Goal: Task Accomplishment & Management: Manage account settings

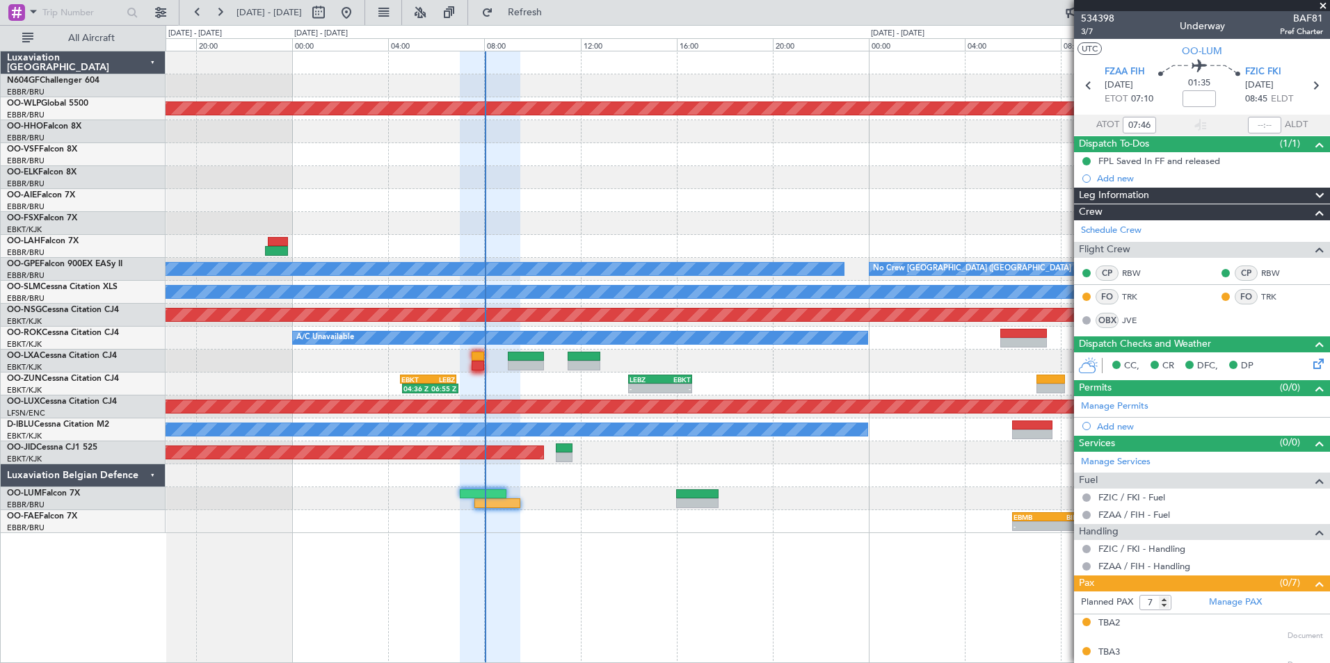
click at [567, 29] on div "0 0 16:00 20:00 00:00 04:00 08:00 12:00 16:00 [DATE] - [DATE] 20:00 00:00 [DATE…" at bounding box center [747, 38] width 1163 height 25
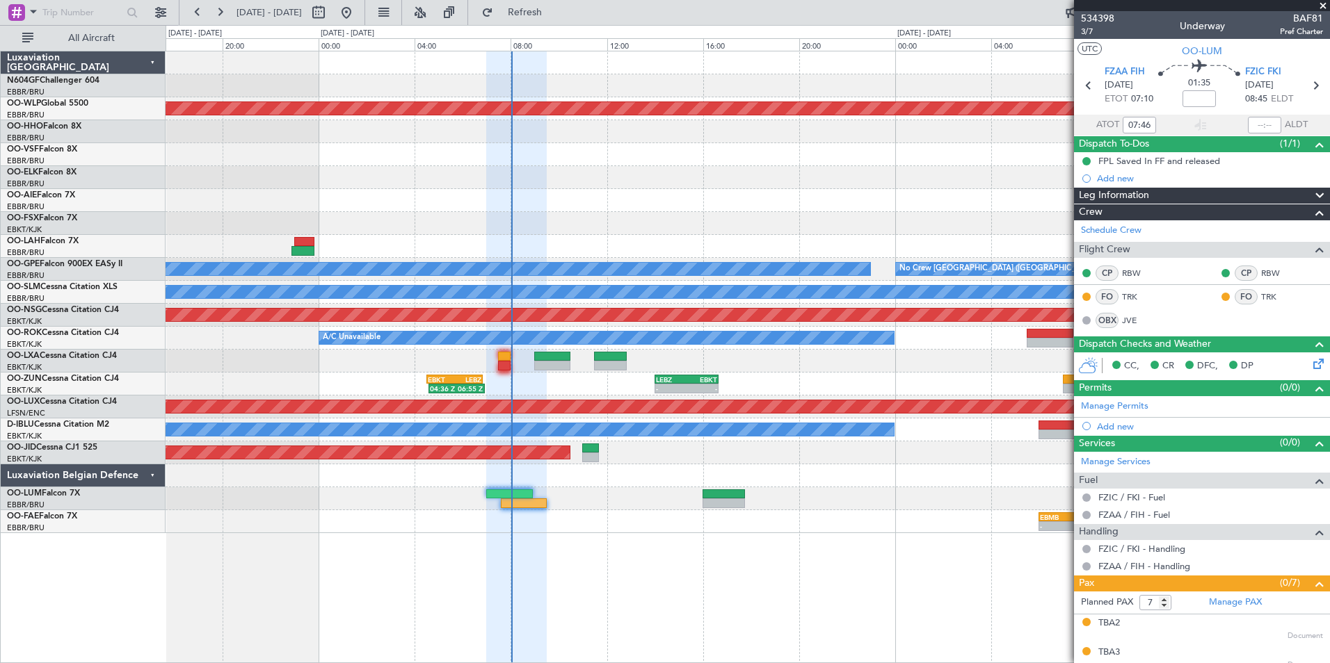
click at [635, 399] on div "Planned Maint [GEOGRAPHIC_DATA] ([GEOGRAPHIC_DATA])" at bounding box center [748, 407] width 1164 height 23
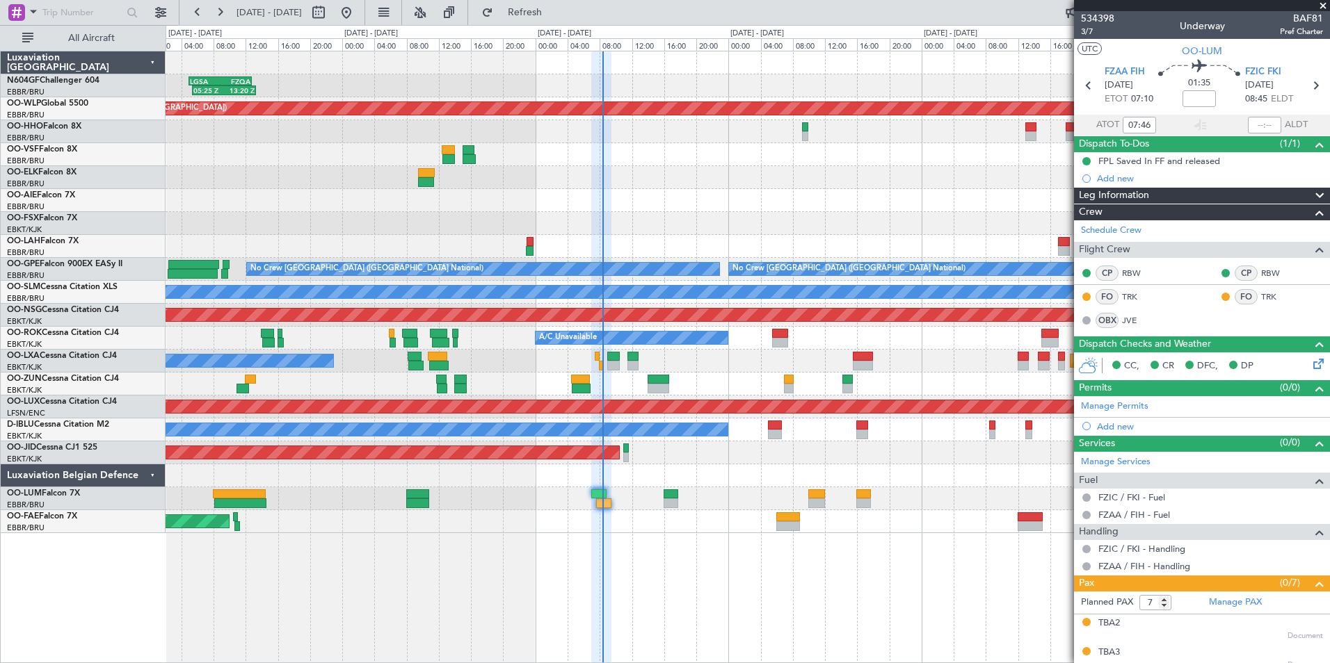
click at [734, 234] on div "FCOD 22:45 Z EGGW 06:20 Z 22:40 Z 06:30 Z" at bounding box center [748, 223] width 1164 height 23
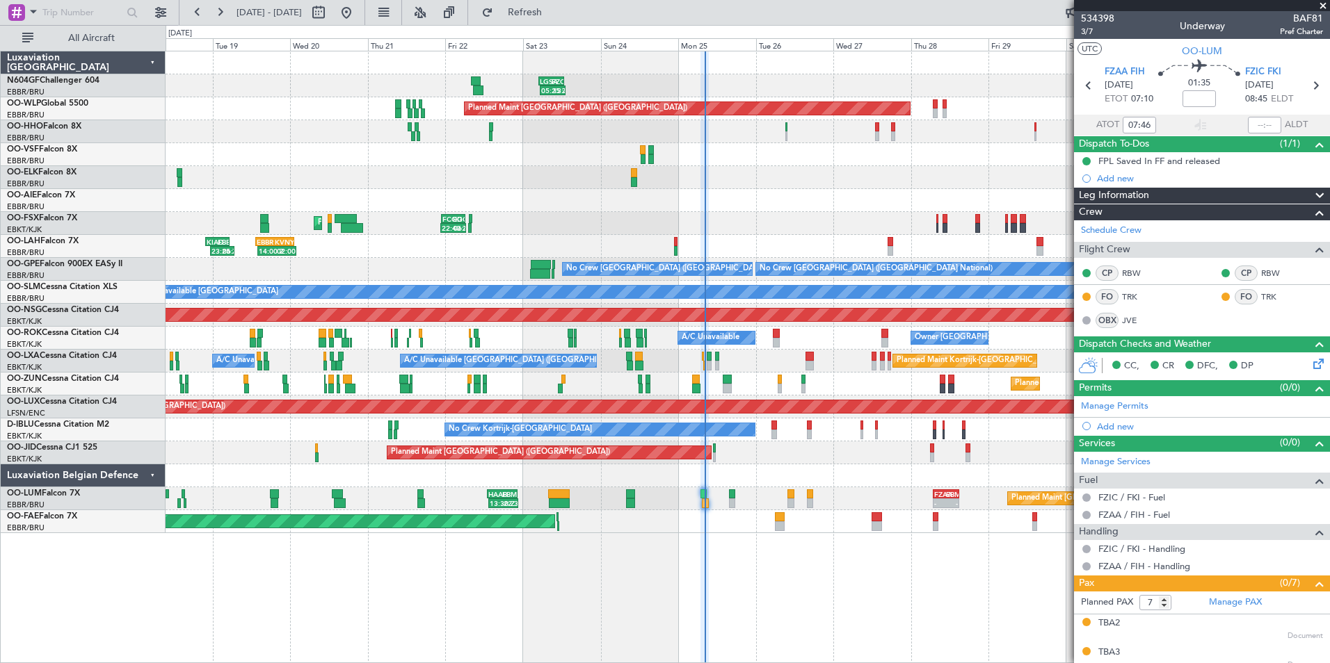
click at [519, 248] on div "14:00 Z 02:00 Z EBBR 13:30 Z KVNY 01:15 Z 23:25 Z 06:55 Z KIAD 22:00 Z EBBR 05:…" at bounding box center [748, 246] width 1164 height 23
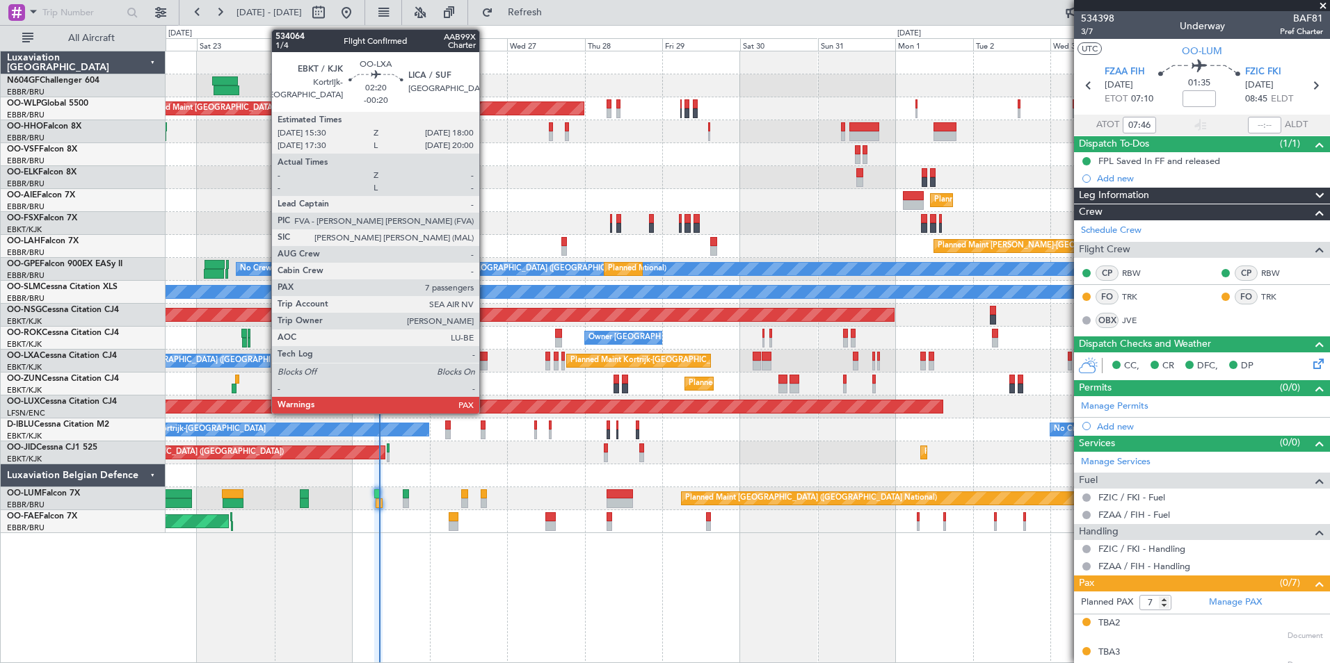
click at [485, 360] on div at bounding box center [483, 357] width 8 height 10
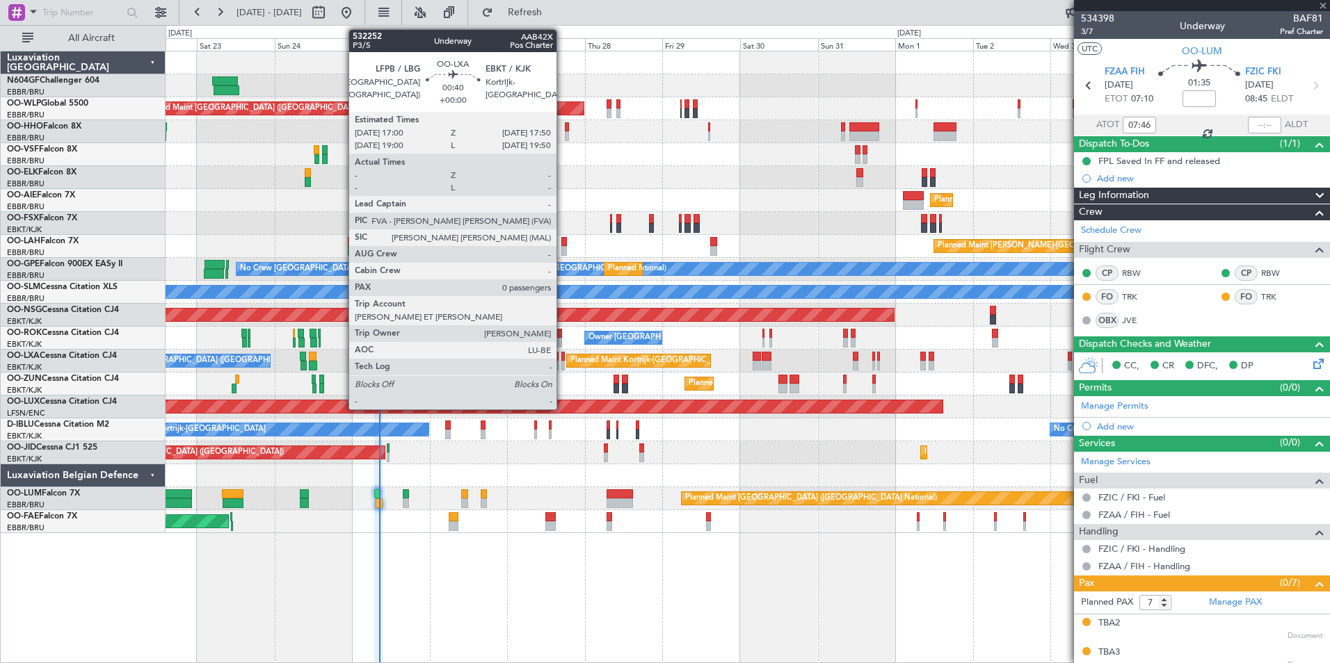
type input "-00:20"
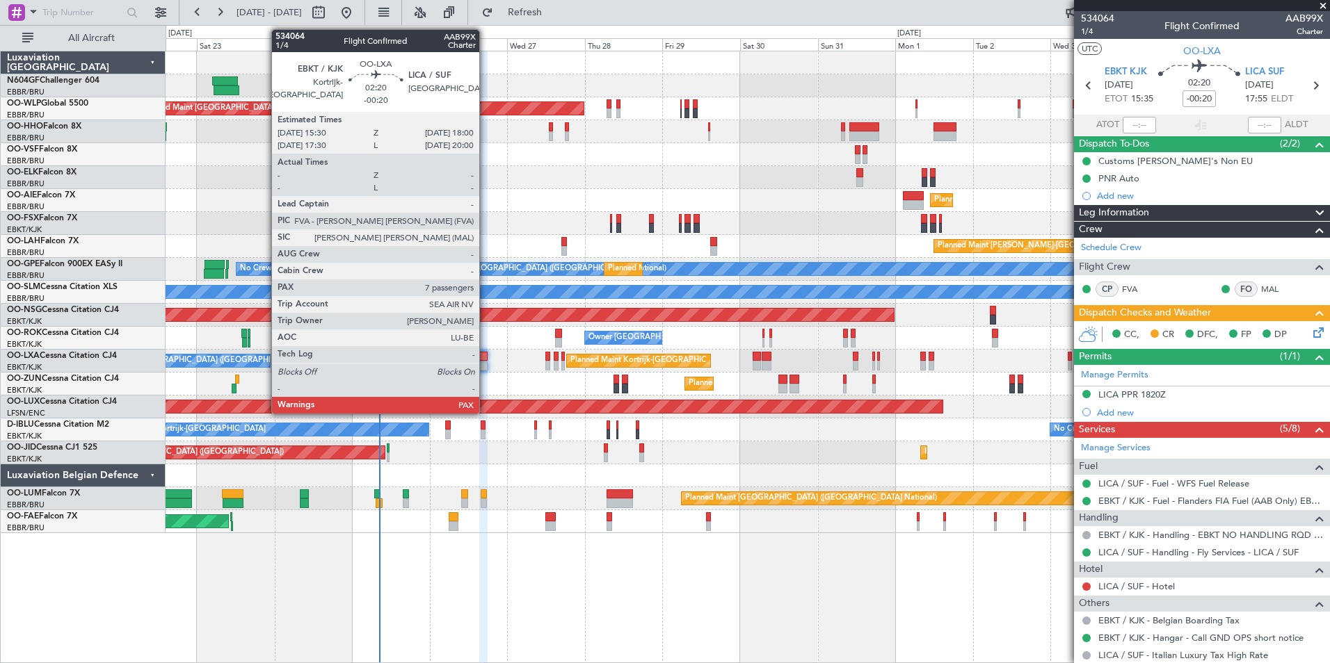
click at [485, 367] on div at bounding box center [483, 366] width 8 height 10
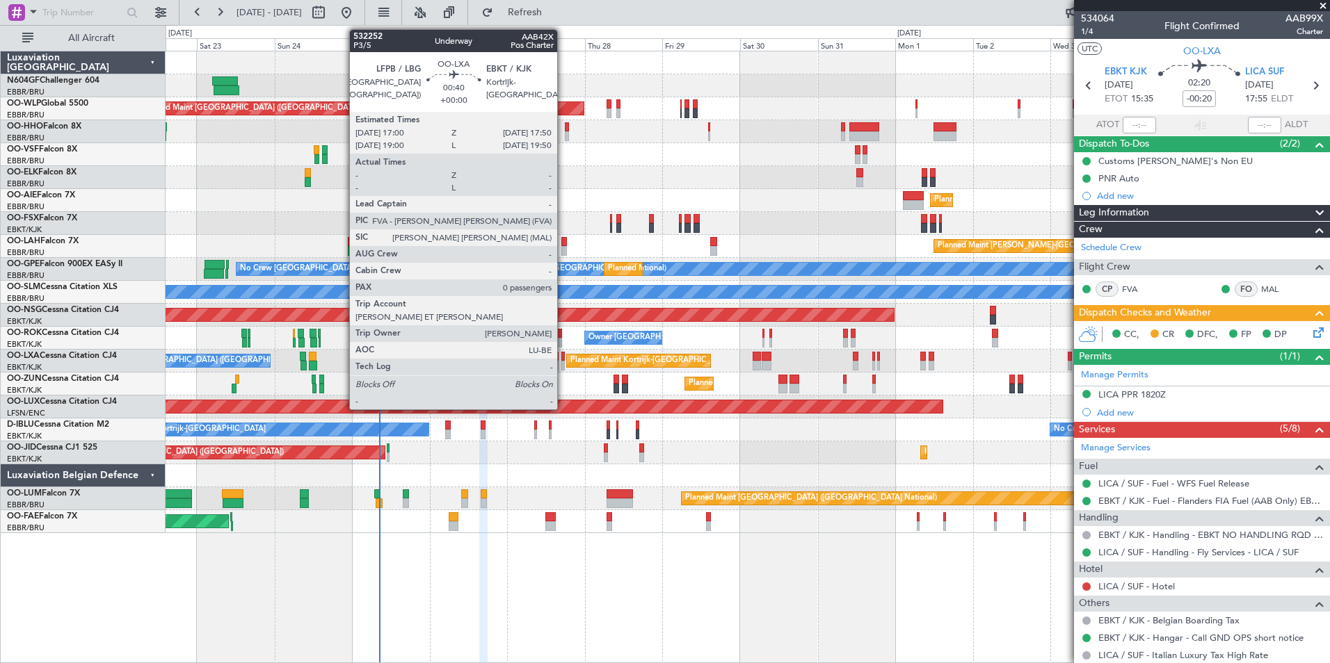
click at [563, 360] on div at bounding box center [562, 357] width 3 height 10
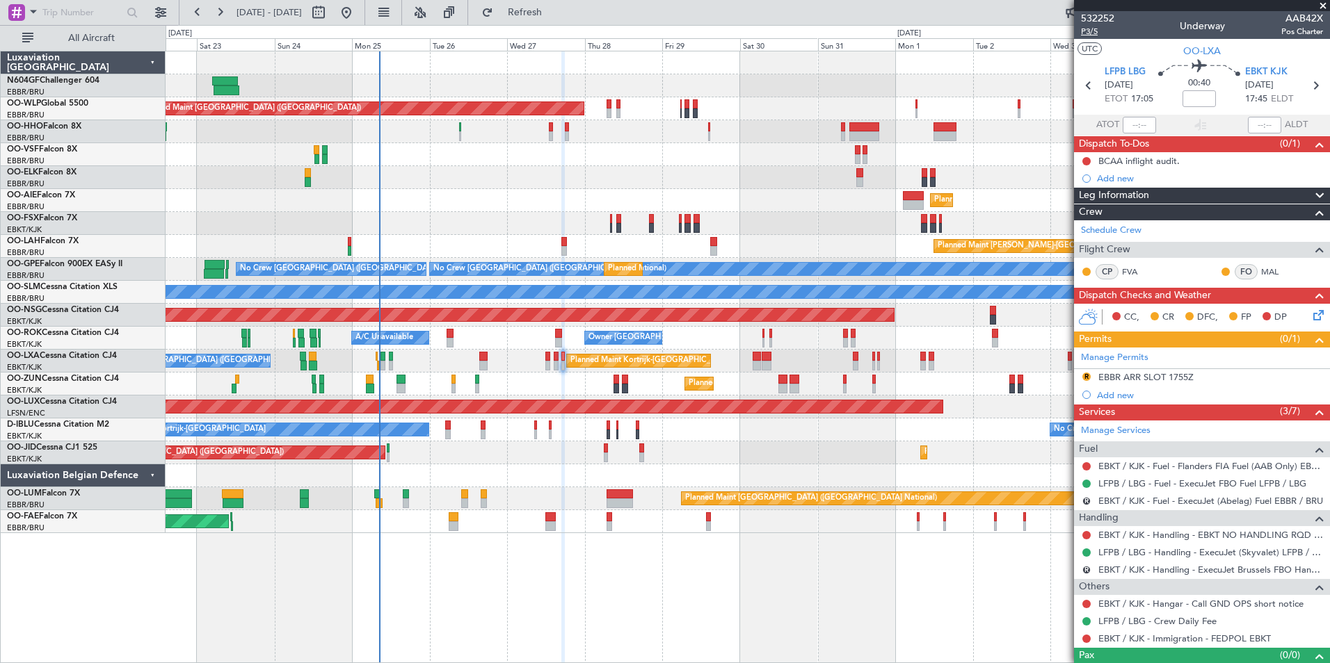
click at [1090, 35] on span "P3/5" at bounding box center [1097, 32] width 33 height 12
click at [554, 26] on div "0 0 Fri 22 Sat 23 Sun 24 Mon 25 Tue 26 Wed 27 [DATE] Fri 29 Sat 30 Sun 31 Mon 1…" at bounding box center [747, 38] width 1163 height 25
click at [554, 17] on span "Refresh" at bounding box center [525, 13] width 58 height 10
click at [1152, 166] on div "BCAA inflight audit." at bounding box center [1138, 161] width 81 height 12
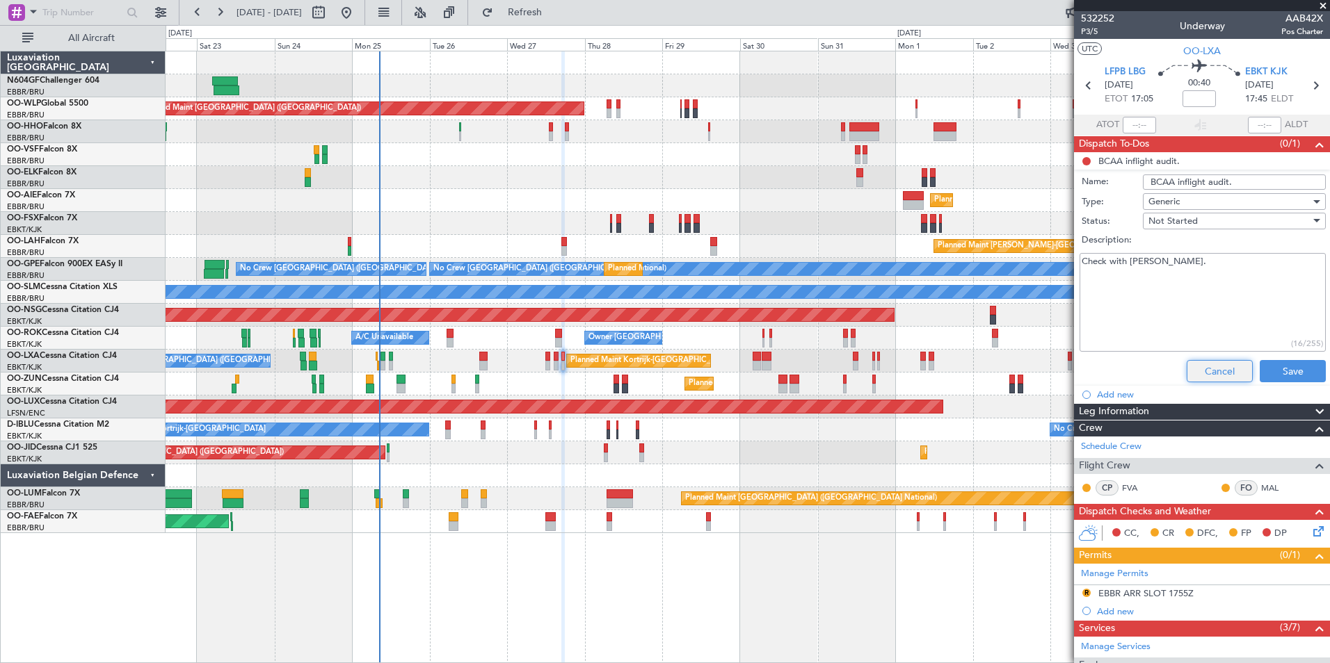
click at [1213, 378] on button "Cancel" at bounding box center [1219, 371] width 66 height 22
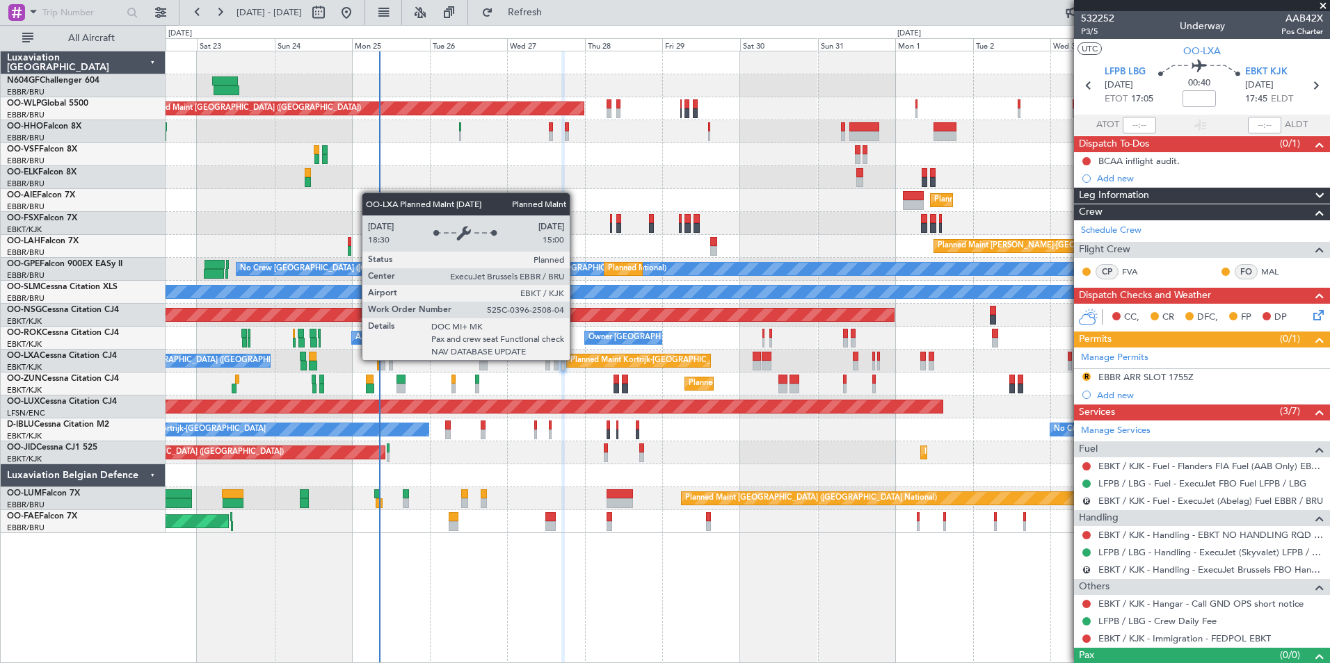
click at [587, 360] on div "Planned Maint Kortrijk-[GEOGRAPHIC_DATA]" at bounding box center [651, 361] width 162 height 21
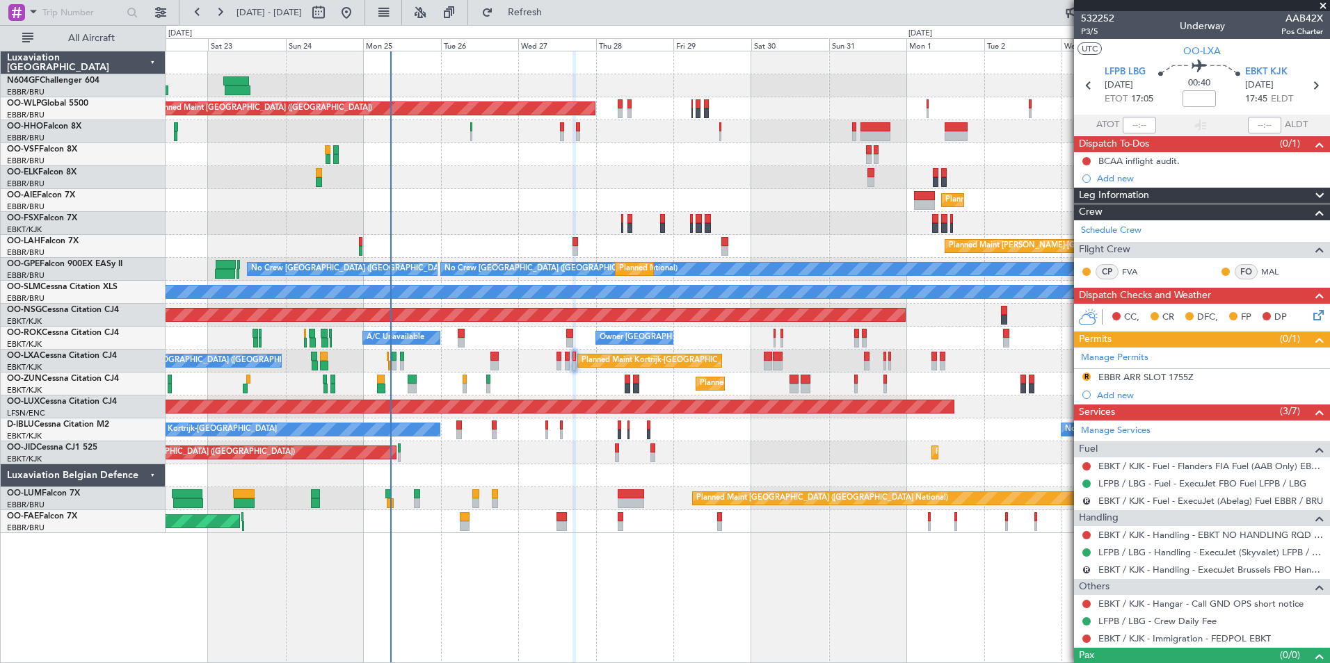
click at [577, 362] on div "Planned Maint Kortrijk-[GEOGRAPHIC_DATA] A/C Unavailable [GEOGRAPHIC_DATA] ([GE…" at bounding box center [748, 361] width 1164 height 23
click at [570, 362] on div "Planned Maint Kortrijk-[GEOGRAPHIC_DATA] A/C Unavailable [GEOGRAPHIC_DATA] ([GE…" at bounding box center [748, 361] width 1164 height 23
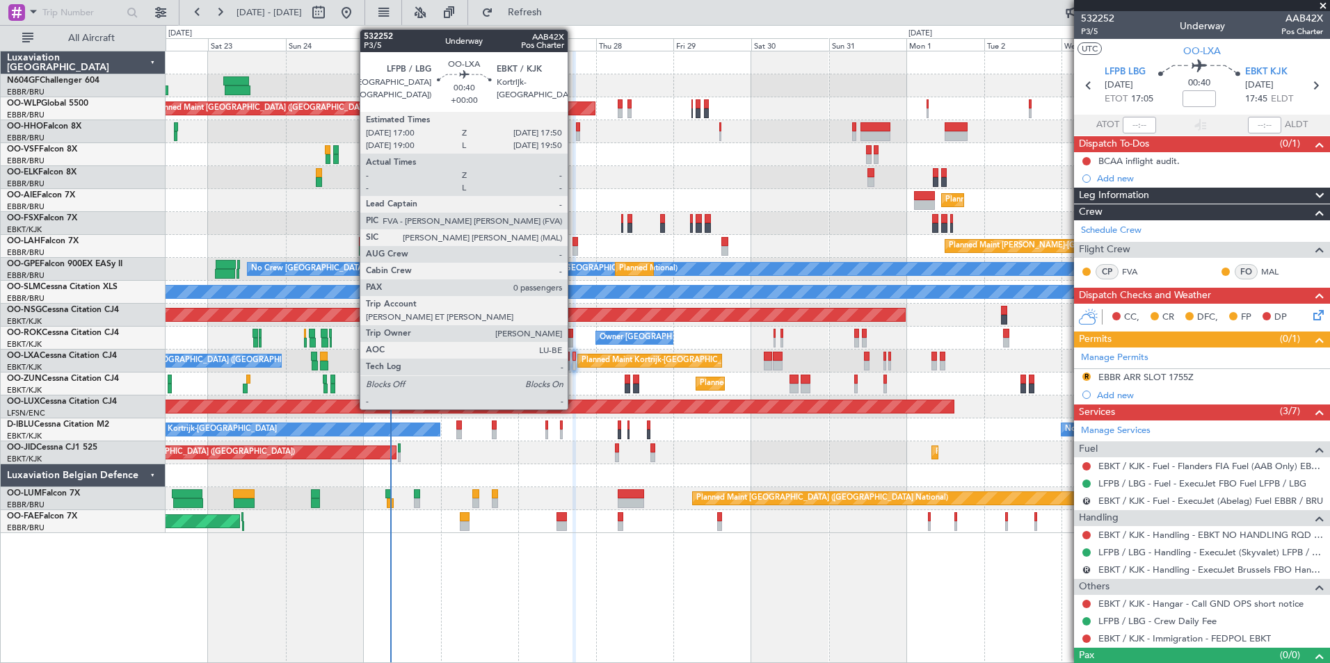
click at [574, 356] on div at bounding box center [573, 357] width 3 height 10
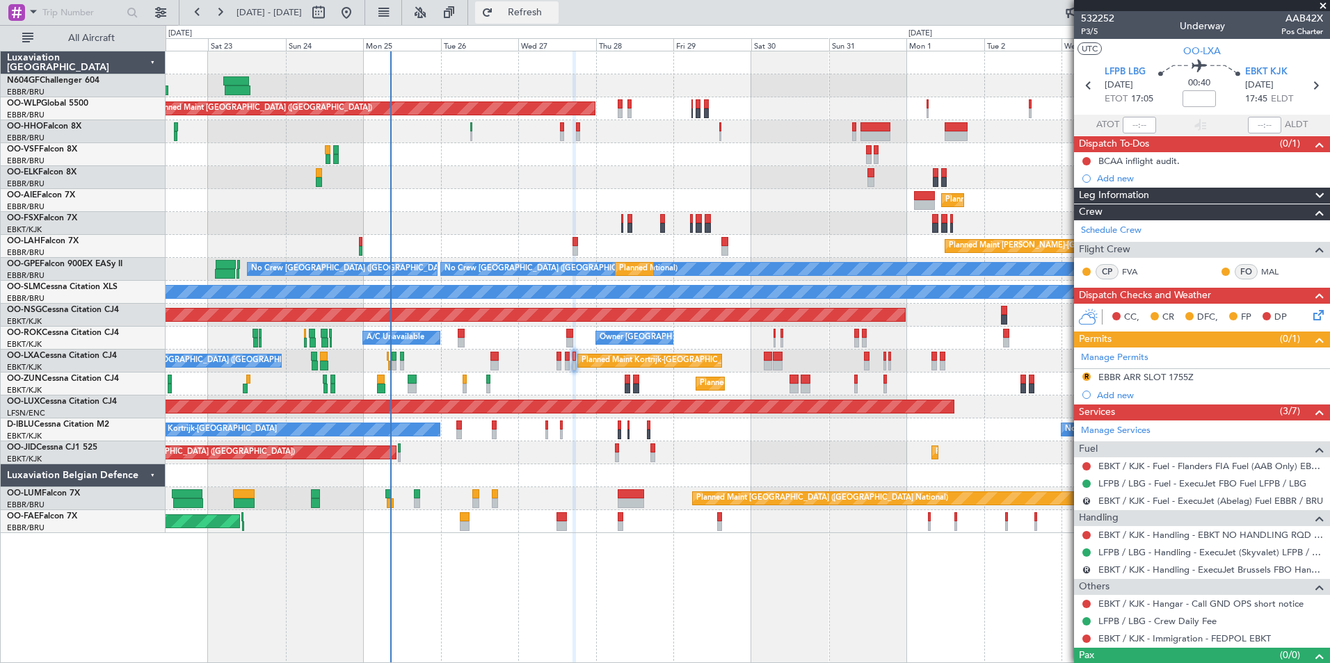
click at [558, 22] on button "Refresh" at bounding box center [516, 12] width 83 height 22
click at [554, 13] on span "Refresh" at bounding box center [525, 13] width 58 height 10
click at [554, 15] on span "Refresh" at bounding box center [525, 13] width 58 height 10
click at [463, 367] on div "Planned Maint Kortrijk-[GEOGRAPHIC_DATA] A/C Unavailable [GEOGRAPHIC_DATA] ([GE…" at bounding box center [748, 361] width 1164 height 23
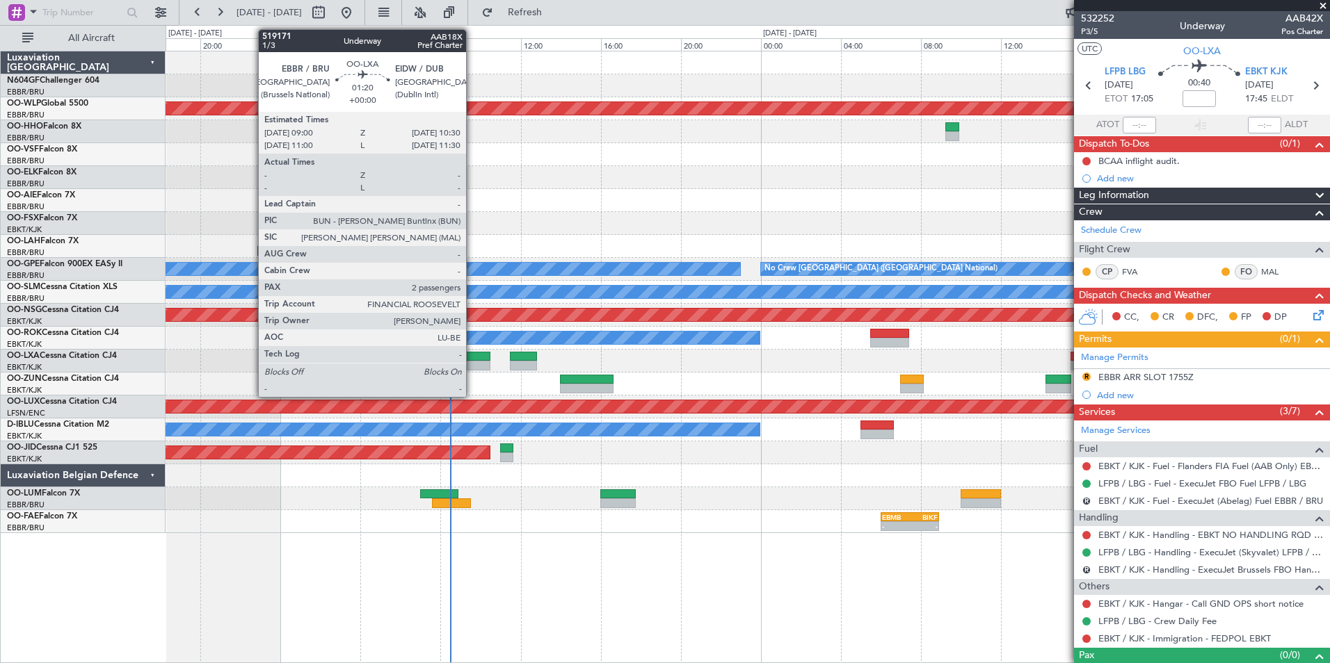
click at [472, 360] on div at bounding box center [475, 357] width 31 height 10
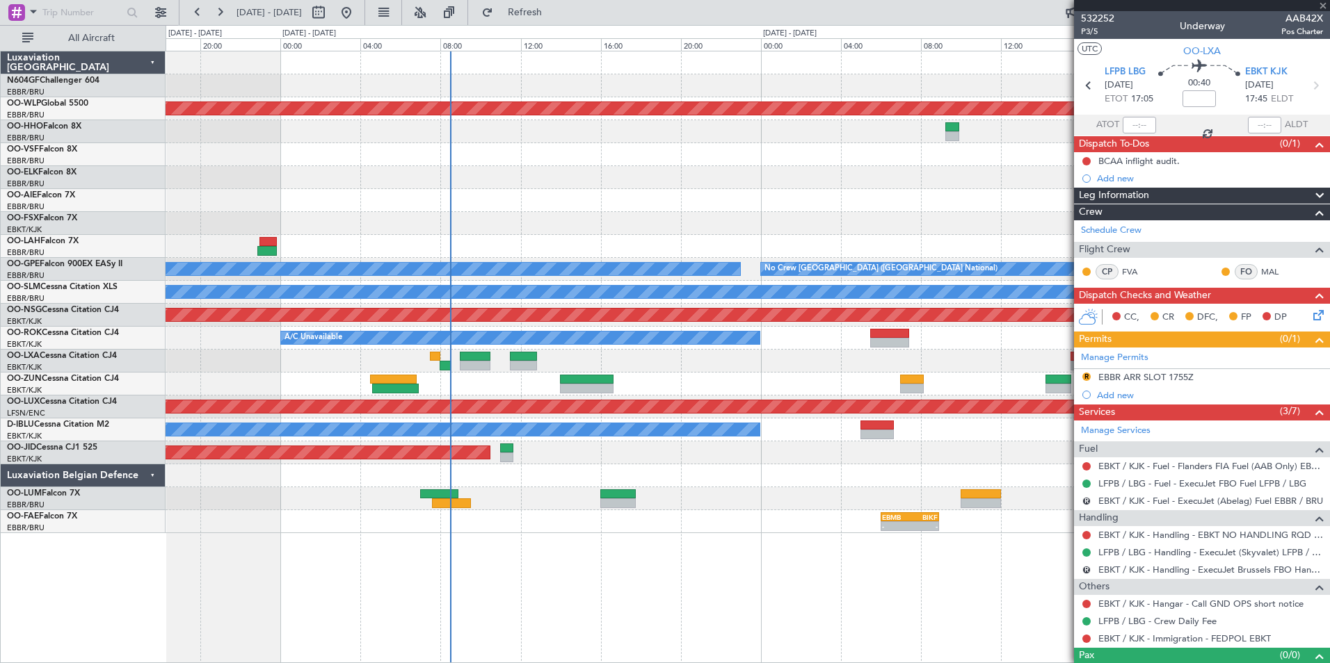
type input "2"
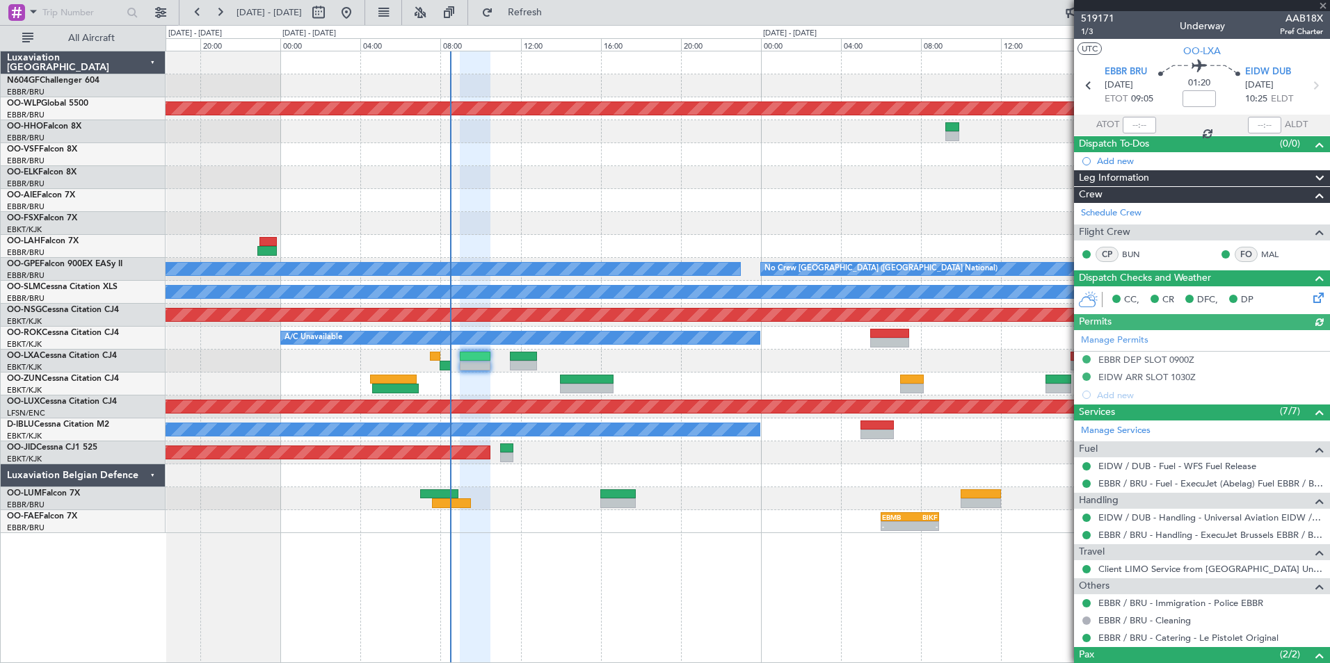
scroll to position [99, 0]
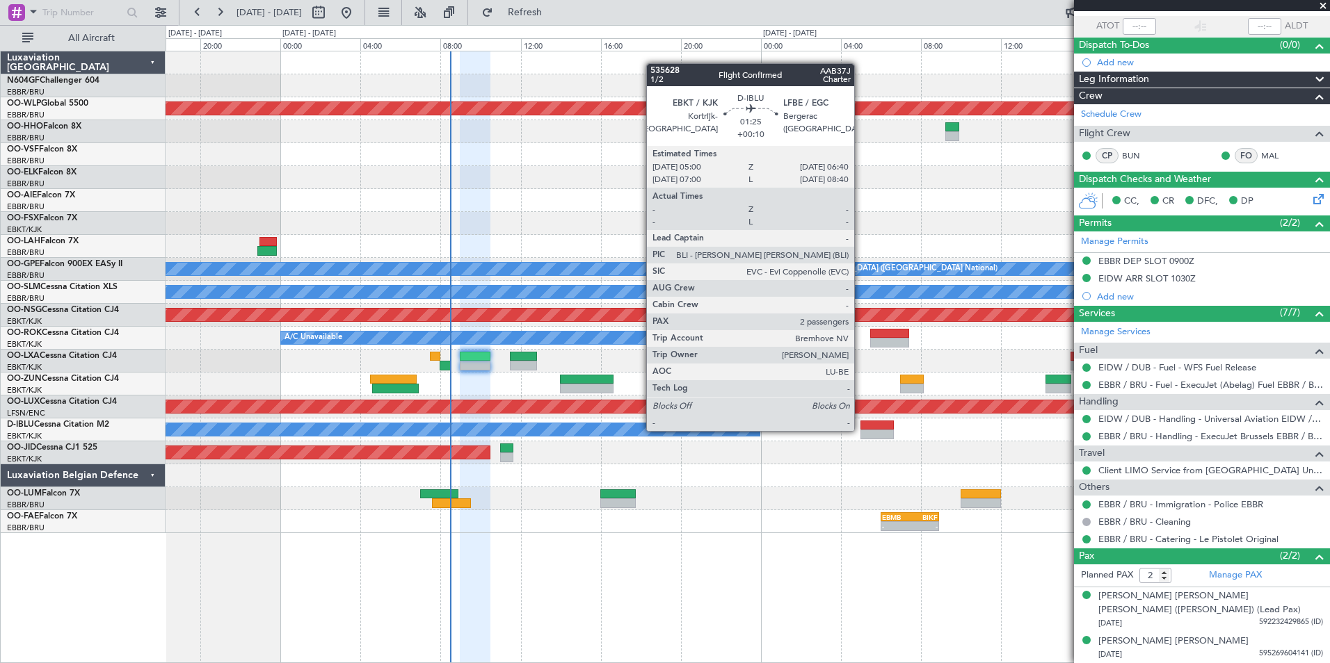
click at [860, 430] on div at bounding box center [876, 435] width 33 height 10
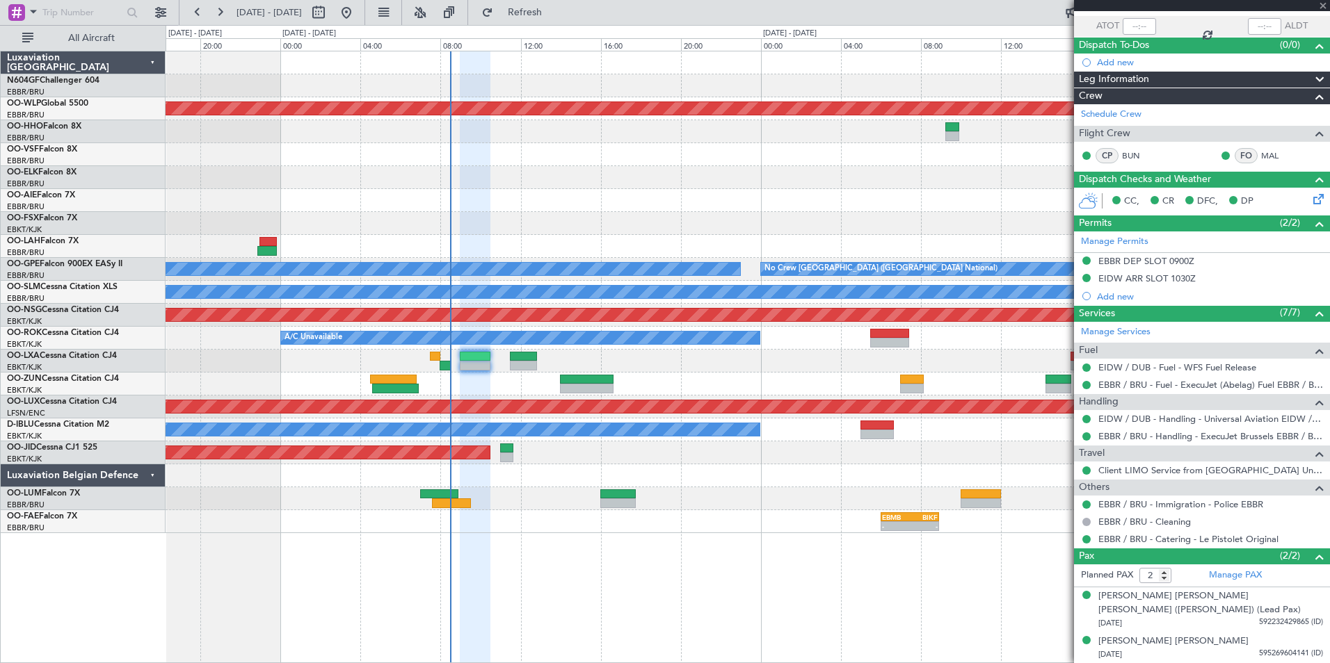
click at [833, 464] on div "Planned Maint [GEOGRAPHIC_DATA] ([GEOGRAPHIC_DATA])" at bounding box center [748, 453] width 1164 height 23
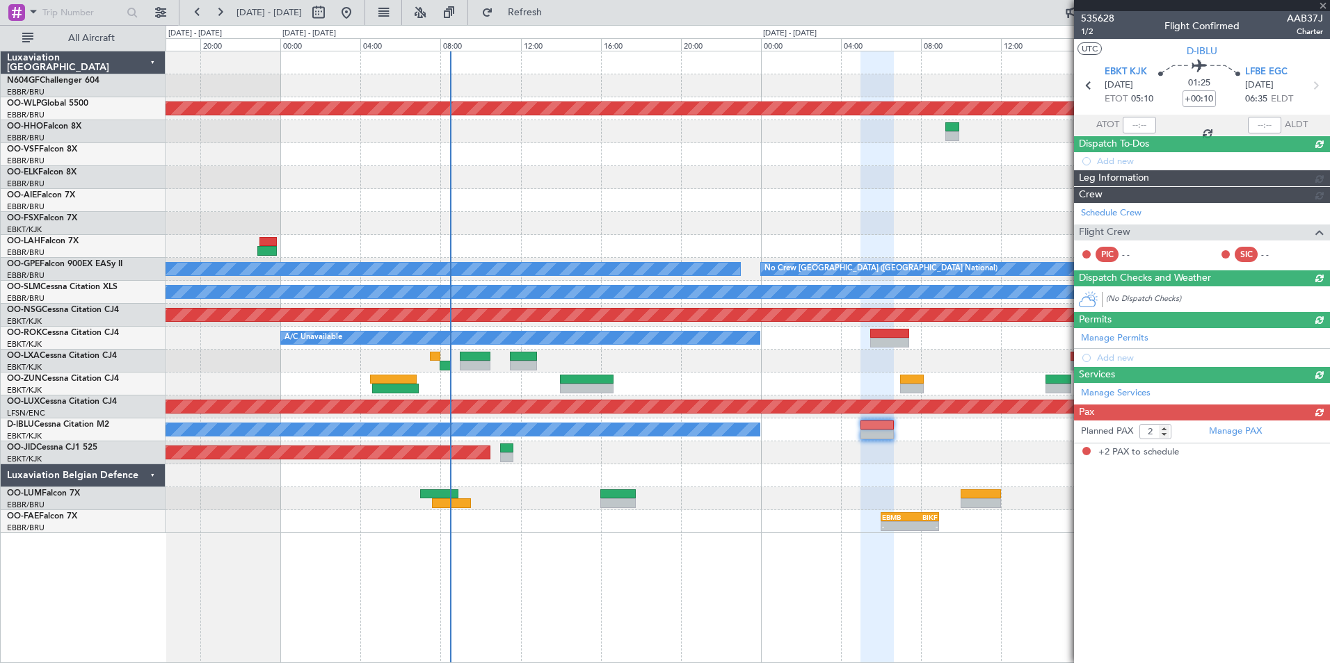
scroll to position [0, 0]
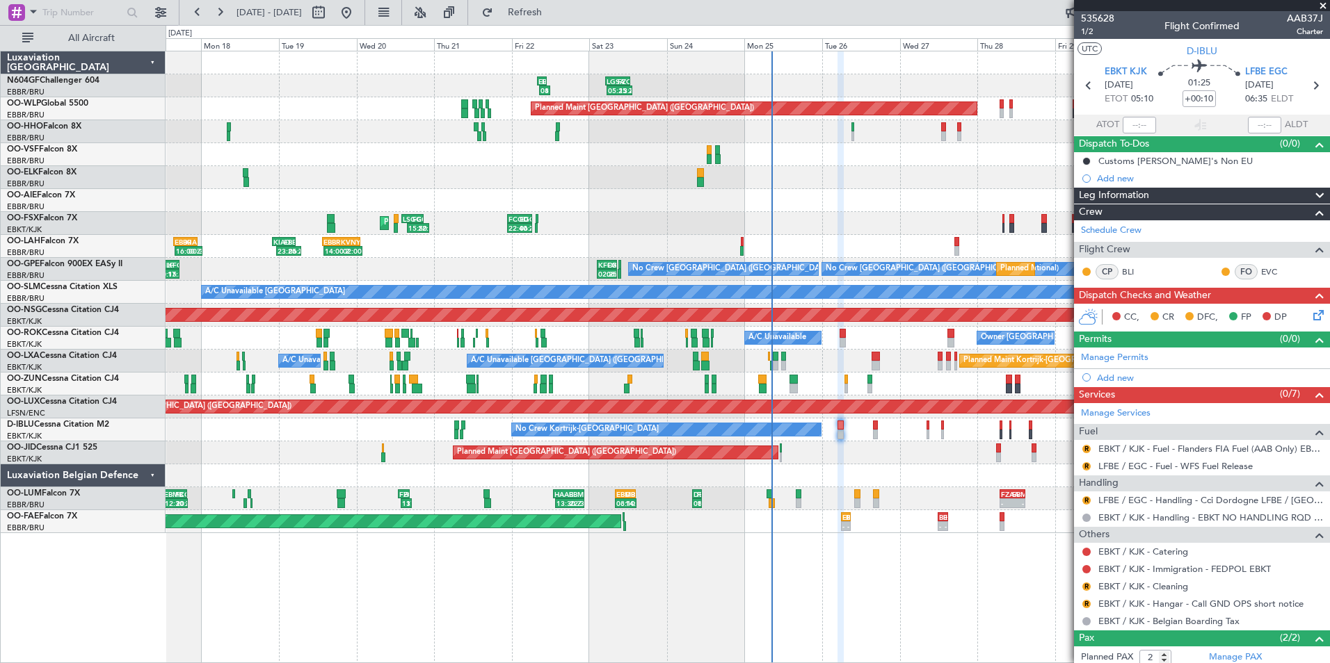
click at [795, 465] on div "LGSA 05:00 Z FZQA 12:50 Z 05:25 Z 13:20 Z 08:42 Z 11:55 Z EBBR 08:00 Z LGSA 11:…" at bounding box center [748, 292] width 1164 height 482
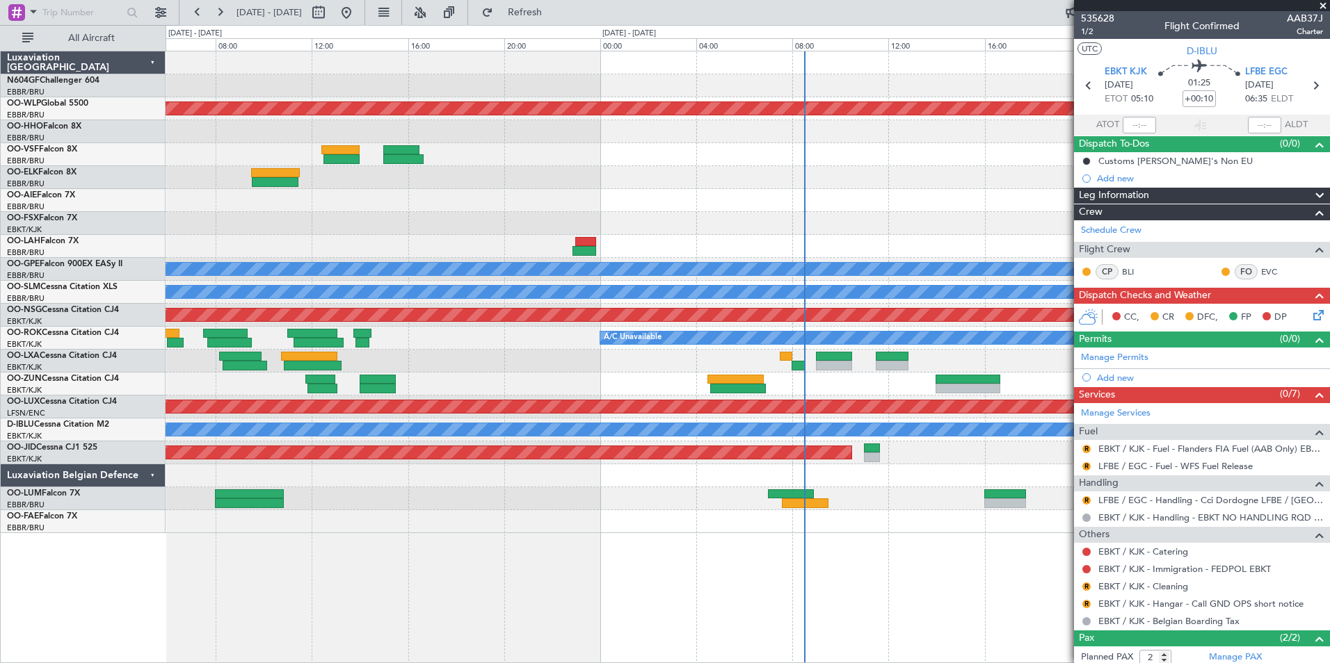
click at [629, 563] on div "Planned Maint [GEOGRAPHIC_DATA] ([GEOGRAPHIC_DATA]) No Crew [GEOGRAPHIC_DATA] (…" at bounding box center [748, 357] width 1164 height 613
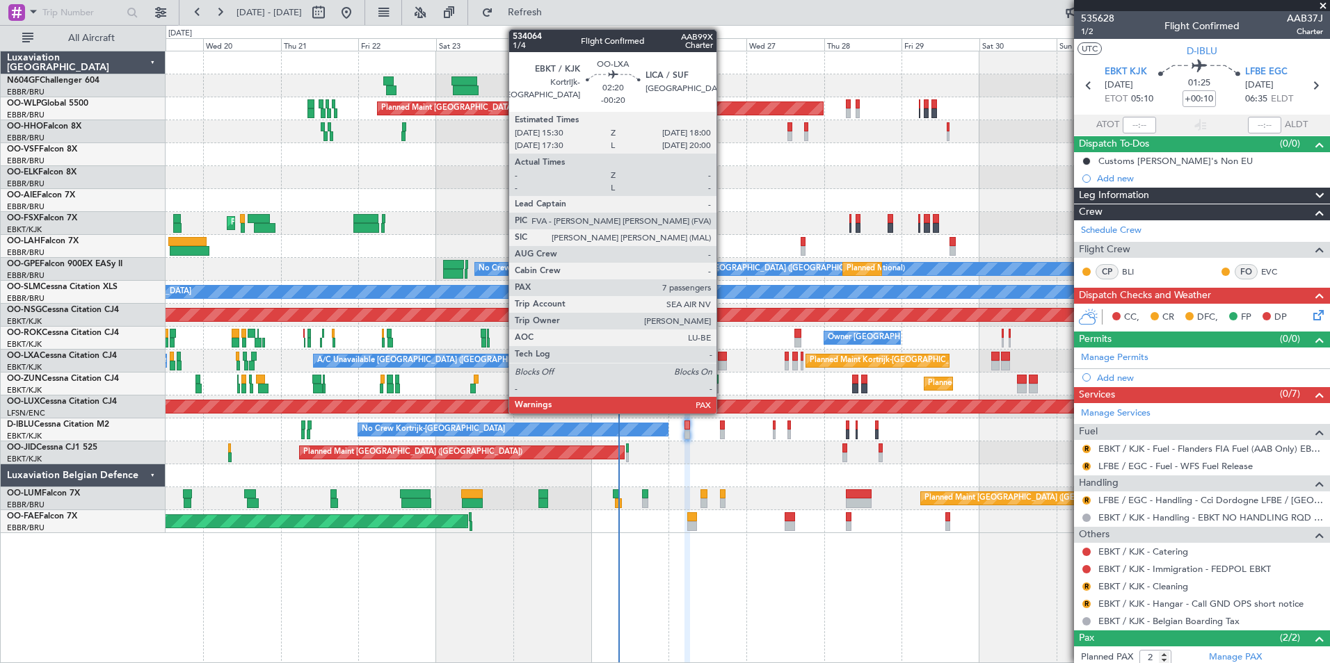
click at [723, 362] on div at bounding box center [722, 366] width 8 height 10
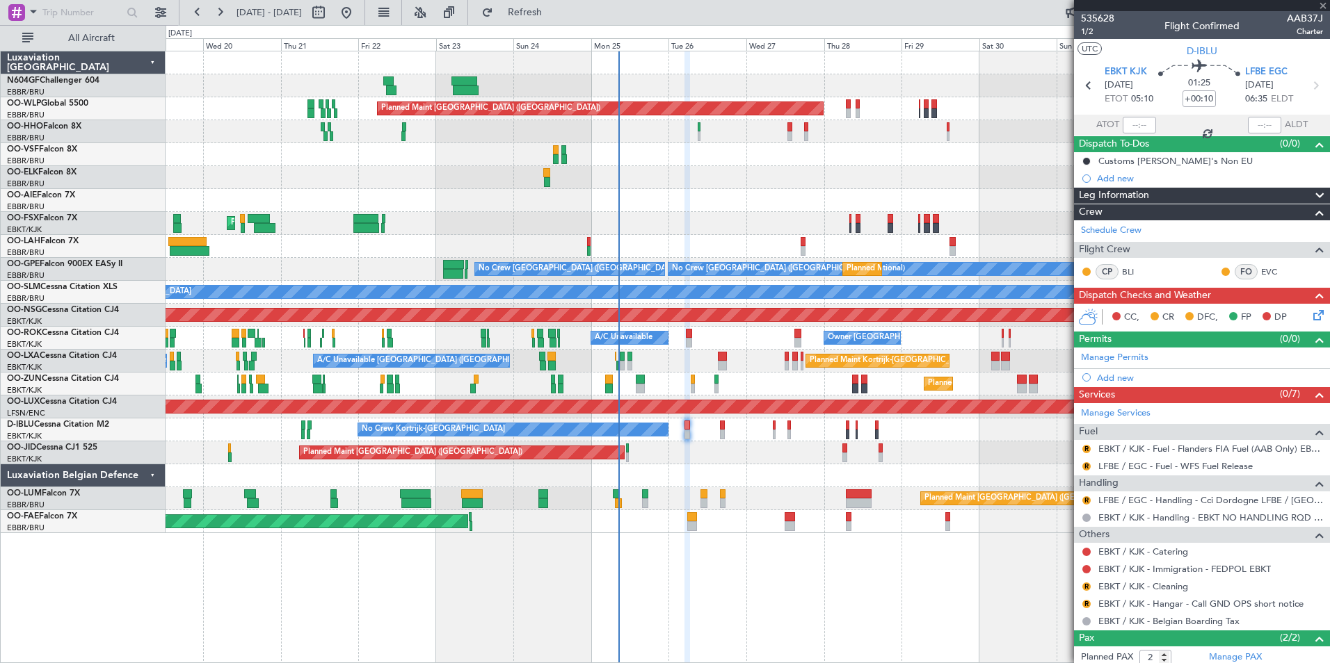
type input "-00:20"
type input "7"
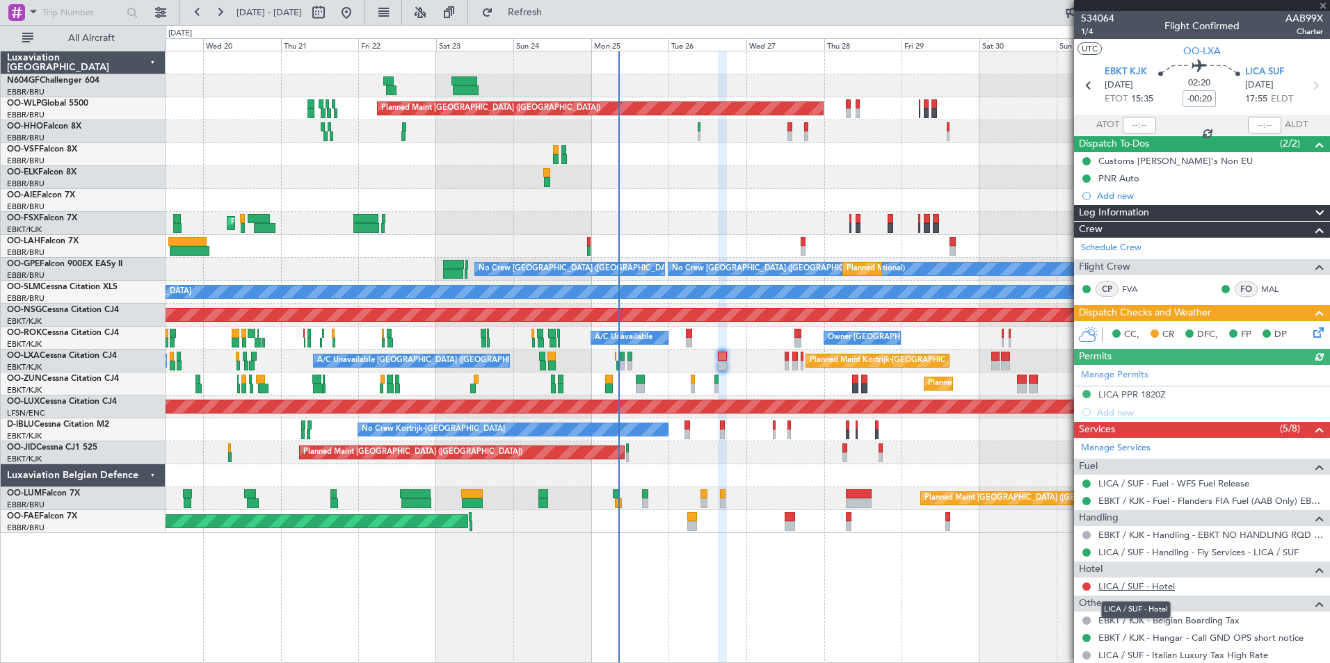
click at [1108, 589] on link "LICA / SUF - Hotel" at bounding box center [1136, 587] width 77 height 12
click at [558, 2] on button "Refresh" at bounding box center [516, 12] width 83 height 22
click at [1084, 583] on button at bounding box center [1086, 587] width 8 height 8
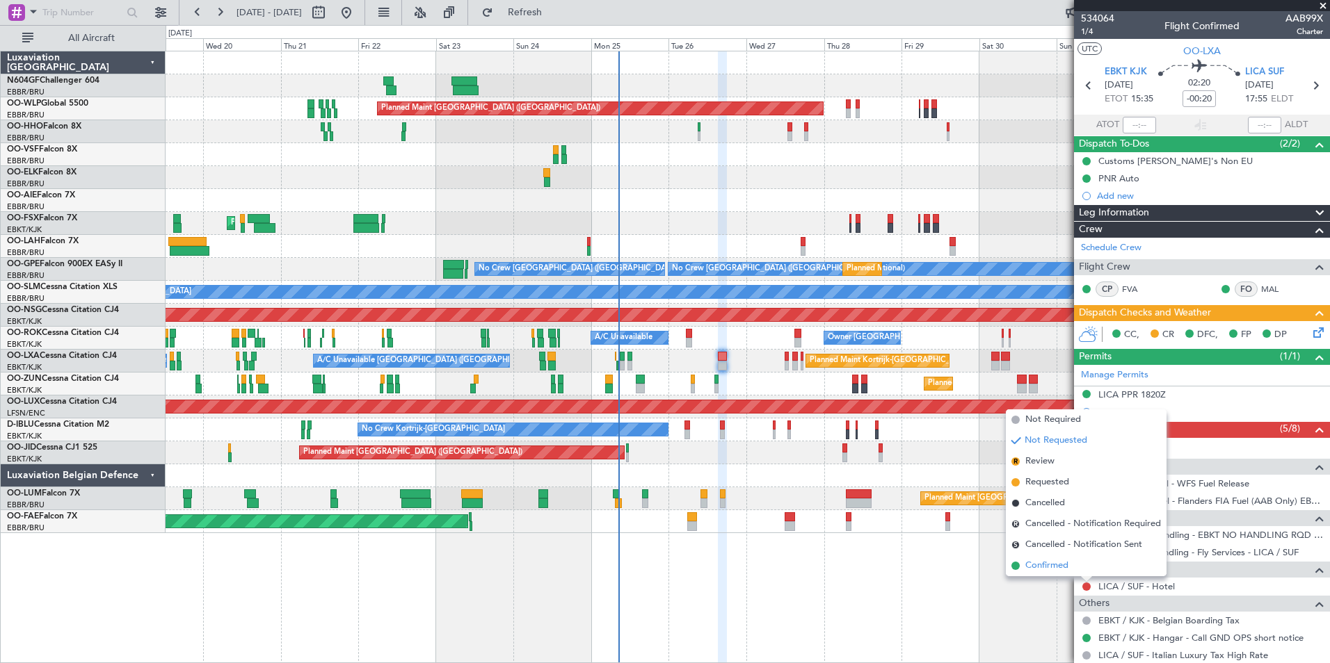
click at [1072, 566] on li "Confirmed" at bounding box center [1086, 566] width 161 height 21
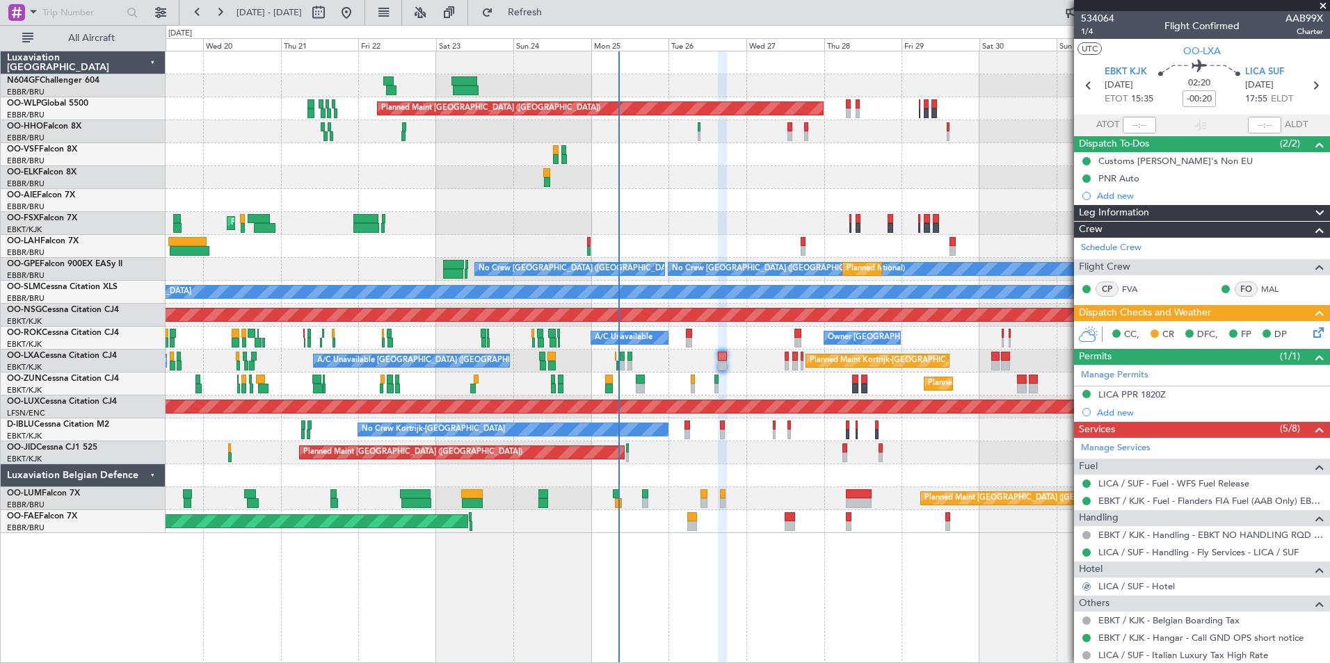
click at [1310, 332] on icon at bounding box center [1315, 330] width 11 height 11
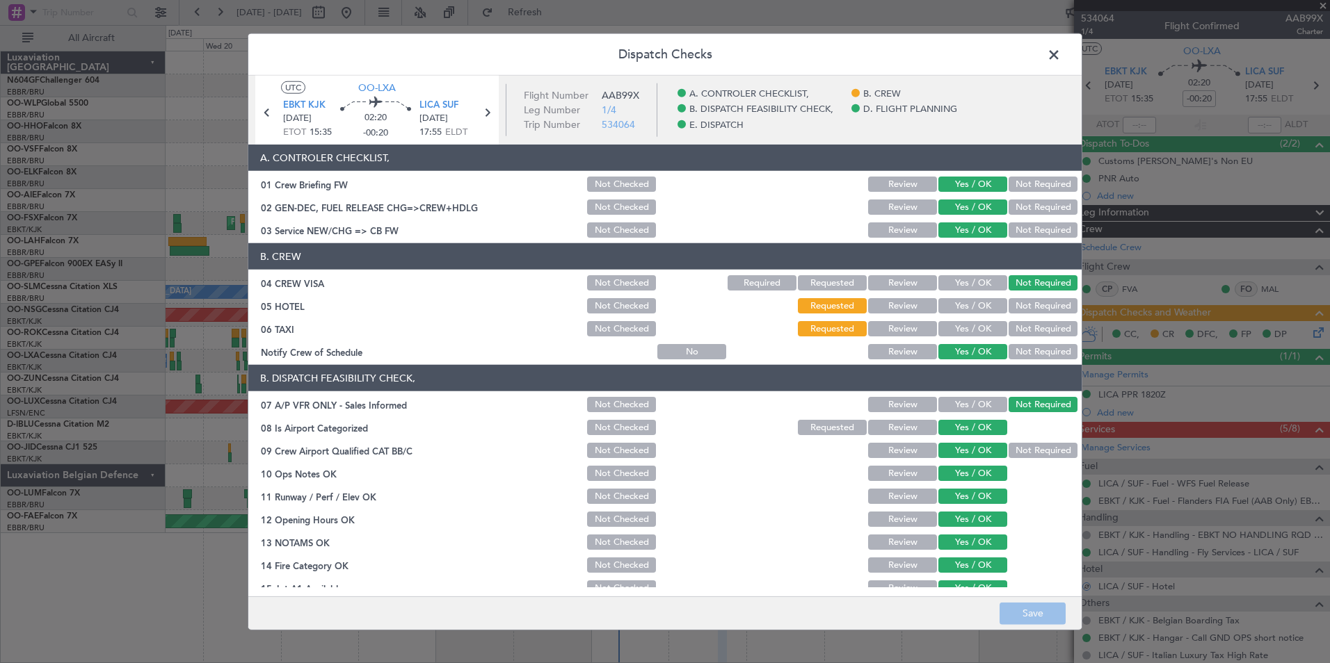
click at [974, 313] on button "Yes / OK" at bounding box center [972, 305] width 69 height 15
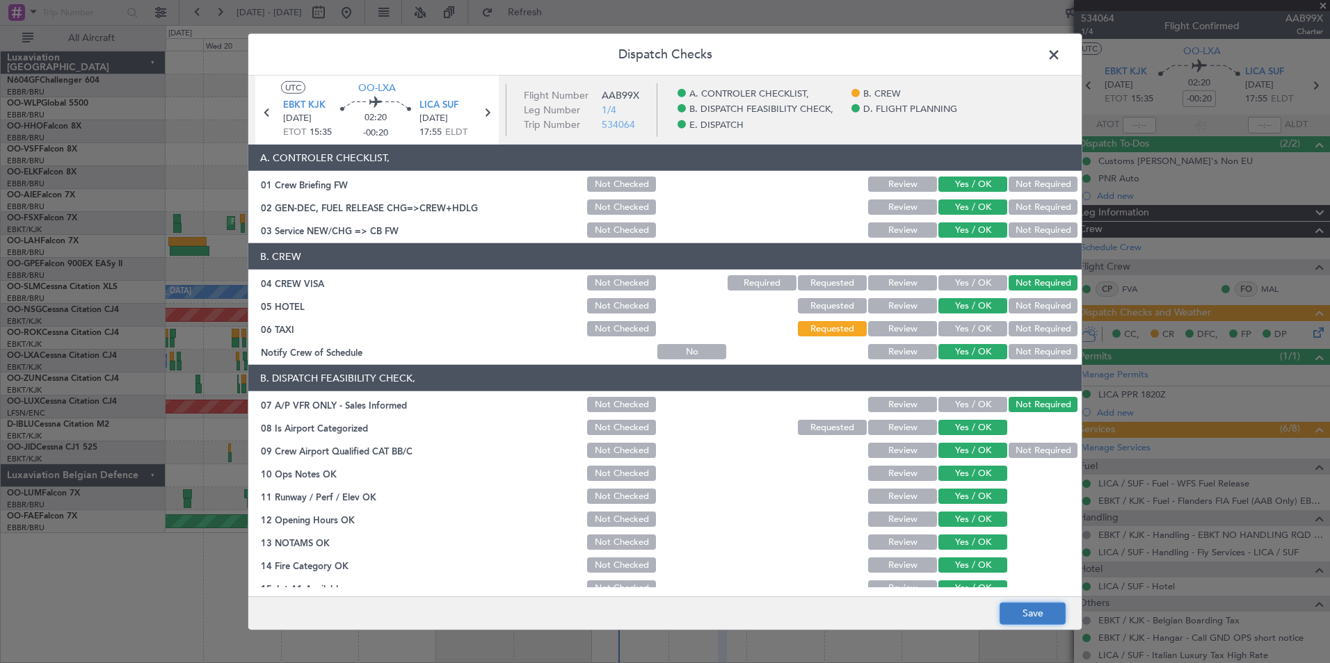
click at [1057, 617] on button "Save" at bounding box center [1032, 613] width 66 height 22
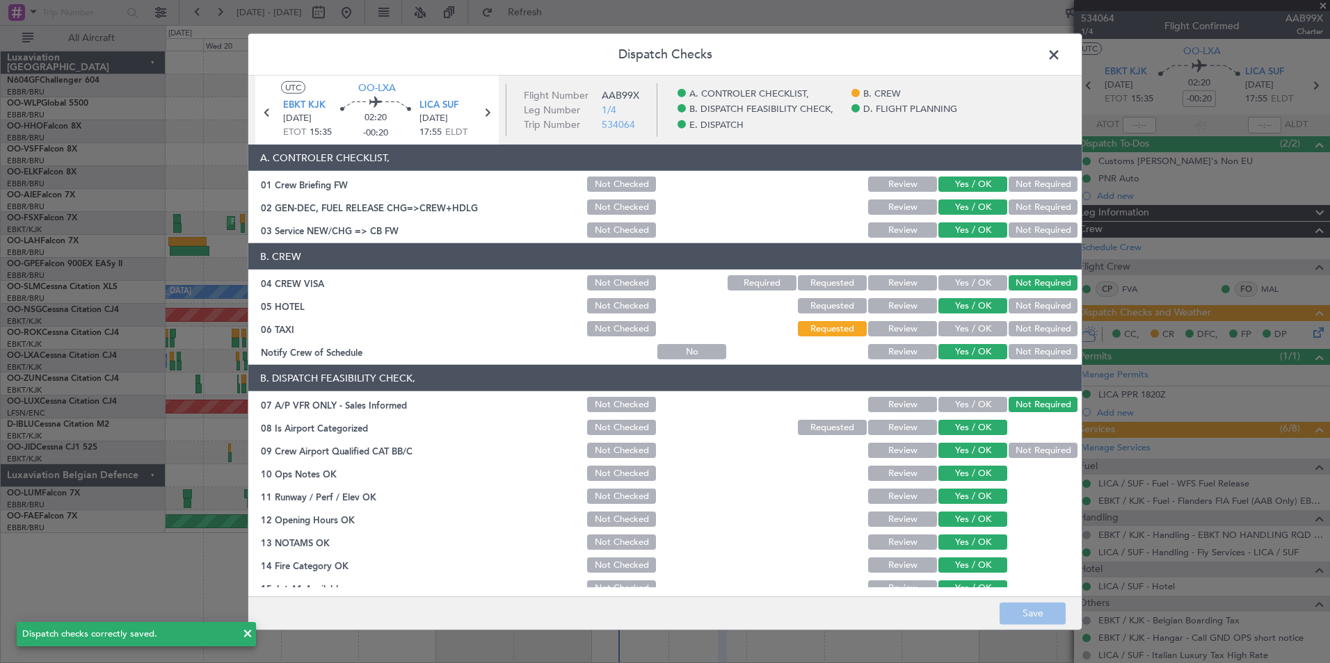
click at [1061, 52] on span at bounding box center [1061, 59] width 0 height 28
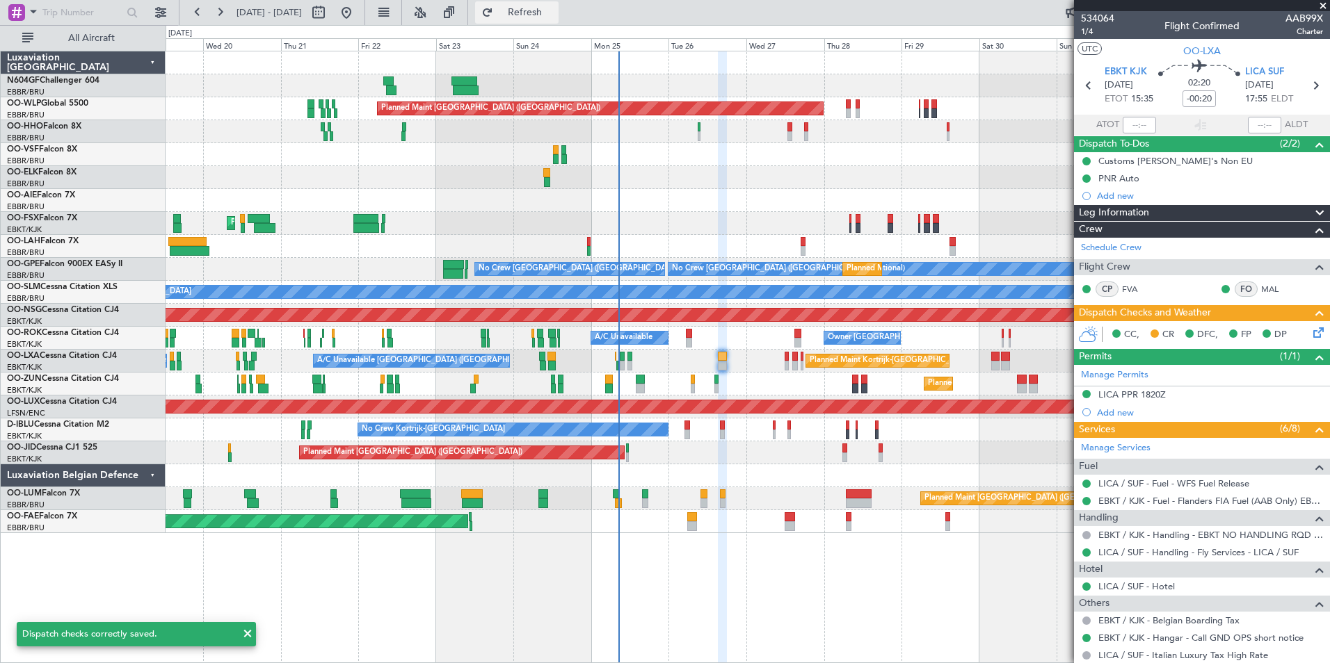
click at [558, 22] on button "Refresh" at bounding box center [516, 12] width 83 height 22
click at [558, 22] on button "Refreshing..." at bounding box center [516, 12] width 83 height 22
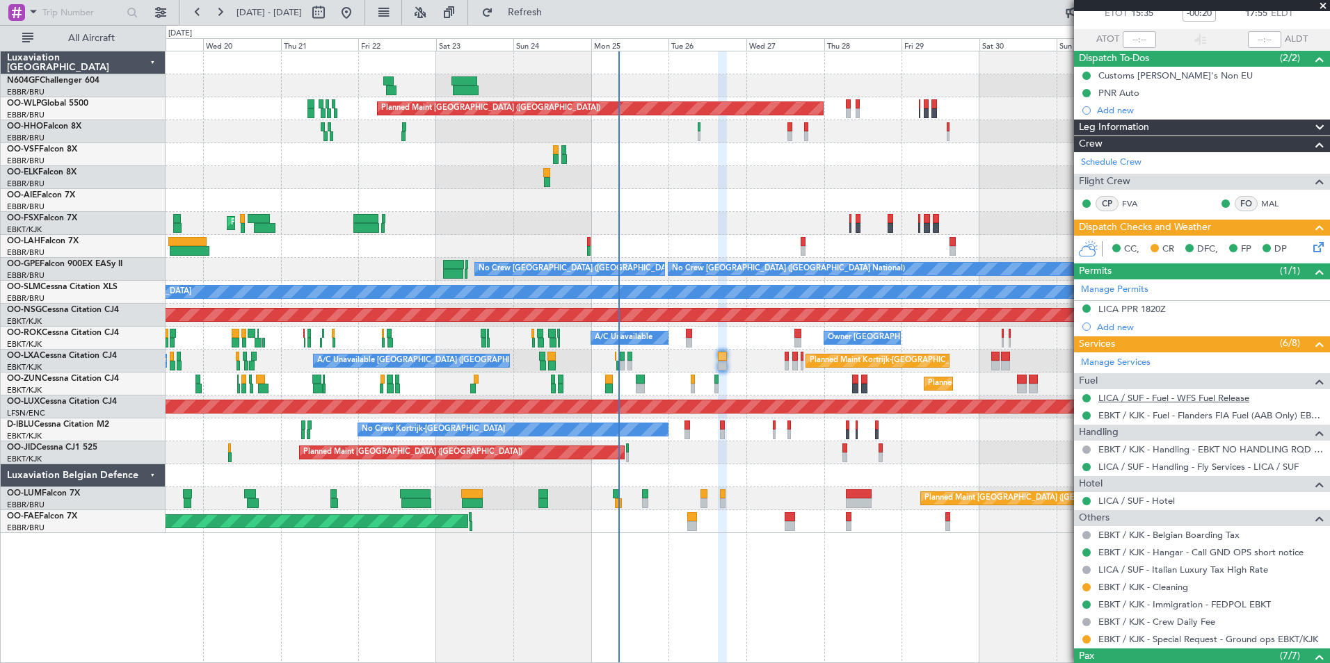
scroll to position [86, 0]
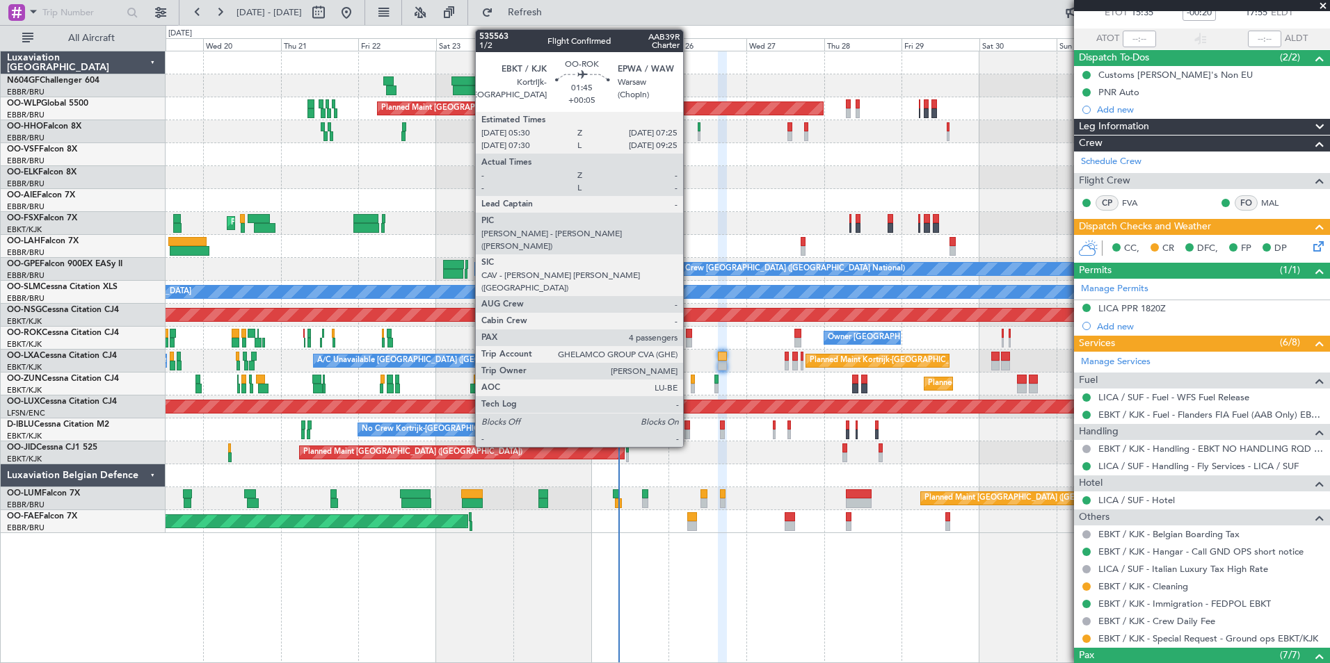
click at [689, 338] on div at bounding box center [689, 343] width 6 height 10
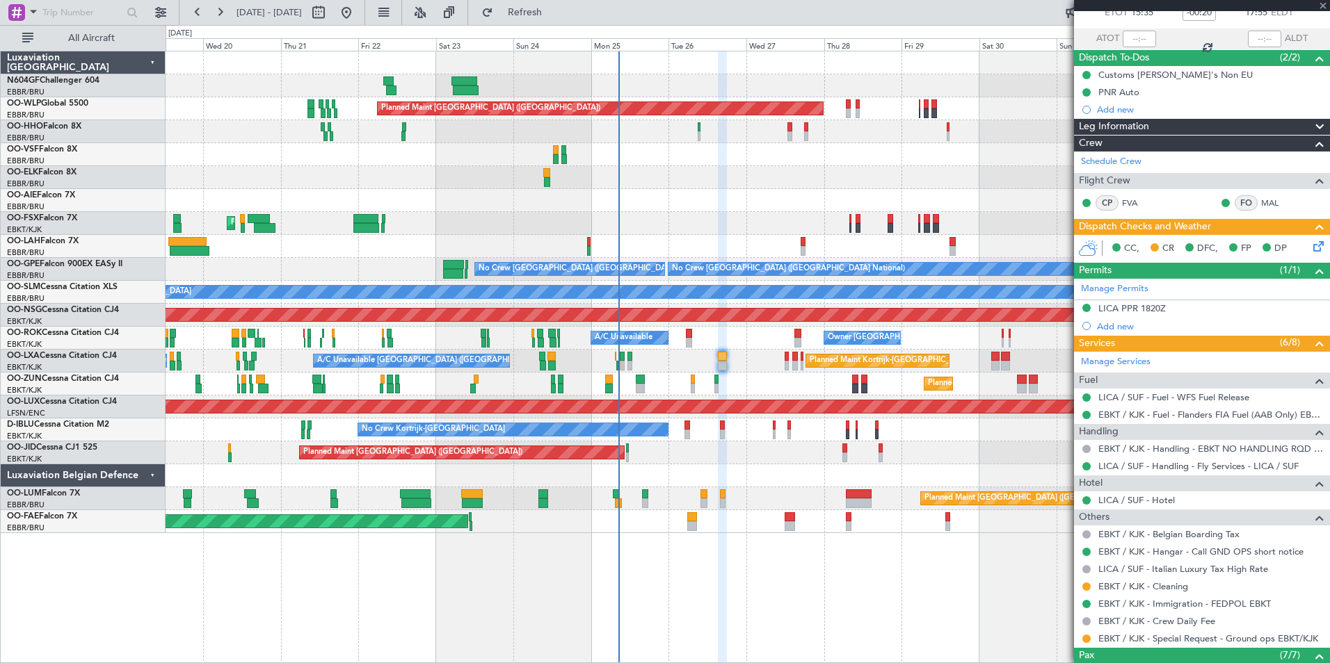
type input "+00:05"
type input "4"
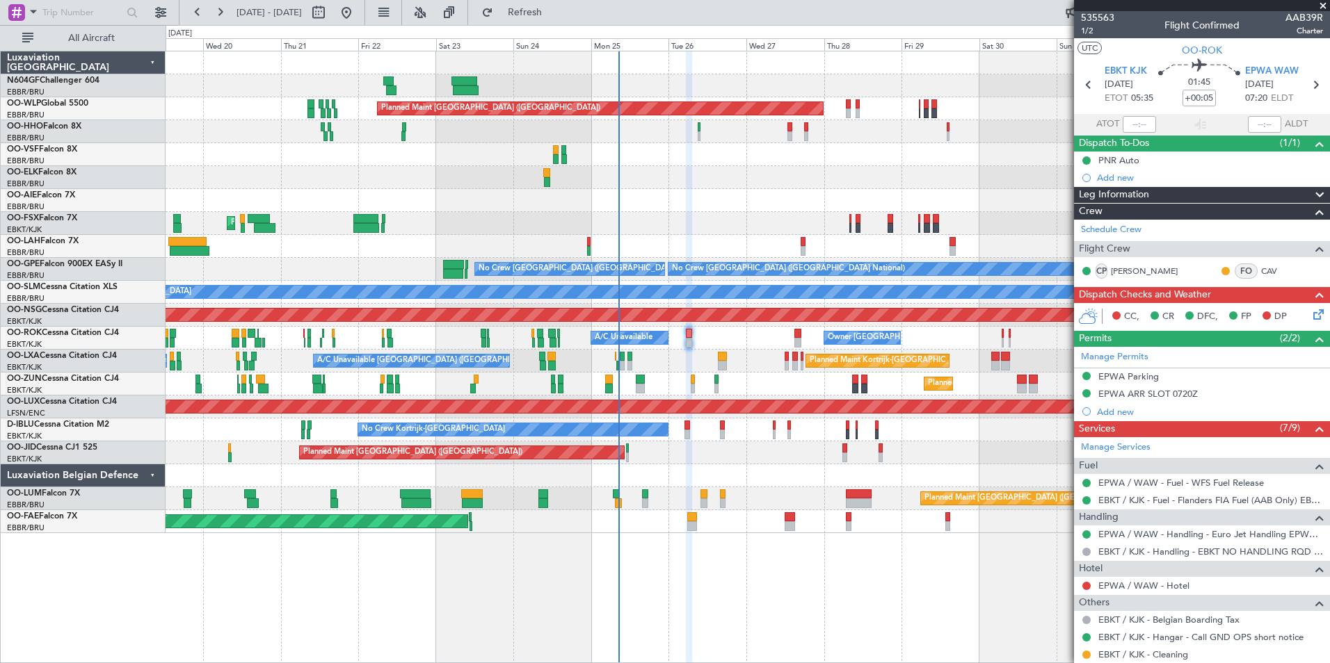
scroll to position [1, 0]
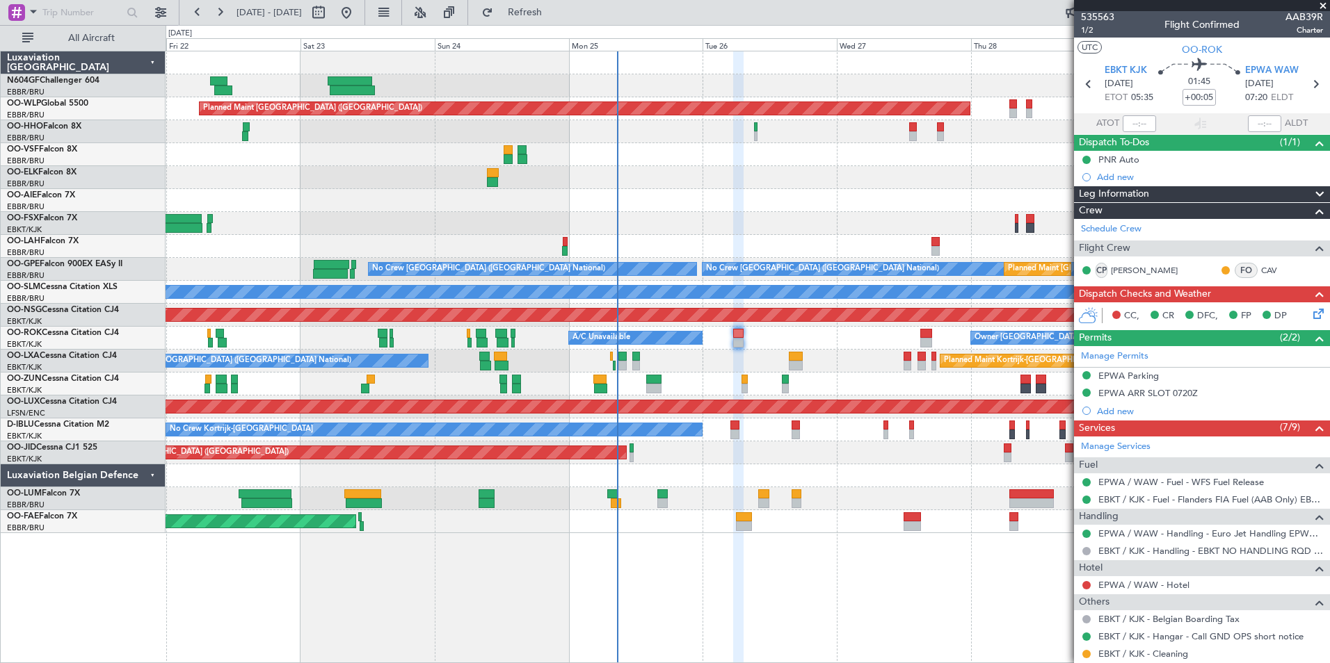
click at [768, 460] on div "Planned Maint Paris (Le Bourget) Planned Maint Kortrijk-Wevelgem" at bounding box center [748, 453] width 1164 height 23
click at [558, 20] on button "Refresh" at bounding box center [516, 12] width 83 height 22
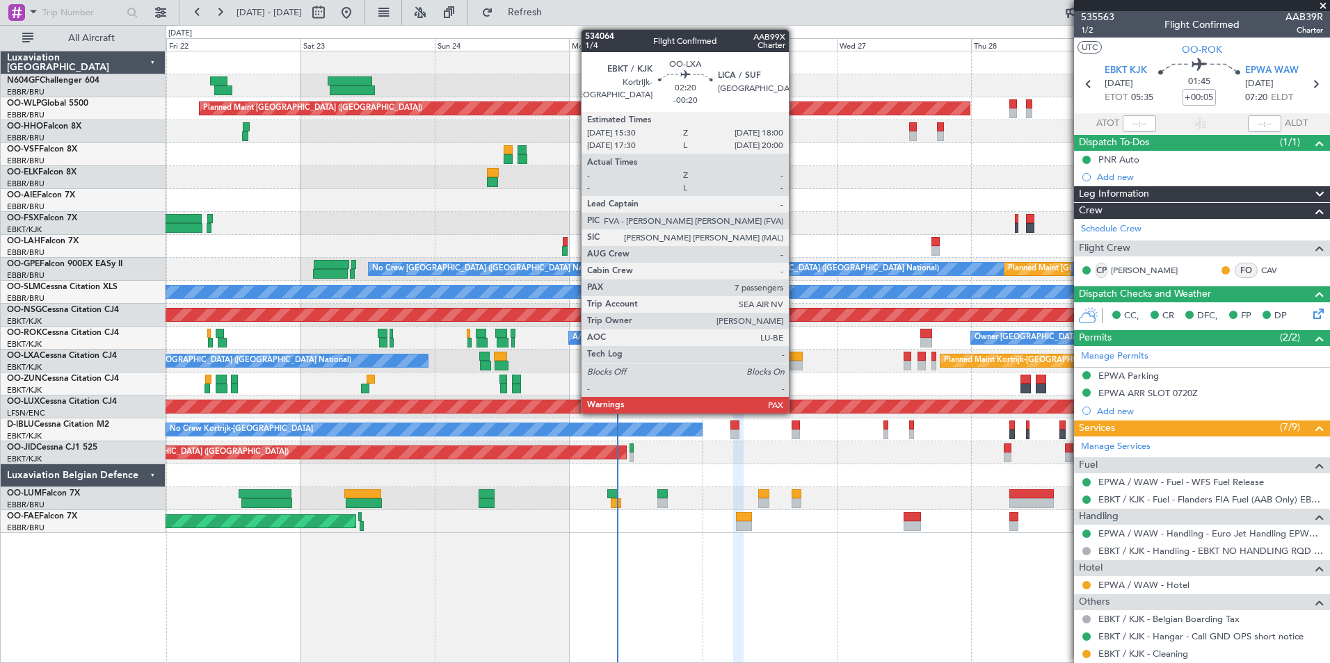
click at [795, 365] on div at bounding box center [796, 366] width 15 height 10
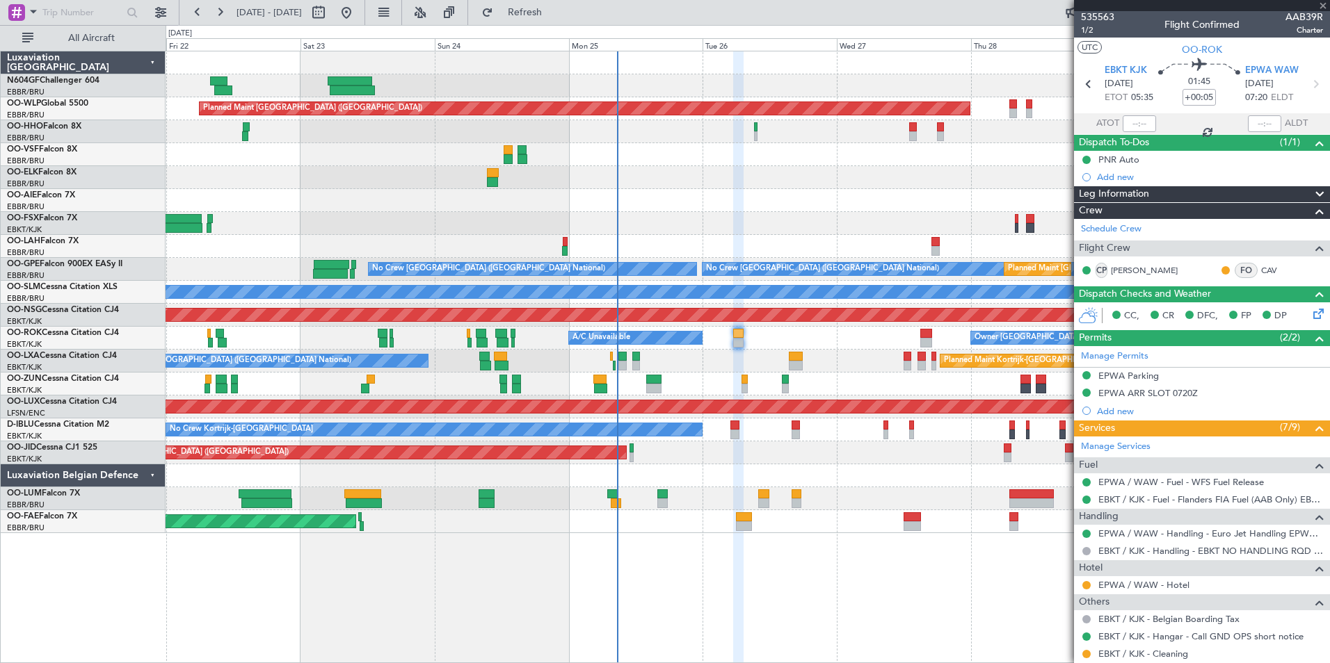
type input "-00:20"
type input "7"
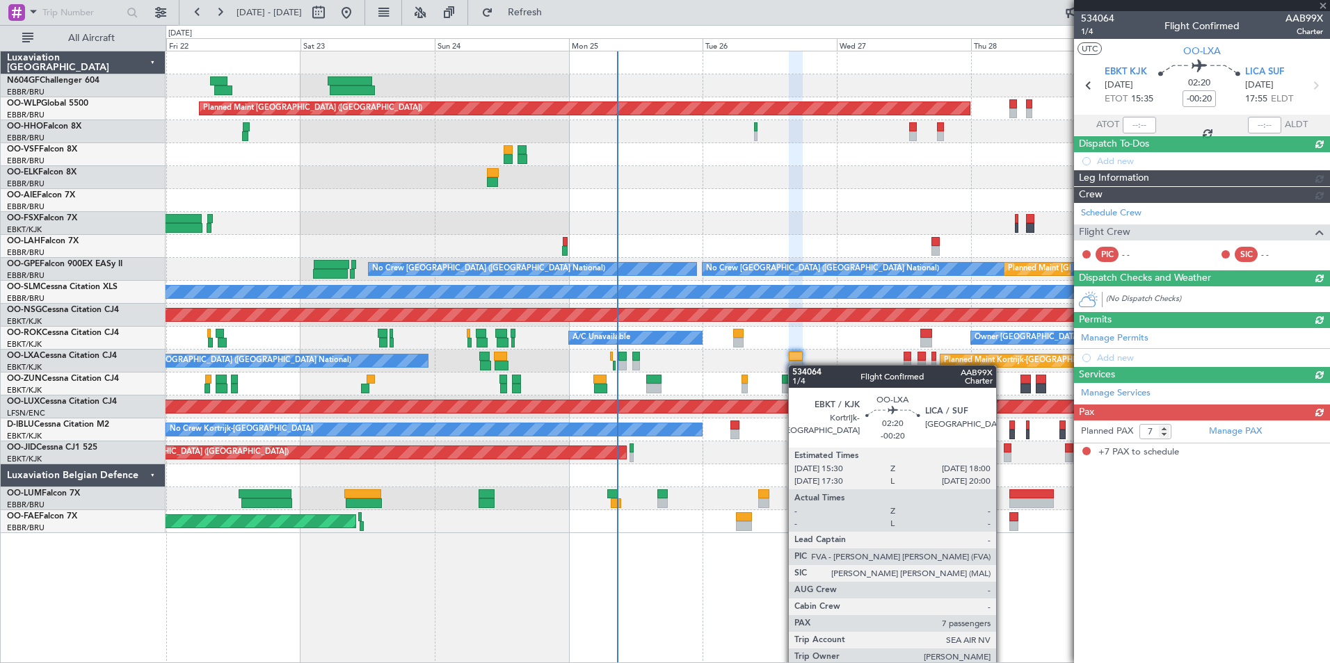
scroll to position [0, 0]
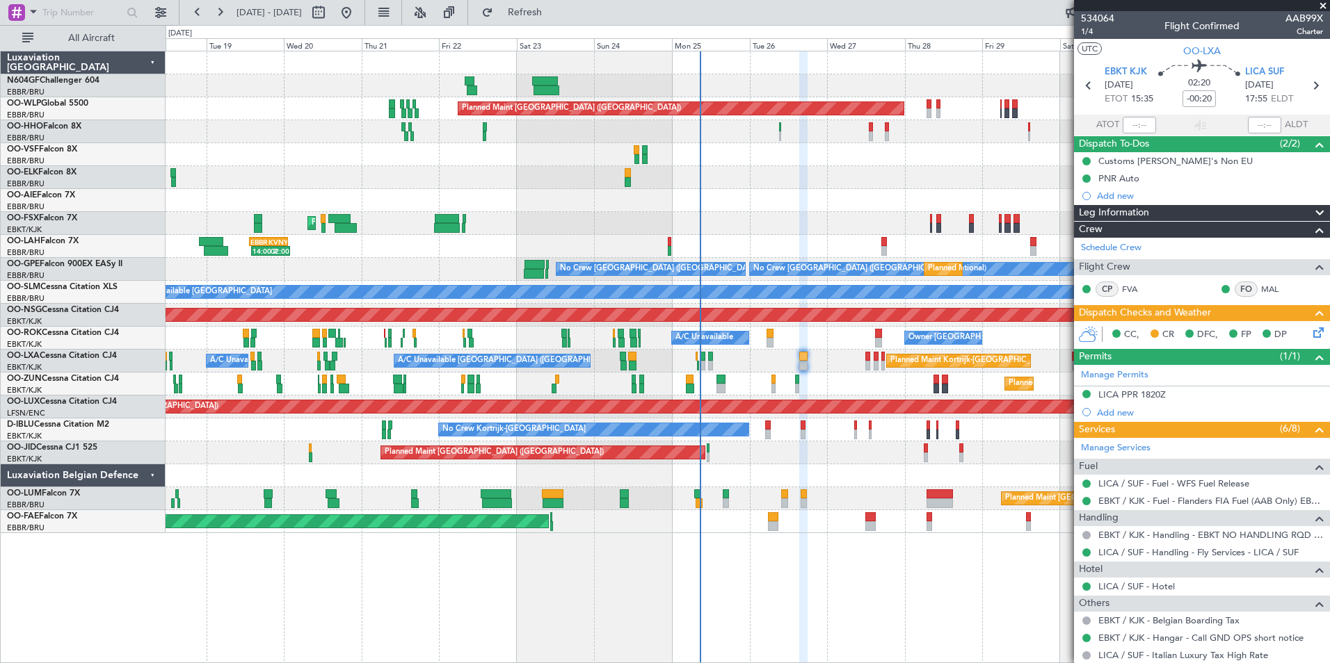
click at [613, 333] on div "Owner Kortrijk-Wevelgem A/C Unavailable" at bounding box center [748, 338] width 1164 height 23
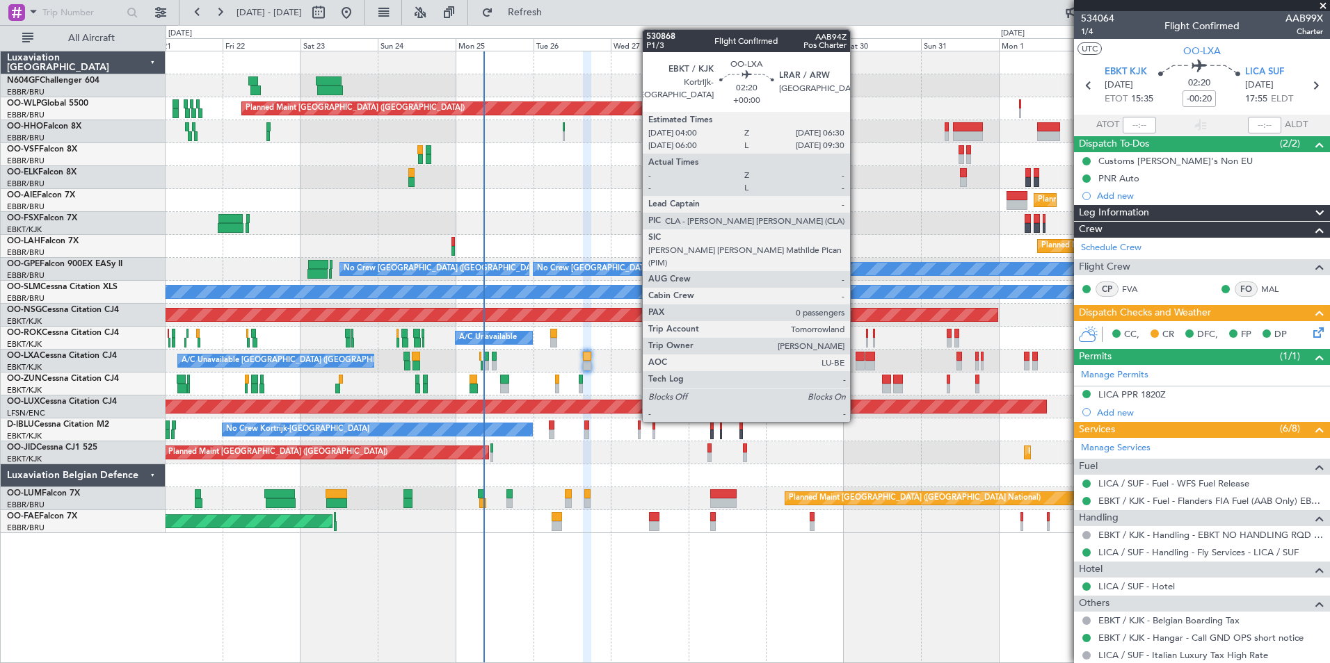
click at [600, 325] on div "Planned Maint Berlin (Brandenburg) - - KTMT 17:00 Z ELLX 03:00 Z Planned Maint …" at bounding box center [748, 292] width 1164 height 482
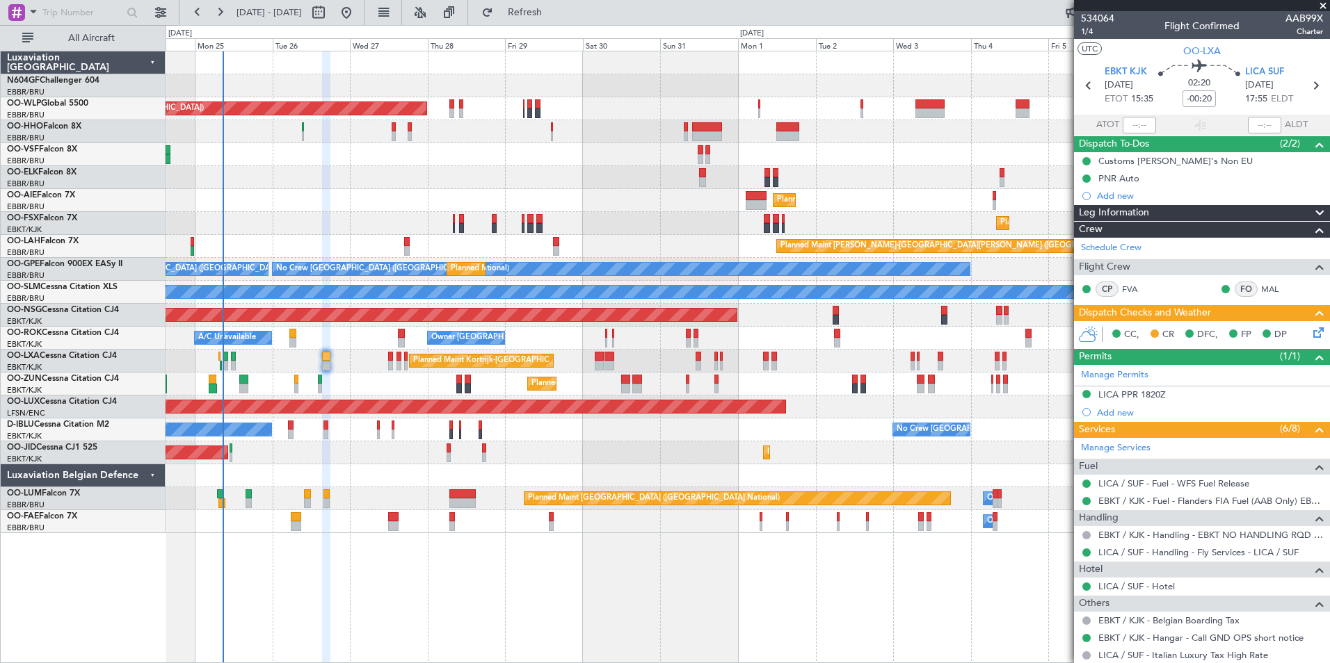
click at [404, 127] on div "Planned Maint Berlin (Brandenburg) Planned Maint Kortrijk-Wevelgem Planned Main…" at bounding box center [748, 292] width 1164 height 482
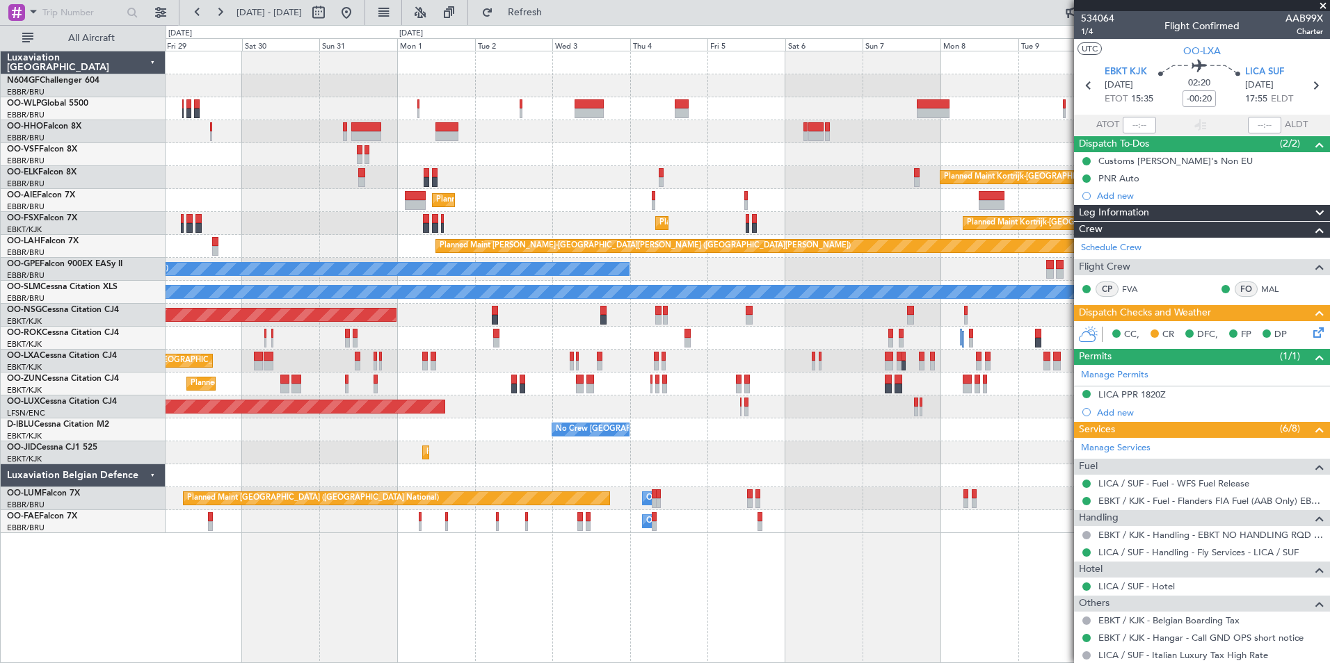
click at [556, 147] on div at bounding box center [748, 154] width 1164 height 23
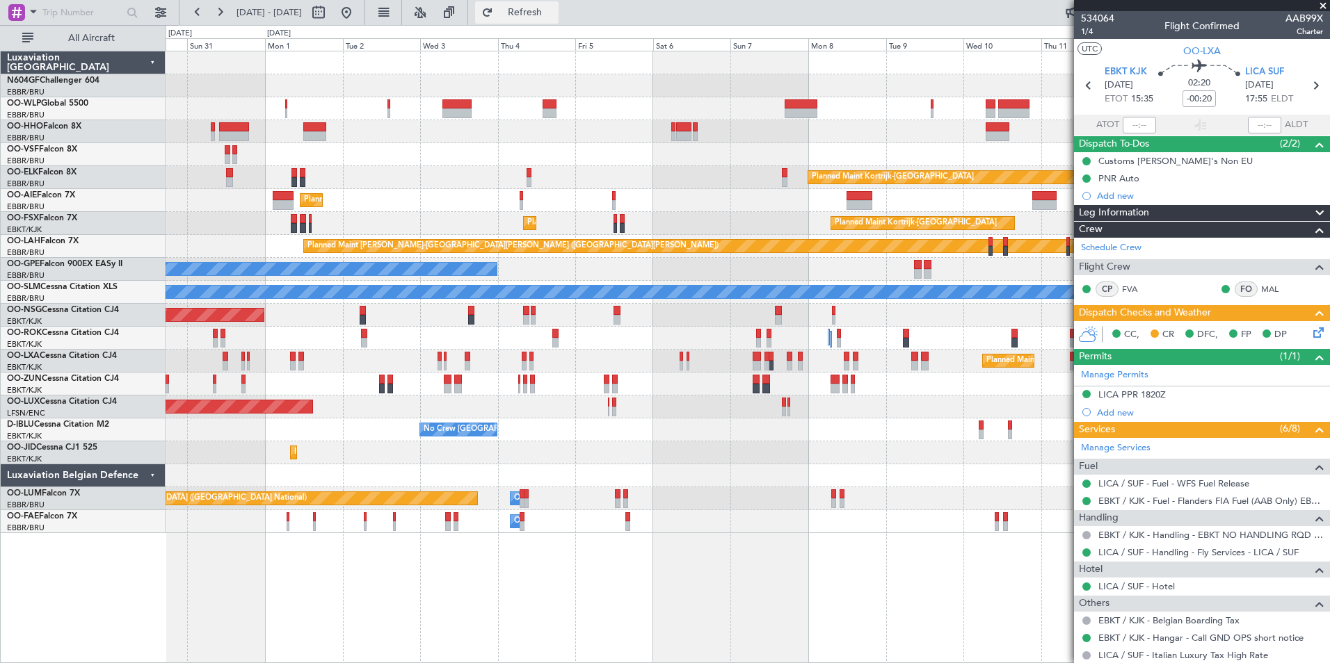
click at [554, 11] on span "Refresh" at bounding box center [525, 13] width 58 height 10
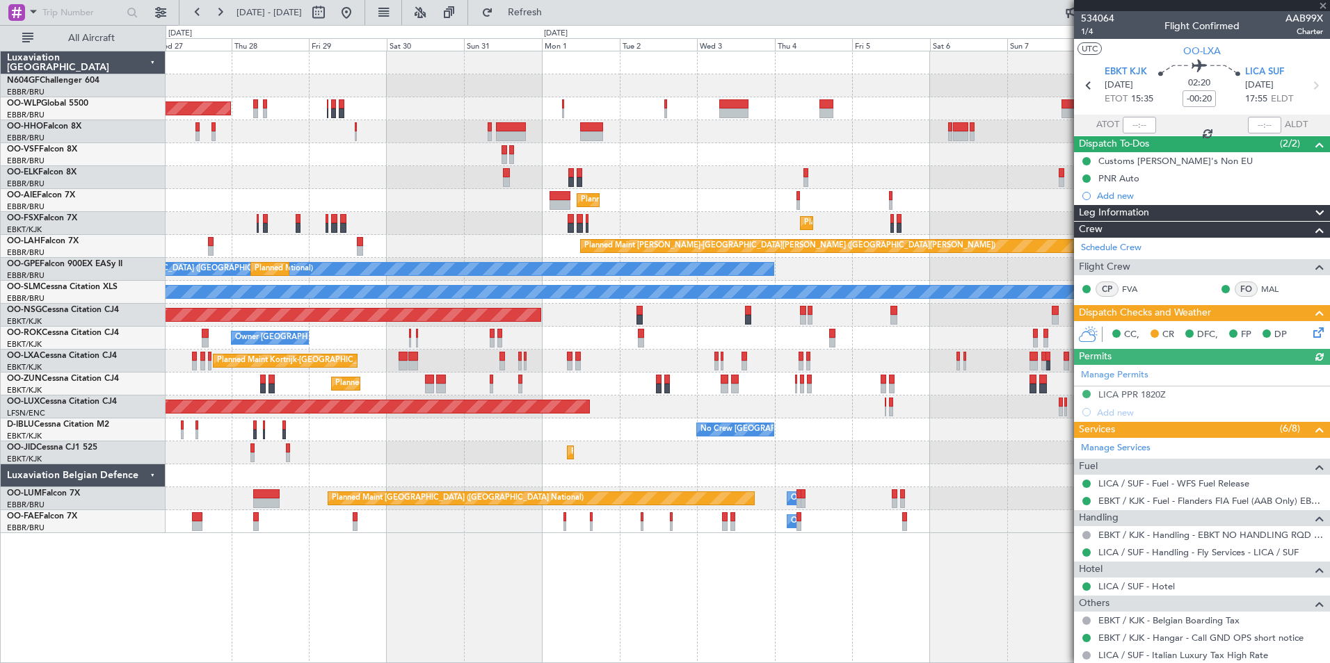
click at [837, 159] on div "Planned Maint Berlin (Brandenburg) Planned Maint Kortrijk-Wevelgem Planned Main…" at bounding box center [748, 292] width 1164 height 482
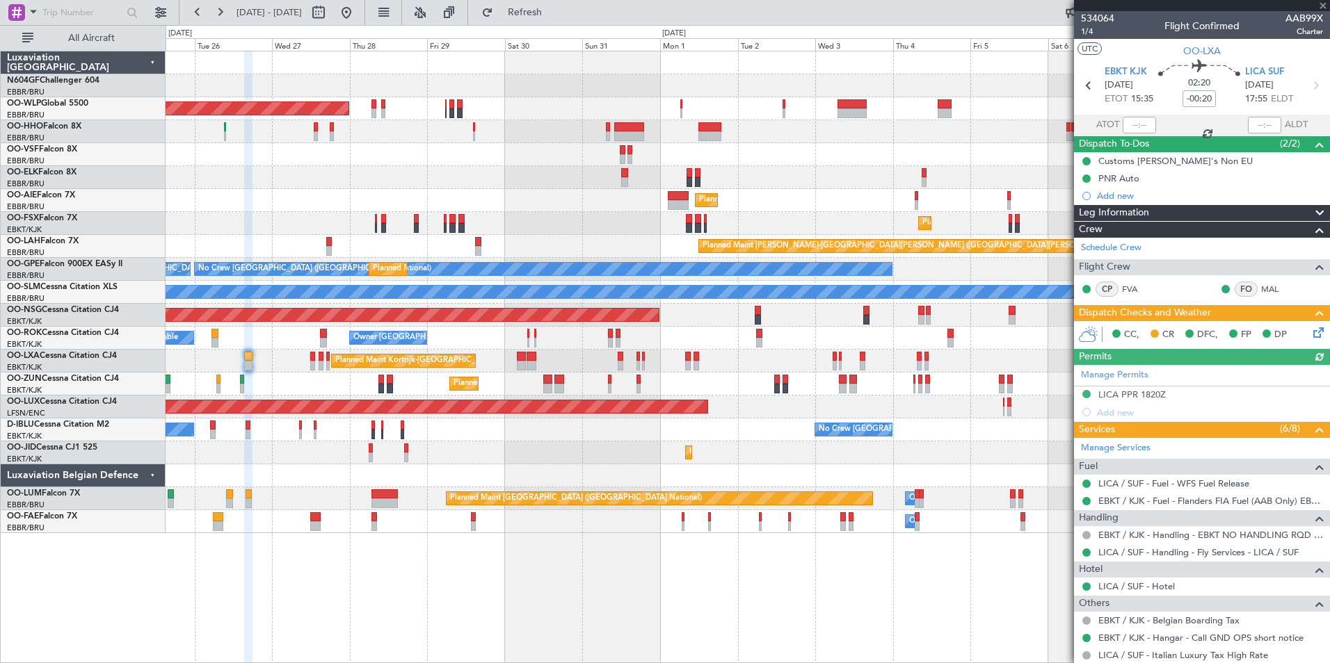
click at [732, 162] on div "Planned Maint Berlin (Brandenburg) Planned Maint Kortrijk-Wevelgem Planned Main…" at bounding box center [748, 292] width 1164 height 482
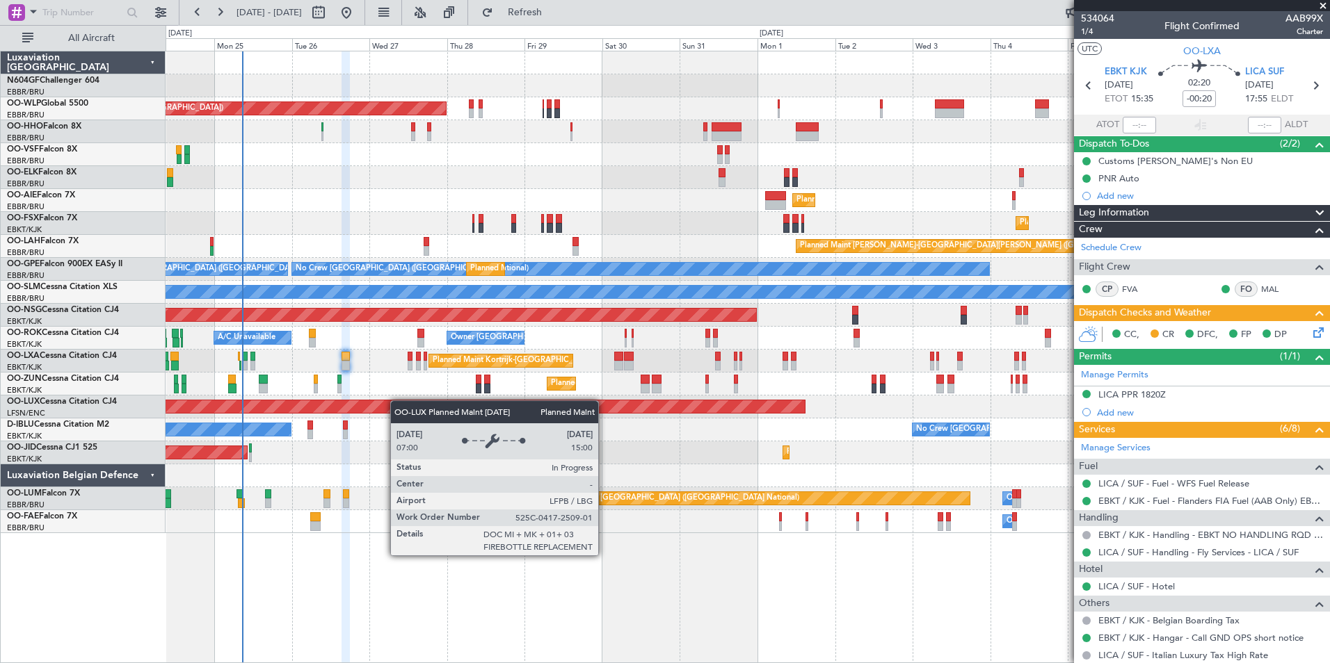
click at [430, 414] on div "Planned Maint Berlin (Brandenburg) Planned Maint Kortrijk-Wevelgem Planned Main…" at bounding box center [748, 292] width 1164 height 482
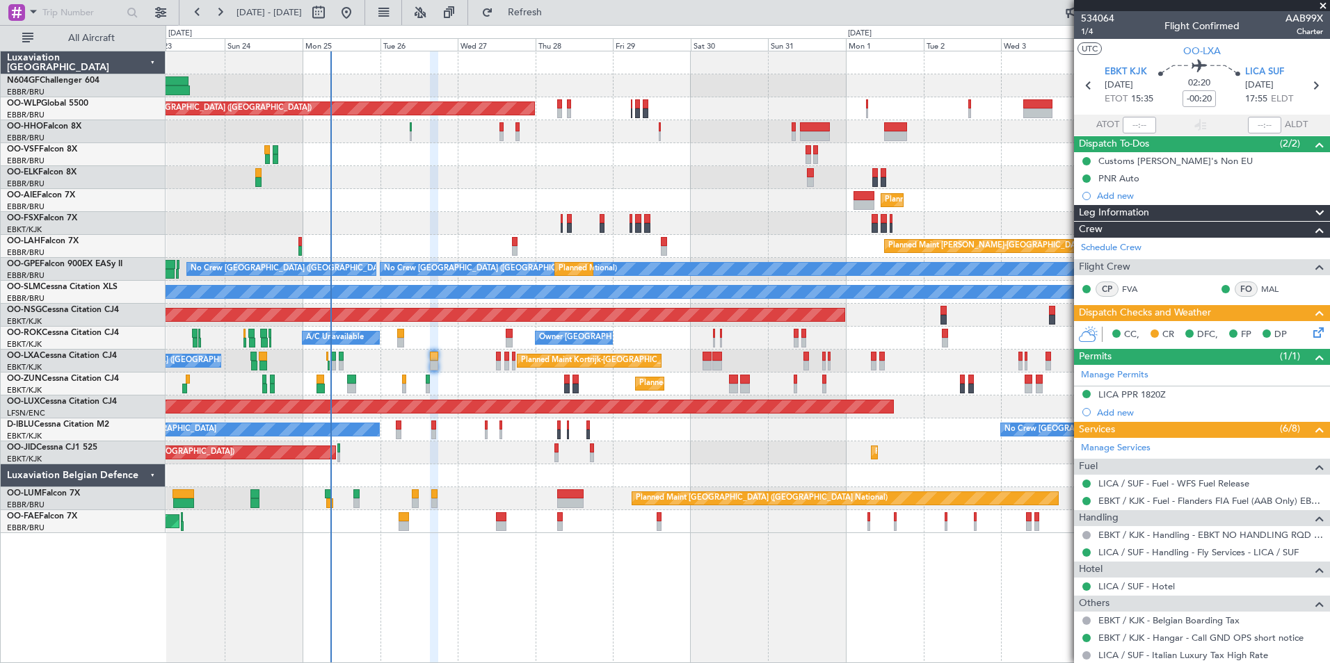
click at [378, 385] on div "Planned Maint Kortrijk-[GEOGRAPHIC_DATA]" at bounding box center [748, 384] width 1164 height 23
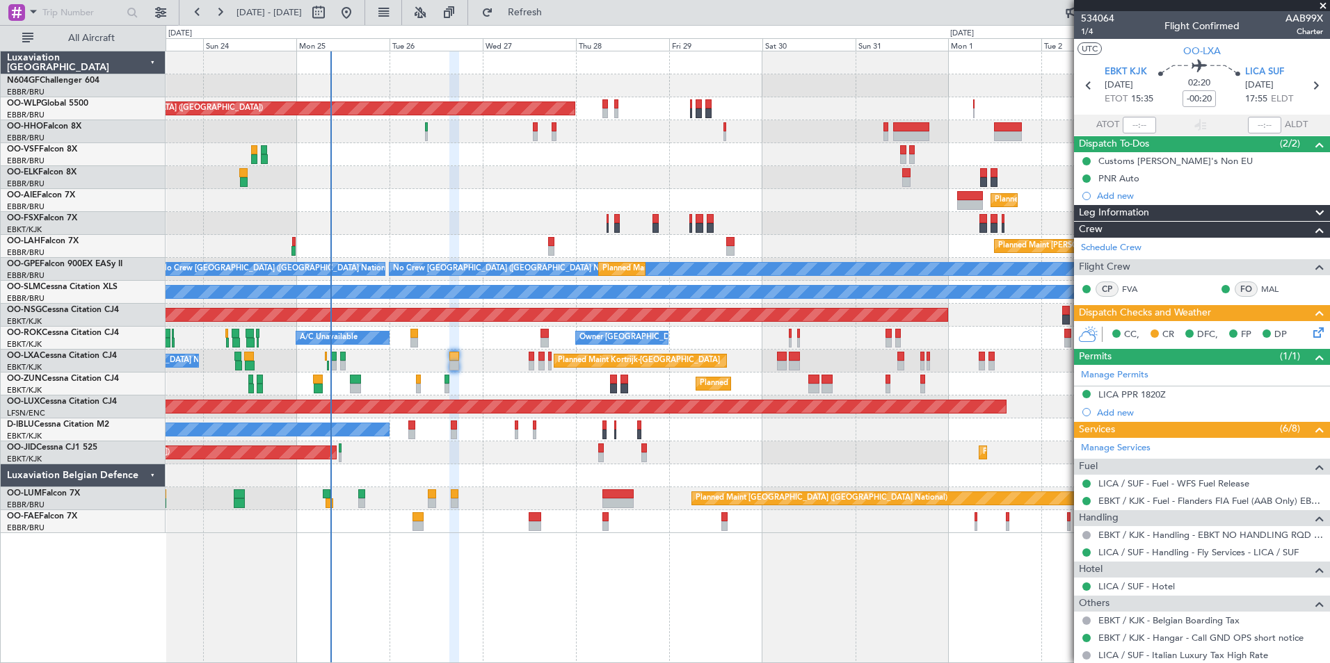
drag, startPoint x: 585, startPoint y: 144, endPoint x: 620, endPoint y: 152, distance: 36.4
drag, startPoint x: 620, startPoint y: 152, endPoint x: 540, endPoint y: 8, distance: 165.3
click at [540, 8] on button "Refresh" at bounding box center [516, 12] width 83 height 22
click at [542, 10] on button "Refreshing..." at bounding box center [516, 12] width 83 height 22
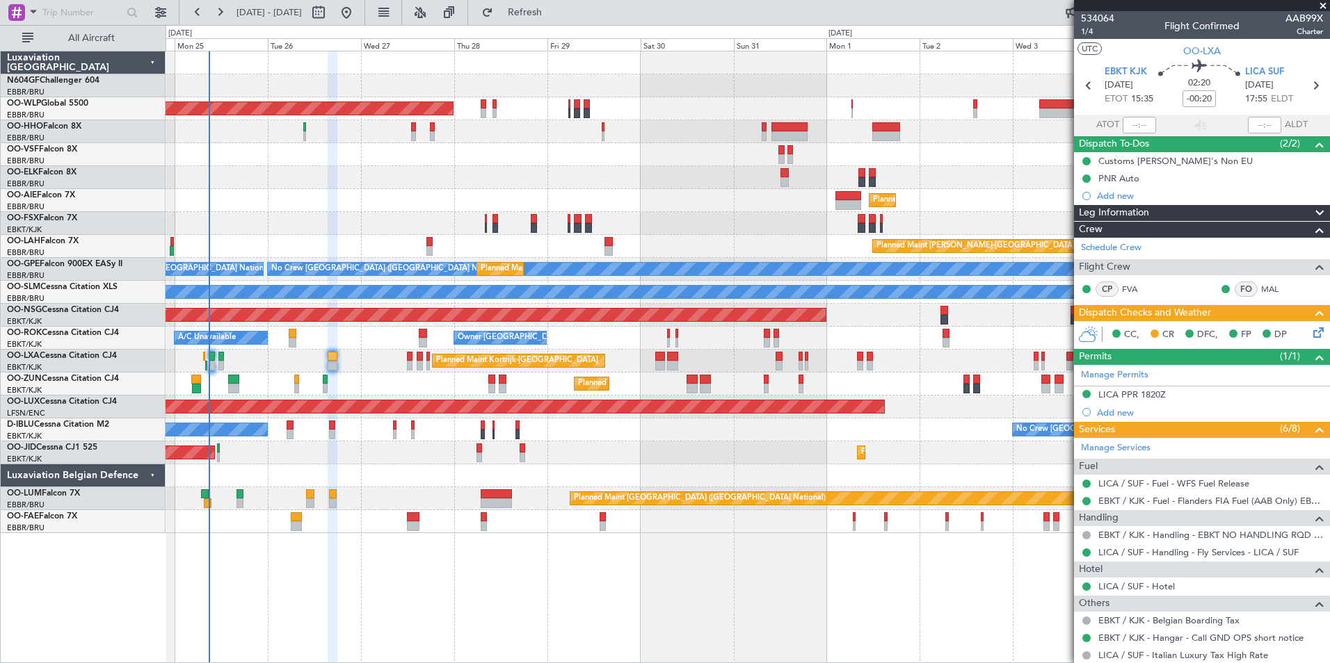
click at [615, 405] on div "Planned Maint Berlin (Brandenburg) Planned Maint Kortrijk-Wevelgem Planned Main…" at bounding box center [748, 292] width 1164 height 482
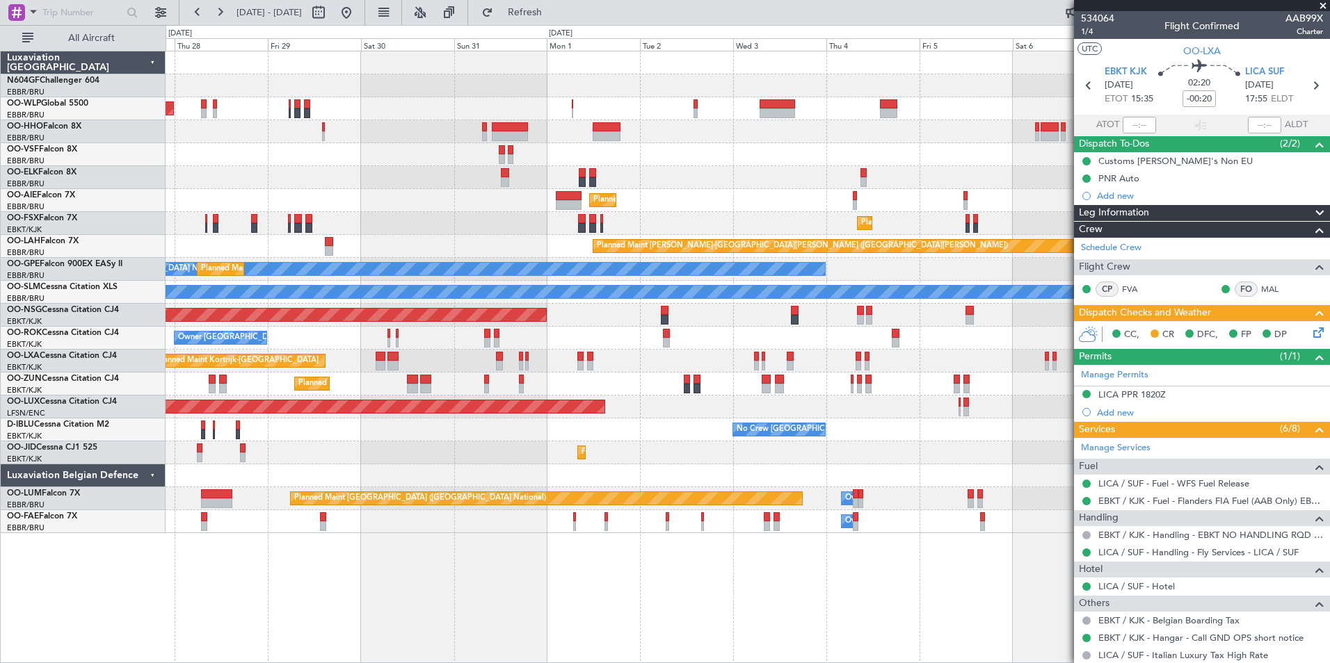
click at [660, 431] on div "Planned Maint Berlin (Brandenburg) Planned Maint Kortrijk-Wevelgem Planned Main…" at bounding box center [748, 292] width 1164 height 482
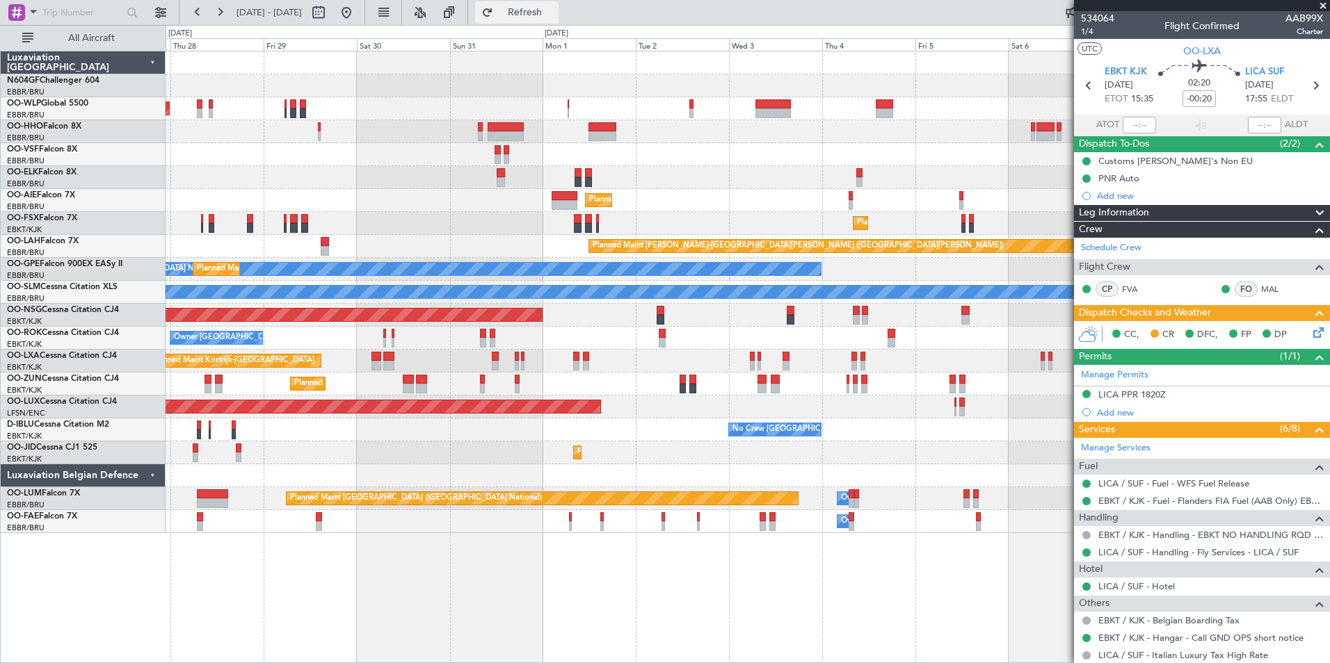
click at [554, 17] on span "Refresh" at bounding box center [525, 13] width 58 height 10
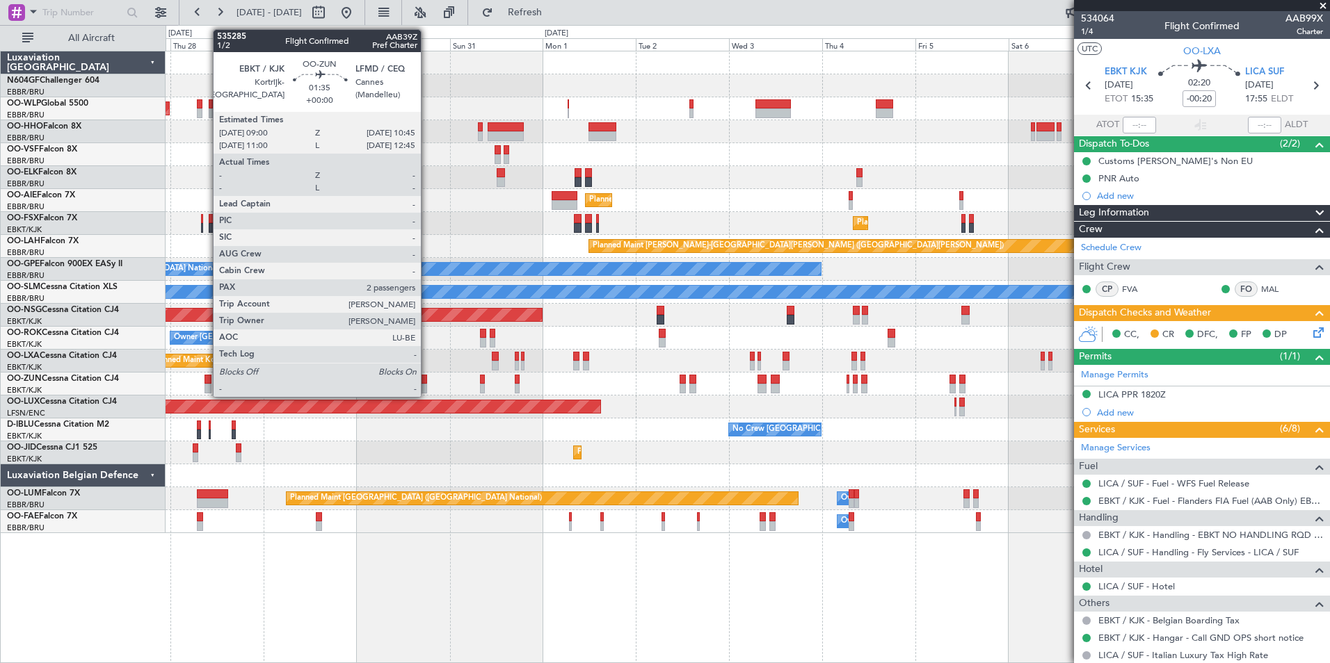
click at [206, 390] on div at bounding box center [207, 389] width 7 height 10
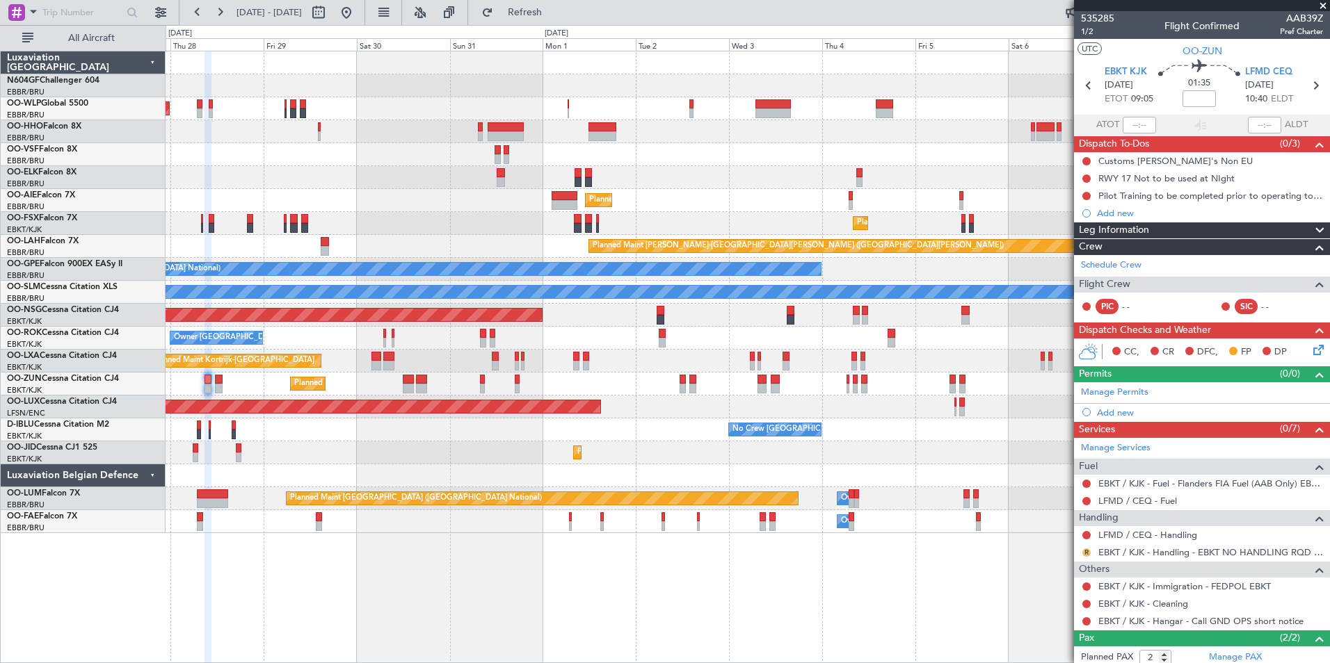
click at [1086, 551] on button "R" at bounding box center [1086, 553] width 8 height 8
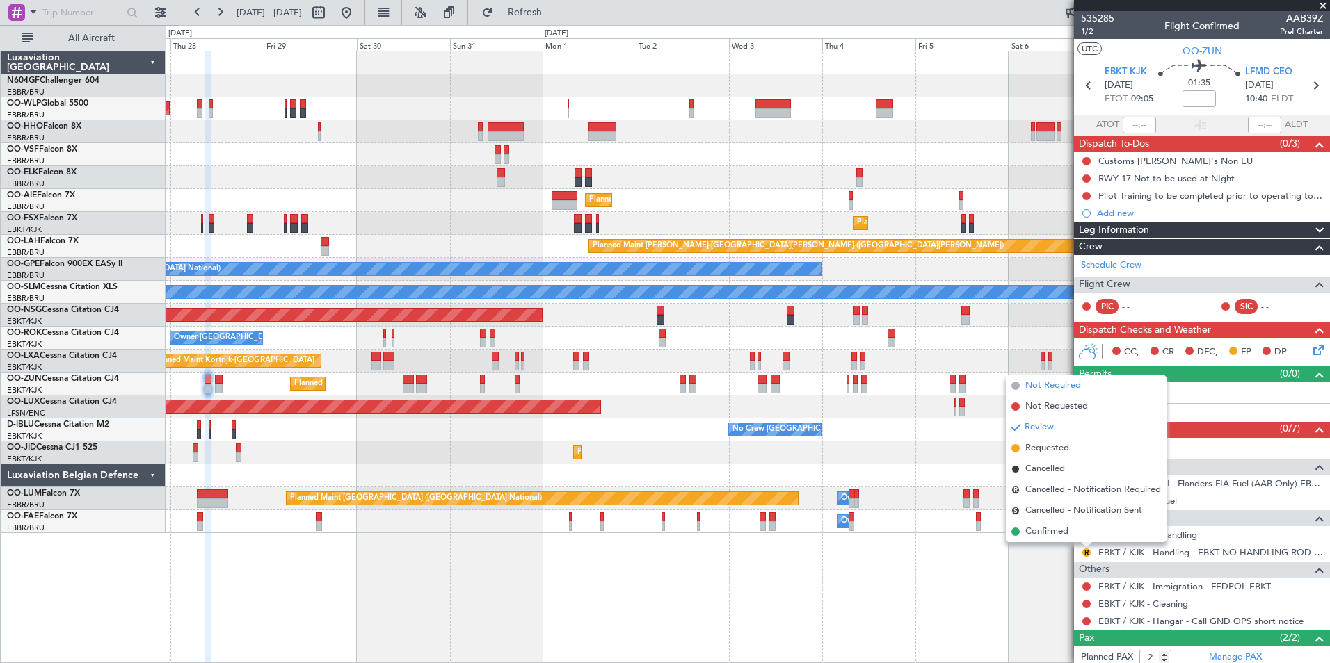
click at [1062, 390] on span "Not Required" at bounding box center [1053, 386] width 56 height 14
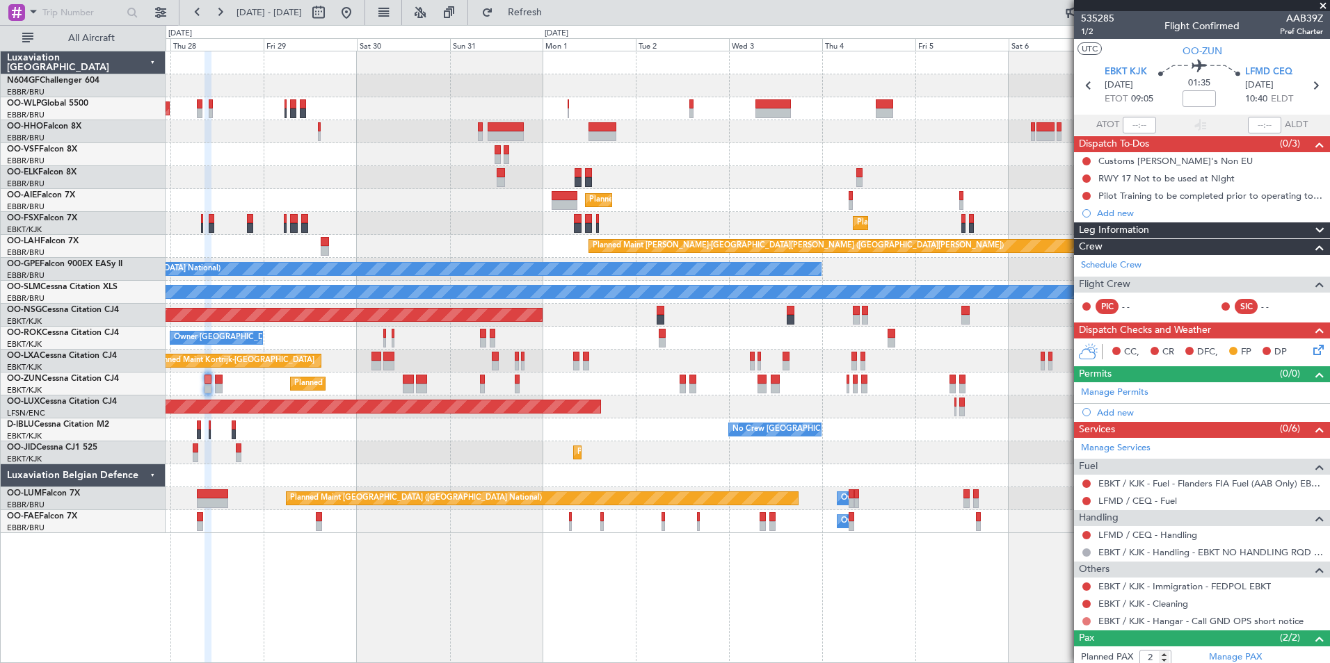
click at [1085, 621] on button at bounding box center [1086, 622] width 8 height 8
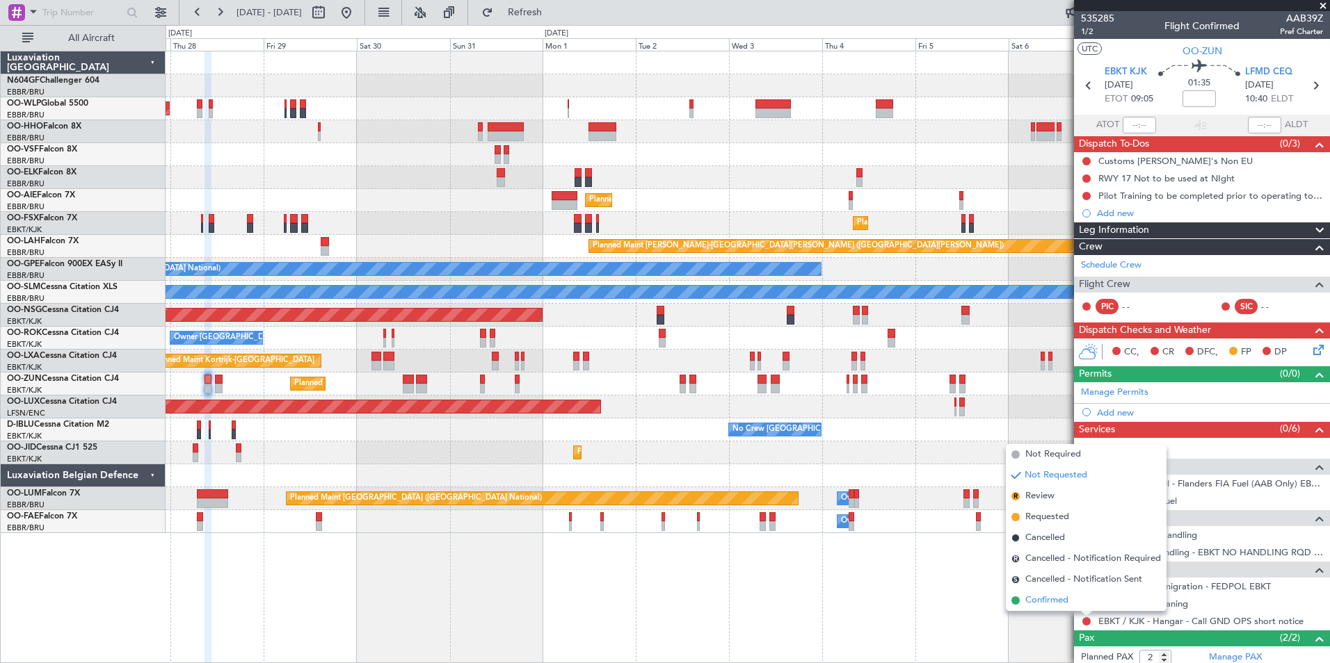
click at [1029, 597] on span "Confirmed" at bounding box center [1046, 601] width 43 height 14
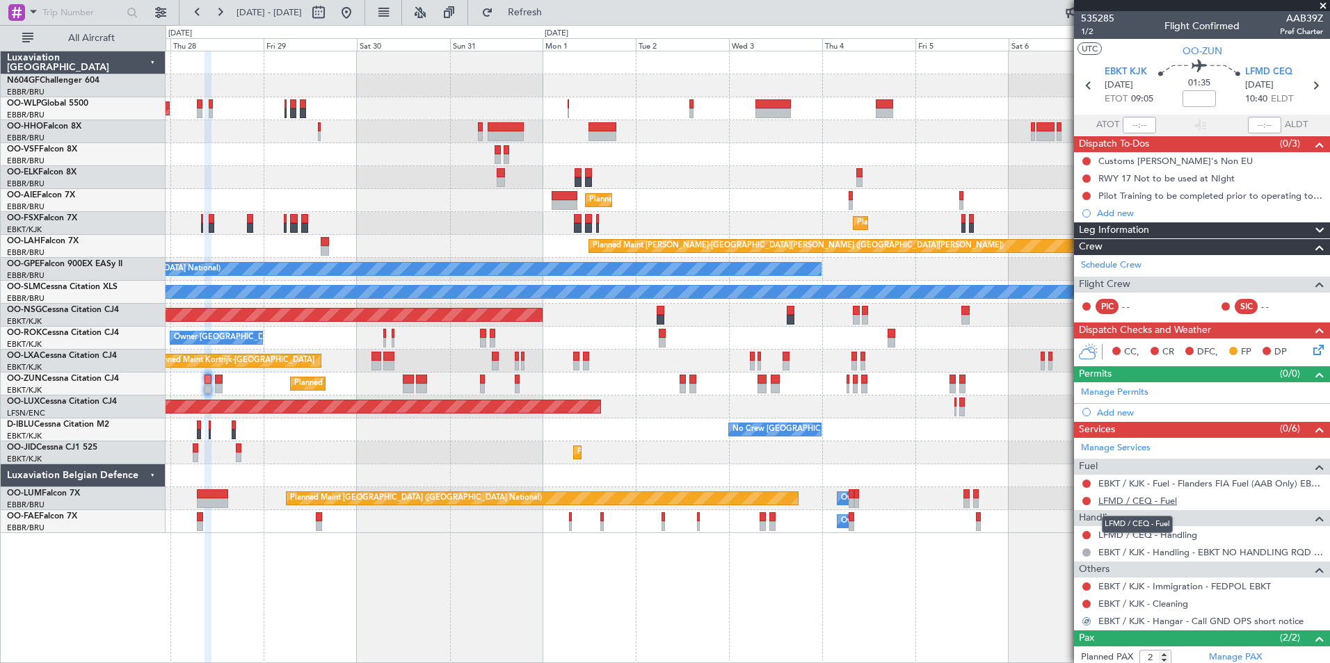
click at [1125, 501] on link "LFMD / CEQ - Fuel" at bounding box center [1137, 501] width 79 height 12
click at [558, 5] on button "Refresh" at bounding box center [516, 12] width 83 height 22
click at [1307, 85] on icon at bounding box center [1315, 86] width 18 height 18
type input "0"
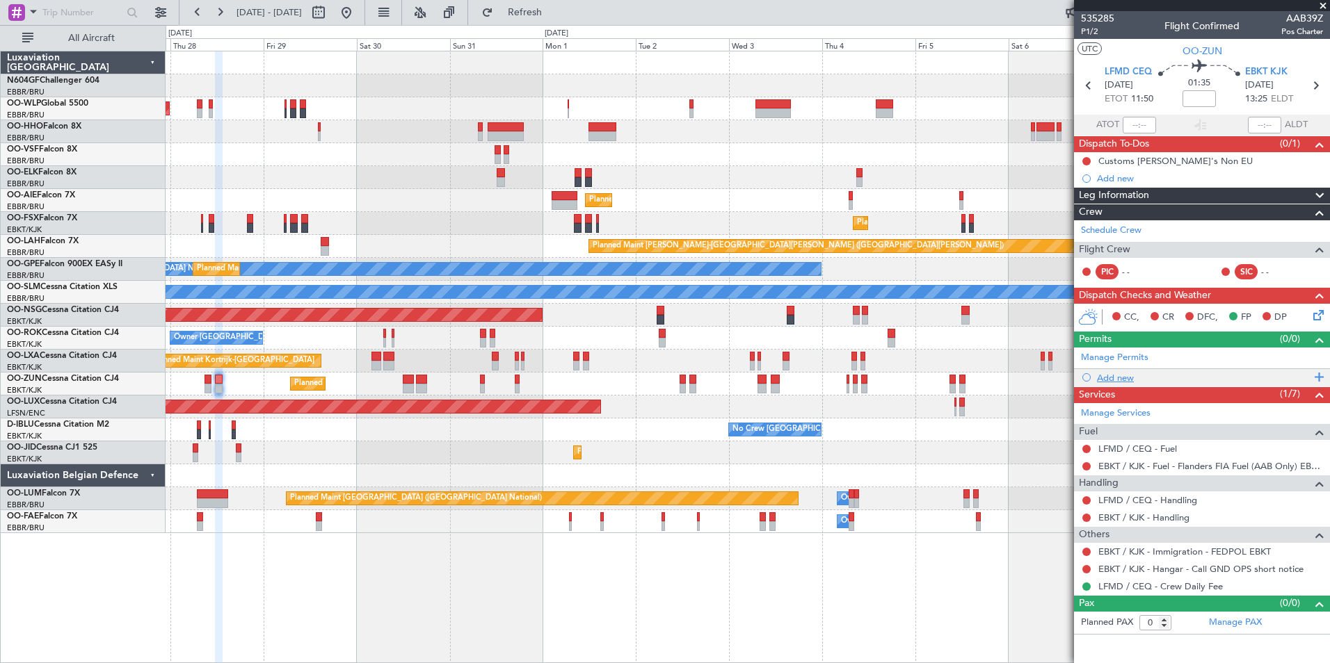
click at [1134, 373] on div "Add new" at bounding box center [1204, 378] width 214 height 12
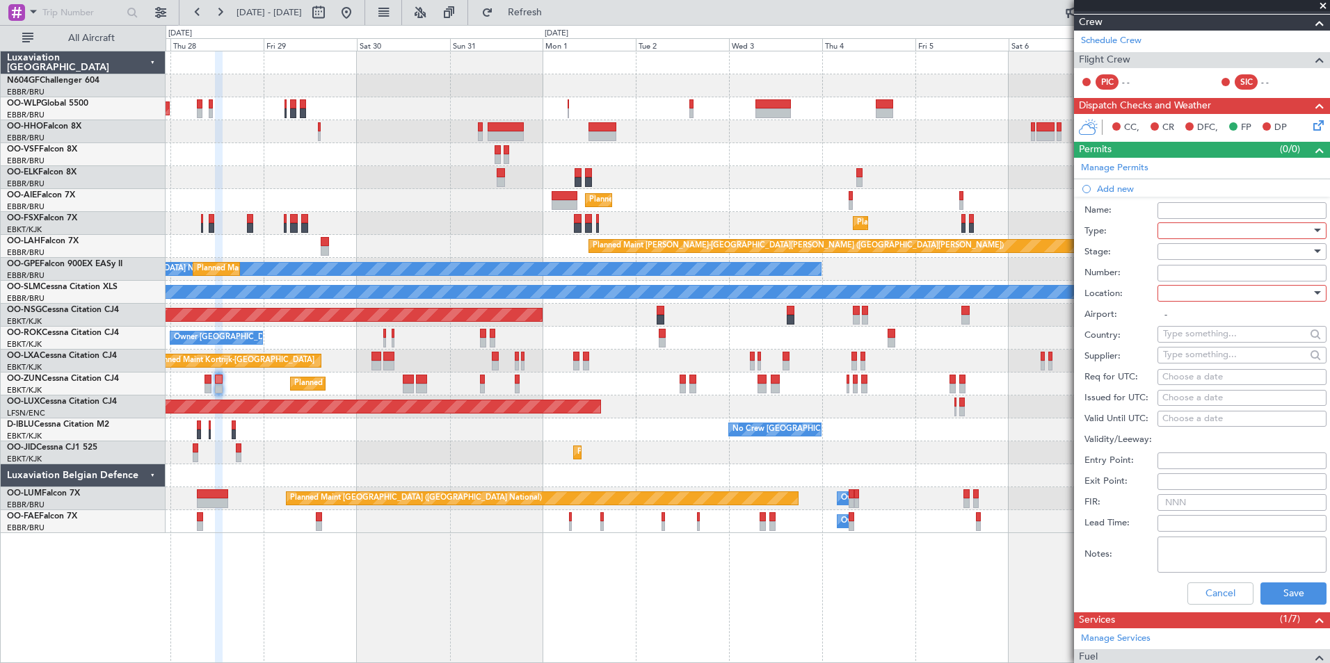
scroll to position [191, 0]
click at [1207, 231] on div at bounding box center [1237, 230] width 148 height 21
click at [1215, 362] on span "Slot" at bounding box center [1237, 361] width 146 height 21
click at [1182, 251] on div at bounding box center [1237, 251] width 148 height 21
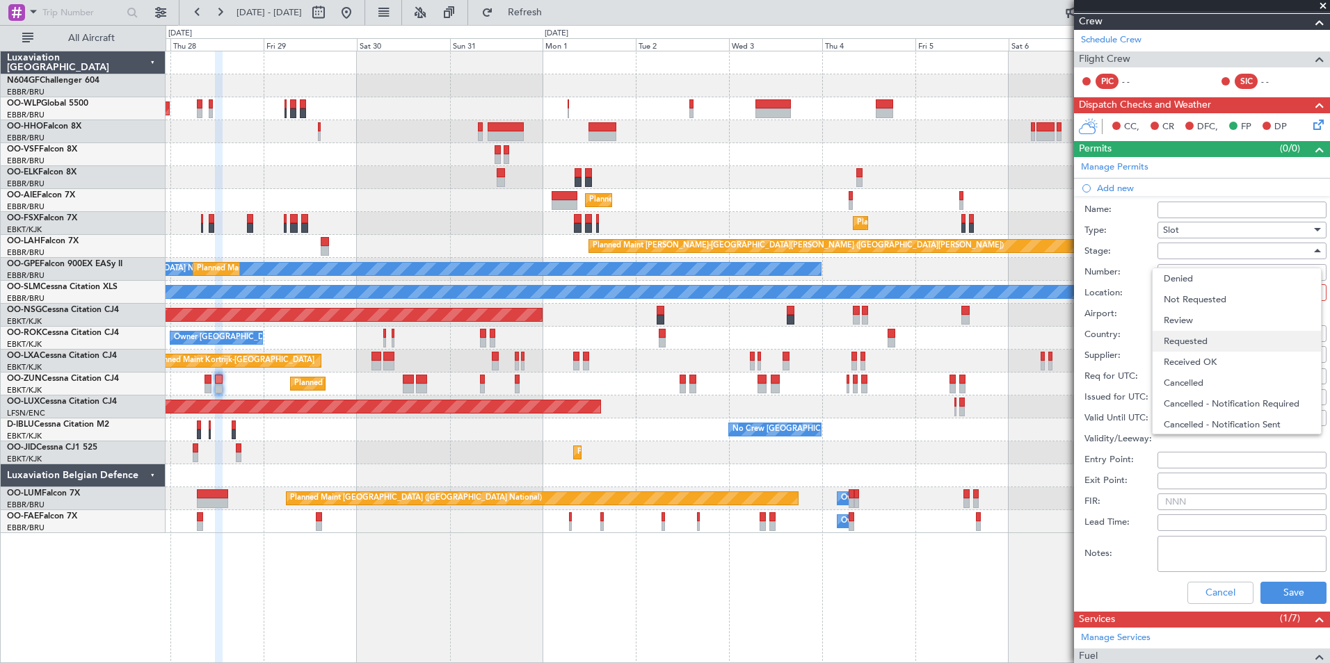
click at [1231, 343] on span "Requested" at bounding box center [1237, 341] width 146 height 21
click at [1211, 287] on div at bounding box center [1237, 292] width 148 height 21
click at [1230, 358] on span "Arrival" at bounding box center [1237, 362] width 146 height 21
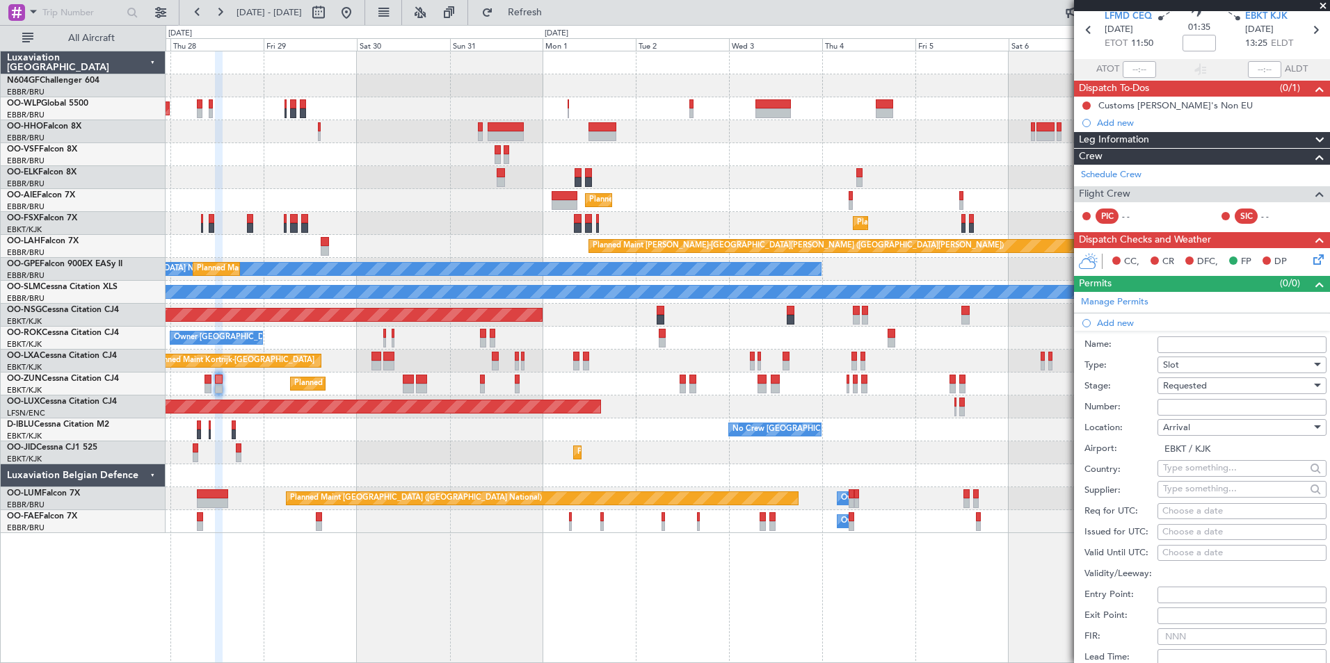
scroll to position [56, 0]
drag, startPoint x: 1205, startPoint y: 433, endPoint x: 1130, endPoint y: 483, distance: 90.1
click at [1130, 483] on label "Supplier:" at bounding box center [1120, 490] width 73 height 14
click at [1172, 429] on span "Arrival" at bounding box center [1176, 427] width 27 height 13
click at [1199, 451] on span "Departure" at bounding box center [1237, 454] width 146 height 21
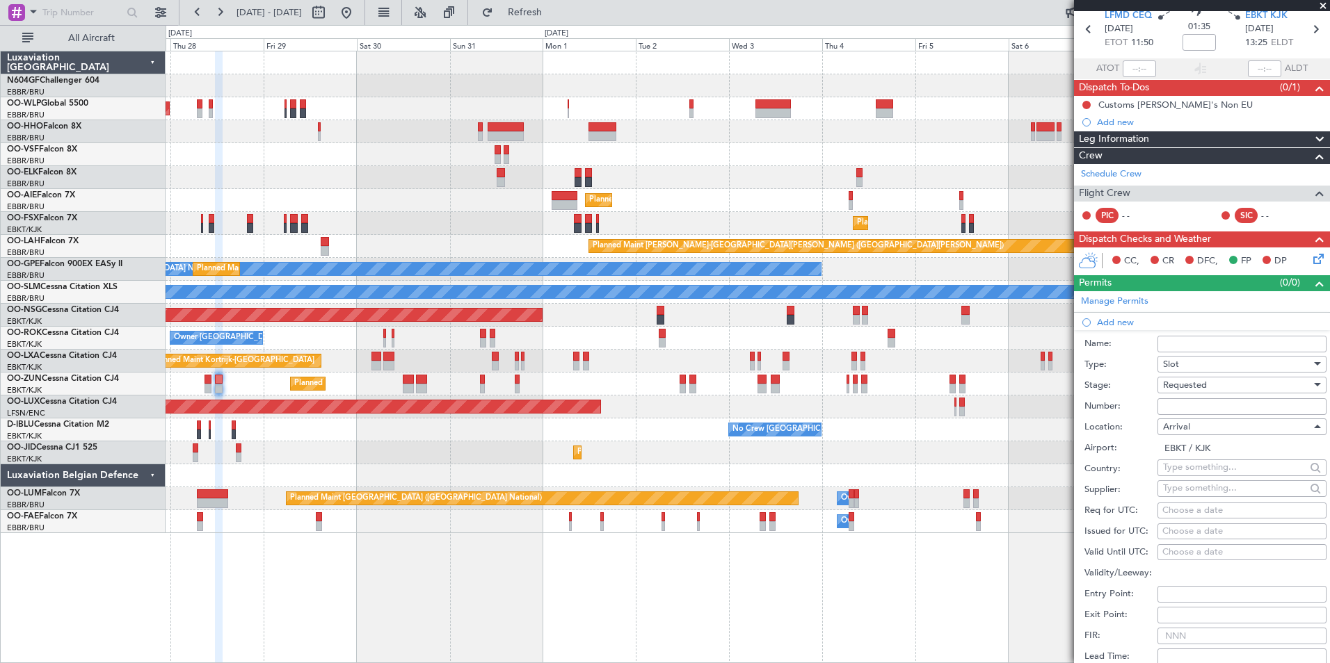
type input "LFMD / CEQ"
click at [1186, 511] on div "Choose a date" at bounding box center [1241, 511] width 159 height 14
select select "8"
select select "2025"
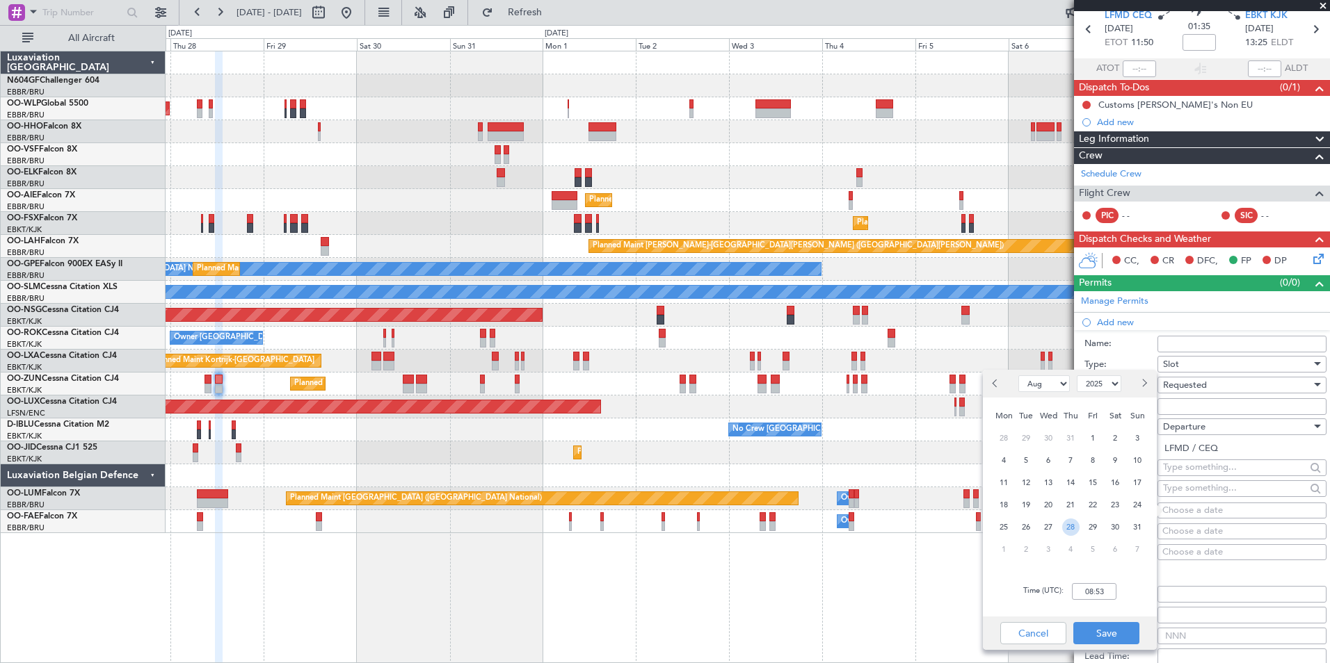
click at [1067, 525] on span "28" at bounding box center [1070, 527] width 17 height 17
click at [1100, 589] on input "00:00" at bounding box center [1094, 591] width 45 height 17
type input "11:45"
click at [1111, 631] on button "Save" at bounding box center [1106, 633] width 66 height 22
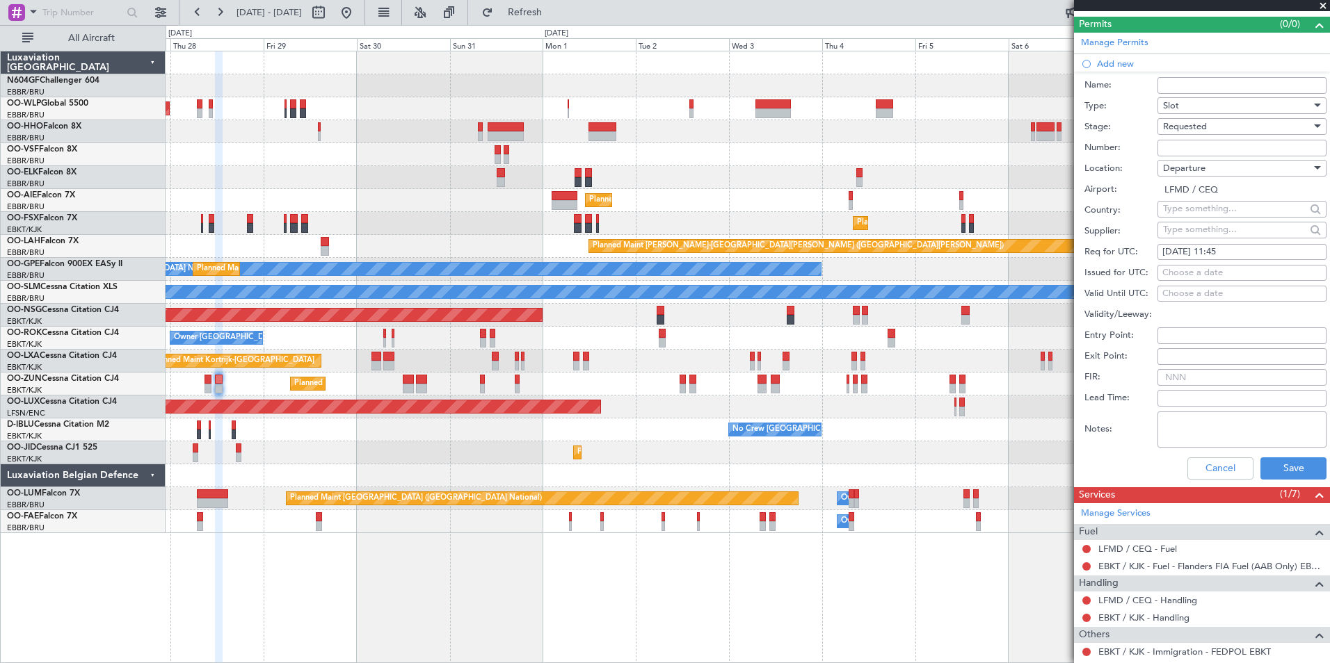
scroll to position [319, 0]
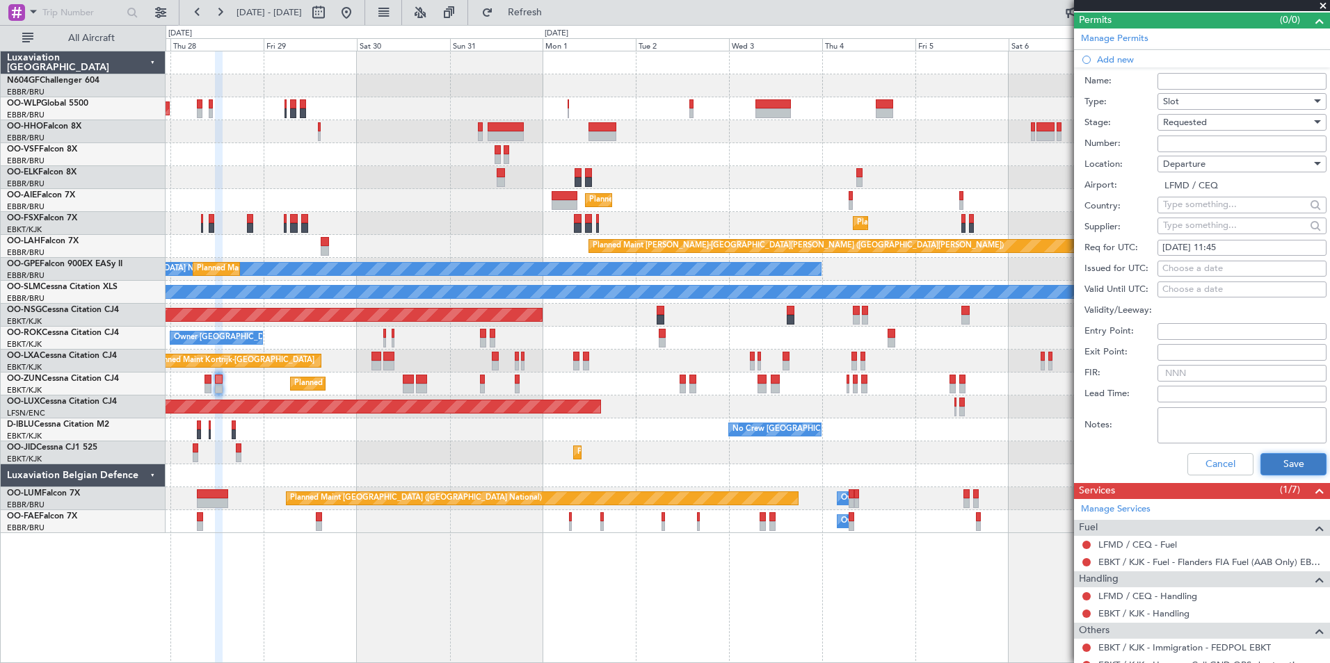
click at [1268, 456] on button "Save" at bounding box center [1293, 464] width 66 height 22
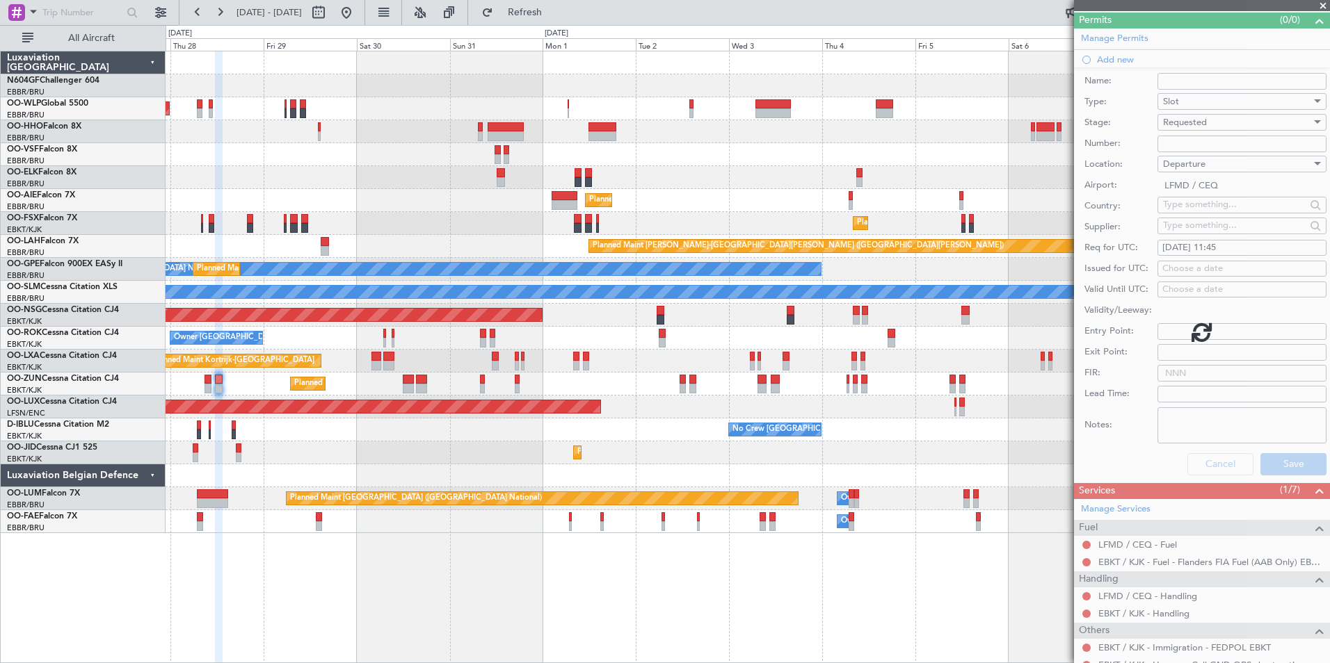
click at [1083, 558] on div at bounding box center [1202, 331] width 256 height 663
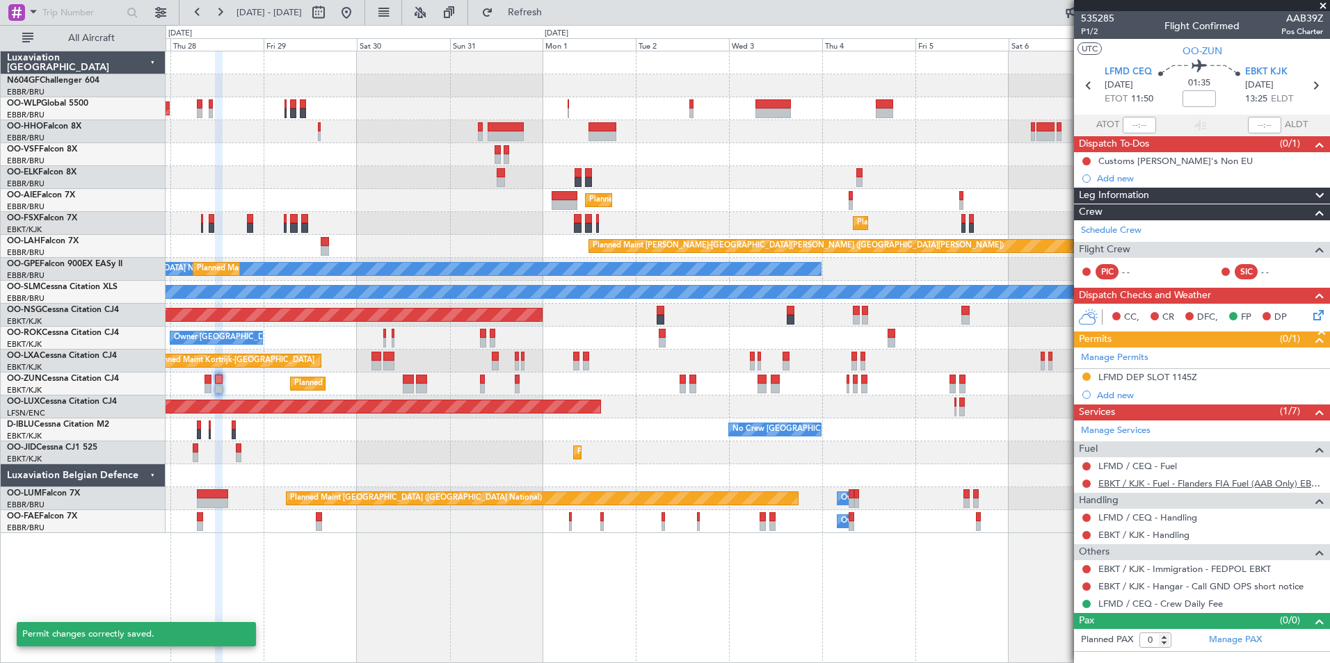
scroll to position [0, 0]
click at [1084, 536] on button at bounding box center [1086, 535] width 8 height 8
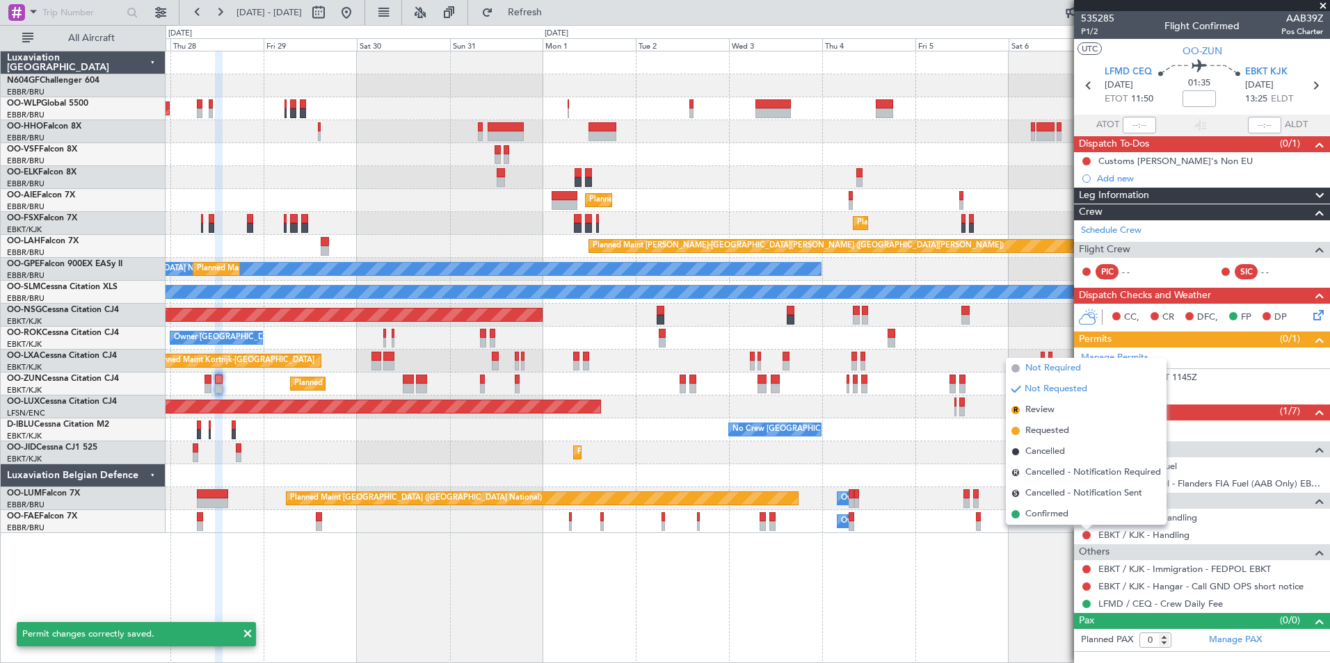
click at [1069, 370] on span "Not Required" at bounding box center [1053, 369] width 56 height 14
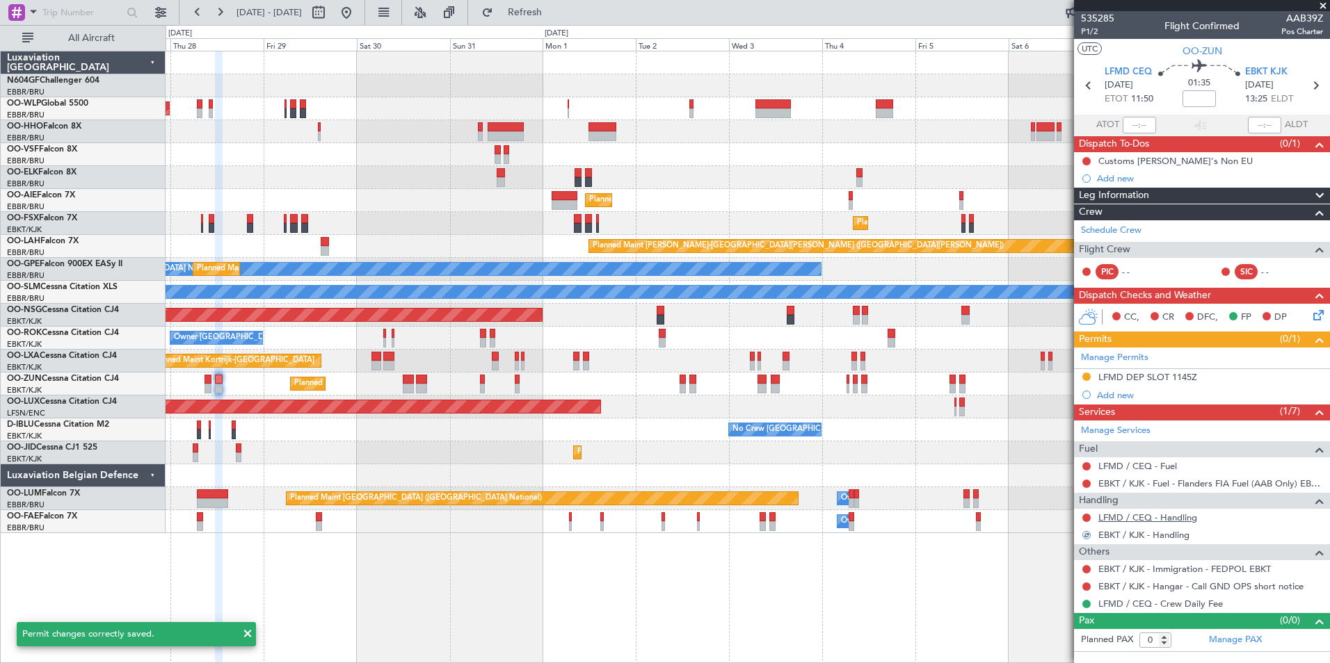
click at [1128, 521] on link "LFMD / CEQ - Handling" at bounding box center [1147, 518] width 99 height 12
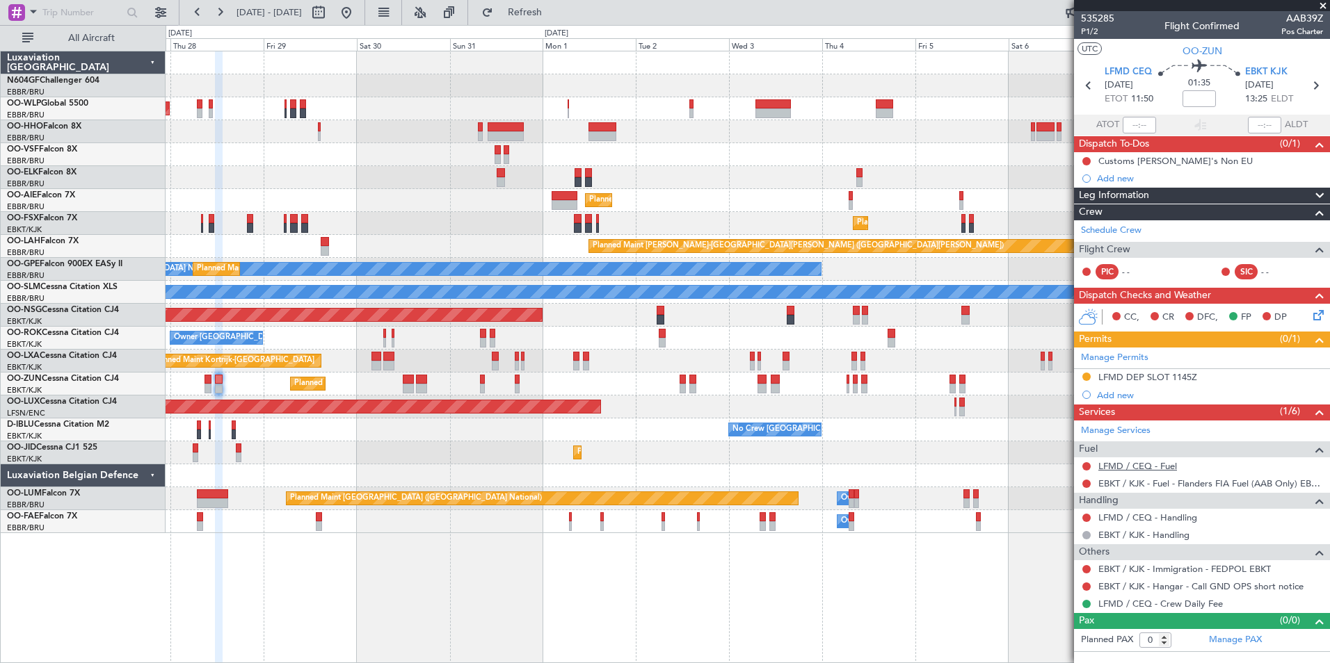
click at [1121, 468] on link "LFMD / CEQ - Fuel" at bounding box center [1137, 466] width 79 height 12
click at [539, 6] on button "Refresh" at bounding box center [516, 12] width 83 height 22
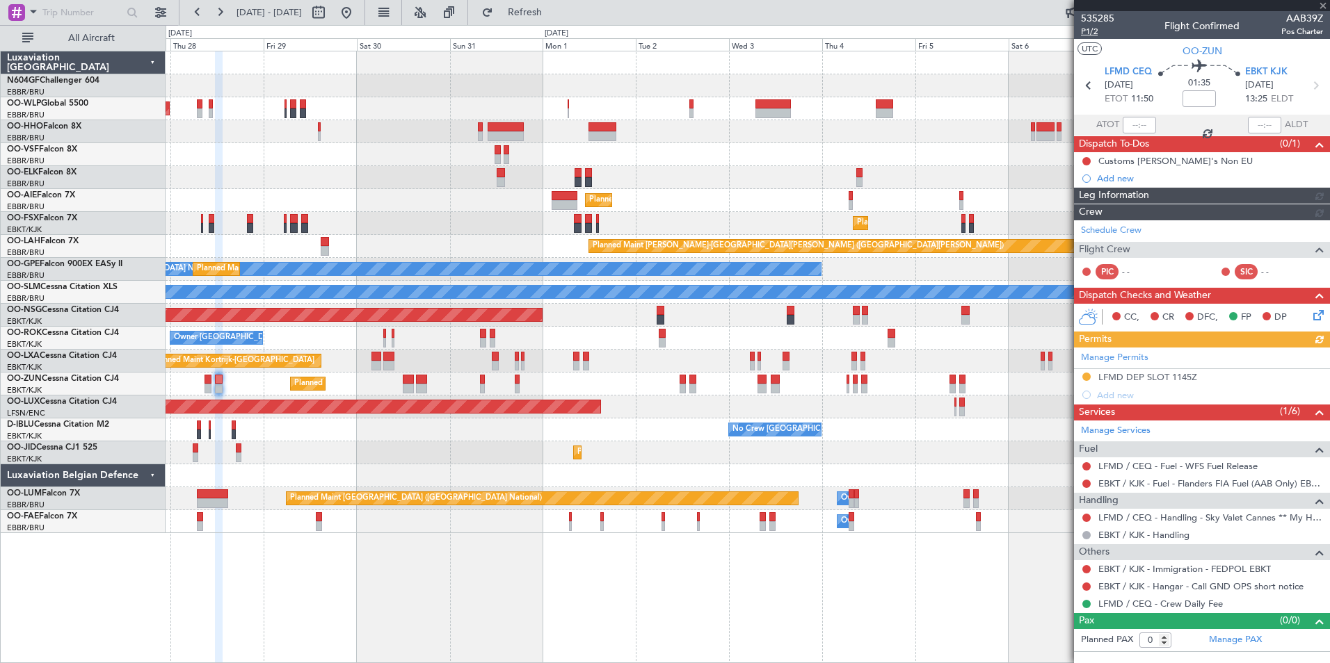
click at [1089, 30] on span "P1/2" at bounding box center [1097, 32] width 33 height 12
click at [1088, 516] on button at bounding box center [1086, 518] width 8 height 8
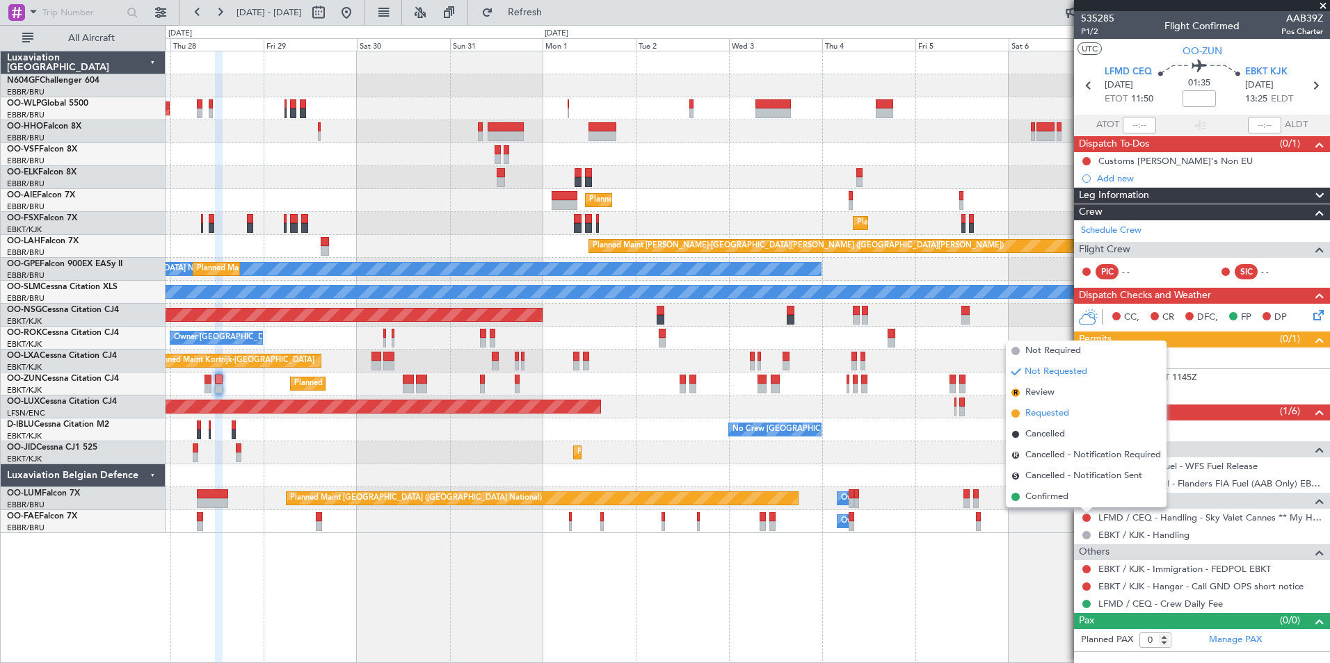
click at [1048, 410] on span "Requested" at bounding box center [1047, 414] width 44 height 14
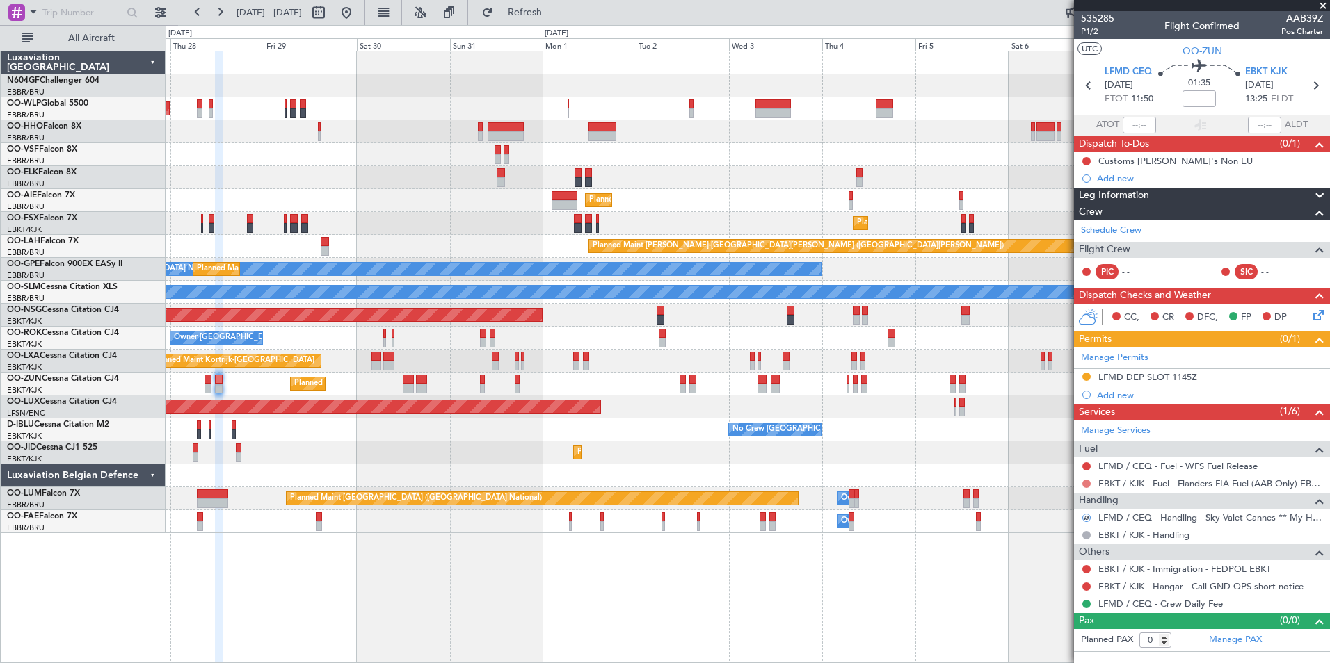
click at [1084, 483] on button at bounding box center [1086, 484] width 8 height 8
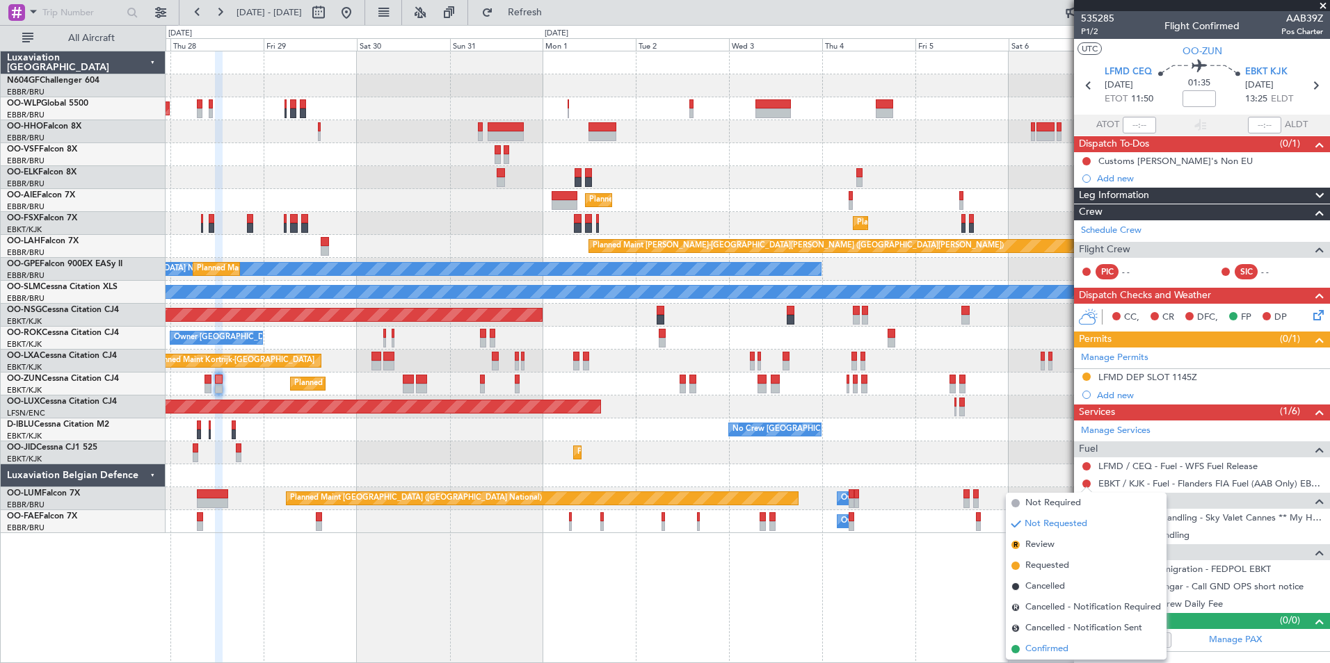
click at [1049, 641] on li "Confirmed" at bounding box center [1086, 649] width 161 height 21
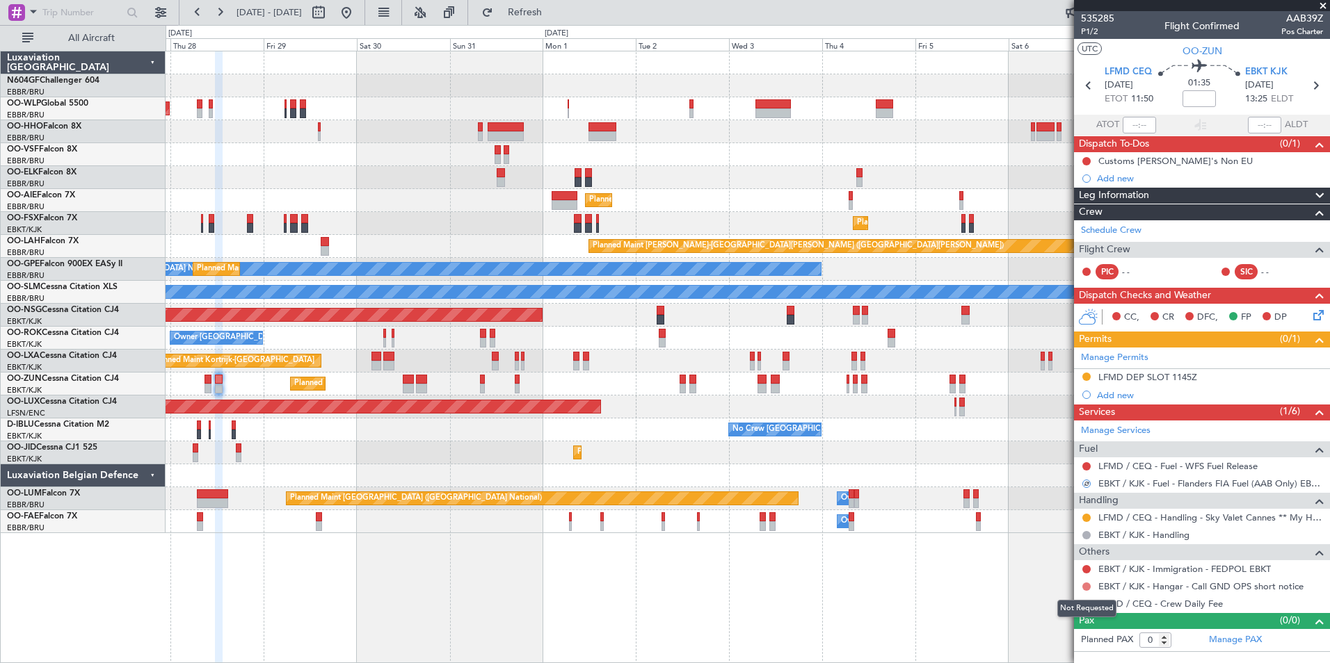
click at [1088, 587] on button at bounding box center [1086, 587] width 8 height 8
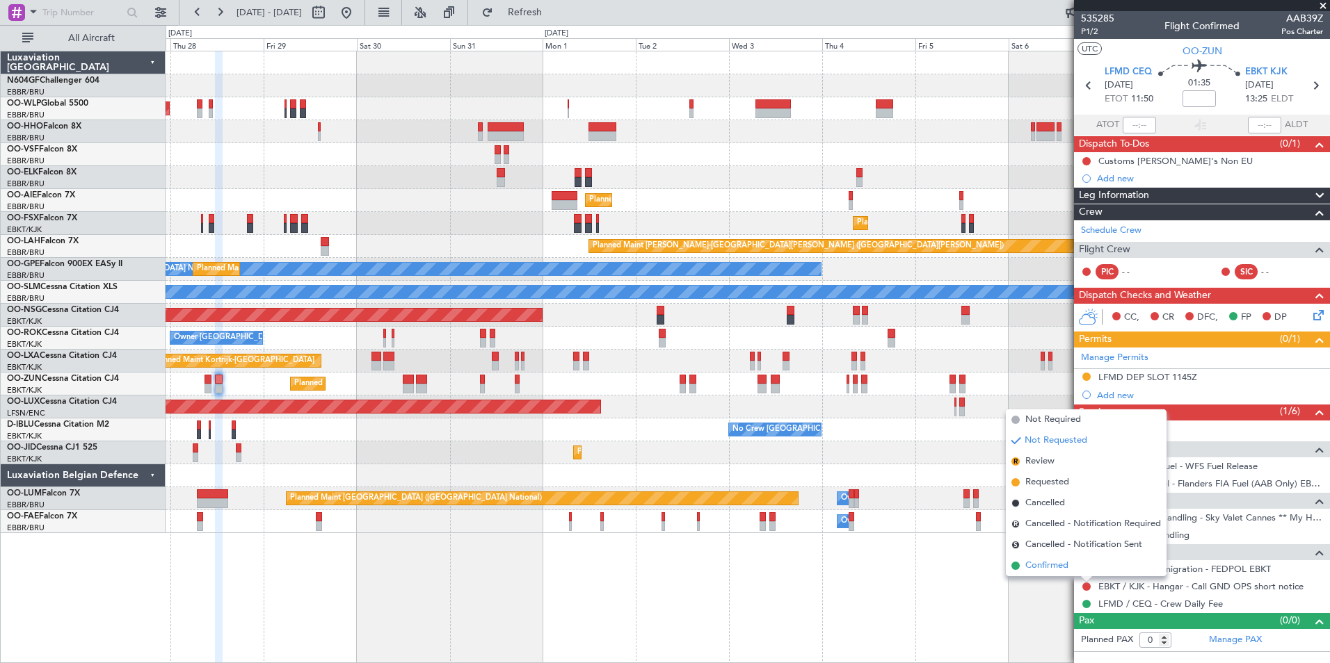
click at [1079, 567] on li "Confirmed" at bounding box center [1086, 566] width 161 height 21
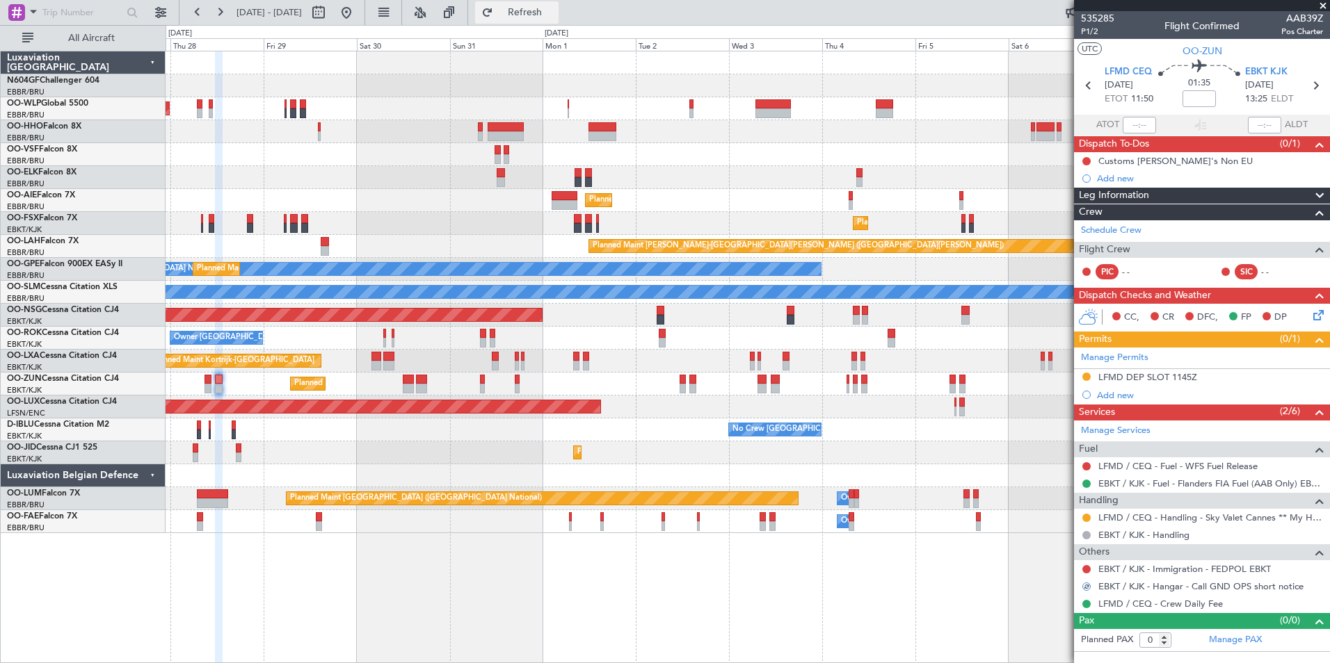
click at [554, 8] on span "Refresh" at bounding box center [525, 13] width 58 height 10
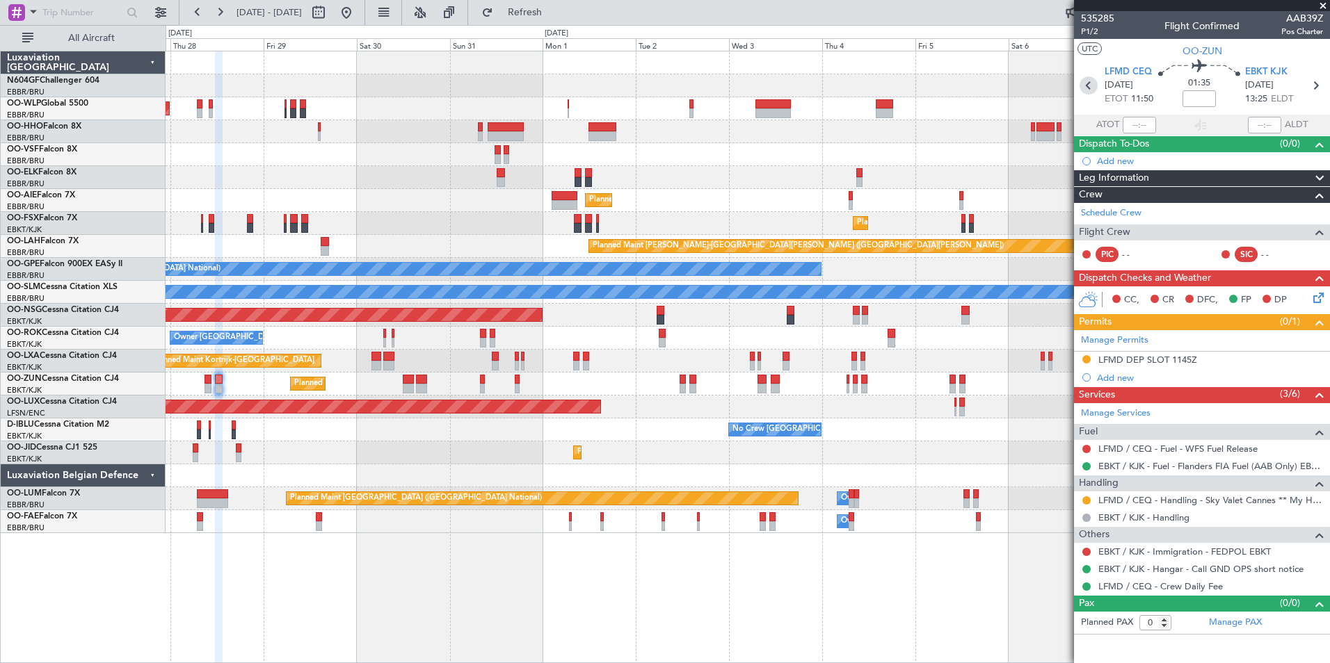
click at [1084, 92] on icon at bounding box center [1088, 86] width 18 height 18
type input "2"
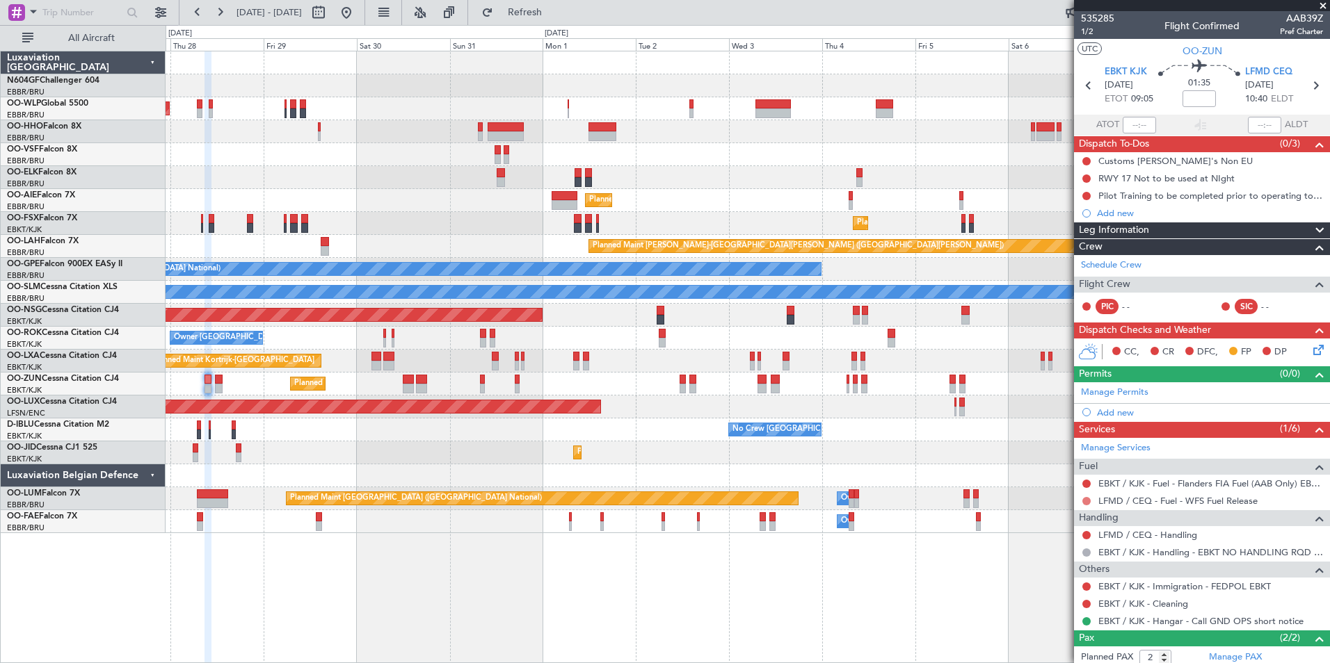
click at [1084, 502] on button at bounding box center [1086, 501] width 8 height 8
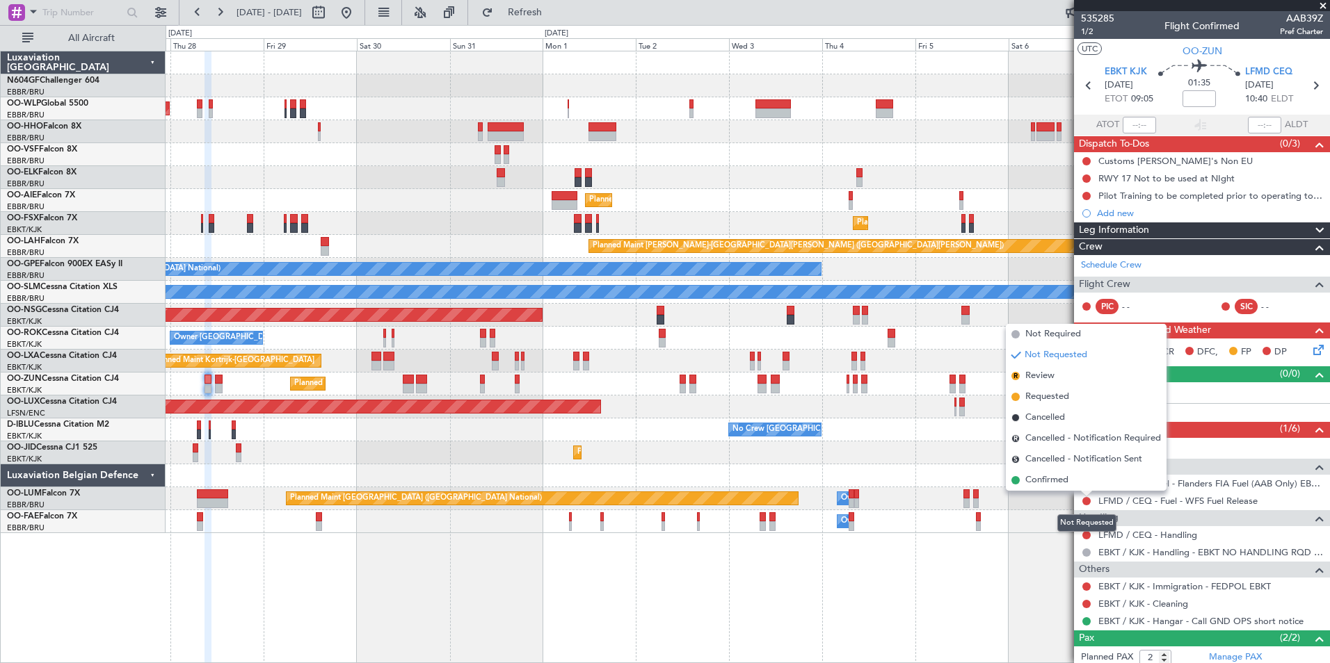
click at [1084, 535] on mat-tooltip-component "Not Requested" at bounding box center [1086, 523] width 79 height 37
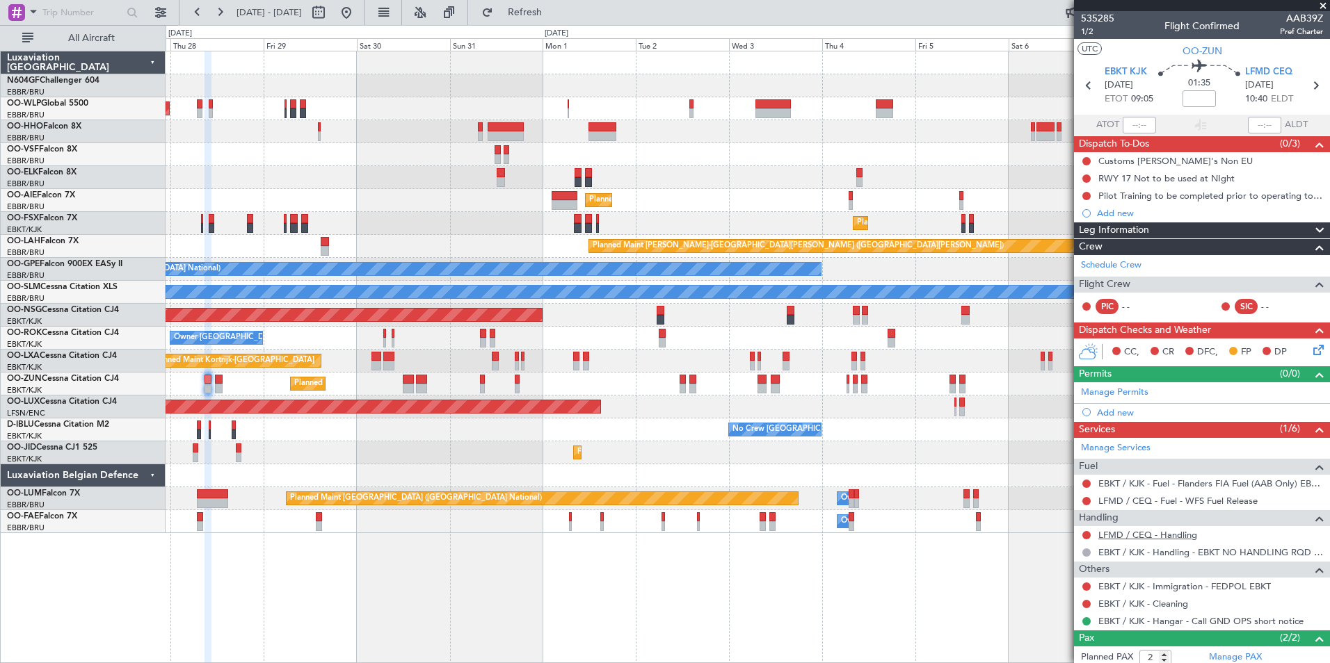
click at [1120, 539] on link "LFMD / CEQ - Handling" at bounding box center [1147, 535] width 99 height 12
click at [558, 4] on button "Refresh" at bounding box center [516, 12] width 83 height 22
click at [558, 5] on button "Refreshing..." at bounding box center [516, 12] width 83 height 22
click at [1116, 414] on div "Manage Permits Add new" at bounding box center [1202, 402] width 256 height 39
click at [1100, 415] on div "Add new" at bounding box center [1204, 413] width 214 height 12
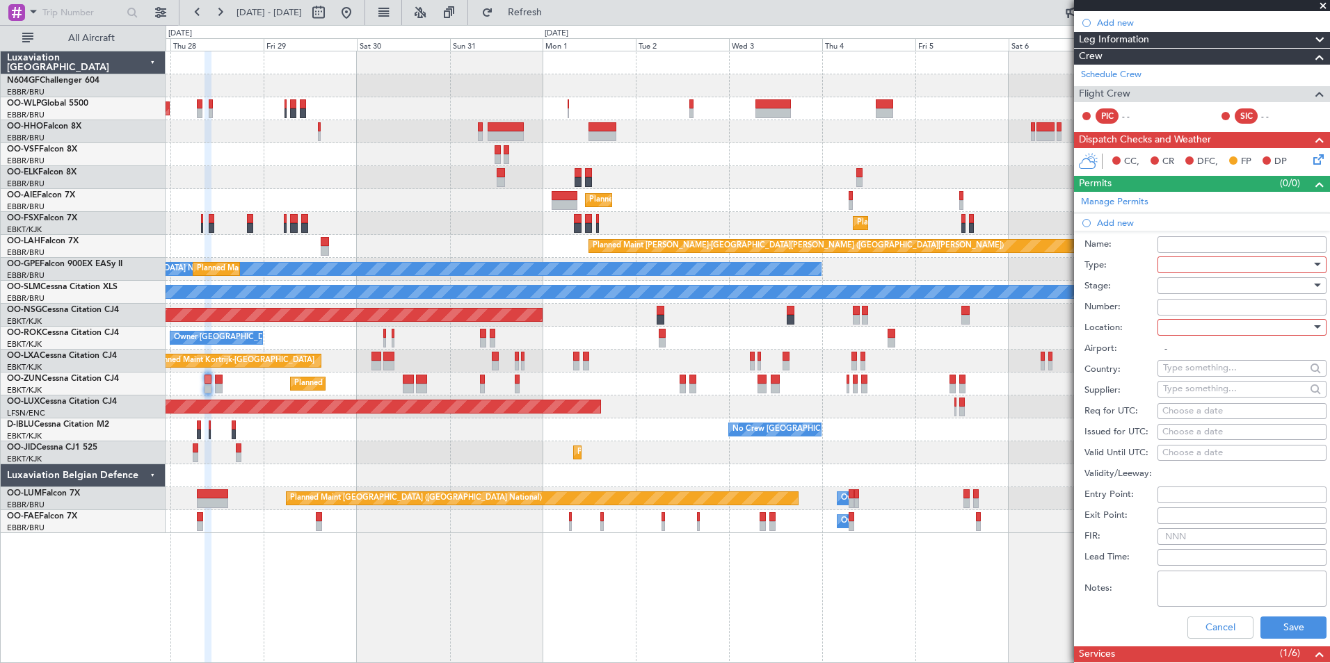
scroll to position [194, 0]
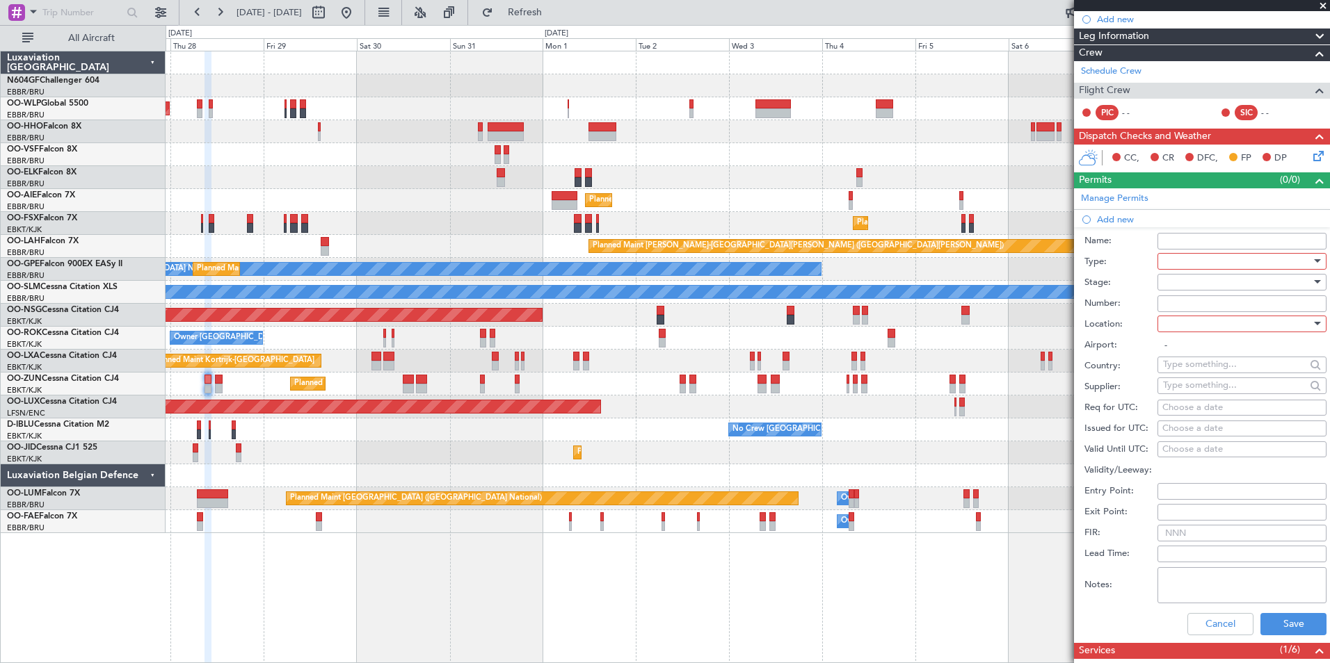
click at [1193, 260] on div at bounding box center [1237, 261] width 148 height 21
click at [1230, 389] on span "Slot" at bounding box center [1237, 392] width 146 height 21
click at [1227, 320] on div at bounding box center [1237, 324] width 148 height 21
click at [1224, 400] on span "Arrival" at bounding box center [1237, 393] width 146 height 21
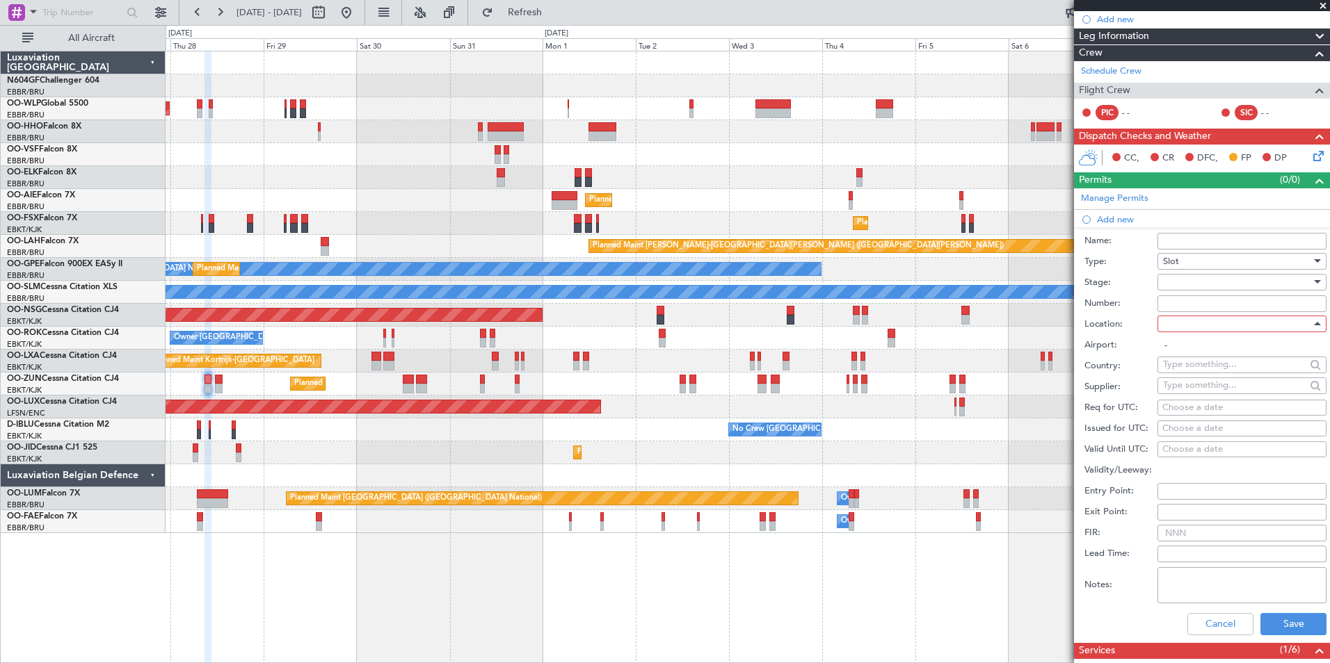
type input "LFMD / CEQ"
click at [1205, 284] on div at bounding box center [1237, 282] width 148 height 21
click at [1216, 372] on span "Requested" at bounding box center [1237, 372] width 146 height 21
click at [1198, 412] on div "Choose a date" at bounding box center [1241, 408] width 159 height 14
select select "8"
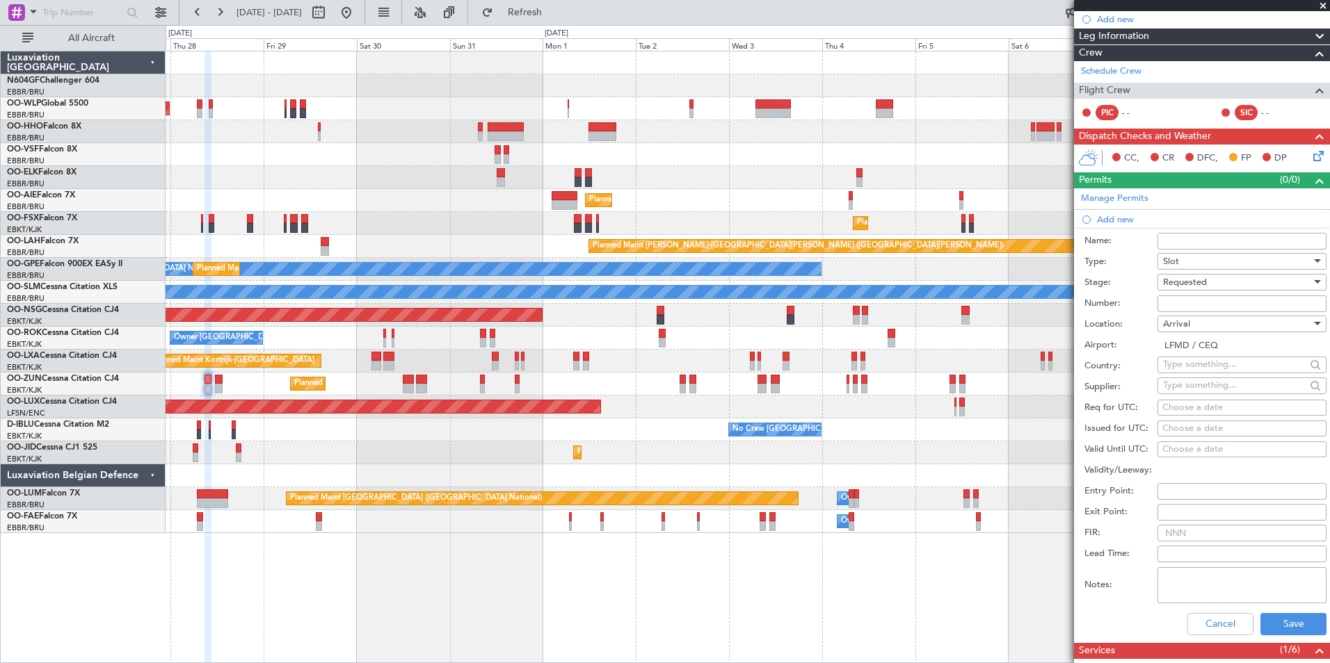
select select "2025"
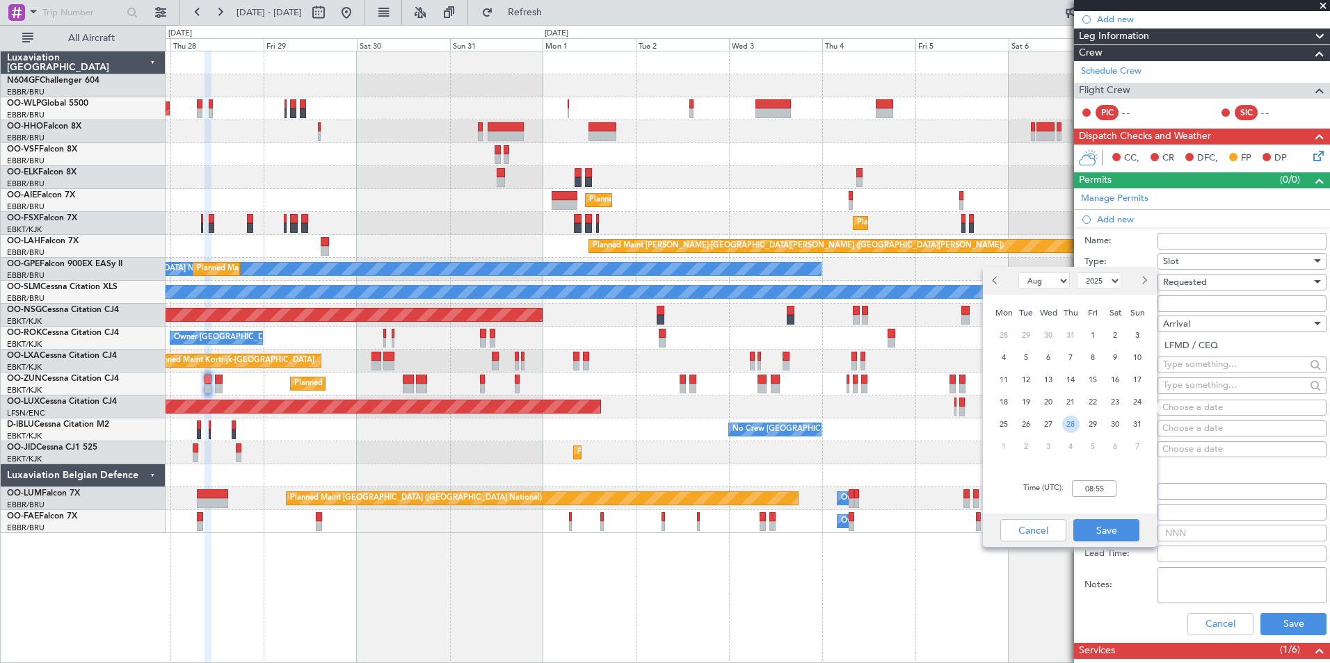
click at [1072, 423] on span "28" at bounding box center [1070, 424] width 17 height 17
click at [1104, 490] on input "00:00" at bounding box center [1094, 489] width 45 height 17
type input "10:45"
click at [1120, 533] on button "Save" at bounding box center [1106, 531] width 66 height 22
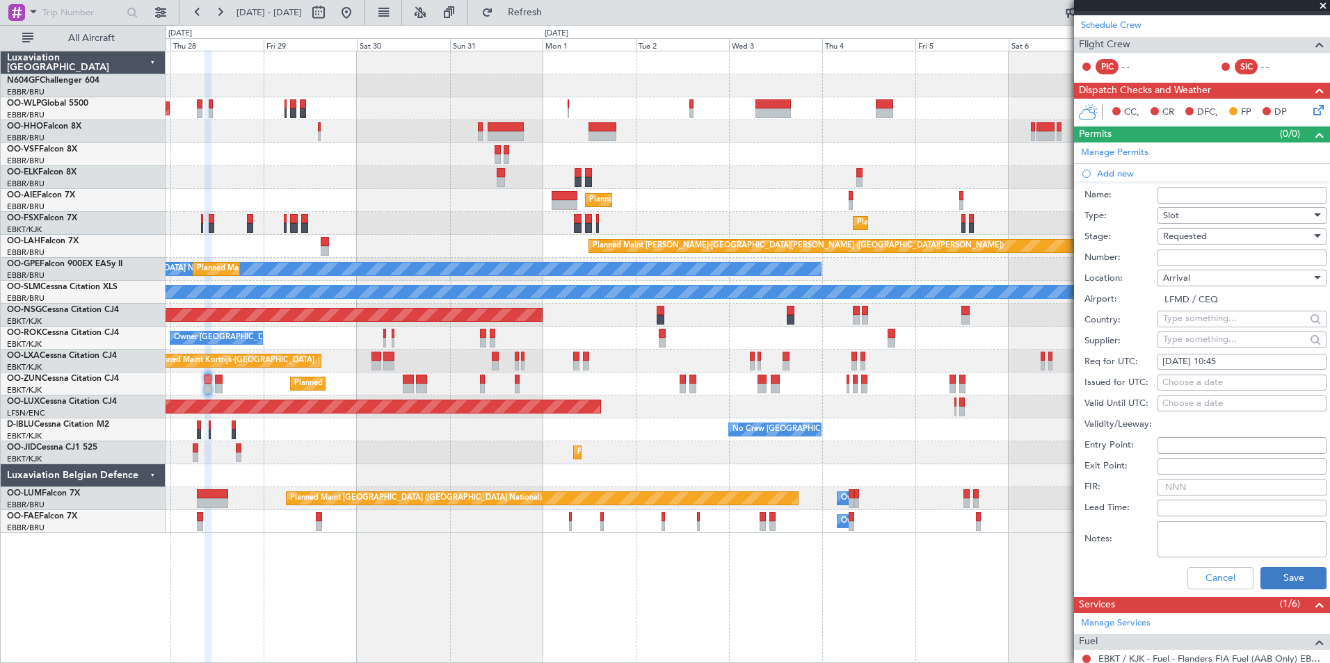
scroll to position [241, 0]
click at [1265, 577] on button "Save" at bounding box center [1293, 578] width 66 height 22
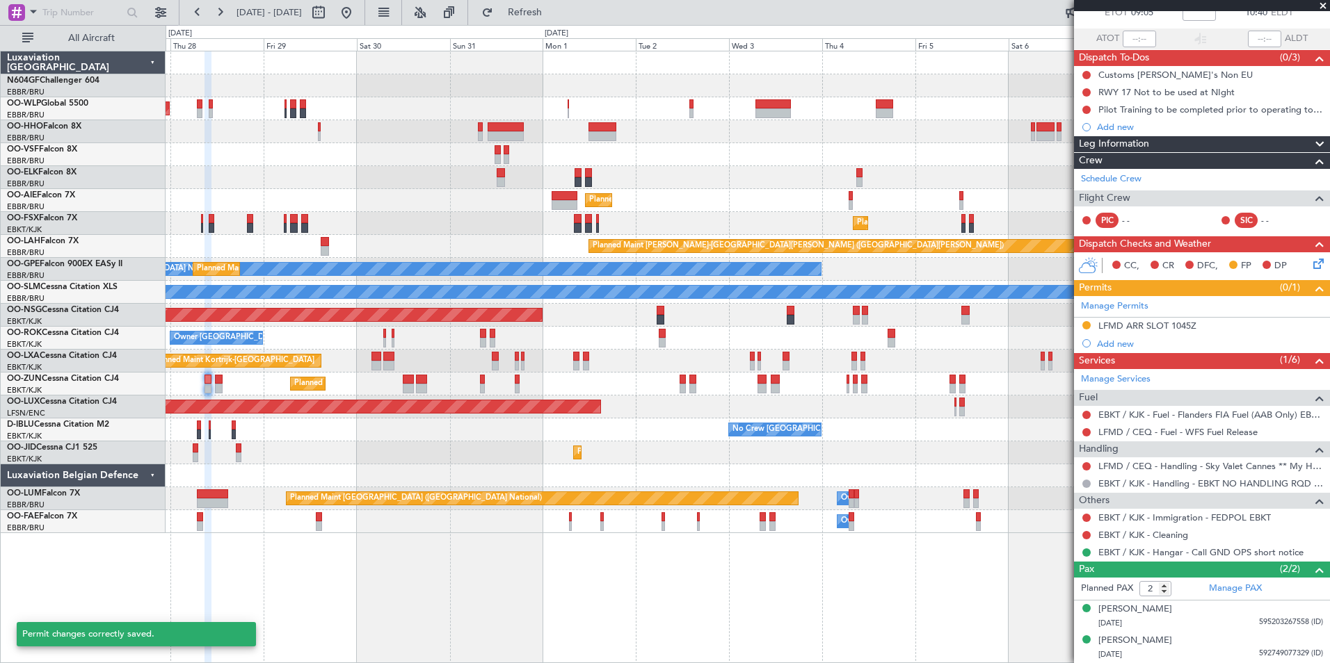
scroll to position [86, 0]
click at [1082, 466] on button at bounding box center [1086, 467] width 8 height 8
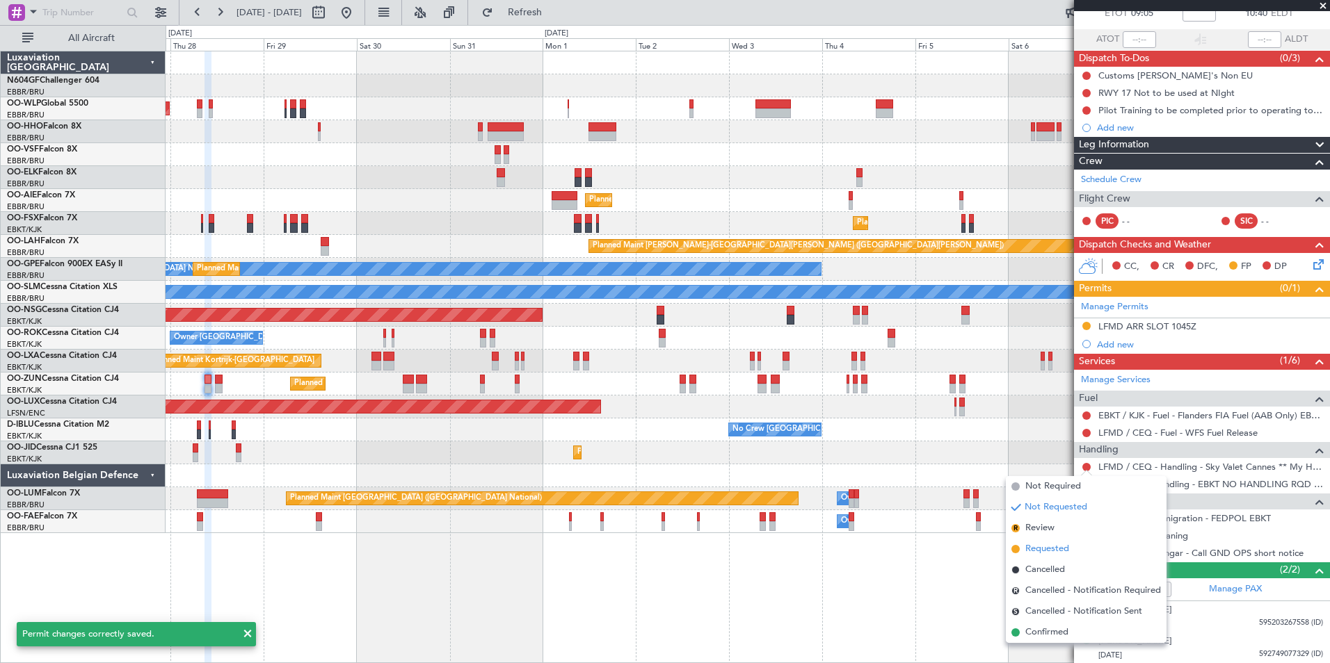
click at [1036, 547] on span "Requested" at bounding box center [1047, 549] width 44 height 14
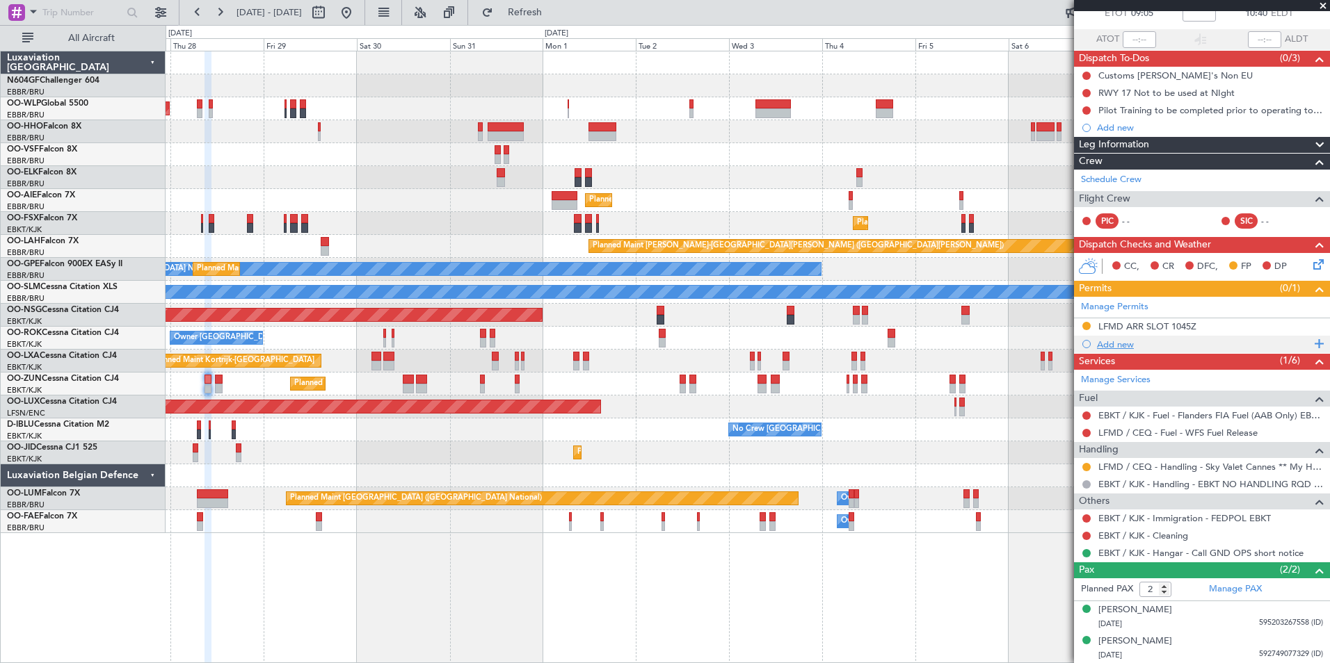
scroll to position [0, 0]
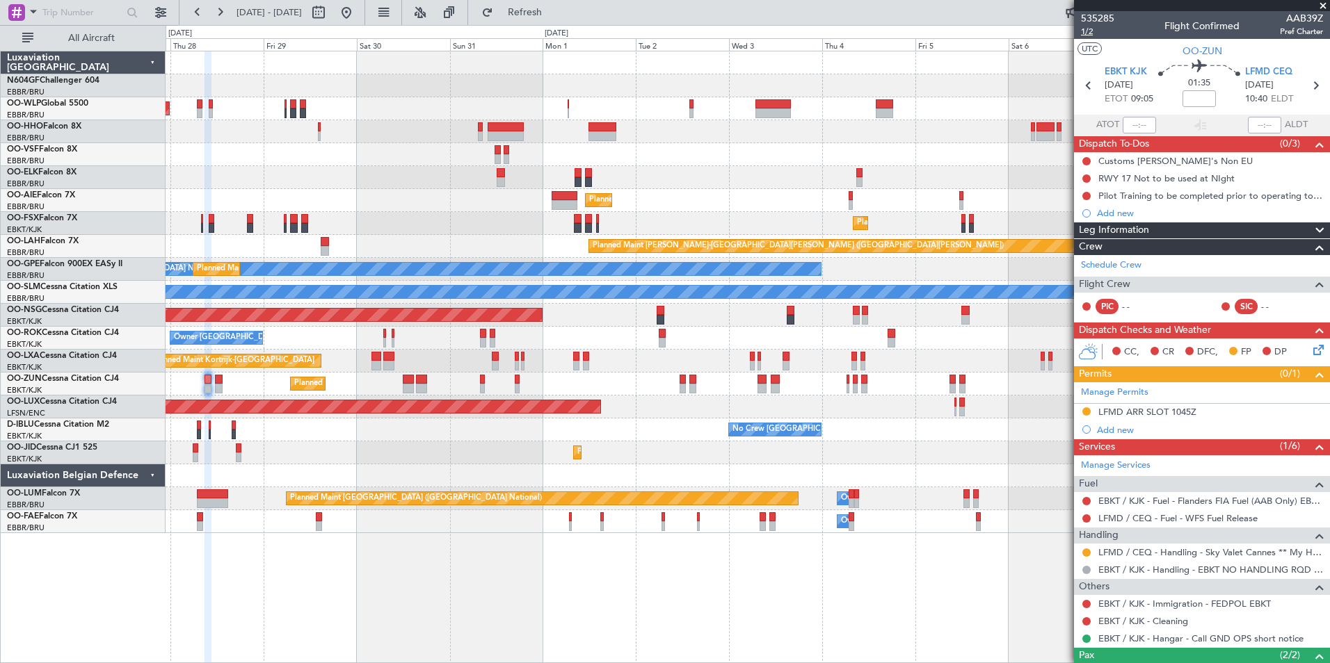
click at [1088, 31] on span "1/2" at bounding box center [1097, 32] width 33 height 12
click at [558, 22] on button "Refresh" at bounding box center [516, 12] width 83 height 22
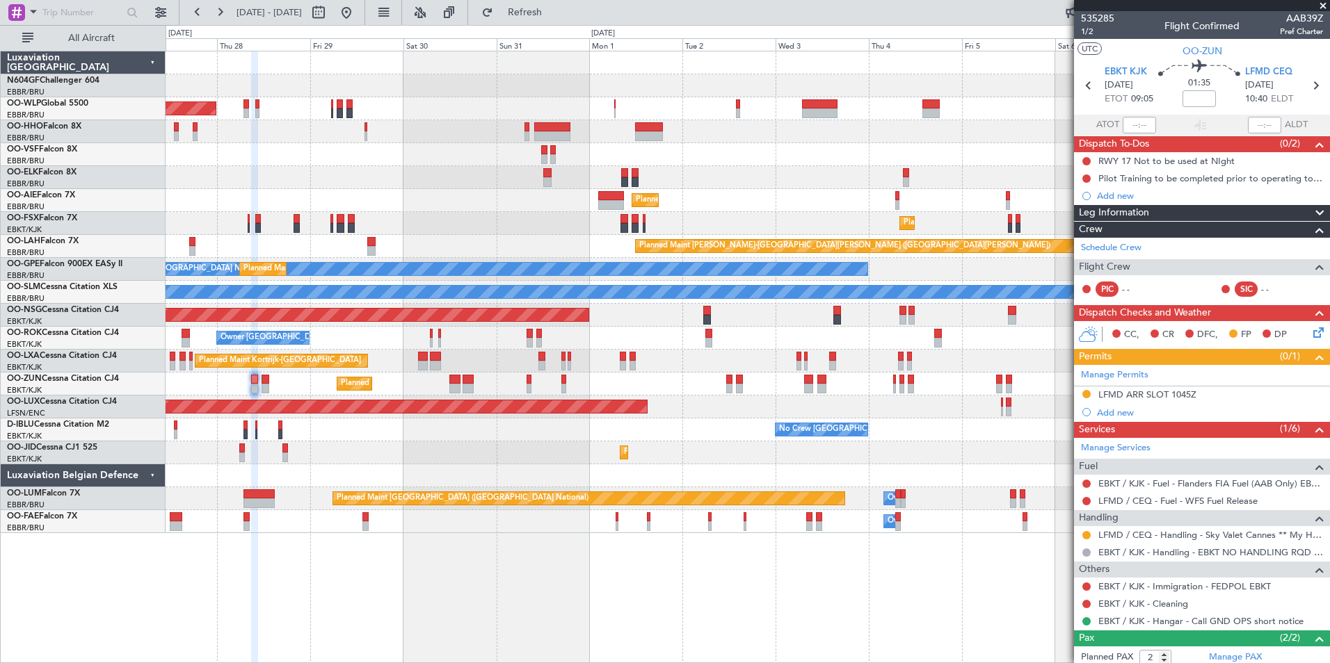
click at [885, 565] on div "Planned Maint Berlin (Brandenburg) Planned Maint Kortrijk-Wevelgem Planned Main…" at bounding box center [748, 357] width 1164 height 613
click at [1310, 330] on icon at bounding box center [1315, 330] width 11 height 11
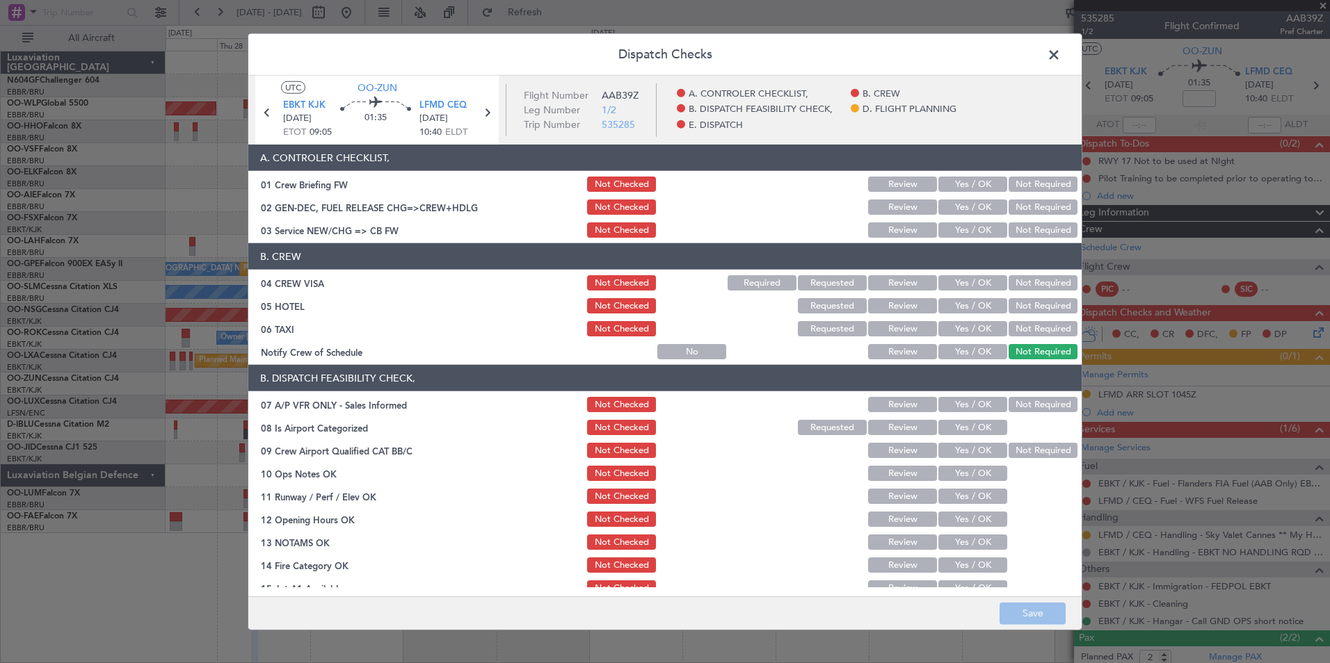
click at [982, 352] on button "Yes / OK" at bounding box center [972, 351] width 69 height 15
click at [1031, 330] on button "Not Required" at bounding box center [1042, 328] width 69 height 15
click at [1033, 316] on section "B. CREW 04 CREW VISA Not Checked Required Requested Review Yes / OK Not Require…" at bounding box center [664, 302] width 833 height 118
click at [1033, 309] on button "Not Required" at bounding box center [1042, 305] width 69 height 15
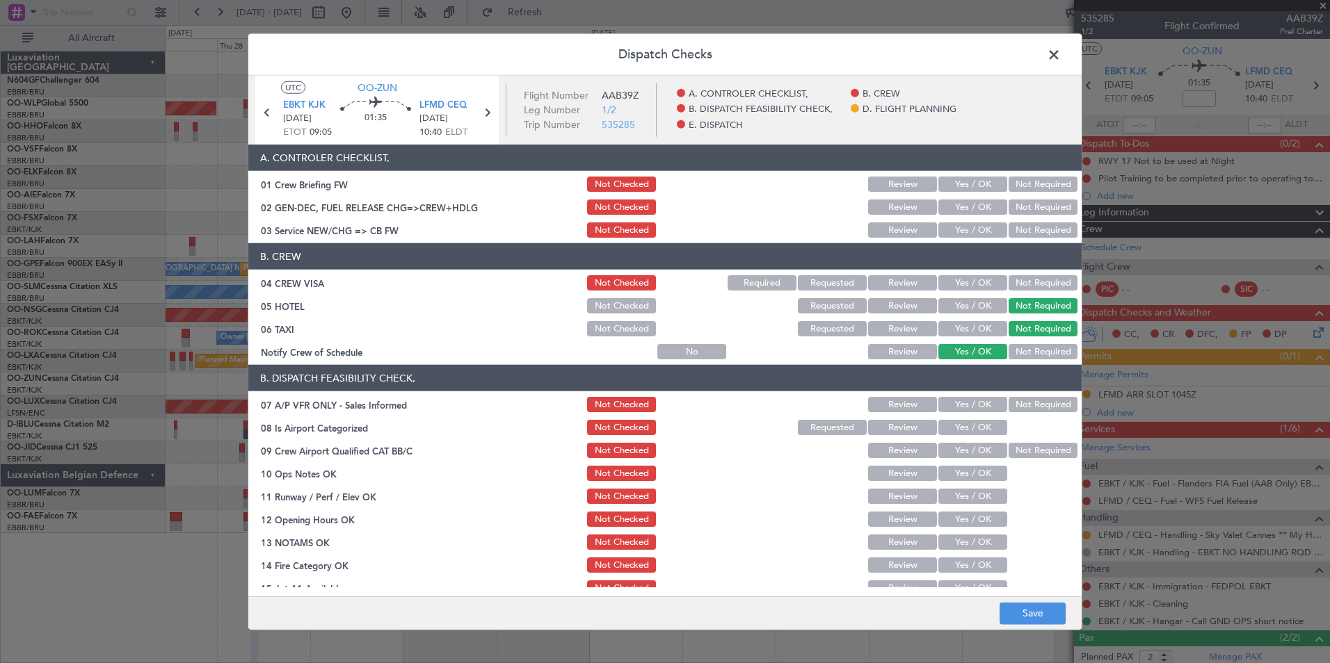
click at [1033, 282] on button "Not Required" at bounding box center [1042, 282] width 69 height 15
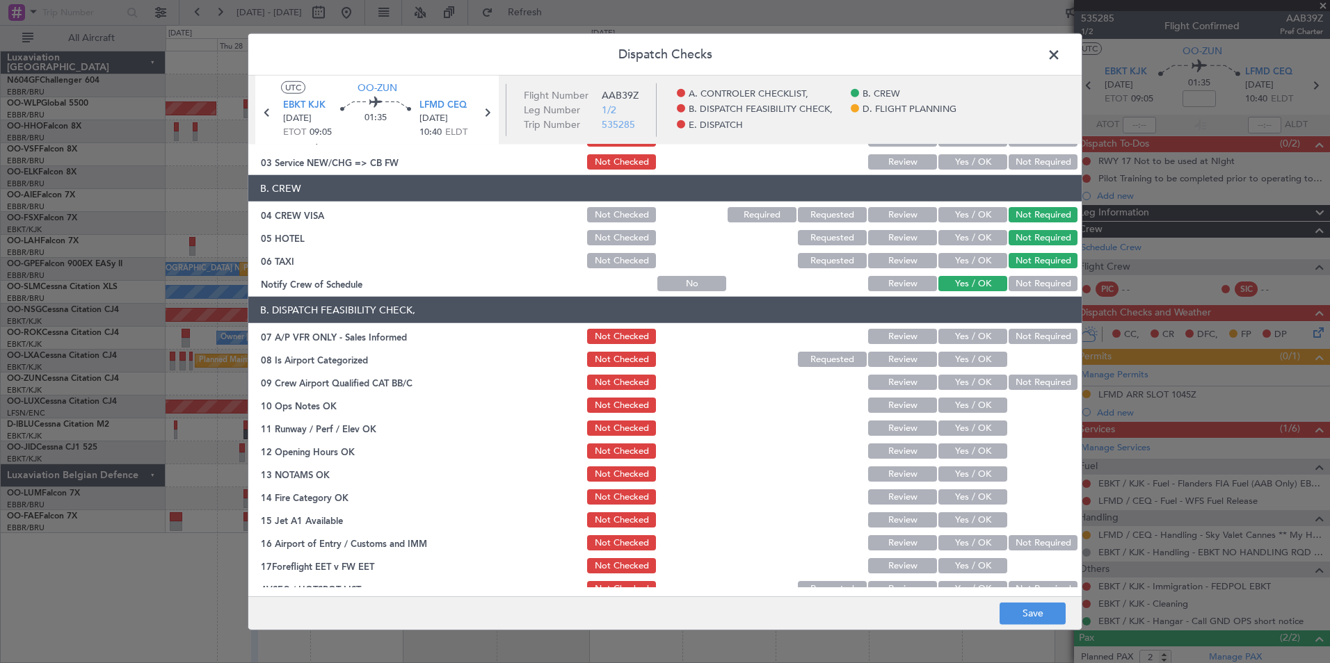
scroll to position [69, 0]
click at [1036, 339] on button "Not Required" at bounding box center [1042, 335] width 69 height 15
click at [960, 355] on button "Yes / OK" at bounding box center [972, 358] width 69 height 15
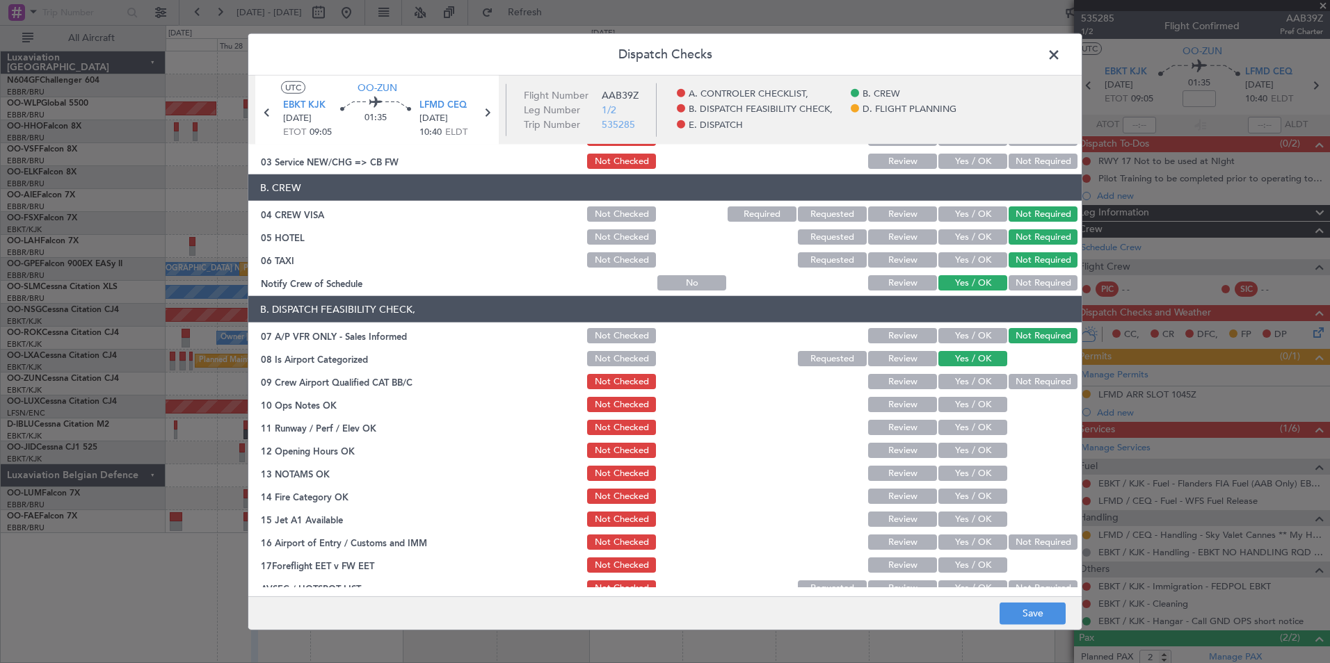
click at [963, 406] on button "Yes / OK" at bounding box center [972, 404] width 69 height 15
click at [963, 426] on button "Yes / OK" at bounding box center [972, 427] width 69 height 15
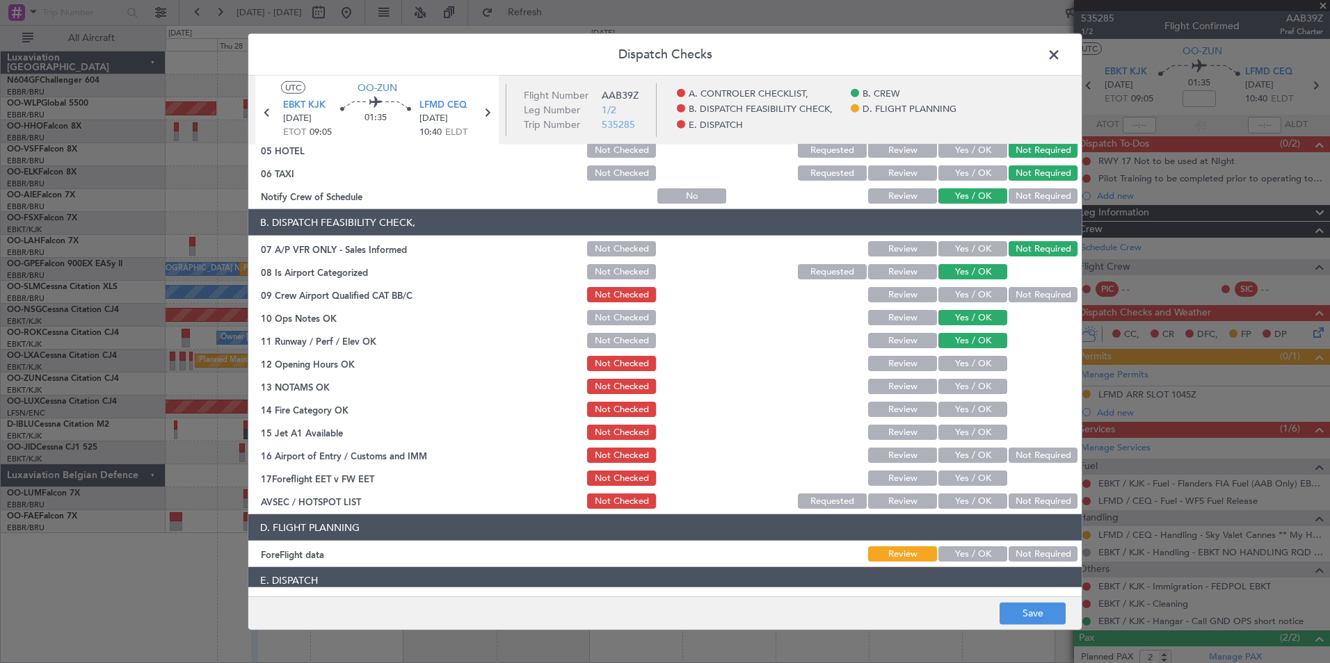
scroll to position [156, 0]
click at [990, 363] on button "Yes / OK" at bounding box center [972, 362] width 69 height 15
click at [980, 376] on section "B. DISPATCH FEASIBILITY CHECK, 07 A/P VFR ONLY - Sales Informed Not Checked Rev…" at bounding box center [664, 360] width 833 height 302
click at [981, 387] on button "Yes / OK" at bounding box center [972, 385] width 69 height 15
click at [981, 394] on div "Yes / OK" at bounding box center [971, 385] width 70 height 19
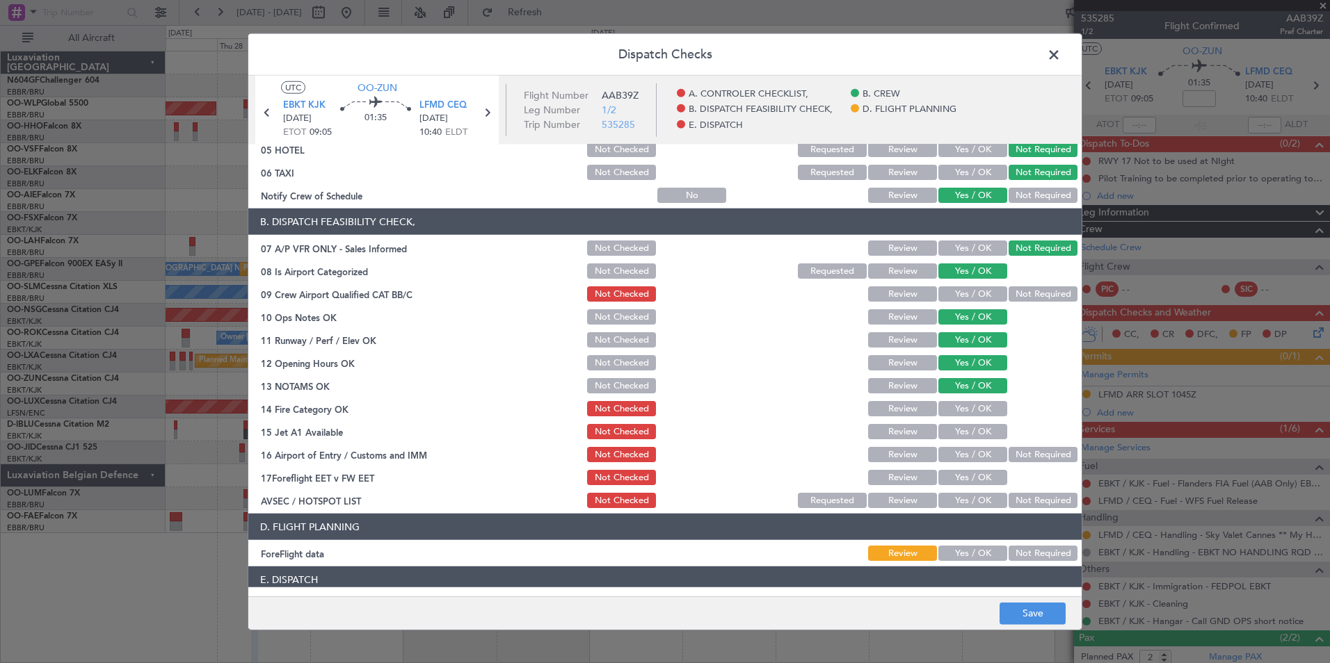
click at [979, 401] on div "Yes / OK" at bounding box center [971, 408] width 70 height 19
click at [981, 410] on button "Yes / OK" at bounding box center [972, 408] width 69 height 15
click at [981, 429] on button "Yes / OK" at bounding box center [972, 431] width 69 height 15
click at [1044, 453] on button "Not Required" at bounding box center [1042, 454] width 69 height 15
click at [976, 496] on button "Yes / OK" at bounding box center [972, 500] width 69 height 15
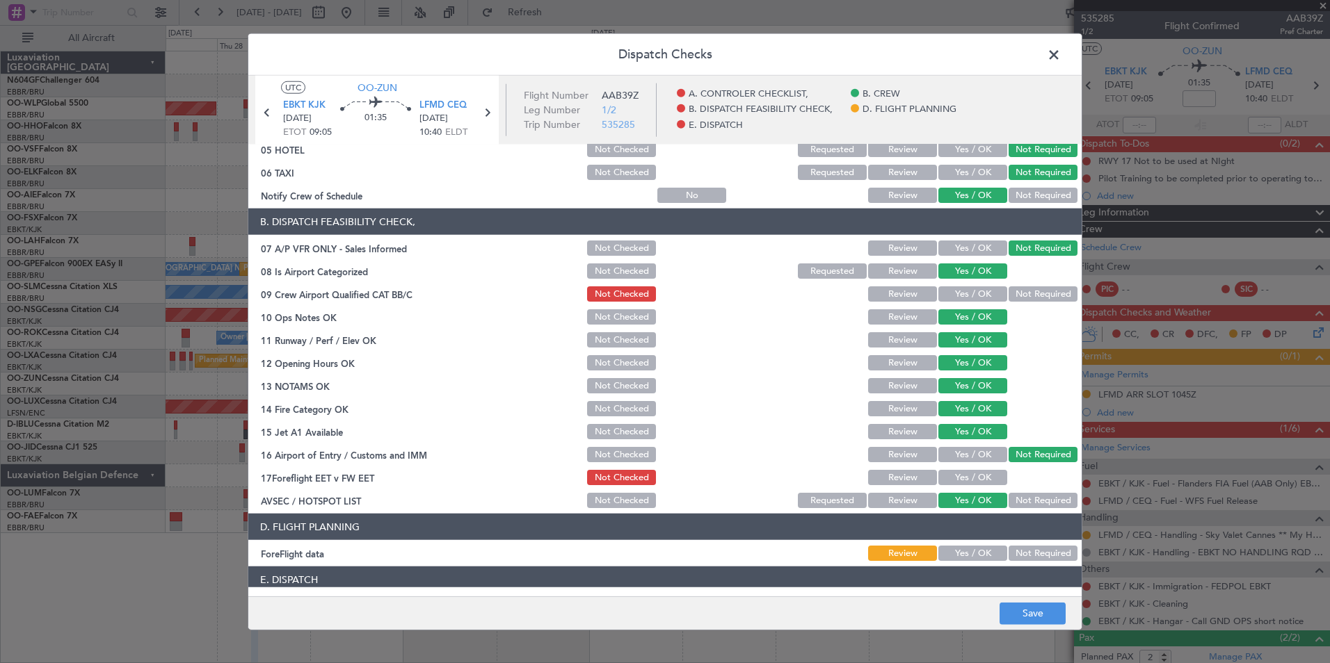
click at [1023, 553] on button "Not Required" at bounding box center [1042, 553] width 69 height 15
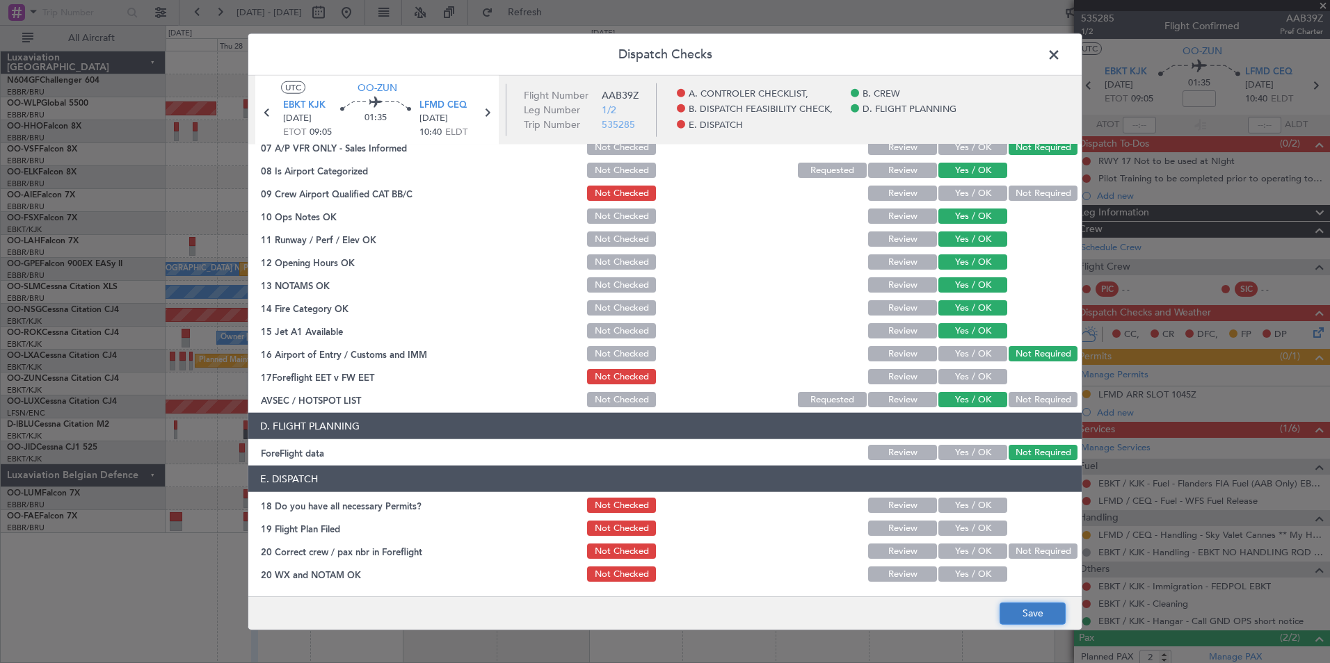
click at [1049, 615] on button "Save" at bounding box center [1032, 613] width 66 height 22
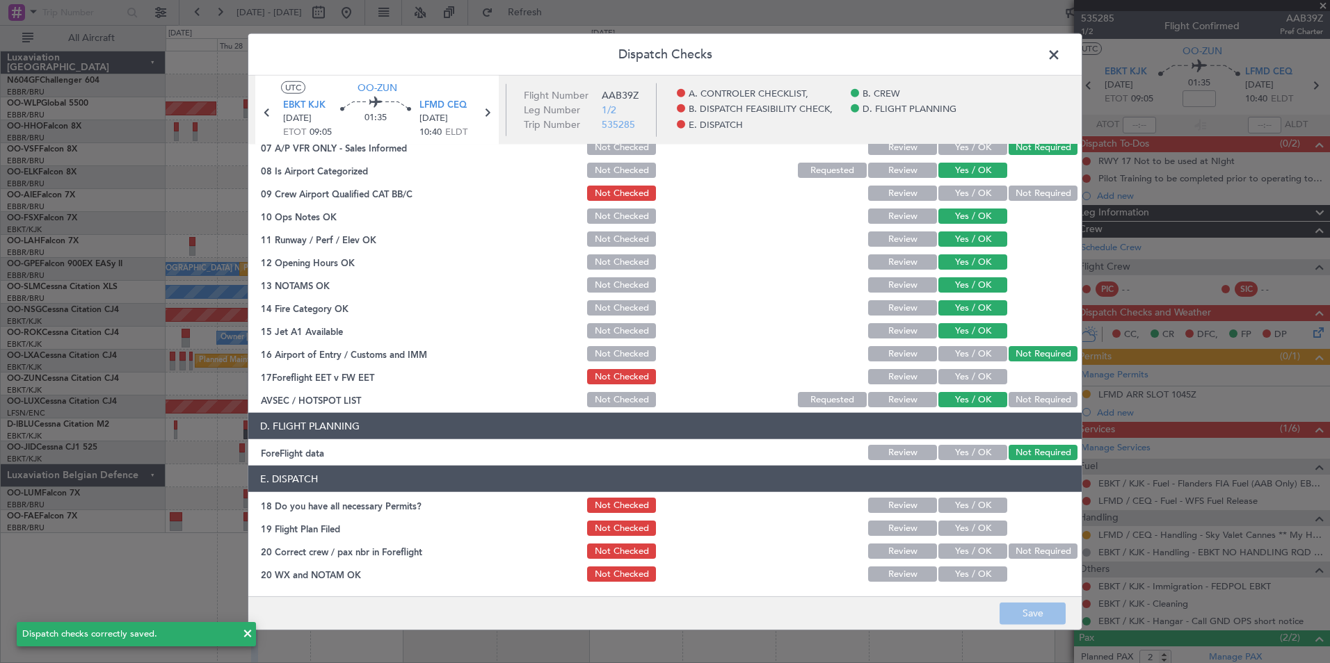
click at [1061, 58] on span at bounding box center [1061, 59] width 0 height 28
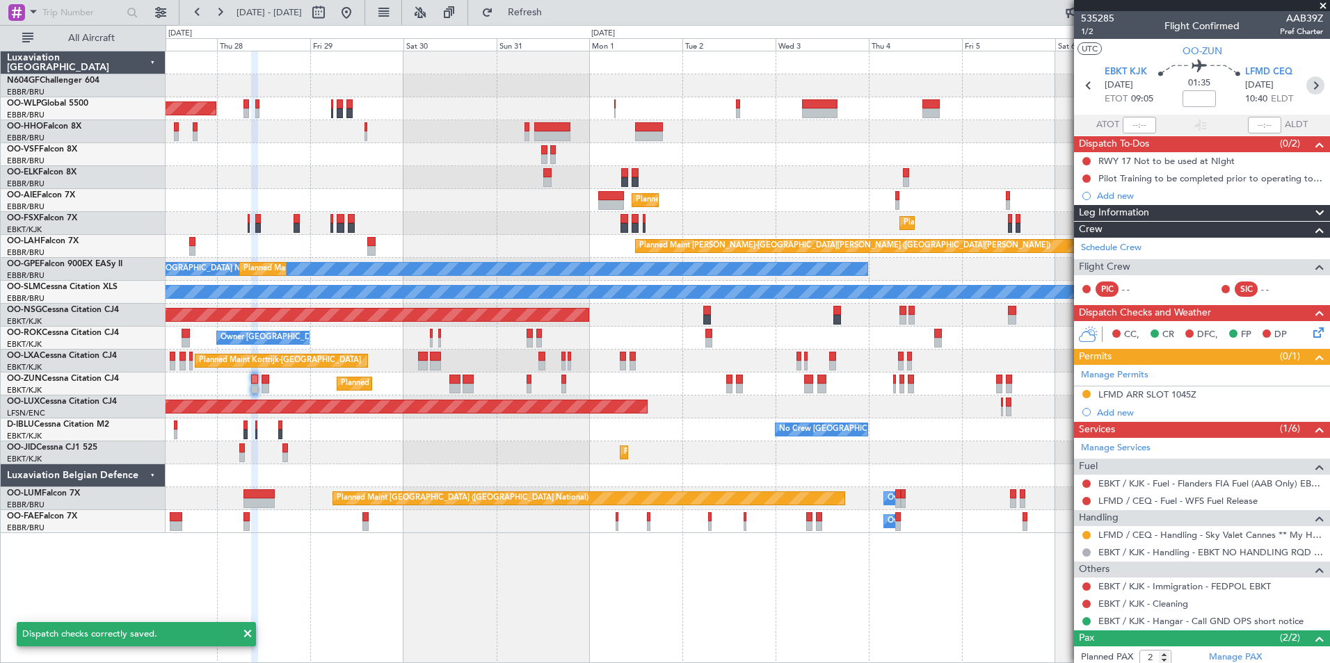
click at [1306, 86] on icon at bounding box center [1315, 86] width 18 height 18
type input "0"
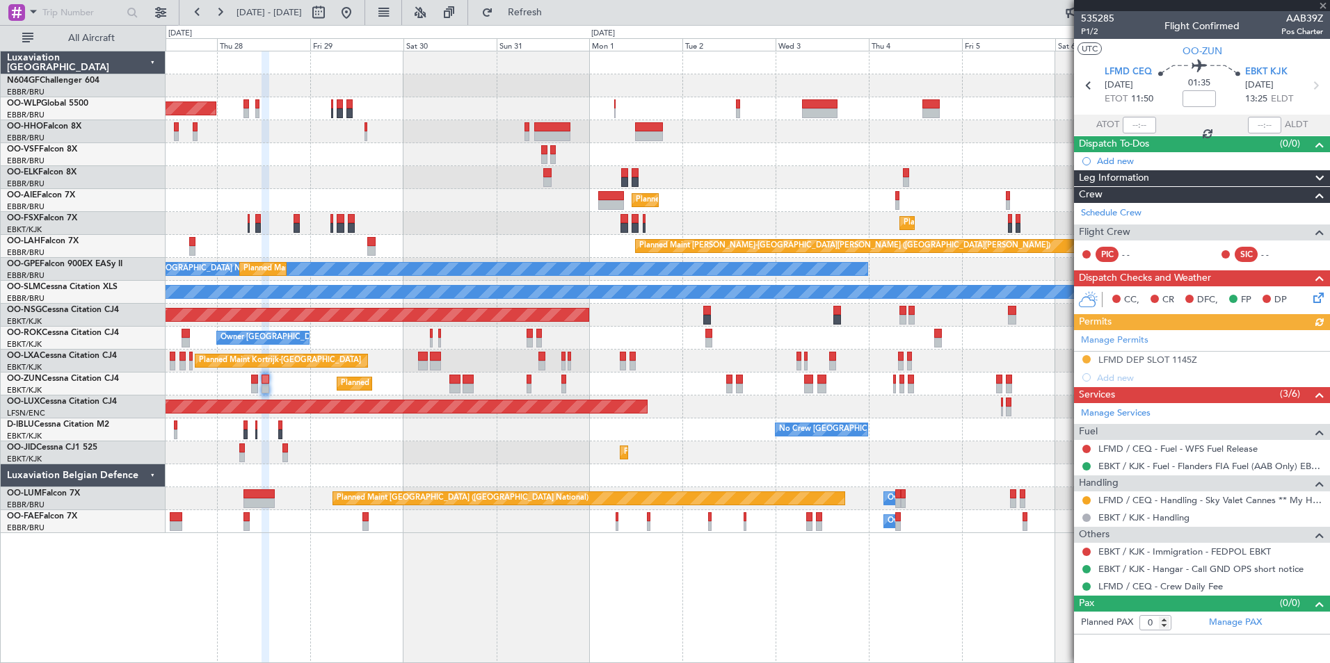
click at [1312, 296] on icon at bounding box center [1315, 295] width 11 height 11
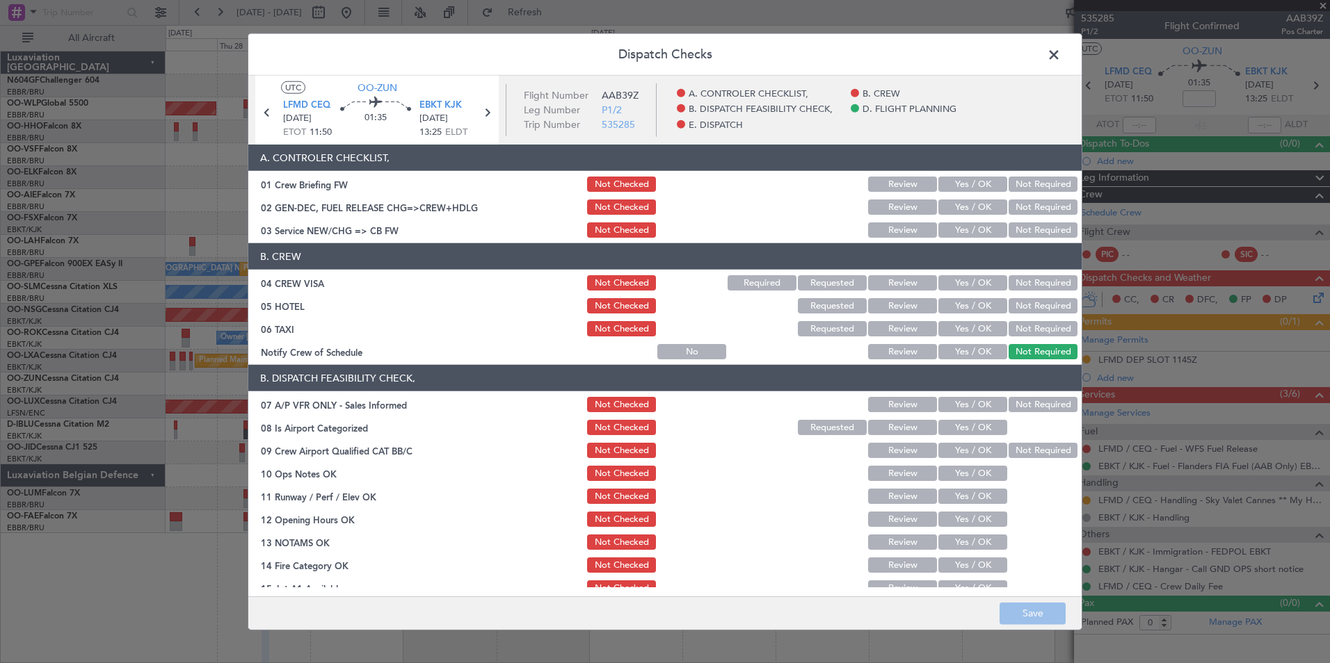
click at [967, 236] on button "Yes / OK" at bounding box center [972, 230] width 69 height 15
click at [1031, 296] on div "Not Required" at bounding box center [1041, 305] width 70 height 19
click at [1031, 283] on button "Not Required" at bounding box center [1042, 282] width 69 height 15
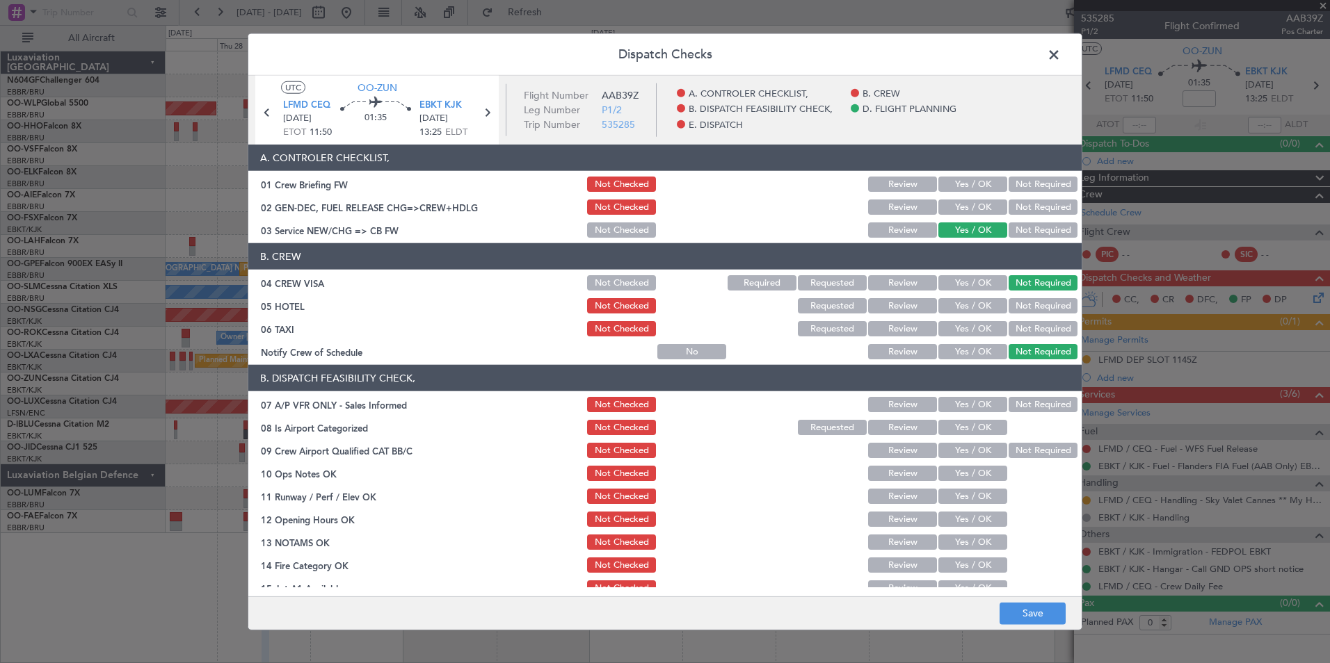
click at [1031, 296] on section "B. CREW 04 CREW VISA Not Checked Required Requested Review Yes / OK Not Require…" at bounding box center [664, 302] width 833 height 118
click at [1032, 303] on button "Not Required" at bounding box center [1042, 305] width 69 height 15
click at [1032, 317] on section "B. CREW 04 CREW VISA Not Checked Required Requested Review Yes / OK Not Require…" at bounding box center [664, 302] width 833 height 118
click at [1033, 325] on button "Not Required" at bounding box center [1042, 328] width 69 height 15
click at [959, 351] on button "Yes / OK" at bounding box center [972, 351] width 69 height 15
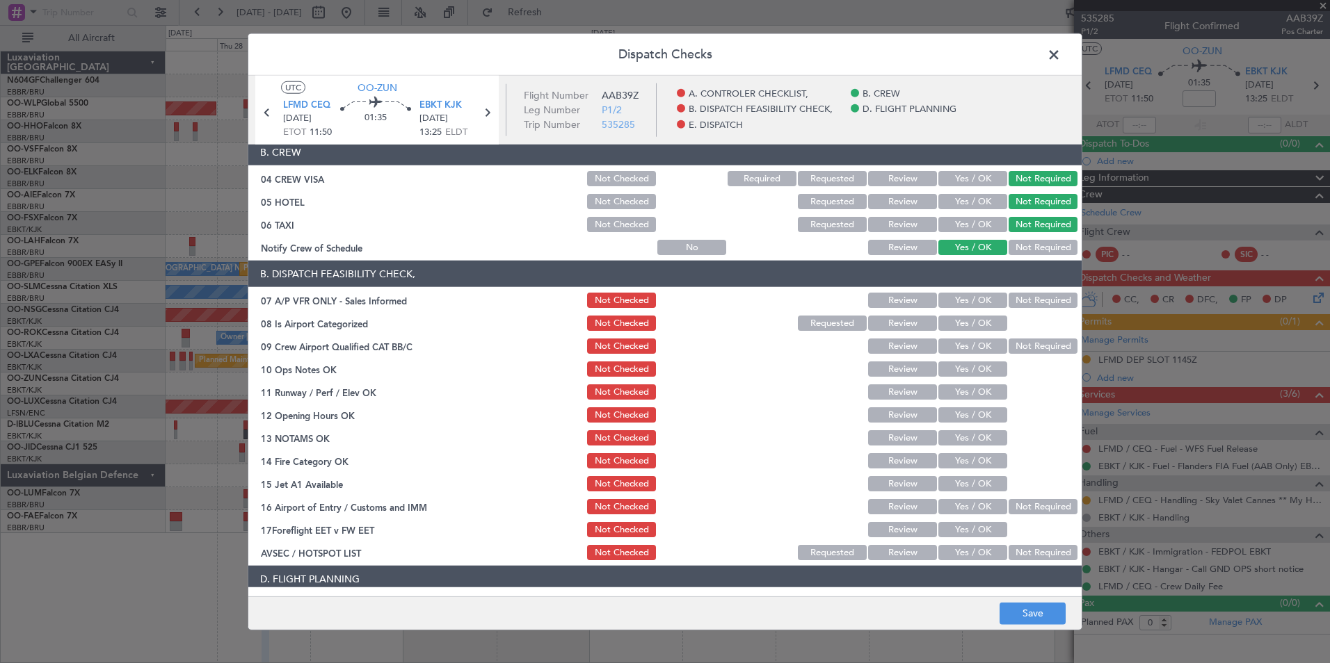
scroll to position [105, 0]
click at [1045, 303] on button "Not Required" at bounding box center [1042, 299] width 69 height 15
click at [995, 319] on button "Yes / OK" at bounding box center [972, 322] width 69 height 15
click at [968, 367] on button "Yes / OK" at bounding box center [972, 368] width 69 height 15
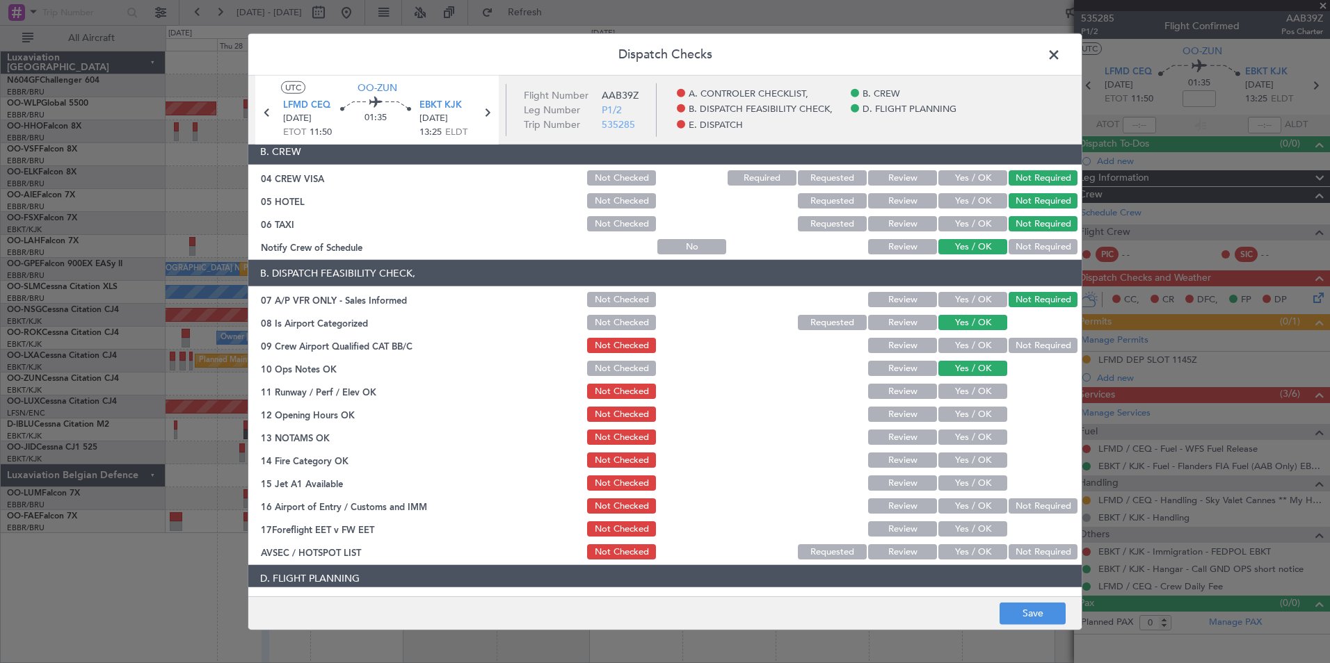
click at [975, 397] on button "Yes / OK" at bounding box center [972, 391] width 69 height 15
click at [976, 419] on button "Yes / OK" at bounding box center [972, 414] width 69 height 15
click at [980, 448] on section "B. DISPATCH FEASIBILITY CHECK, 07 A/P VFR ONLY - Sales Informed Not Checked Rev…" at bounding box center [664, 411] width 833 height 302
click at [980, 437] on button "Yes / OK" at bounding box center [972, 437] width 69 height 15
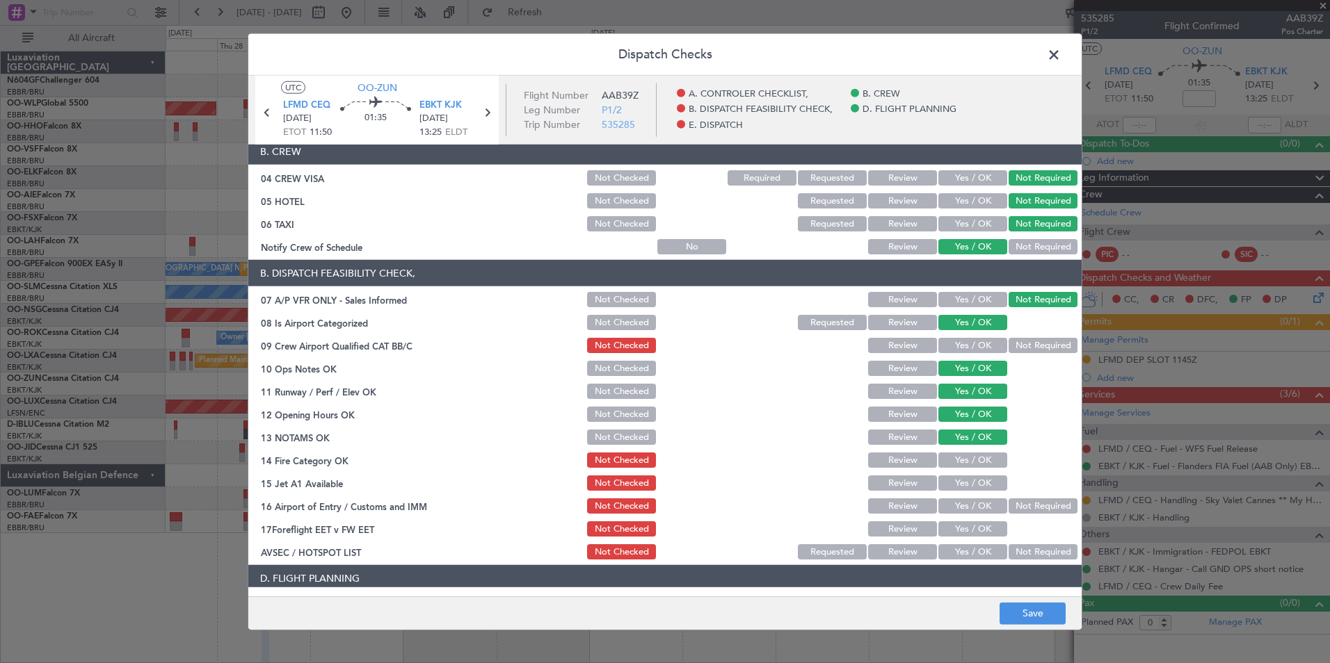
click at [981, 450] on section "B. DISPATCH FEASIBILITY CHECK, 07 A/P VFR ONLY - Sales Informed Not Checked Rev…" at bounding box center [664, 411] width 833 height 302
click at [981, 460] on button "Yes / OK" at bounding box center [972, 460] width 69 height 15
click at [983, 483] on button "Yes / OK" at bounding box center [972, 483] width 69 height 15
click at [1014, 506] on button "Not Required" at bounding box center [1042, 506] width 69 height 15
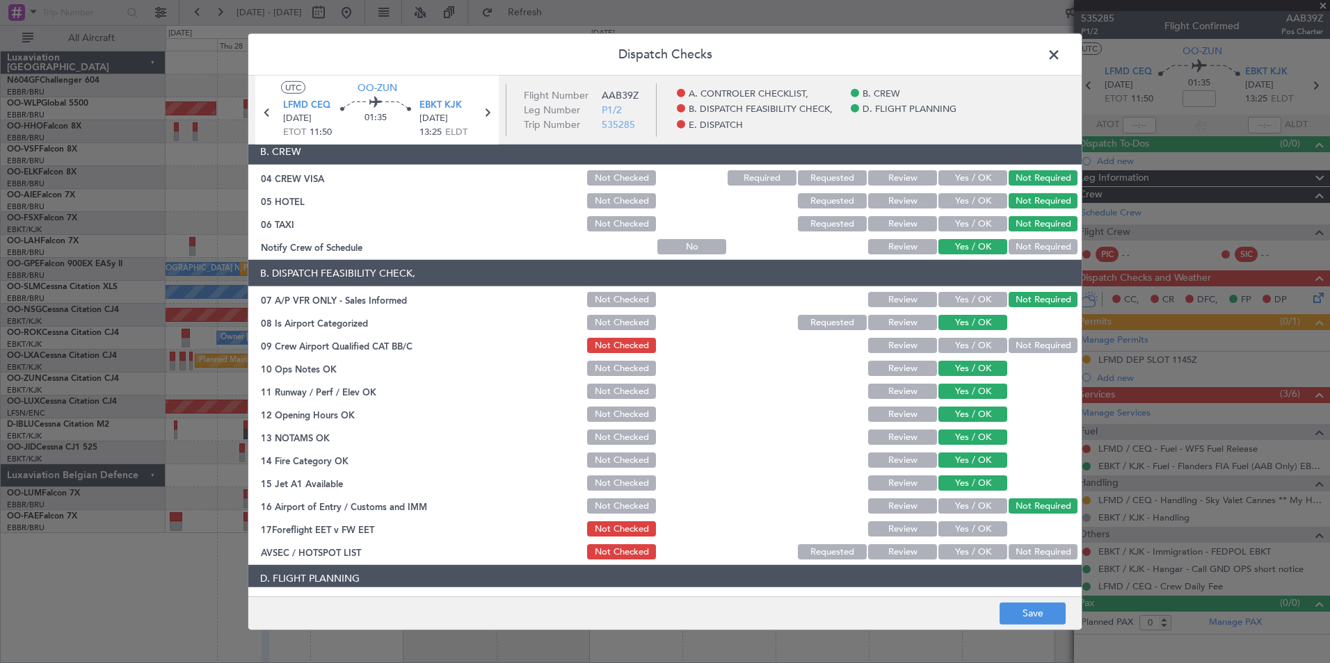
click at [969, 558] on button "Yes / OK" at bounding box center [972, 552] width 69 height 15
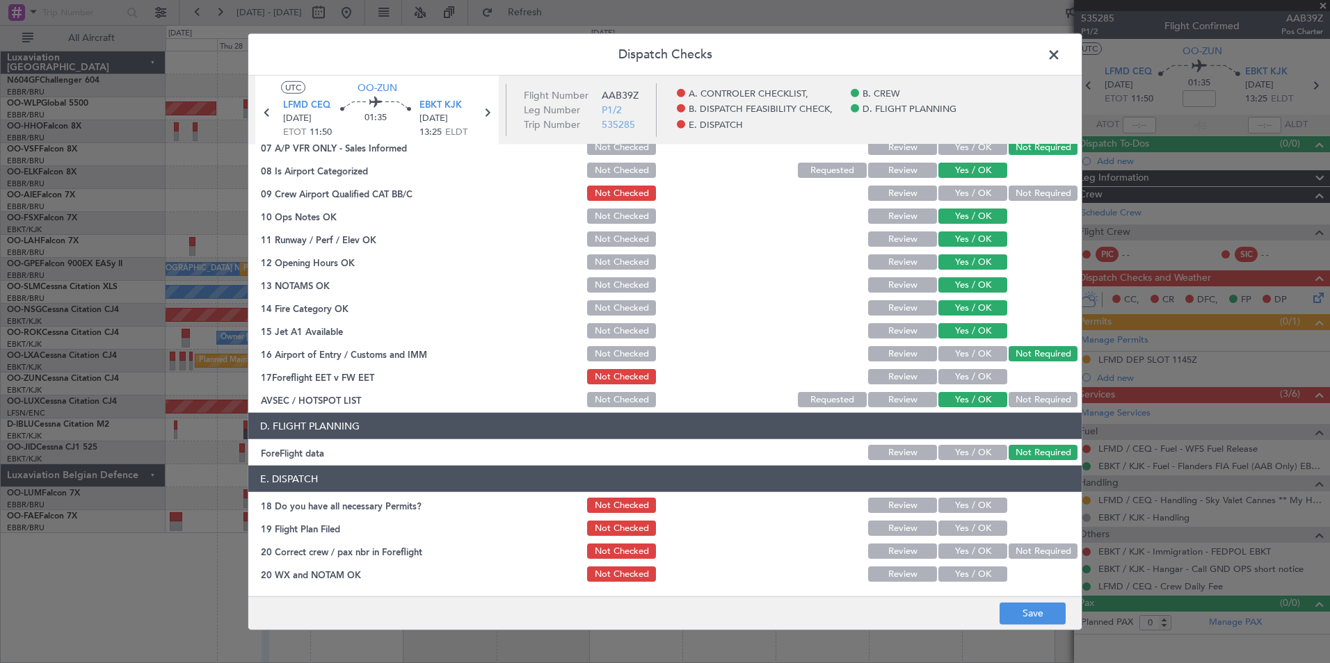
click at [986, 511] on button "Yes / OK" at bounding box center [972, 505] width 69 height 15
click at [974, 531] on button "Yes / OK" at bounding box center [972, 528] width 69 height 15
click at [973, 550] on button "Yes / OK" at bounding box center [972, 551] width 69 height 15
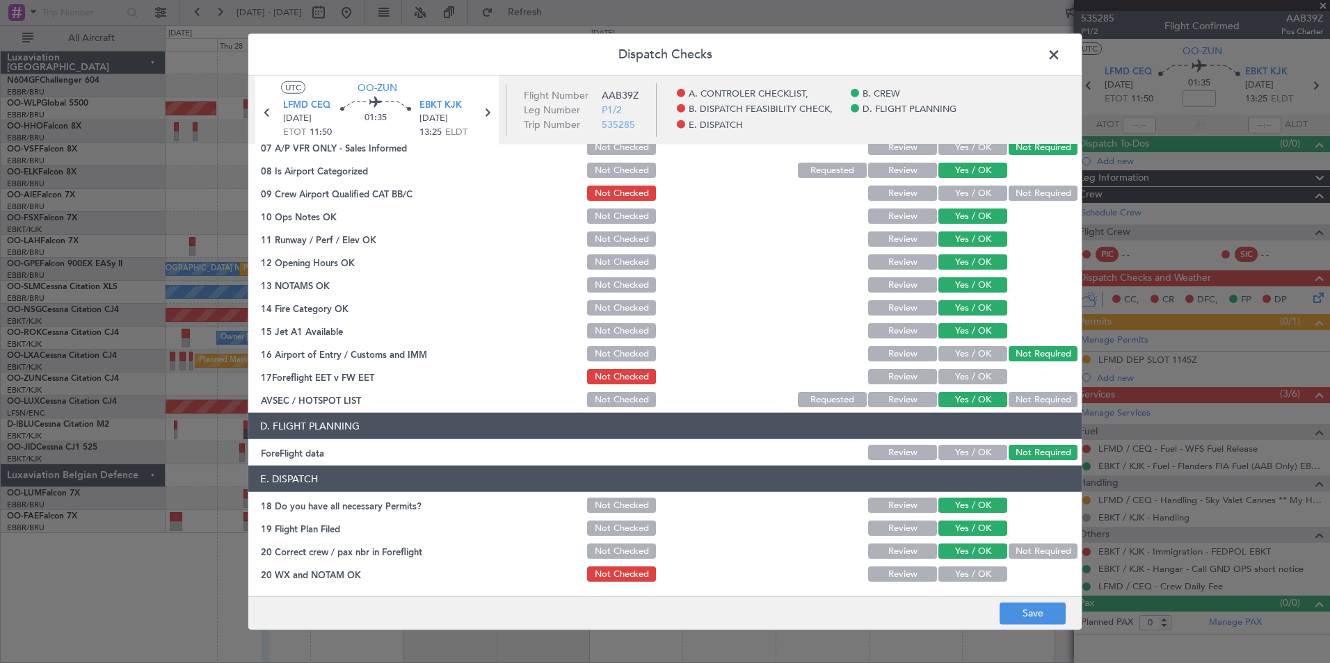
click at [972, 570] on button "Yes / OK" at bounding box center [972, 574] width 69 height 15
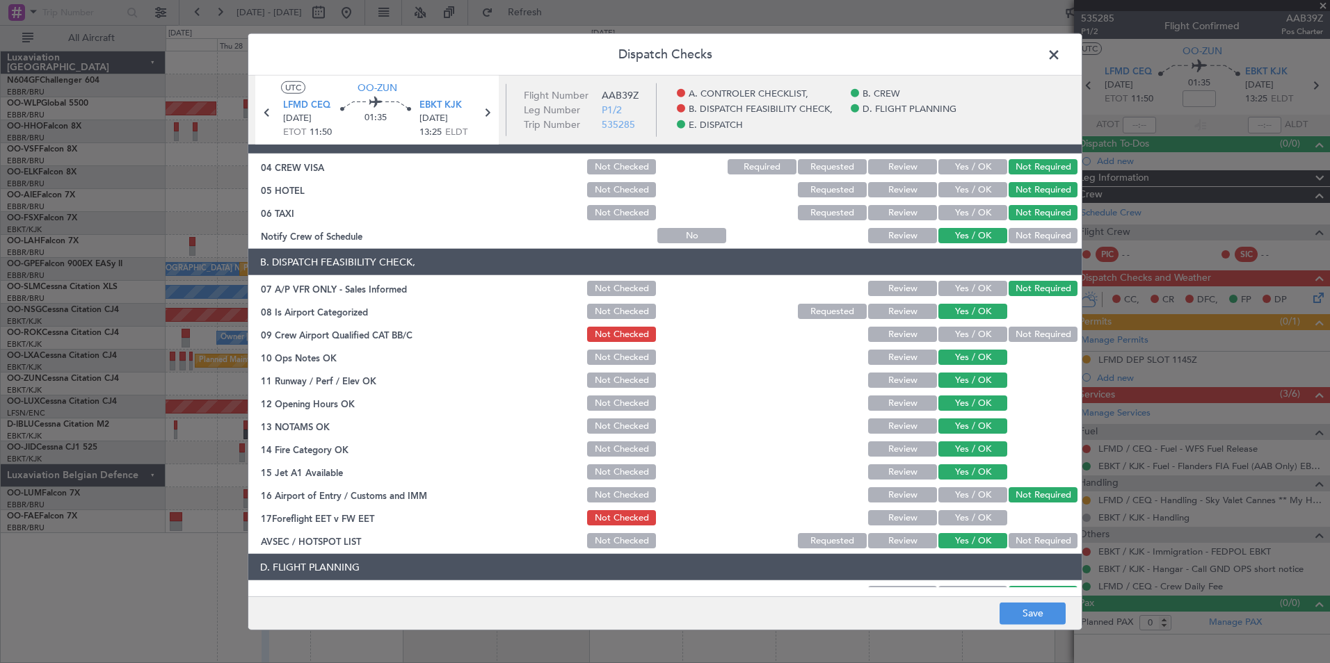
scroll to position [0, 0]
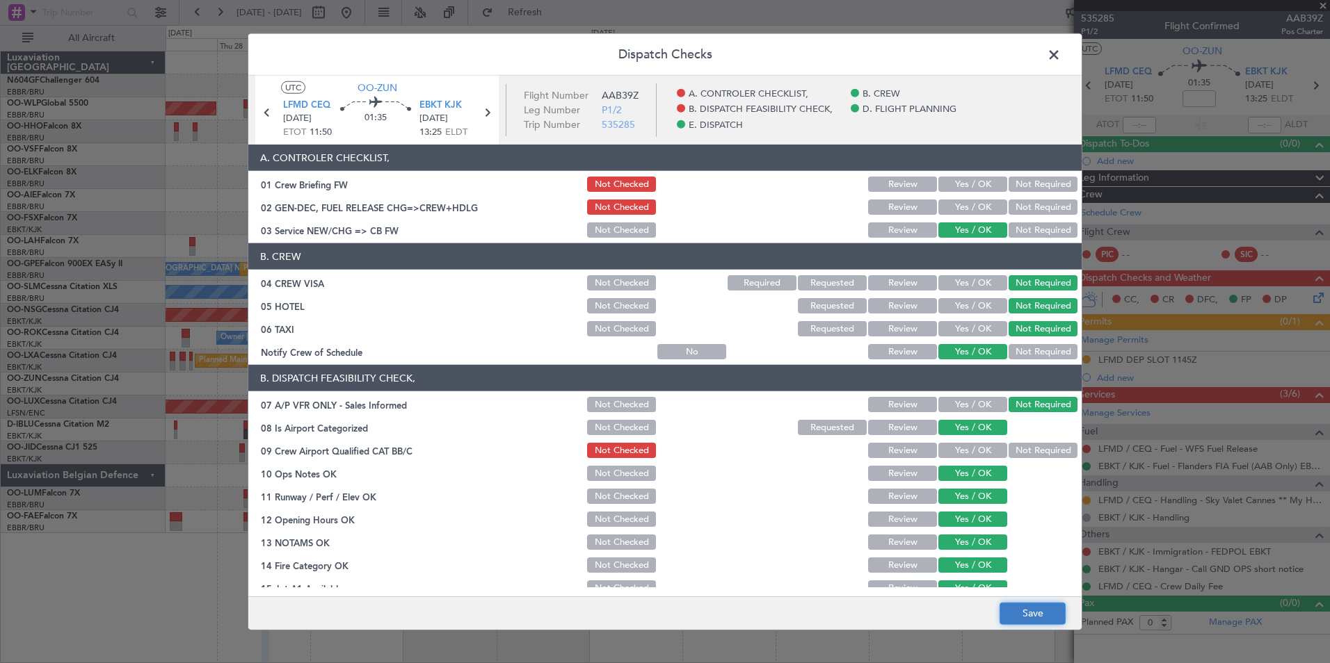
click at [1033, 606] on button "Save" at bounding box center [1032, 613] width 66 height 22
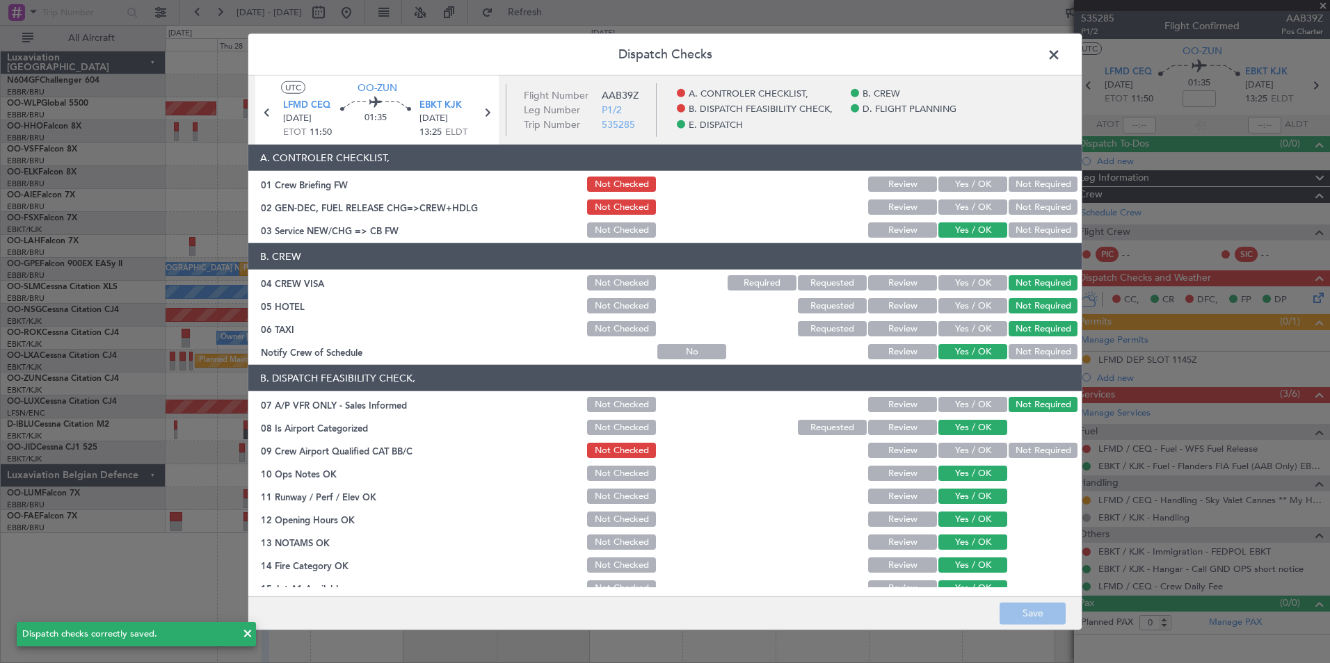
click at [1064, 63] on header "Dispatch Checks" at bounding box center [664, 55] width 833 height 42
click at [1061, 57] on span at bounding box center [1061, 59] width 0 height 28
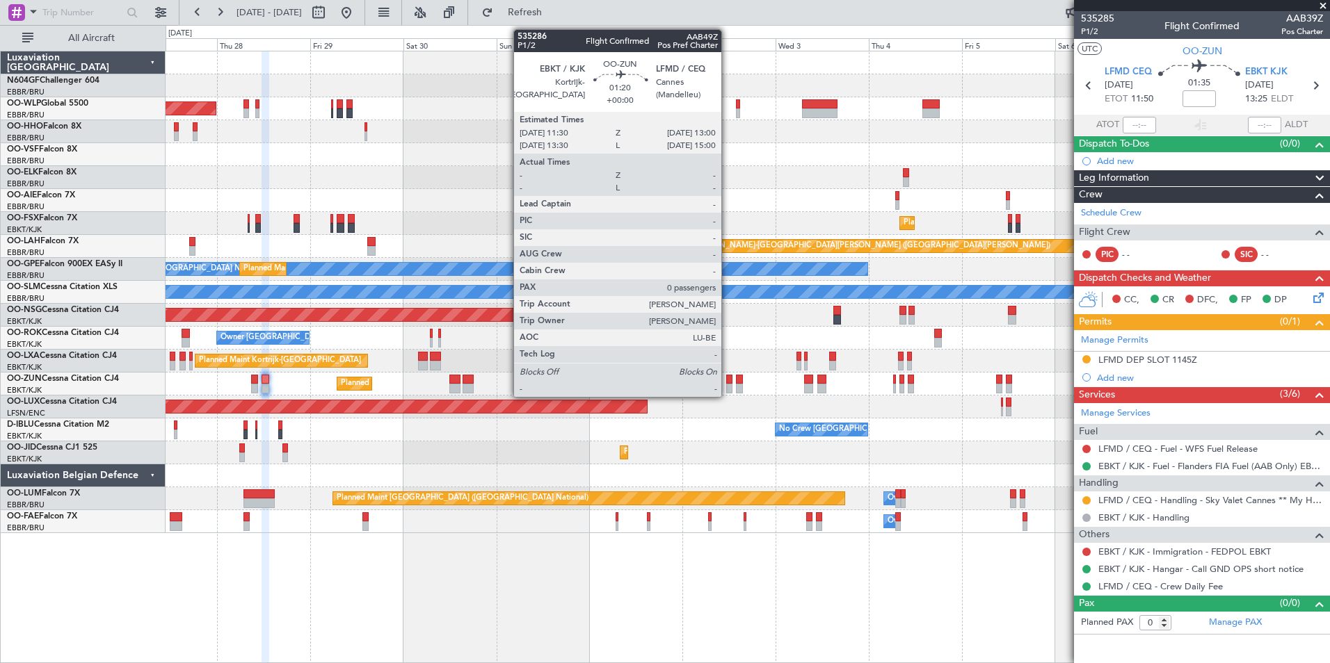
click at [727, 380] on div at bounding box center [729, 380] width 6 height 10
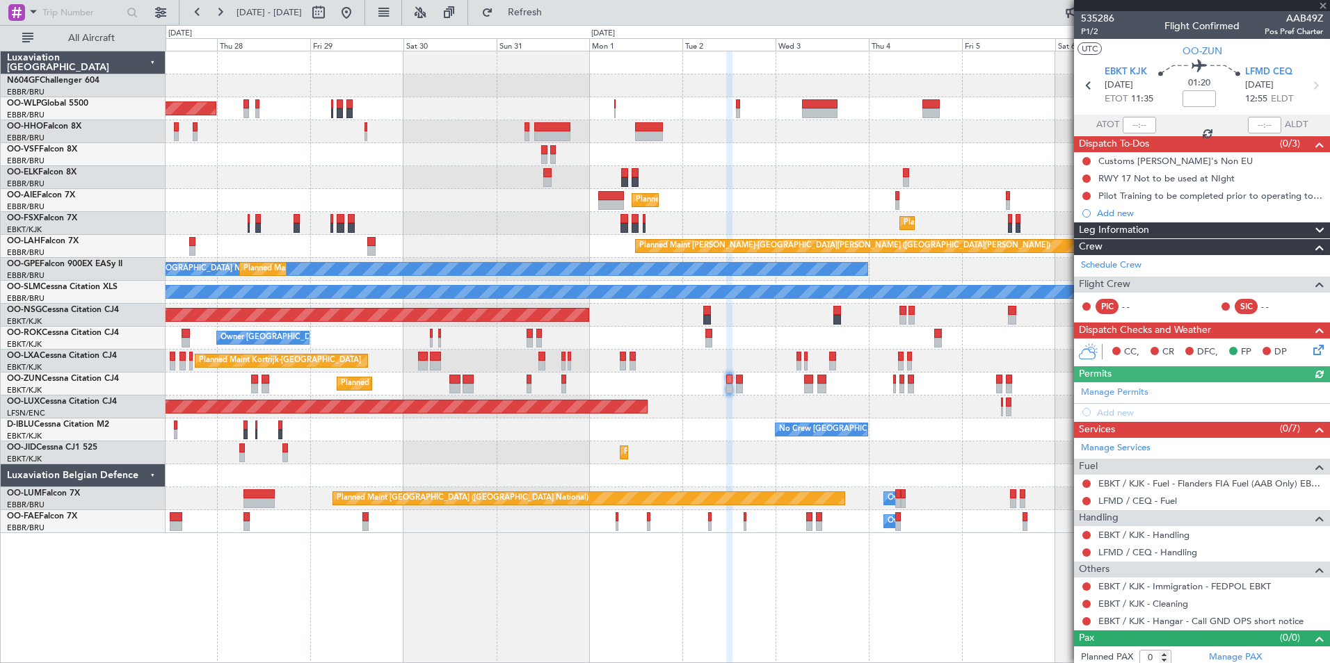
scroll to position [6, 0]
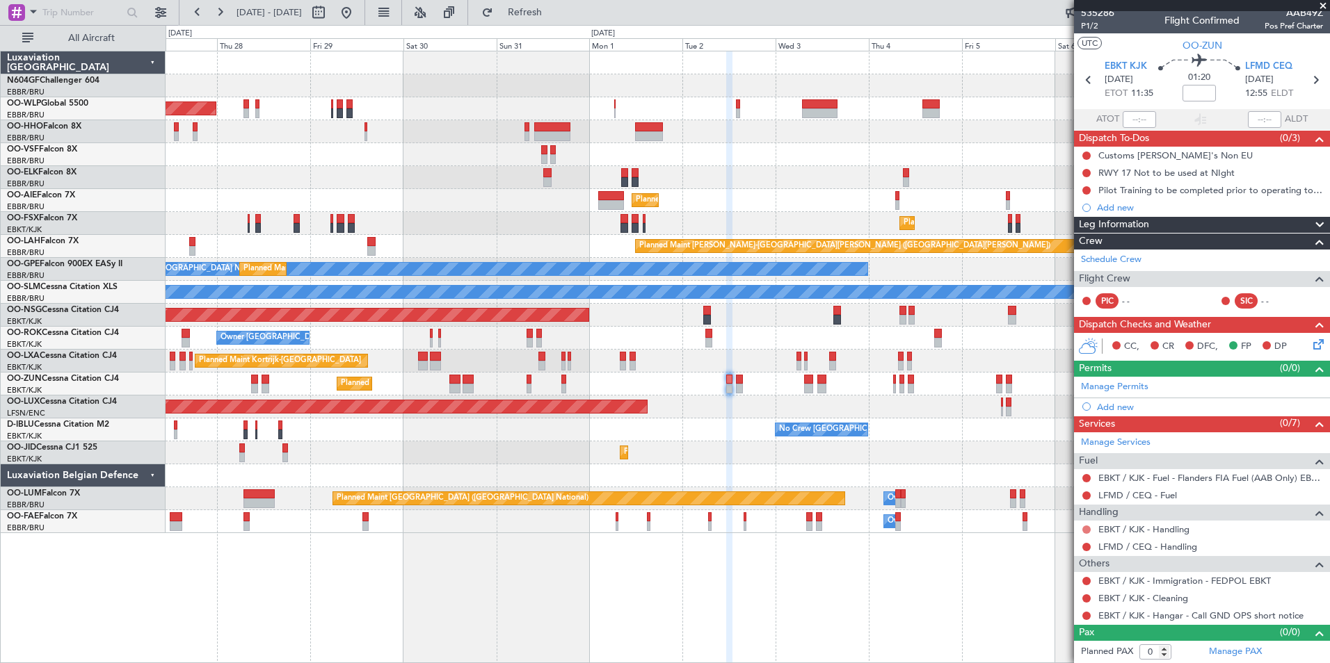
click at [1085, 532] on button at bounding box center [1086, 530] width 8 height 8
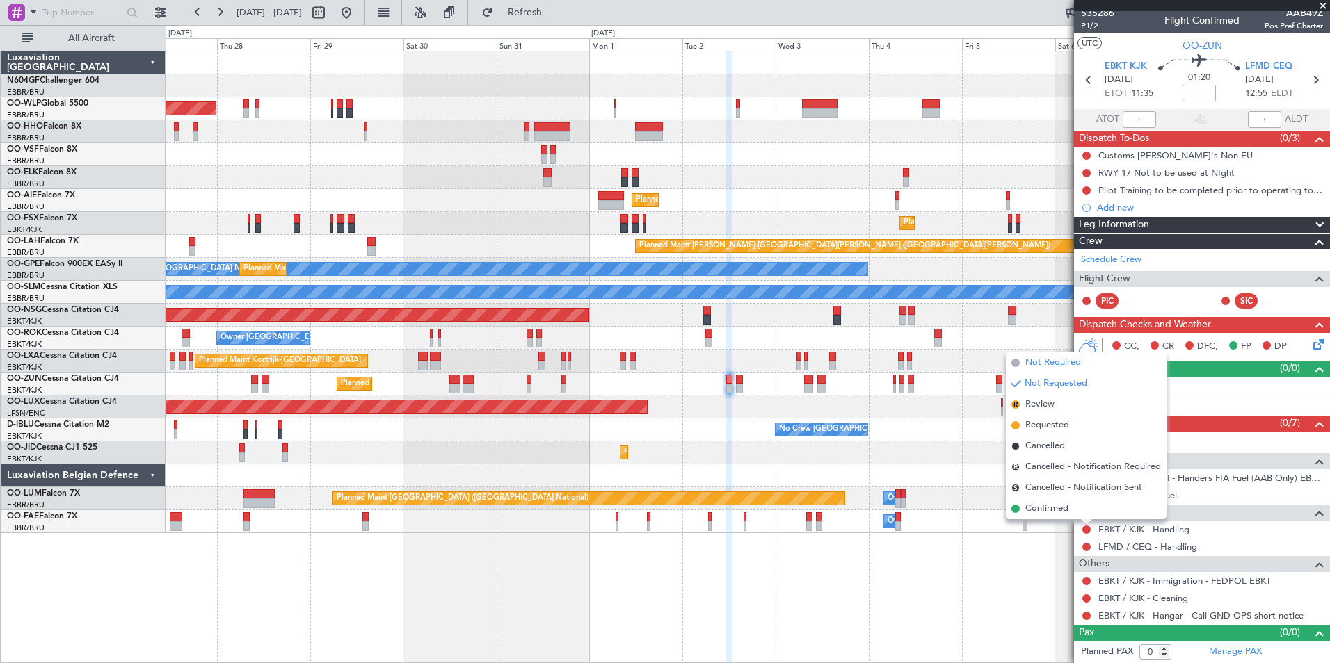
click at [1065, 365] on span "Not Required" at bounding box center [1053, 363] width 56 height 14
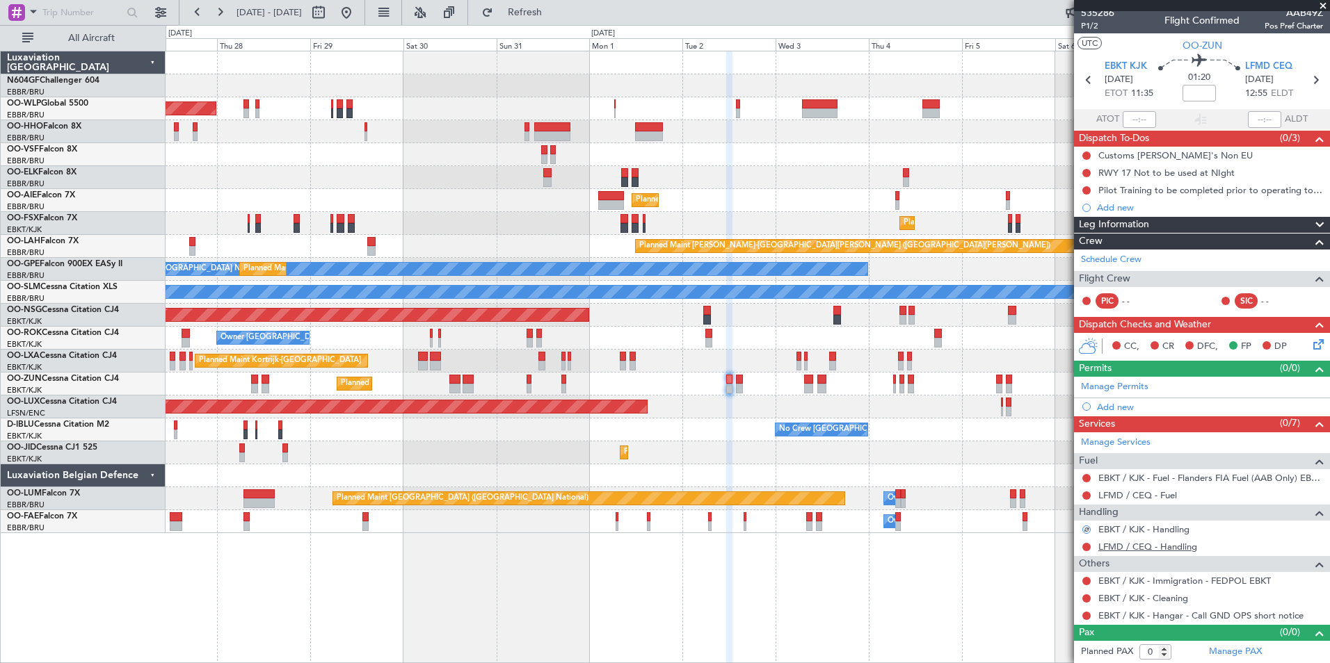
click at [1131, 547] on link "LFMD / CEQ - Handling" at bounding box center [1147, 547] width 99 height 12
click at [1132, 496] on link "LFMD / CEQ - Fuel" at bounding box center [1137, 496] width 79 height 12
click at [554, 13] on span "Refresh" at bounding box center [525, 13] width 58 height 10
click at [1144, 549] on link "LFMD / CEQ - Handling" at bounding box center [1147, 547] width 99 height 12
click at [557, 20] on button "Refresh" at bounding box center [516, 12] width 83 height 22
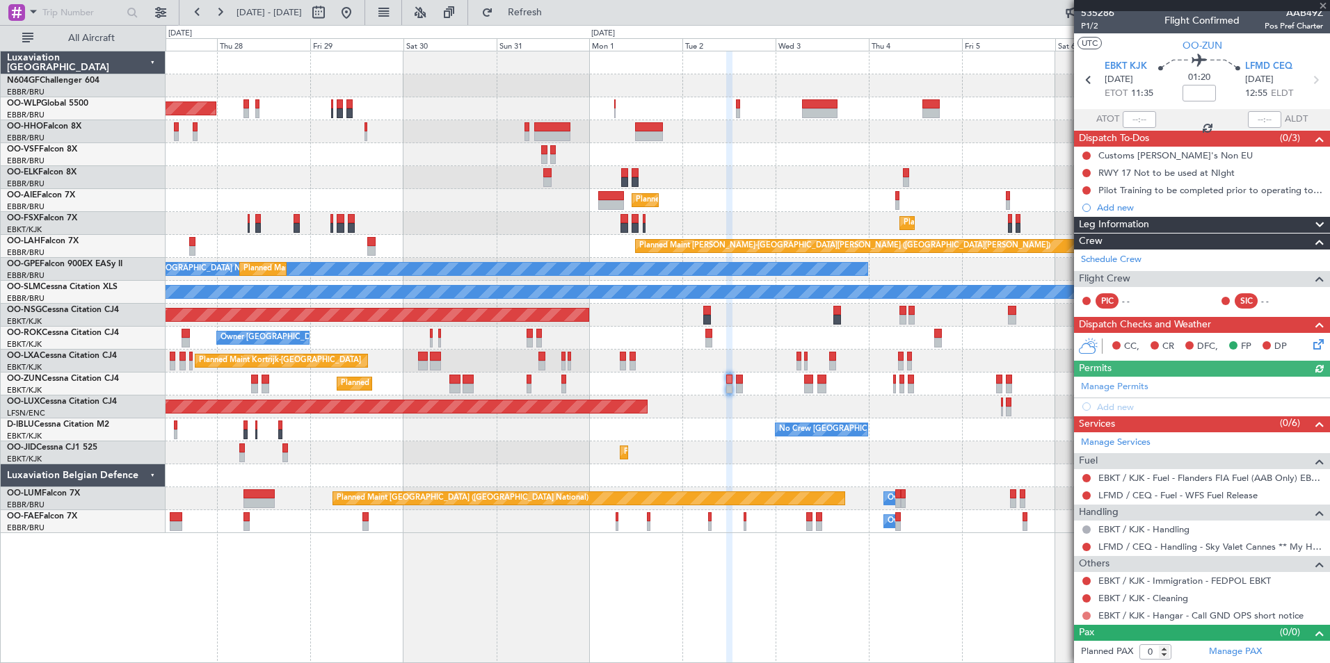
click at [1087, 617] on button at bounding box center [1086, 616] width 8 height 8
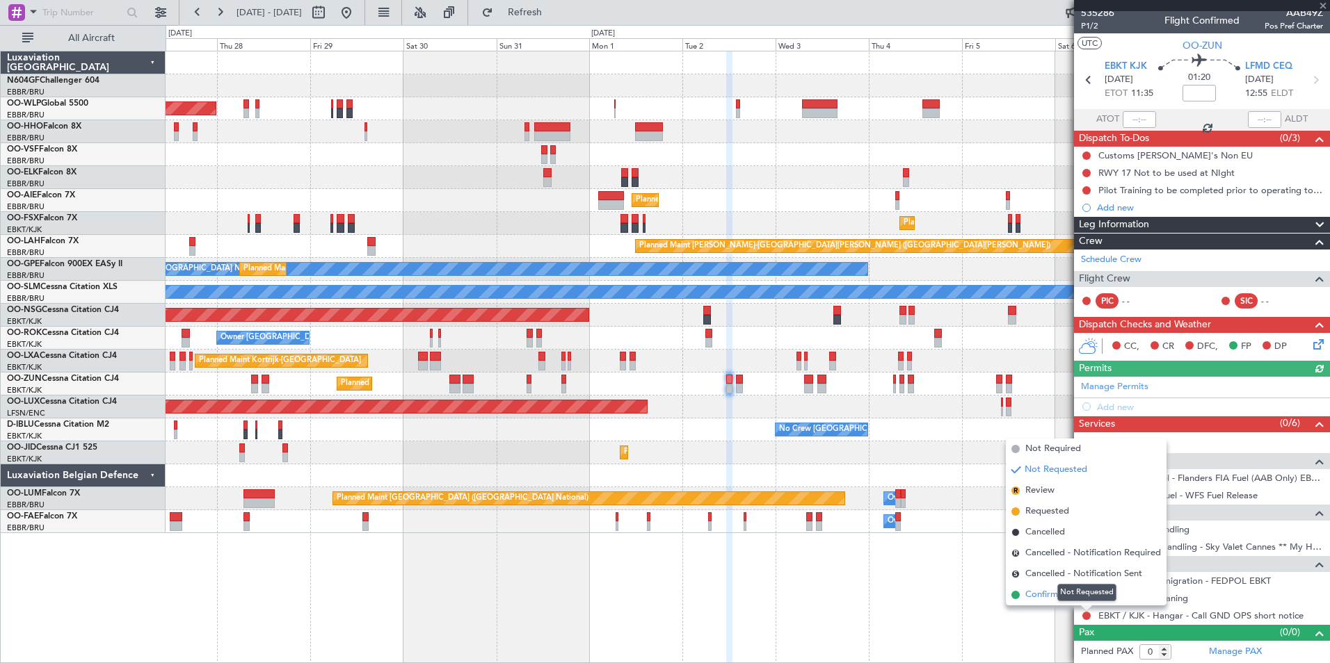
click at [1044, 594] on span "Confirmed" at bounding box center [1046, 595] width 43 height 14
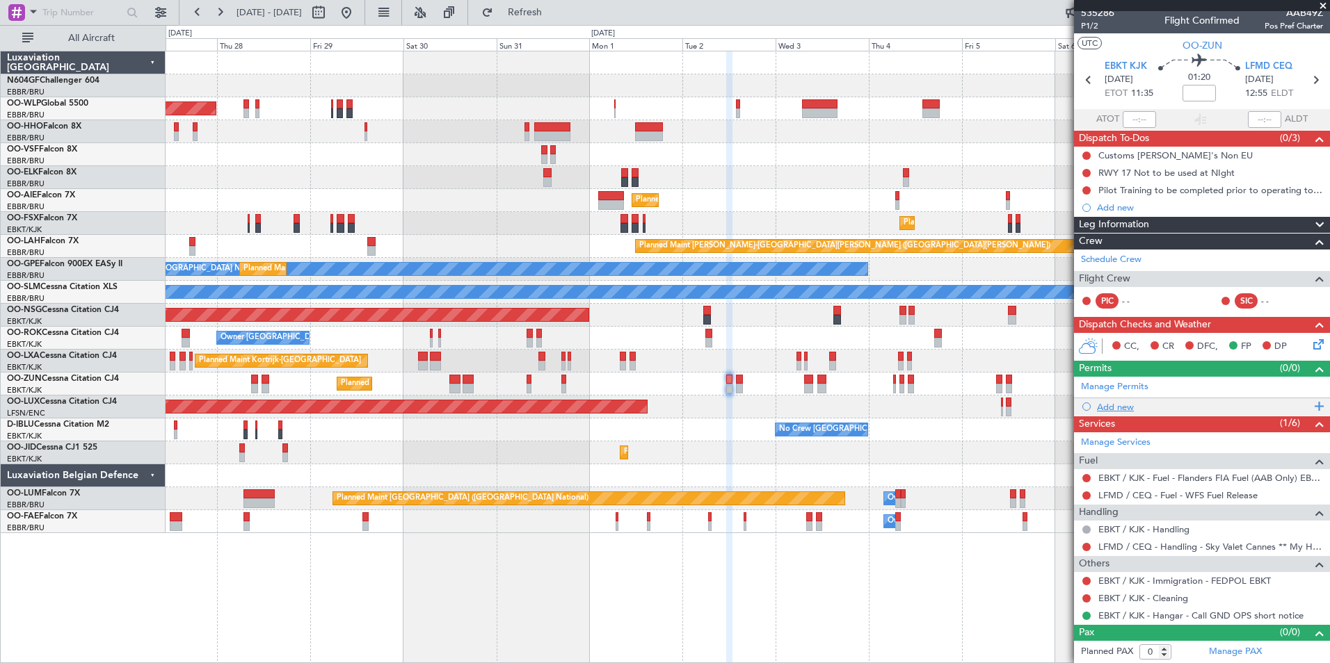
click at [1107, 406] on div "Add new" at bounding box center [1204, 407] width 214 height 12
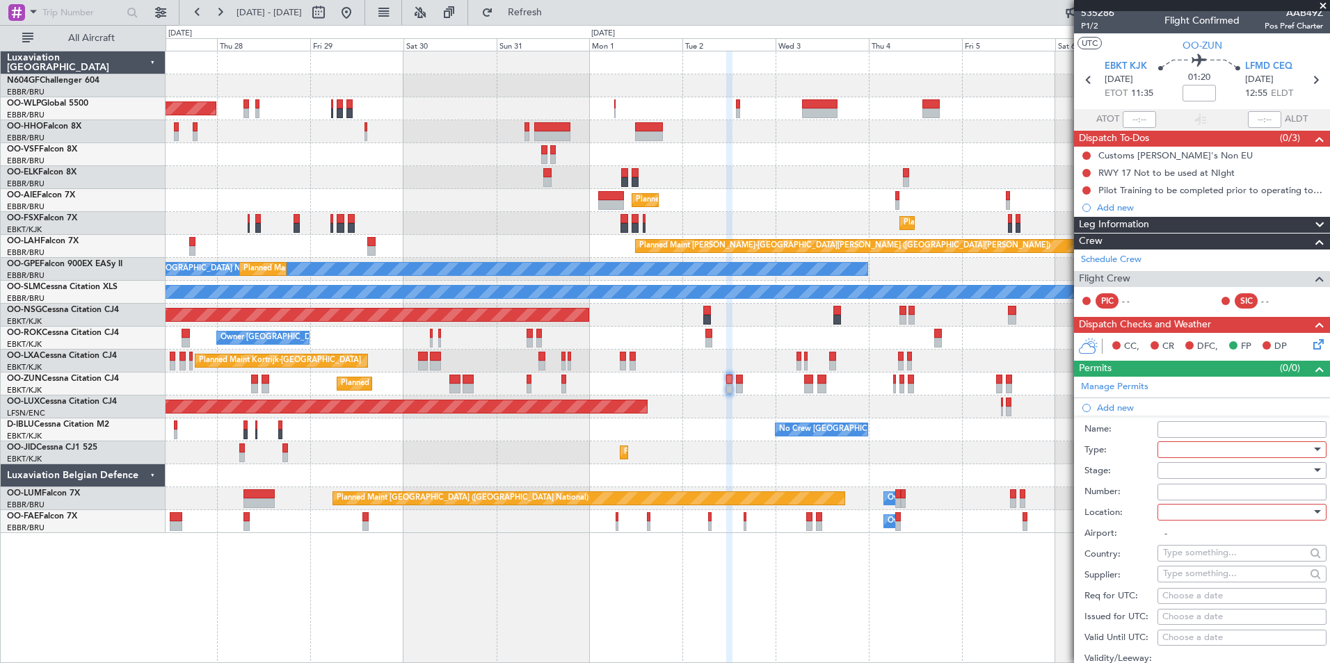
scroll to position [201, 0]
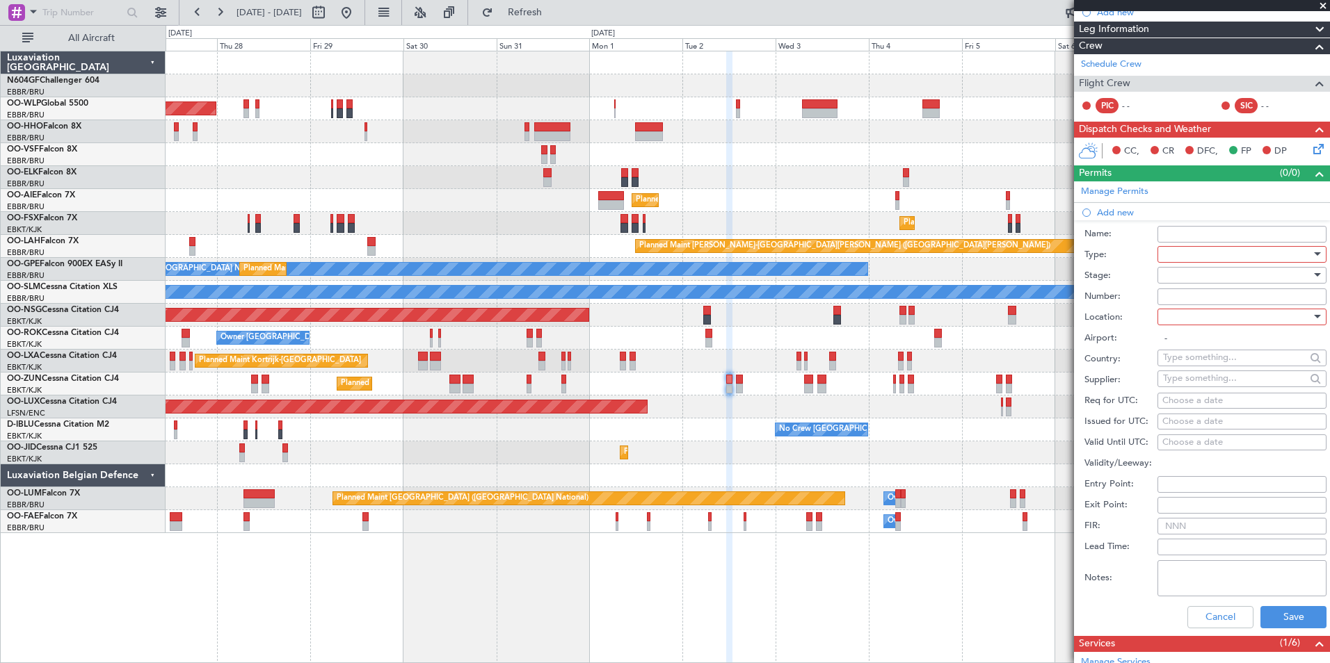
click at [1205, 256] on div at bounding box center [1237, 254] width 148 height 21
click at [1196, 407] on span "Slot" at bounding box center [1237, 415] width 146 height 21
click at [1197, 273] on div at bounding box center [1237, 275] width 148 height 21
click at [1208, 362] on span "Requested" at bounding box center [1237, 365] width 146 height 21
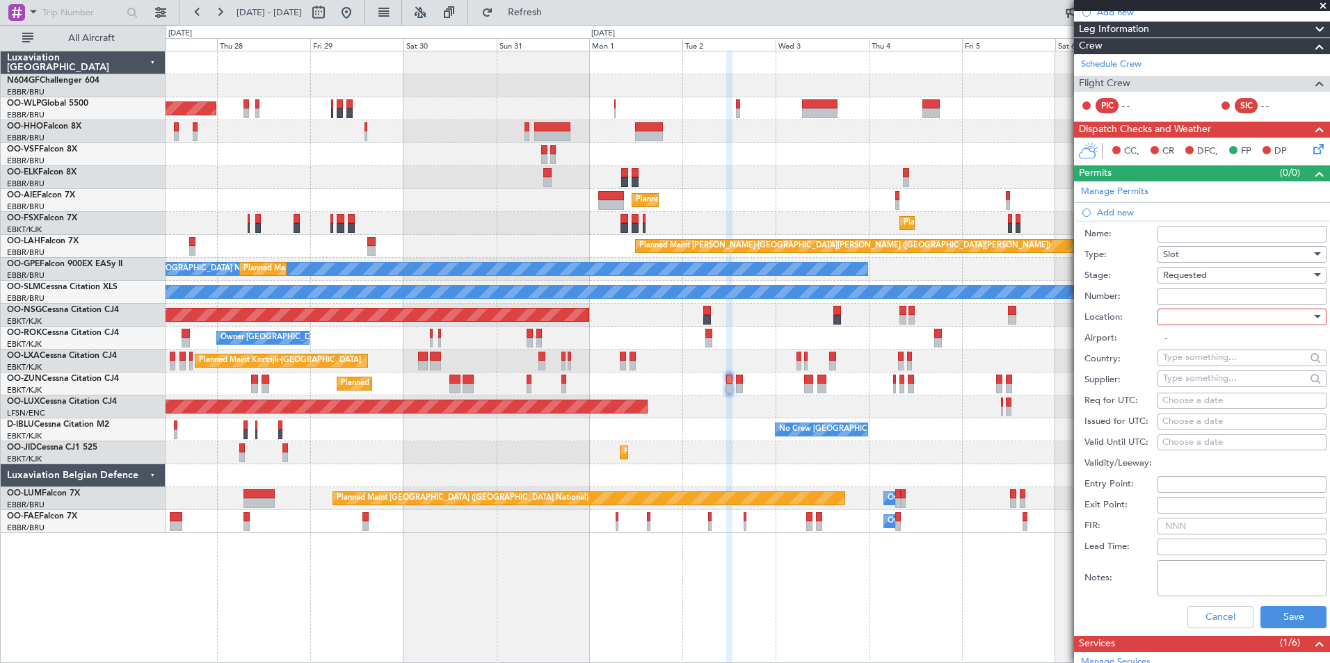
click at [1196, 316] on div at bounding box center [1237, 317] width 148 height 21
click at [1200, 354] on span "Departure" at bounding box center [1237, 345] width 146 height 21
type input "EBKT / KJK"
click at [1186, 403] on div "Choose a date" at bounding box center [1241, 401] width 159 height 14
select select "8"
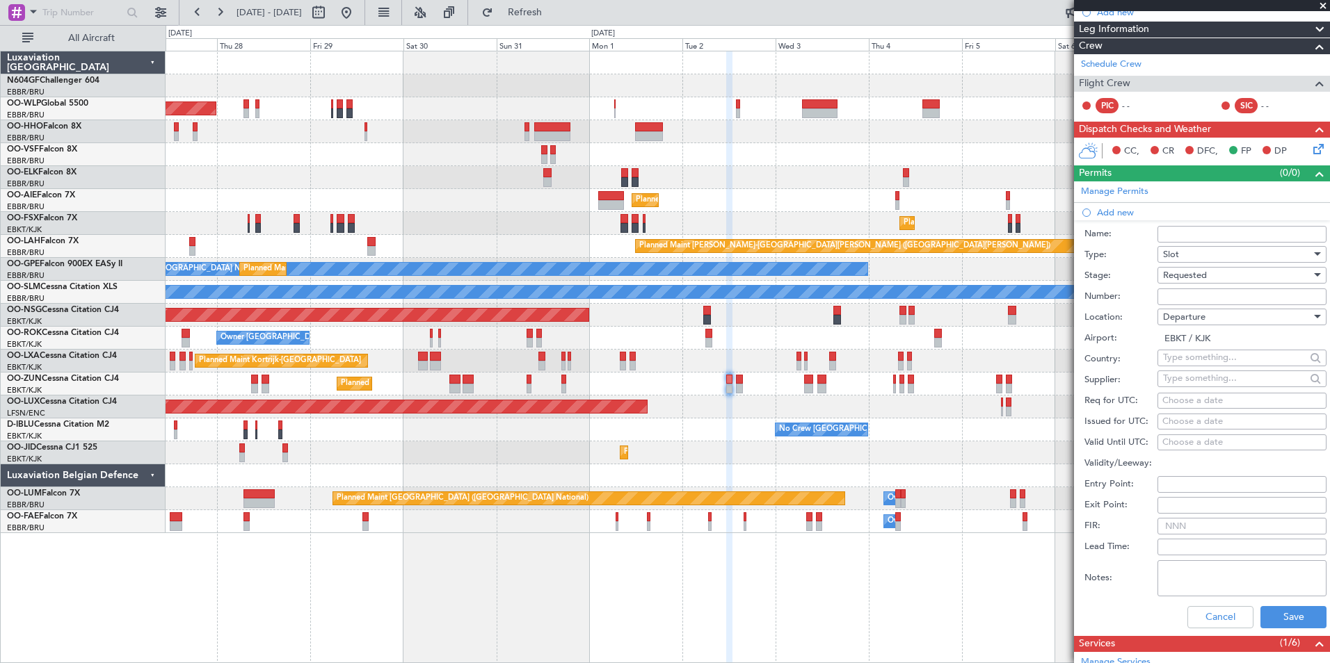
select select "2025"
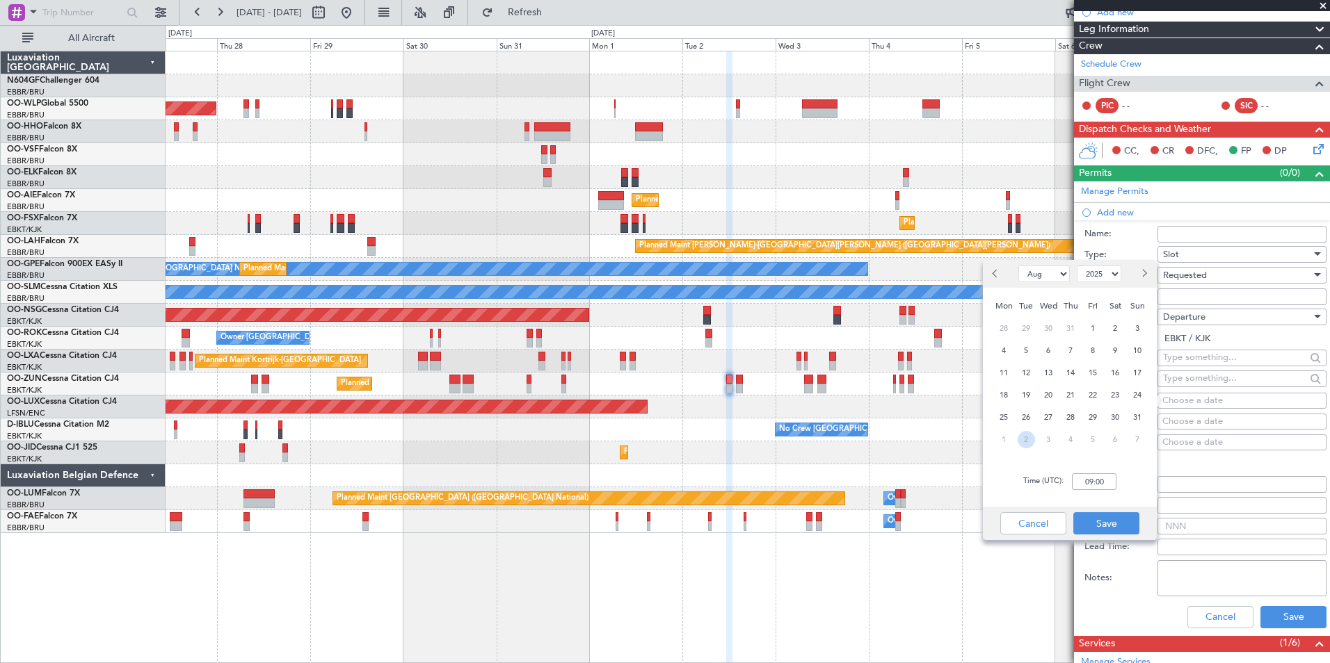
click at [1025, 439] on span "2" at bounding box center [1025, 439] width 17 height 17
select select "9"
click at [1087, 482] on input "00:00" at bounding box center [1094, 482] width 45 height 17
type input "13:00"
click at [1111, 525] on button "Save" at bounding box center [1106, 524] width 66 height 22
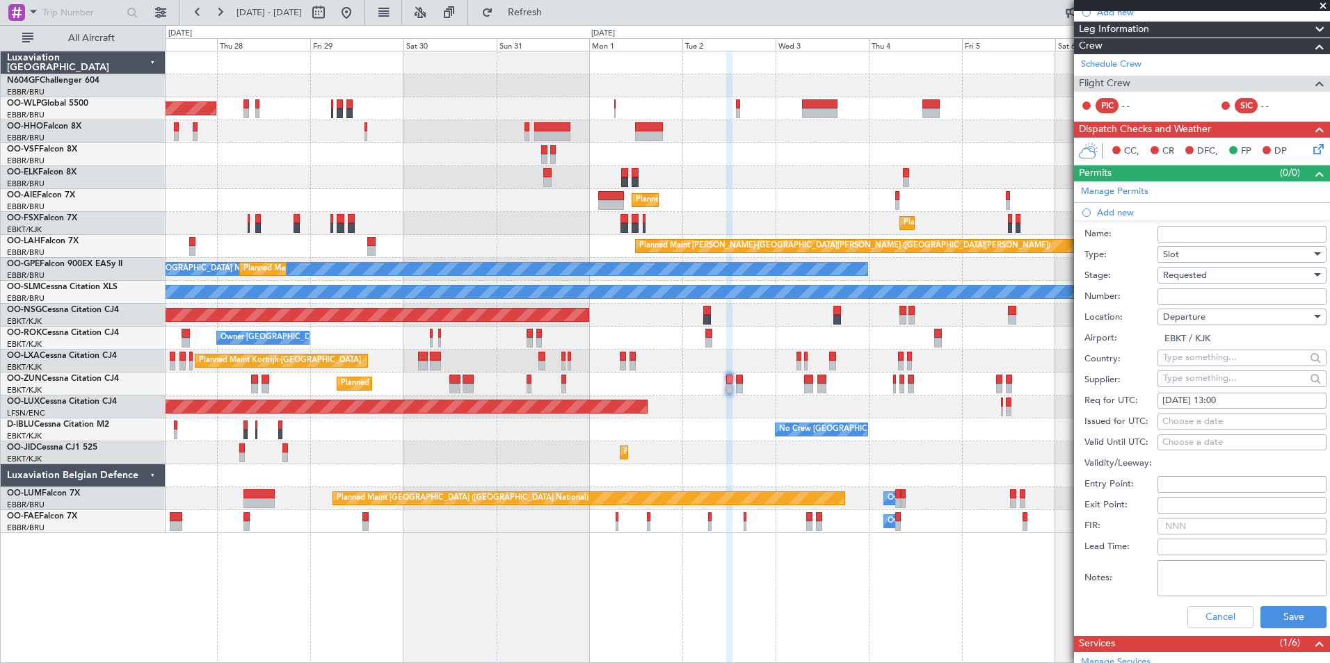
click at [1215, 316] on div "Departure" at bounding box center [1237, 317] width 148 height 21
click at [1195, 380] on span "Arrival" at bounding box center [1237, 386] width 146 height 21
type input "LFMD / CEQ"
click at [1266, 622] on button "Save" at bounding box center [1293, 617] width 66 height 22
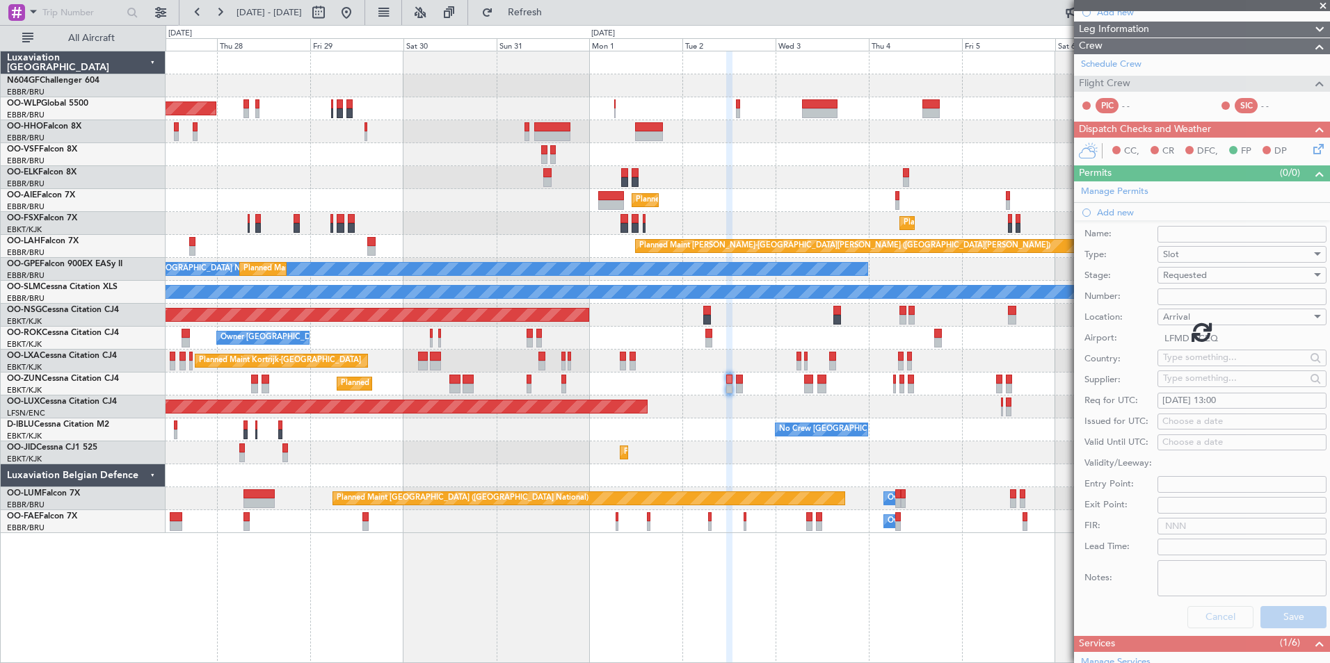
scroll to position [23, 0]
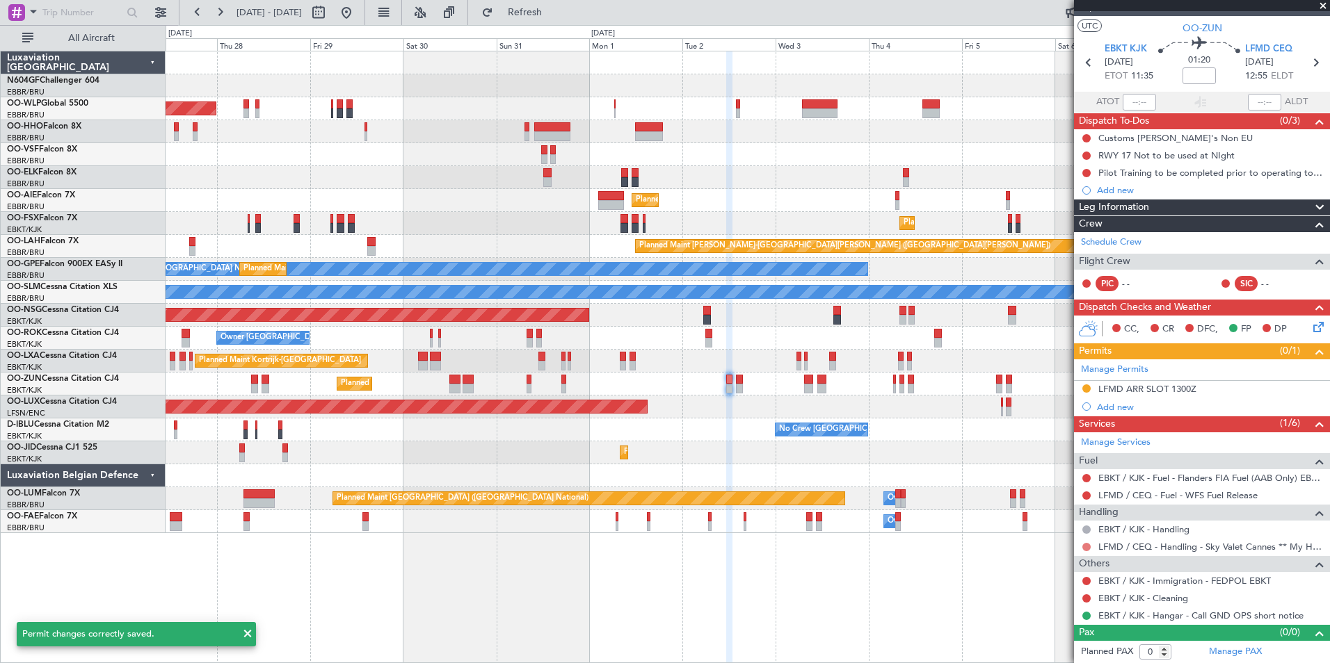
click at [1087, 546] on button at bounding box center [1086, 547] width 8 height 8
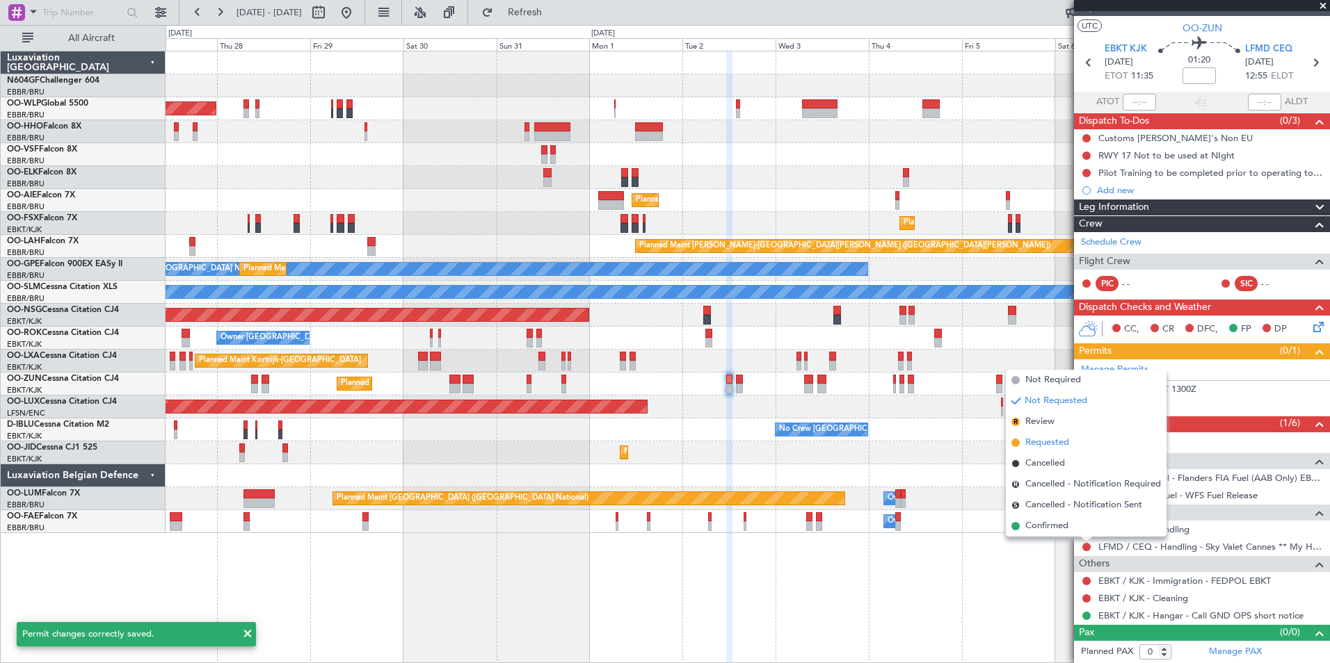
click at [1065, 444] on span "Requested" at bounding box center [1047, 443] width 44 height 14
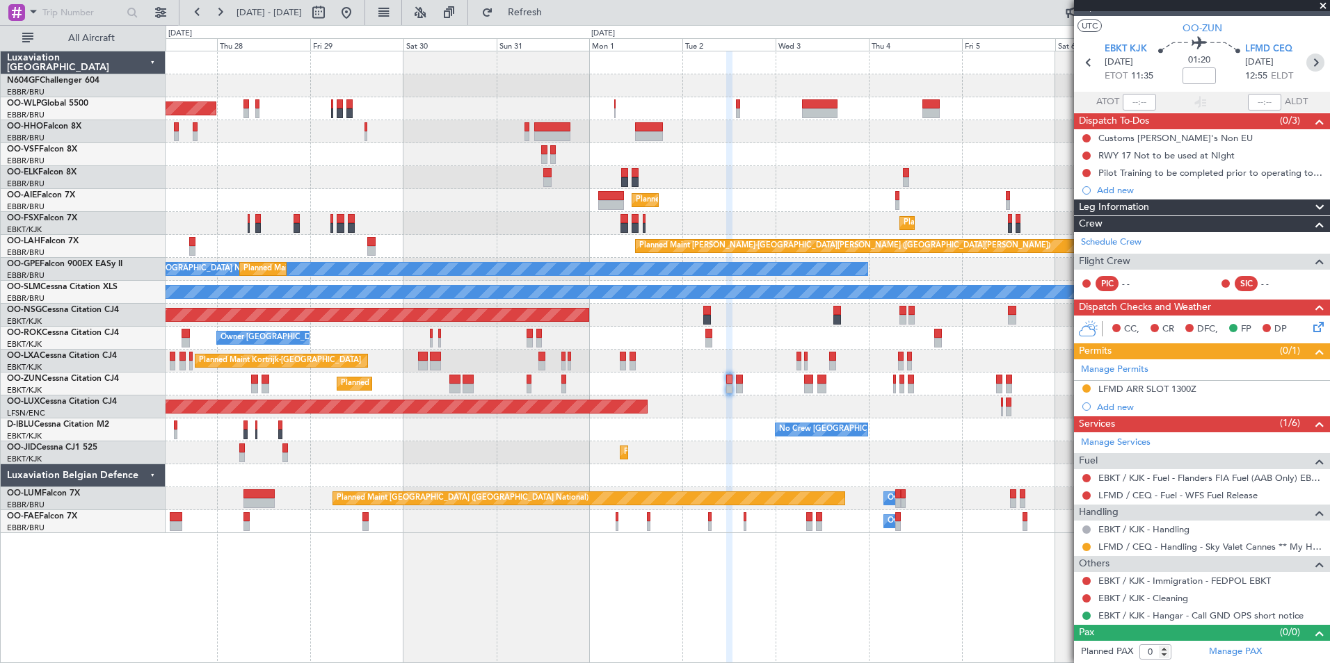
click at [1308, 67] on icon at bounding box center [1315, 63] width 18 height 18
type input "2"
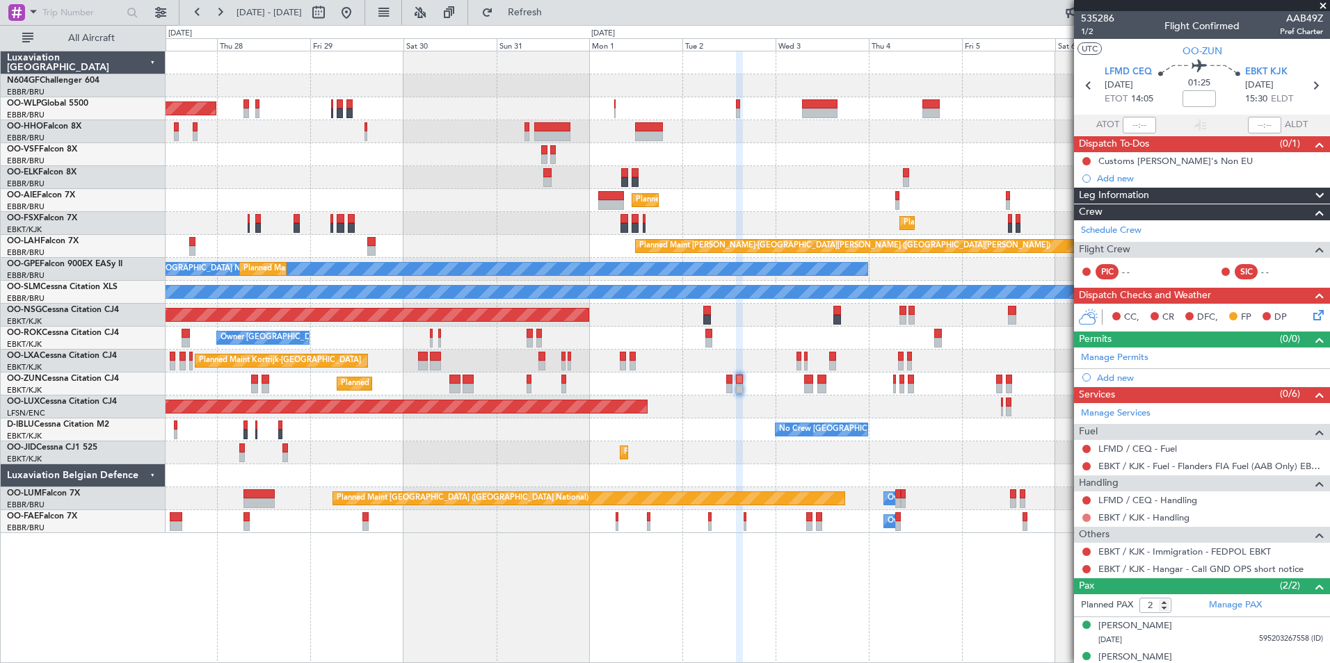
click at [1085, 515] on button at bounding box center [1086, 518] width 8 height 8
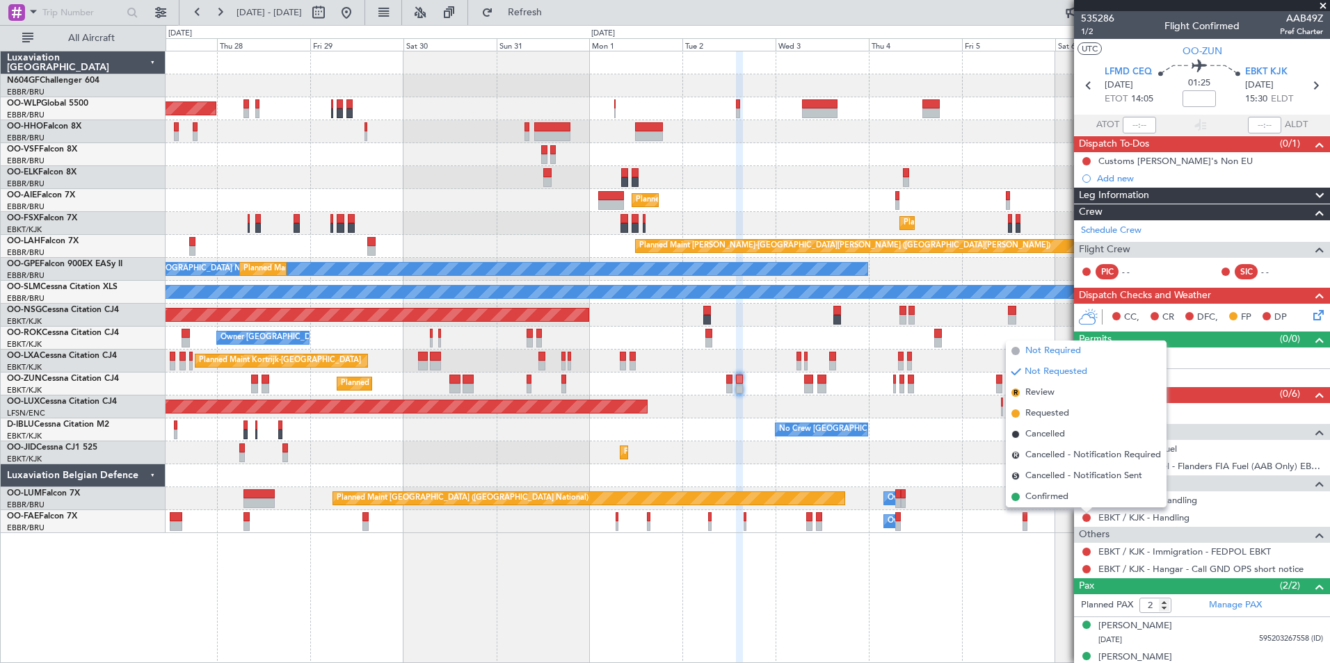
click at [1066, 357] on span "Not Required" at bounding box center [1053, 351] width 56 height 14
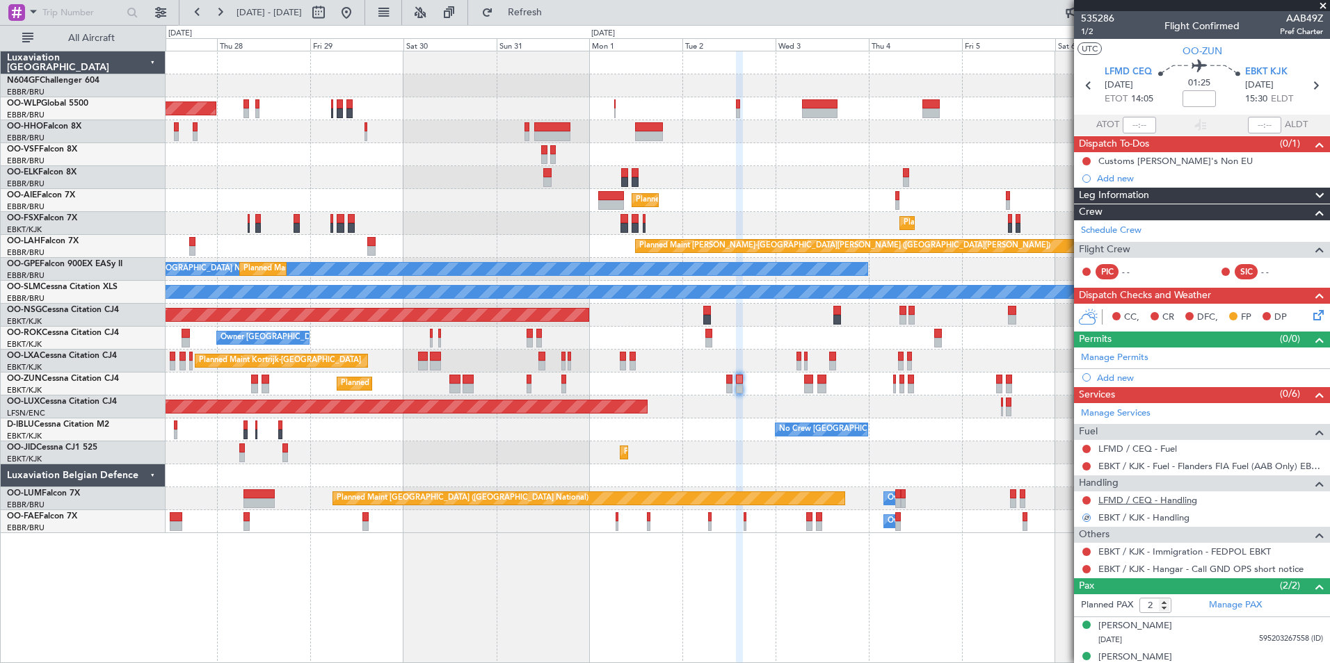
click at [1120, 497] on link "LFMD / CEQ - Handling" at bounding box center [1147, 500] width 99 height 12
click at [1084, 570] on button at bounding box center [1086, 569] width 8 height 8
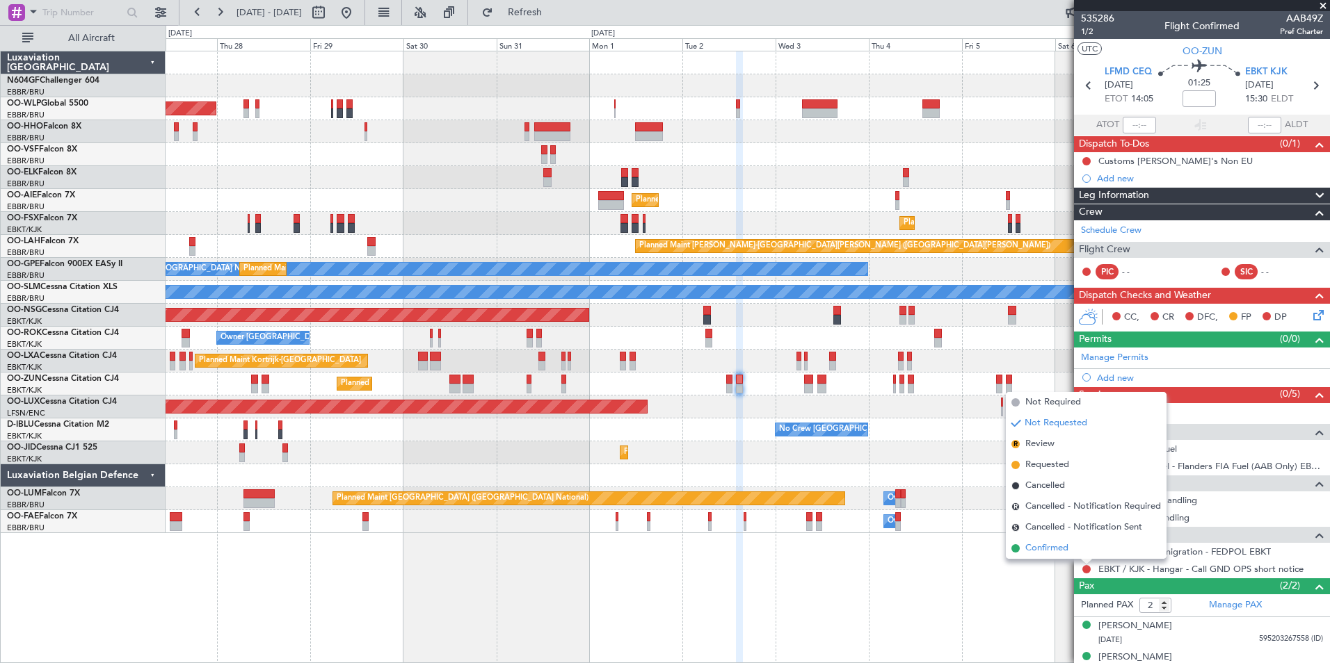
click at [1070, 551] on li "Confirmed" at bounding box center [1086, 548] width 161 height 21
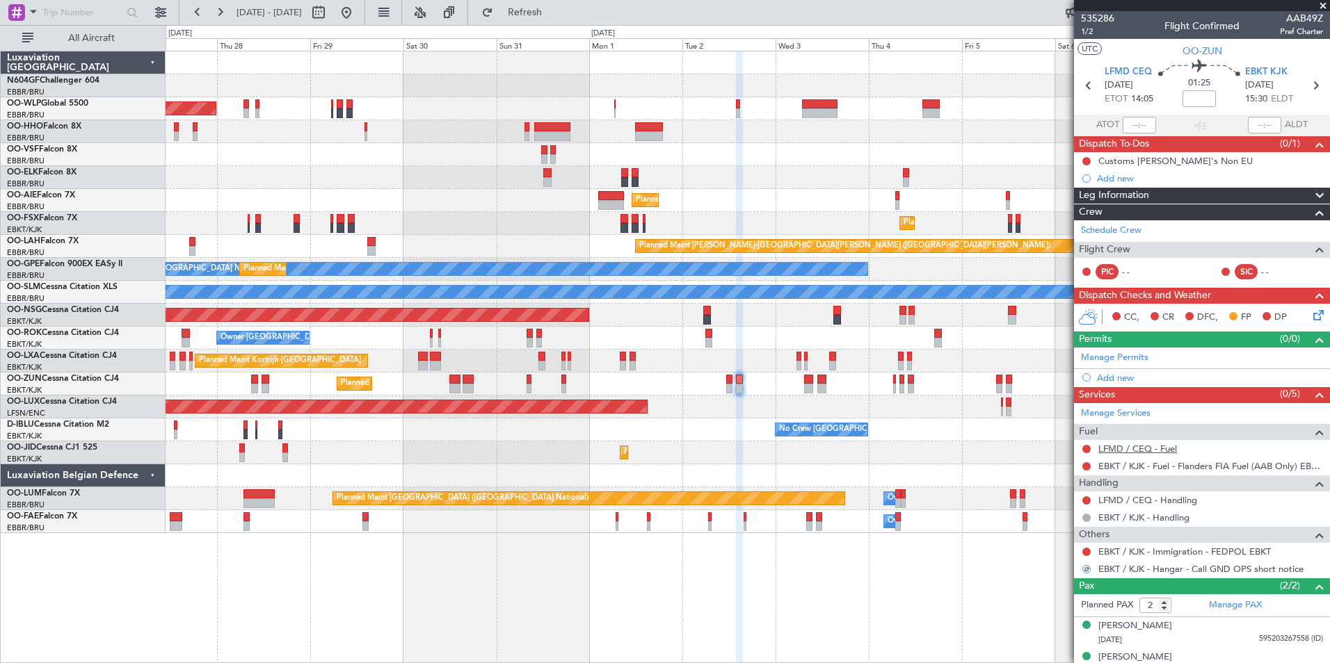
click at [1141, 450] on link "LFMD / CEQ - Fuel" at bounding box center [1137, 449] width 79 height 12
click at [1146, 373] on div "Add new" at bounding box center [1204, 378] width 214 height 12
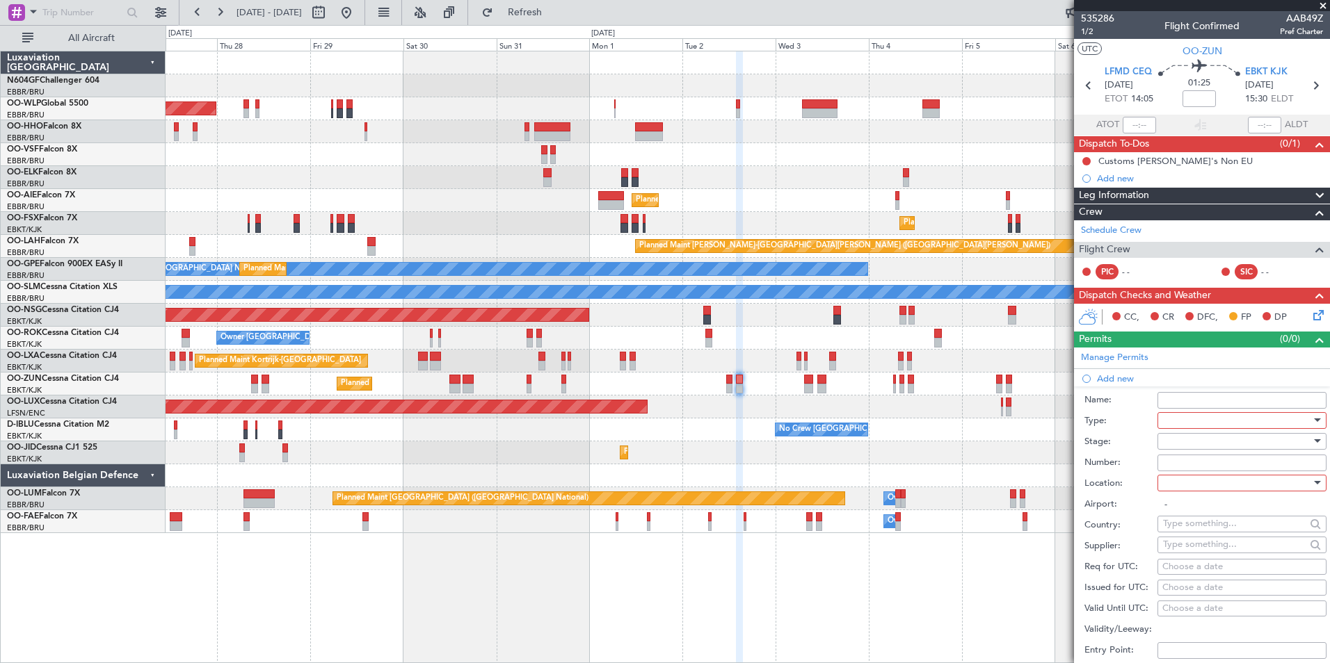
click at [1220, 424] on div at bounding box center [1237, 420] width 148 height 21
click at [1214, 542] on span "Slot" at bounding box center [1237, 551] width 146 height 21
click at [1207, 440] on div at bounding box center [1237, 441] width 148 height 21
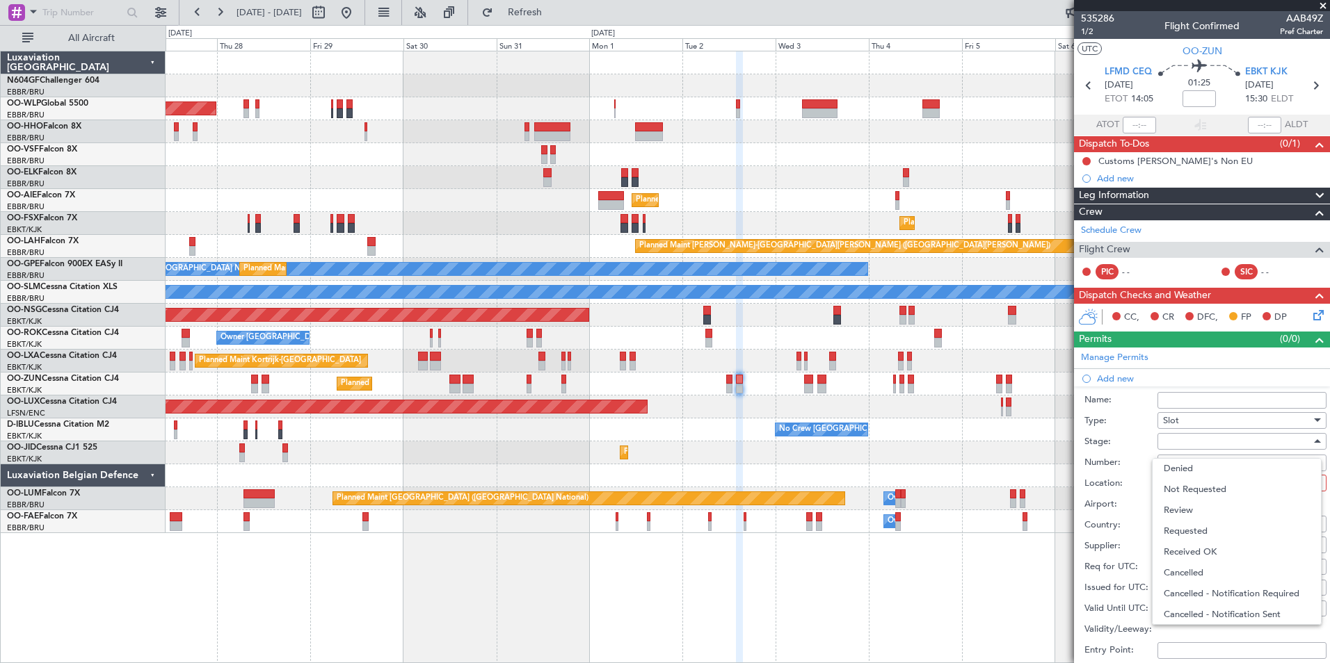
click at [1239, 541] on span "Requested" at bounding box center [1237, 531] width 146 height 21
click at [1239, 488] on div at bounding box center [1237, 483] width 148 height 21
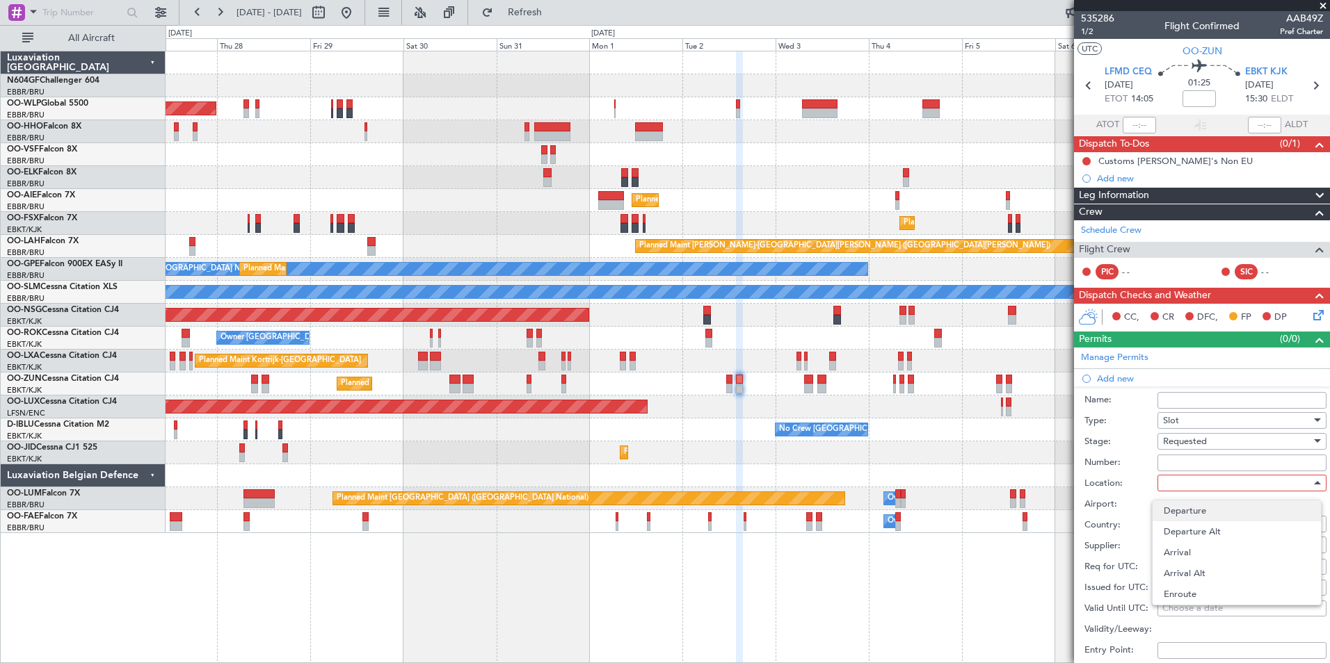
click at [1237, 506] on span "Departure" at bounding box center [1237, 511] width 146 height 21
type input "LFMD / CEQ"
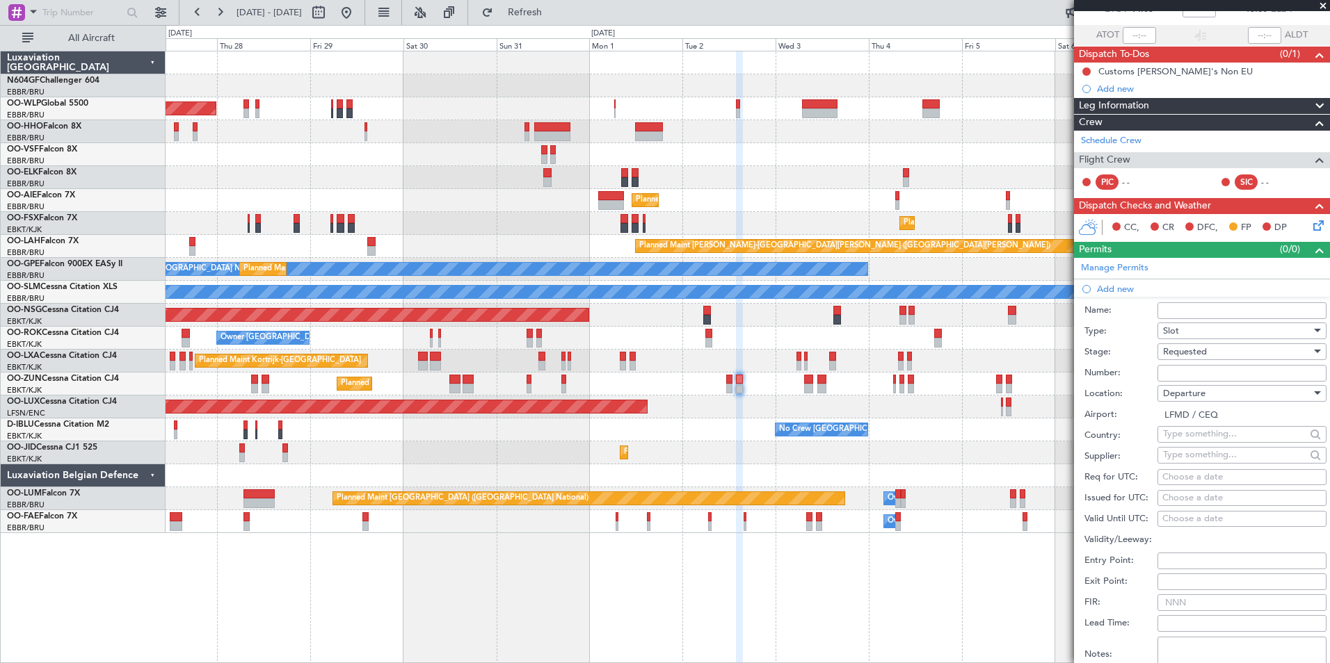
scroll to position [107, 0]
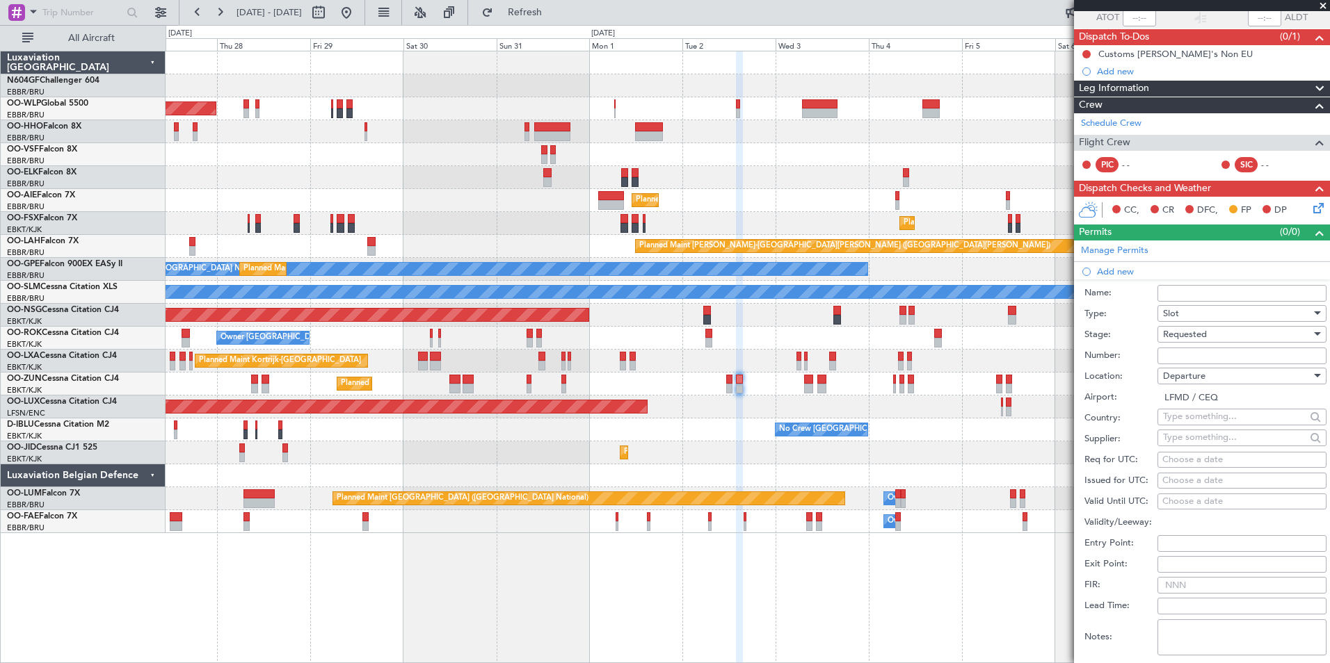
click at [1211, 462] on div "Choose a date" at bounding box center [1241, 460] width 159 height 14
select select "8"
select select "2025"
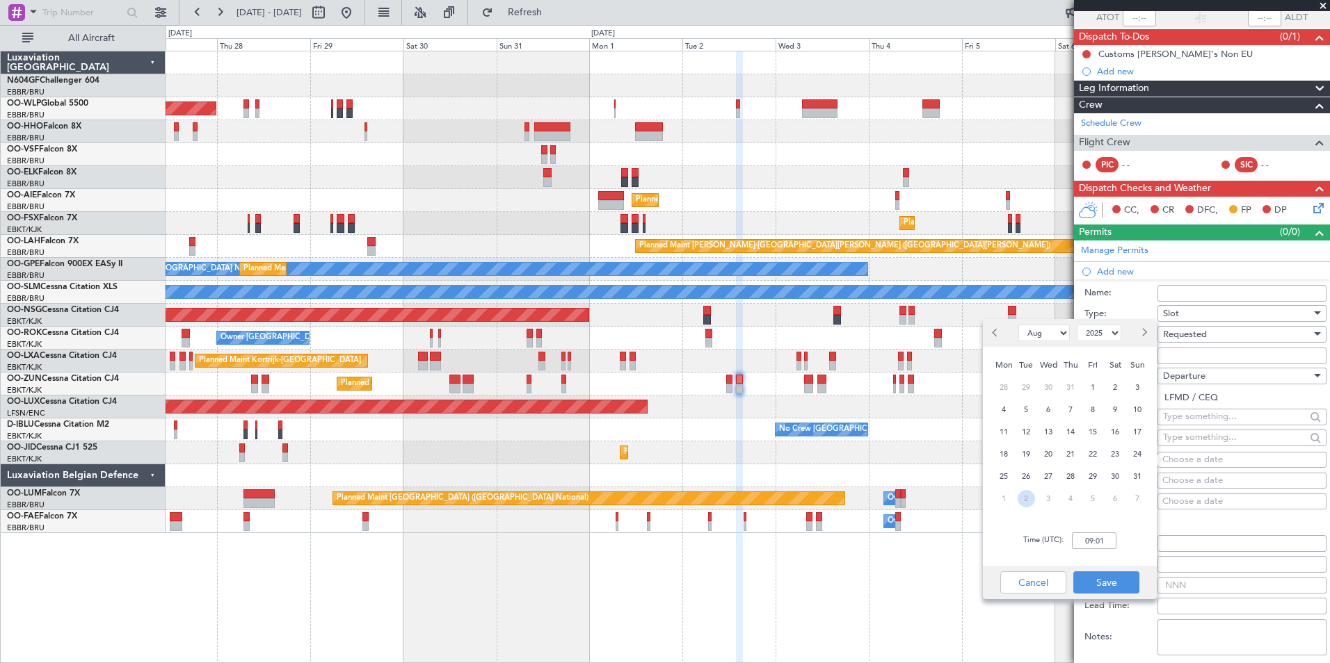
click at [1024, 496] on span "2" at bounding box center [1025, 498] width 17 height 17
select select "9"
click at [1087, 539] on input "00:00" at bounding box center [1094, 541] width 45 height 17
type input "14:00"
click at [1093, 581] on button "Save" at bounding box center [1106, 583] width 66 height 22
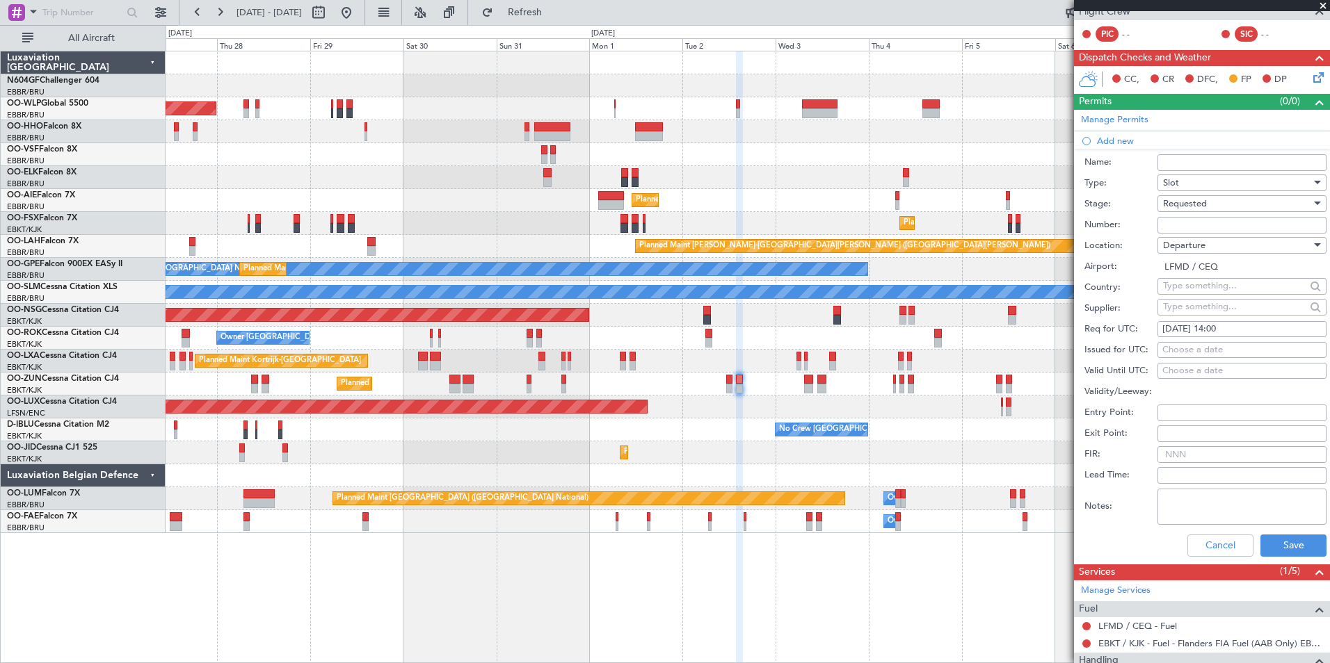
scroll to position [241, 0]
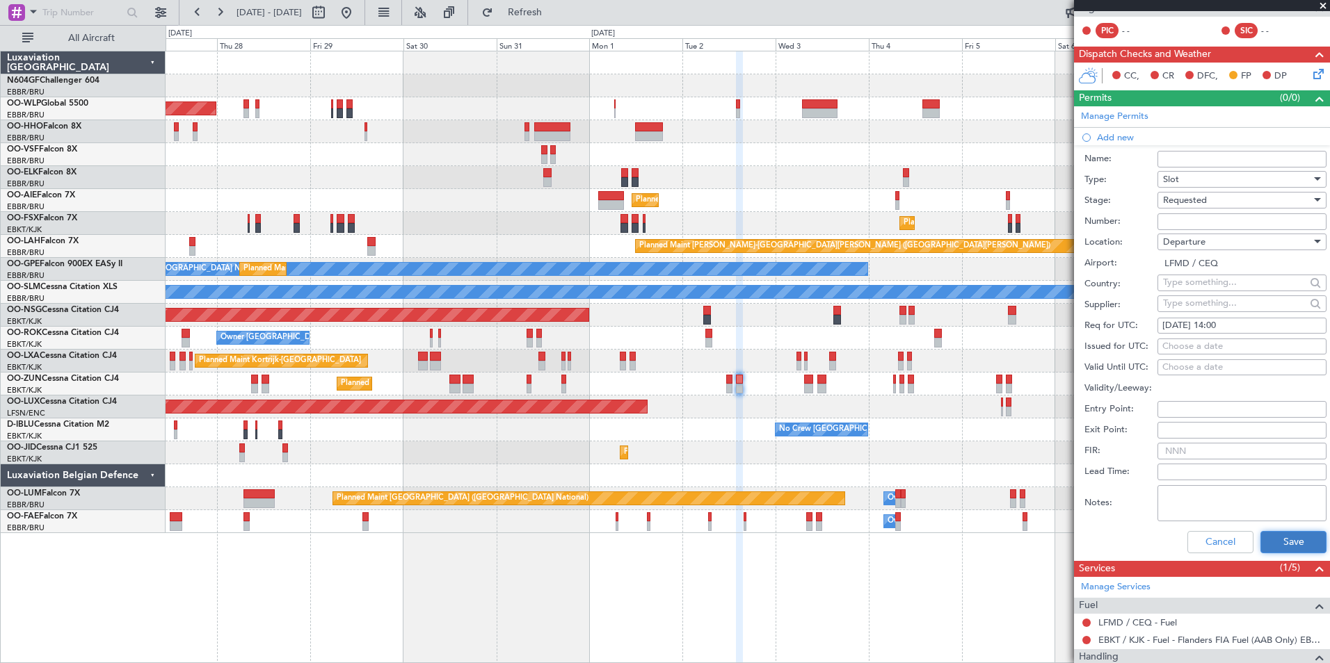
click at [1260, 544] on button "Save" at bounding box center [1293, 542] width 66 height 22
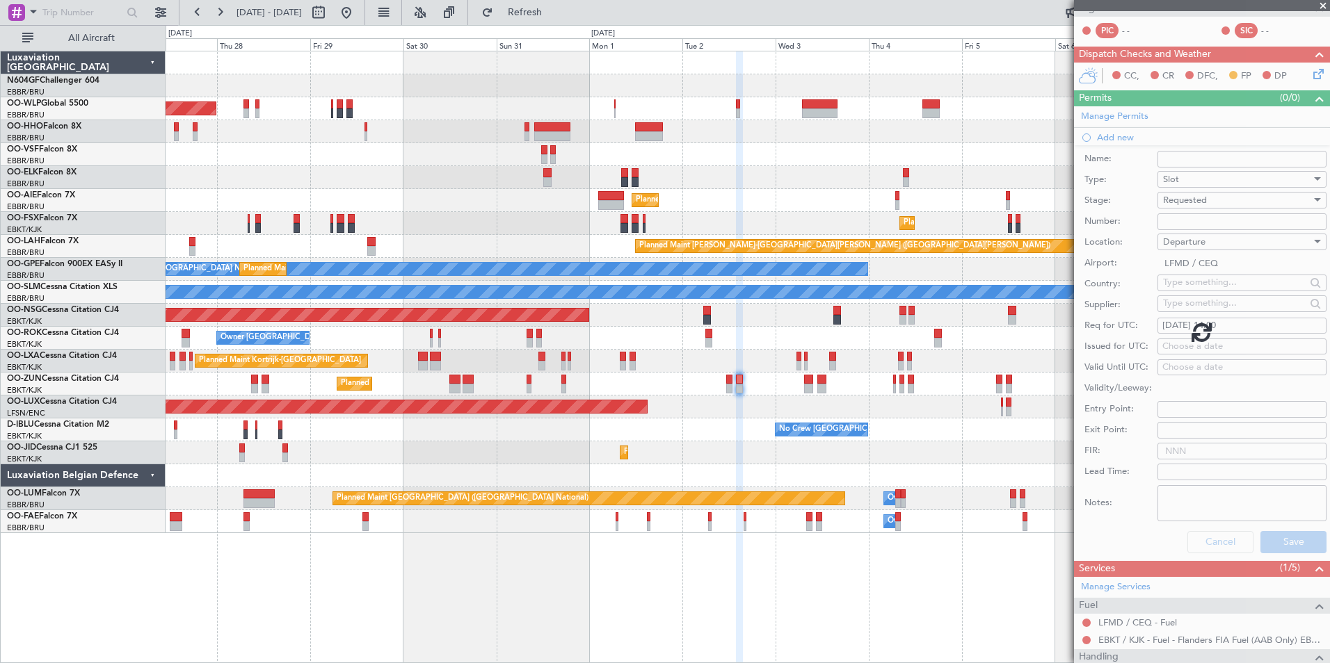
scroll to position [33, 0]
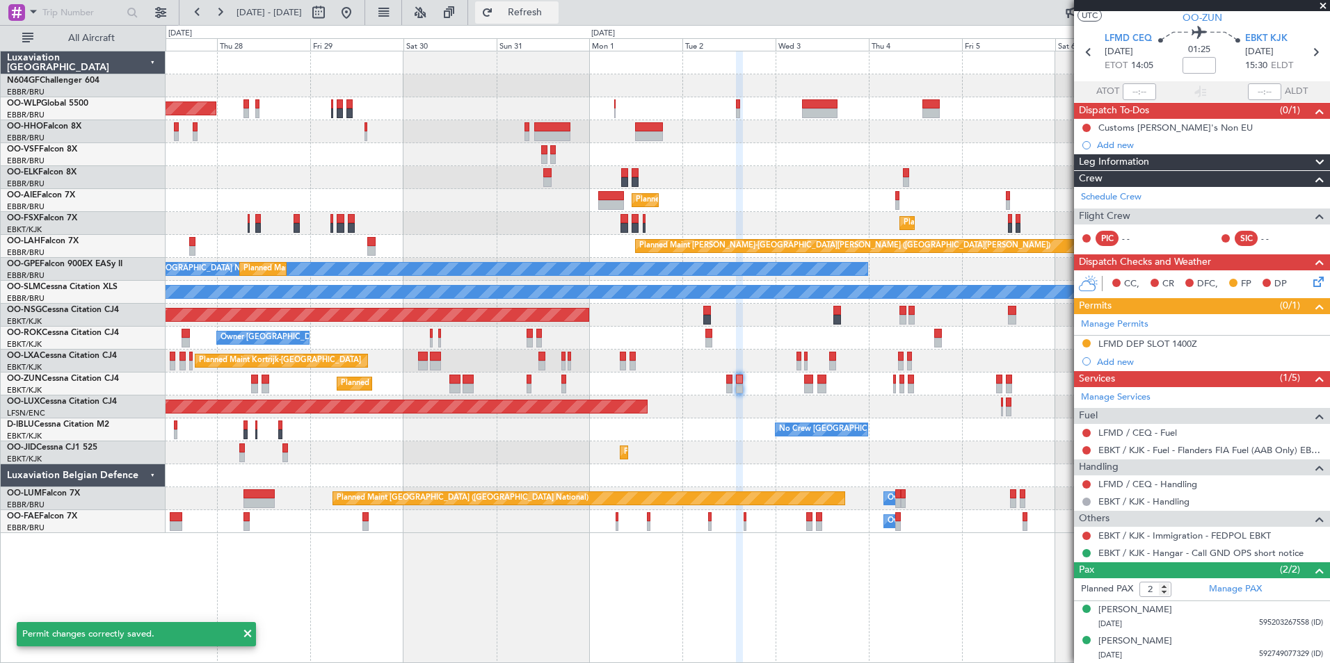
click at [554, 8] on span "Refresh" at bounding box center [525, 13] width 58 height 10
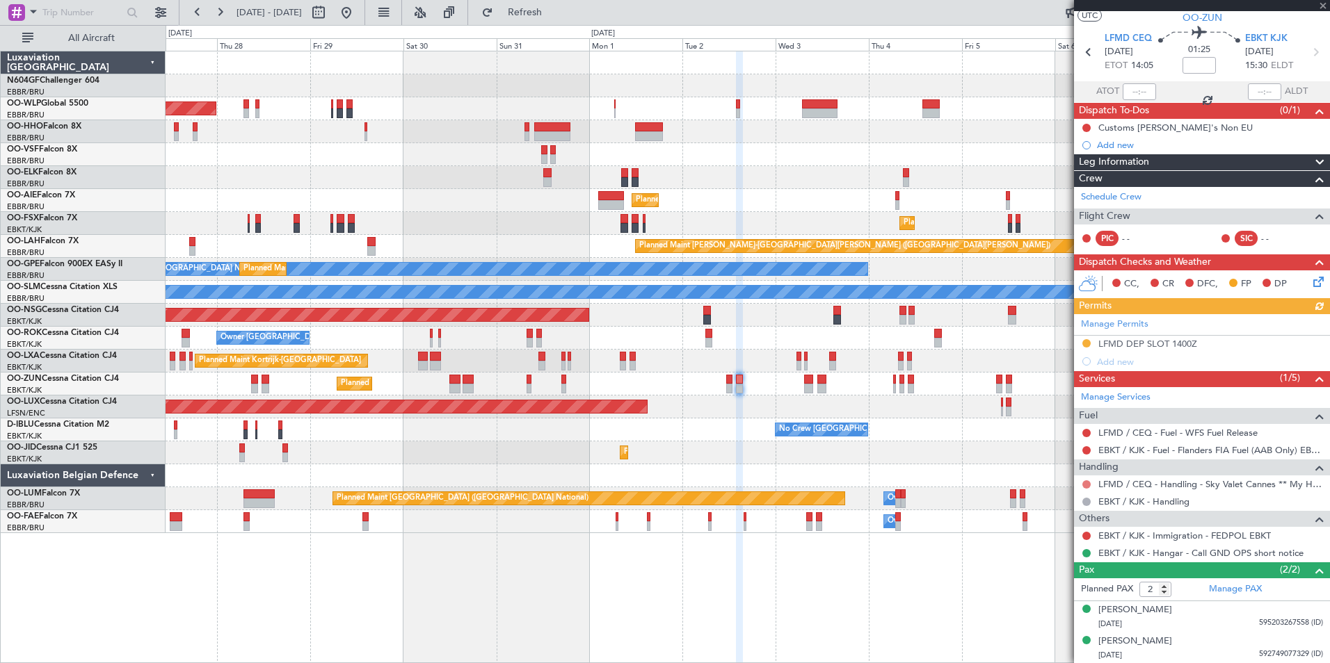
click at [1086, 483] on button at bounding box center [1086, 485] width 8 height 8
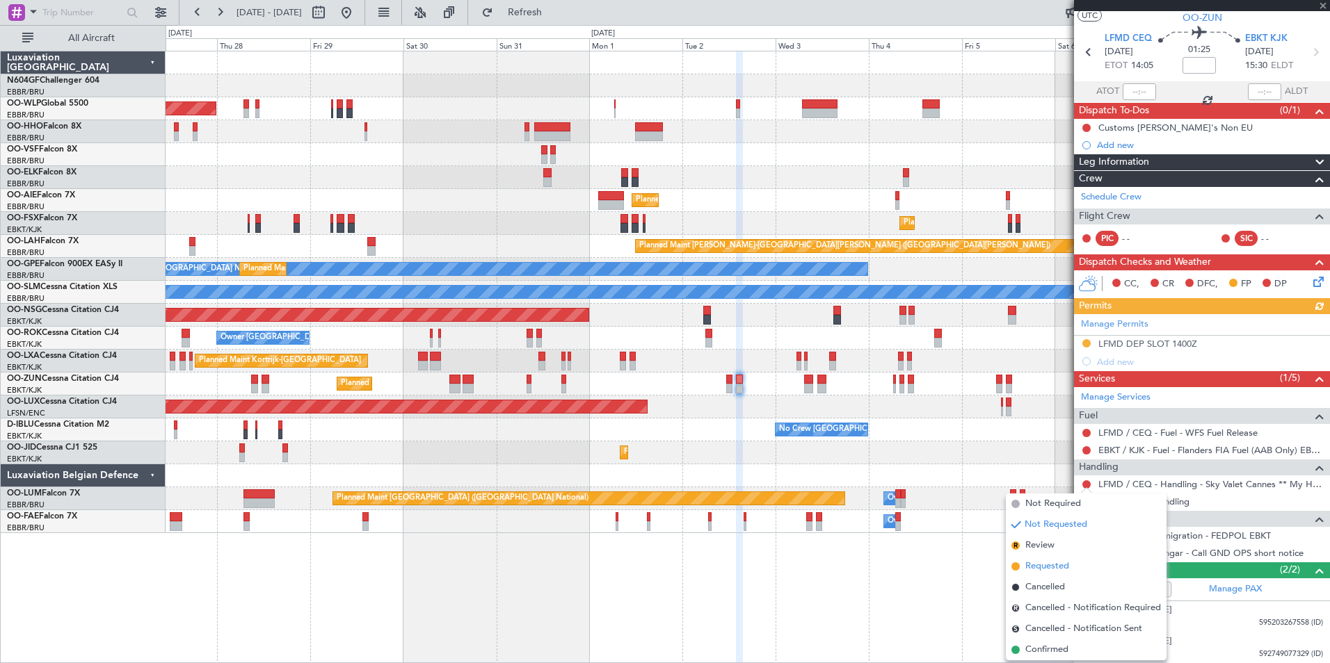
click at [1038, 566] on span "Requested" at bounding box center [1047, 567] width 44 height 14
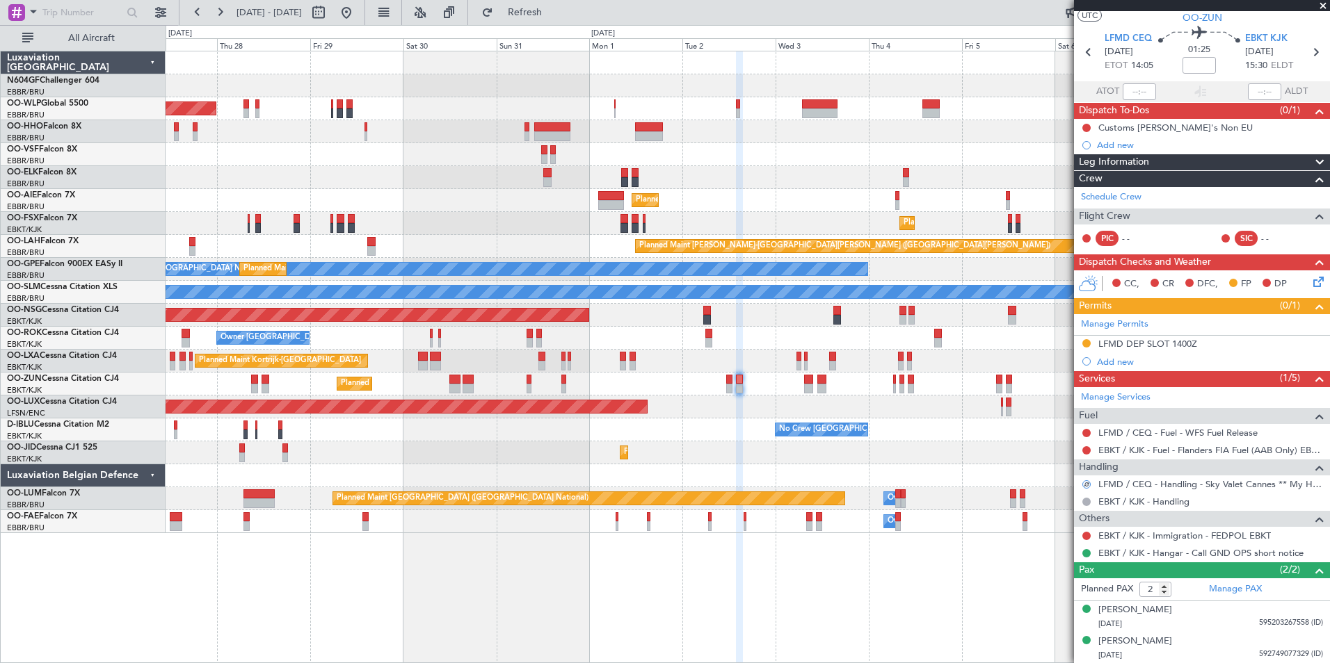
click at [1088, 445] on div at bounding box center [1086, 450] width 11 height 11
click at [1086, 449] on button at bounding box center [1086, 450] width 8 height 8
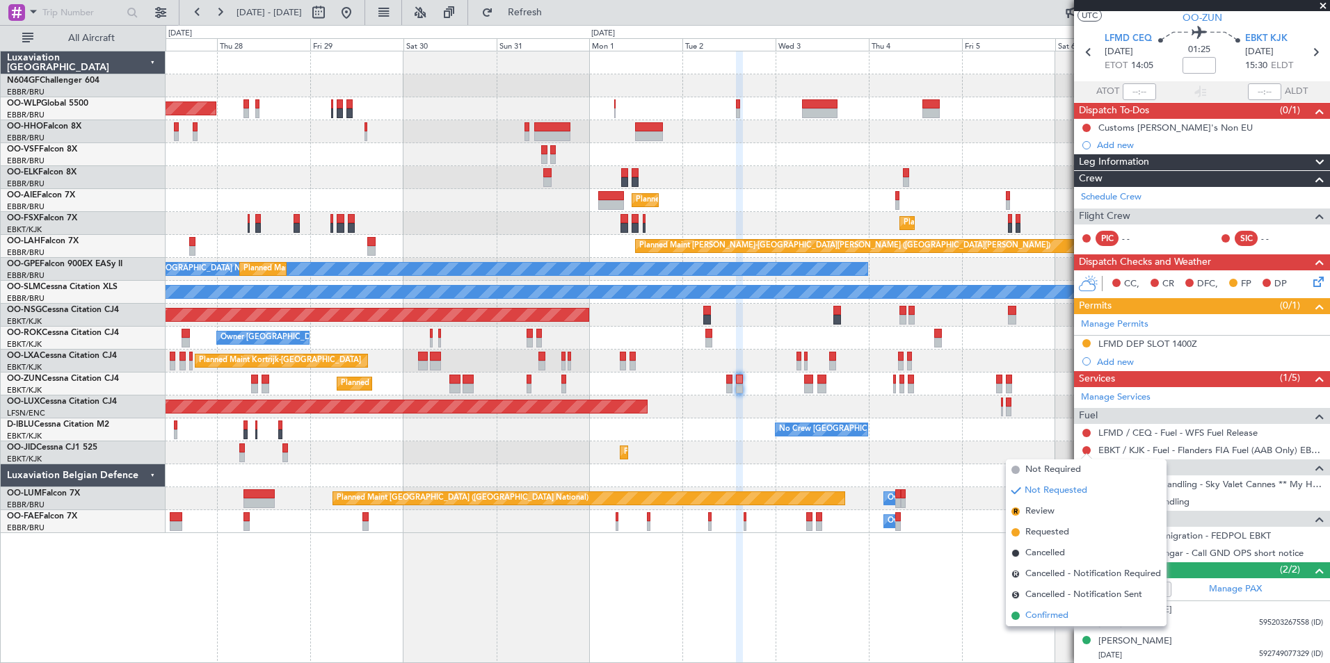
click at [1036, 616] on span "Confirmed" at bounding box center [1046, 616] width 43 height 14
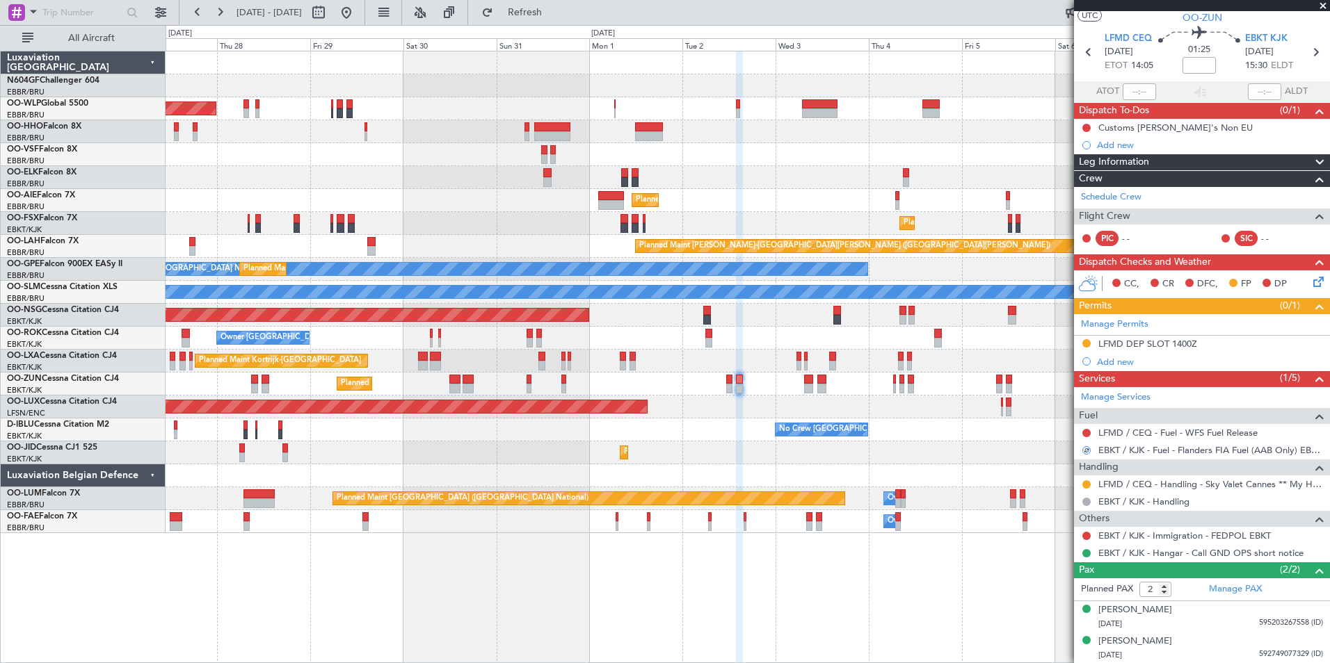
scroll to position [0, 0]
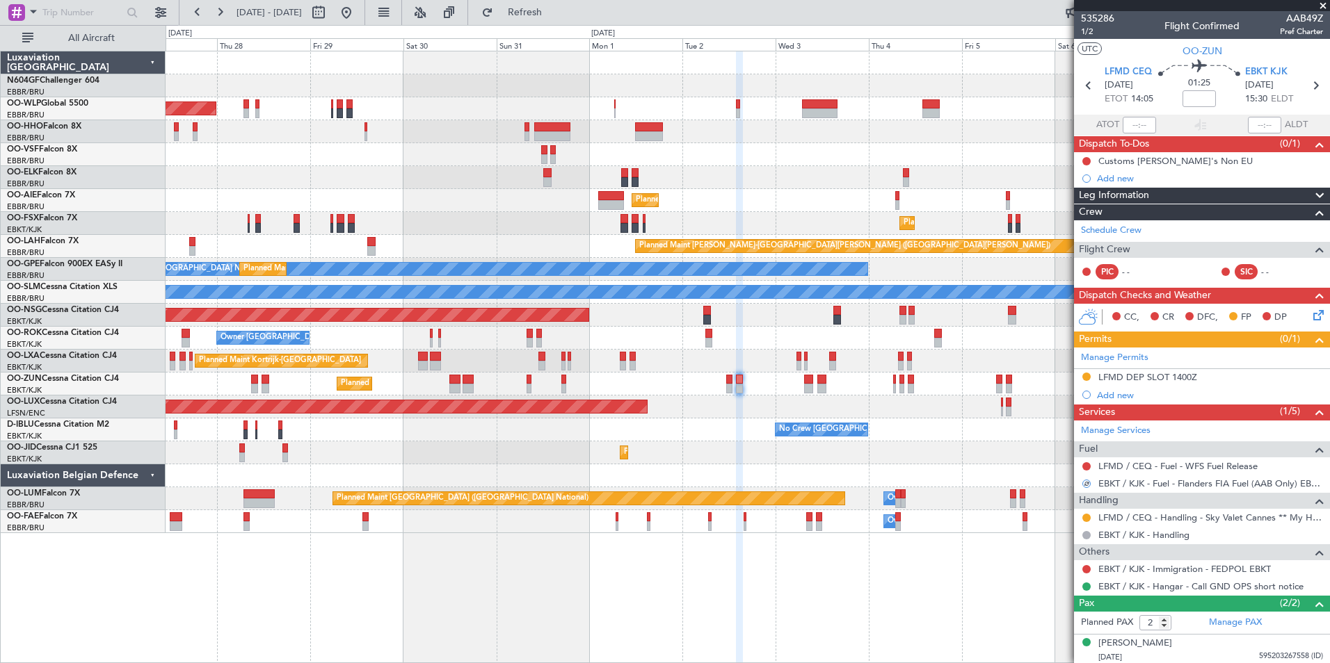
click at [1310, 319] on icon at bounding box center [1315, 312] width 11 height 11
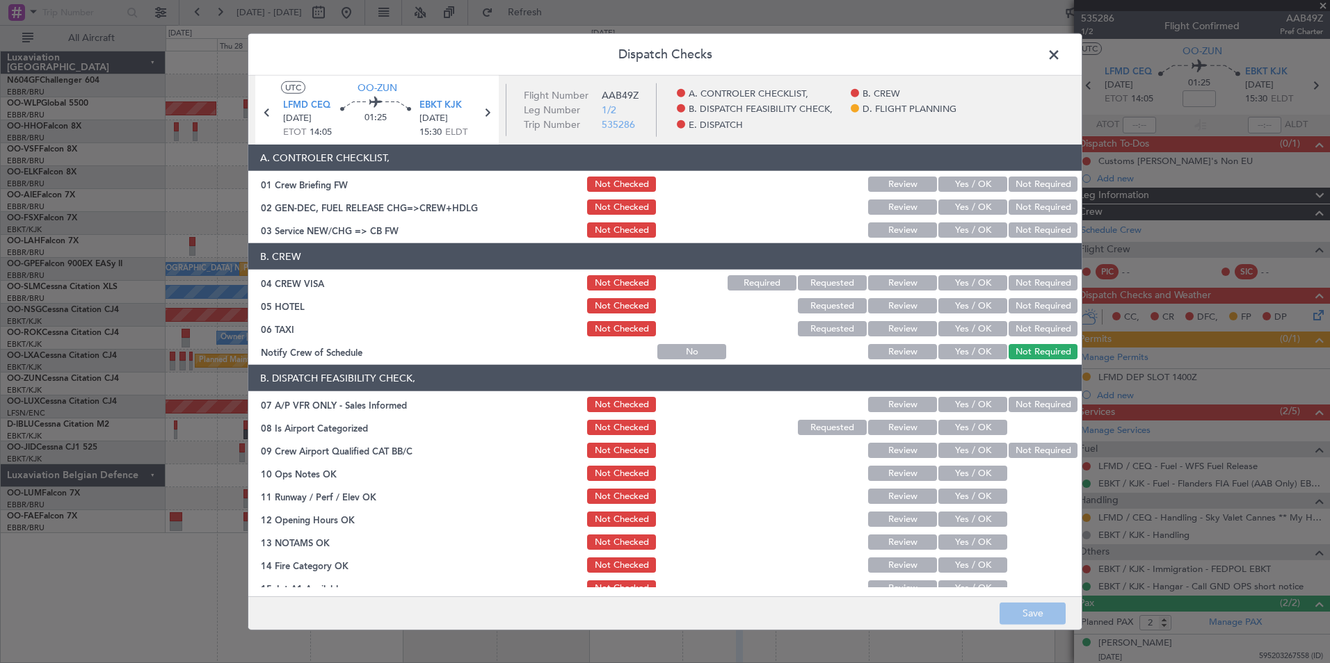
click at [964, 221] on div "Yes / OK" at bounding box center [971, 229] width 70 height 19
click at [965, 226] on button "Yes / OK" at bounding box center [972, 230] width 69 height 15
click at [1025, 290] on button "Not Required" at bounding box center [1042, 282] width 69 height 15
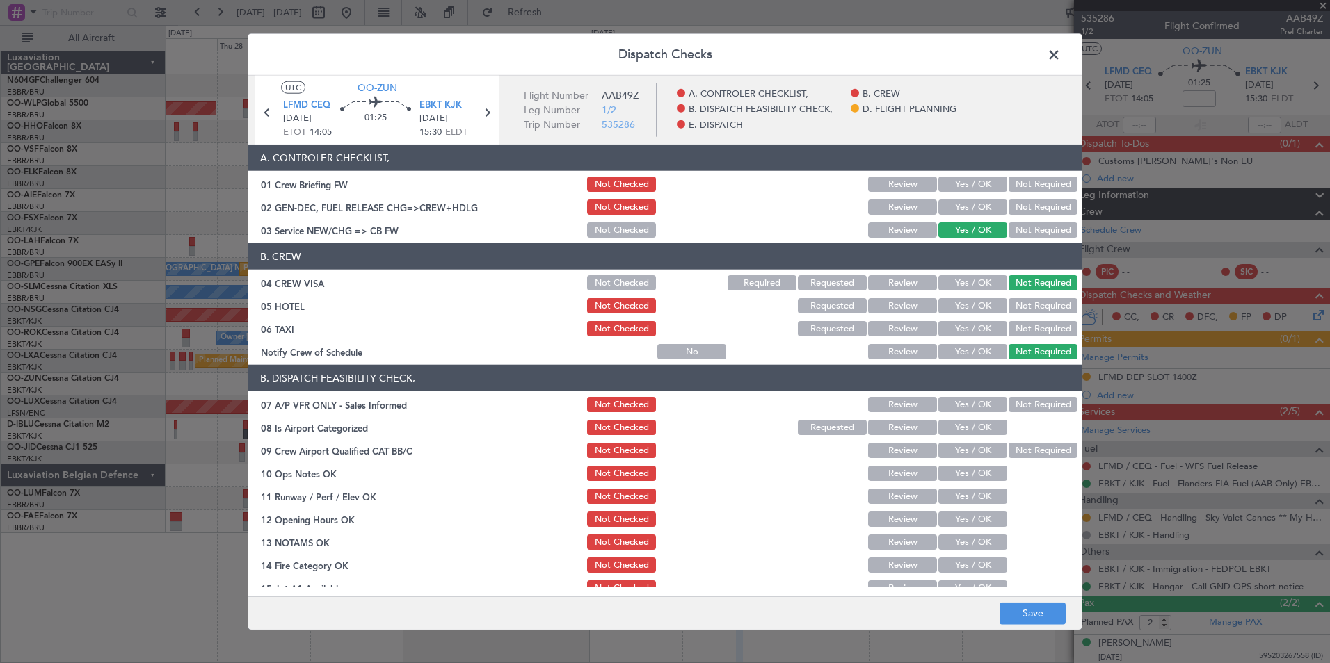
click at [1028, 301] on button "Not Required" at bounding box center [1042, 305] width 69 height 15
click at [1035, 325] on button "Not Required" at bounding box center [1042, 328] width 69 height 15
click at [969, 362] on article "A. CONTROLER CHECKLIST, 01 Crew Briefing FW Not Checked Review Yes / OK Not Req…" at bounding box center [664, 366] width 833 height 443
click at [969, 356] on button "Yes / OK" at bounding box center [972, 351] width 69 height 15
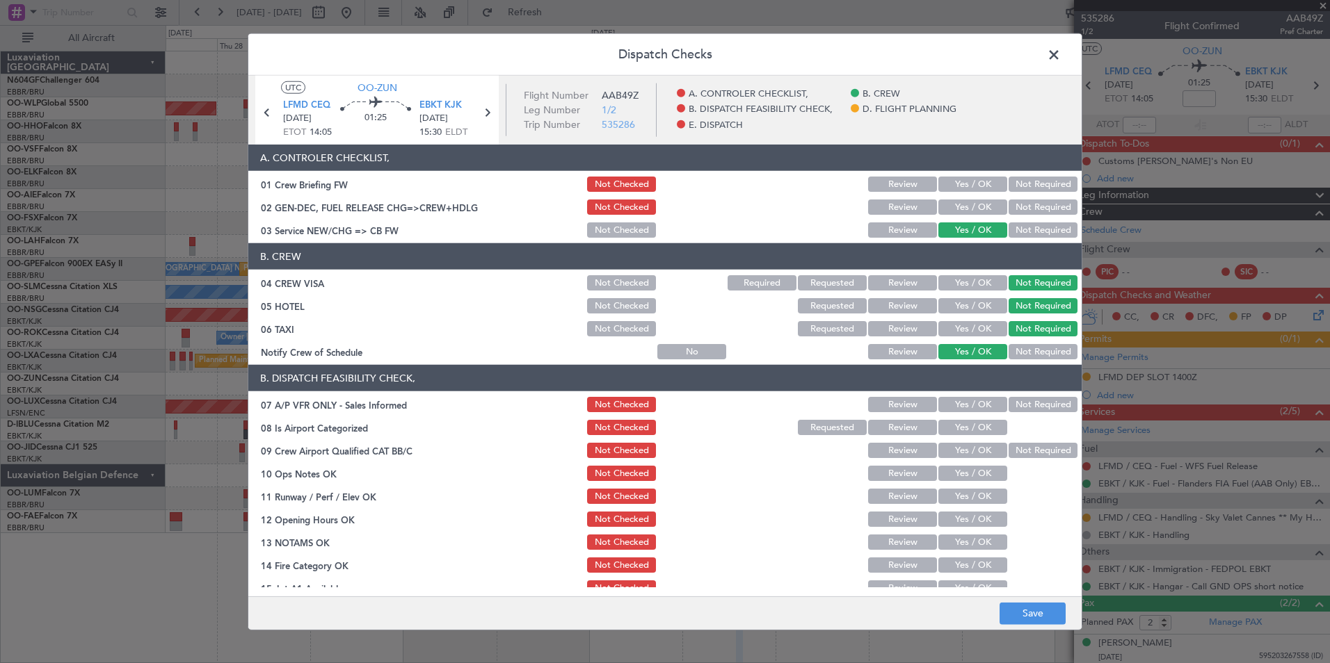
click at [1029, 401] on button "Not Required" at bounding box center [1042, 404] width 69 height 15
click at [972, 424] on button "Yes / OK" at bounding box center [972, 427] width 69 height 15
click at [976, 474] on button "Yes / OK" at bounding box center [972, 473] width 69 height 15
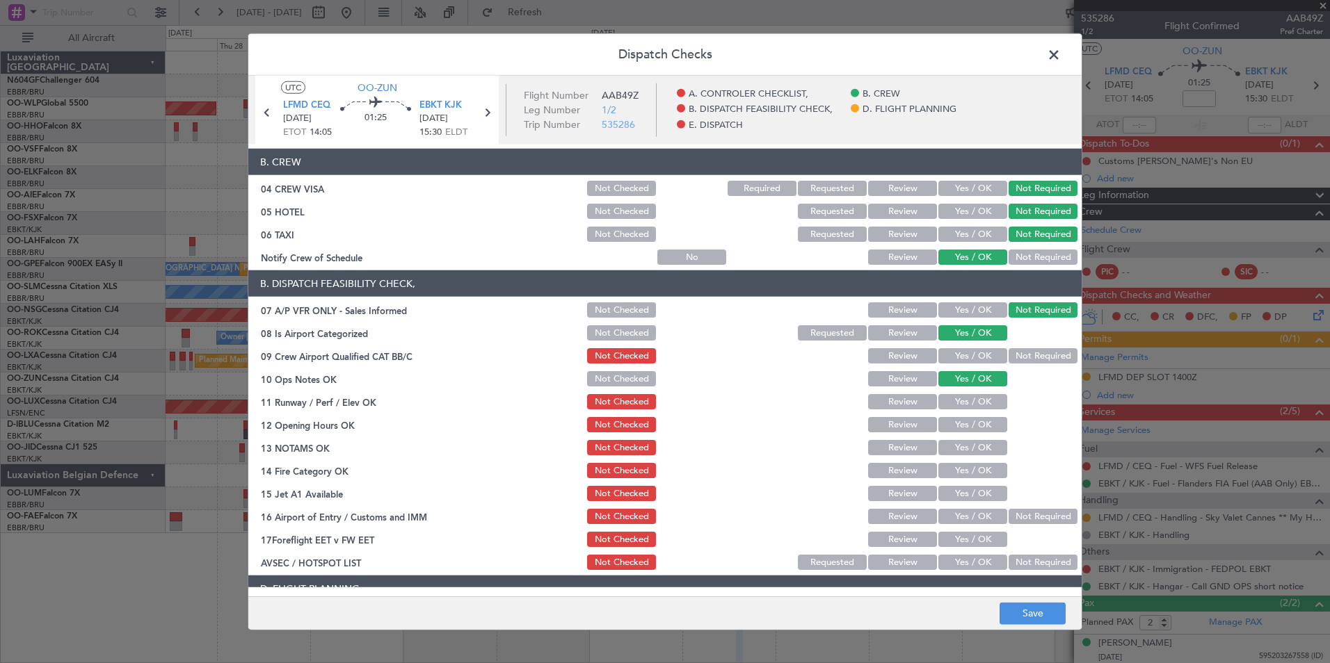
scroll to position [95, 0]
click at [981, 400] on button "Yes / OK" at bounding box center [972, 401] width 69 height 15
click at [982, 419] on button "Yes / OK" at bounding box center [972, 424] width 69 height 15
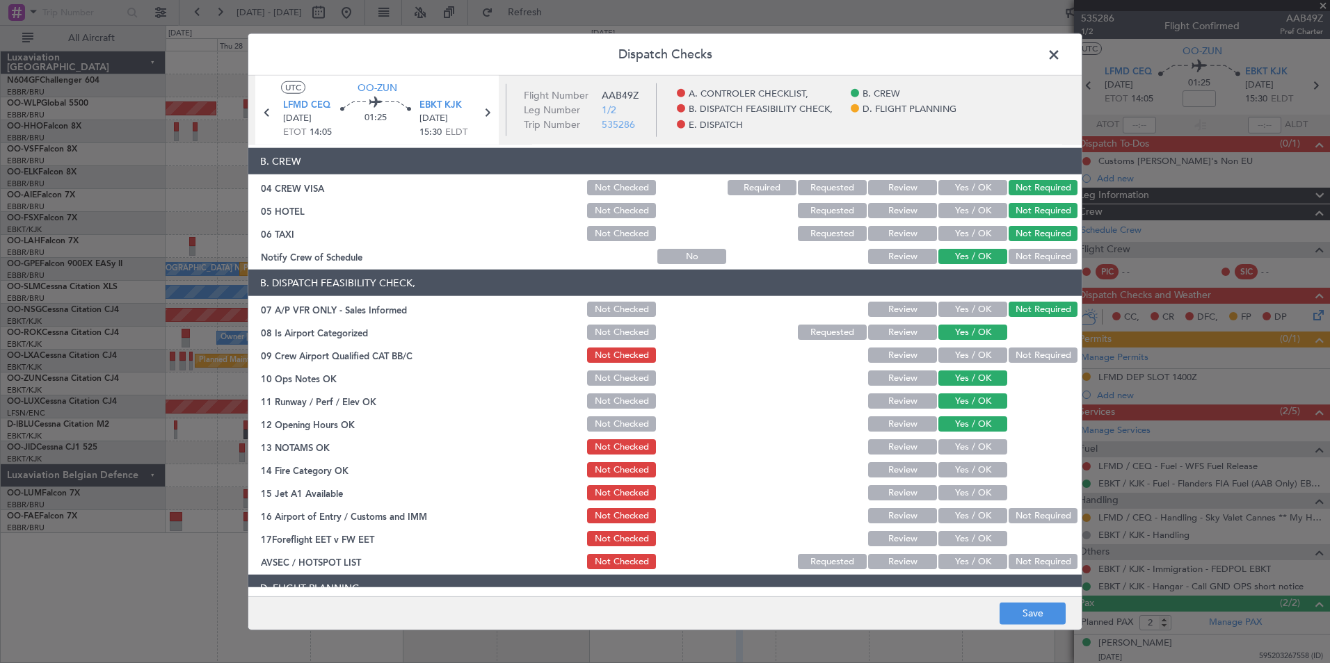
click at [983, 431] on button "Yes / OK" at bounding box center [972, 424] width 69 height 15
click at [985, 444] on button "Yes / OK" at bounding box center [972, 447] width 69 height 15
click at [985, 466] on button "Yes / OK" at bounding box center [972, 469] width 69 height 15
click at [984, 491] on button "Yes / OK" at bounding box center [972, 492] width 69 height 15
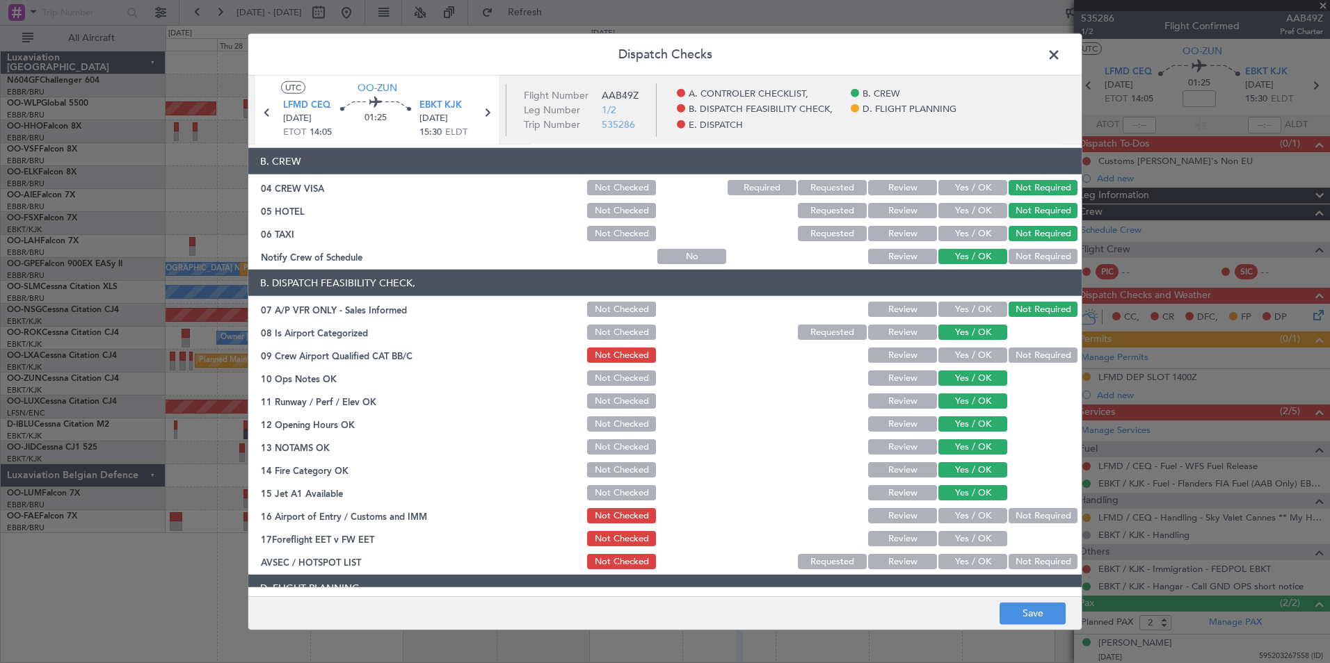
click at [988, 505] on section "B. DISPATCH FEASIBILITY CHECK, 07 A/P VFR ONLY - Sales Informed Not Checked Rev…" at bounding box center [664, 421] width 833 height 302
click at [1008, 510] on button "Not Required" at bounding box center [1042, 515] width 69 height 15
click at [969, 554] on div "Yes / OK" at bounding box center [971, 561] width 70 height 19
click at [974, 563] on button "Yes / OK" at bounding box center [972, 561] width 69 height 15
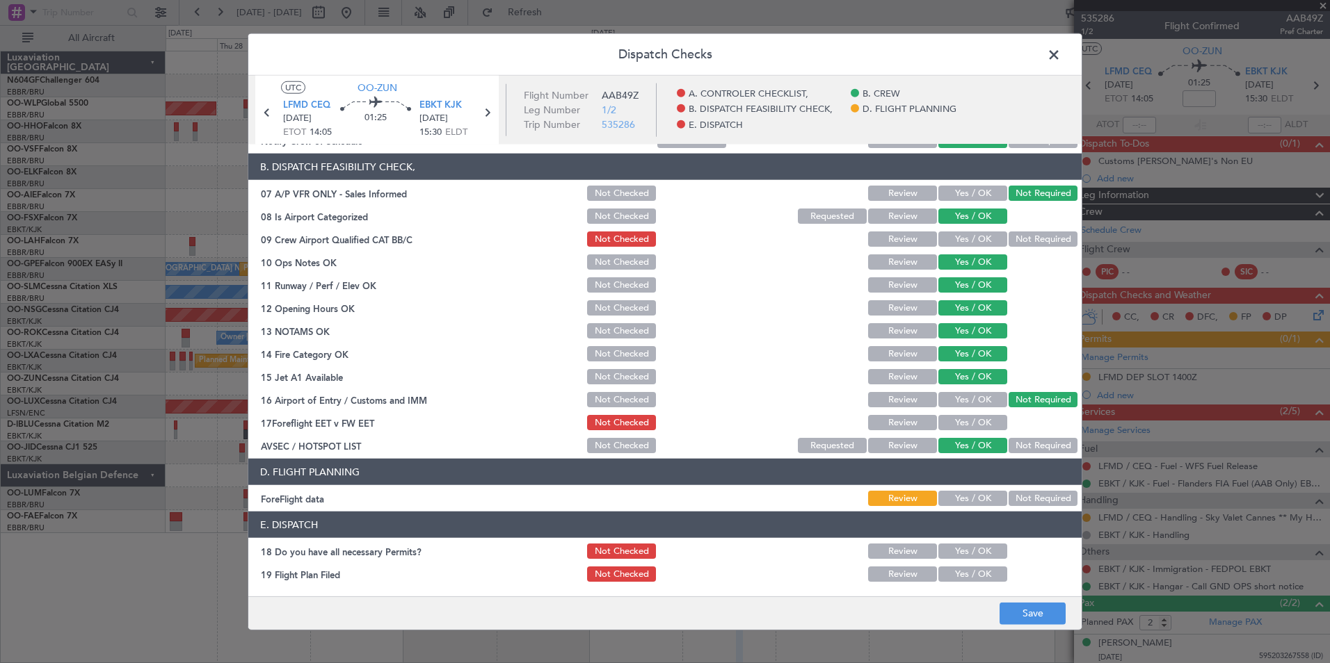
scroll to position [212, 0]
click at [1055, 506] on div "Not Required" at bounding box center [1041, 497] width 70 height 19
click at [1055, 501] on button "Not Required" at bounding box center [1042, 497] width 69 height 15
click at [1011, 616] on button "Save" at bounding box center [1032, 613] width 66 height 22
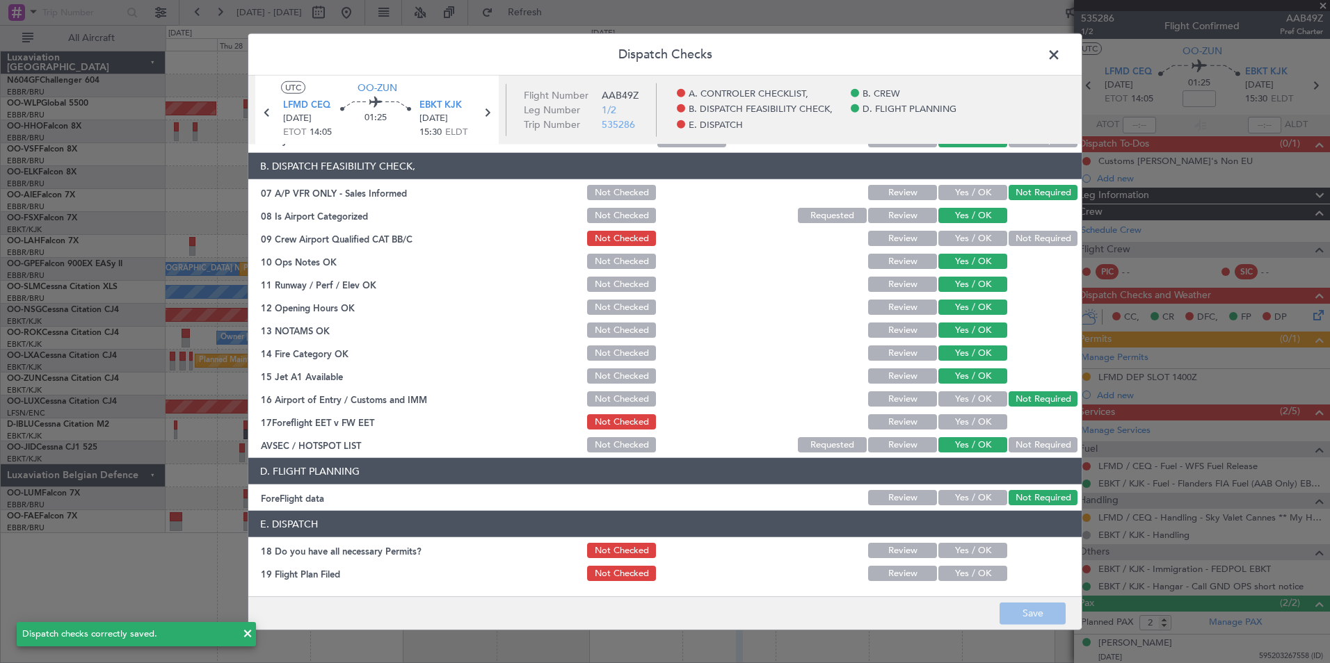
click at [1061, 58] on span at bounding box center [1061, 59] width 0 height 28
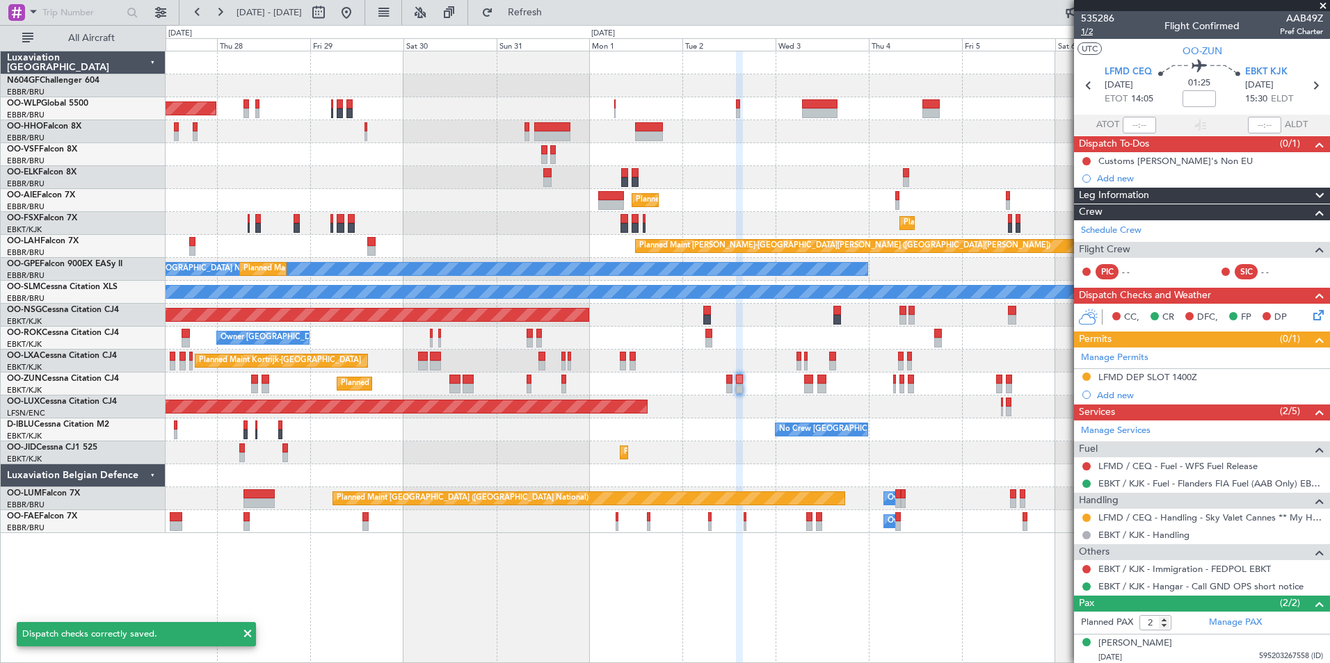
click at [1088, 33] on span "1/2" at bounding box center [1097, 32] width 33 height 12
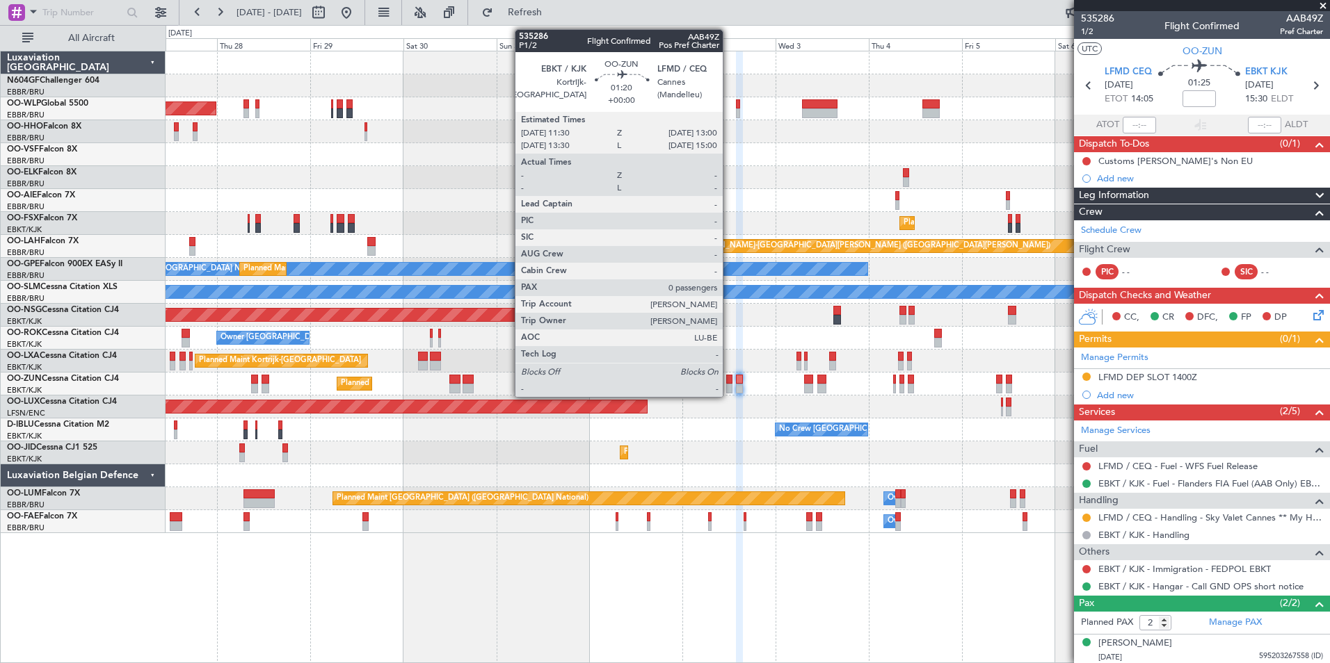
click at [729, 385] on div at bounding box center [729, 389] width 6 height 10
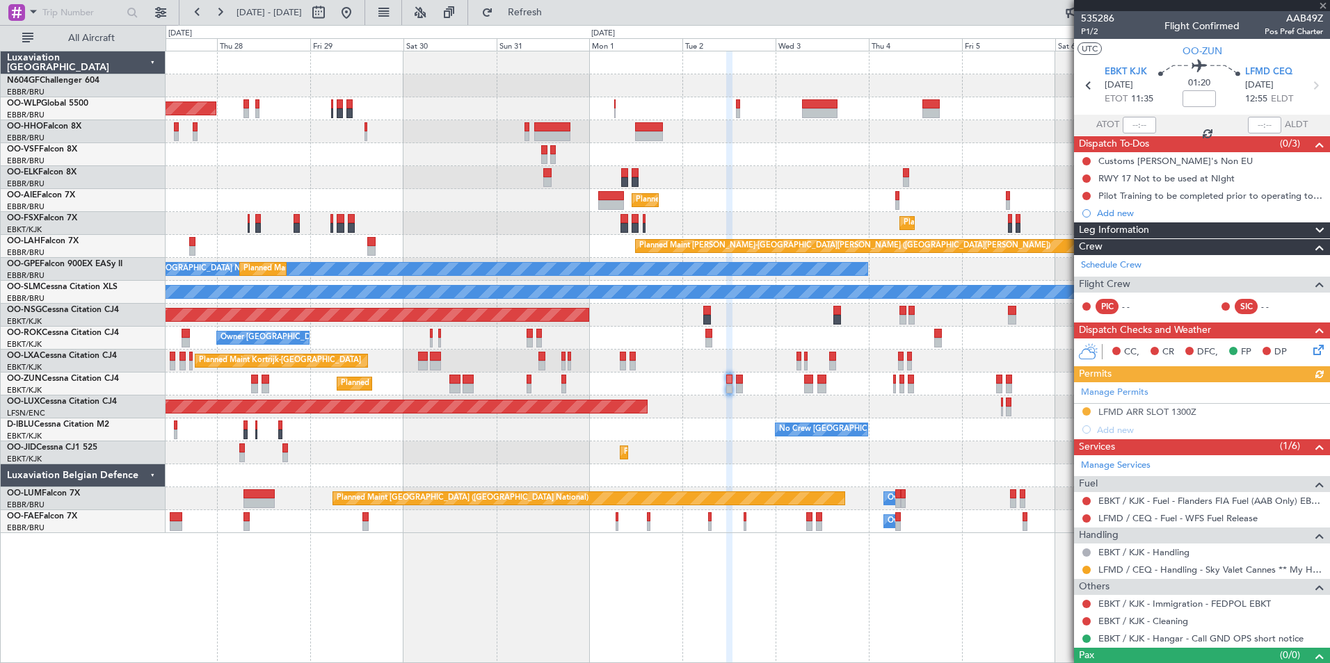
click at [1311, 353] on icon at bounding box center [1315, 347] width 11 height 11
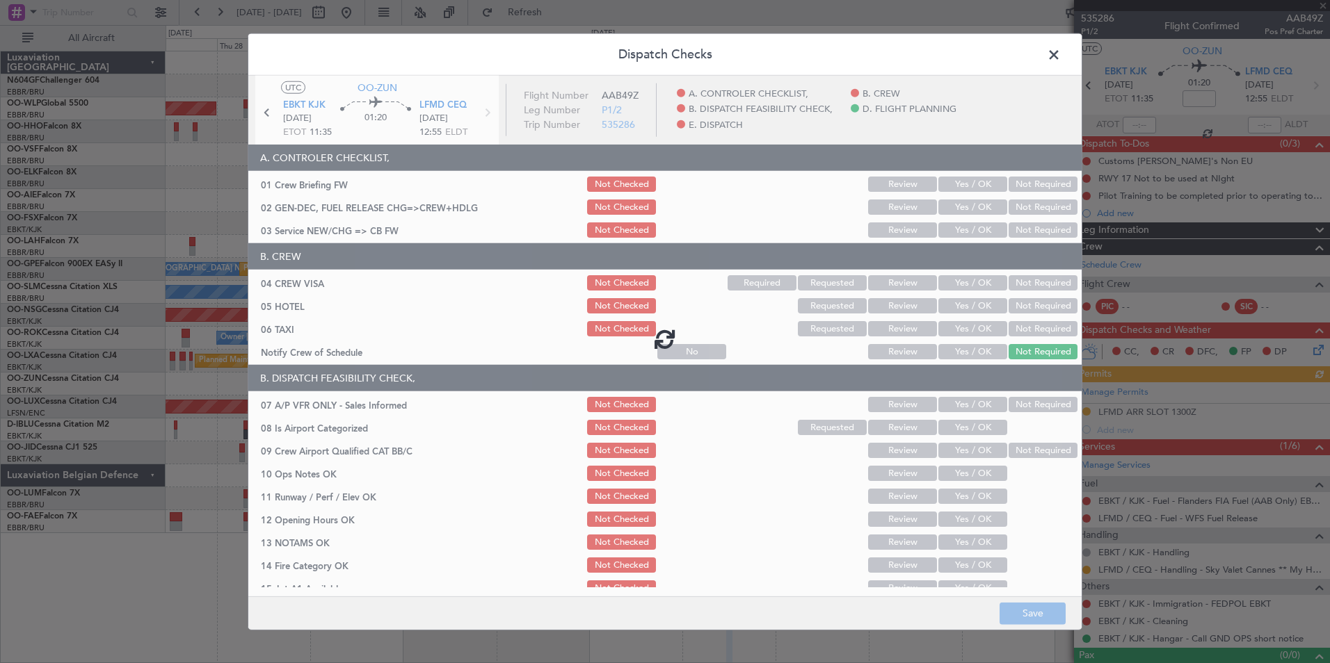
click at [968, 230] on div at bounding box center [664, 339] width 833 height 526
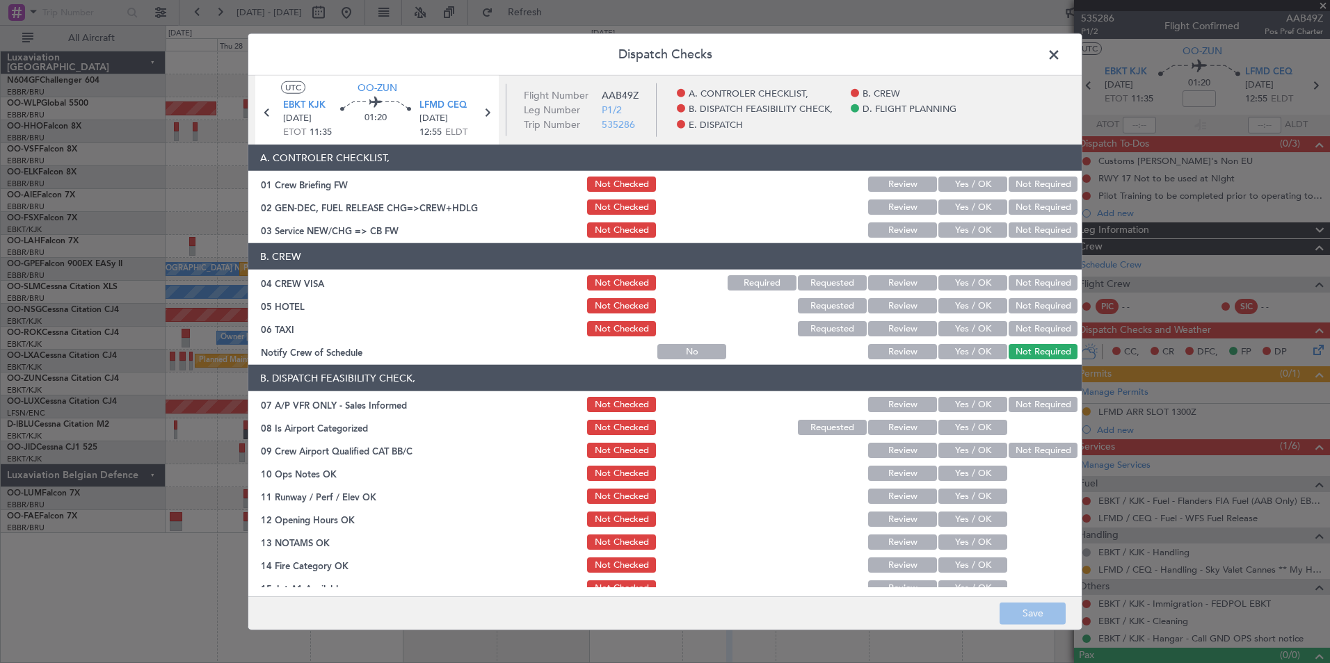
click at [971, 239] on div "Yes / OK" at bounding box center [971, 229] width 70 height 19
click at [972, 231] on button "Yes / OK" at bounding box center [972, 230] width 69 height 15
click at [1020, 275] on div "Not Required" at bounding box center [1041, 282] width 70 height 19
click at [1023, 284] on button "Not Required" at bounding box center [1042, 282] width 69 height 15
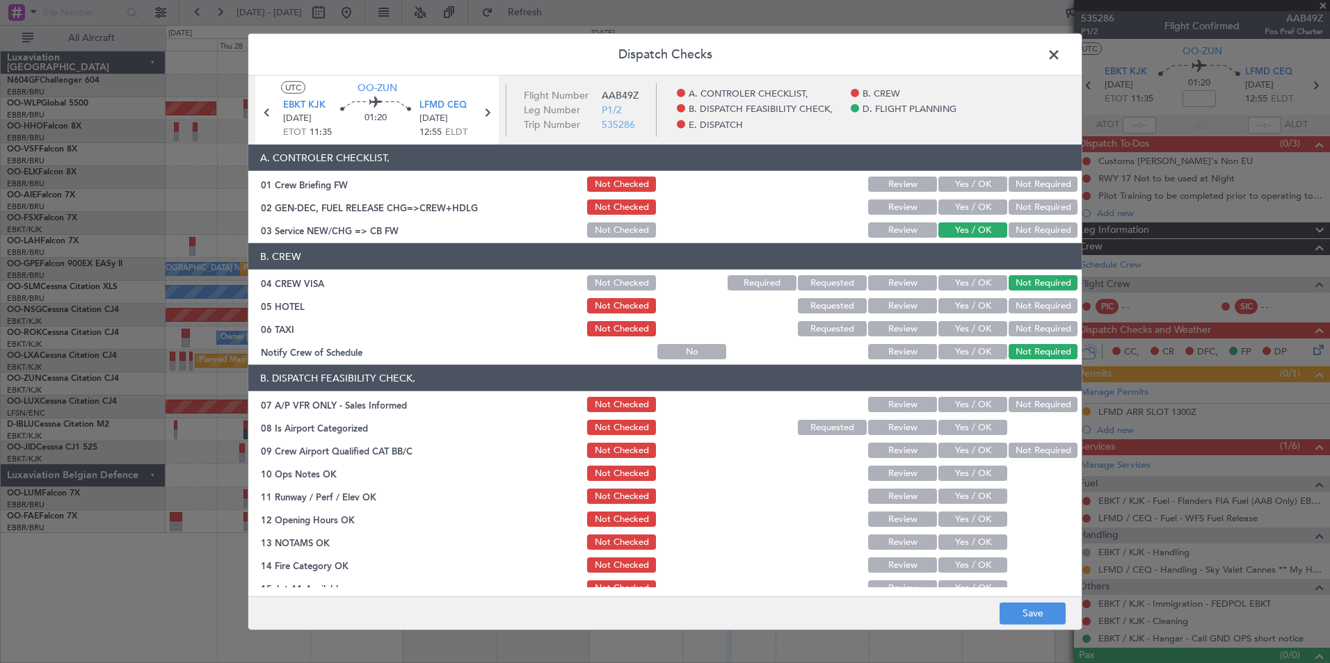
click at [1034, 312] on button "Not Required" at bounding box center [1042, 305] width 69 height 15
click at [1034, 315] on div "Not Required" at bounding box center [1041, 305] width 70 height 19
click at [1036, 329] on button "Not Required" at bounding box center [1042, 328] width 69 height 15
click at [983, 346] on button "Yes / OK" at bounding box center [972, 351] width 69 height 15
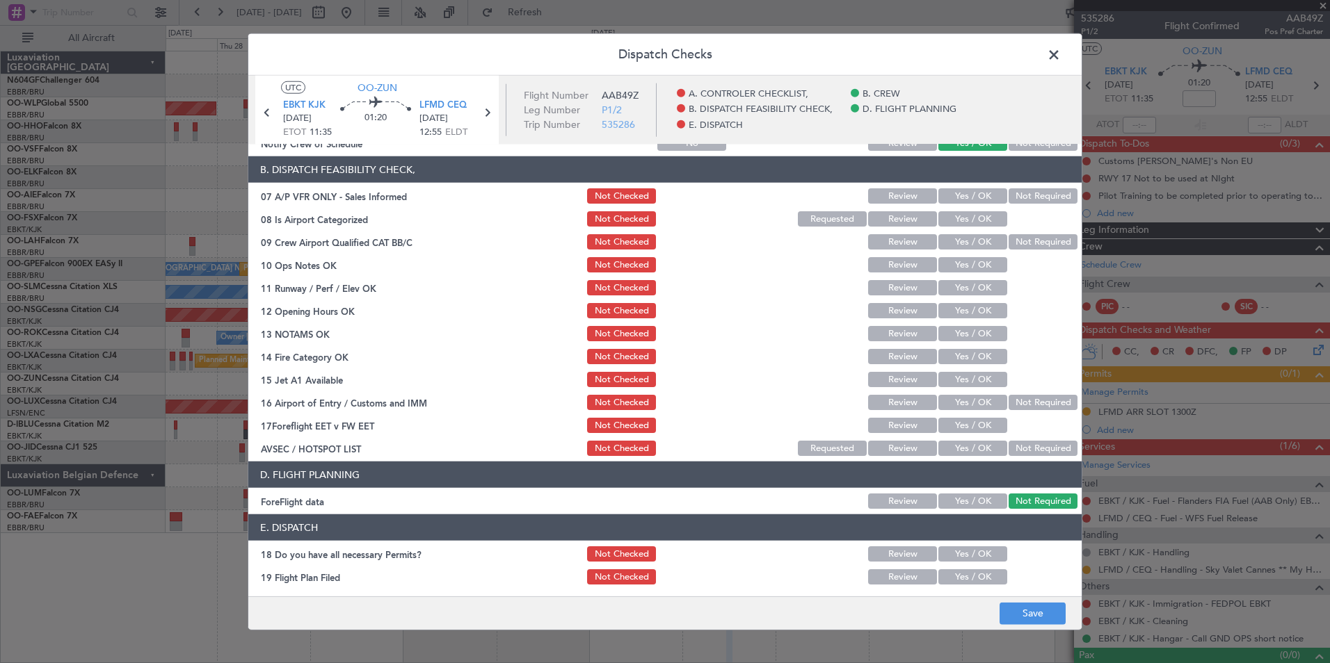
scroll to position [209, 0]
click at [1024, 198] on button "Not Required" at bounding box center [1042, 195] width 69 height 15
click at [990, 216] on button "Yes / OK" at bounding box center [972, 218] width 69 height 15
click at [990, 257] on button "Yes / OK" at bounding box center [972, 264] width 69 height 15
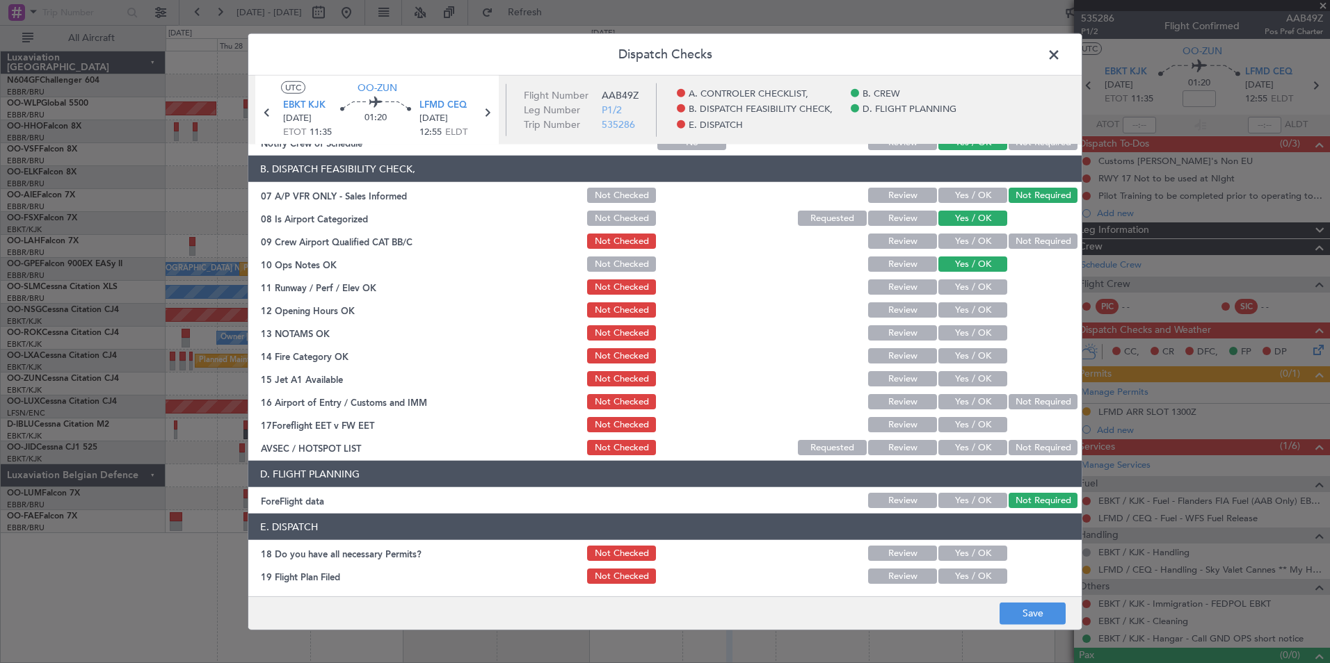
click at [972, 289] on button "Yes / OK" at bounding box center [972, 287] width 69 height 15
click at [971, 314] on button "Yes / OK" at bounding box center [972, 310] width 69 height 15
click at [967, 335] on button "Yes / OK" at bounding box center [972, 332] width 69 height 15
click at [967, 360] on button "Yes / OK" at bounding box center [972, 355] width 69 height 15
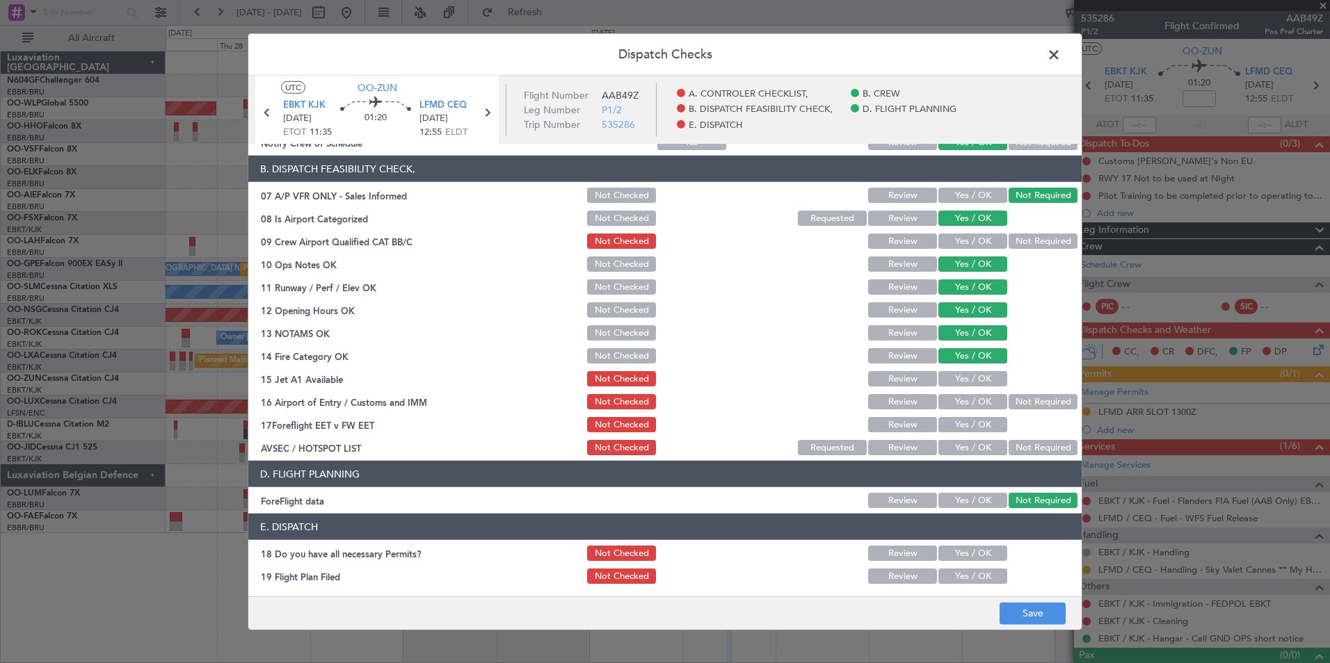
click at [967, 376] on button "Yes / OK" at bounding box center [972, 378] width 69 height 15
click at [1026, 403] on button "Not Required" at bounding box center [1042, 401] width 69 height 15
click at [972, 439] on div "Yes / OK" at bounding box center [971, 447] width 70 height 19
click at [974, 449] on button "Yes / OK" at bounding box center [972, 447] width 69 height 15
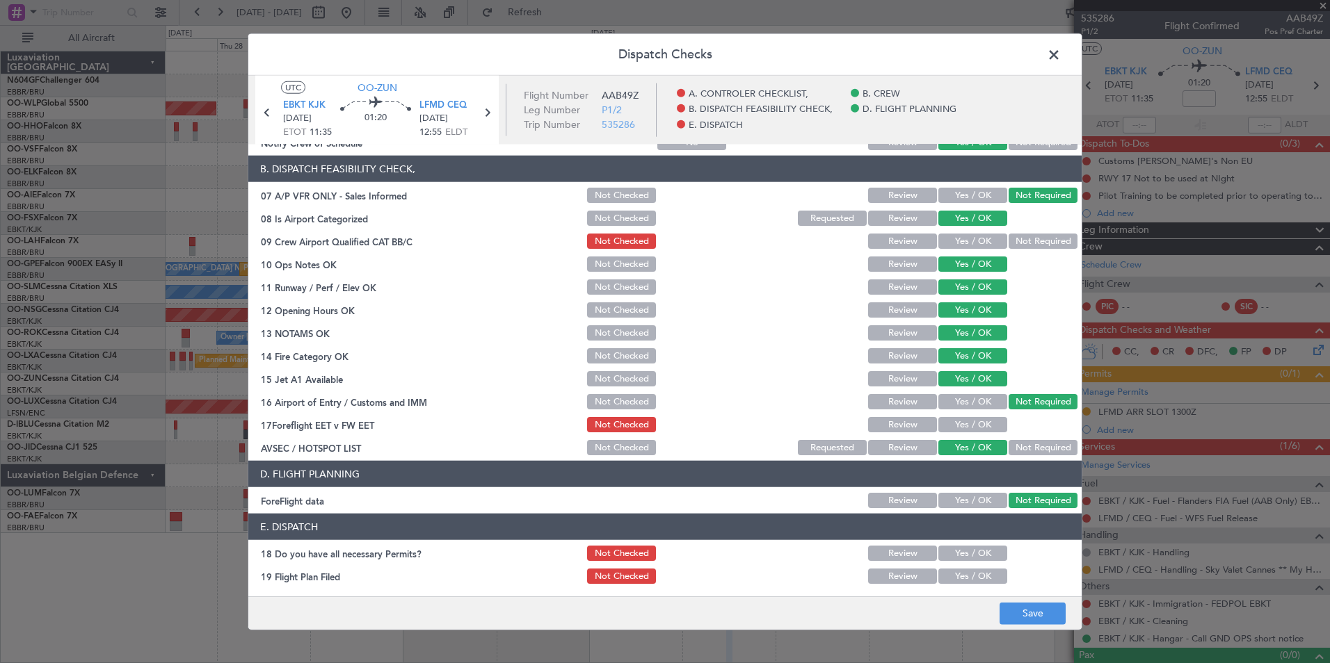
scroll to position [257, 0]
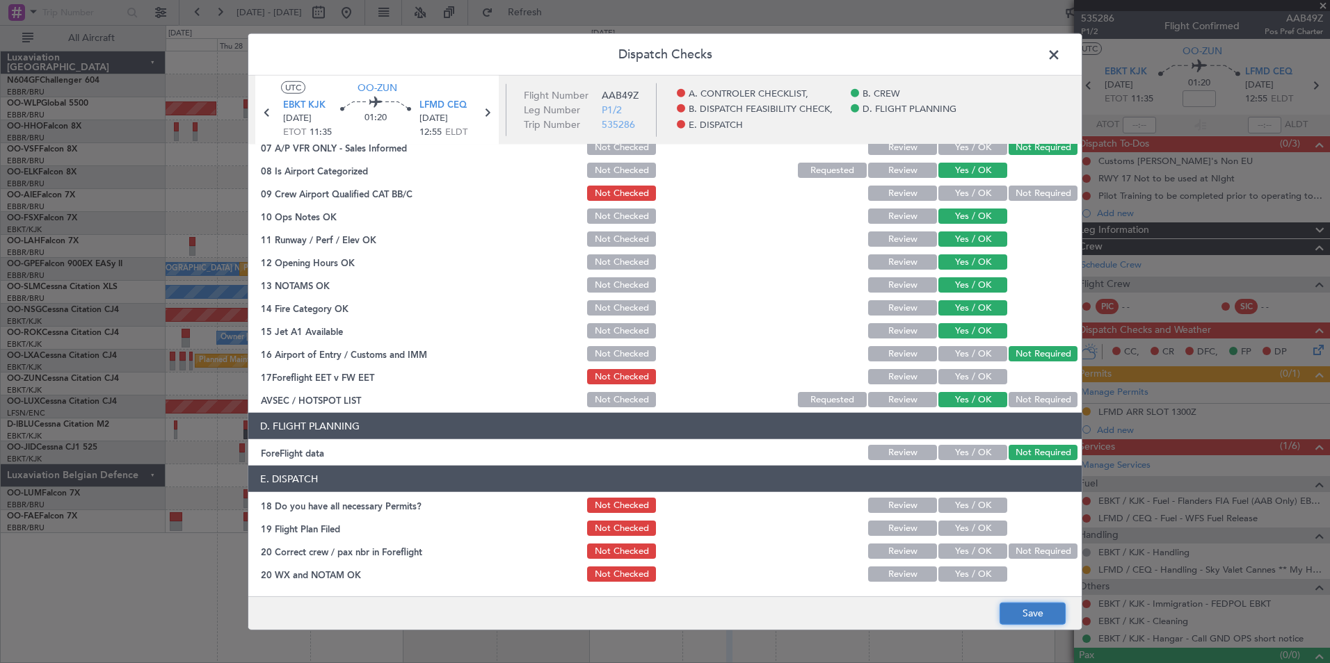
click at [1034, 604] on button "Save" at bounding box center [1032, 613] width 66 height 22
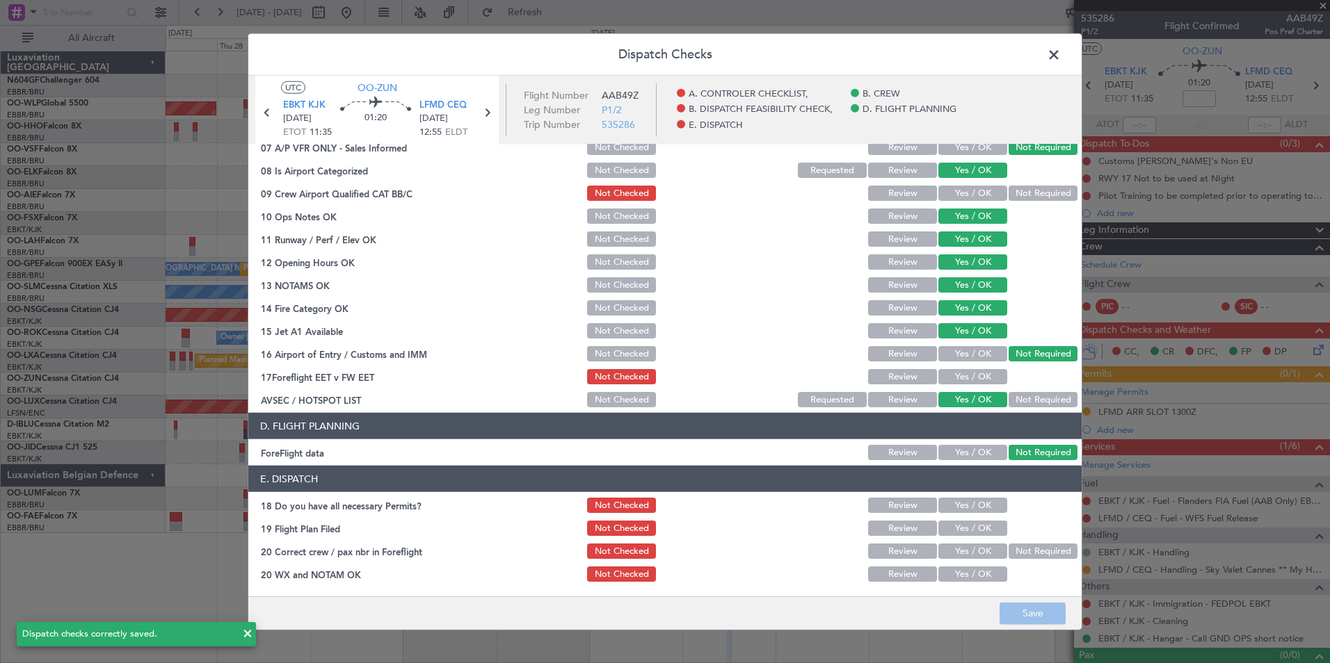
click at [1061, 54] on span at bounding box center [1061, 59] width 0 height 28
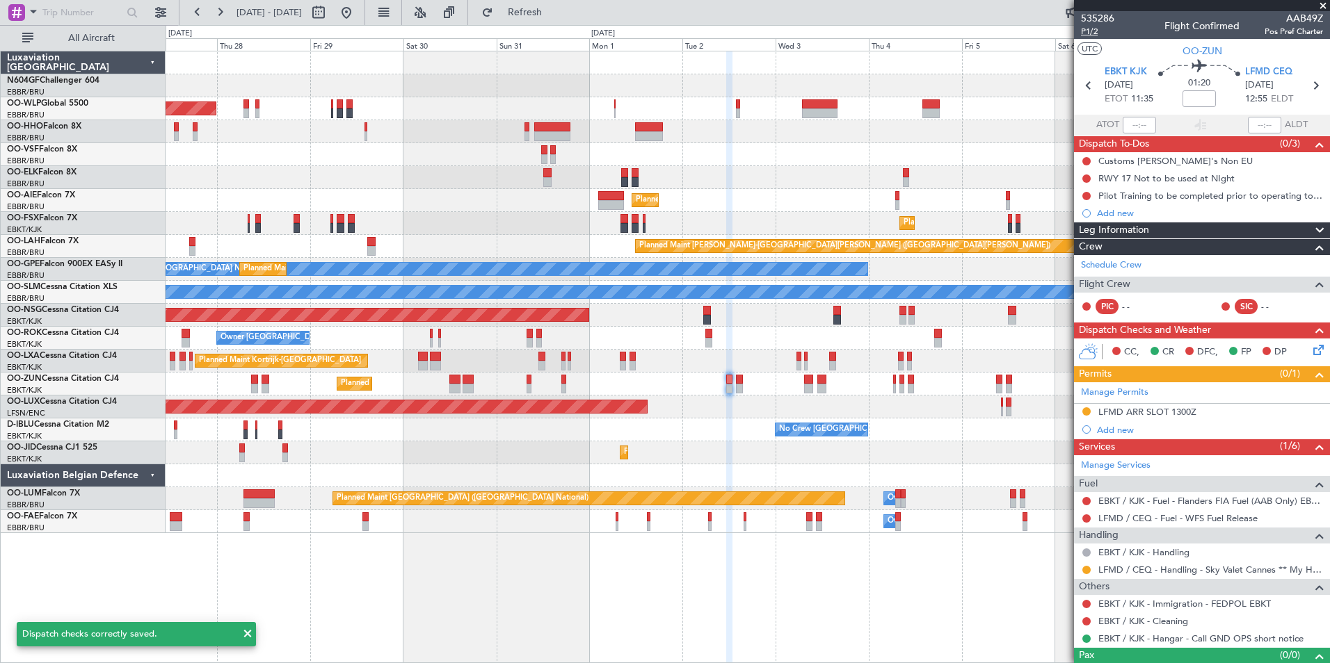
click at [1097, 29] on span "P1/2" at bounding box center [1097, 32] width 33 height 12
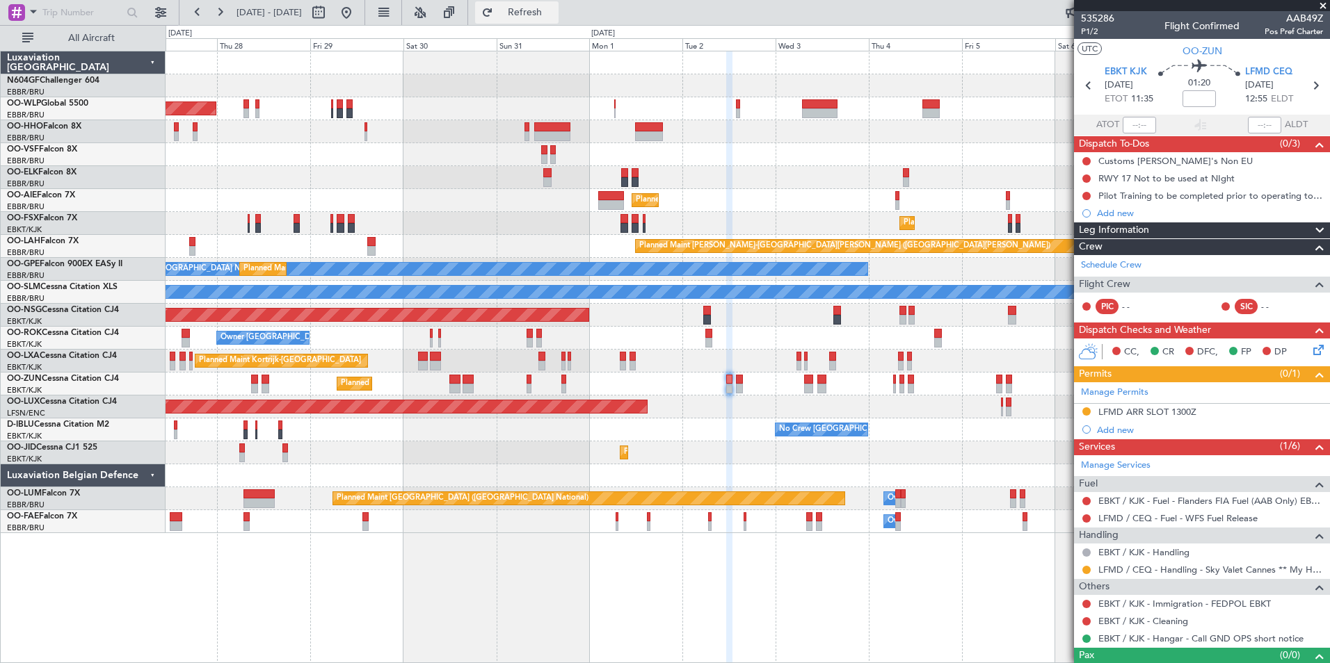
click at [558, 22] on button "Refresh" at bounding box center [516, 12] width 83 height 22
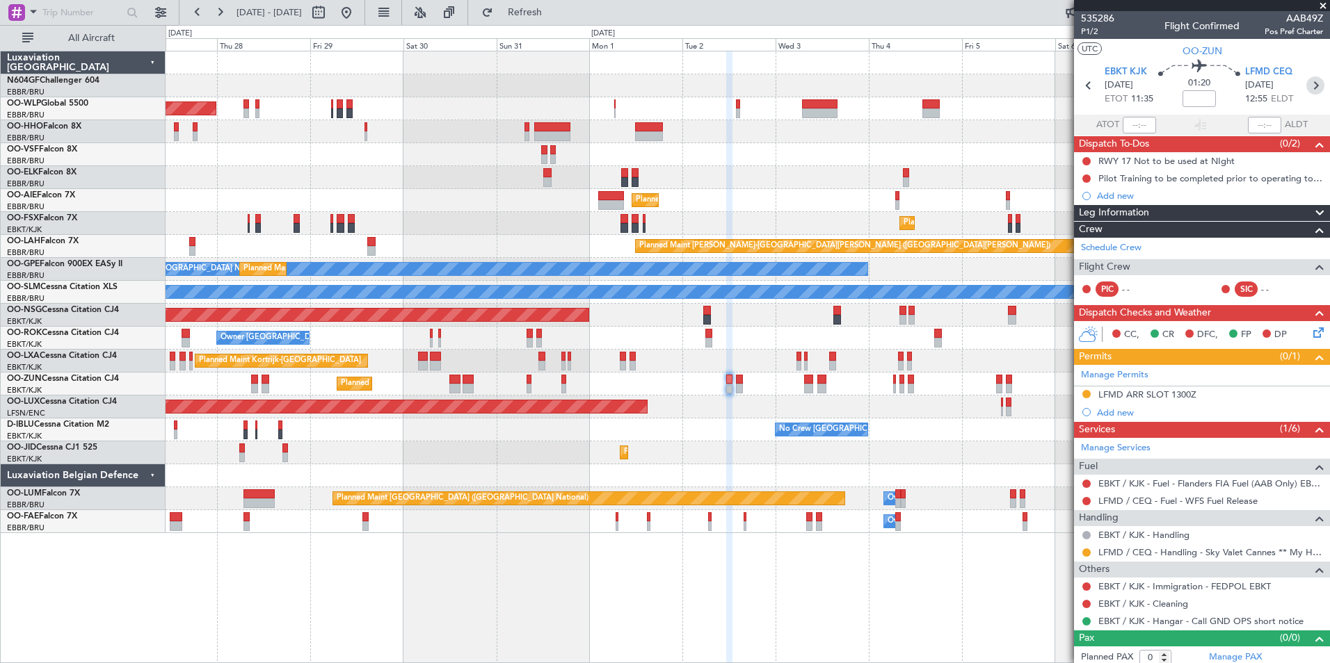
click at [1310, 87] on icon at bounding box center [1315, 86] width 18 height 18
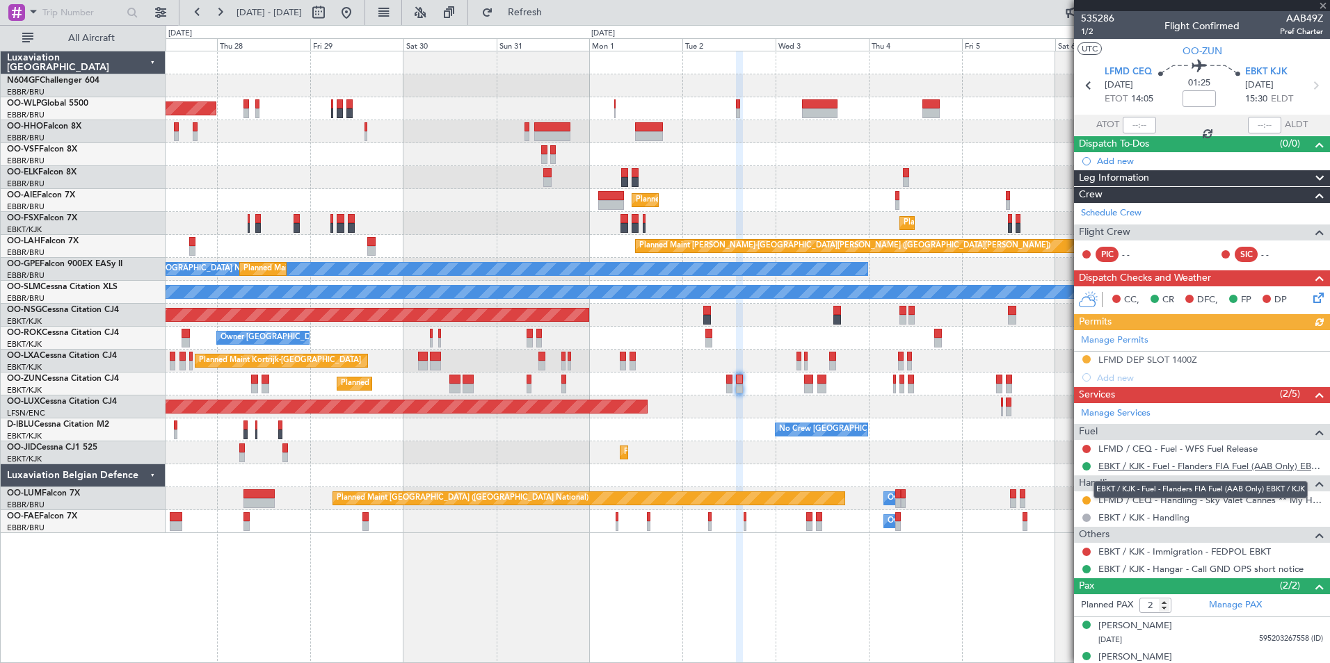
scroll to position [16, 0]
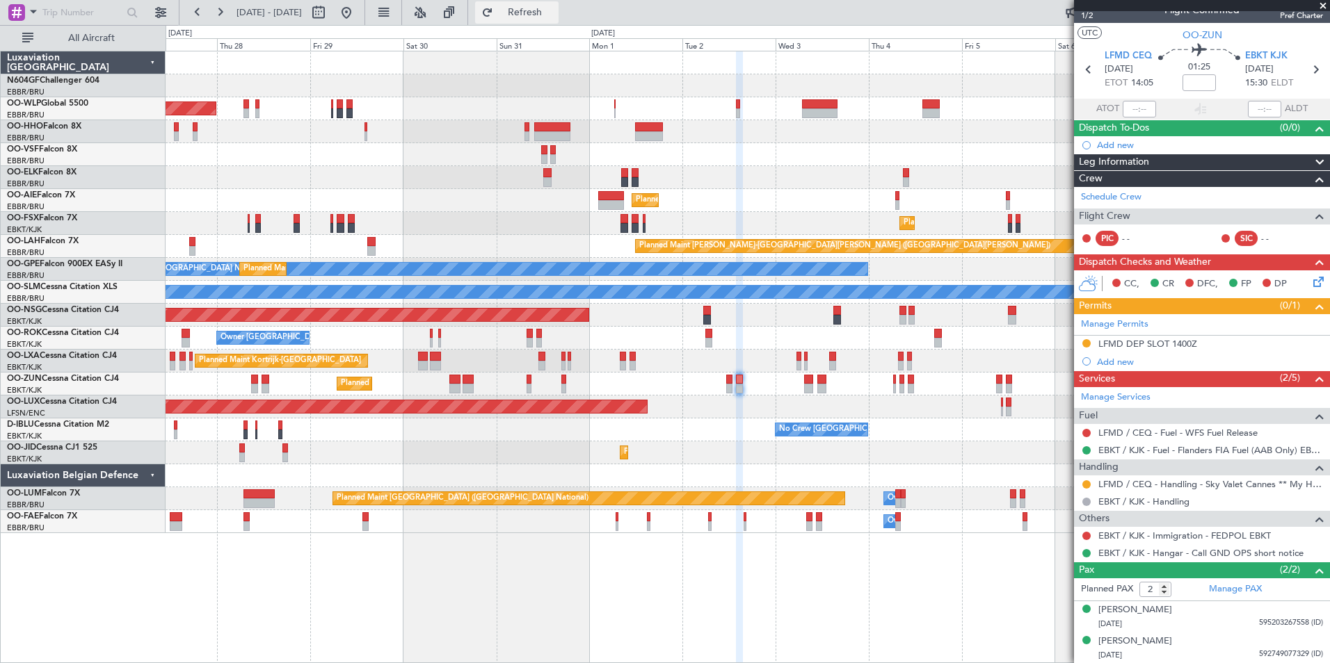
click at [558, 21] on button "Refresh" at bounding box center [516, 12] width 83 height 22
click at [923, 302] on div "Planned Maint Berlin (Brandenburg) Planned Maint Kortrijk-Wevelgem Planned Main…" at bounding box center [748, 292] width 1164 height 482
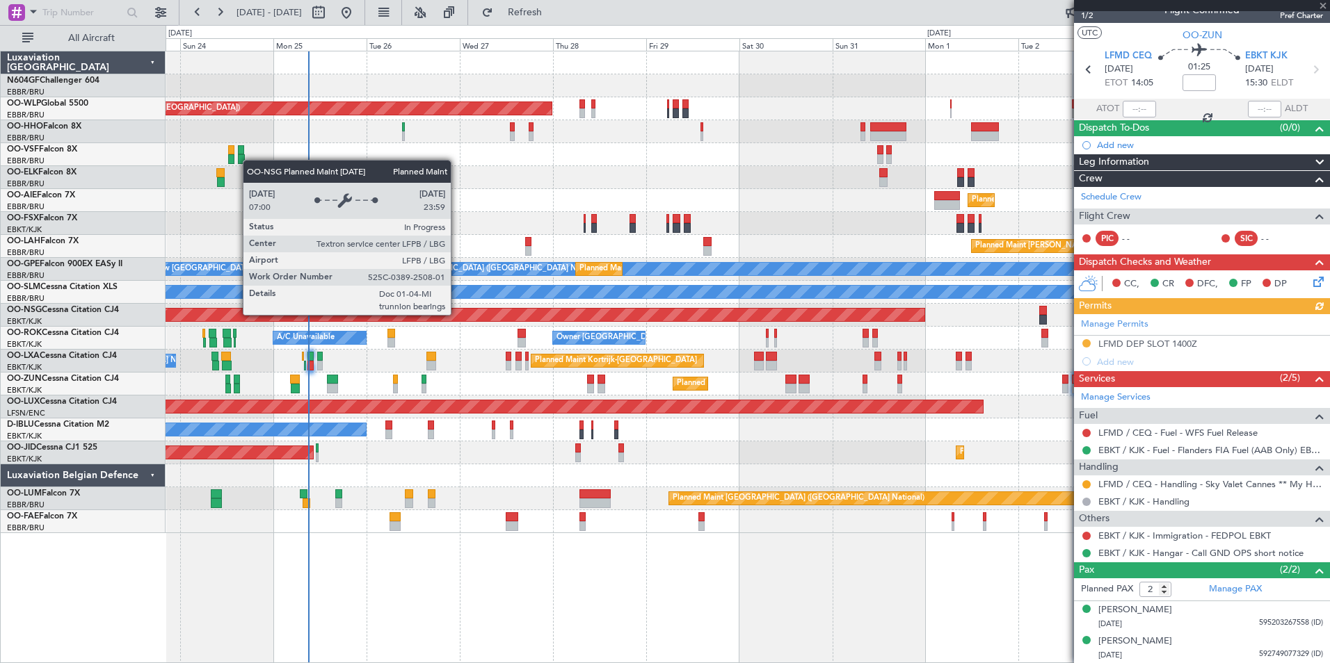
click at [620, 353] on div "Planned Maint Berlin (Brandenburg) Planned Maint Kortrijk-Wevelgem Planned Main…" at bounding box center [748, 292] width 1164 height 482
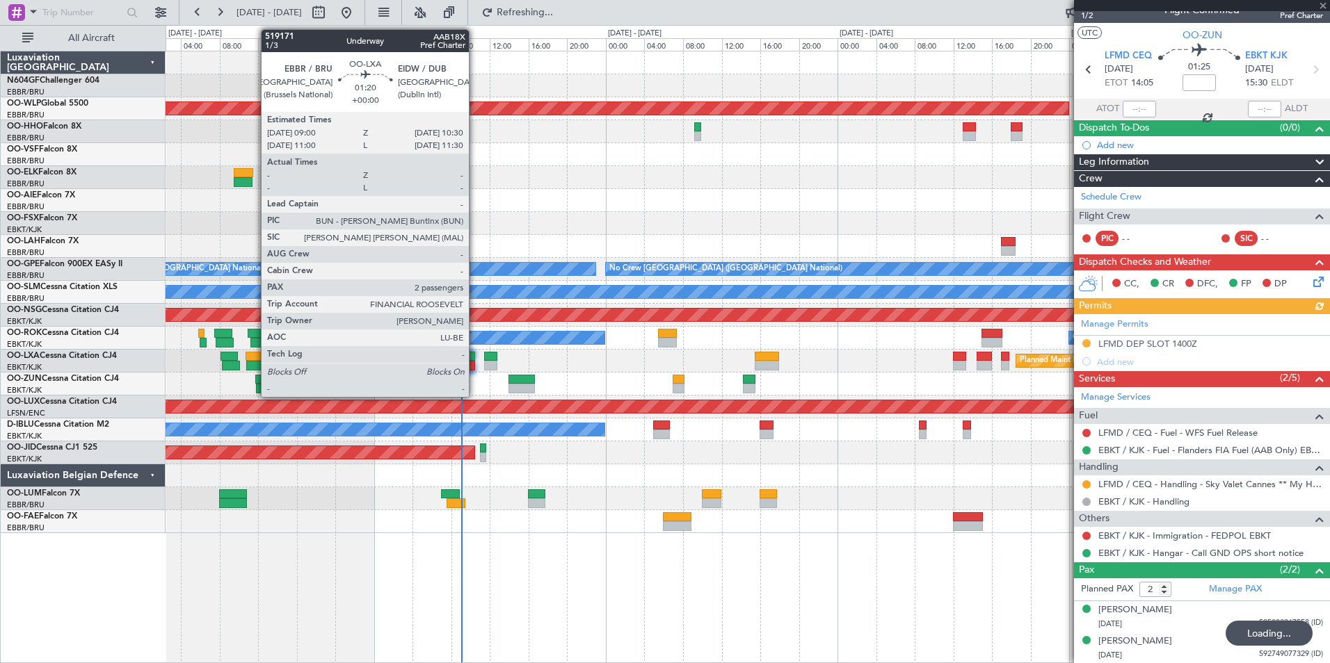
click at [475, 363] on div at bounding box center [467, 366] width 15 height 10
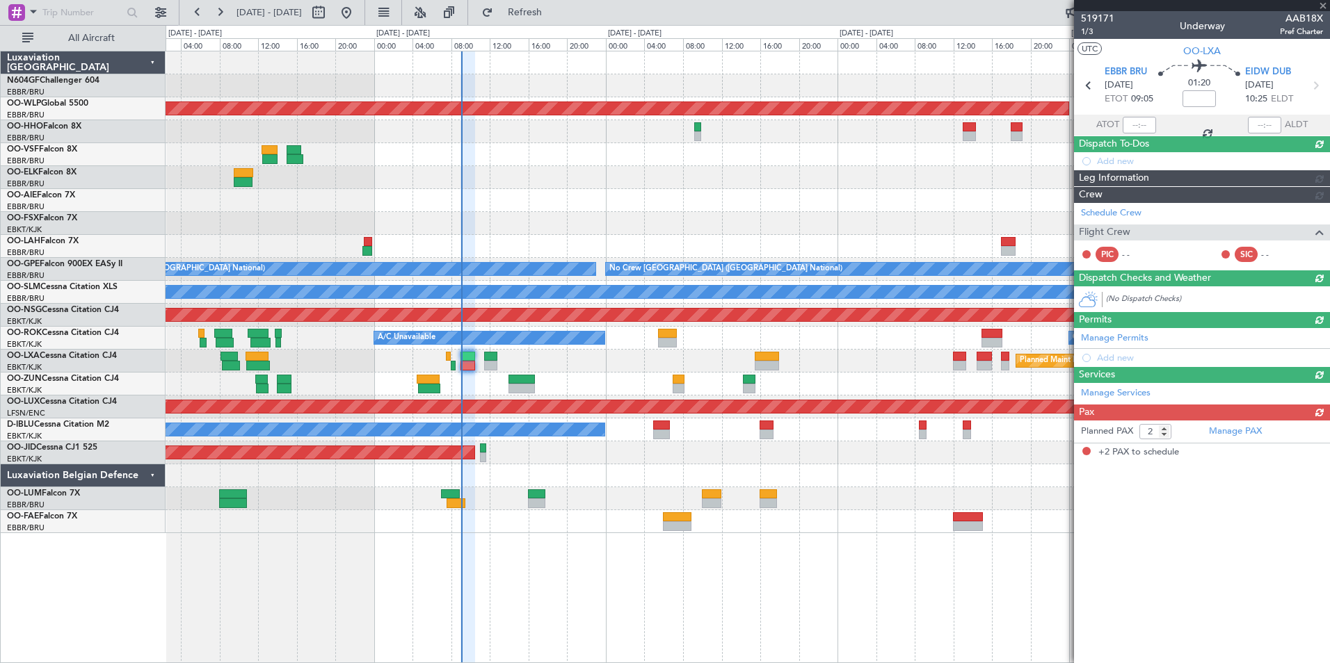
scroll to position [0, 0]
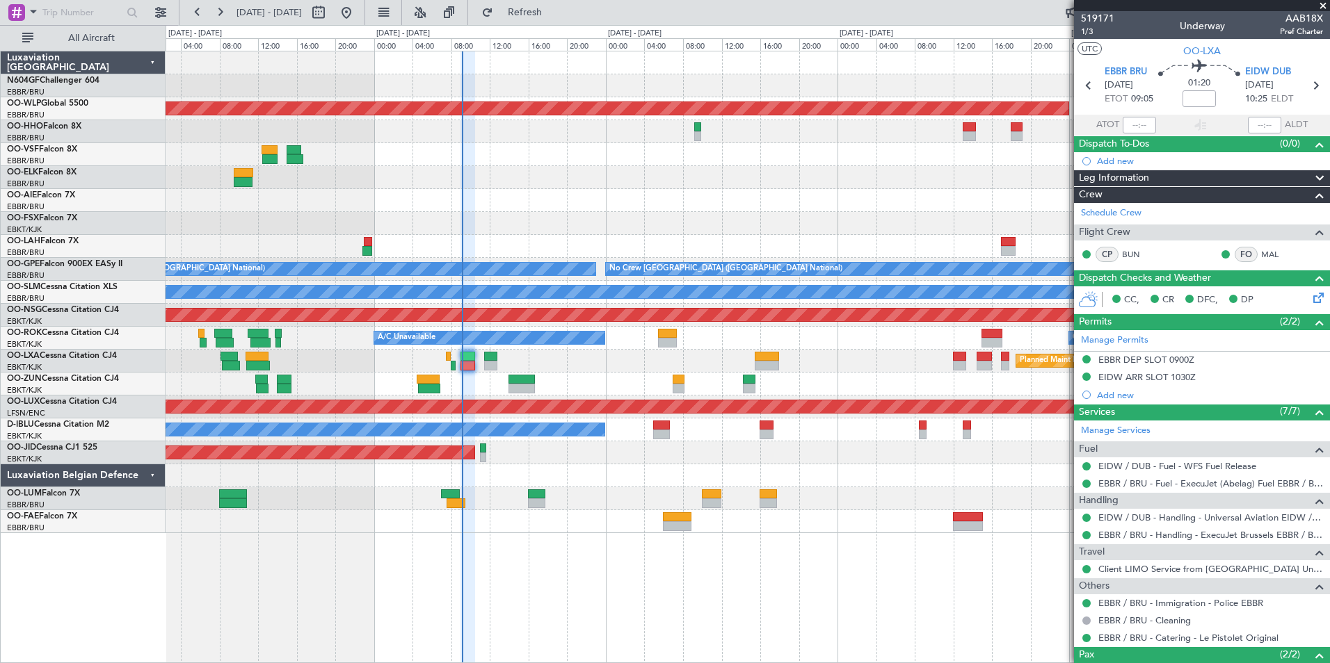
click at [426, 125] on div "LGSA 05:00 Z FZQA 12:50 Z 05:25 Z 13:20 Z Planned Maint Berlin (Brandenburg) No…" at bounding box center [748, 292] width 1164 height 482
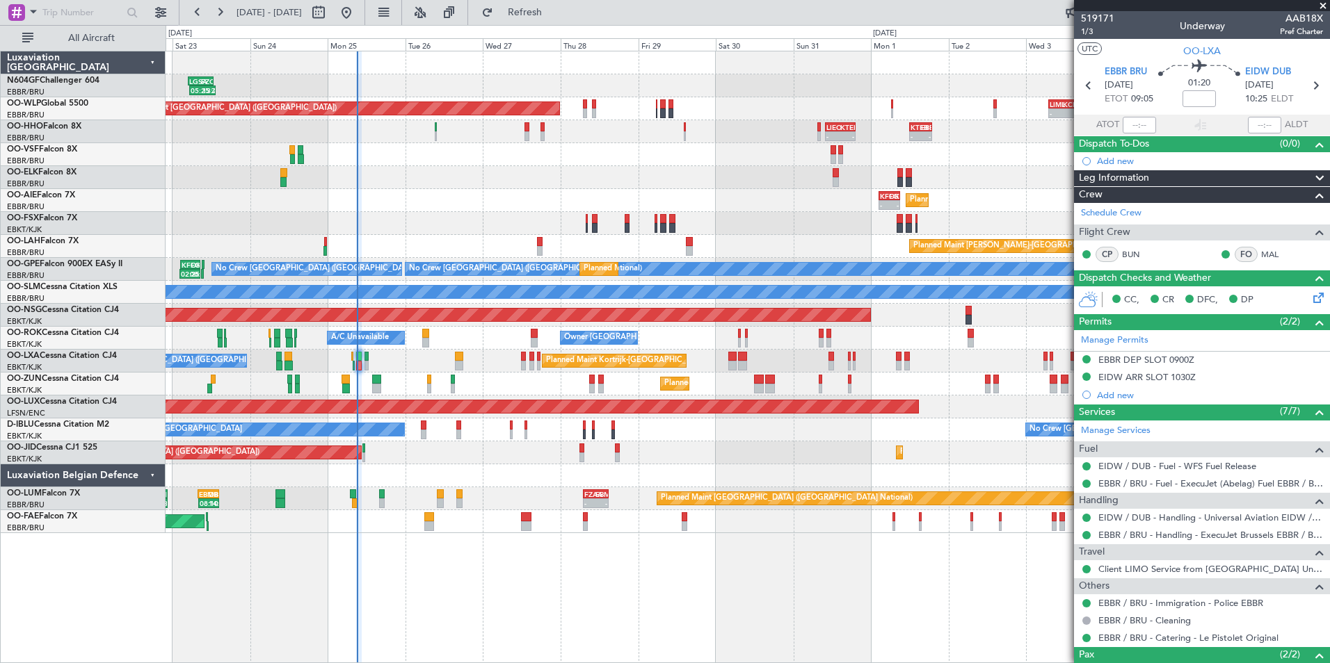
click at [350, 216] on div "Planned Maint Kortrijk-Wevelgem FCOD 22:45 Z EGGW 06:20 Z 22:40 Z 06:30 Z 15:50…" at bounding box center [748, 223] width 1164 height 23
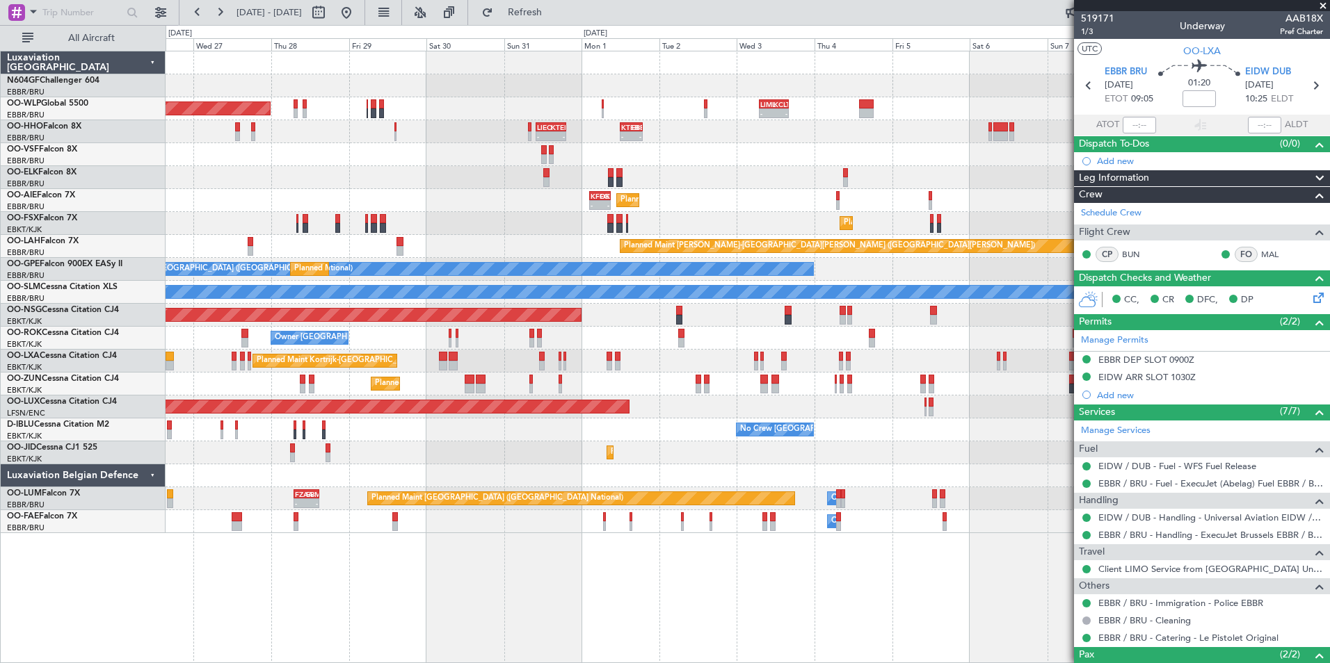
click at [373, 235] on div "LGSA 05:00 Z FZQA 12:50 Z 05:25 Z 13:20 Z Planned Maint Berlin (Brandenburg) - …" at bounding box center [748, 292] width 1164 height 482
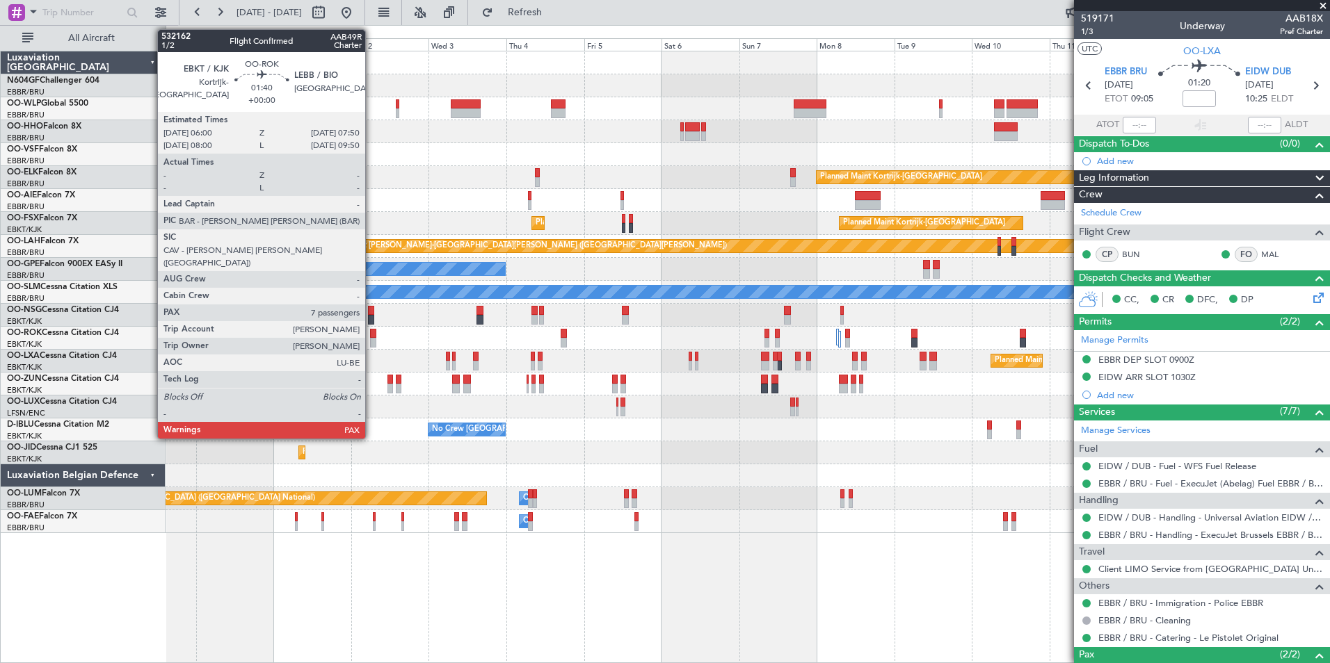
click at [371, 339] on div at bounding box center [373, 343] width 6 height 10
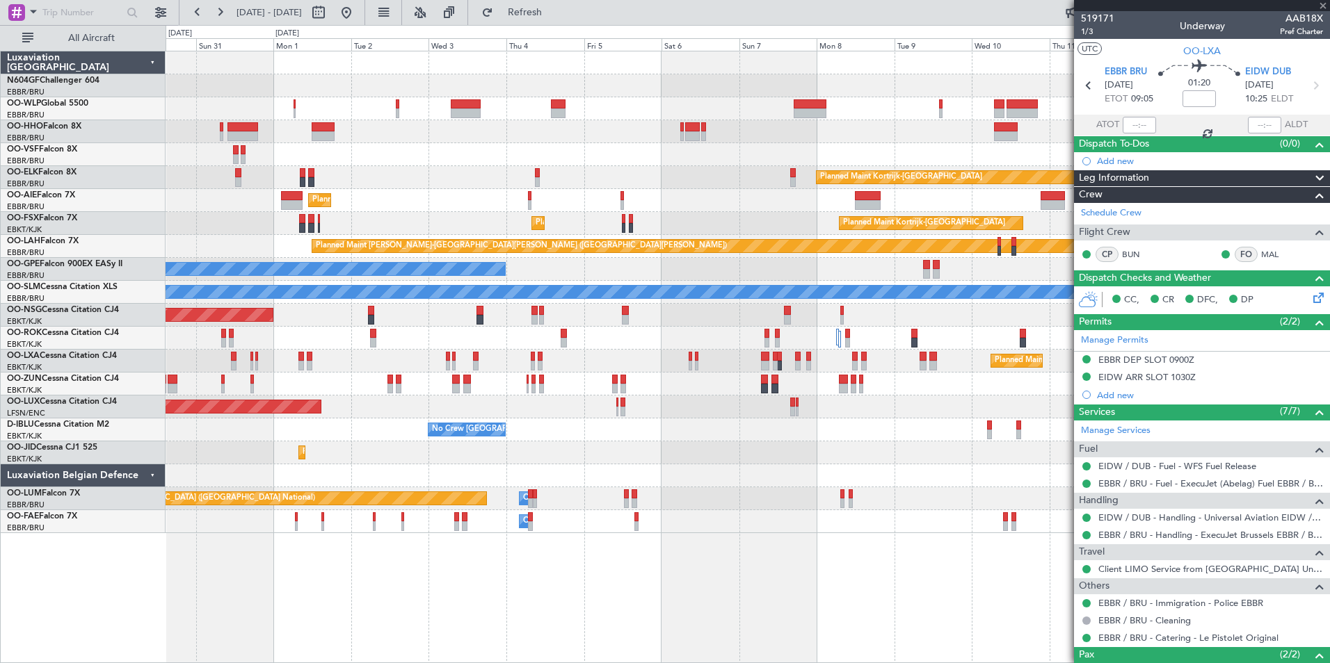
type input "7"
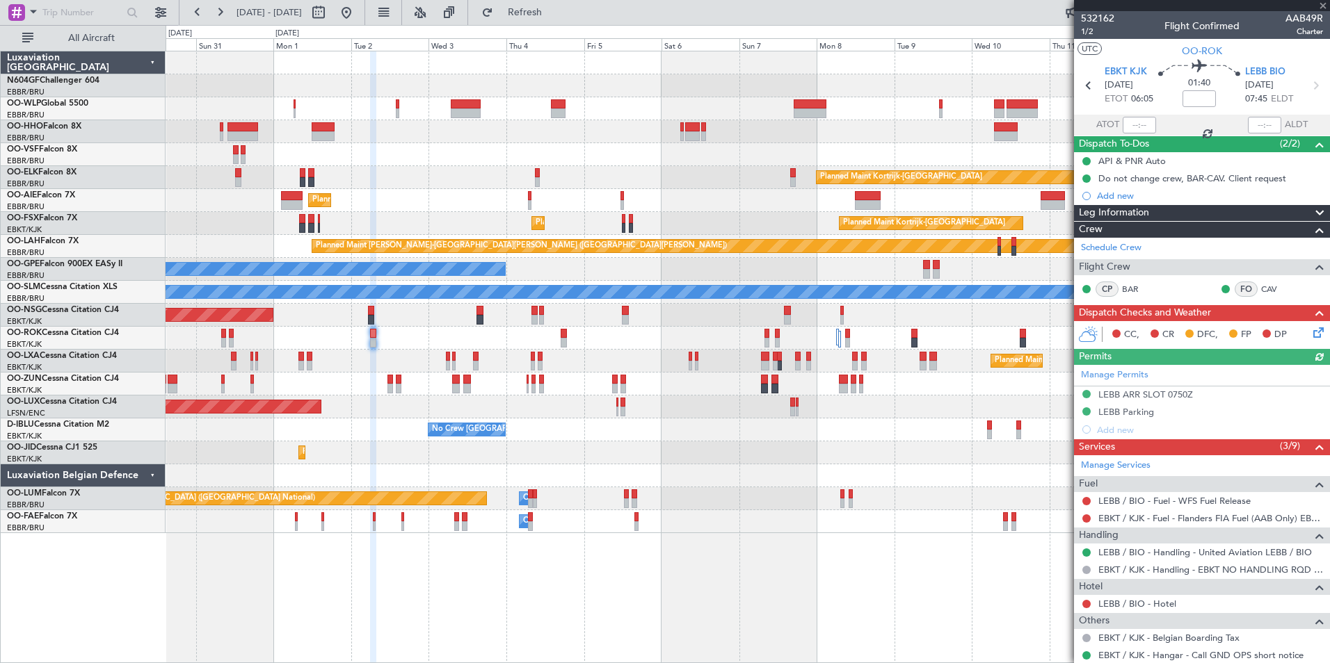
scroll to position [145, 0]
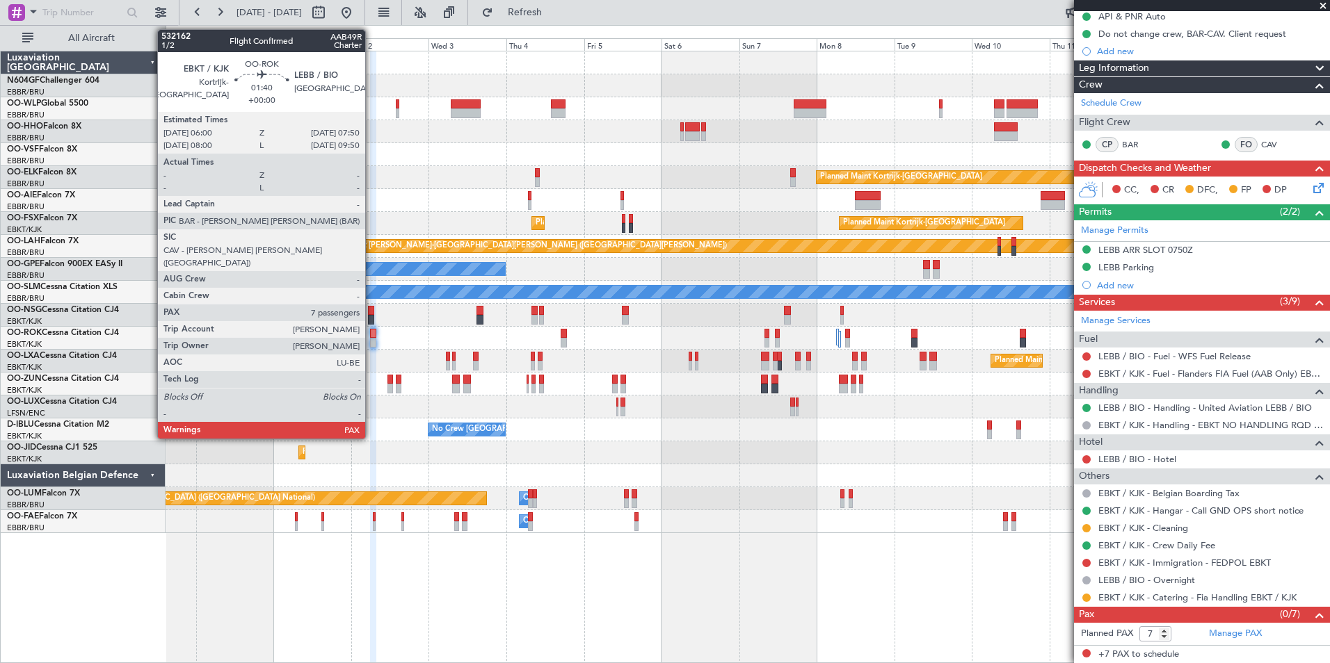
click at [371, 339] on div at bounding box center [373, 343] width 6 height 10
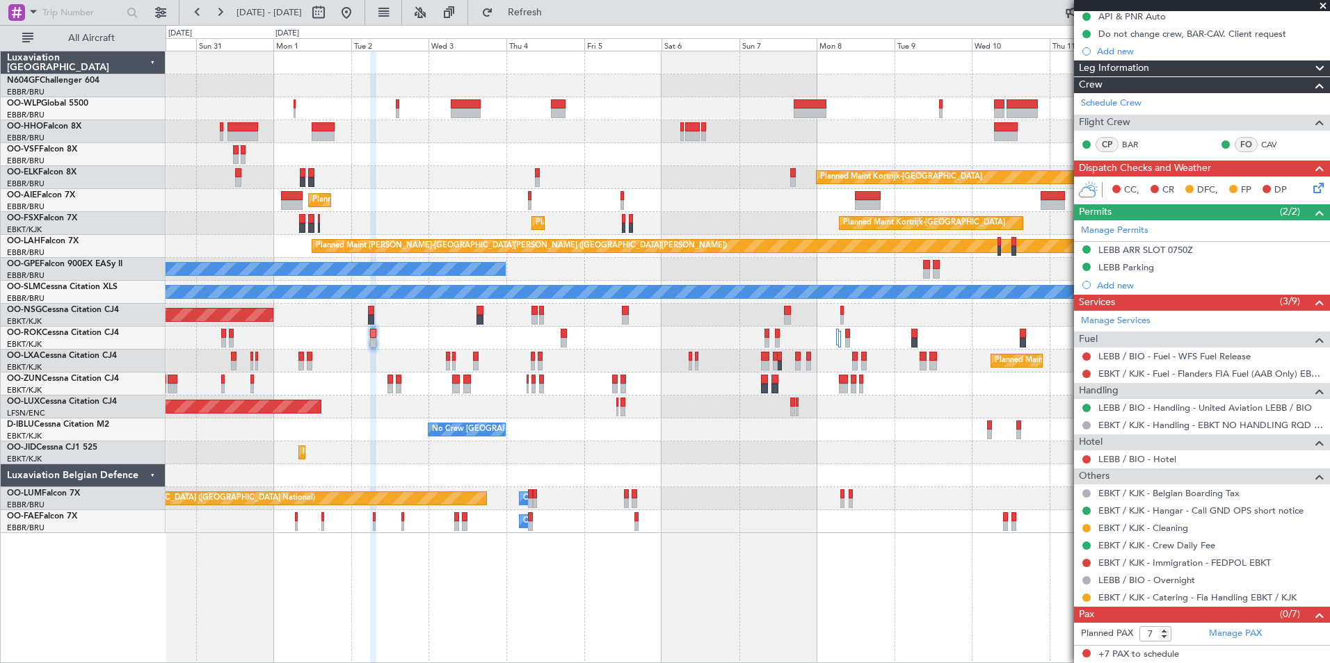
click at [479, 476] on div at bounding box center [748, 476] width 1164 height 23
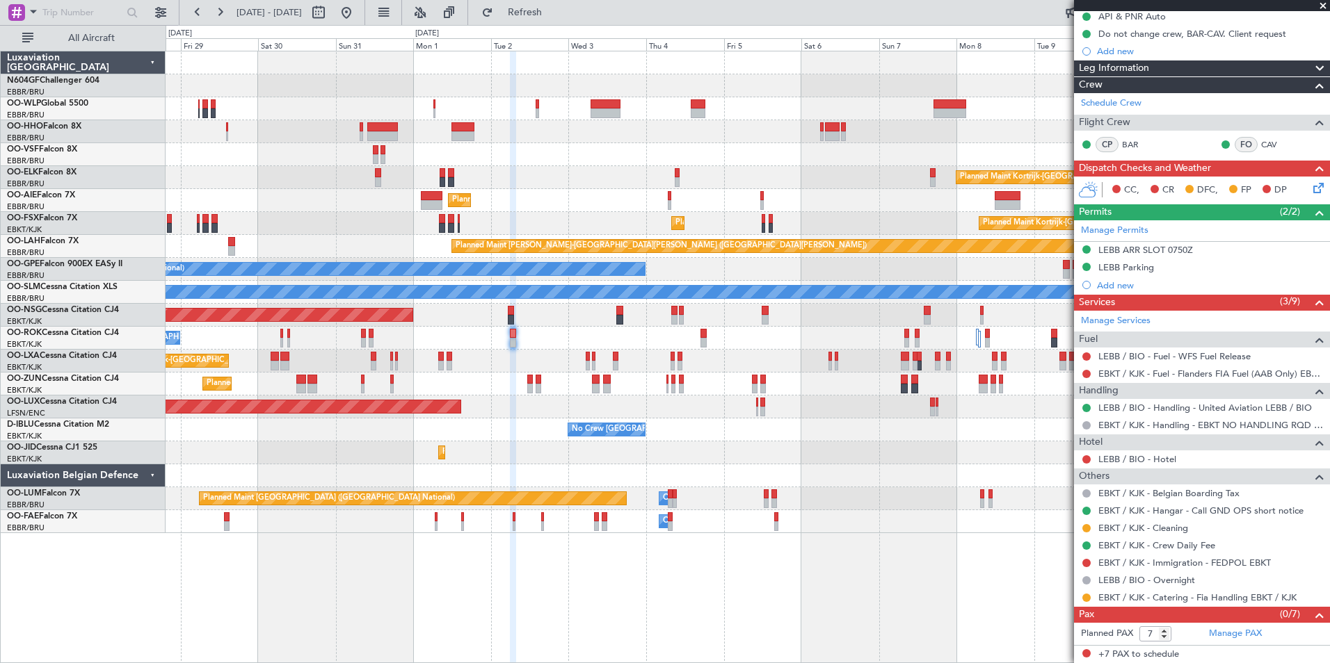
click at [885, 404] on div "Planned Maint Berlin (Brandenburg) Planned Maint Kortrijk-Wevelgem Planned Main…" at bounding box center [748, 292] width 1164 height 482
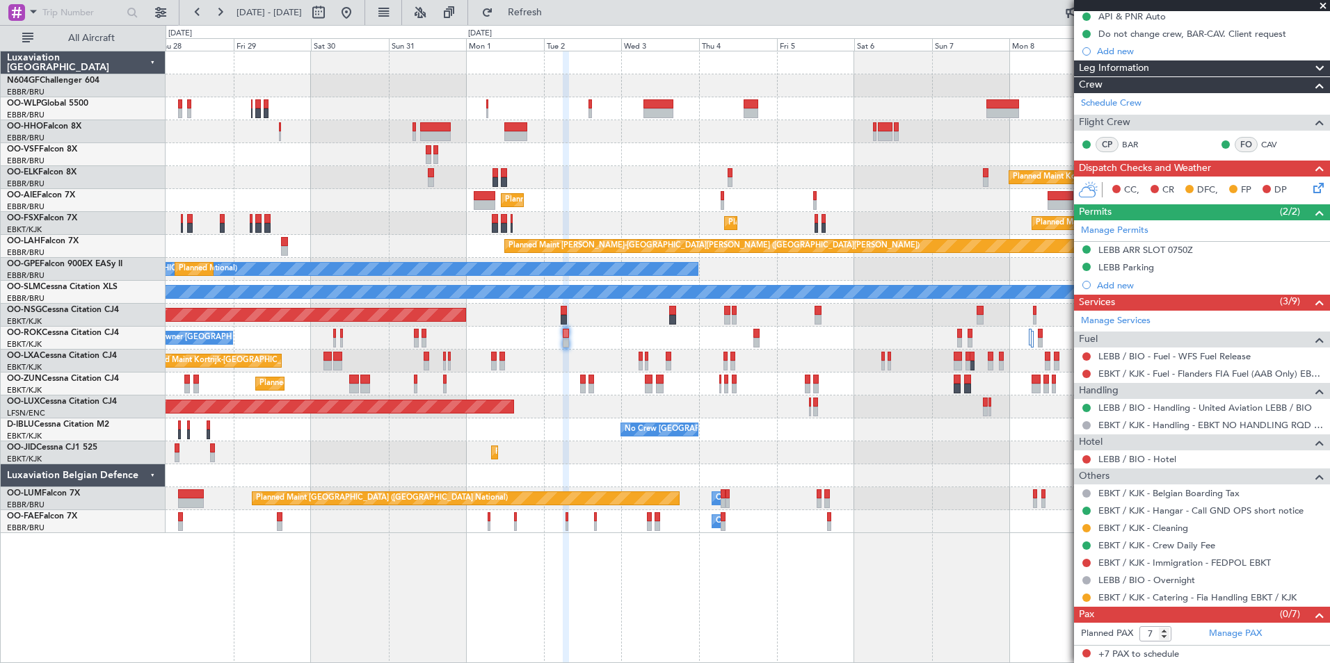
click at [708, 369] on div "Planned Maint Berlin (Brandenburg) Planned Maint Kortrijk-Wevelgem Planned Main…" at bounding box center [748, 292] width 1164 height 482
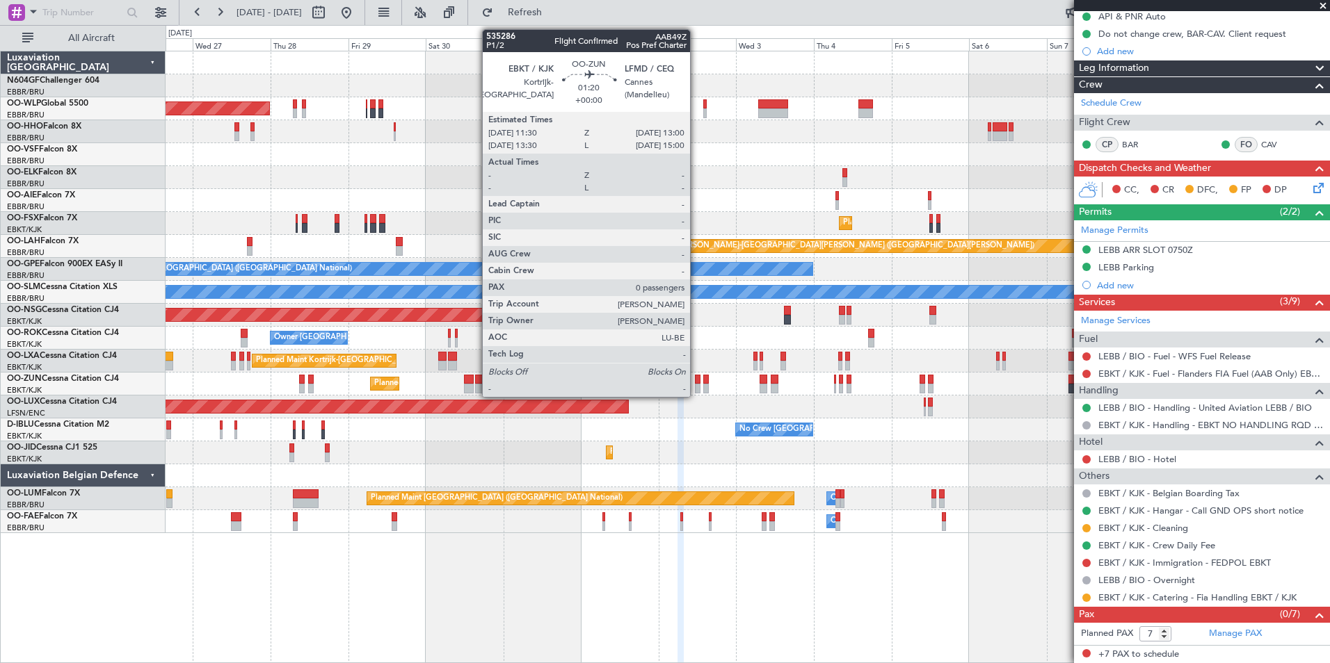
click at [697, 385] on div at bounding box center [697, 389] width 5 height 10
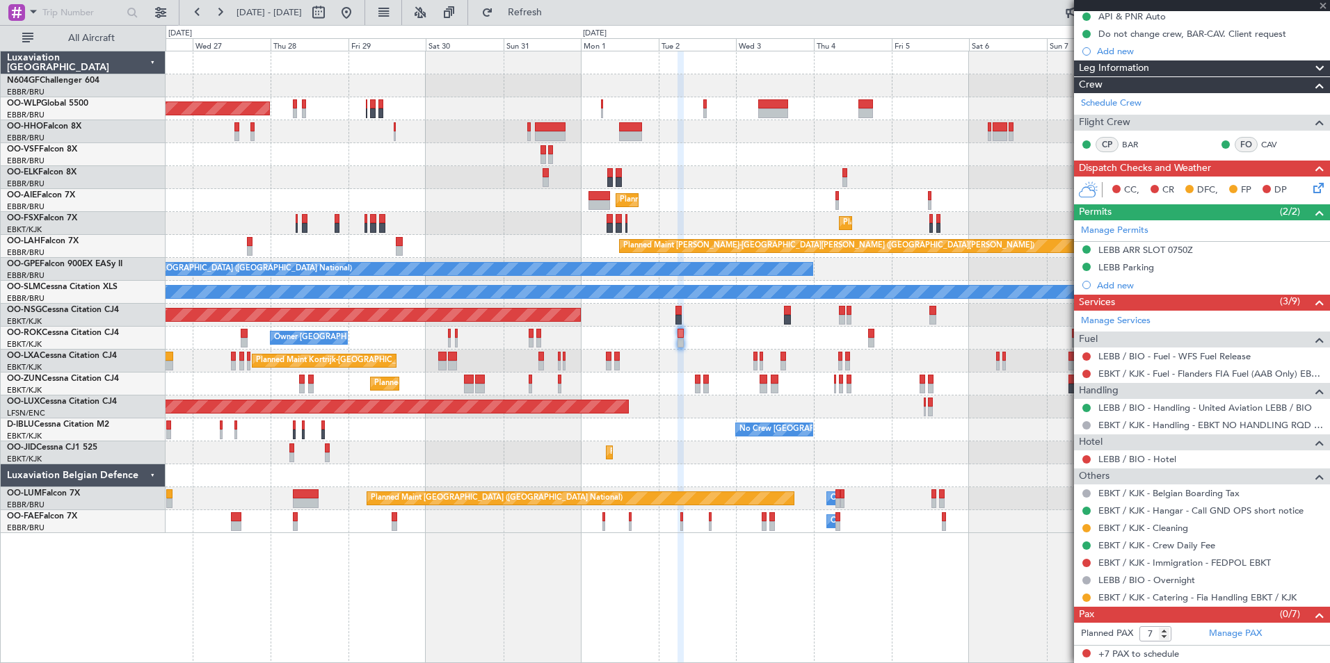
type input "0"
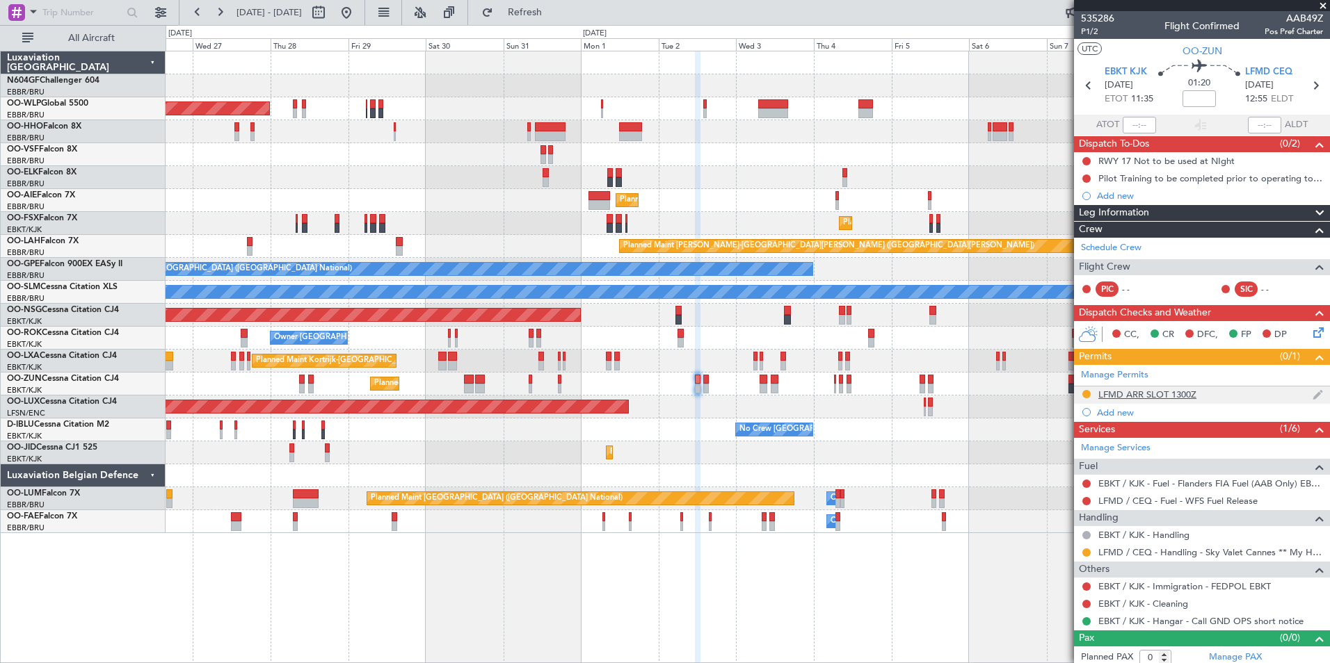
click at [1155, 400] on mat-tooltip-component "LFMD ARR SLOT 1300Z" at bounding box center [1147, 418] width 108 height 37
click at [1184, 400] on mat-tooltip-component "LFMD ARR SLOT 1300Z" at bounding box center [1147, 418] width 108 height 37
click at [1184, 389] on div "LFMD ARR SLOT 1300Z" at bounding box center [1147, 395] width 98 height 12
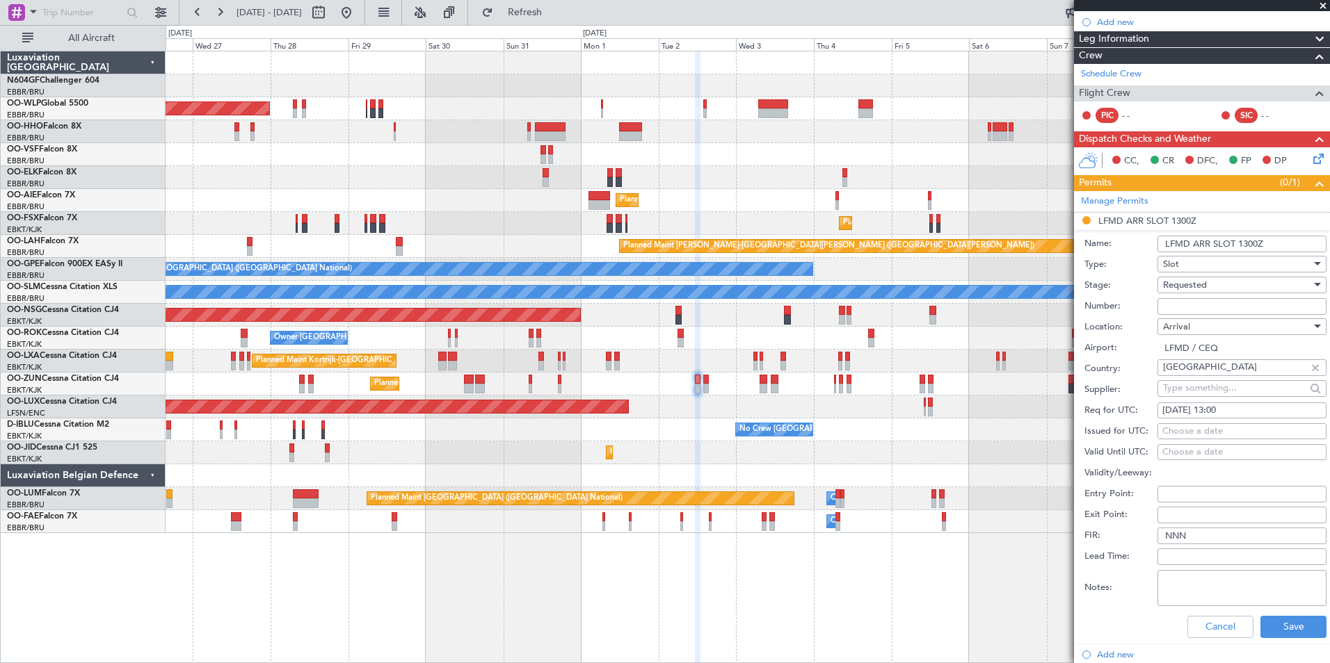
scroll to position [176, 0]
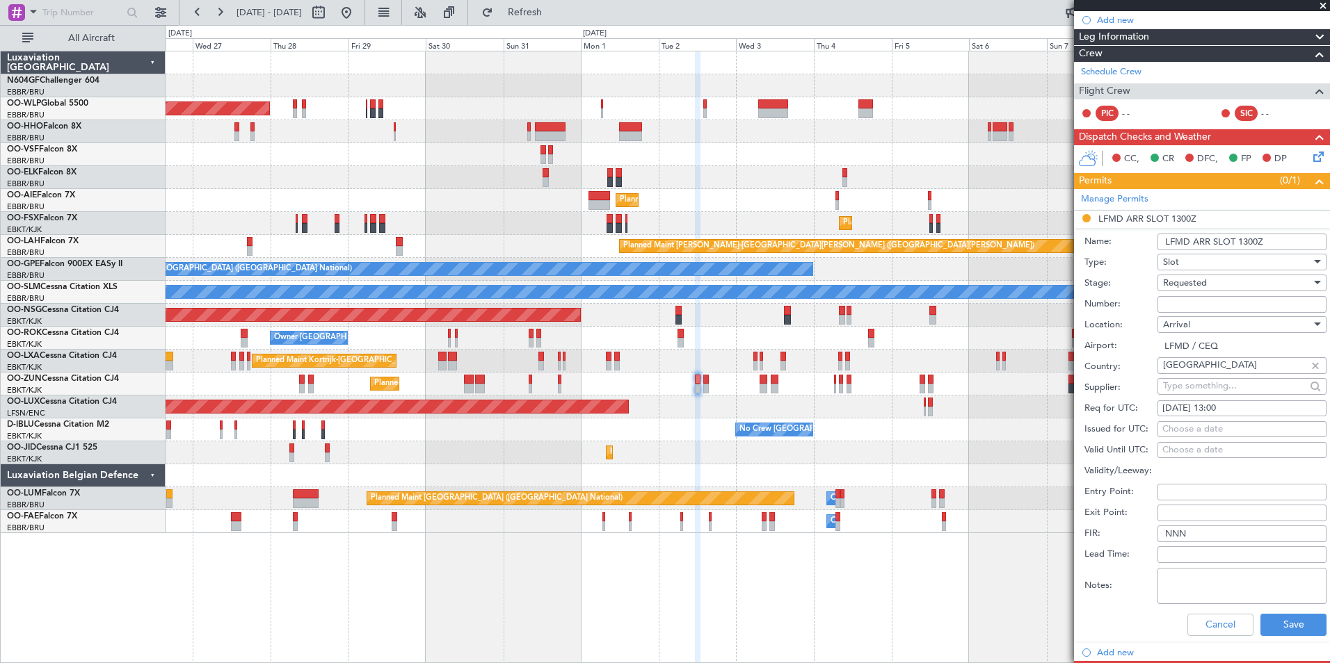
click at [1209, 428] on div "Choose a date" at bounding box center [1241, 430] width 159 height 14
select select "8"
select select "2025"
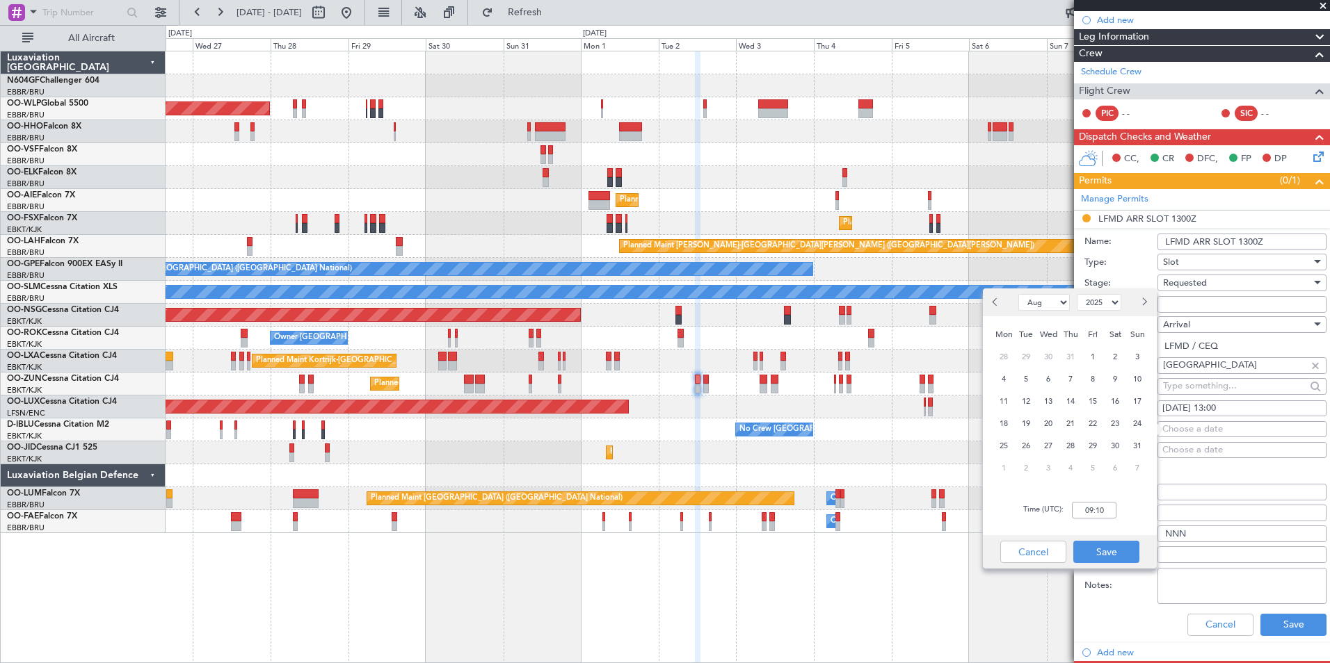
click at [1029, 459] on div "2" at bounding box center [1026, 468] width 22 height 22
select select "9"
click at [1108, 508] on input "00:00" at bounding box center [1094, 510] width 45 height 17
type input "12:55"
click at [1116, 548] on button "Save" at bounding box center [1106, 552] width 66 height 22
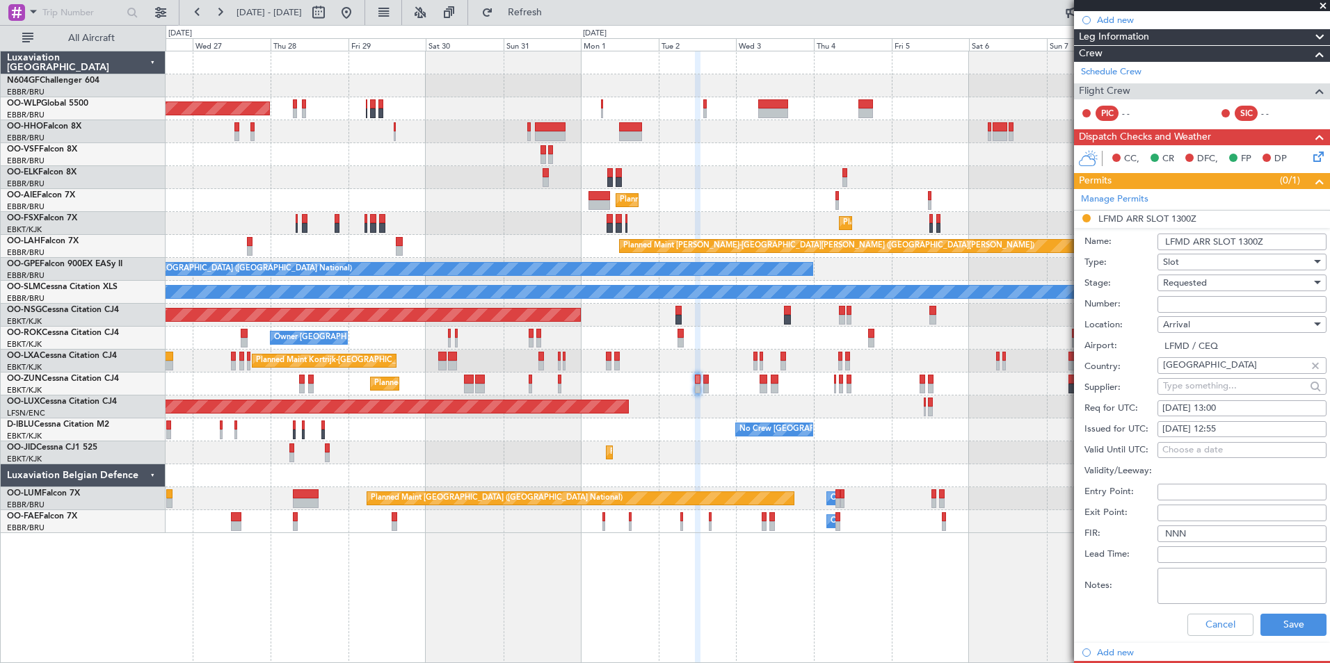
click at [1240, 301] on input "Number:" at bounding box center [1241, 304] width 169 height 17
paste input "LFMDA000013364"
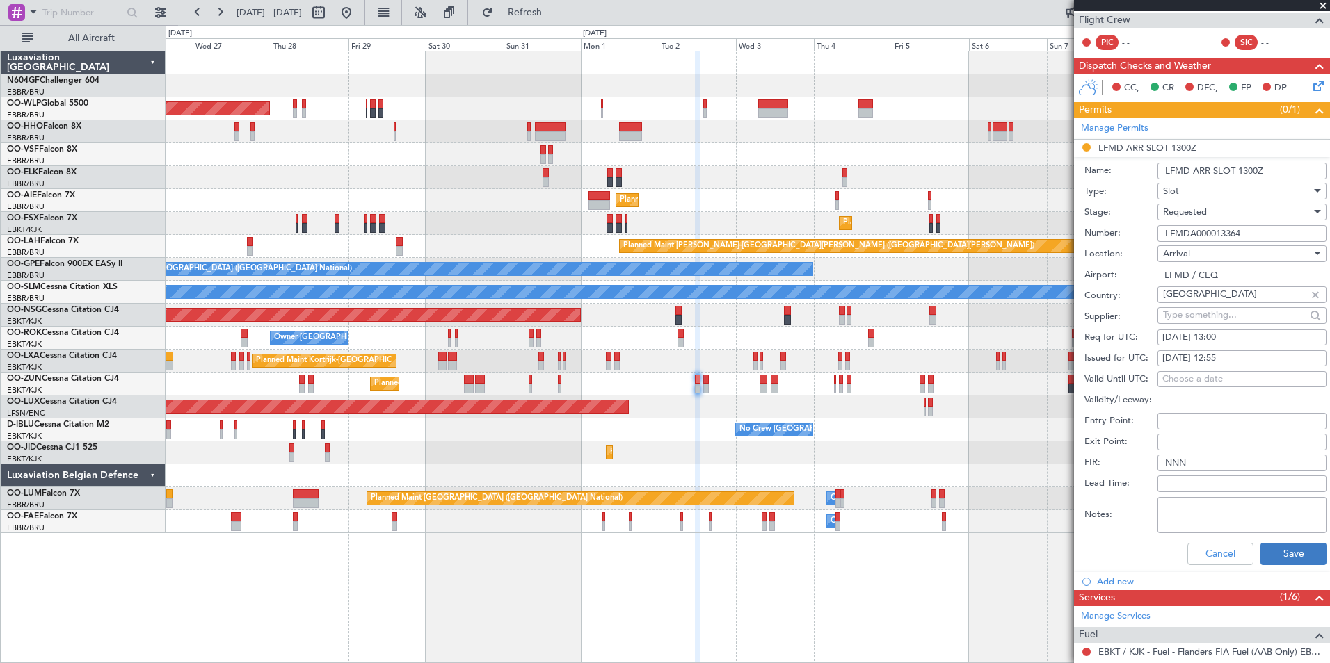
scroll to position [248, 0]
type input "LFMDA000013364"
click at [1273, 563] on button "Save" at bounding box center [1293, 553] width 66 height 22
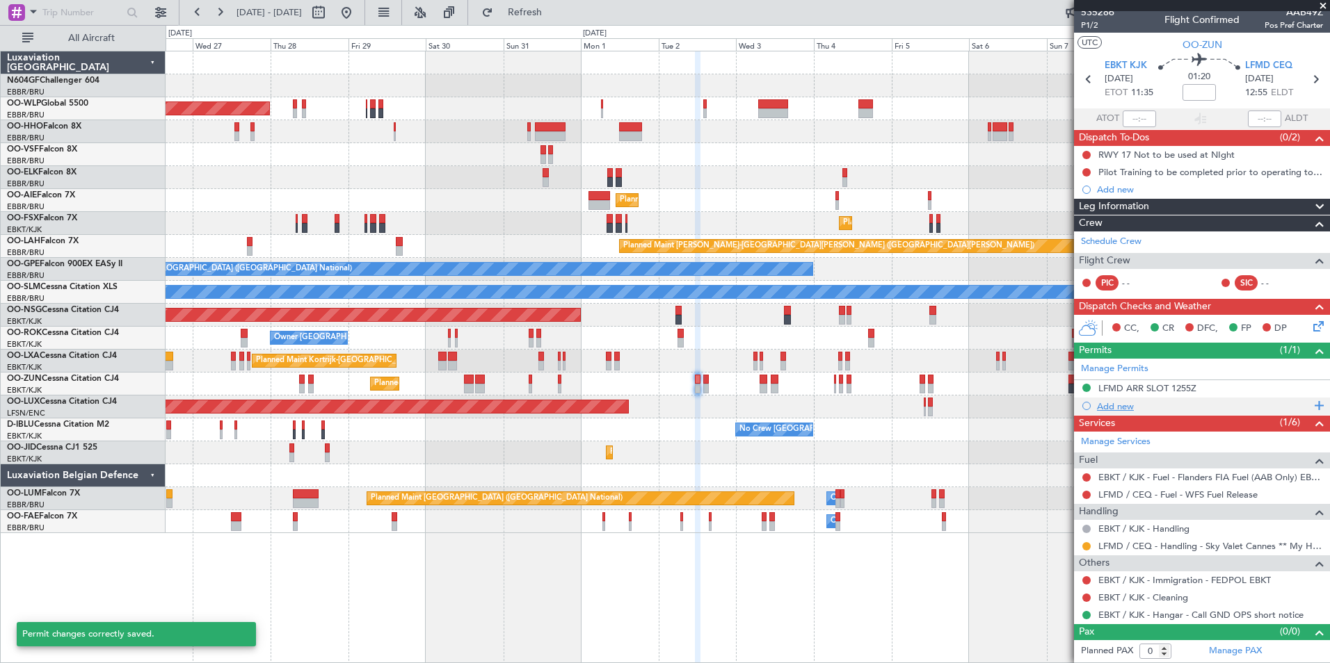
scroll to position [6, 0]
click at [1123, 392] on div "LFMD ARR SLOT 1255Z" at bounding box center [1147, 389] width 98 height 12
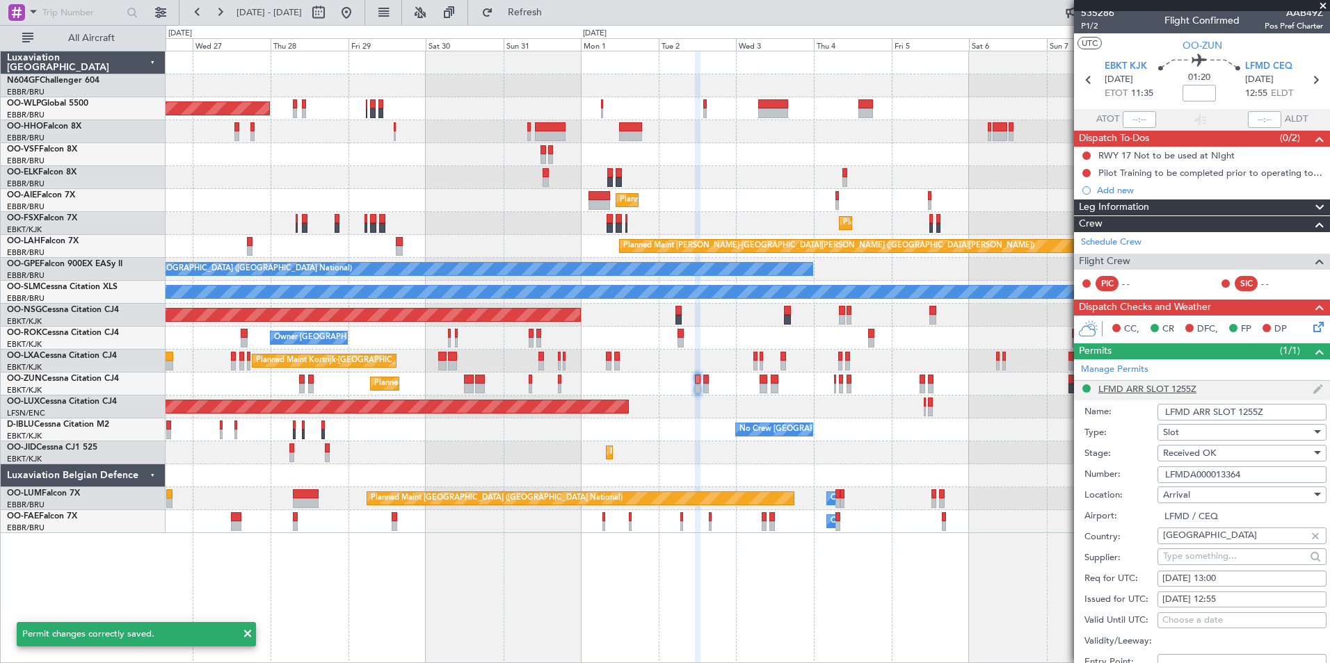
scroll to position [248, 0]
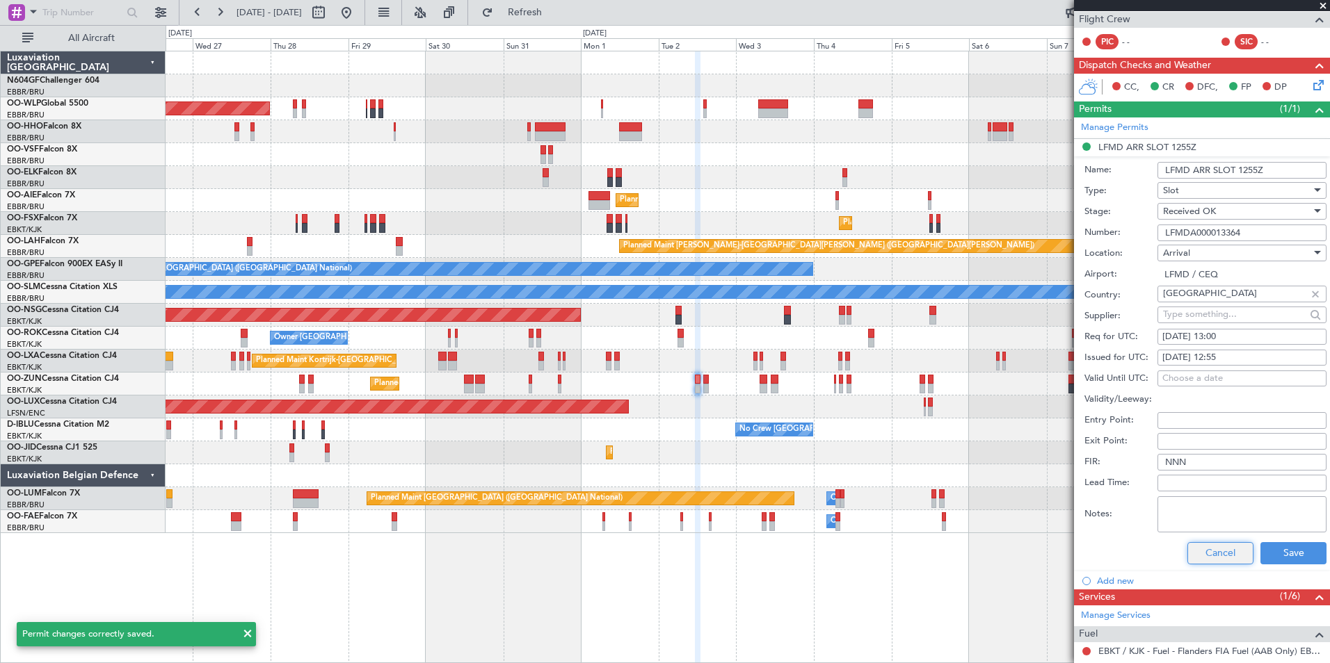
click at [1207, 547] on button "Cancel" at bounding box center [1220, 553] width 66 height 22
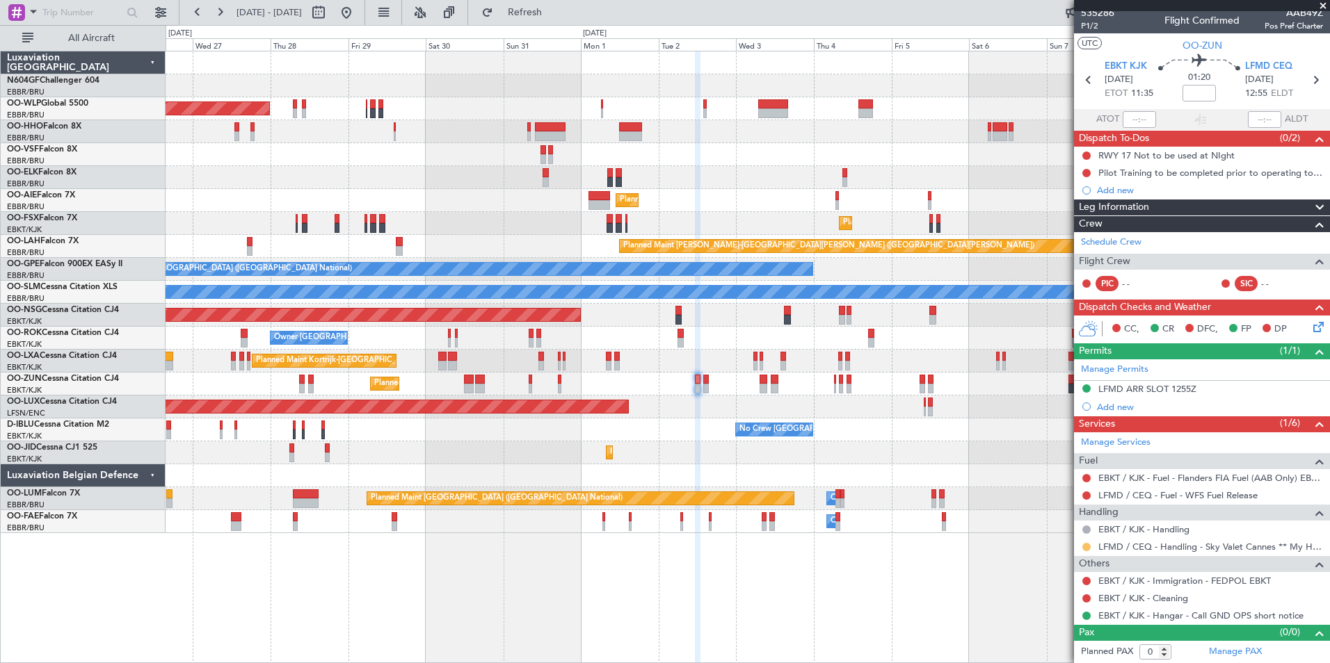
click at [1086, 549] on button at bounding box center [1086, 547] width 8 height 8
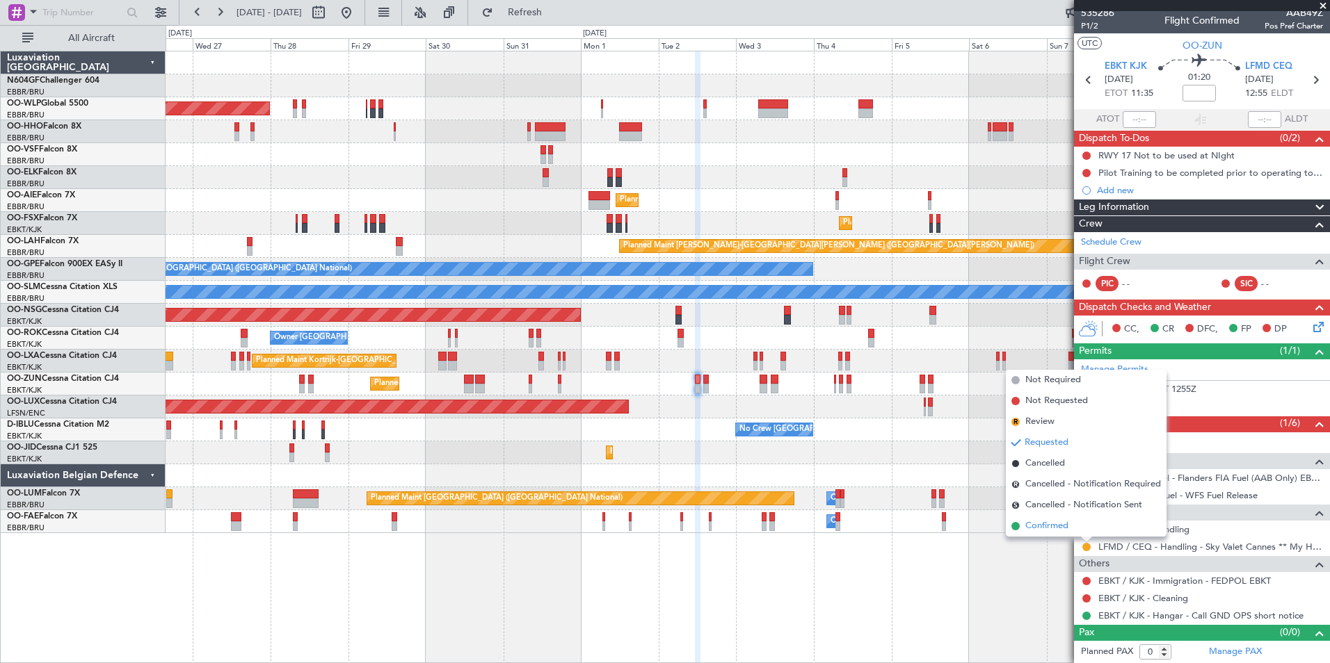
click at [1102, 525] on li "Confirmed" at bounding box center [1086, 526] width 161 height 21
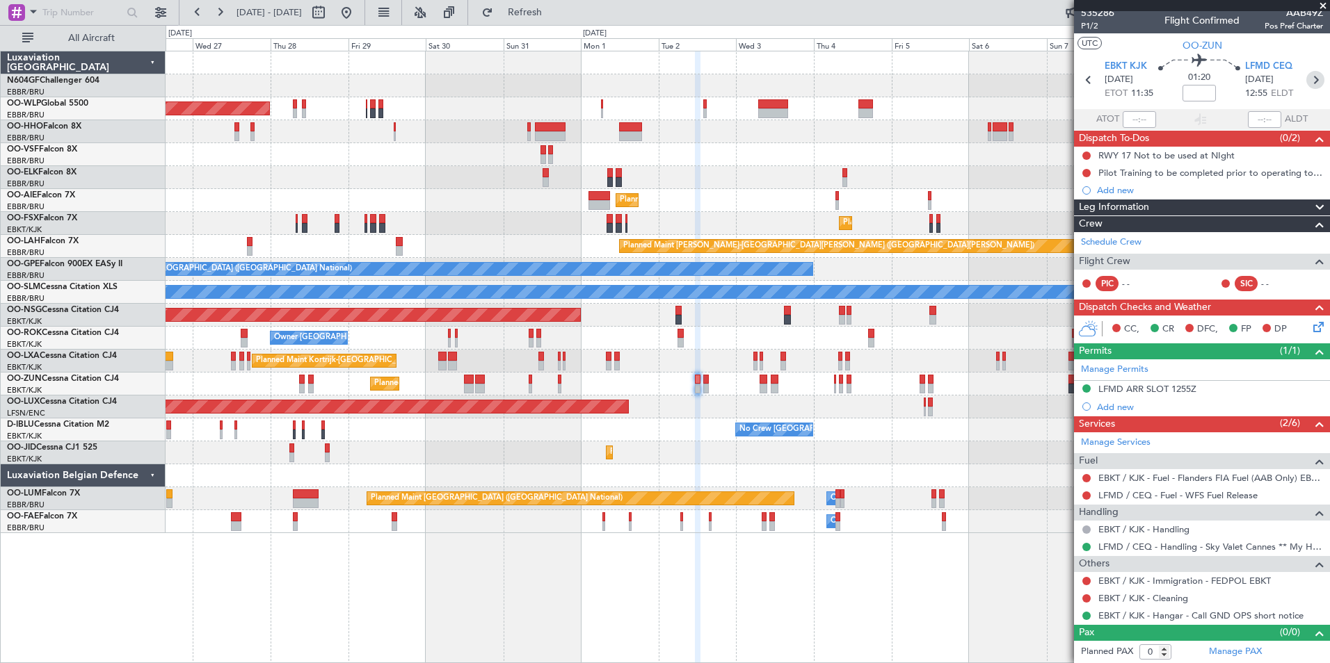
click at [1312, 82] on icon at bounding box center [1315, 80] width 18 height 18
type input "2"
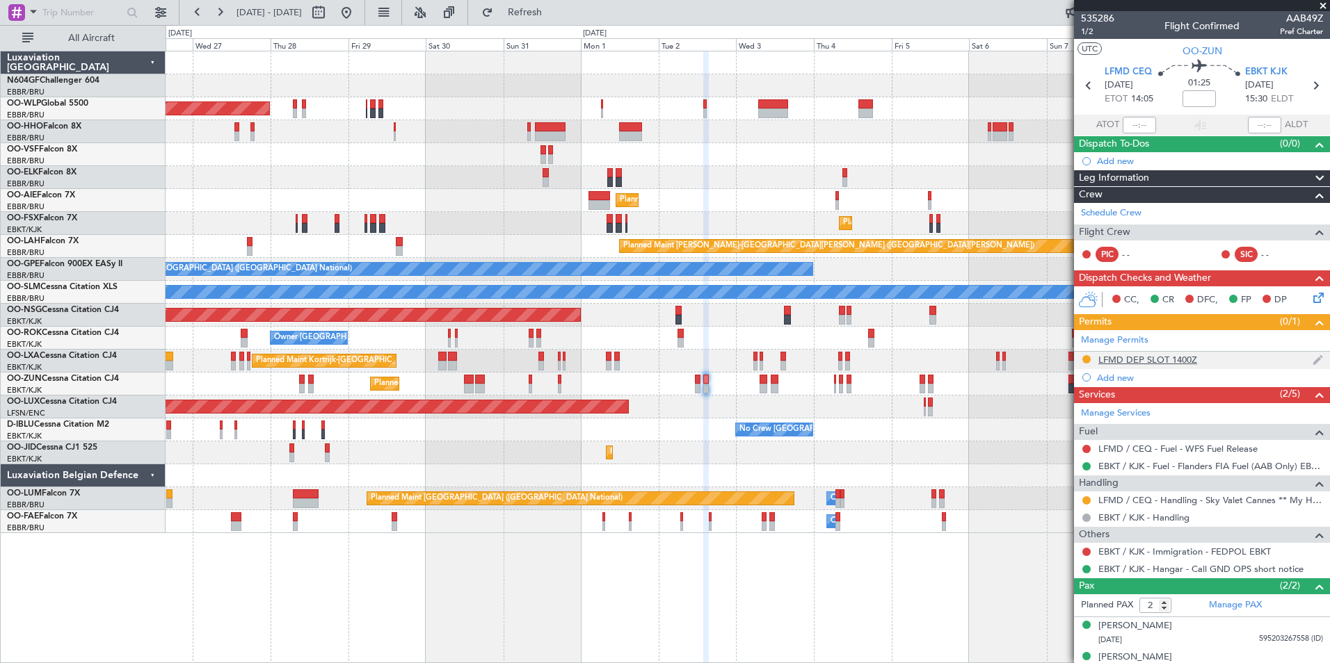
click at [1134, 362] on div "LFMD DEP SLOT 1400Z" at bounding box center [1147, 360] width 99 height 12
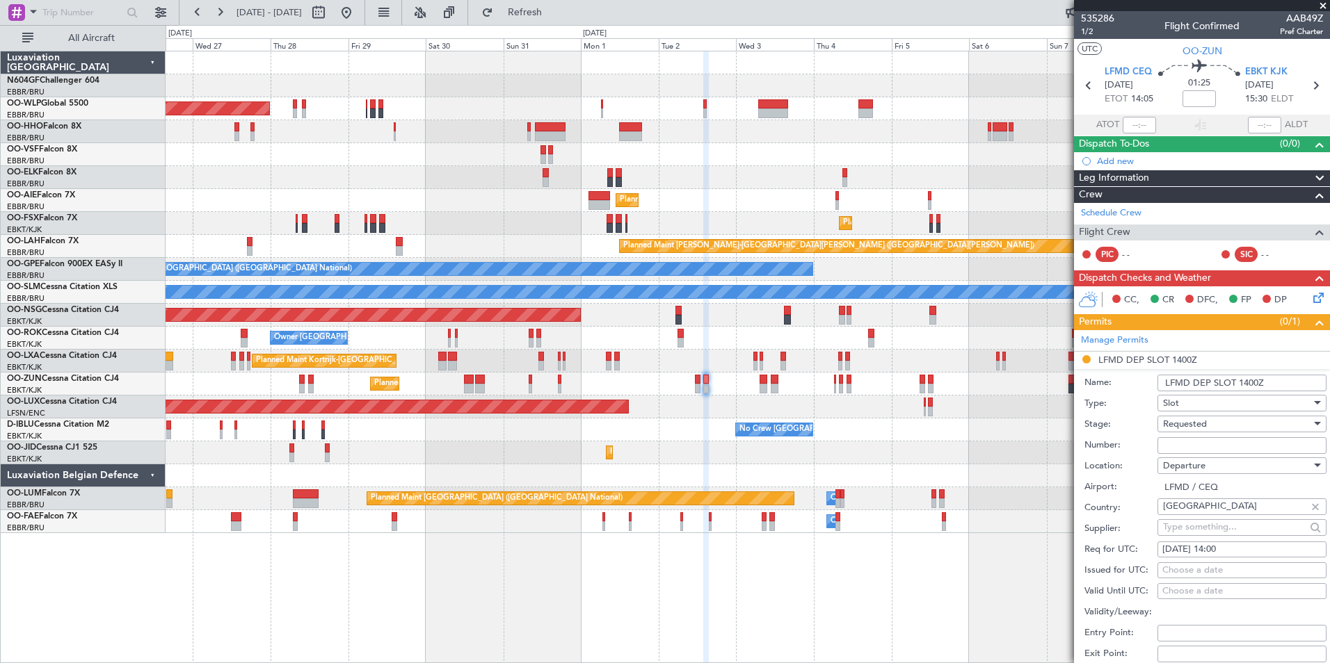
click at [1205, 445] on input "Number:" at bounding box center [1241, 445] width 169 height 17
paste input "LFMDD000013365"
type input "LFMDD000013365"
click at [1148, 435] on div "Number: LFMDD000013365" at bounding box center [1205, 445] width 242 height 21
click at [1193, 564] on div "Choose a date" at bounding box center [1241, 571] width 159 height 14
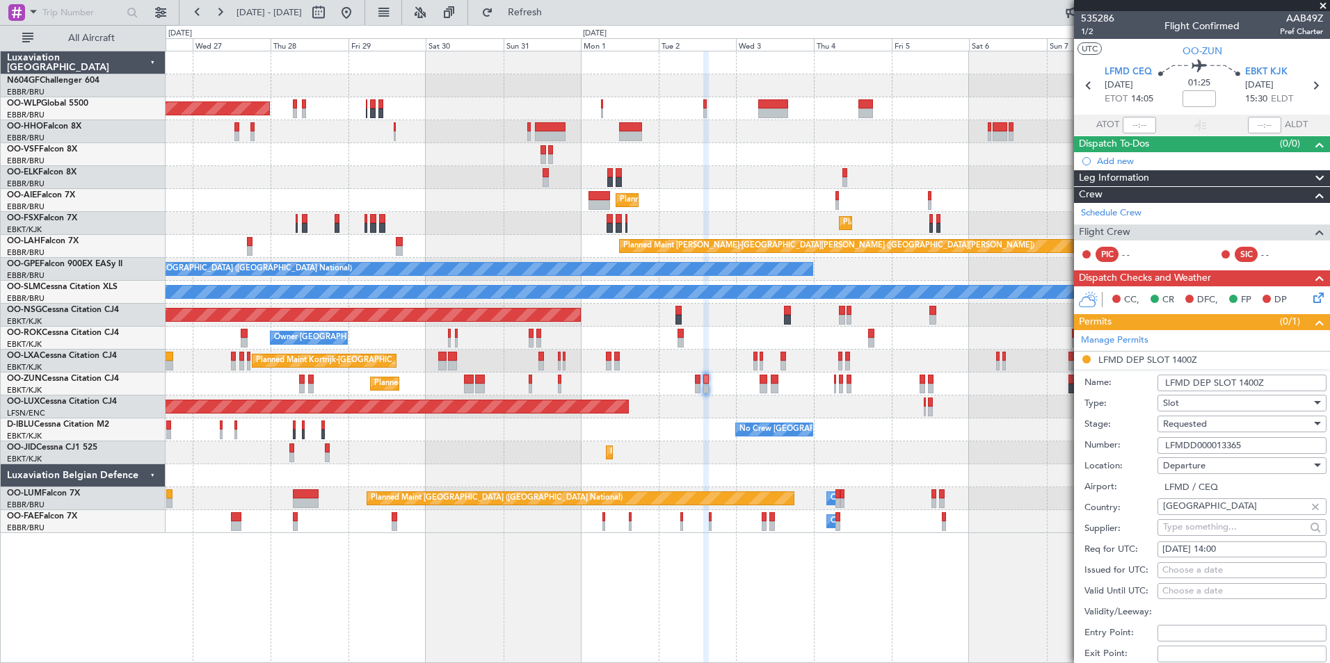
select select "8"
select select "2025"
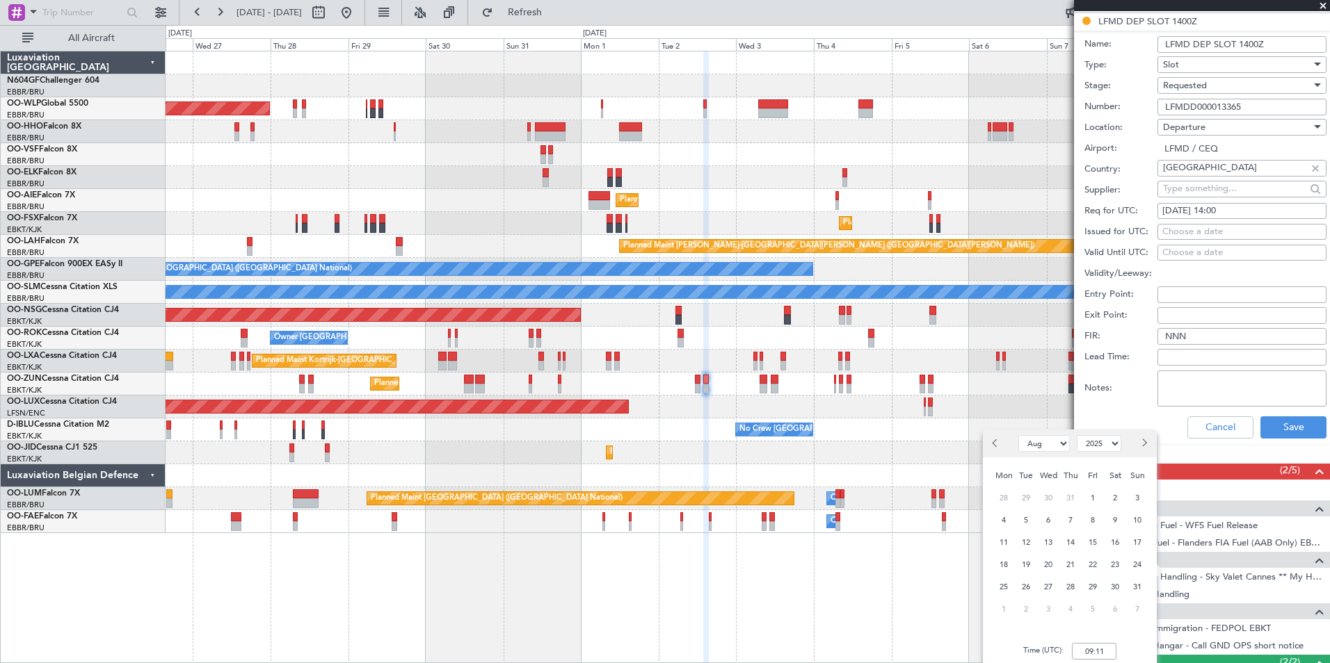
scroll to position [372, 0]
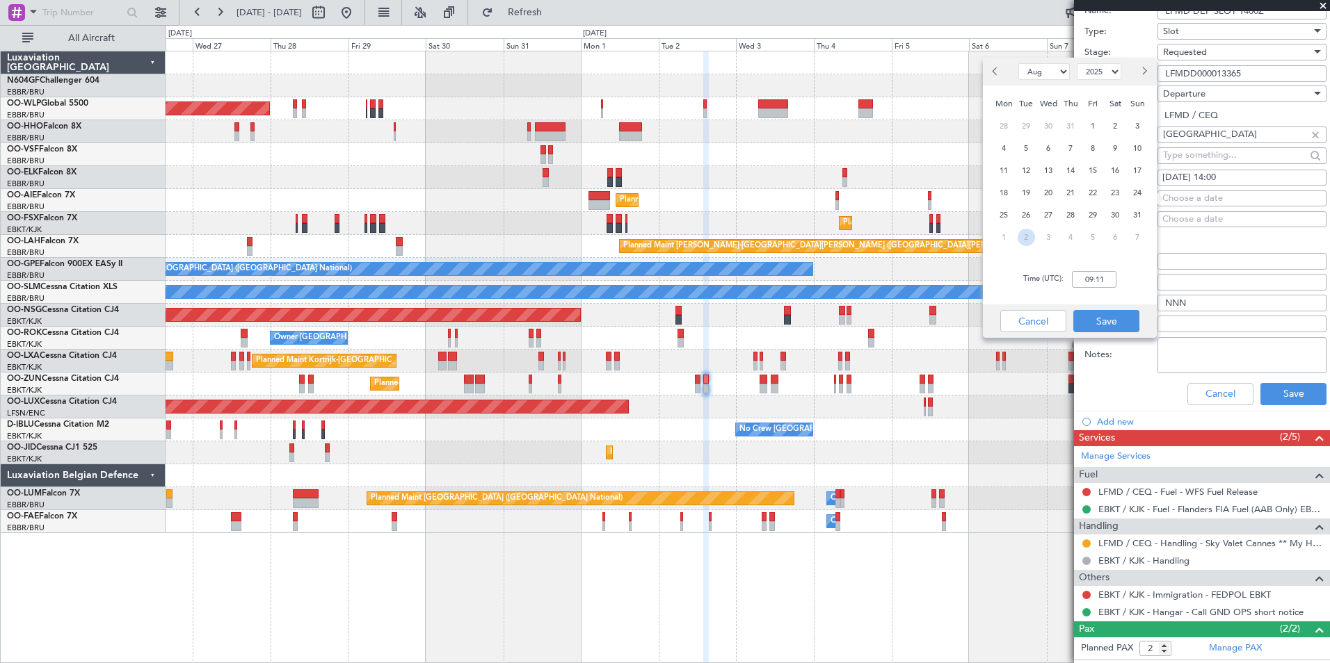
click at [1029, 233] on span "2" at bounding box center [1025, 237] width 17 height 17
select select "9"
click at [1088, 278] on input "00:00" at bounding box center [1094, 279] width 45 height 17
type input "13:55"
click at [1109, 316] on button "Save" at bounding box center [1106, 321] width 66 height 22
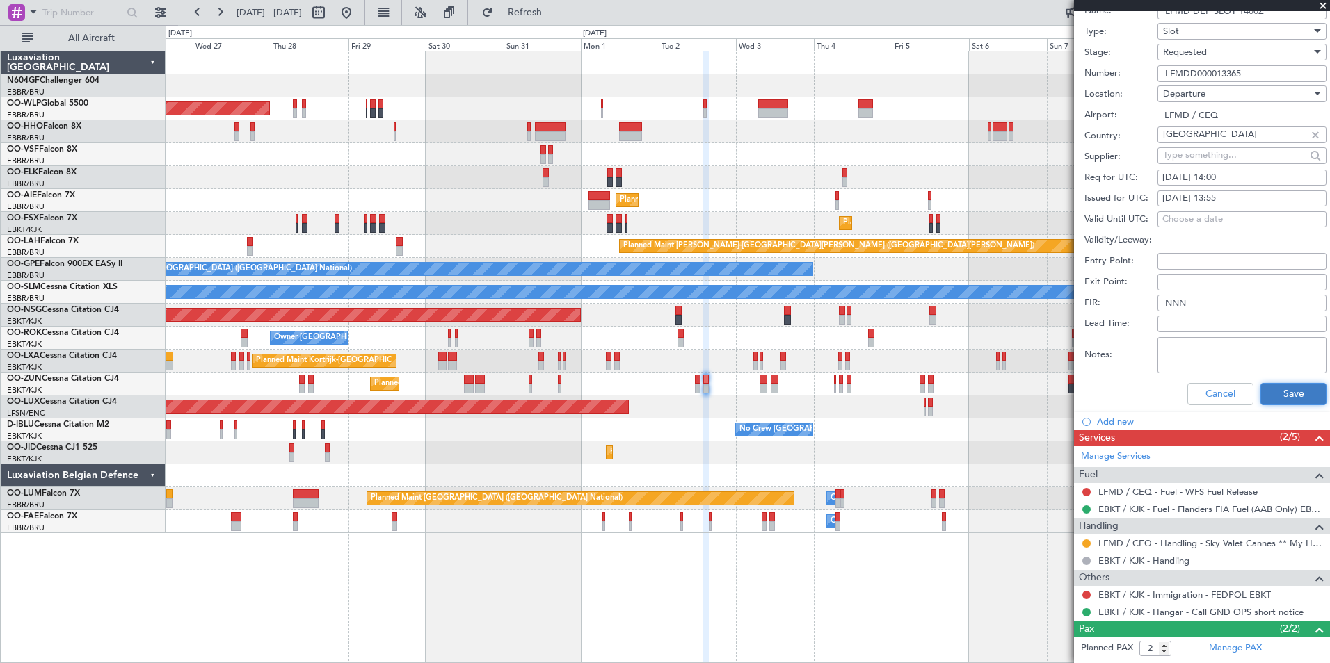
click at [1265, 394] on button "Save" at bounding box center [1293, 394] width 66 height 22
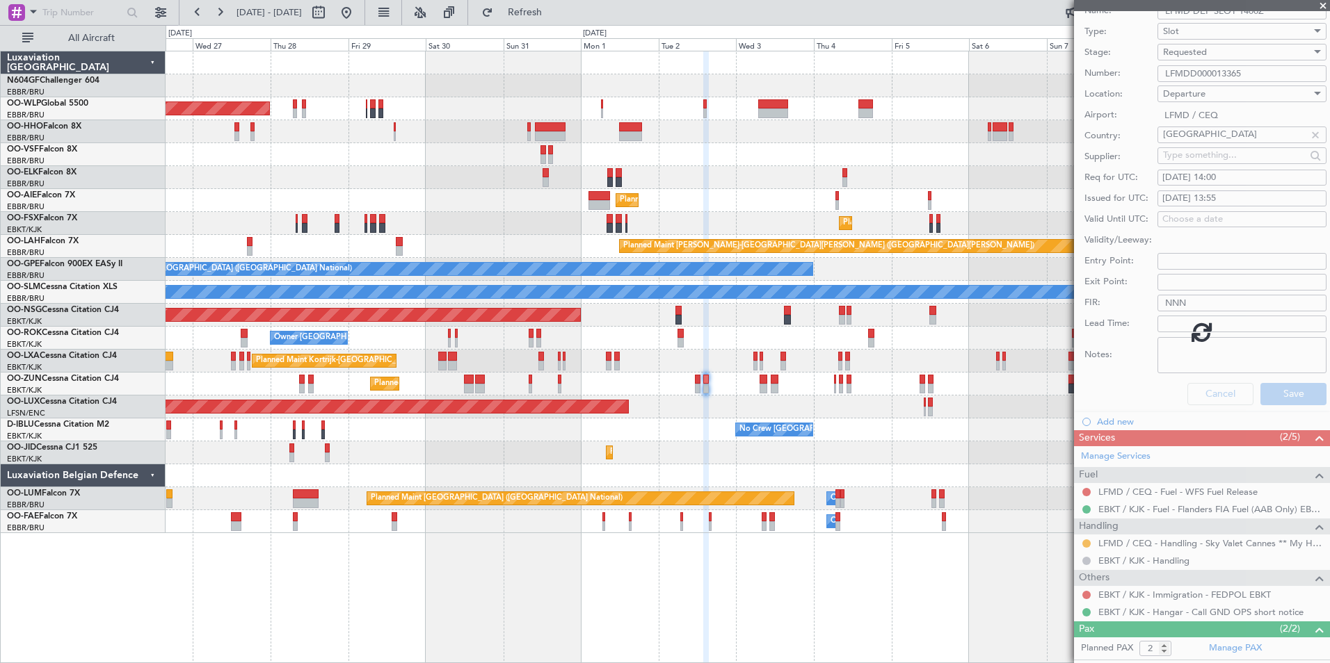
scroll to position [0, 0]
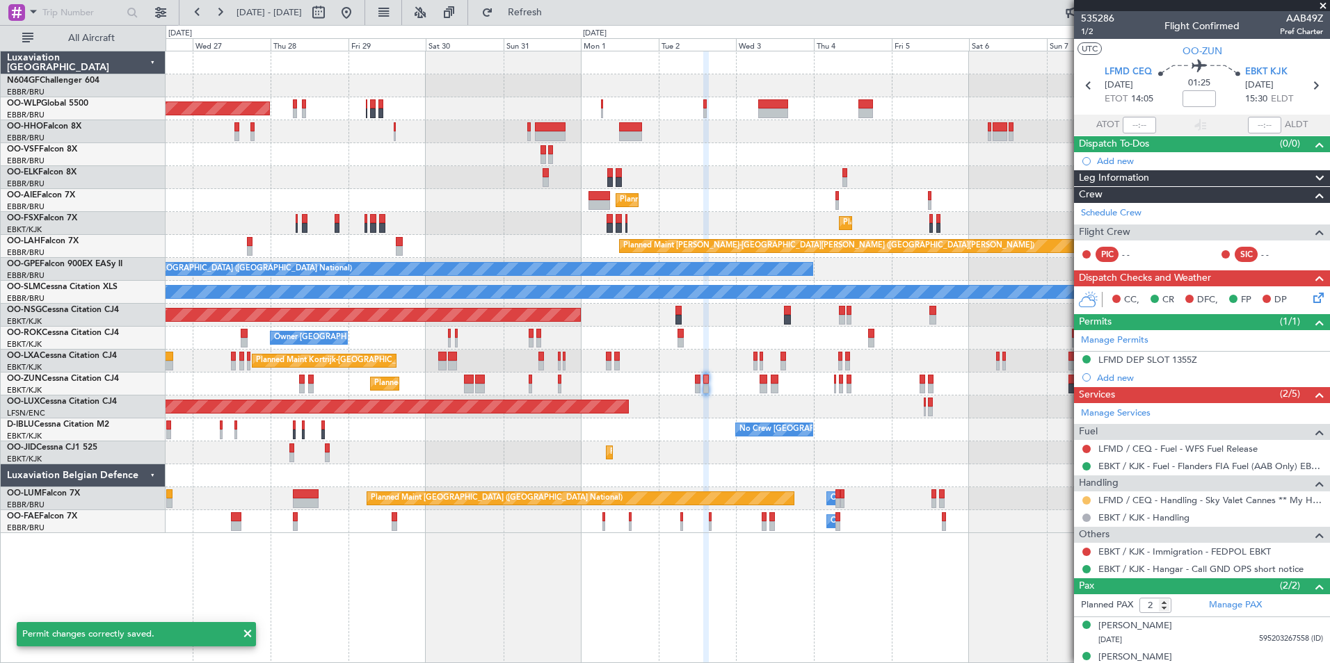
click at [1088, 500] on button at bounding box center [1086, 501] width 8 height 8
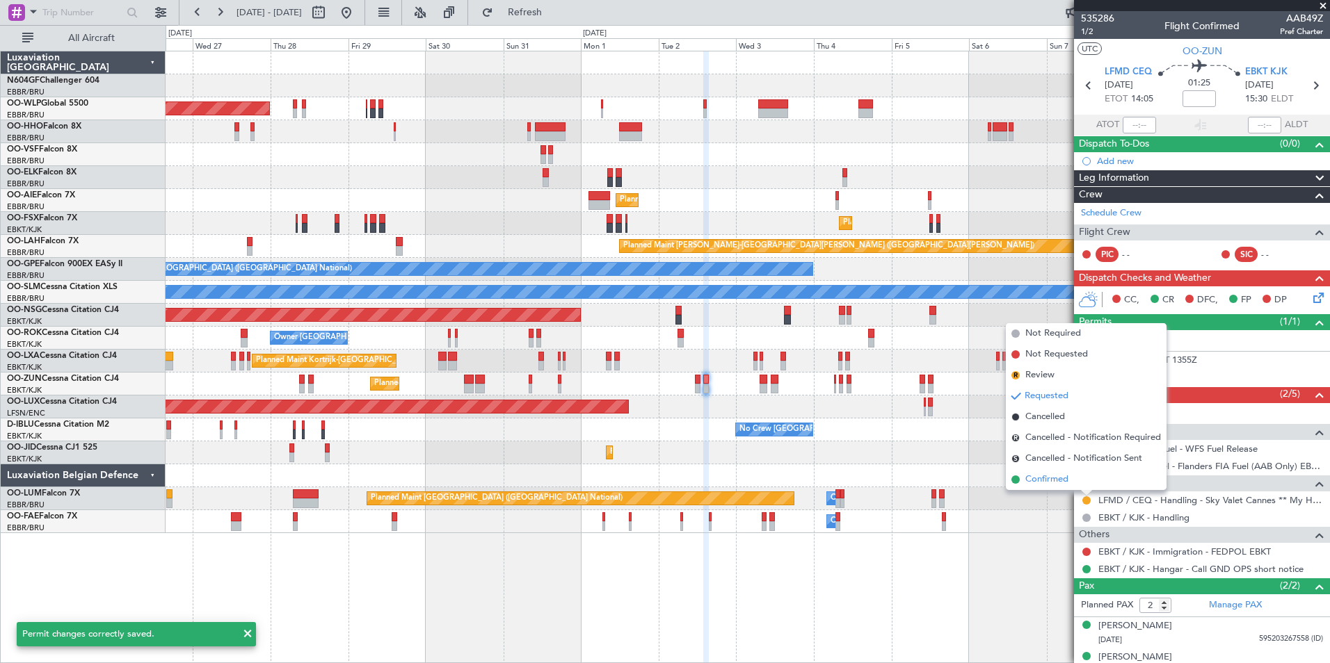
click at [1074, 473] on li "Confirmed" at bounding box center [1086, 479] width 161 height 21
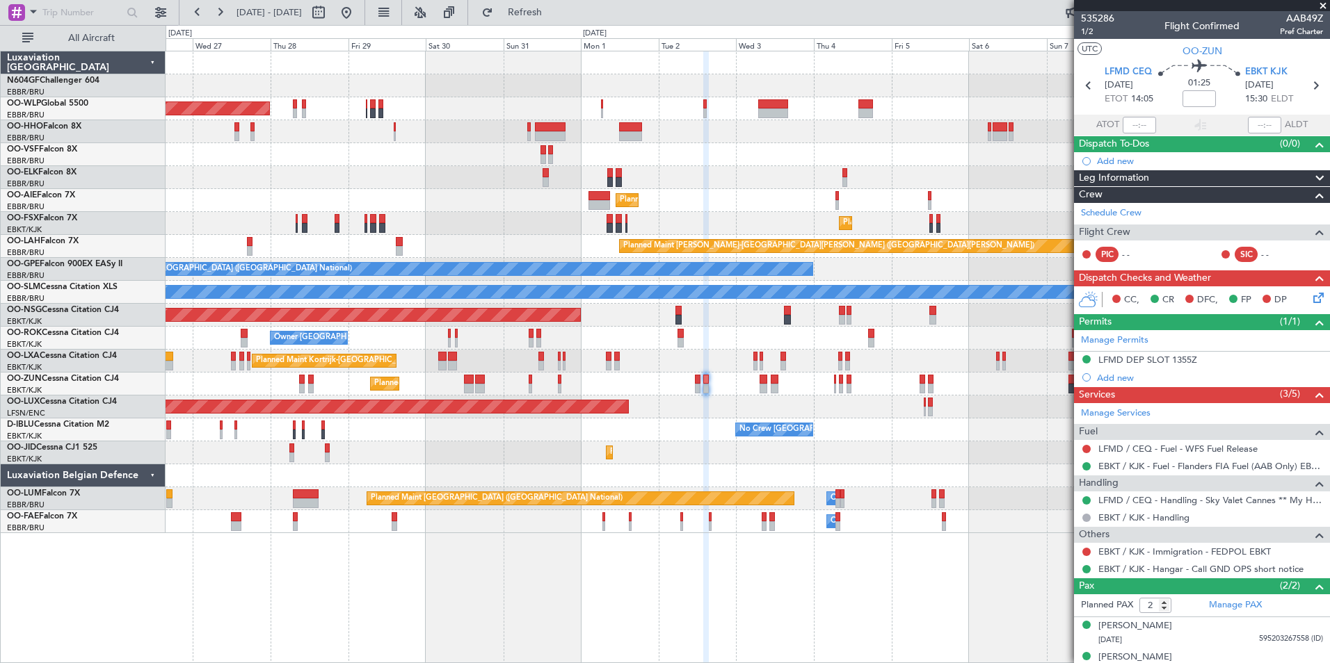
click at [699, 457] on div "Planned Maint Kortrijk-Wevelgem Planned Maint Paris (Le Bourget)" at bounding box center [748, 453] width 1164 height 23
click at [701, 393] on div "Planned Maint Kortrijk-[GEOGRAPHIC_DATA]" at bounding box center [748, 384] width 1164 height 23
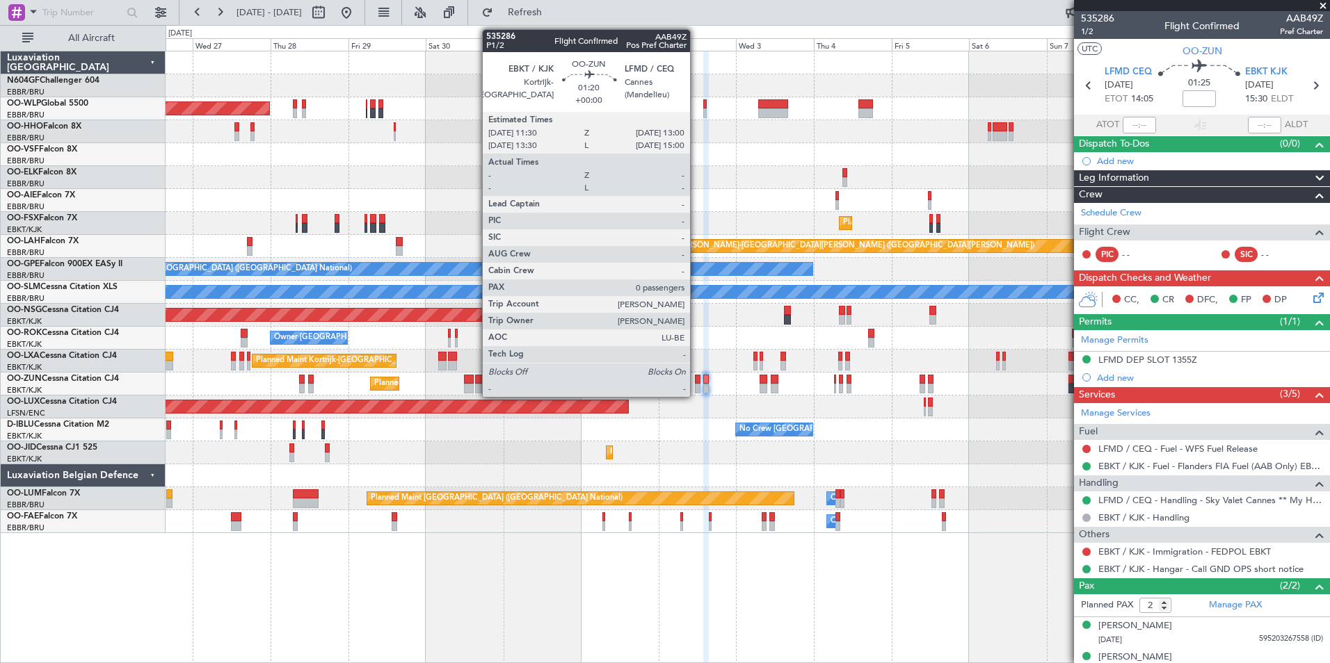
click at [696, 392] on div at bounding box center [697, 389] width 5 height 10
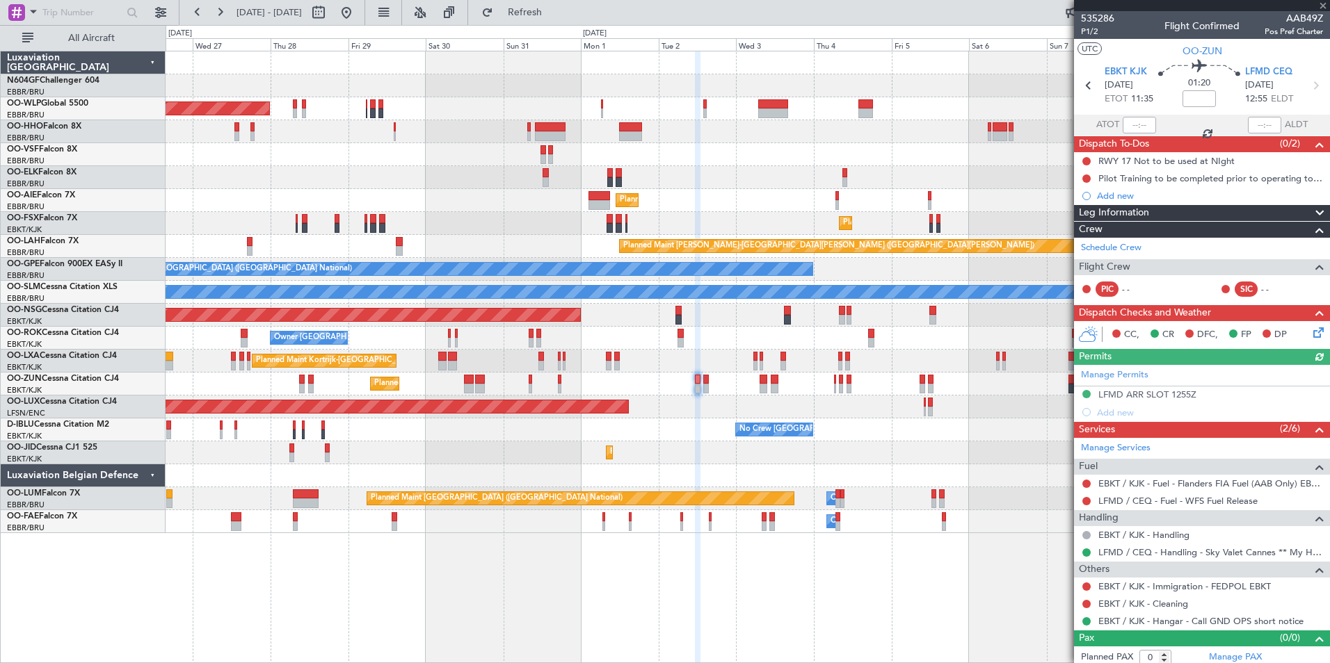
click at [755, 391] on div "Planned Maint Kortrijk-[GEOGRAPHIC_DATA]" at bounding box center [748, 384] width 1164 height 23
click at [832, 401] on div "Planned Maint Berlin (Brandenburg) Planned Maint Kortrijk-Wevelgem Planned Main…" at bounding box center [748, 292] width 1164 height 482
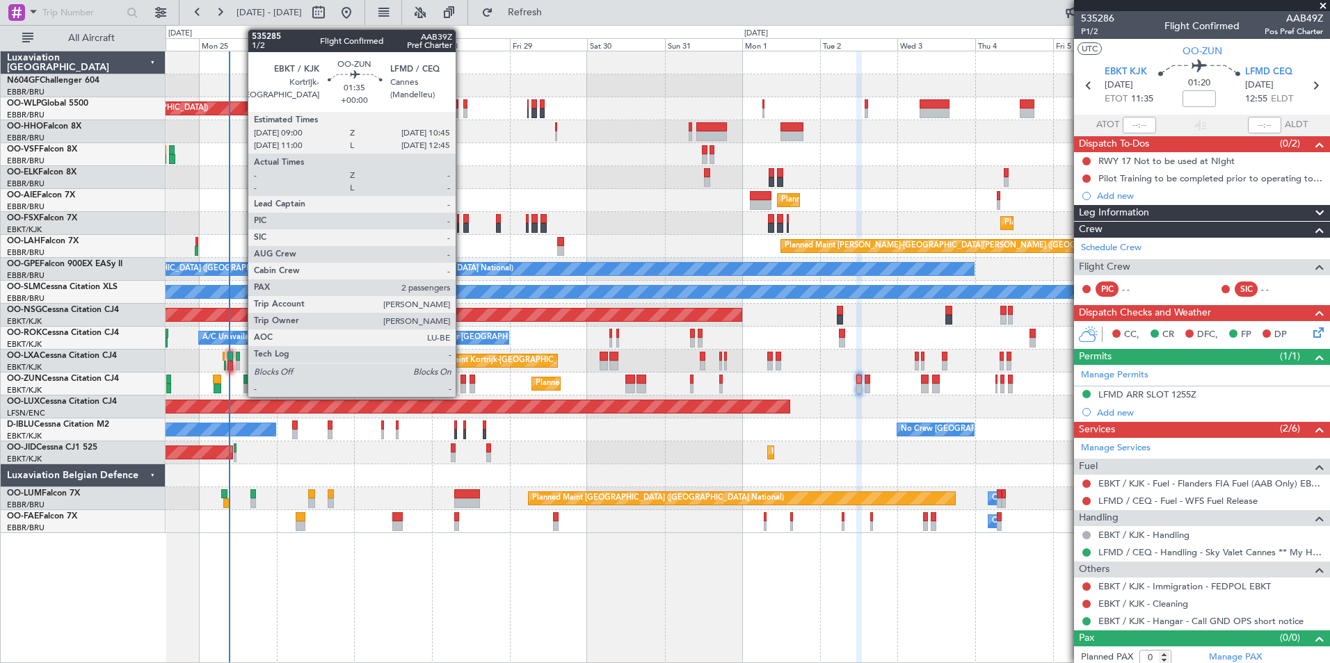
click at [462, 387] on div at bounding box center [463, 389] width 6 height 10
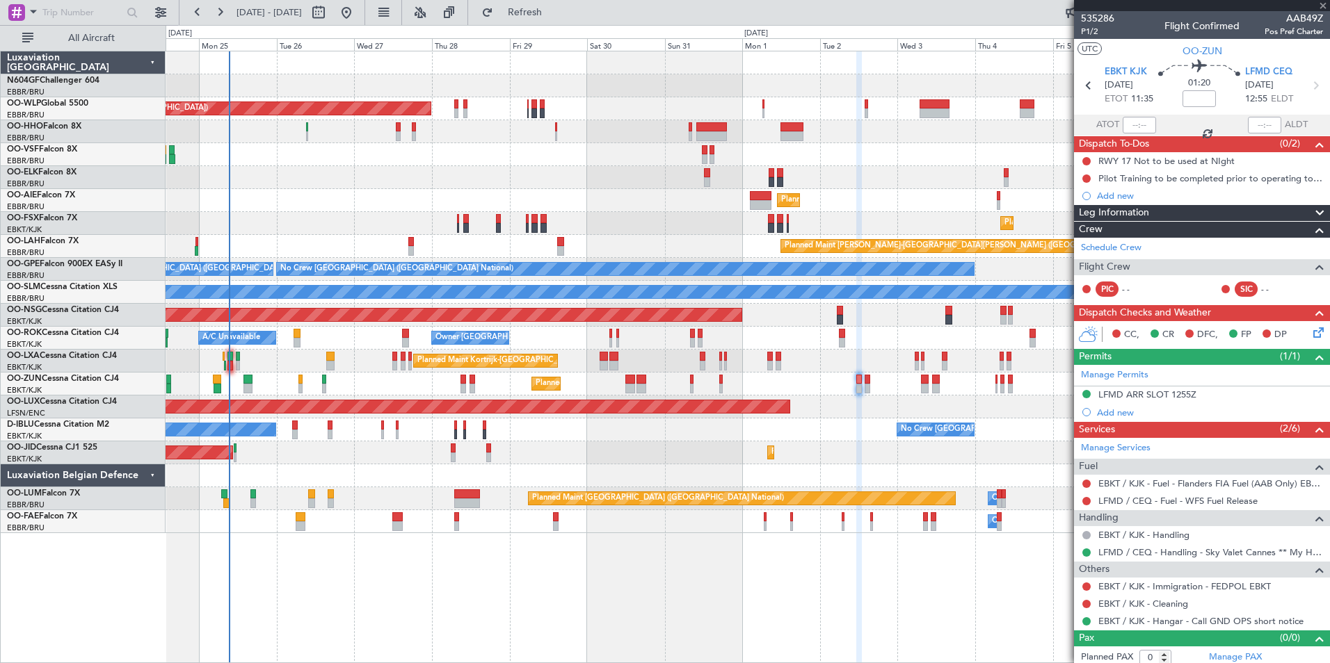
type input "2"
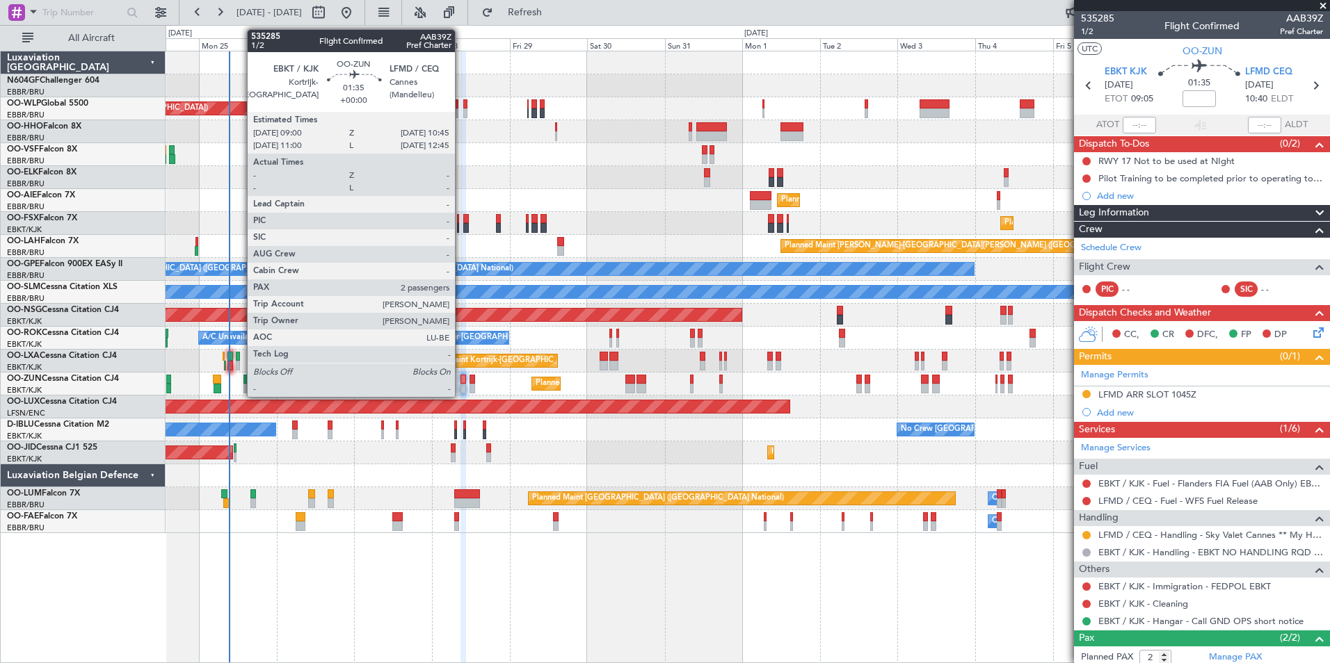
click at [461, 388] on div at bounding box center [463, 389] width 6 height 10
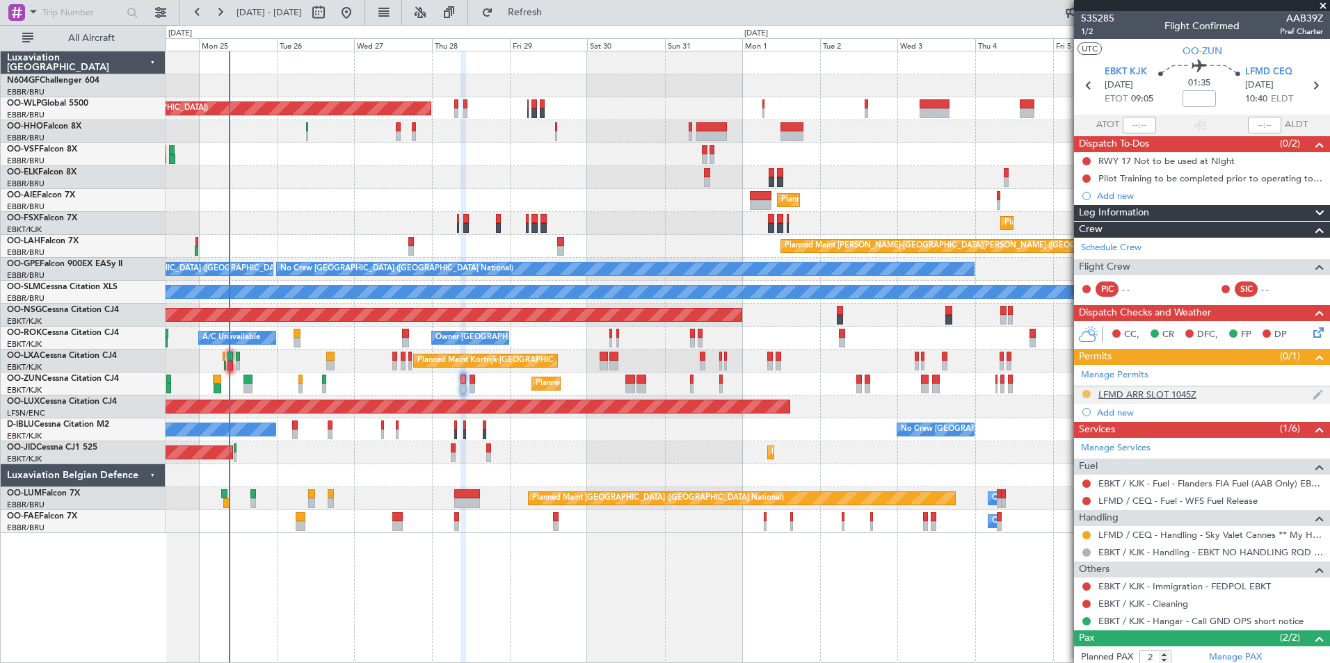
click at [1086, 395] on button at bounding box center [1086, 394] width 8 height 8
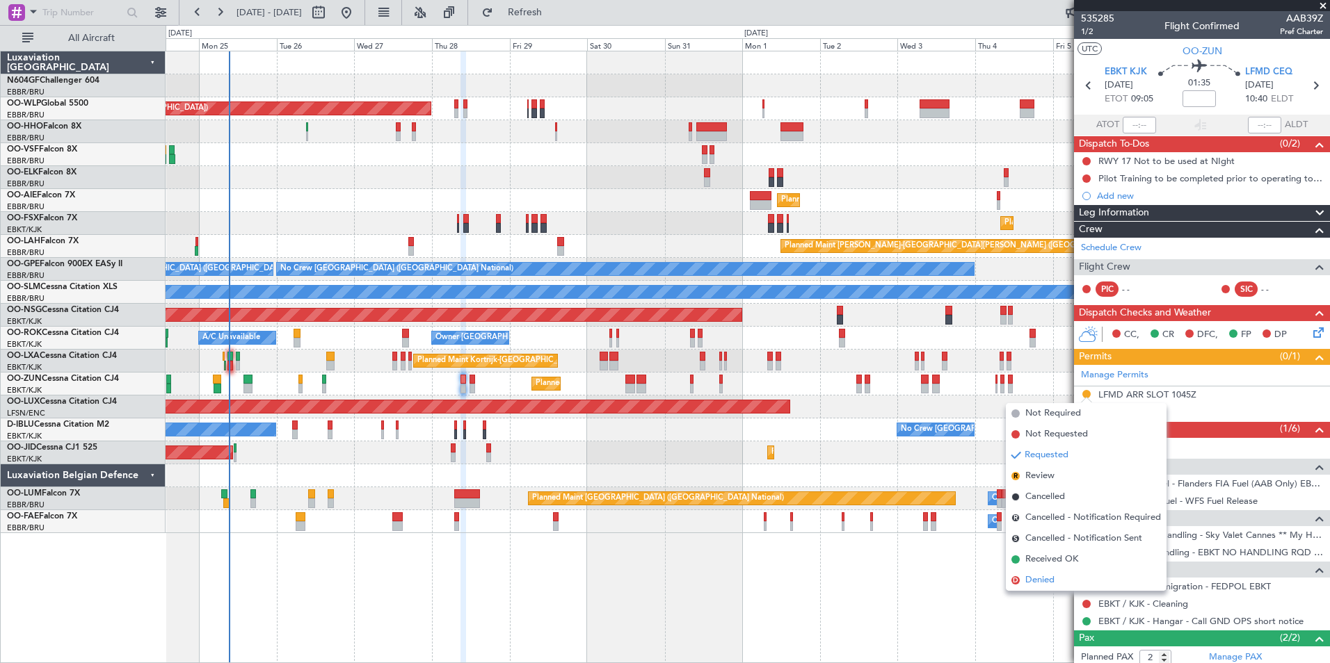
click at [1043, 579] on span "Denied" at bounding box center [1039, 581] width 29 height 14
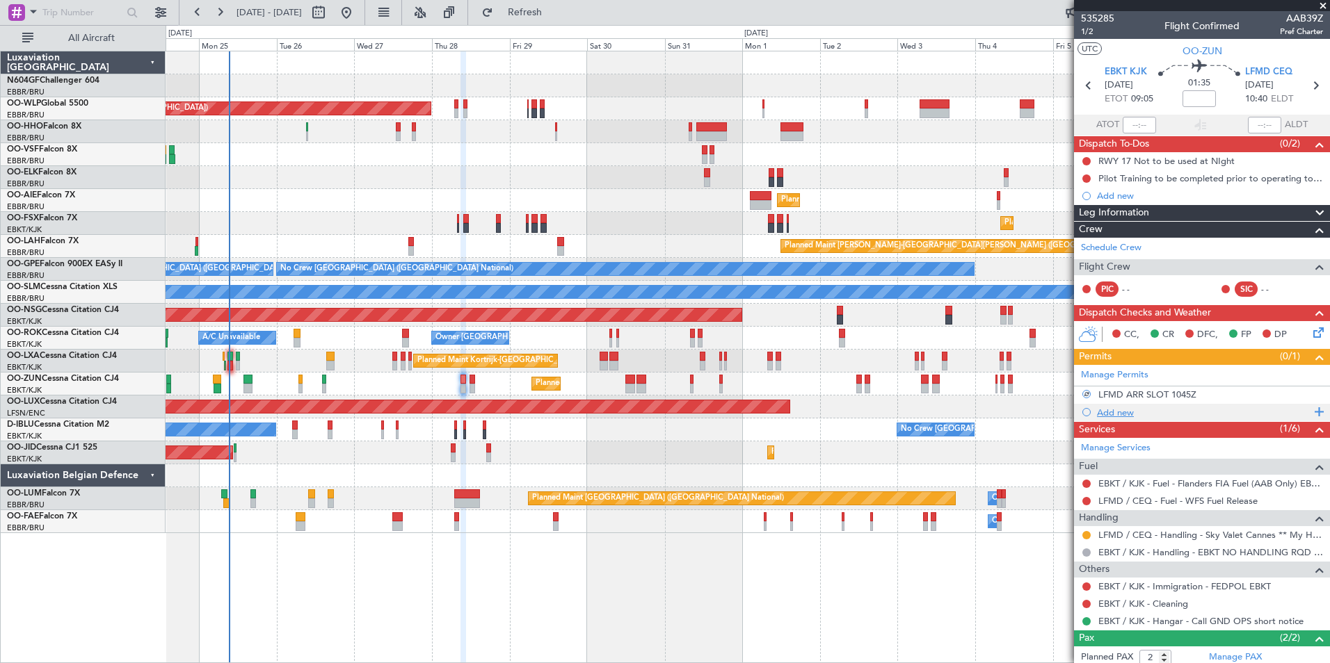
click at [1125, 412] on div "Add new" at bounding box center [1204, 413] width 214 height 12
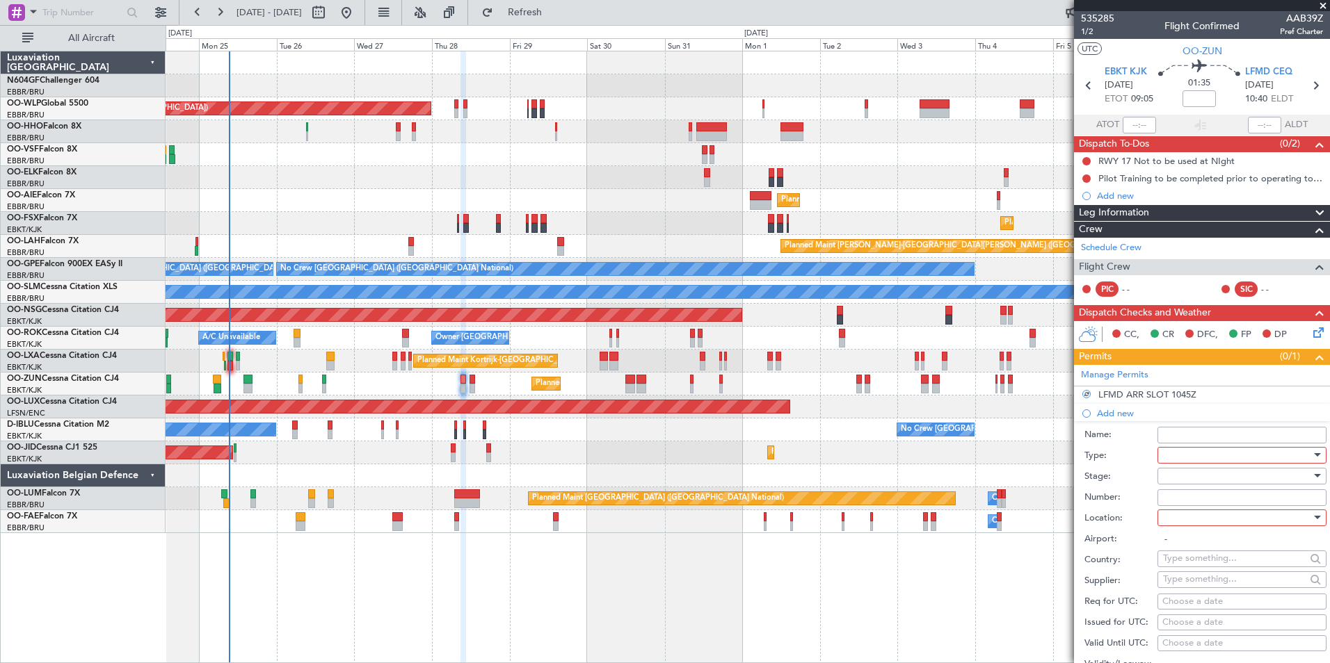
click at [1166, 449] on div at bounding box center [1237, 455] width 148 height 21
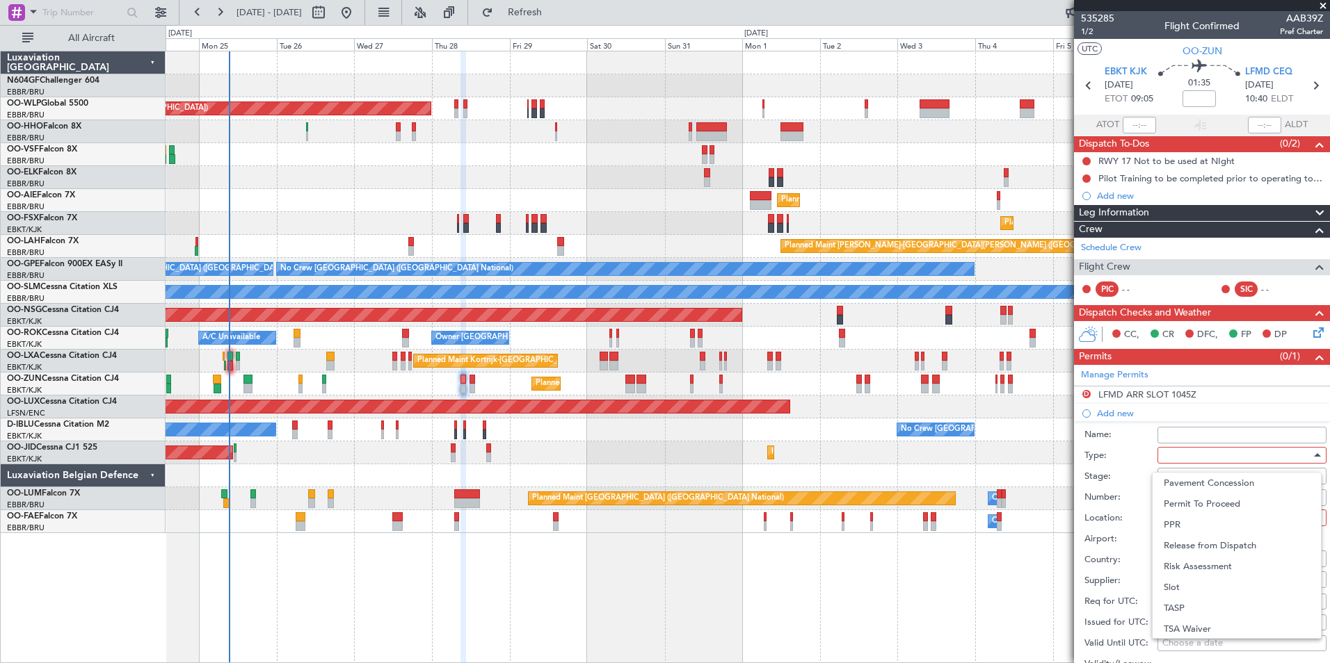
scroll to position [419, 0]
click at [1209, 579] on span "Slot" at bounding box center [1237, 586] width 146 height 21
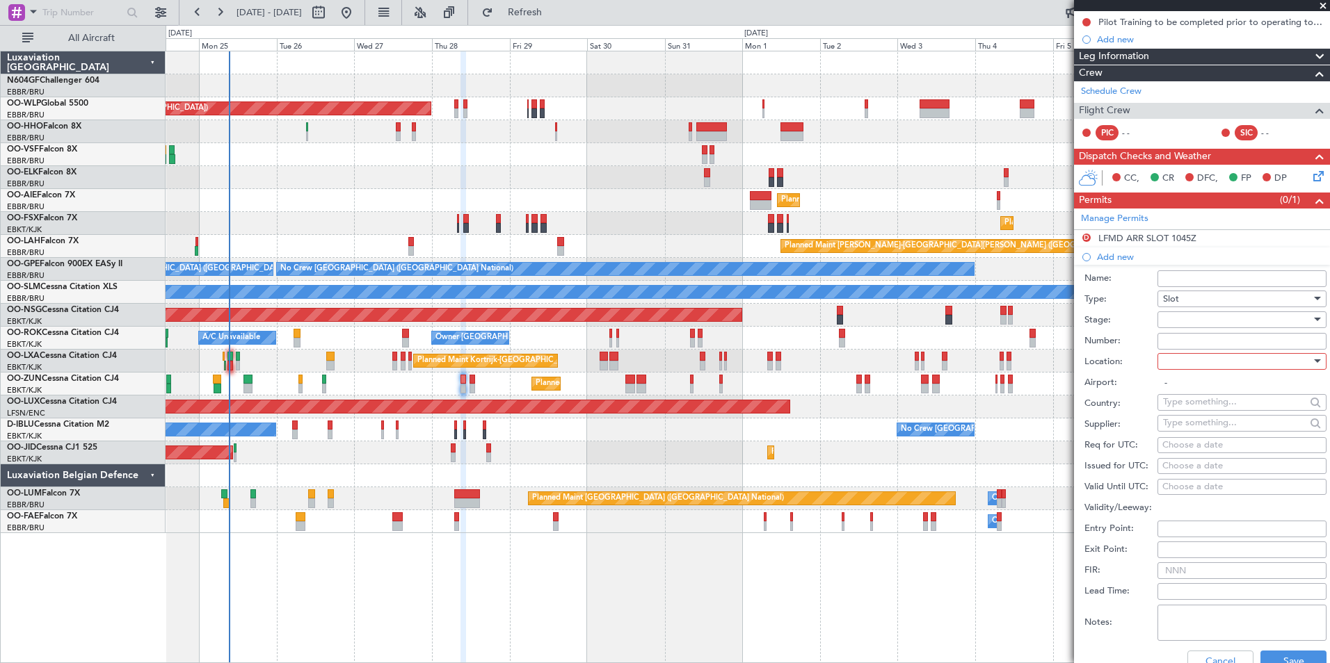
click at [1181, 322] on div at bounding box center [1237, 319] width 148 height 21
click at [1222, 437] on span "Received OK" at bounding box center [1237, 431] width 146 height 21
click at [1180, 341] on input "Number:" at bounding box center [1241, 341] width 169 height 17
paste input "LFMDA000013363"
type input "LFMDA000013363"
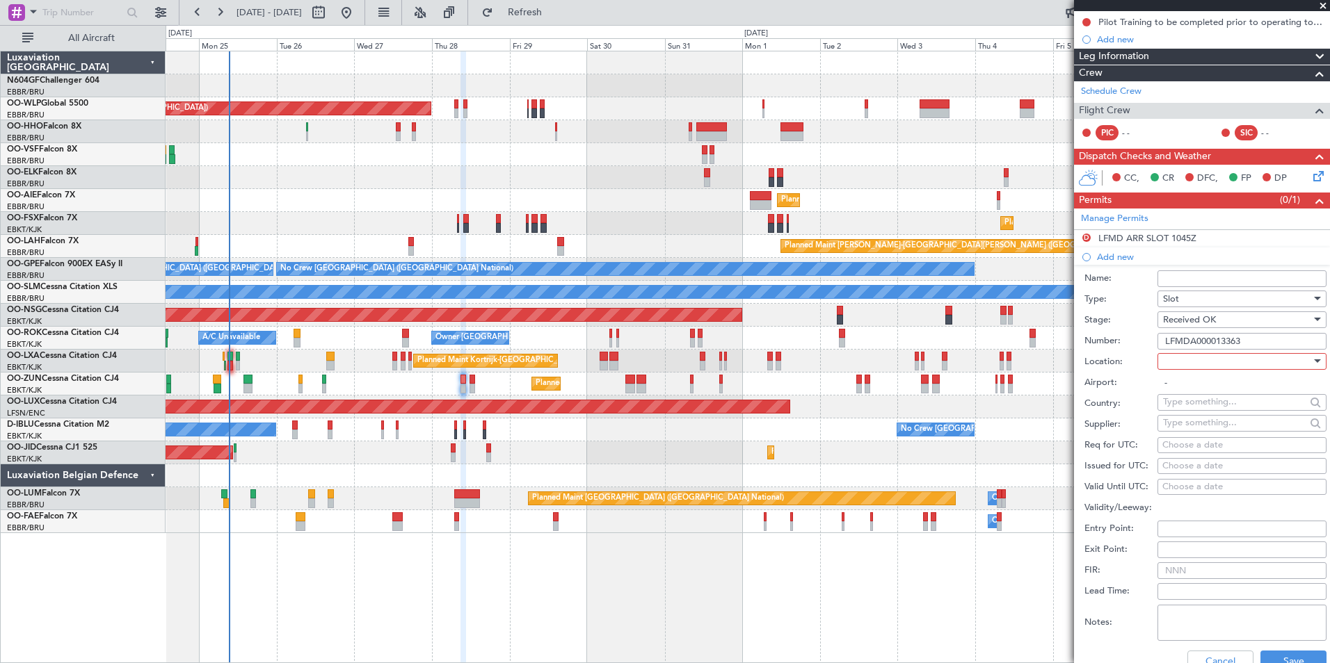
click at [1132, 344] on label "Number:" at bounding box center [1120, 342] width 73 height 14
click at [1157, 344] on input "LFMDA000013363" at bounding box center [1241, 341] width 169 height 17
click at [1173, 363] on div at bounding box center [1237, 361] width 148 height 21
click at [1229, 427] on span "Arrival" at bounding box center [1237, 431] width 146 height 21
type input "LFMD / CEQ"
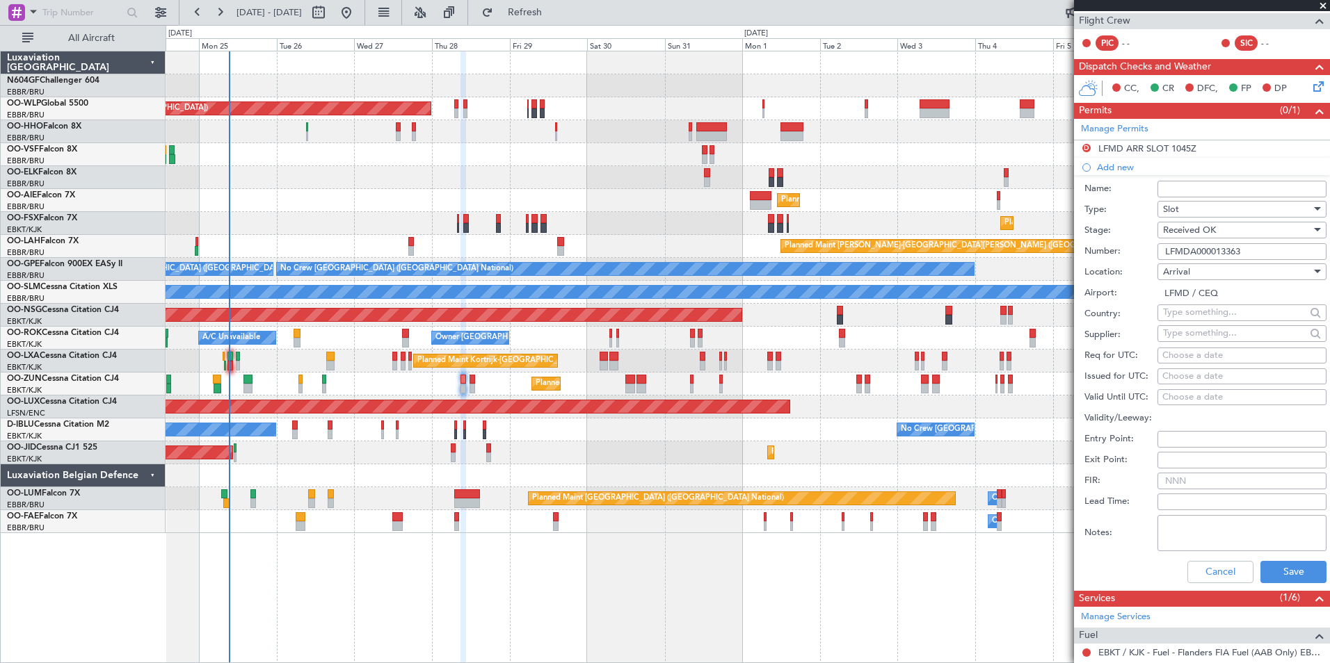
scroll to position [247, 0]
click at [1184, 357] on div "Choose a date" at bounding box center [1241, 355] width 159 height 14
select select "8"
select select "2025"
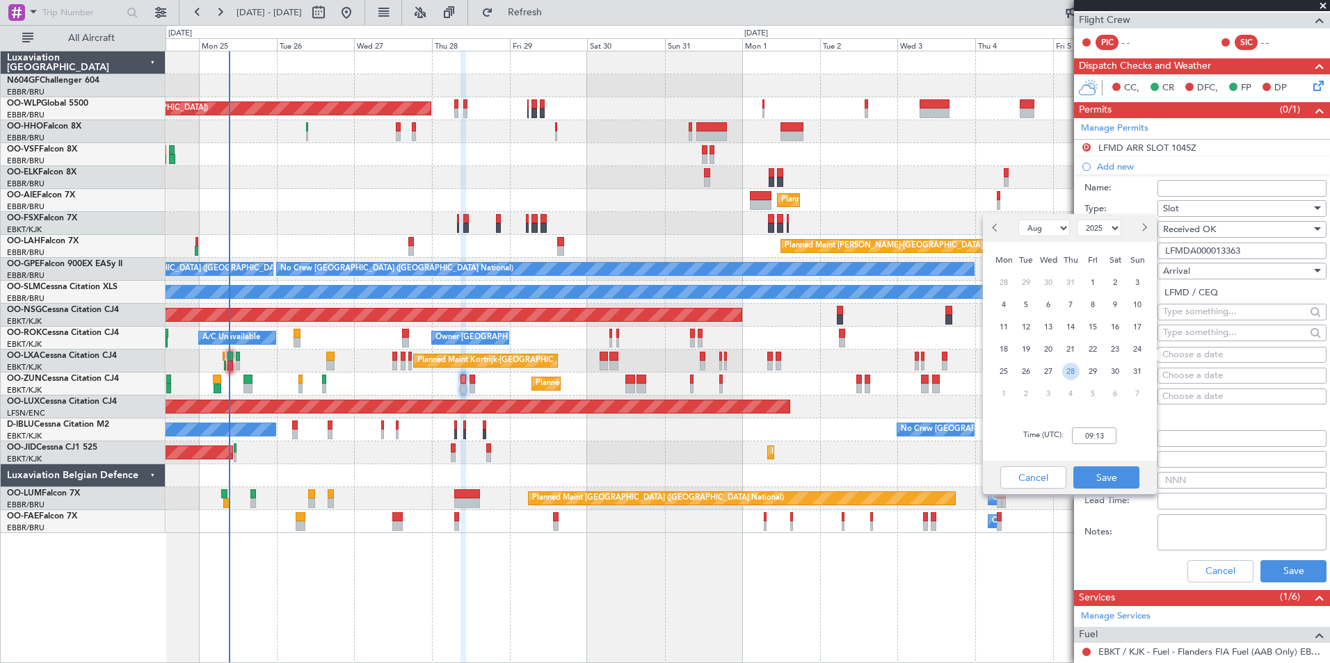
click at [1065, 370] on span "28" at bounding box center [1070, 371] width 17 height 17
click at [1098, 433] on input "00:00" at bounding box center [1094, 436] width 45 height 17
type input "10:05"
click at [1084, 476] on button "Save" at bounding box center [1106, 478] width 66 height 22
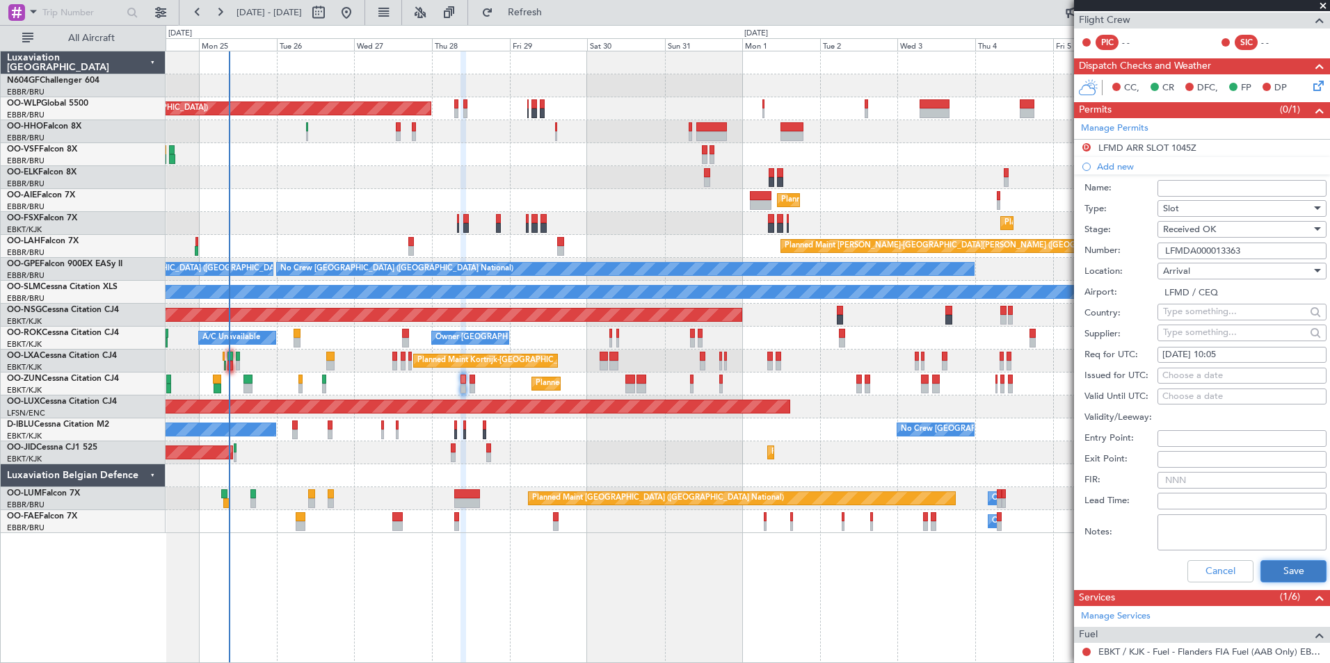
click at [1287, 563] on button "Save" at bounding box center [1293, 572] width 66 height 22
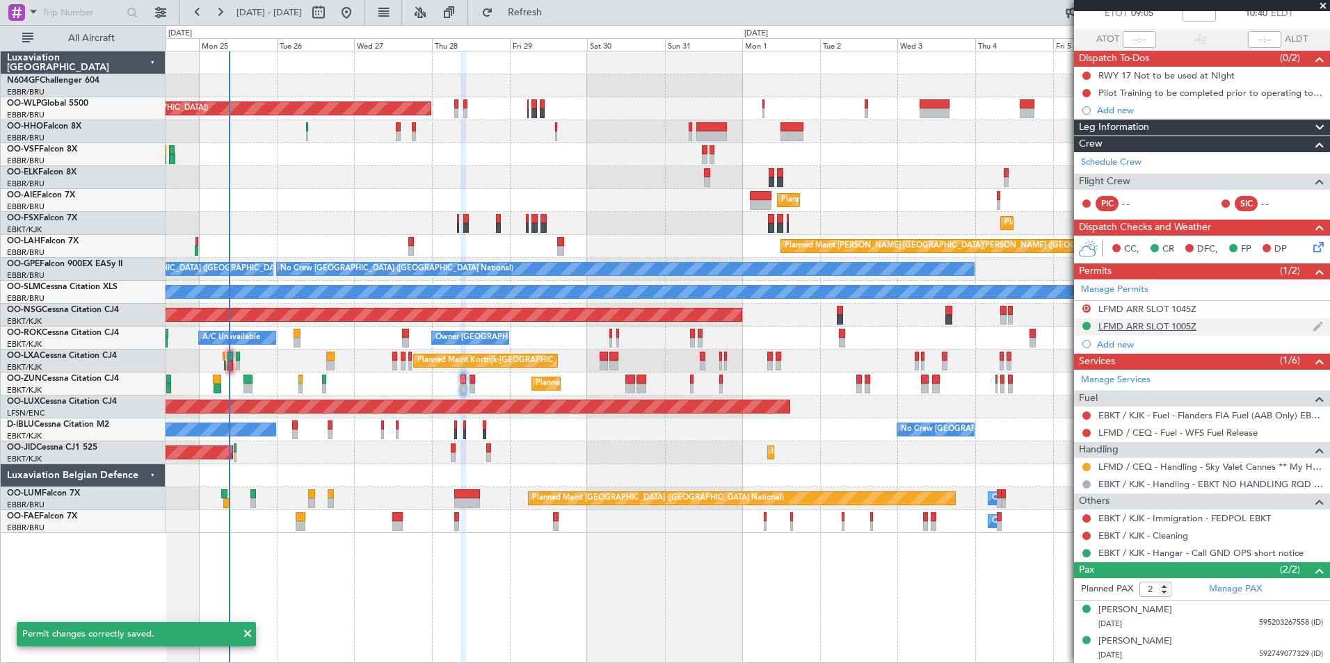
scroll to position [0, 0]
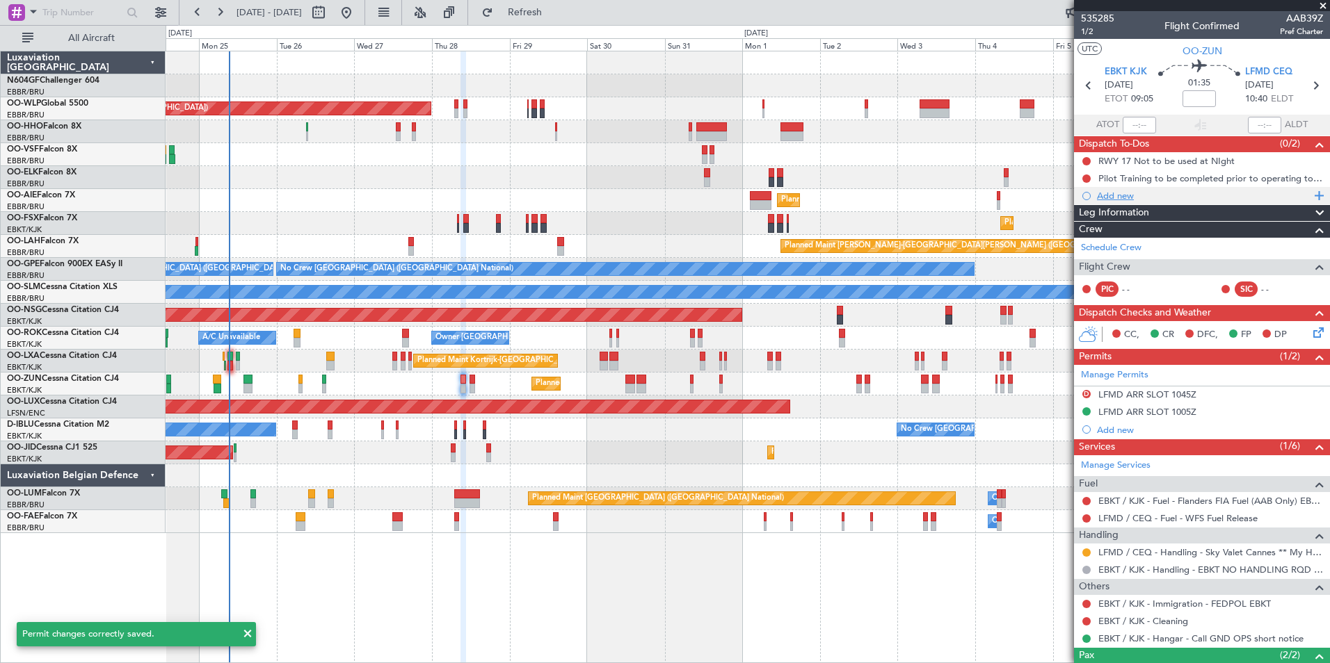
click at [1148, 195] on div "Add new" at bounding box center [1204, 196] width 214 height 12
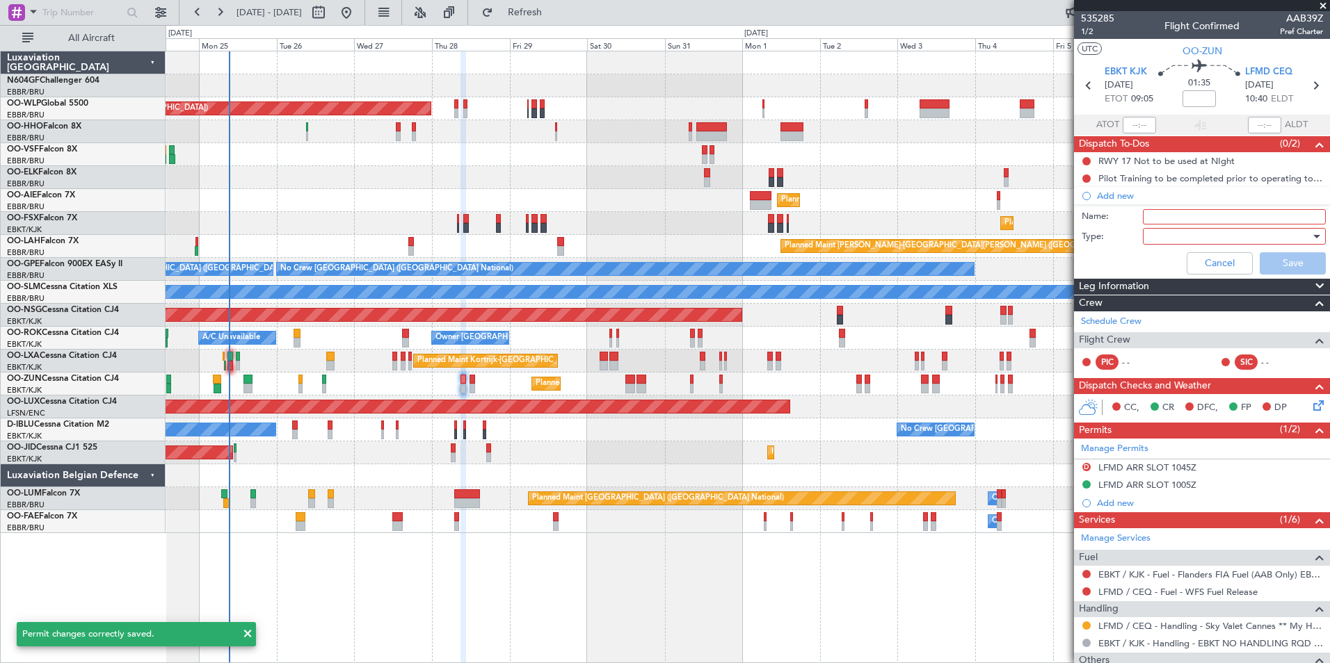
click at [1172, 219] on input "Name:" at bounding box center [1234, 216] width 183 height 15
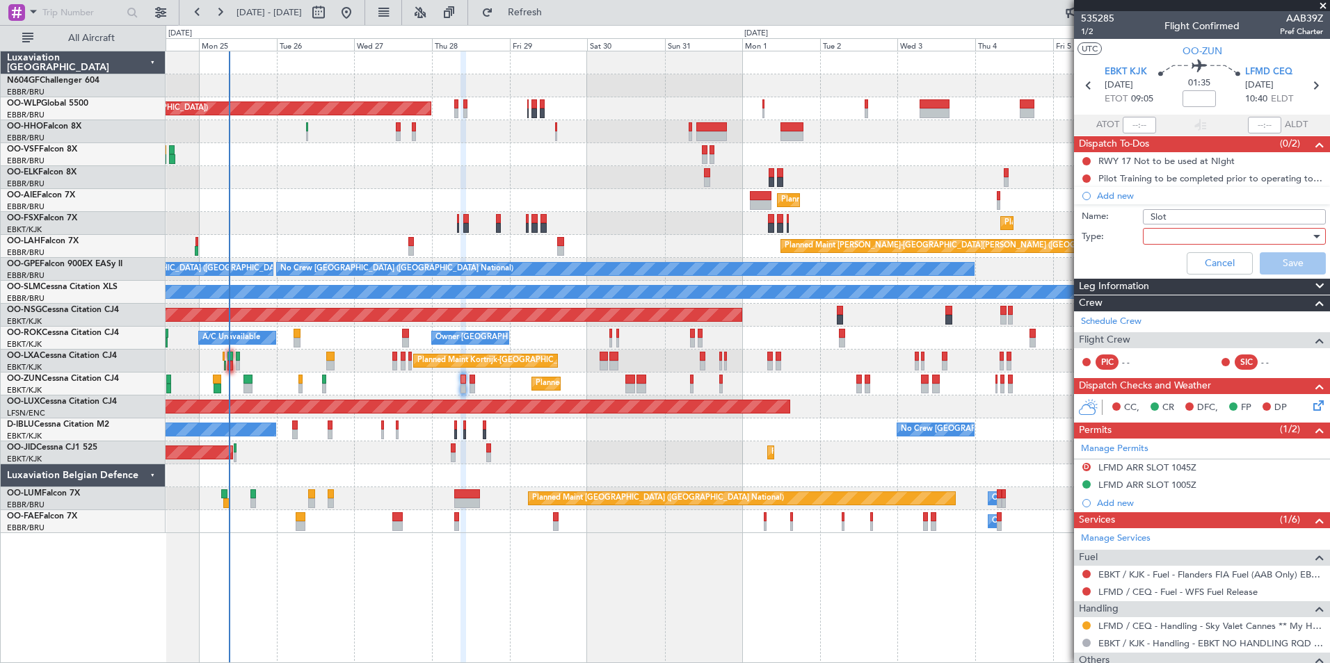
type input "Slot mismatch LFMD"
click at [1205, 236] on div at bounding box center [1229, 236] width 162 height 21
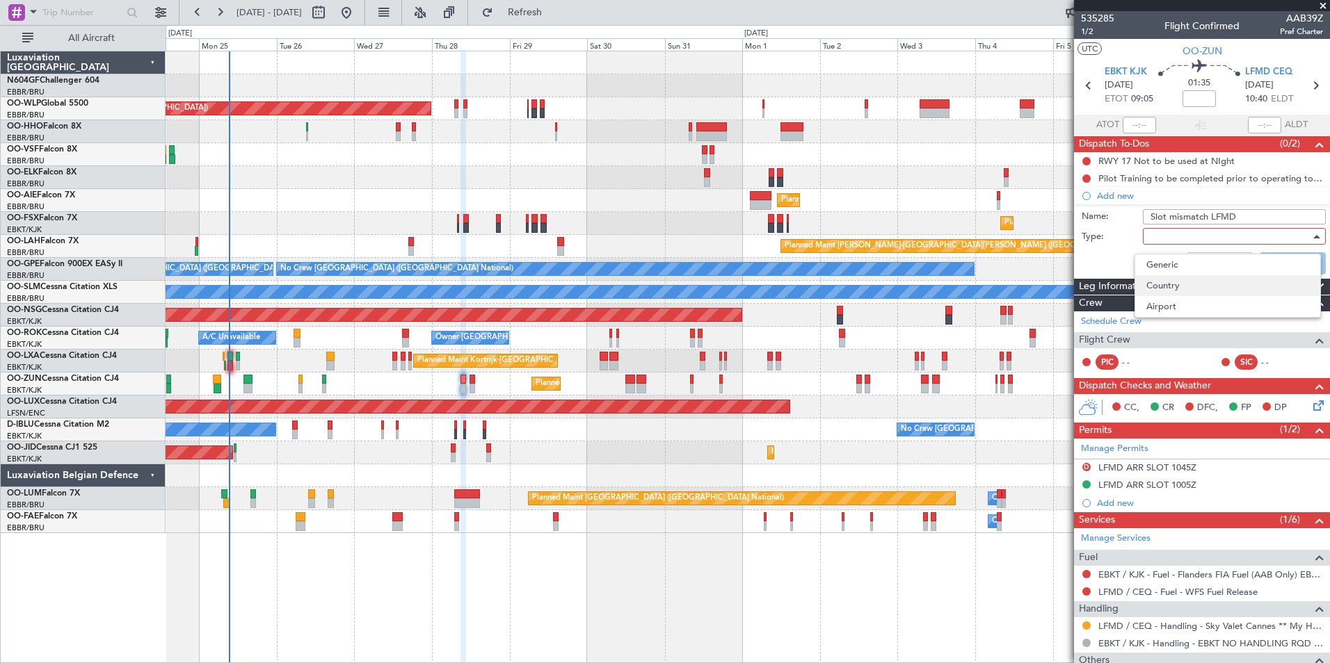
click at [1183, 275] on span "Country" at bounding box center [1227, 285] width 163 height 21
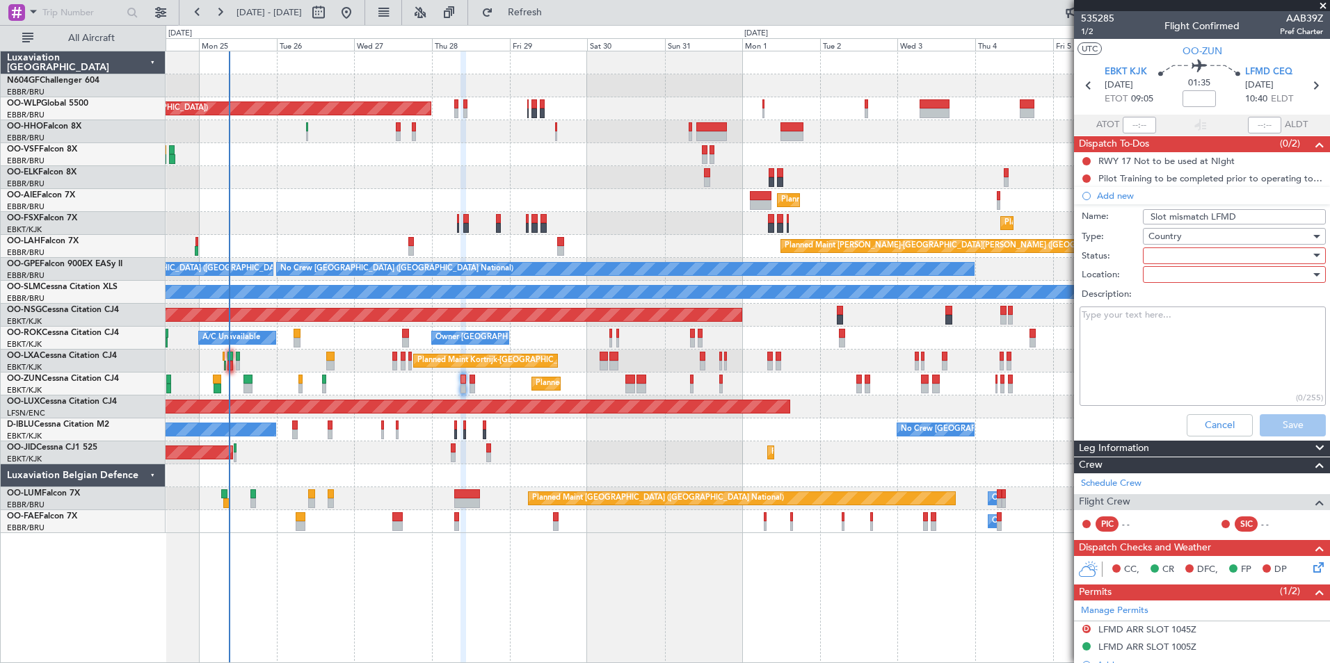
click at [1182, 239] on div "Country" at bounding box center [1229, 236] width 162 height 21
click at [1181, 266] on span "Generic" at bounding box center [1227, 265] width 163 height 21
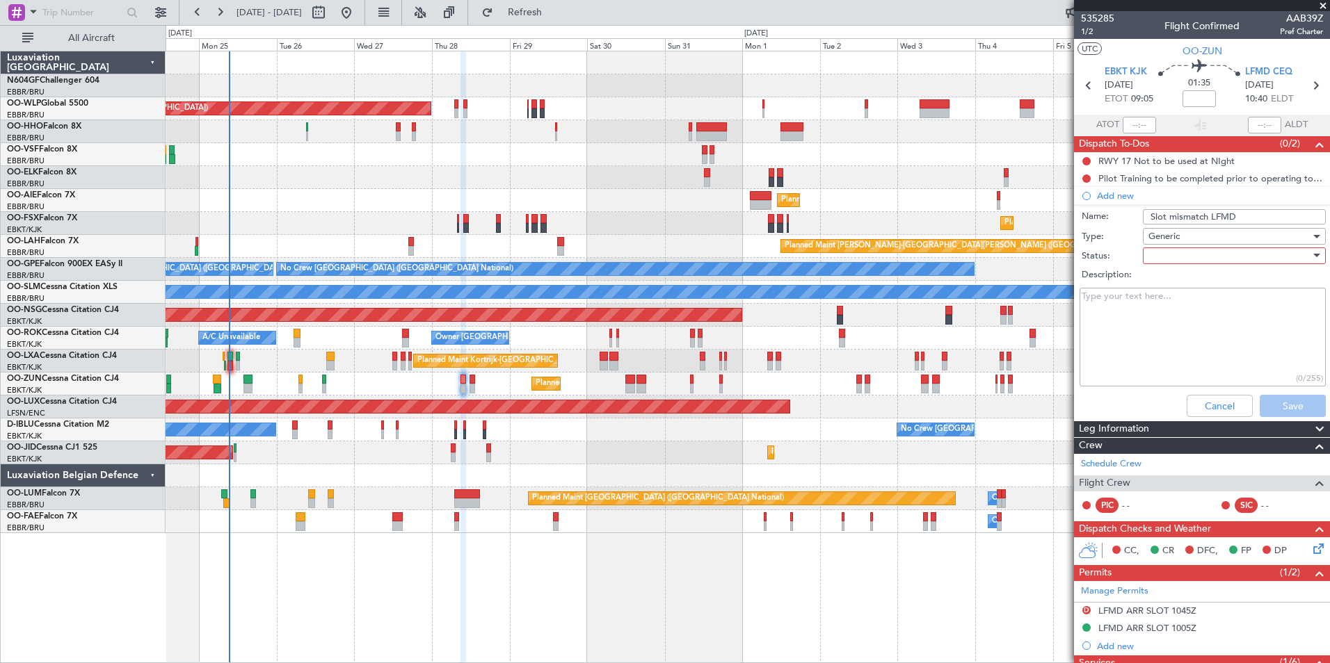
click at [1182, 258] on div at bounding box center [1229, 255] width 162 height 21
click at [1195, 305] on span "In Progress" at bounding box center [1227, 304] width 163 height 21
click at [1195, 305] on textarea "Description:" at bounding box center [1202, 337] width 246 height 99
type textarea "S"
type textarea "Nicolas informed No tolerance"
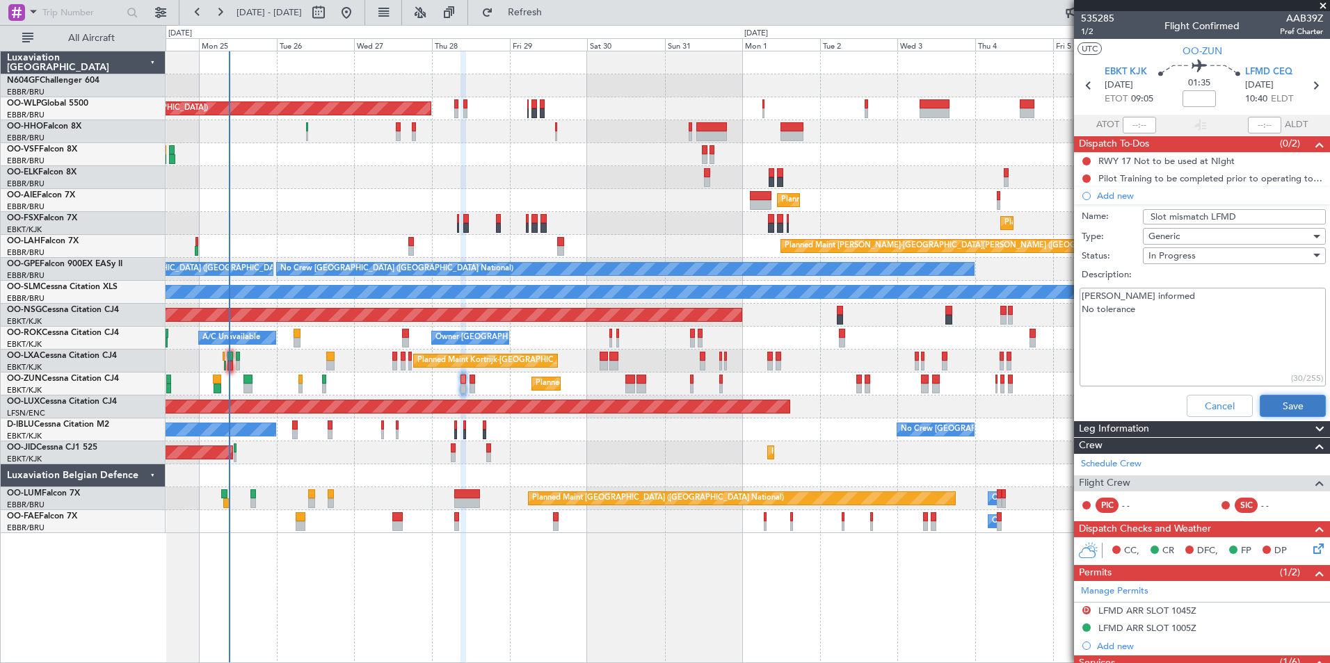
click at [1269, 411] on button "Save" at bounding box center [1292, 406] width 66 height 22
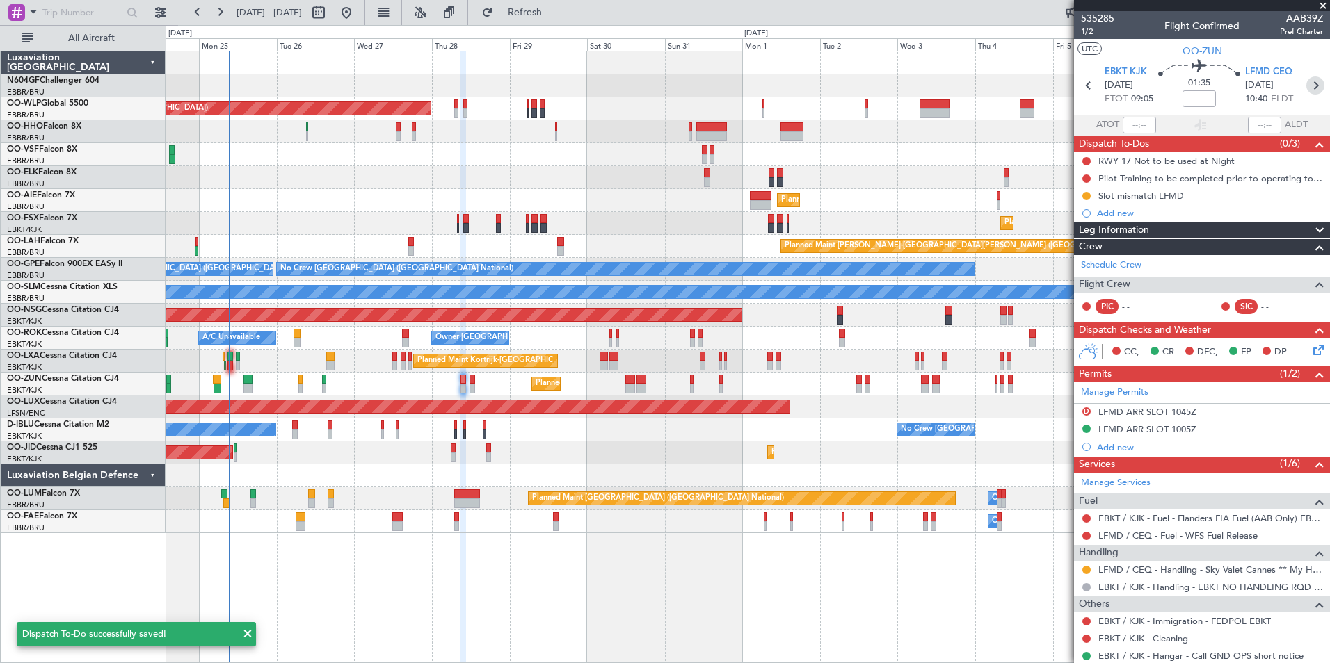
click at [1306, 92] on icon at bounding box center [1315, 86] width 18 height 18
type input "0"
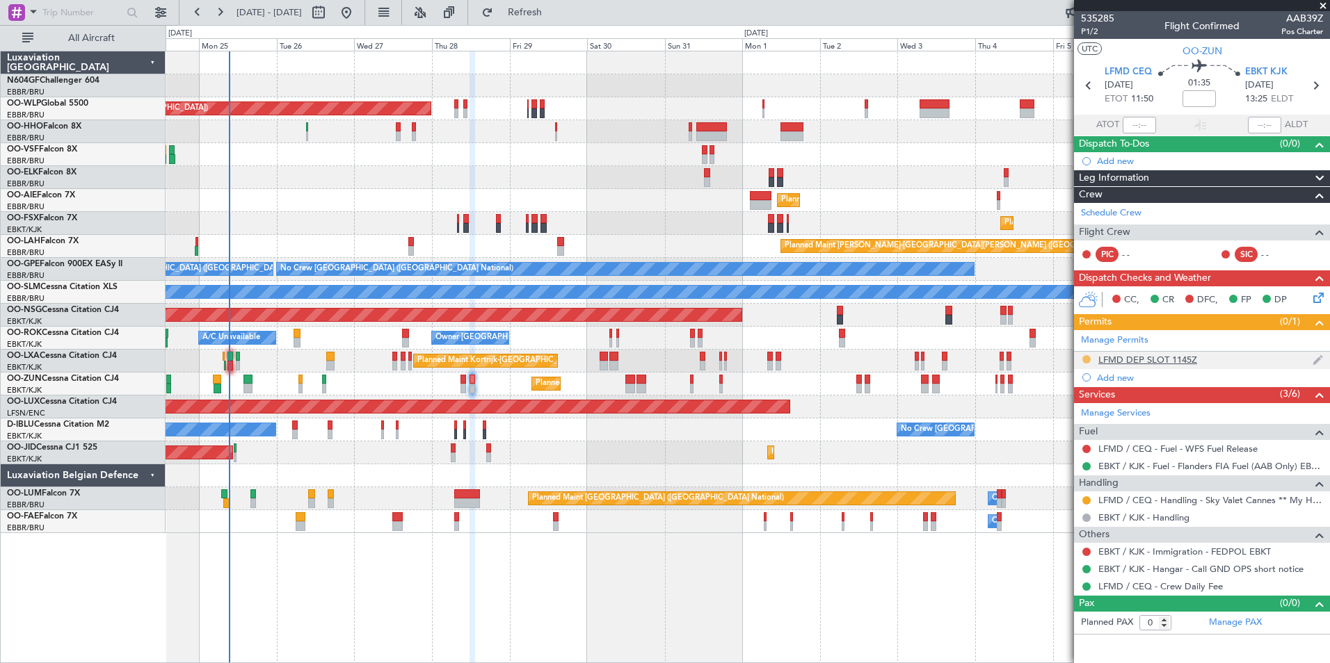
click at [1085, 360] on button at bounding box center [1086, 359] width 8 height 8
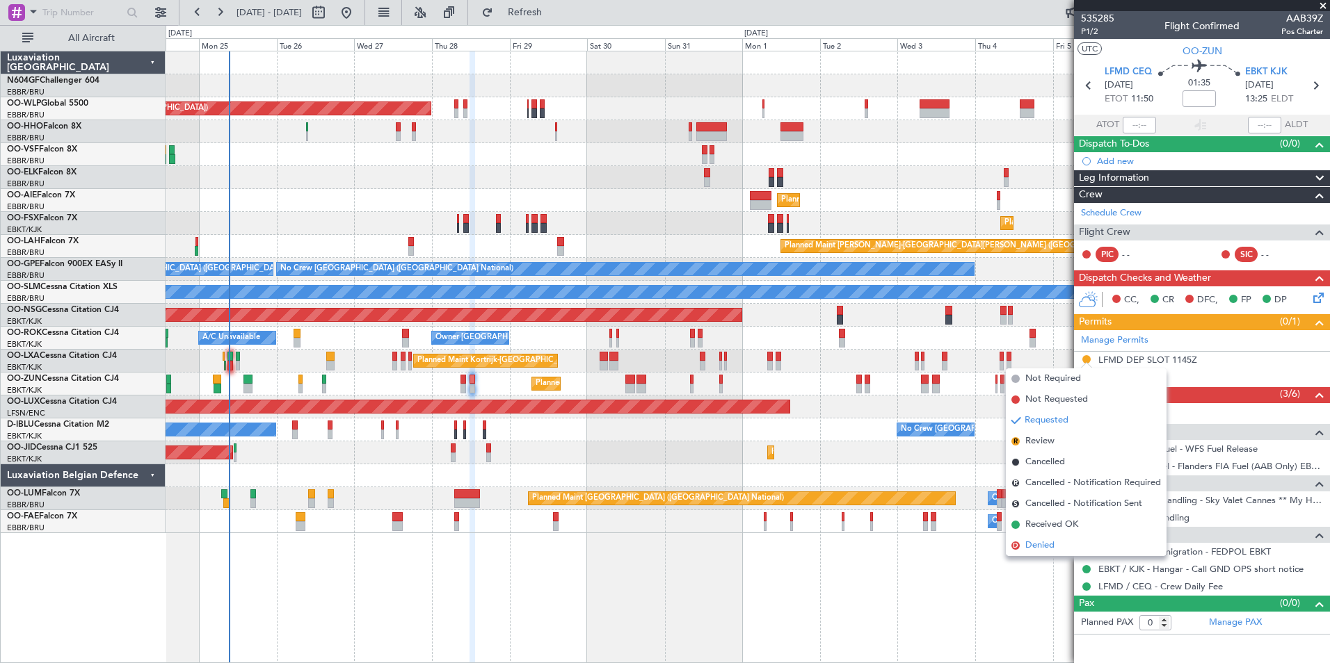
click at [1028, 549] on span "Denied" at bounding box center [1039, 546] width 29 height 14
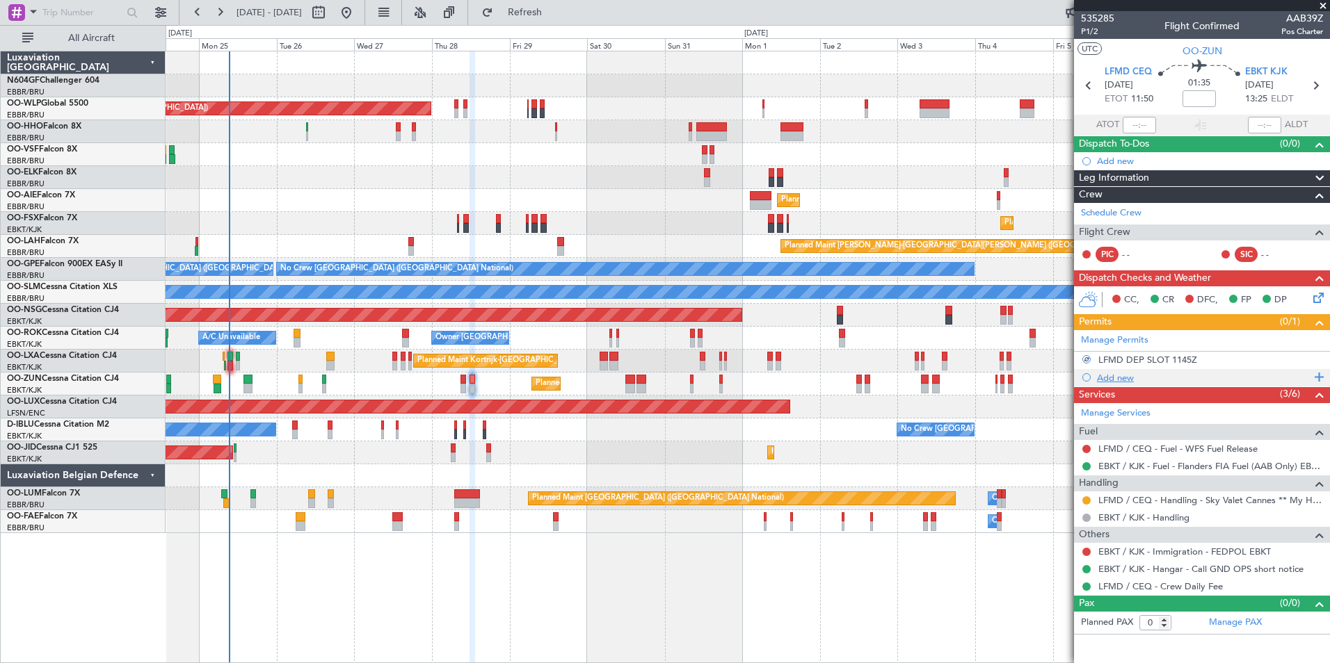
click at [1118, 379] on div "Add new" at bounding box center [1204, 378] width 214 height 12
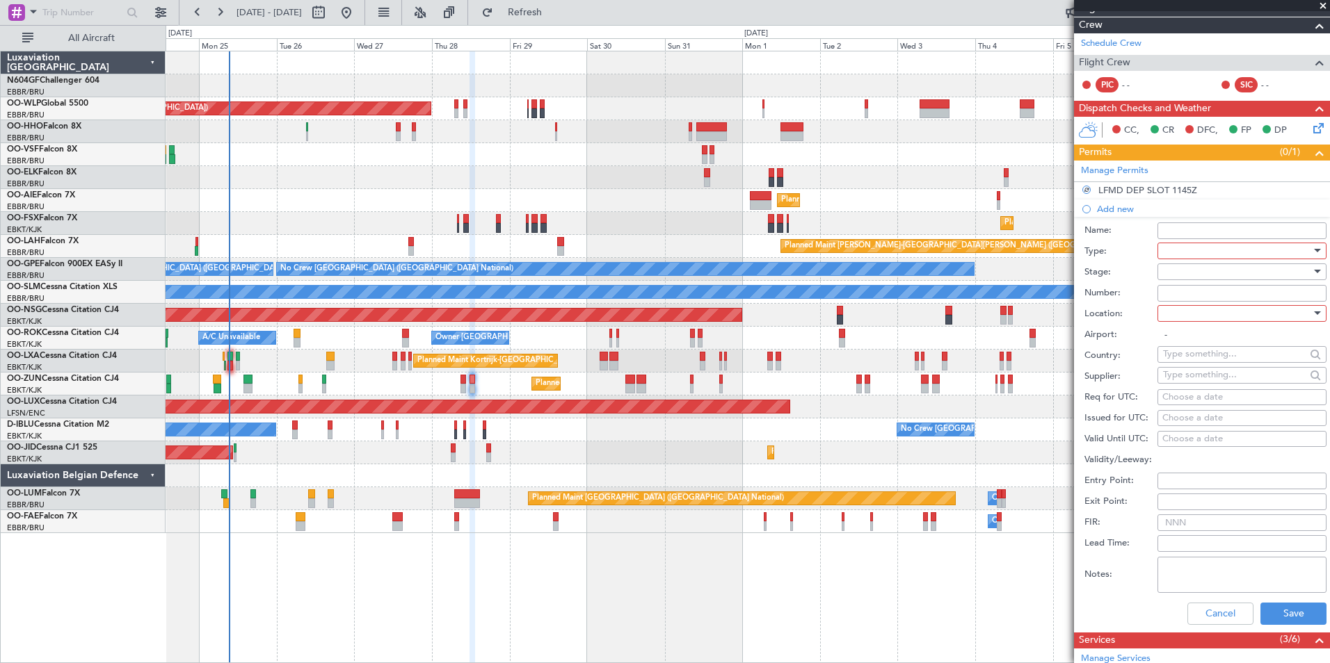
scroll to position [170, 0]
click at [1199, 250] on div at bounding box center [1237, 250] width 148 height 21
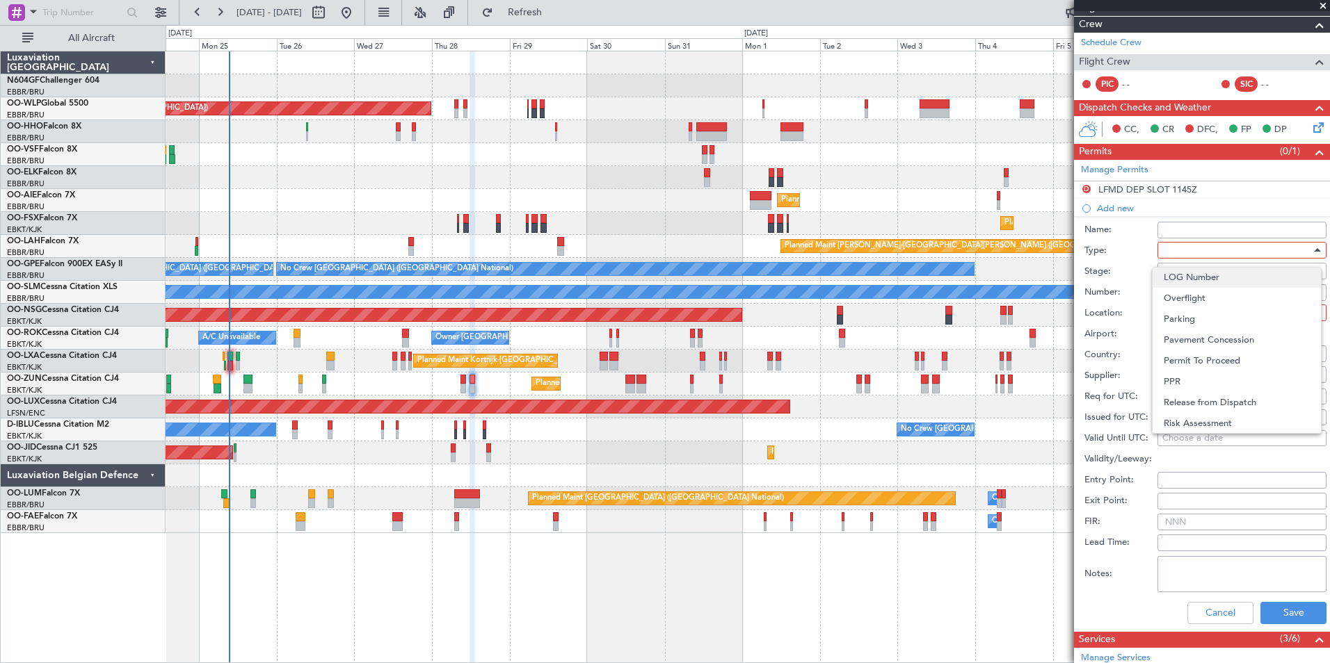
scroll to position [419, 0]
click at [1222, 376] on span "Slot" at bounding box center [1237, 381] width 146 height 21
click at [1202, 272] on div at bounding box center [1237, 271] width 148 height 21
click at [1221, 376] on span "Received OK" at bounding box center [1237, 382] width 146 height 21
click at [1229, 295] on input "Number:" at bounding box center [1241, 292] width 169 height 17
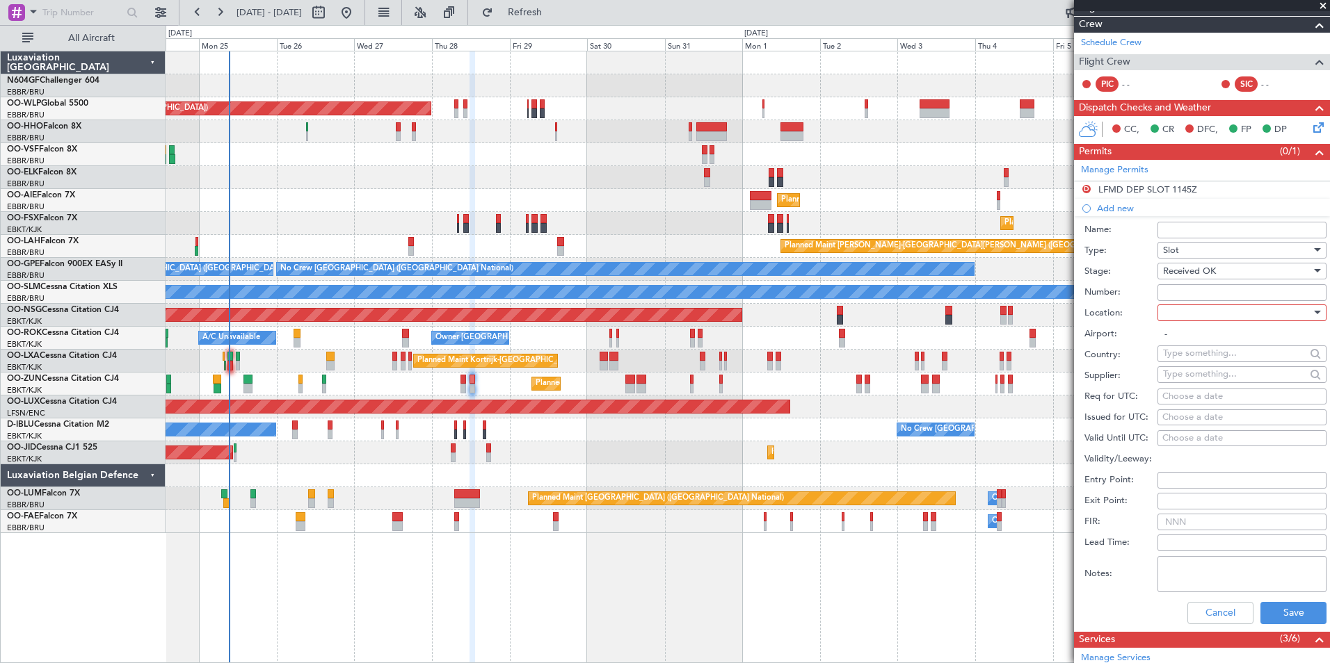
click at [1194, 291] on input "Number:" at bounding box center [1241, 292] width 169 height 17
paste input "LFMDD000013366"
type input "LFMDD000013366"
click at [1147, 268] on label "Stage:" at bounding box center [1120, 272] width 73 height 14
click at [1186, 314] on div at bounding box center [1237, 313] width 148 height 21
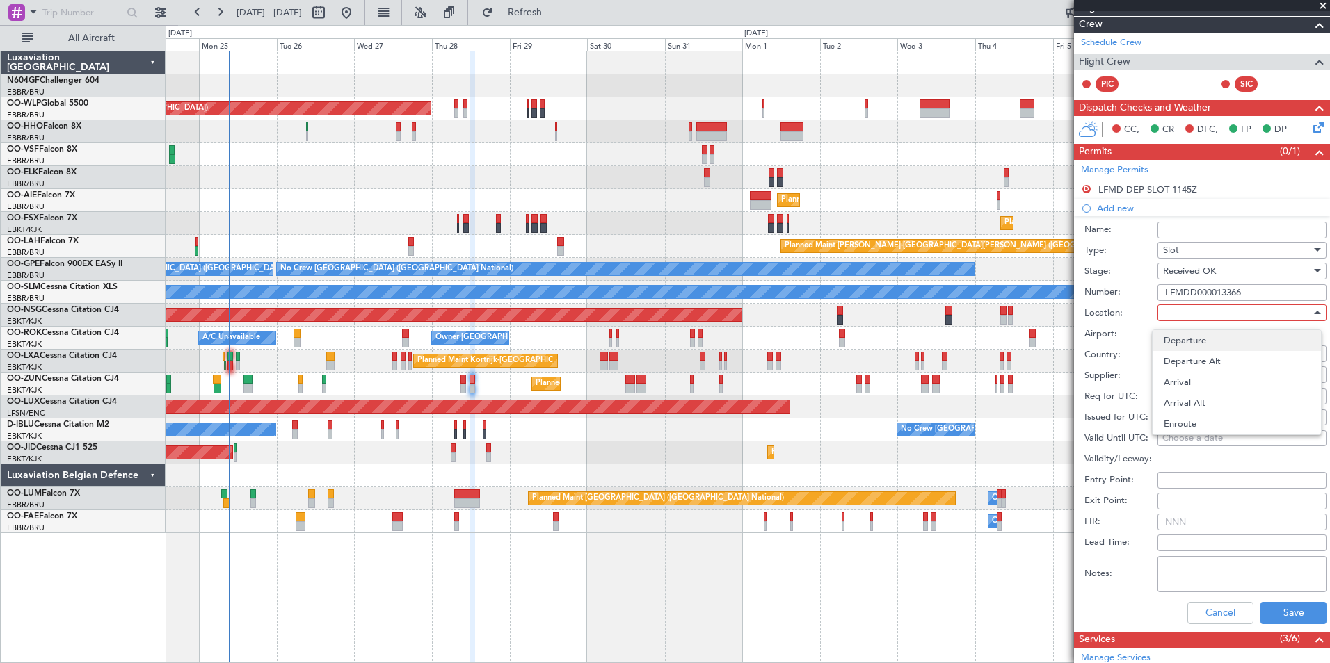
click at [1194, 344] on span "Departure" at bounding box center [1237, 340] width 146 height 21
type input "LFMD / CEQ"
click at [1179, 395] on div "Choose a date" at bounding box center [1241, 397] width 159 height 14
select select "8"
select select "2025"
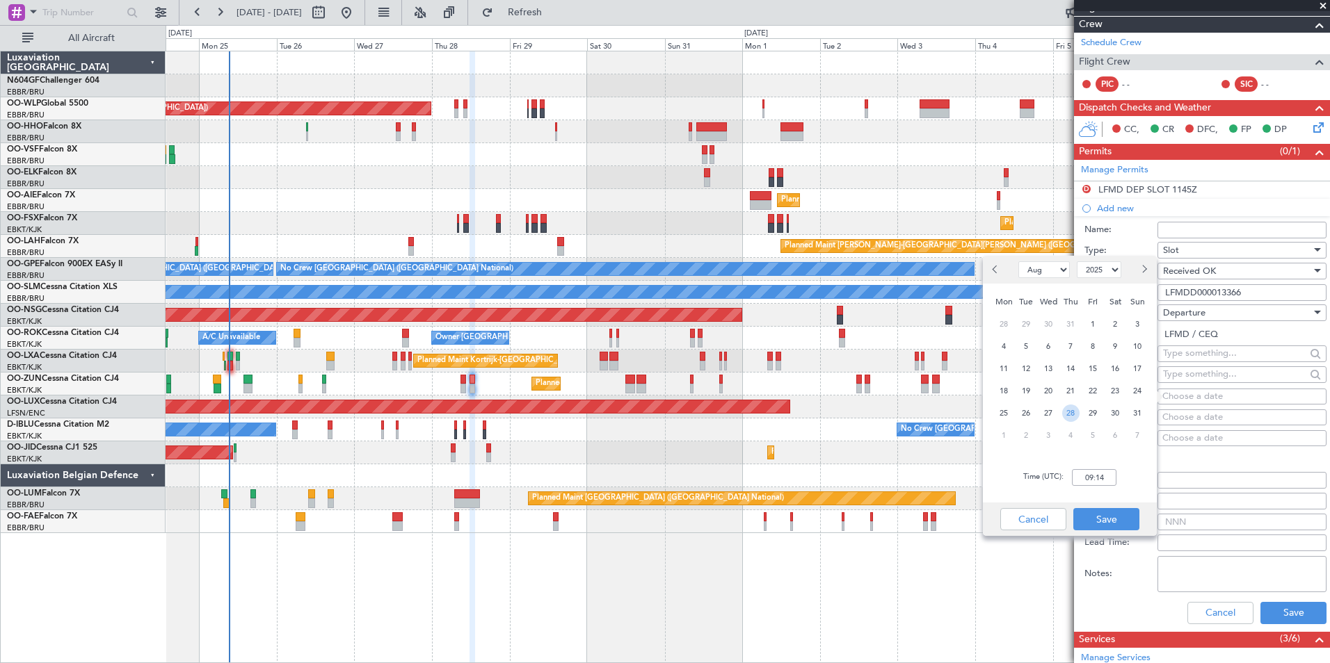
click at [1071, 410] on span "28" at bounding box center [1070, 413] width 17 height 17
click at [1099, 478] on input "00:00" at bounding box center [1094, 477] width 45 height 17
type input "0"
type input "1210"
click at [1104, 516] on button "Save" at bounding box center [1106, 519] width 66 height 22
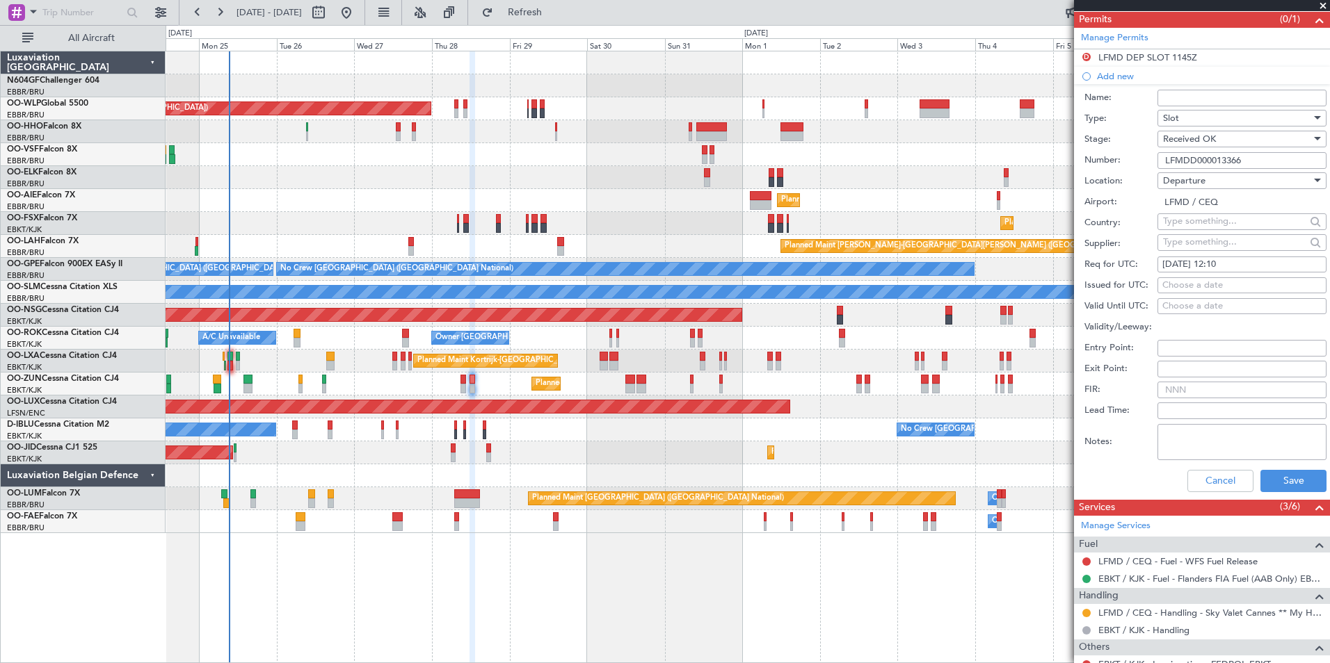
scroll to position [303, 0]
click at [1267, 471] on button "Save" at bounding box center [1293, 480] width 66 height 22
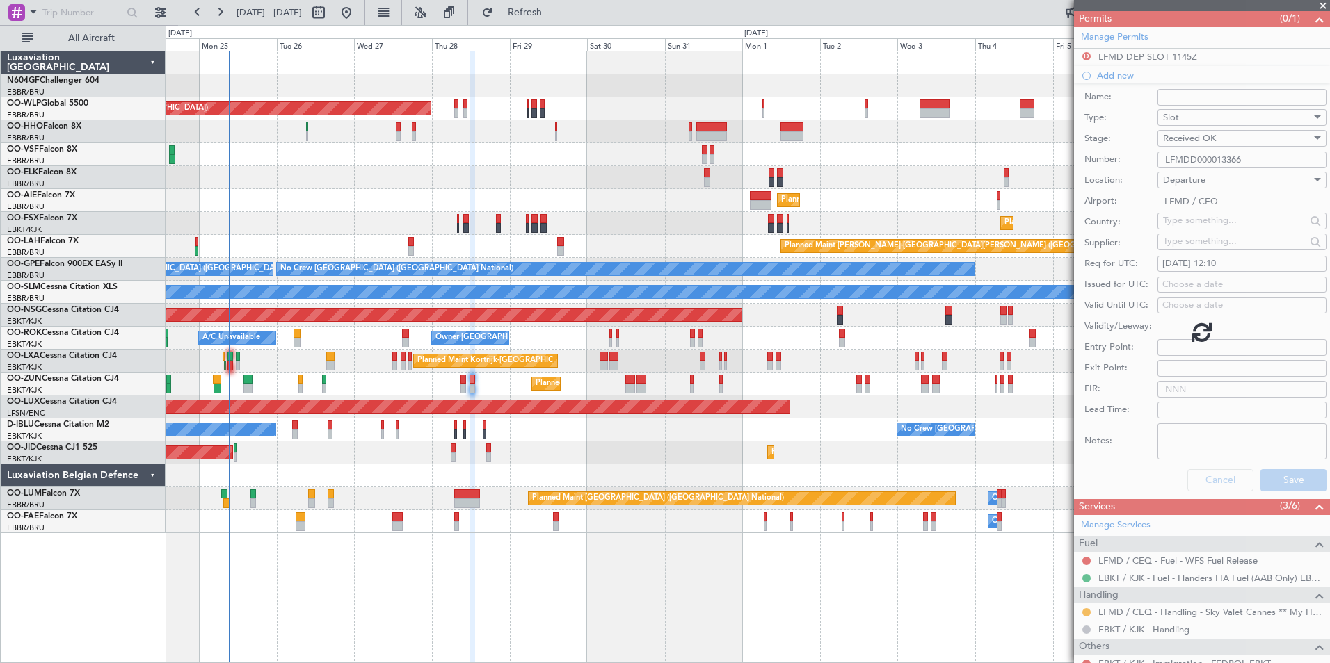
scroll to position [0, 0]
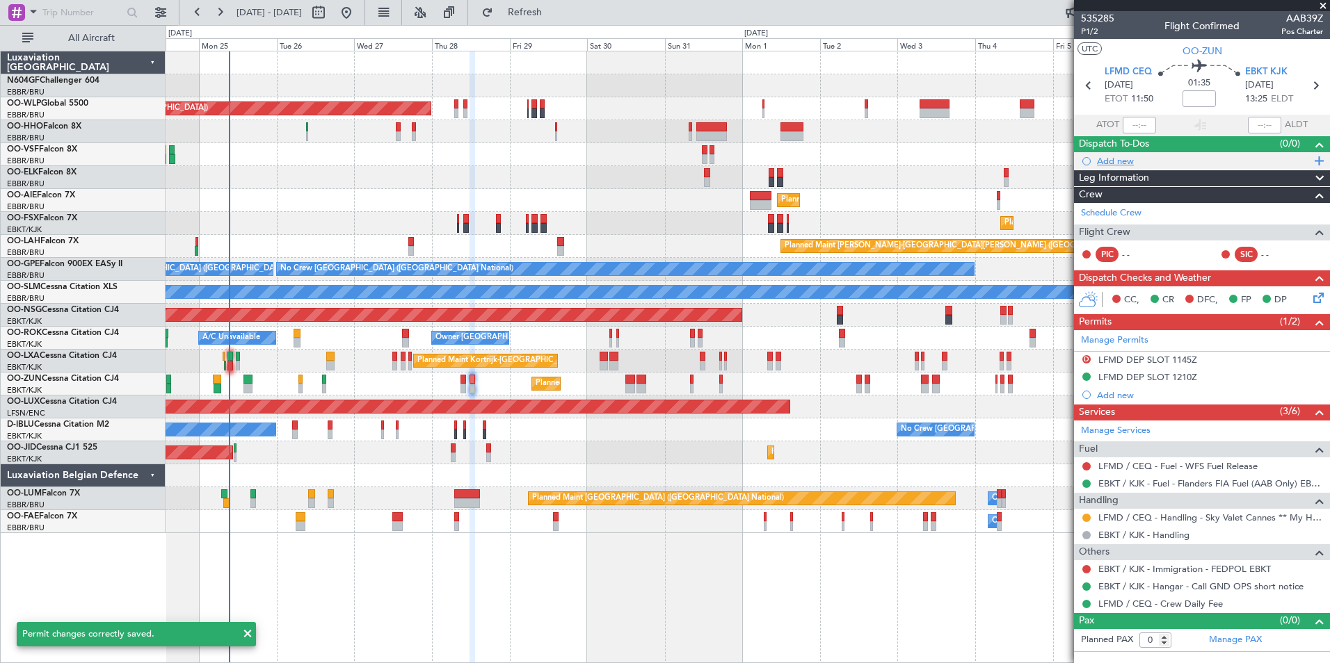
click at [1110, 163] on div "Add new" at bounding box center [1204, 161] width 214 height 12
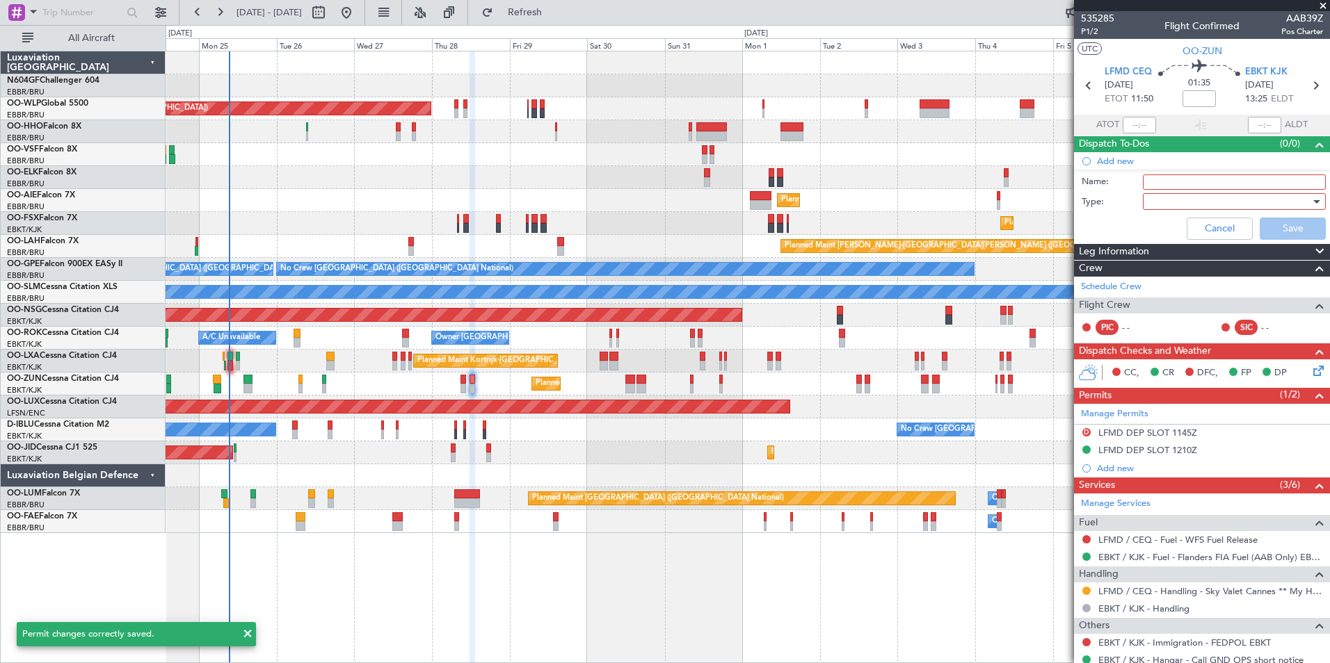
click at [1150, 176] on input "Name:" at bounding box center [1234, 182] width 183 height 15
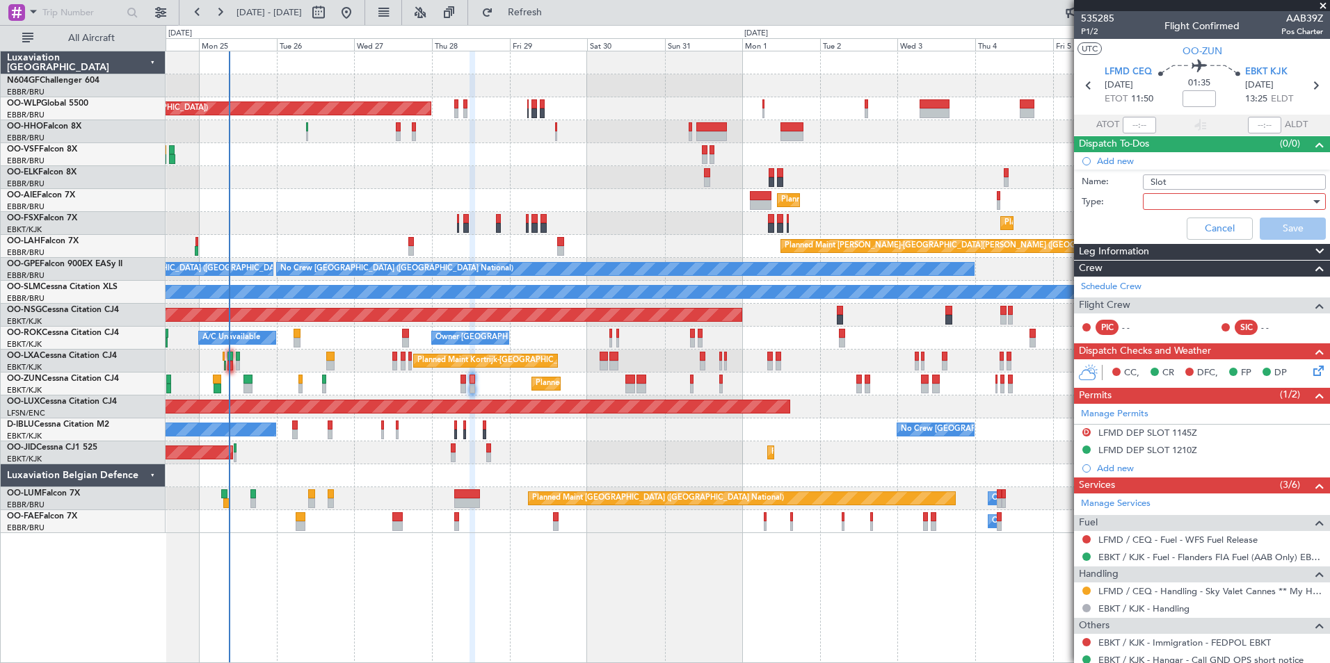
type input "Slot mismatch LFMD"
click at [1249, 194] on div at bounding box center [1229, 201] width 162 height 21
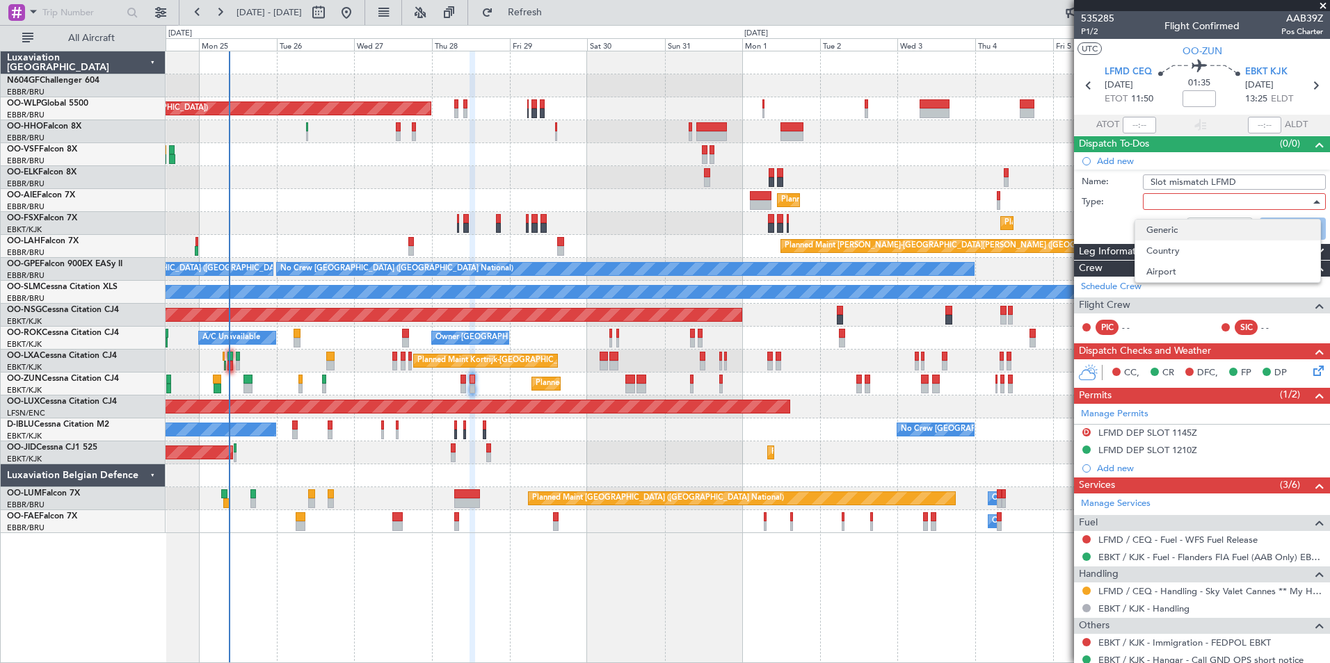
click at [1211, 225] on span "Generic" at bounding box center [1227, 230] width 163 height 21
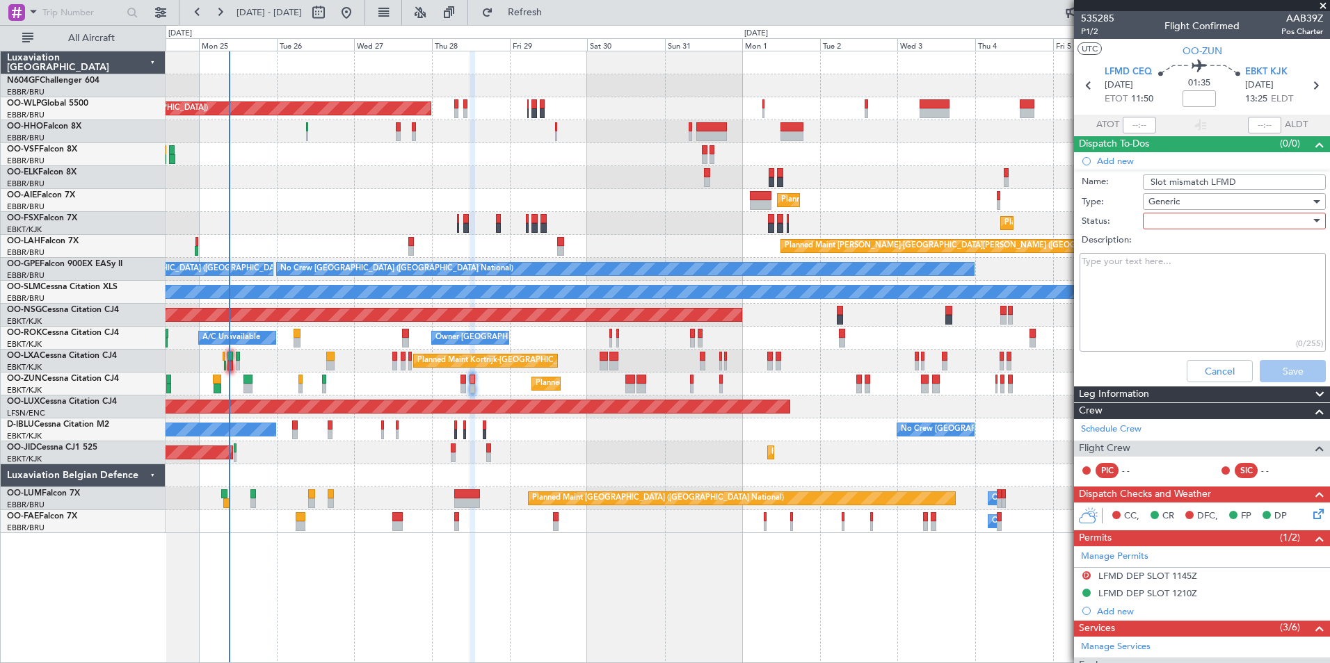
click at [1201, 219] on div at bounding box center [1229, 221] width 162 height 21
click at [1189, 266] on span "In Progress" at bounding box center [1227, 269] width 163 height 21
click at [1189, 266] on textarea "Description:" at bounding box center [1202, 302] width 246 height 99
type textarea "Nicolas informed No tolerance"
click at [1280, 373] on button "Save" at bounding box center [1292, 371] width 66 height 22
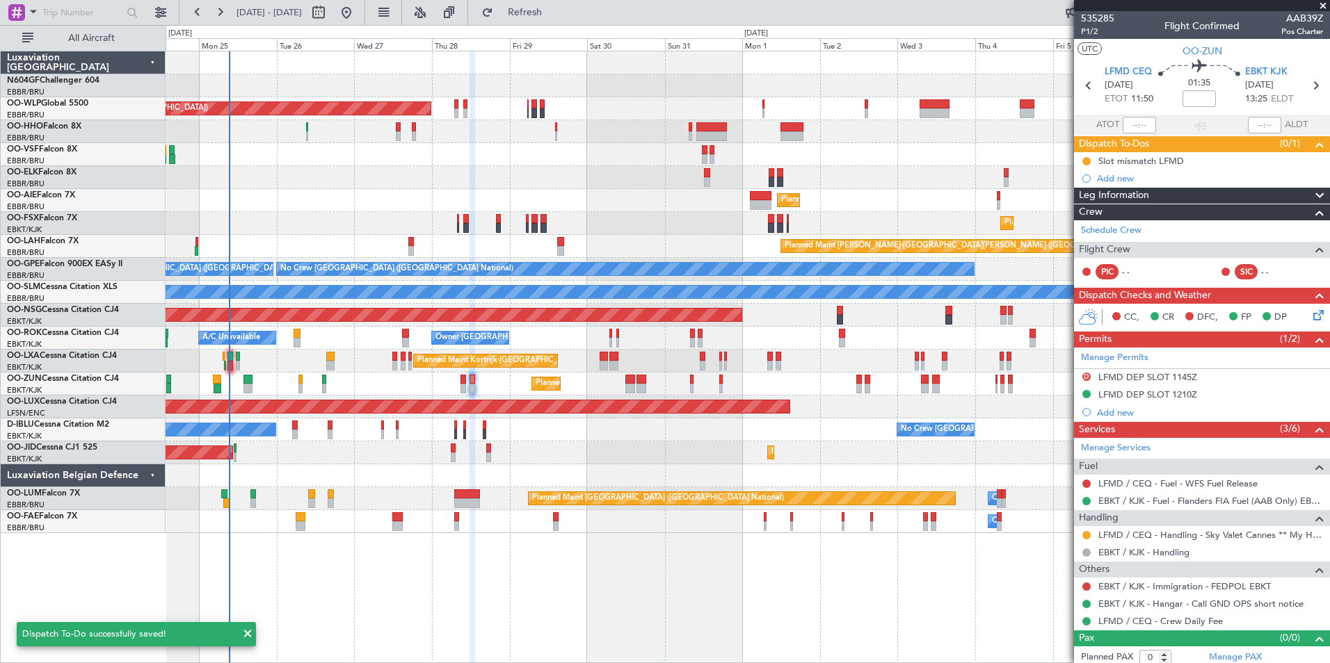
click at [1015, 471] on div at bounding box center [748, 476] width 1164 height 23
click at [1325, 8] on span at bounding box center [1323, 6] width 14 height 13
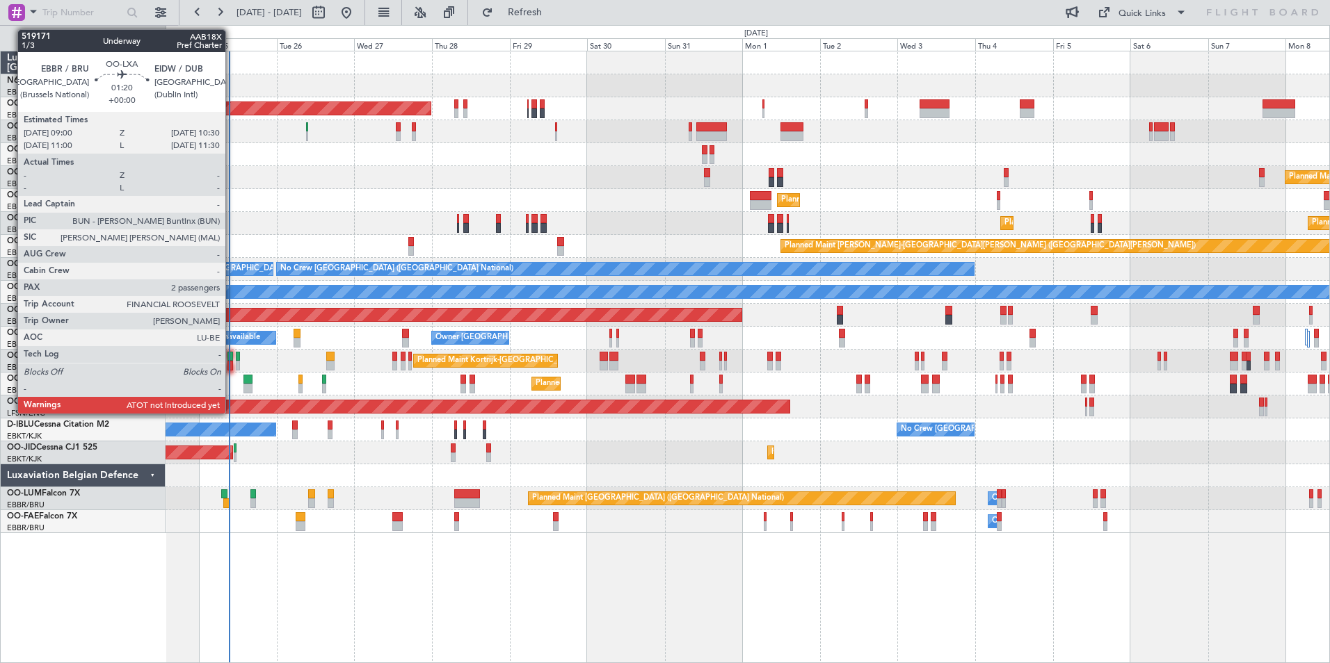
click at [232, 367] on div at bounding box center [229, 366] width 5 height 10
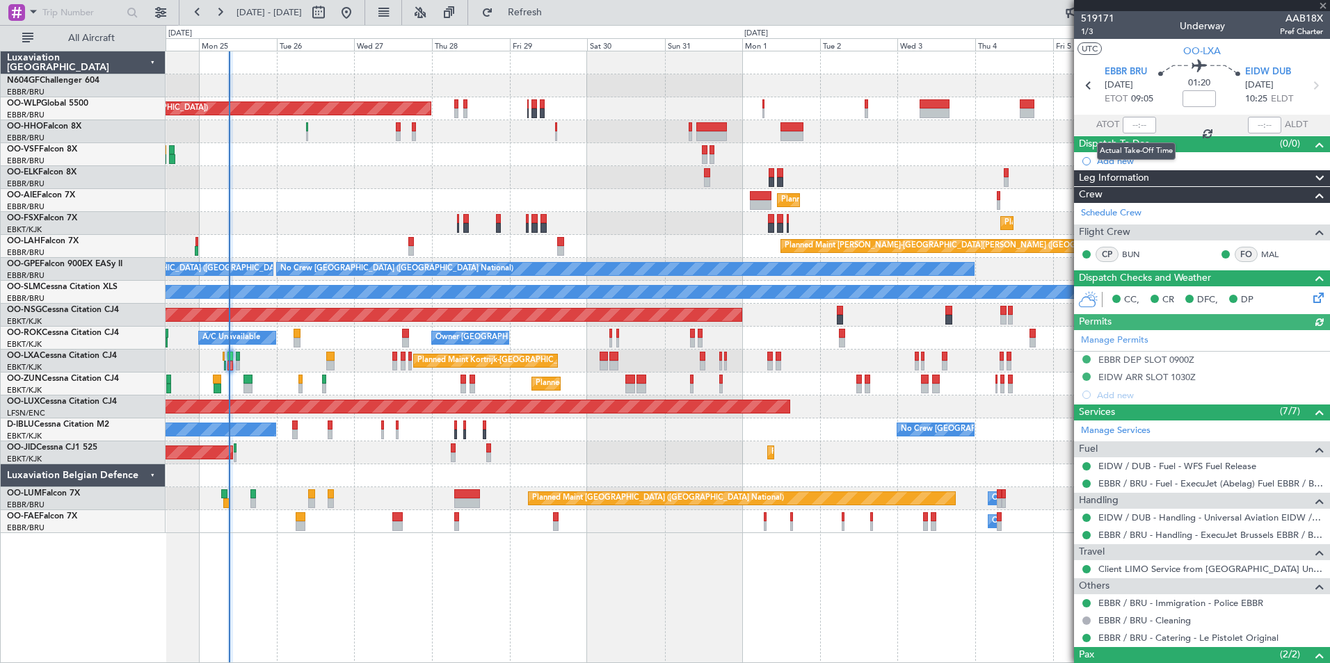
click at [1128, 122] on div at bounding box center [1138, 125] width 33 height 17
click at [1132, 125] on input "text" at bounding box center [1138, 125] width 33 height 17
click at [915, 195] on div "Planned Maint [GEOGRAPHIC_DATA] ([GEOGRAPHIC_DATA])" at bounding box center [748, 200] width 1164 height 23
type input "11:13"
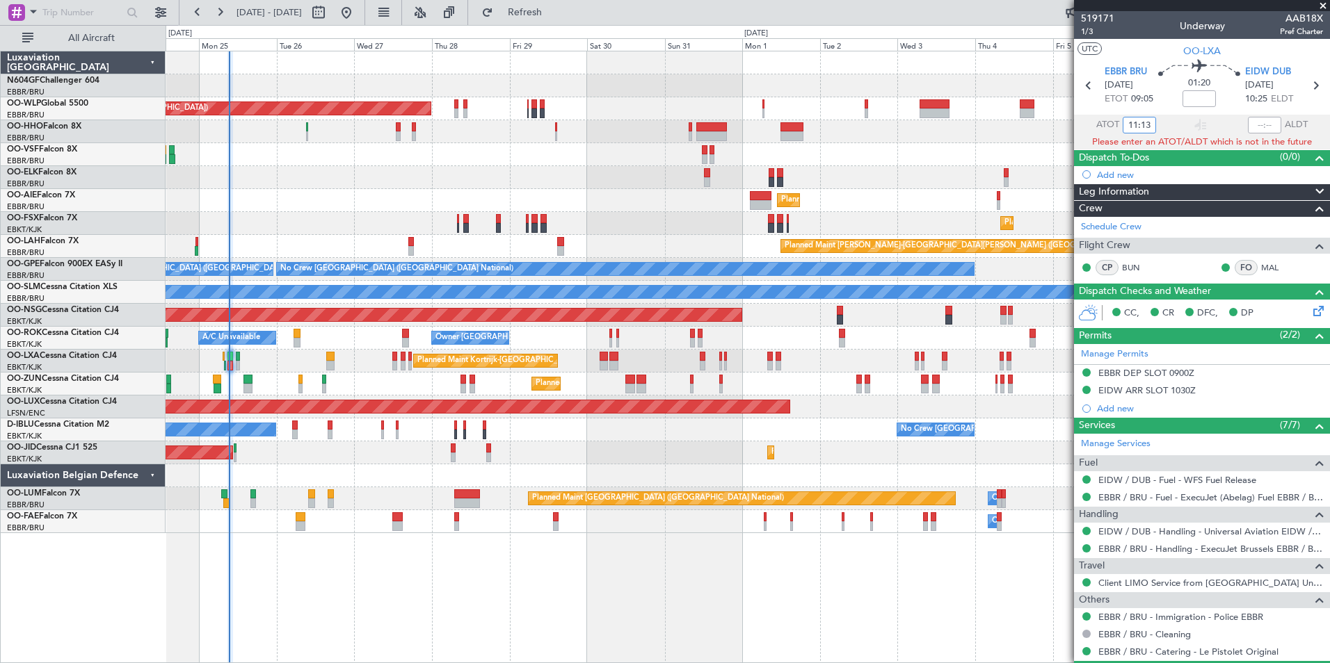
click at [1140, 124] on input "11:13" at bounding box center [1138, 125] width 33 height 17
click at [995, 166] on div "Planned Maint Kortrijk-[GEOGRAPHIC_DATA]" at bounding box center [748, 177] width 1164 height 23
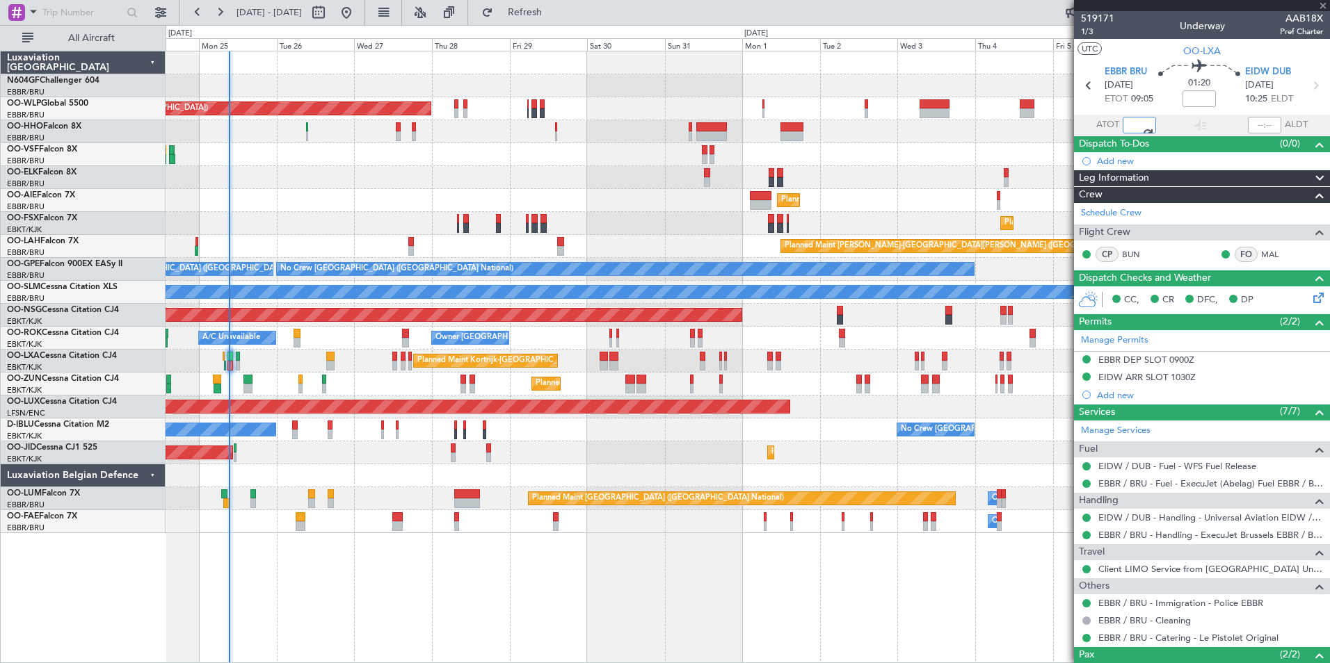
type input "09:13"
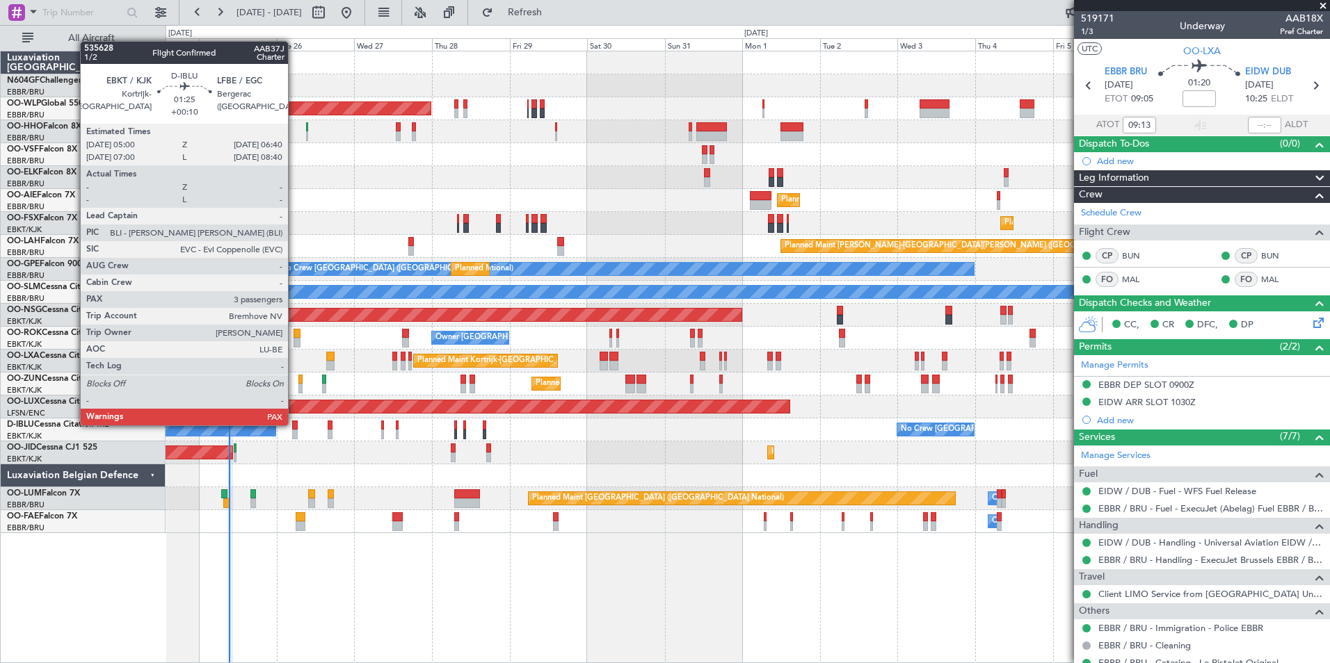
click at [294, 424] on div at bounding box center [295, 426] width 6 height 10
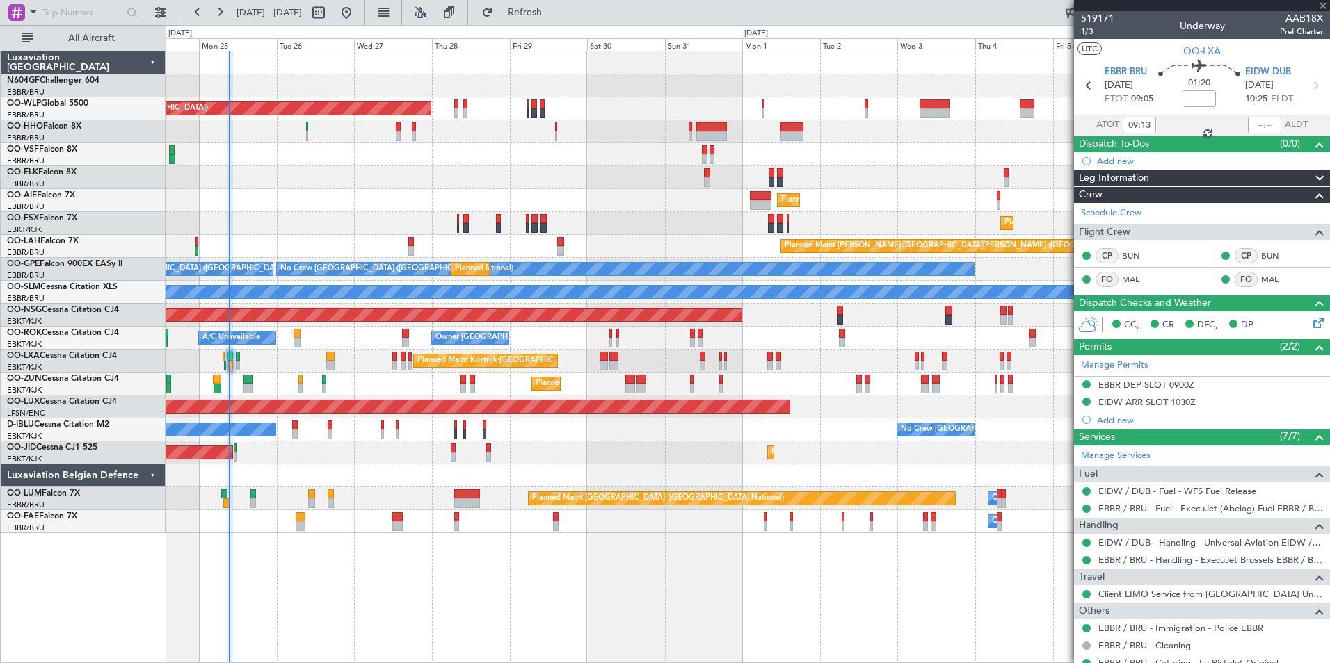
type input "+00:10"
type input "3"
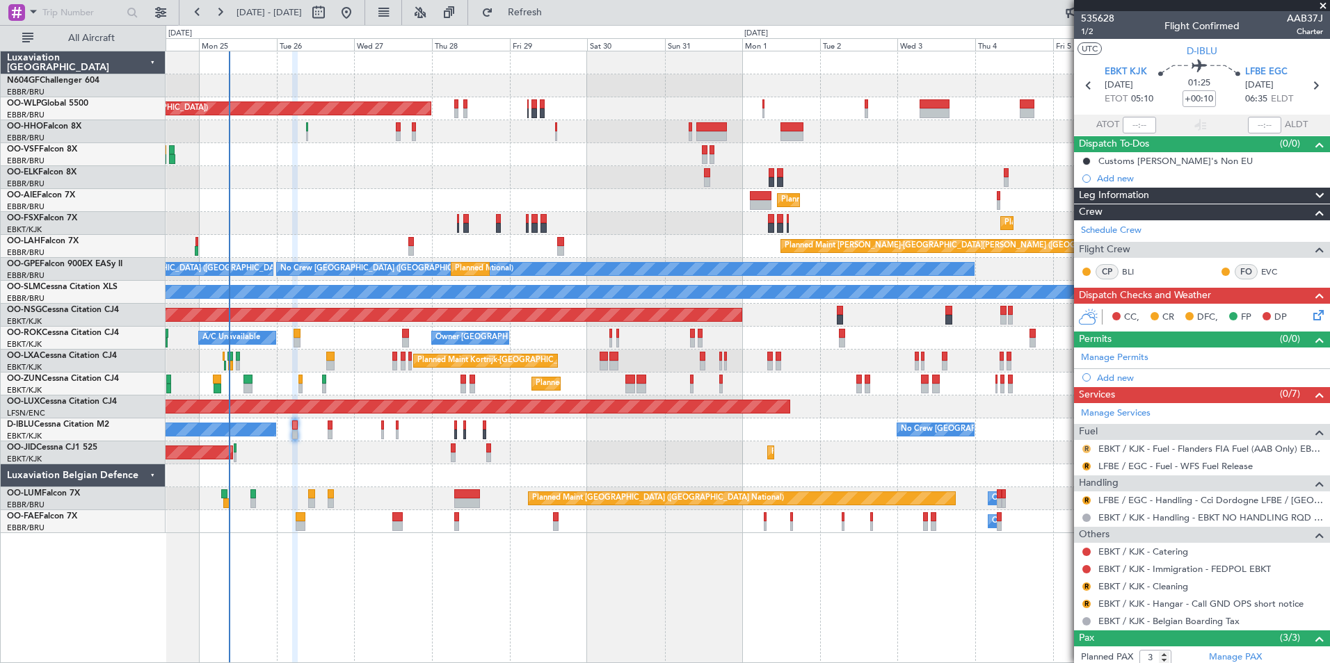
click at [1088, 449] on button "R" at bounding box center [1086, 449] width 8 height 8
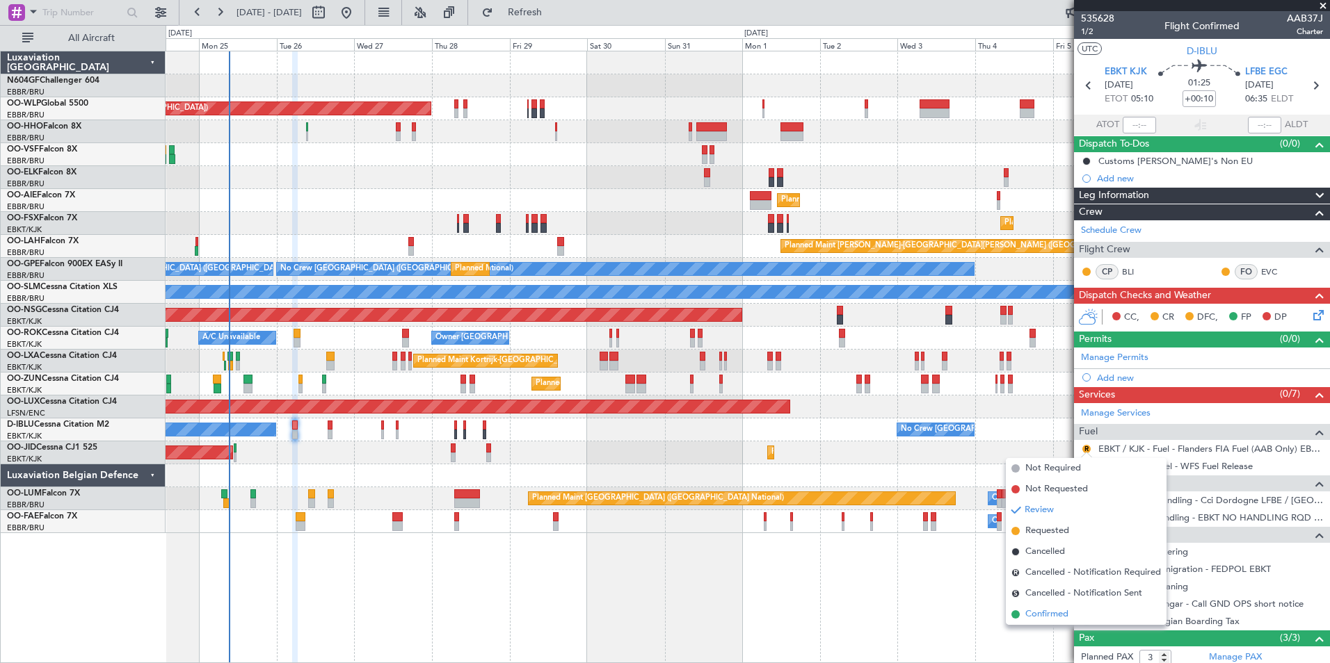
click at [1040, 615] on span "Confirmed" at bounding box center [1046, 615] width 43 height 14
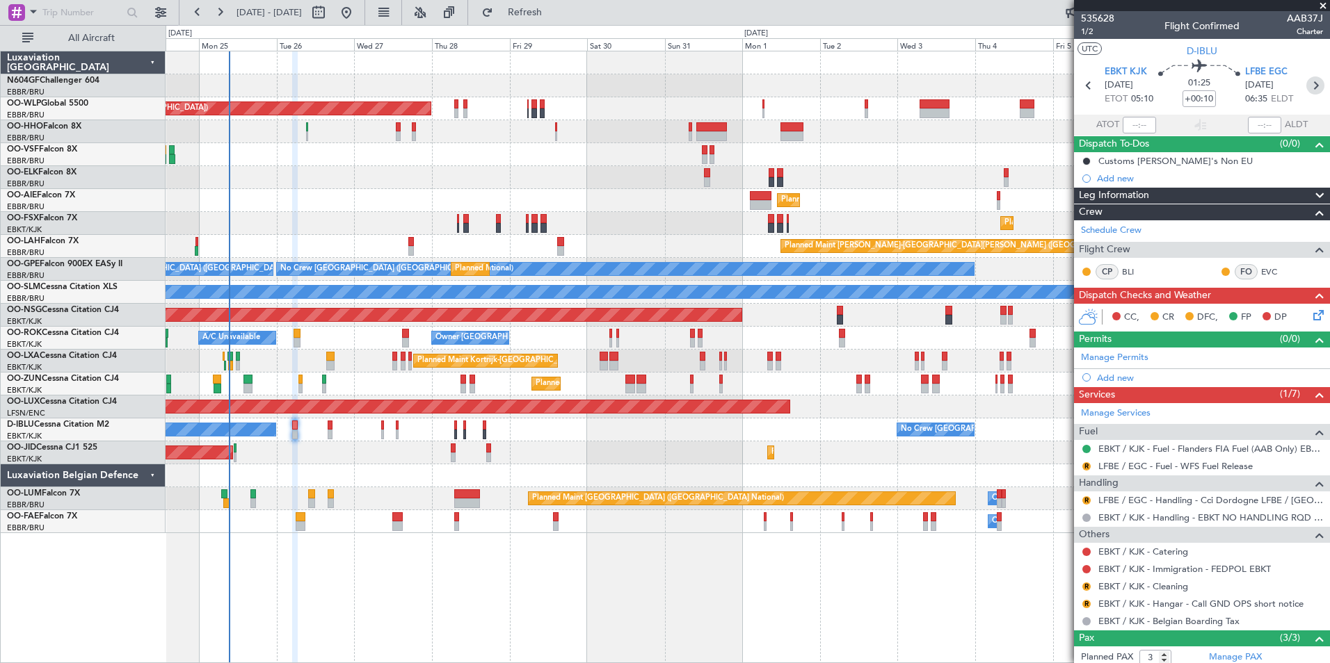
click at [1310, 83] on icon at bounding box center [1315, 86] width 18 height 18
type input "-00:05"
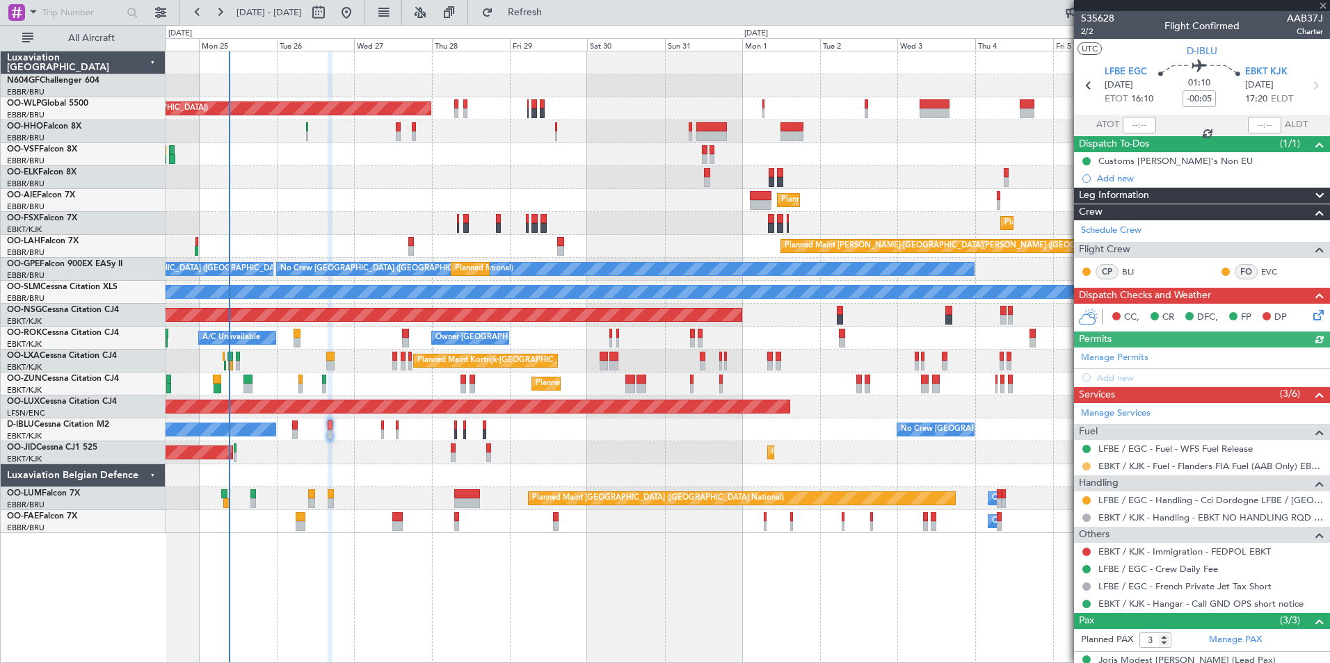
click at [1085, 466] on button at bounding box center [1086, 466] width 8 height 8
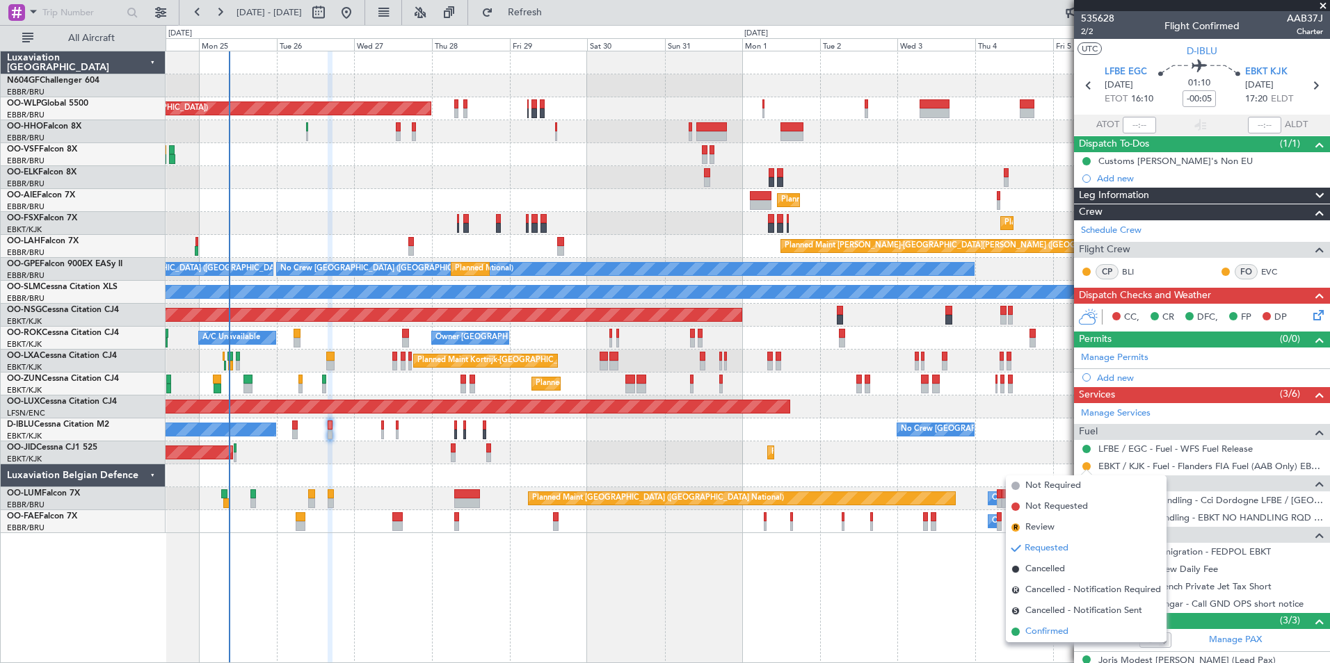
click at [1048, 631] on span "Confirmed" at bounding box center [1046, 632] width 43 height 14
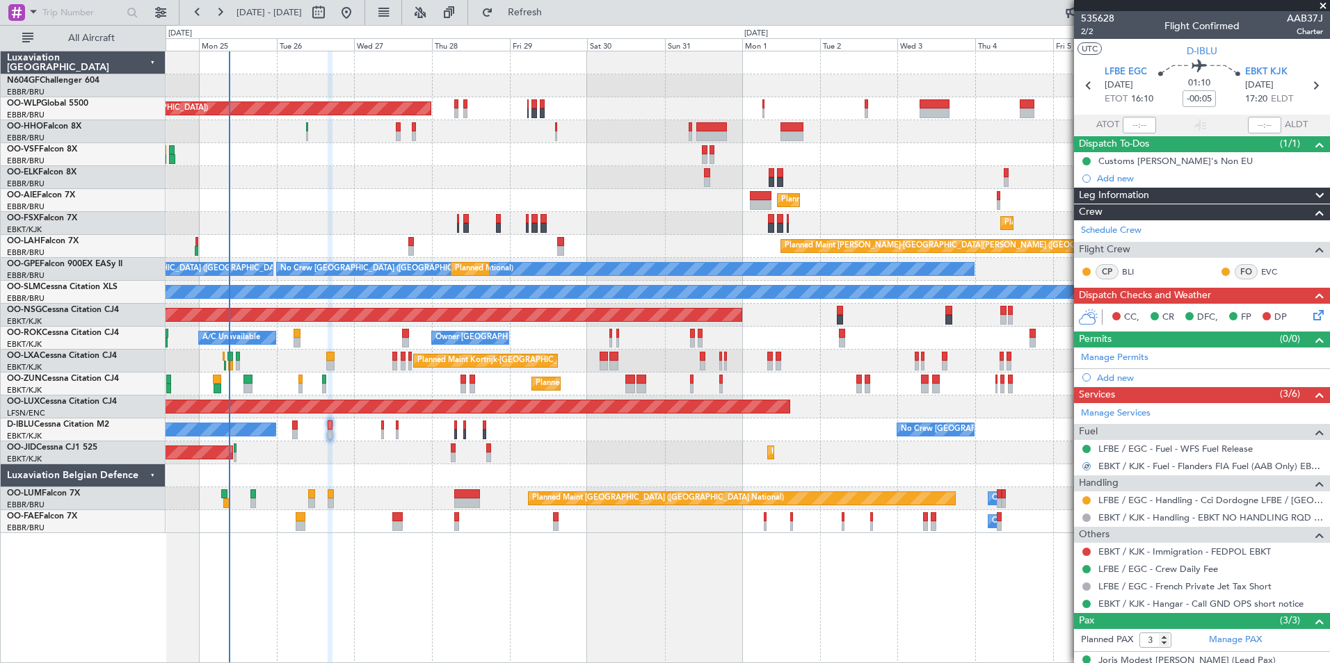
click at [973, 636] on div "Planned Maint Berlin (Brandenburg) Planned Maint Kortrijk-Wevelgem Planned Main…" at bounding box center [748, 357] width 1164 height 613
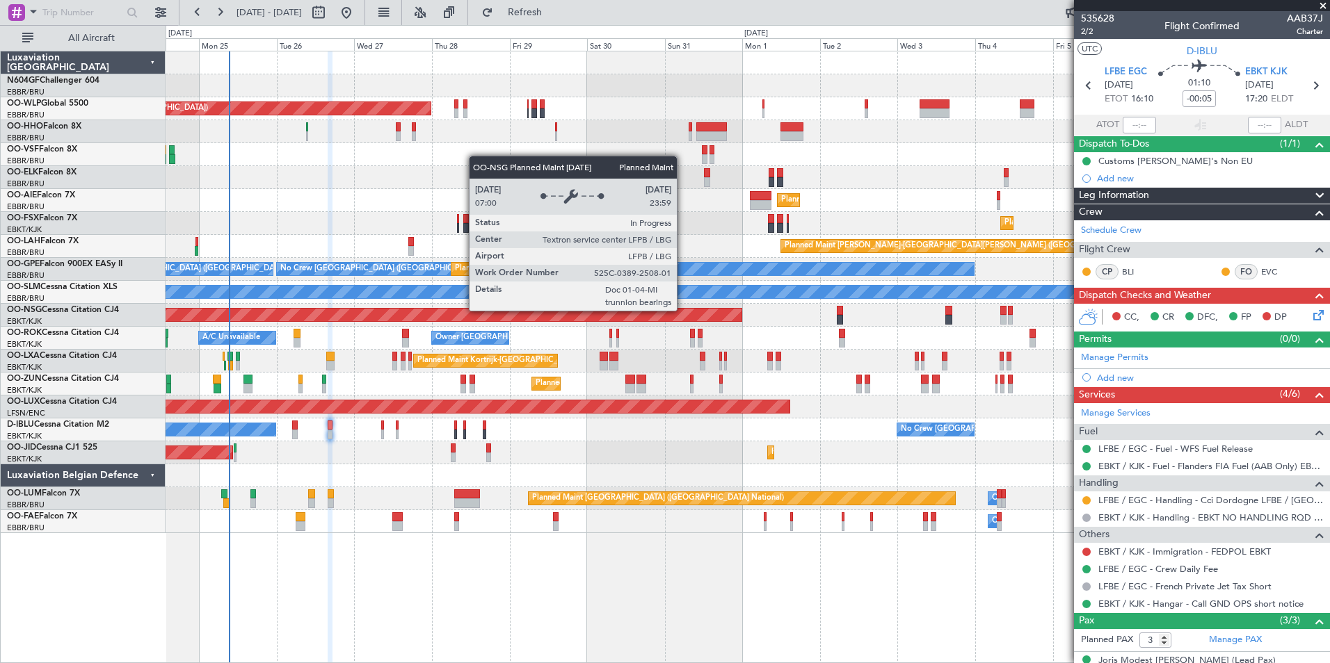
click at [433, 316] on div "Planned Maint Berlin (Brandenburg) Planned Maint Kortrijk-Wevelgem Planned Main…" at bounding box center [748, 292] width 1164 height 482
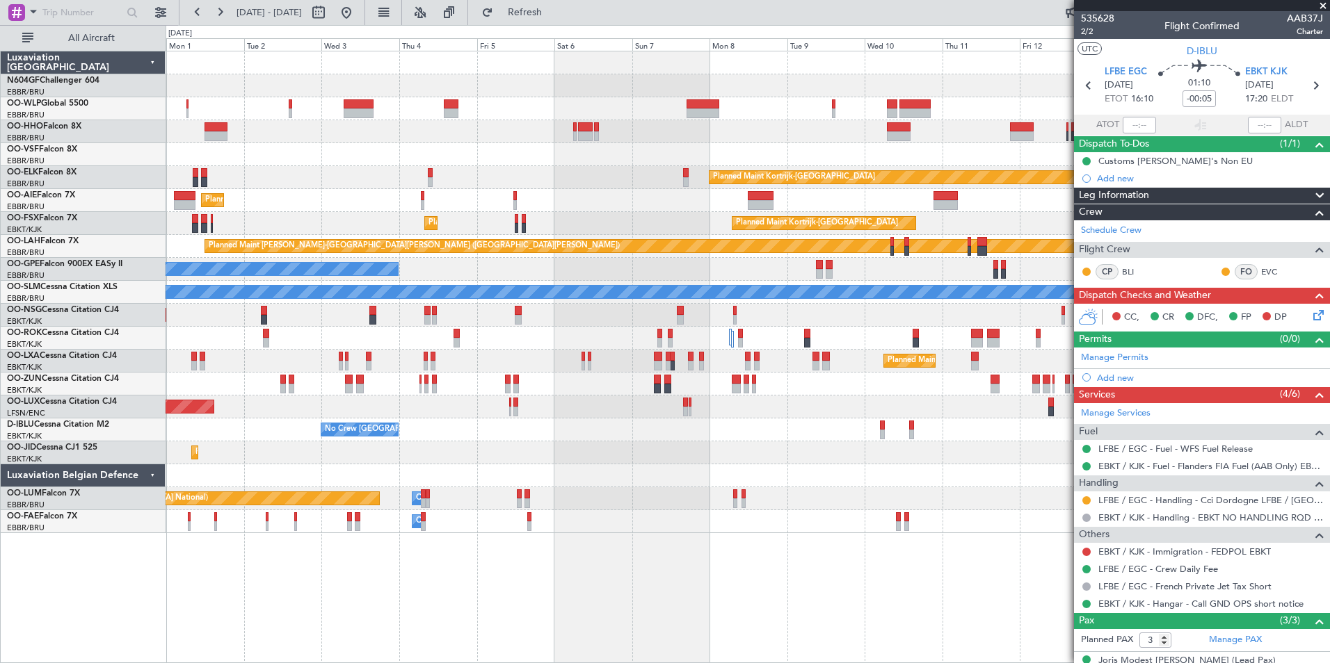
click at [351, 308] on div "Planned Maint Kortrijk-Wevelgem Planned Maint London (Farnborough) Planned Main…" at bounding box center [748, 292] width 1164 height 482
click at [410, 367] on div "Planned Maint Kortrijk-Wevelgem Planned Maint London (Farnborough) Planned Main…" at bounding box center [748, 292] width 1164 height 482
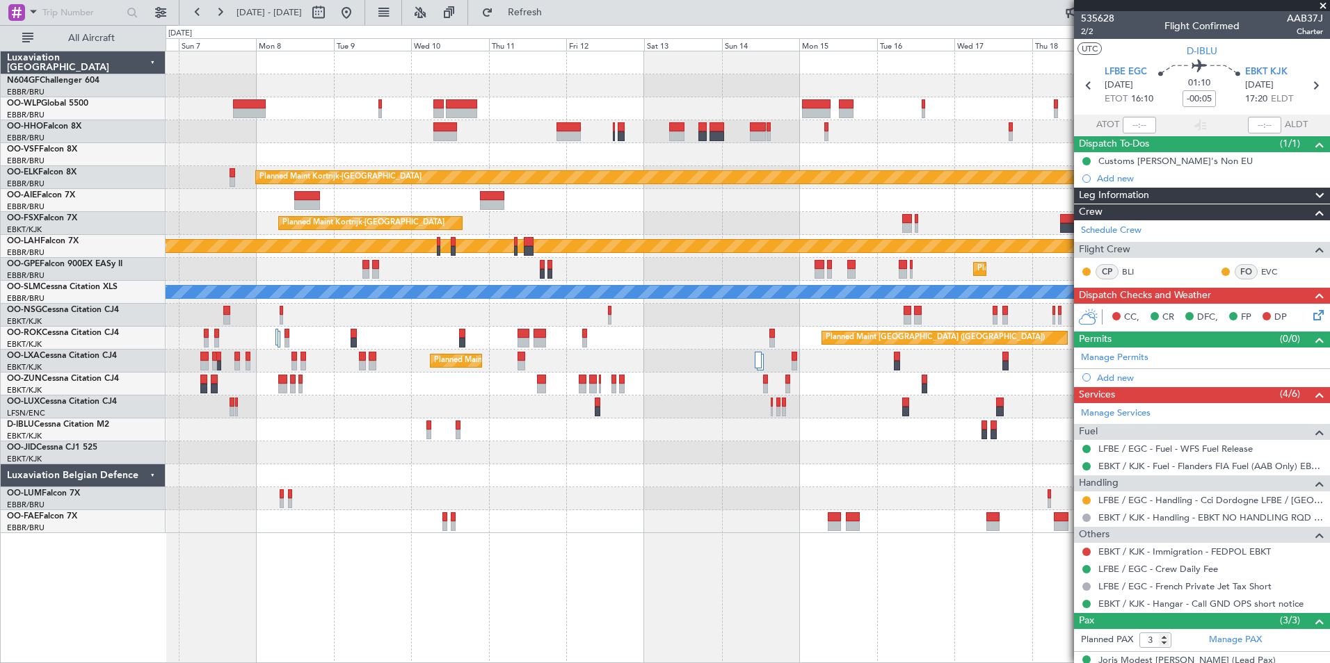
click at [368, 417] on div at bounding box center [748, 407] width 1164 height 23
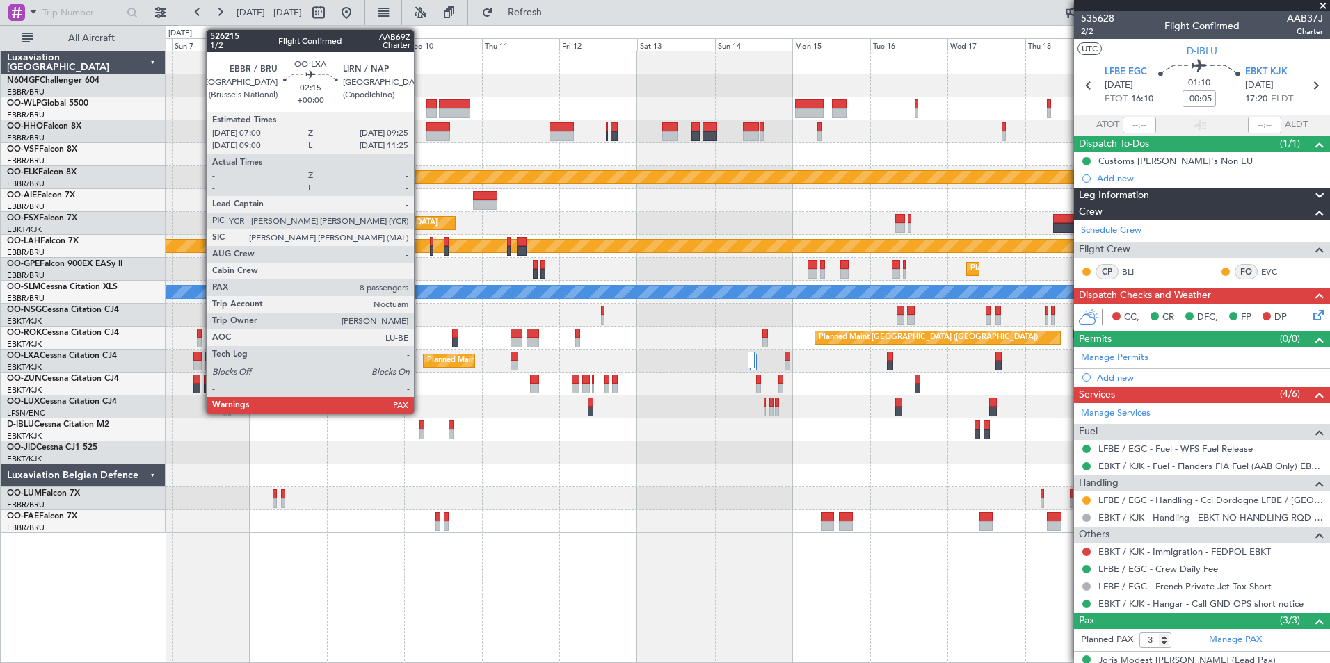
click at [199, 365] on div at bounding box center [197, 366] width 8 height 10
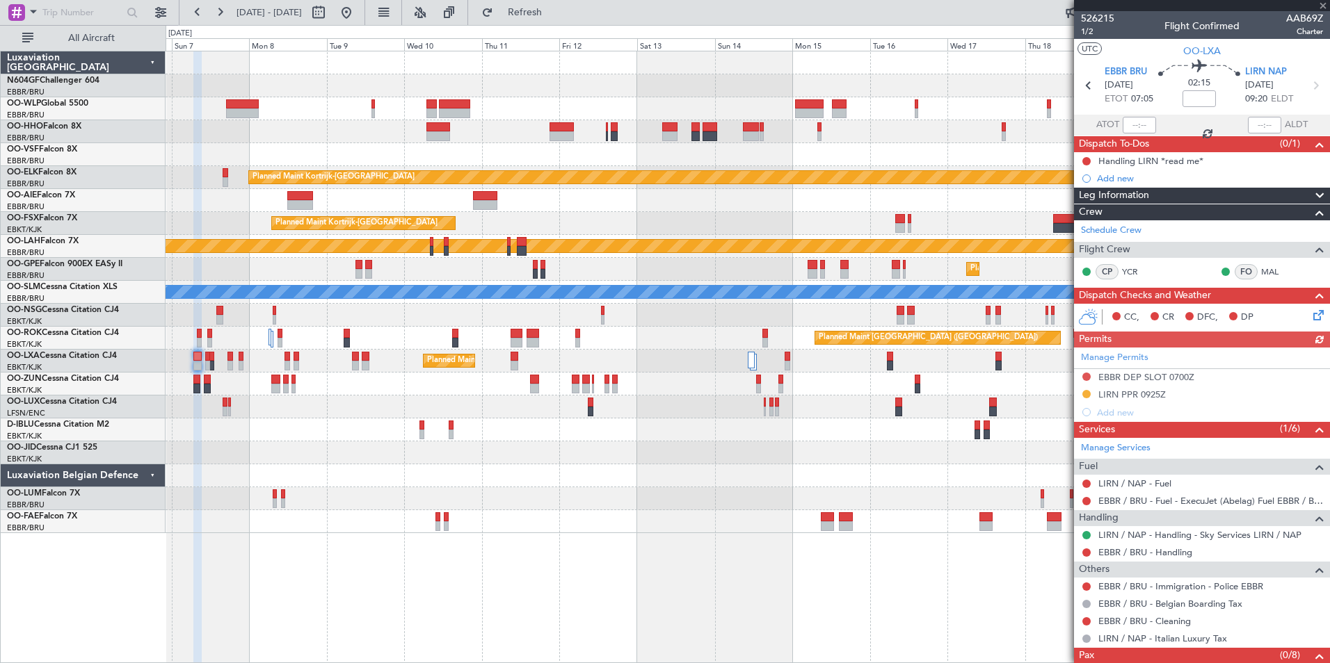
click at [1138, 393] on div "Manage Permits EBBR DEP SLOT 0700Z LIRN PPR 0925Z Add new" at bounding box center [1202, 385] width 256 height 74
click at [1137, 392] on div "Manage Permits EBBR DEP SLOT 0700Z LIRN PPR 0925Z Add new" at bounding box center [1202, 385] width 256 height 74
click at [1134, 394] on div "LIRN PPR 0925Z" at bounding box center [1131, 395] width 67 height 12
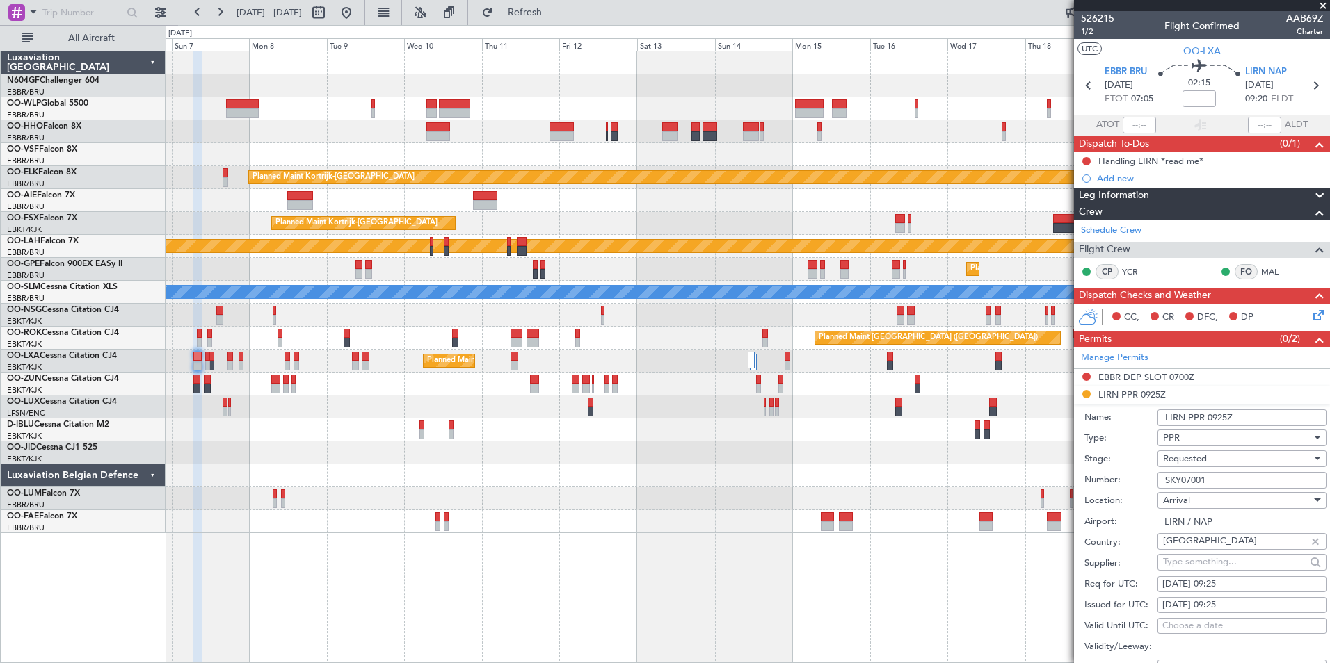
click at [1234, 478] on input "SKY07001" at bounding box center [1241, 480] width 169 height 17
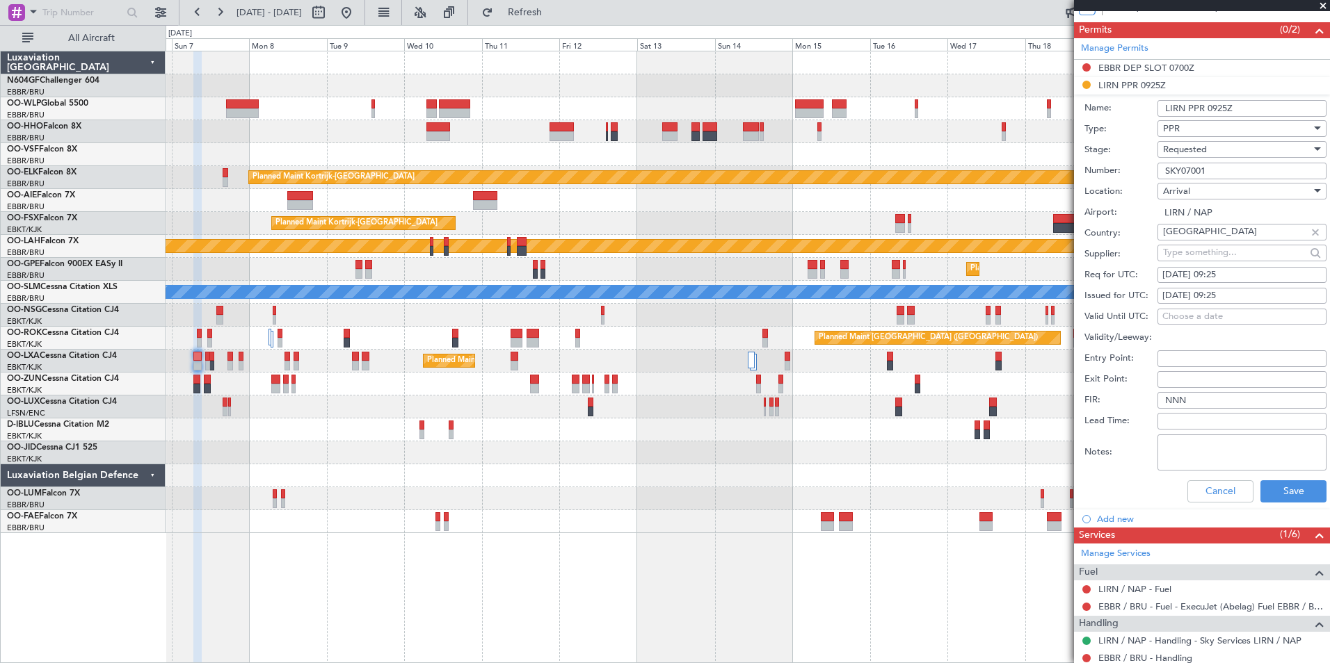
scroll to position [310, 0]
click at [1221, 150] on div "Requested" at bounding box center [1237, 148] width 148 height 21
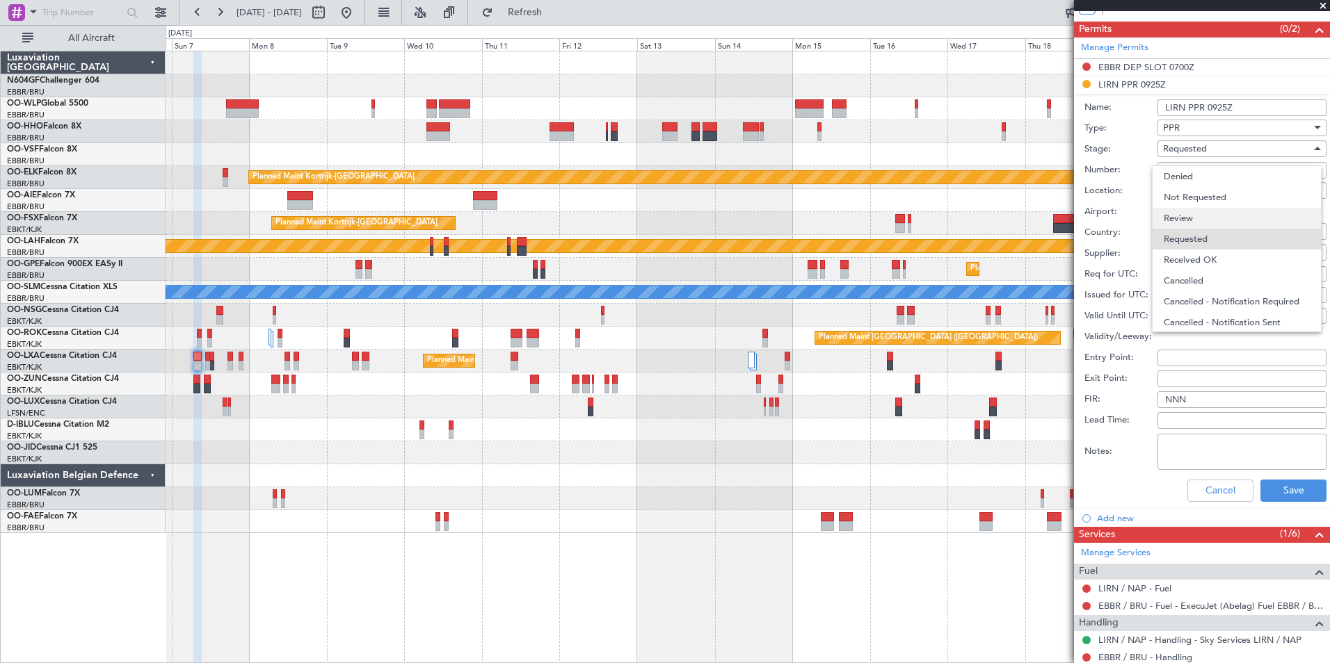
scroll to position [6, 0]
click at [1223, 252] on span "Received OK" at bounding box center [1237, 253] width 146 height 21
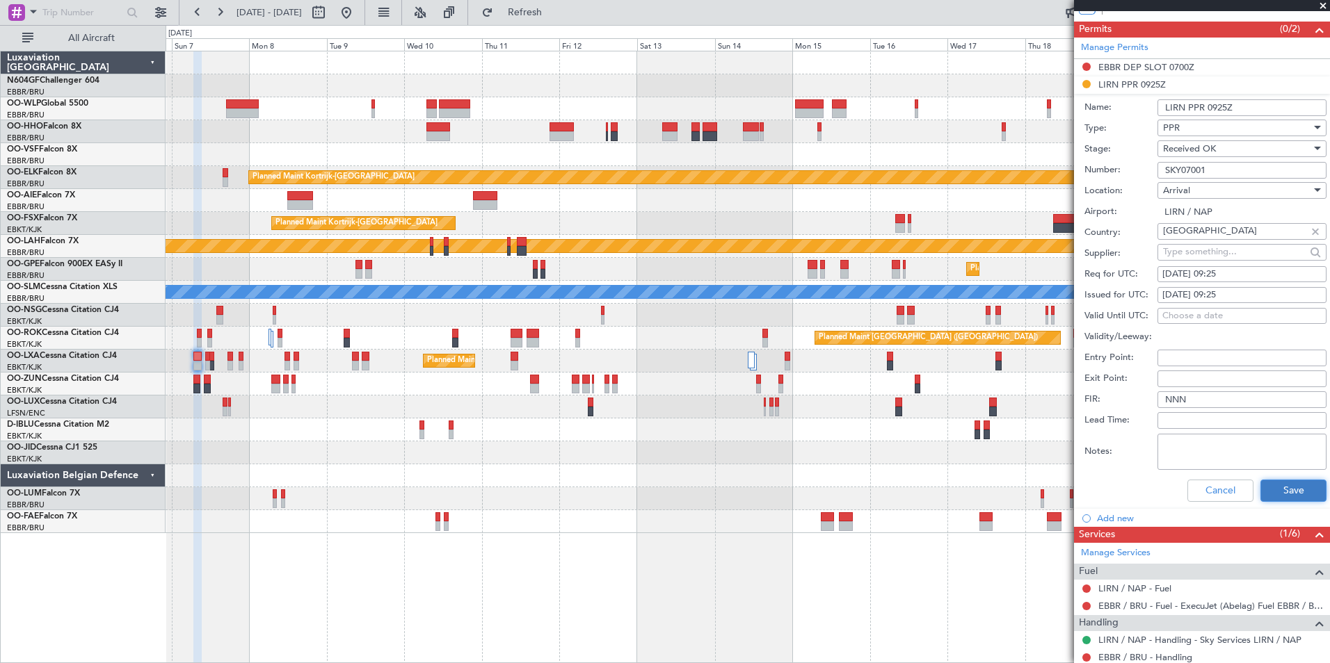
click at [1289, 494] on button "Save" at bounding box center [1293, 491] width 66 height 22
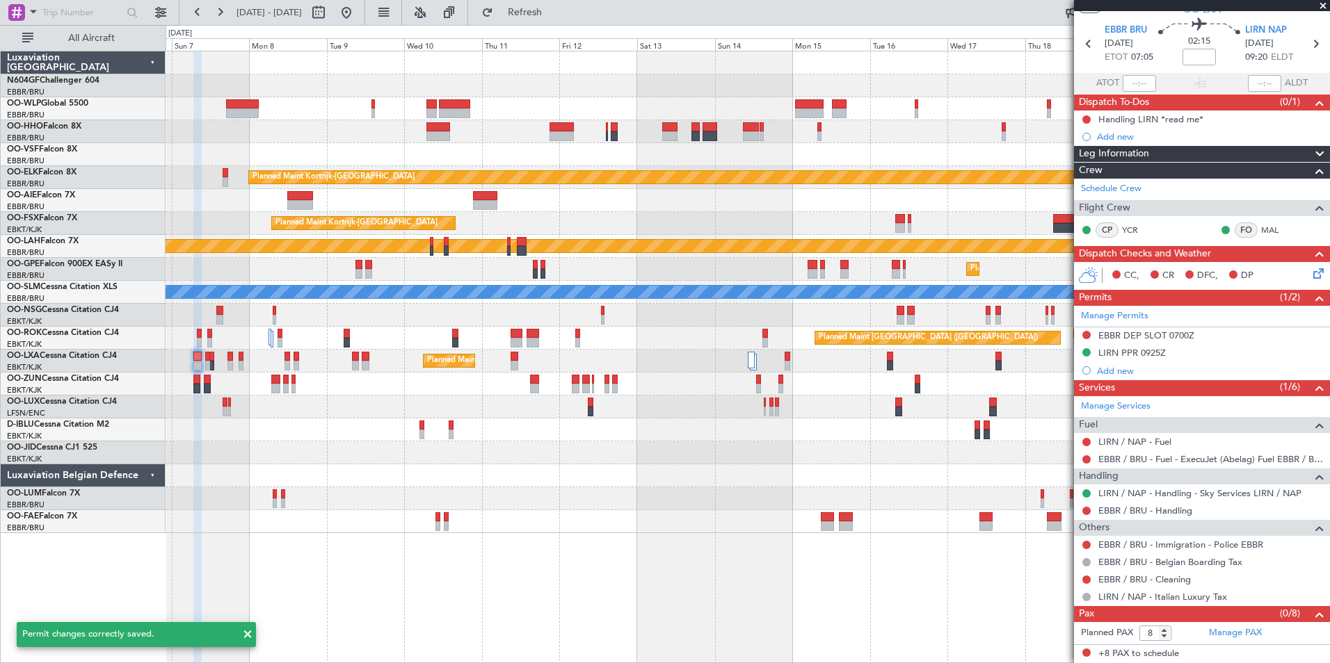
scroll to position [41, 0]
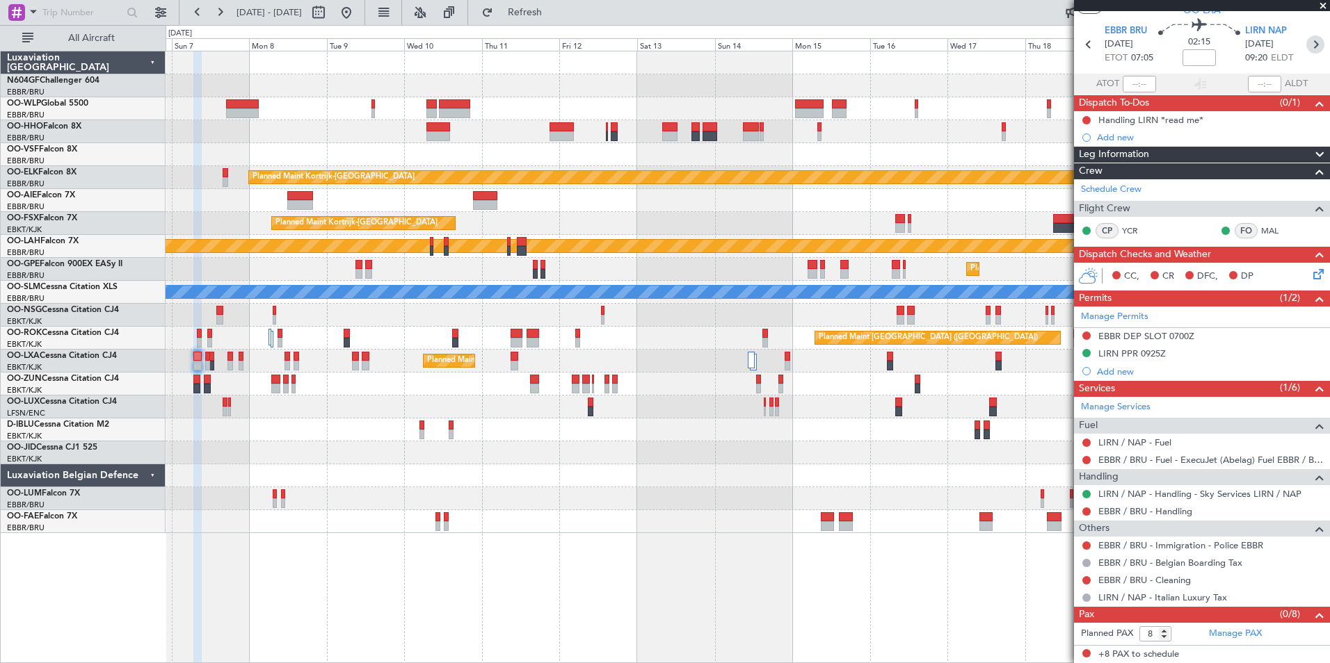
click at [1311, 47] on icon at bounding box center [1315, 44] width 18 height 18
type input "0"
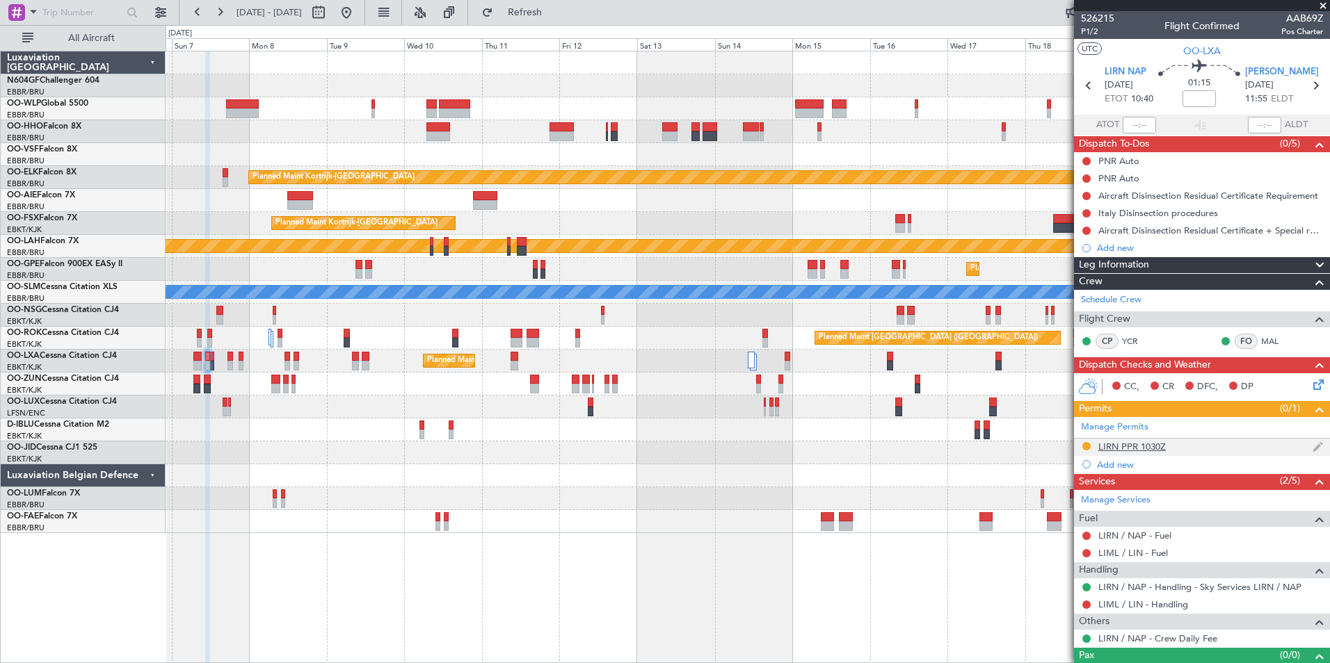
click at [1126, 448] on div "LIRN PPR 1030Z" at bounding box center [1131, 447] width 67 height 12
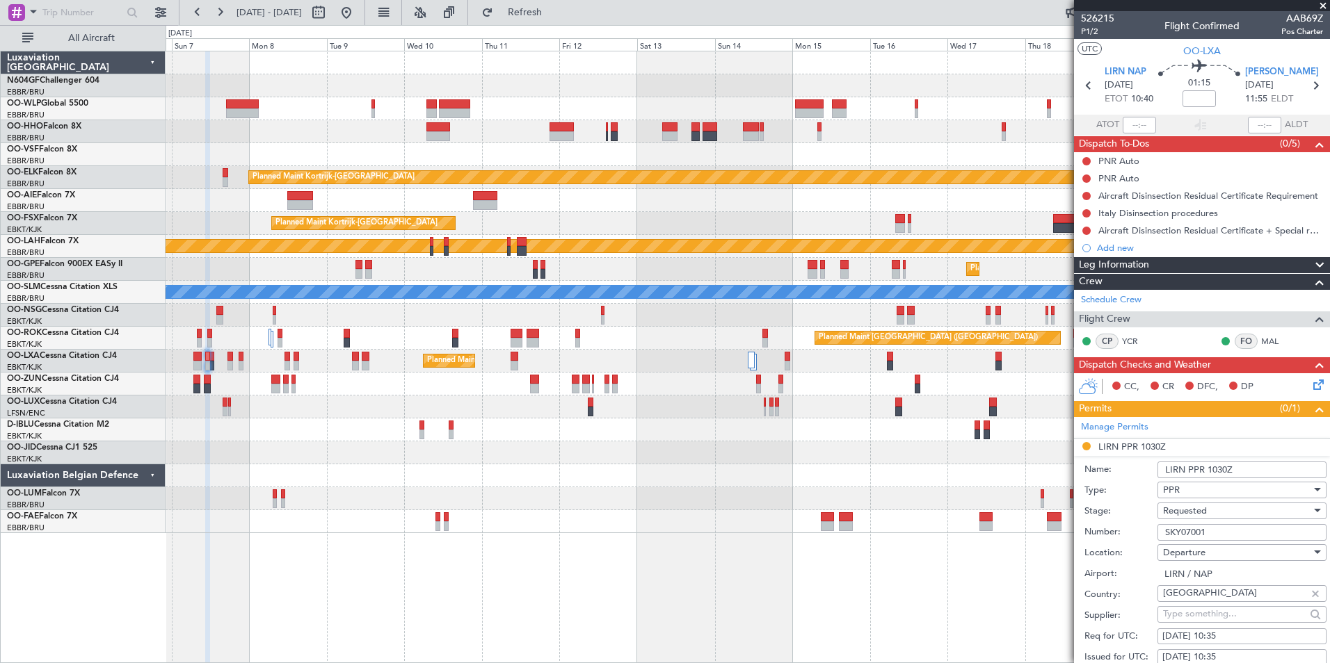
click at [1225, 529] on input "SKY07001" at bounding box center [1241, 532] width 169 height 17
click at [1227, 513] on div "Requested" at bounding box center [1237, 511] width 148 height 21
click at [1205, 622] on span "Received OK" at bounding box center [1237, 622] width 146 height 21
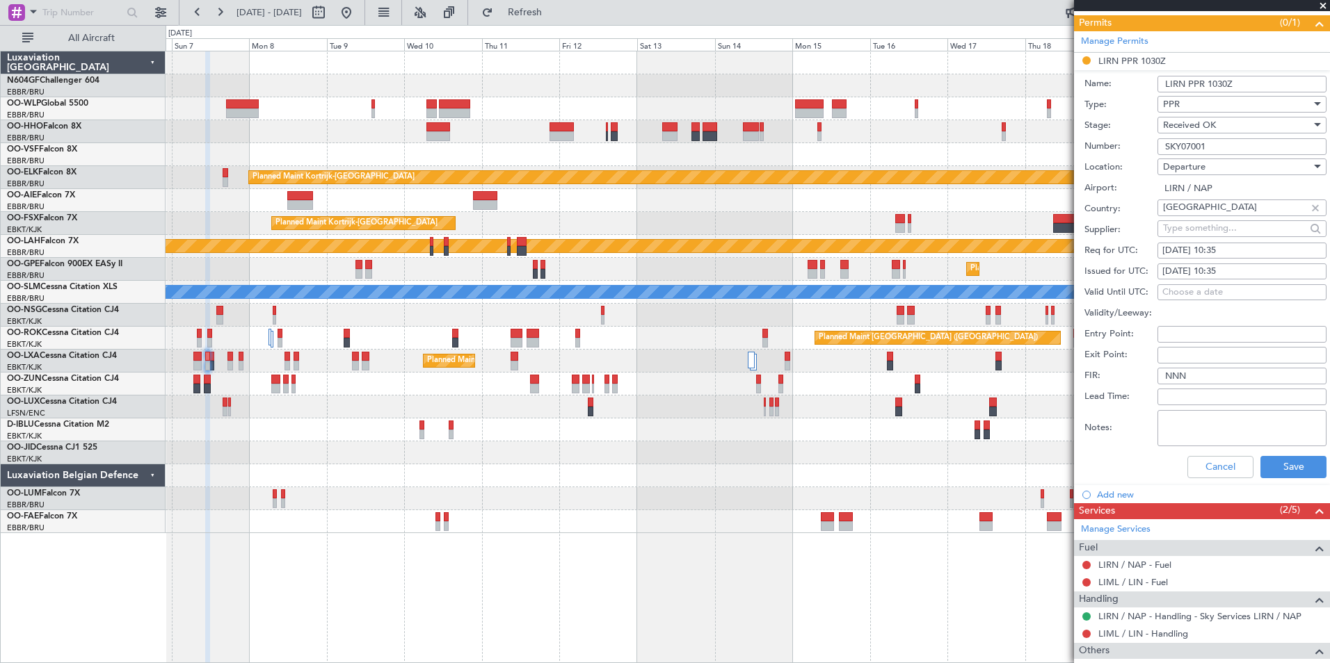
scroll to position [423, 0]
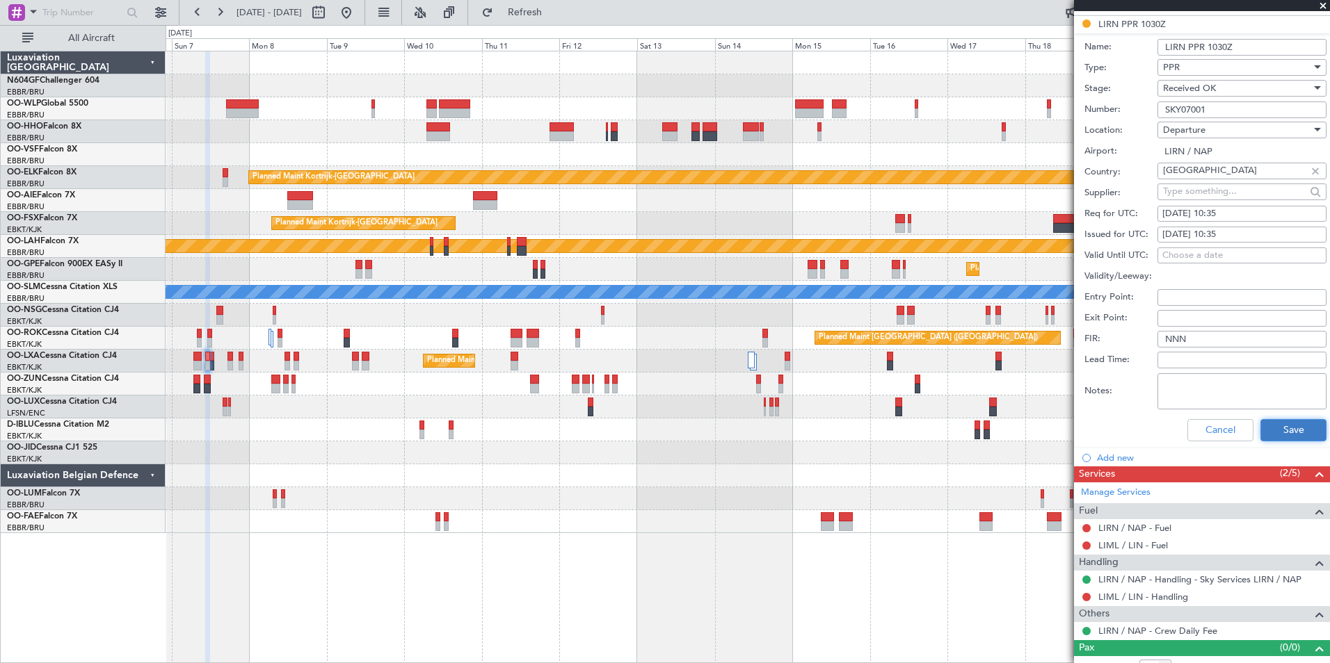
click at [1299, 431] on button "Save" at bounding box center [1293, 430] width 66 height 22
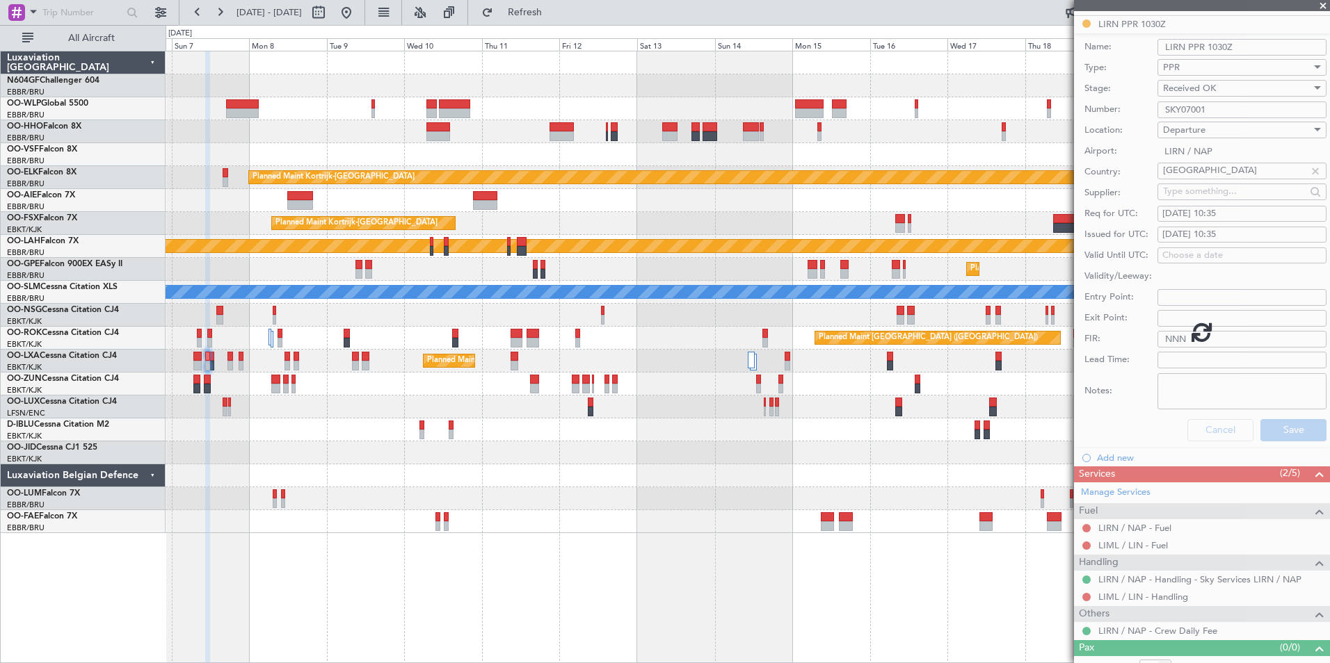
scroll to position [23, 0]
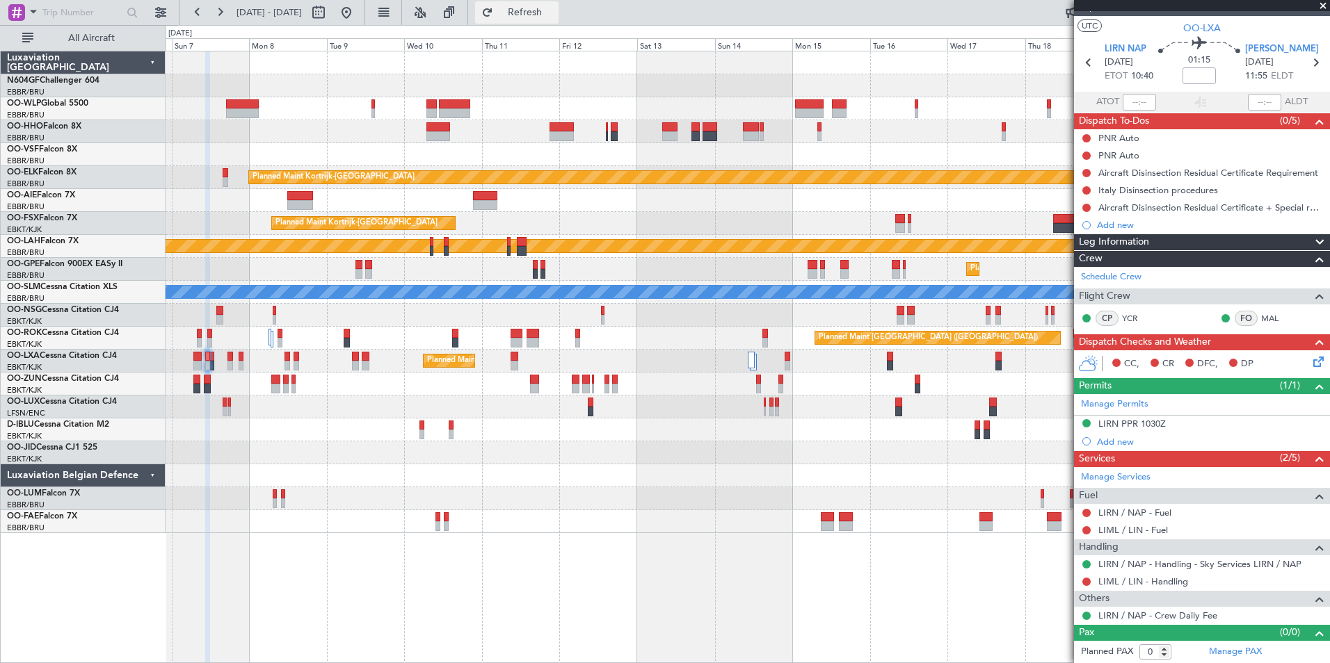
click at [554, 15] on span "Refresh" at bounding box center [525, 13] width 58 height 10
click at [401, 453] on div "Planned Maint Kortrijk-Wevelgem Planned Maint Kortrijk-Wevelgem Planned Maint K…" at bounding box center [748, 292] width 1164 height 482
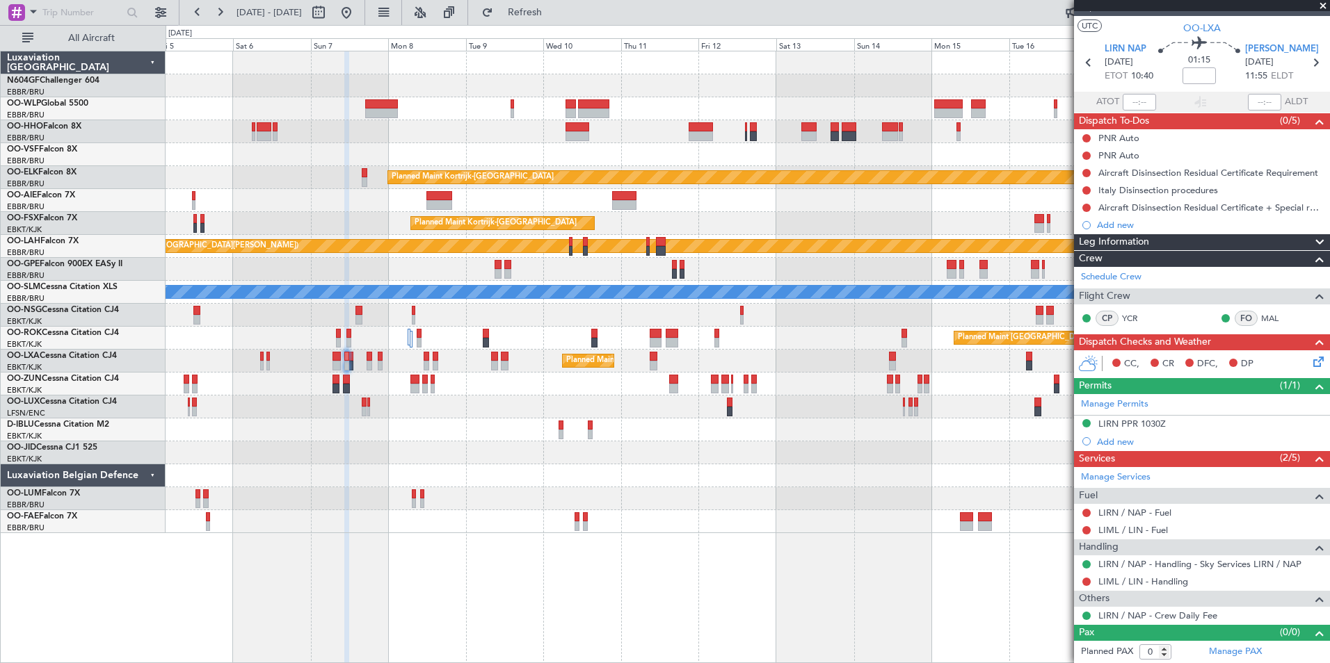
click at [377, 367] on div "Planned Maint Kortrijk-Wevelgem Planned Maint London (Farnborough) Planned Main…" at bounding box center [748, 292] width 1164 height 482
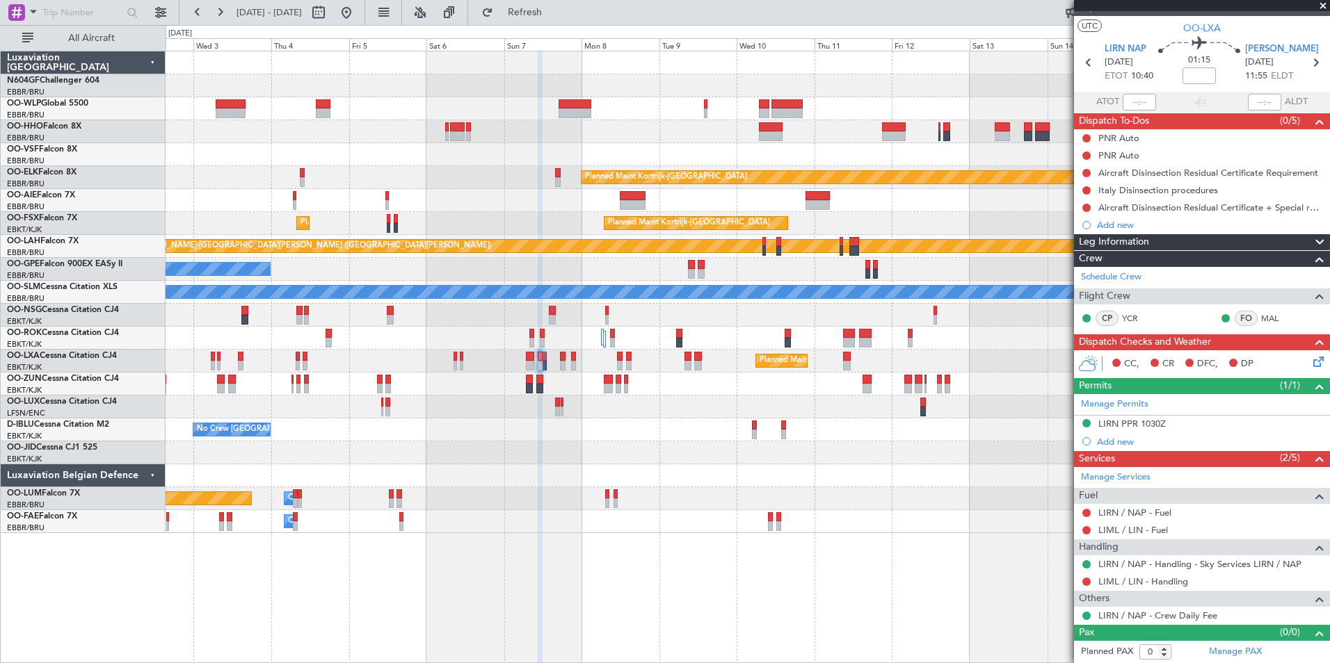
click at [567, 236] on div "Planned Maint Kortrijk-Wevelgem Planned Maint London (Farnborough) Planned Main…" at bounding box center [748, 292] width 1164 height 482
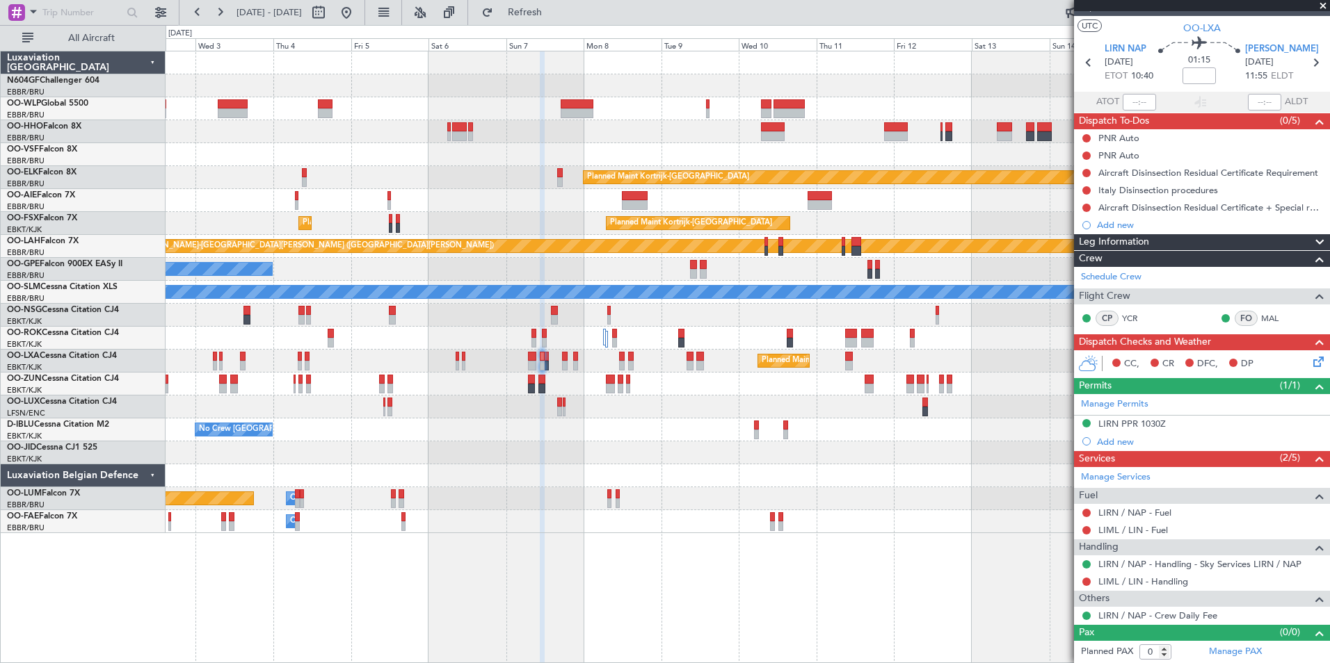
click at [564, 419] on div "No Crew [GEOGRAPHIC_DATA] ([GEOGRAPHIC_DATA] National)" at bounding box center [748, 430] width 1164 height 23
click at [357, 19] on button at bounding box center [346, 12] width 22 height 22
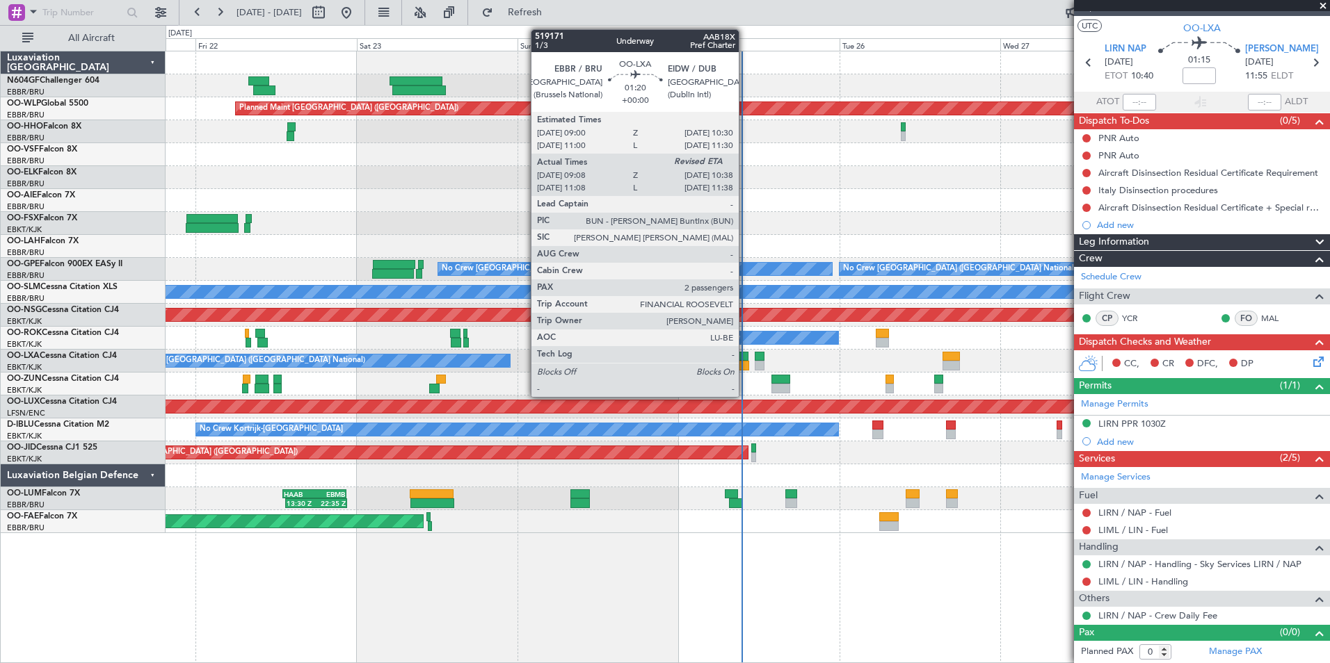
click at [745, 364] on div at bounding box center [744, 366] width 10 height 10
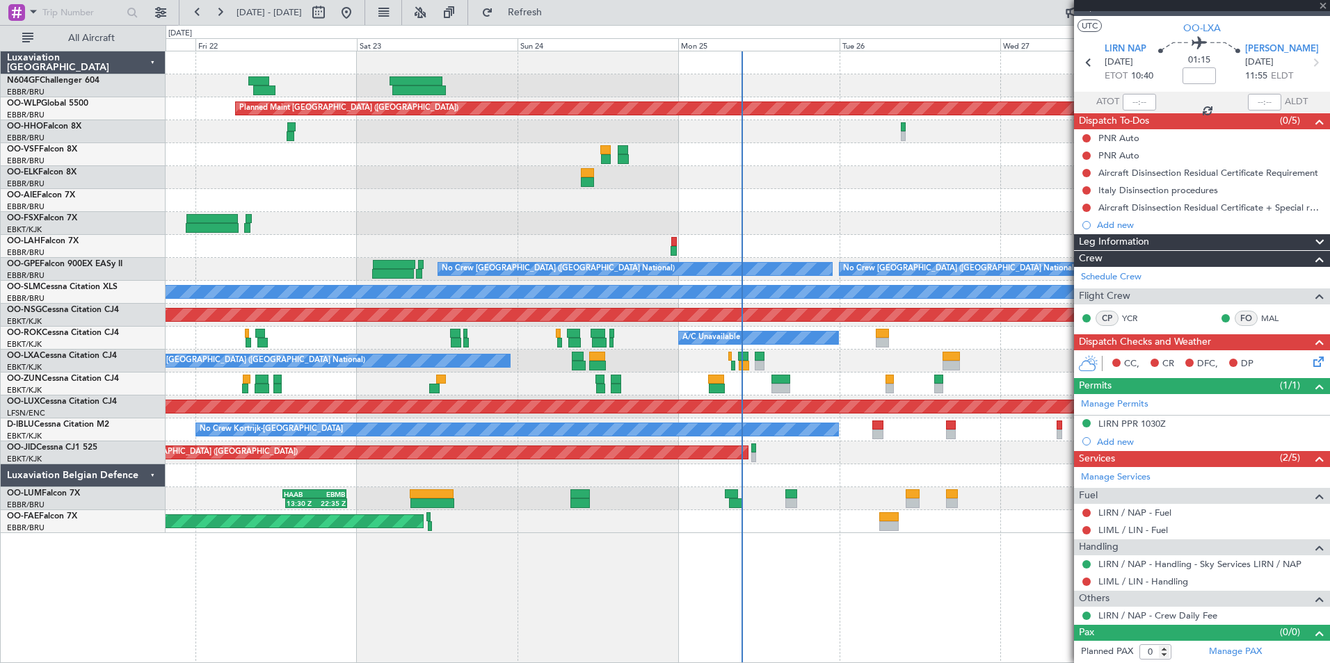
type input "09:13"
type input "2"
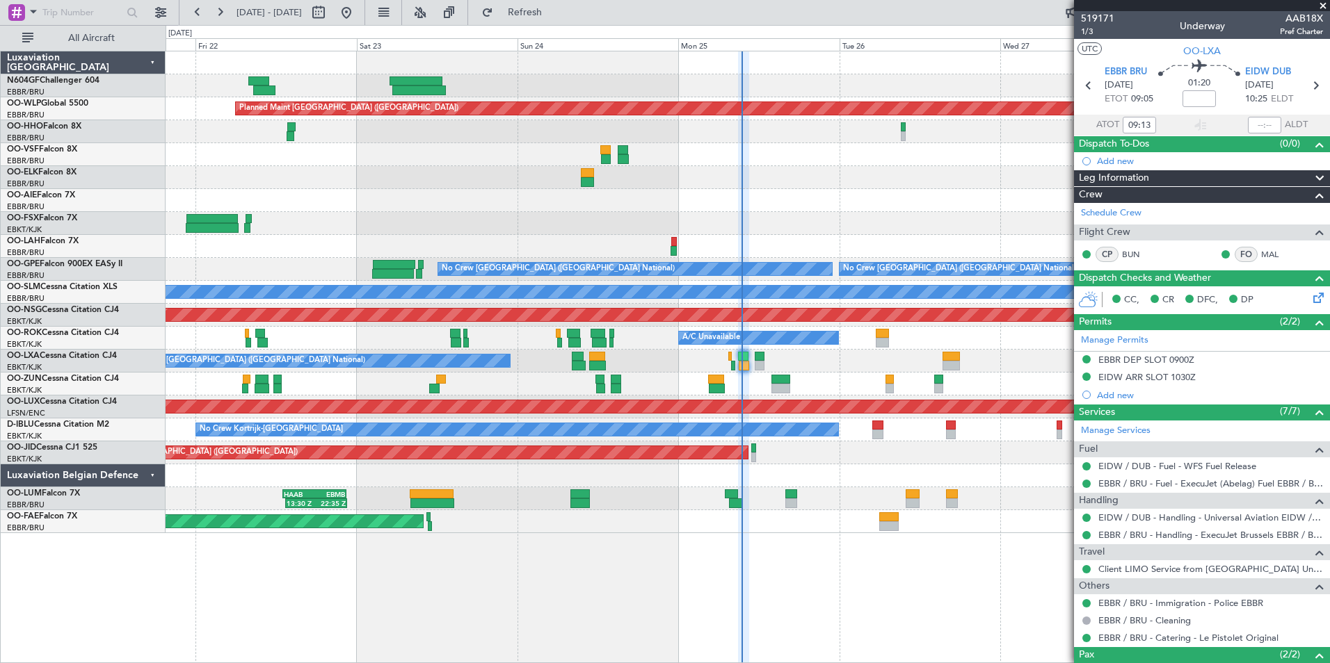
scroll to position [99, 0]
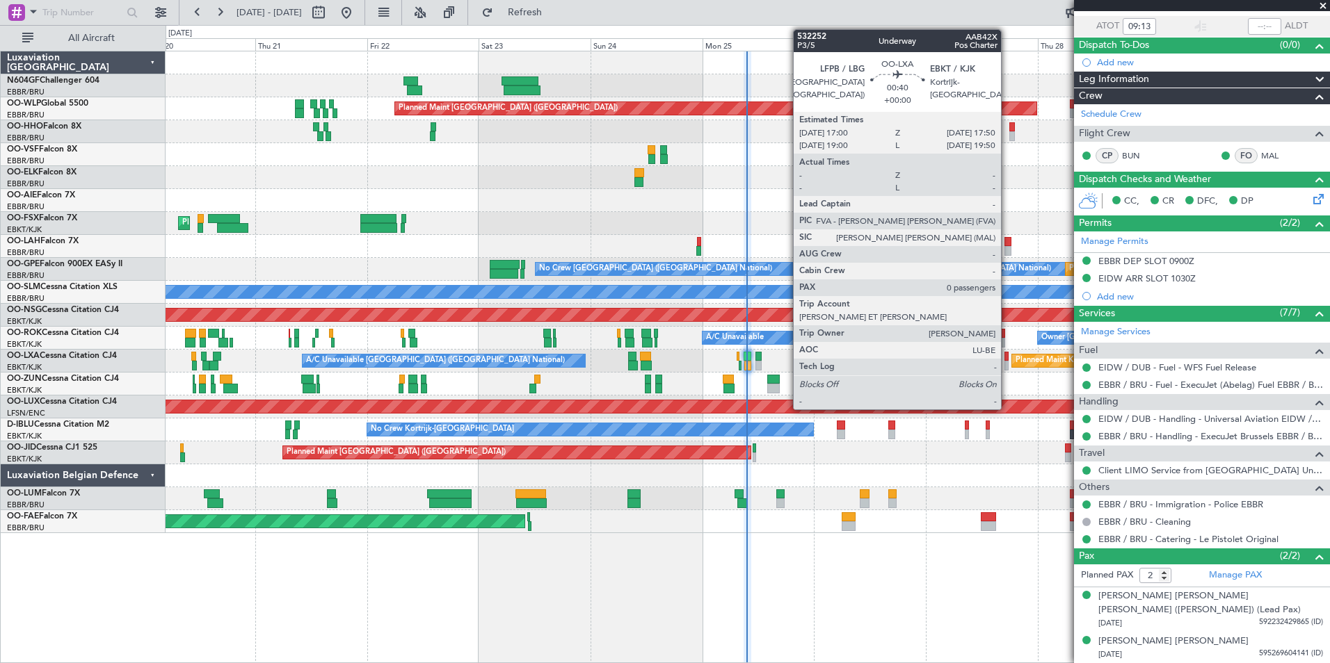
click at [1007, 362] on div at bounding box center [1006, 366] width 4 height 10
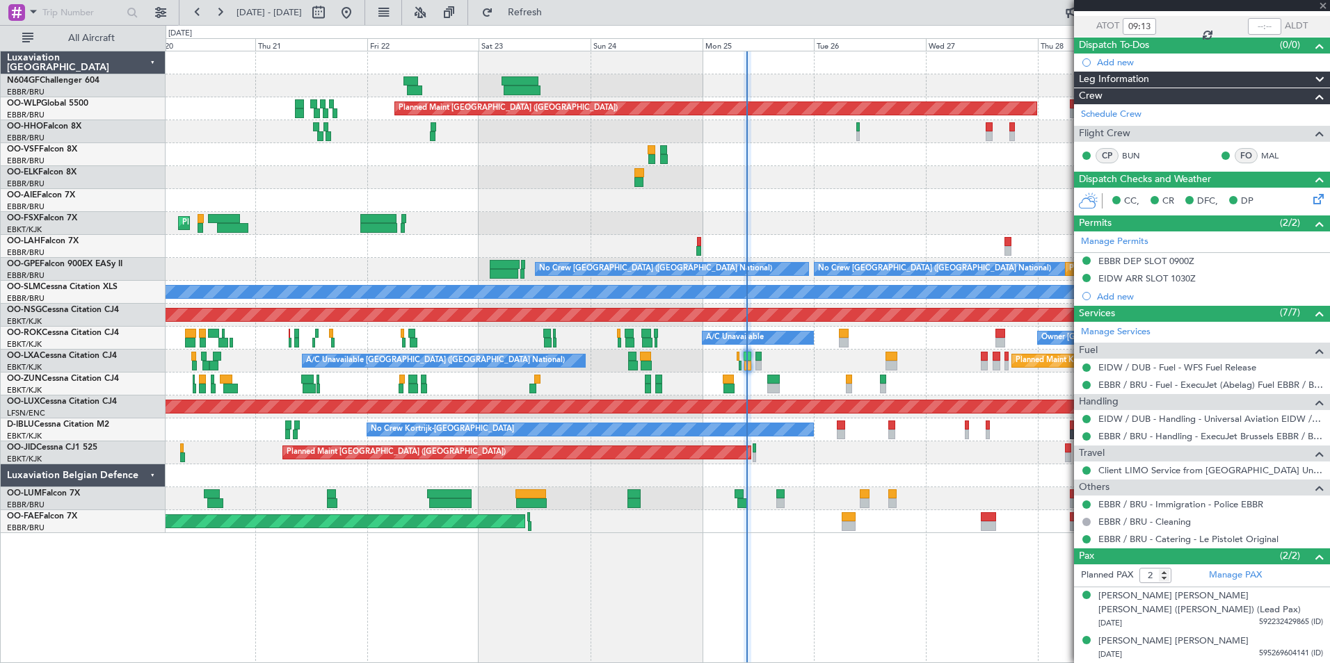
type input "0"
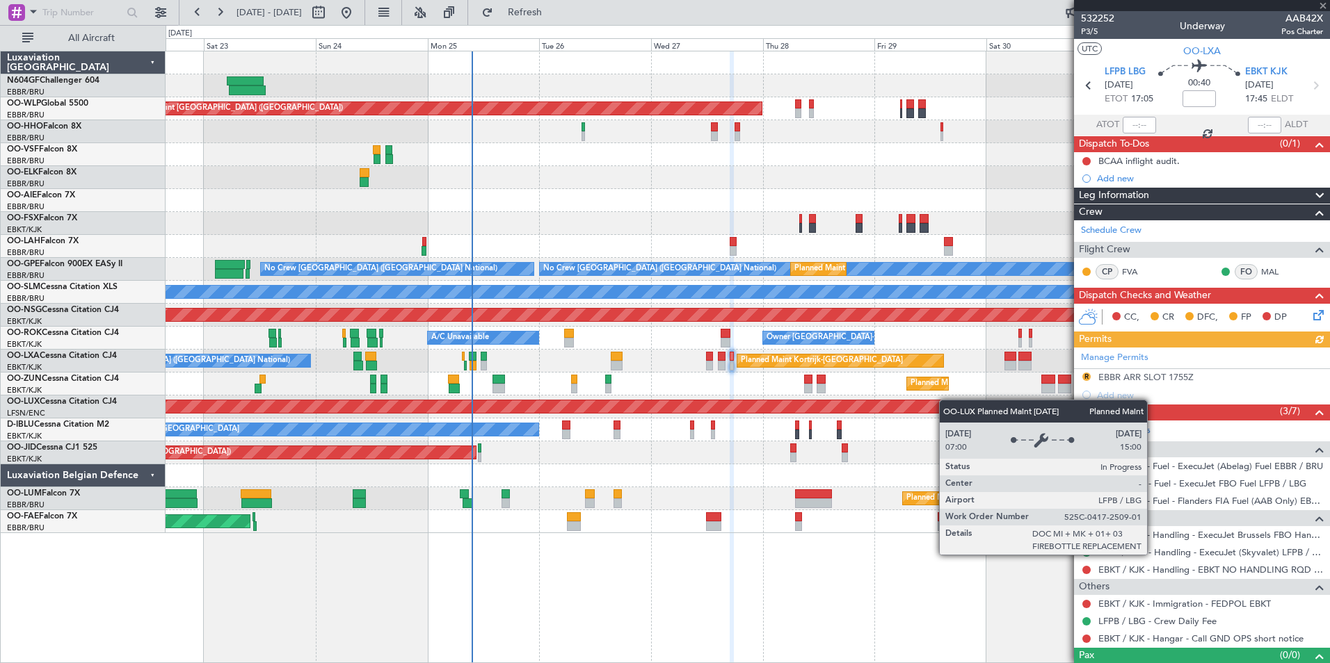
click at [681, 400] on div "Planned Maint [GEOGRAPHIC_DATA] ([GEOGRAPHIC_DATA])" at bounding box center [748, 407] width 1164 height 23
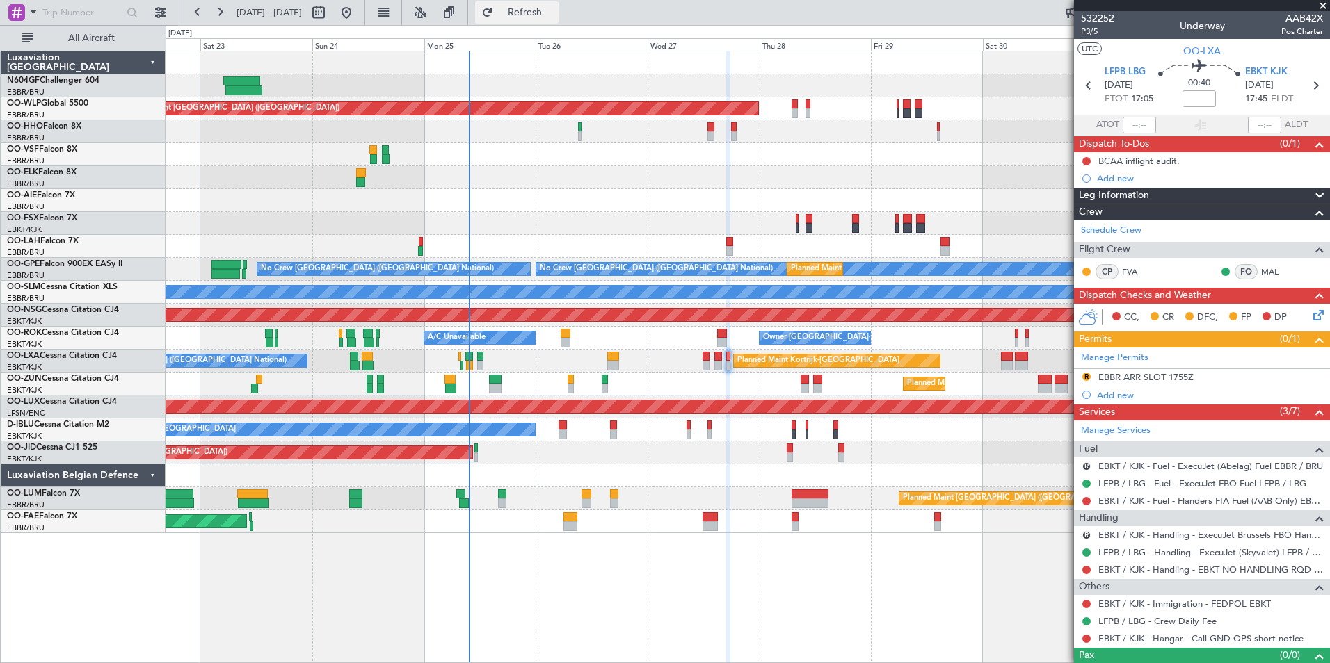
click at [554, 15] on span "Refresh" at bounding box center [525, 13] width 58 height 10
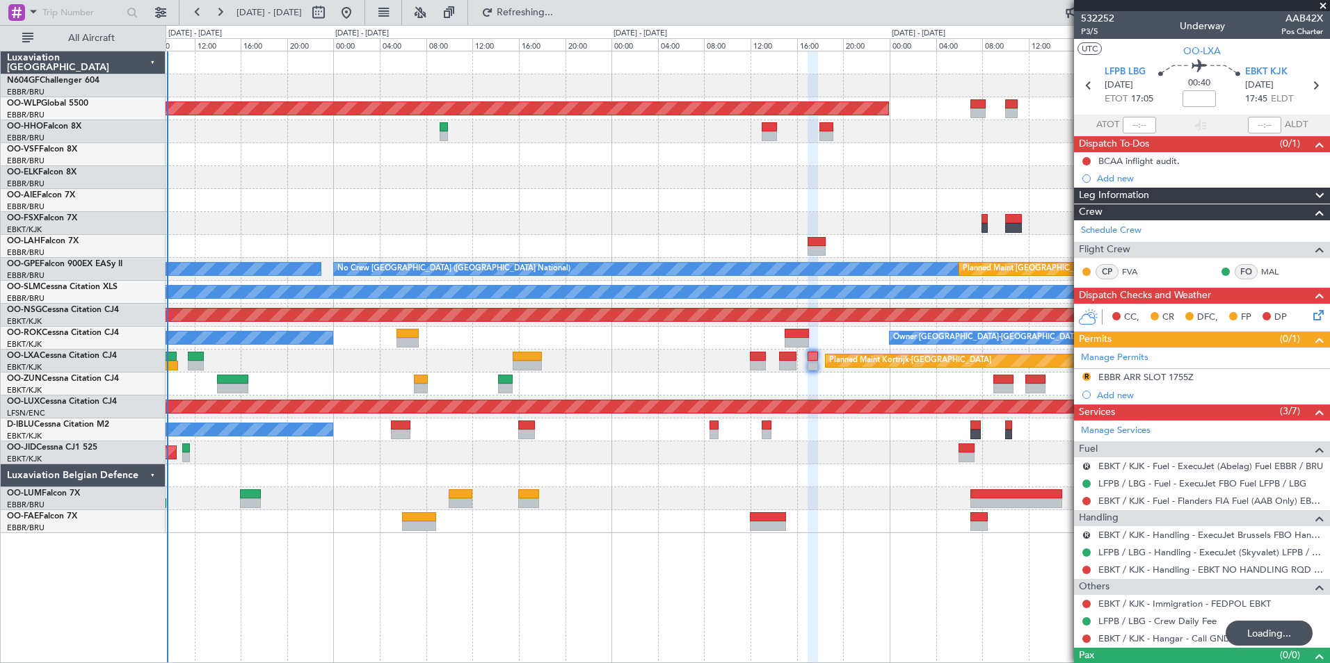
click at [772, 268] on div "Planned Maint Berlin (Brandenburg) No Crew Brussels (Brussels National) No Crew…" at bounding box center [748, 292] width 1164 height 482
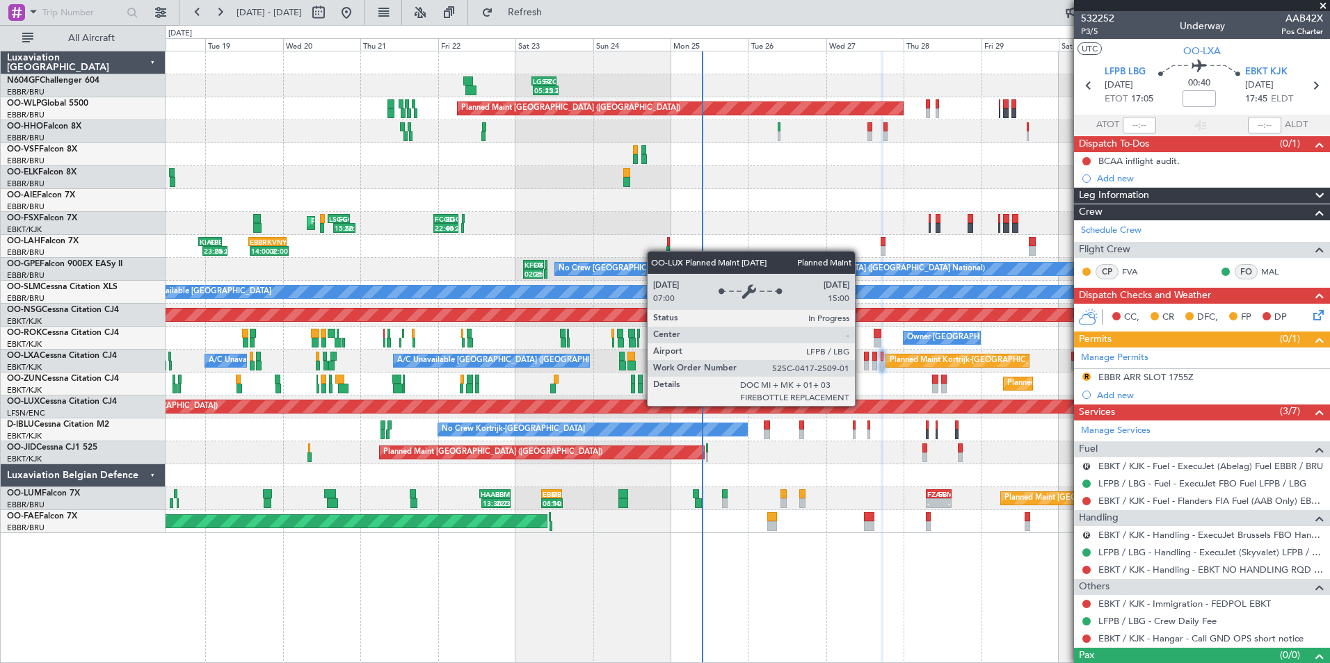
click at [491, 428] on div "LGSA 05:00 Z FZQA 12:50 Z 05:25 Z 13:20 Z Planned Maint Berlin (Brandenburg) - …" at bounding box center [748, 292] width 1164 height 482
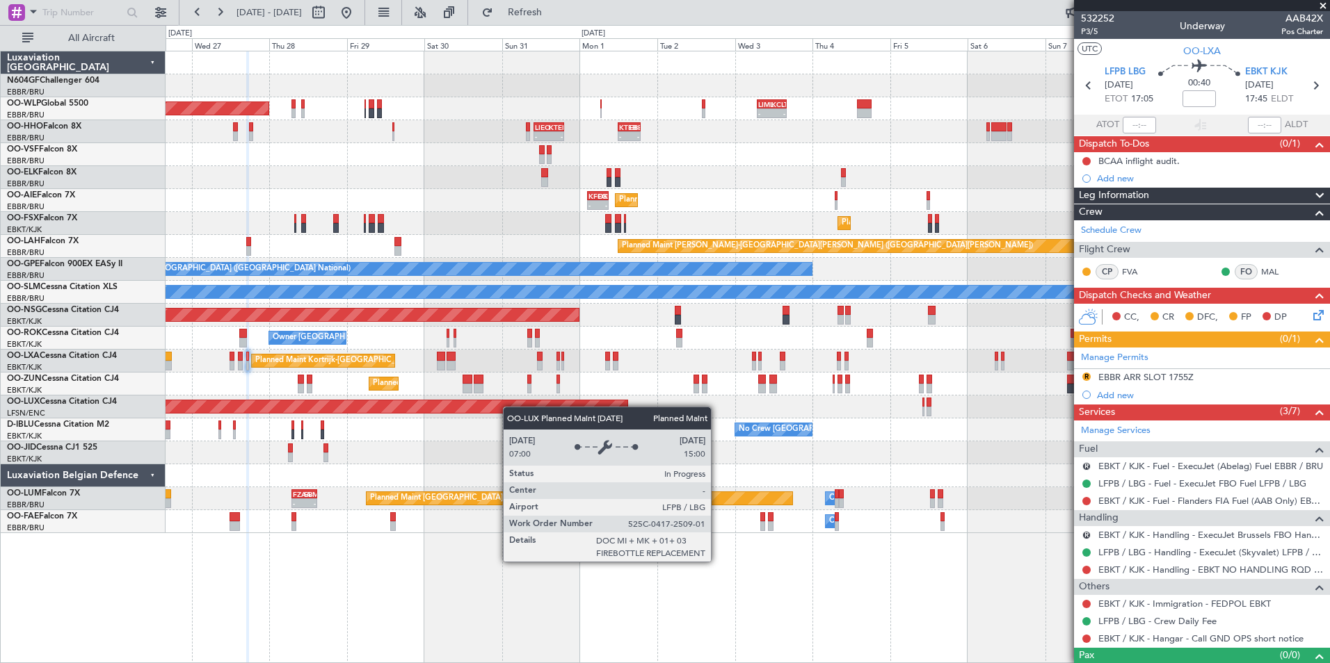
click at [465, 403] on div "LGSA 05:00 Z FZQA 12:50 Z 05:25 Z 13:20 Z Planned Maint Berlin (Brandenburg) - …" at bounding box center [748, 292] width 1164 height 482
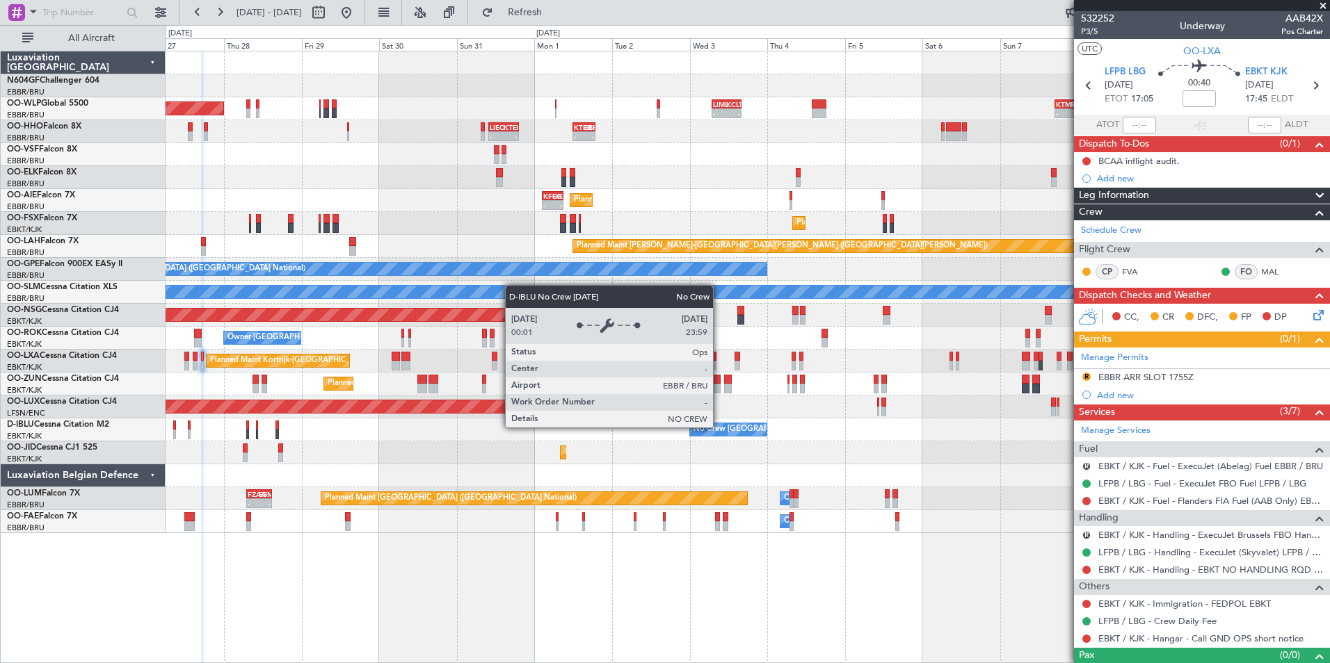
click at [693, 433] on div "No Crew [GEOGRAPHIC_DATA] ([GEOGRAPHIC_DATA] National)" at bounding box center [809, 429] width 233 height 21
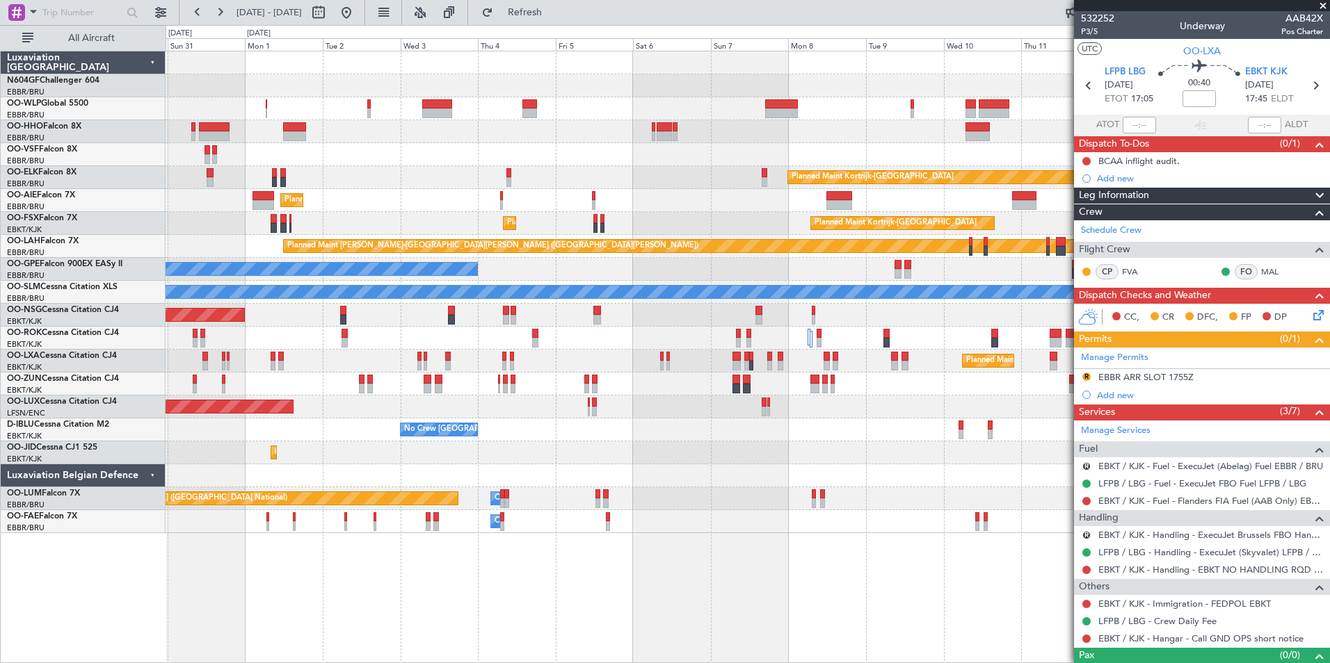
click at [691, 425] on div "Planned Maint Berlin (Brandenburg) Planned Maint Kortrijk-Wevelgem Planned Main…" at bounding box center [748, 292] width 1164 height 482
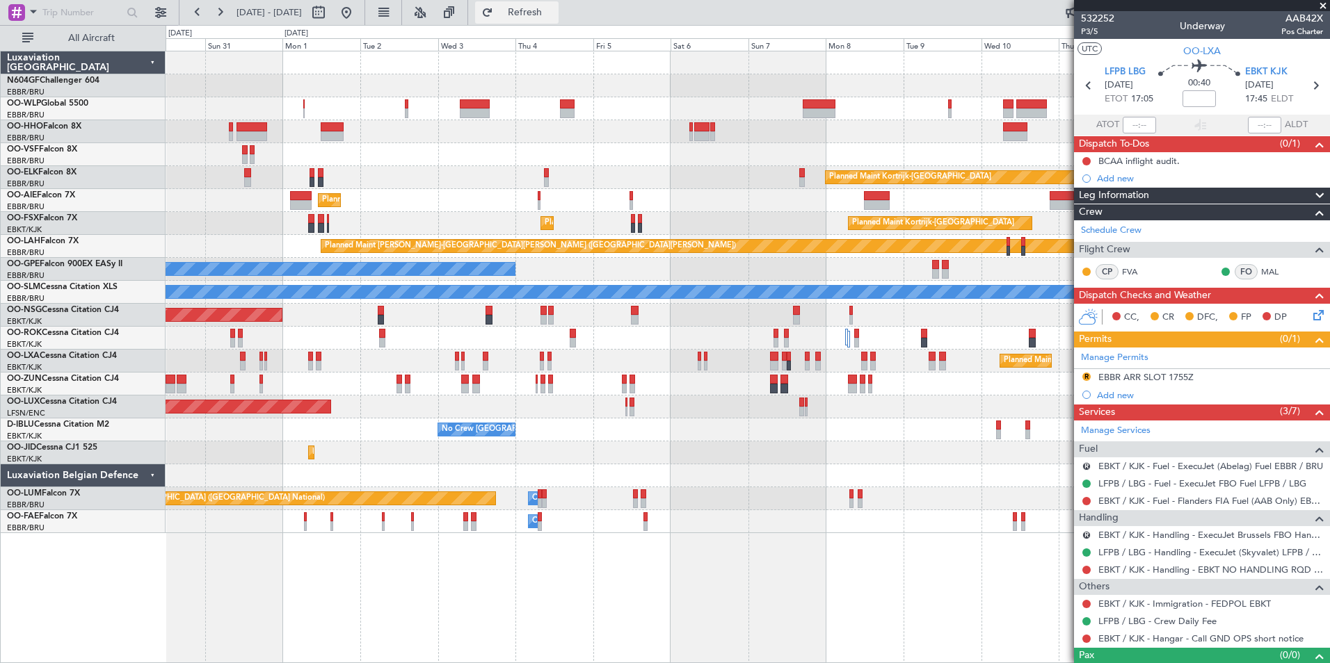
click at [554, 10] on span "Refresh" at bounding box center [525, 13] width 58 height 10
click at [357, 14] on button at bounding box center [346, 12] width 22 height 22
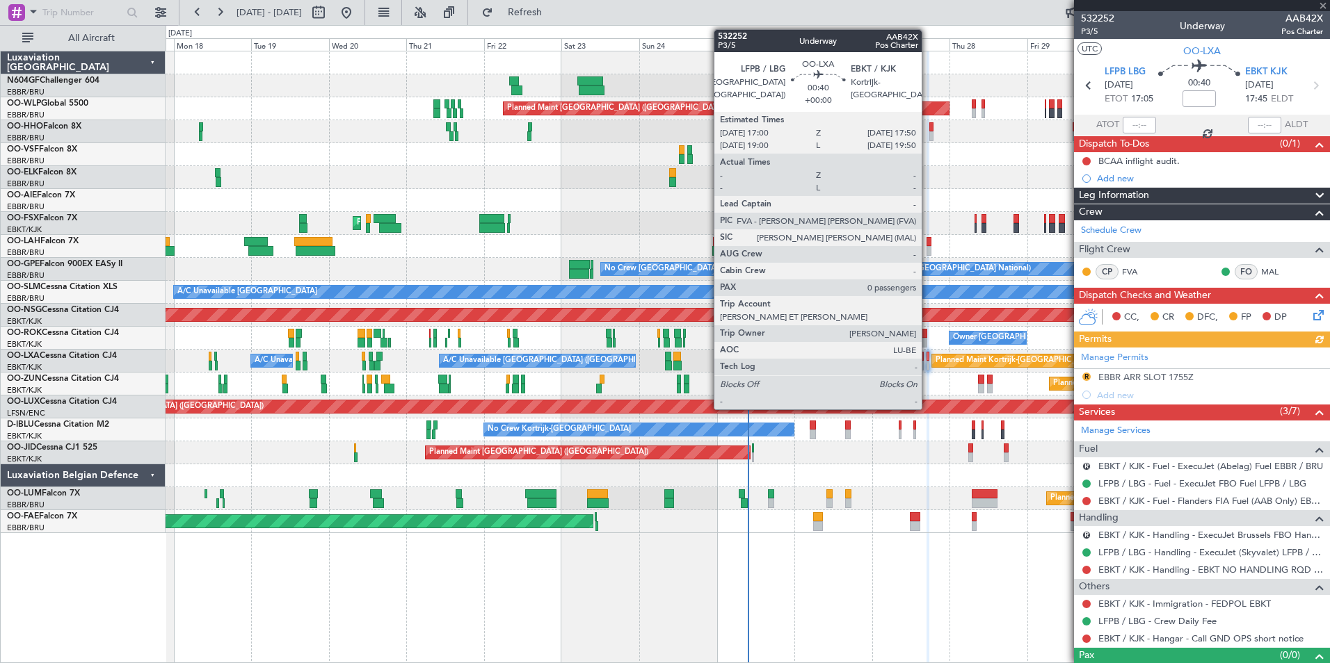
click at [928, 362] on div at bounding box center [927, 366] width 3 height 10
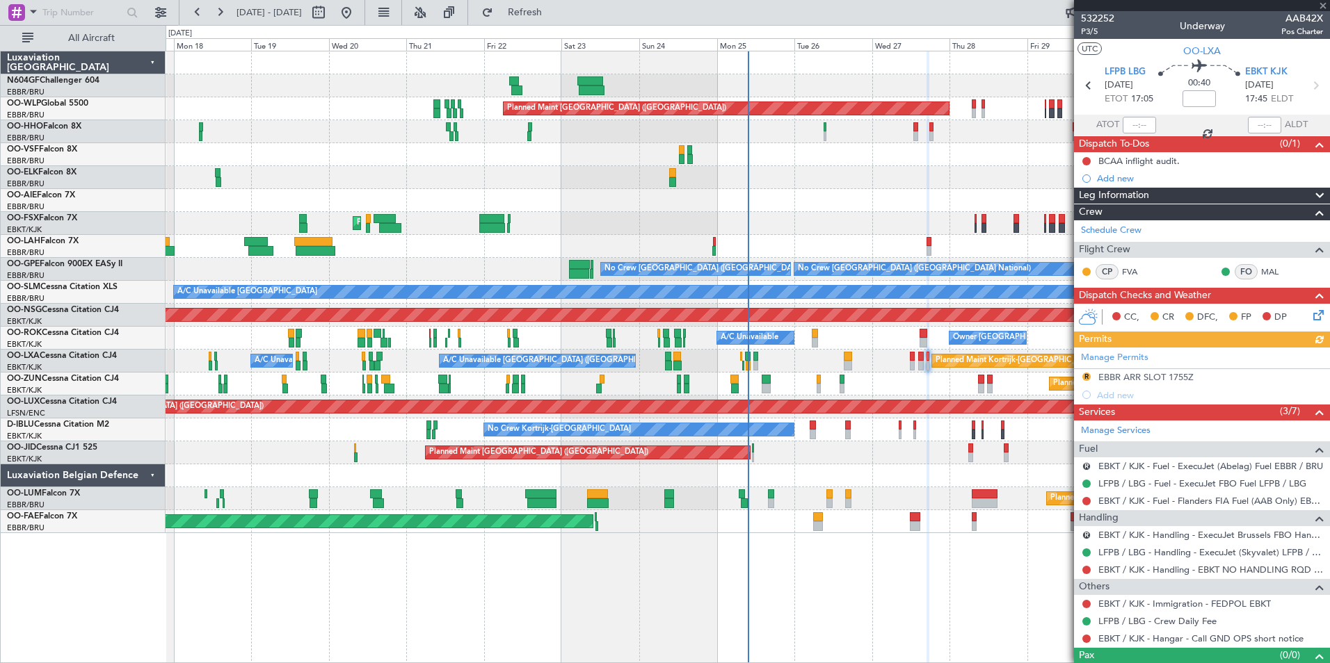
click at [928, 362] on div at bounding box center [927, 366] width 3 height 10
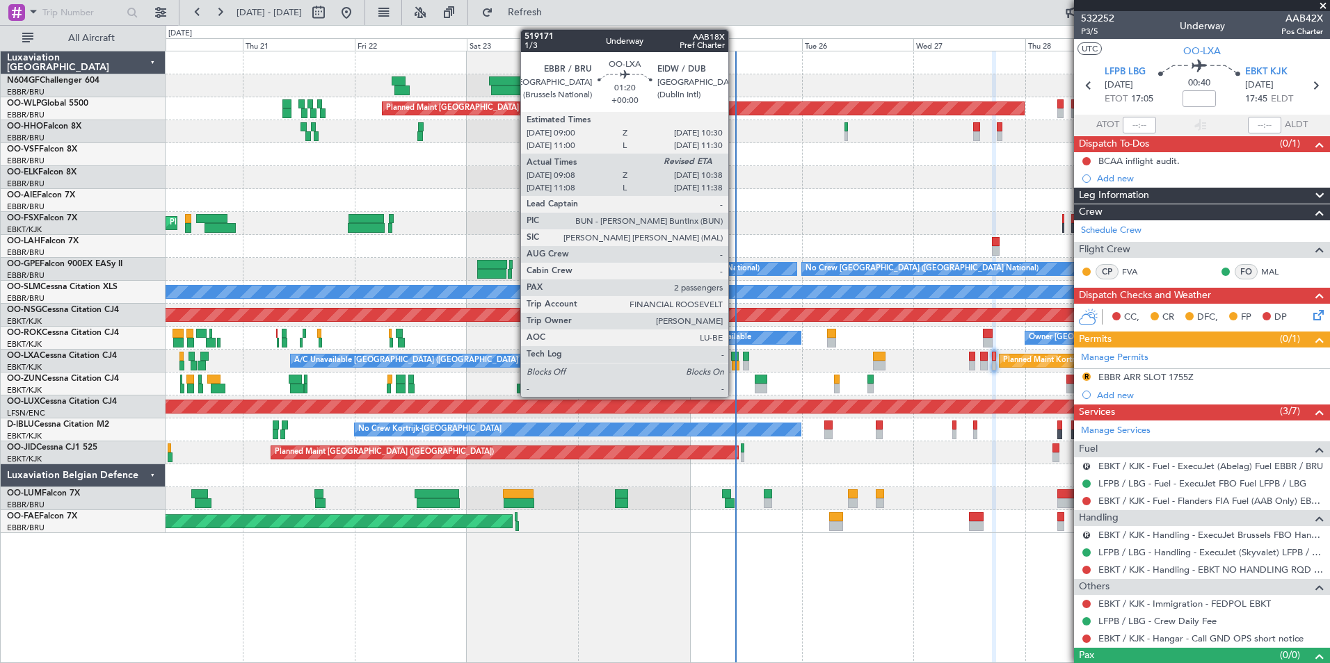
click at [735, 366] on div at bounding box center [736, 366] width 8 height 10
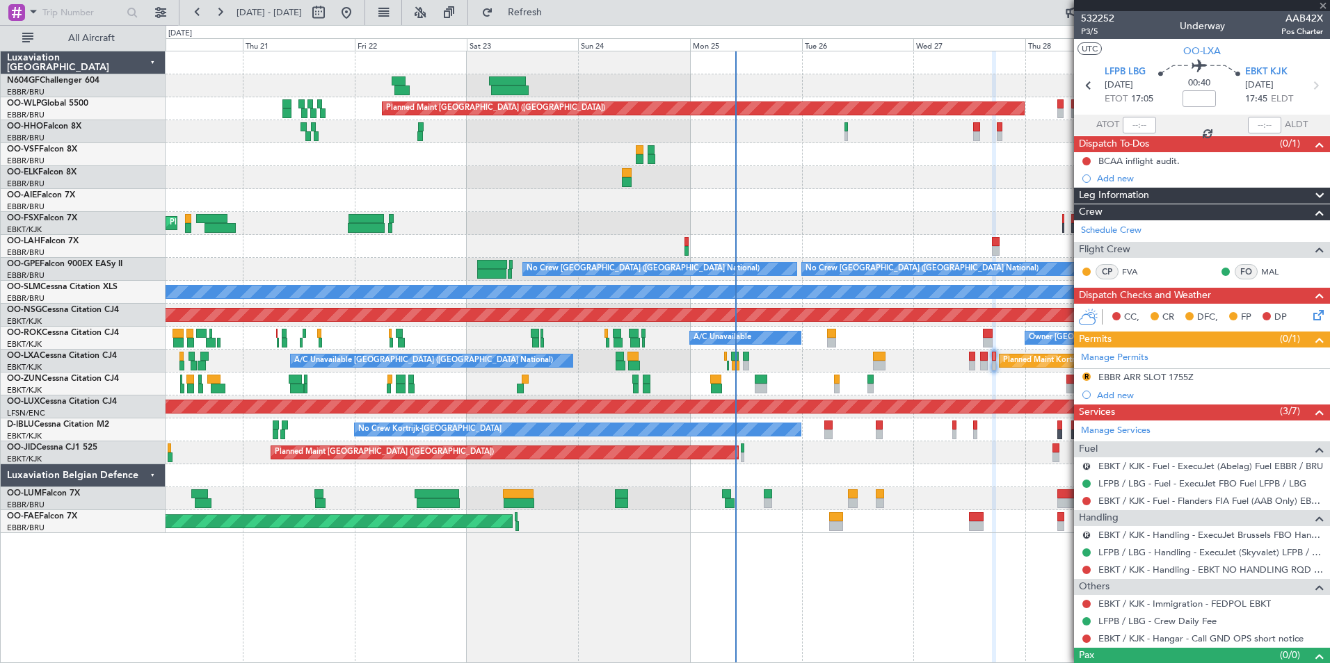
type input "09:13"
type input "2"
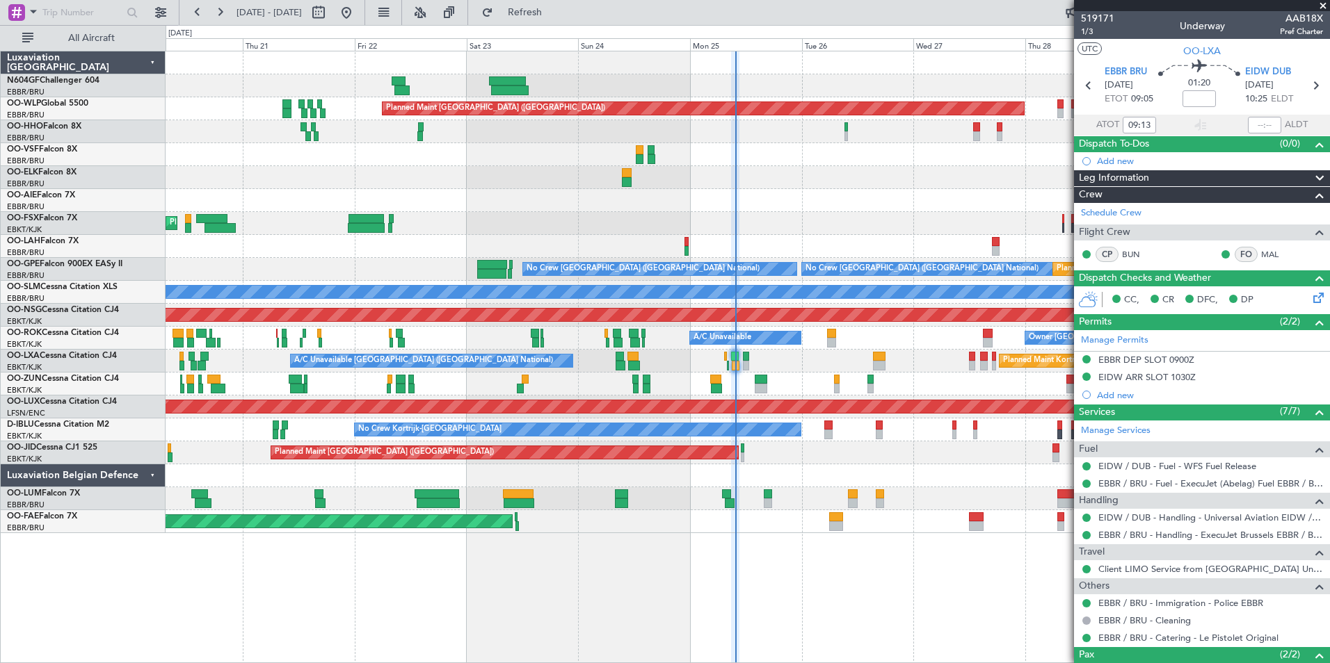
click at [220, 206] on div "Planned Maint Berlin (Brandenburg) Planned Maint London (Farnborough) Planned M…" at bounding box center [748, 292] width 1164 height 482
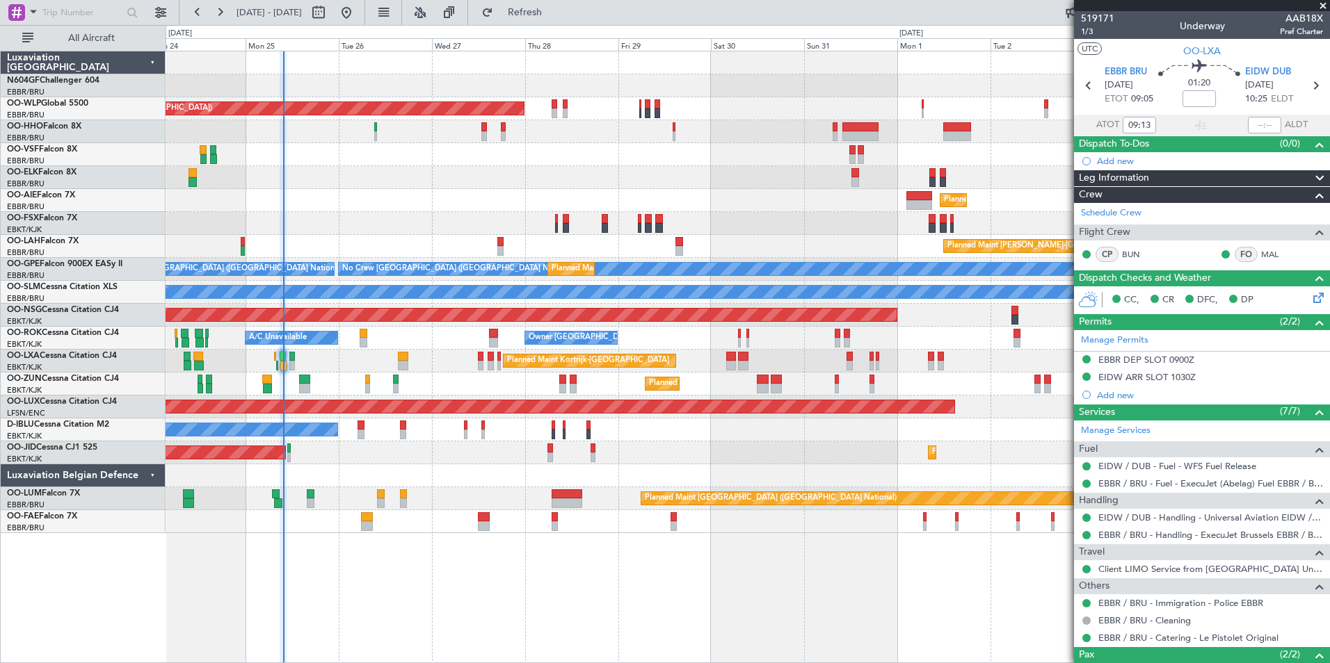
click at [378, 218] on div "Planned Maint Kortrijk-Wevelgem Planned Maint Kortrijk-Wevelgem" at bounding box center [748, 223] width 1164 height 23
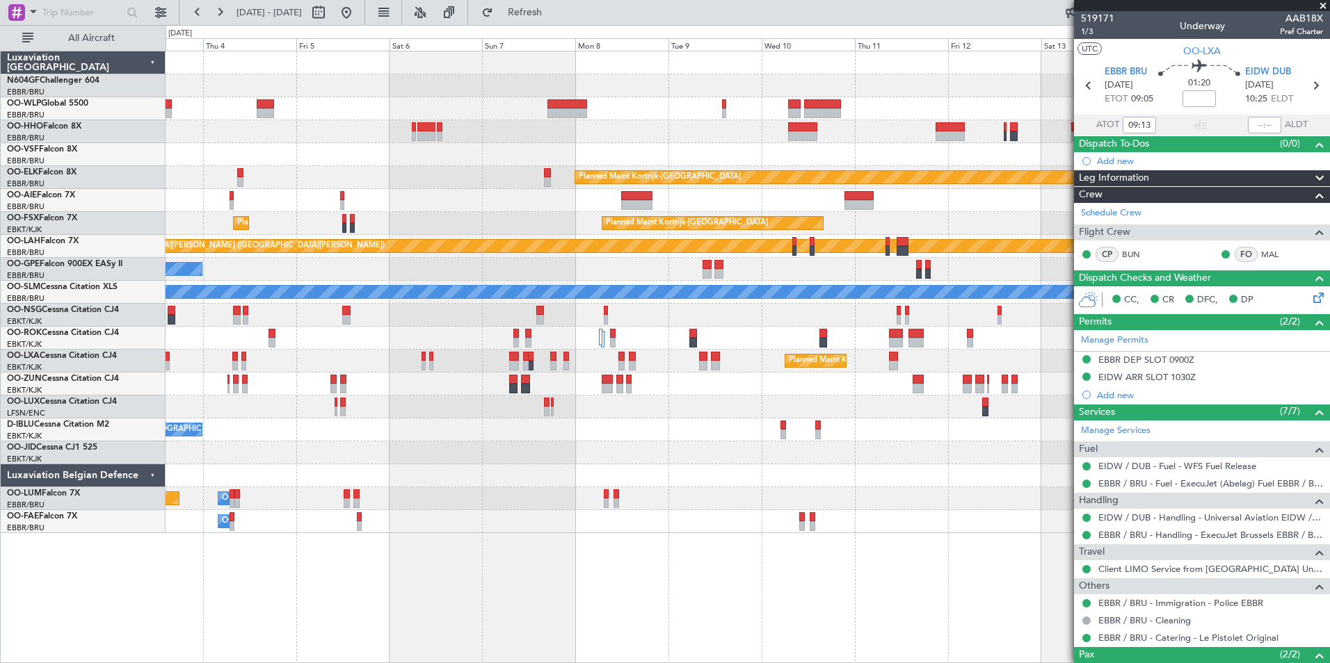
click at [312, 182] on div "Planned Maint Kortrijk-Wevelgem Planned Maint London (Farnborough) Planned Main…" at bounding box center [748, 292] width 1164 height 482
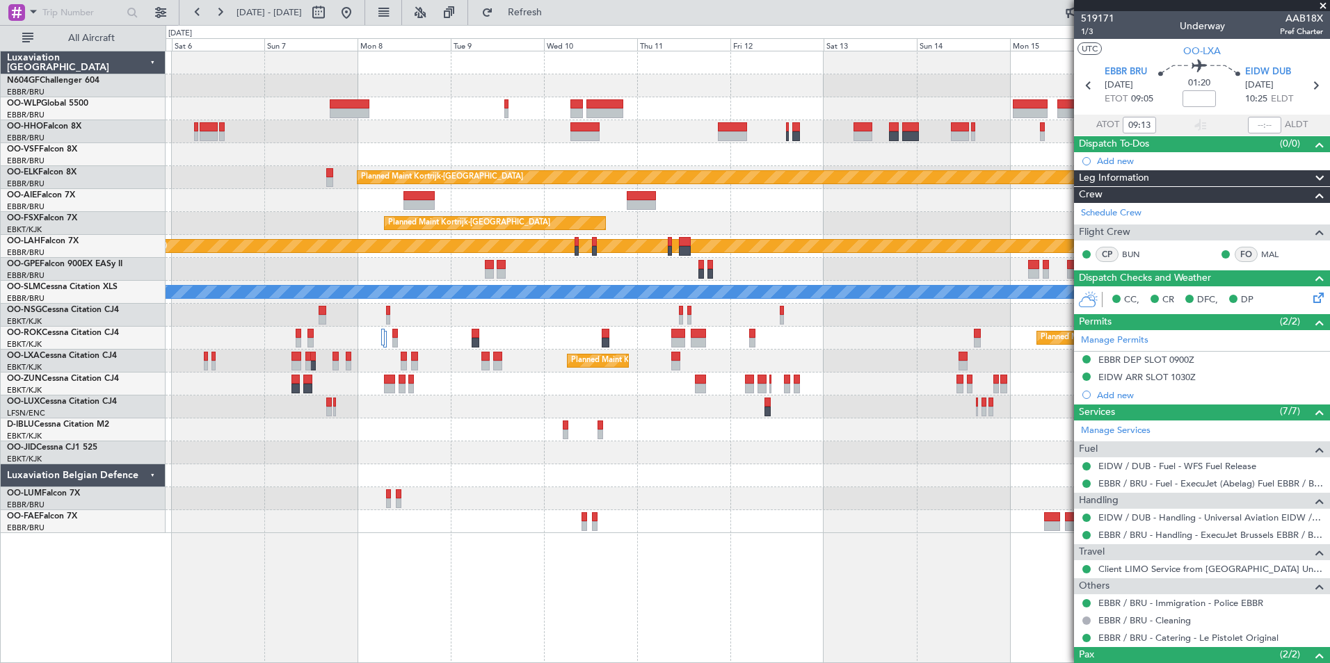
click at [102, 170] on div "Planned Maint Kortrijk-Wevelgem Planned Maint Kortrijk-Wevelgem Planned Maint K…" at bounding box center [665, 344] width 1330 height 638
click at [346, 220] on div "Planned Maint Kortrijk-Wevelgem Planned Maint Kortrijk-Wevelgem" at bounding box center [748, 223] width 1164 height 23
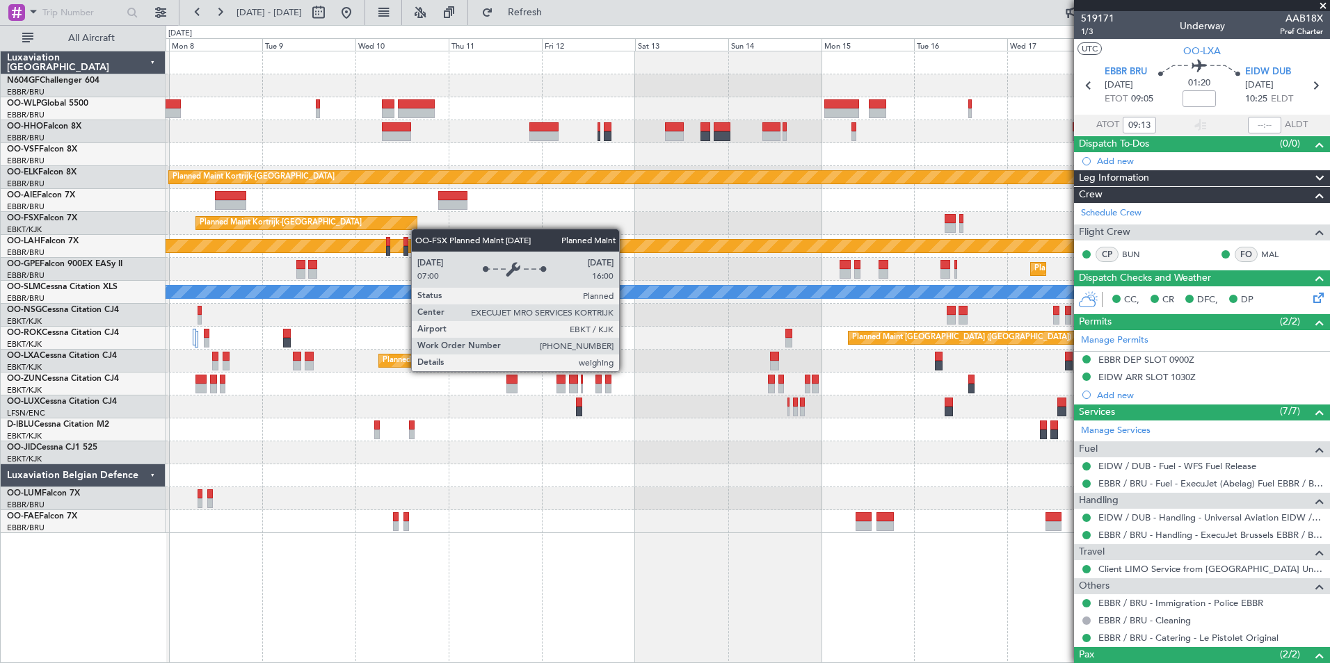
click at [408, 230] on div "Planned Maint Kortrijk-[GEOGRAPHIC_DATA]" at bounding box center [748, 223] width 1164 height 23
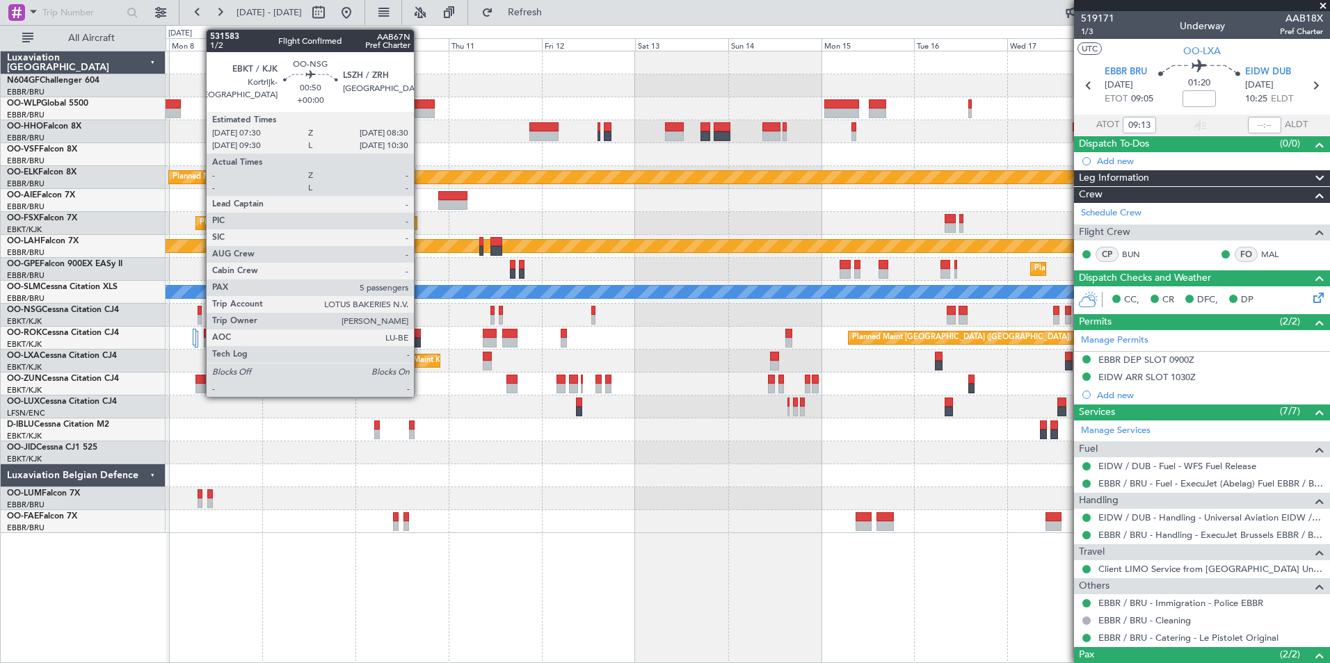
click at [199, 316] on div at bounding box center [200, 320] width 4 height 10
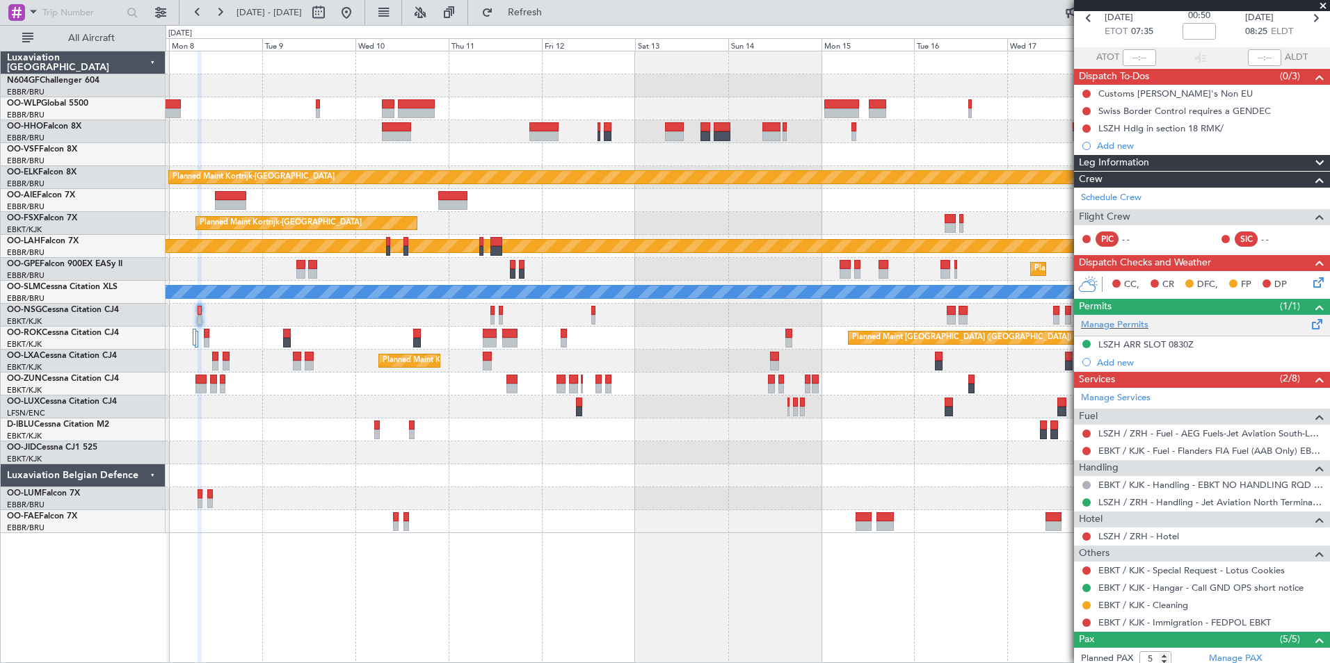
scroll to position [67, 0]
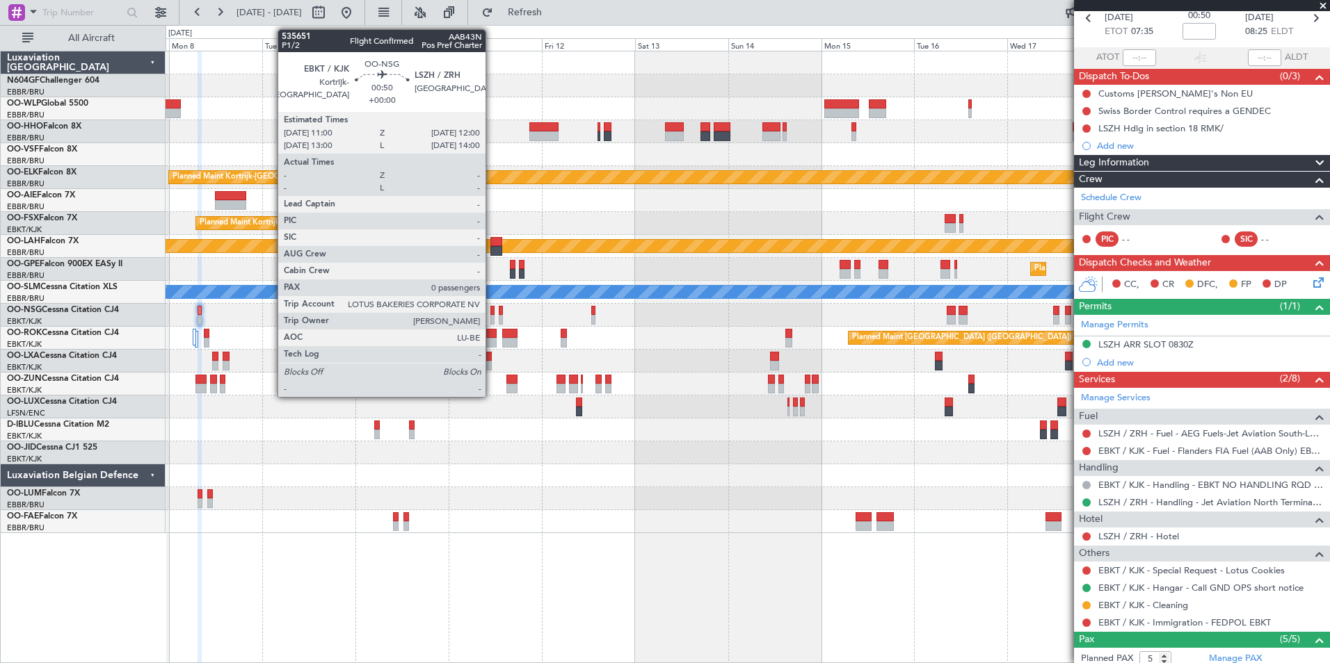
click at [492, 320] on div at bounding box center [492, 320] width 4 height 10
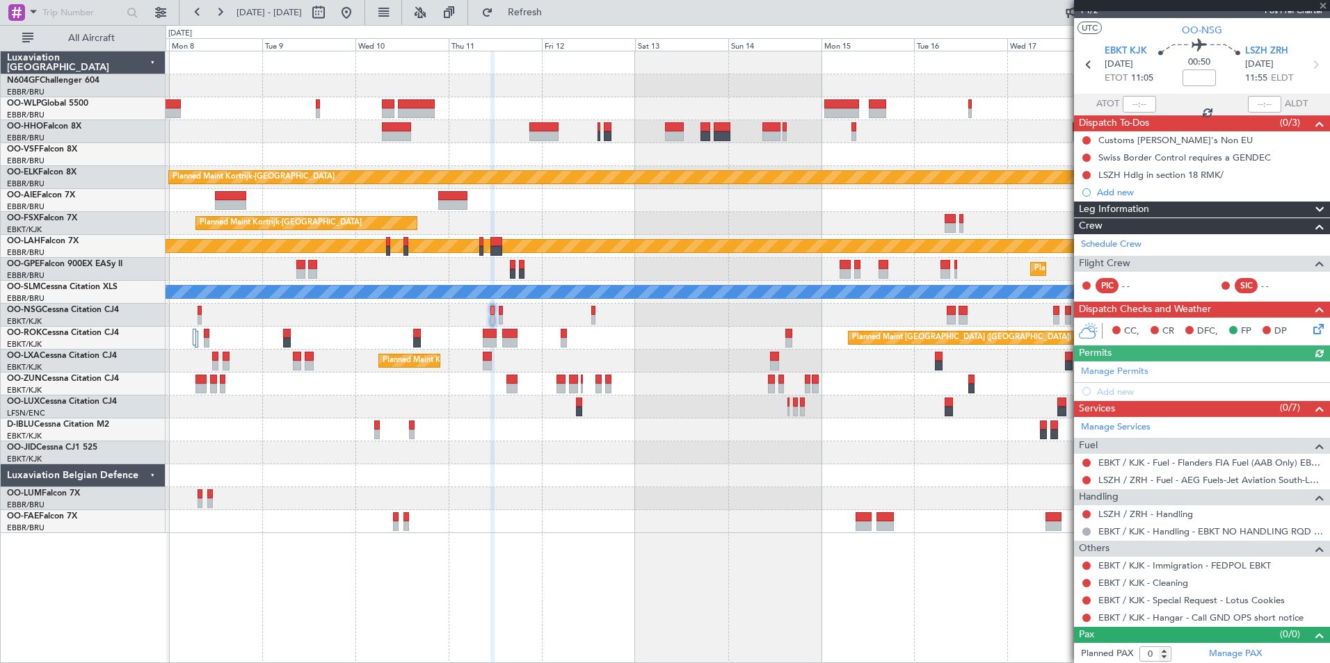
scroll to position [23, 0]
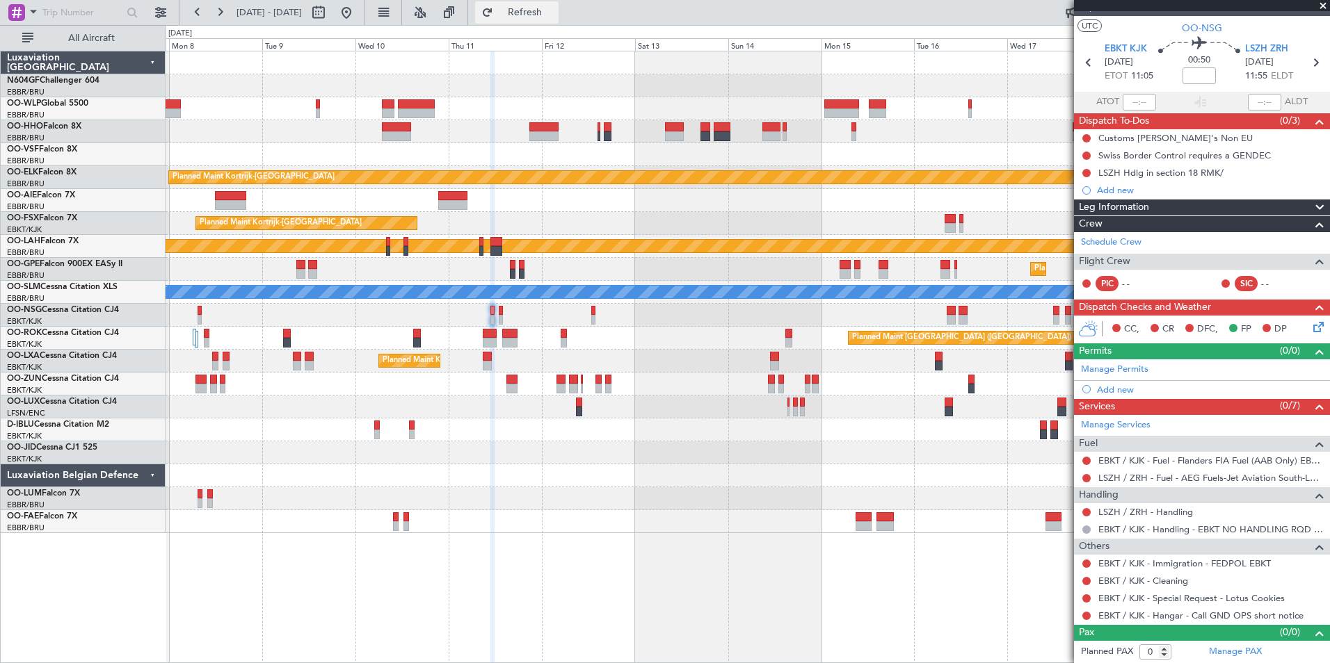
click at [529, 14] on button "Refresh" at bounding box center [516, 12] width 83 height 22
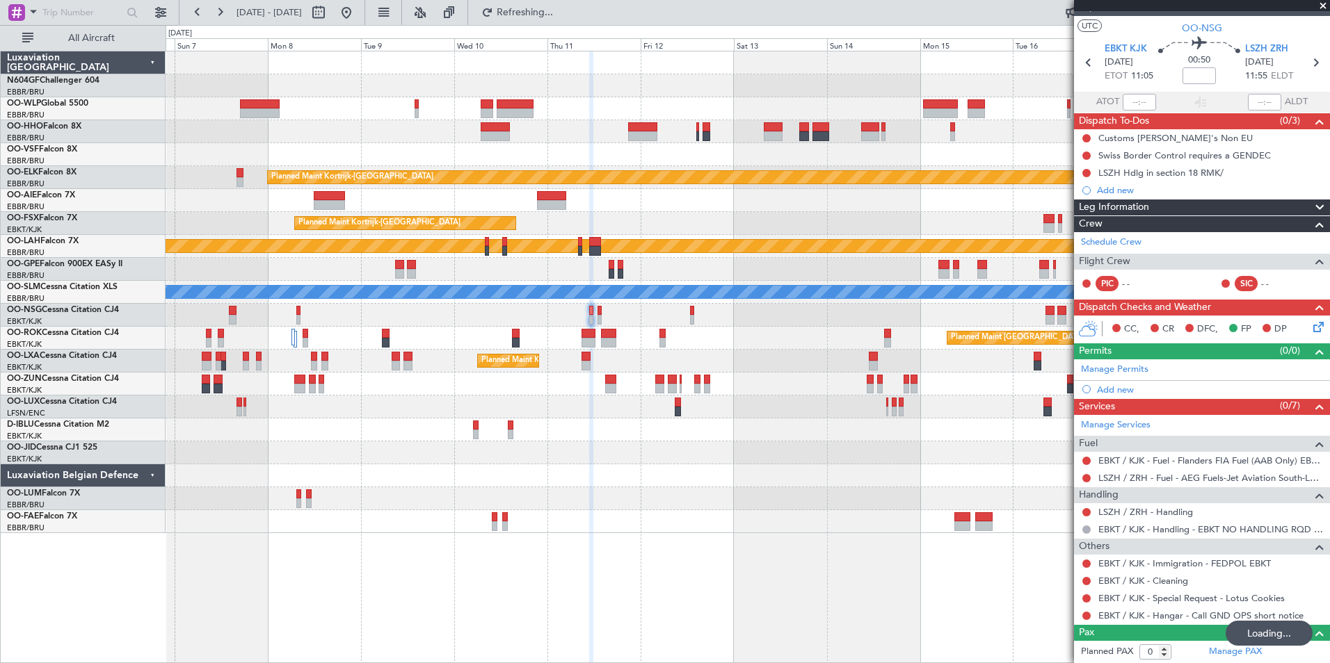
click at [467, 187] on div "Planned Maint Kortrijk-[GEOGRAPHIC_DATA]" at bounding box center [748, 177] width 1164 height 23
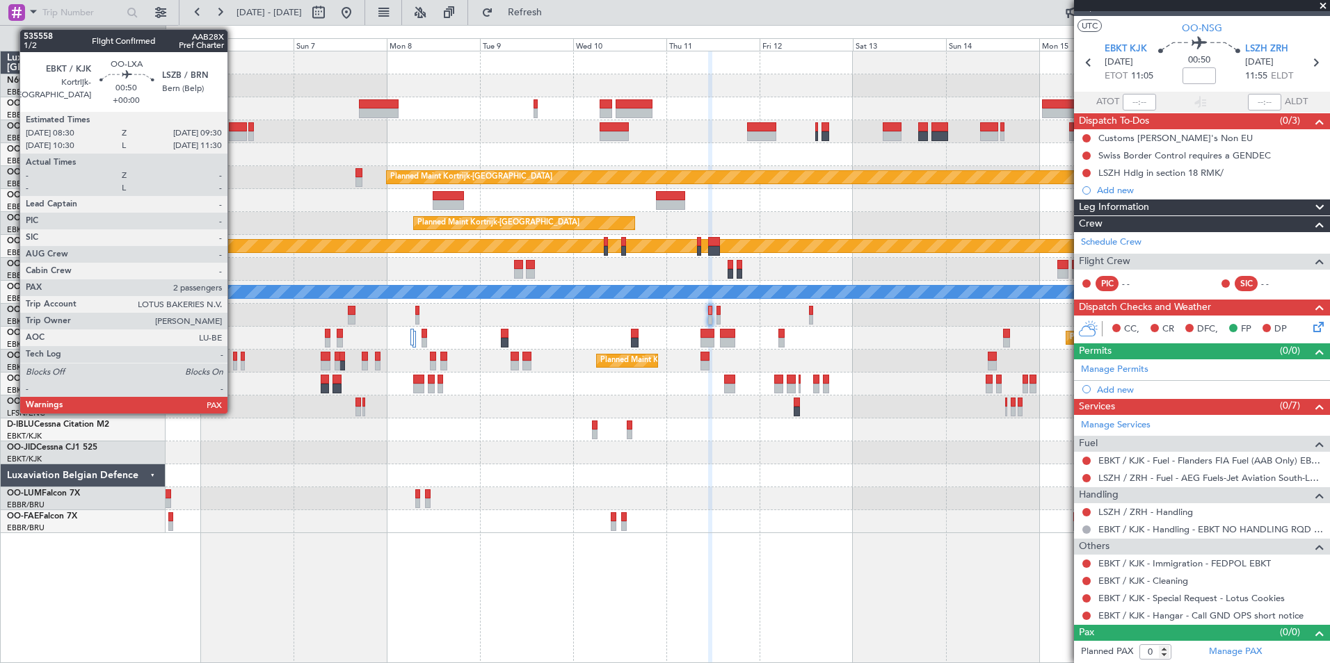
click at [234, 359] on div at bounding box center [235, 357] width 4 height 10
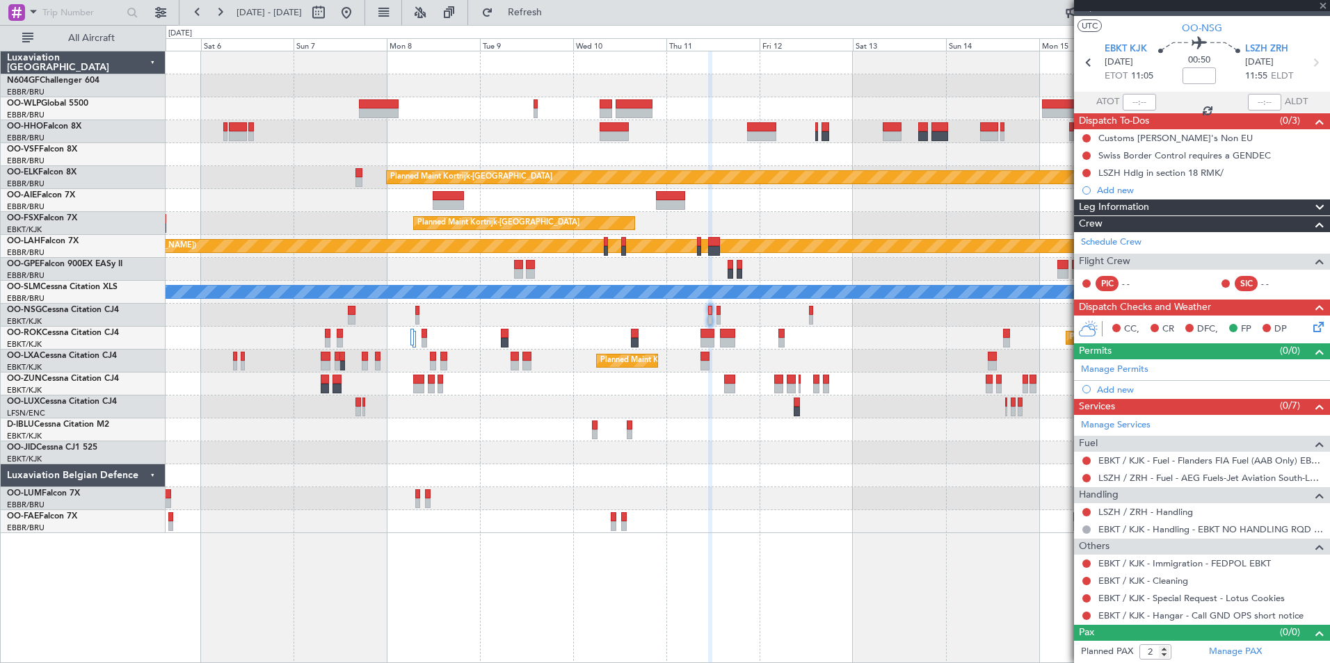
scroll to position [0, 0]
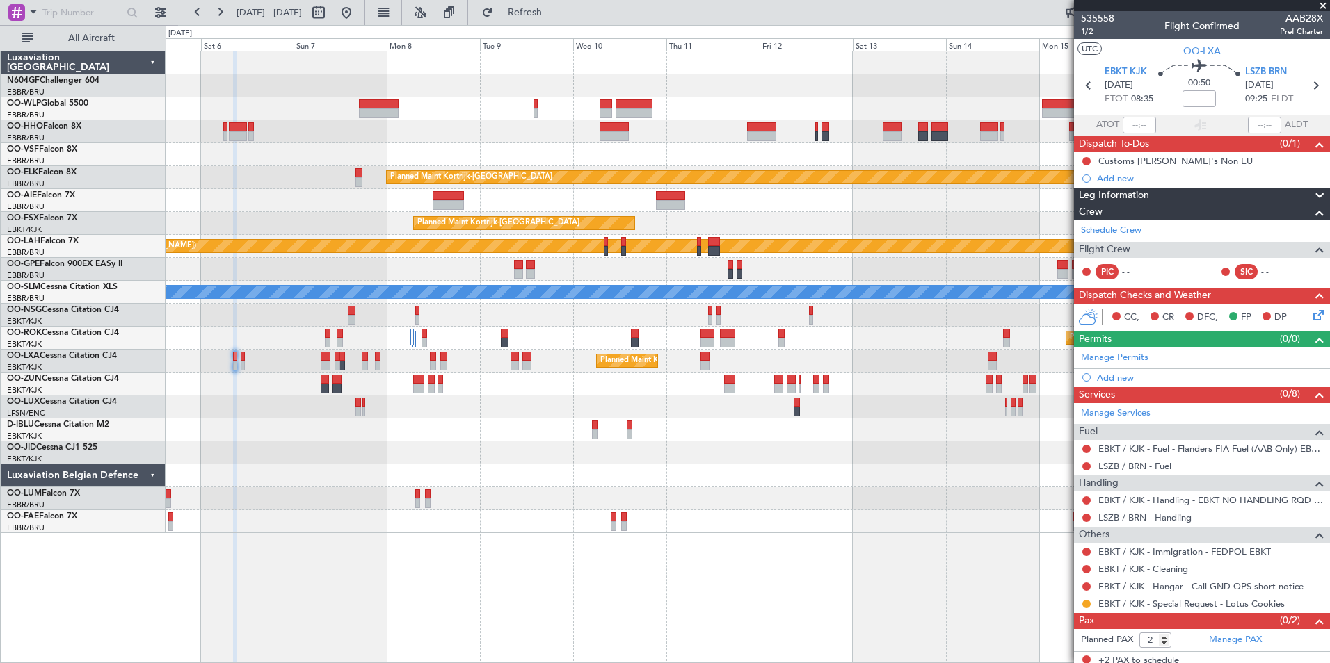
click at [245, 360] on div "Planned Maint Kortrijk-[GEOGRAPHIC_DATA]" at bounding box center [748, 361] width 1164 height 23
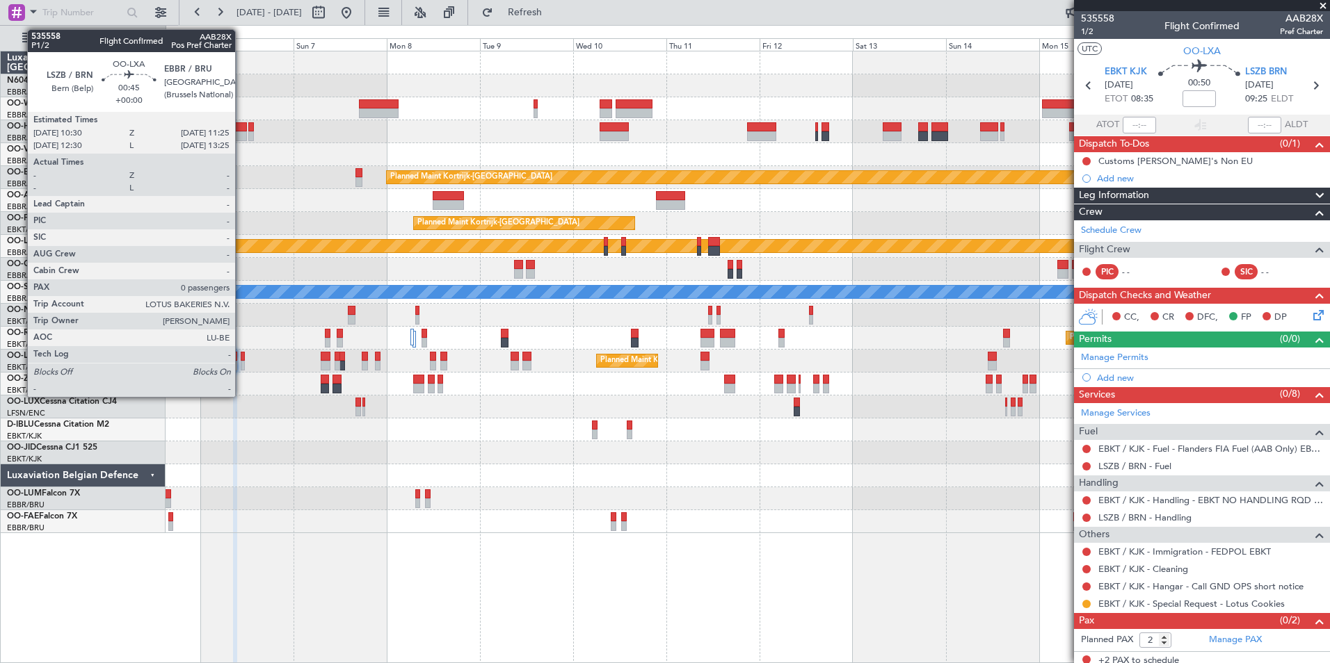
click at [241, 360] on div at bounding box center [243, 357] width 4 height 10
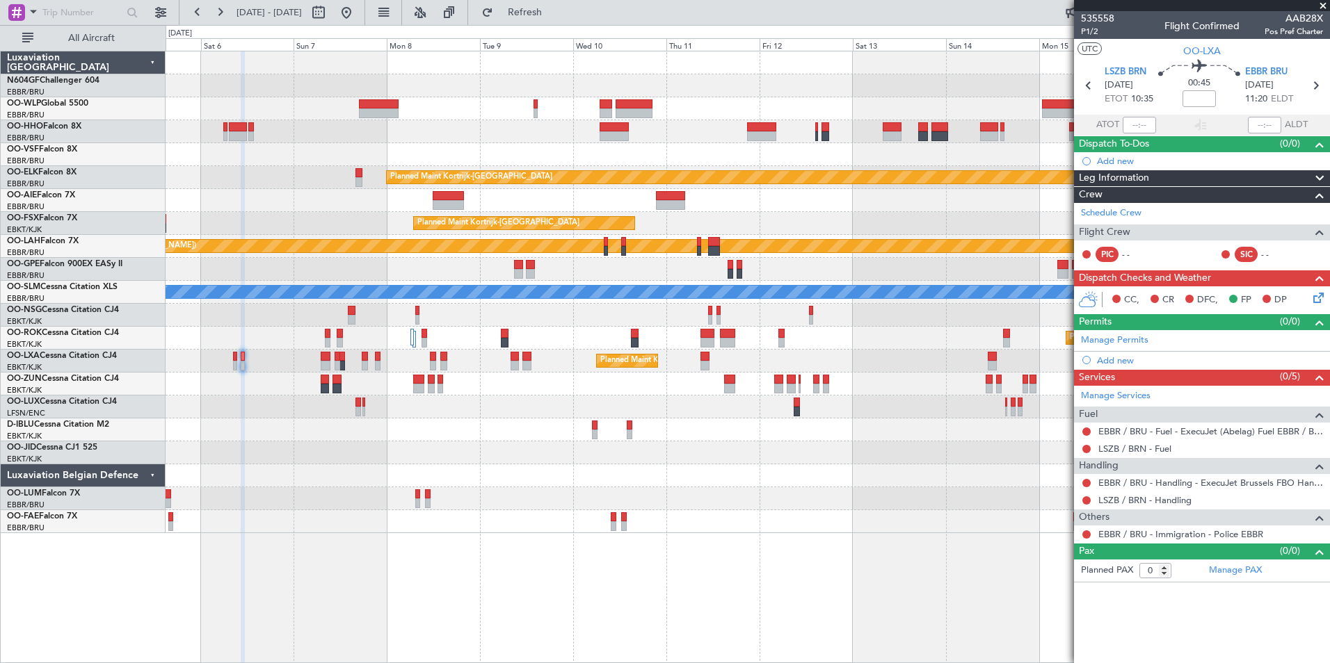
click at [536, 477] on div "Planned Maint Kortrijk-Wevelgem Planned Maint Kortrijk-Wevelgem Planned Maint K…" at bounding box center [748, 292] width 1164 height 482
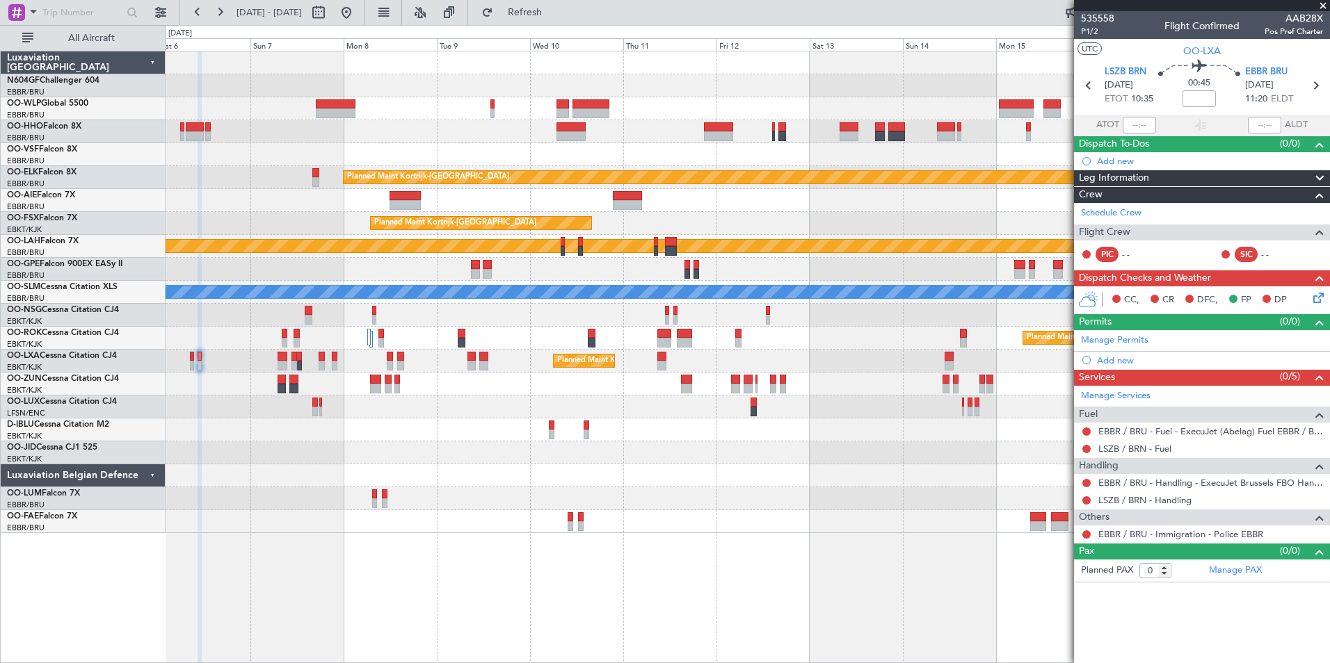
click at [741, 444] on div at bounding box center [748, 453] width 1164 height 23
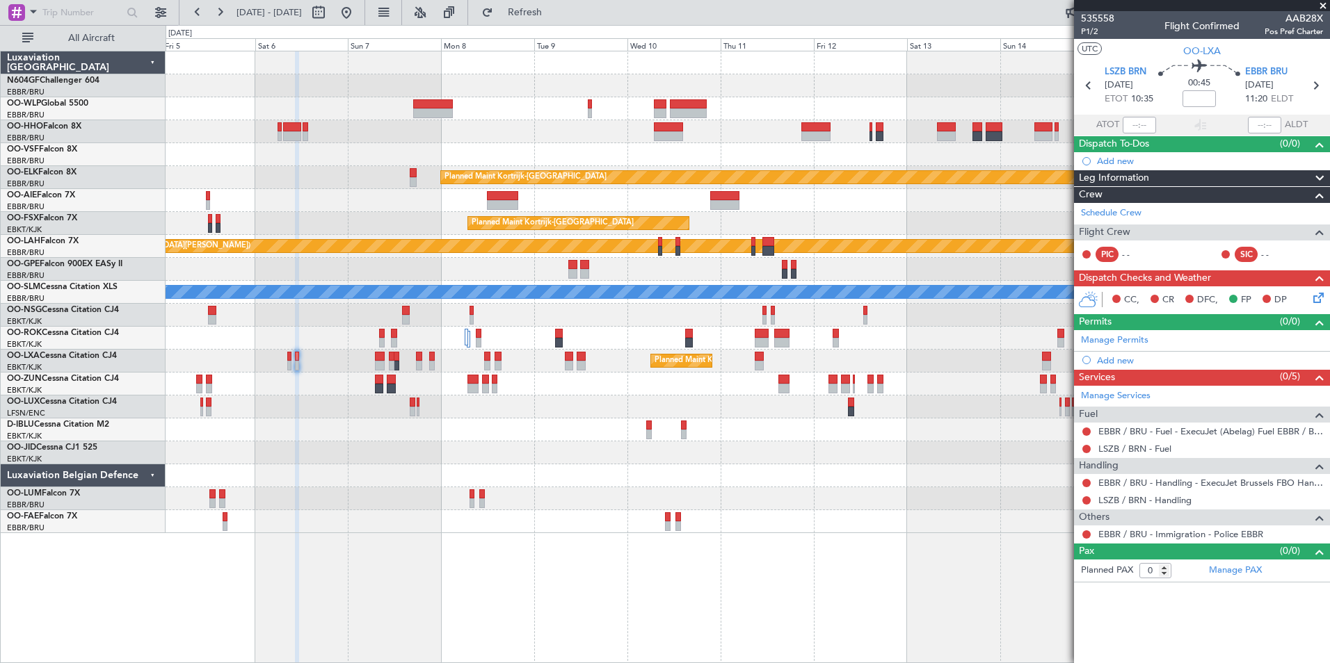
click at [517, 373] on div "Planned Maint Kortrijk-Wevelgem Planned Maint Kortrijk-Wevelgem Planned Maint K…" at bounding box center [748, 292] width 1164 height 482
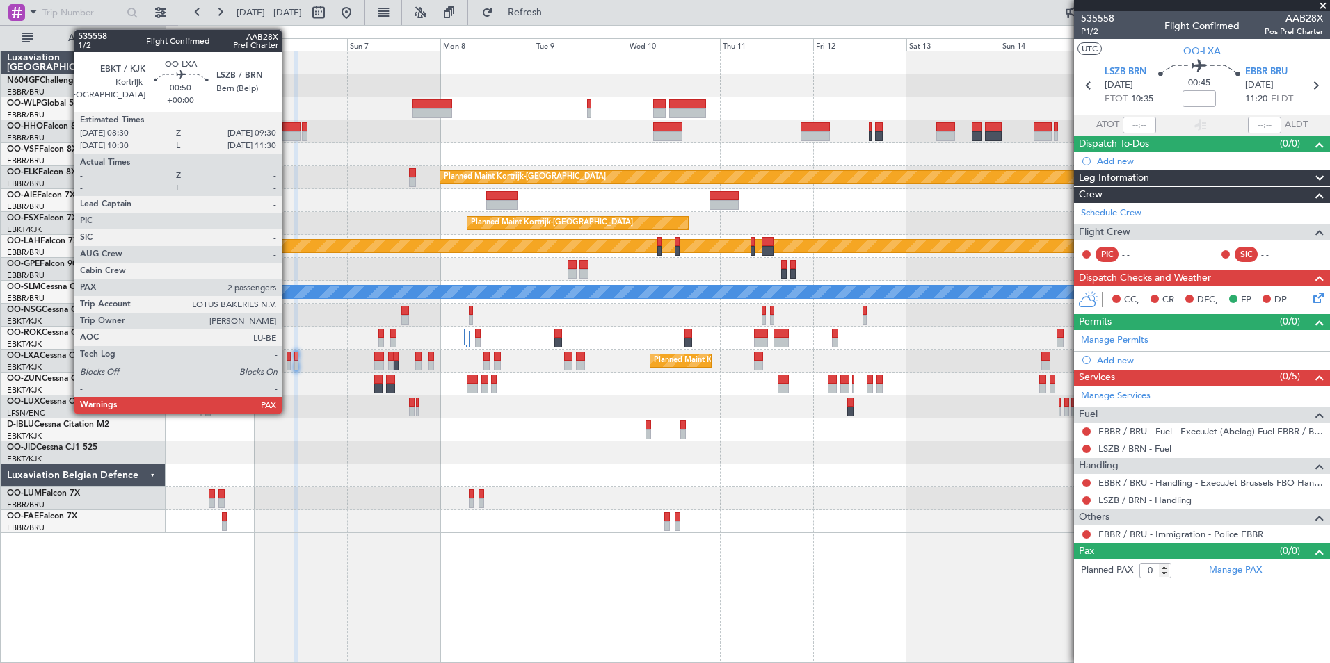
click at [288, 353] on div at bounding box center [289, 357] width 4 height 10
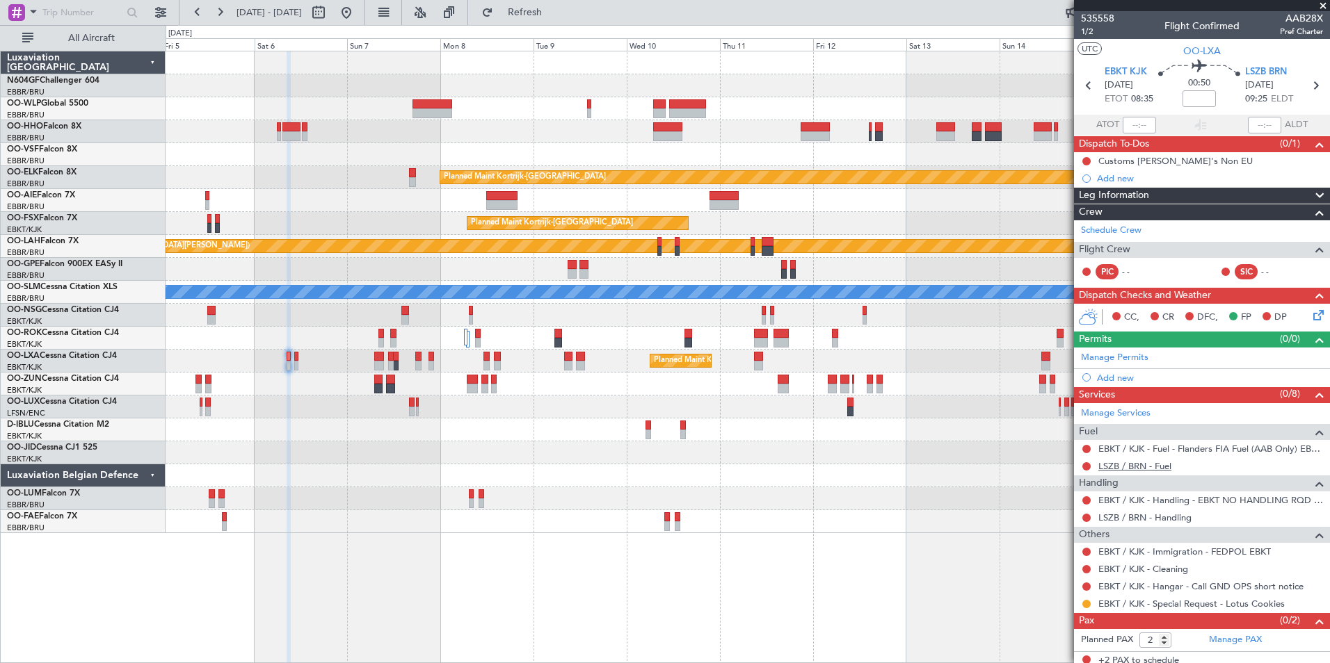
click at [1127, 466] on link "LSZB / BRN - Fuel" at bounding box center [1134, 466] width 73 height 12
click at [533, 3] on button "Refresh" at bounding box center [516, 12] width 83 height 22
click at [1087, 588] on button at bounding box center [1086, 587] width 8 height 8
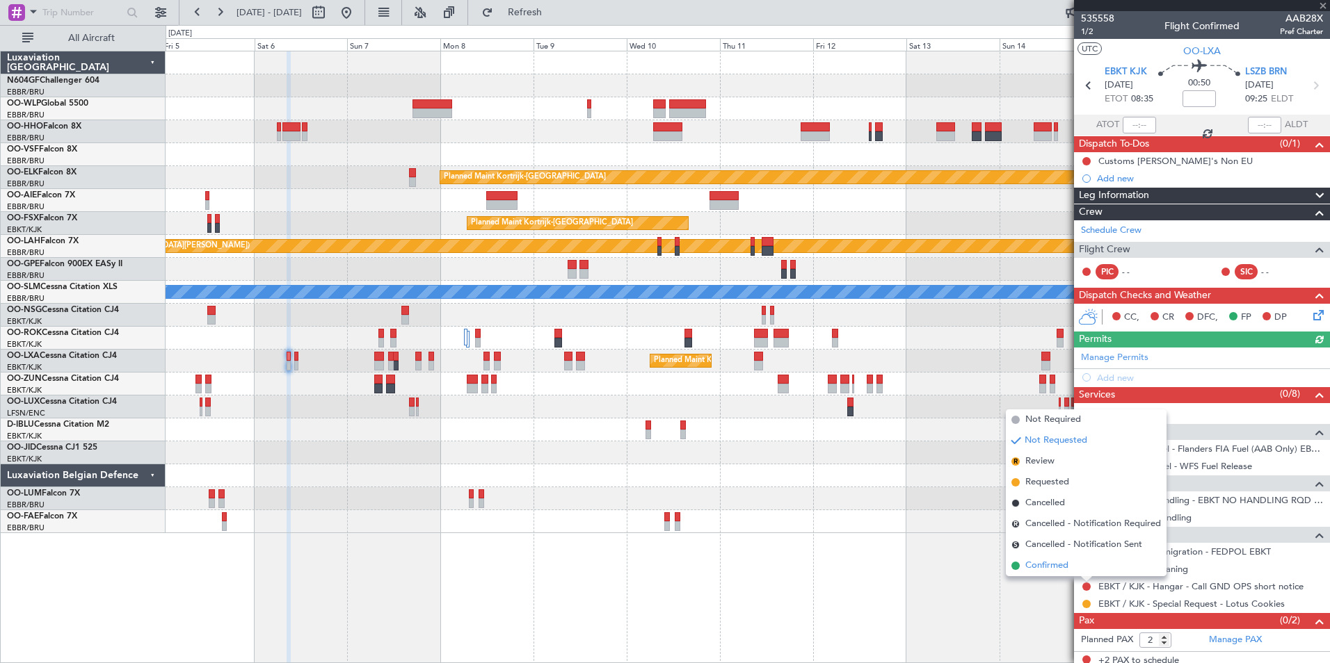
click at [1068, 560] on span "Confirmed" at bounding box center [1046, 566] width 43 height 14
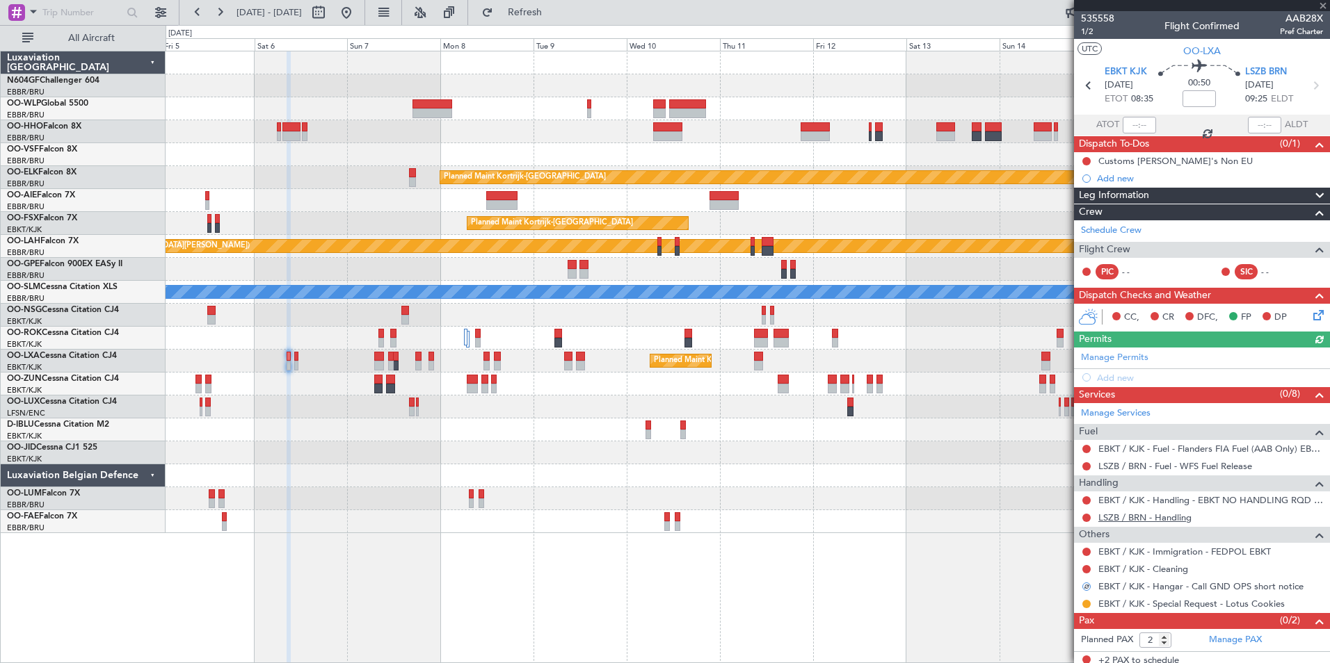
click at [1150, 519] on link "LSZB / BRN - Handling" at bounding box center [1144, 518] width 93 height 12
click at [1277, 62] on section "EBKT KJK 06/09/2025 ETOT 08:35 00:50 LSZB BRN 06/09/2025 09:25 ELDT" at bounding box center [1202, 87] width 256 height 55
click at [1276, 65] on span "LSZB BRN" at bounding box center [1266, 72] width 42 height 14
click at [554, 8] on span "Refresh" at bounding box center [525, 13] width 58 height 10
click at [1087, 501] on button at bounding box center [1086, 501] width 8 height 8
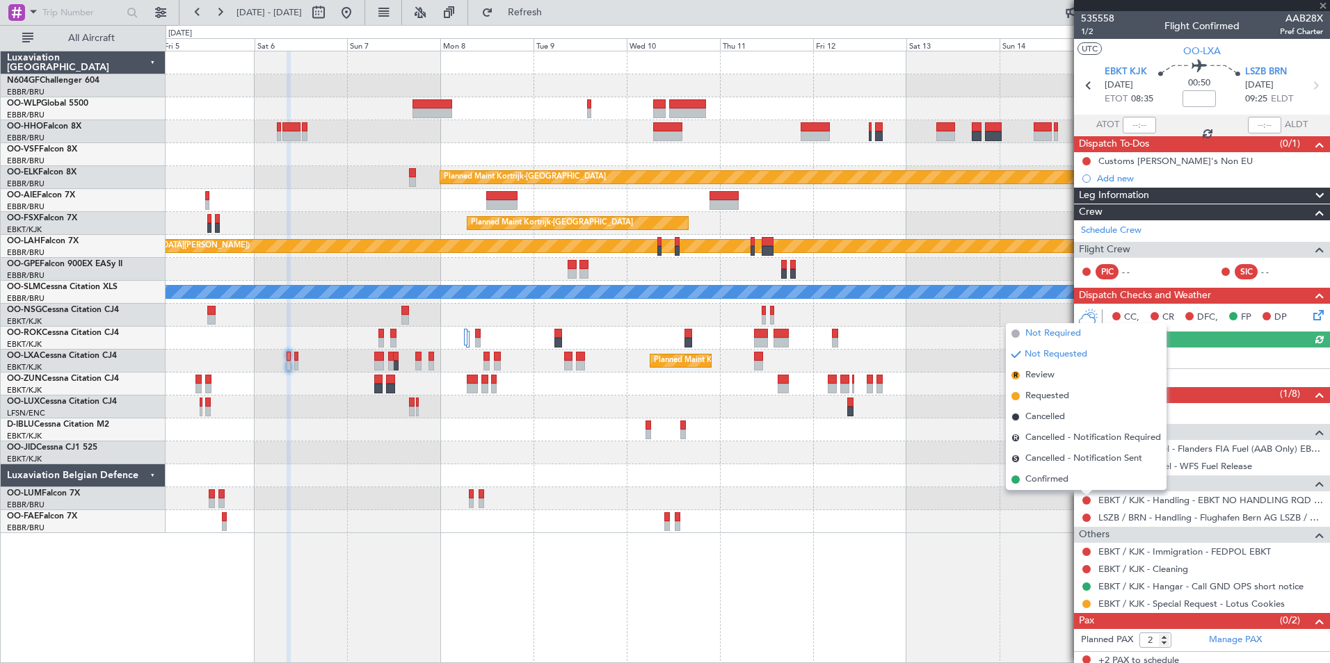
click at [1065, 337] on span "Not Required" at bounding box center [1053, 334] width 56 height 14
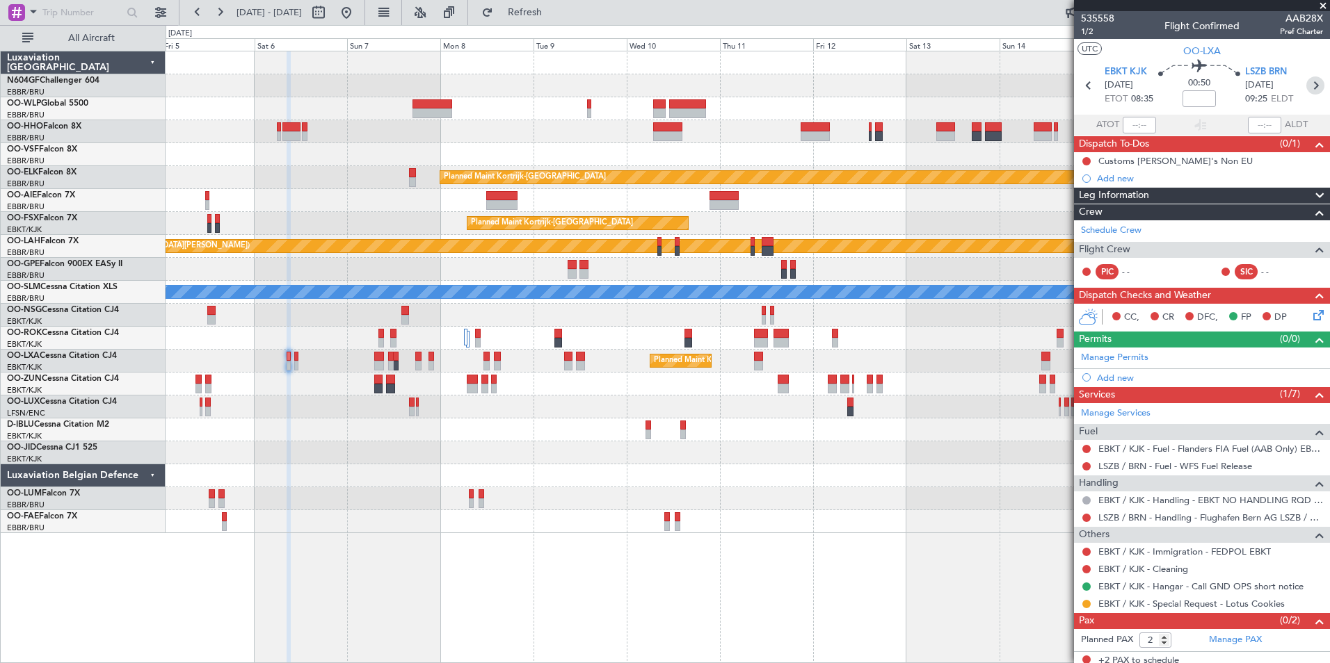
click at [1306, 89] on icon at bounding box center [1315, 86] width 18 height 18
type input "0"
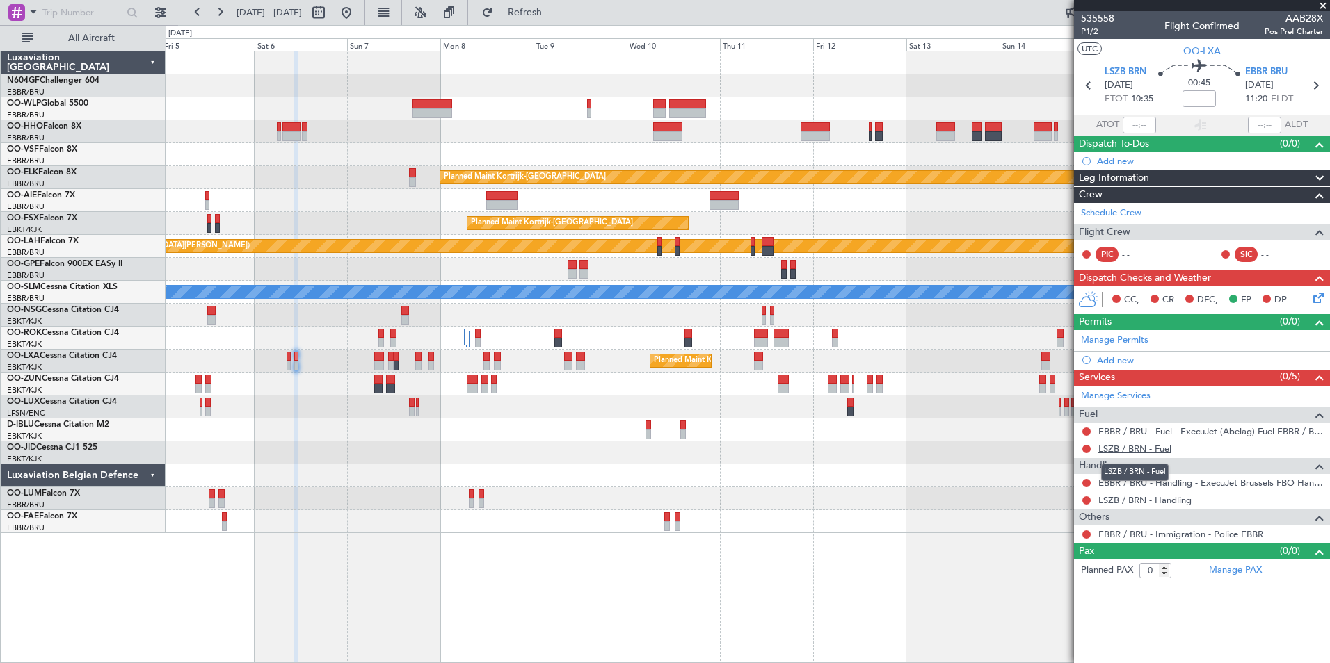
click at [1142, 453] on link "LSZB / BRN - Fuel" at bounding box center [1134, 449] width 73 height 12
click at [1132, 496] on mat-tooltip-component "EBBR / BRU - Handling - ExecuJet Brussels FBO Handling Abelag" at bounding box center [1194, 506] width 252 height 37
click at [1127, 497] on link "LSZB / BRN - Handling" at bounding box center [1144, 500] width 93 height 12
click at [1121, 357] on div "Add new" at bounding box center [1204, 361] width 214 height 12
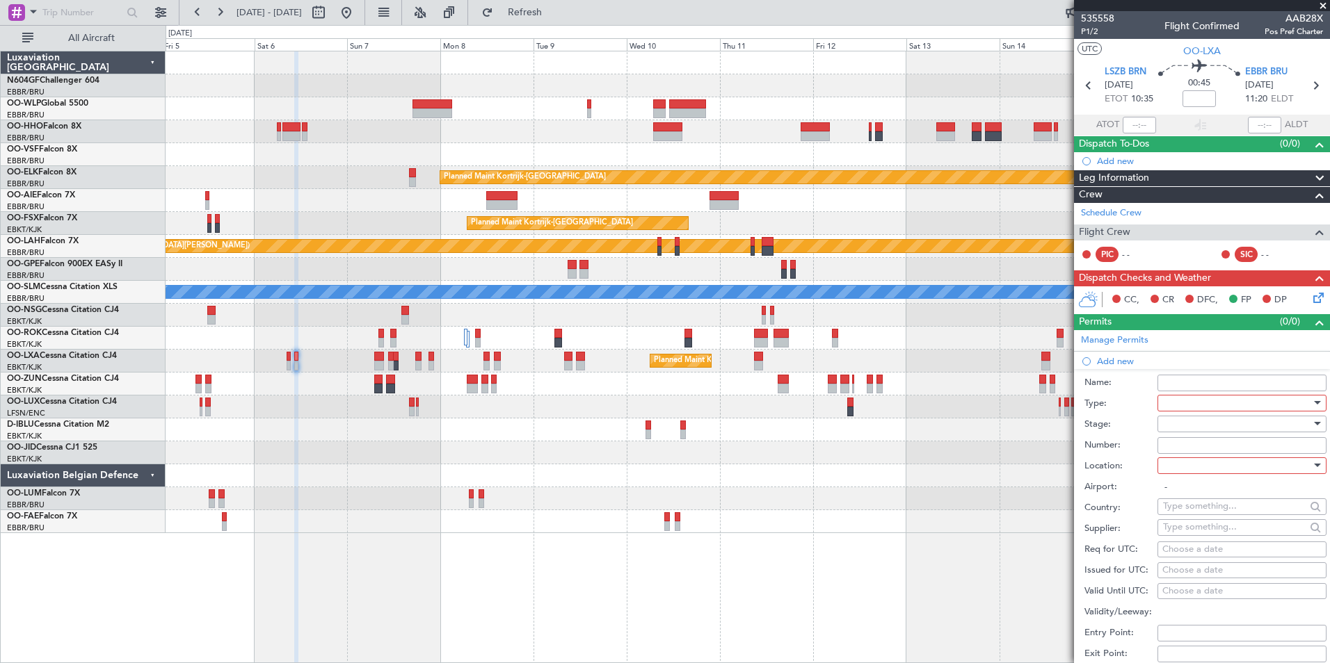
click at [1203, 399] on div at bounding box center [1237, 403] width 148 height 21
click at [1210, 525] on span "Slot" at bounding box center [1237, 534] width 146 height 21
click at [1197, 470] on div at bounding box center [1237, 466] width 148 height 21
click at [1210, 531] on span "Arrival" at bounding box center [1237, 535] width 146 height 21
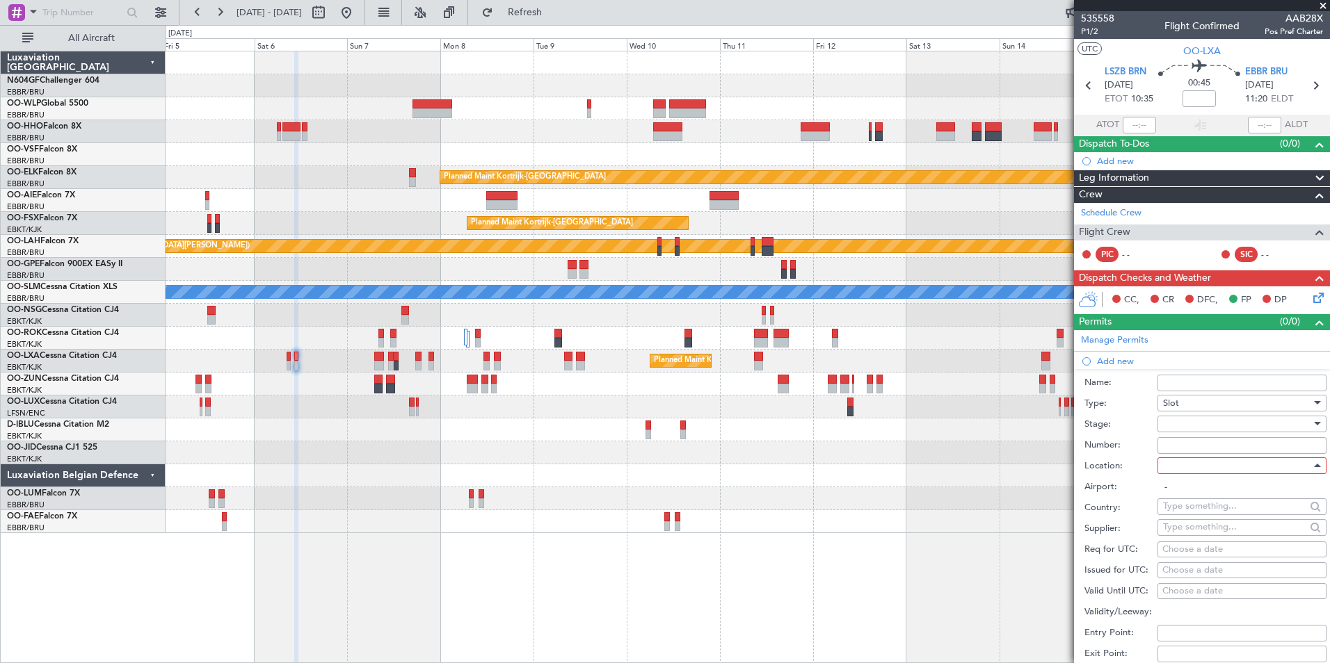
type input "EBBR / BRU"
click at [1205, 547] on div "Choose a date" at bounding box center [1241, 550] width 159 height 14
select select "8"
select select "2025"
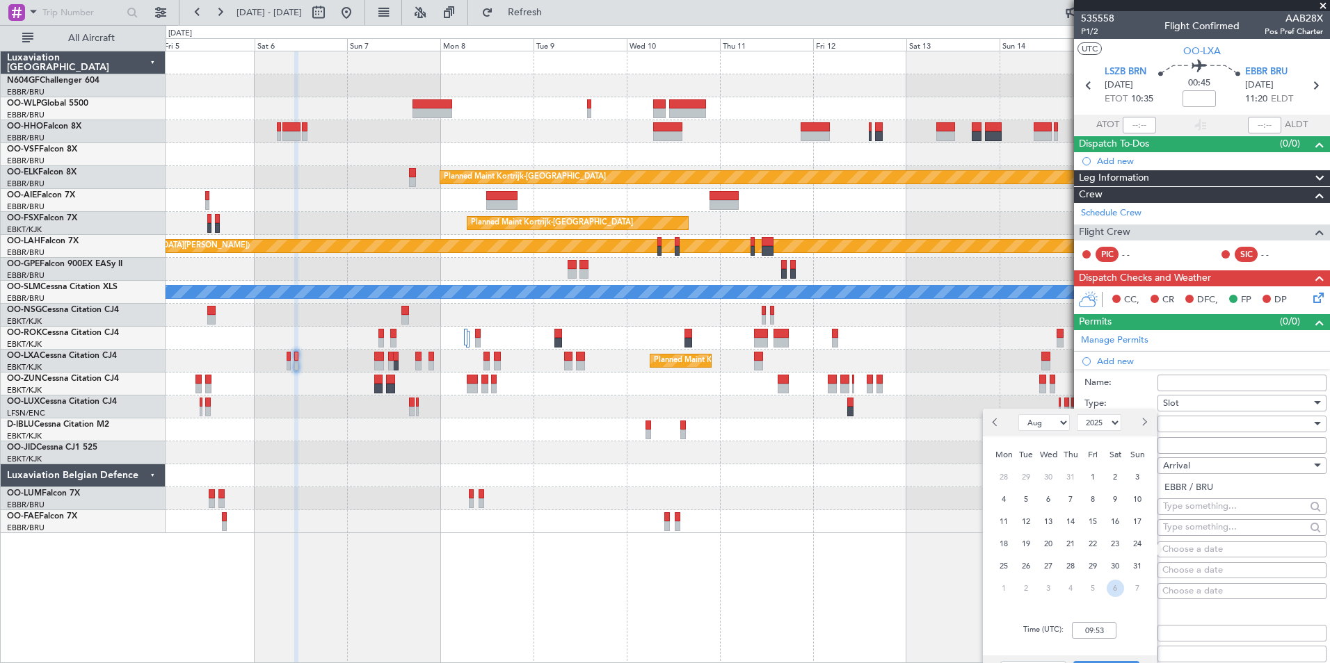
click at [1111, 590] on span "6" at bounding box center [1114, 588] width 17 height 17
select select "9"
click at [1090, 634] on input "00:00" at bounding box center [1094, 630] width 45 height 17
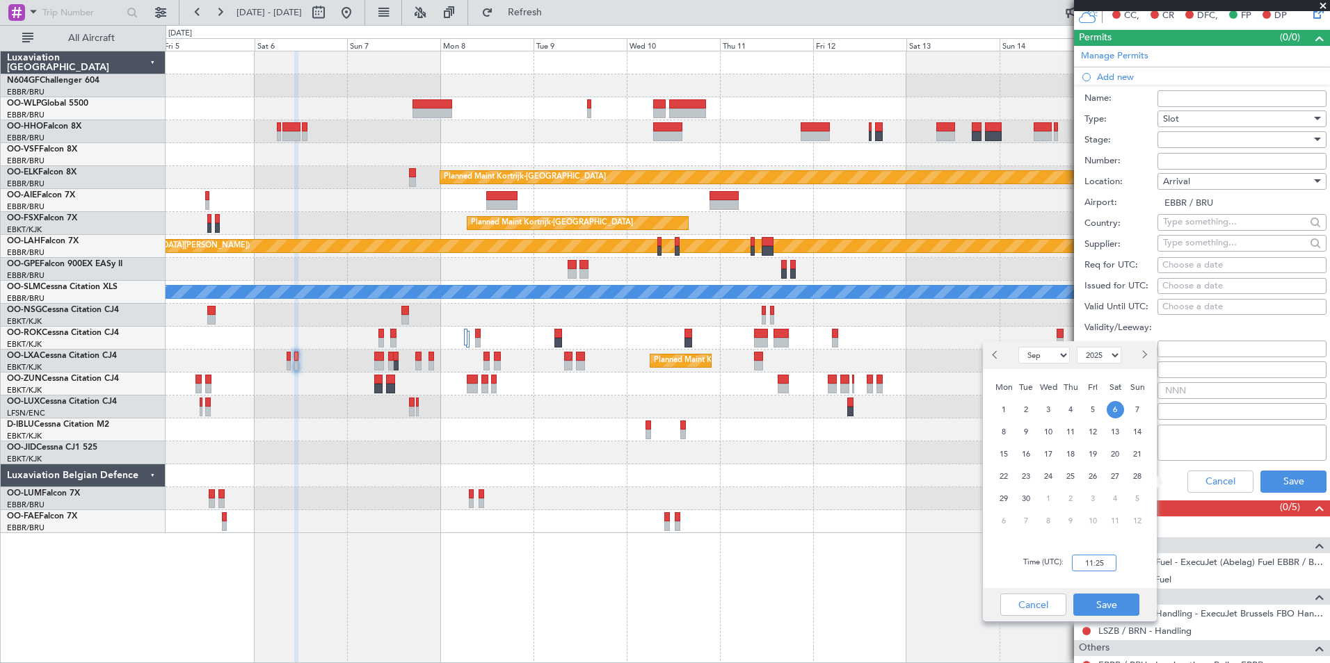
scroll to position [334, 0]
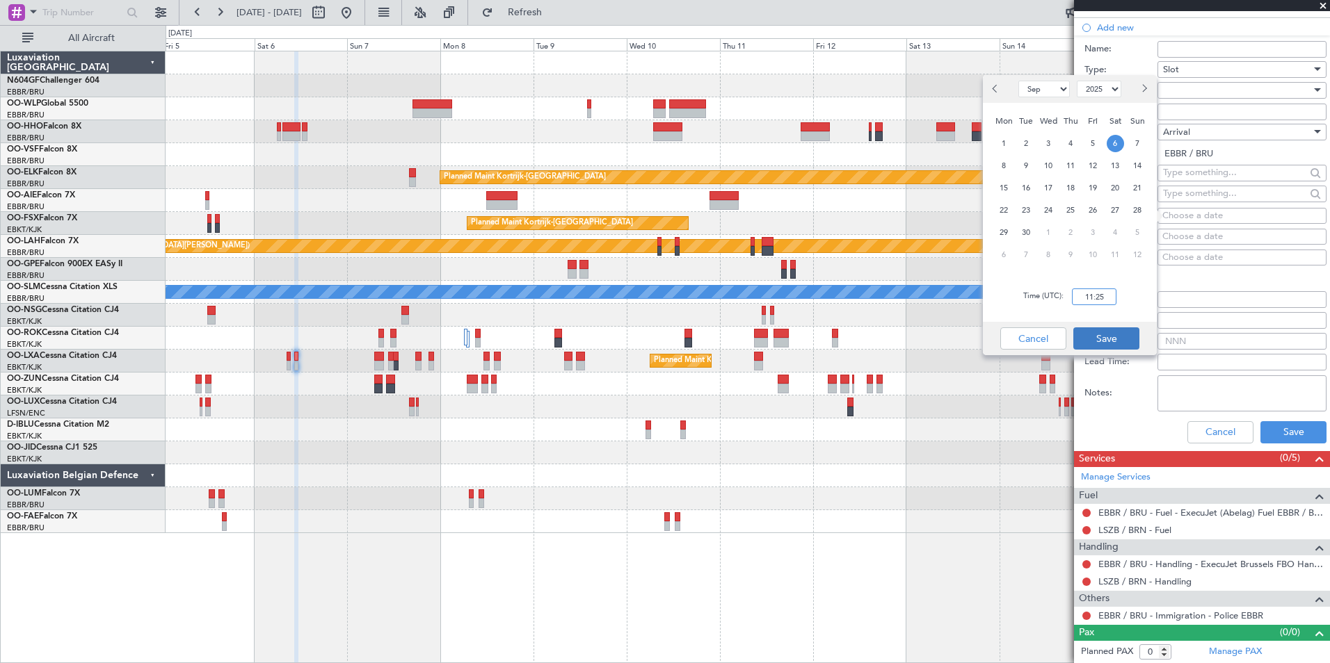
type input "11:25"
click at [1094, 338] on button "Save" at bounding box center [1106, 339] width 66 height 22
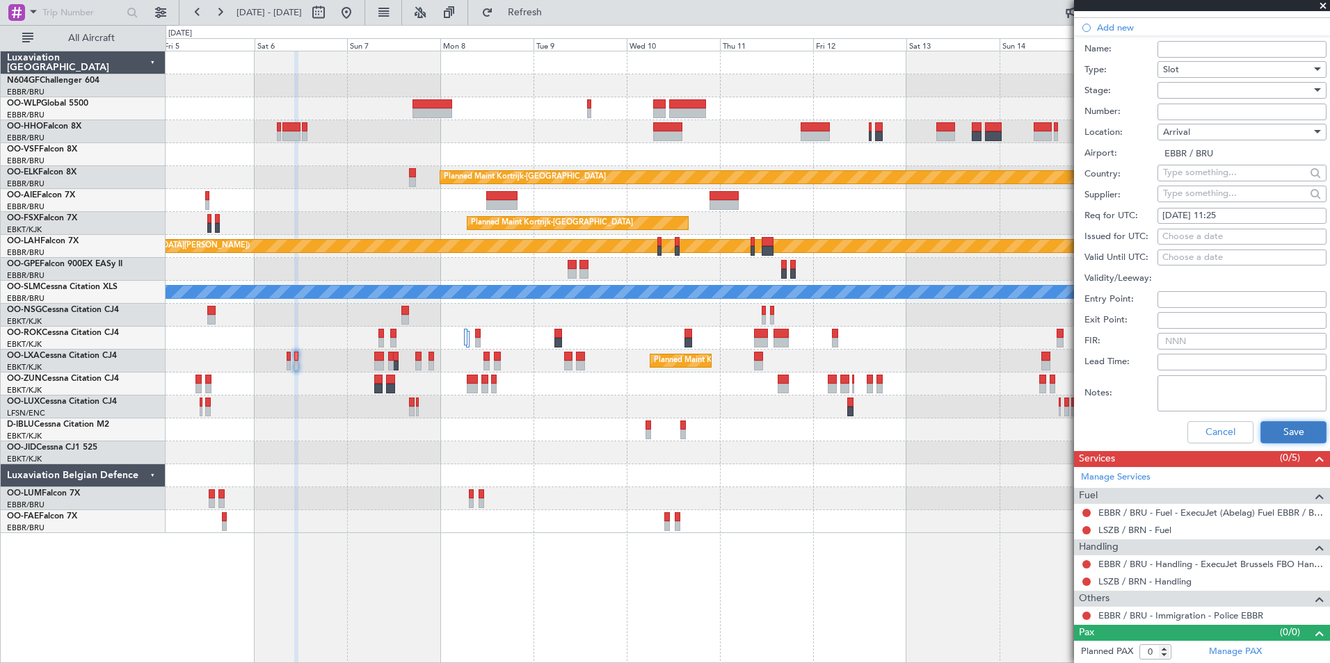
click at [1260, 431] on button "Save" at bounding box center [1293, 432] width 66 height 22
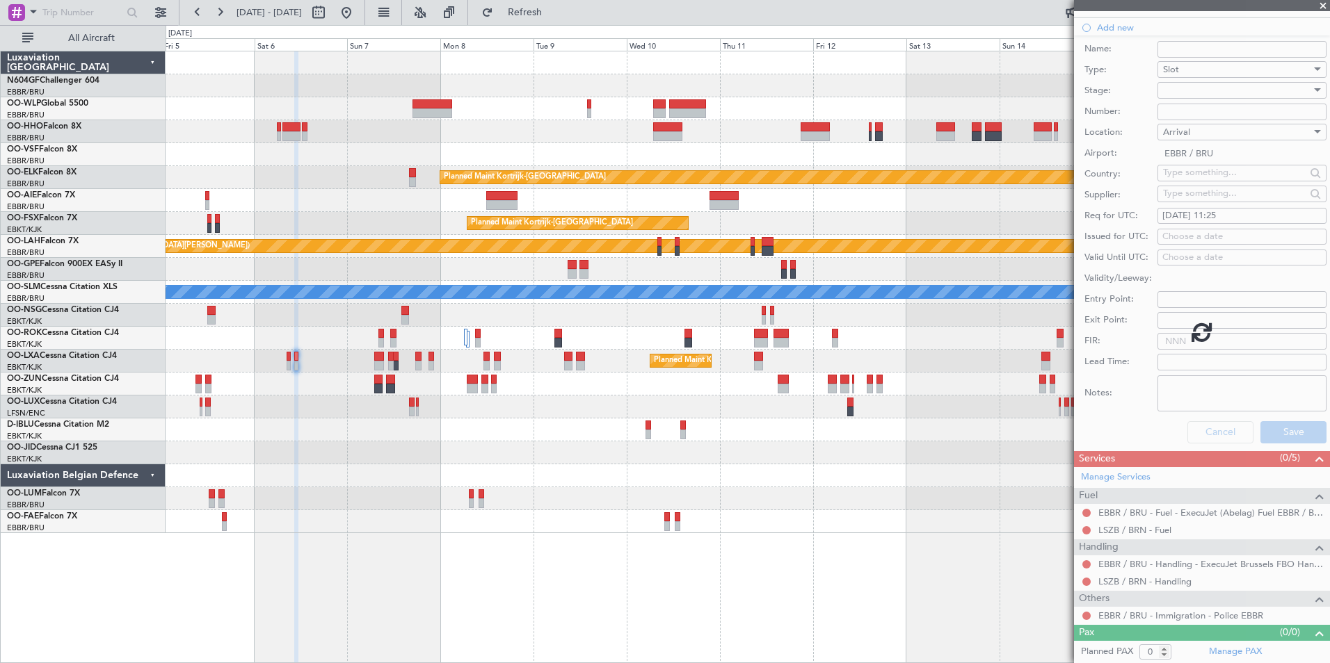
scroll to position [0, 0]
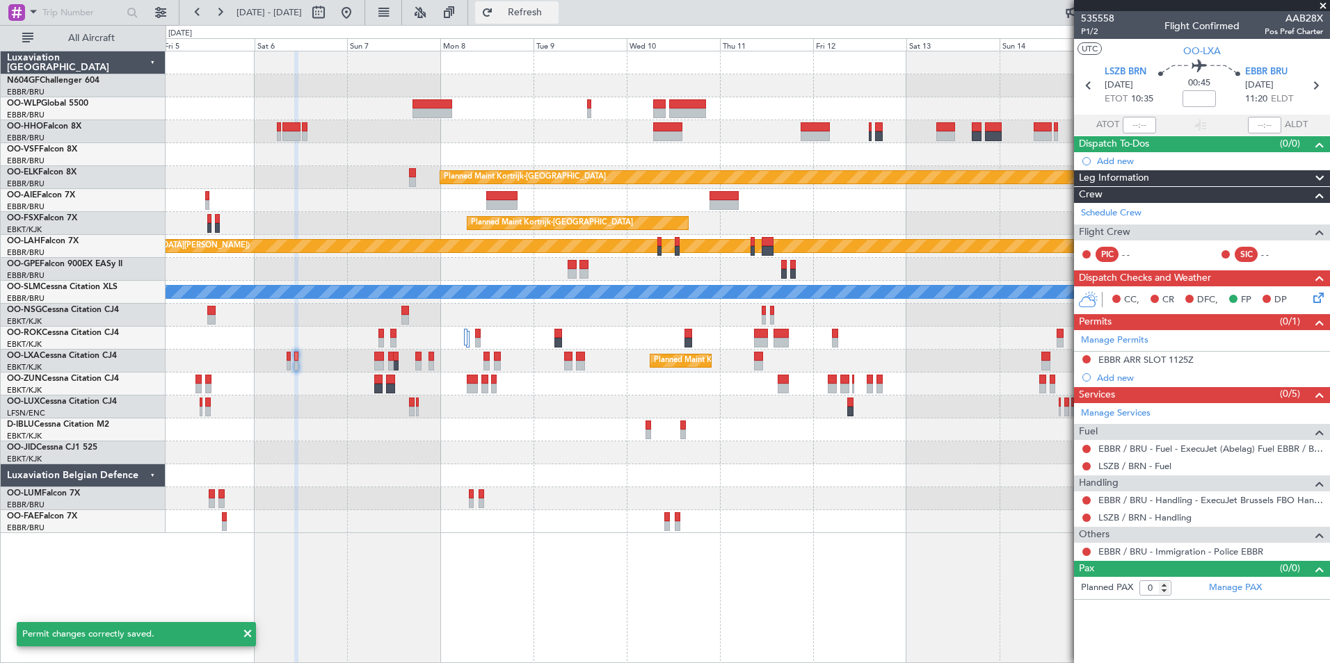
click at [545, 6] on button "Refresh" at bounding box center [516, 12] width 83 height 22
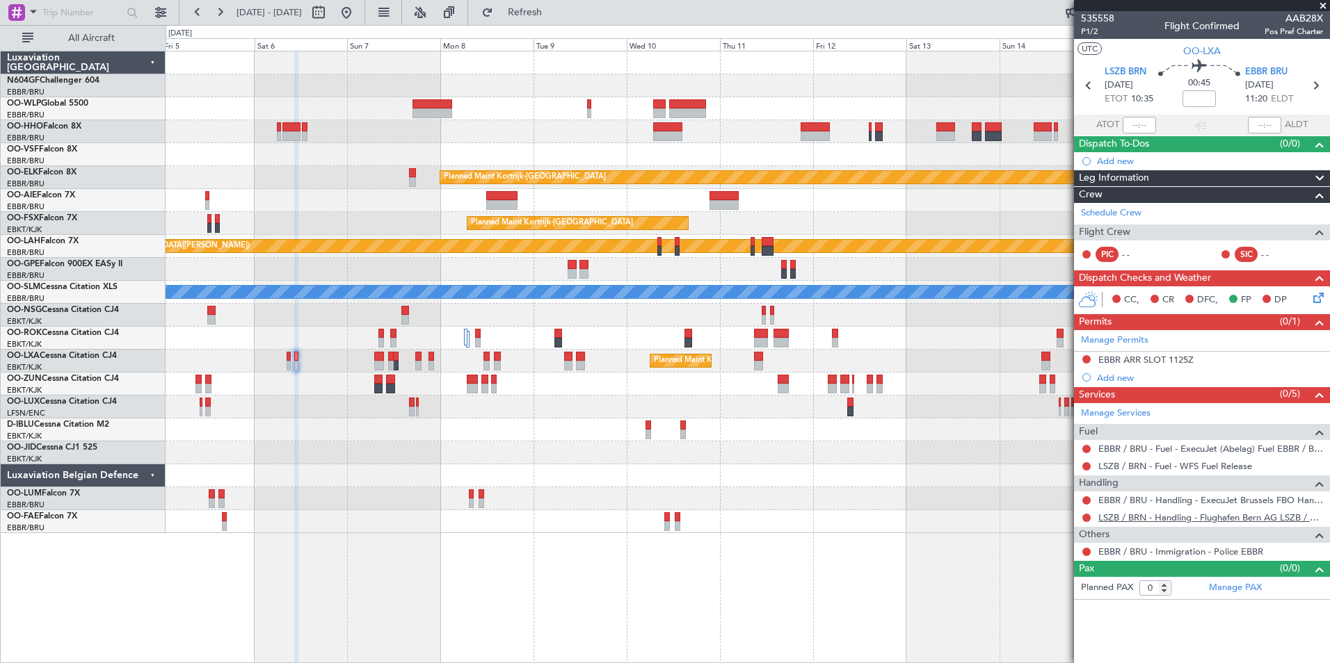
click at [1116, 517] on link "LSZB / BRN - Handling - Flughafen Bern AG LSZB / BRN" at bounding box center [1210, 518] width 225 height 12
click at [1085, 448] on button at bounding box center [1086, 449] width 8 height 8
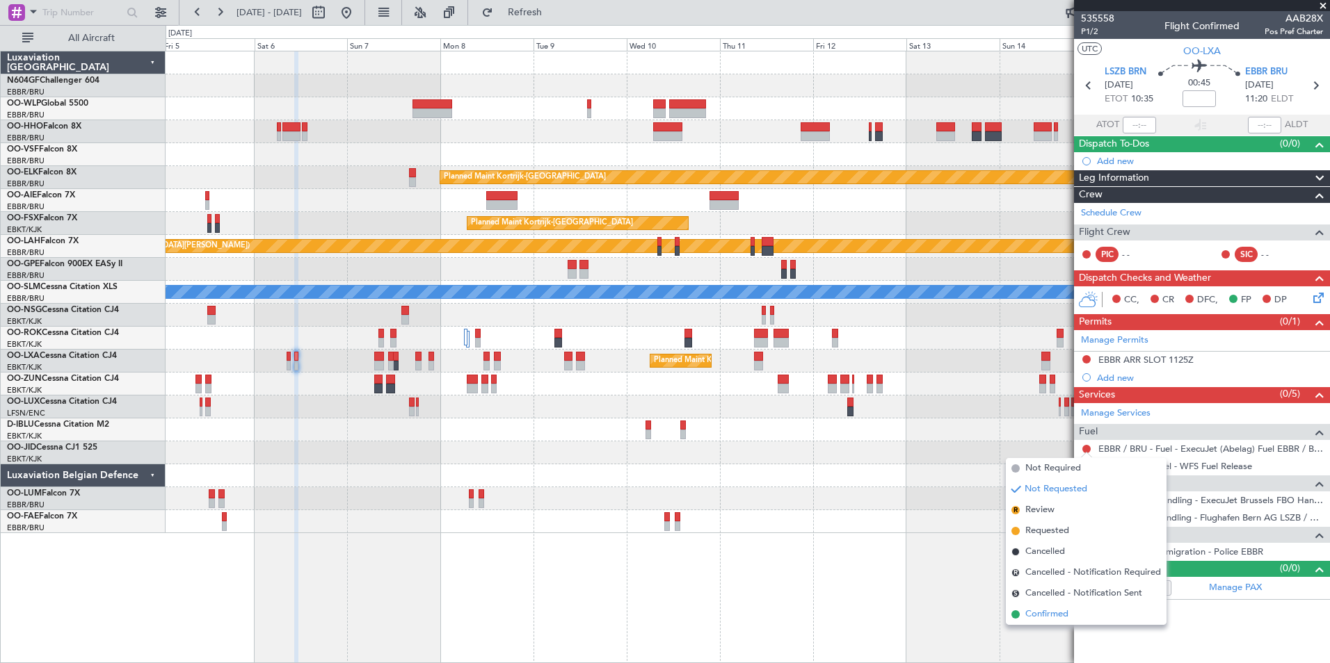
click at [1035, 620] on span "Confirmed" at bounding box center [1046, 615] width 43 height 14
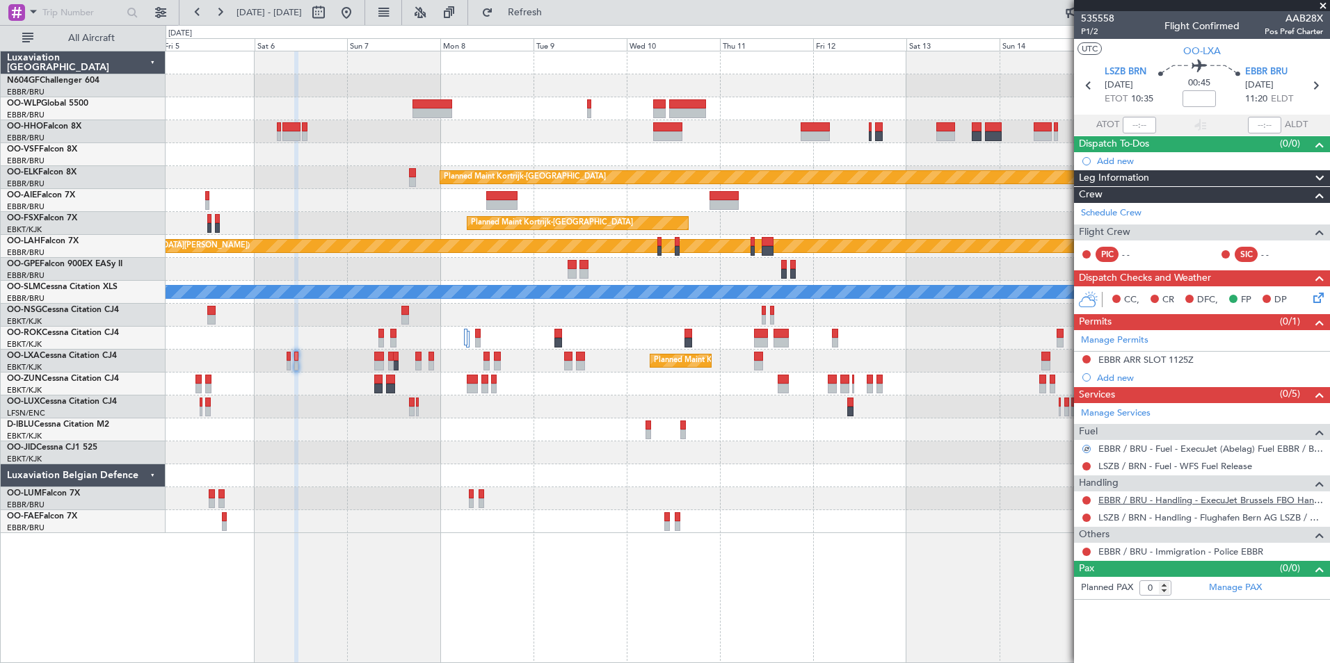
click at [1151, 505] on link "EBBR / BRU - Handling - ExecuJet Brussels FBO Handling Abelag" at bounding box center [1210, 500] width 225 height 12
click at [548, 11] on span "Refresh" at bounding box center [525, 13] width 58 height 10
click at [1083, 355] on button at bounding box center [1086, 359] width 8 height 8
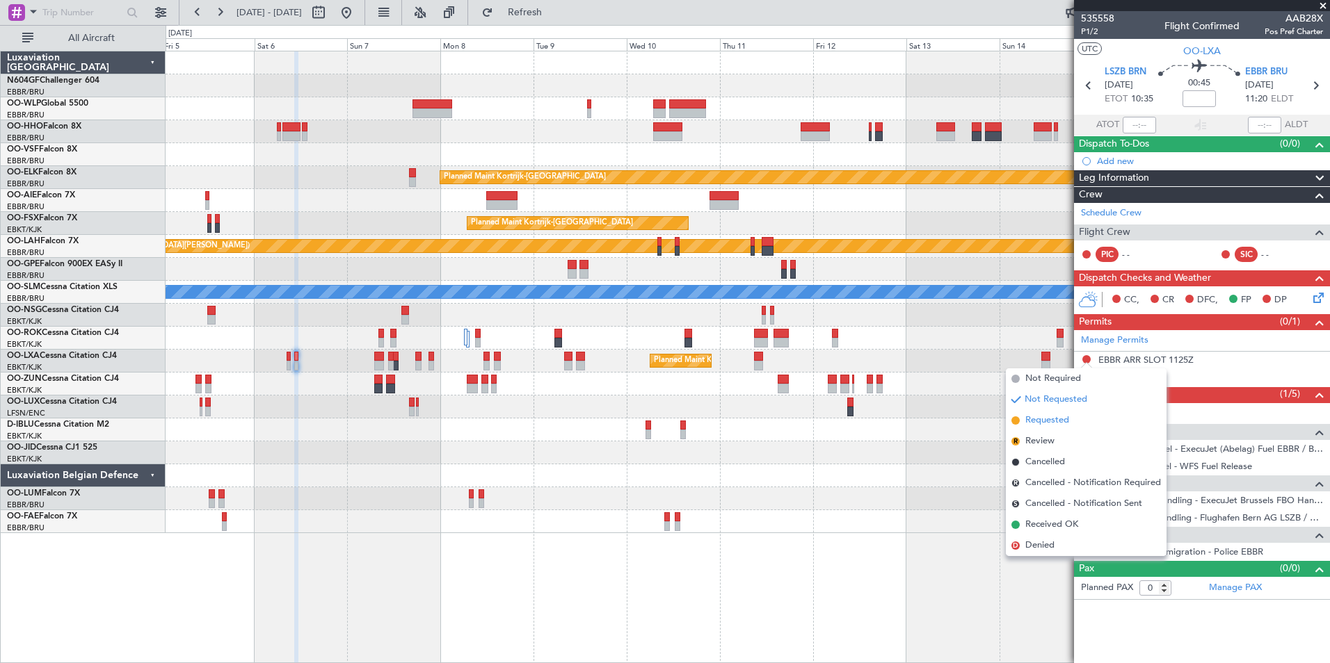
drag, startPoint x: 1075, startPoint y: 408, endPoint x: 1072, endPoint y: 421, distance: 13.5
click at [1072, 421] on ul "Not Required Not Requested Requested R Review Cancelled R Cancelled - Notificat…" at bounding box center [1086, 463] width 161 height 188
click at [1072, 421] on li "Requested" at bounding box center [1086, 420] width 161 height 21
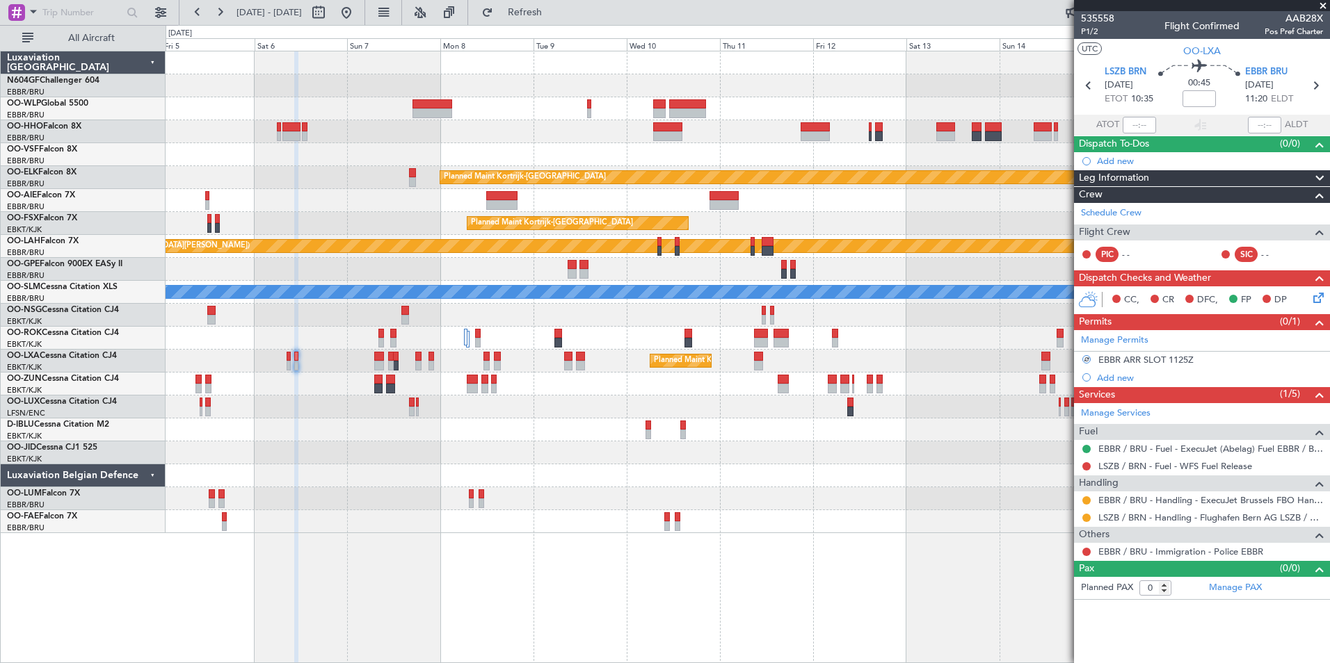
click at [1314, 299] on icon at bounding box center [1315, 295] width 11 height 11
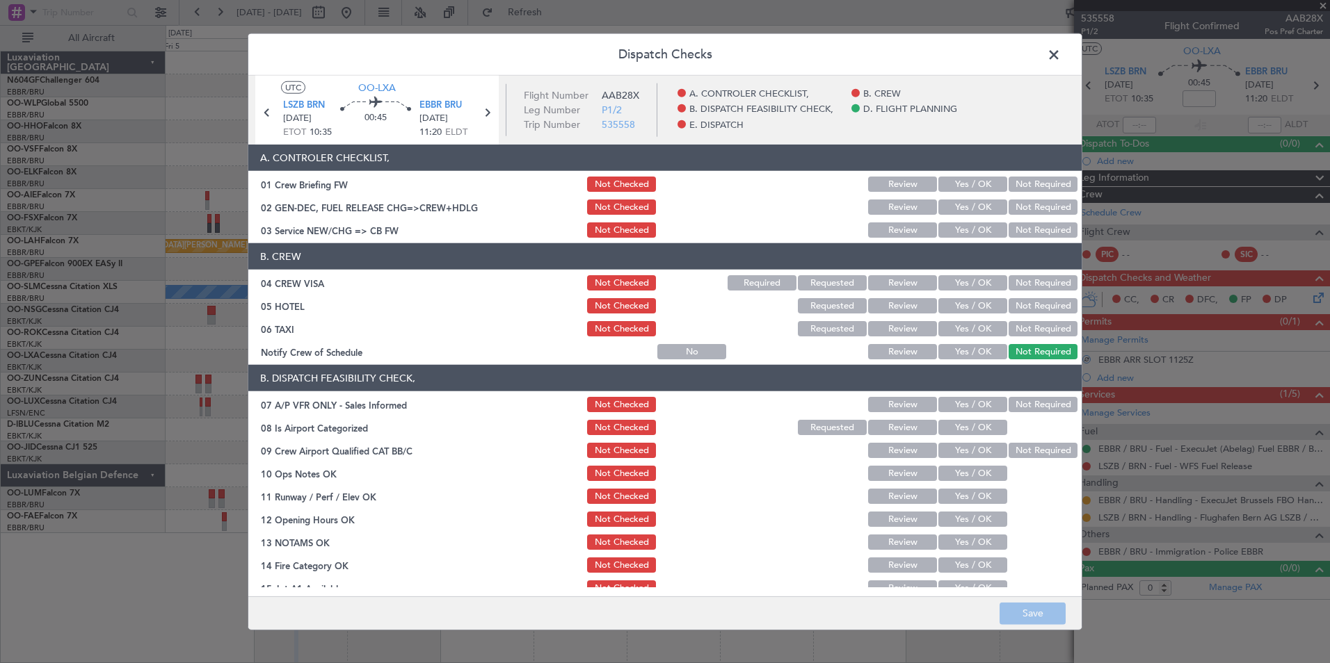
click at [972, 231] on button "Yes / OK" at bounding box center [972, 230] width 69 height 15
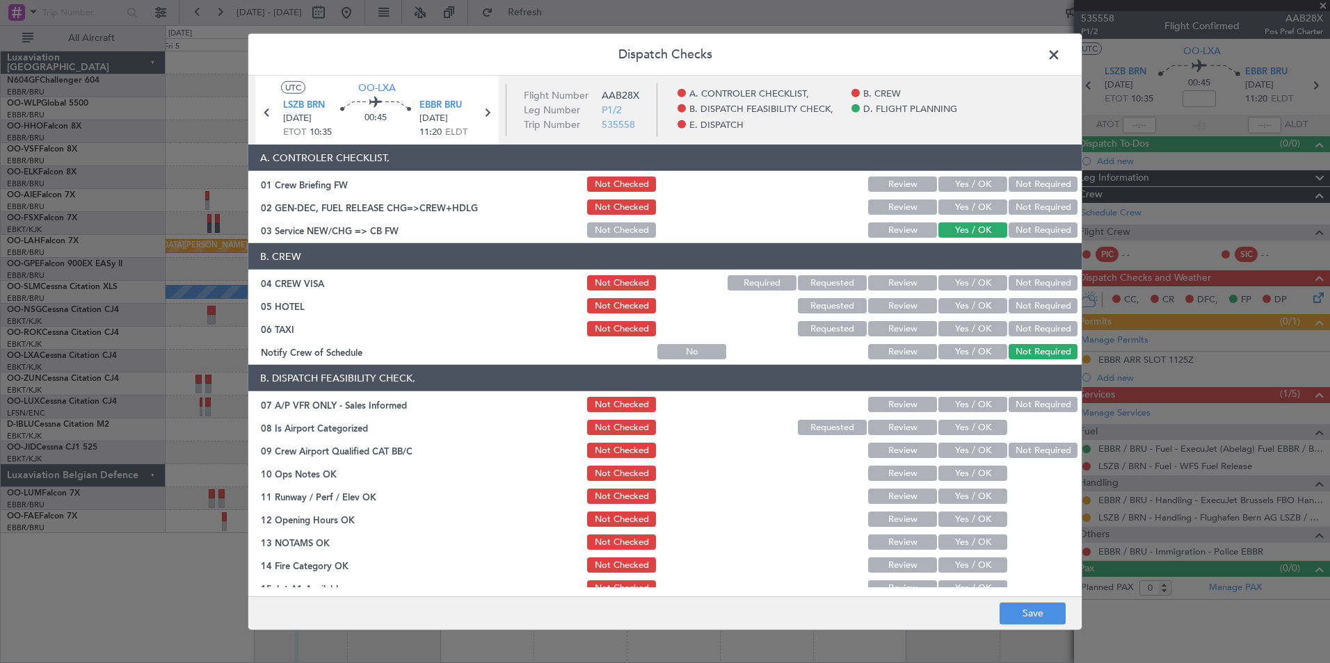
click at [1031, 289] on button "Not Required" at bounding box center [1042, 282] width 69 height 15
click at [1033, 308] on button "Not Required" at bounding box center [1042, 305] width 69 height 15
click at [981, 348] on button "Yes / OK" at bounding box center [972, 351] width 69 height 15
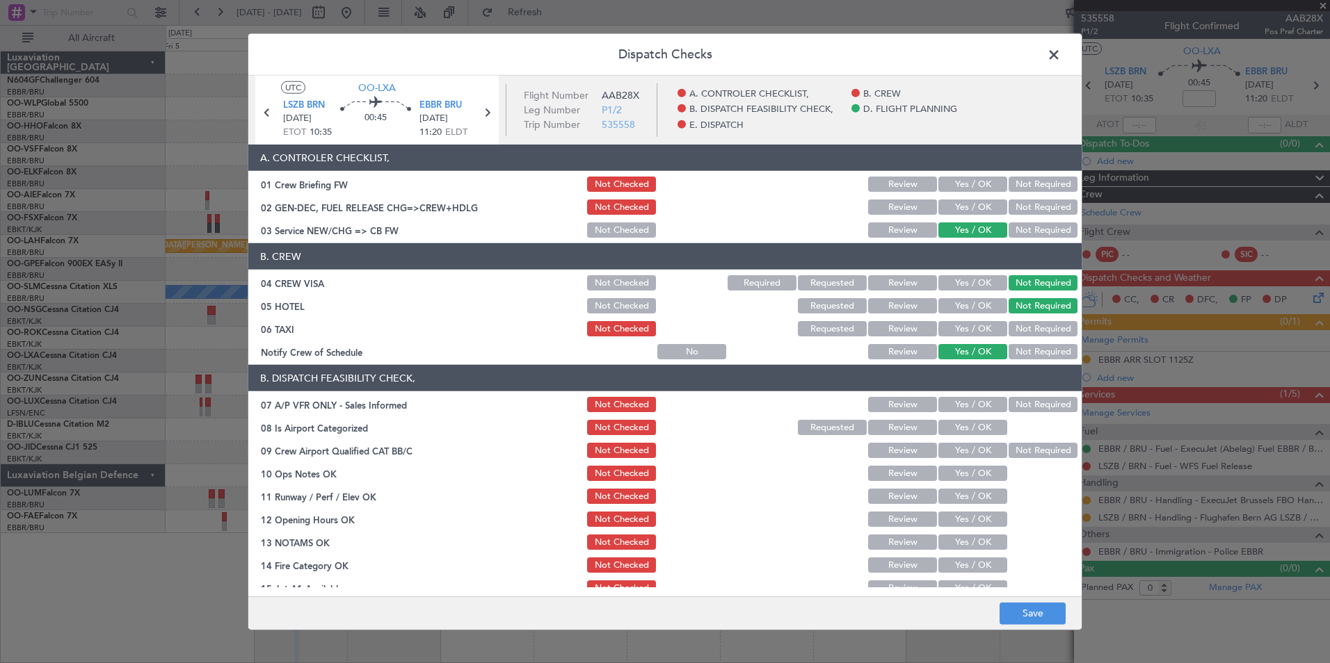
scroll to position [53, 0]
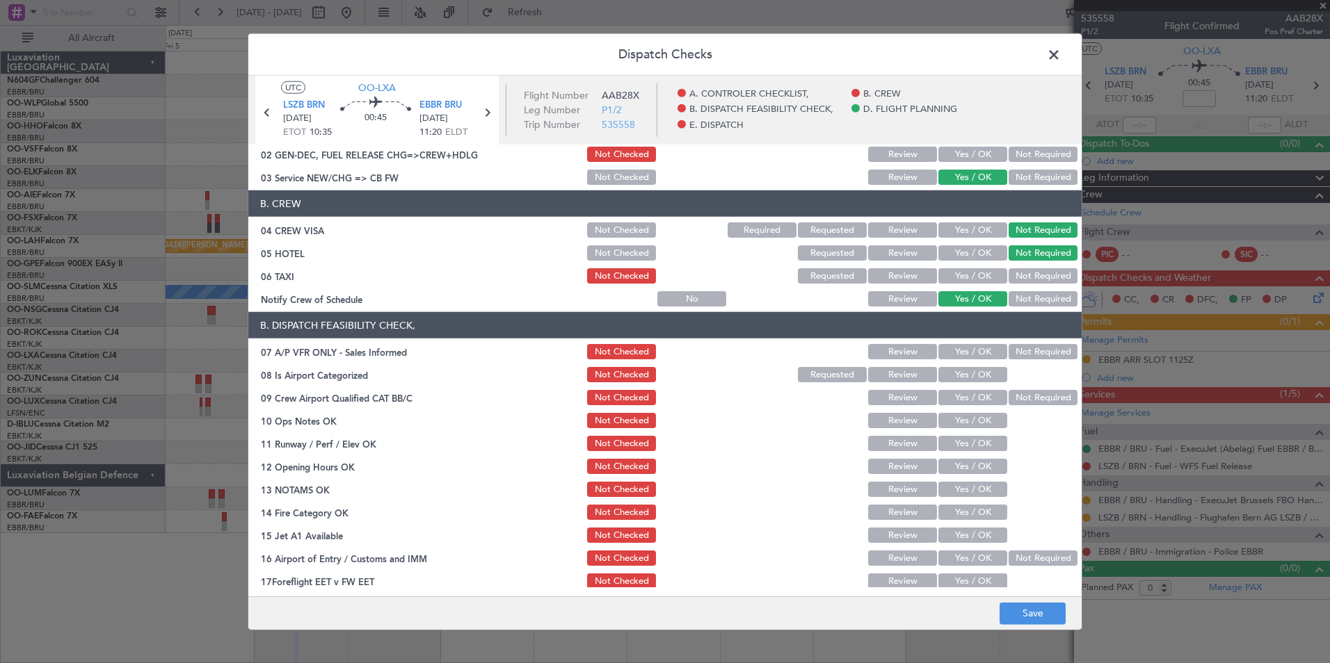
click at [1014, 346] on button "Not Required" at bounding box center [1042, 351] width 69 height 15
click at [976, 367] on button "Yes / OK" at bounding box center [972, 374] width 69 height 15
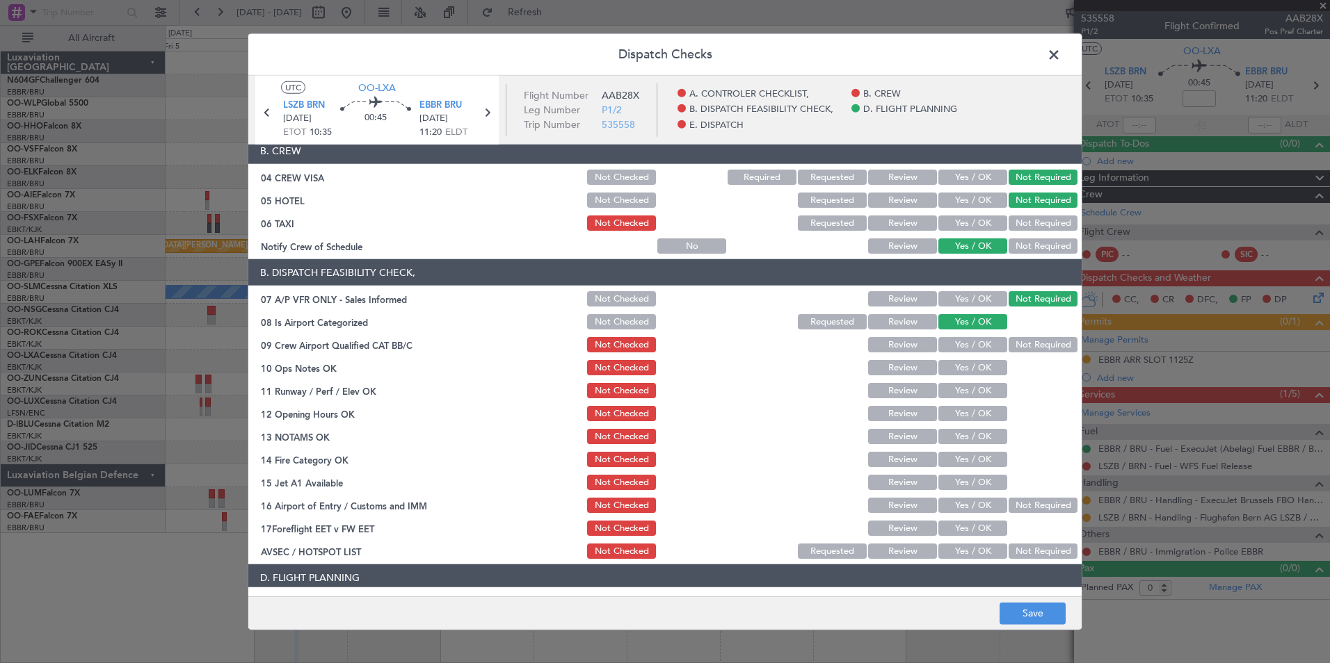
scroll to position [106, 0]
click at [976, 367] on button "Yes / OK" at bounding box center [972, 367] width 69 height 15
click at [979, 382] on div "Yes / OK" at bounding box center [971, 389] width 70 height 19
click at [980, 387] on button "Yes / OK" at bounding box center [972, 390] width 69 height 15
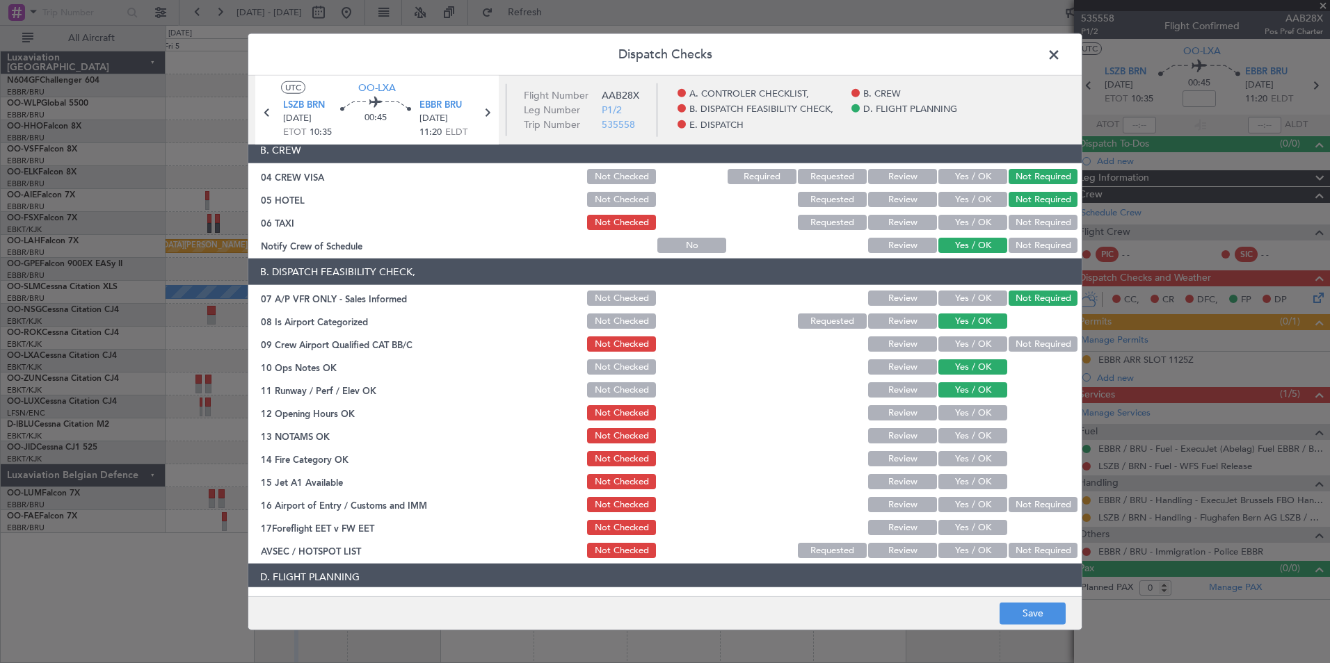
click at [987, 408] on button "Yes / OK" at bounding box center [972, 412] width 69 height 15
click at [985, 436] on button "Yes / OK" at bounding box center [972, 435] width 69 height 15
click at [983, 458] on button "Yes / OK" at bounding box center [972, 458] width 69 height 15
click at [989, 481] on button "Yes / OK" at bounding box center [972, 481] width 69 height 15
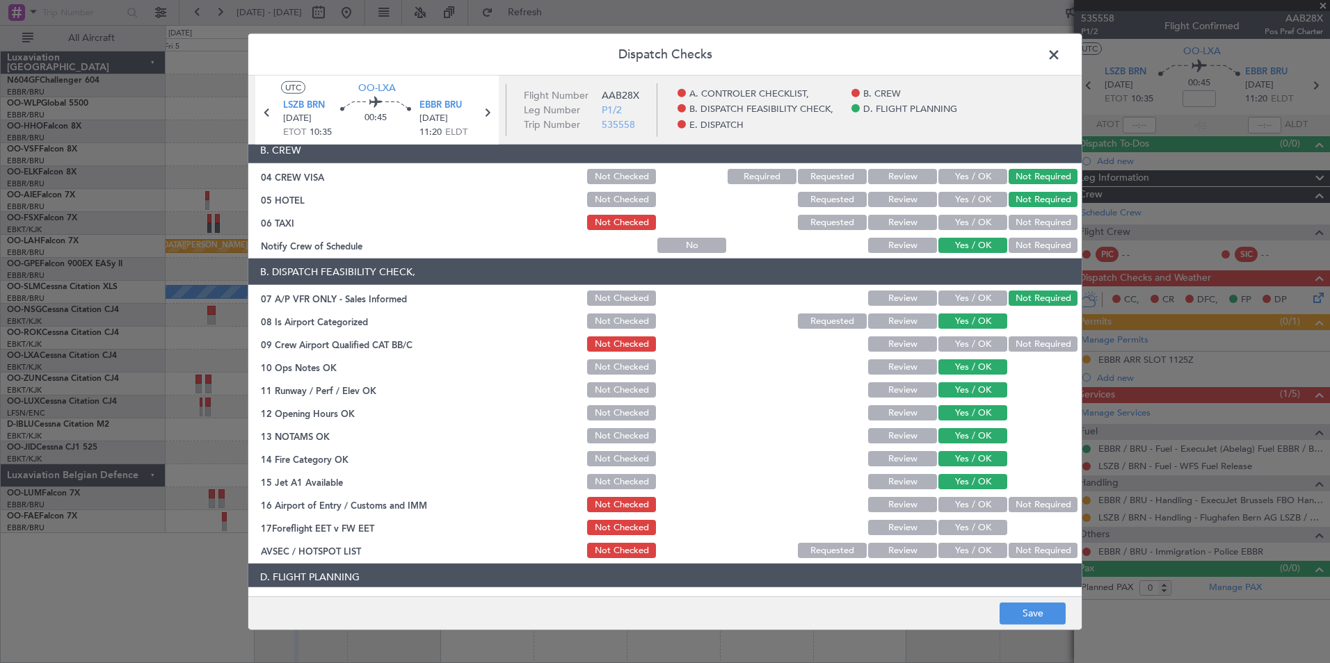
click at [1045, 504] on button "Not Required" at bounding box center [1042, 504] width 69 height 15
click at [988, 545] on button "Yes / OK" at bounding box center [972, 550] width 69 height 15
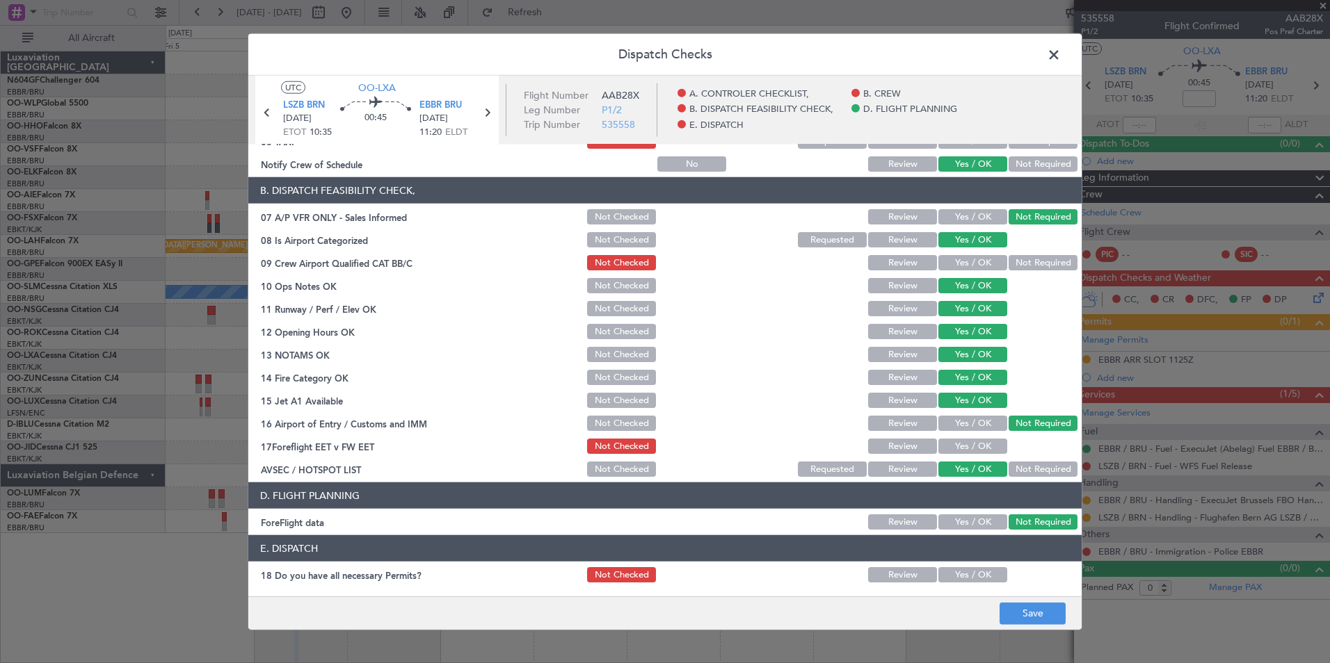
scroll to position [188, 0]
click at [1018, 612] on button "Save" at bounding box center [1032, 613] width 66 height 22
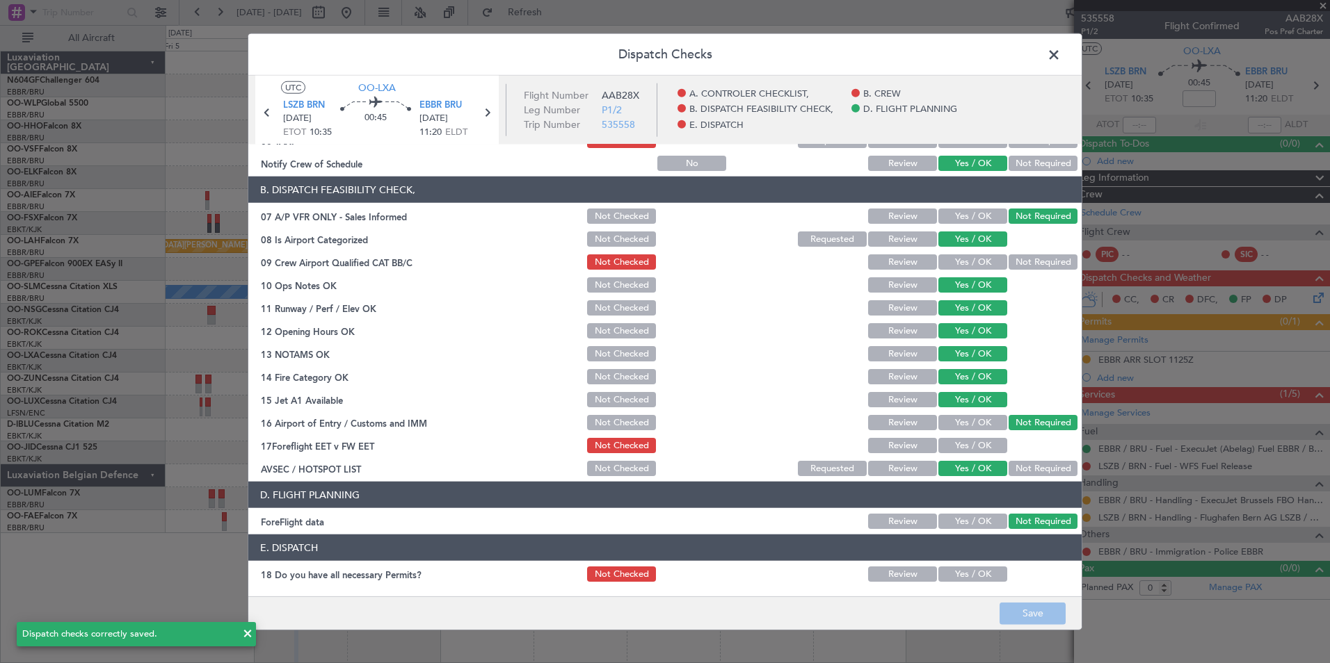
click at [1061, 51] on span at bounding box center [1061, 59] width 0 height 28
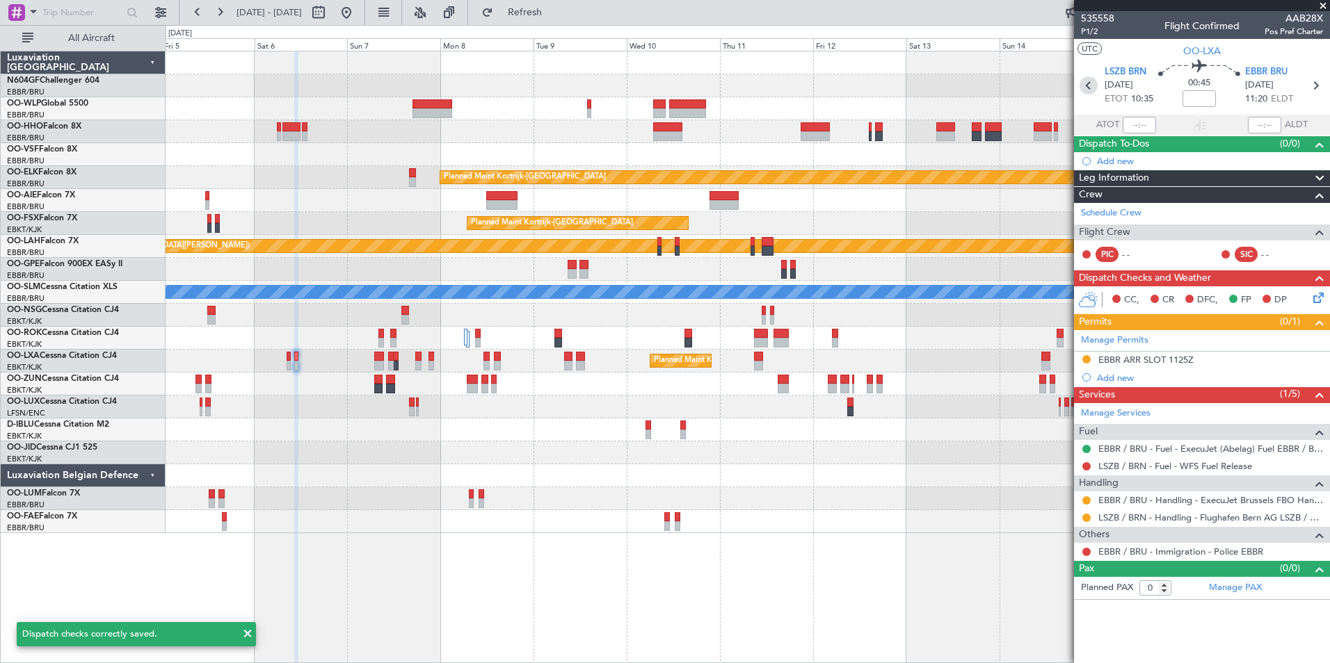
click at [1086, 82] on icon at bounding box center [1088, 86] width 18 height 18
type input "2"
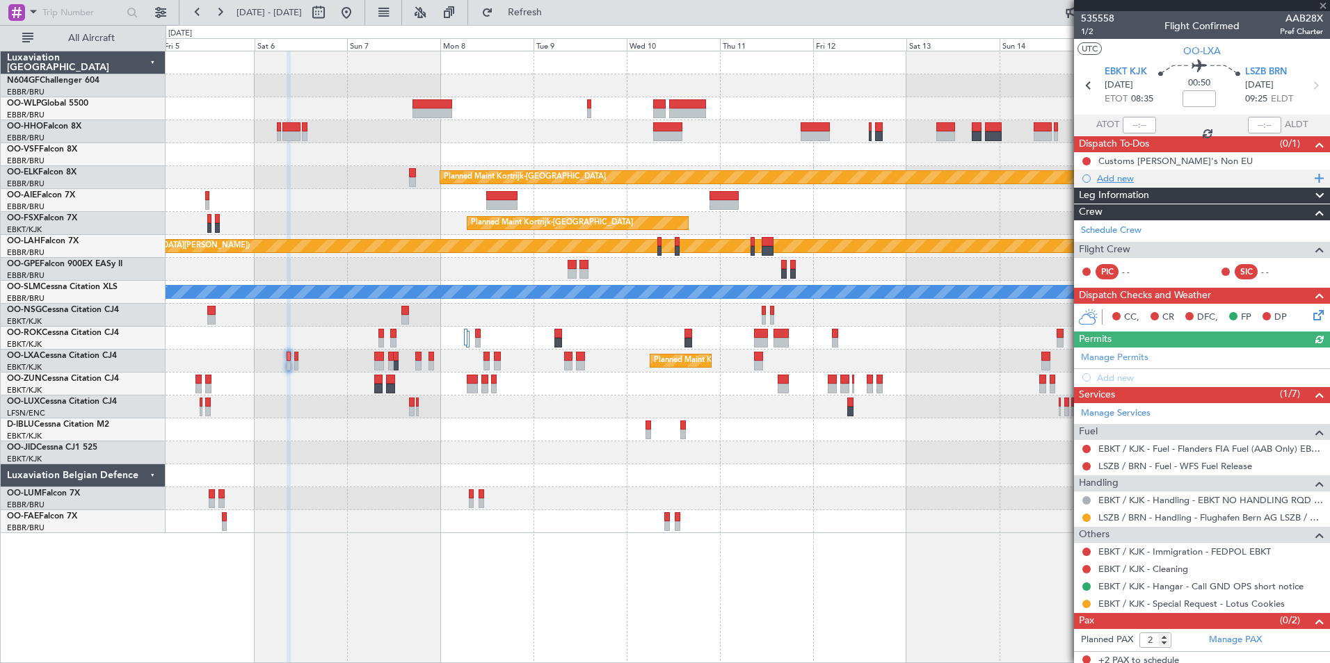
click at [1125, 186] on div "Add new" at bounding box center [1202, 178] width 256 height 17
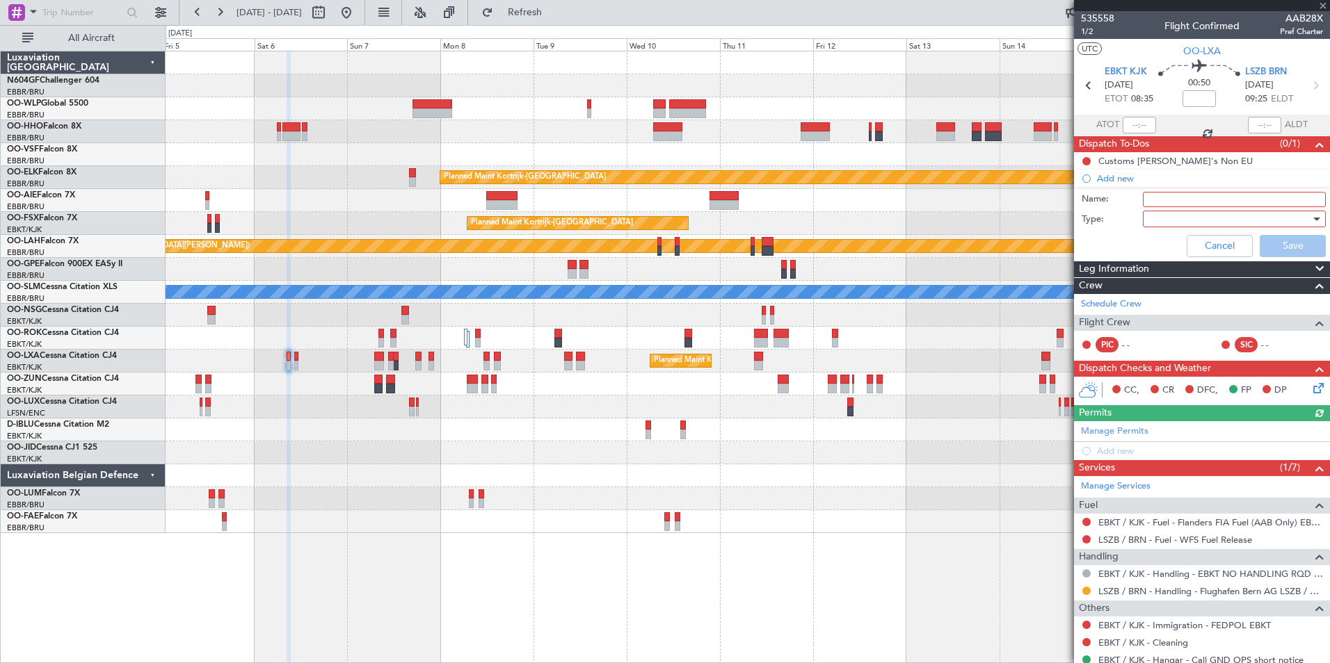
click at [1144, 203] on input "Name:" at bounding box center [1234, 199] width 183 height 15
type input "check for taxi before or after flight"
click at [1196, 220] on div at bounding box center [1229, 219] width 162 height 21
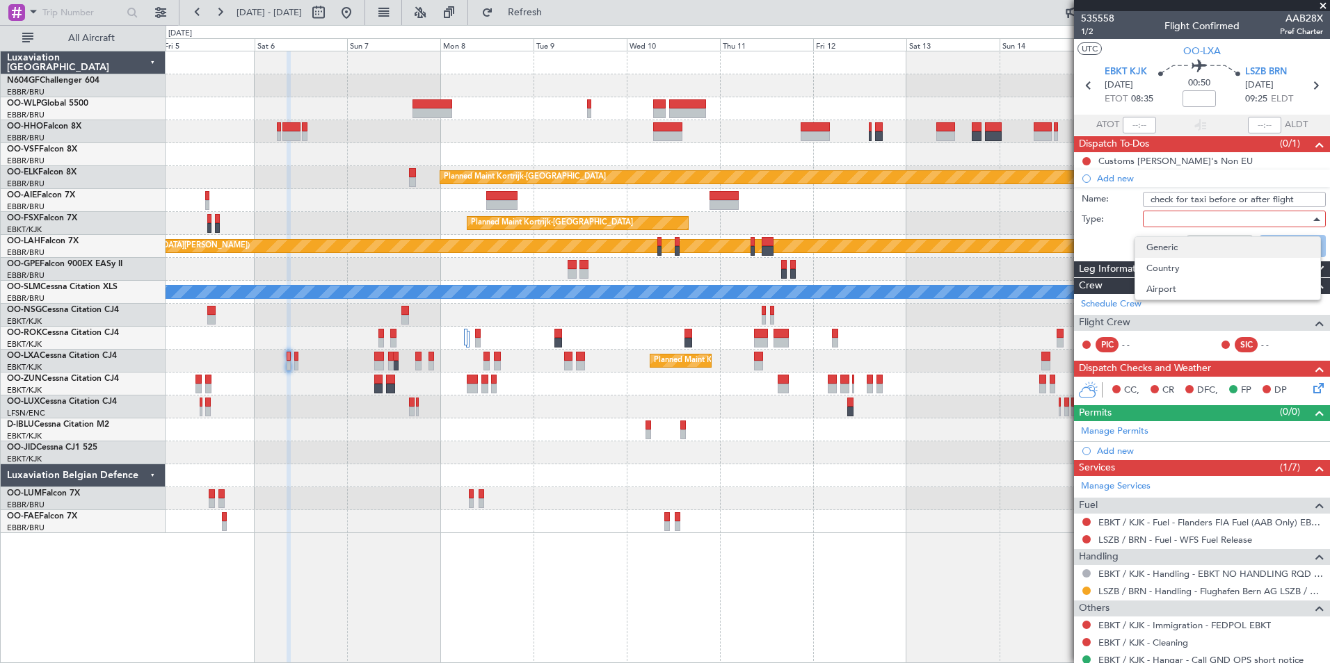
click at [1184, 252] on span "Generic" at bounding box center [1227, 247] width 163 height 21
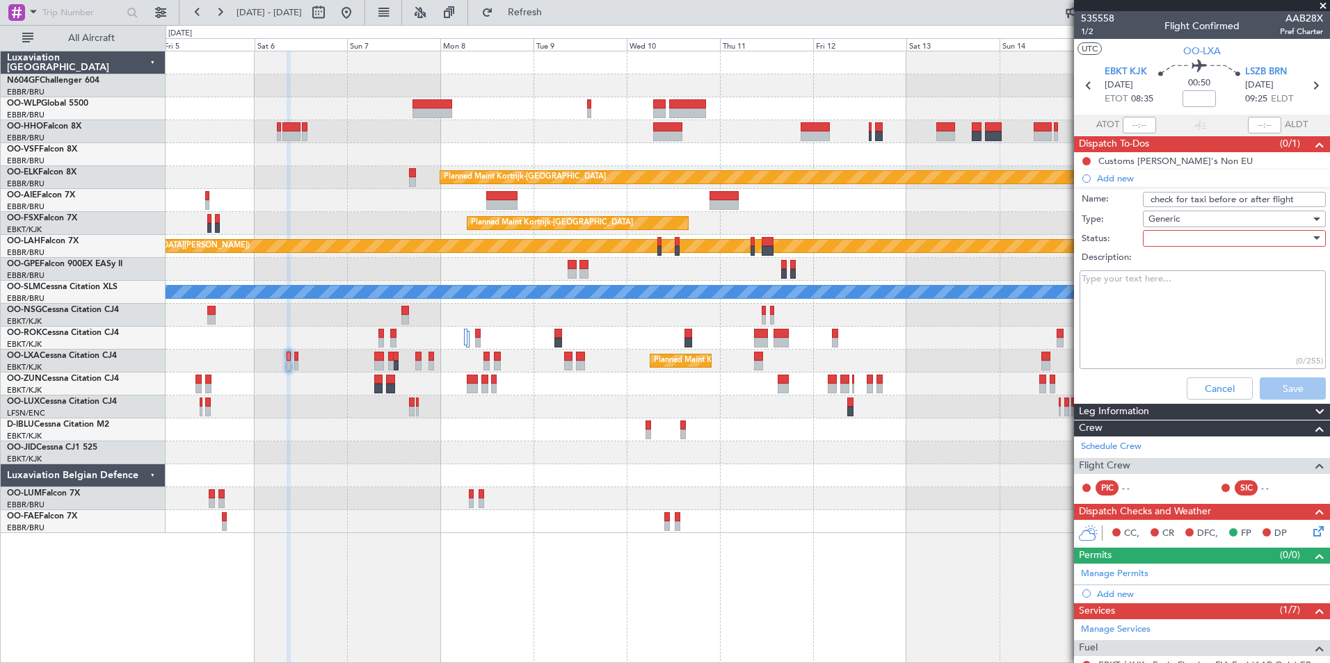
click at [1187, 239] on div at bounding box center [1229, 238] width 162 height 21
click at [1185, 272] on span "Not Started" at bounding box center [1227, 266] width 163 height 21
click at [1285, 392] on button "Save" at bounding box center [1292, 389] width 66 height 22
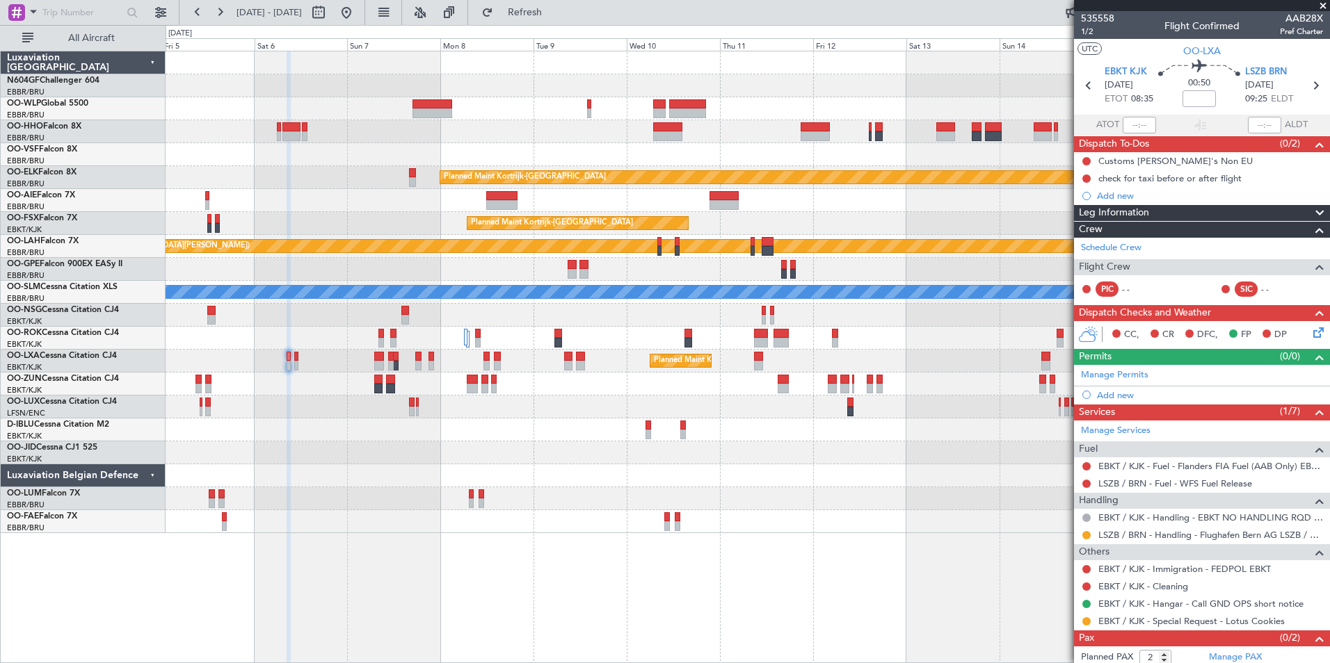
click at [1310, 334] on icon at bounding box center [1315, 330] width 11 height 11
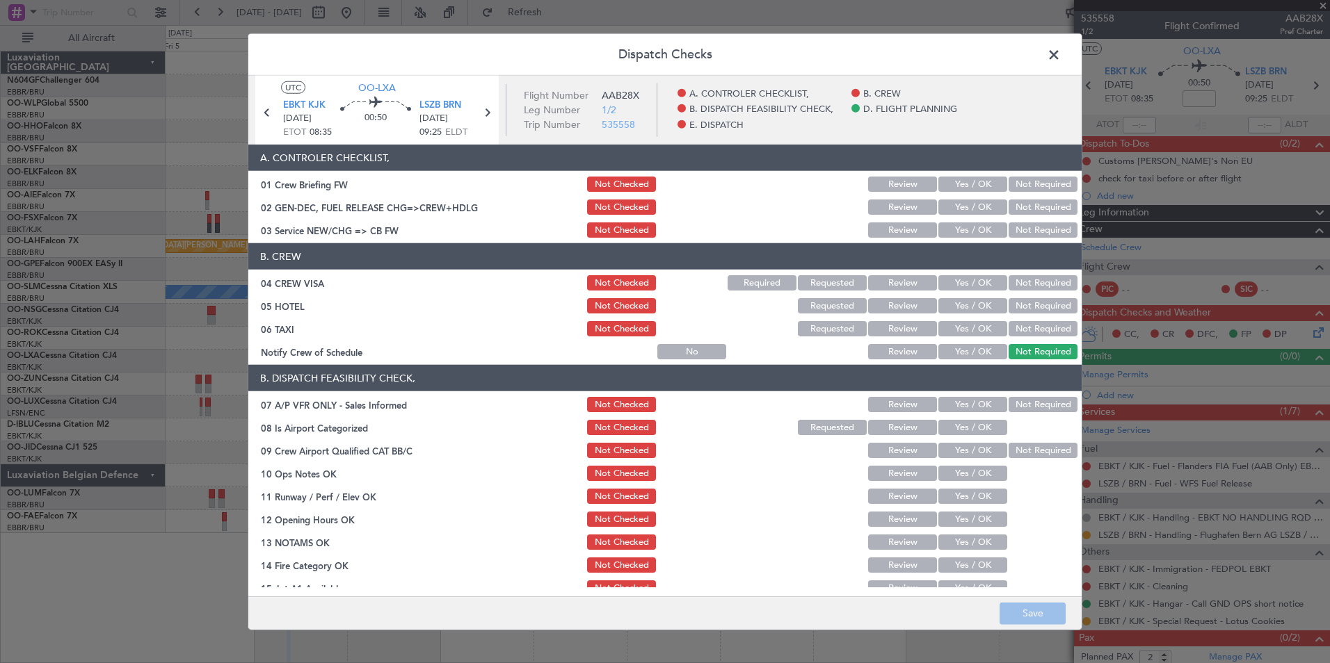
click at [966, 348] on button "Yes / OK" at bounding box center [972, 351] width 69 height 15
click at [1029, 303] on button "Not Required" at bounding box center [1042, 305] width 69 height 15
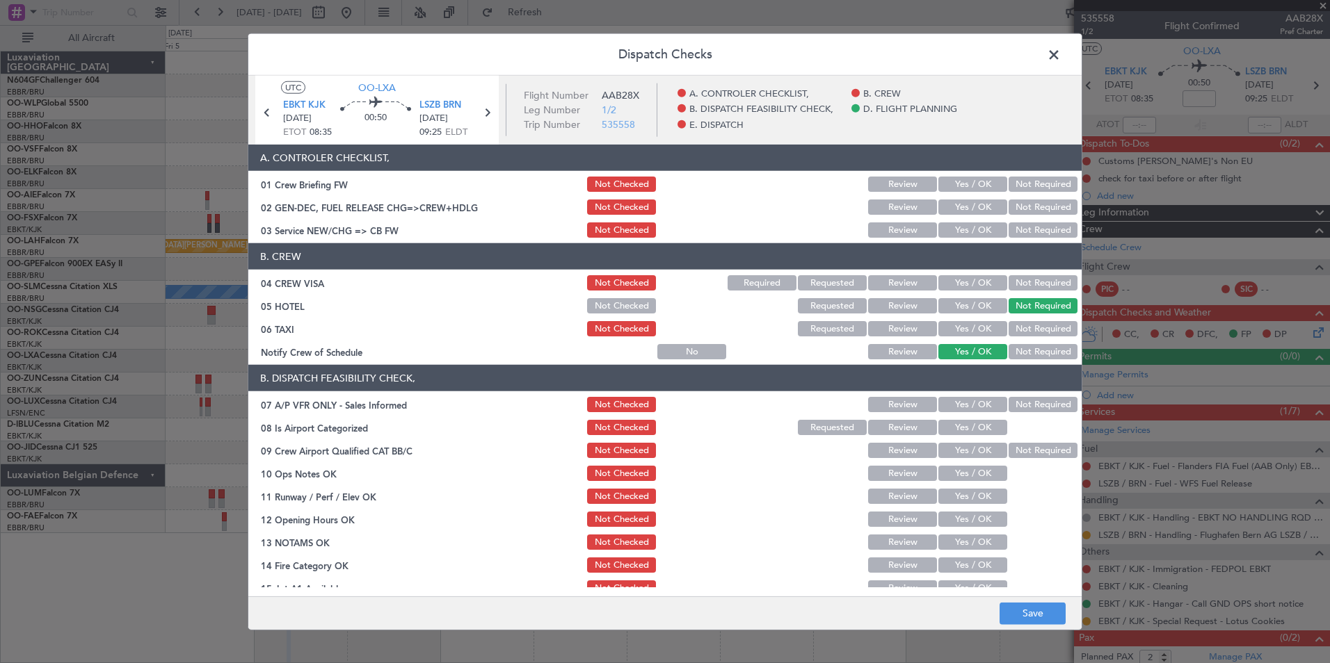
click at [1029, 292] on div "Not Required" at bounding box center [1041, 282] width 70 height 19
click at [1029, 287] on button "Not Required" at bounding box center [1042, 282] width 69 height 15
click at [960, 233] on button "Yes / OK" at bounding box center [972, 230] width 69 height 15
click at [1028, 408] on button "Not Required" at bounding box center [1042, 404] width 69 height 15
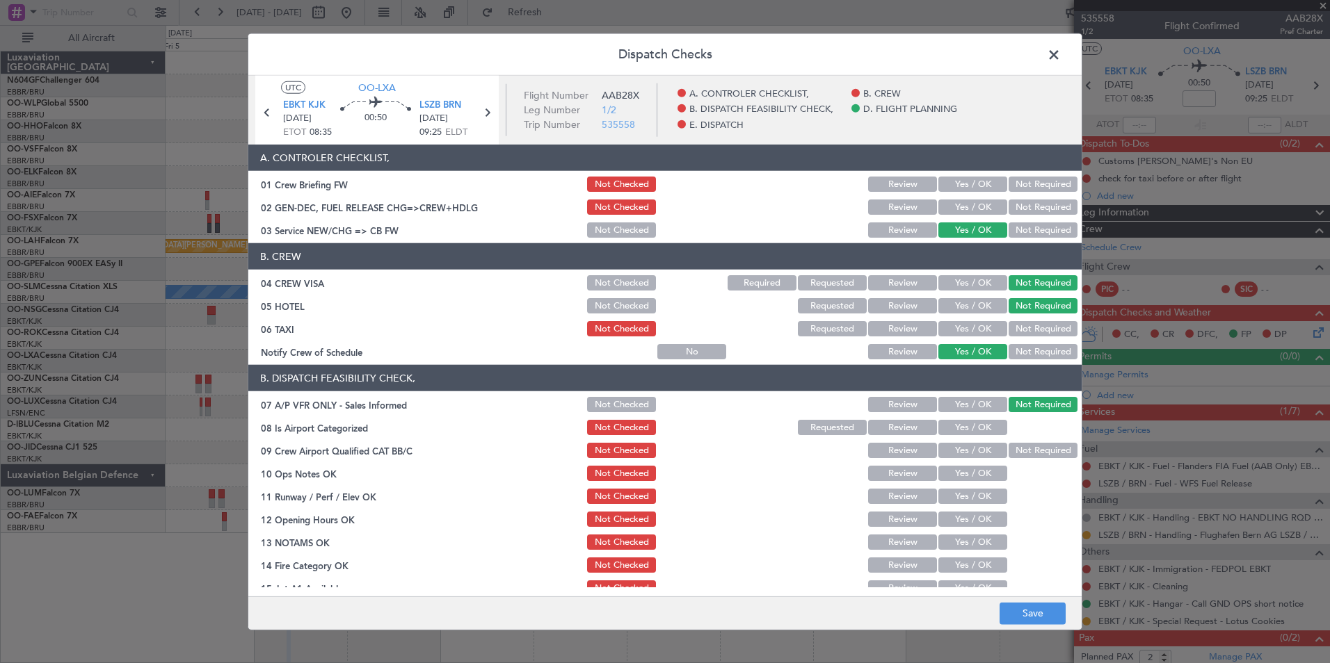
click at [968, 437] on section "B. DISPATCH FEASIBILITY CHECK, 07 A/P VFR ONLY - Sales Informed Not Checked Rev…" at bounding box center [664, 516] width 833 height 302
click at [970, 430] on button "Yes / OK" at bounding box center [972, 427] width 69 height 15
click at [968, 477] on button "Yes / OK" at bounding box center [972, 473] width 69 height 15
click at [968, 504] on button "Yes / OK" at bounding box center [972, 496] width 69 height 15
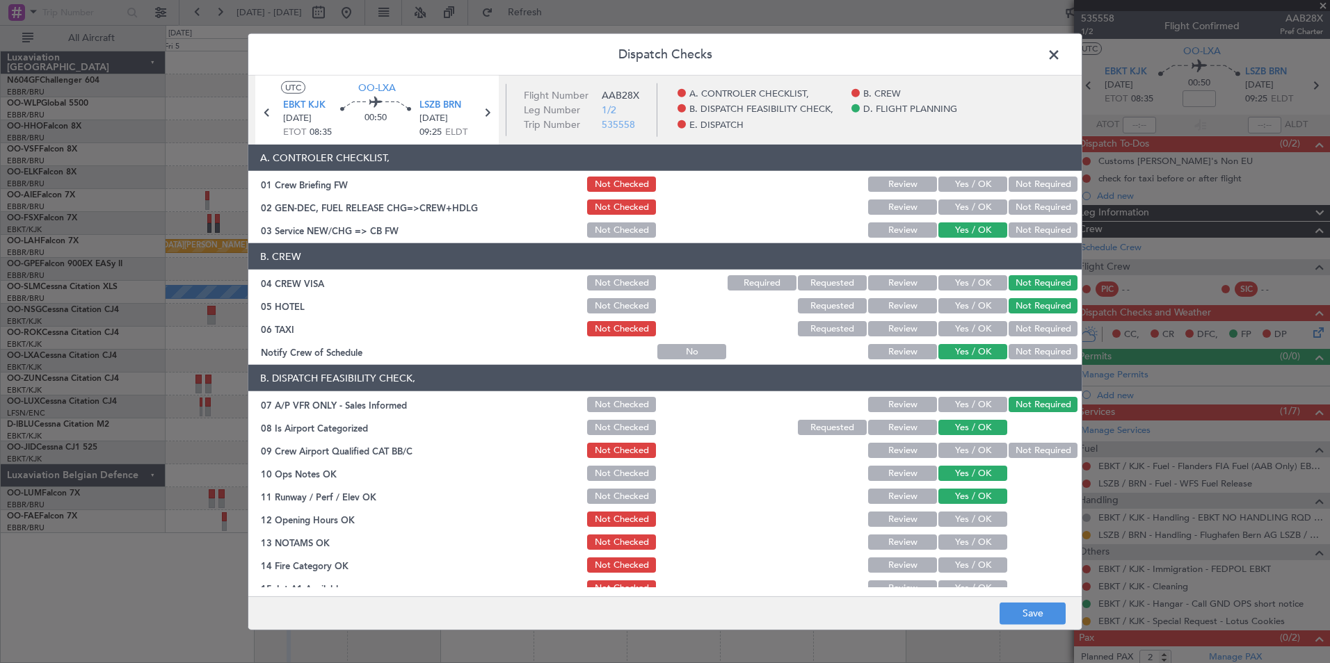
click at [969, 521] on button "Yes / OK" at bounding box center [972, 519] width 69 height 15
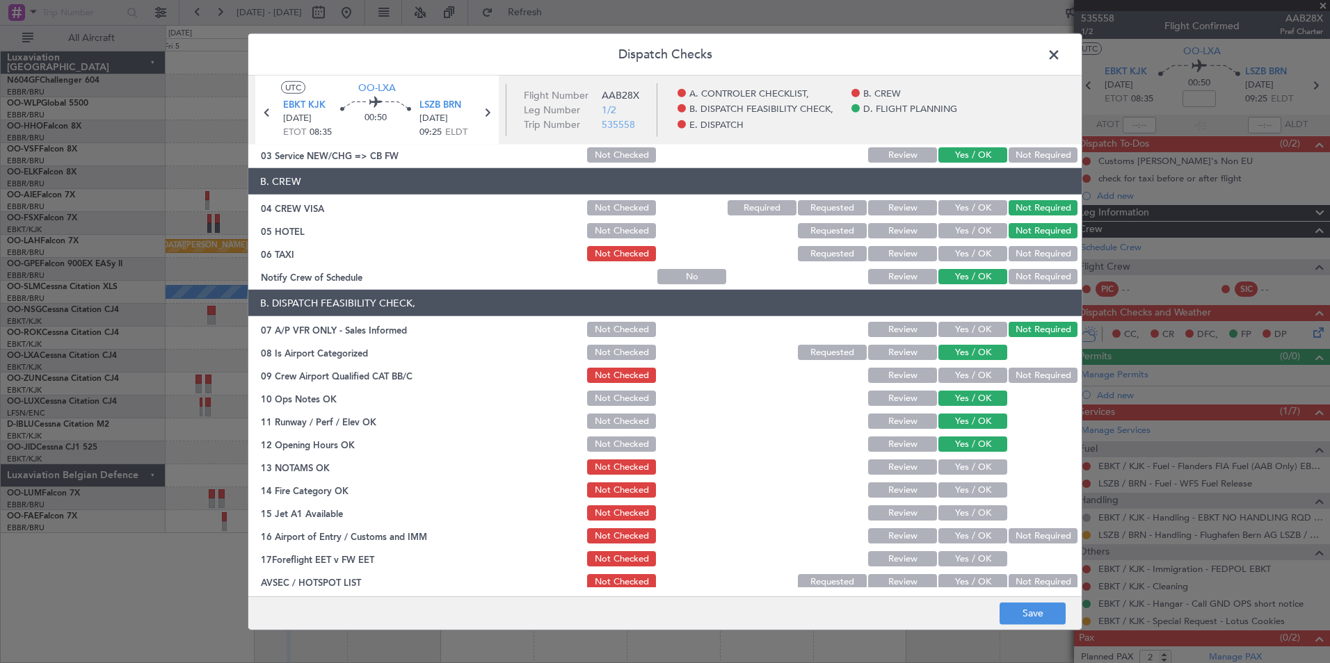
scroll to position [79, 0]
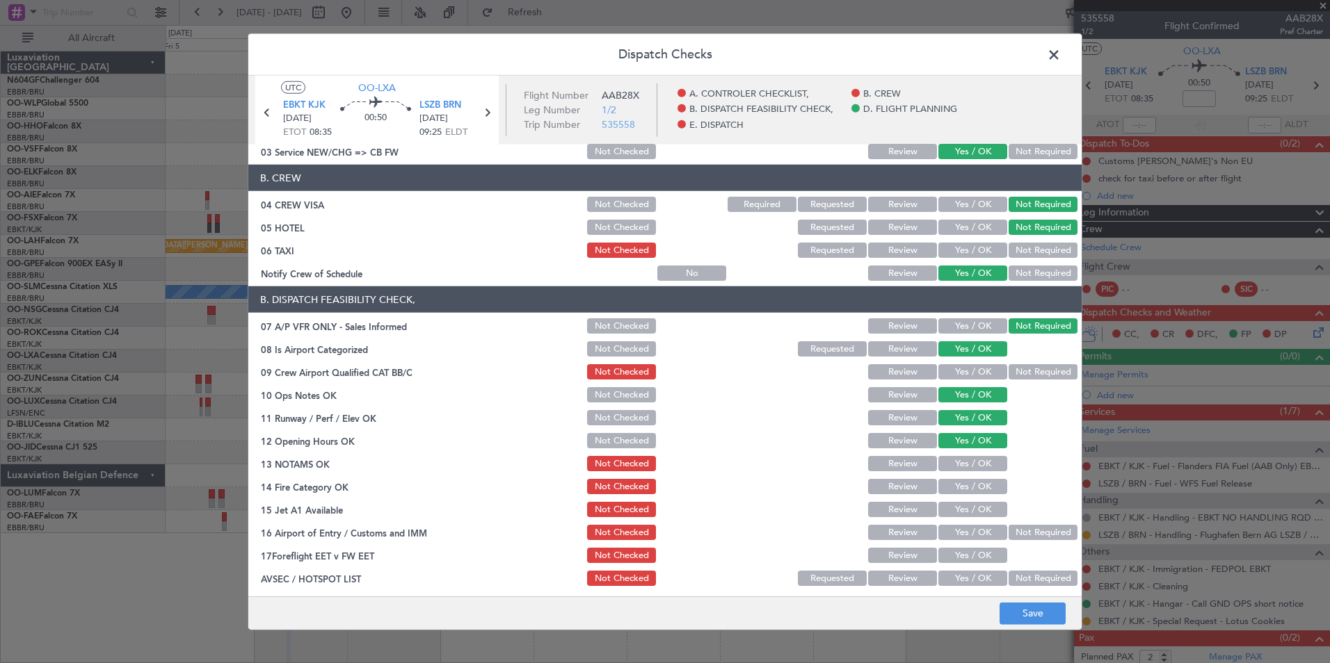
click at [977, 470] on button "Yes / OK" at bounding box center [972, 463] width 69 height 15
click at [979, 485] on button "Yes / OK" at bounding box center [972, 486] width 69 height 15
click at [979, 516] on button "Yes / OK" at bounding box center [972, 509] width 69 height 15
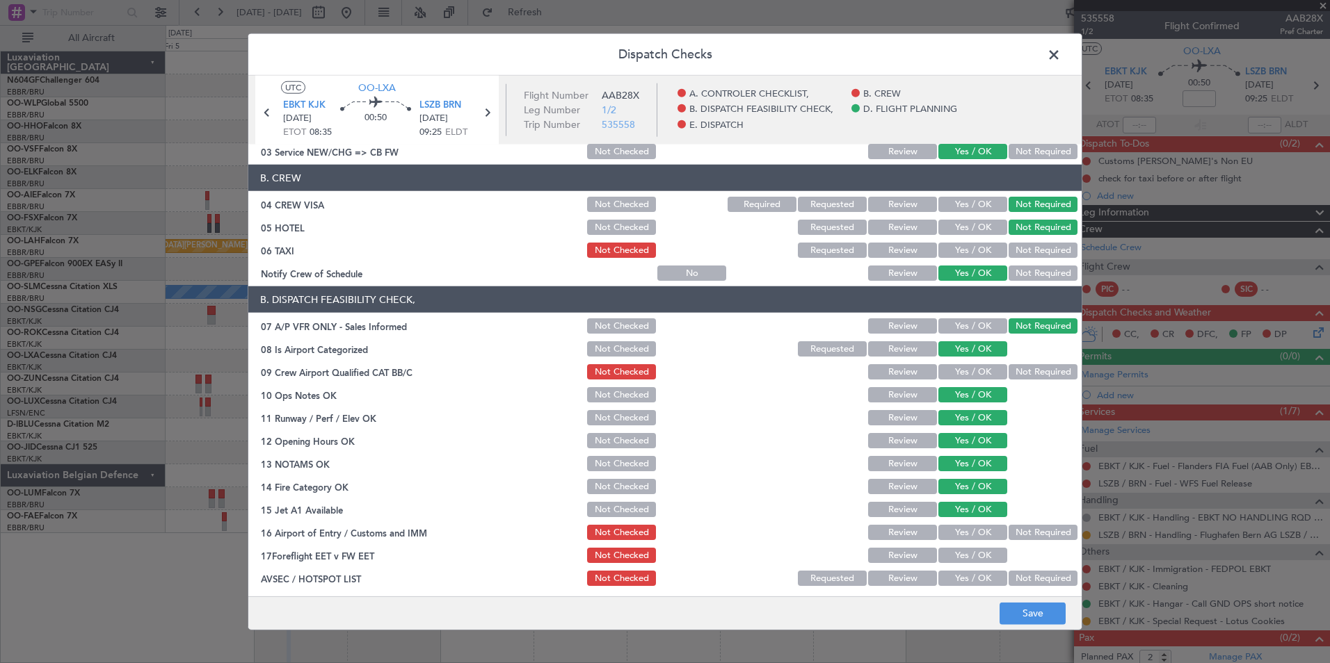
click at [1015, 535] on button "Not Required" at bounding box center [1042, 532] width 69 height 15
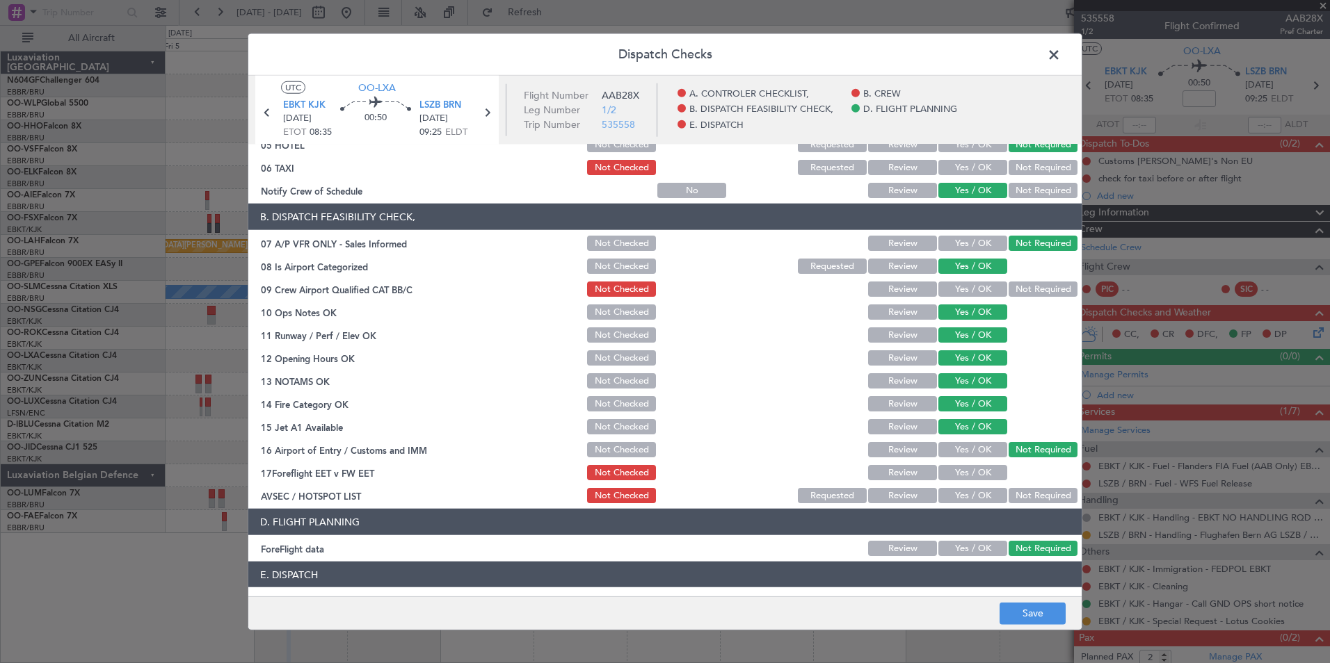
click at [963, 497] on button "Yes / OK" at bounding box center [972, 495] width 69 height 15
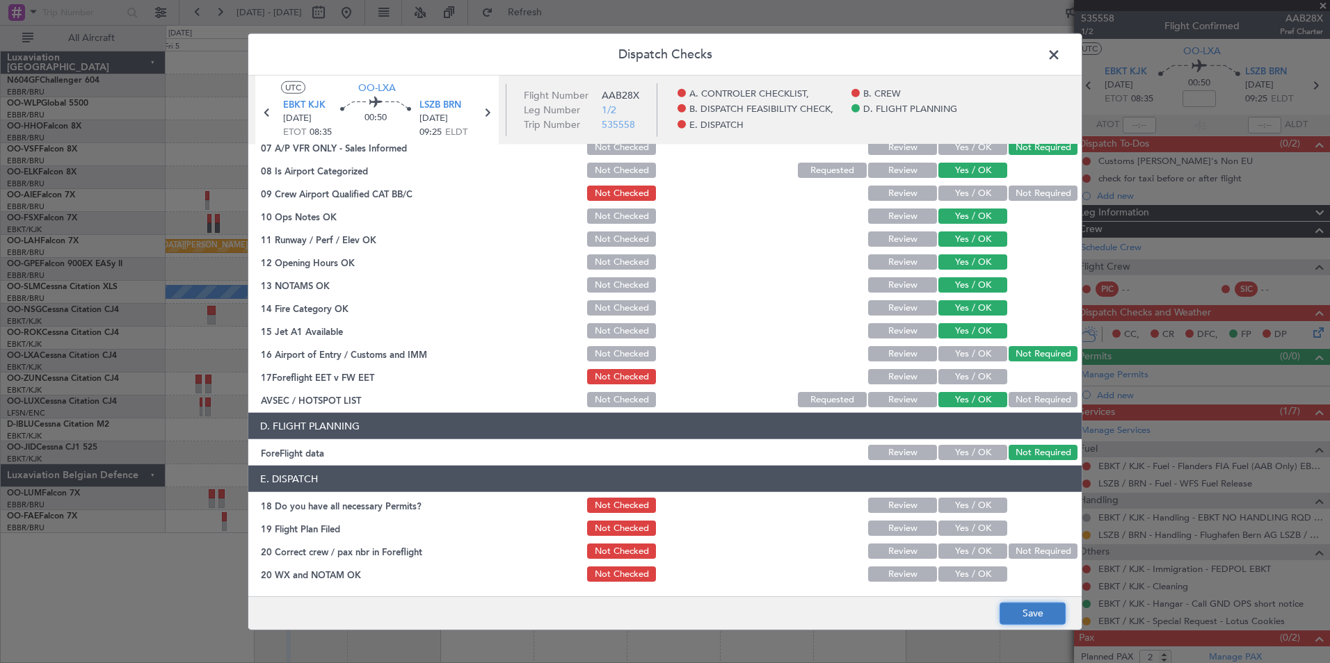
click at [1031, 613] on button "Save" at bounding box center [1032, 613] width 66 height 22
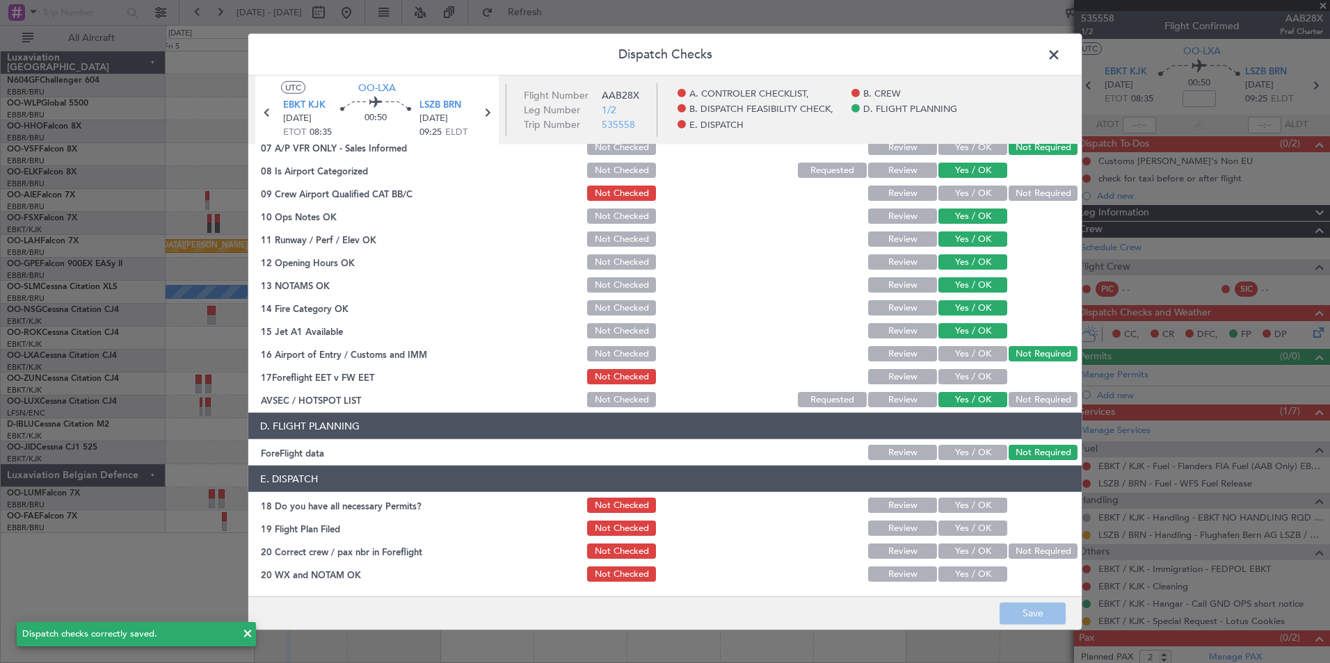
click at [1061, 58] on span at bounding box center [1061, 59] width 0 height 28
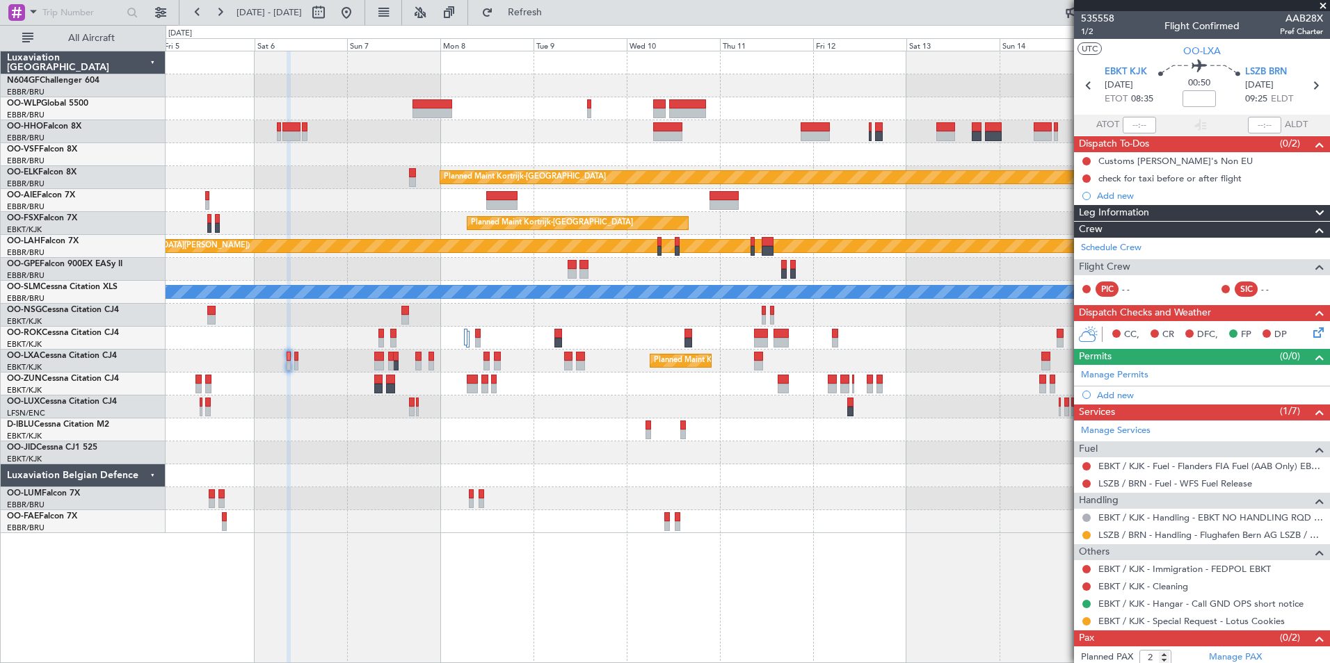
click at [549, 24] on fb-refresh-button "Refresh" at bounding box center [516, 12] width 97 height 25
click at [551, 17] on button "Refresh" at bounding box center [516, 12] width 83 height 22
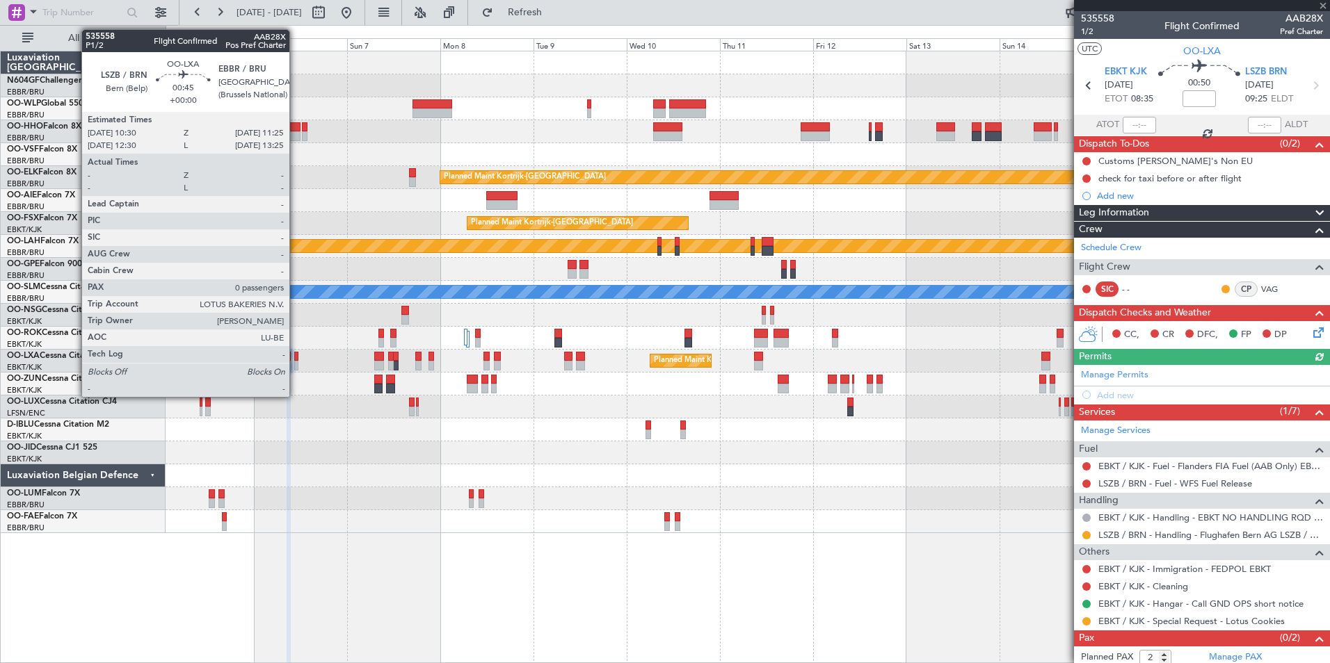
click at [295, 362] on div at bounding box center [296, 366] width 4 height 10
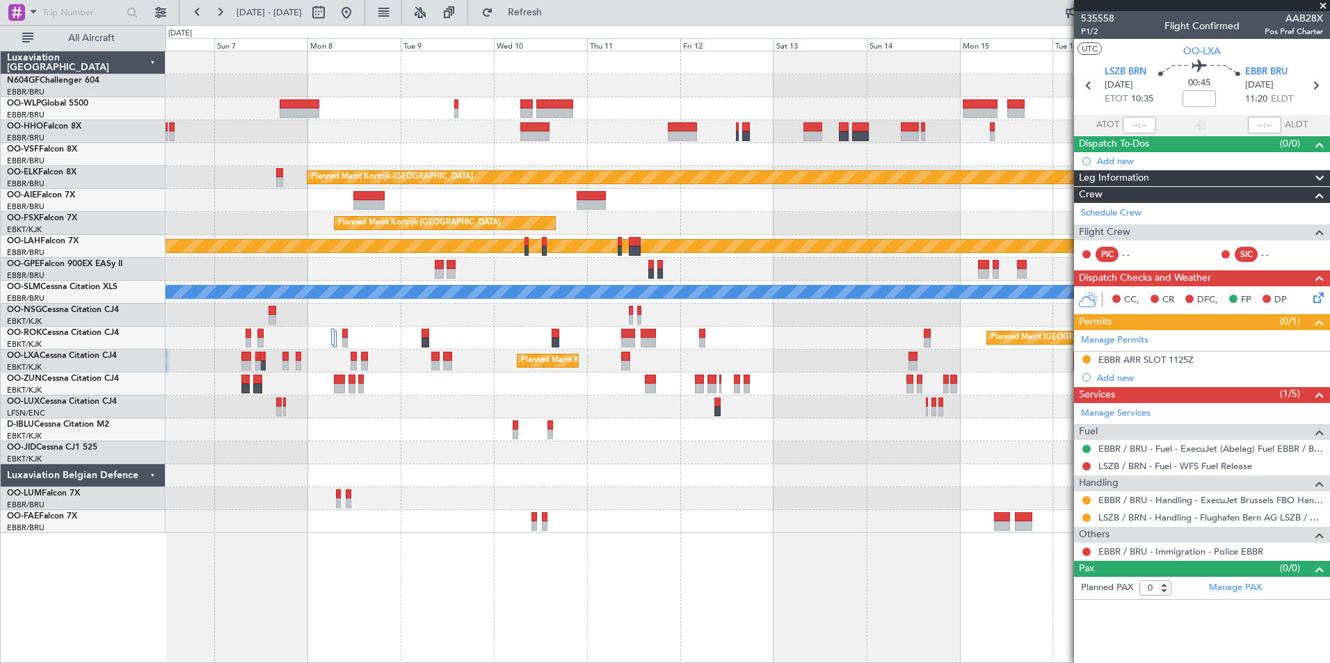
click at [730, 523] on div "Owner Melsbroek Air Base" at bounding box center [748, 521] width 1164 height 23
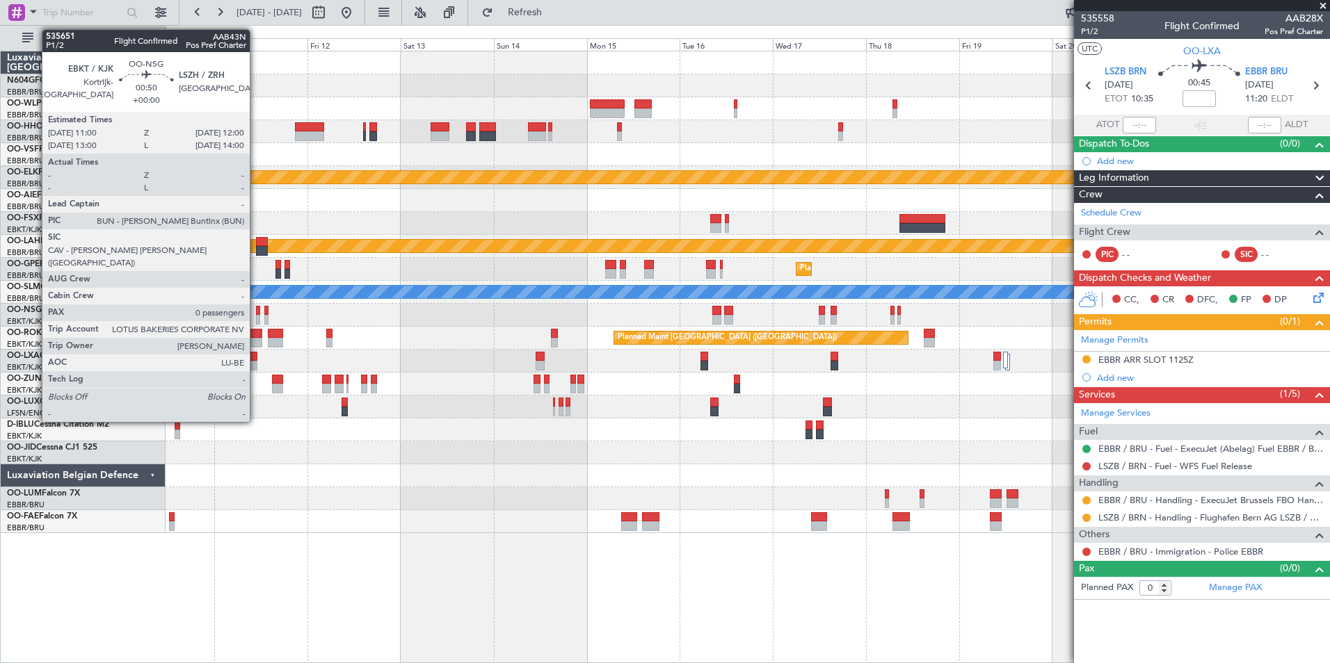
click at [257, 316] on div at bounding box center [258, 320] width 4 height 10
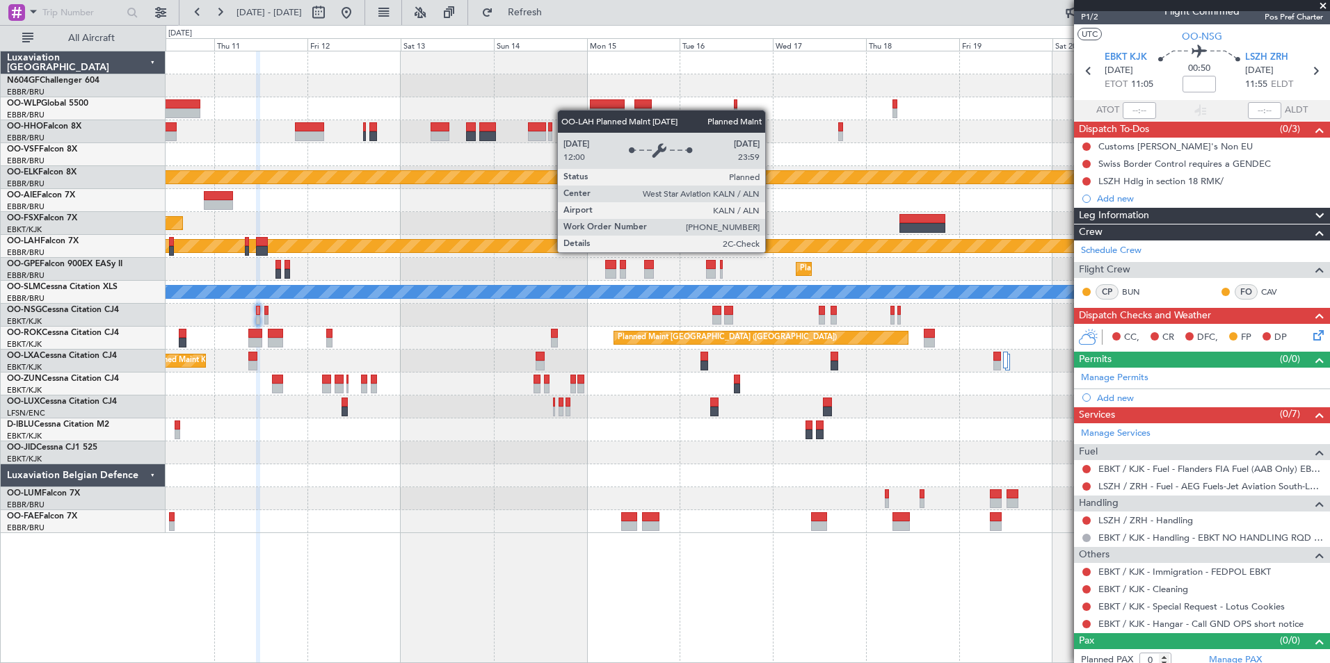
scroll to position [23, 0]
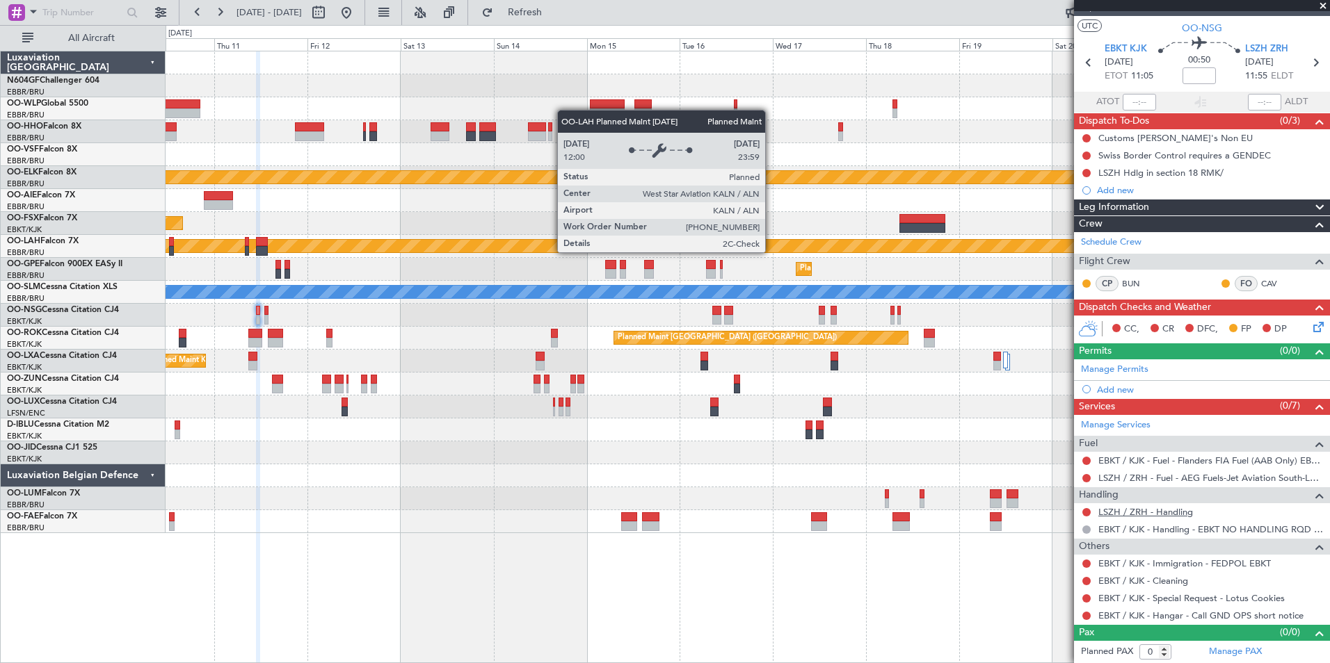
click at [1132, 515] on link "LSZH / ZRH - Handling" at bounding box center [1145, 512] width 95 height 12
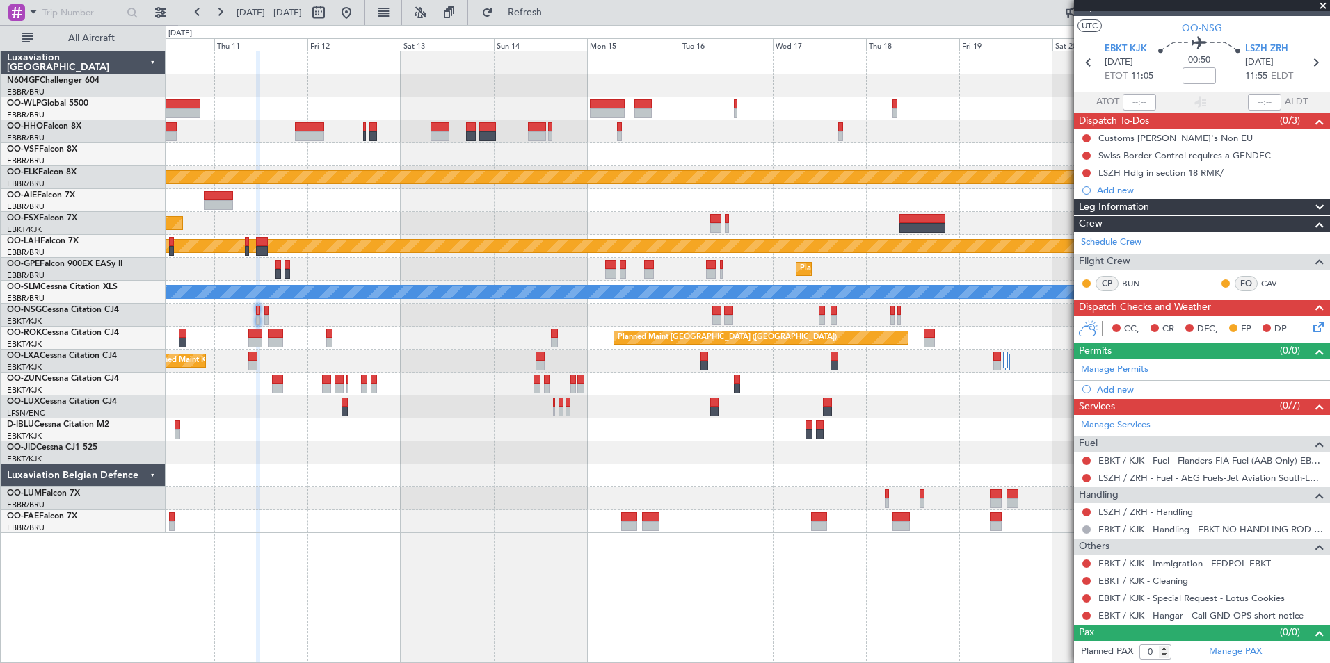
click at [513, 1] on fb-refresh-button "Refresh" at bounding box center [516, 12] width 97 height 25
click at [548, 15] on span "Refresh" at bounding box center [525, 13] width 58 height 10
click at [1087, 614] on button at bounding box center [1086, 616] width 8 height 8
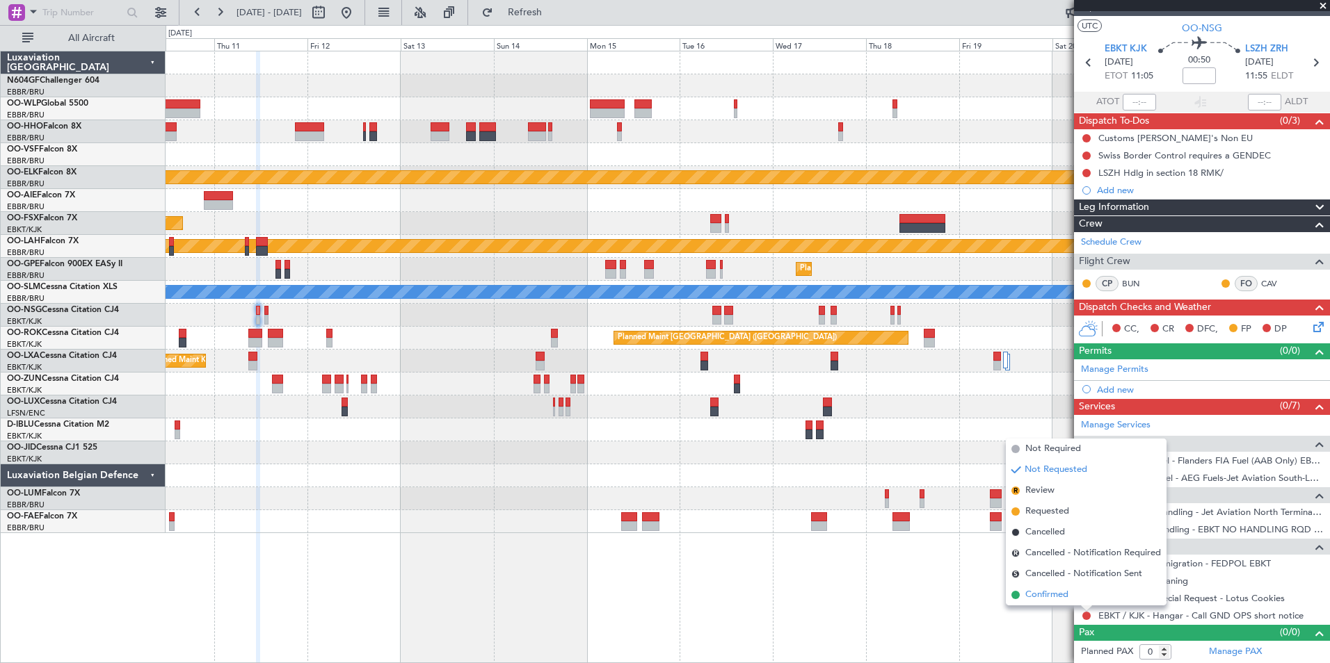
click at [1056, 597] on span "Confirmed" at bounding box center [1046, 595] width 43 height 14
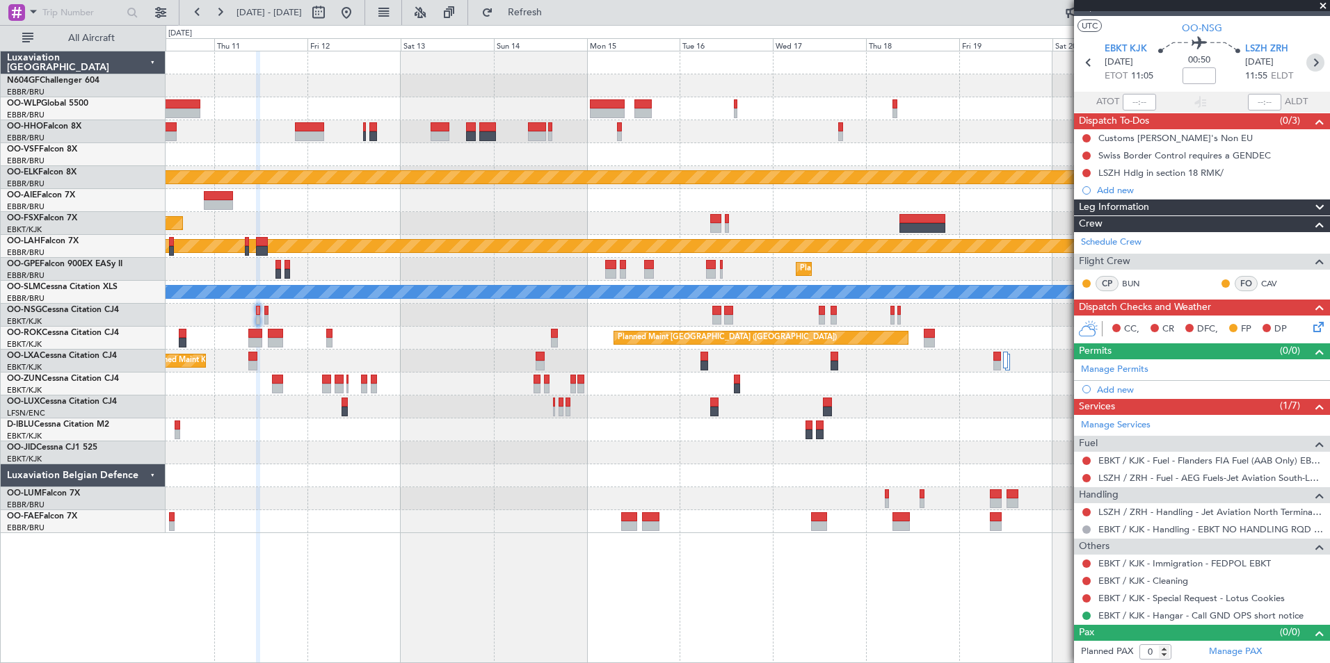
click at [1313, 63] on icon at bounding box center [1315, 63] width 18 height 18
type input "2"
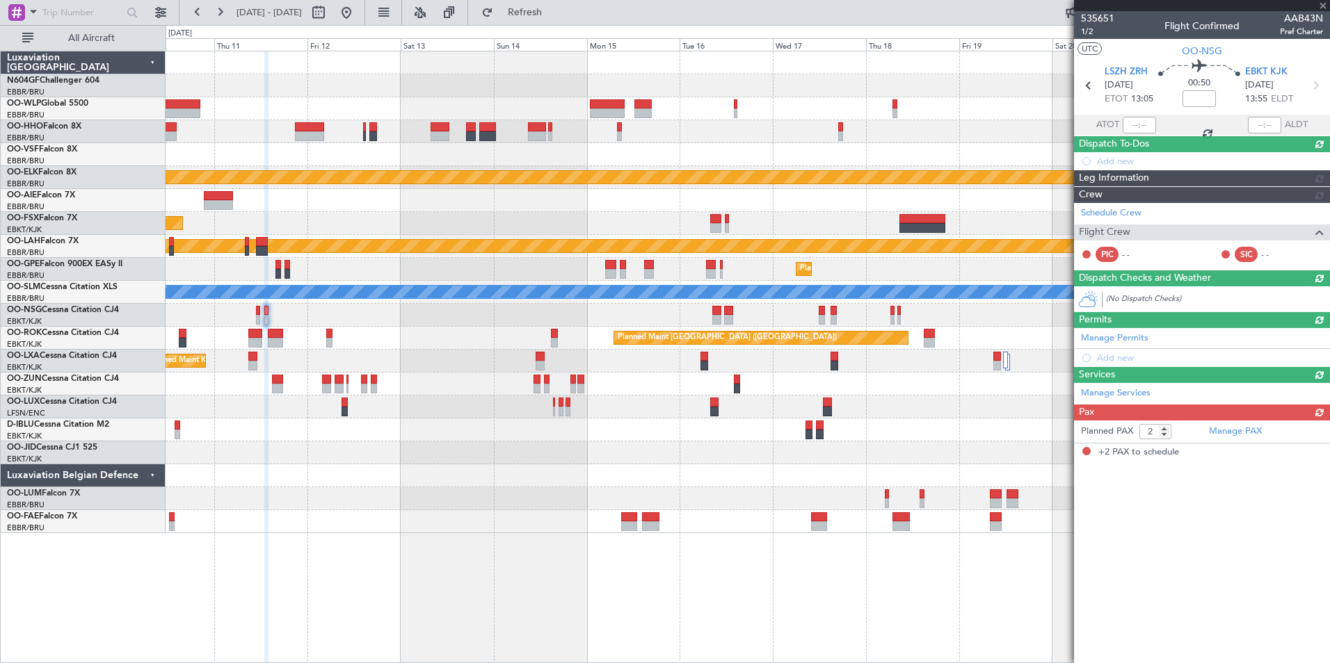
scroll to position [0, 0]
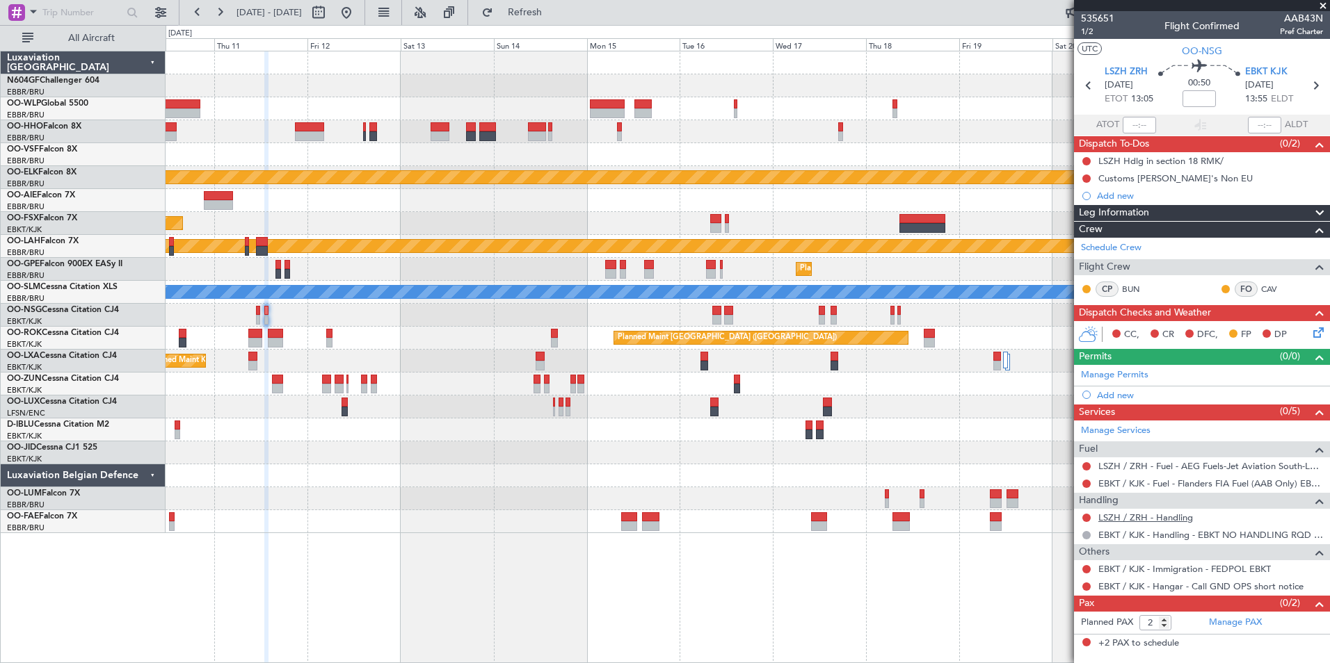
click at [1150, 518] on link "LSZH / ZRH - Handling" at bounding box center [1145, 518] width 95 height 12
click at [1086, 485] on button at bounding box center [1086, 484] width 8 height 8
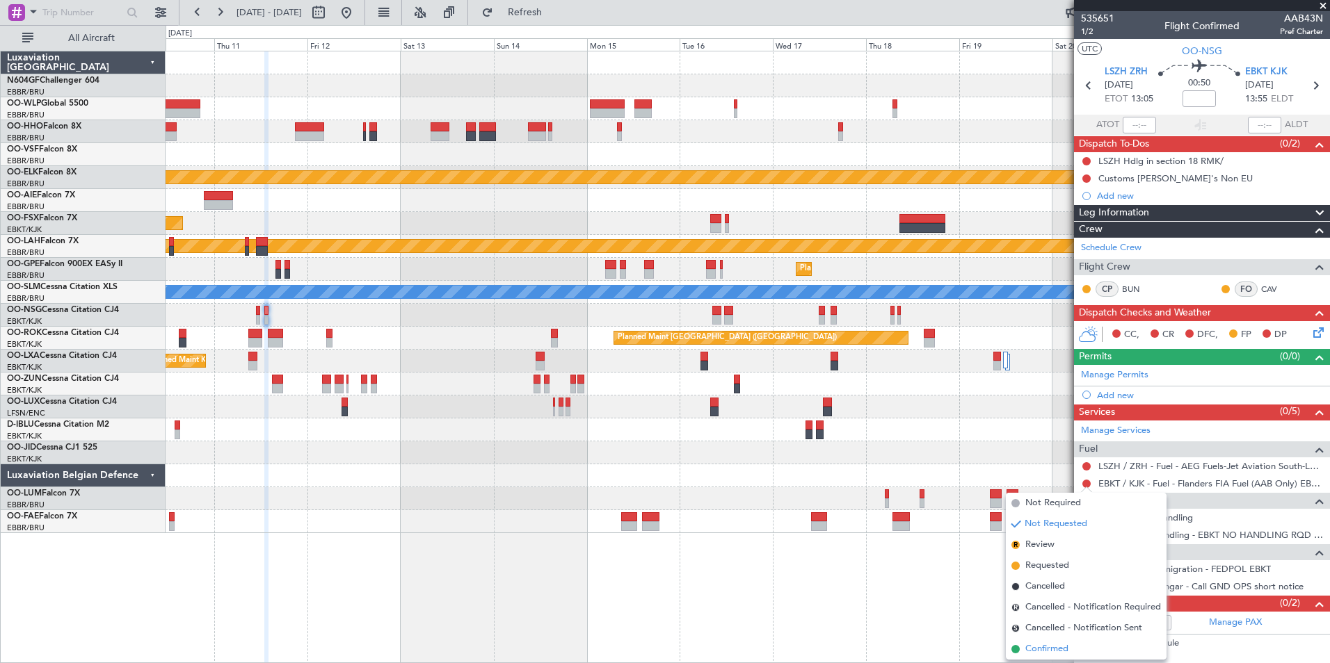
click at [1055, 651] on span "Confirmed" at bounding box center [1046, 650] width 43 height 14
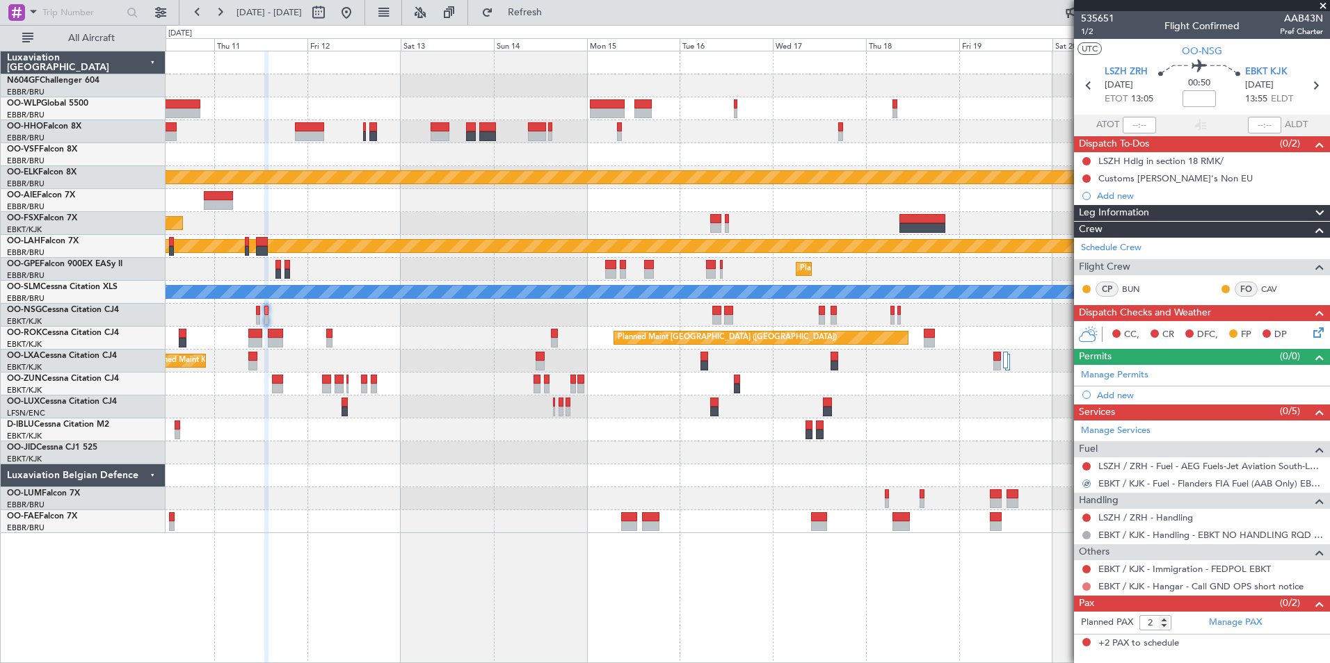
click at [1086, 587] on button at bounding box center [1086, 587] width 8 height 8
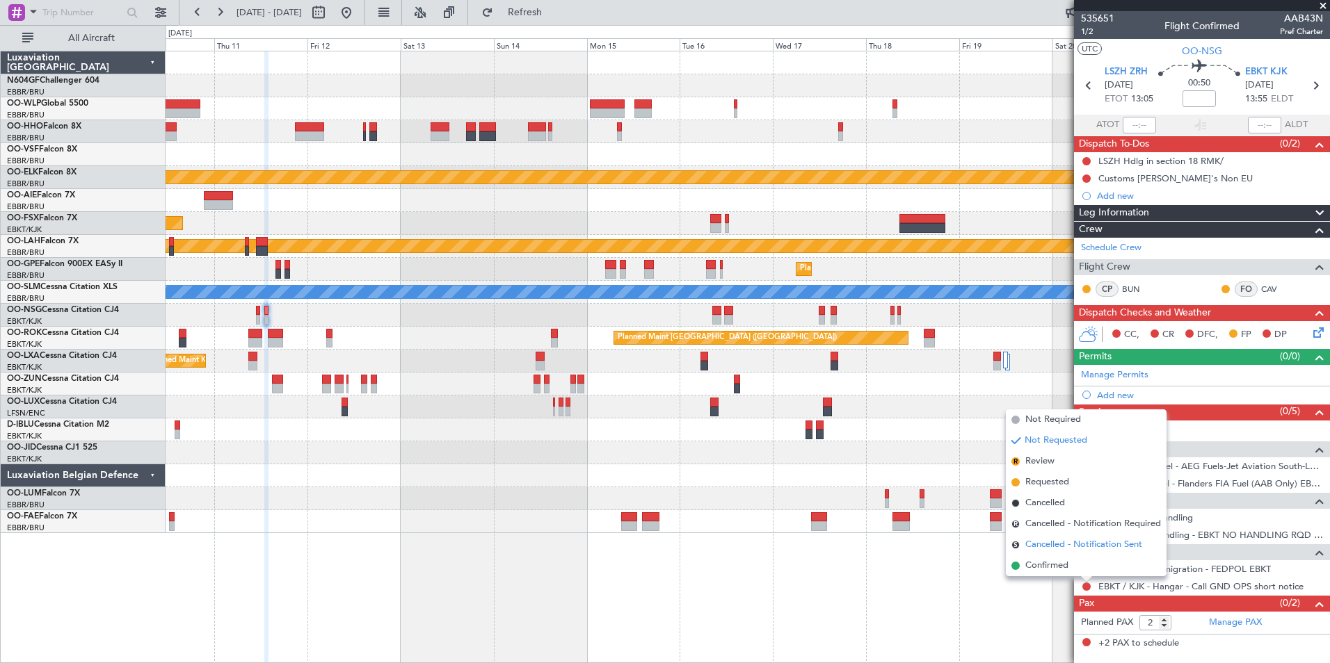
click at [1061, 553] on li "S Cancelled - Notification Sent" at bounding box center [1086, 545] width 161 height 21
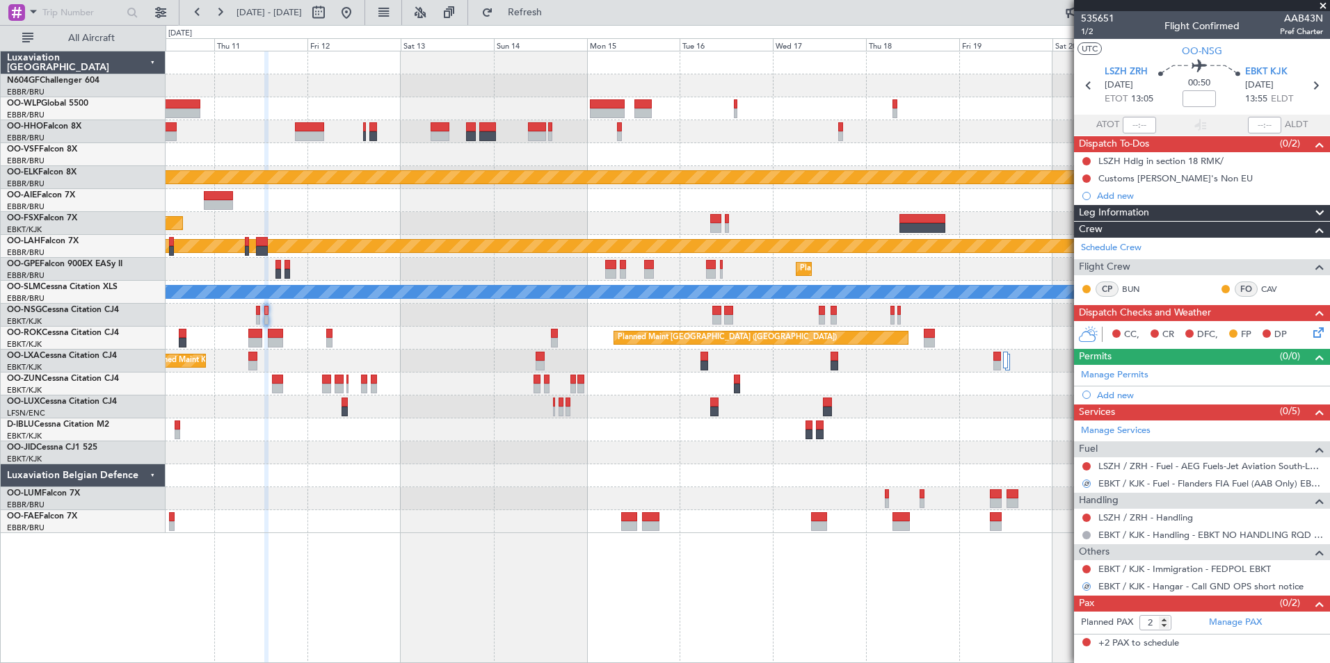
click at [1061, 553] on div "Planned Maint Kortrijk-Wevelgem Planned Maint Kortrijk-Wevelgem Planned Maint A…" at bounding box center [748, 357] width 1164 height 613
click at [1087, 586] on button "S" at bounding box center [1086, 587] width 8 height 8
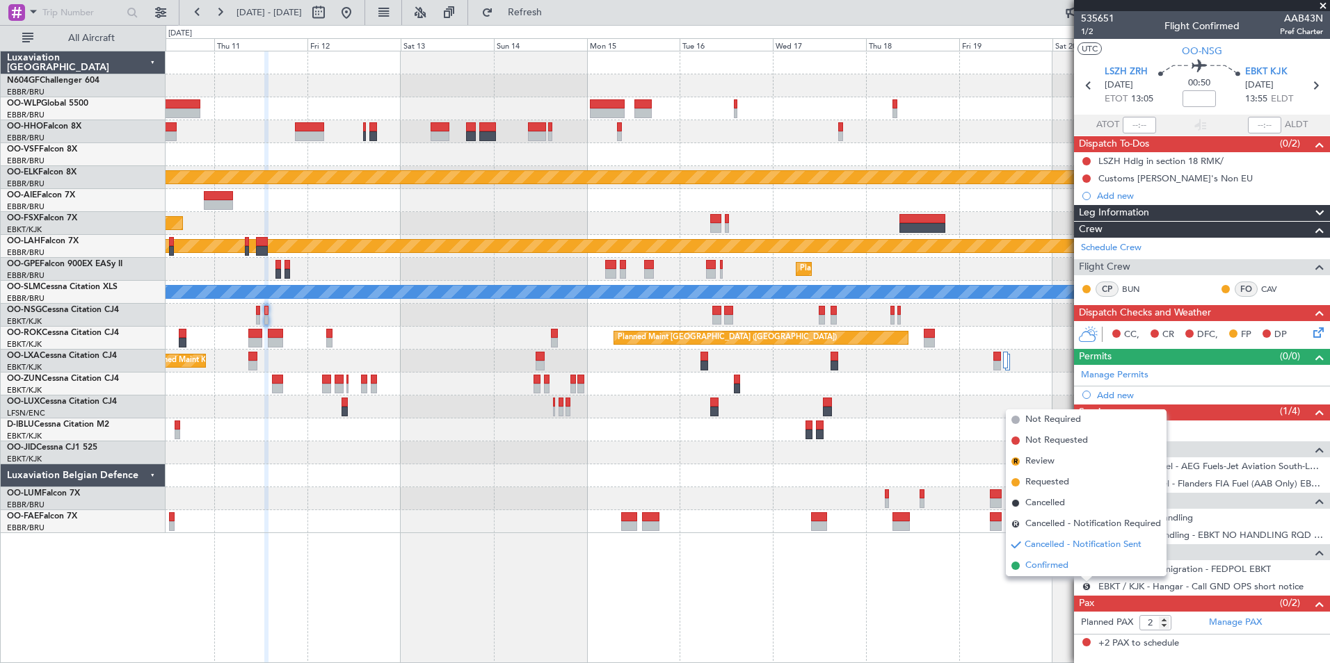
click at [1054, 564] on span "Confirmed" at bounding box center [1046, 566] width 43 height 14
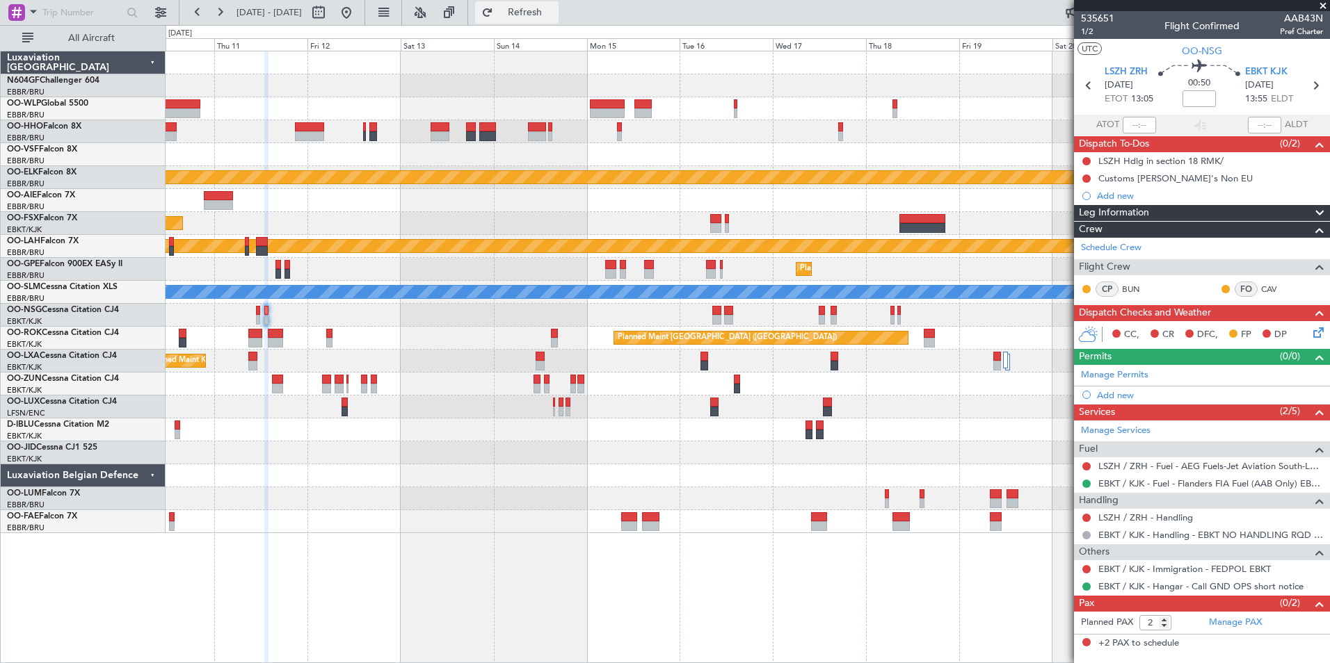
click at [558, 22] on button "Refresh" at bounding box center [516, 12] width 83 height 22
click at [1126, 70] on span "LSZH ZRH" at bounding box center [1125, 72] width 43 height 14
click at [1132, 65] on span "LSZH ZRH" at bounding box center [1125, 72] width 43 height 14
click at [1127, 397] on div "Add new" at bounding box center [1204, 395] width 214 height 12
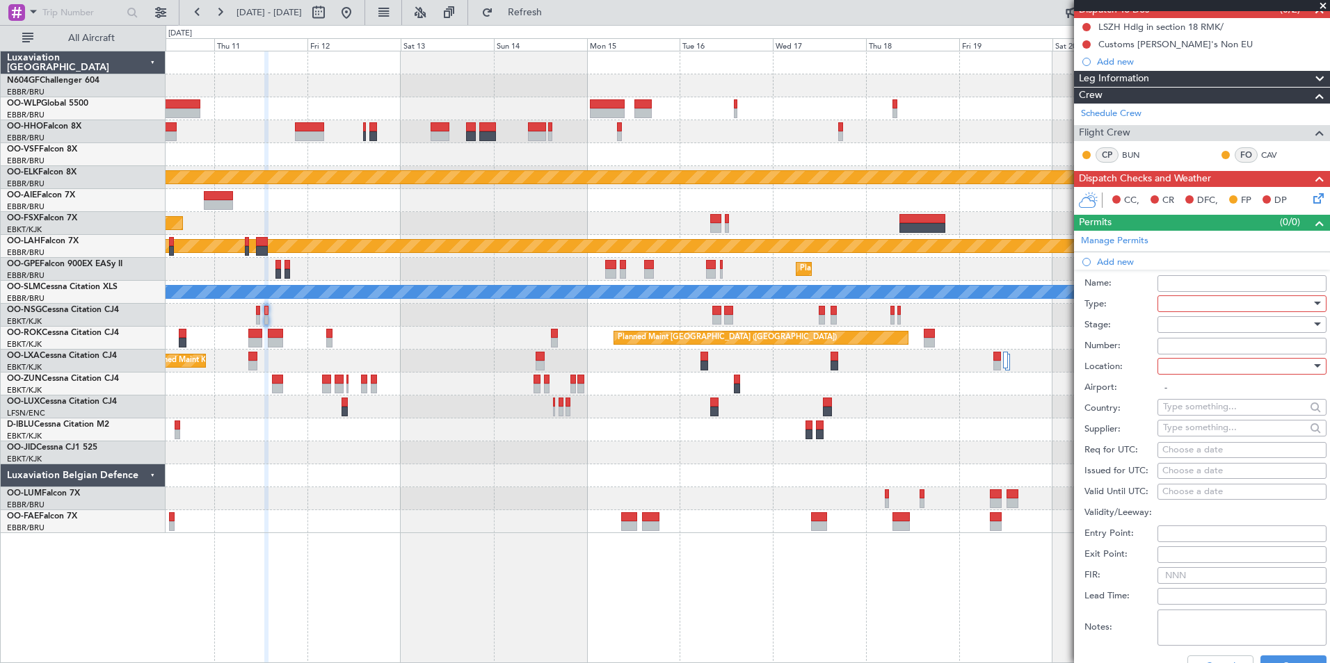
scroll to position [135, 0]
click at [1209, 307] on div at bounding box center [1237, 303] width 148 height 21
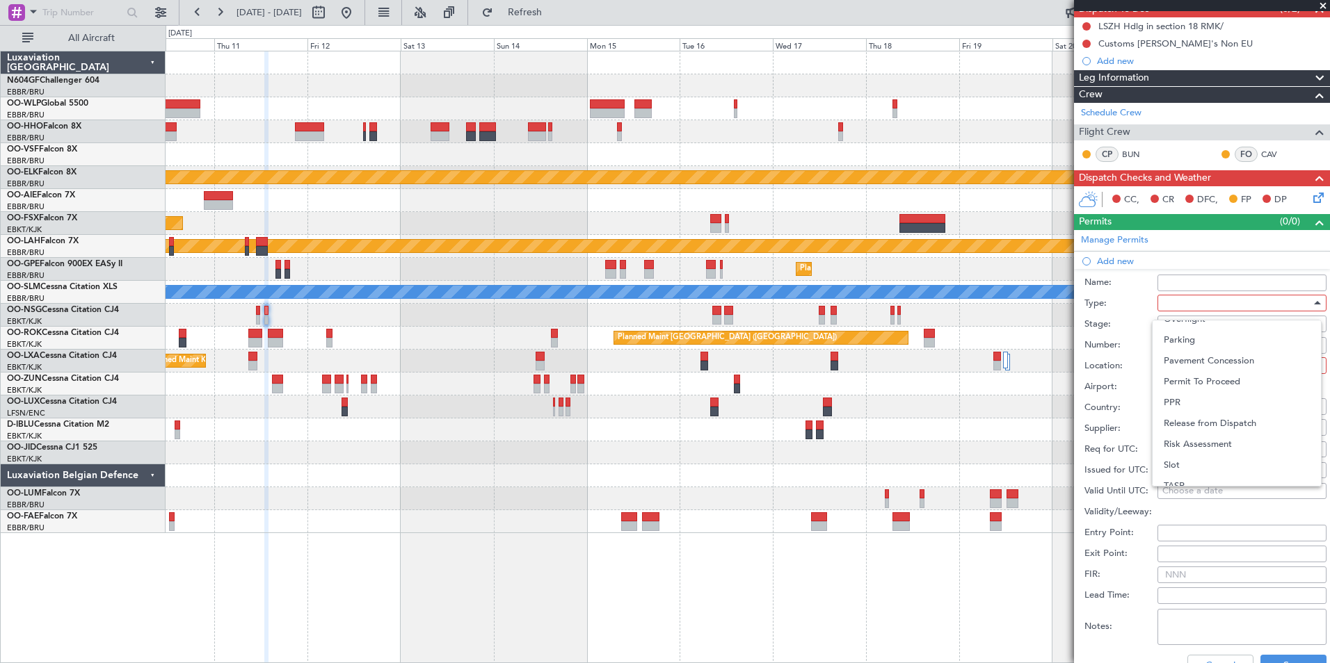
scroll to position [389, 0]
click at [1186, 468] on span "Slot" at bounding box center [1237, 463] width 146 height 21
click at [1185, 321] on div at bounding box center [1237, 324] width 148 height 21
click at [1239, 407] on span "Requested" at bounding box center [1237, 414] width 146 height 21
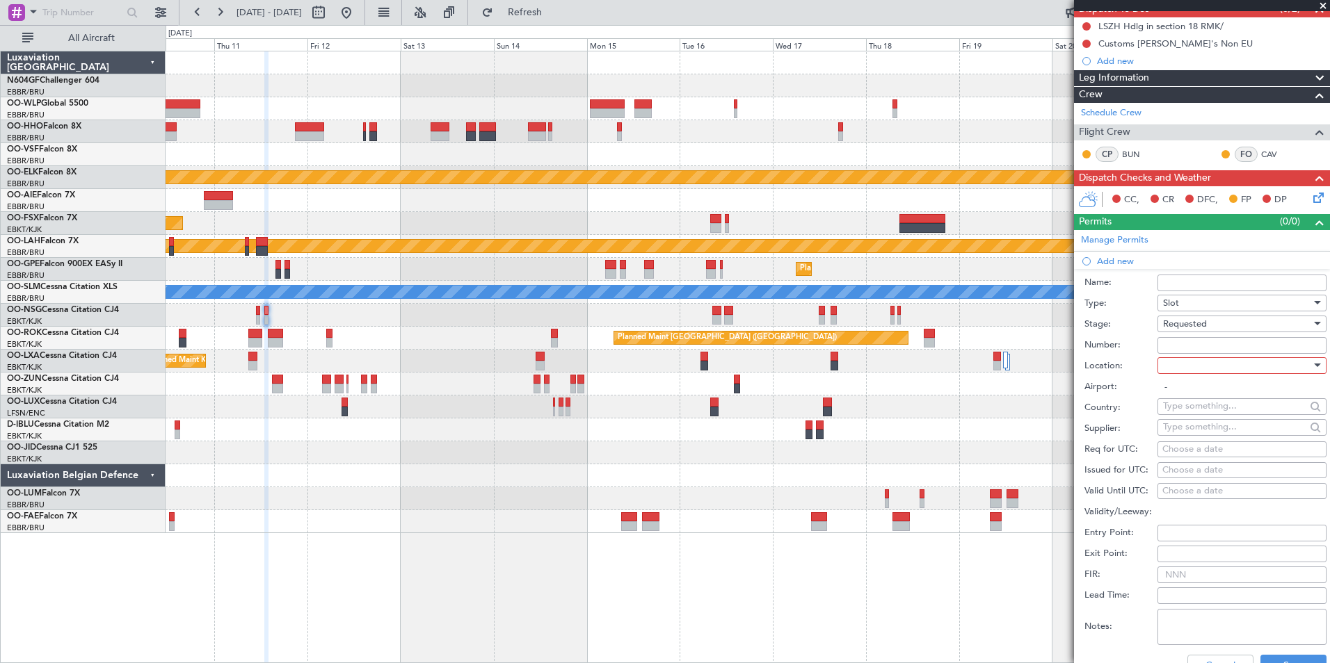
click at [1202, 326] on span "Requested" at bounding box center [1185, 324] width 44 height 13
click at [1204, 364] on span "Not Requested" at bounding box center [1237, 366] width 146 height 21
click at [1205, 356] on div at bounding box center [1237, 365] width 148 height 21
click at [1213, 395] on span "Departure" at bounding box center [1237, 393] width 146 height 21
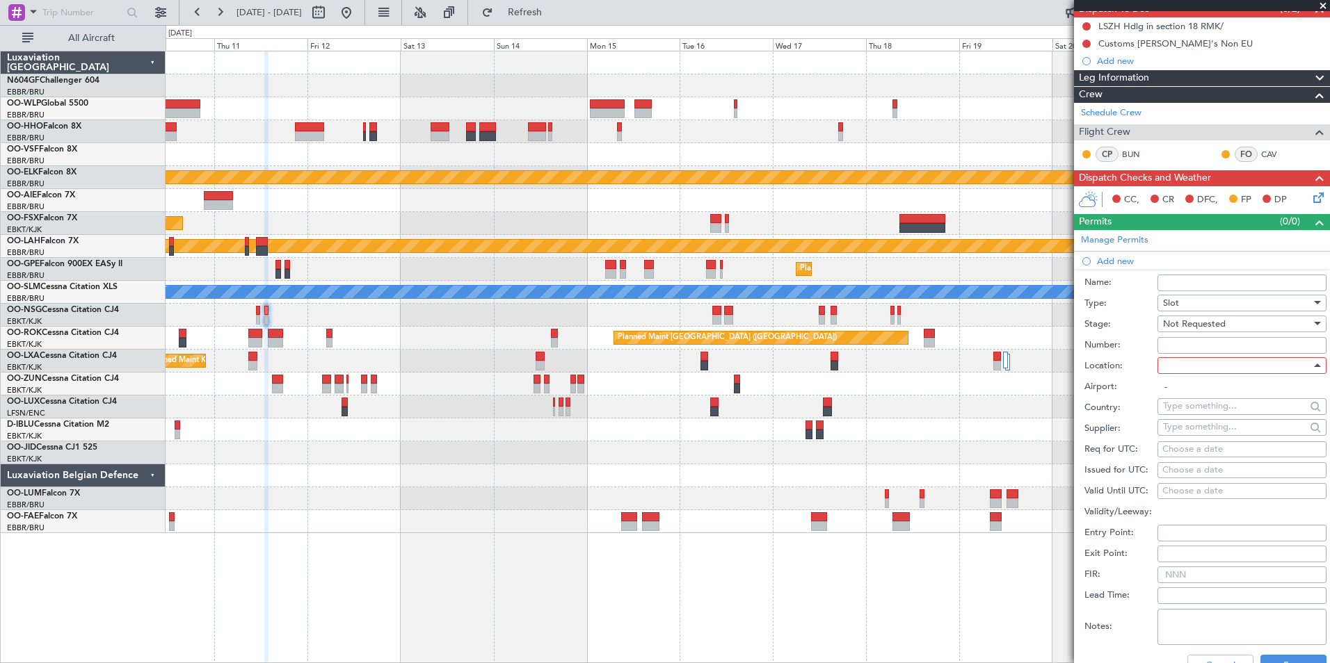
type input "LSZH / ZRH"
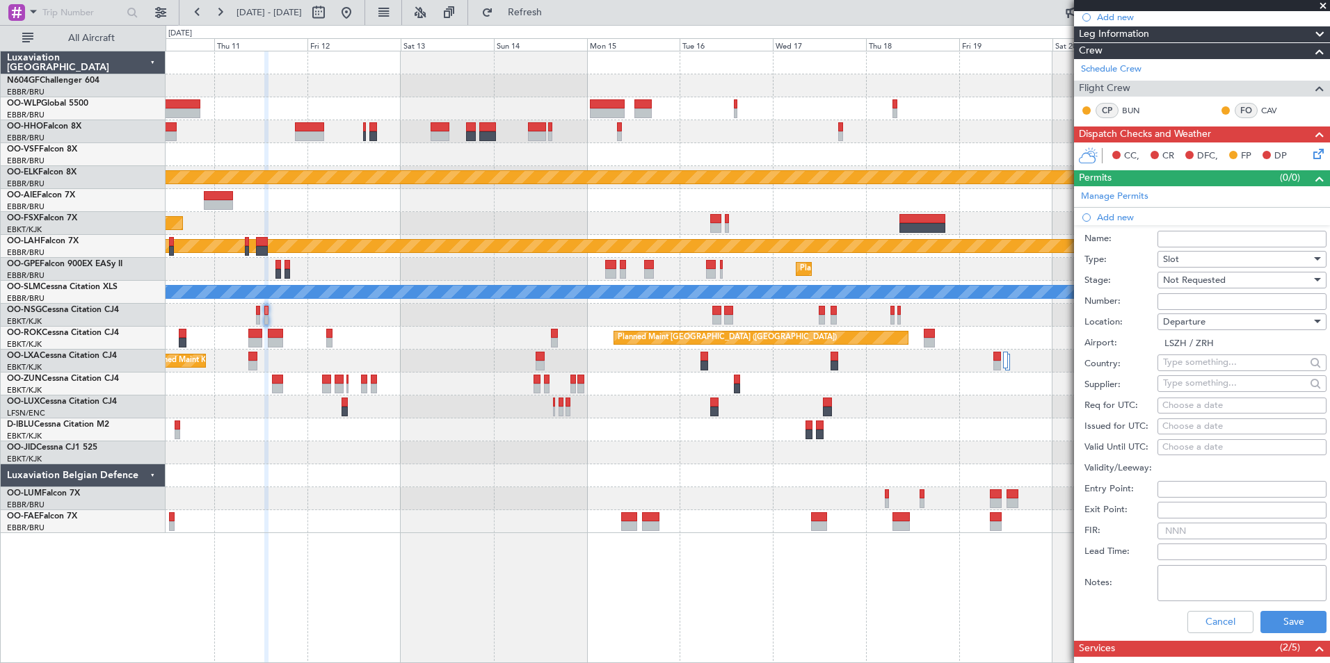
scroll to position [182, 0]
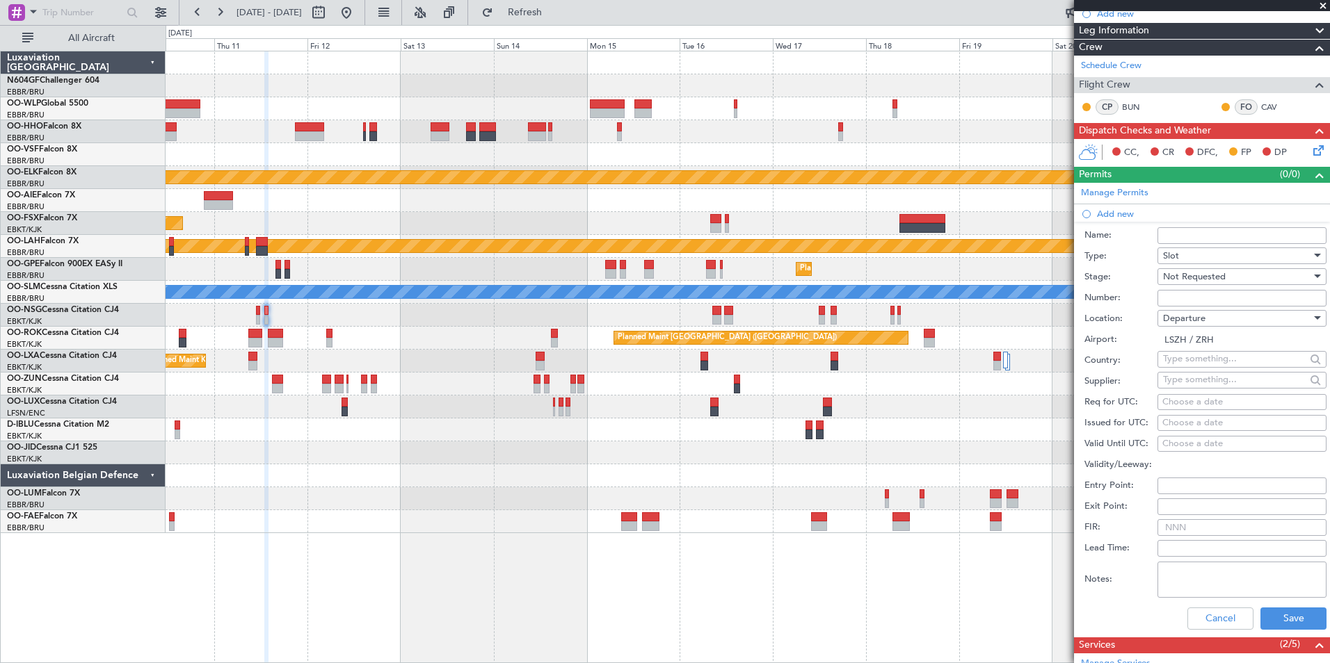
click at [1203, 401] on div "Choose a date" at bounding box center [1241, 403] width 159 height 14
select select "8"
select select "2025"
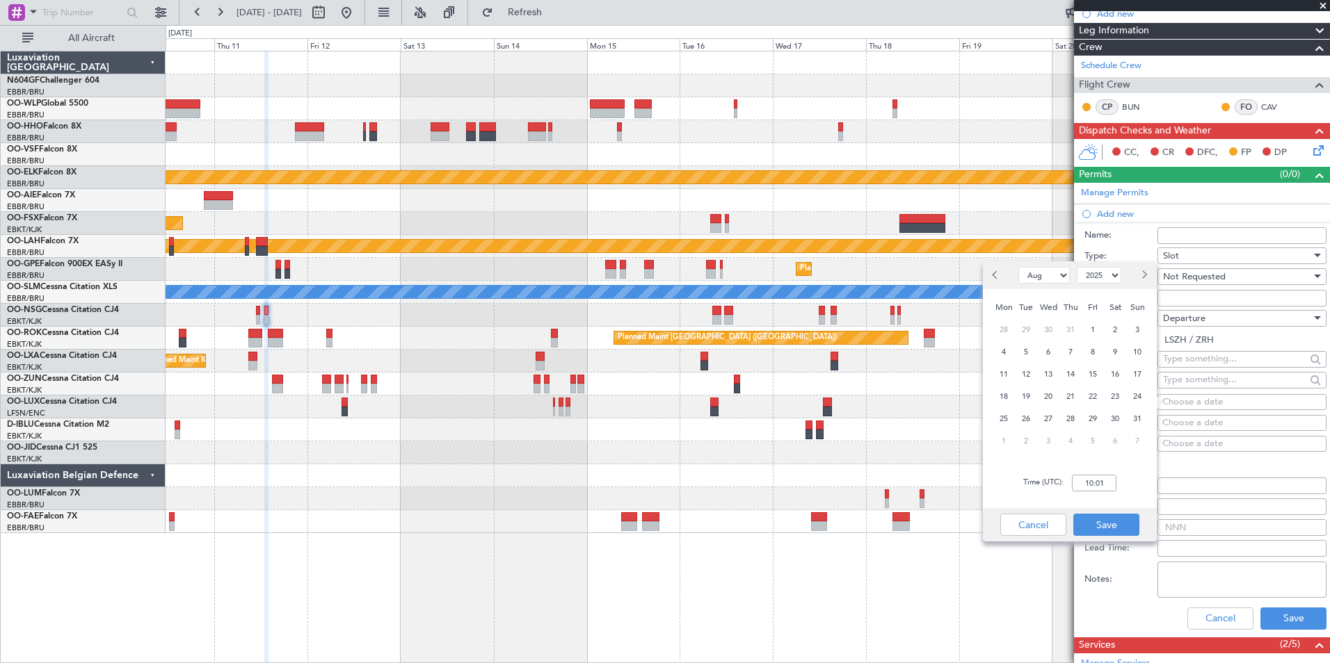
click at [1137, 277] on button "Next month" at bounding box center [1143, 275] width 15 height 22
select select "9"
click at [1068, 355] on span "11" at bounding box center [1070, 352] width 17 height 17
click at [1095, 482] on input "00:00" at bounding box center [1094, 483] width 45 height 17
type input "13:00"
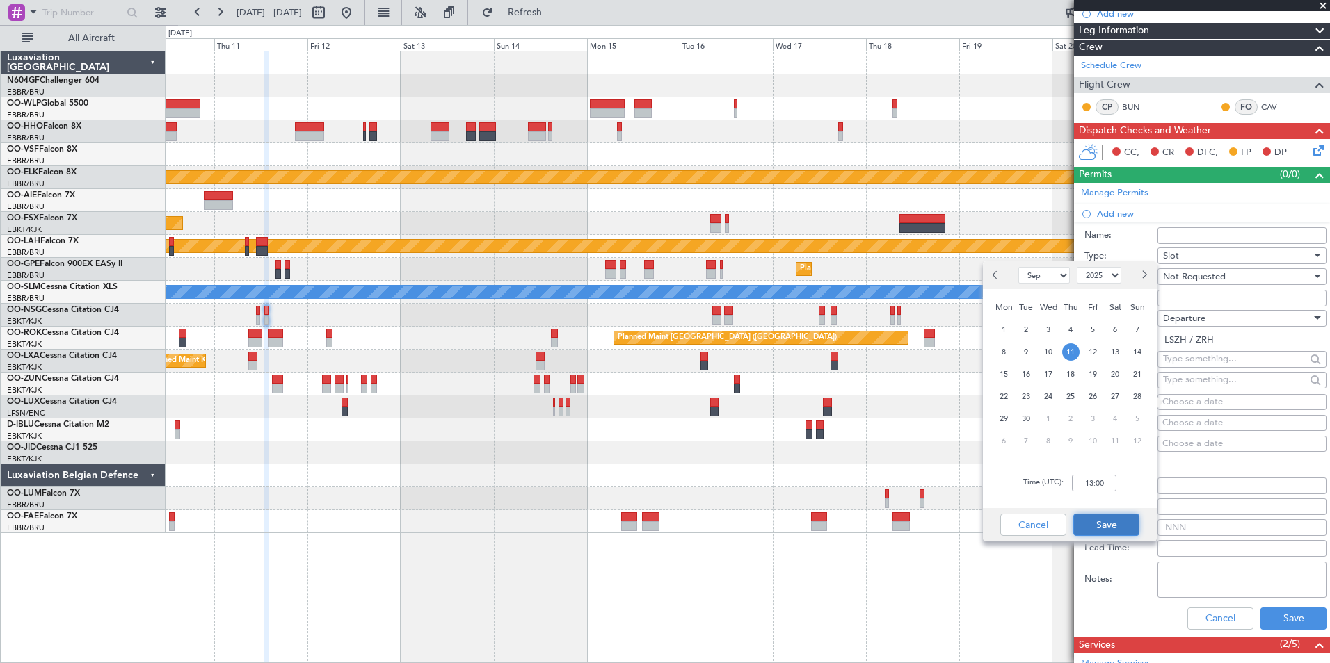
click at [1106, 522] on button "Save" at bounding box center [1106, 525] width 66 height 22
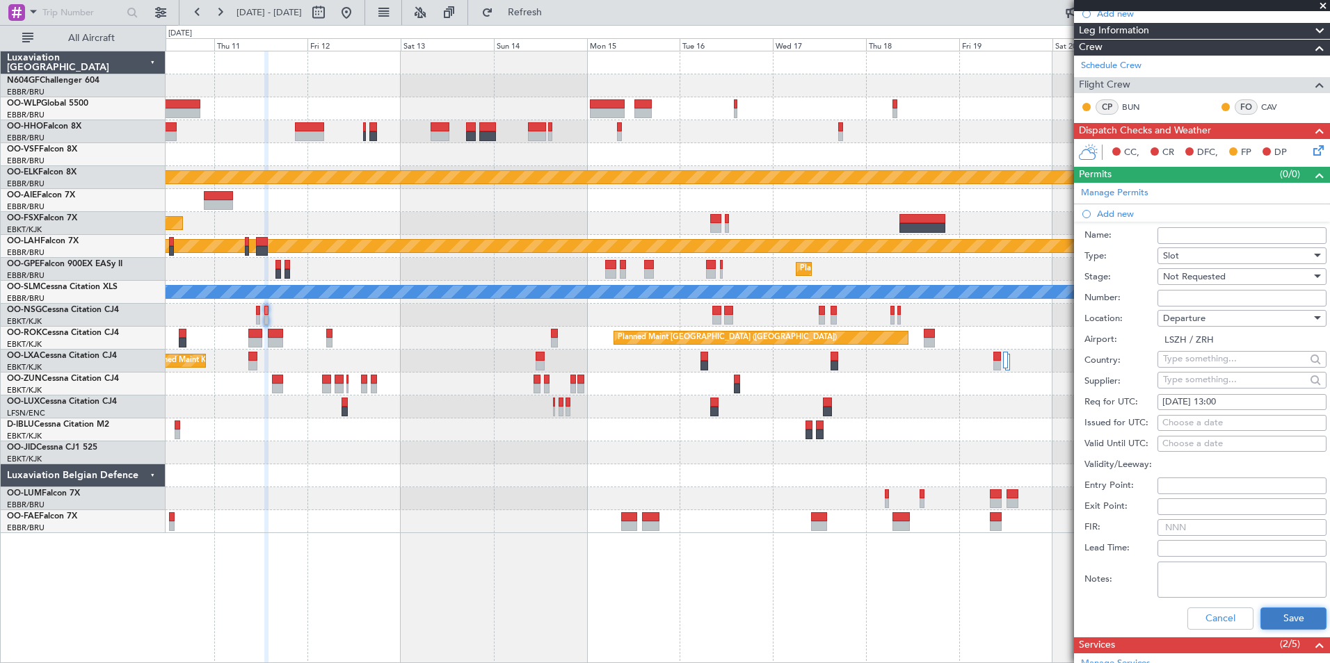
click at [1288, 616] on button "Save" at bounding box center [1293, 619] width 66 height 22
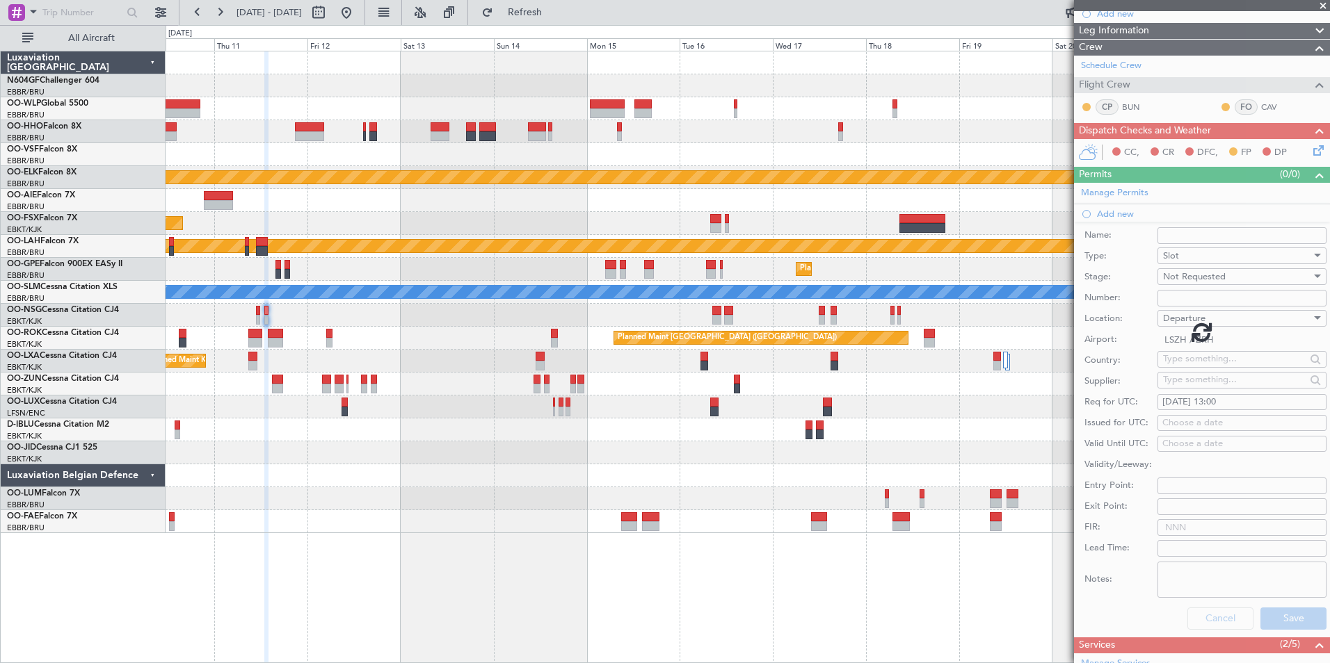
scroll to position [6, 0]
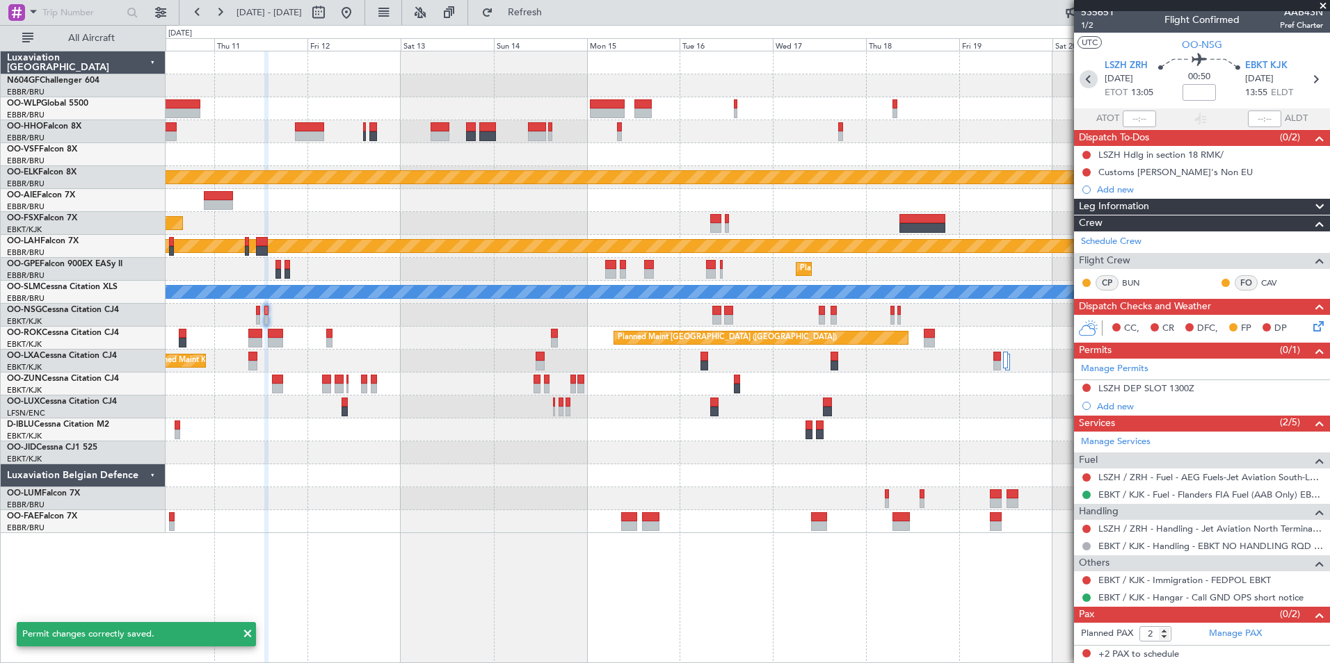
click at [1088, 81] on icon at bounding box center [1088, 79] width 18 height 18
type input "0"
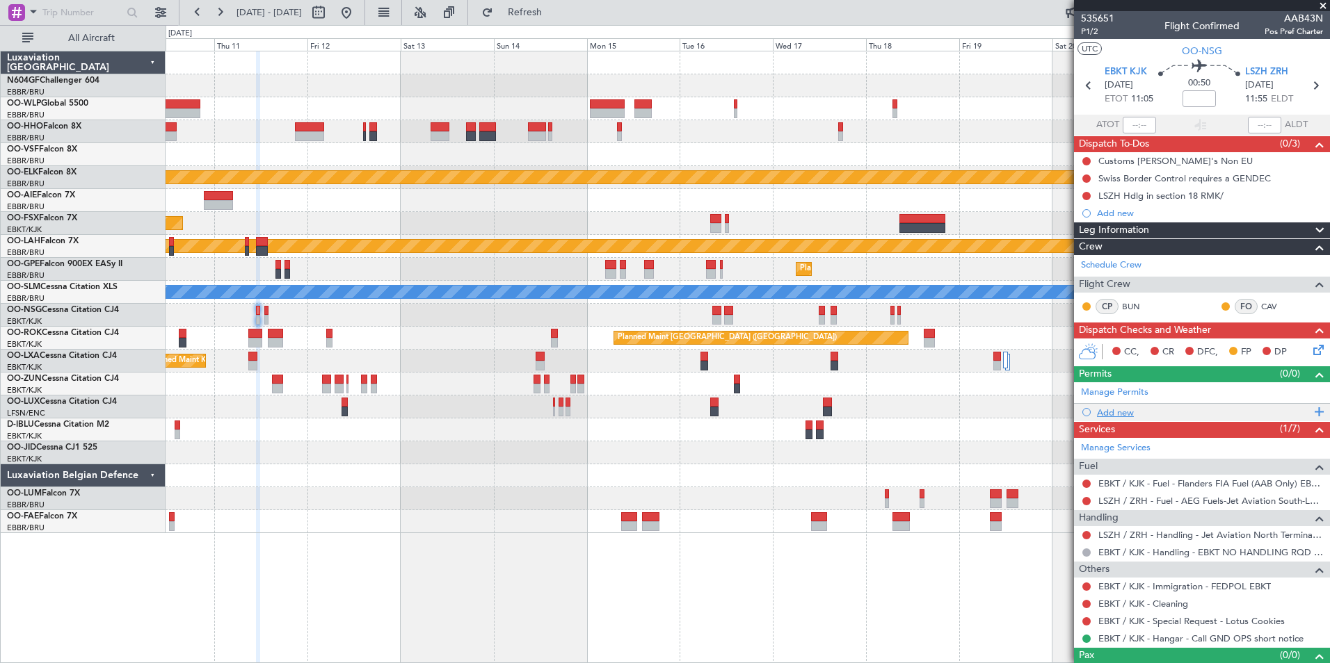
click at [1119, 417] on div "Add new" at bounding box center [1204, 413] width 214 height 12
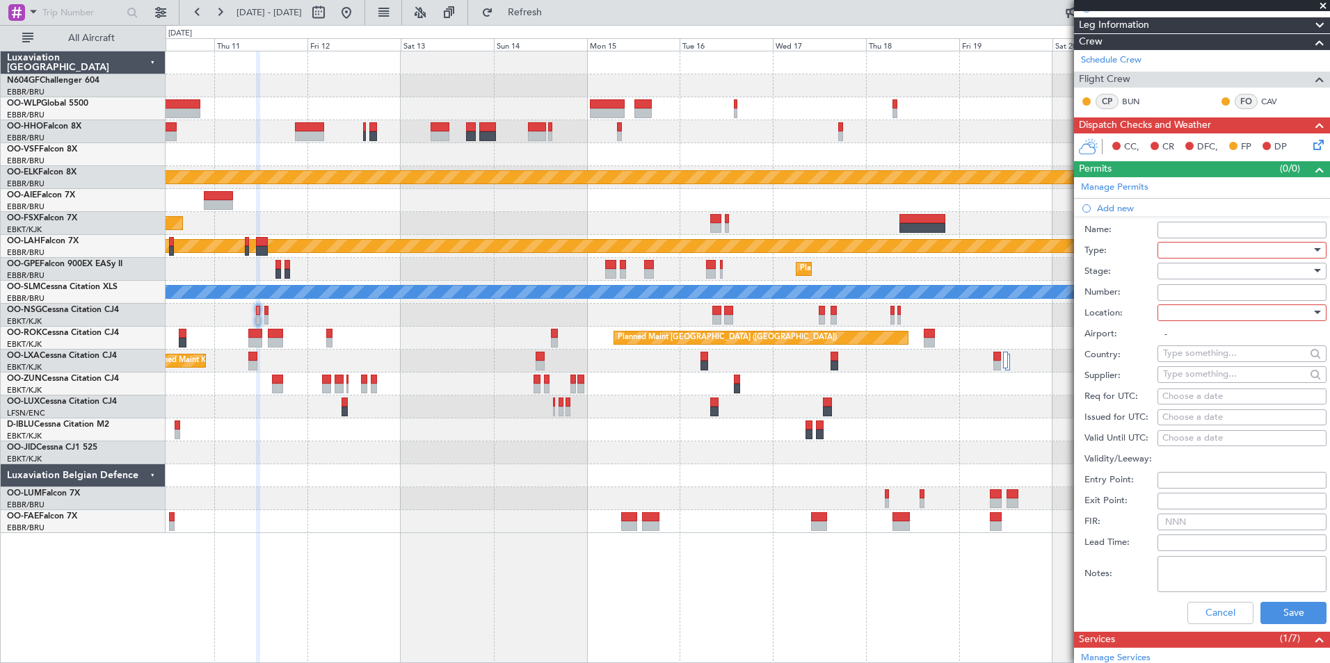
scroll to position [206, 0]
click at [1194, 245] on div at bounding box center [1237, 249] width 148 height 21
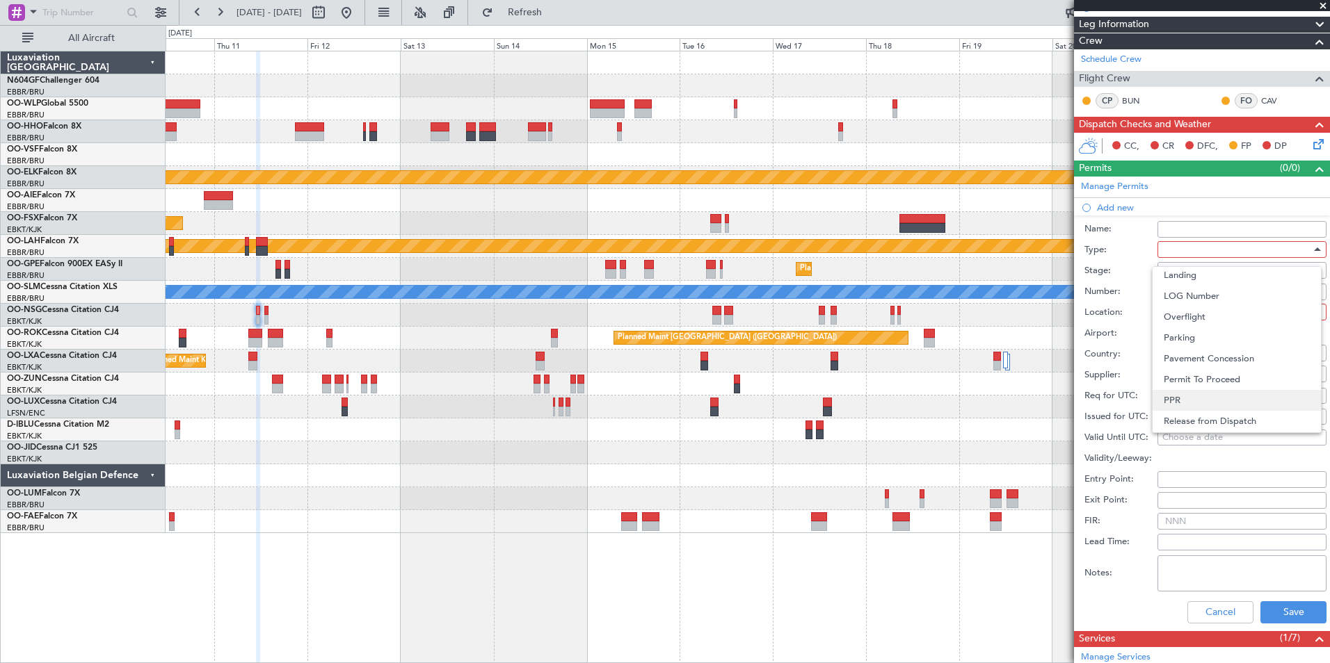
scroll to position [419, 0]
click at [1201, 386] on span "Slot" at bounding box center [1237, 380] width 146 height 21
click at [1196, 319] on div at bounding box center [1237, 312] width 148 height 21
click at [1216, 378] on span "Arrival" at bounding box center [1237, 381] width 146 height 21
type input "LSZH / ZRH"
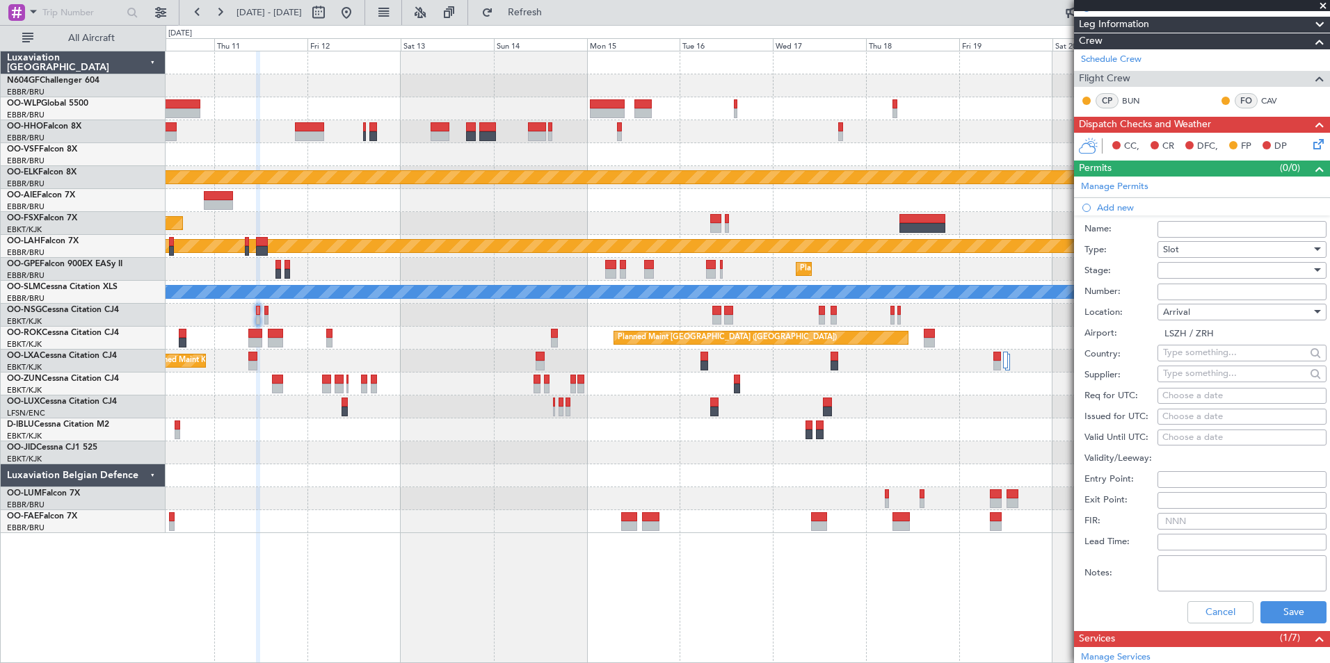
click at [1215, 398] on div "Choose a date" at bounding box center [1241, 396] width 159 height 14
select select "8"
select select "2025"
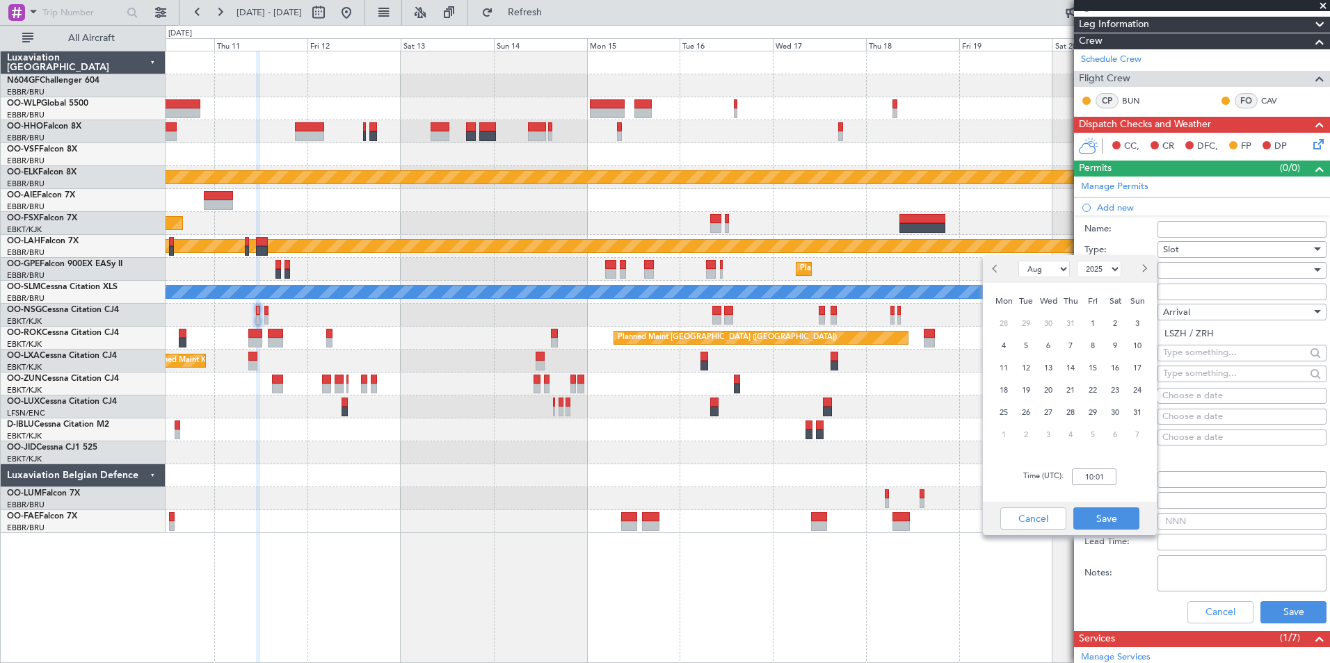
click at [1136, 266] on button "Next month" at bounding box center [1143, 269] width 15 height 22
select select "9"
click at [1068, 347] on span "11" at bounding box center [1070, 345] width 17 height 17
click at [1112, 472] on input "00:00" at bounding box center [1094, 477] width 45 height 17
type input "12:00"
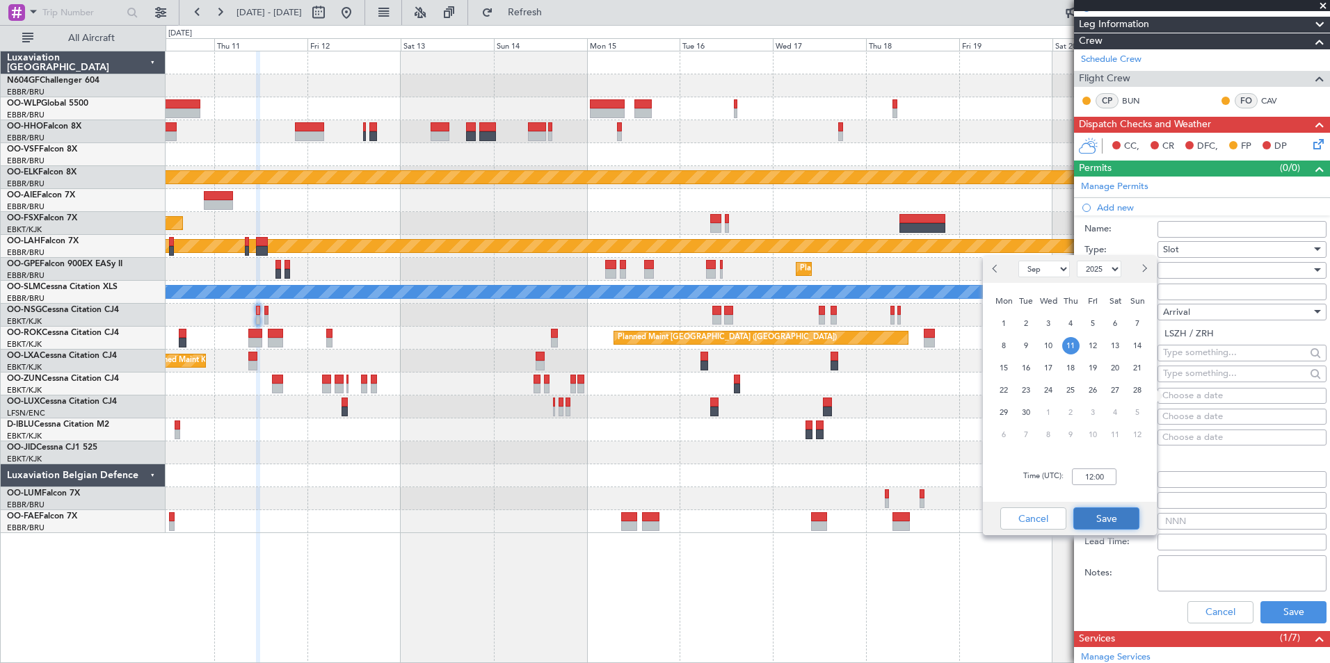
click at [1111, 516] on button "Save" at bounding box center [1106, 519] width 66 height 22
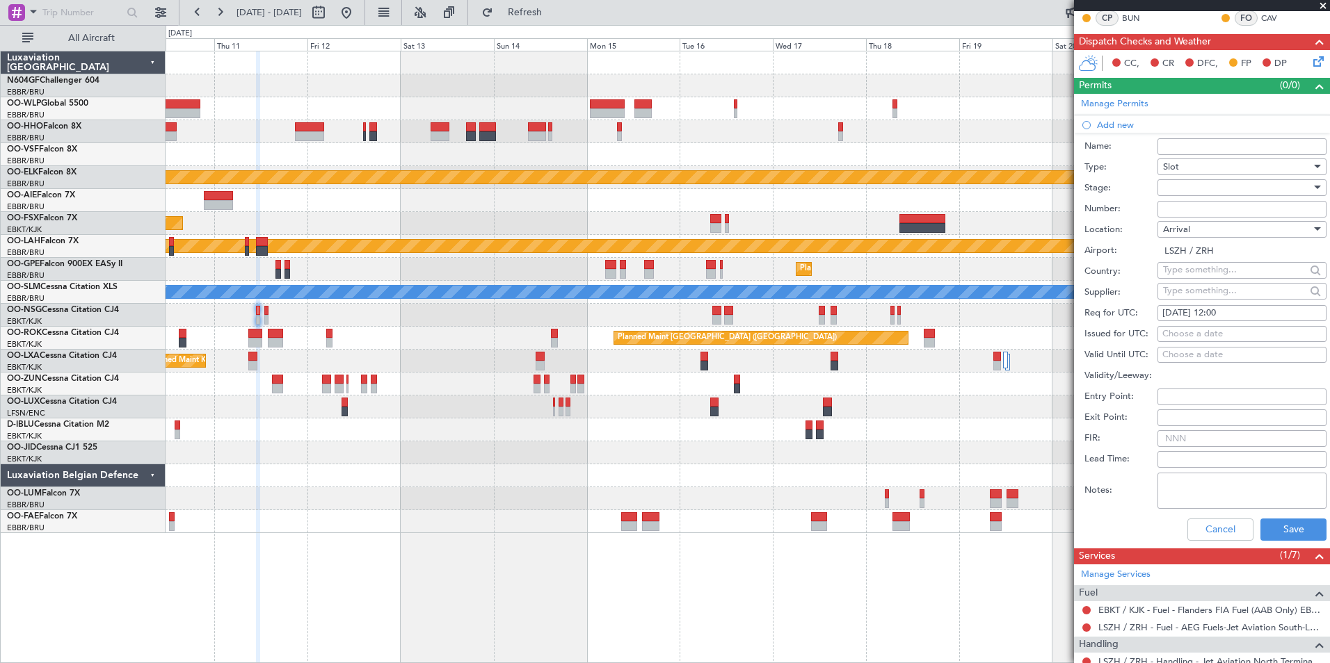
scroll to position [291, 0]
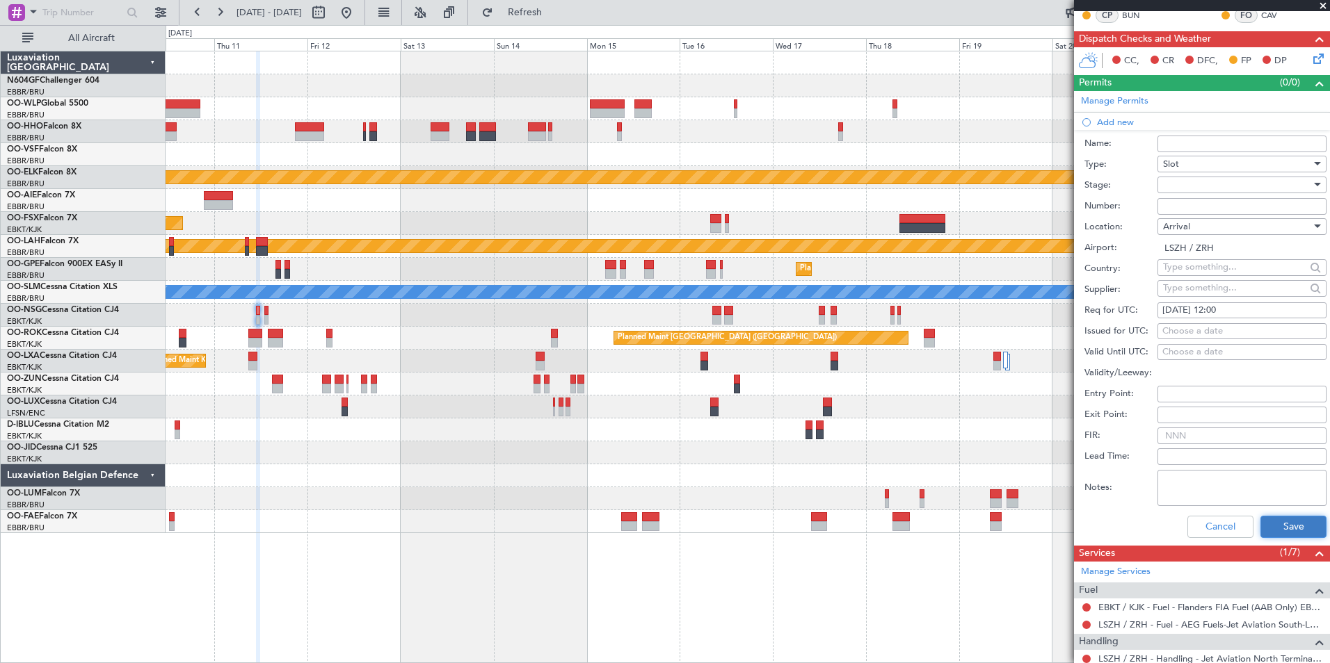
click at [1292, 517] on button "Save" at bounding box center [1293, 527] width 66 height 22
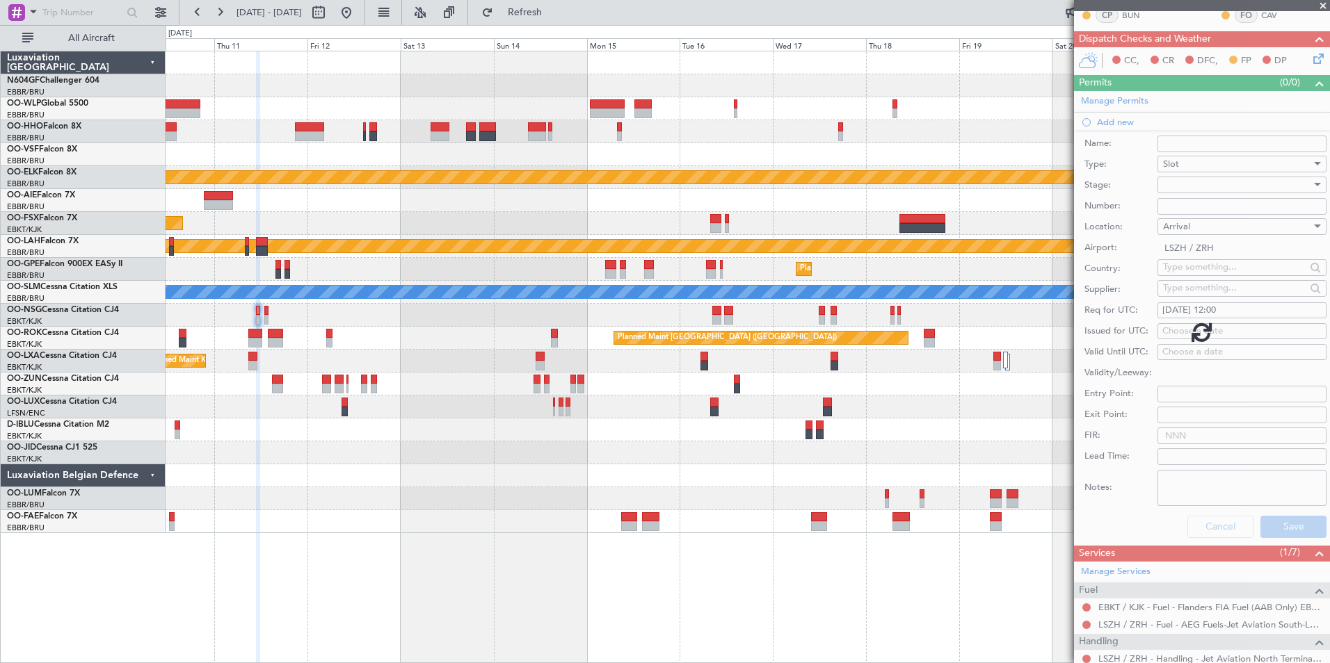
scroll to position [40, 0]
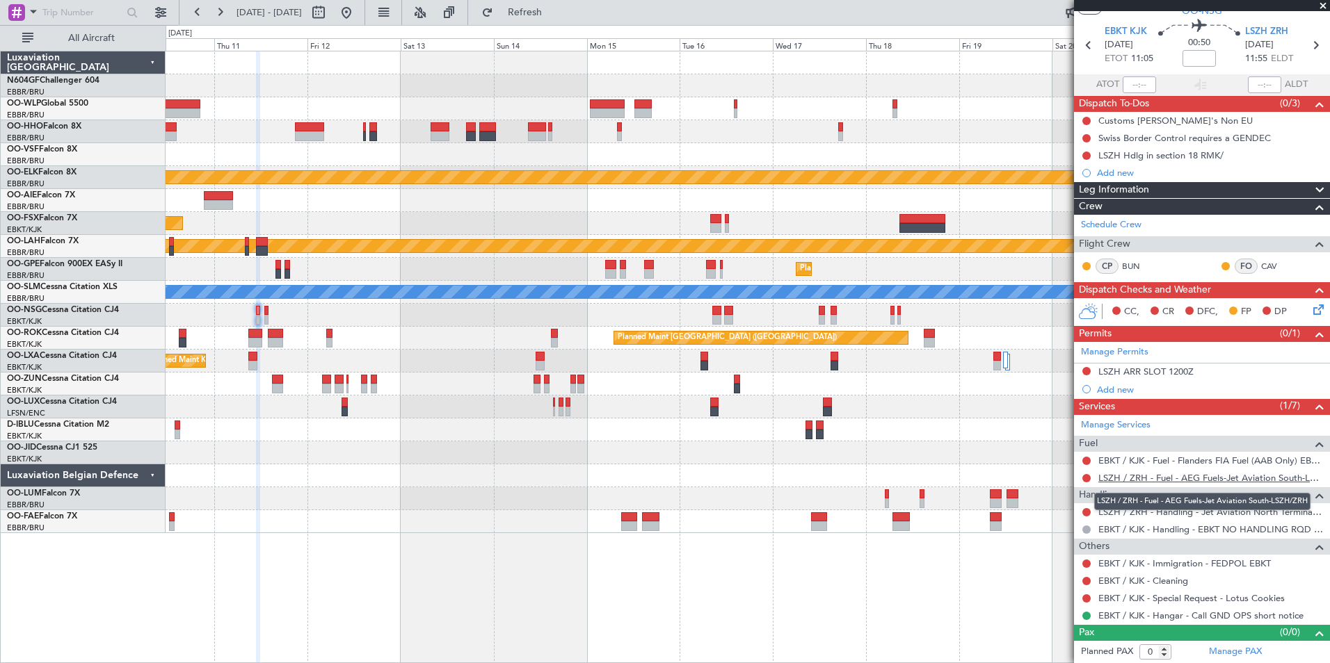
click at [1221, 477] on link "LSZH / ZRH - Fuel - AEG Fuels-Jet Aviation South-LSZH/ZRH" at bounding box center [1210, 478] width 225 height 12
click at [547, 19] on button "Refresh" at bounding box center [516, 12] width 83 height 22
click at [1306, 51] on icon at bounding box center [1315, 45] width 18 height 18
type input "2"
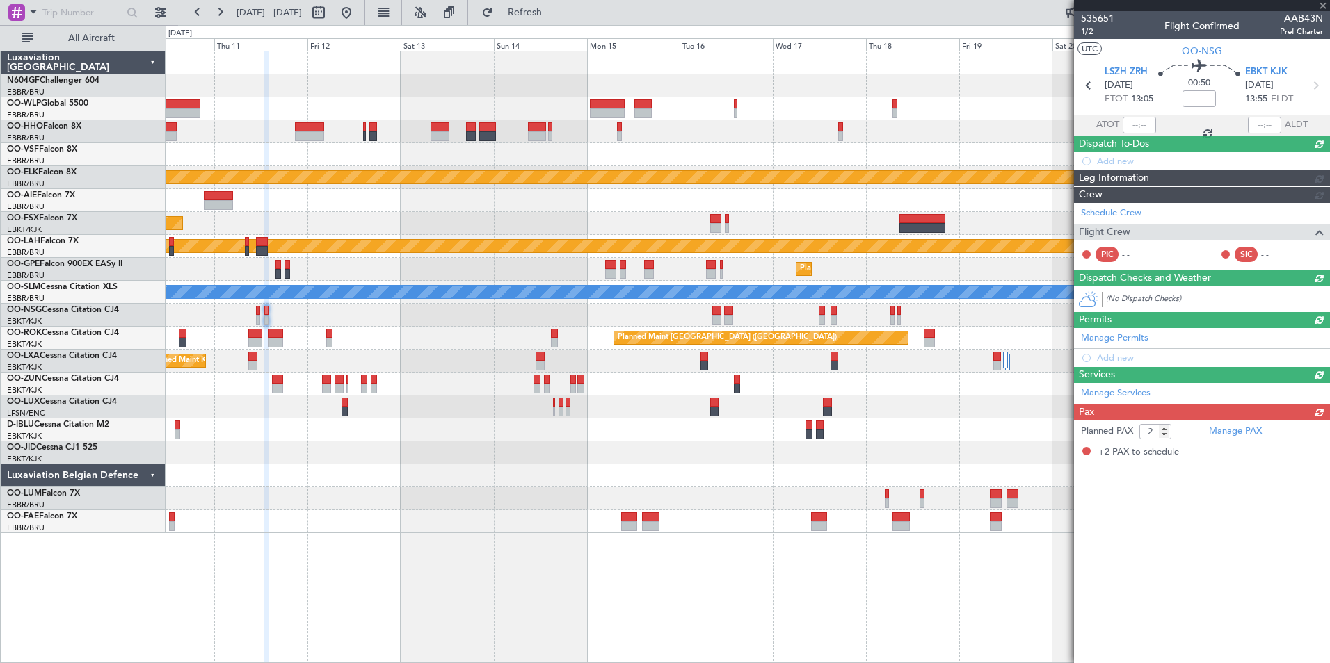
scroll to position [0, 0]
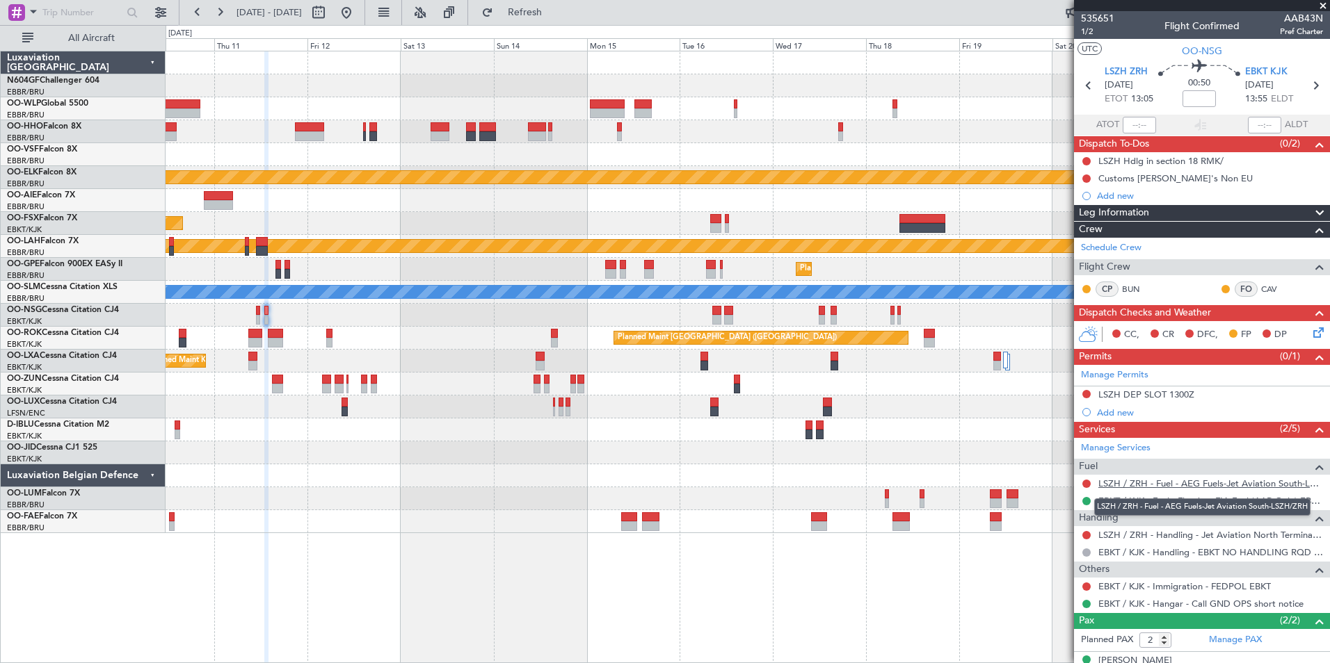
click at [1178, 483] on link "LSZH / ZRH - Fuel - AEG Fuels-Jet Aviation South-LSZH/ZRH" at bounding box center [1210, 484] width 225 height 12
click at [554, 8] on span "Refresh" at bounding box center [525, 13] width 58 height 10
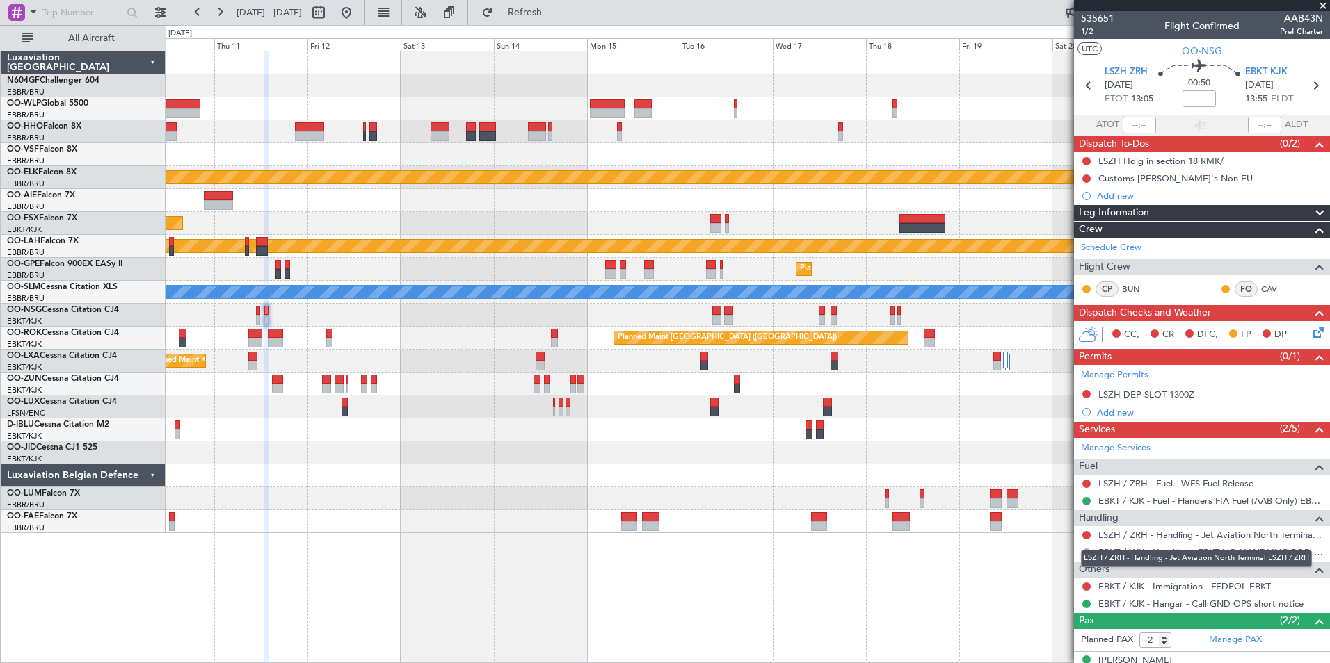
click at [1275, 537] on link "LSZH / ZRH - Handling - Jet Aviation North Terminal LSZH / ZRH" at bounding box center [1210, 535] width 225 height 12
click at [558, 7] on button "Refresh" at bounding box center [516, 12] width 83 height 22
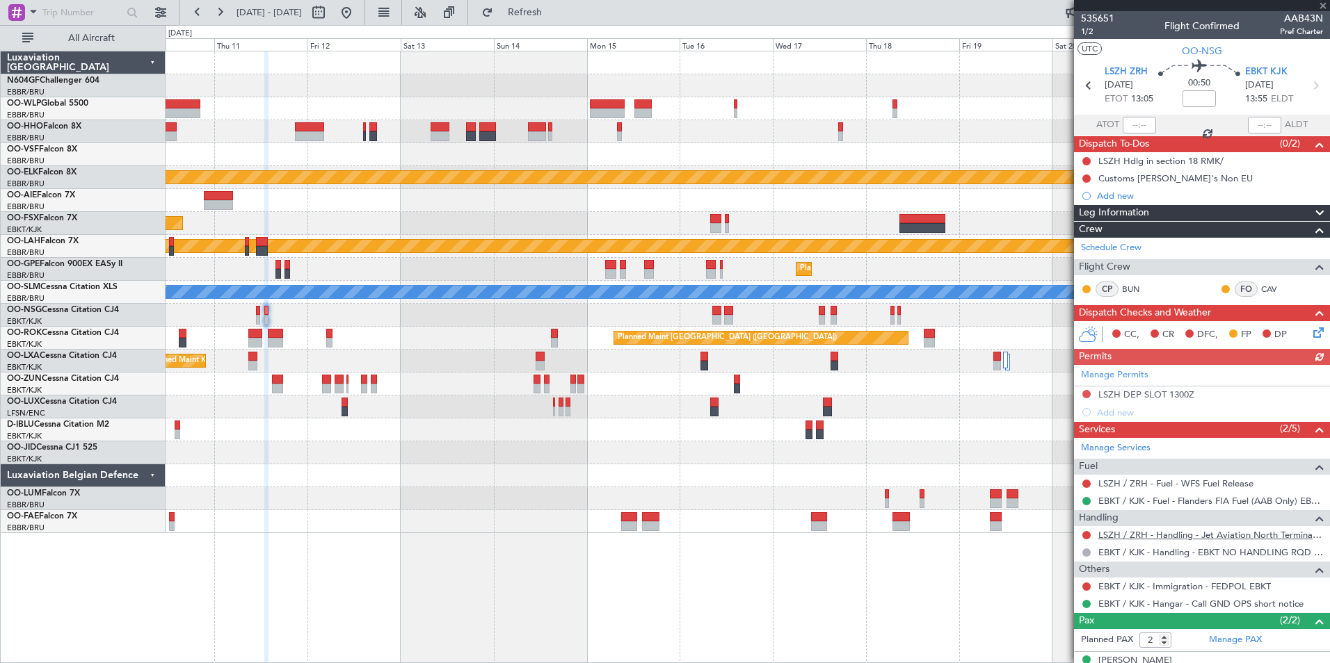
click at [1199, 538] on link "LSZH / ZRH - Handling - Jet Aviation North Terminal LSZH / ZRH" at bounding box center [1210, 535] width 225 height 12
click at [365, 12] on fb-range-datepicker "10 Sep 2025 - 22 Sep 2025" at bounding box center [272, 12] width 186 height 25
click at [357, 11] on button at bounding box center [346, 12] width 22 height 22
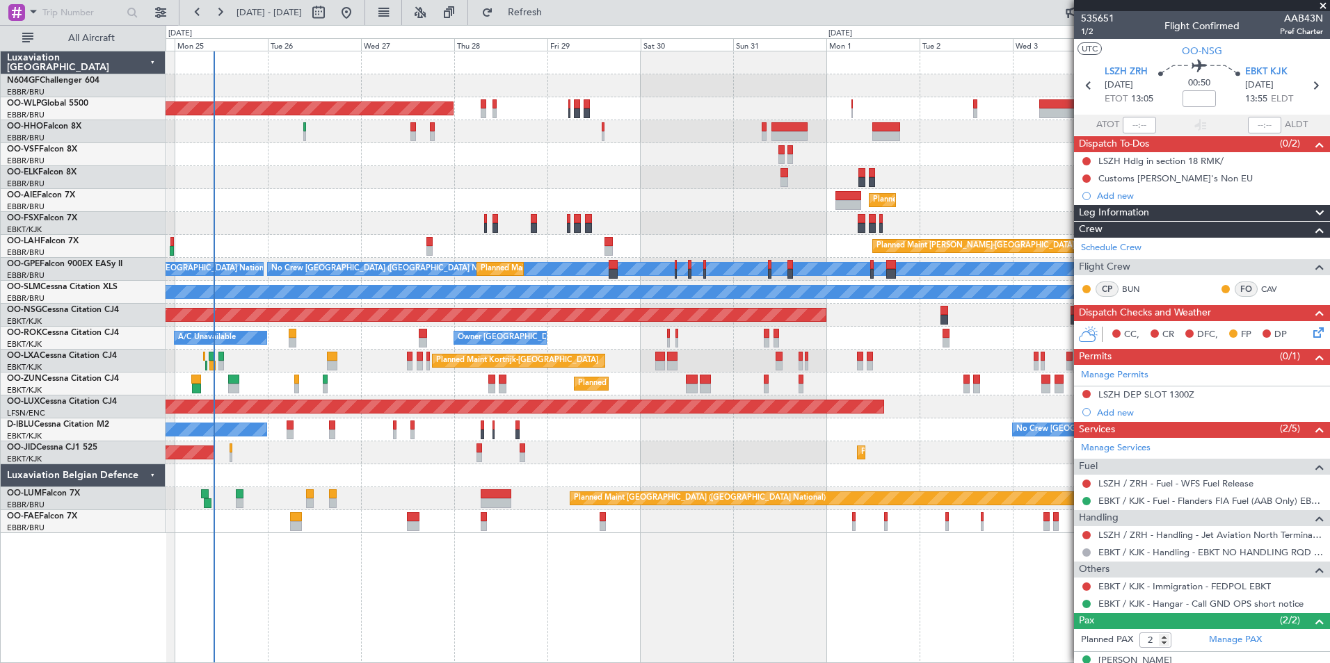
click at [234, 556] on div "Planned Maint Berlin (Brandenburg) Planned Maint Kortrijk-Wevelgem Planned Main…" at bounding box center [748, 357] width 1164 height 613
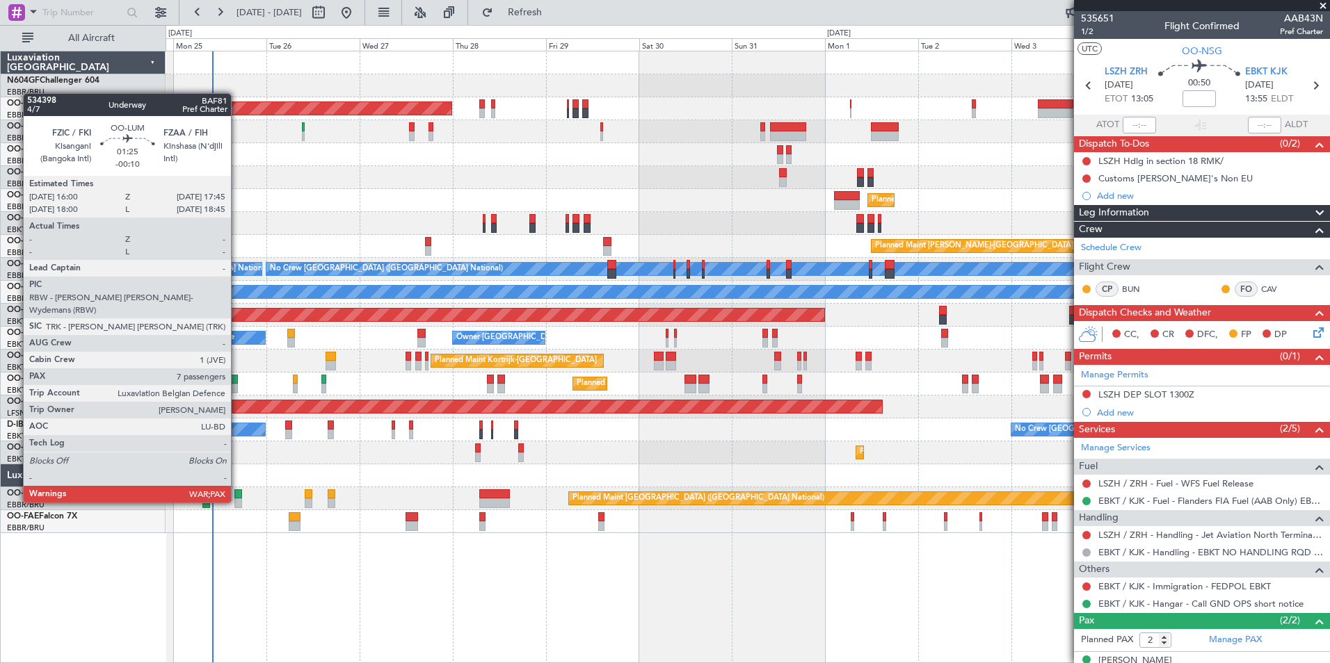
click at [237, 501] on div at bounding box center [237, 504] width 7 height 10
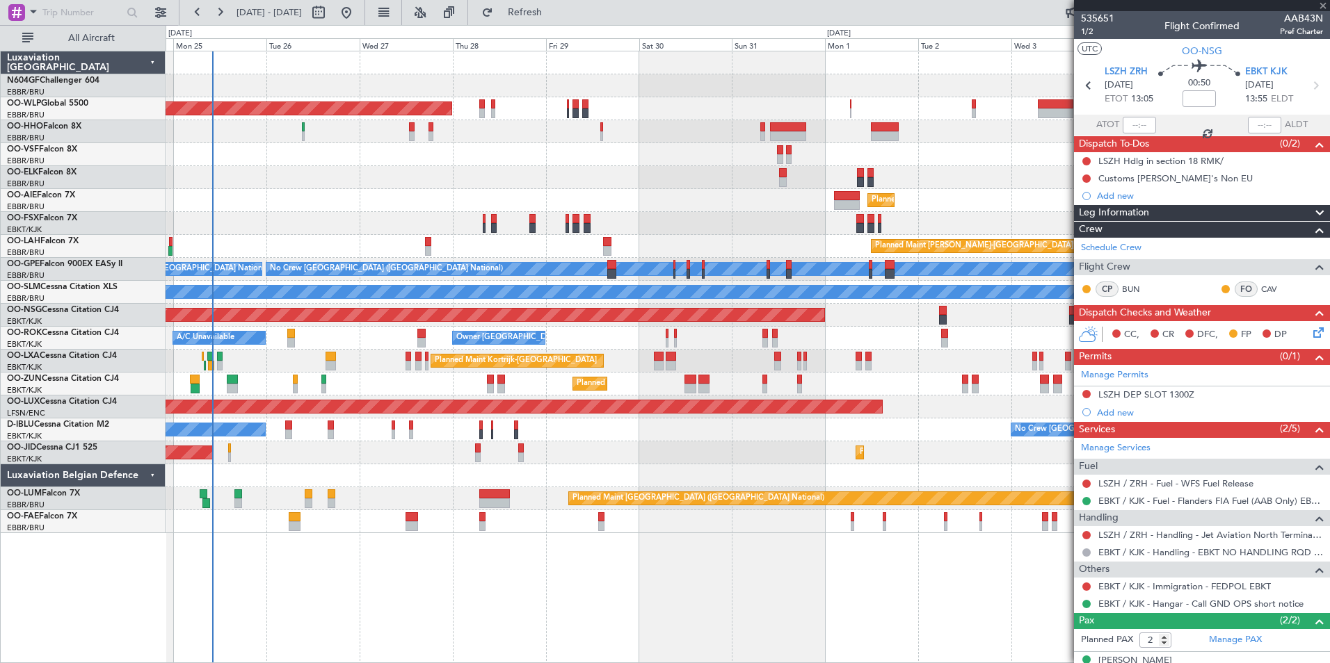
type input "-00:10"
type input "7"
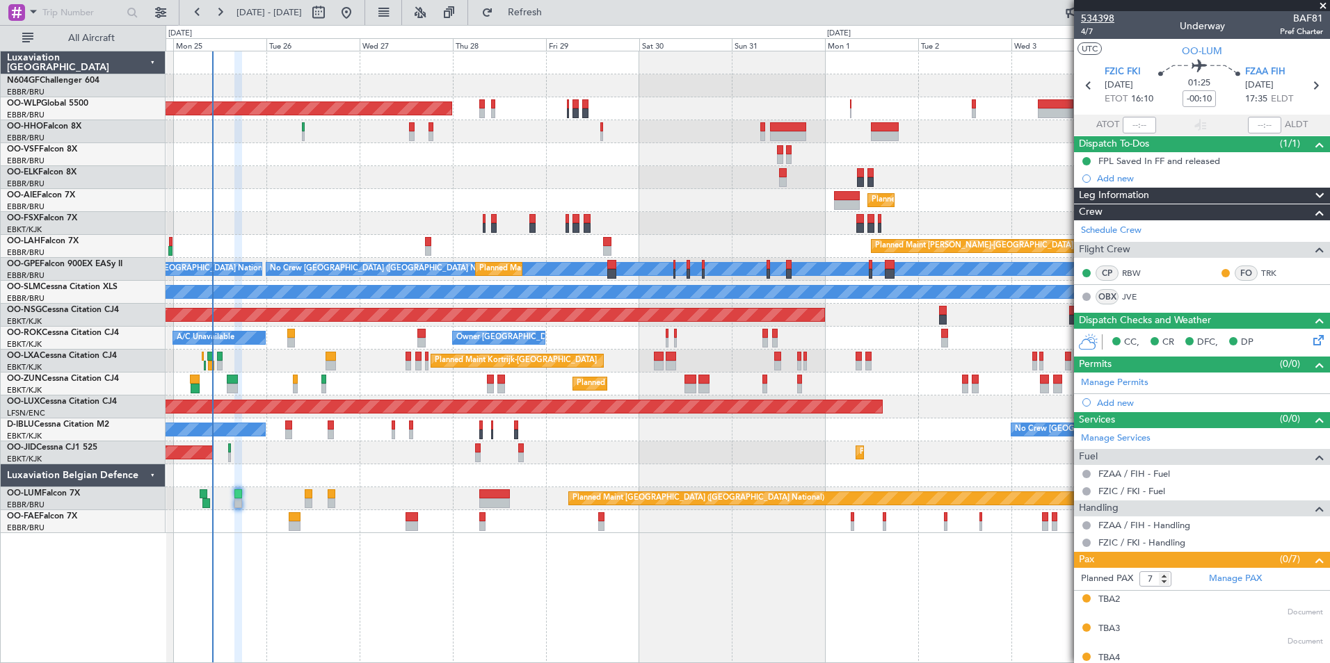
click at [1095, 25] on span "534398" at bounding box center [1097, 18] width 33 height 15
click at [1093, 28] on span "4/7" at bounding box center [1097, 32] width 33 height 12
click at [452, 201] on div "Planned Maint Berlin (Brandenburg) Planned Maint Kortrijk-Wevelgem Planned Main…" at bounding box center [748, 292] width 1164 height 482
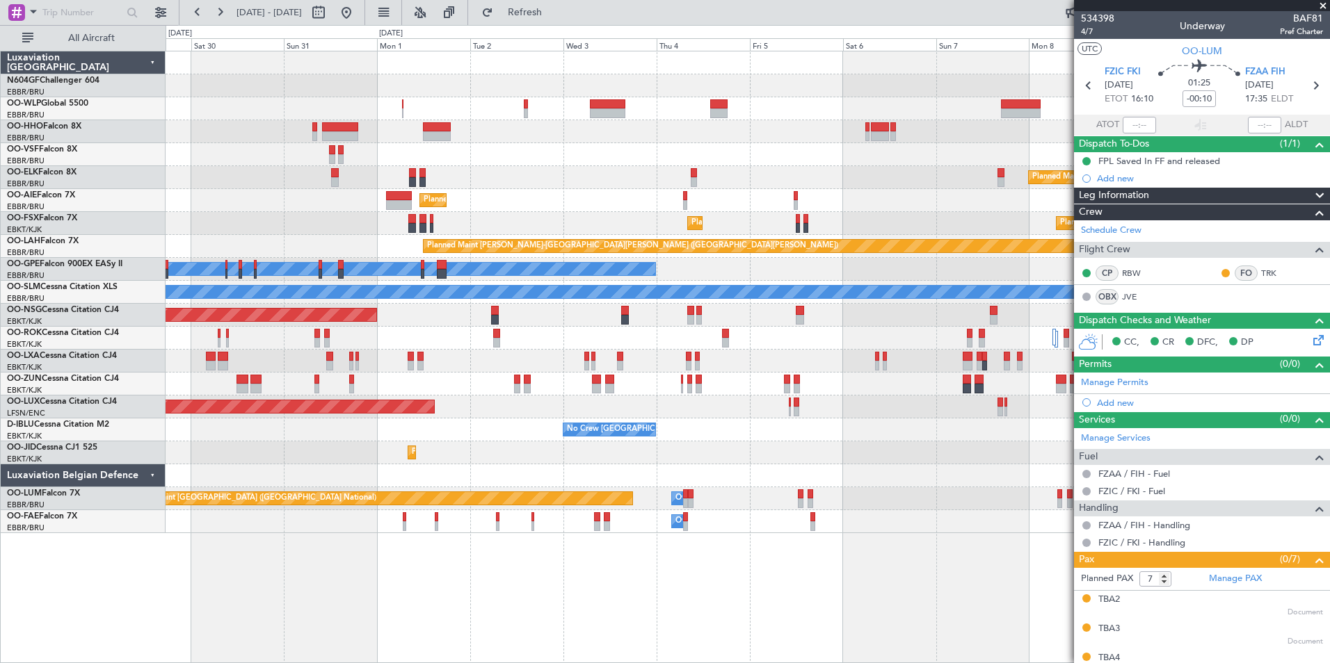
click at [367, 201] on div "Planned Maint [GEOGRAPHIC_DATA] ([GEOGRAPHIC_DATA])" at bounding box center [748, 200] width 1164 height 23
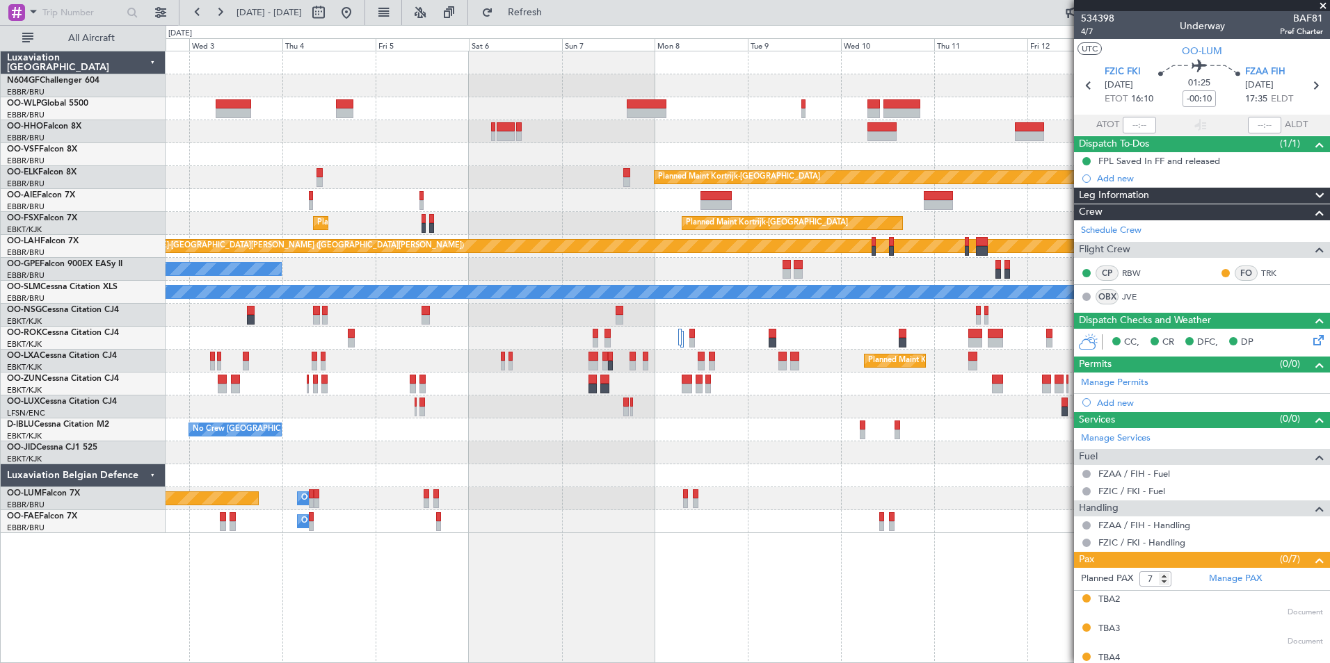
click at [418, 230] on div "Planned Maint Kortrijk-Wevelgem Planned Maint Kortrijk-Wevelgem" at bounding box center [748, 223] width 1164 height 23
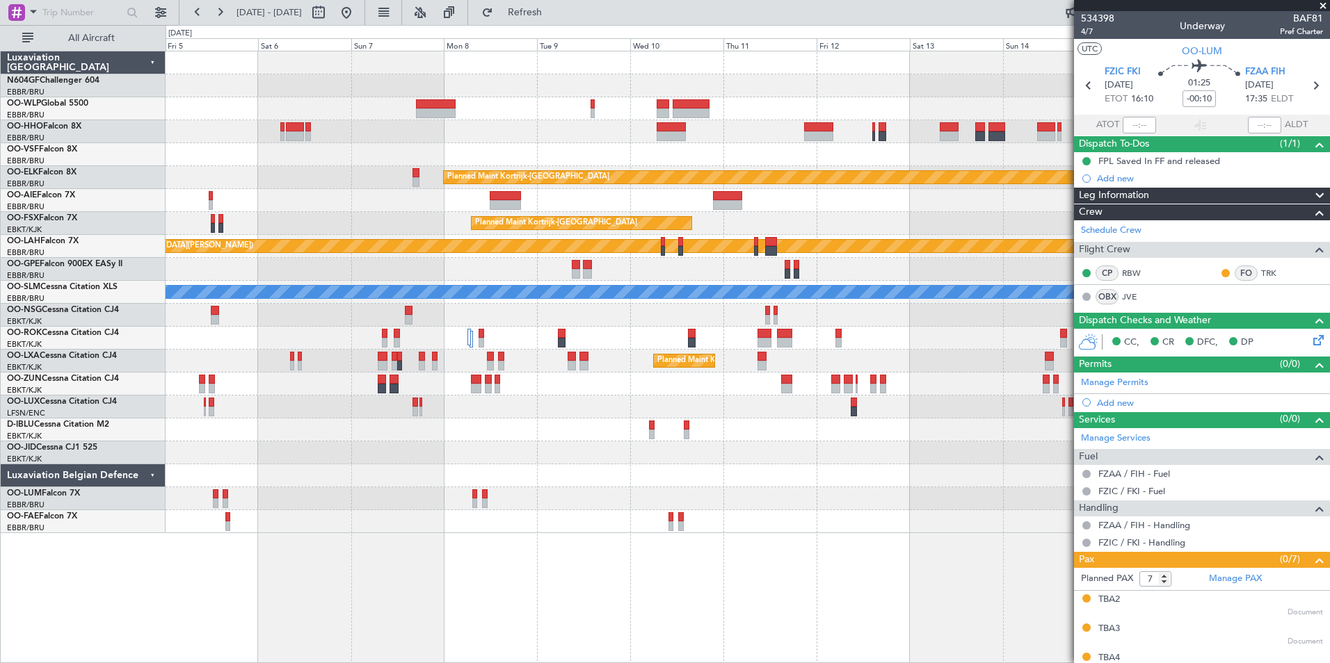
click at [467, 252] on div "Planned Maint Kortrijk-Wevelgem Planned Maint Kortrijk-Wevelgem Planned Maint K…" at bounding box center [748, 292] width 1164 height 482
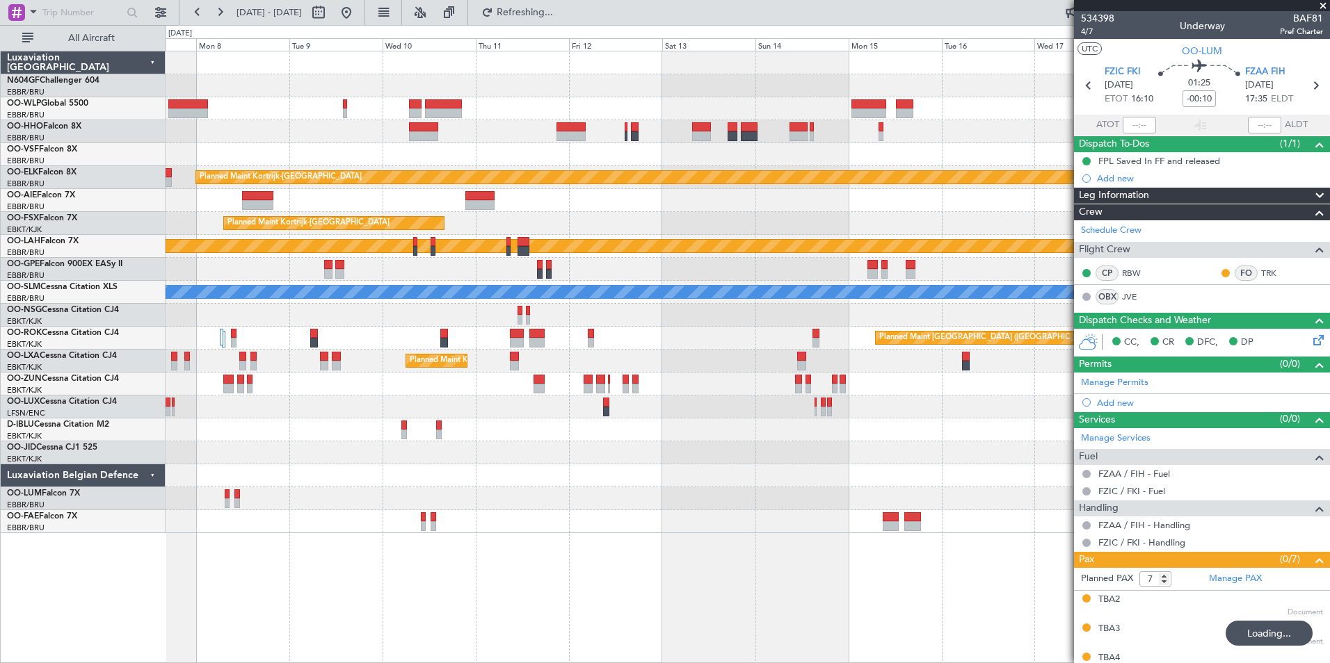
click at [533, 209] on div "Planned Maint Kortrijk-Wevelgem Planned Maint Kortrijk-Wevelgem Planned Maint A…" at bounding box center [748, 292] width 1164 height 482
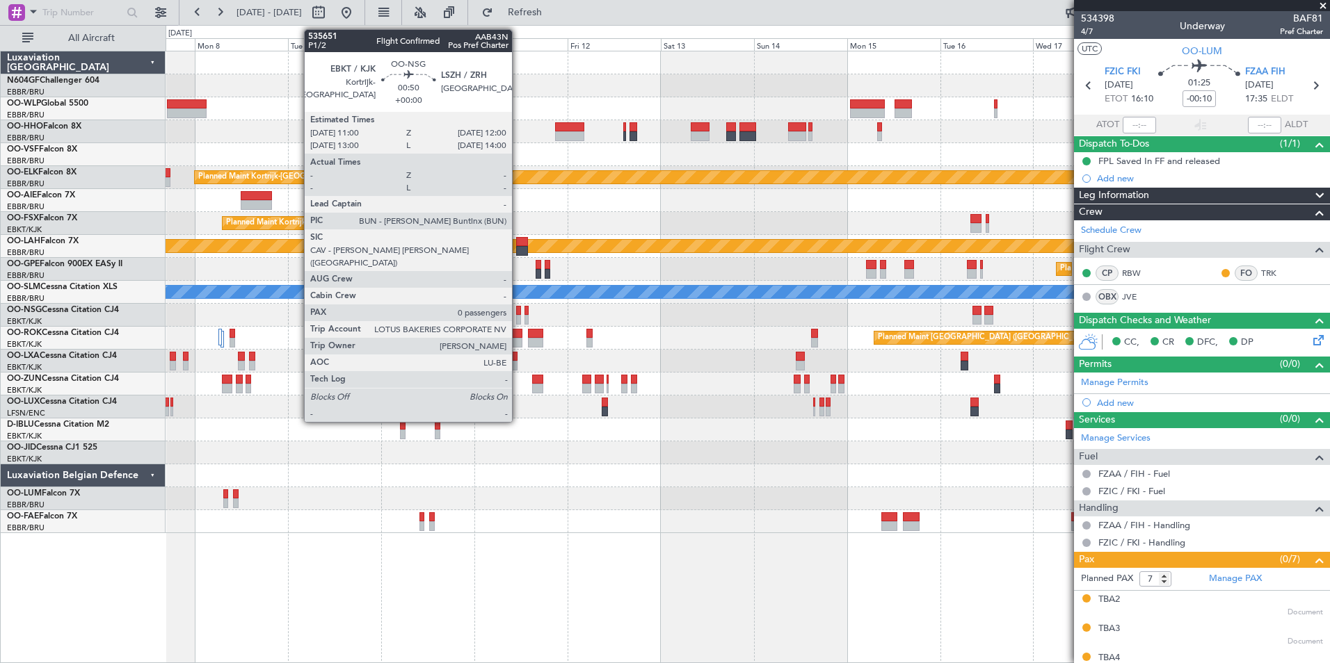
click at [518, 310] on div at bounding box center [518, 311] width 4 height 10
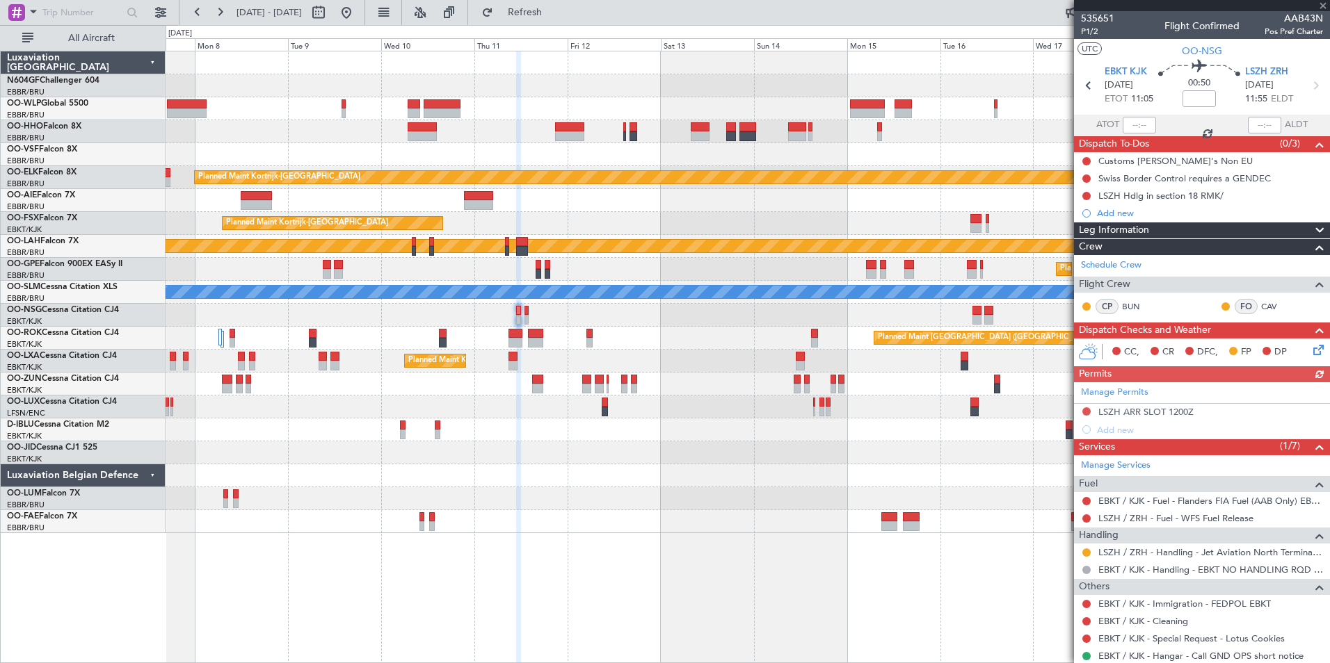
click at [1086, 410] on div "Manage Permits LSZH ARR SLOT 1200Z Add new" at bounding box center [1202, 411] width 256 height 56
click at [1086, 411] on div "Manage Permits LSZH ARR SLOT 1200Z Add new" at bounding box center [1202, 411] width 256 height 56
click at [1086, 411] on button at bounding box center [1086, 412] width 8 height 8
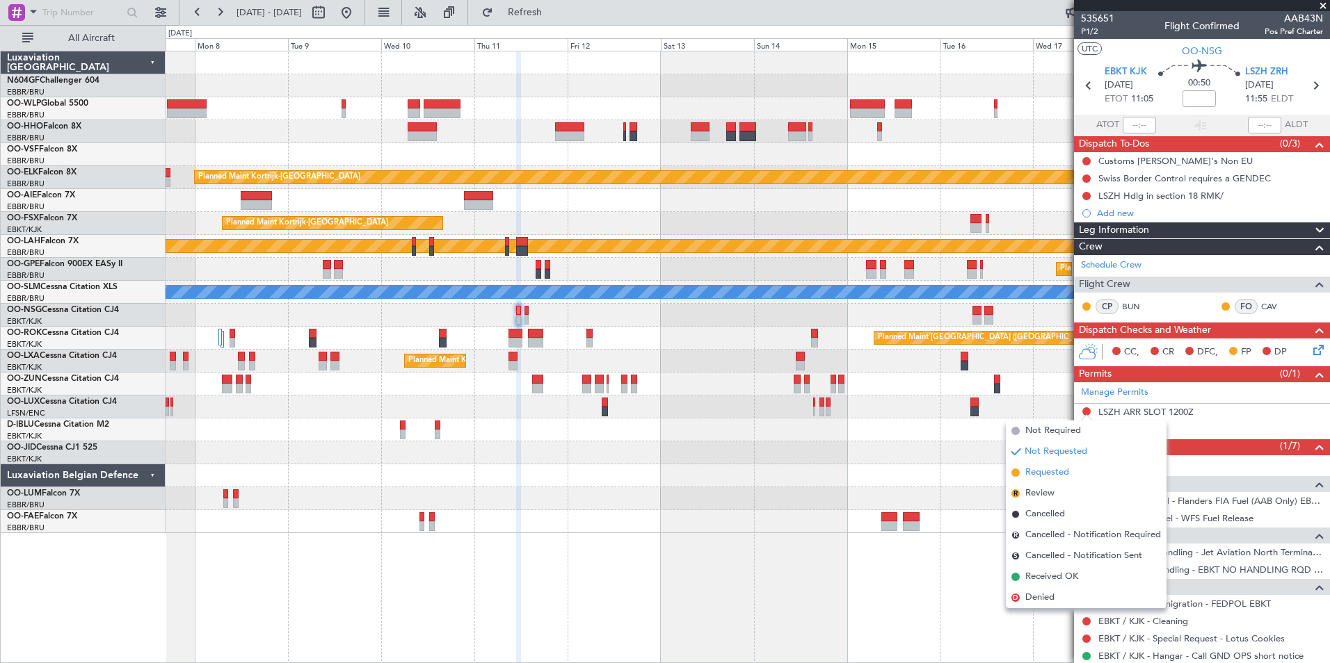
click at [1068, 473] on span "Requested" at bounding box center [1047, 473] width 44 height 14
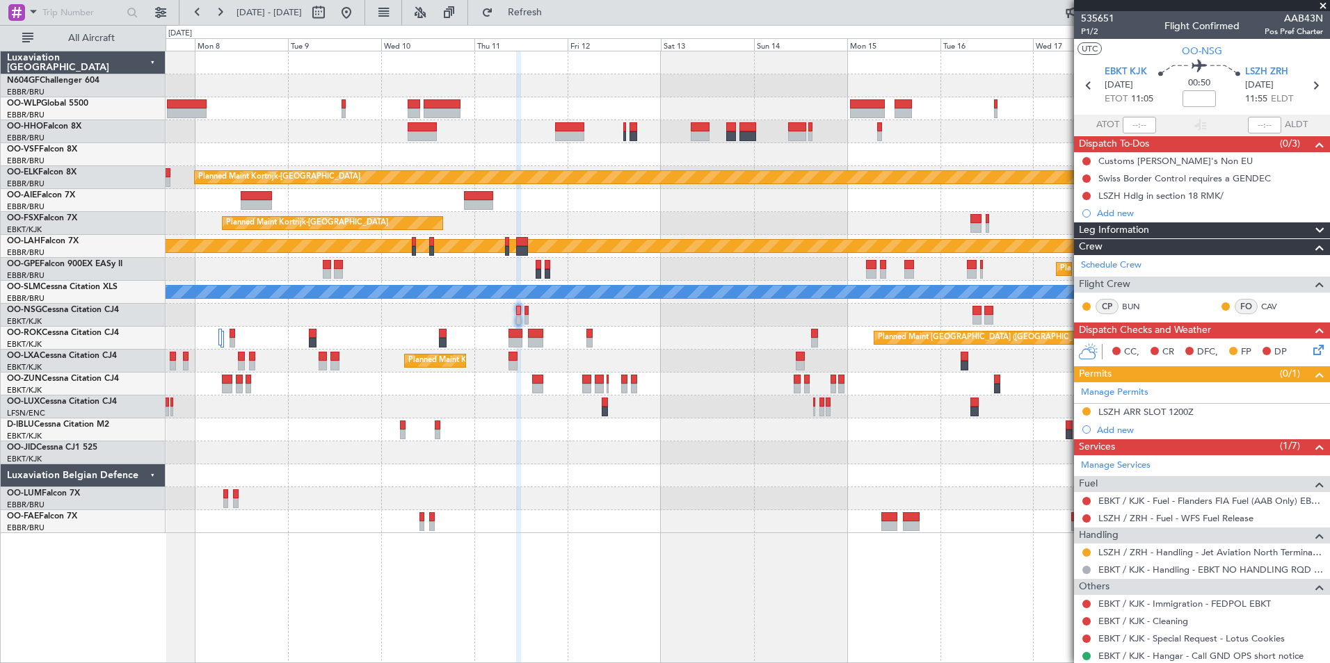
click at [1310, 353] on icon at bounding box center [1315, 347] width 11 height 11
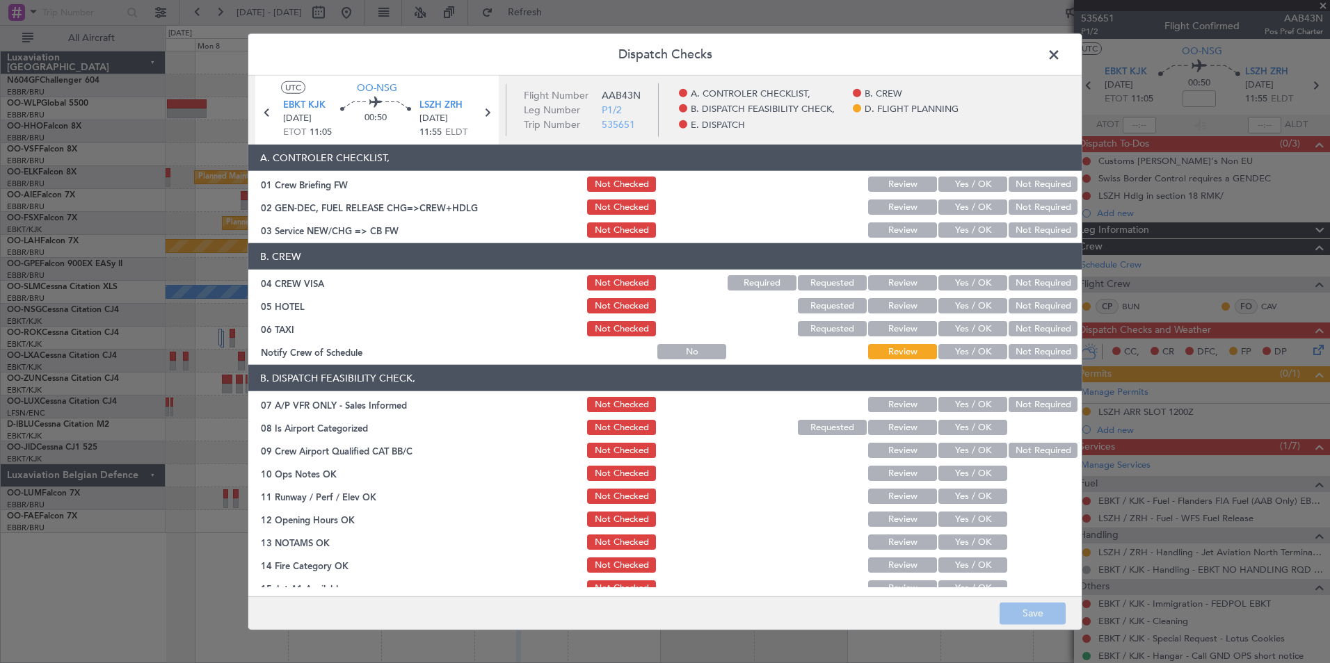
click at [948, 353] on button "Yes / OK" at bounding box center [972, 351] width 69 height 15
click at [1029, 330] on button "Not Required" at bounding box center [1042, 328] width 69 height 15
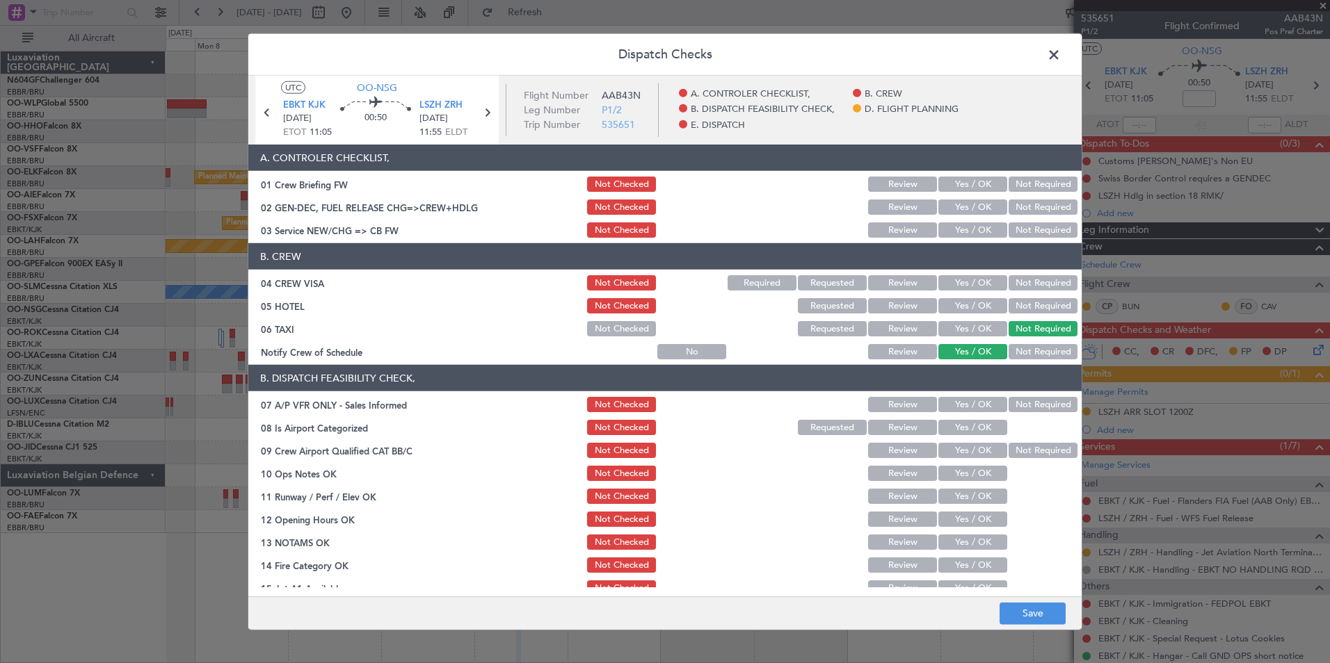
click at [1026, 314] on div "Not Required" at bounding box center [1041, 305] width 70 height 19
click at [1025, 305] on button "Not Required" at bounding box center [1042, 305] width 69 height 15
click at [1021, 281] on button "Not Required" at bounding box center [1042, 282] width 69 height 15
click at [972, 232] on button "Yes / OK" at bounding box center [972, 230] width 69 height 15
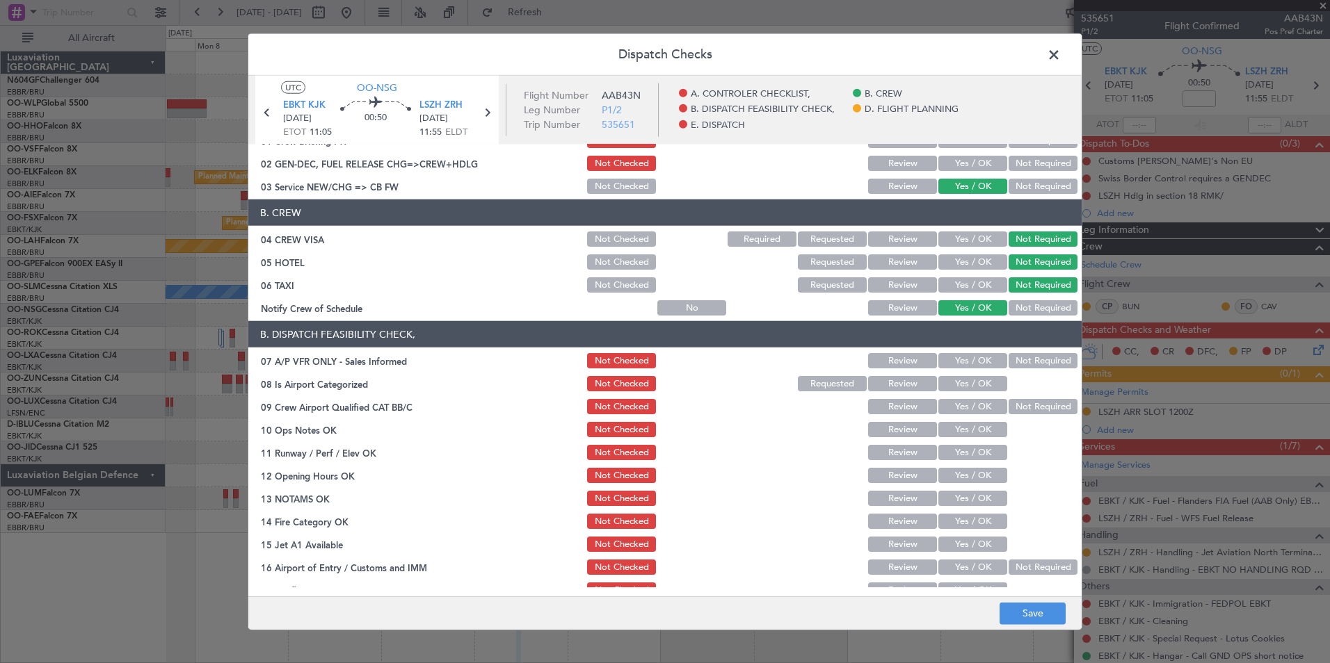
scroll to position [45, 0]
click at [1040, 361] on button "Not Required" at bounding box center [1042, 360] width 69 height 15
click at [981, 376] on button "Yes / OK" at bounding box center [972, 383] width 69 height 15
click at [985, 428] on button "Yes / OK" at bounding box center [972, 428] width 69 height 15
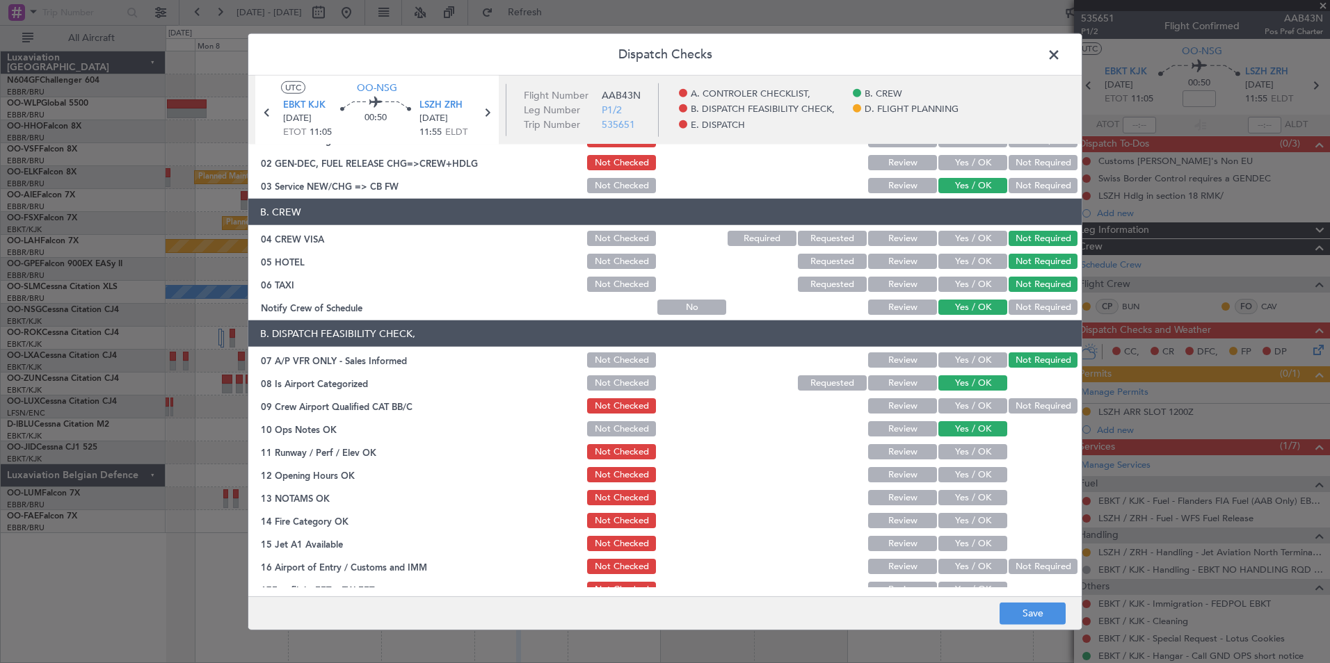
click at [981, 452] on button "Yes / OK" at bounding box center [972, 451] width 69 height 15
click at [980, 469] on button "Yes / OK" at bounding box center [972, 474] width 69 height 15
click at [980, 480] on button "Yes / OK" at bounding box center [972, 474] width 69 height 15
click at [983, 505] on button "Yes / OK" at bounding box center [972, 497] width 69 height 15
click at [985, 520] on button "Yes / OK" at bounding box center [972, 520] width 69 height 15
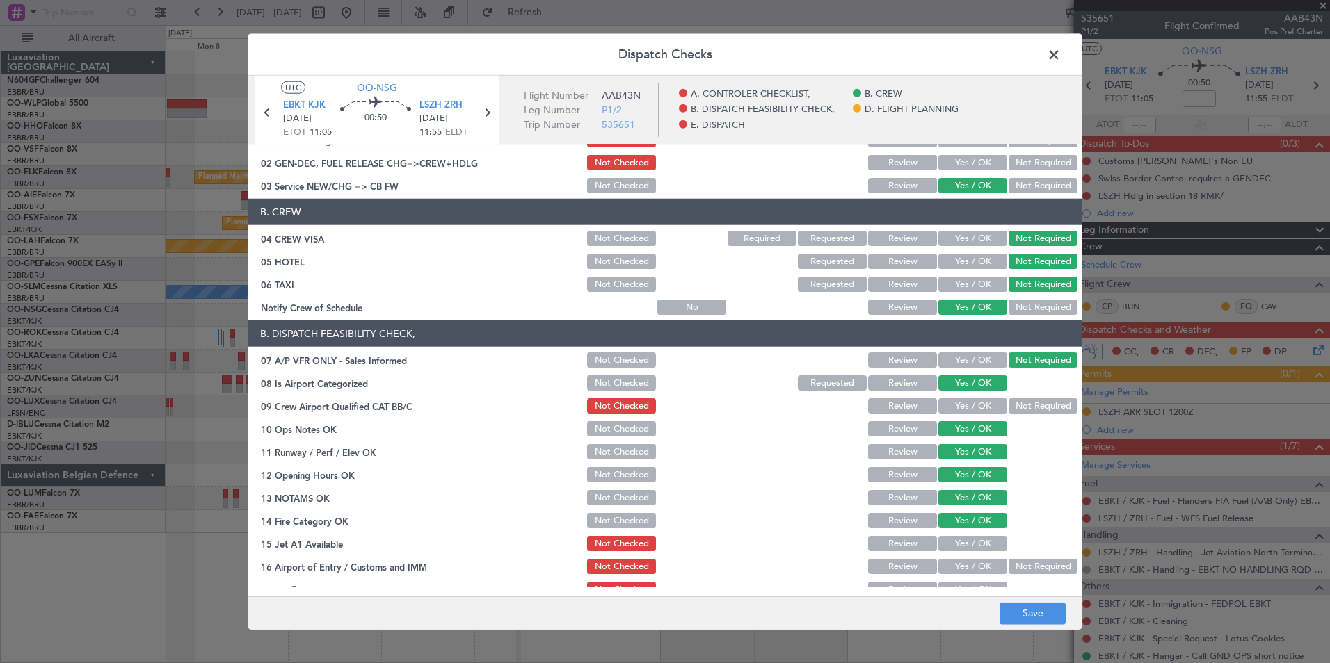
scroll to position [103, 0]
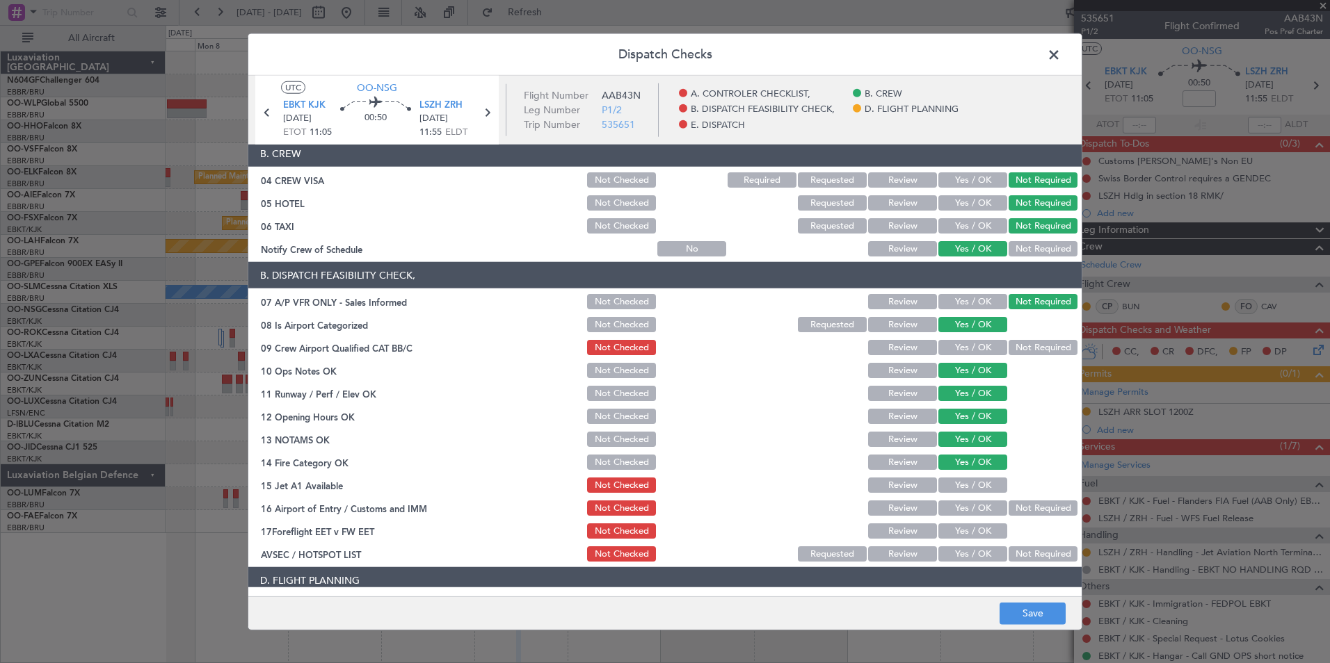
click at [981, 482] on button "Yes / OK" at bounding box center [972, 485] width 69 height 15
click at [1021, 503] on button "Not Required" at bounding box center [1042, 508] width 69 height 15
click at [965, 558] on button "Yes / OK" at bounding box center [972, 554] width 69 height 15
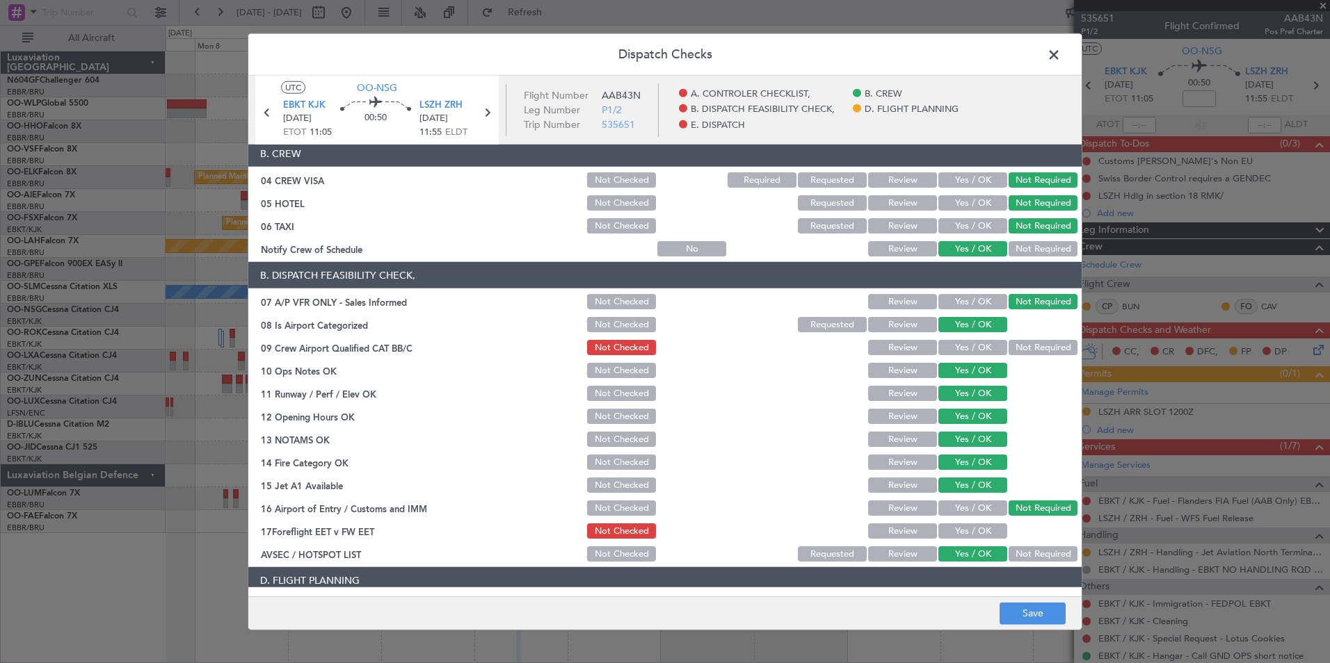
scroll to position [175, 0]
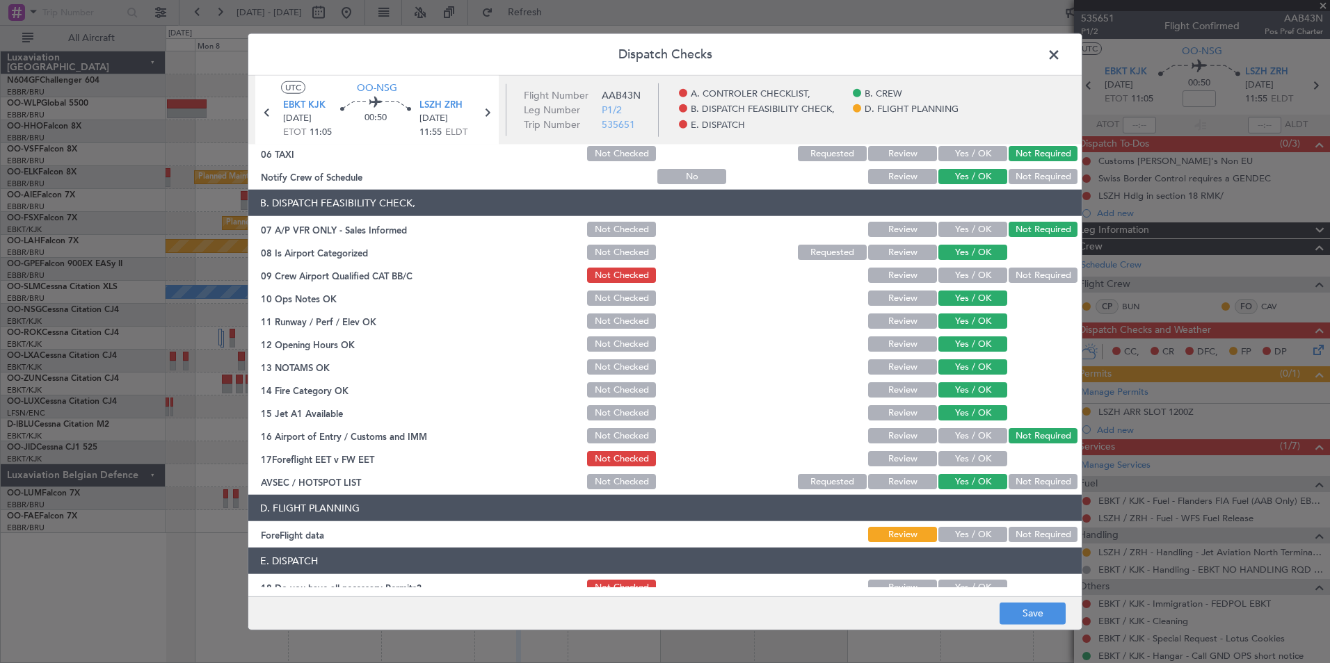
click at [1022, 537] on button "Not Required" at bounding box center [1042, 534] width 69 height 15
click at [1034, 611] on button "Save" at bounding box center [1032, 613] width 66 height 22
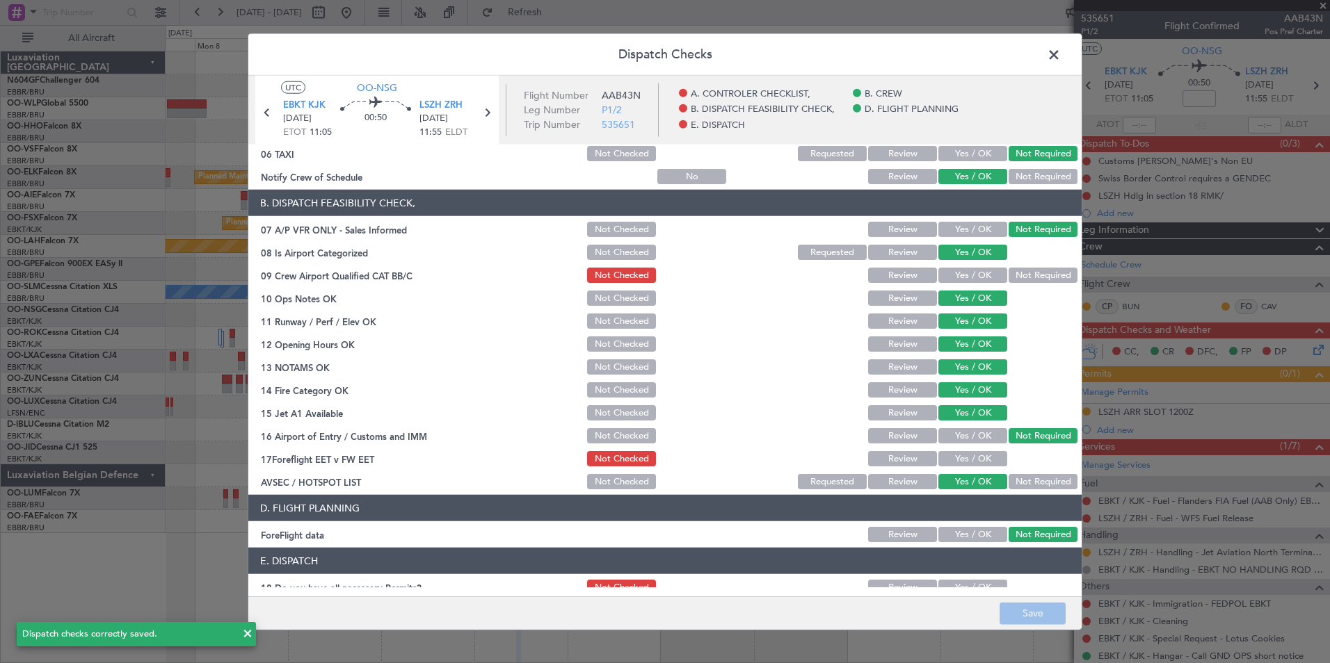
click at [1061, 63] on span at bounding box center [1061, 59] width 0 height 28
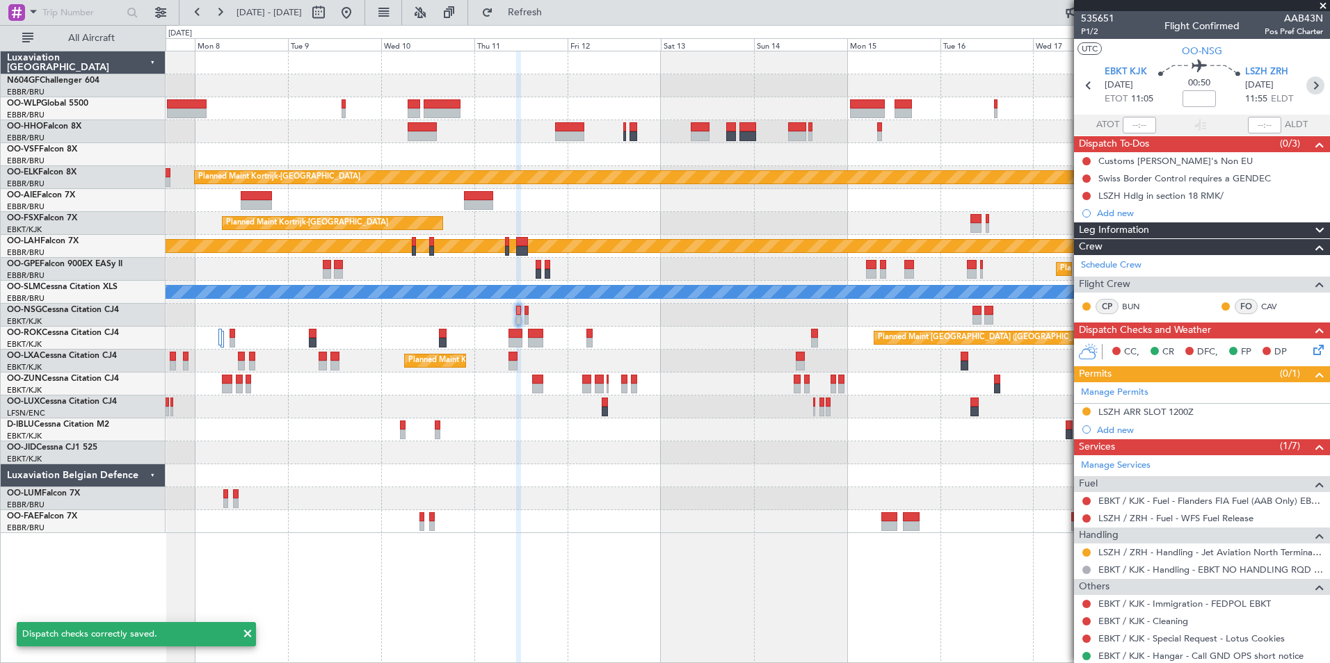
click at [1306, 92] on icon at bounding box center [1315, 86] width 18 height 18
type input "2"
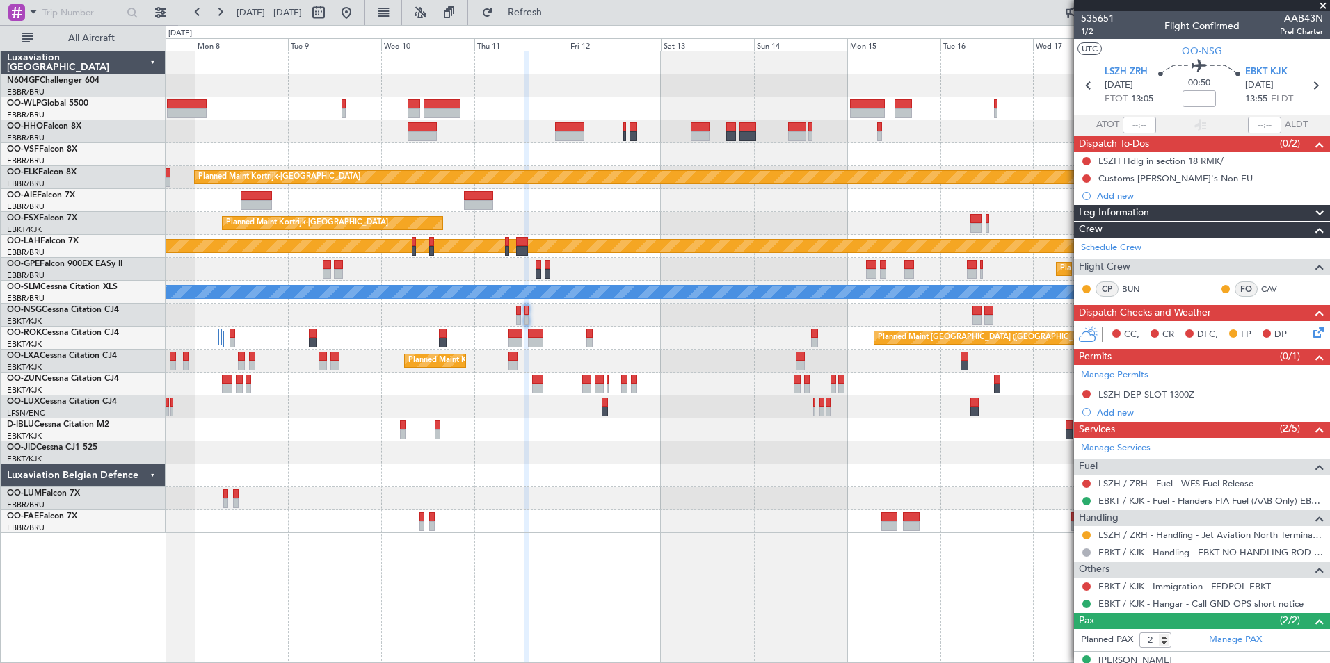
scroll to position [51, 0]
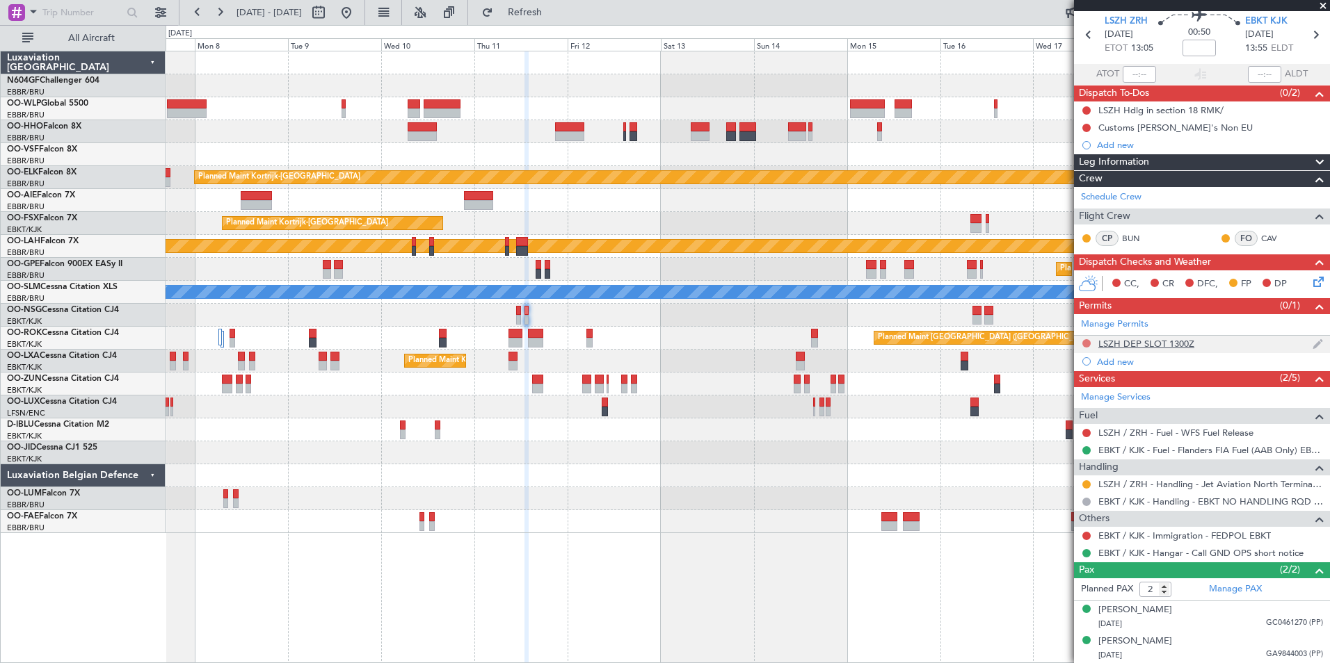
click at [1086, 341] on button at bounding box center [1086, 343] width 8 height 8
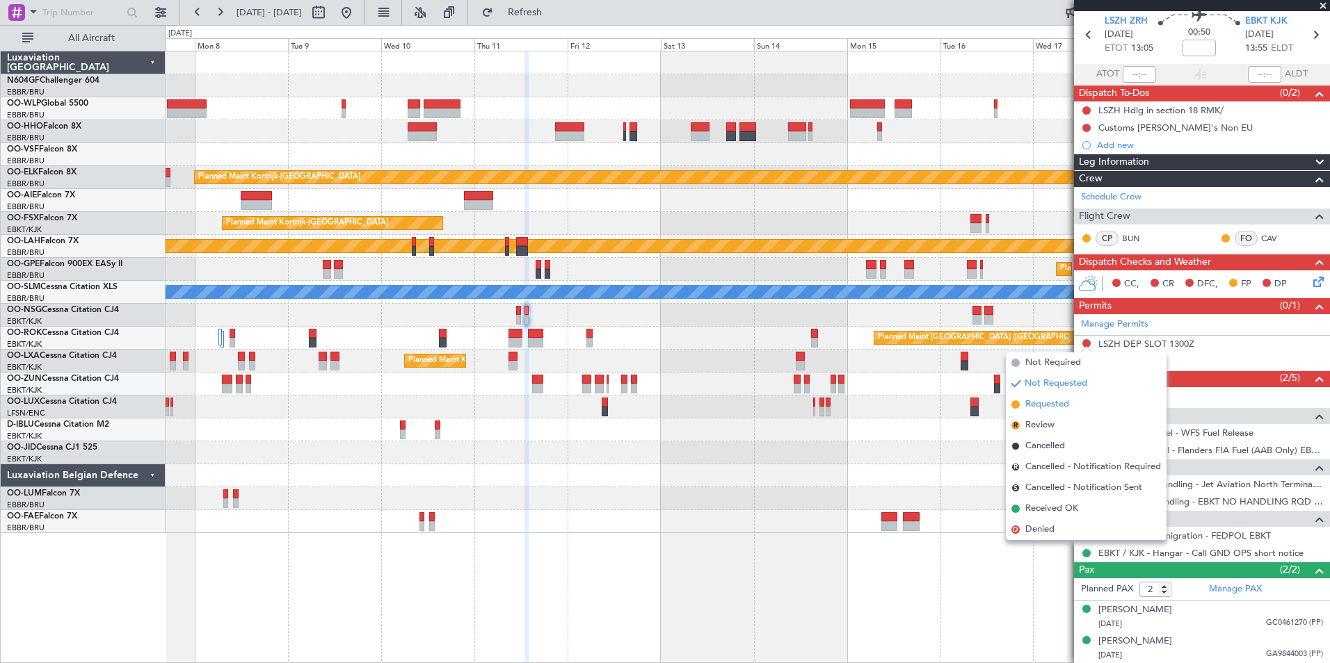
click at [1065, 412] on li "Requested" at bounding box center [1086, 404] width 161 height 21
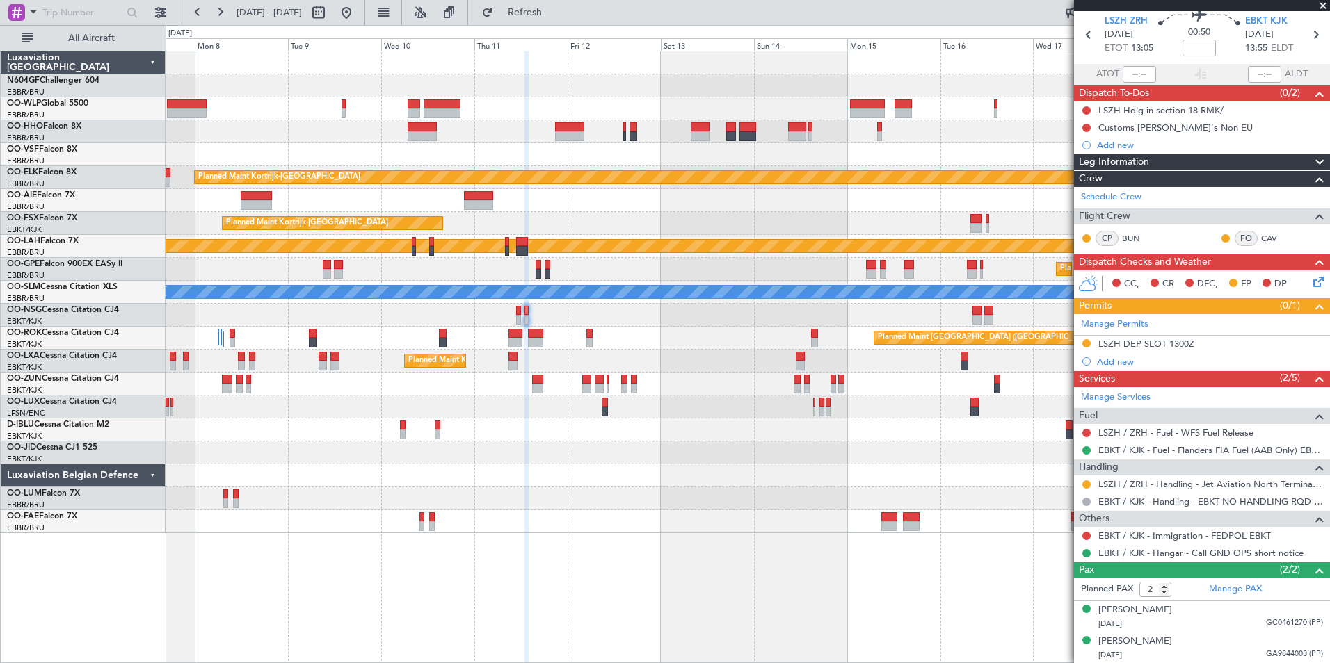
click at [1310, 285] on icon at bounding box center [1315, 279] width 11 height 11
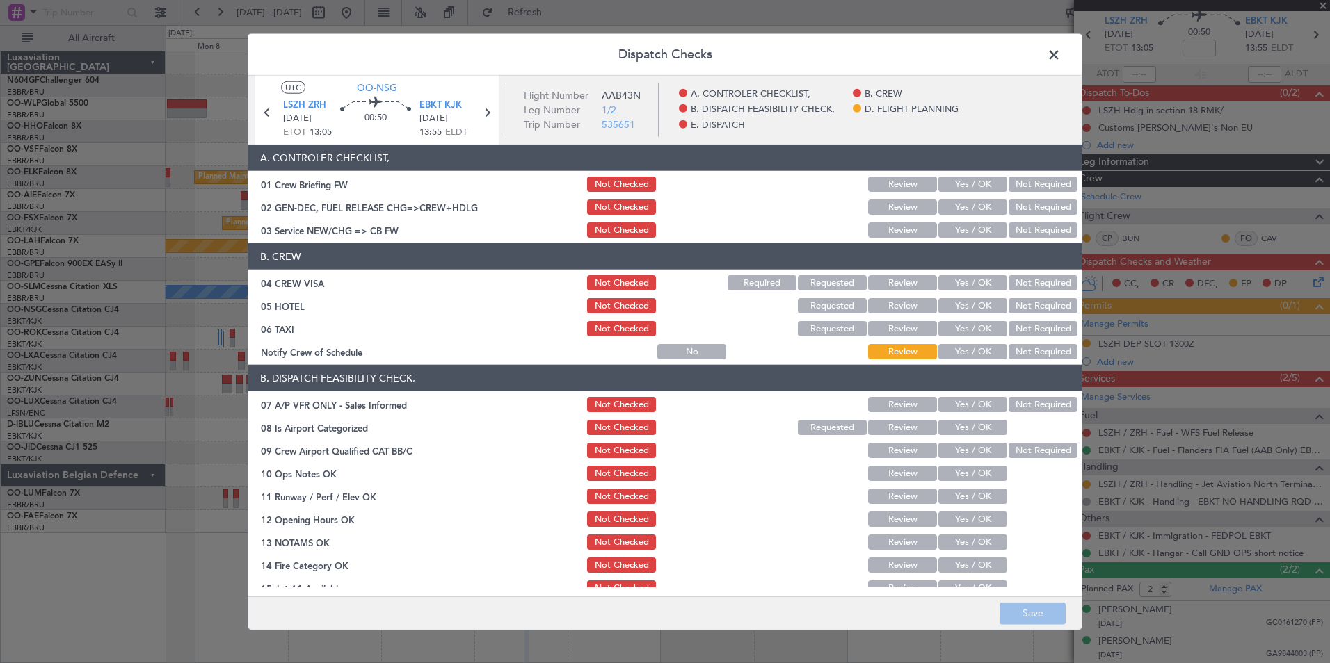
click at [963, 335] on button "Yes / OK" at bounding box center [972, 328] width 69 height 15
click at [965, 351] on button "Yes / OK" at bounding box center [972, 351] width 69 height 15
click at [1022, 327] on button "Not Required" at bounding box center [1042, 328] width 69 height 15
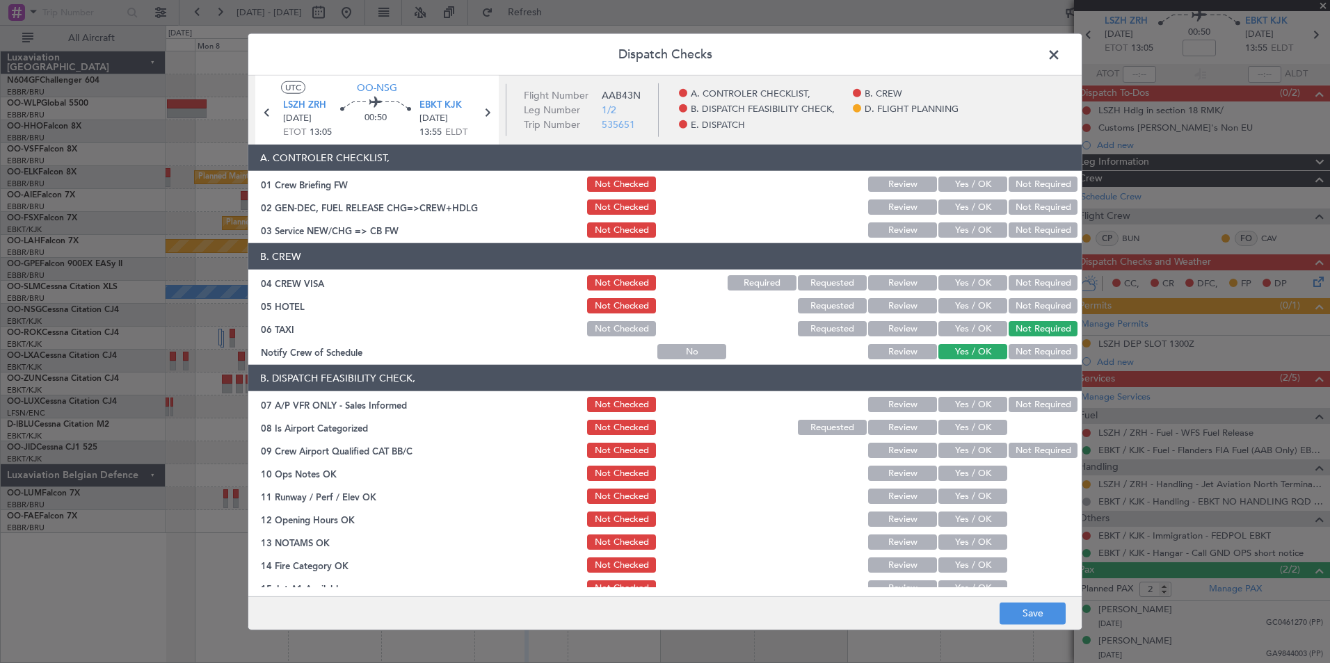
click at [1022, 305] on button "Not Required" at bounding box center [1042, 305] width 69 height 15
click at [1022, 285] on button "Not Required" at bounding box center [1042, 282] width 69 height 15
click at [972, 238] on div "Yes / OK" at bounding box center [971, 229] width 70 height 19
click at [972, 235] on button "Yes / OK" at bounding box center [972, 230] width 69 height 15
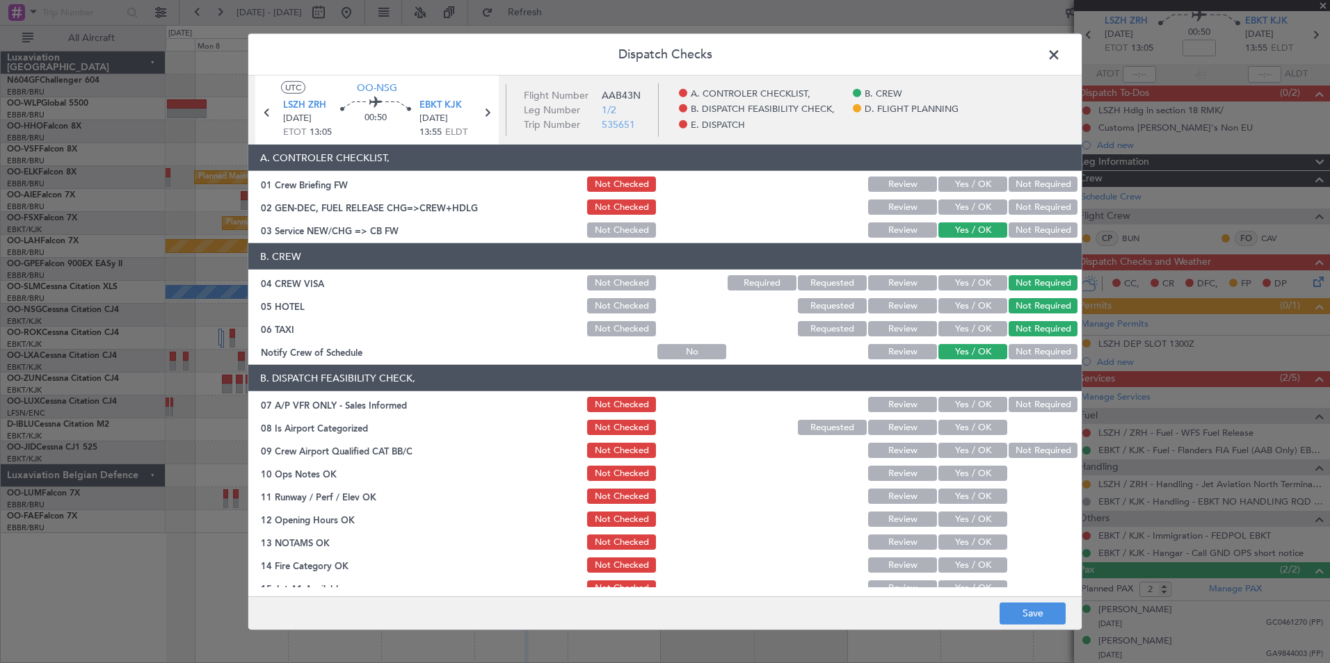
click at [1027, 417] on section "B. DISPATCH FEASIBILITY CHECK, 07 A/P VFR ONLY - Sales Informed Not Checked Rev…" at bounding box center [664, 516] width 833 height 302
click at [1031, 405] on button "Not Required" at bounding box center [1042, 404] width 69 height 15
click at [965, 430] on button "Yes / OK" at bounding box center [972, 427] width 69 height 15
click at [1024, 462] on section "B. DISPATCH FEASIBILITY CHECK, 07 A/P VFR ONLY - Sales Informed Not Checked Rev…" at bounding box center [664, 516] width 833 height 302
click at [990, 469] on button "Yes / OK" at bounding box center [972, 473] width 69 height 15
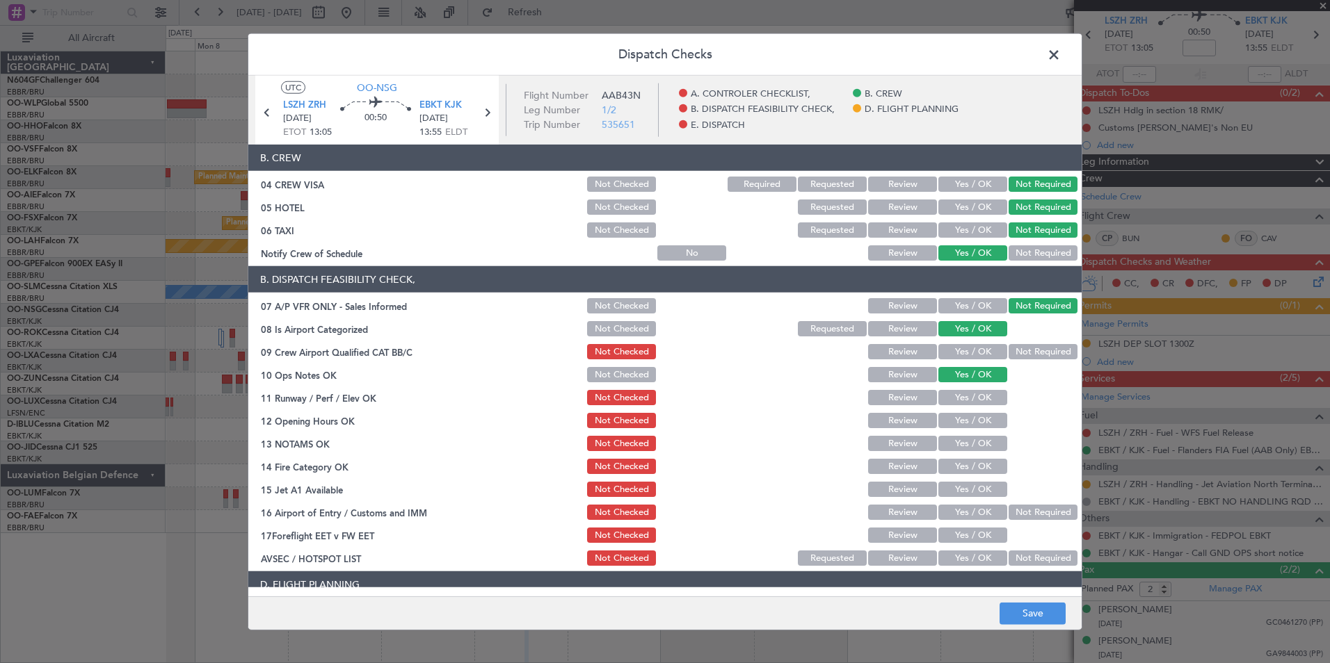
scroll to position [101, 0]
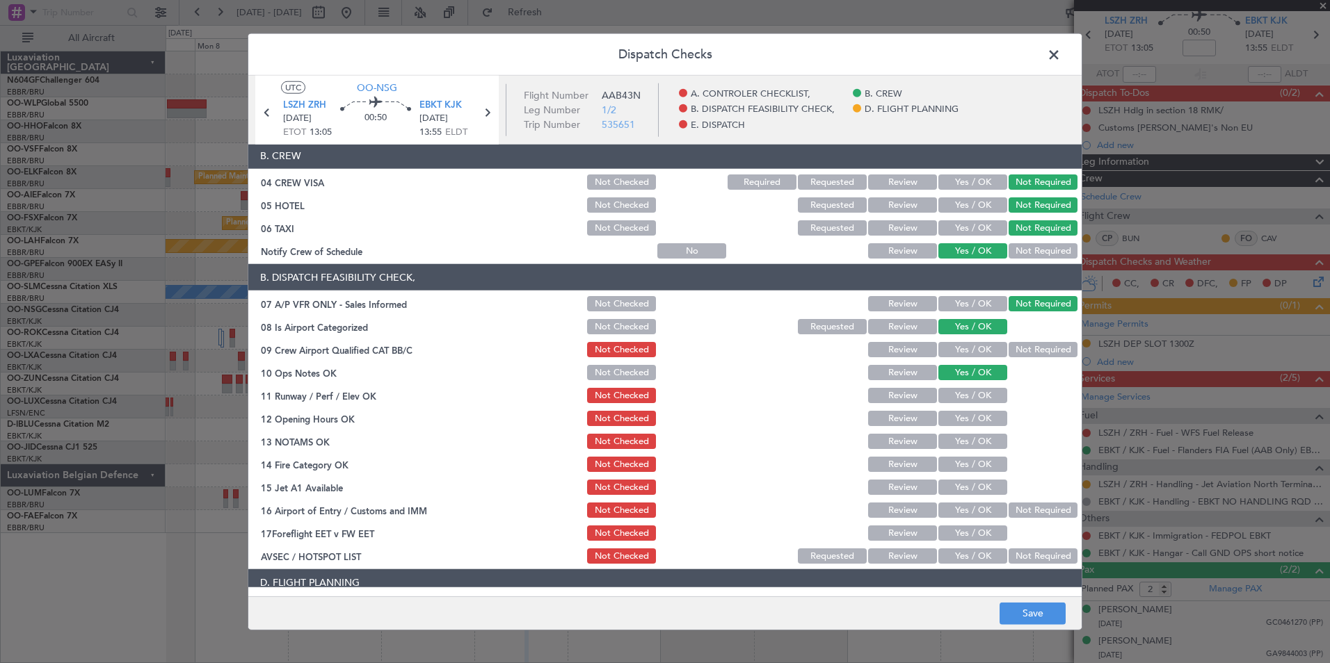
click at [965, 396] on button "Yes / OK" at bounding box center [972, 395] width 69 height 15
click at [963, 417] on button "Yes / OK" at bounding box center [972, 418] width 69 height 15
click at [960, 438] on button "Yes / OK" at bounding box center [972, 441] width 69 height 15
click at [964, 454] on section "B. DISPATCH FEASIBILITY CHECK, 07 A/P VFR ONLY - Sales Informed Not Checked Rev…" at bounding box center [664, 415] width 833 height 302
click at [970, 478] on div "Yes / OK" at bounding box center [971, 487] width 70 height 19
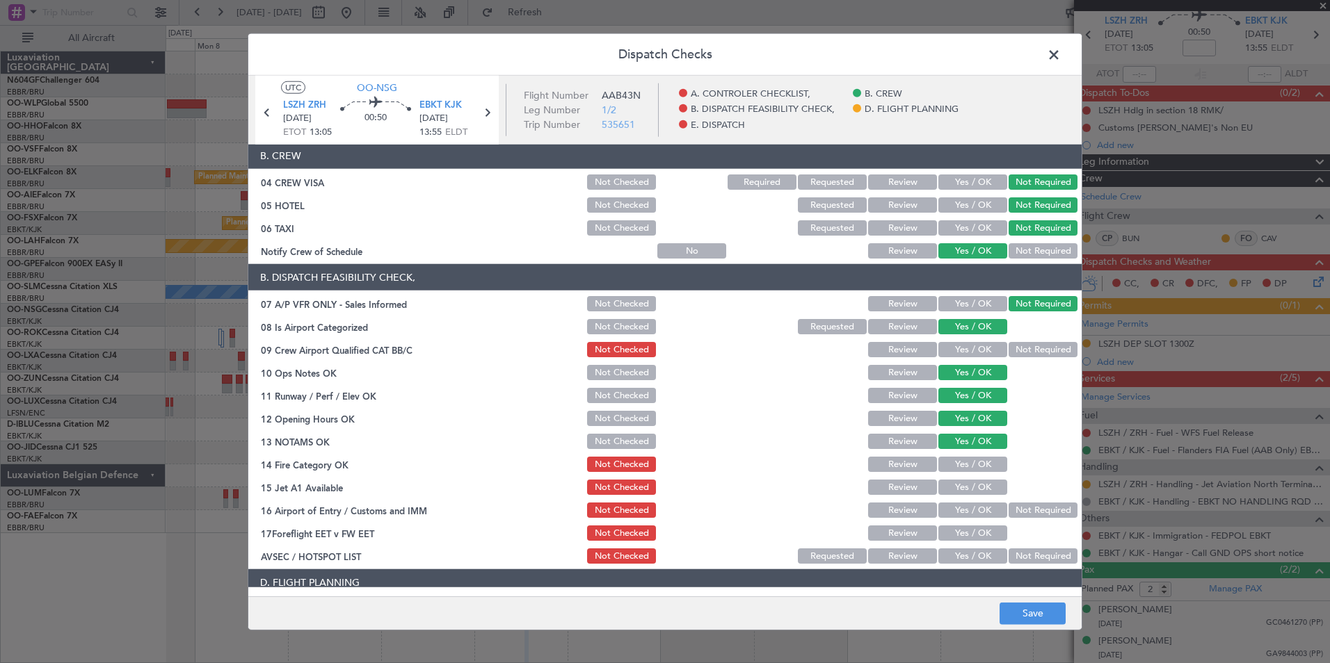
click at [970, 469] on button "Yes / OK" at bounding box center [972, 464] width 69 height 15
click at [972, 486] on button "Yes / OK" at bounding box center [972, 487] width 69 height 15
click at [1032, 509] on button "Not Required" at bounding box center [1042, 510] width 69 height 15
click at [977, 560] on button "Yes / OK" at bounding box center [972, 556] width 69 height 15
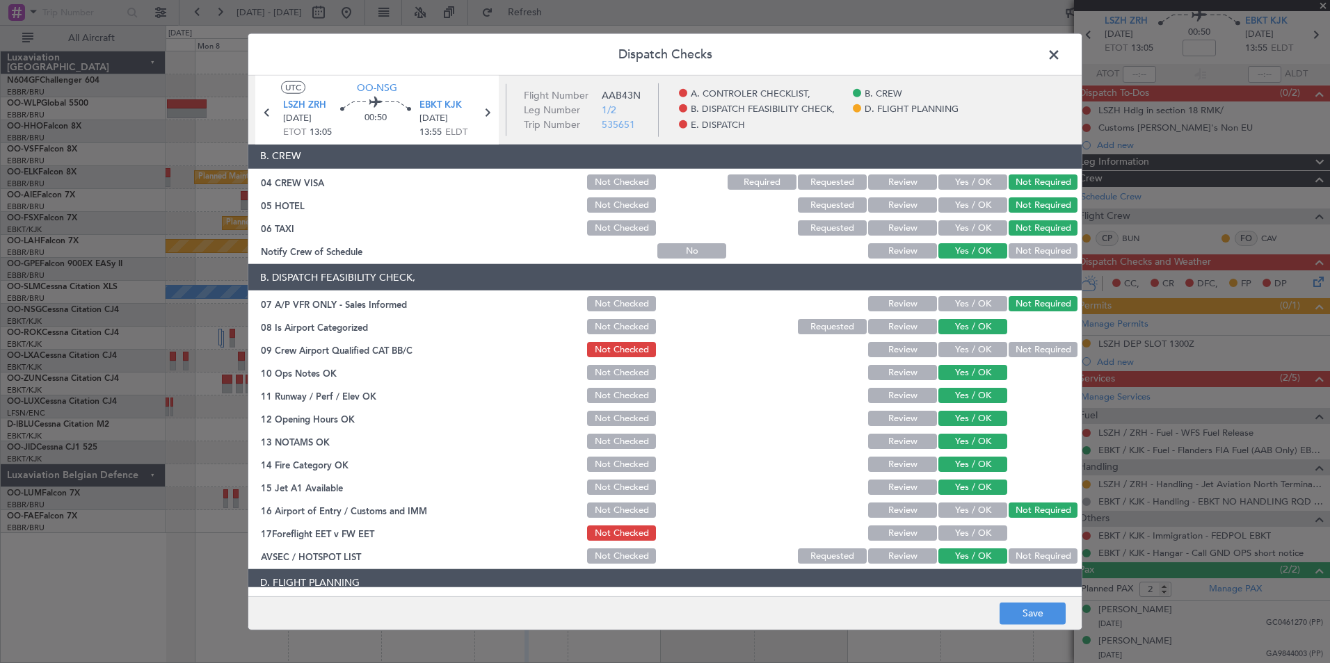
scroll to position [257, 0]
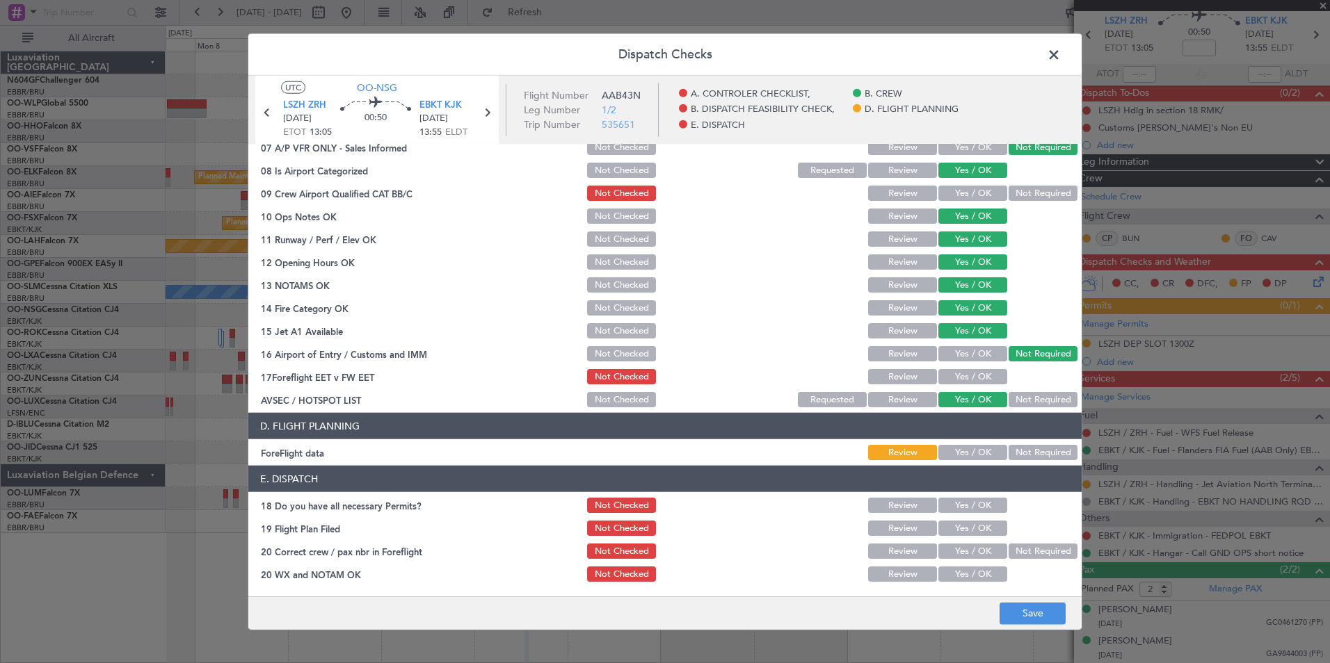
click at [1017, 456] on button "Not Required" at bounding box center [1042, 452] width 69 height 15
click at [1020, 620] on button "Save" at bounding box center [1032, 613] width 66 height 22
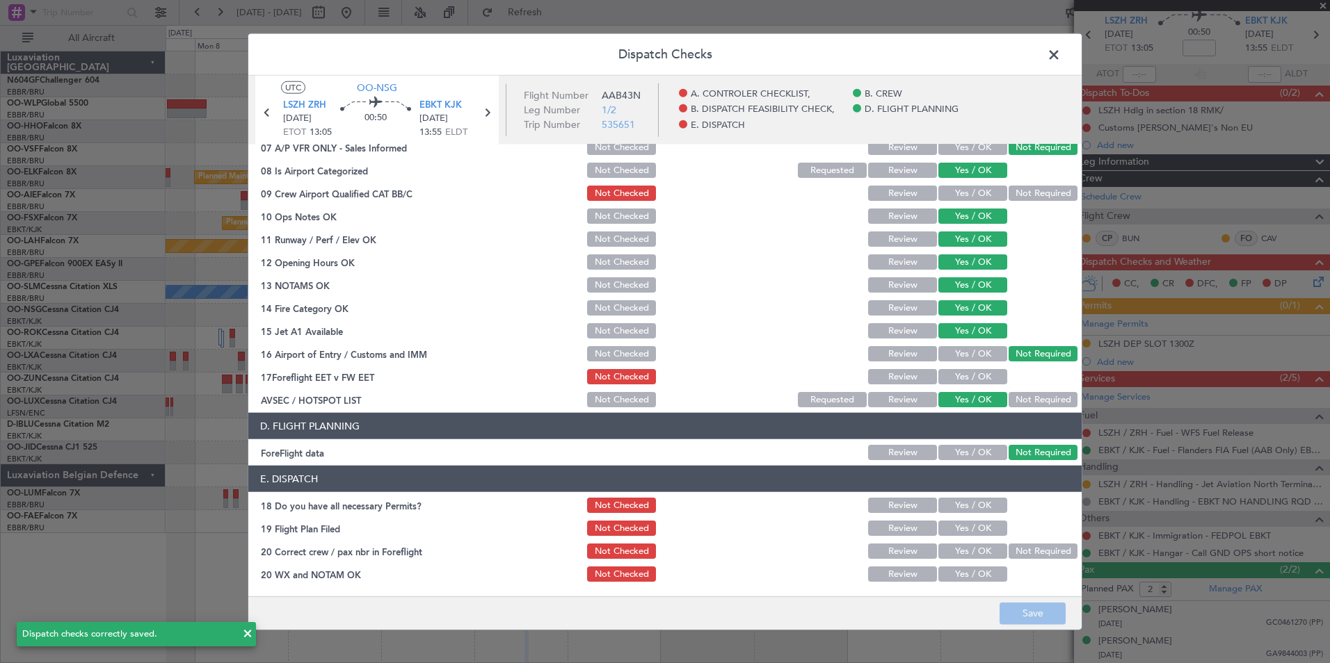
click at [1061, 54] on span at bounding box center [1061, 59] width 0 height 28
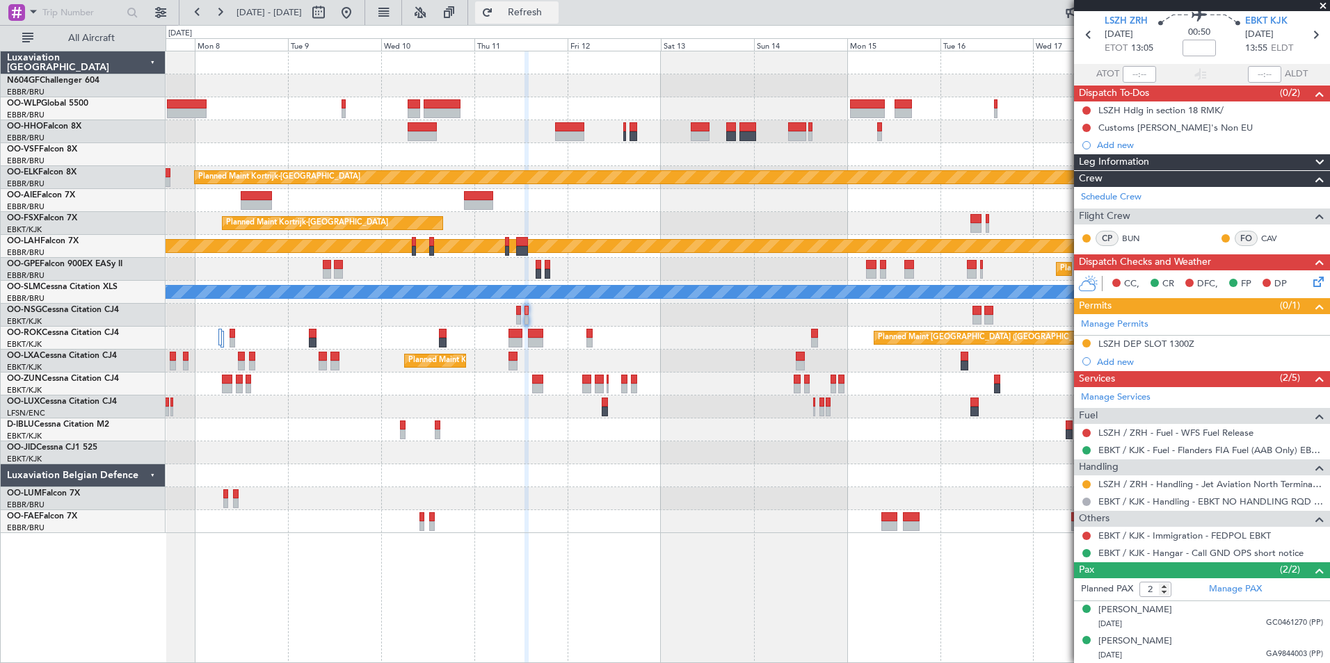
click at [558, 3] on button "Refresh" at bounding box center [516, 12] width 83 height 22
click at [365, 8] on fb-range-datepicker "07 Sep 2025 - 20 Sep 2025" at bounding box center [272, 12] width 186 height 25
click at [357, 8] on button at bounding box center [346, 12] width 22 height 22
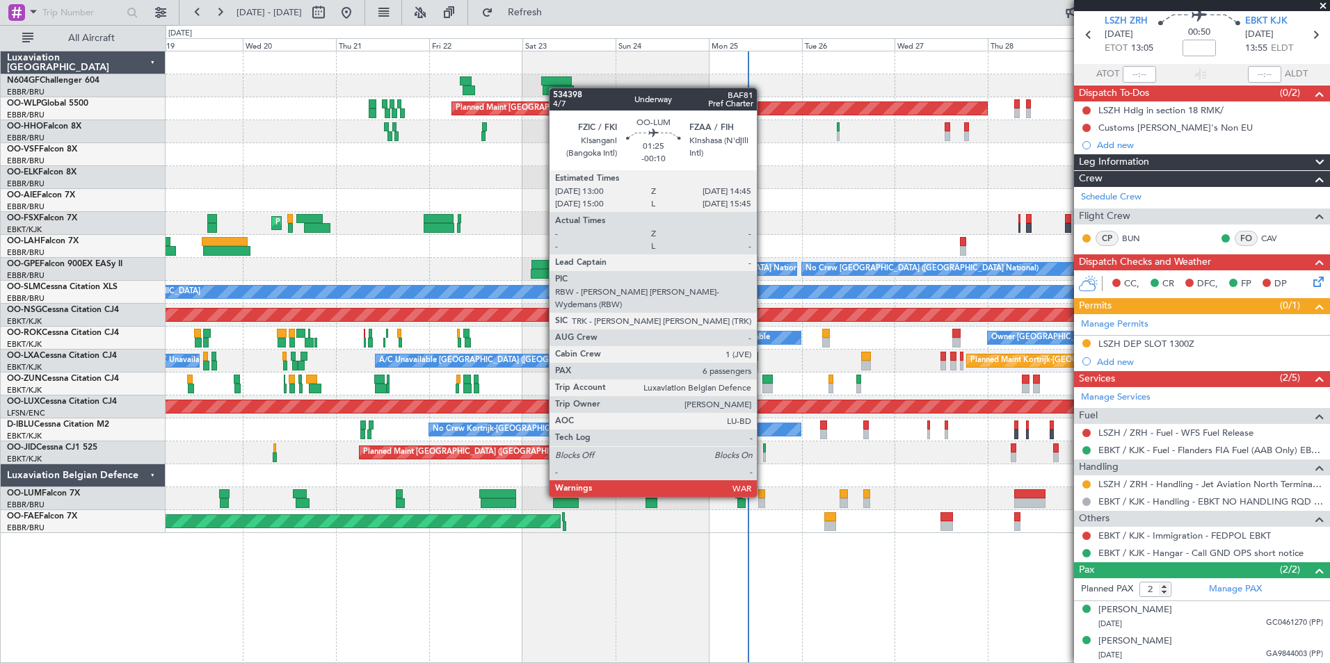
click at [762, 496] on div at bounding box center [761, 495] width 7 height 10
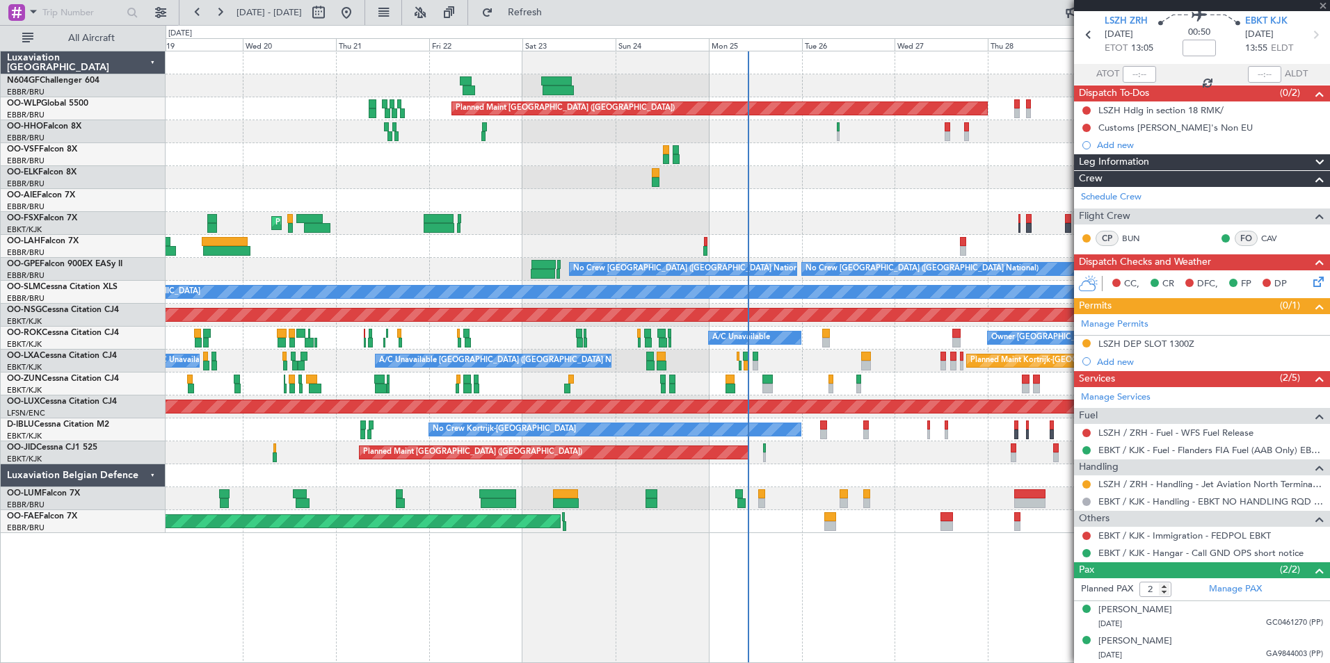
type input "-00:10"
type input "6"
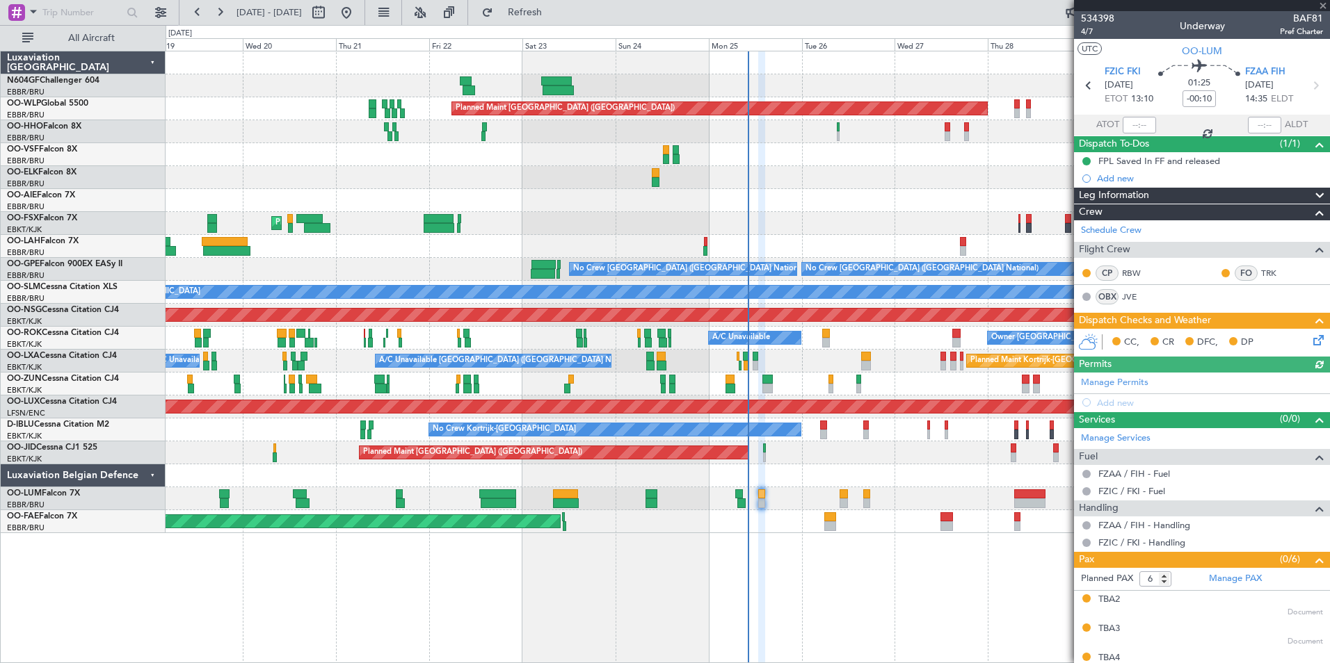
scroll to position [102, 0]
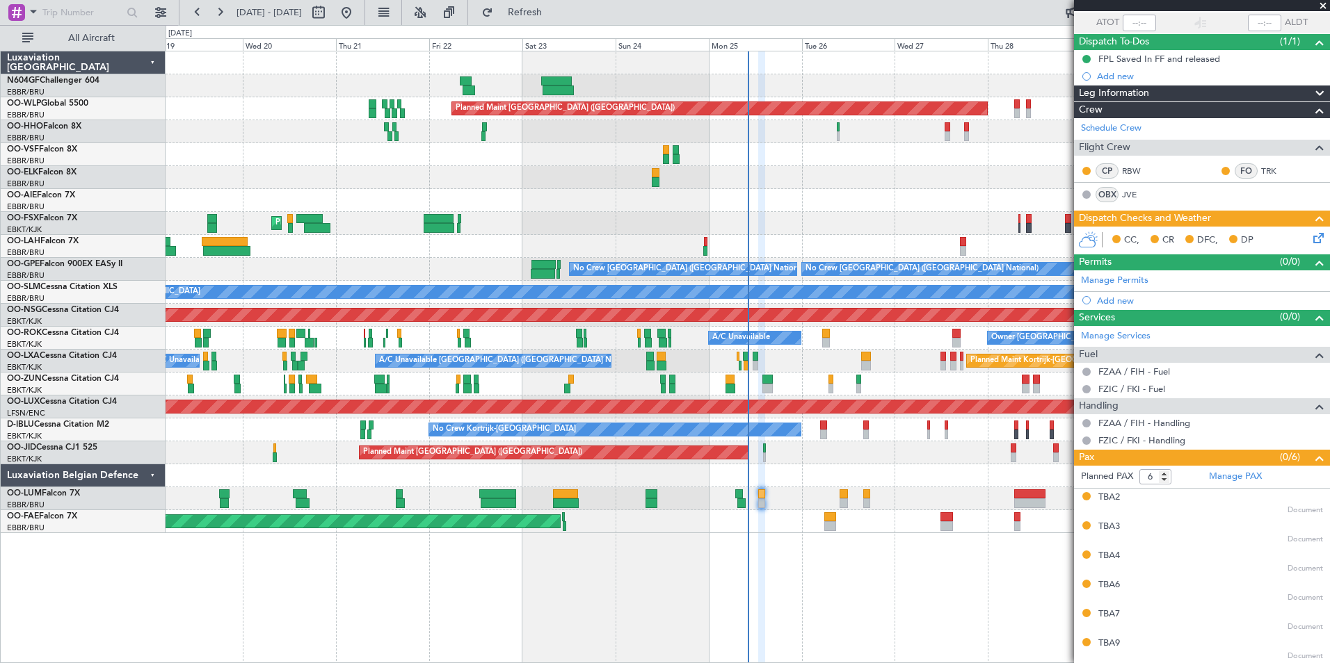
click at [1310, 236] on icon at bounding box center [1315, 235] width 11 height 11
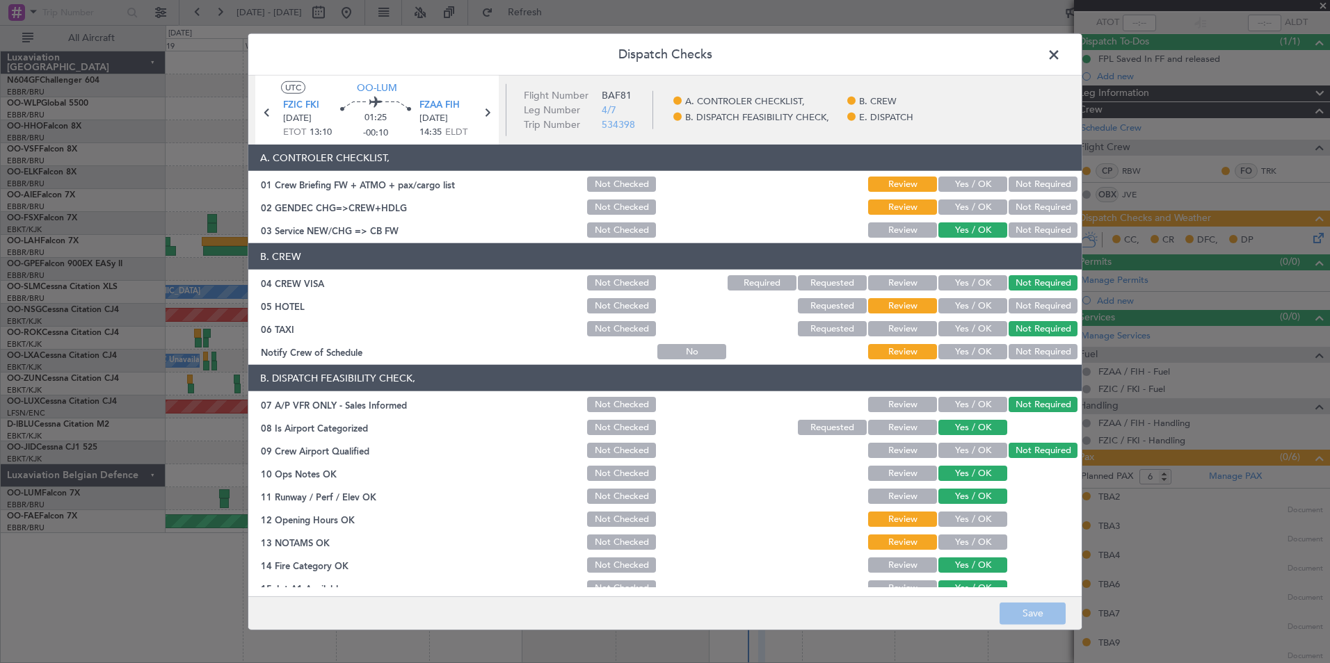
click at [974, 204] on button "Yes / OK" at bounding box center [972, 207] width 69 height 15
click at [974, 195] on section "A. CONTROLER CHECKLIST, 01 Crew Briefing FW + ATMO + pax/cargo list Not Checked…" at bounding box center [664, 192] width 833 height 95
click at [974, 184] on button "Yes / OK" at bounding box center [972, 184] width 69 height 15
click at [1023, 301] on button "Not Required" at bounding box center [1042, 305] width 69 height 15
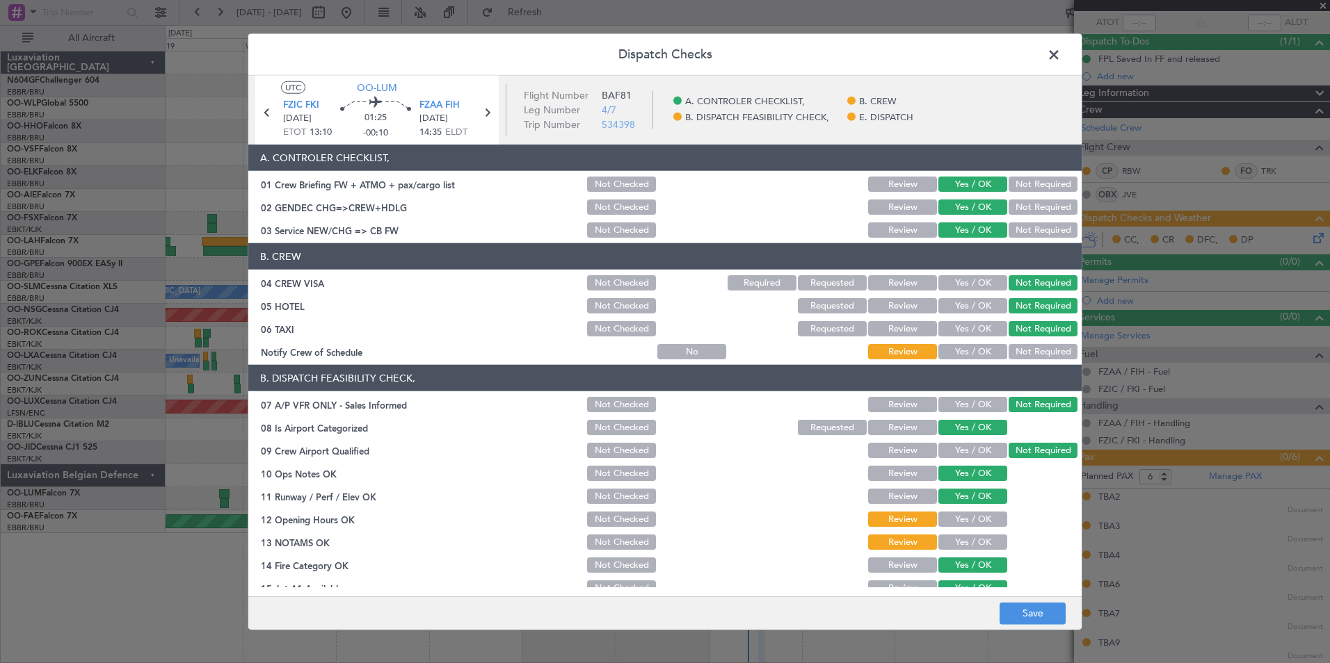
click at [938, 355] on button "Yes / OK" at bounding box center [972, 351] width 69 height 15
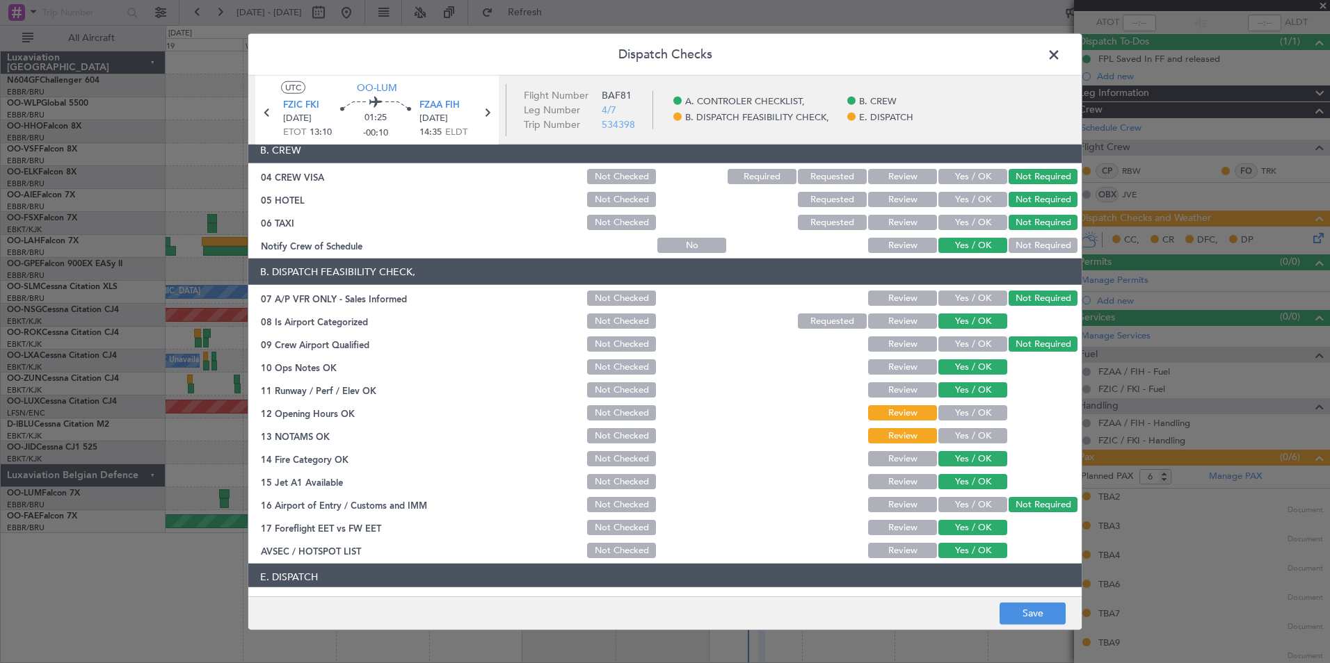
click at [955, 396] on button "Yes / OK" at bounding box center [972, 390] width 69 height 15
click at [956, 412] on button "Yes / OK" at bounding box center [972, 412] width 69 height 15
click at [958, 438] on button "Yes / OK" at bounding box center [972, 435] width 69 height 15
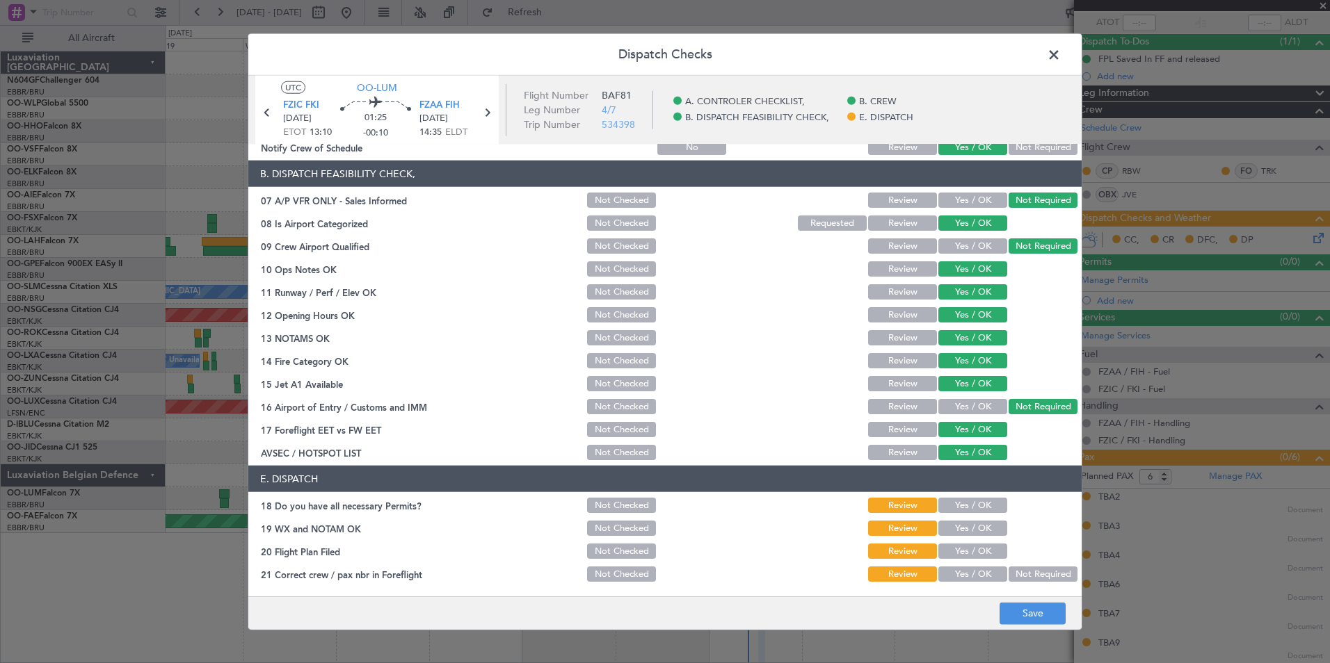
click at [969, 513] on button "Yes / OK" at bounding box center [972, 505] width 69 height 15
click at [971, 523] on button "Yes / OK" at bounding box center [972, 528] width 69 height 15
click at [976, 569] on button "Yes / OK" at bounding box center [972, 574] width 69 height 15
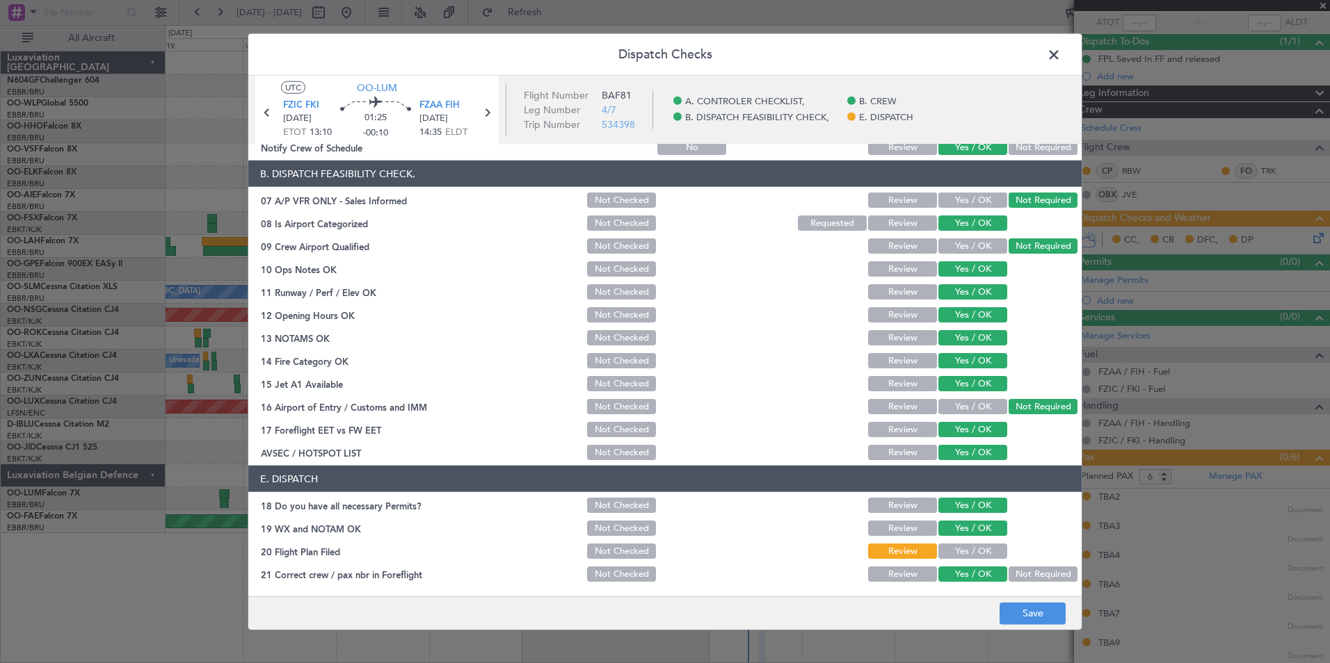
click at [977, 550] on button "Yes / OK" at bounding box center [972, 551] width 69 height 15
click at [1036, 627] on footer "Save" at bounding box center [664, 612] width 833 height 33
click at [1036, 621] on button "Save" at bounding box center [1032, 613] width 66 height 22
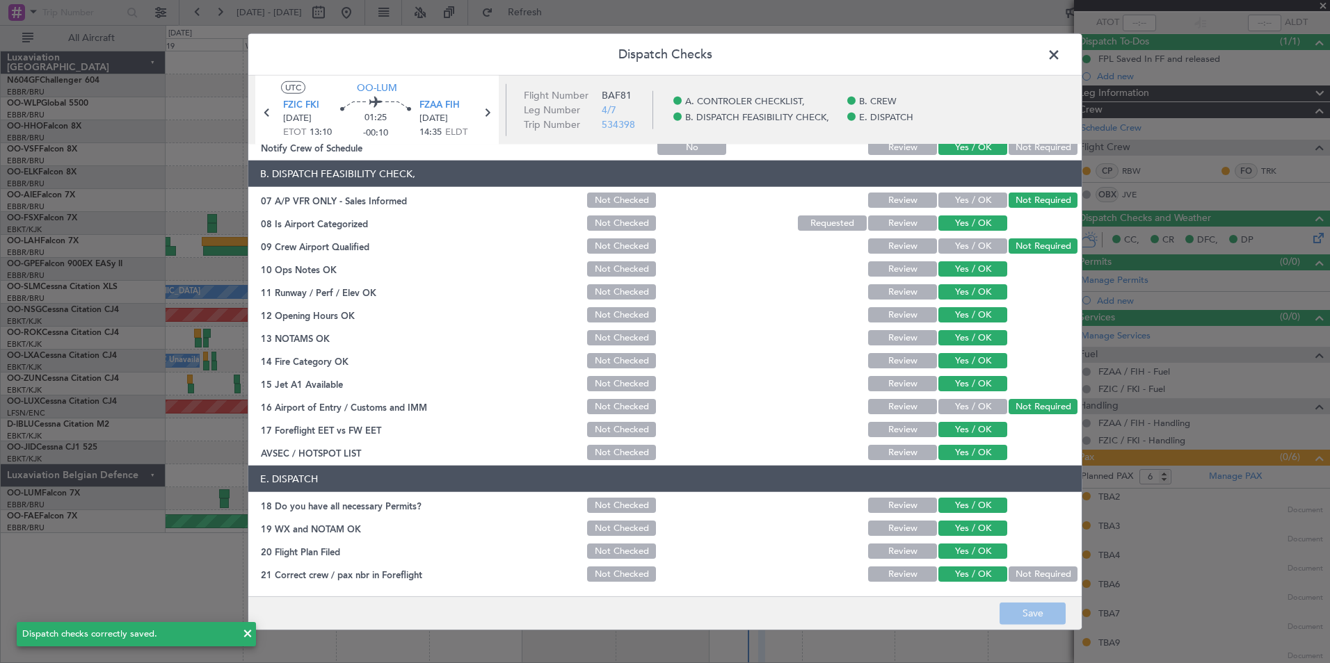
click at [1061, 65] on span at bounding box center [1061, 59] width 0 height 28
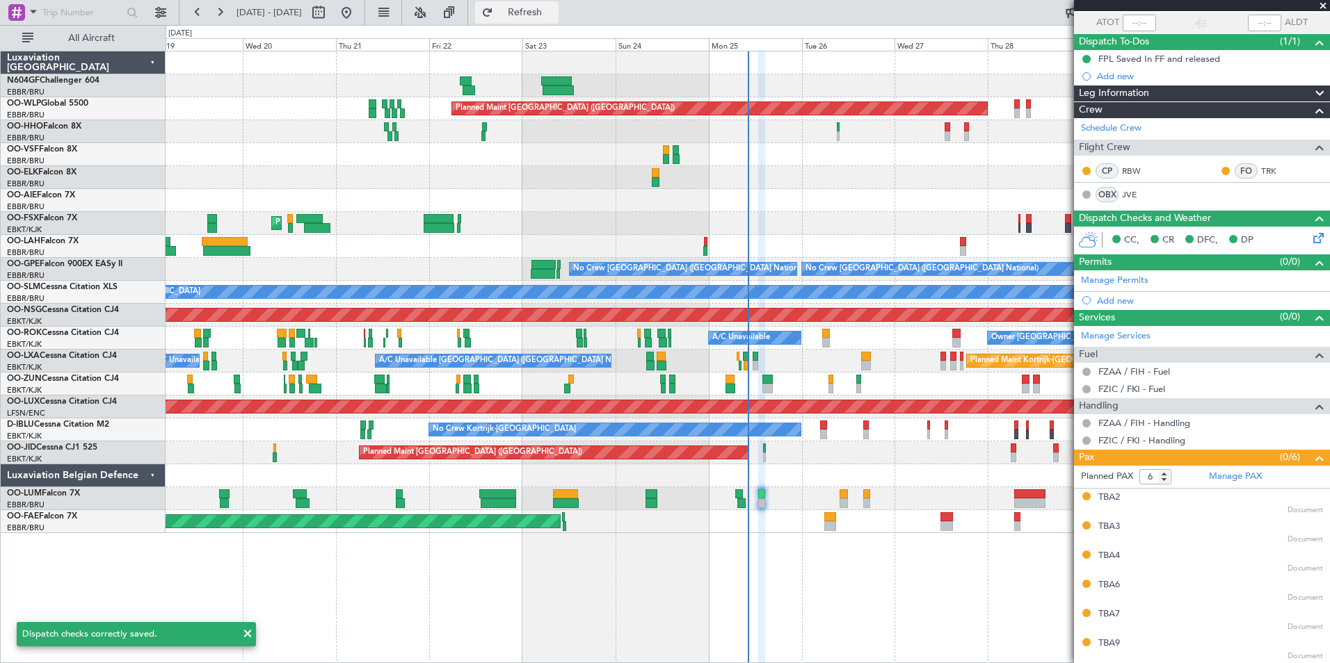
click at [551, 18] on button "Refresh" at bounding box center [516, 12] width 83 height 22
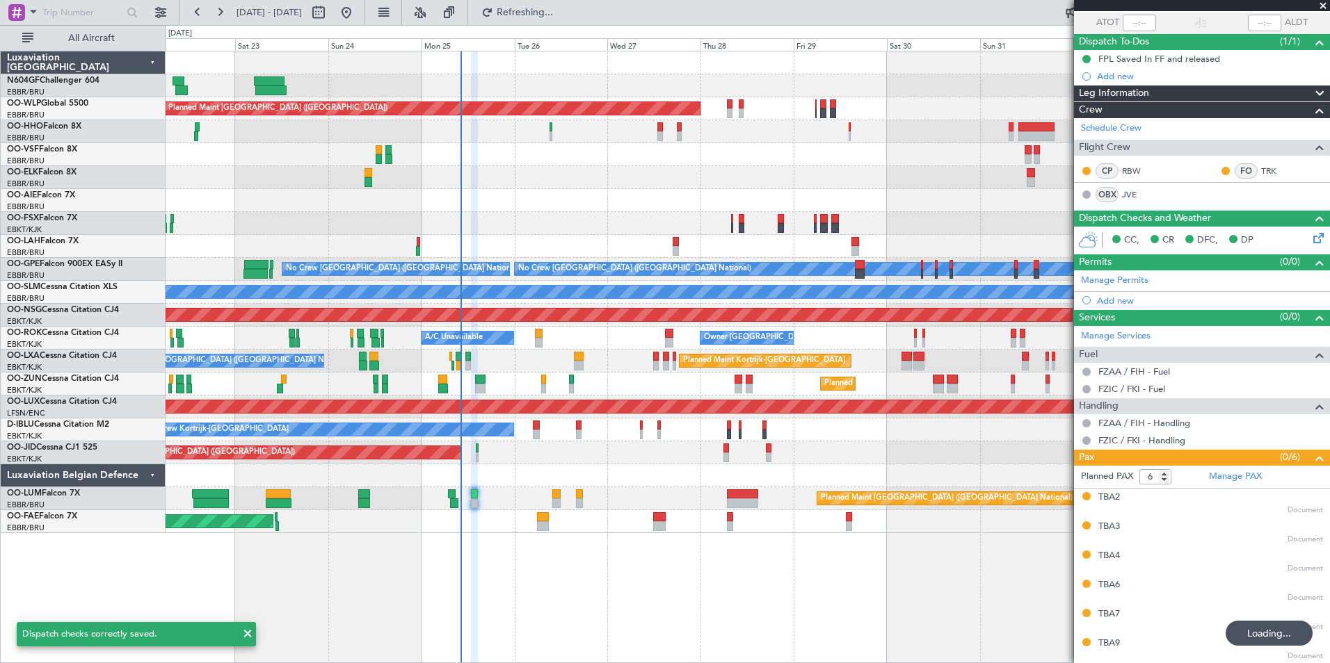
click at [472, 255] on div "Planned Maint Berlin (Brandenburg) Planned Maint London (Farnborough) Planned M…" at bounding box center [748, 292] width 1164 height 482
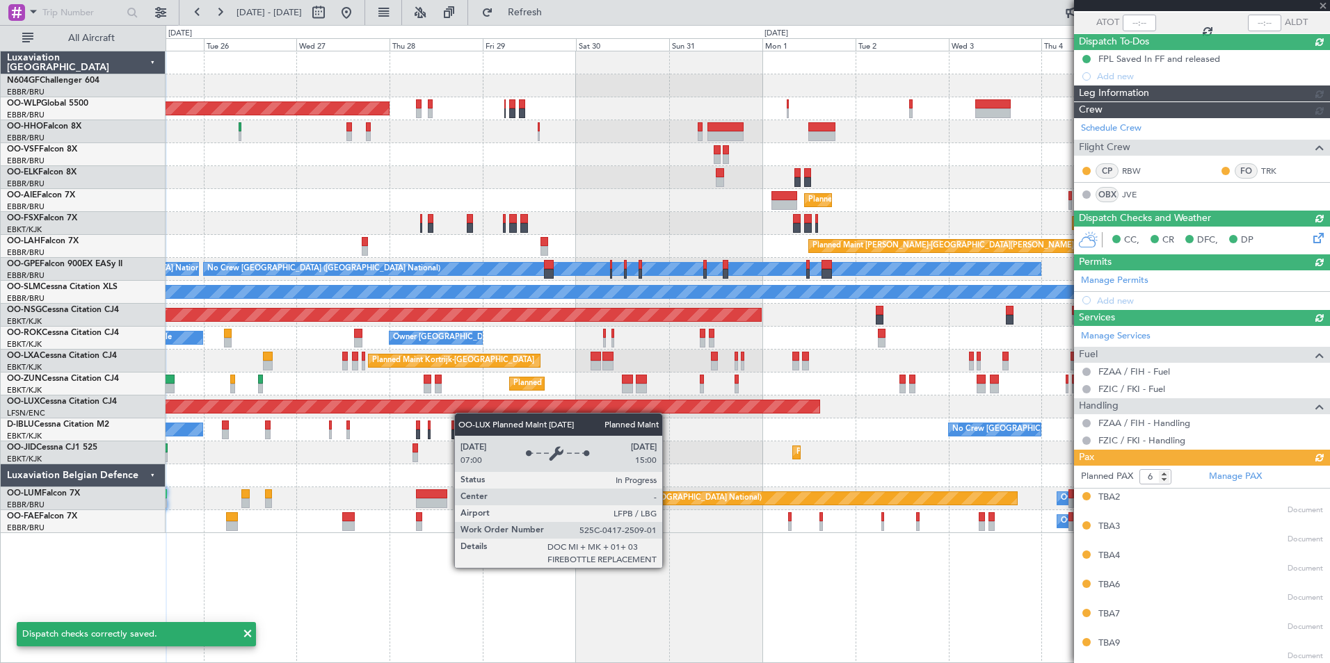
click at [435, 403] on div "Planned Maint Berlin (Brandenburg) Planned Maint Kortrijk-Wevelgem Planned Main…" at bounding box center [748, 292] width 1164 height 482
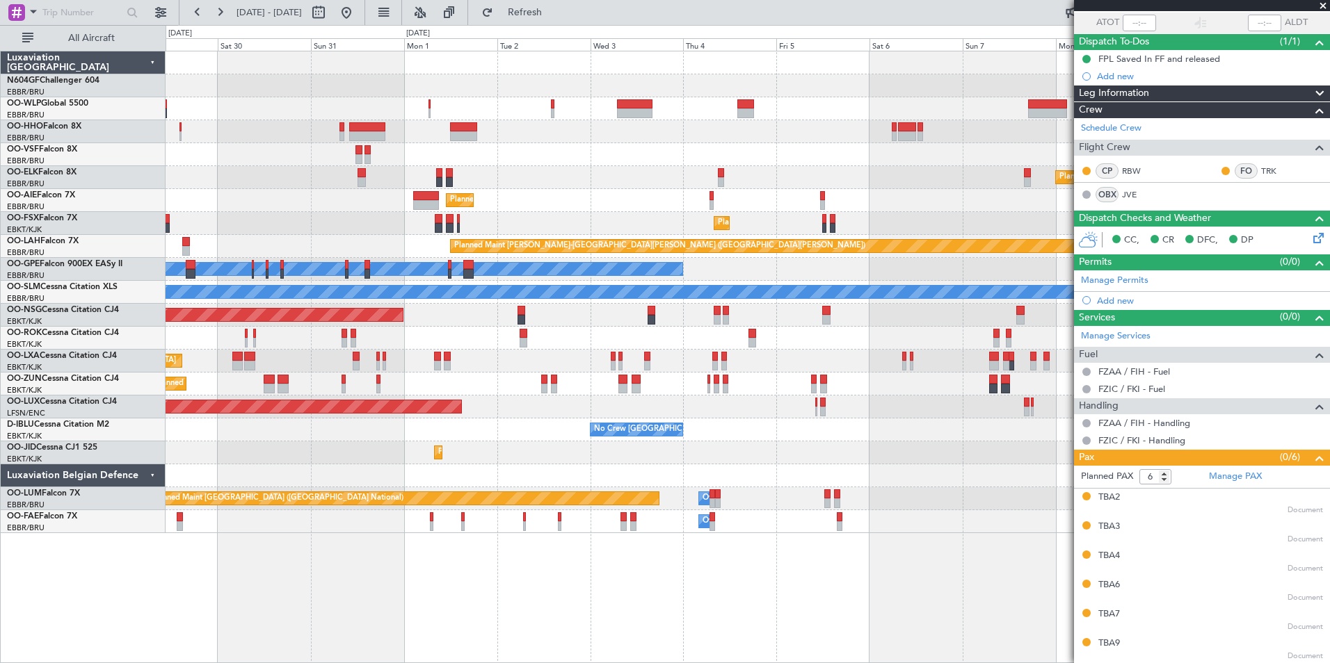
click at [559, 259] on div "Planned Maint Berlin (Brandenburg) Planned Maint Kortrijk-Wevelgem Planned Main…" at bounding box center [748, 292] width 1164 height 482
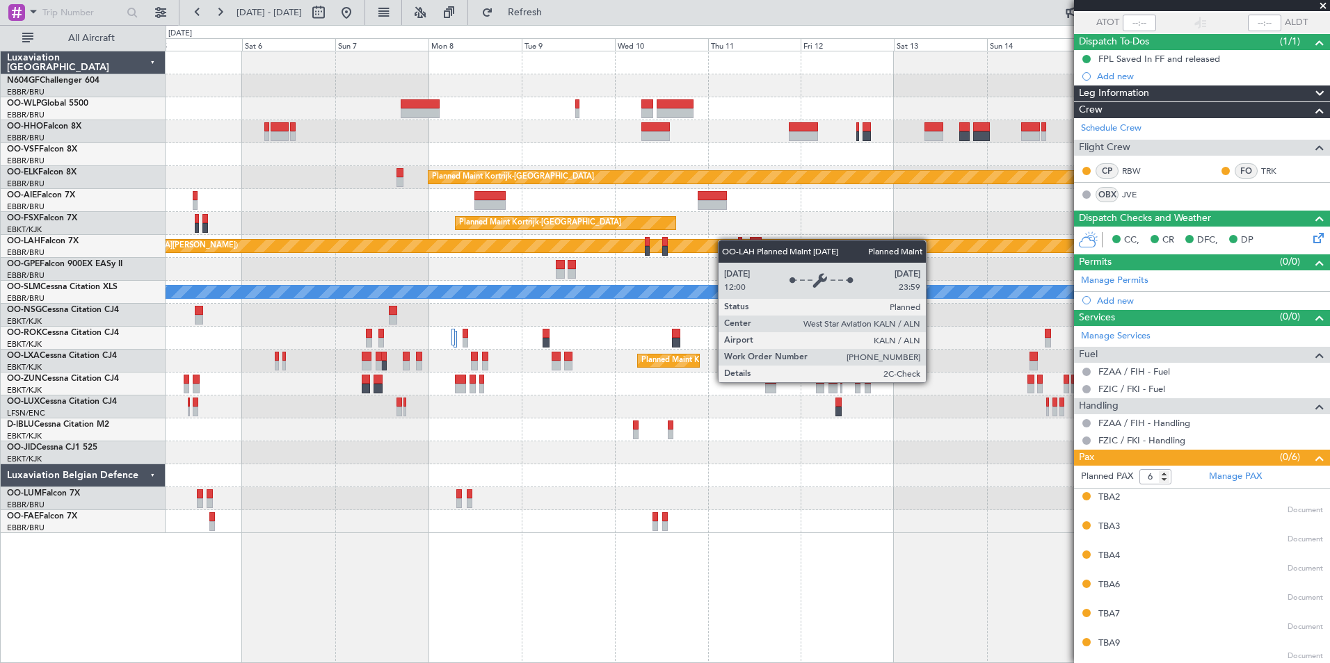
click at [511, 241] on div "Planned Maint Kortrijk-Wevelgem Planned Maint Kortrijk-Wevelgem Planned Maint K…" at bounding box center [748, 292] width 1164 height 482
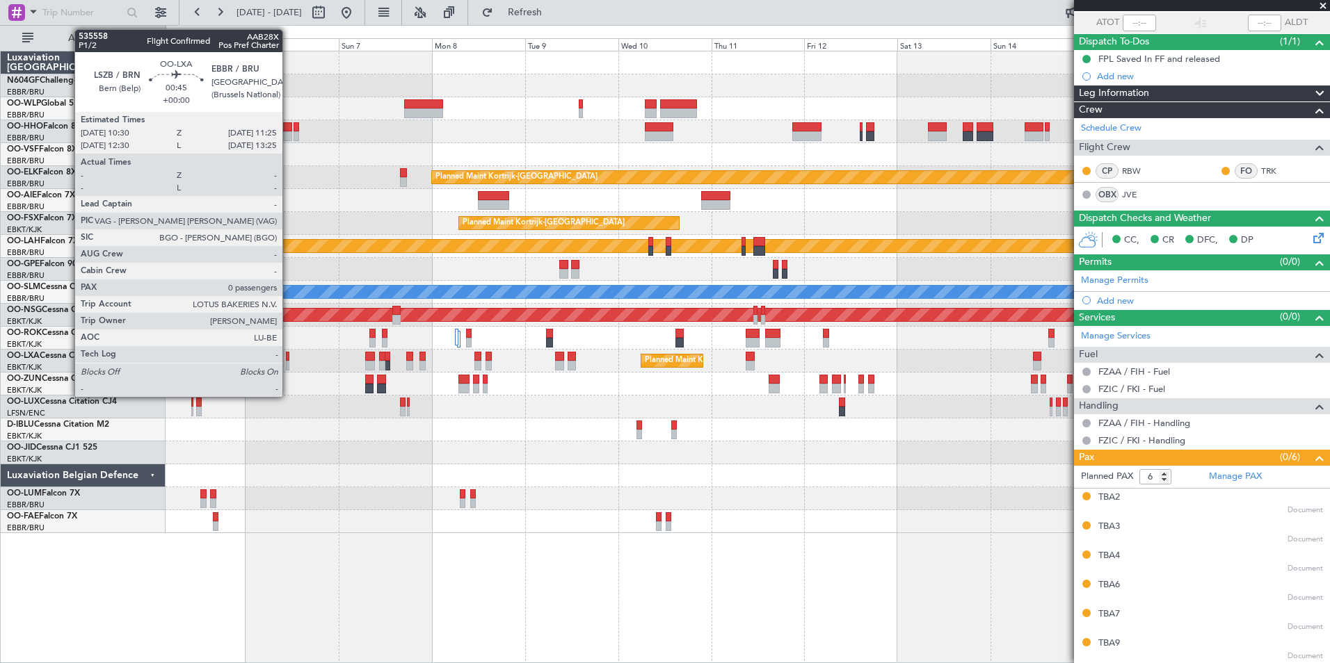
click at [289, 364] on div at bounding box center [288, 366] width 4 height 10
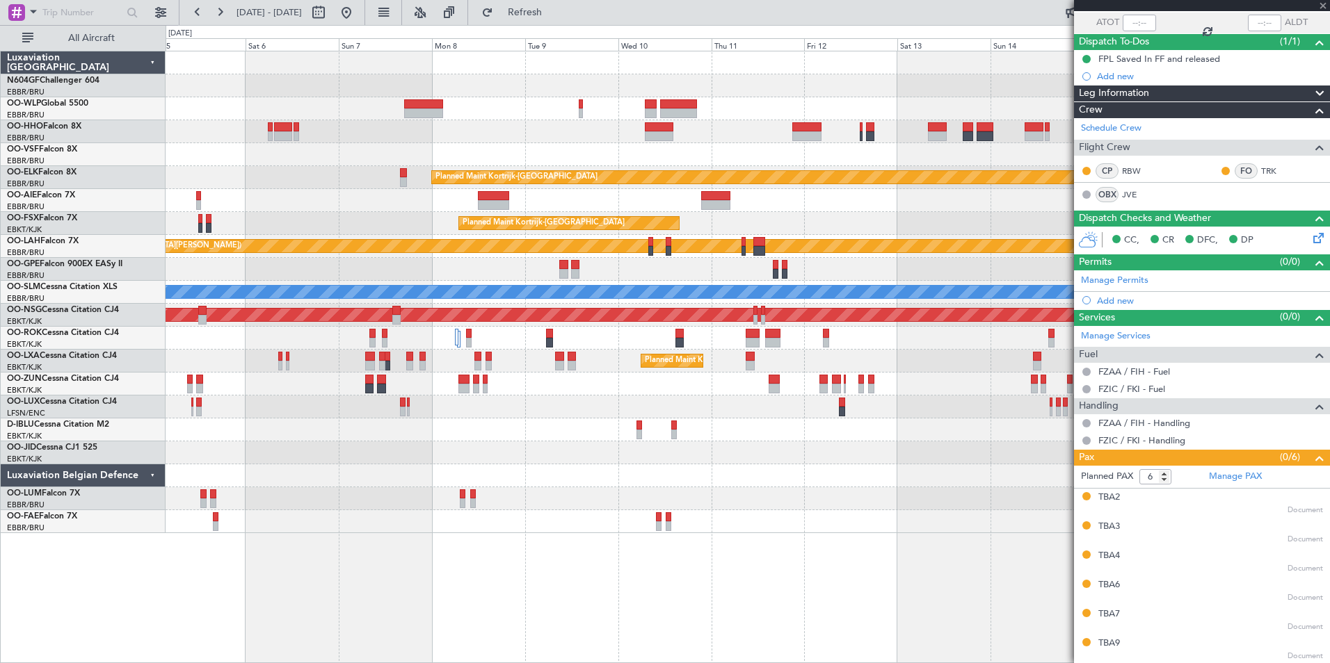
type input "0"
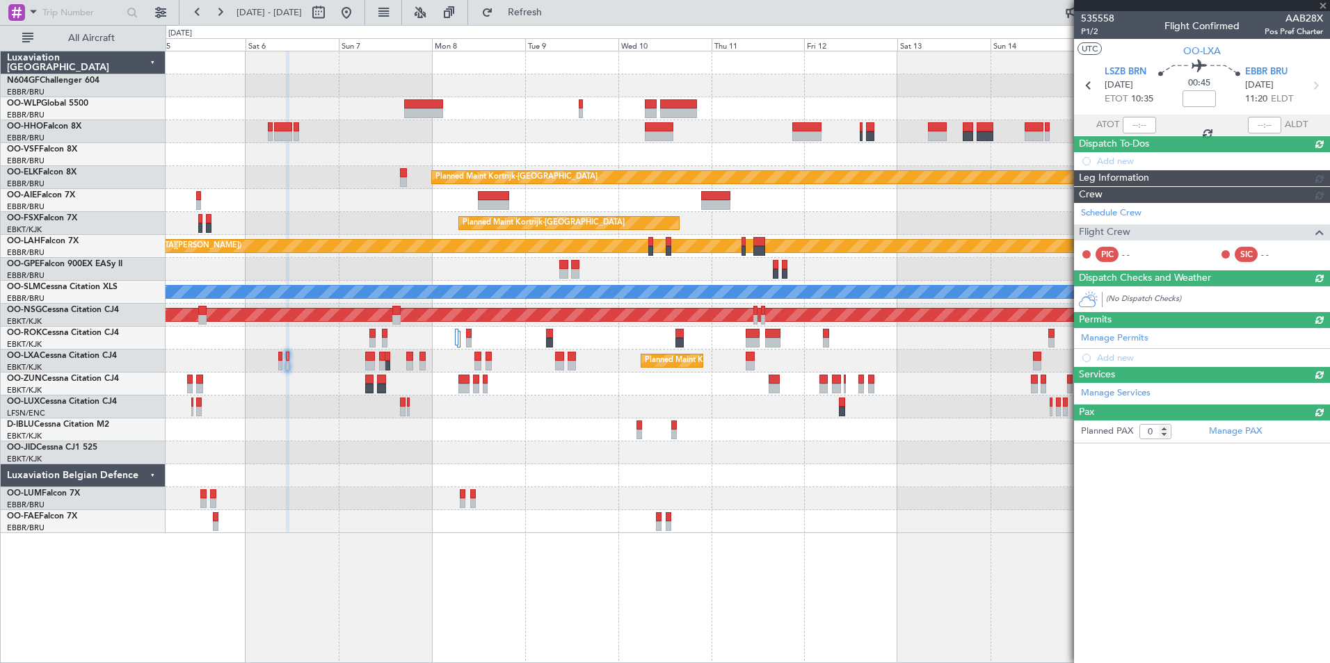
scroll to position [0, 0]
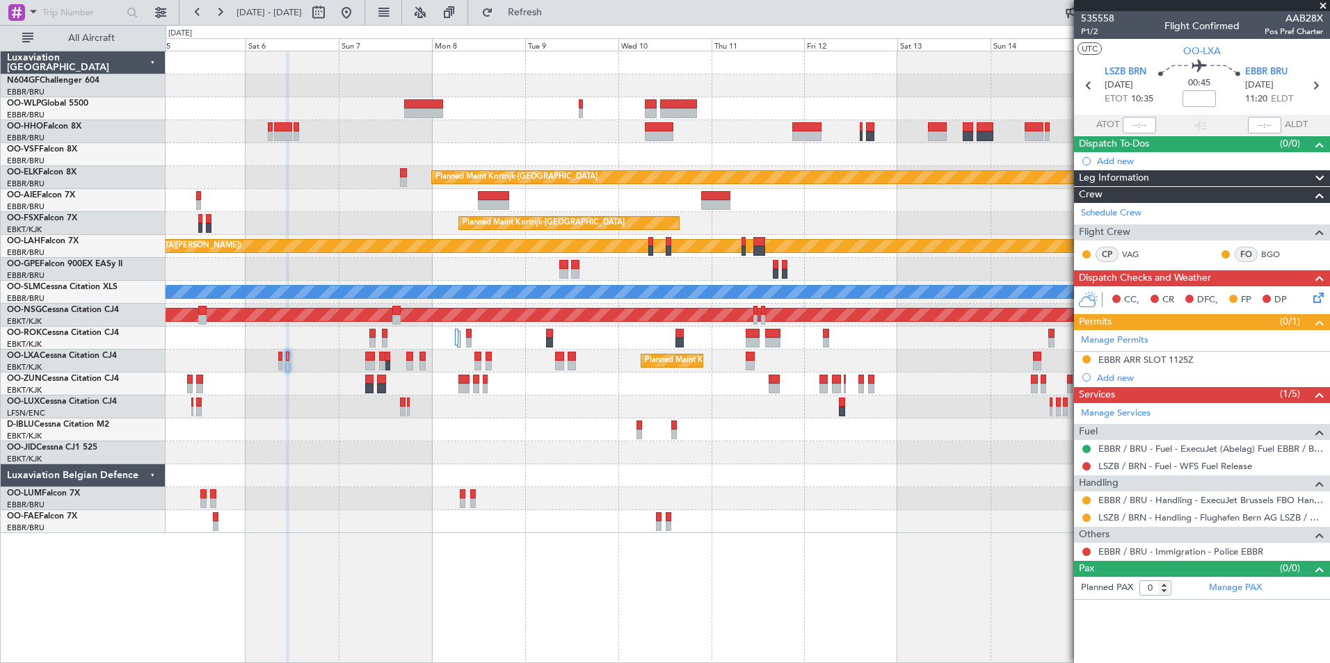
click at [1153, 362] on div "EBBR ARR SLOT 1125Z" at bounding box center [1145, 360] width 95 height 12
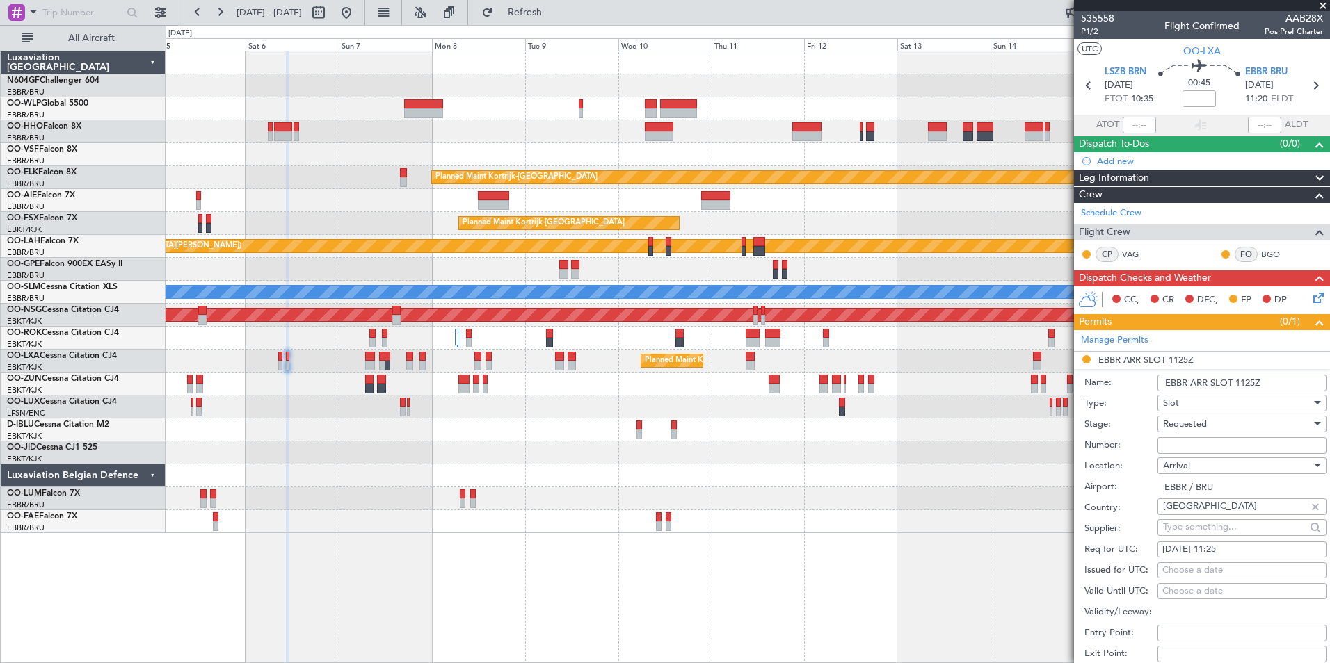
click at [1223, 440] on input "Number:" at bounding box center [1241, 445] width 169 height 17
paste input "EBBRAAB5602A"
type input "EBBRAAB5602A00"
click at [1238, 415] on div "Requested" at bounding box center [1237, 424] width 148 height 21
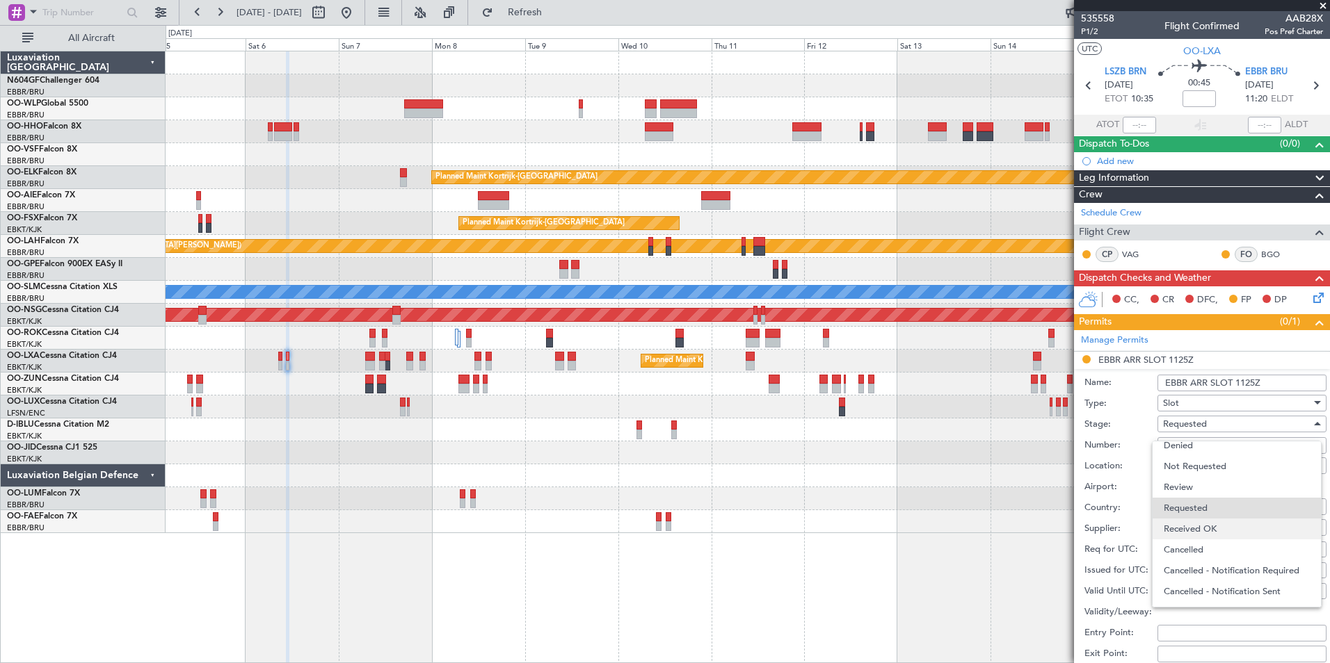
click at [1213, 522] on span "Received OK" at bounding box center [1237, 529] width 146 height 21
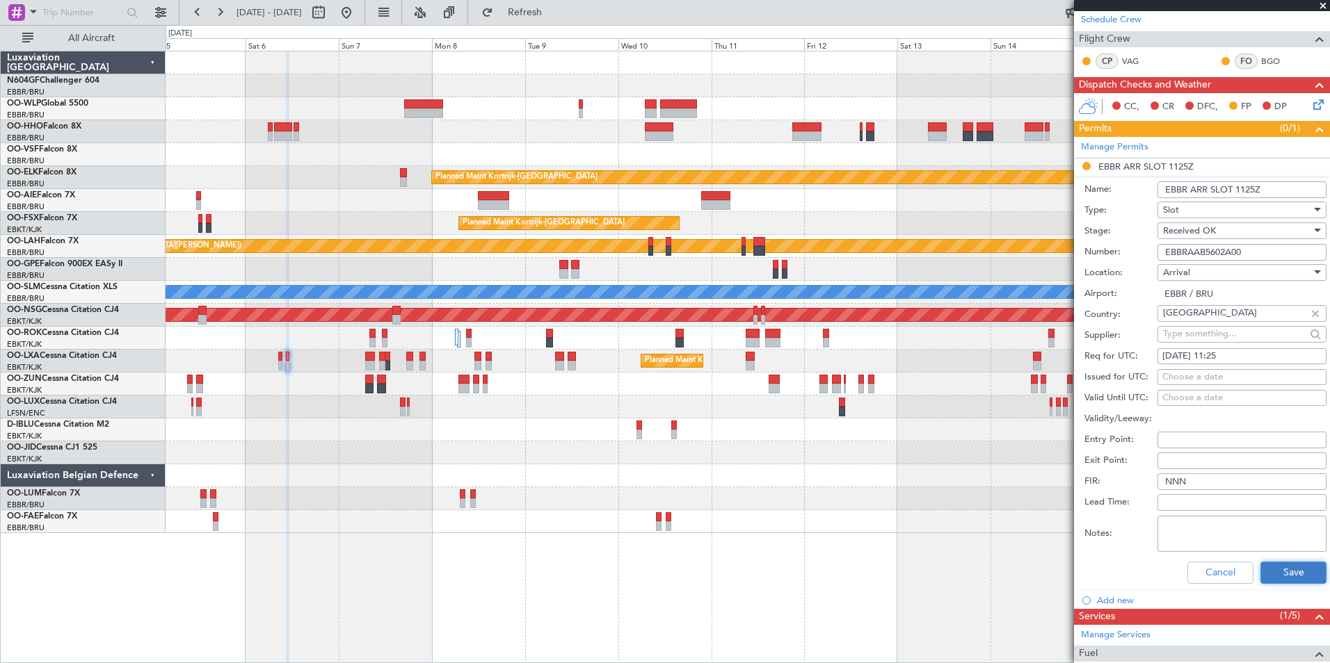
click at [1296, 578] on button "Save" at bounding box center [1293, 573] width 66 height 22
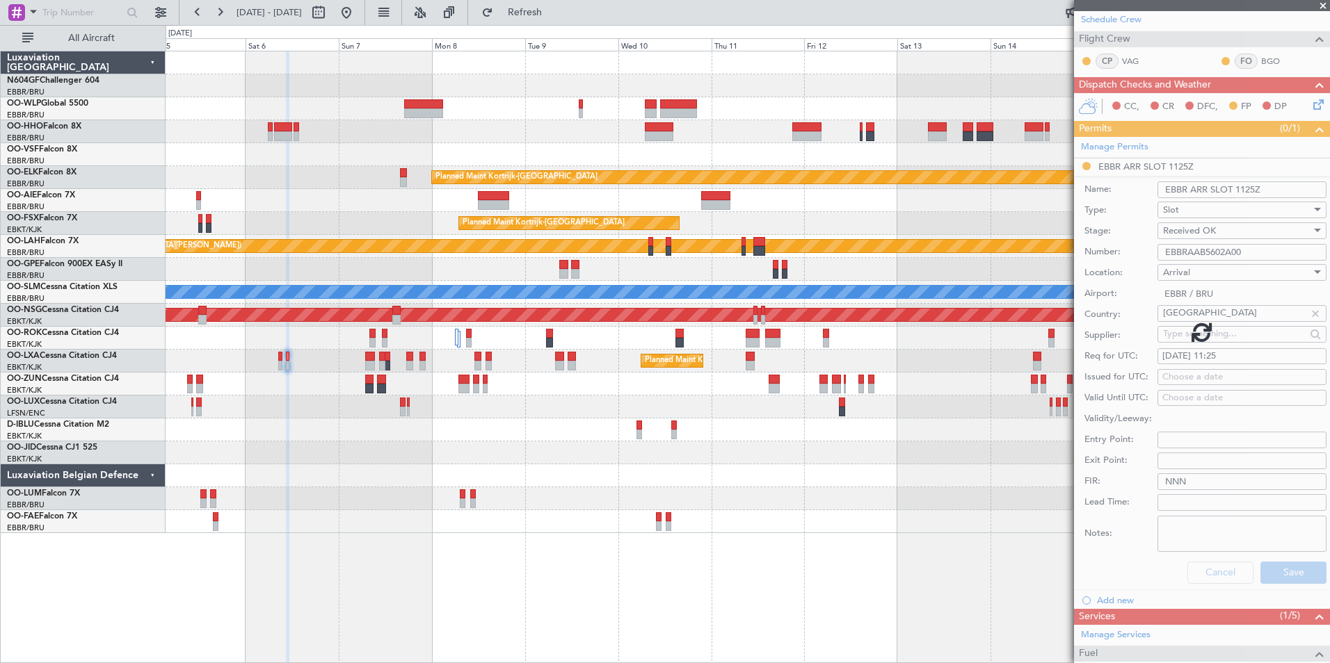
scroll to position [0, 0]
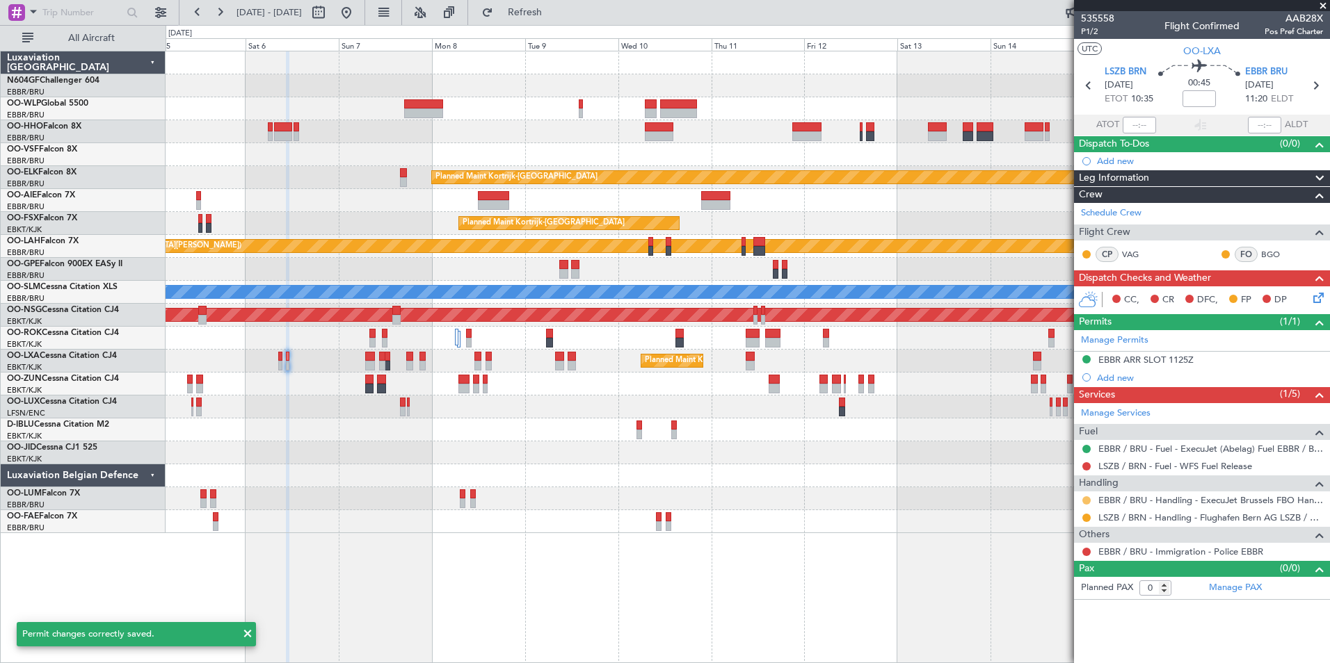
click at [1087, 502] on button at bounding box center [1086, 501] width 8 height 8
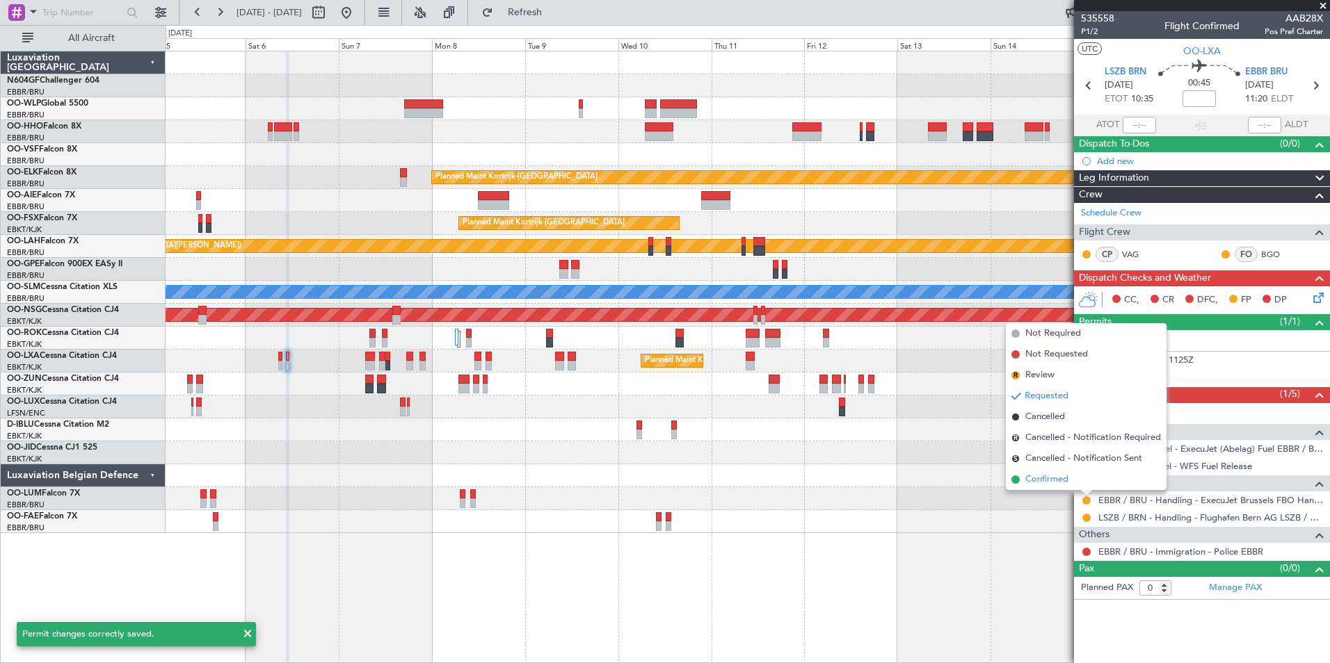
click at [1058, 476] on span "Confirmed" at bounding box center [1046, 480] width 43 height 14
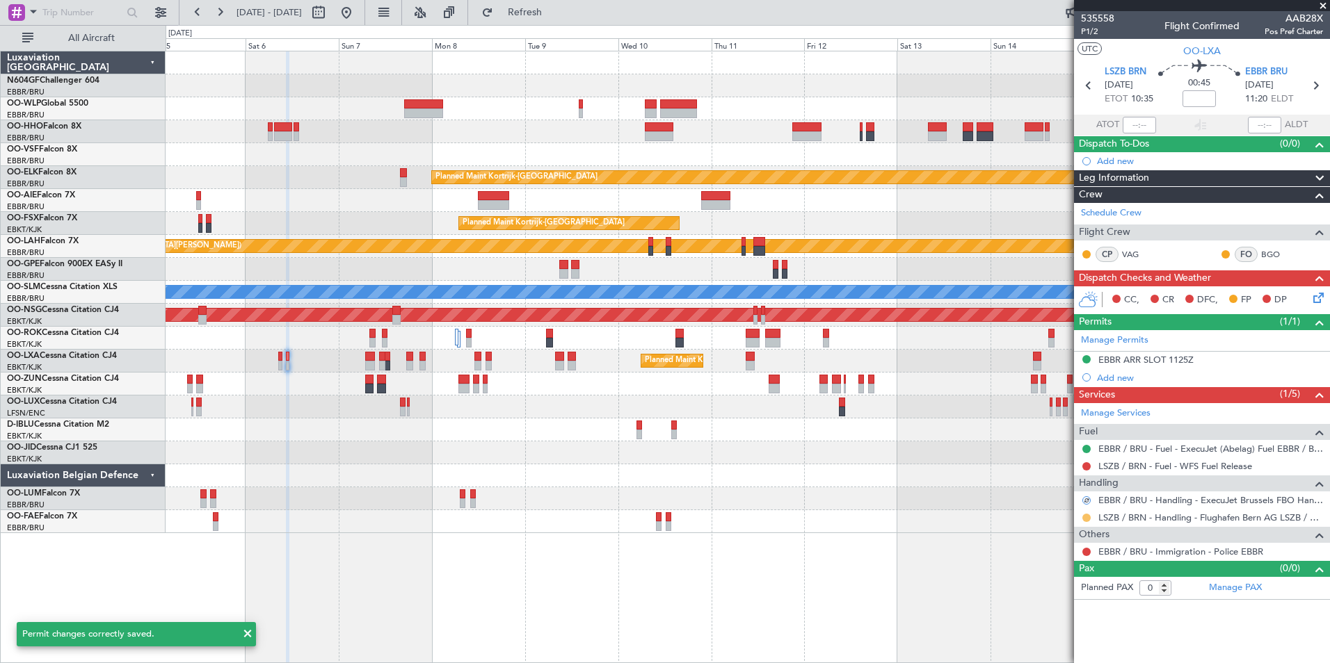
click at [1088, 517] on button at bounding box center [1086, 518] width 8 height 8
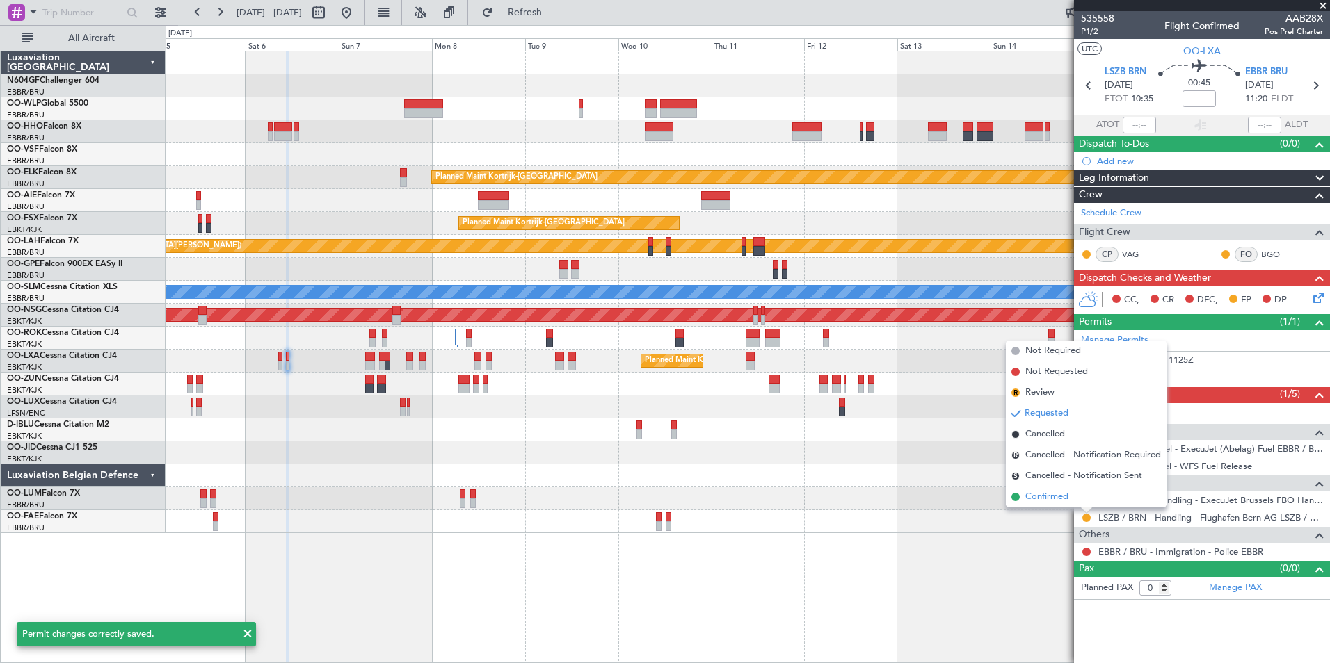
click at [1072, 499] on li "Confirmed" at bounding box center [1086, 497] width 161 height 21
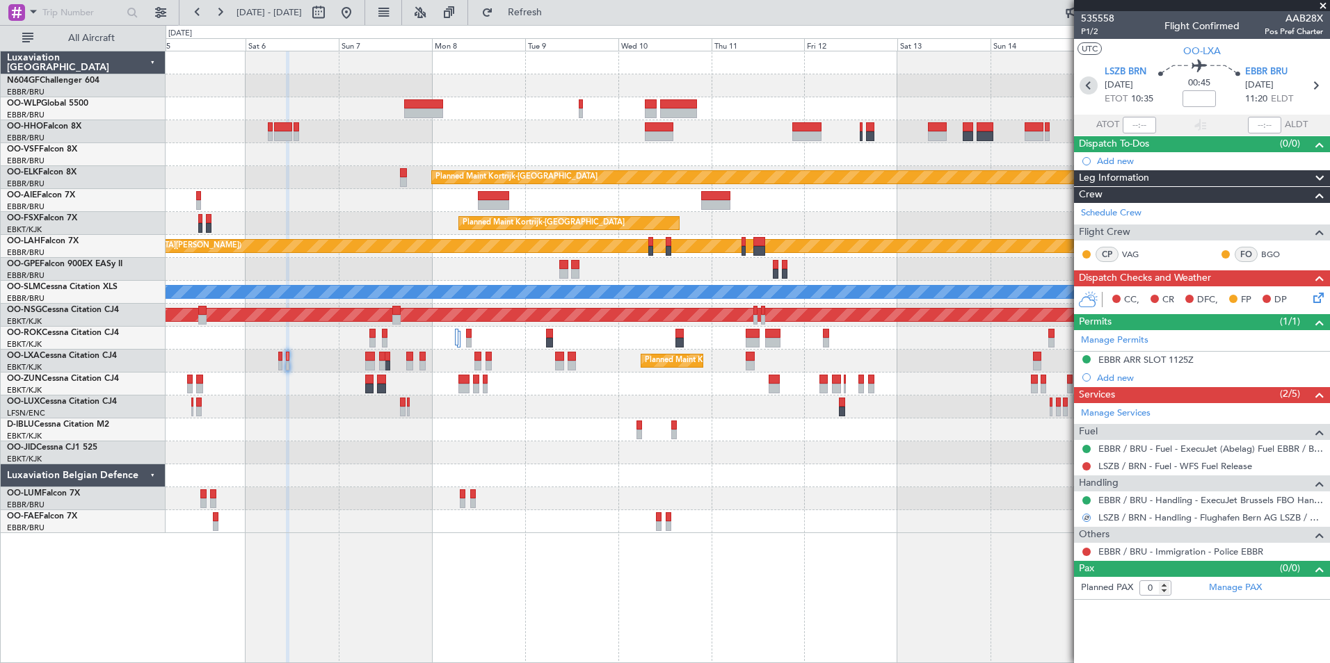
click at [1090, 90] on icon at bounding box center [1088, 86] width 18 height 18
type input "2"
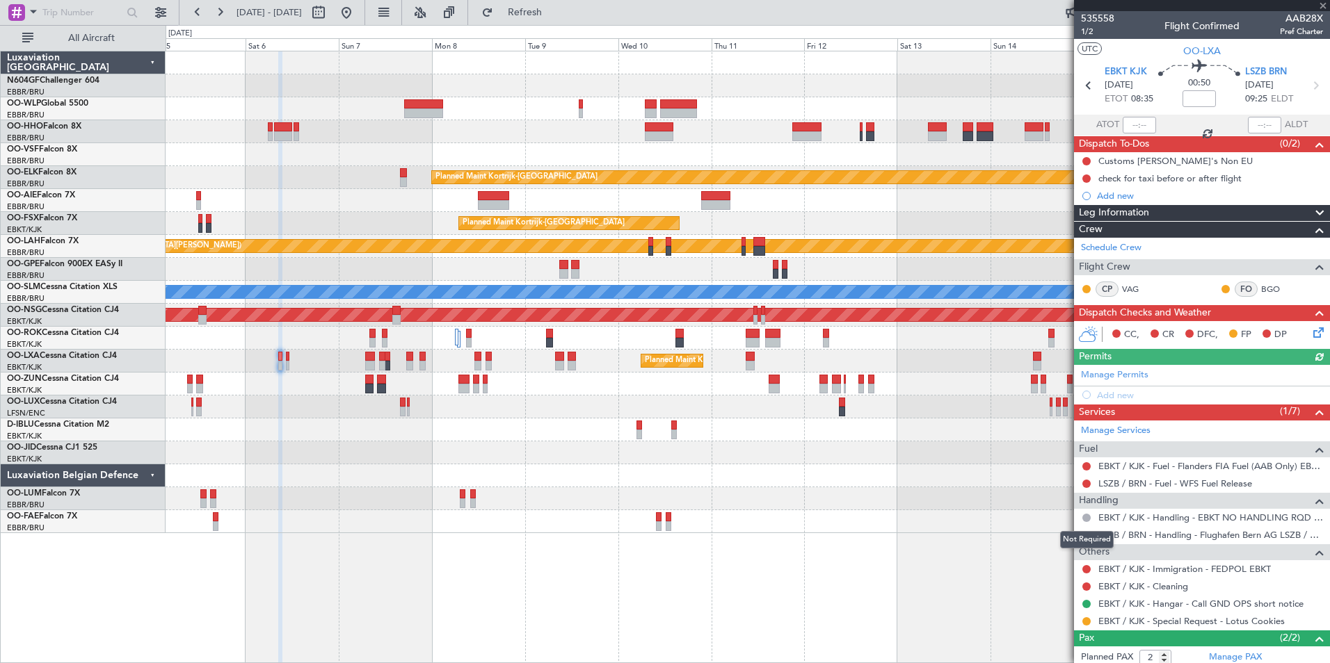
click at [1085, 533] on div "Not Required" at bounding box center [1087, 539] width 54 height 17
click at [1086, 531] on button at bounding box center [1086, 535] width 8 height 8
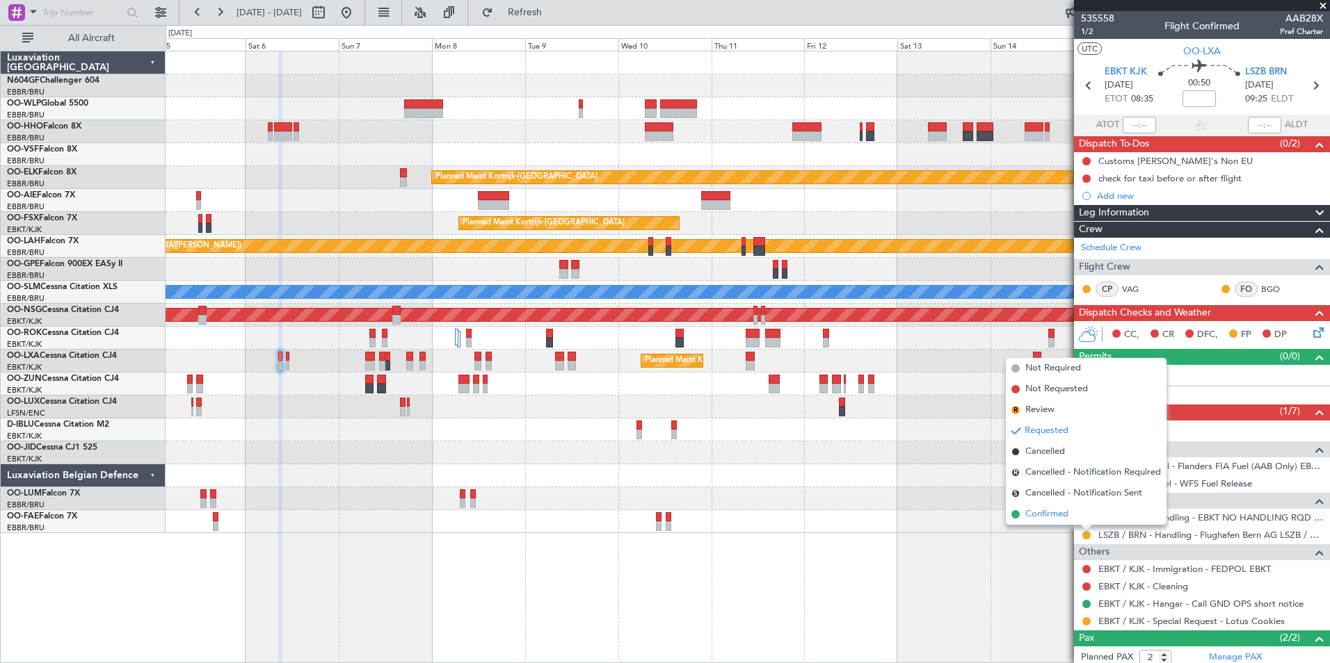
click at [1041, 513] on span "Confirmed" at bounding box center [1046, 515] width 43 height 14
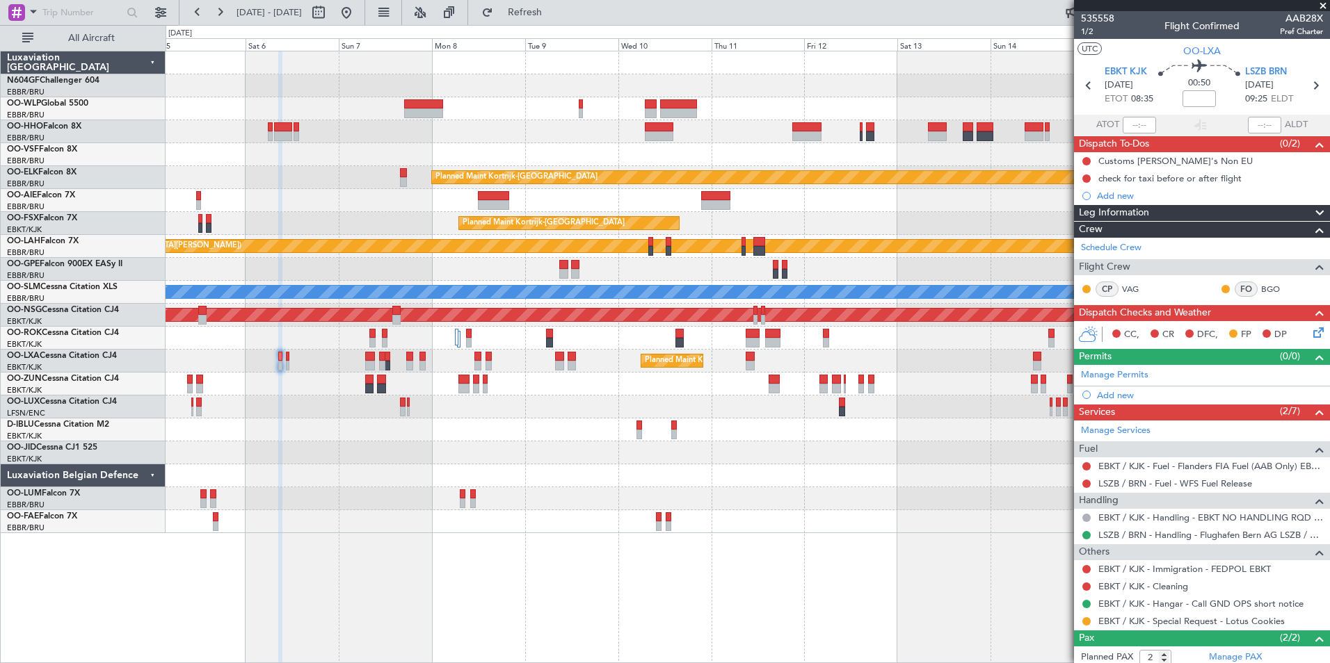
click at [975, 543] on div "Planned Maint Kortrijk-Wevelgem Planned Maint Kortrijk-Wevelgem Planned Maint K…" at bounding box center [748, 357] width 1164 height 613
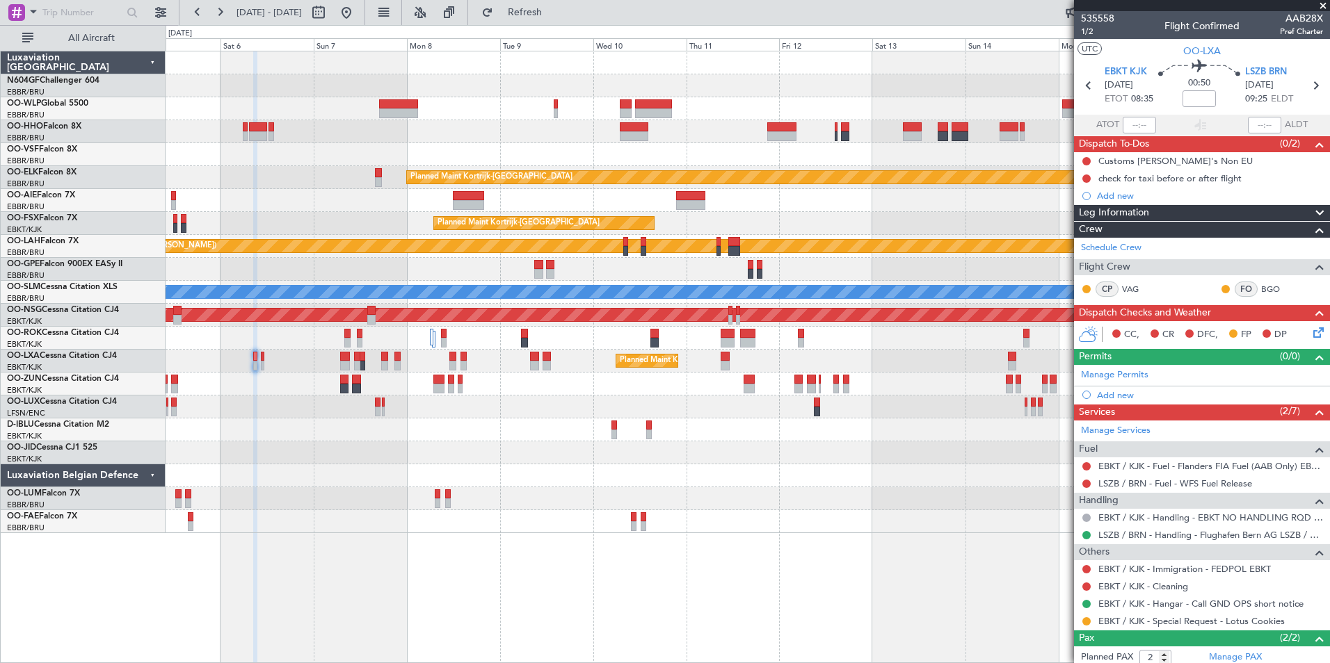
click at [740, 448] on div at bounding box center [748, 453] width 1164 height 23
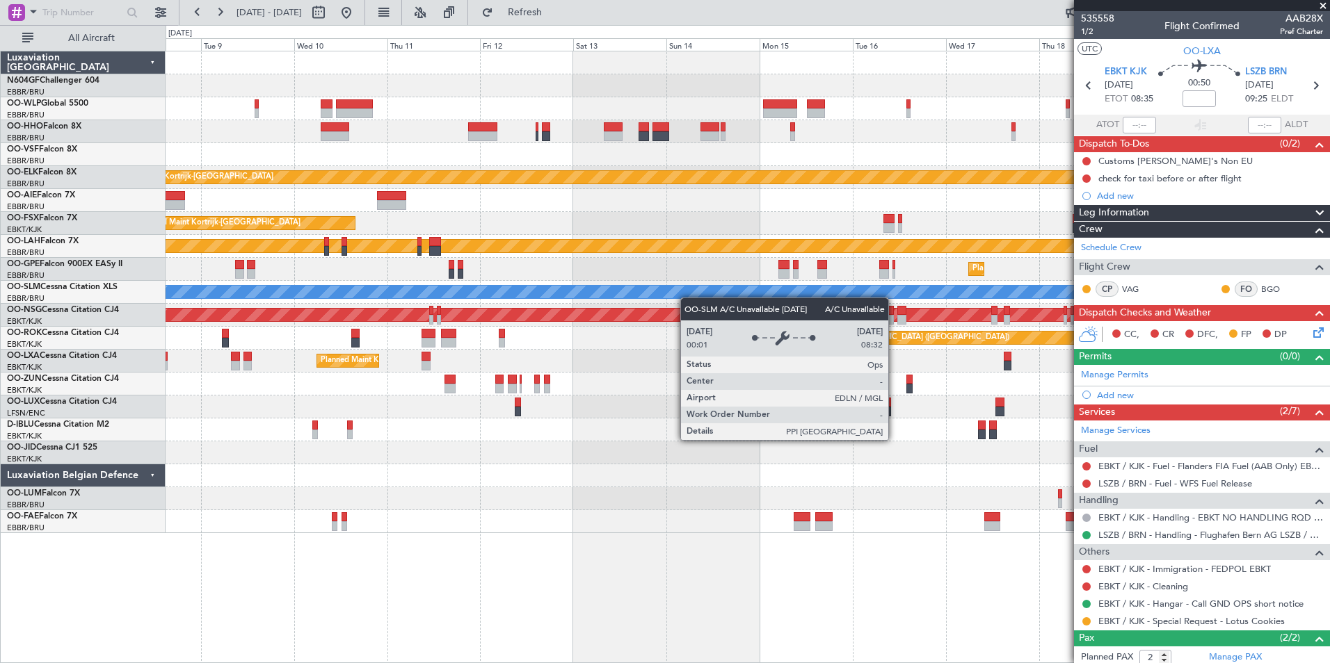
click at [634, 298] on div "A/C Unavailable [GEOGRAPHIC_DATA]" at bounding box center [748, 292] width 3490 height 13
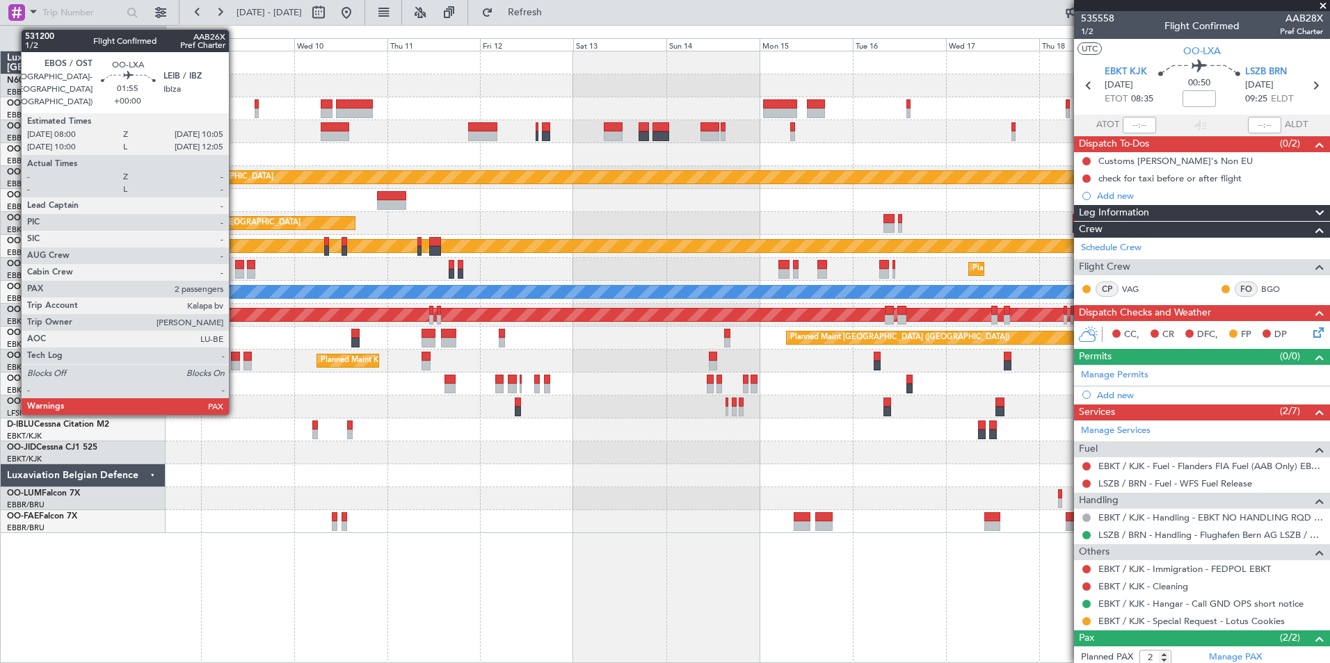
click at [235, 365] on div at bounding box center [235, 366] width 8 height 10
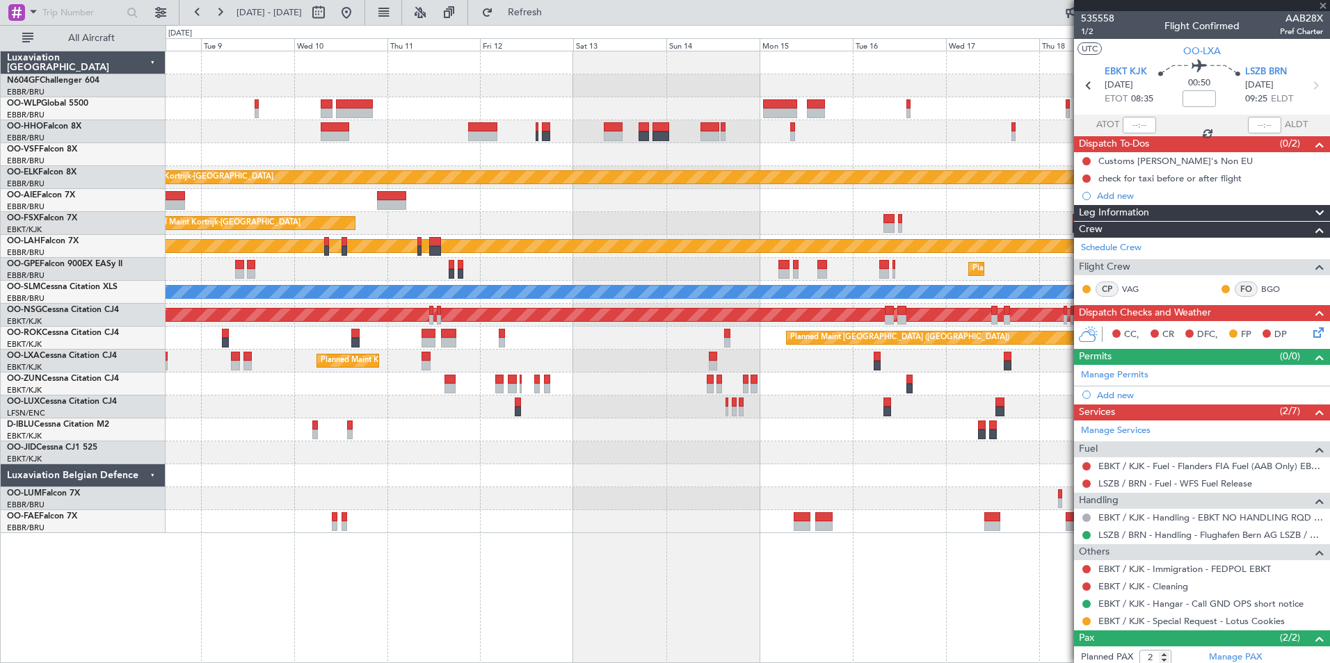
click at [232, 367] on div "Planned Maint Kortrijk-[GEOGRAPHIC_DATA]" at bounding box center [748, 361] width 1164 height 23
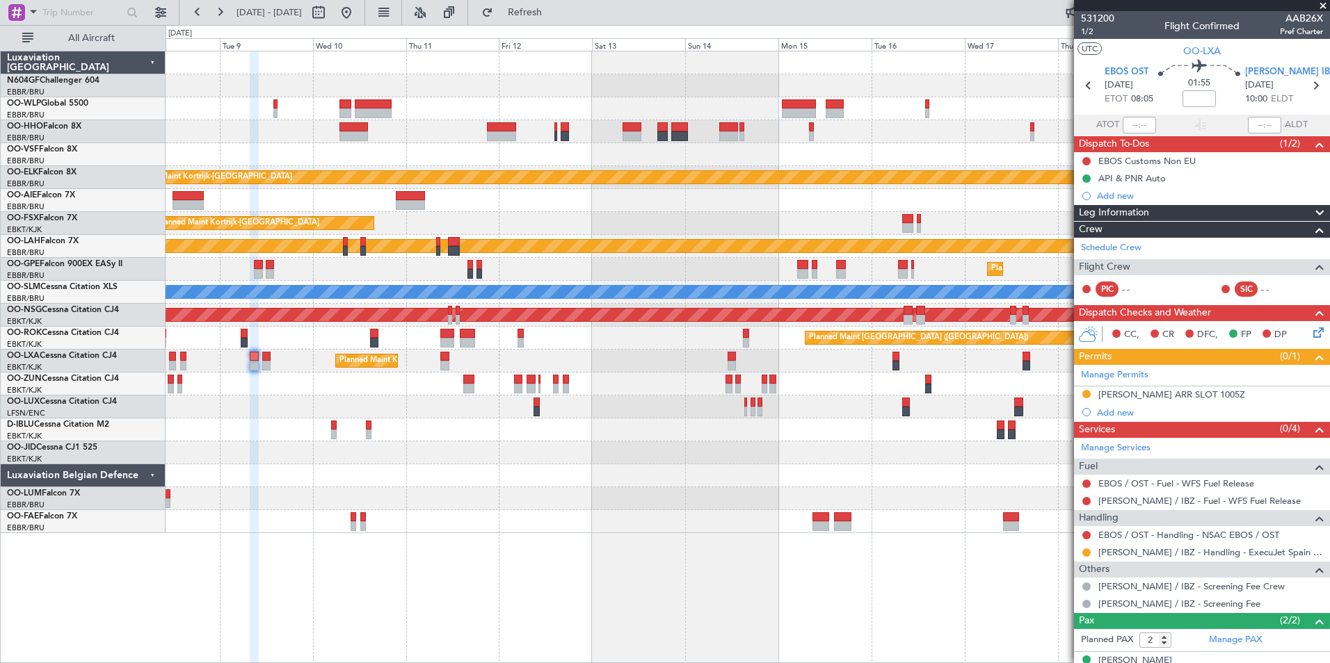
click at [790, 544] on div "Planned Maint Kortrijk-Wevelgem Planned Maint Kortrijk-Wevelgem Planned Maint A…" at bounding box center [748, 357] width 1164 height 613
click at [1087, 394] on button at bounding box center [1086, 394] width 8 height 8
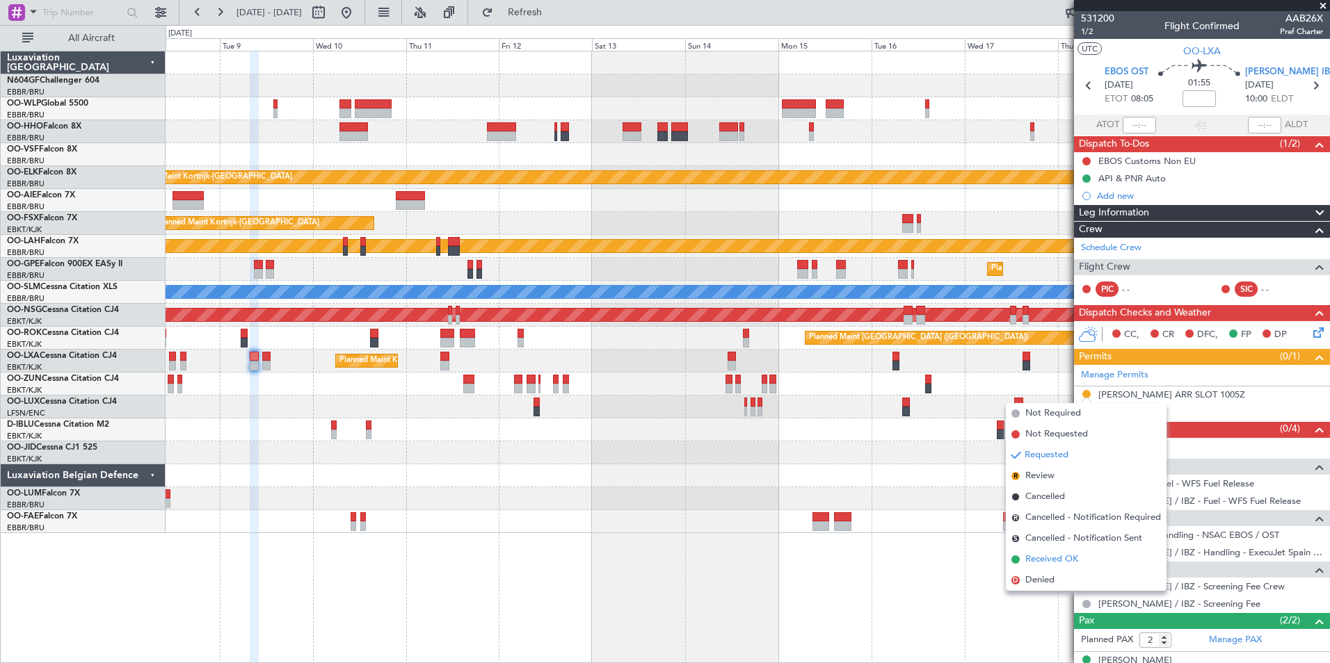
click at [1063, 559] on span "Received OK" at bounding box center [1051, 560] width 53 height 14
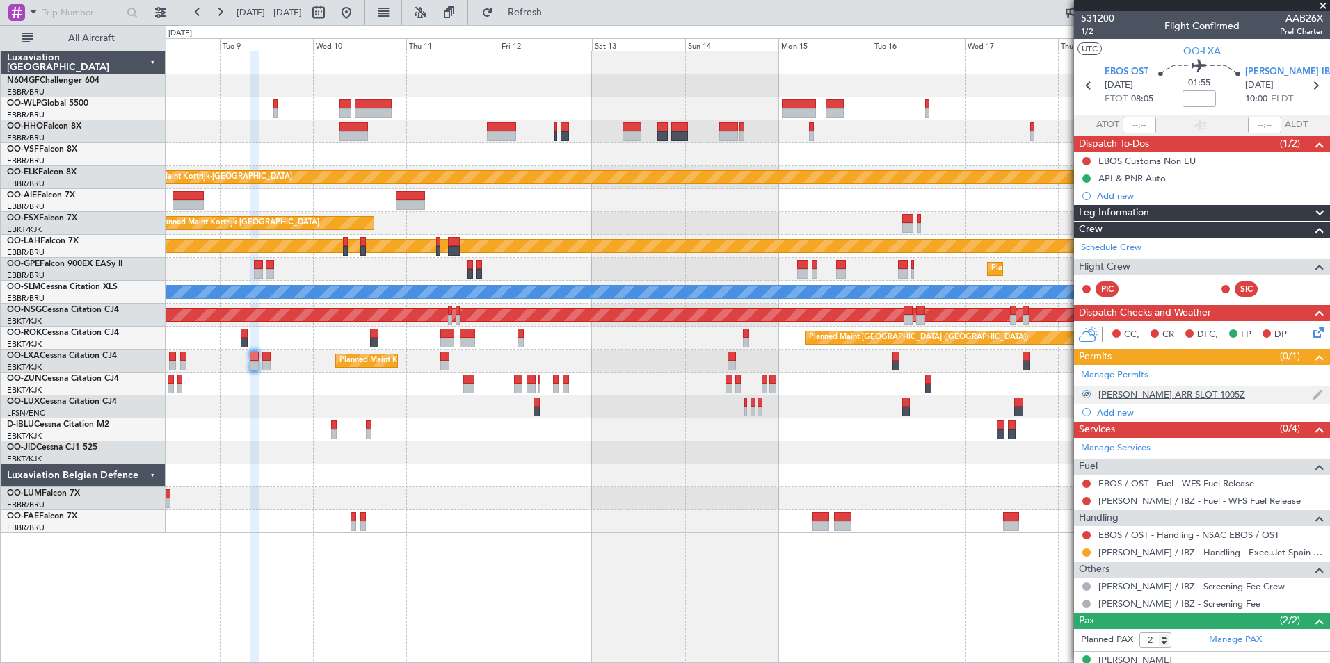
click at [1164, 395] on div "LEIB ARR SLOT 1005Z" at bounding box center [1171, 395] width 147 height 12
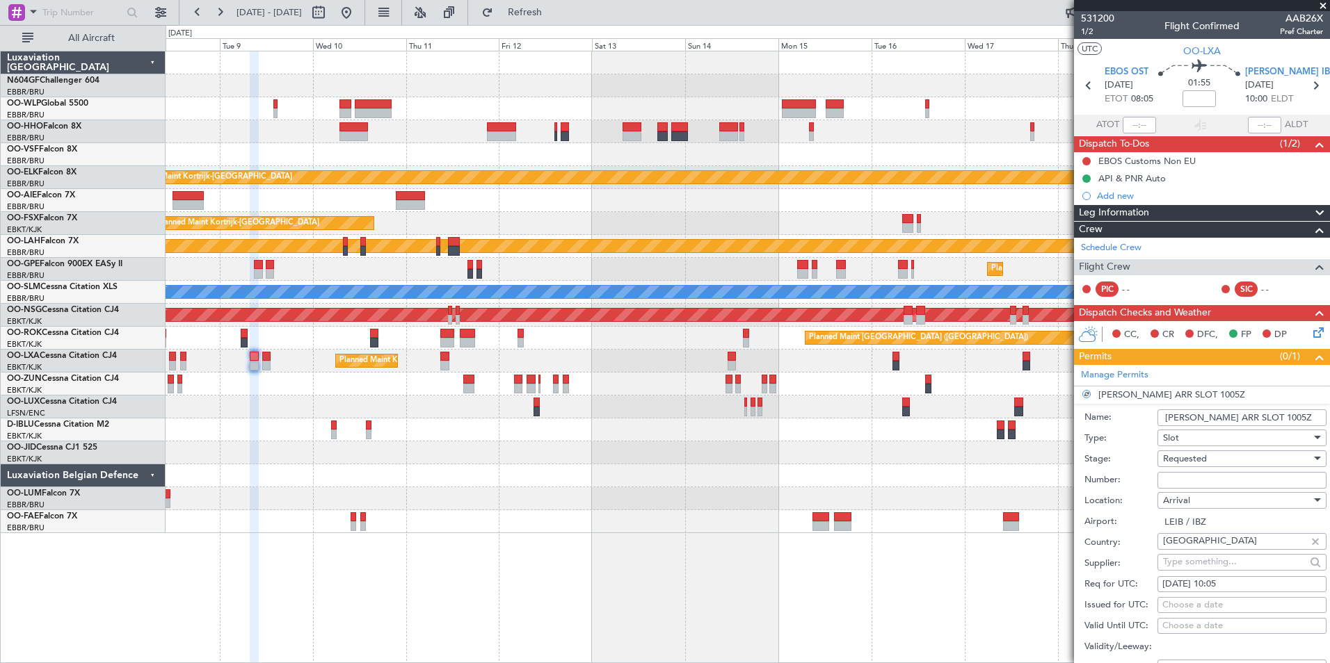
click at [1231, 458] on div "Requested" at bounding box center [1237, 459] width 148 height 21
click at [1234, 461] on div "Requested" at bounding box center [1237, 459] width 148 height 21
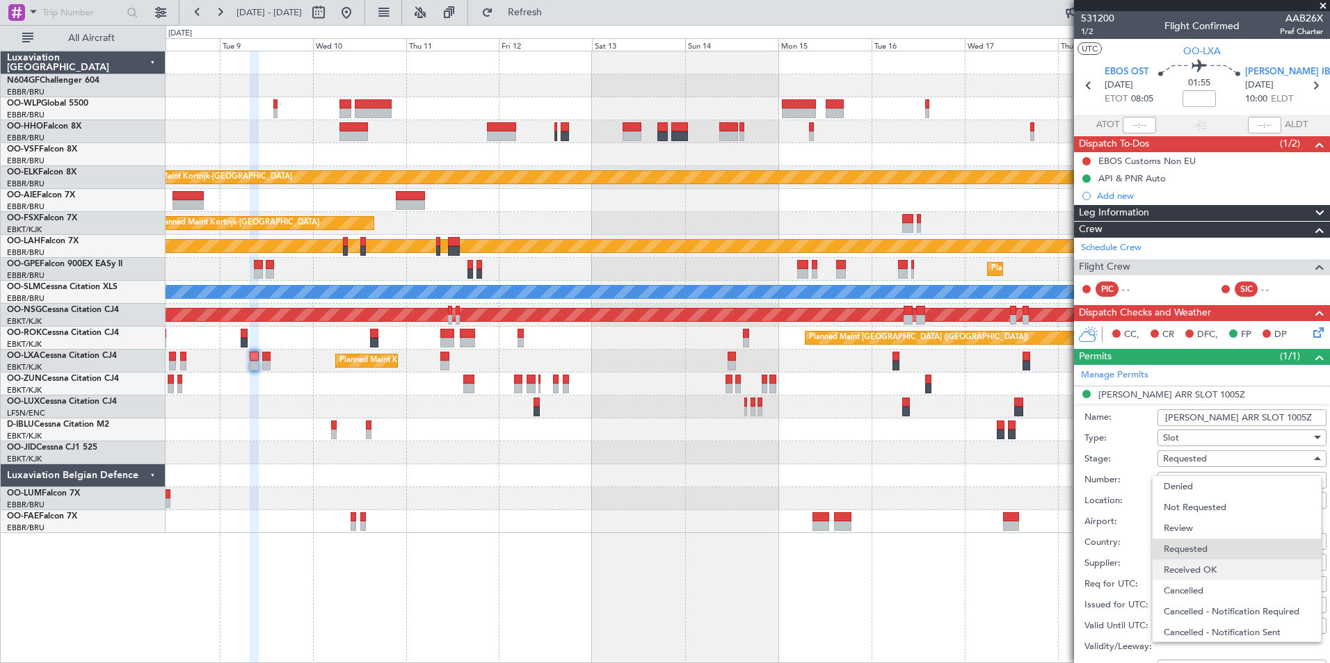
scroll to position [6, 0]
click at [1217, 561] on span "Received OK" at bounding box center [1237, 564] width 146 height 21
click at [1233, 476] on input "Number:" at bounding box center [1241, 480] width 169 height 17
type input "Approved"
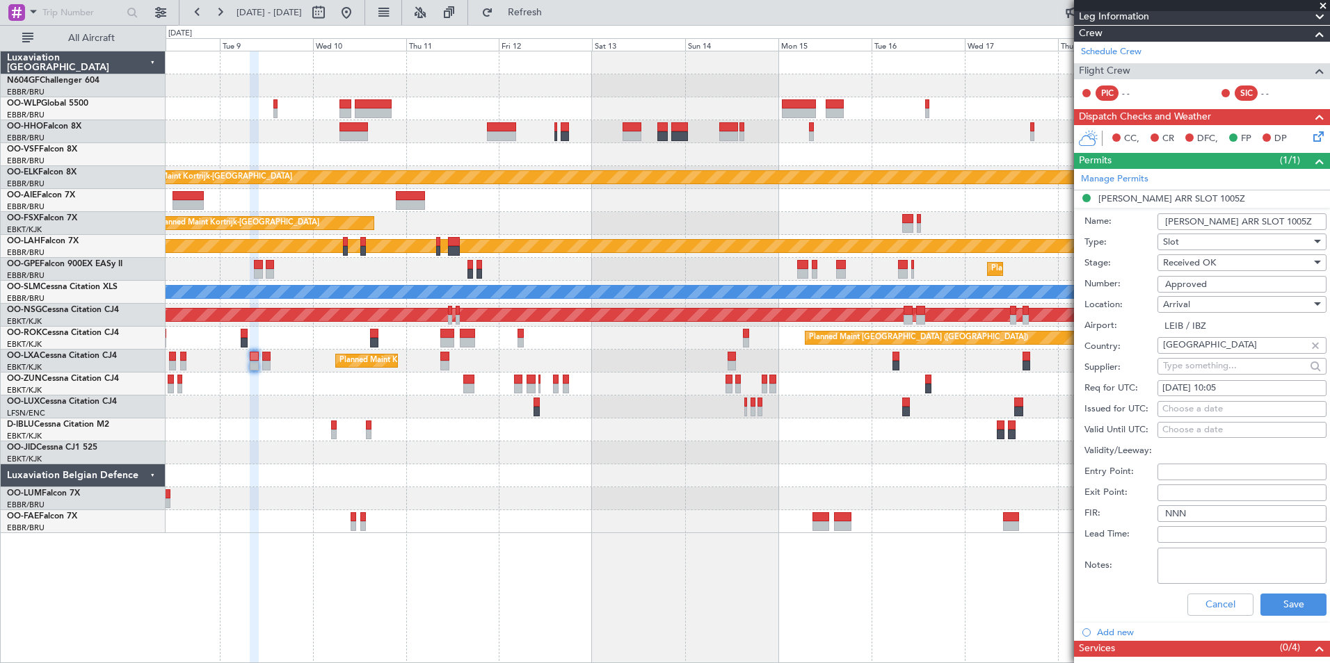
scroll to position [197, 0]
click at [1241, 410] on div "Choose a date" at bounding box center [1241, 409] width 159 height 14
select select "8"
select select "2025"
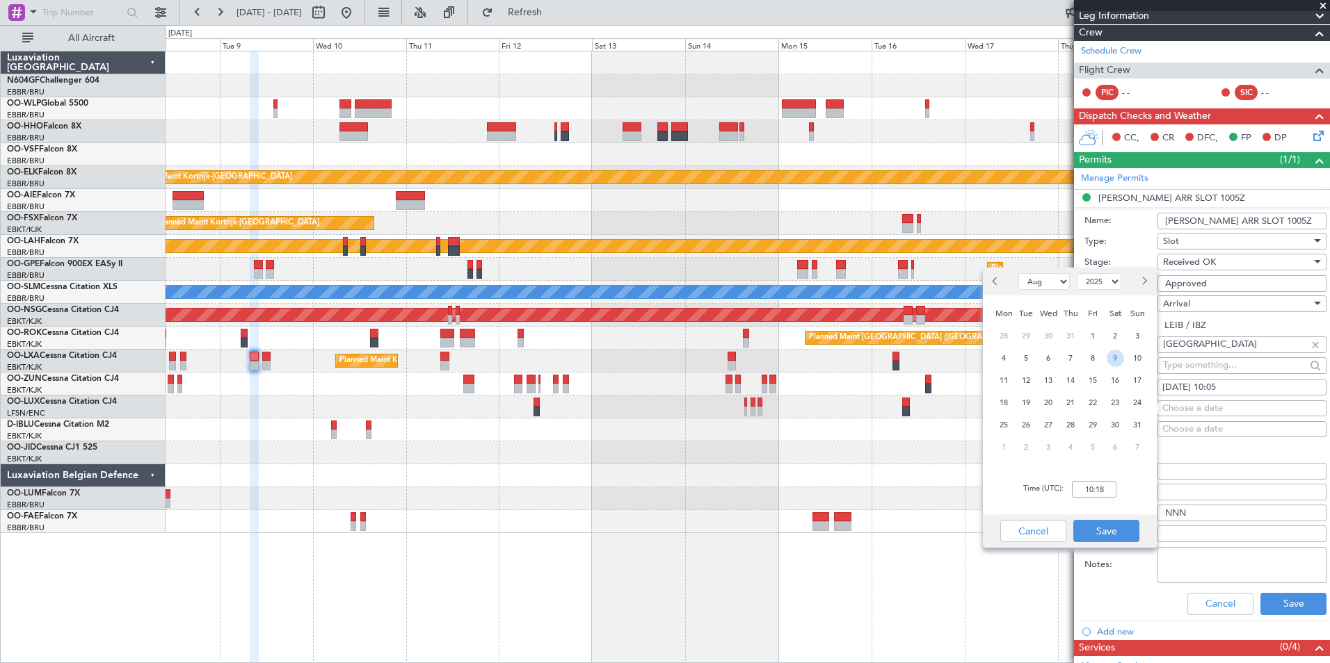
click at [1122, 357] on span "9" at bounding box center [1114, 358] width 17 height 17
click at [1098, 494] on input "00:00" at bounding box center [1094, 489] width 45 height 17
type input "10:10"
click at [1111, 526] on button "Save" at bounding box center [1106, 531] width 66 height 22
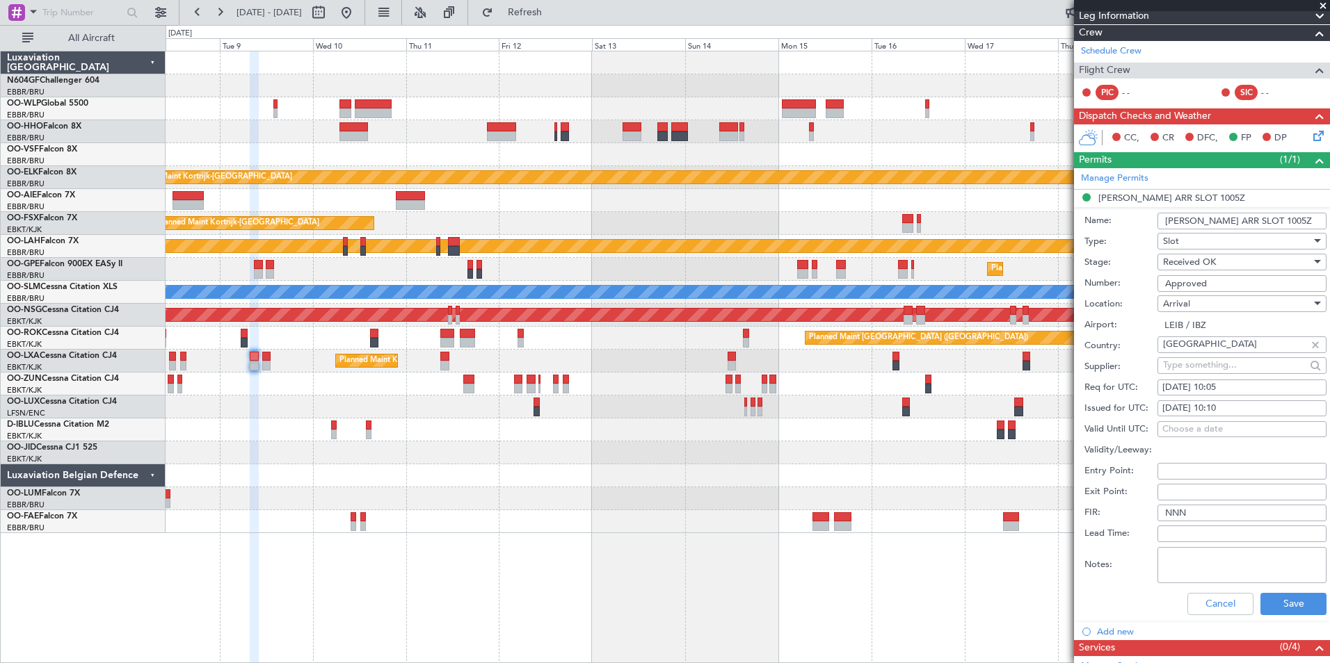
click at [1172, 550] on textarea "Notes:" at bounding box center [1241, 565] width 169 height 36
paste textarea "Slot tolerance for arrivals are +/- 30 min"
type textarea "Slot tolerance for arrivals are +/- 30 min"
click at [1279, 601] on button "Save" at bounding box center [1293, 604] width 66 height 22
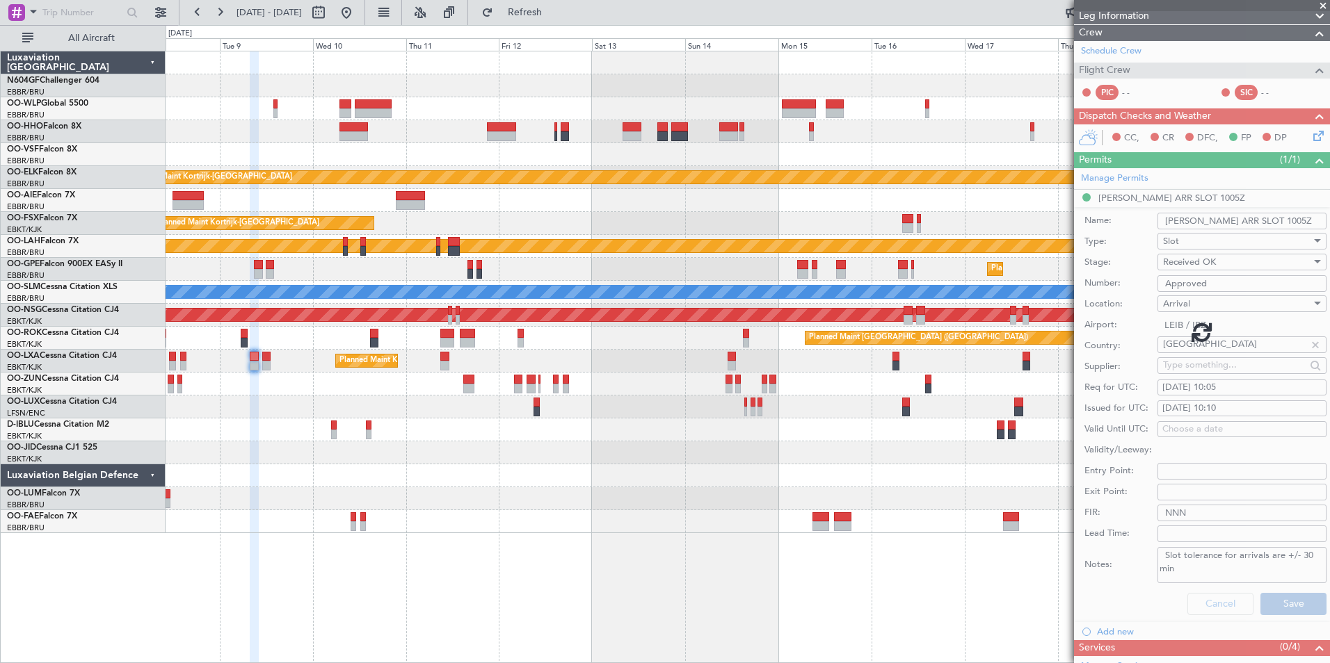
scroll to position [51, 0]
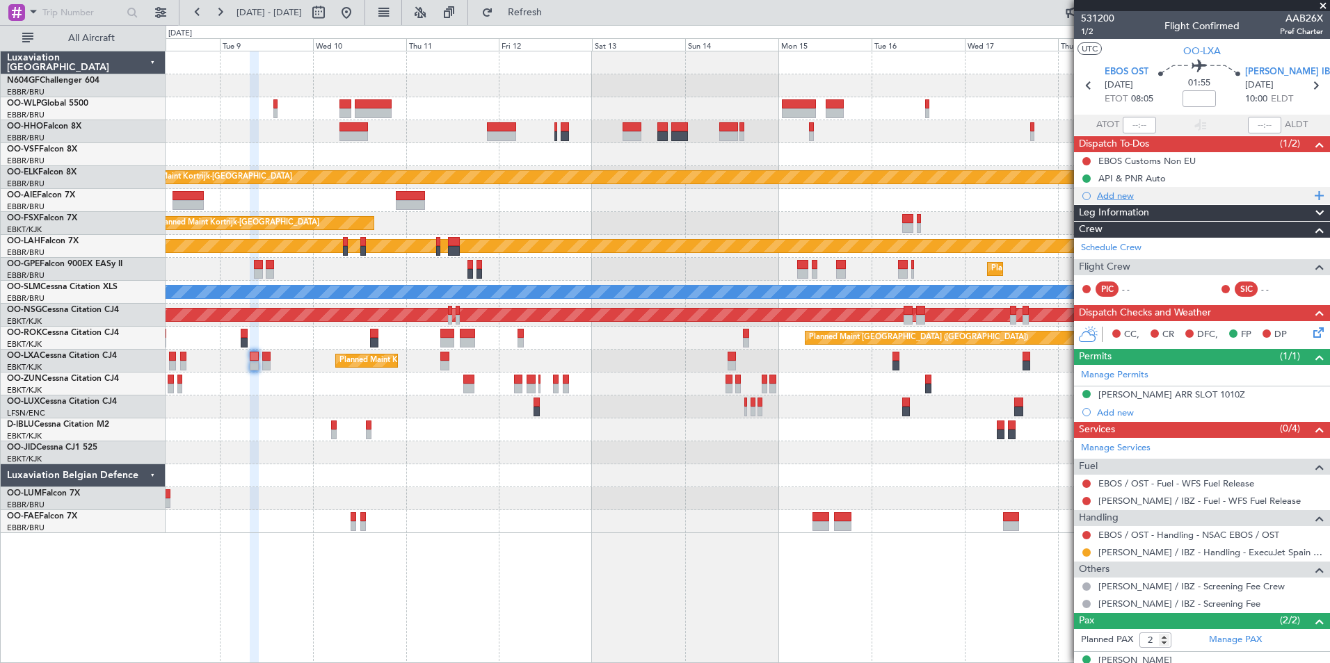
click at [1145, 194] on div "Add new" at bounding box center [1204, 196] width 214 height 12
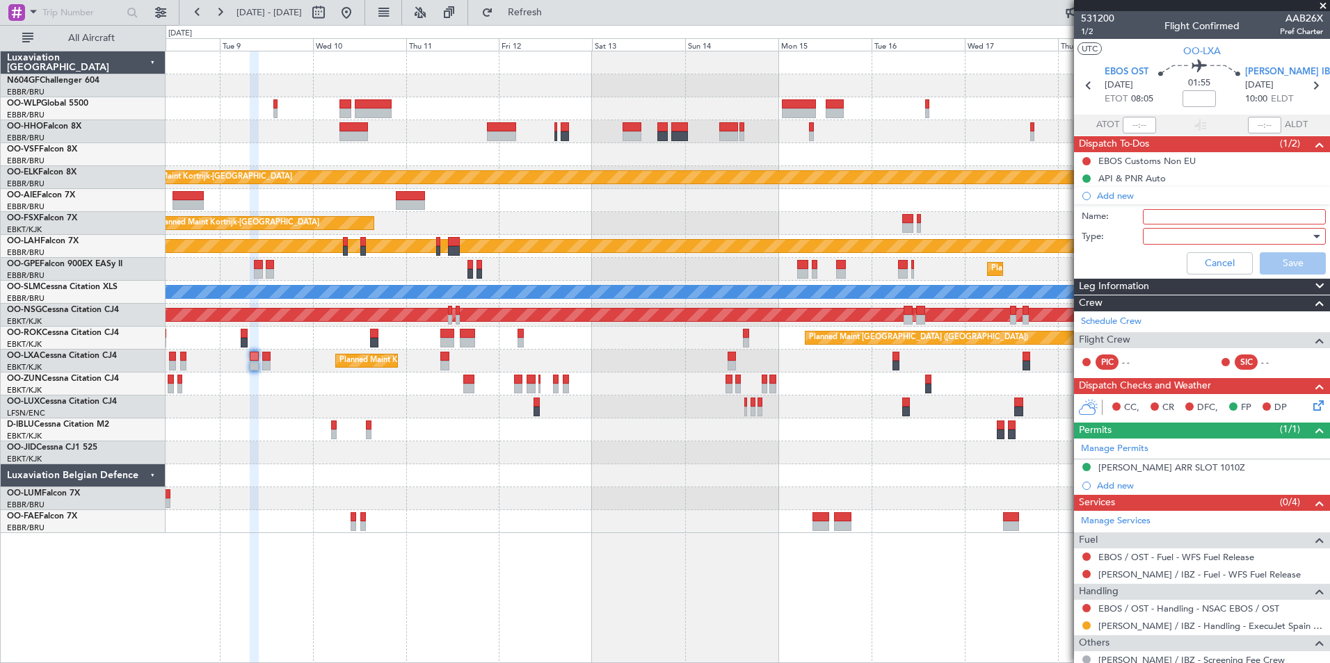
click at [1168, 213] on input "Name:" at bounding box center [1234, 216] width 183 height 15
type input "[PERSON_NAME] ARR Slot tolerance is +/- 30 minutes."
click at [1198, 230] on div at bounding box center [1229, 236] width 162 height 21
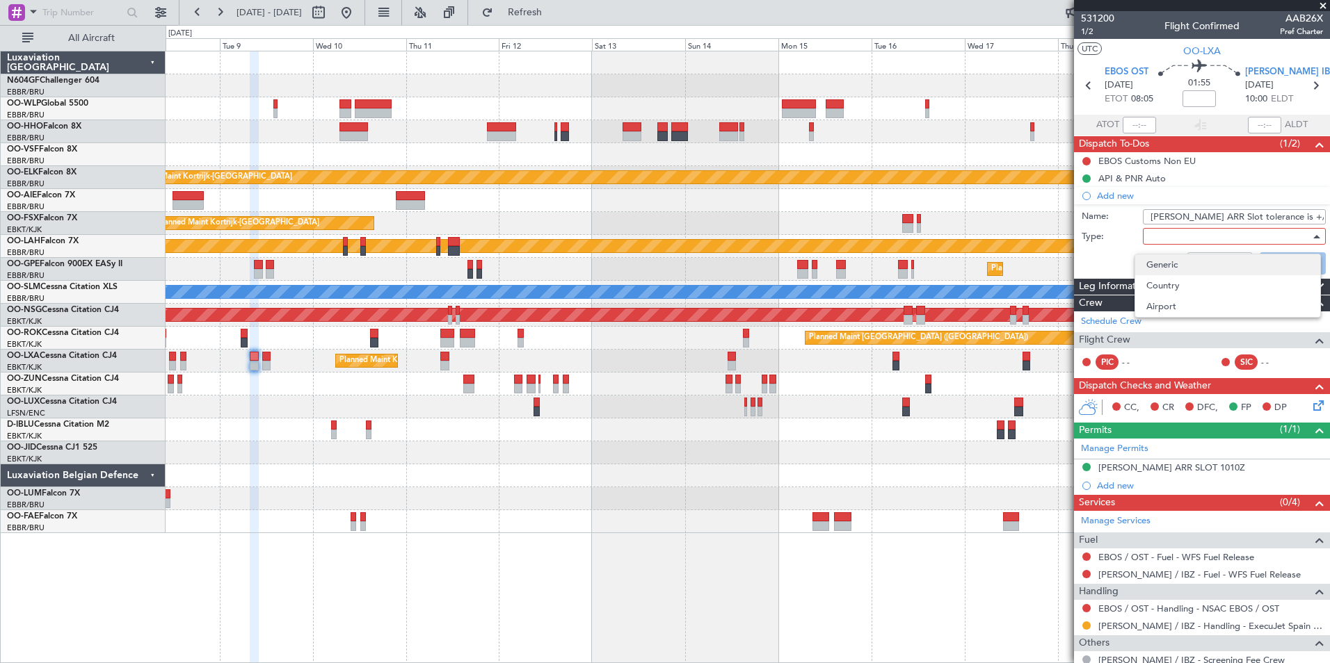
click at [1184, 260] on span "Generic" at bounding box center [1227, 265] width 163 height 21
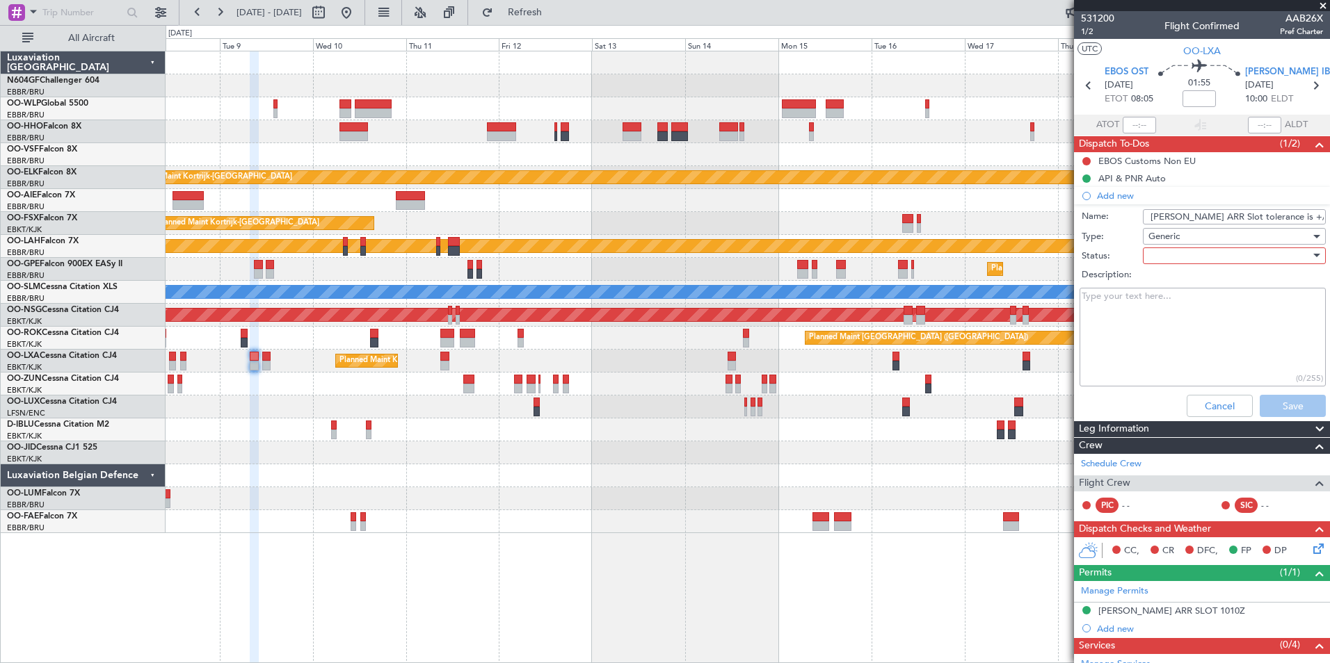
click at [1186, 257] on div at bounding box center [1229, 255] width 162 height 21
click at [1191, 325] on span "Completed" at bounding box center [1227, 325] width 163 height 21
click at [1232, 323] on textarea "Description:" at bounding box center [1202, 337] width 246 height 99
paste textarea "Slot tolerance for arrivals are +/- 30 min"
type textarea "Slot tolerance for arrivals are +/- 30 min"
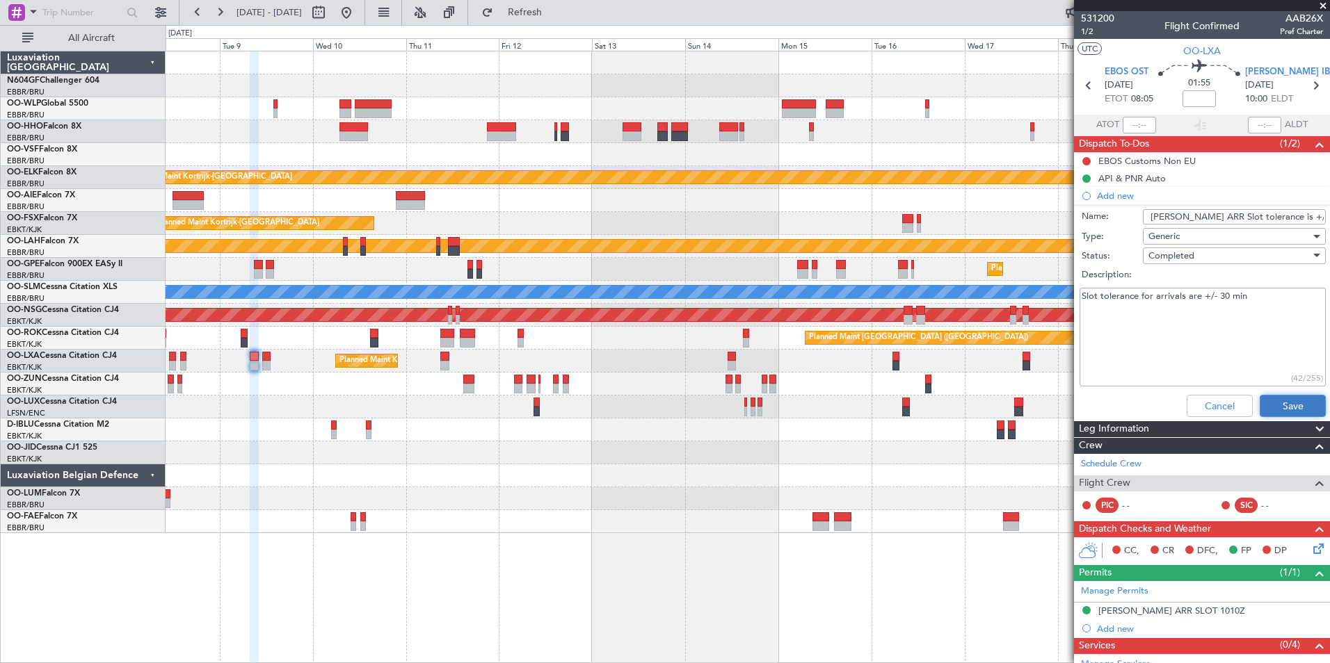
click at [1281, 403] on button "Save" at bounding box center [1292, 406] width 66 height 22
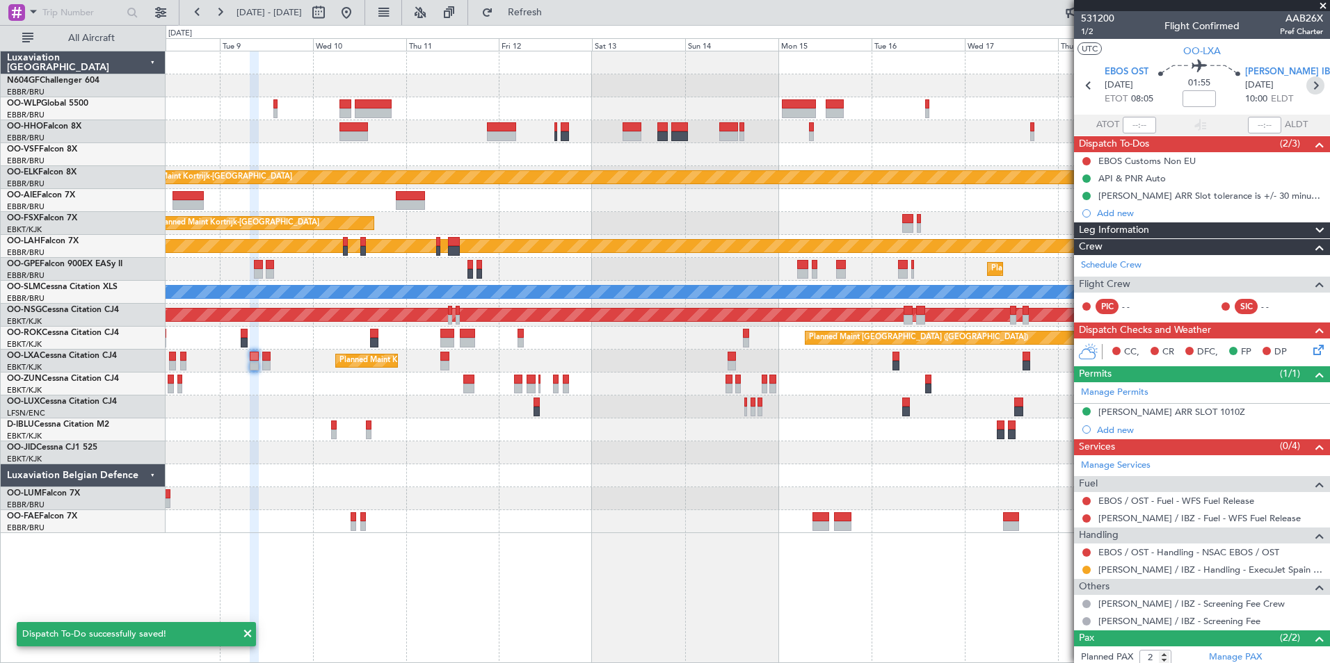
click at [1309, 90] on icon at bounding box center [1315, 86] width 18 height 18
type input "0"
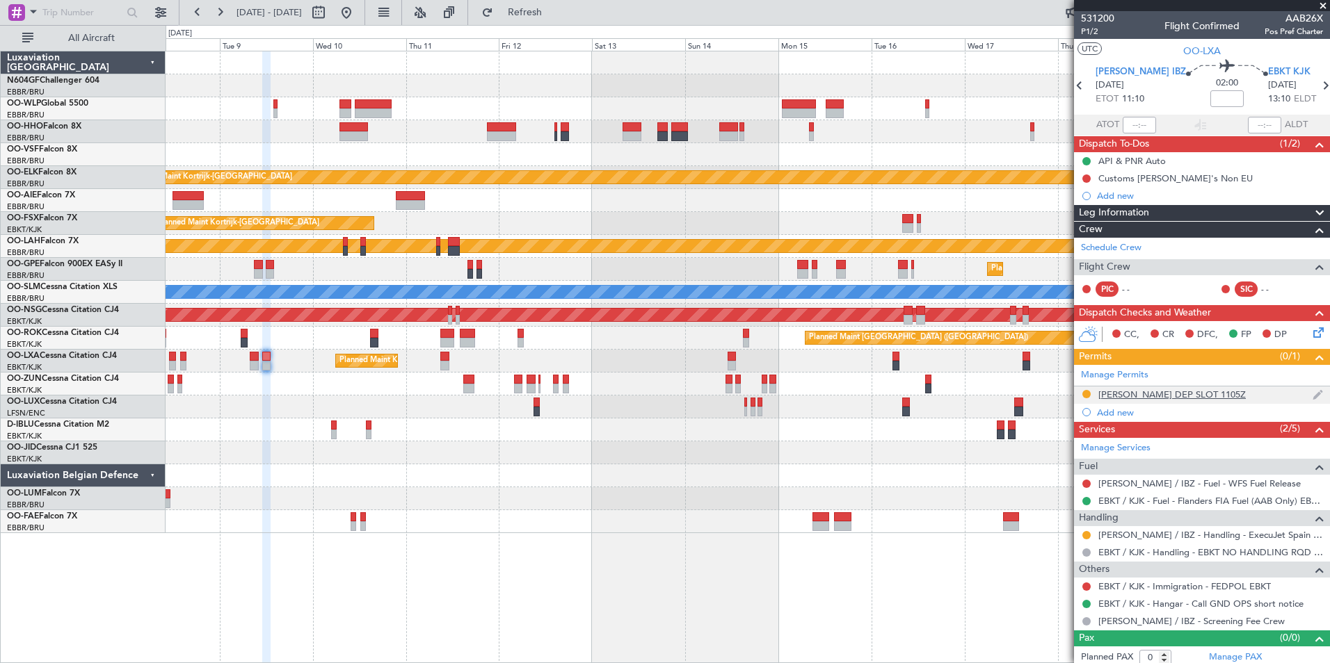
click at [1166, 394] on div "[PERSON_NAME] DEP SLOT 1105Z" at bounding box center [1171, 395] width 147 height 12
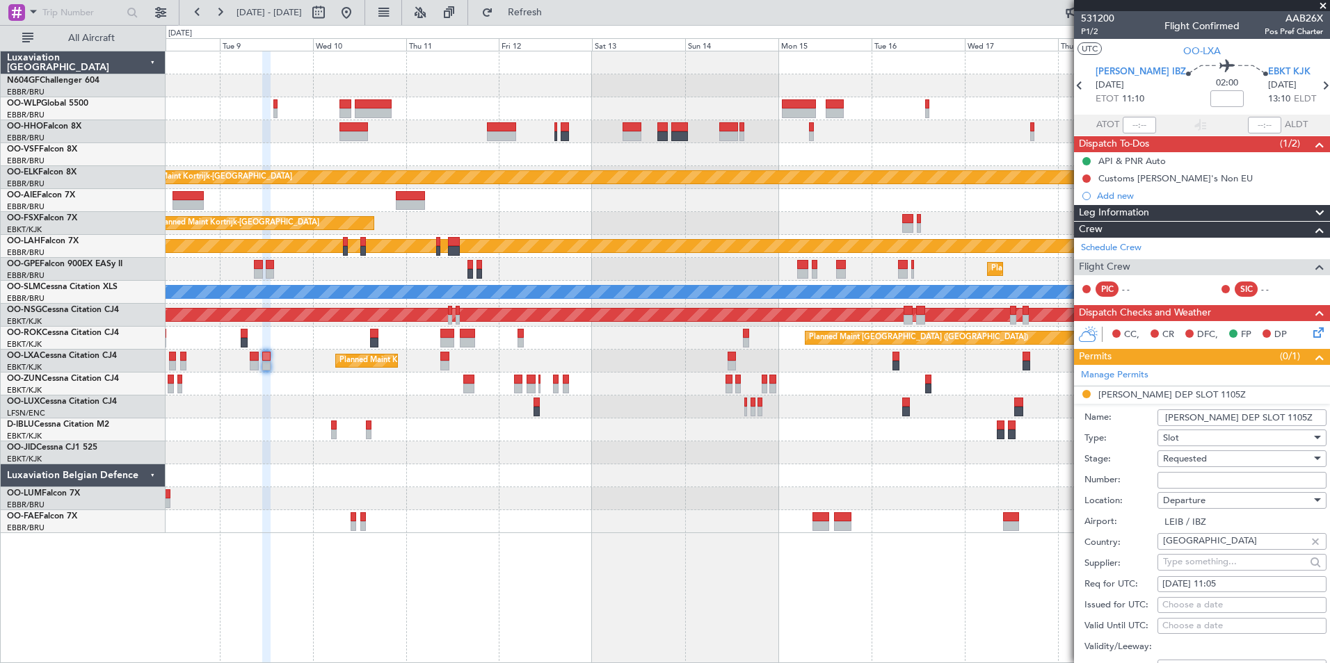
click at [1209, 462] on div "Requested" at bounding box center [1237, 459] width 148 height 21
click at [1218, 558] on span "Received OK" at bounding box center [1237, 564] width 146 height 21
click at [1218, 480] on input "Number:" at bounding box center [1241, 480] width 169 height 17
type input "Approved"
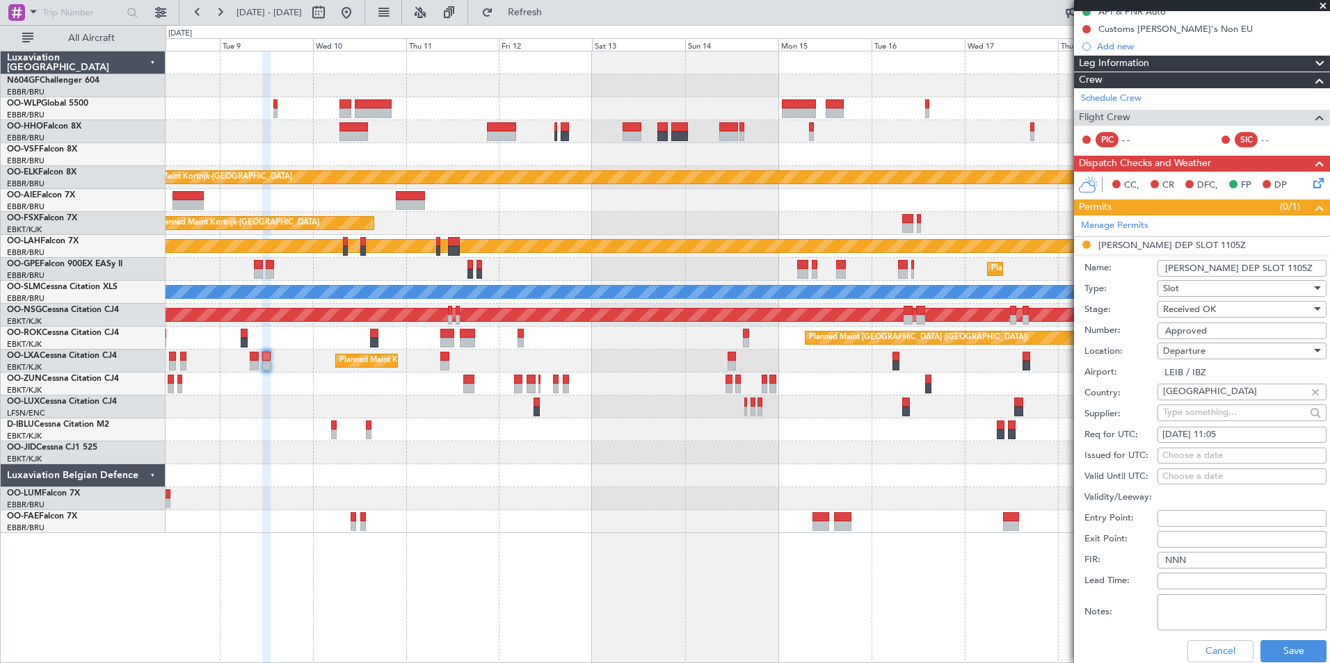
scroll to position [151, 0]
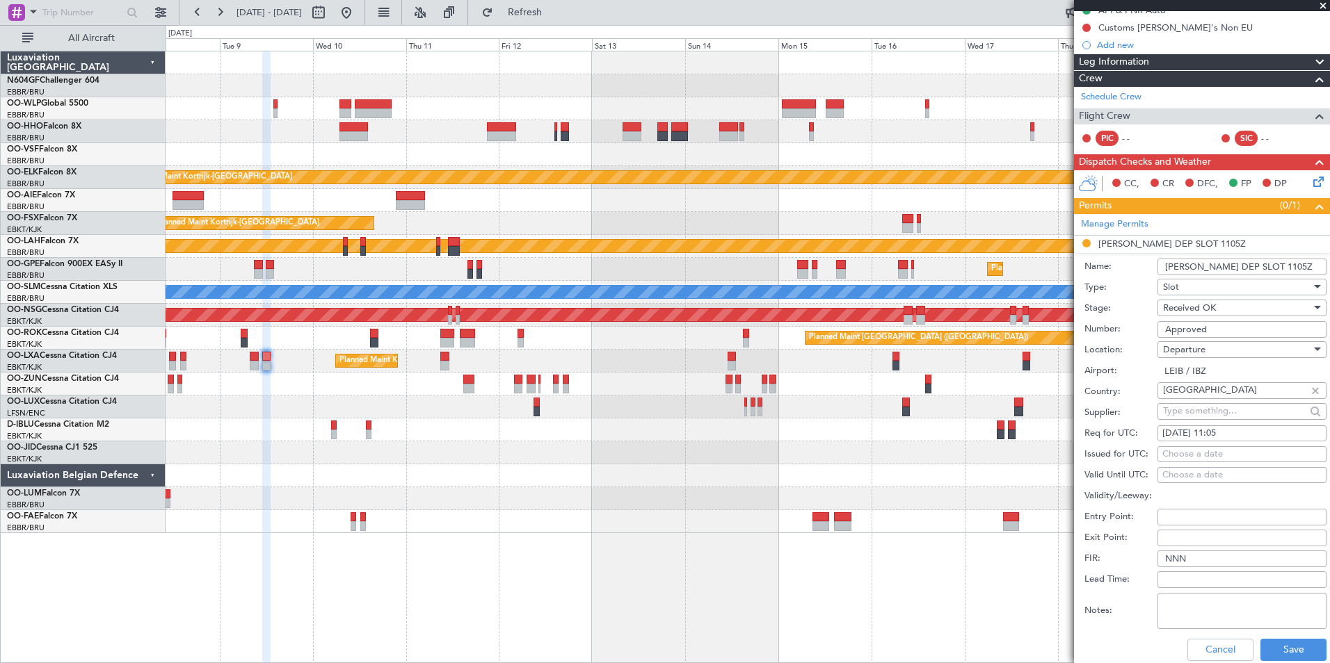
click at [1233, 456] on div "Choose a date" at bounding box center [1241, 455] width 159 height 14
select select "8"
select select "2025"
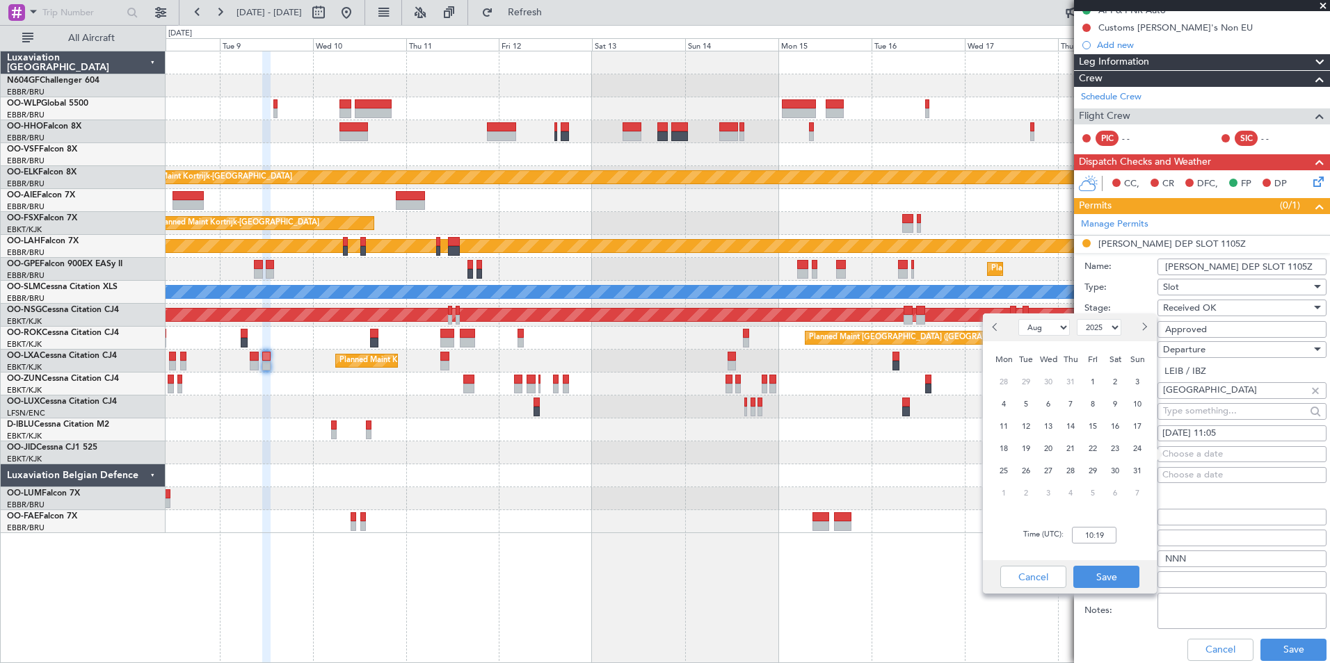
click at [1141, 327] on span "Next month" at bounding box center [1143, 327] width 8 height 8
select select "9"
click at [1025, 403] on span "9" at bounding box center [1025, 404] width 17 height 17
click at [1090, 531] on input "00:00" at bounding box center [1094, 535] width 45 height 17
type input "11:10"
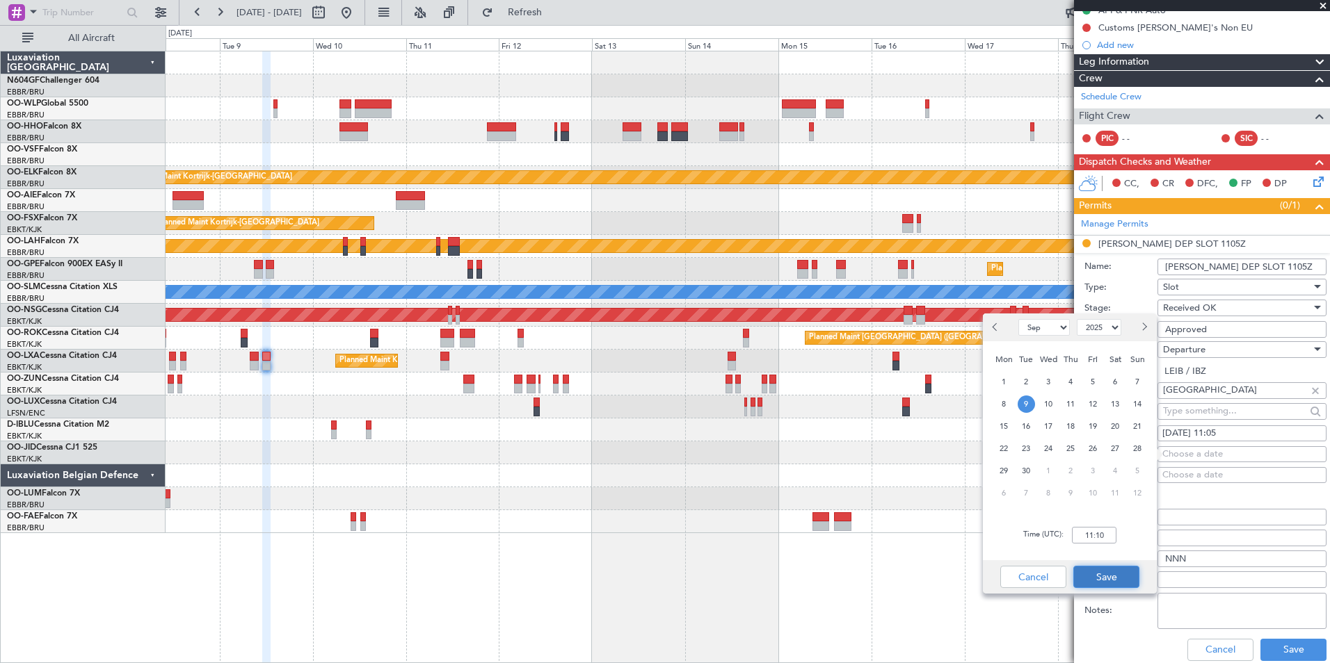
click at [1111, 576] on button "Save" at bounding box center [1106, 577] width 66 height 22
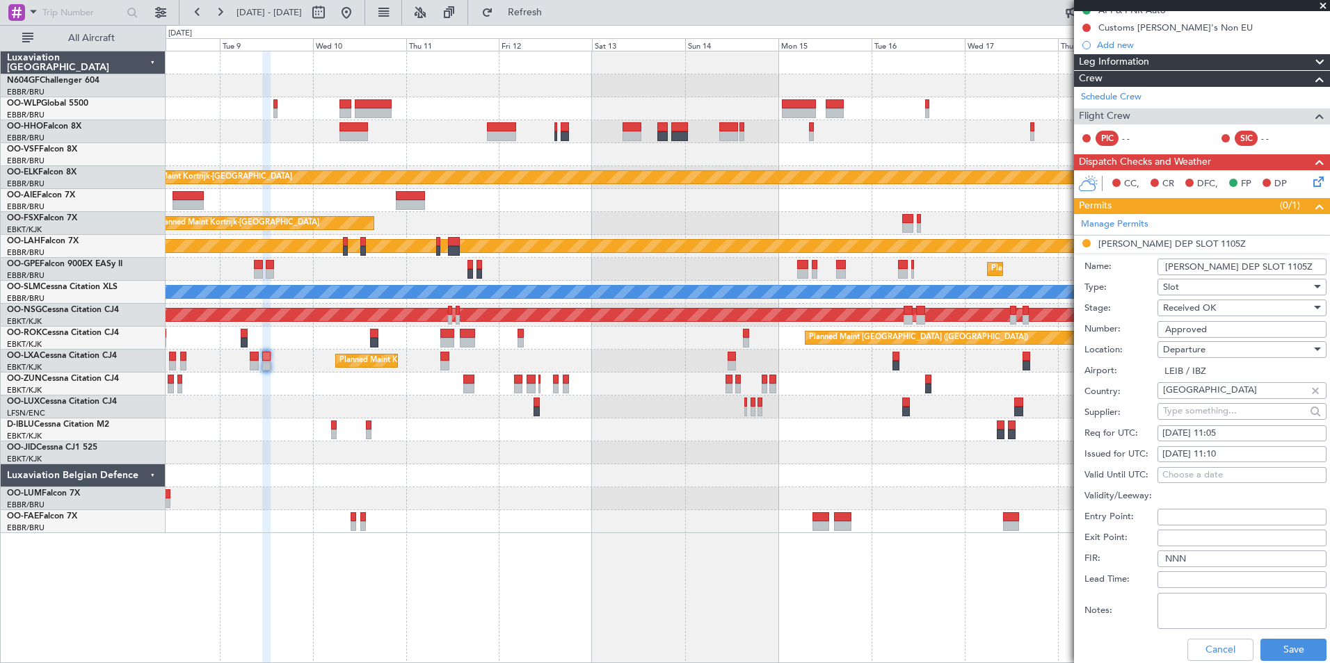
click at [1235, 620] on textarea "Notes:" at bounding box center [1241, 611] width 169 height 36
paste textarea "make sure of filing the initial flight plan in Eurocontrol according Departure …"
click at [1168, 603] on textarea "make sure of filing the initial flight plan in Eurocontrol according Departure …" at bounding box center [1241, 611] width 169 height 36
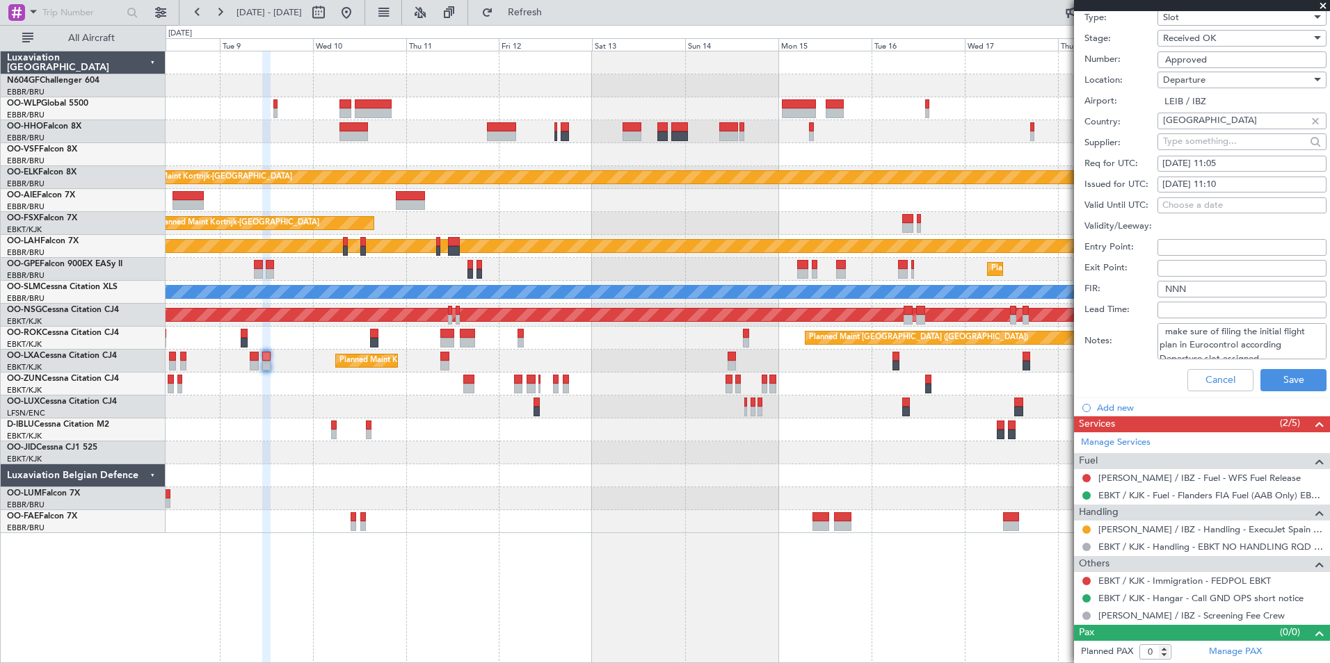
click at [1170, 334] on textarea "make sure of filing the initial flight plan in Eurocontrol according Departure …" at bounding box center [1241, 341] width 169 height 36
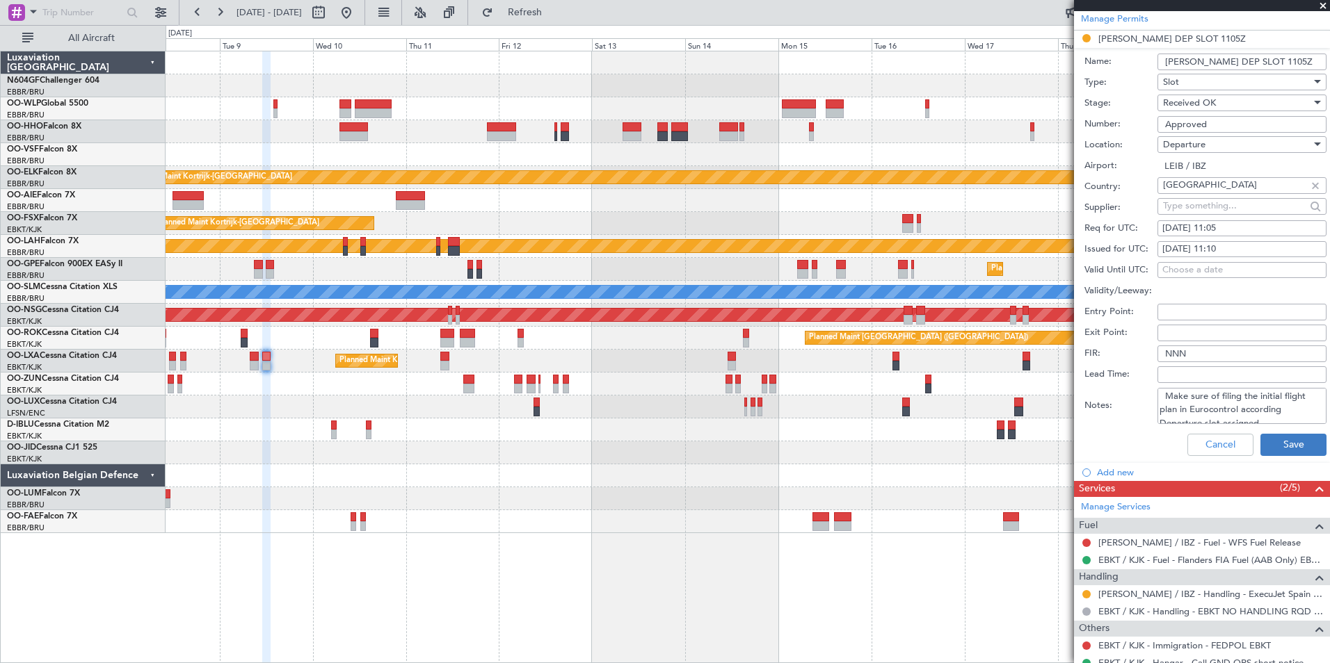
type textarea "Make sure of filing the initial flight plan in Eurocontrol according Departure …"
click at [1302, 448] on button "Save" at bounding box center [1293, 445] width 66 height 22
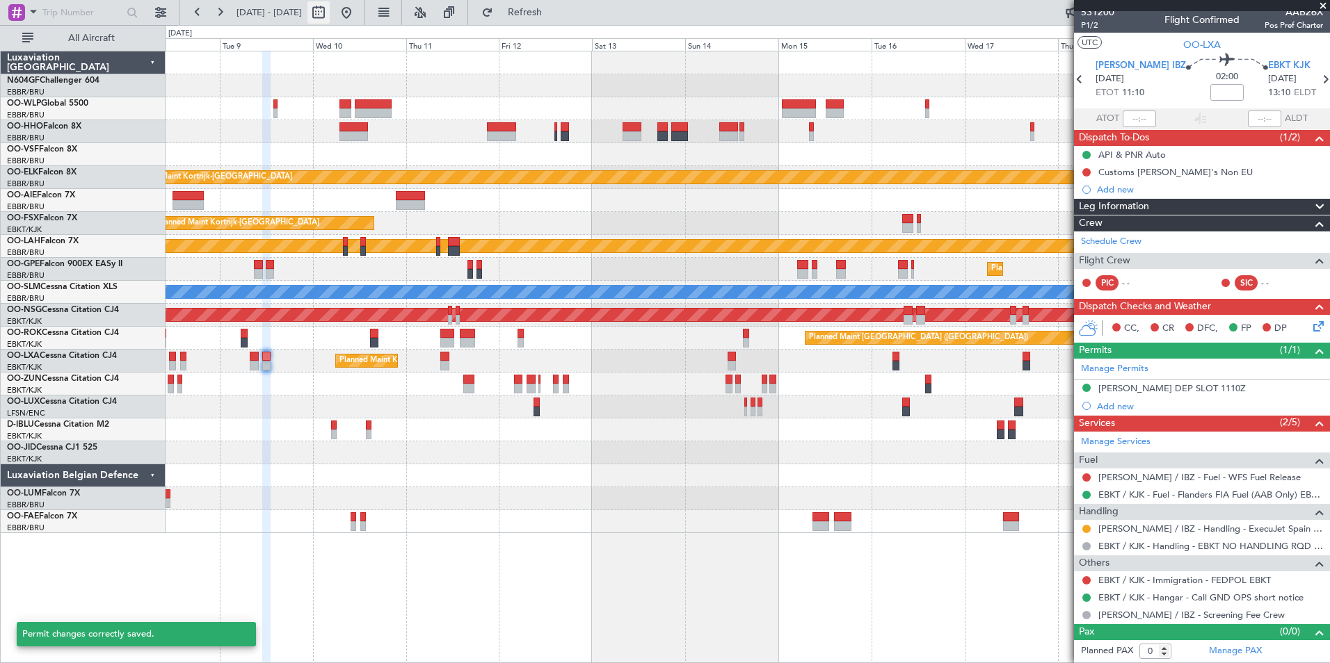
scroll to position [6, 0]
click at [552, 12] on span "Refresh" at bounding box center [525, 13] width 58 height 10
click at [1087, 531] on button at bounding box center [1086, 530] width 8 height 8
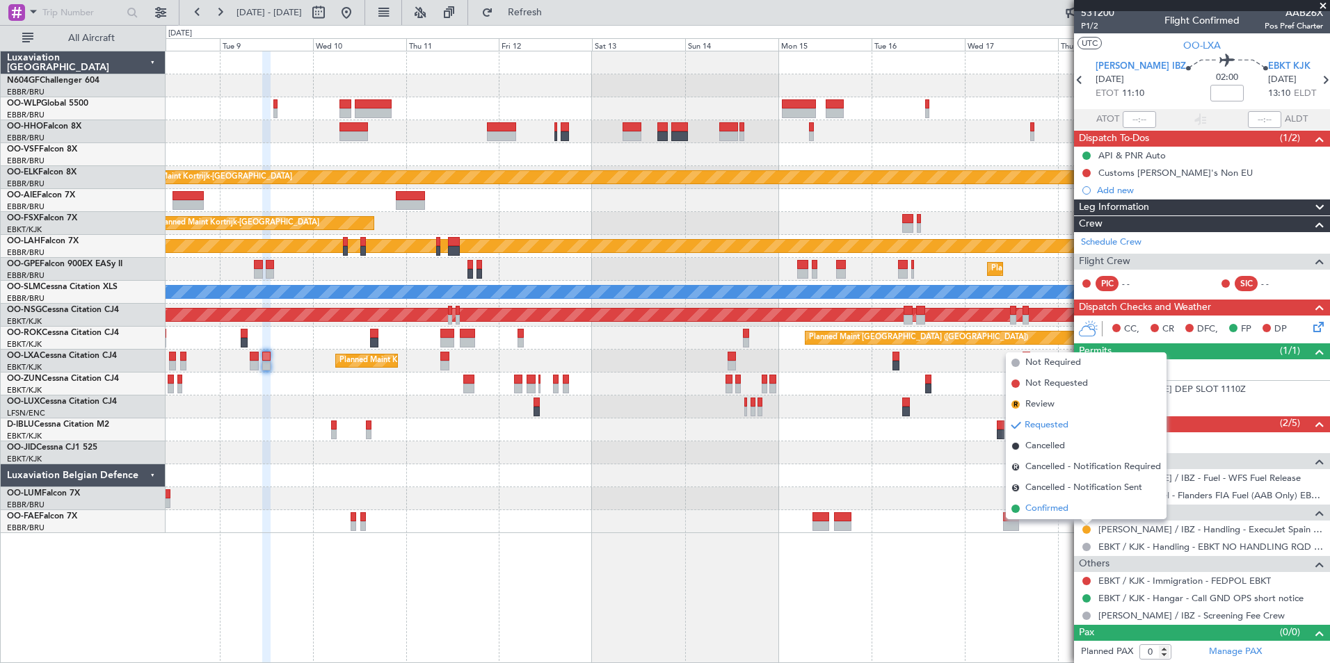
click at [1061, 510] on span "Confirmed" at bounding box center [1046, 509] width 43 height 14
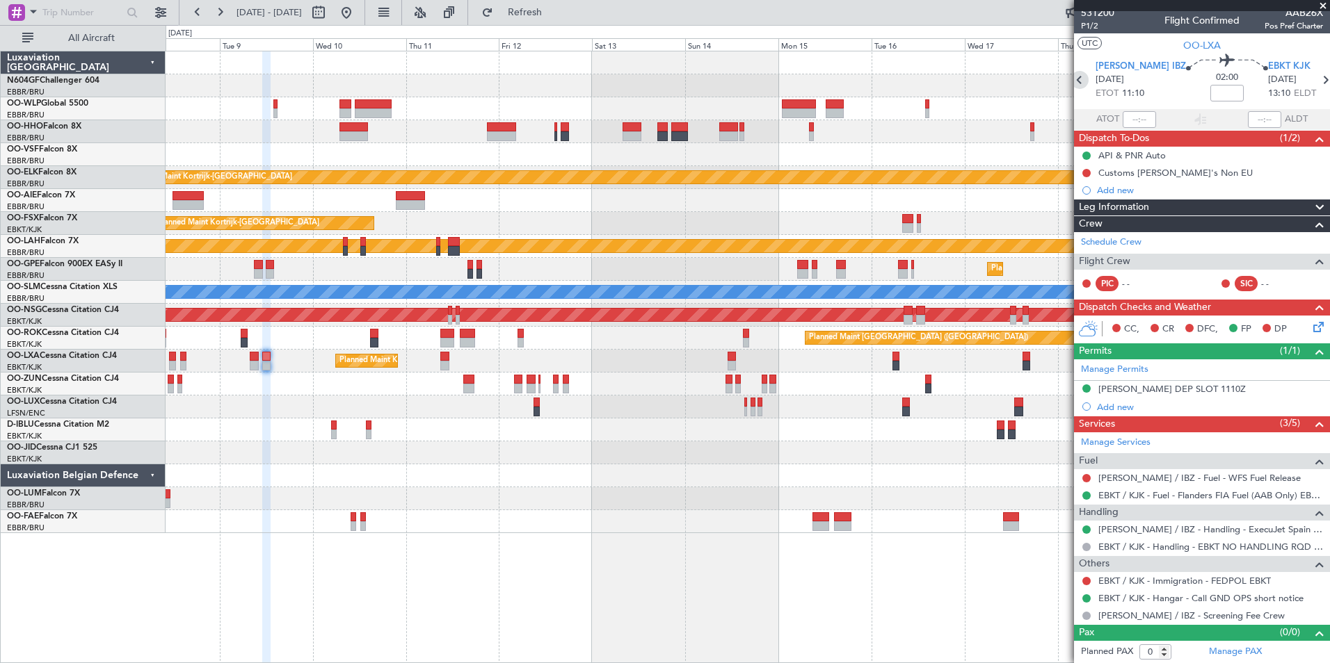
click at [1088, 77] on icon at bounding box center [1079, 80] width 18 height 18
type input "2"
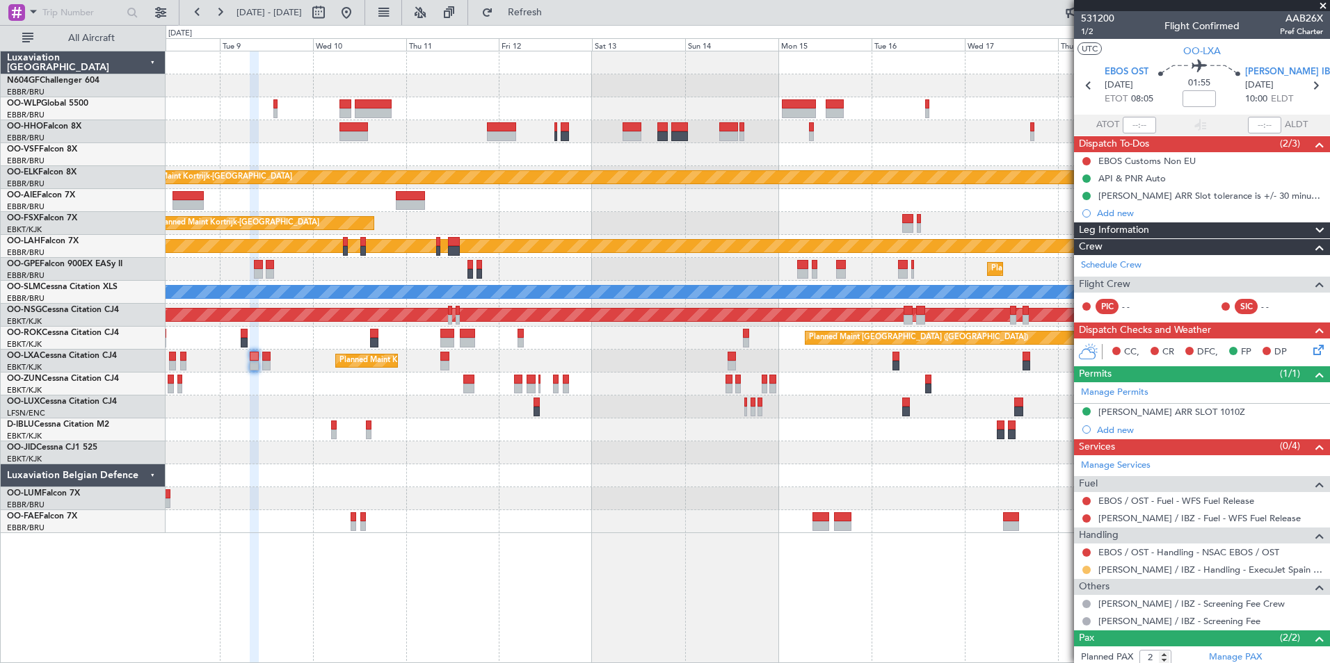
click at [1088, 571] on button at bounding box center [1086, 570] width 8 height 8
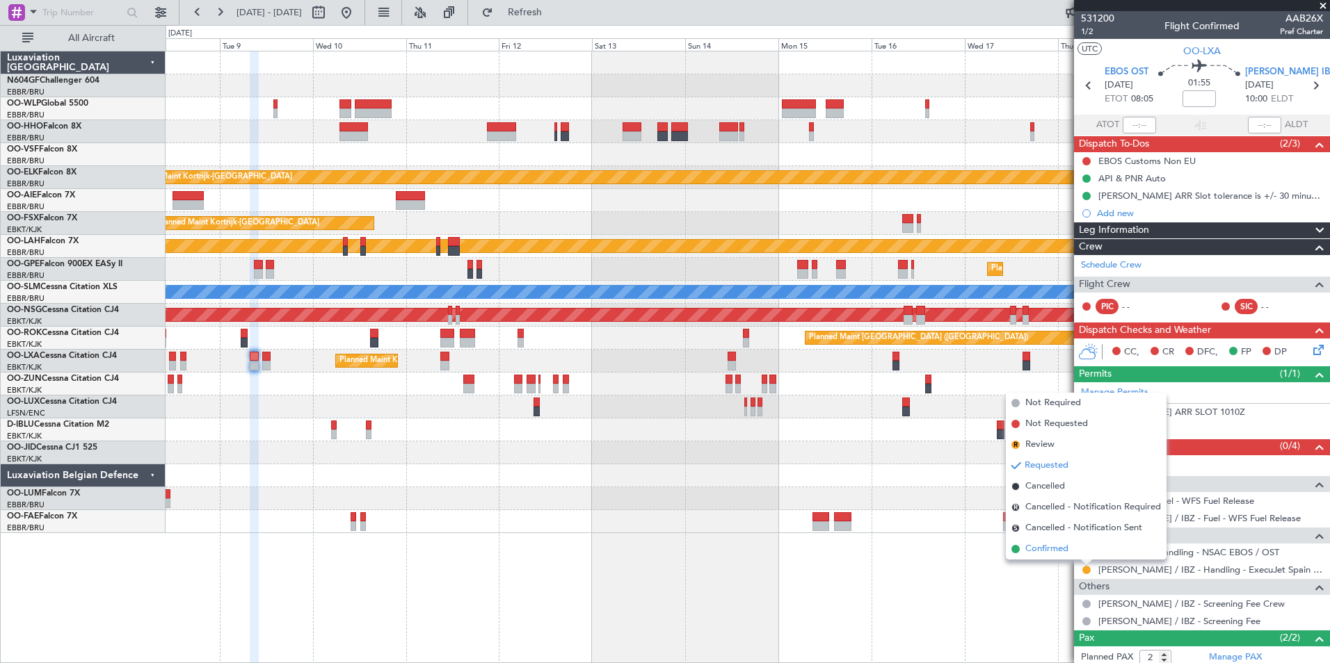
click at [1081, 545] on li "Confirmed" at bounding box center [1086, 549] width 161 height 21
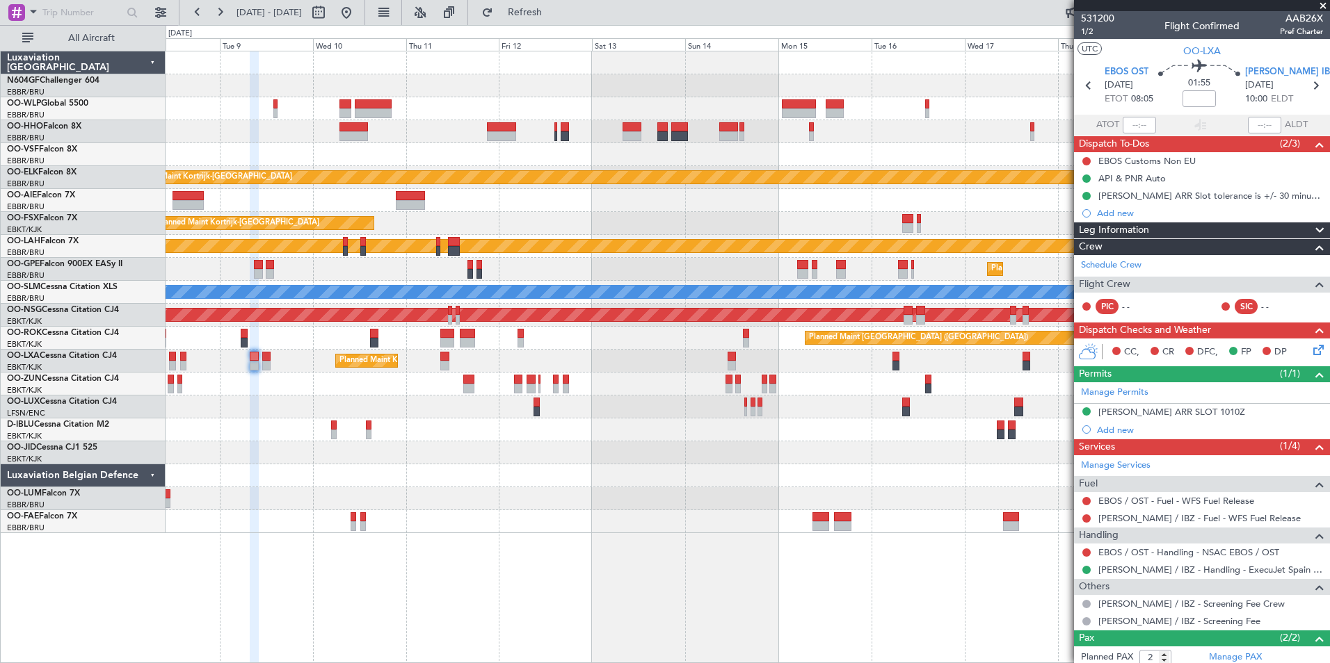
click at [823, 437] on div "Planned Maint Kortrijk-Wevelgem Planned Maint Kortrijk-Wevelgem Planned Maint A…" at bounding box center [748, 292] width 1164 height 482
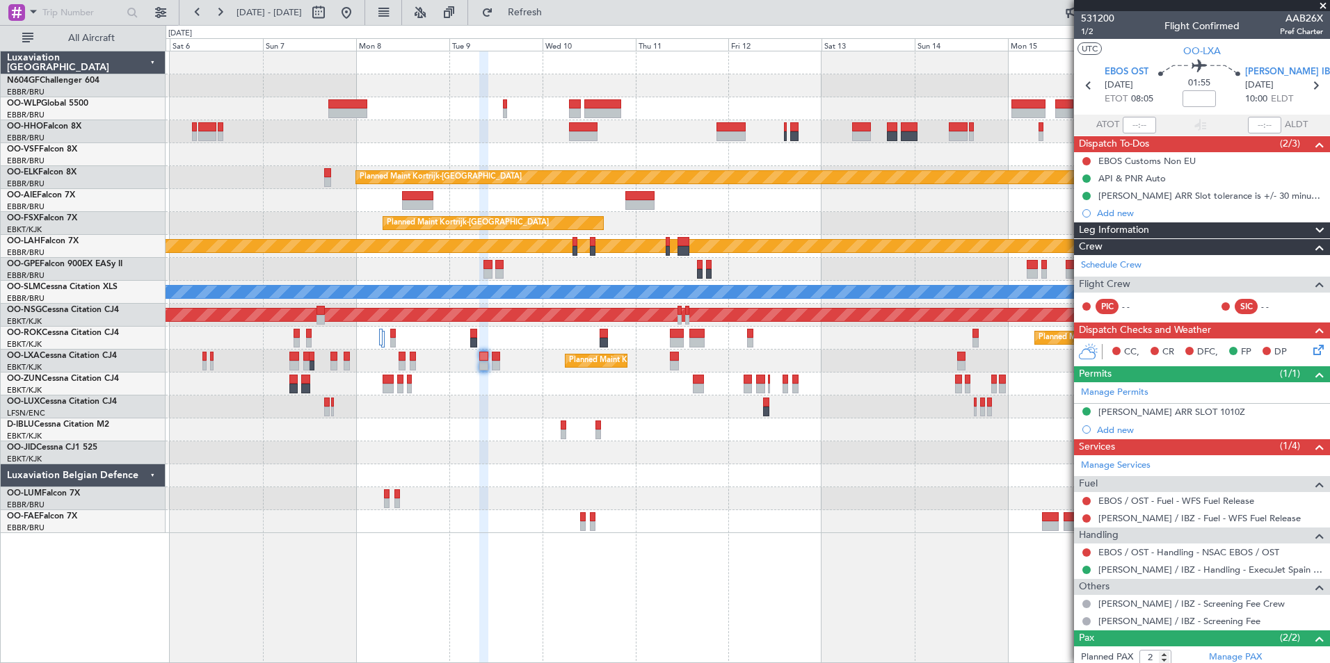
click at [569, 475] on div "Planned Maint Kortrijk-Wevelgem Planned Maint Kortrijk-Wevelgem Planned Maint K…" at bounding box center [748, 292] width 1164 height 482
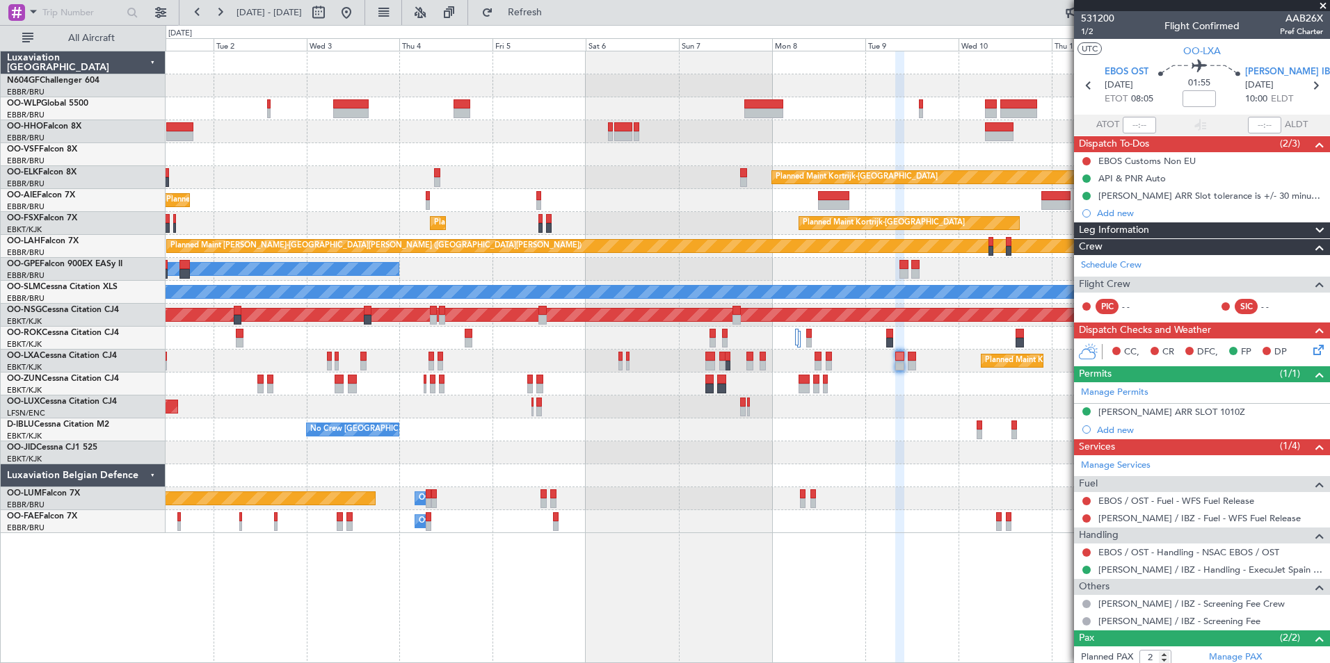
click at [657, 509] on div "Planned Maint Kortrijk-Wevelgem Planned Maint London (Farnborough) Planned Main…" at bounding box center [748, 292] width 1164 height 482
click at [618, 504] on div "Planned Maint Kortrijk-Wevelgem Planned Maint London (Farnborough) Planned Main…" at bounding box center [748, 292] width 1164 height 482
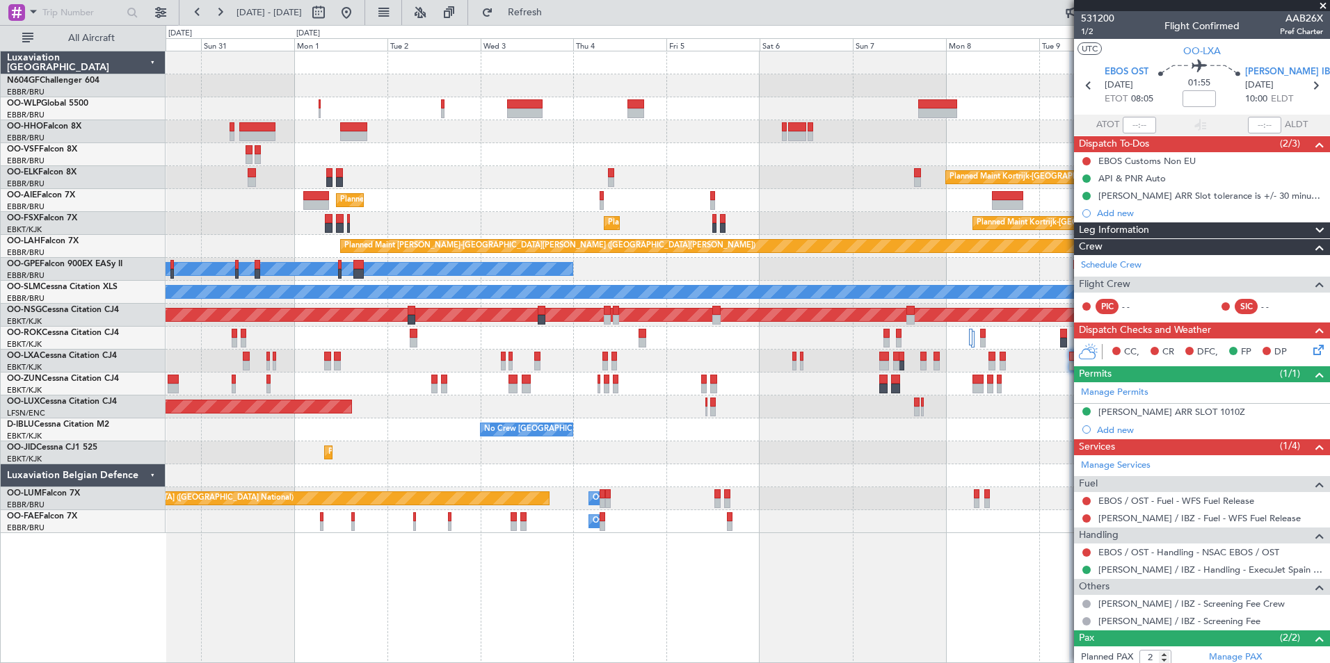
click at [634, 504] on div "Planned Maint Berlin (Brandenburg) Planned Maint Kortrijk-Wevelgem Planned Main…" at bounding box center [748, 292] width 1164 height 482
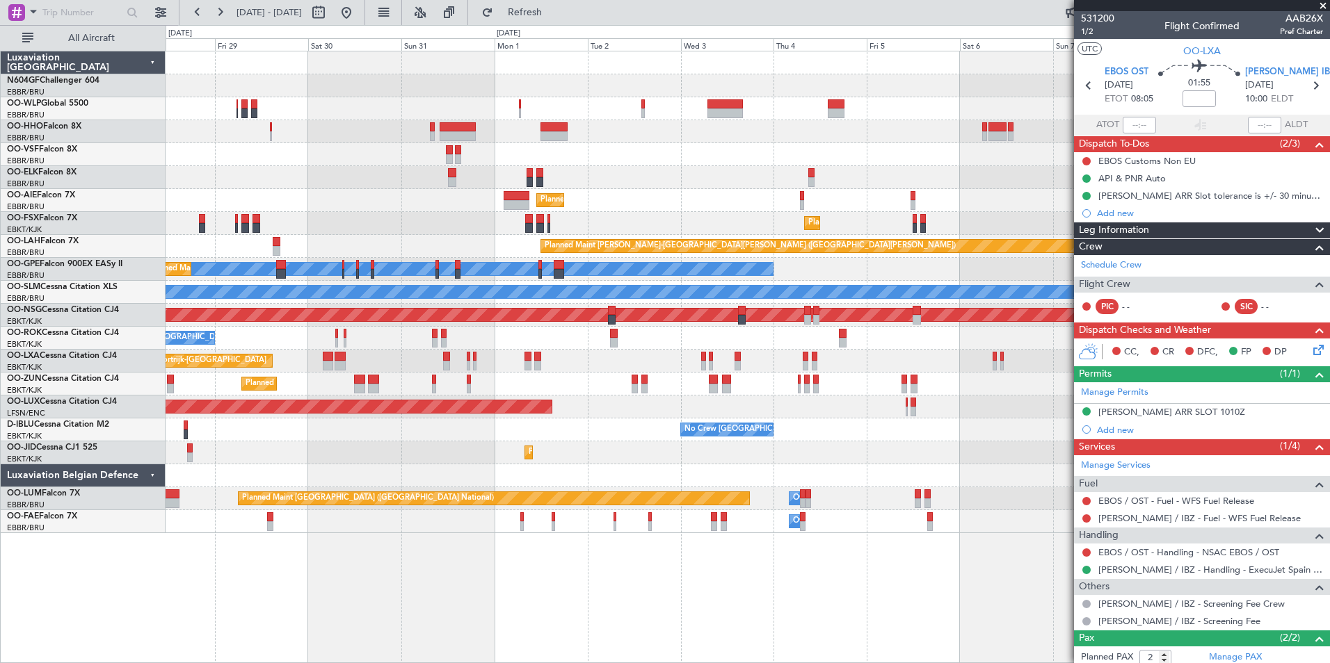
click at [652, 525] on div "Planned Maint Berlin (Brandenburg) Planned Maint Kortrijk-Wevelgem Planned Main…" at bounding box center [748, 292] width 1164 height 482
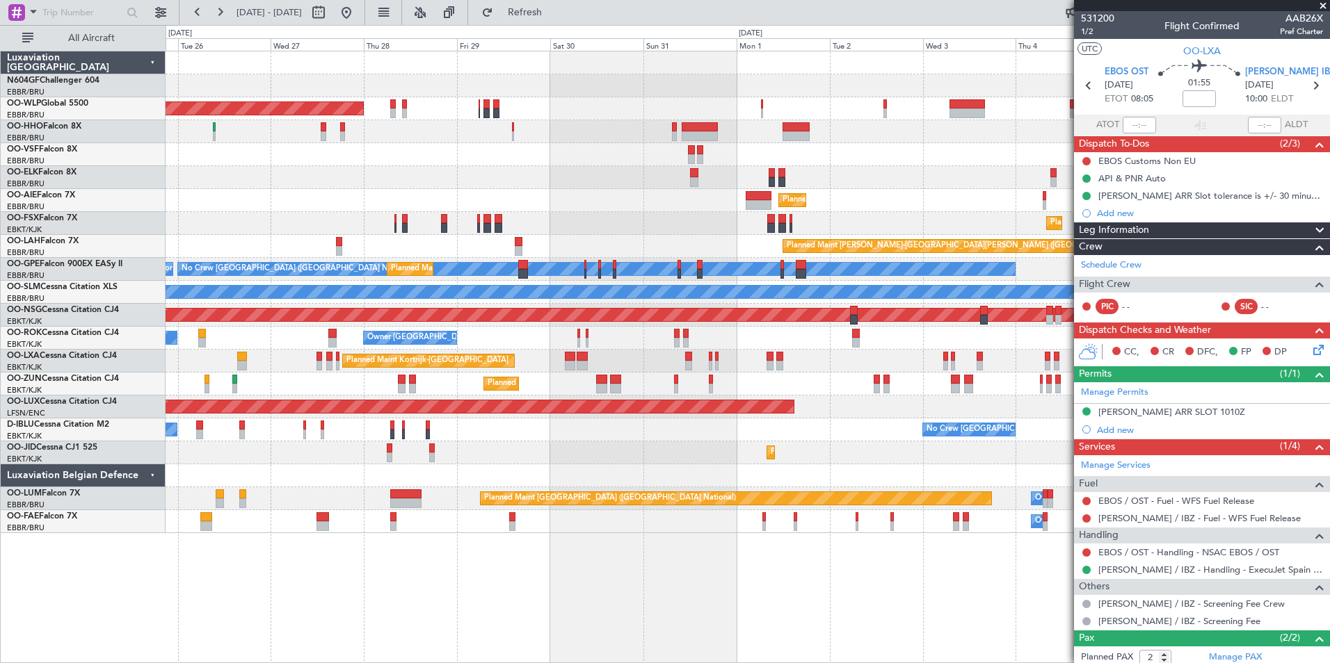
click at [643, 533] on div "Planned Maint Berlin (Brandenburg) Planned Maint Kortrijk-Wevelgem Planned Main…" at bounding box center [748, 292] width 1164 height 482
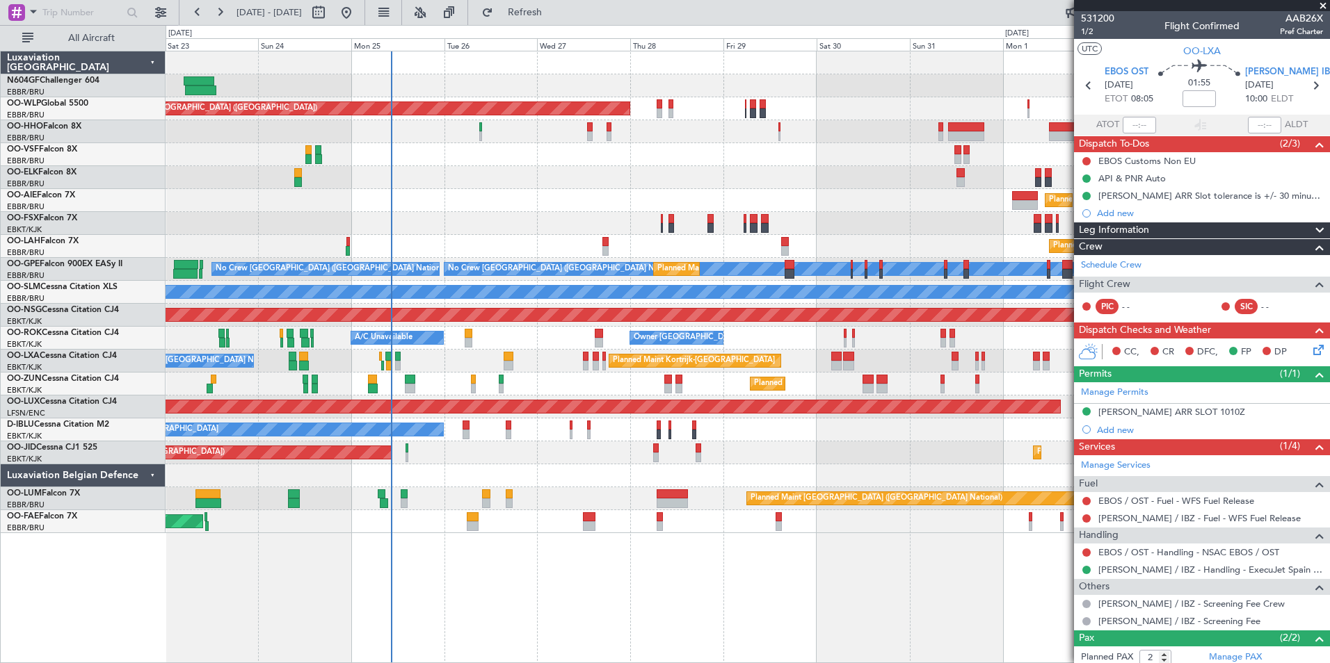
click at [490, 488] on div "Planned Maint Berlin (Brandenburg) Planned Maint London (Farnborough) Planned M…" at bounding box center [748, 292] width 1164 height 482
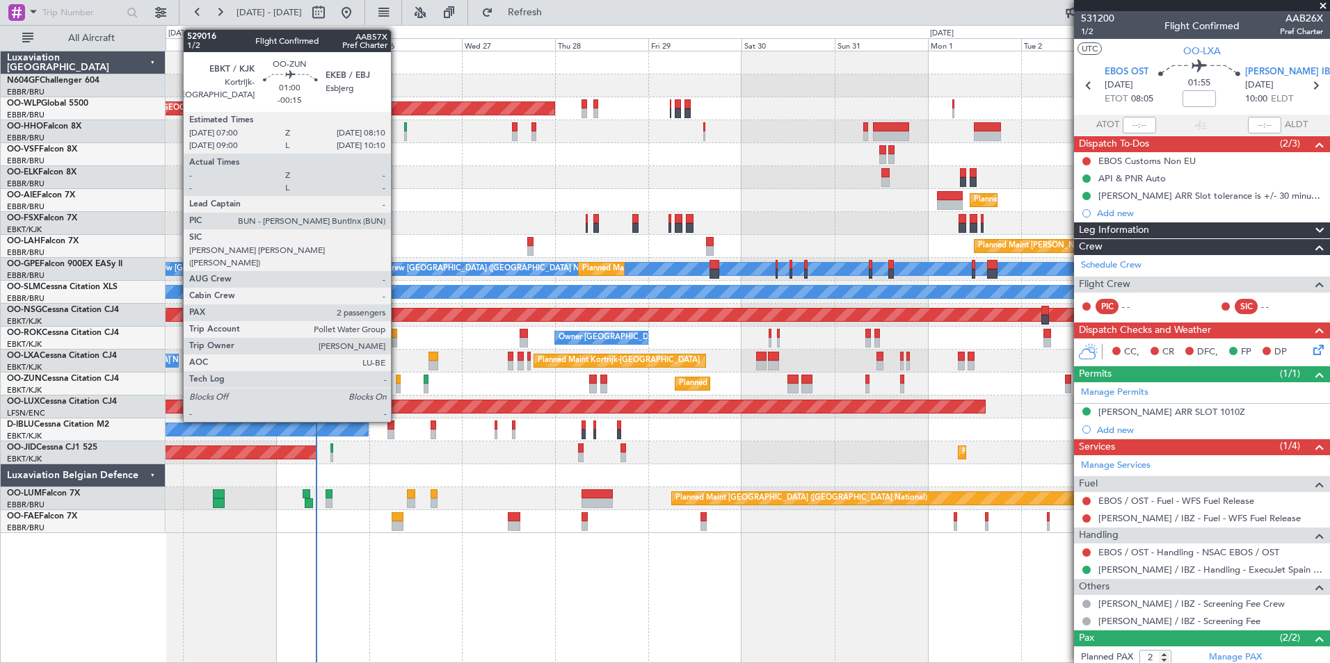
click at [397, 383] on div at bounding box center [398, 380] width 5 height 10
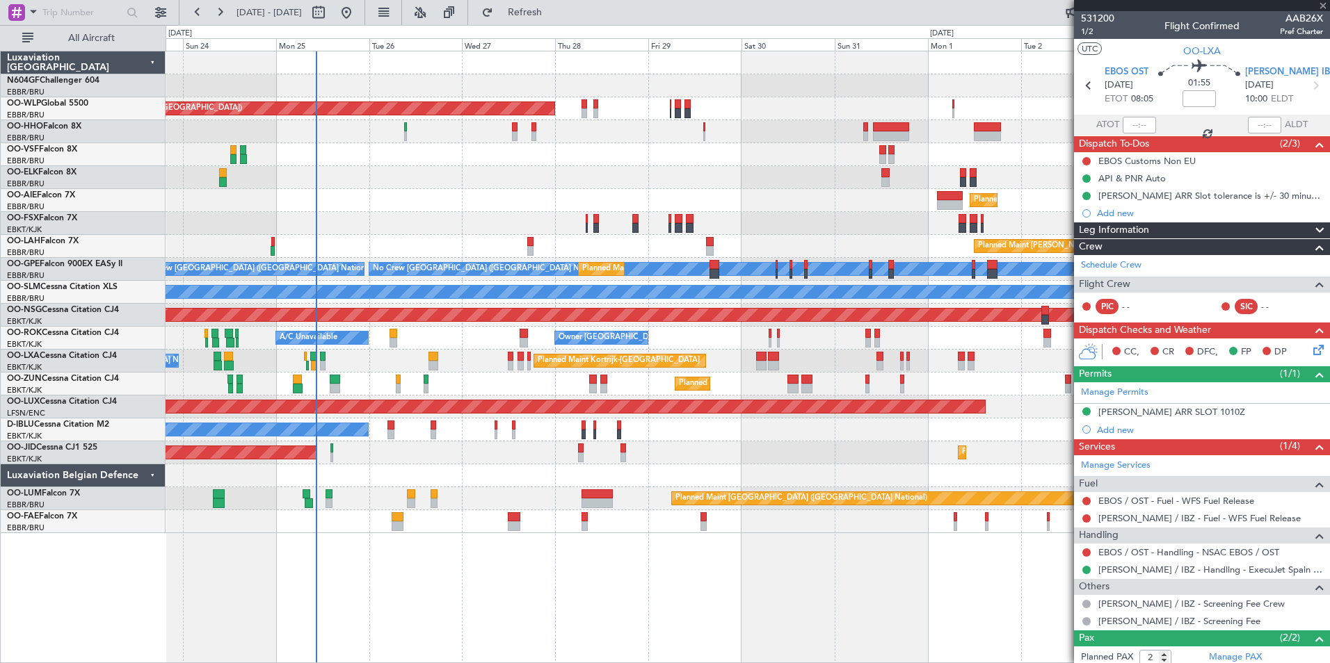
type input "-00:15"
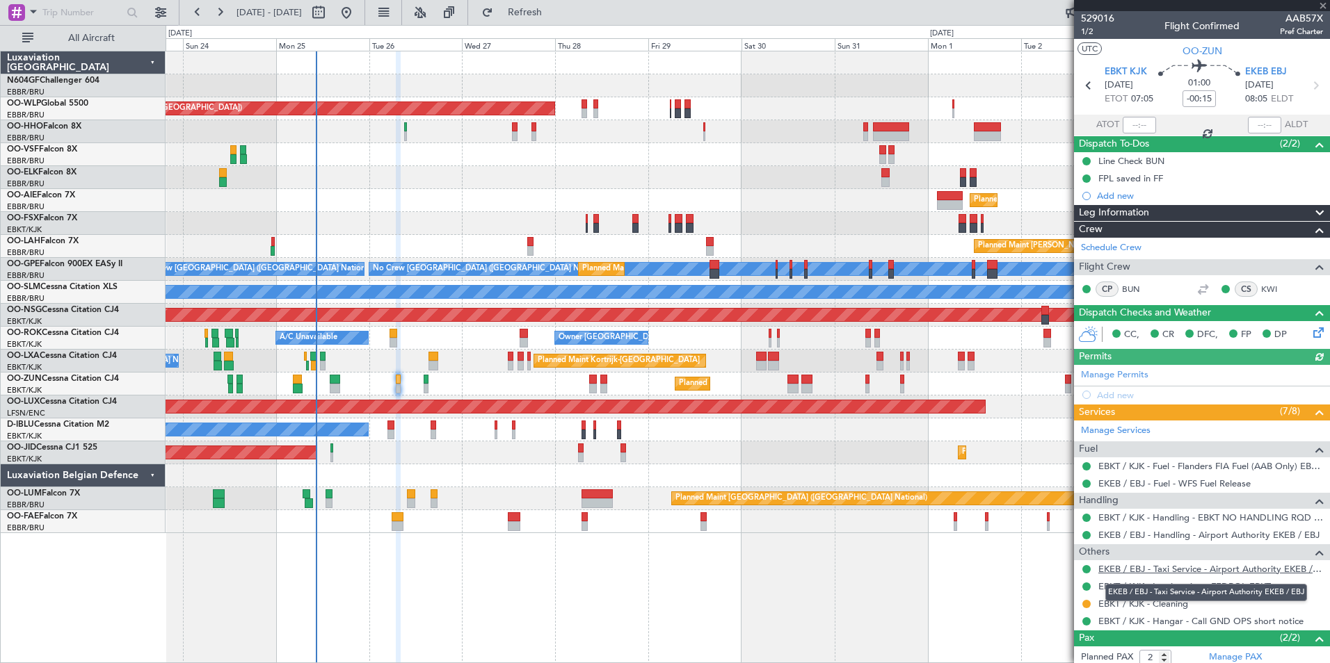
click at [1158, 567] on link "EKEB / EBJ - Taxi Service - Airport Authority EKEB / EBJ" at bounding box center [1210, 569] width 225 height 12
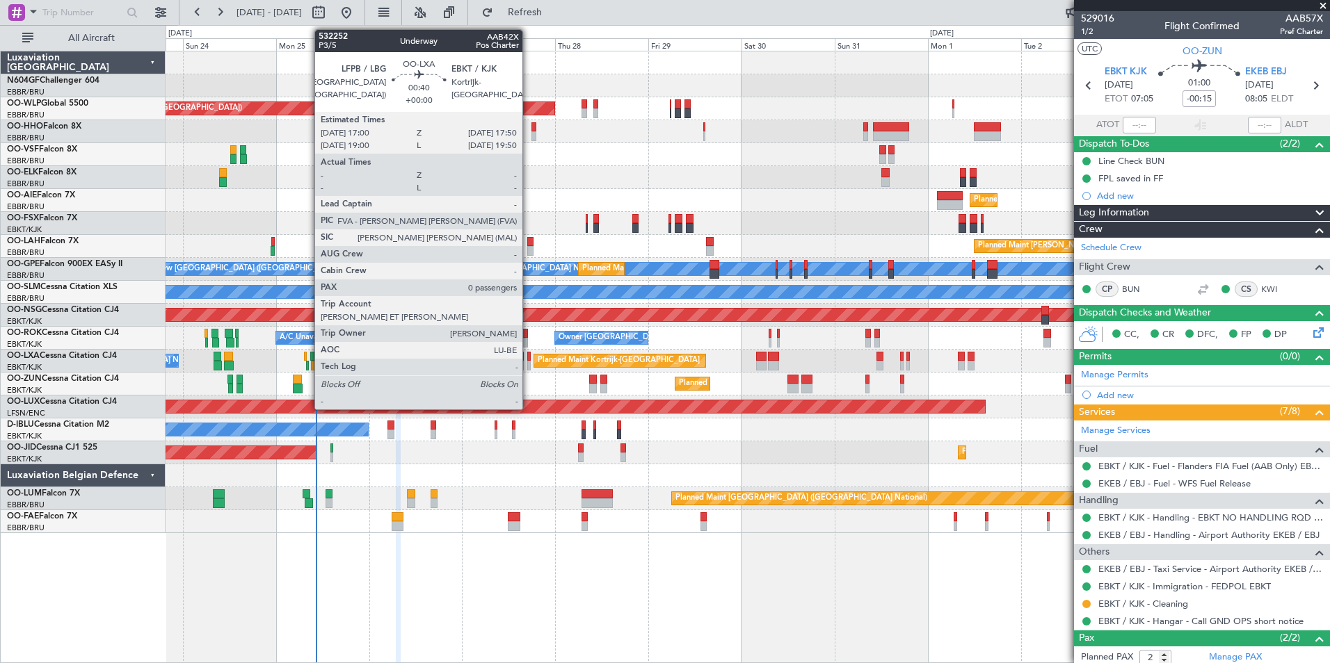
click at [529, 365] on div at bounding box center [528, 366] width 3 height 10
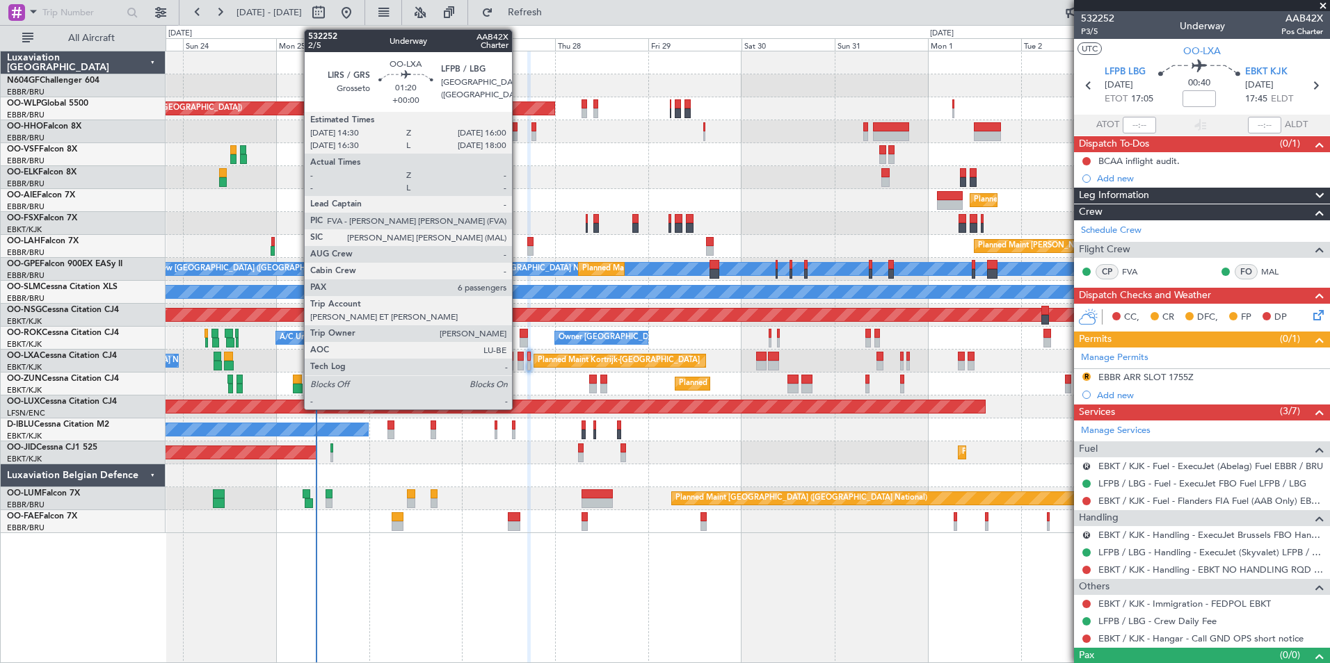
click at [518, 357] on div at bounding box center [520, 357] width 6 height 10
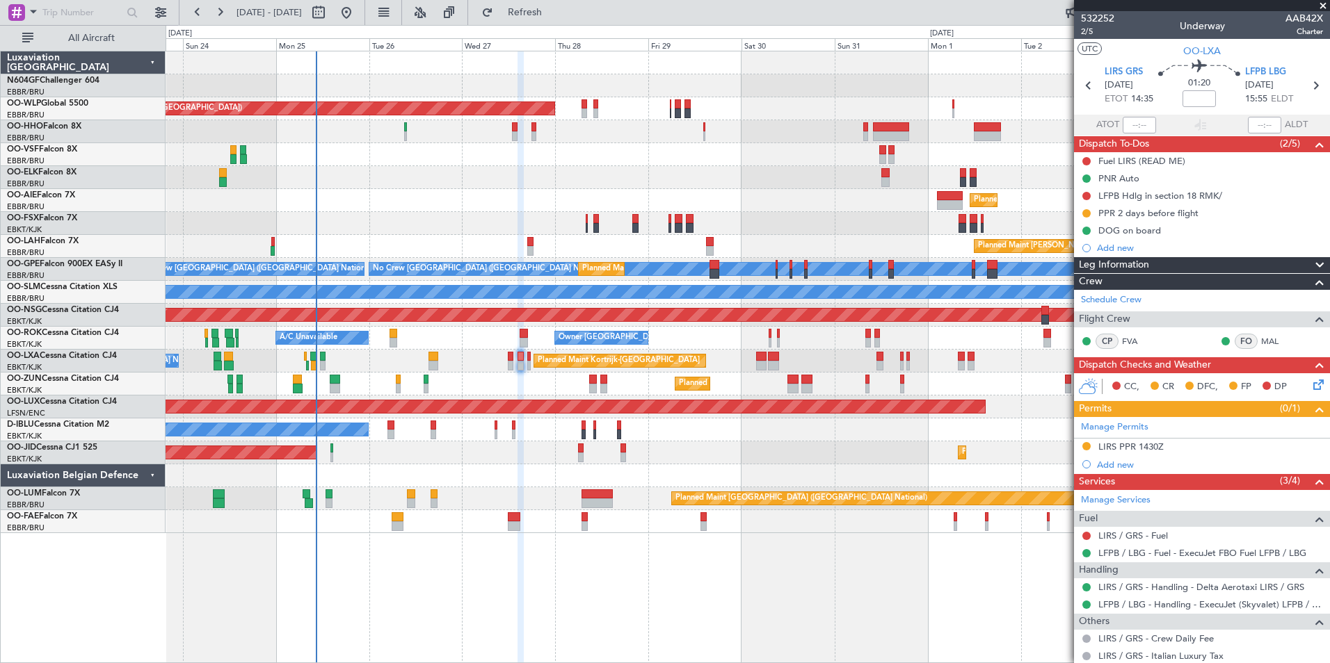
scroll to position [228, 0]
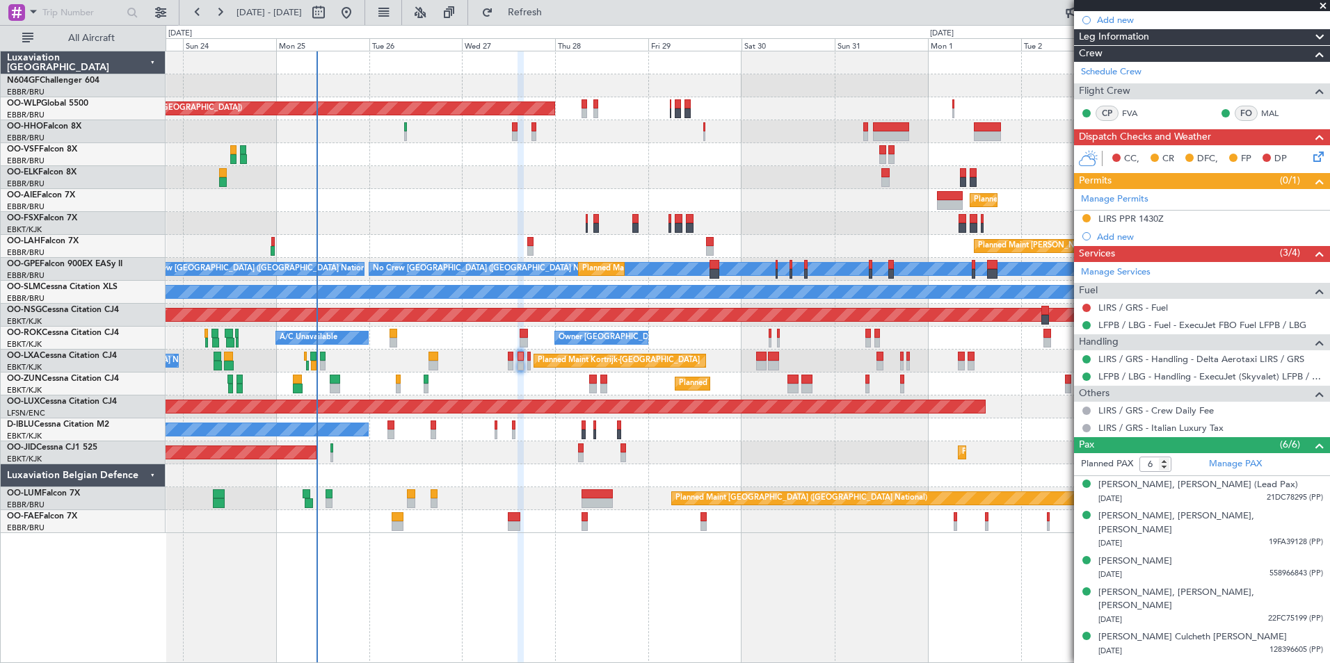
click at [526, 366] on div "Planned Maint Kortrijk-[GEOGRAPHIC_DATA] A/C Unavailable [GEOGRAPHIC_DATA] ([GE…" at bounding box center [748, 361] width 1164 height 23
click at [531, 366] on div "Planned Maint Kortrijk-[GEOGRAPHIC_DATA] A/C Unavailable [GEOGRAPHIC_DATA] ([GE…" at bounding box center [748, 361] width 1164 height 23
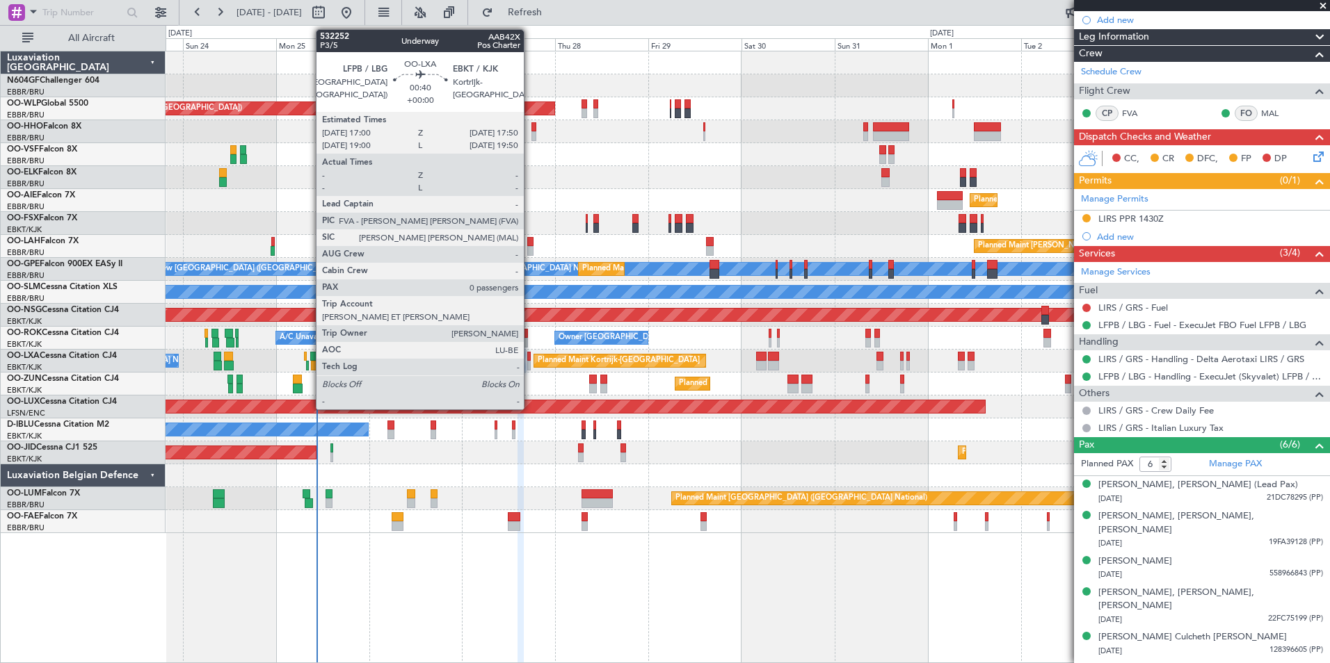
click at [530, 366] on div at bounding box center [528, 366] width 3 height 10
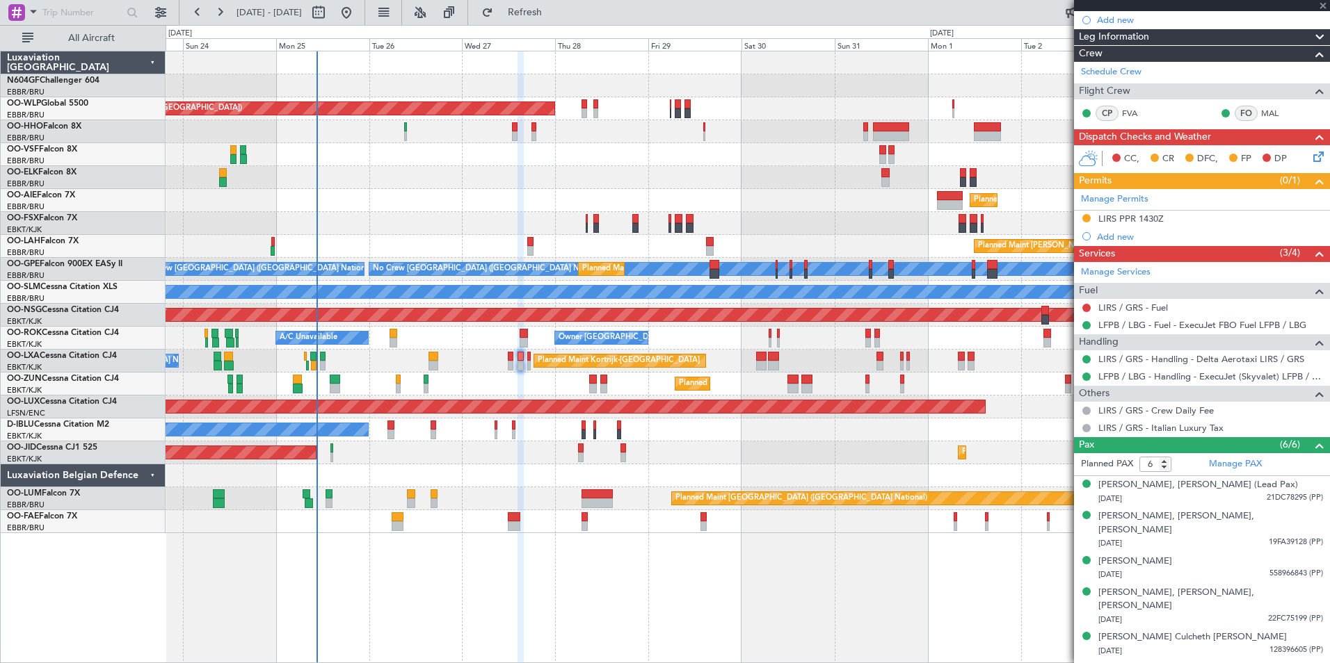
type input "0"
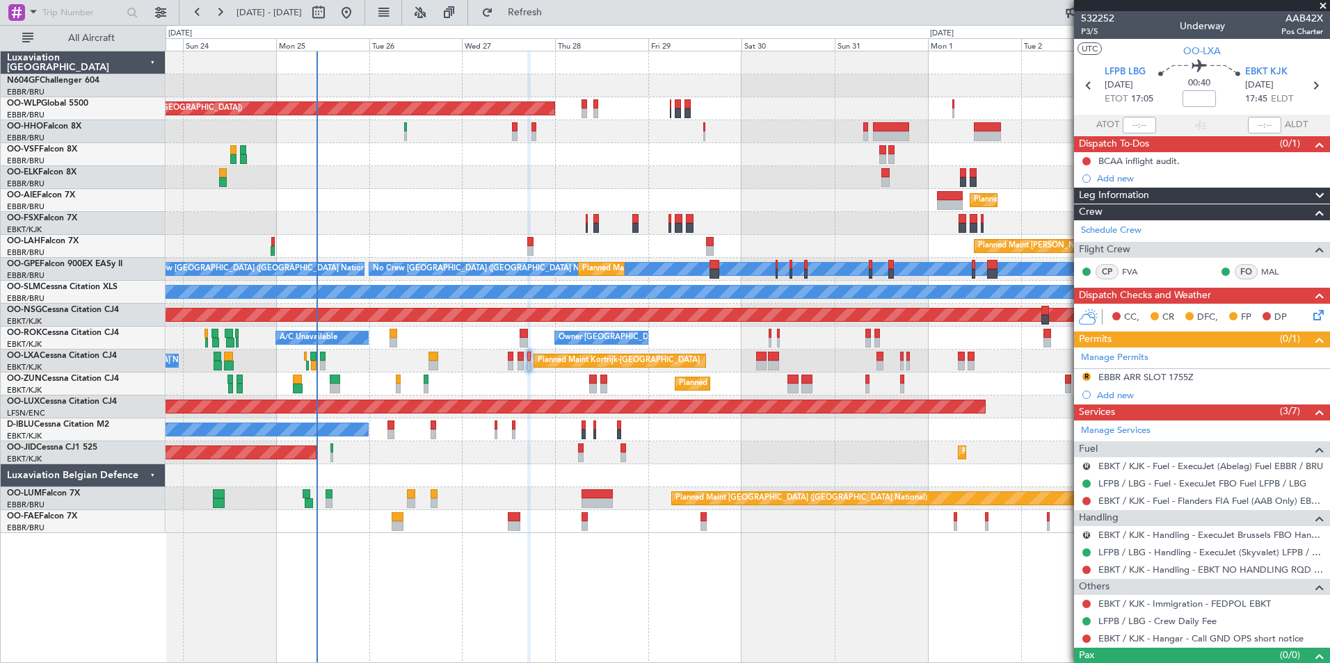
click at [438, 368] on div at bounding box center [433, 366] width 10 height 10
type input "-00:20"
type input "7"
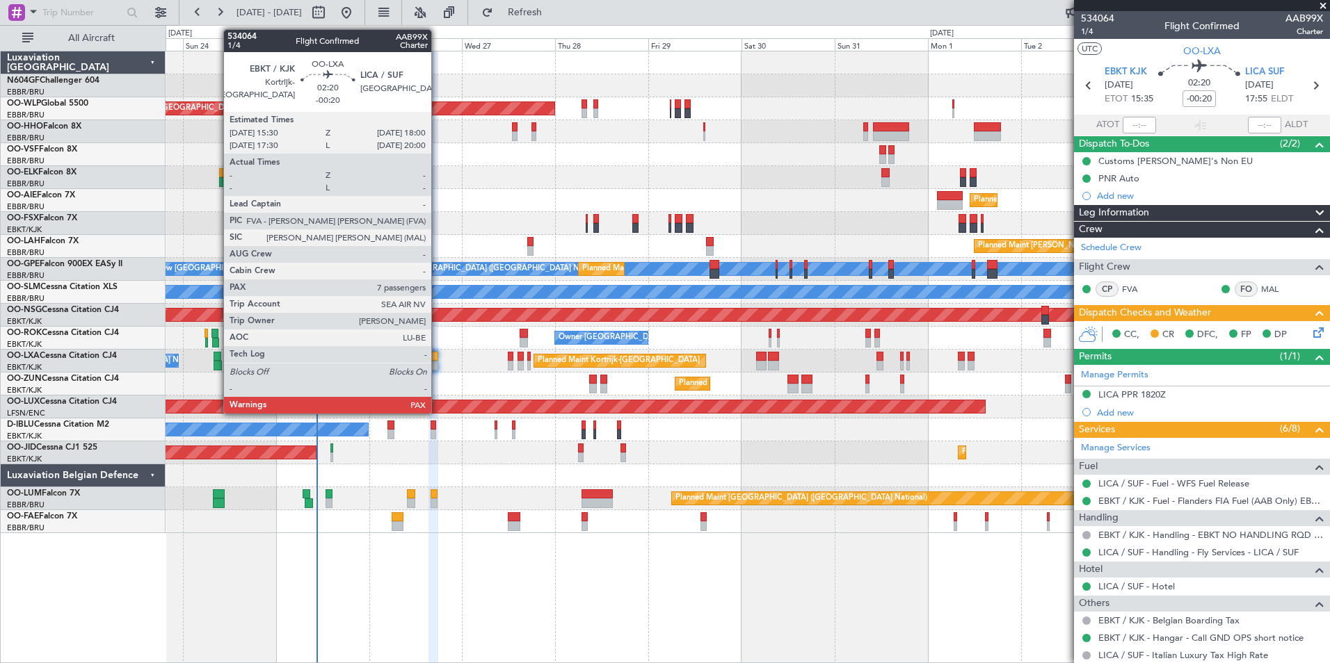
click at [437, 361] on div at bounding box center [433, 366] width 10 height 10
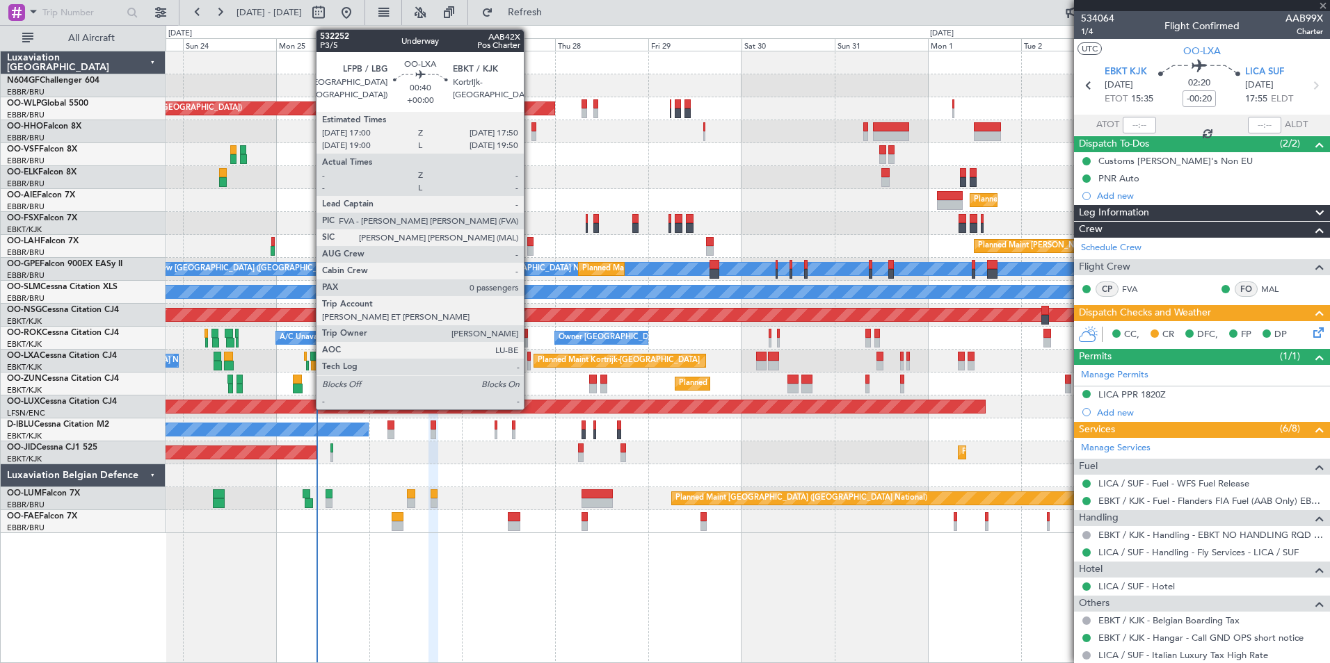
click at [530, 360] on div at bounding box center [528, 357] width 3 height 10
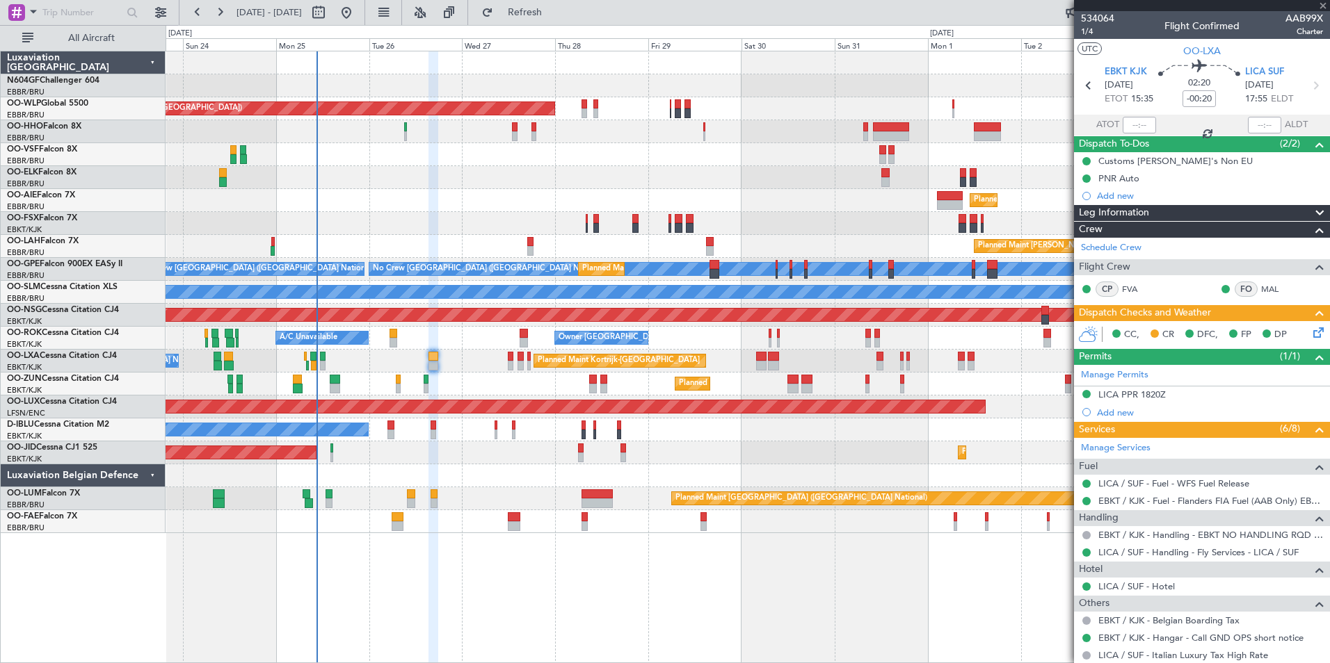
type input "0"
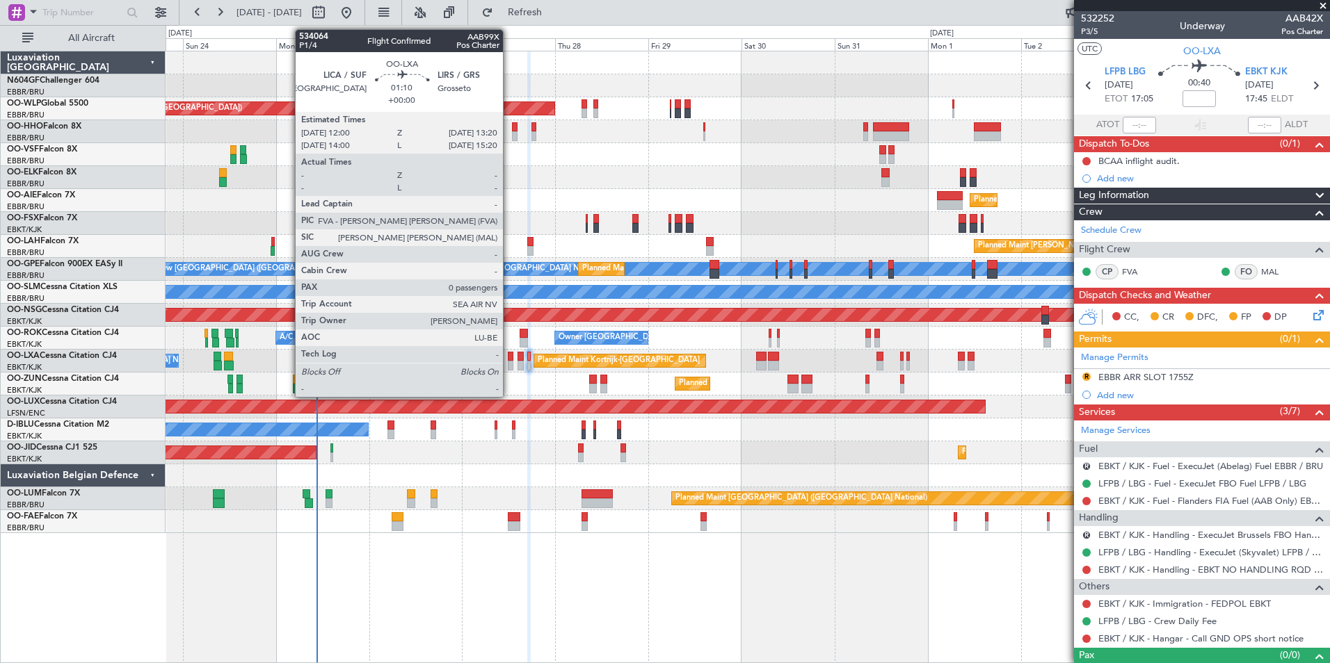
click at [509, 355] on div at bounding box center [511, 357] width 6 height 10
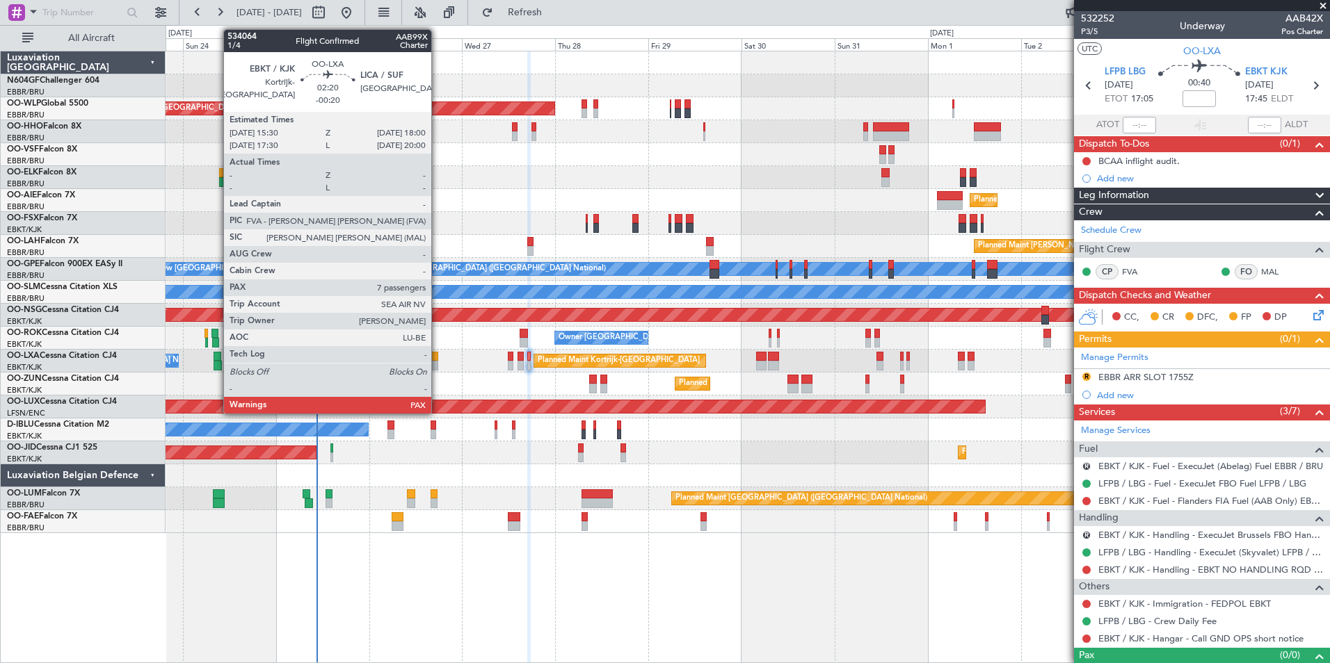
click at [435, 361] on div at bounding box center [433, 366] width 10 height 10
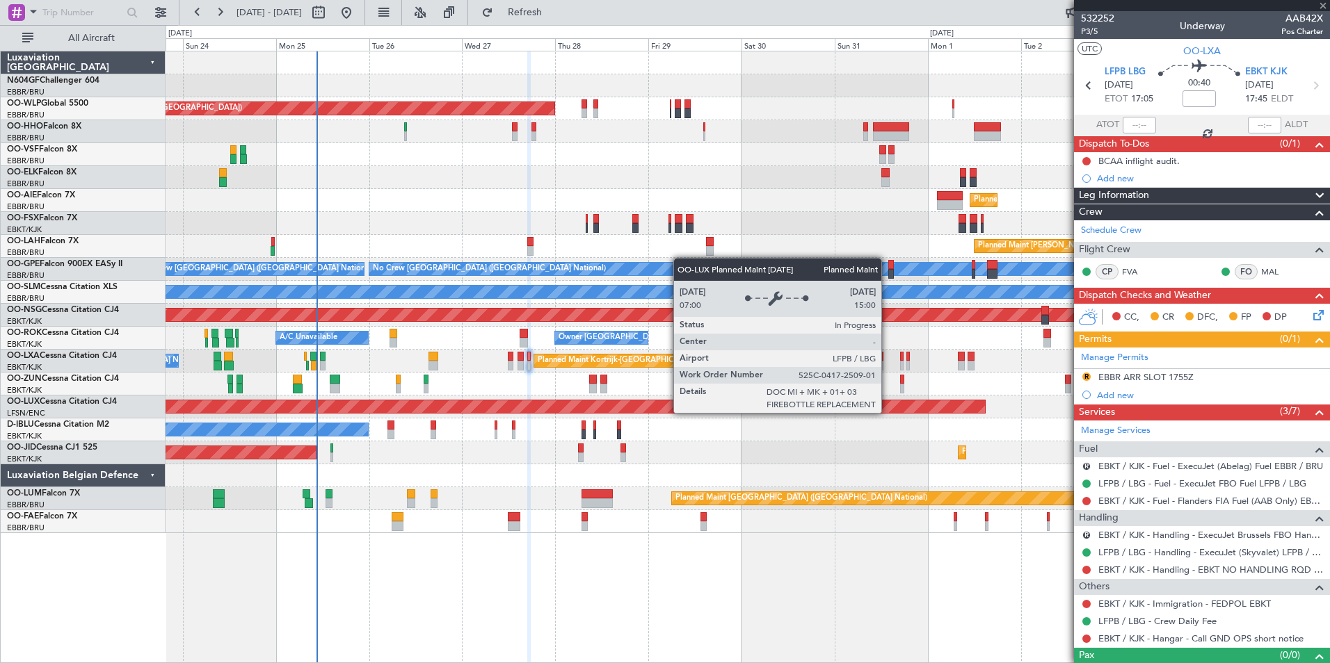
type input "-00:20"
type input "7"
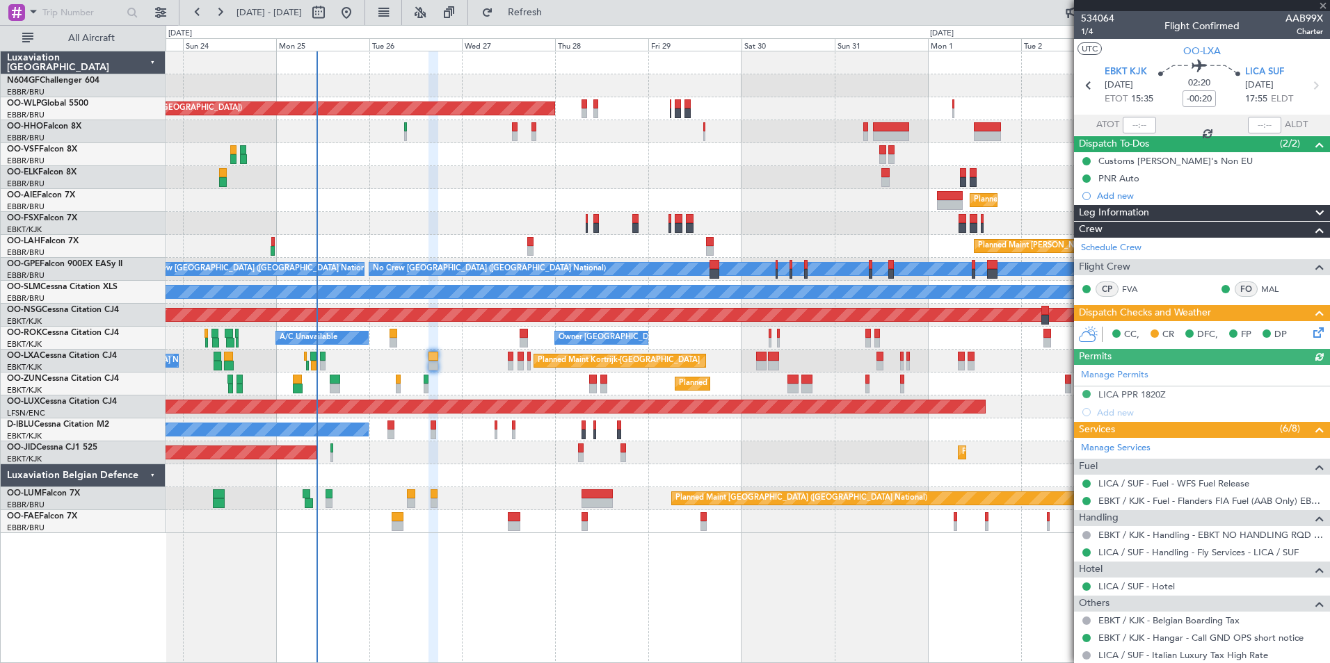
click at [1310, 331] on icon at bounding box center [1315, 330] width 11 height 11
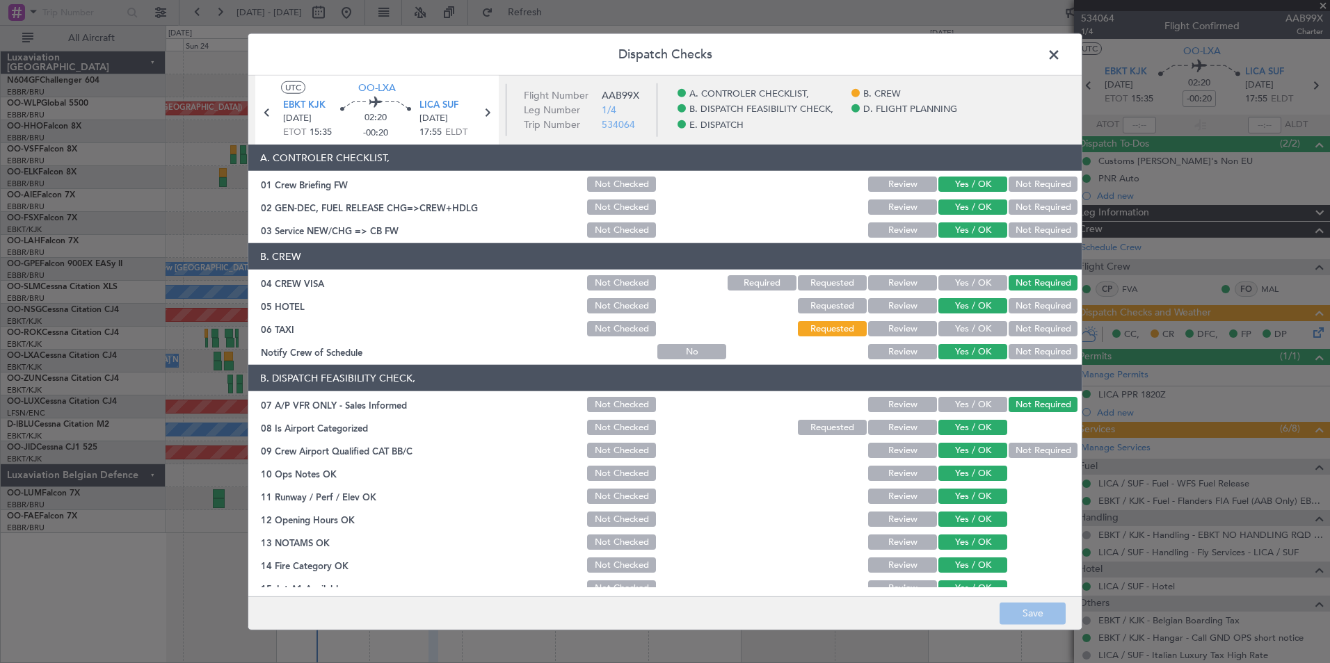
click at [962, 332] on button "Yes / OK" at bounding box center [972, 328] width 69 height 15
click at [1015, 332] on button "Not Required" at bounding box center [1042, 328] width 69 height 15
click at [1021, 611] on button "Save" at bounding box center [1032, 613] width 66 height 22
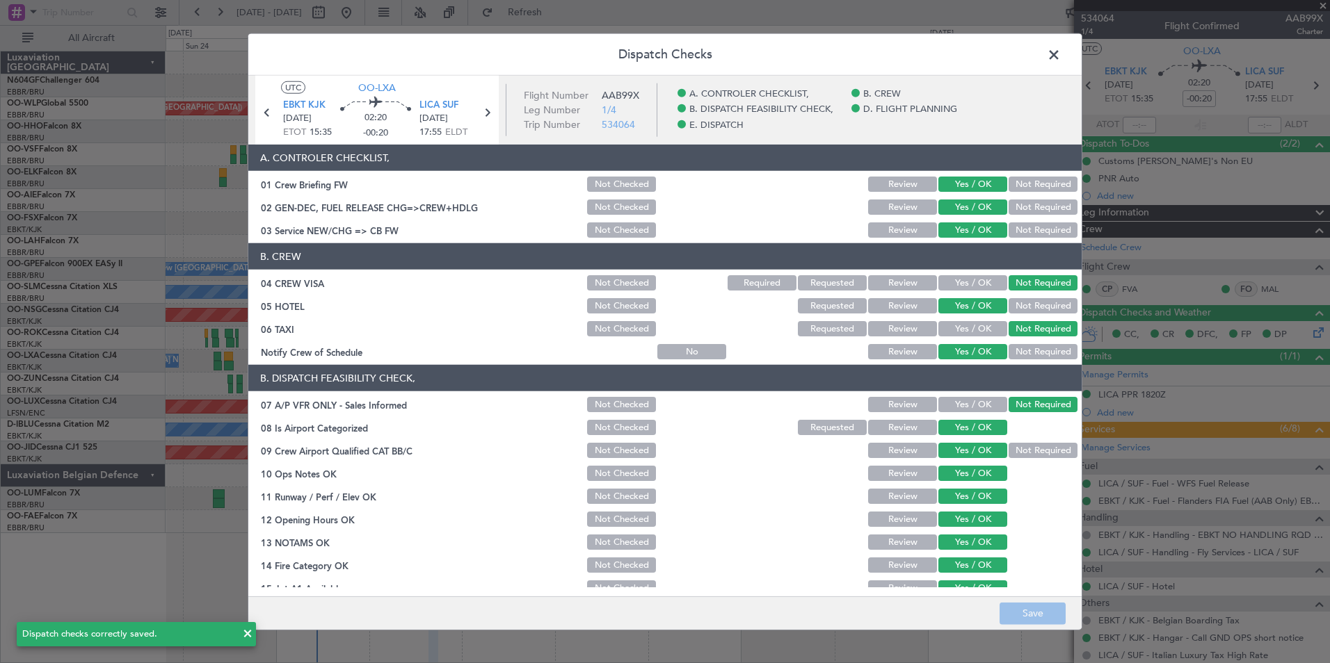
click at [1061, 58] on span at bounding box center [1061, 59] width 0 height 28
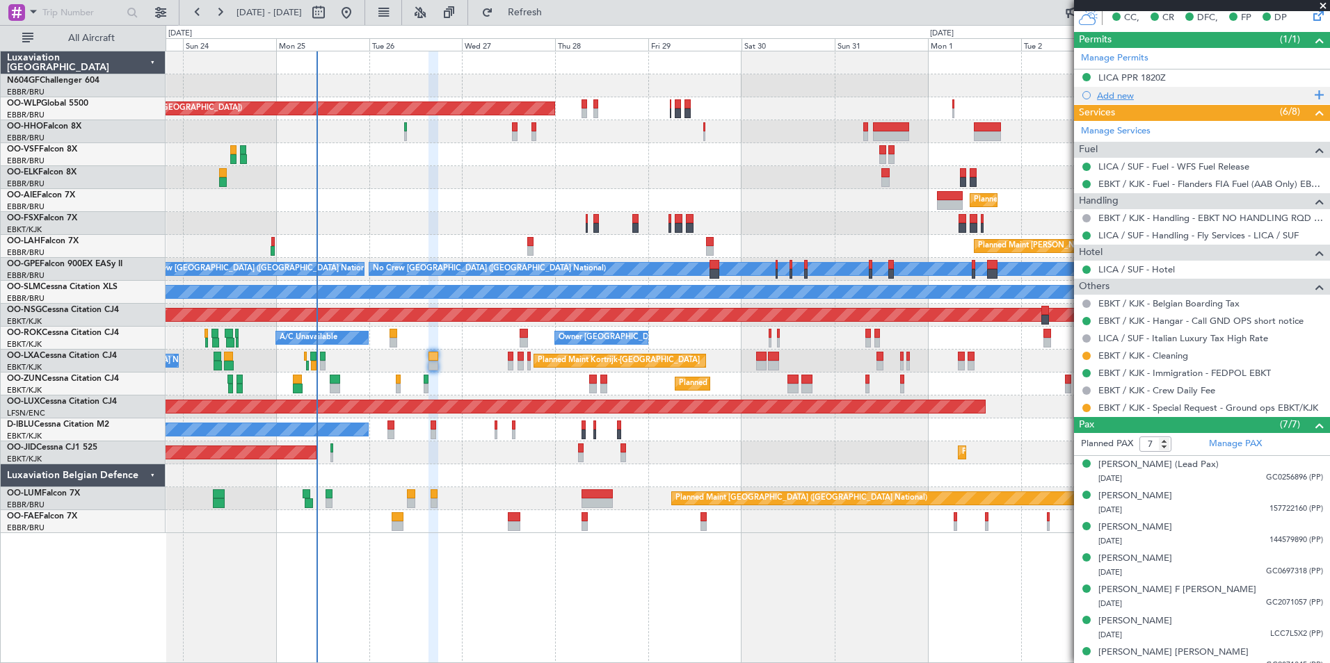
scroll to position [320, 0]
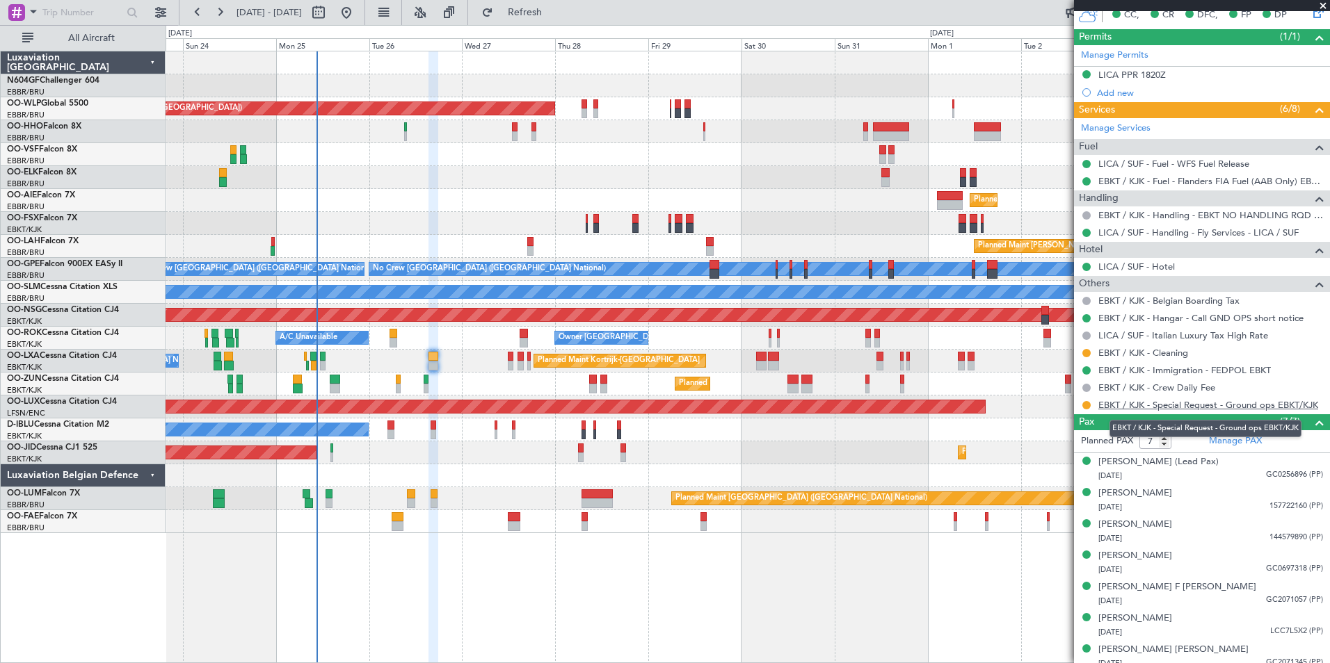
click at [1198, 408] on link "EBKT / KJK - Special Request - Ground ops EBKT/KJK" at bounding box center [1208, 405] width 220 height 12
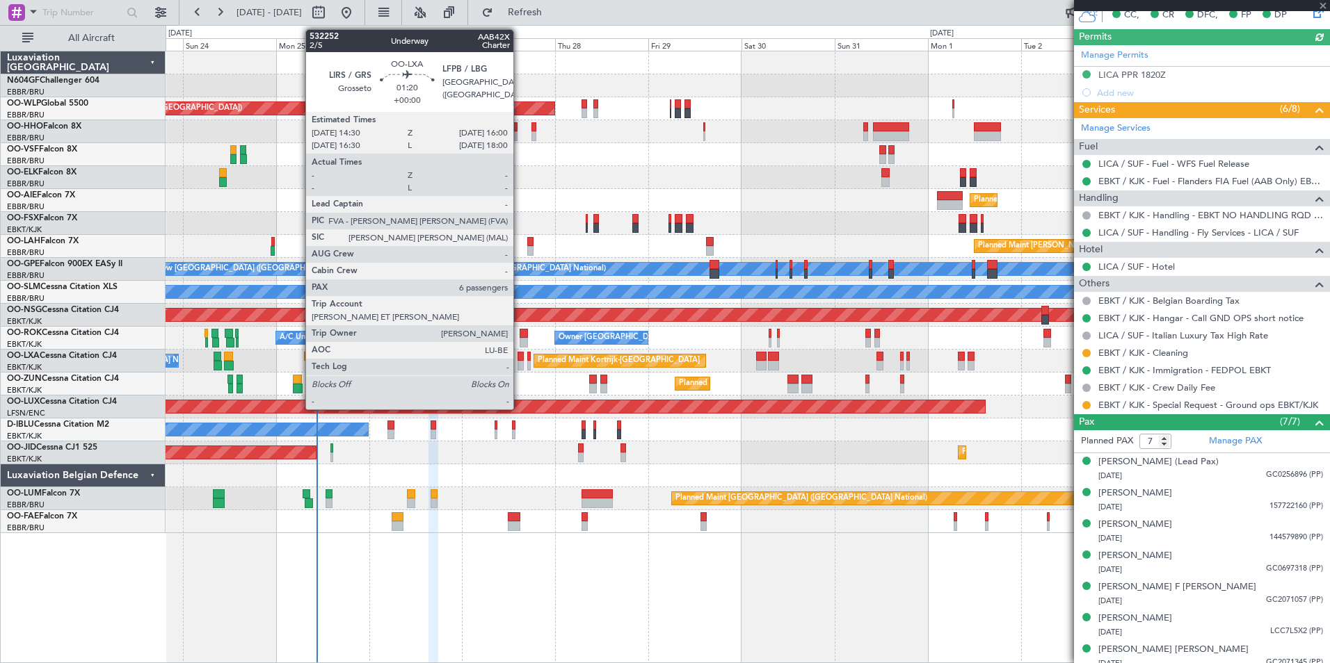
click at [520, 359] on div at bounding box center [520, 357] width 6 height 10
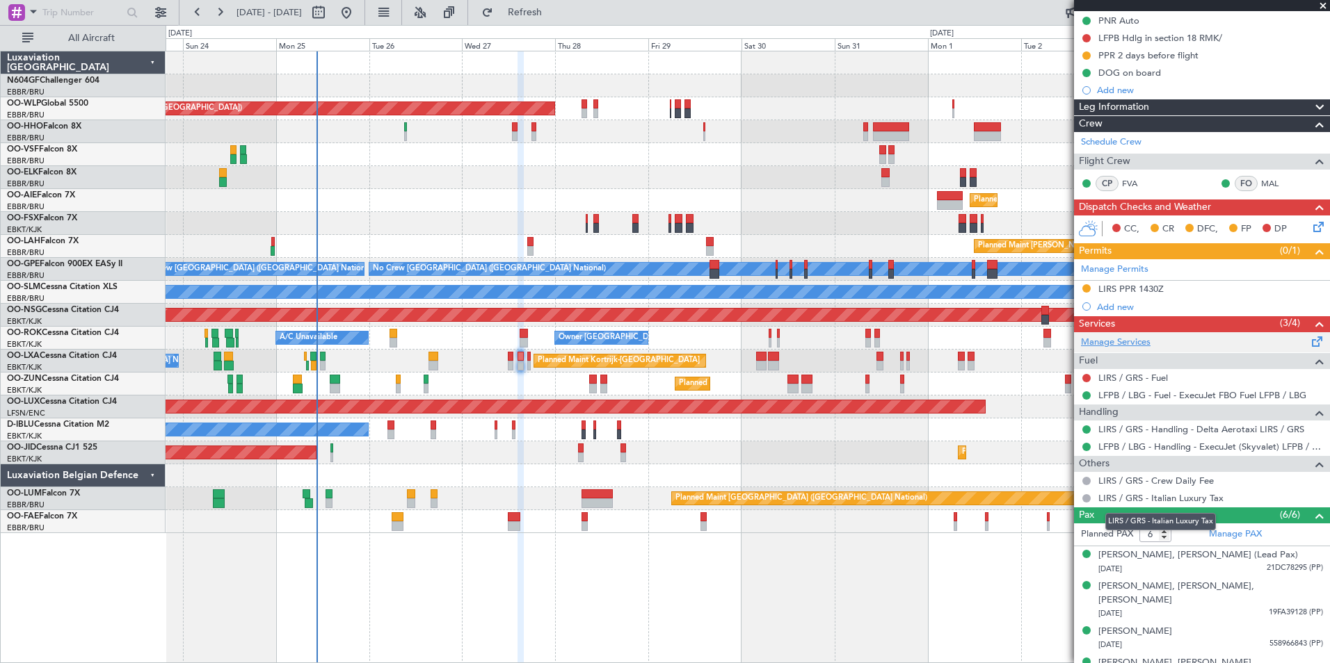
scroll to position [159, 0]
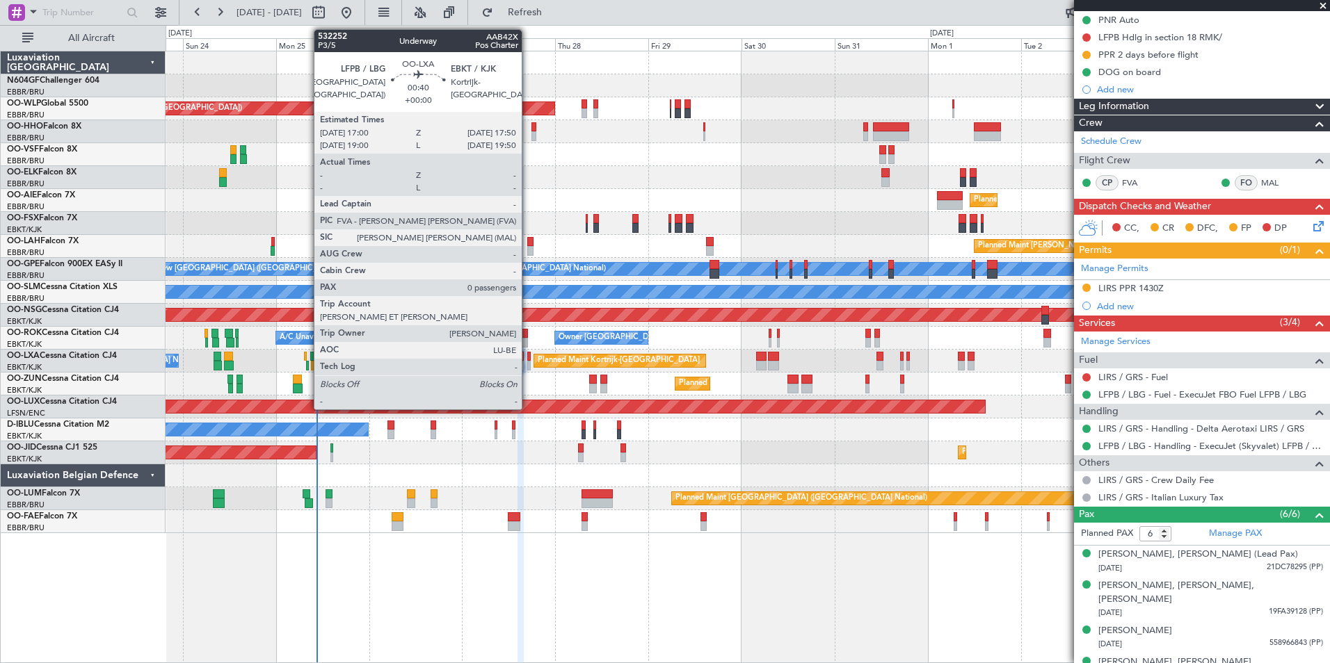
click at [528, 355] on div at bounding box center [528, 357] width 3 height 10
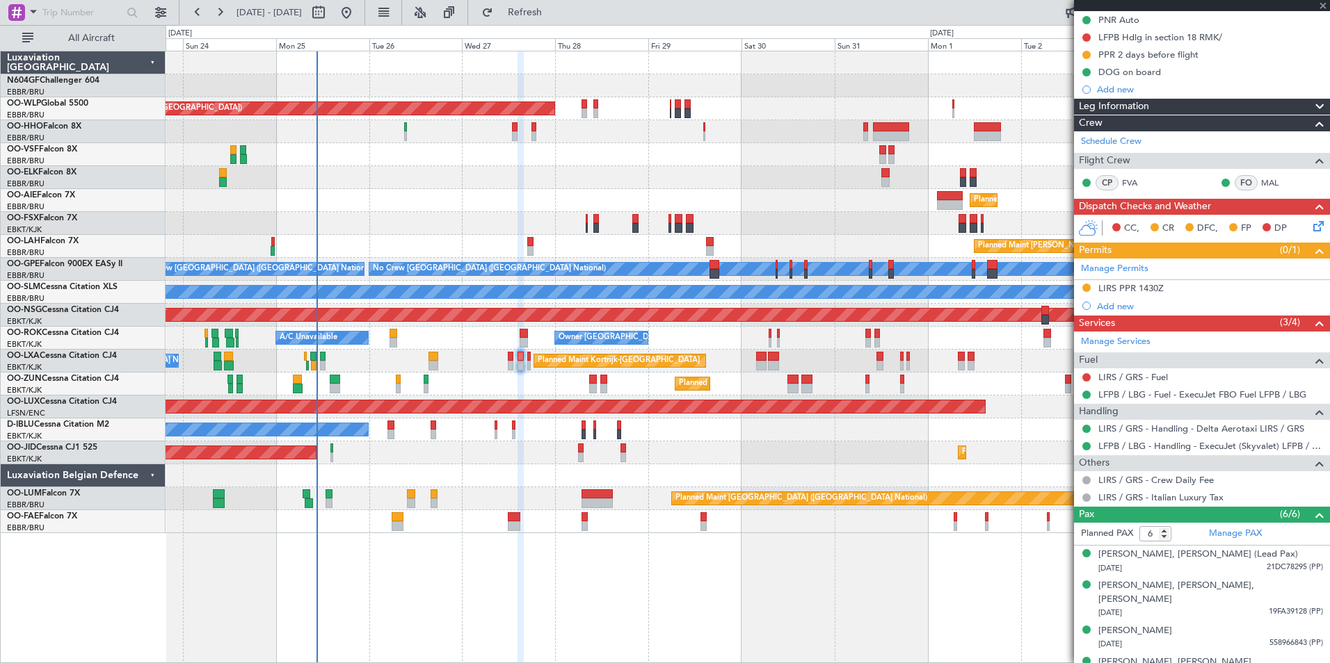
type input "0"
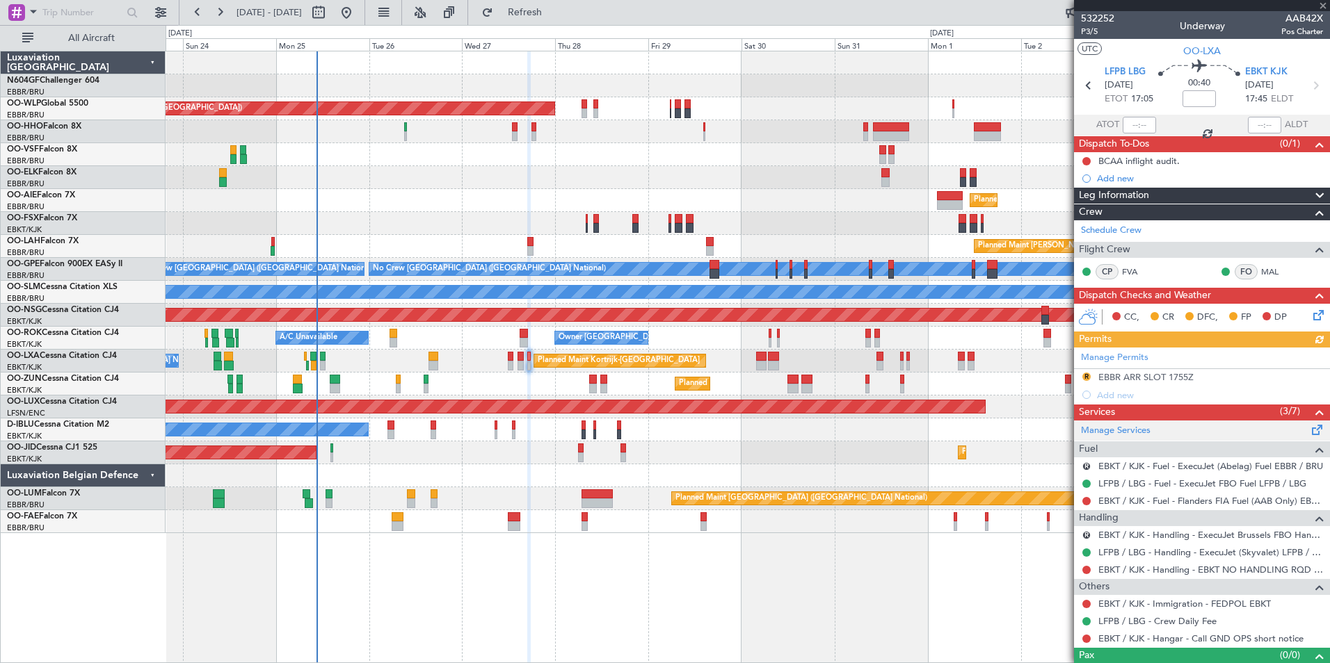
scroll to position [23, 0]
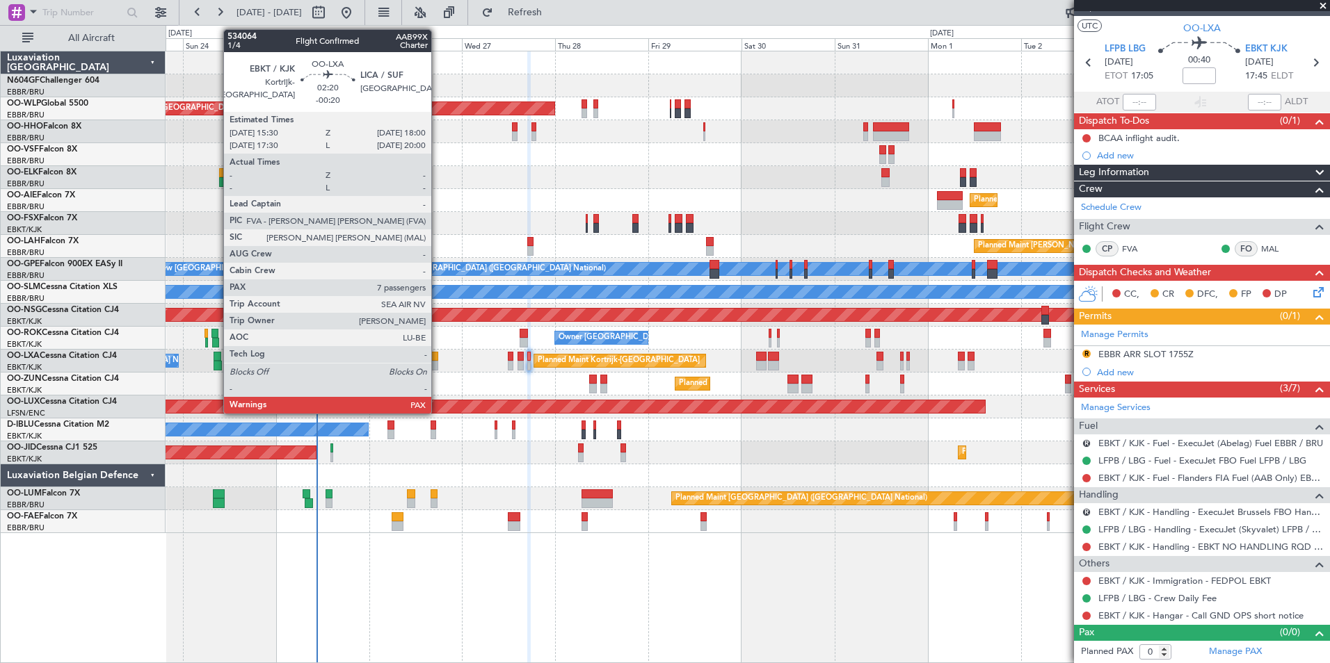
click at [437, 367] on div at bounding box center [433, 366] width 10 height 10
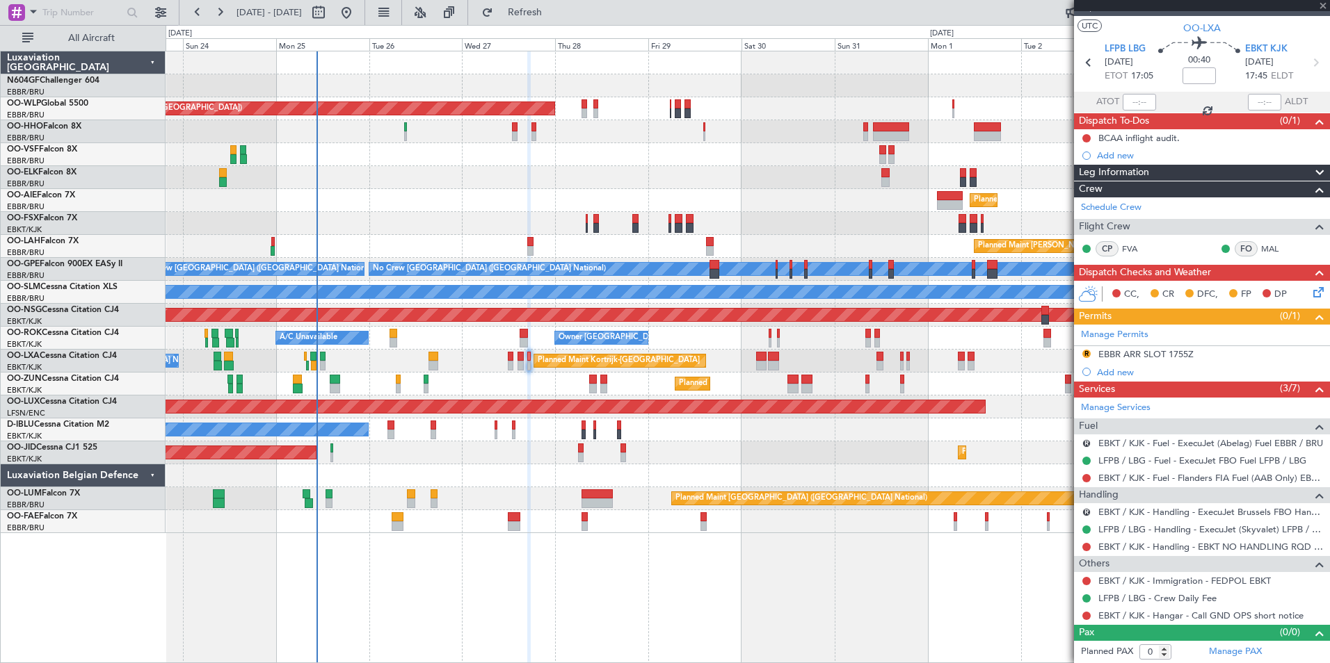
type input "-00:20"
type input "7"
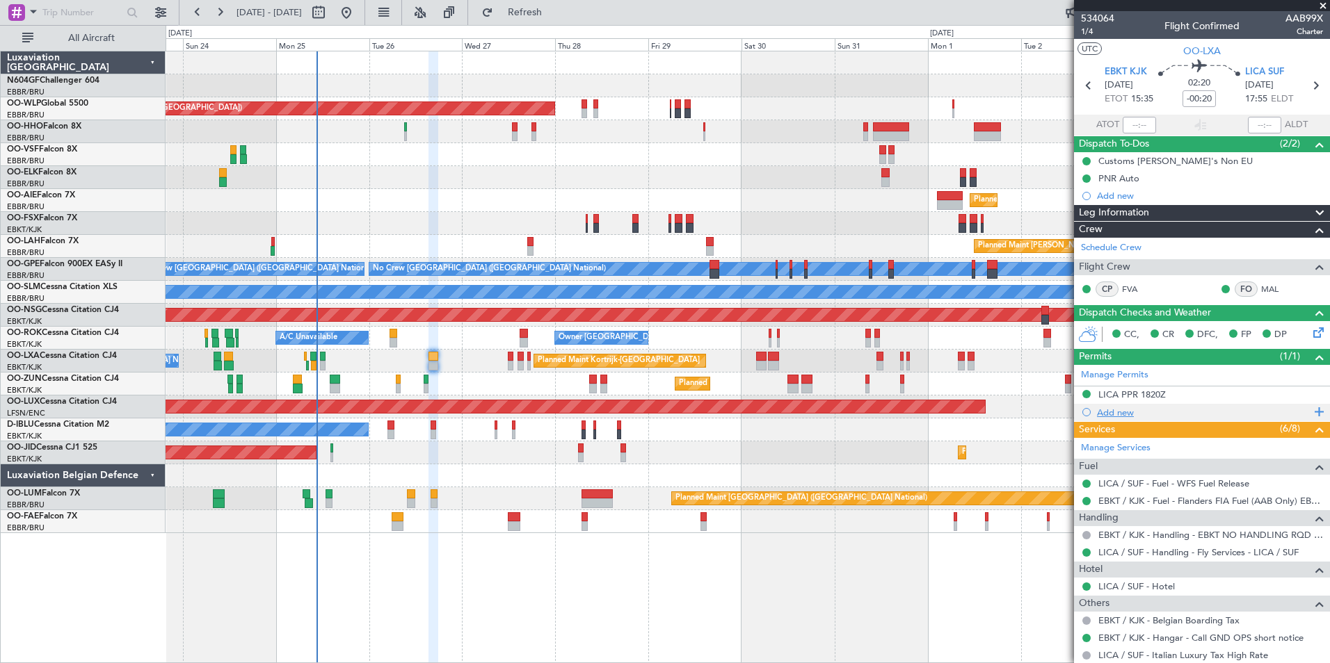
scroll to position [328, 0]
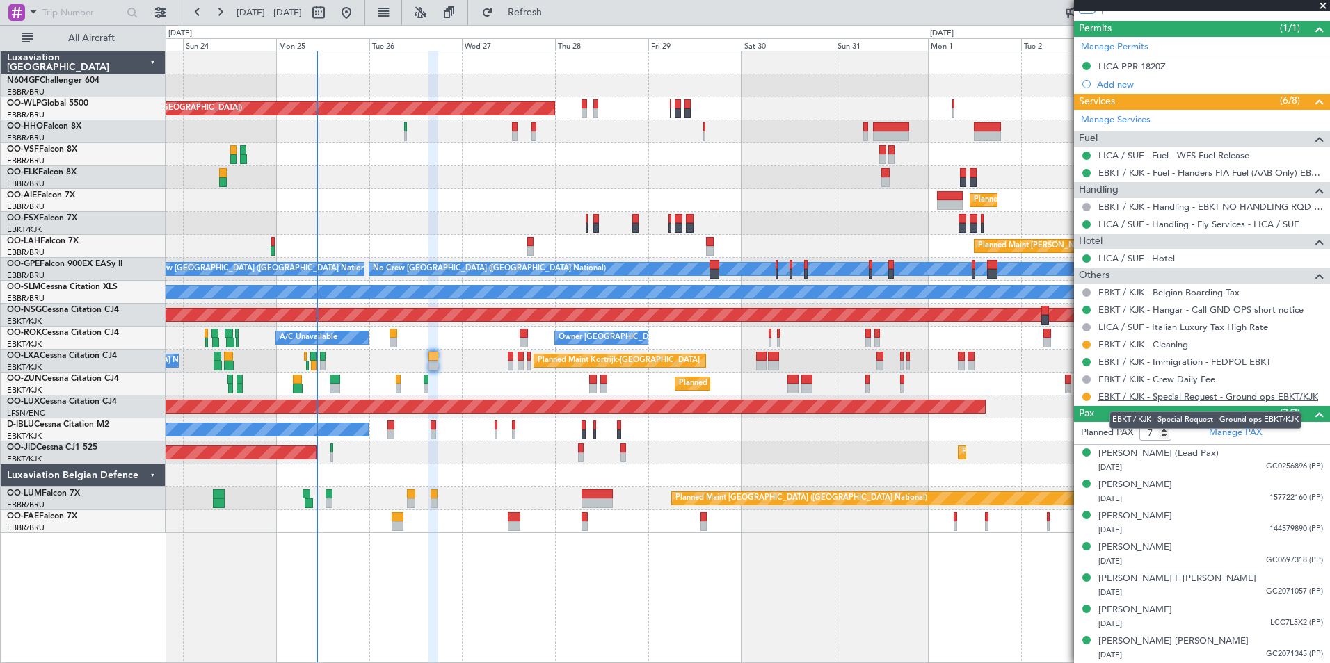
click at [1174, 394] on link "EBKT / KJK - Special Request - Ground ops EBKT/KJK" at bounding box center [1208, 397] width 220 height 12
click at [554, 15] on span "Refresh" at bounding box center [525, 13] width 58 height 10
click at [505, 147] on div "Planned Maint Berlin (Brandenburg) Planned Maint Kortrijk-Wevelgem Planned Main…" at bounding box center [748, 292] width 1164 height 482
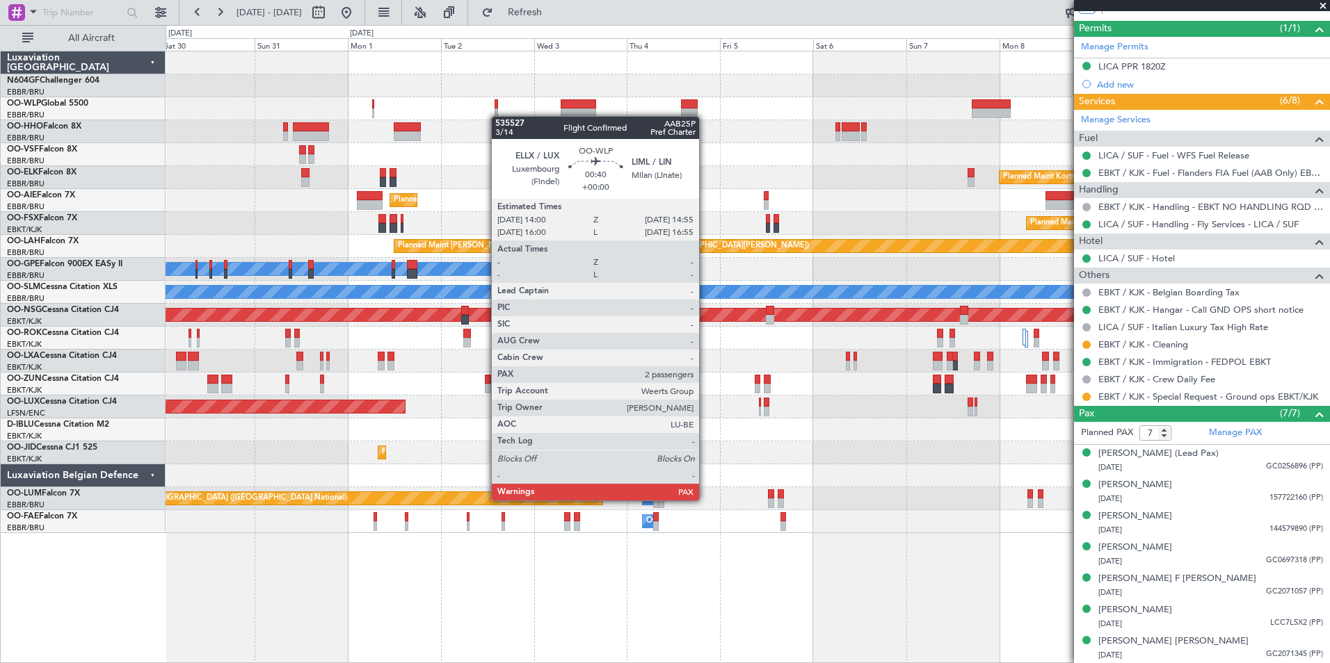
click at [498, 116] on div "Planned Maint Berlin (Brandenburg) Planned Maint Kortrijk-Wevelgem Planned Main…" at bounding box center [748, 292] width 1164 height 482
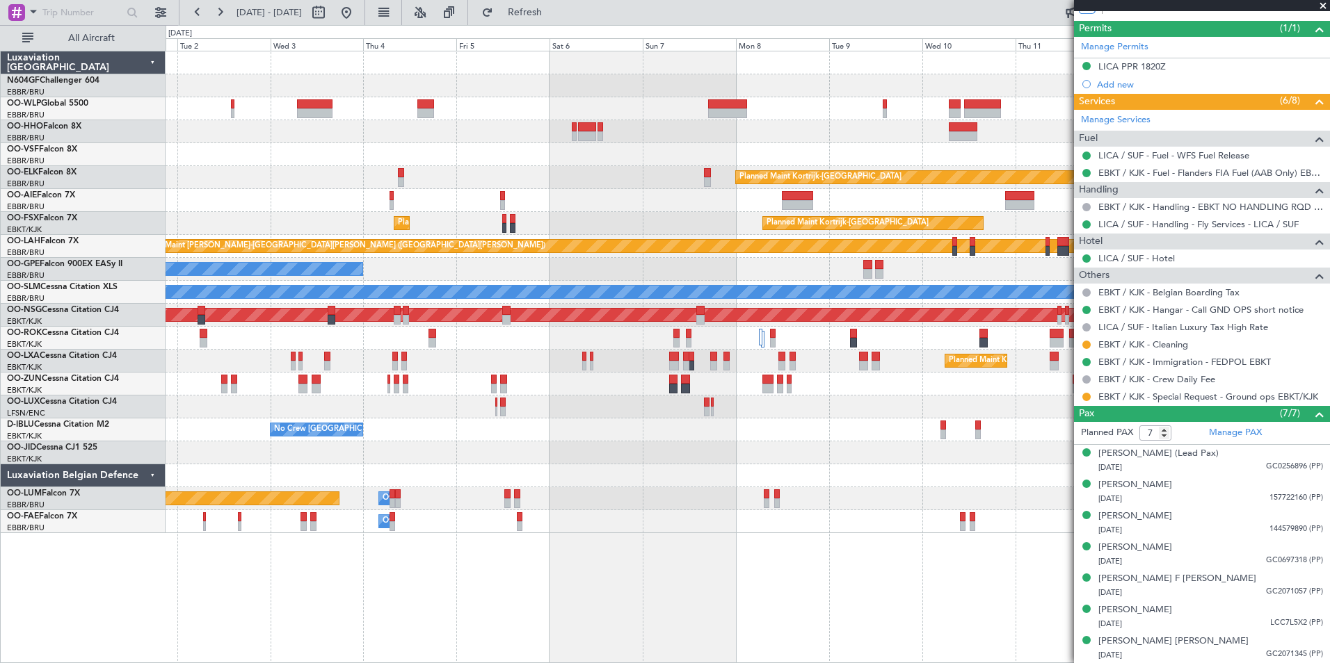
click at [482, 170] on div "Planned Maint Kortrijk-[GEOGRAPHIC_DATA]" at bounding box center [748, 177] width 1164 height 23
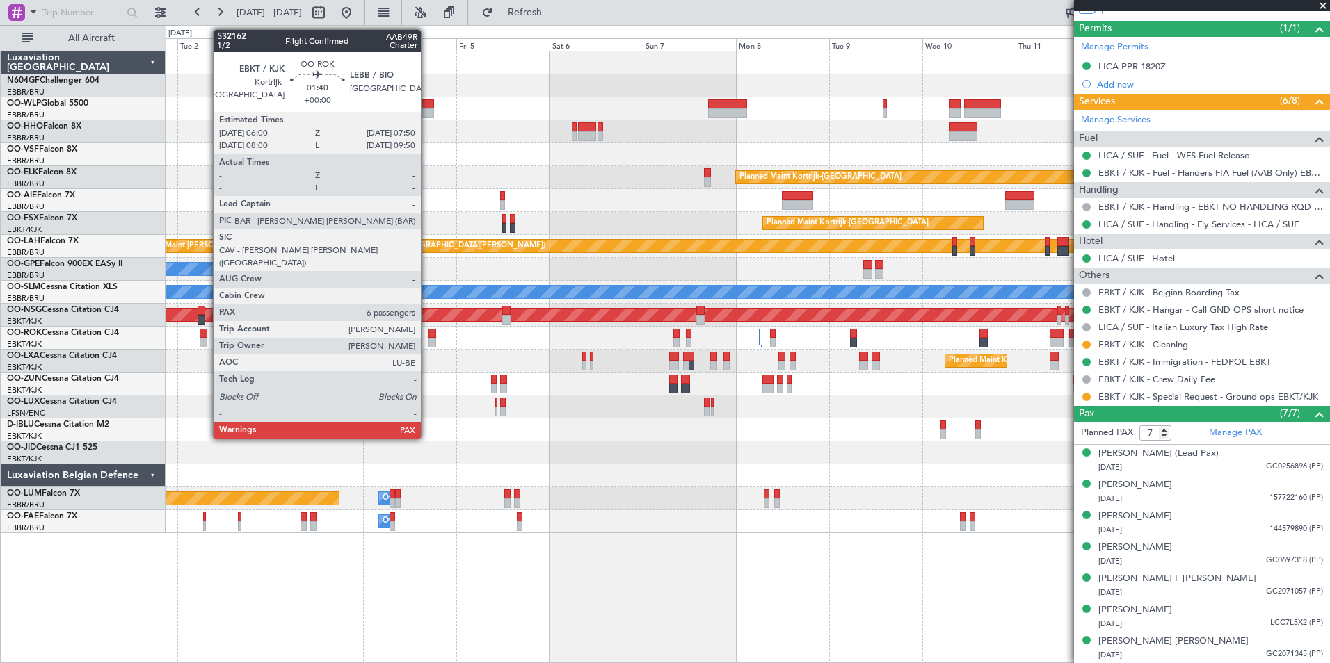
click at [204, 337] on div at bounding box center [204, 334] width 8 height 10
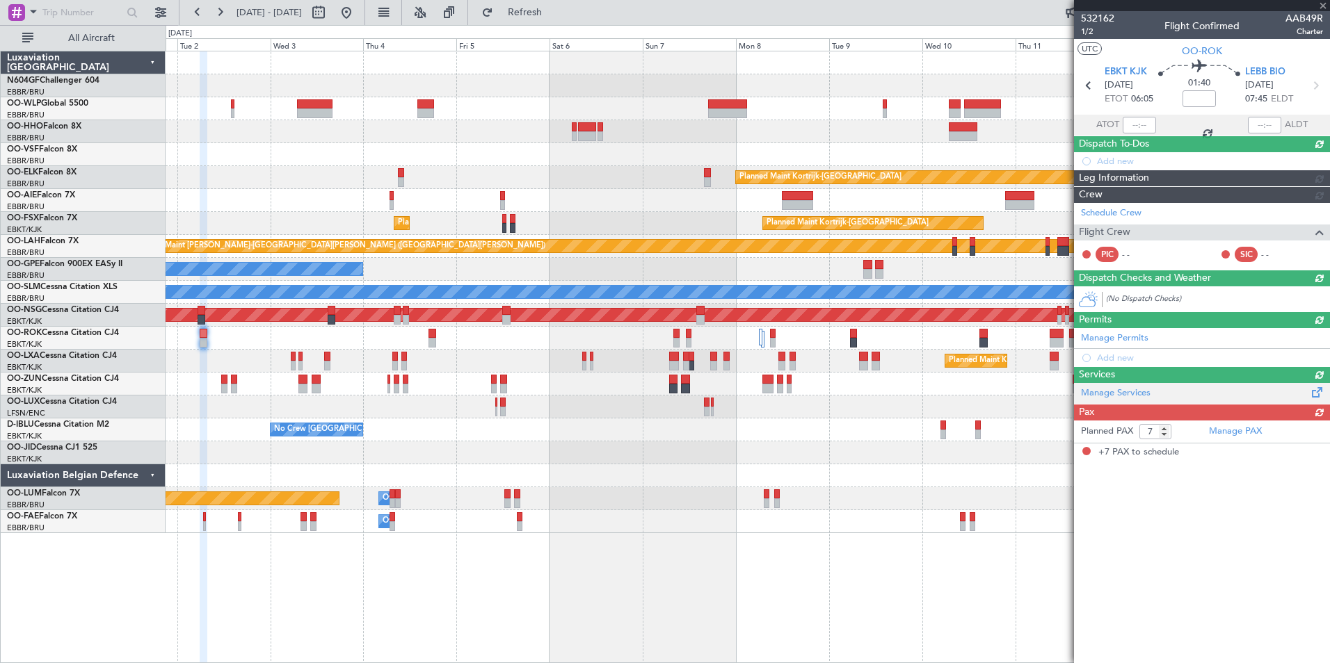
scroll to position [0, 0]
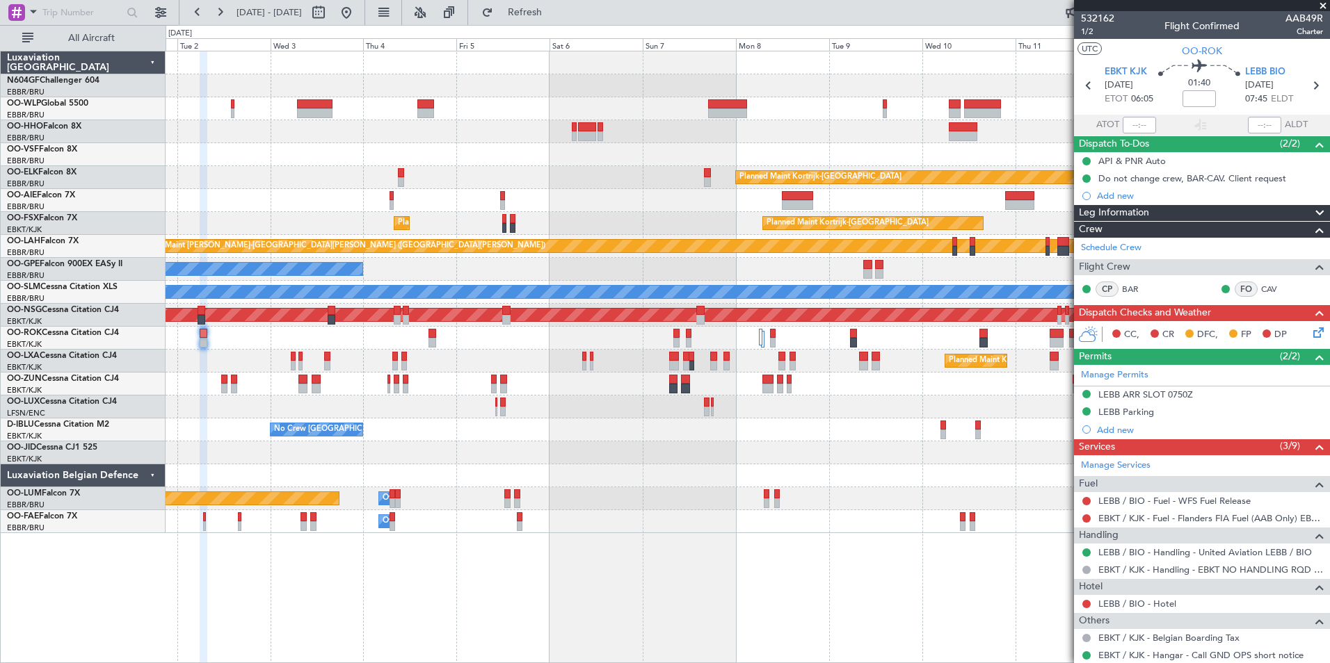
click at [539, 275] on div "No Crew Brussels (Brussels National) Planned Maint Brussels (Brussels National)" at bounding box center [748, 269] width 1164 height 23
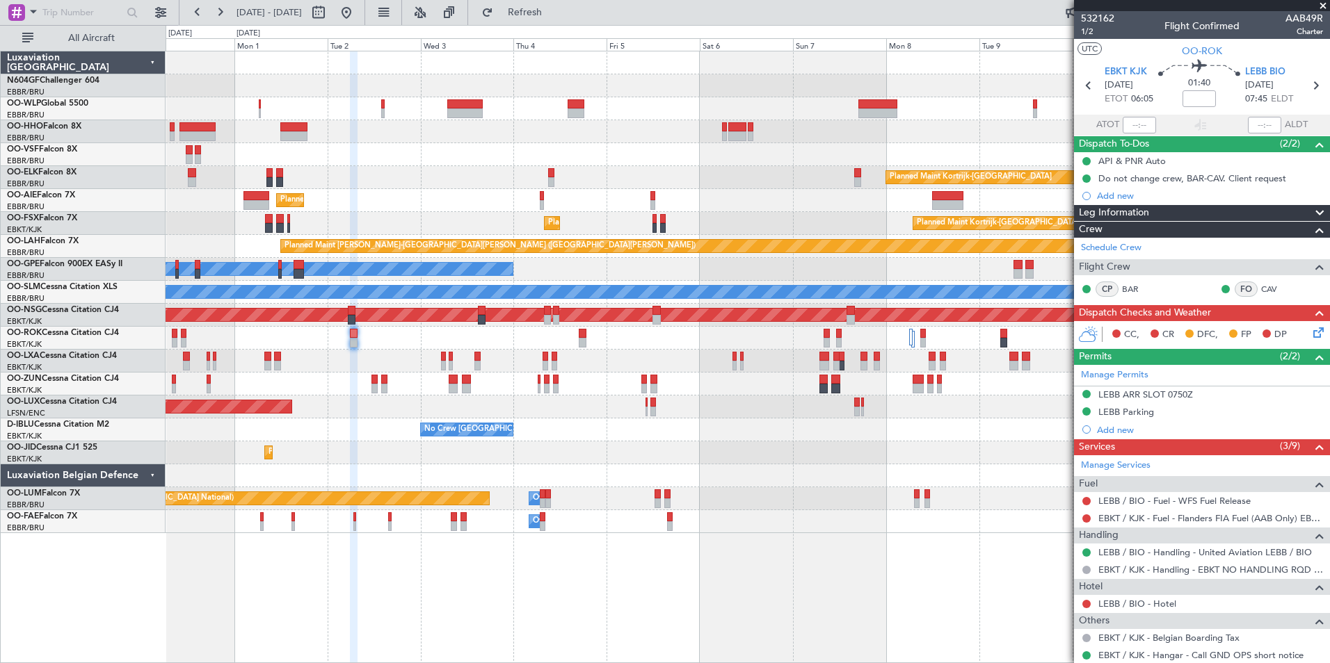
click at [504, 374] on div "Planned Maint Kortrijk-[GEOGRAPHIC_DATA]" at bounding box center [748, 384] width 1164 height 23
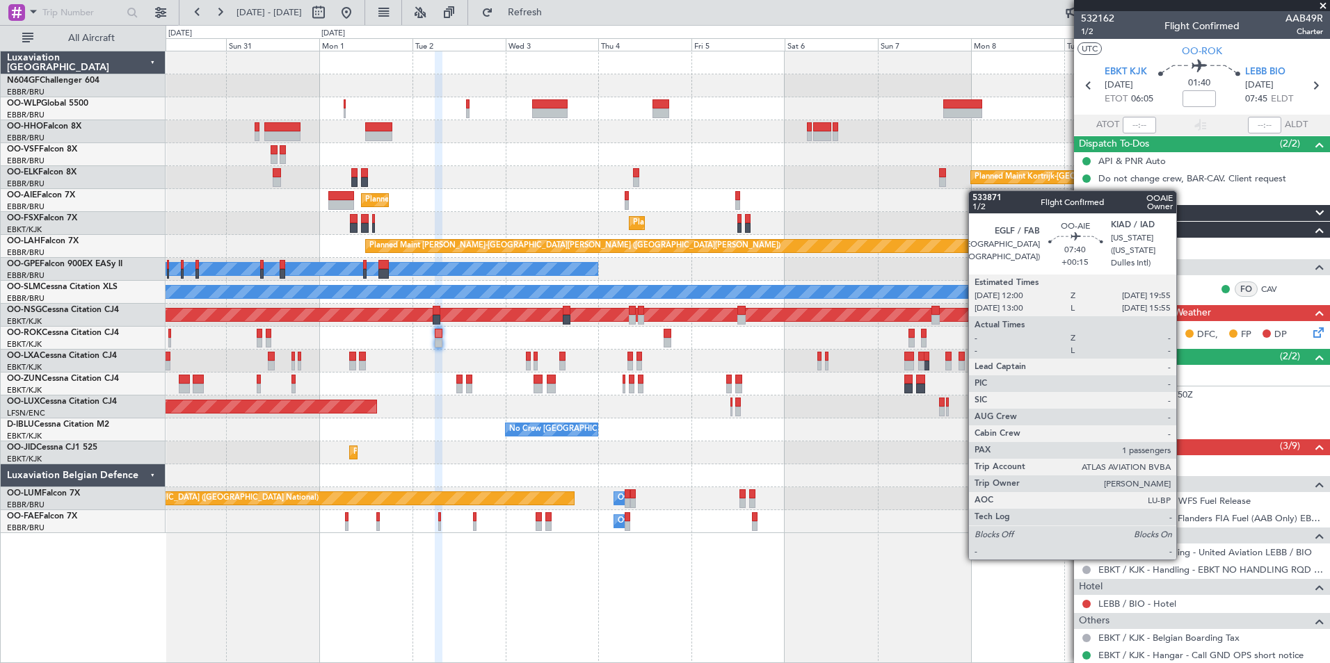
click at [1026, 191] on div at bounding box center [1032, 196] width 31 height 10
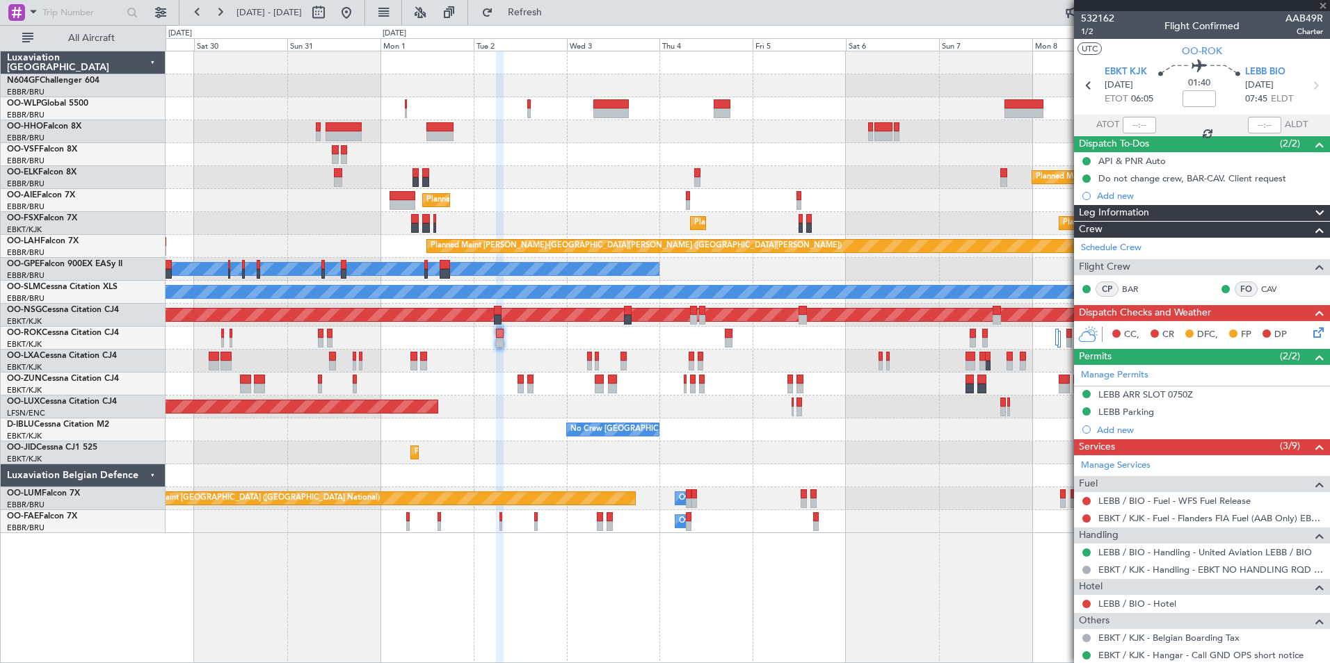
type input "+00:15"
type input "1"
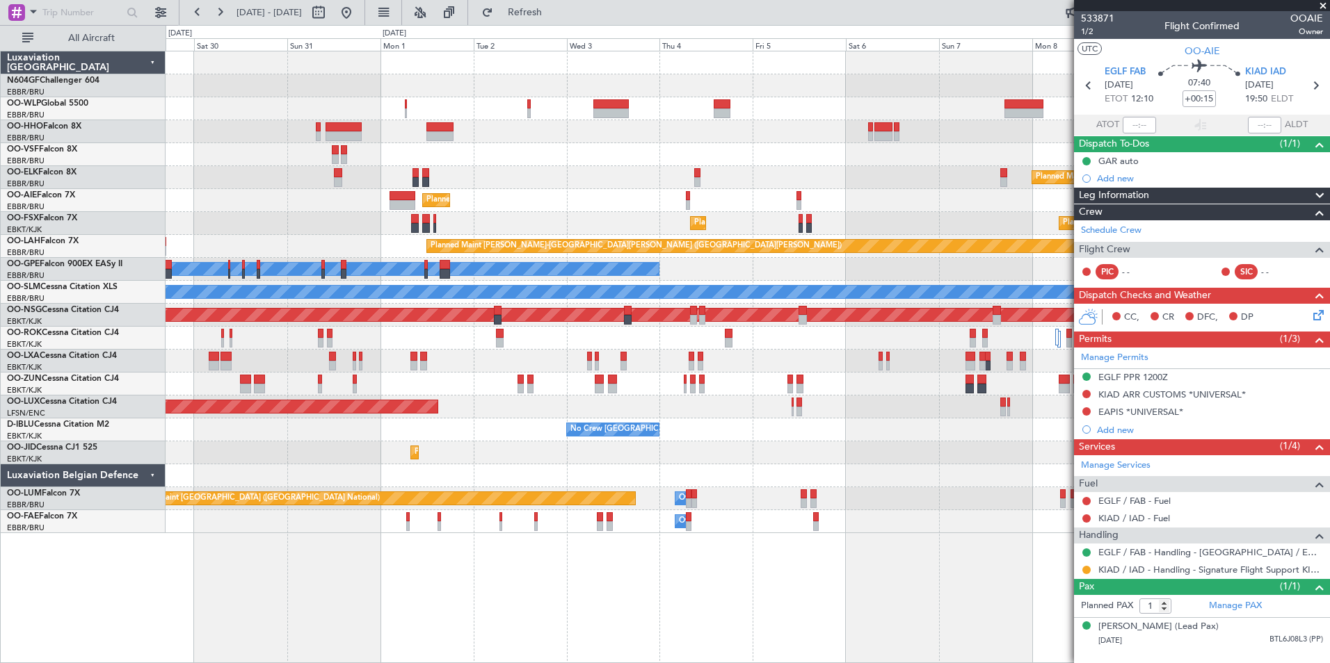
click at [531, 314] on div "Planned Maint Berlin (Brandenburg) Planned Maint Kortrijk-Wevelgem Planned Main…" at bounding box center [748, 292] width 1164 height 482
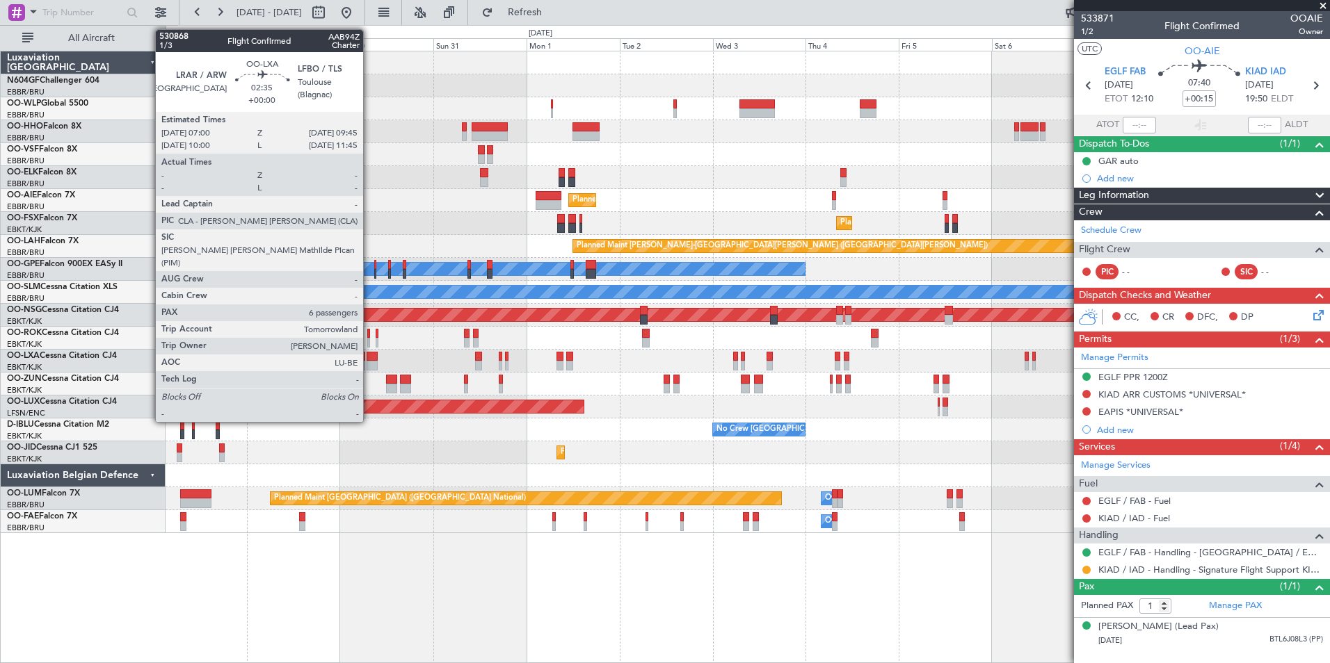
click at [670, 419] on div "Planned Maint [GEOGRAPHIC_DATA] ([GEOGRAPHIC_DATA]) Planned Maint [GEOGRAPHIC_D…" at bounding box center [748, 292] width 1164 height 482
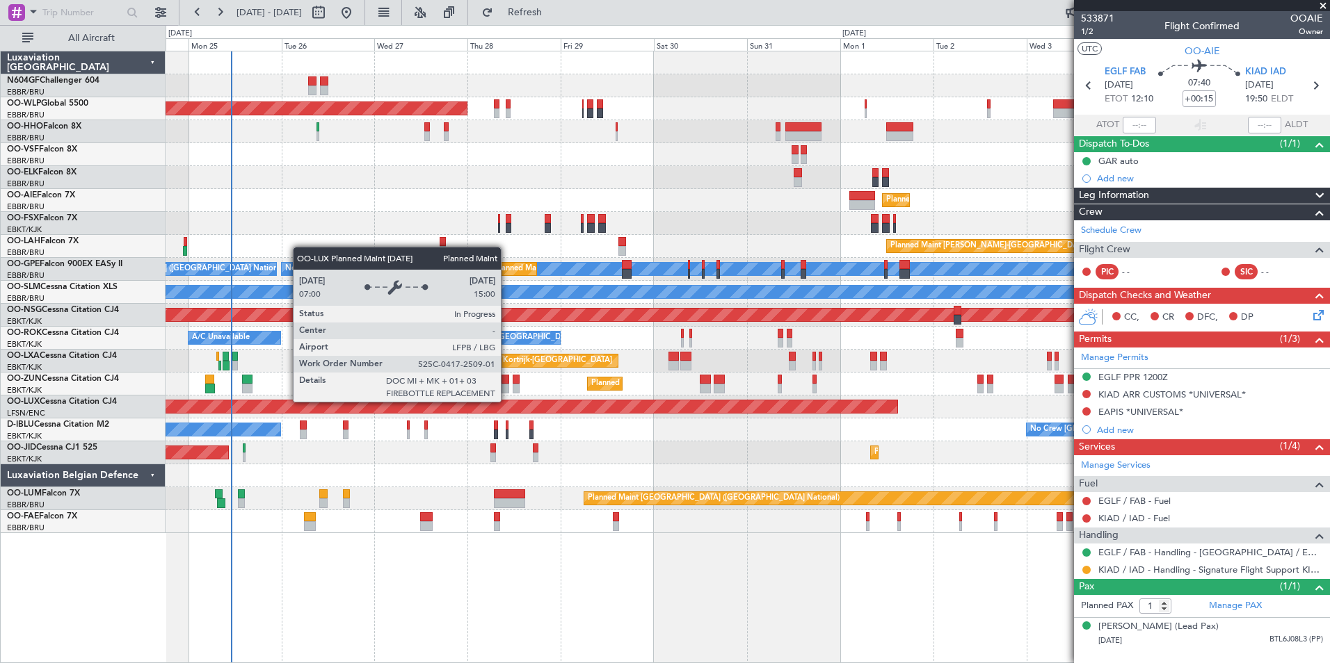
click at [695, 451] on div "Planned Maint [GEOGRAPHIC_DATA] ([GEOGRAPHIC_DATA]) Planned Maint [GEOGRAPHIC_D…" at bounding box center [748, 292] width 1164 height 482
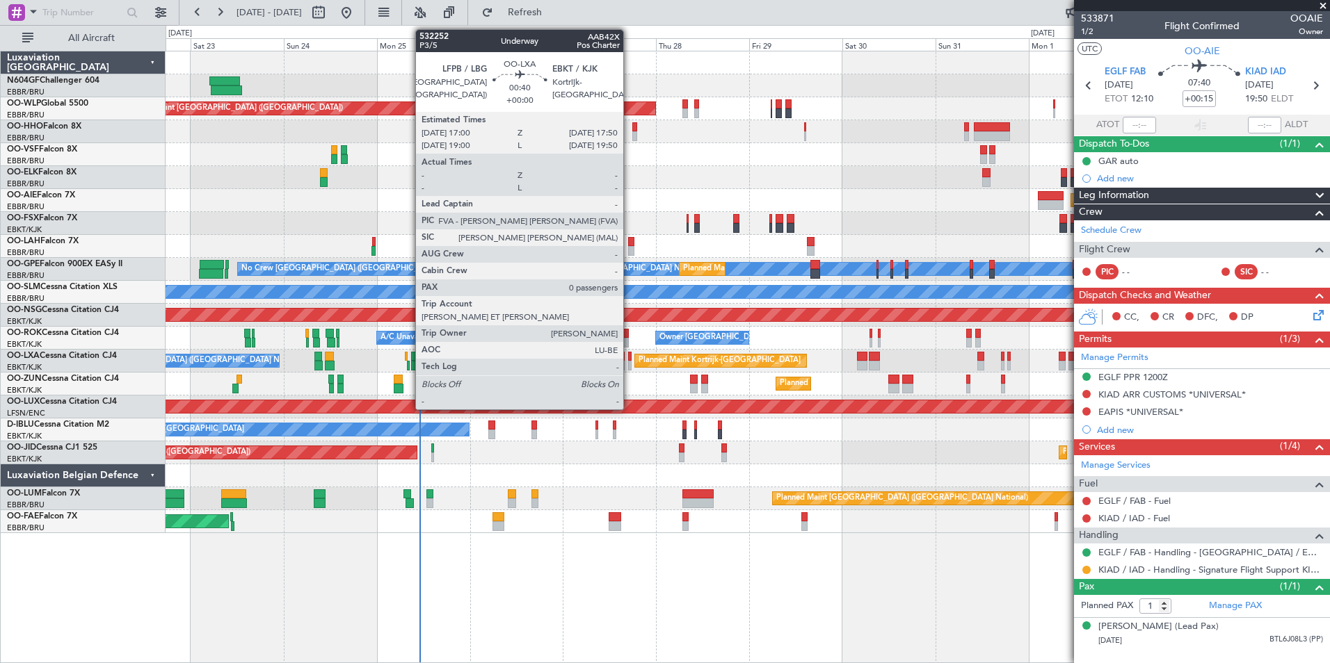
click at [629, 365] on div at bounding box center [629, 366] width 3 height 10
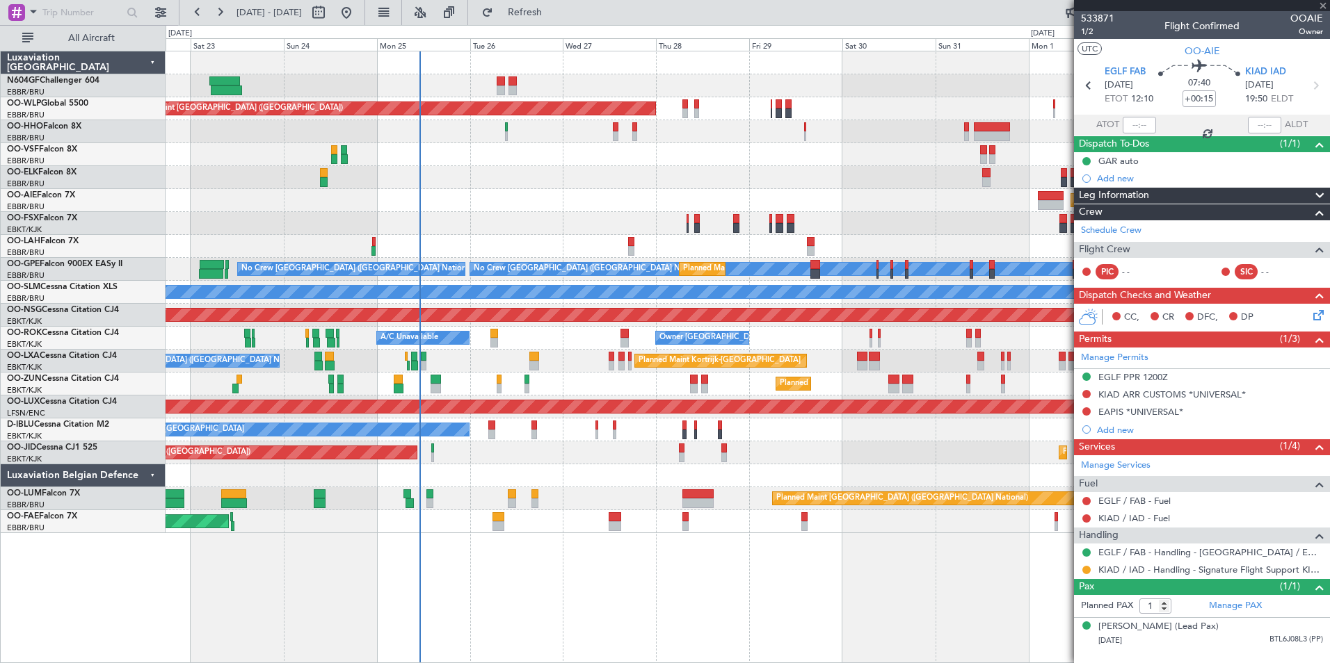
type input "0"
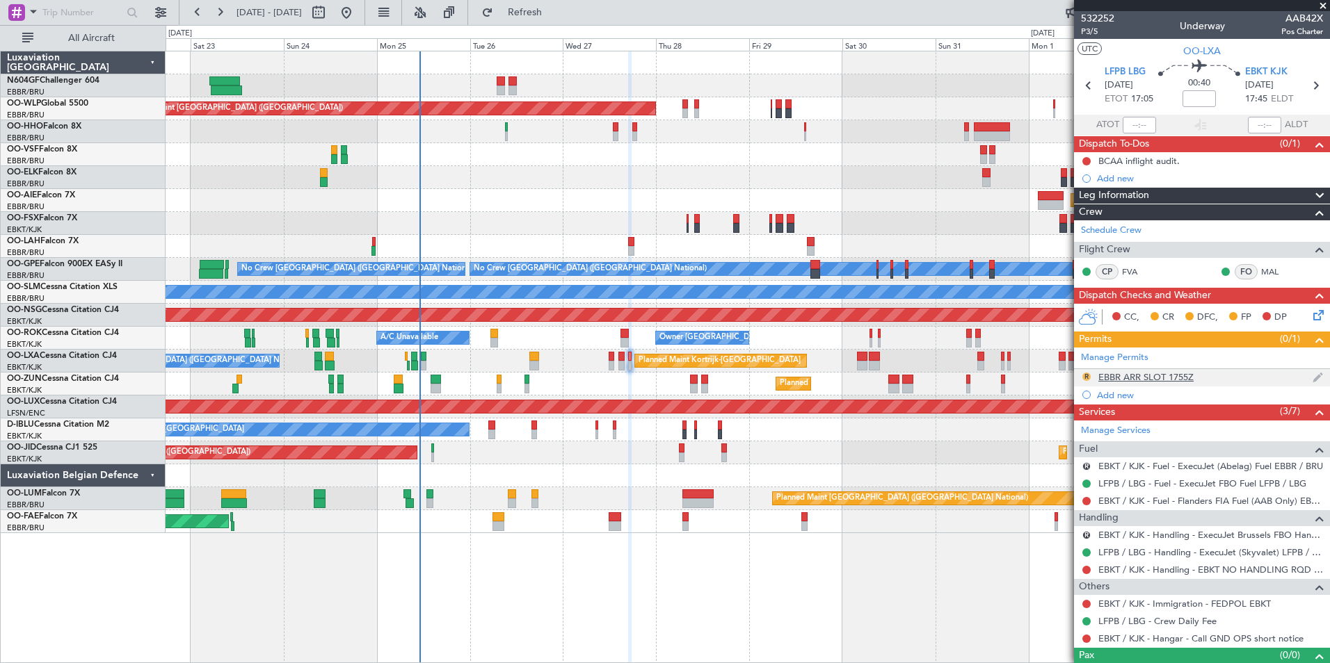
click at [1083, 376] on button "R" at bounding box center [1086, 377] width 8 height 8
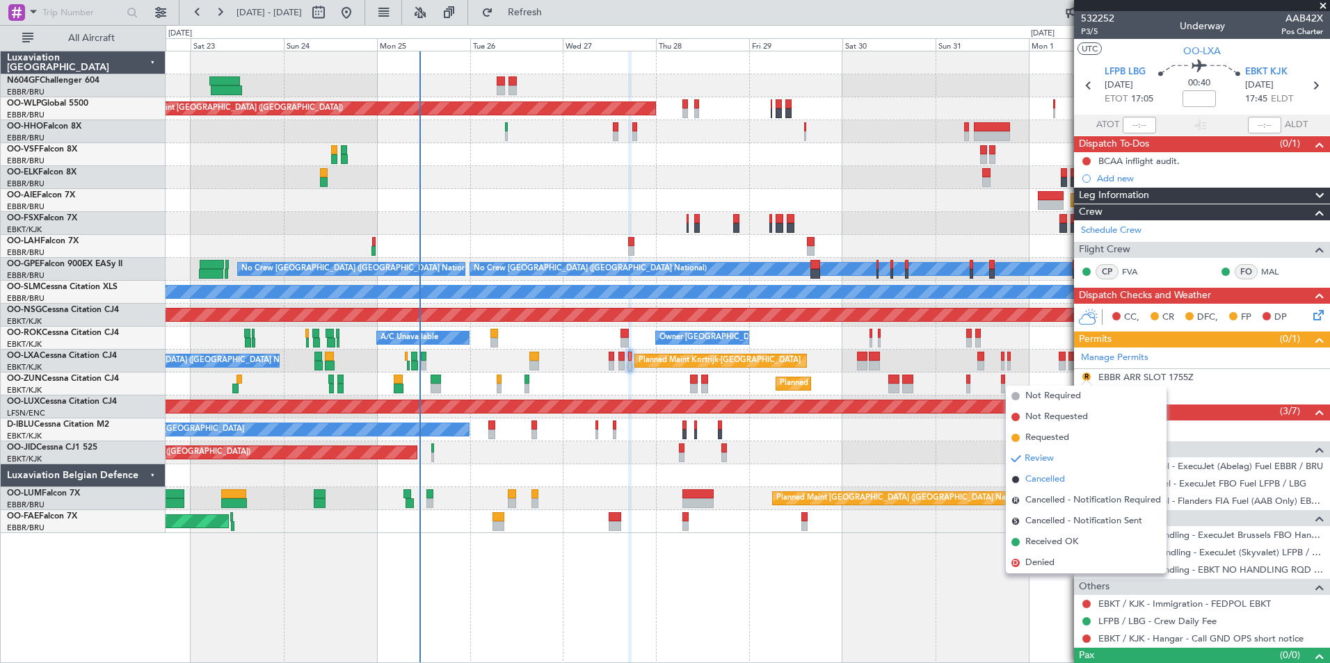
click at [1053, 481] on span "Cancelled" at bounding box center [1045, 480] width 40 height 14
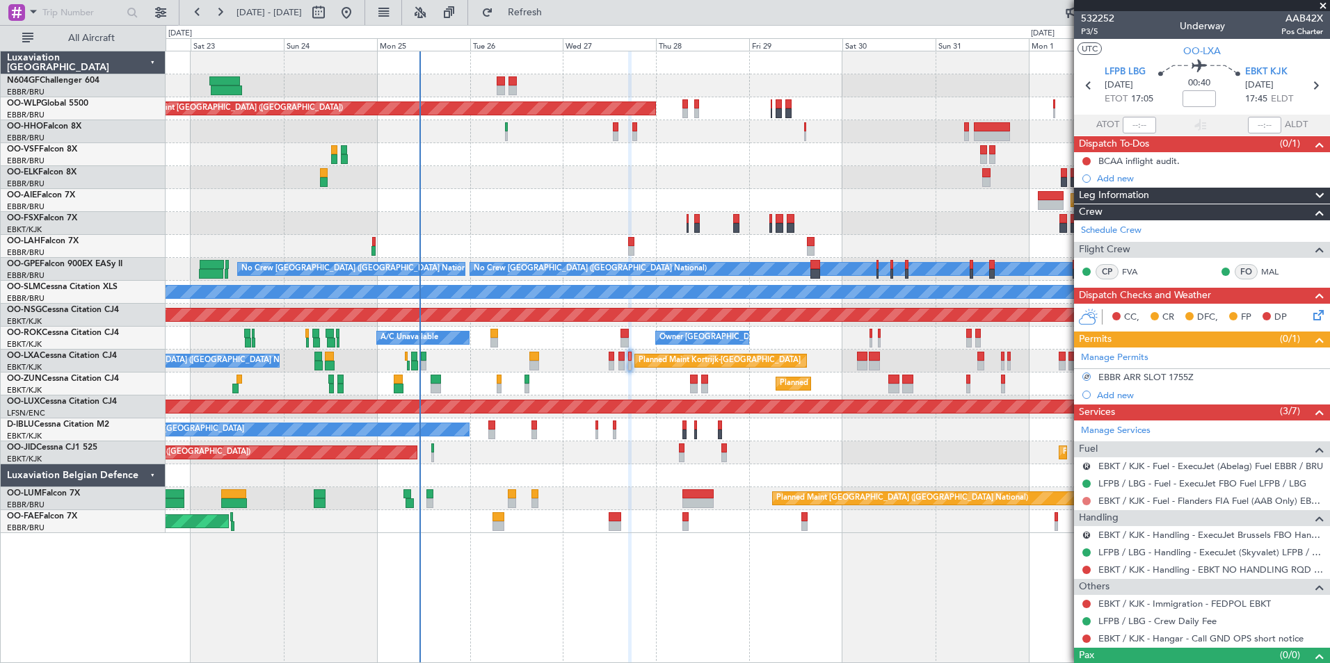
click at [1086, 502] on button at bounding box center [1086, 501] width 8 height 8
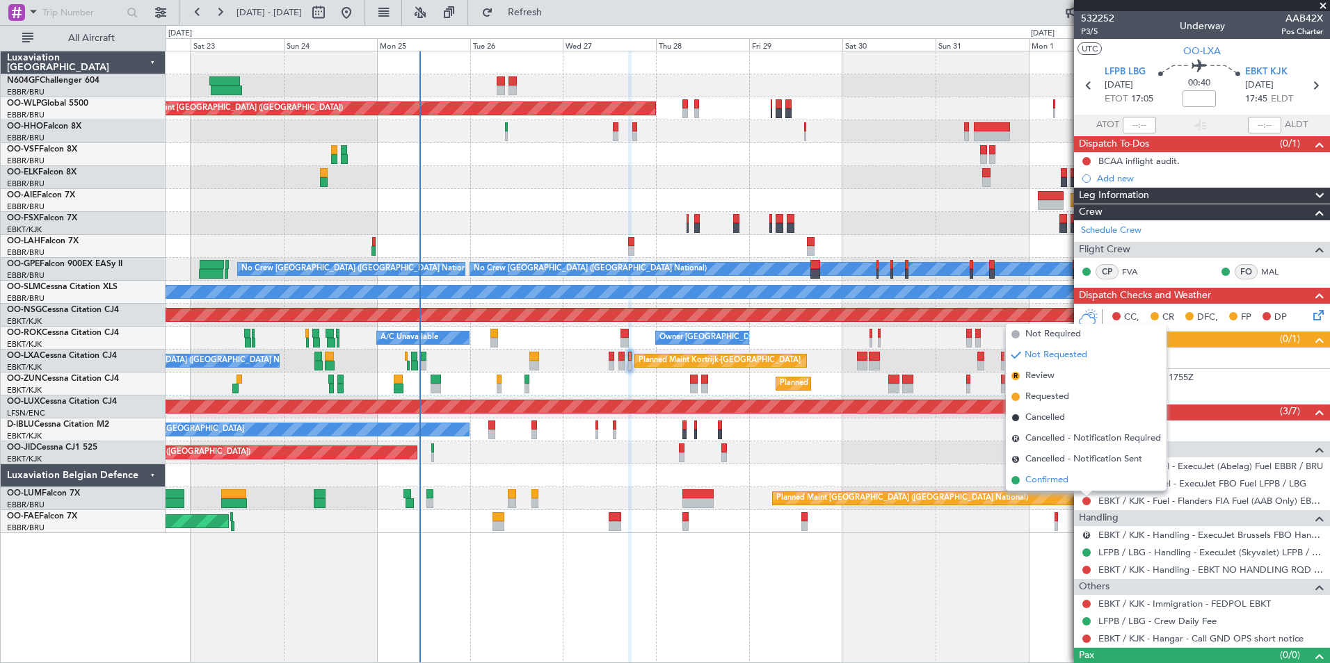
click at [1036, 479] on span "Confirmed" at bounding box center [1046, 481] width 43 height 14
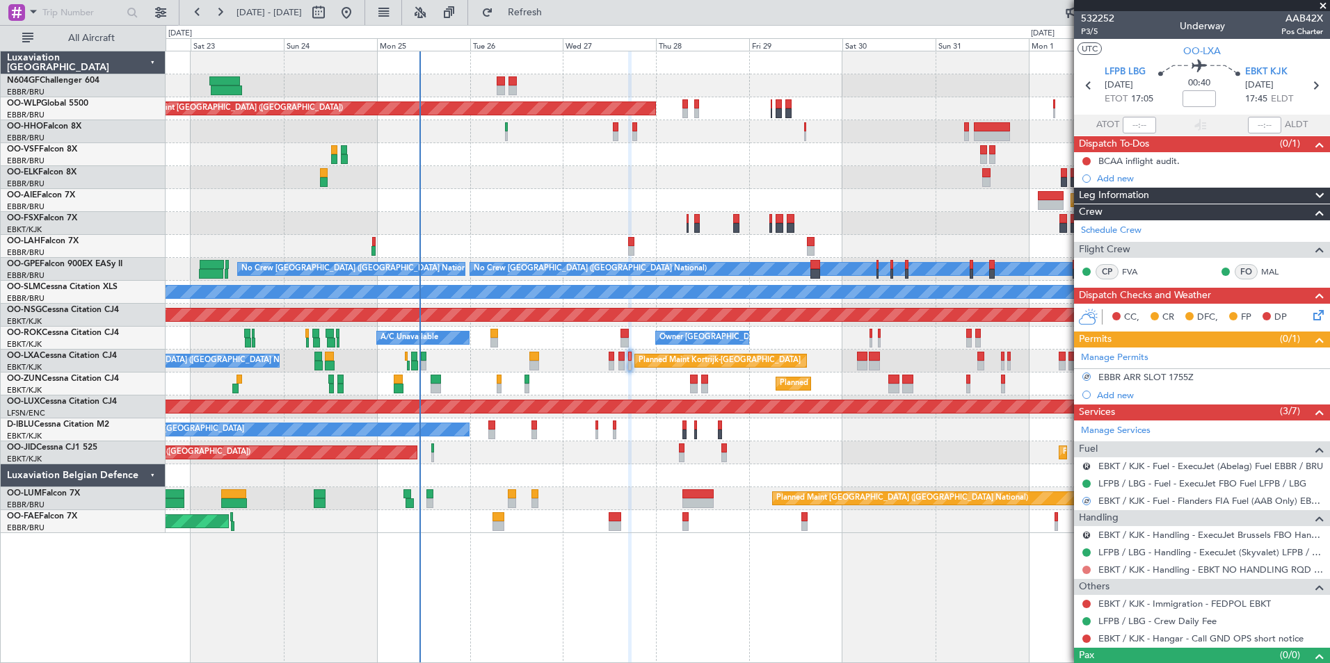
click at [1087, 570] on button at bounding box center [1086, 570] width 8 height 8
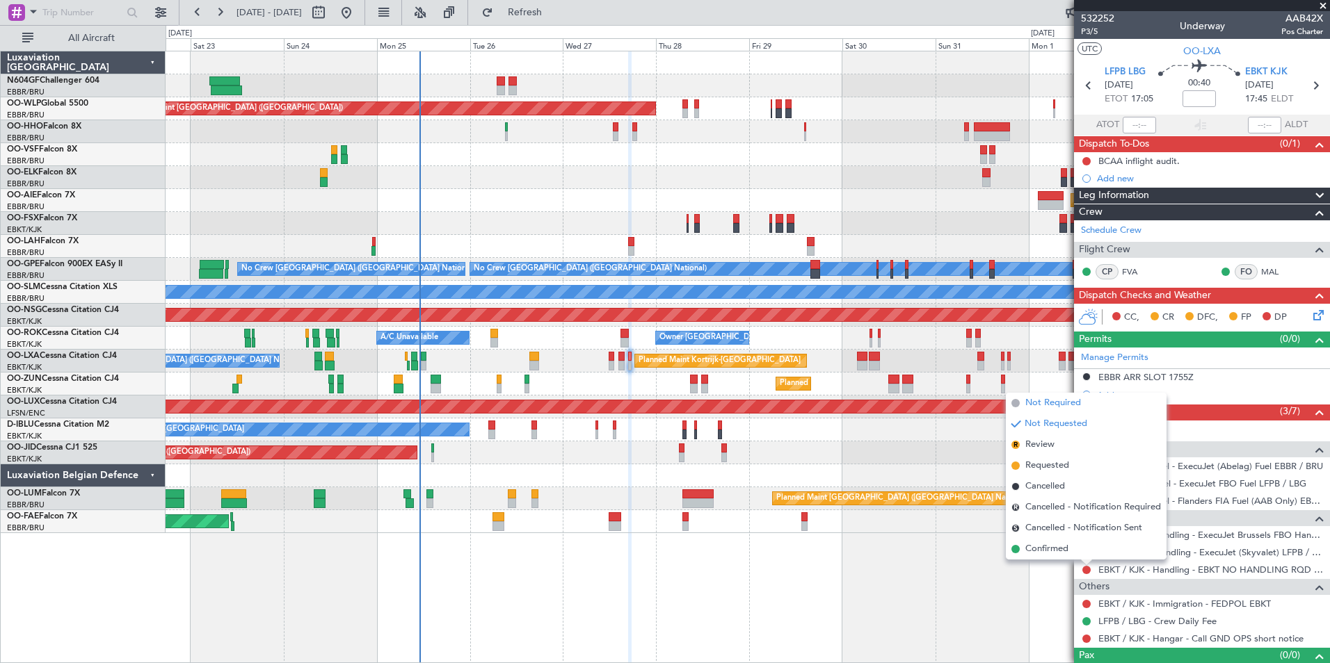
click at [1058, 403] on span "Not Required" at bounding box center [1053, 403] width 56 height 14
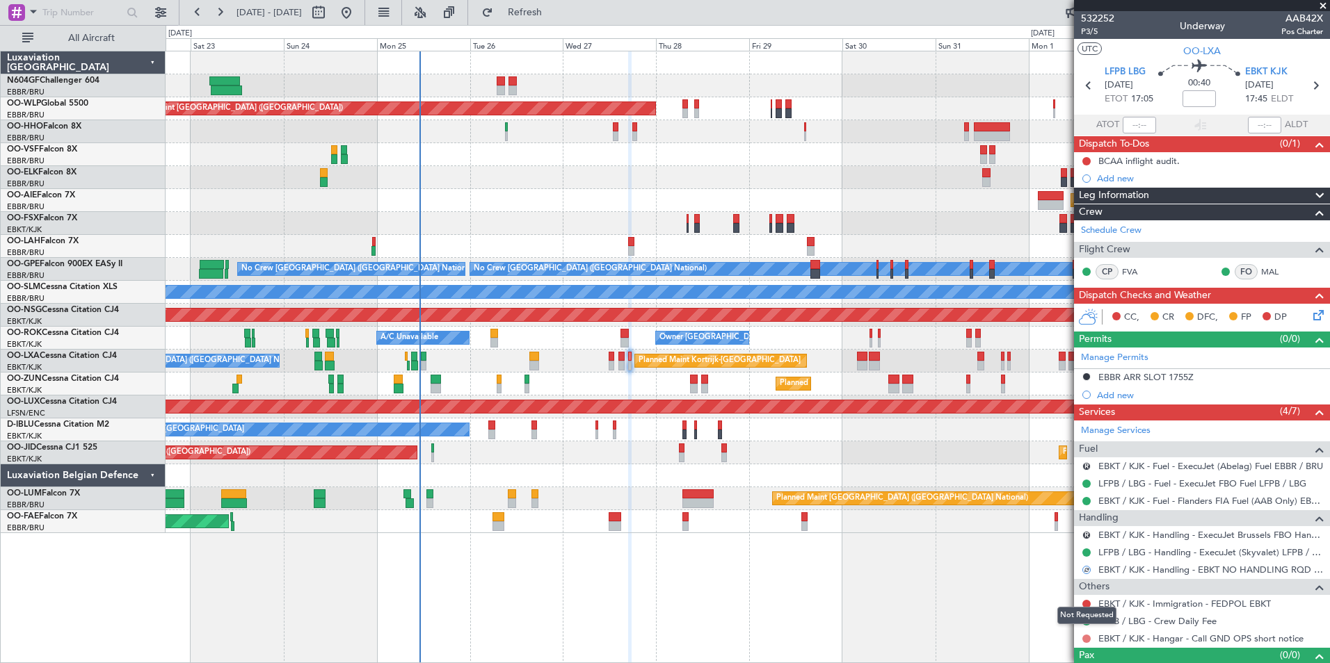
click at [1084, 636] on button at bounding box center [1086, 639] width 8 height 8
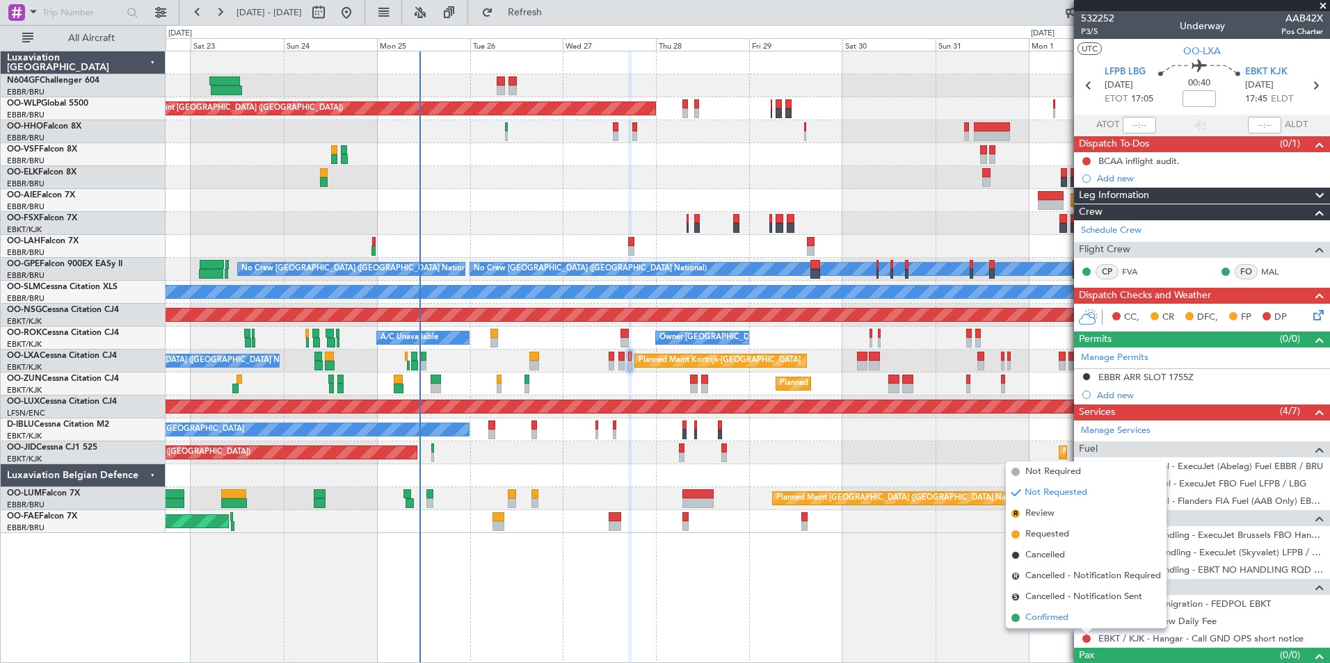
click at [1077, 618] on li "Confirmed" at bounding box center [1086, 618] width 161 height 21
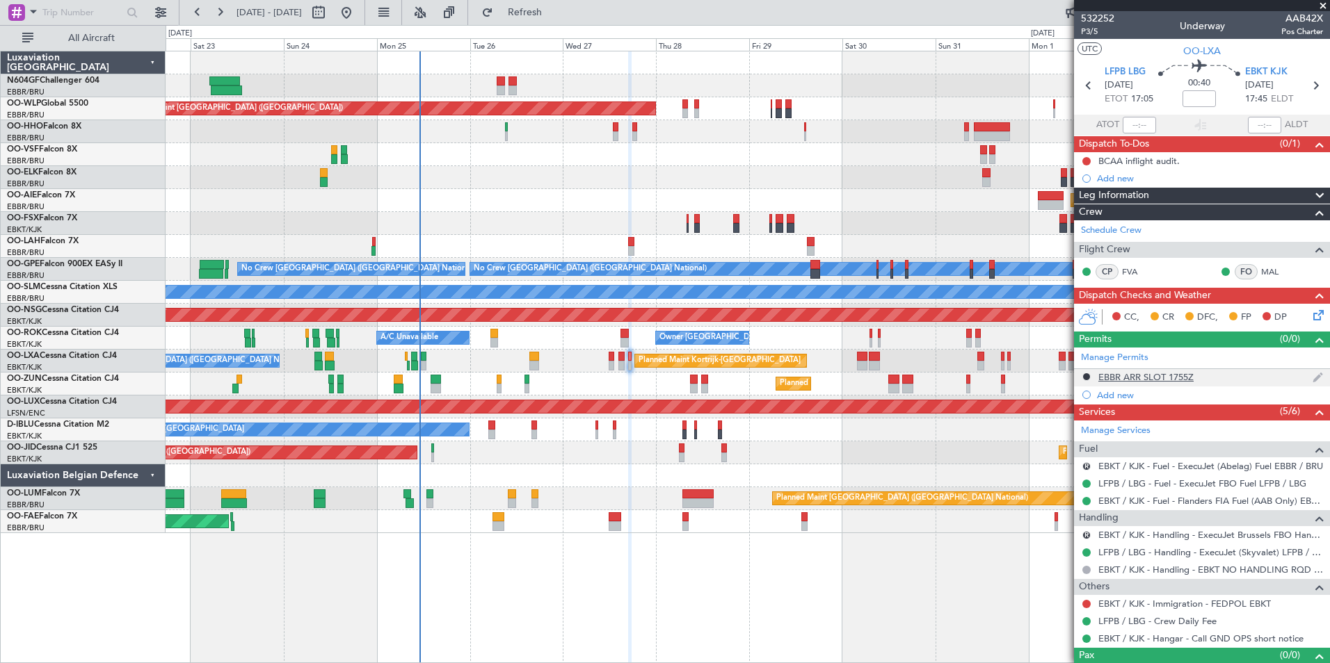
click at [1129, 380] on div "EBBR ARR SLOT 1755Z" at bounding box center [1145, 377] width 95 height 12
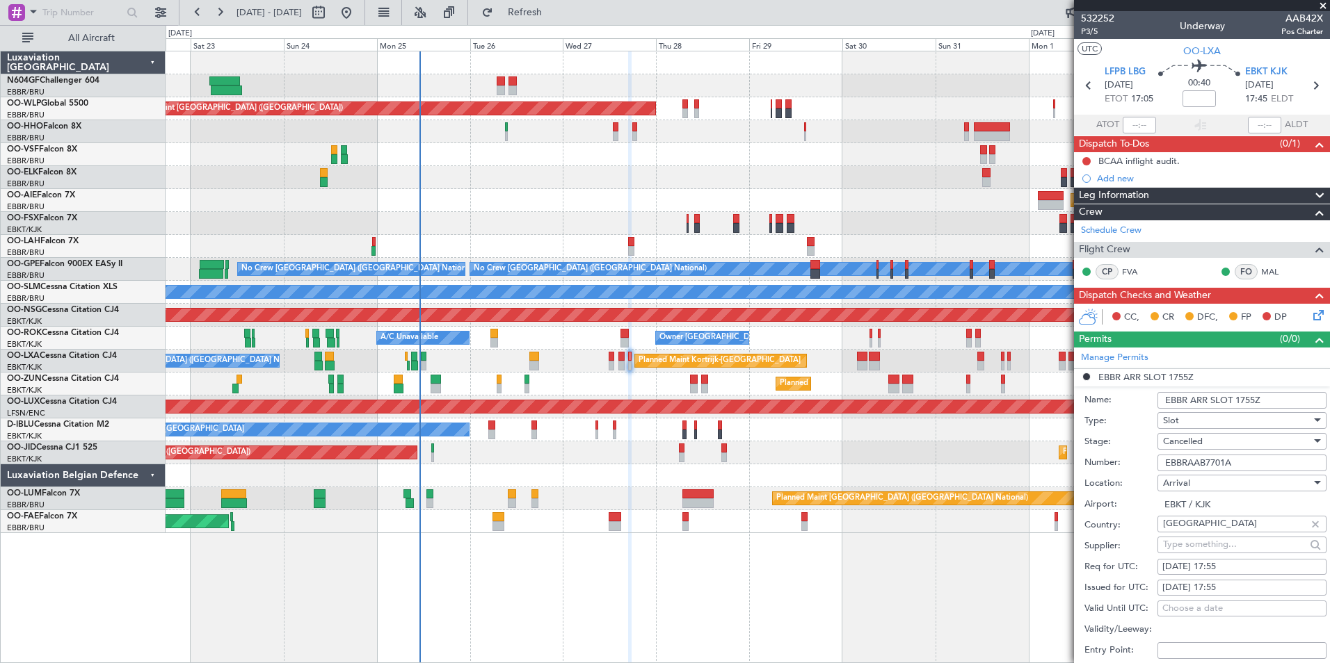
click at [1251, 467] on input "EBBRAAB7701A" at bounding box center [1241, 463] width 169 height 17
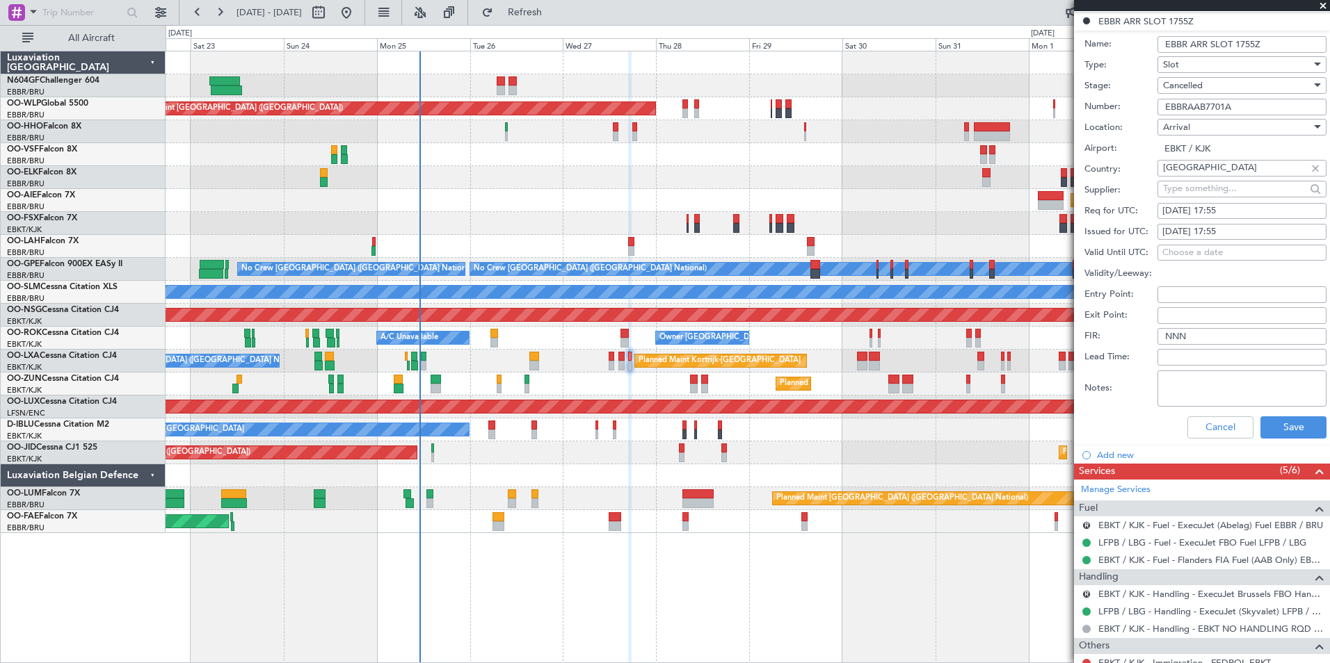
scroll to position [384, 0]
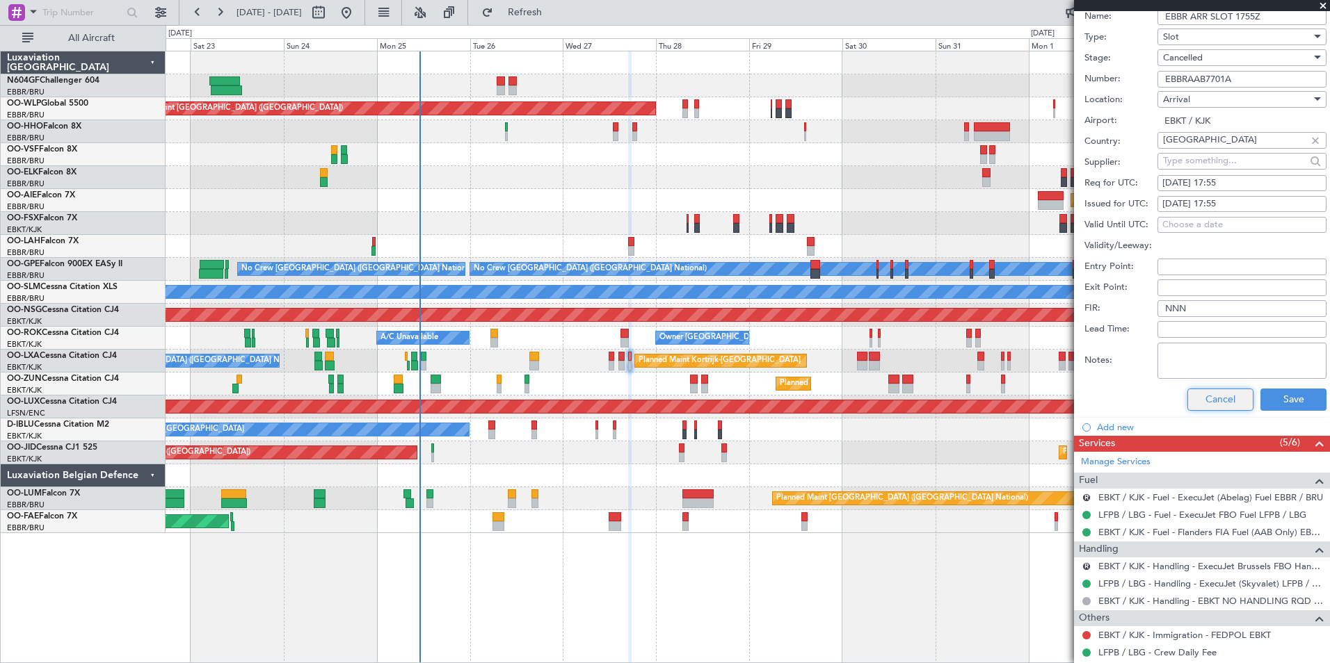
click at [1225, 407] on button "Cancel" at bounding box center [1220, 400] width 66 height 22
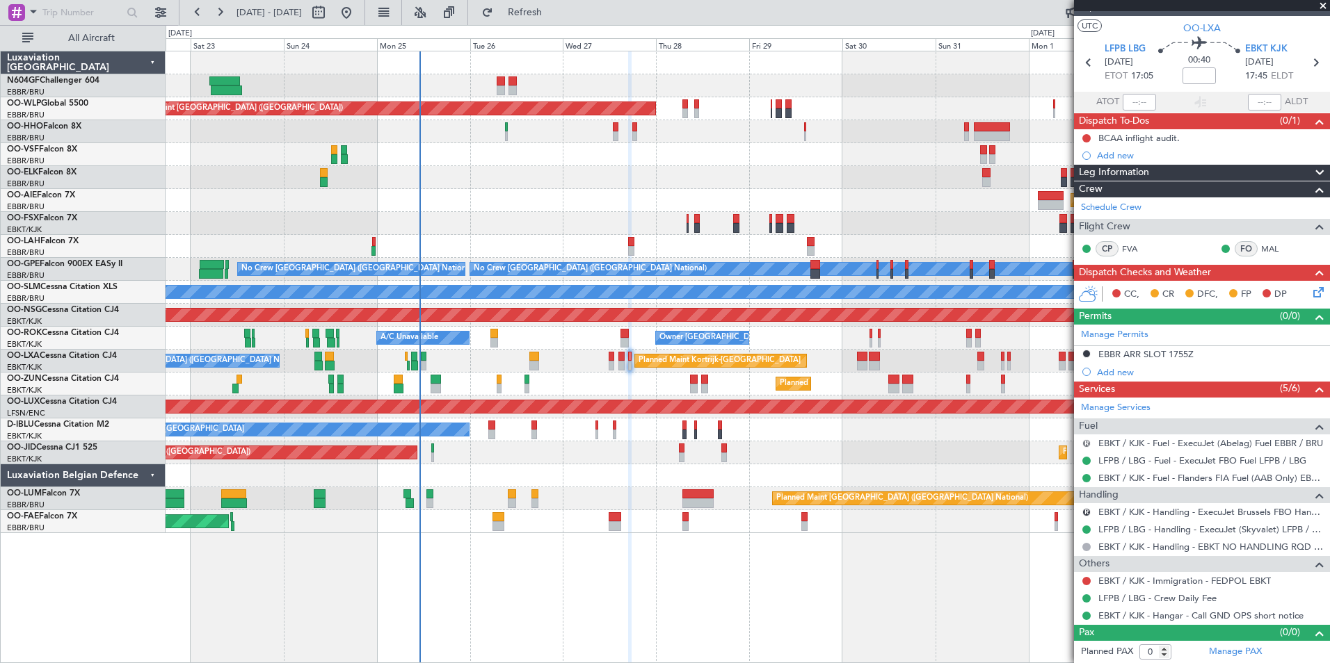
click at [1088, 443] on button "R" at bounding box center [1086, 444] width 8 height 8
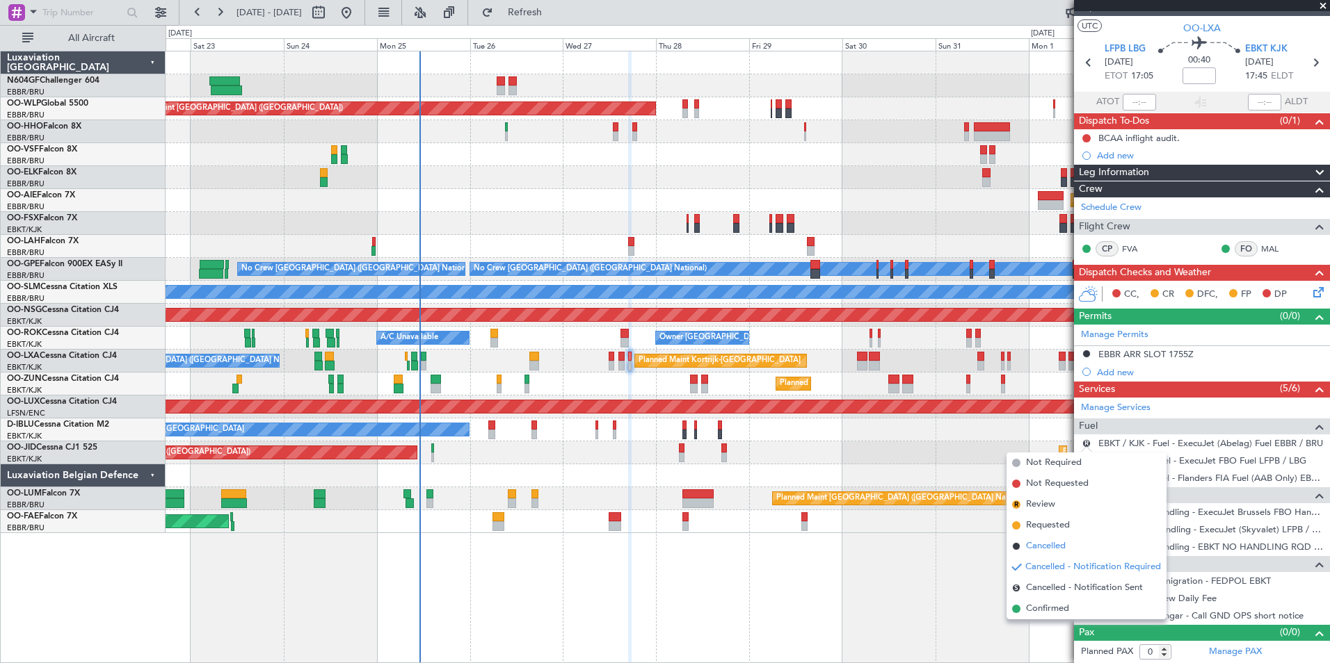
click at [1056, 537] on li "Cancelled" at bounding box center [1086, 546] width 160 height 21
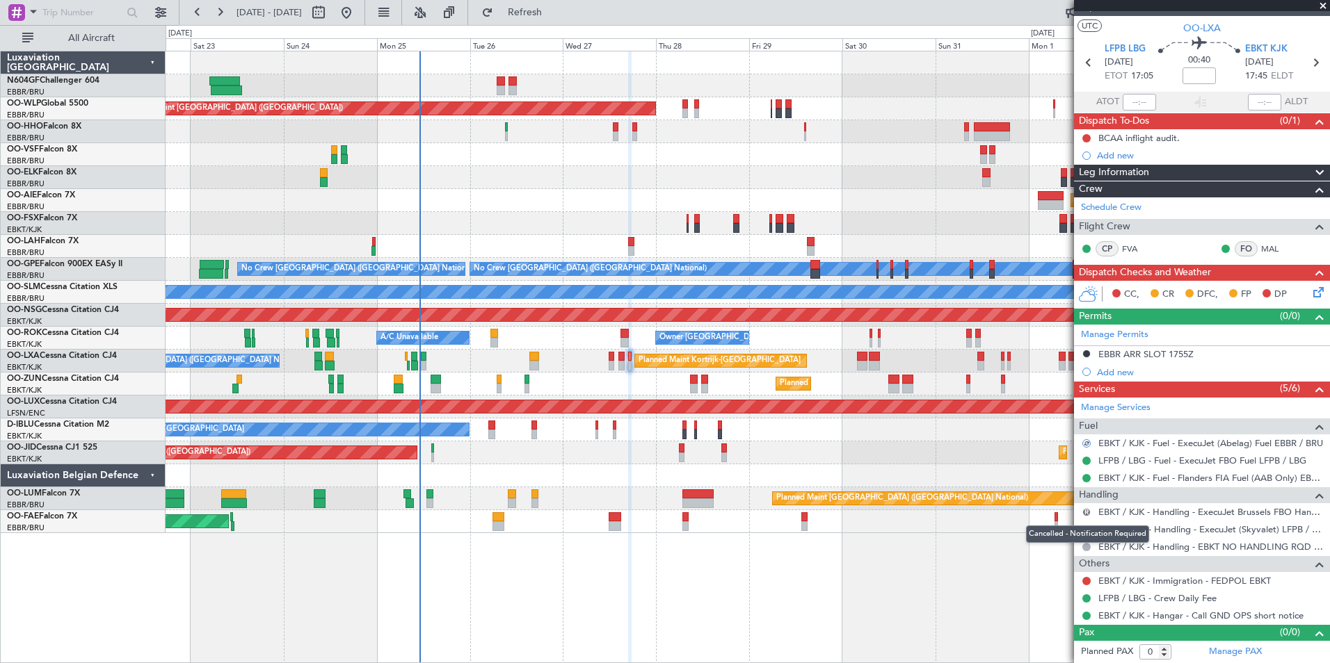
click at [1088, 513] on button "R" at bounding box center [1086, 512] width 8 height 8
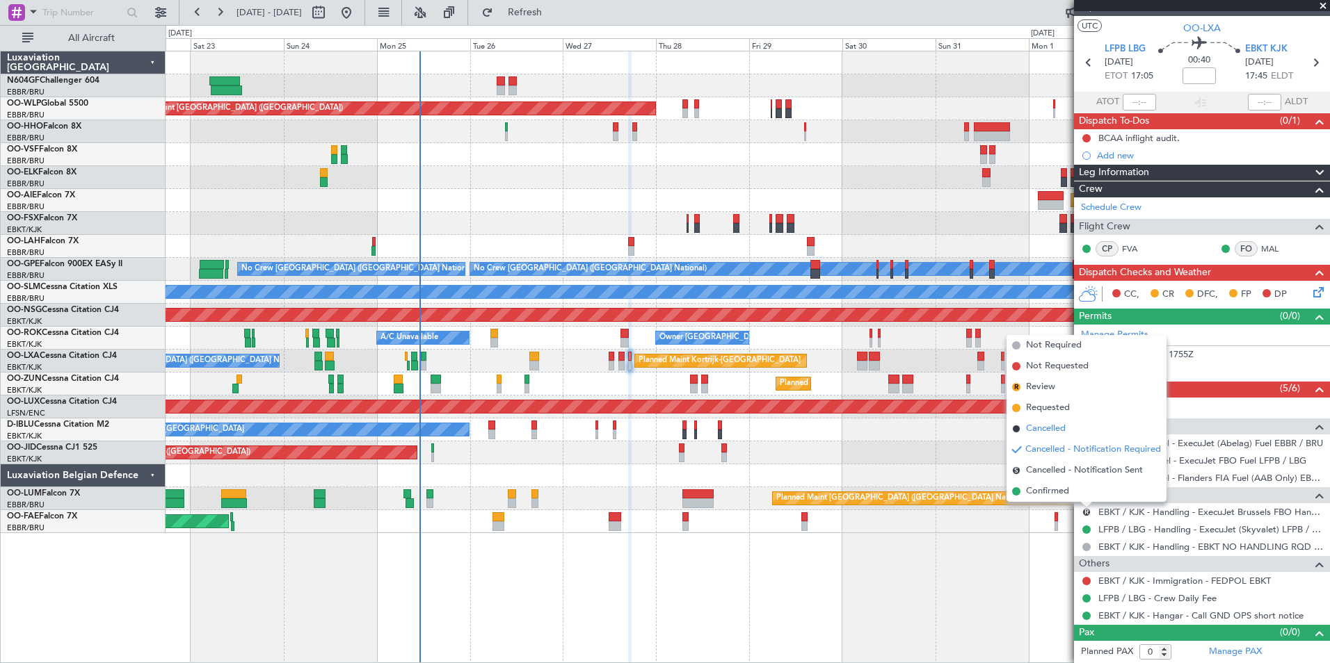
click at [1054, 428] on span "Cancelled" at bounding box center [1046, 429] width 40 height 14
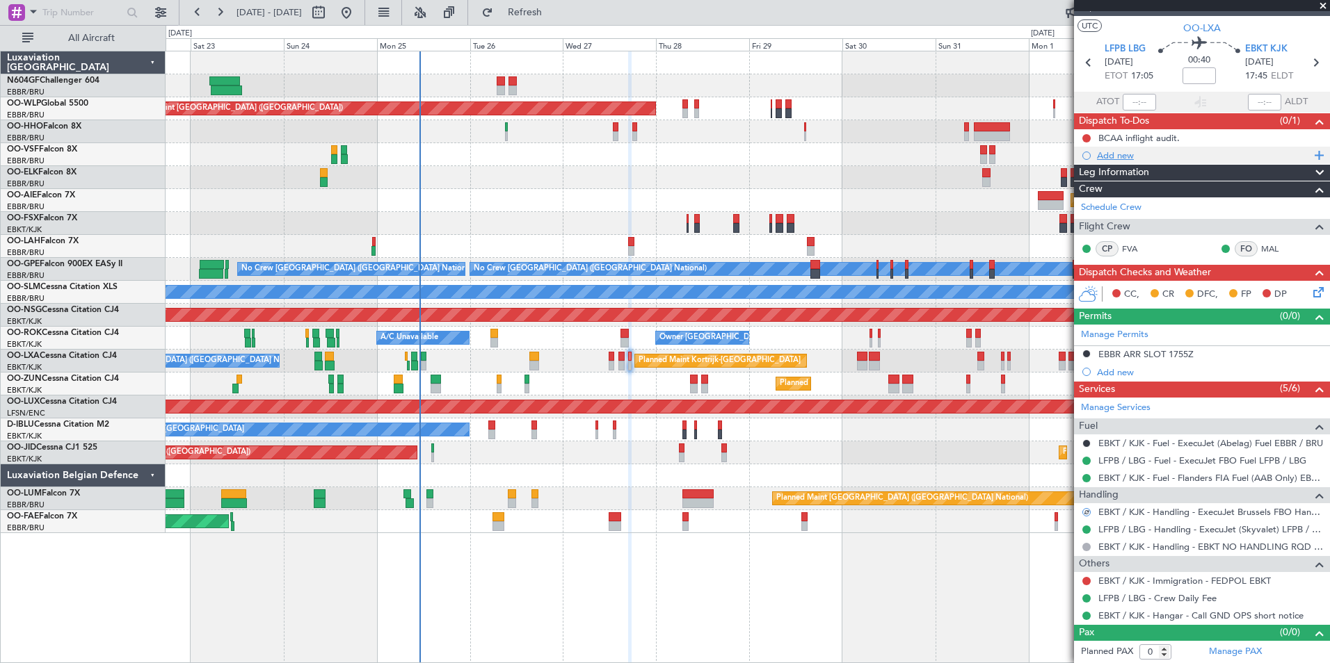
scroll to position [0, 0]
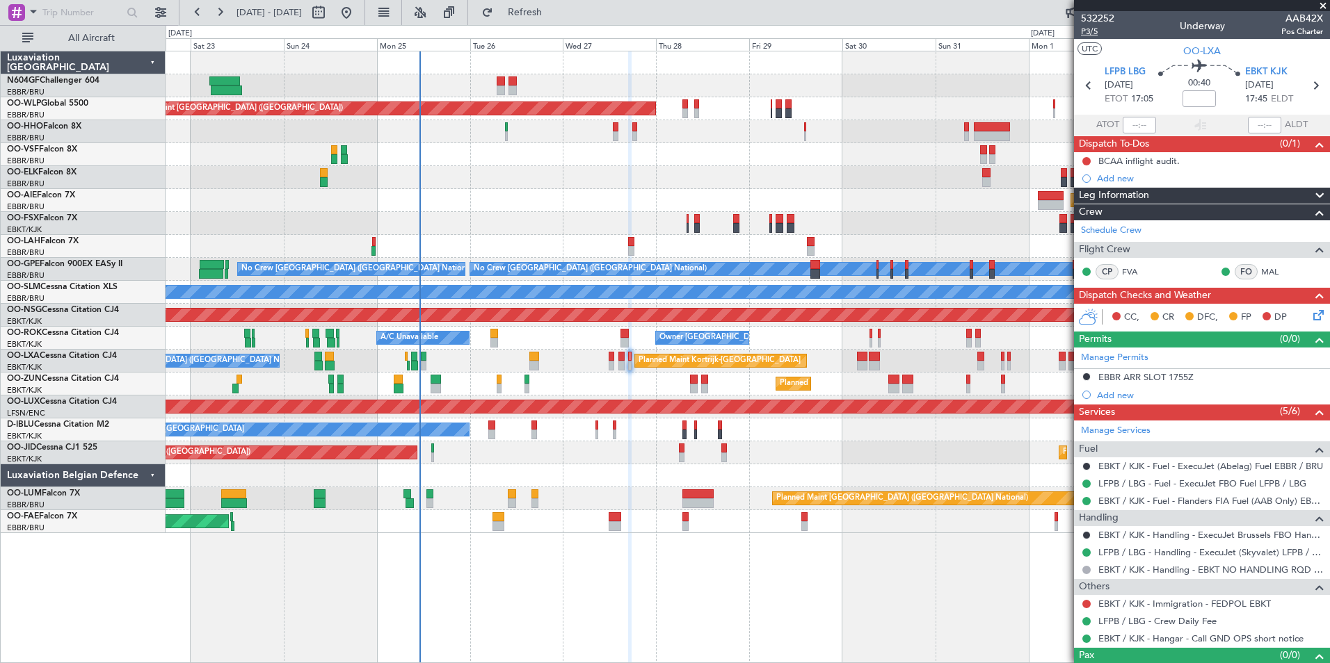
click at [1094, 33] on span "P3/5" at bounding box center [1097, 32] width 33 height 12
click at [558, 2] on button "Refresh" at bounding box center [516, 12] width 83 height 22
click at [558, 19] on button "Refresh" at bounding box center [516, 12] width 83 height 22
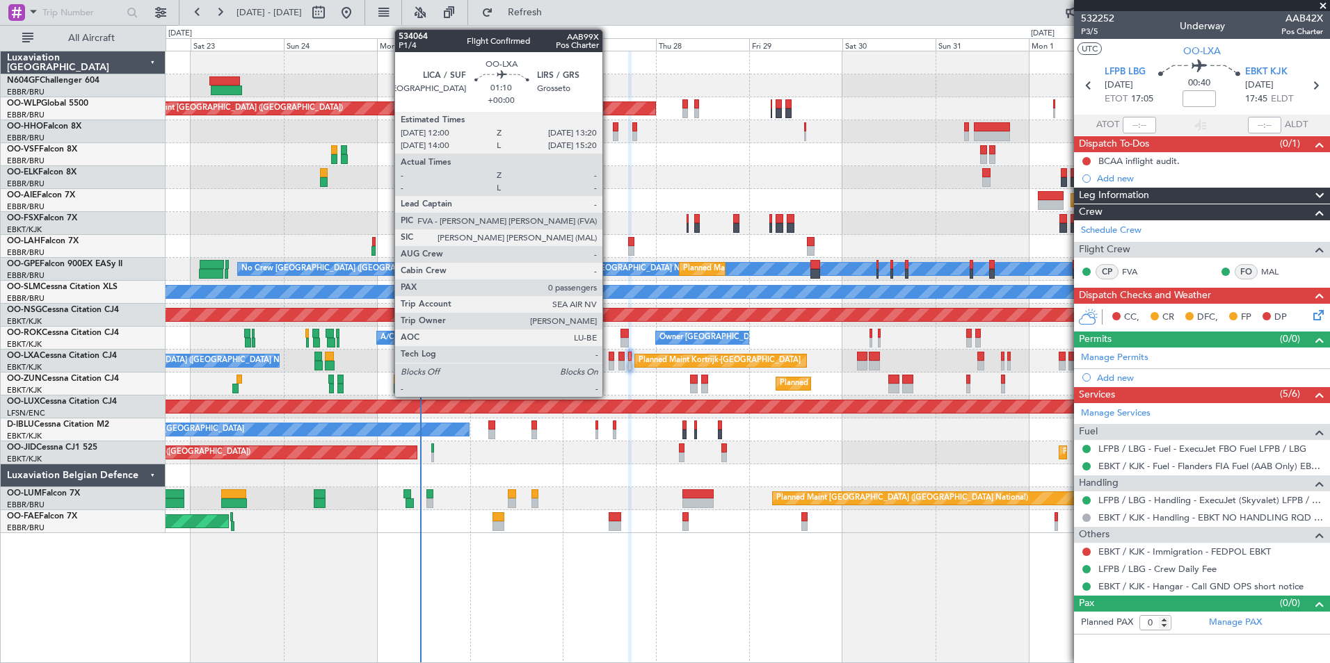
click at [608, 364] on div "Planned Maint Kortrijk-[GEOGRAPHIC_DATA] A/C Unavailable [GEOGRAPHIC_DATA] ([GE…" at bounding box center [748, 361] width 1164 height 23
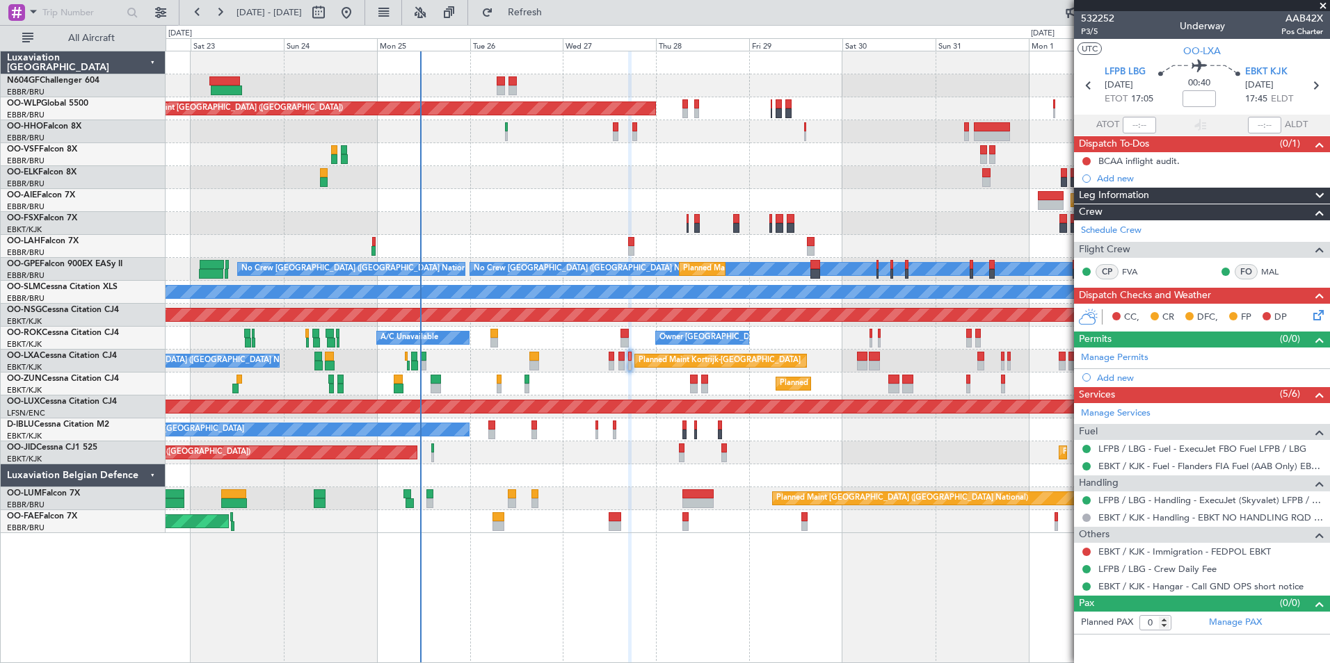
click at [611, 365] on div at bounding box center [612, 366] width 6 height 10
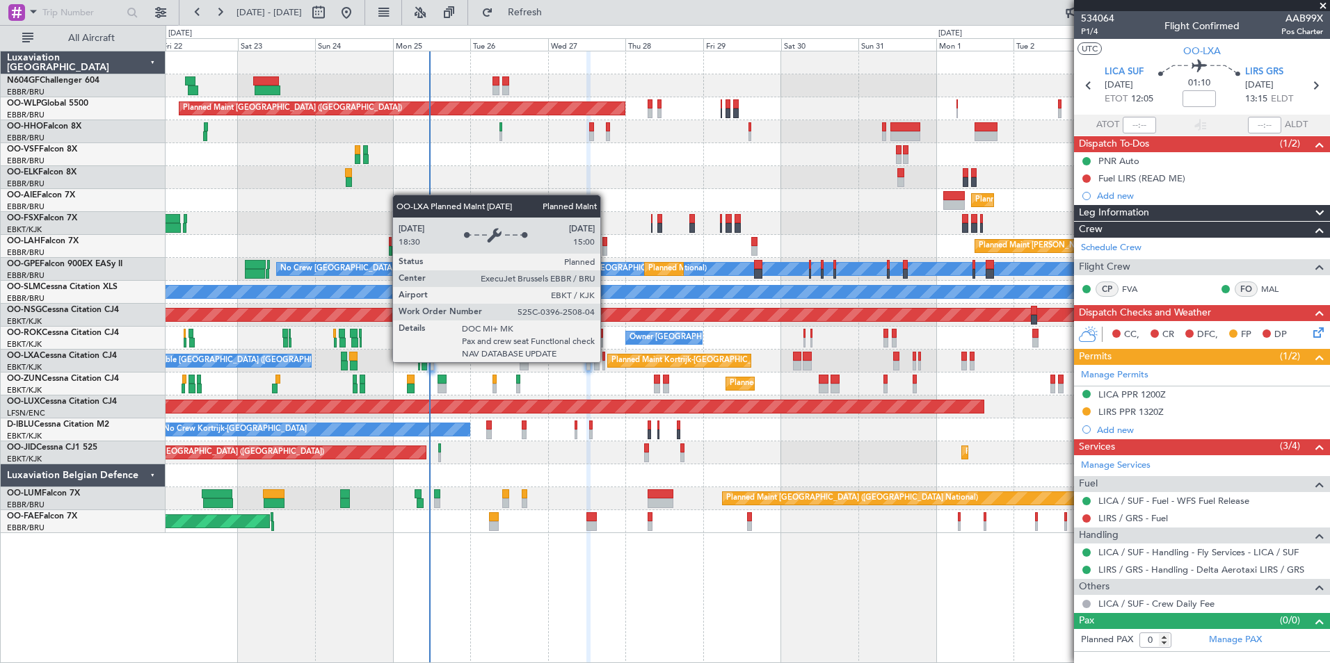
click at [607, 362] on div "Planned Maint Kortrijk-[GEOGRAPHIC_DATA]" at bounding box center [679, 361] width 144 height 14
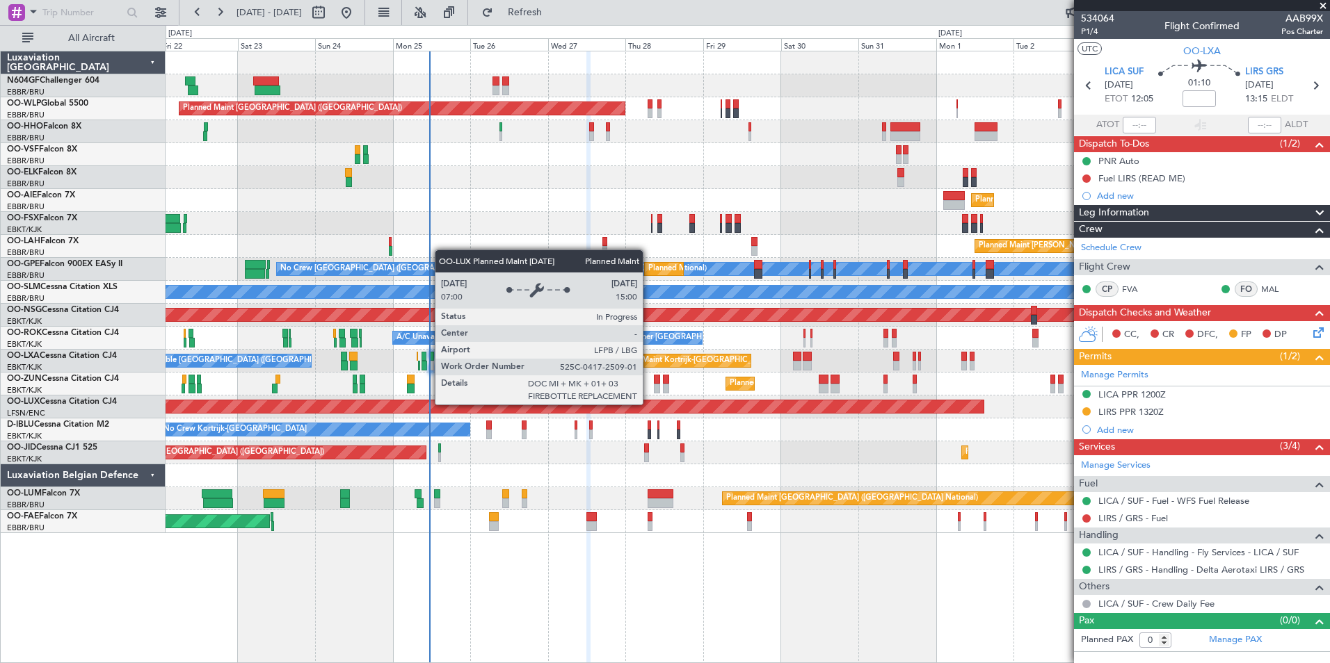
click at [644, 404] on div "Planned Maint [GEOGRAPHIC_DATA] ([GEOGRAPHIC_DATA])" at bounding box center [350, 407] width 1266 height 13
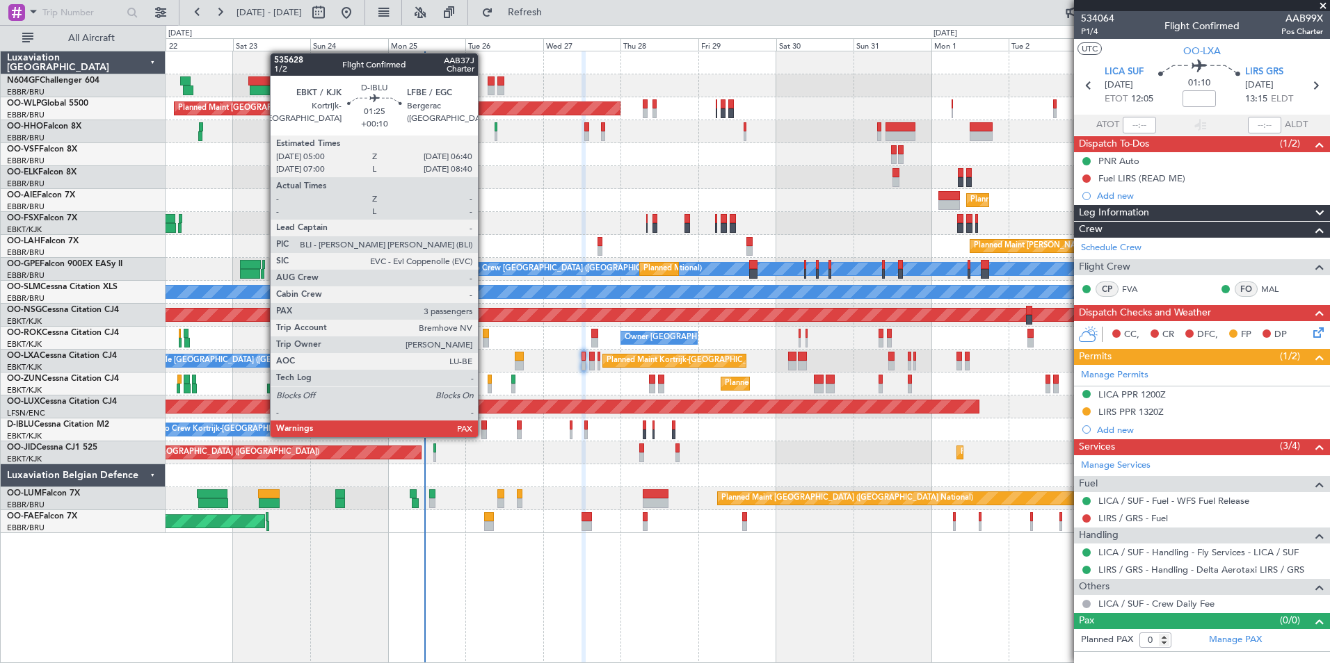
click at [484, 436] on div at bounding box center [484, 435] width 6 height 10
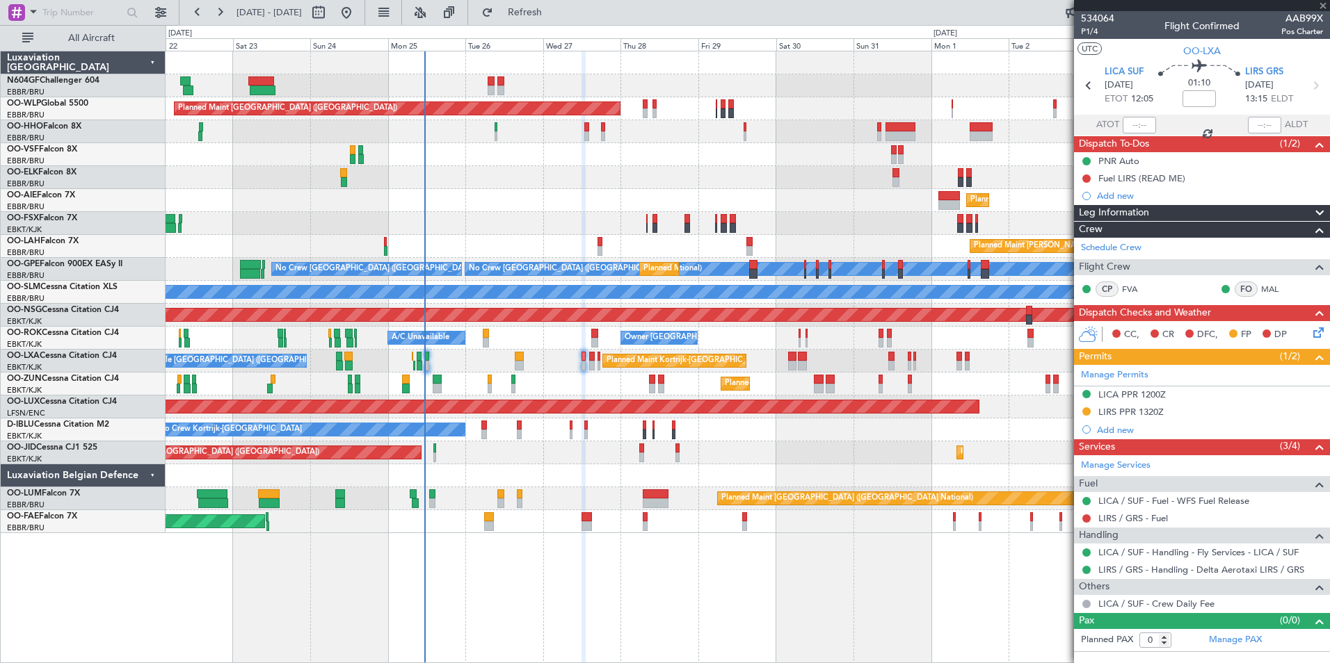
type input "+00:10"
type input "3"
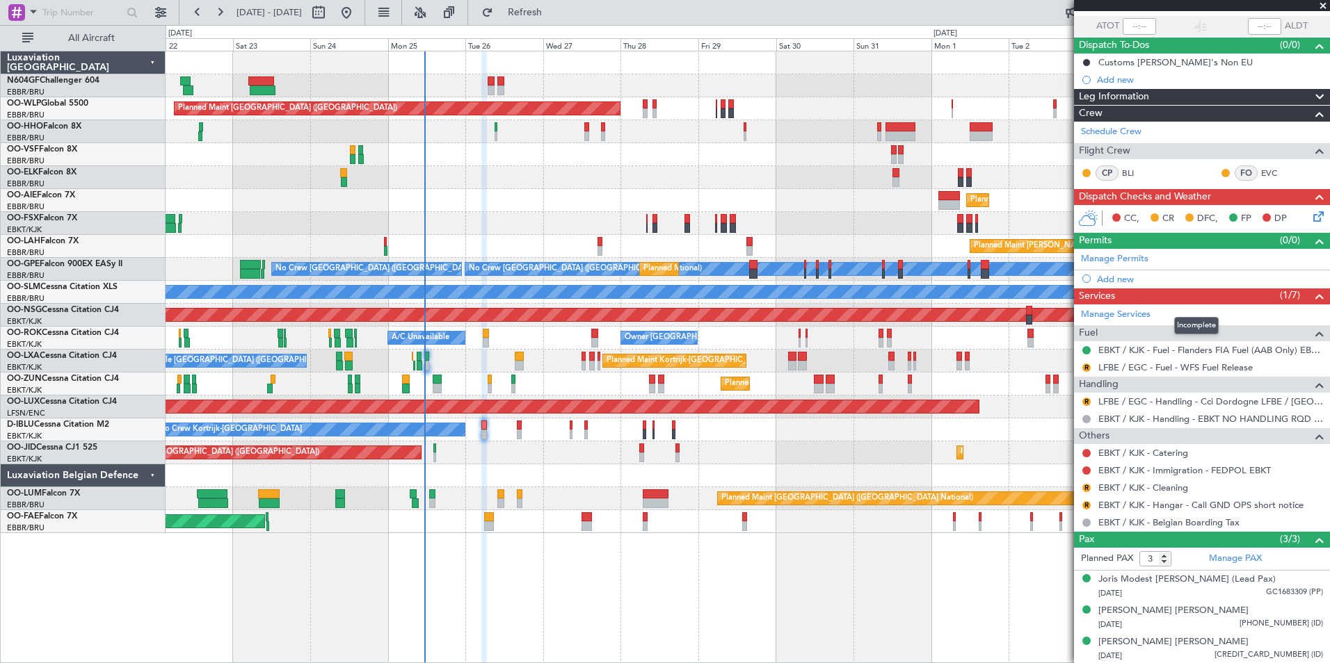
scroll to position [98, 0]
click at [554, 209] on div "Planned Maint [GEOGRAPHIC_DATA] ([GEOGRAPHIC_DATA])" at bounding box center [748, 200] width 1164 height 23
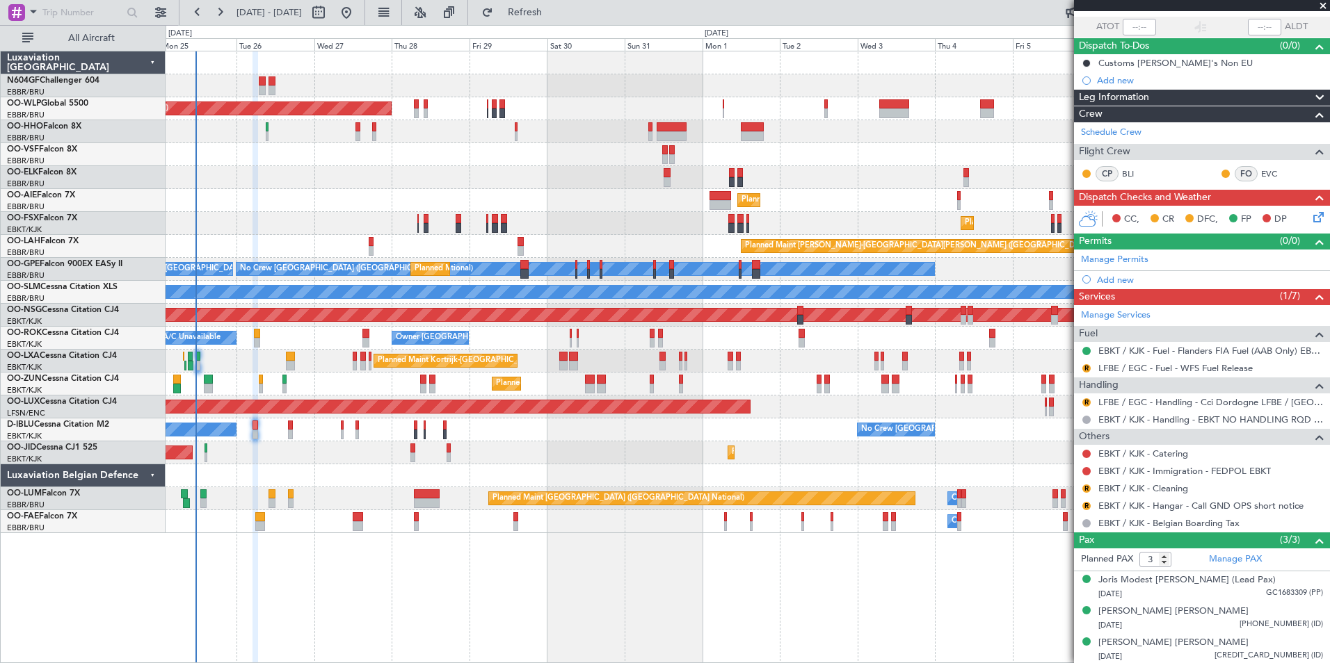
click at [404, 216] on div "Planned Maint Kortrijk-[GEOGRAPHIC_DATA] Planned Maint [GEOGRAPHIC_DATA]-[GEOGR…" at bounding box center [748, 223] width 1164 height 23
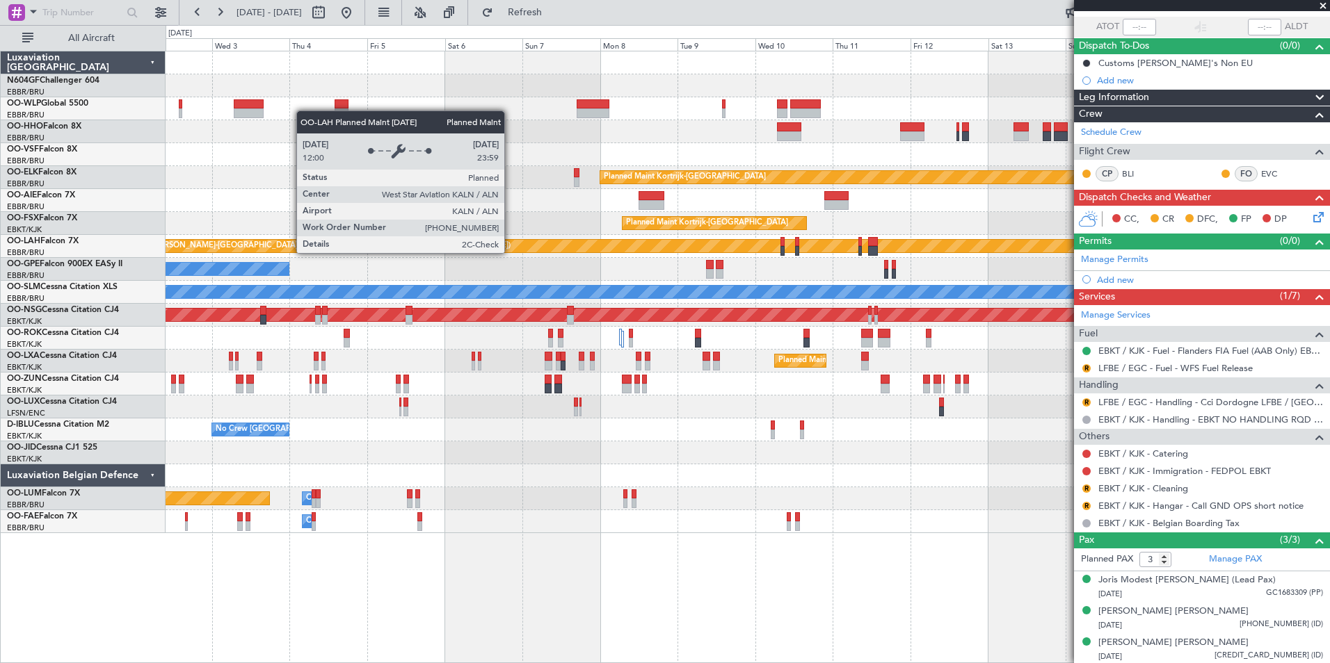
click at [468, 243] on div "Planned Maint [PERSON_NAME]-[GEOGRAPHIC_DATA][PERSON_NAME] ([GEOGRAPHIC_DATA][P…" at bounding box center [1294, 246] width 2397 height 13
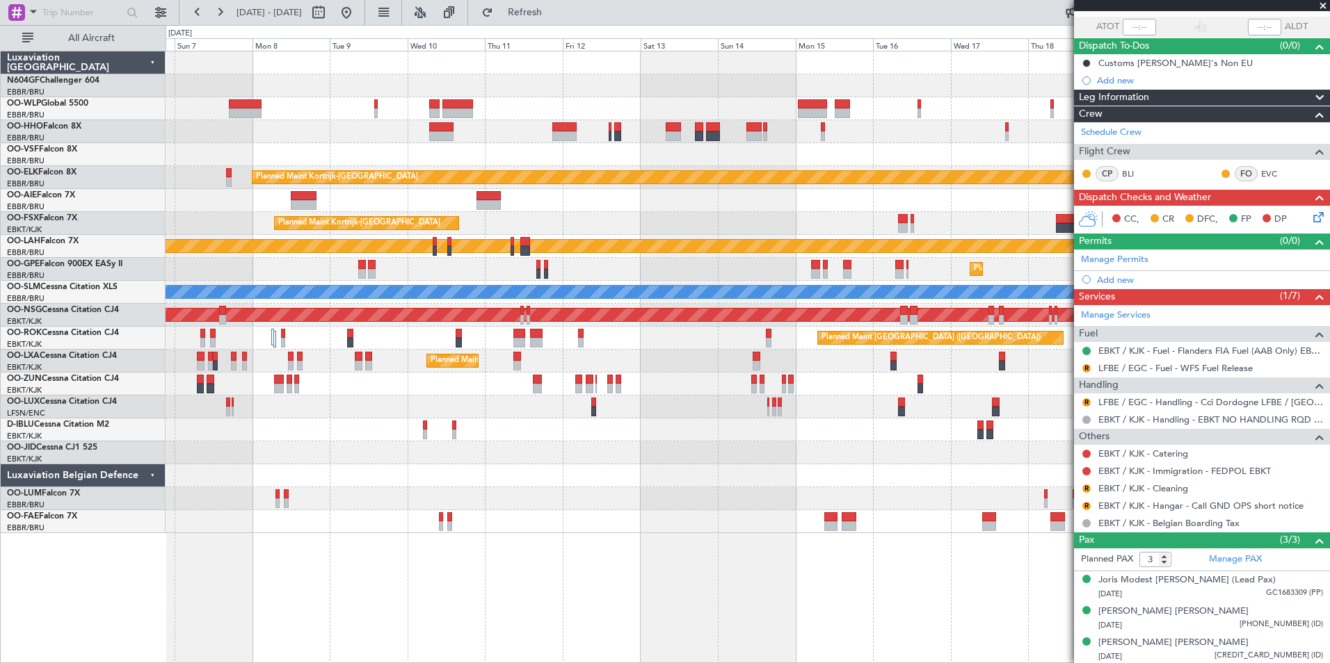
click at [423, 274] on div "Planned Maint [GEOGRAPHIC_DATA] ([GEOGRAPHIC_DATA] National) No Crew [GEOGRAPHI…" at bounding box center [748, 269] width 1164 height 23
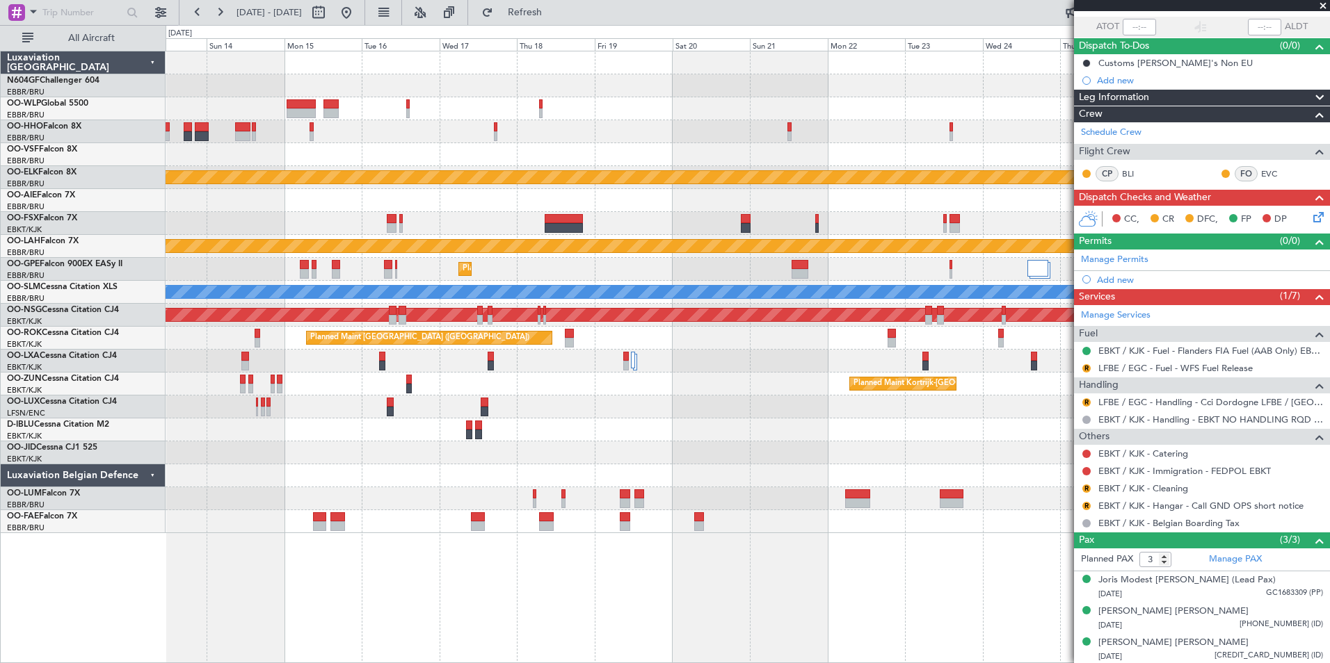
click at [504, 426] on div "Planned Maint Kortrijk-[GEOGRAPHIC_DATA] Planned Maint [GEOGRAPHIC_DATA]-[GEOGR…" at bounding box center [748, 292] width 1164 height 482
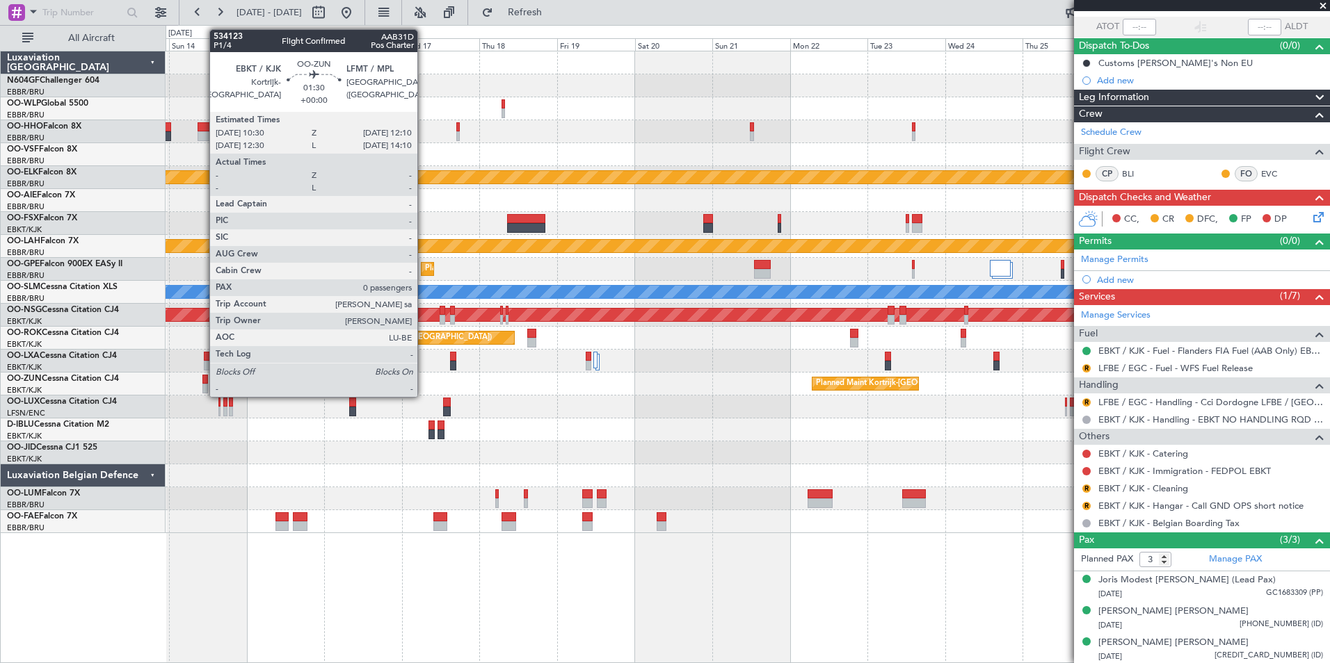
click at [202, 390] on div at bounding box center [205, 389] width 6 height 10
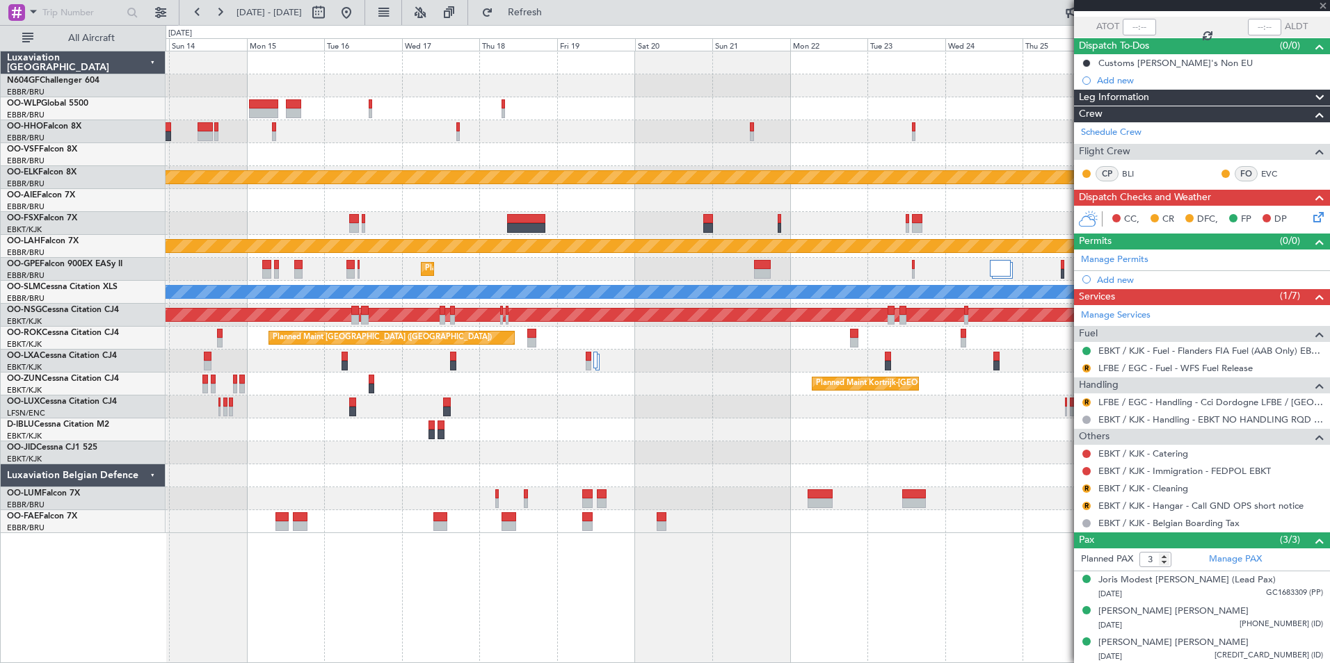
type input "0"
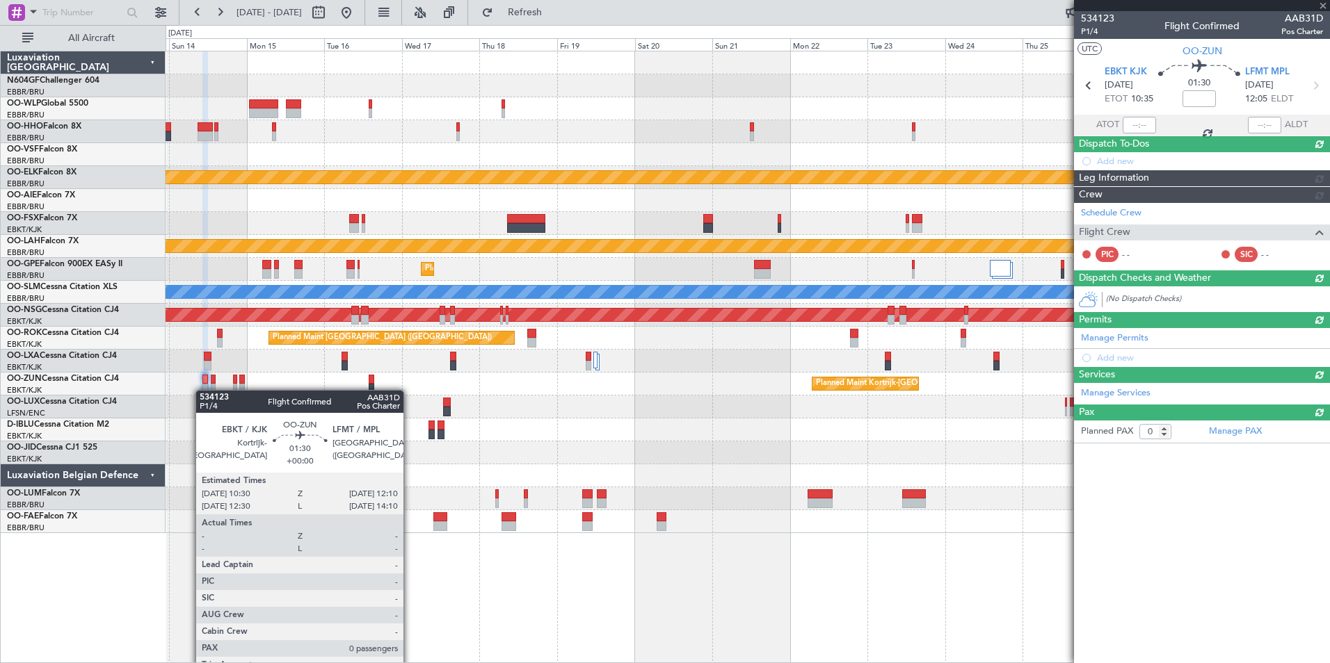
scroll to position [0, 0]
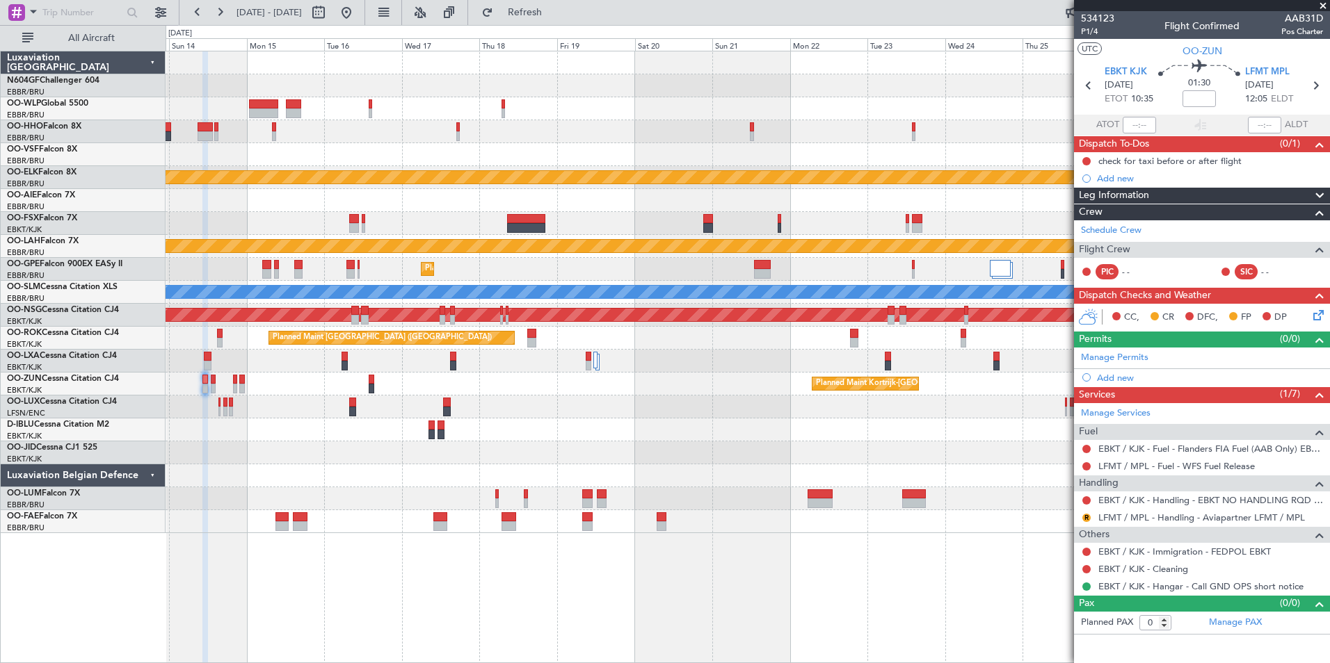
click at [781, 458] on div "Planned Maint Kortrijk-Wevelgem Planned Maint Kortrijk-Wevelgem Planned Maint A…" at bounding box center [748, 292] width 1164 height 482
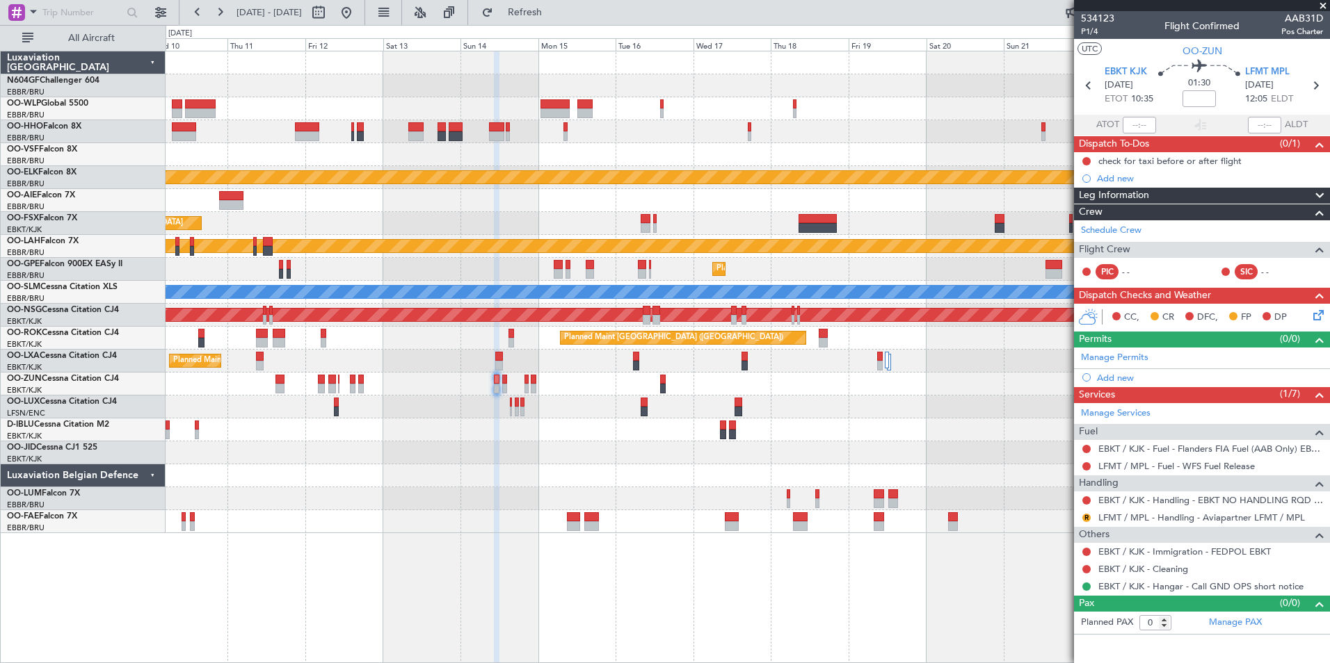
click at [641, 403] on div "Planned Maint Kortrijk-Wevelgem Planned Maint Kortrijk-Wevelgem Planned Maint A…" at bounding box center [748, 292] width 1164 height 482
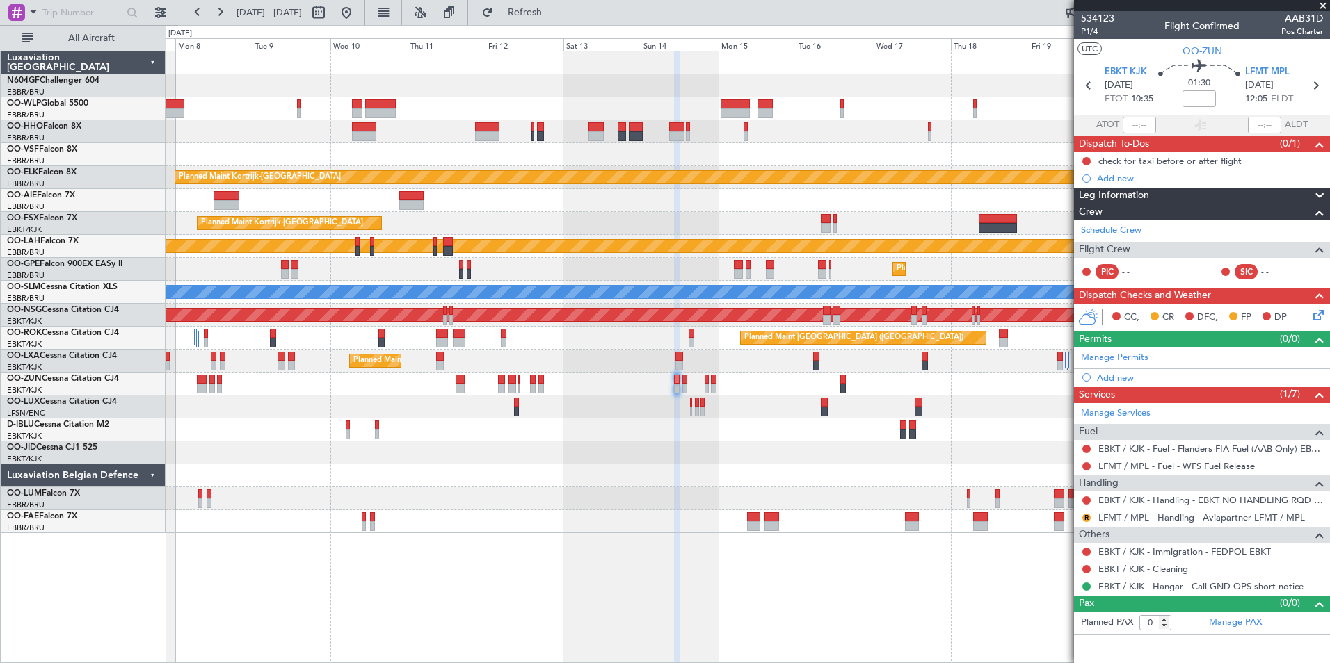
click at [669, 411] on div "Planned Maint Kortrijk-Wevelgem Planned Maint Kortrijk-Wevelgem Planned Maint K…" at bounding box center [748, 292] width 1164 height 482
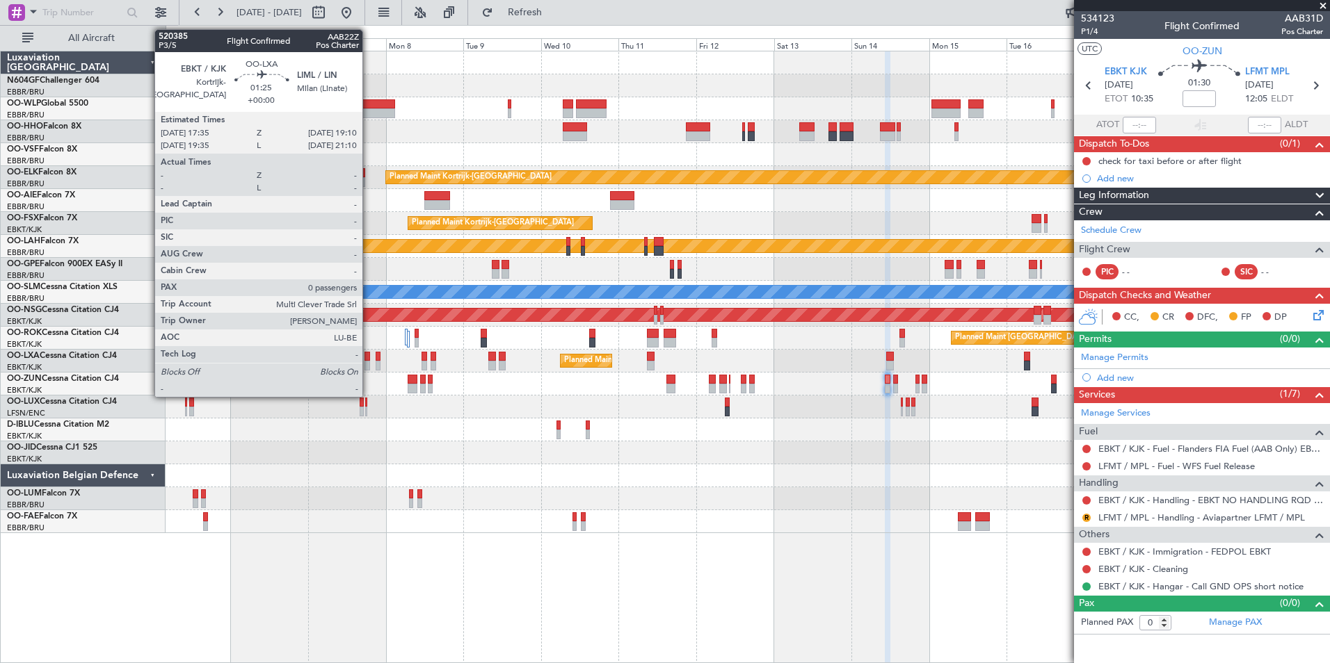
click at [635, 396] on div "Planned Maint Kortrijk-Wevelgem Planned Maint London (Farnborough) Planned Main…" at bounding box center [748, 292] width 1164 height 482
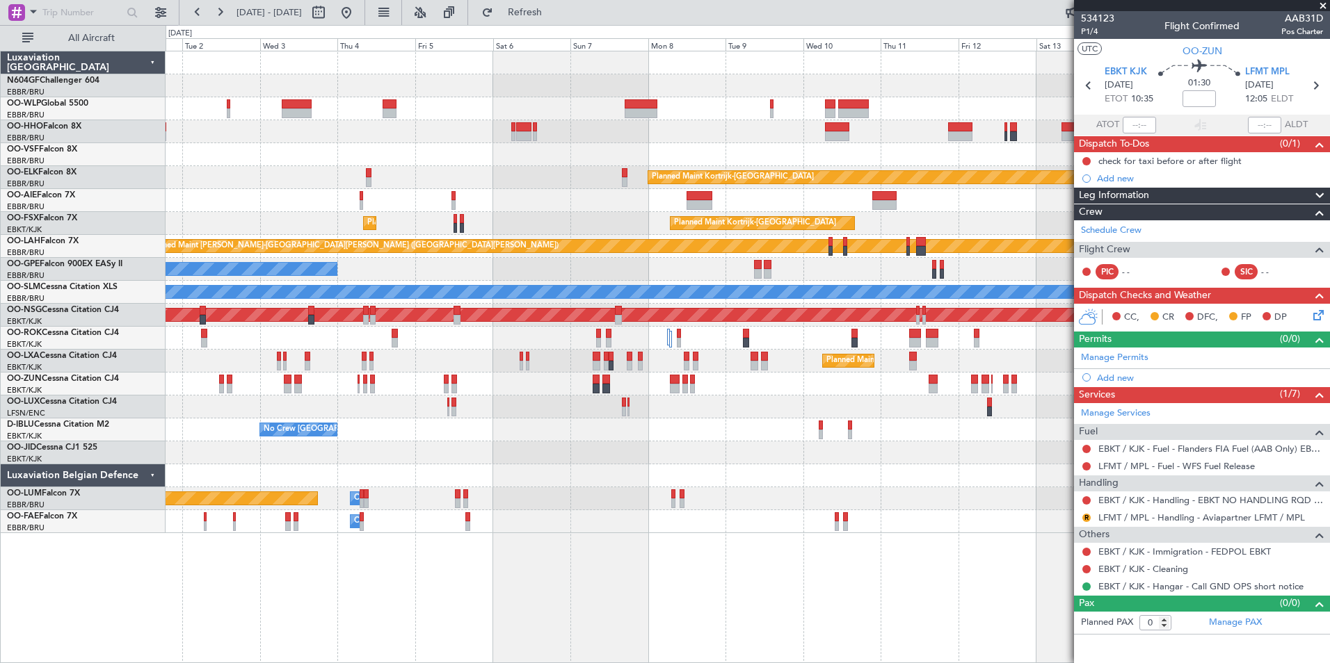
click at [195, 277] on div "Planned Maint Kortrijk-Wevelgem Planned Maint London (Farnborough) Planned Main…" at bounding box center [748, 292] width 1164 height 482
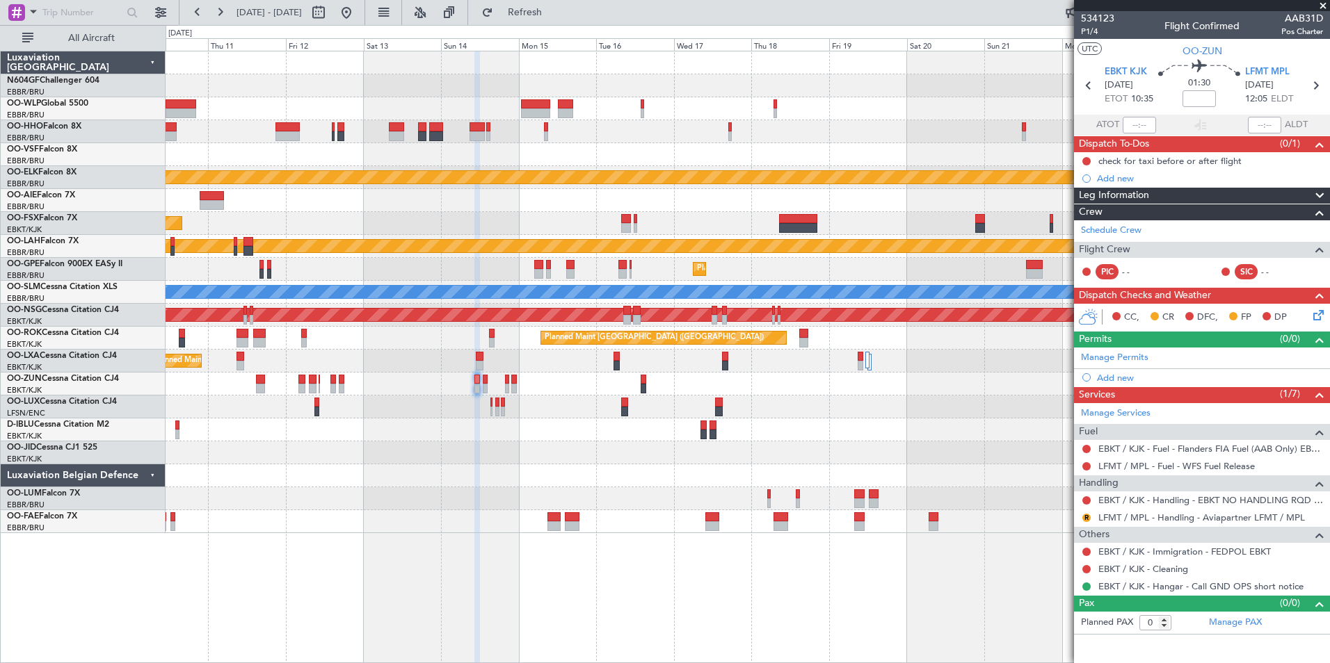
click at [398, 324] on div "Planned Maint Kortrijk-Wevelgem Planned Maint Kortrijk-Wevelgem Planned Maint A…" at bounding box center [748, 292] width 1164 height 482
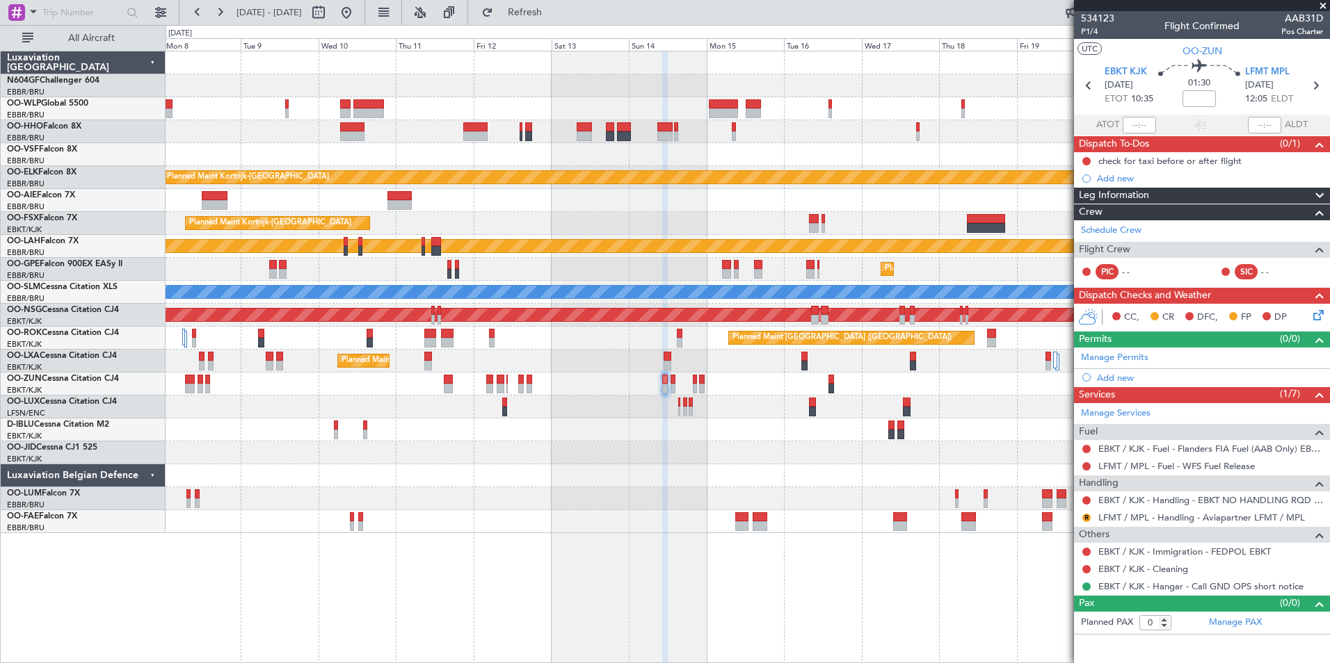
click at [641, 430] on div "Planned Maint Kortrijk-Wevelgem Planned Maint Kortrijk-Wevelgem Planned Maint K…" at bounding box center [748, 292] width 1164 height 482
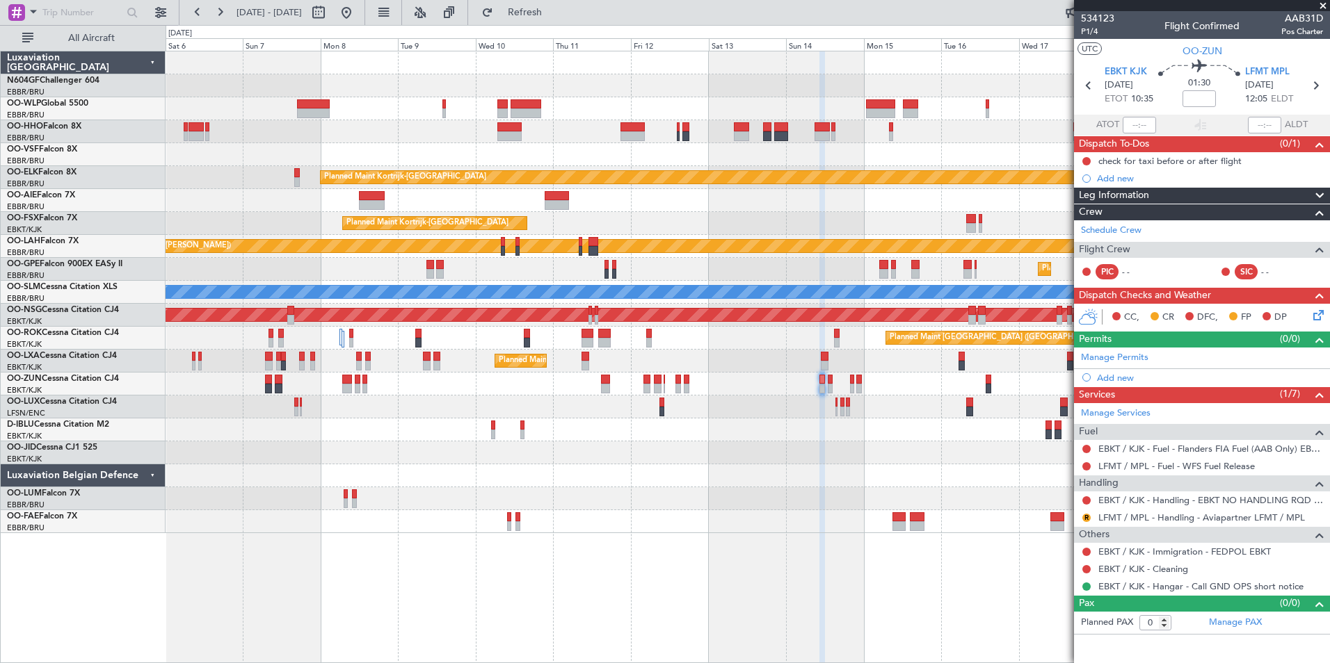
click at [700, 460] on div "Planned Maint Kortrijk-Wevelgem Planned Maint Kortrijk-Wevelgem Planned Maint K…" at bounding box center [748, 292] width 1164 height 482
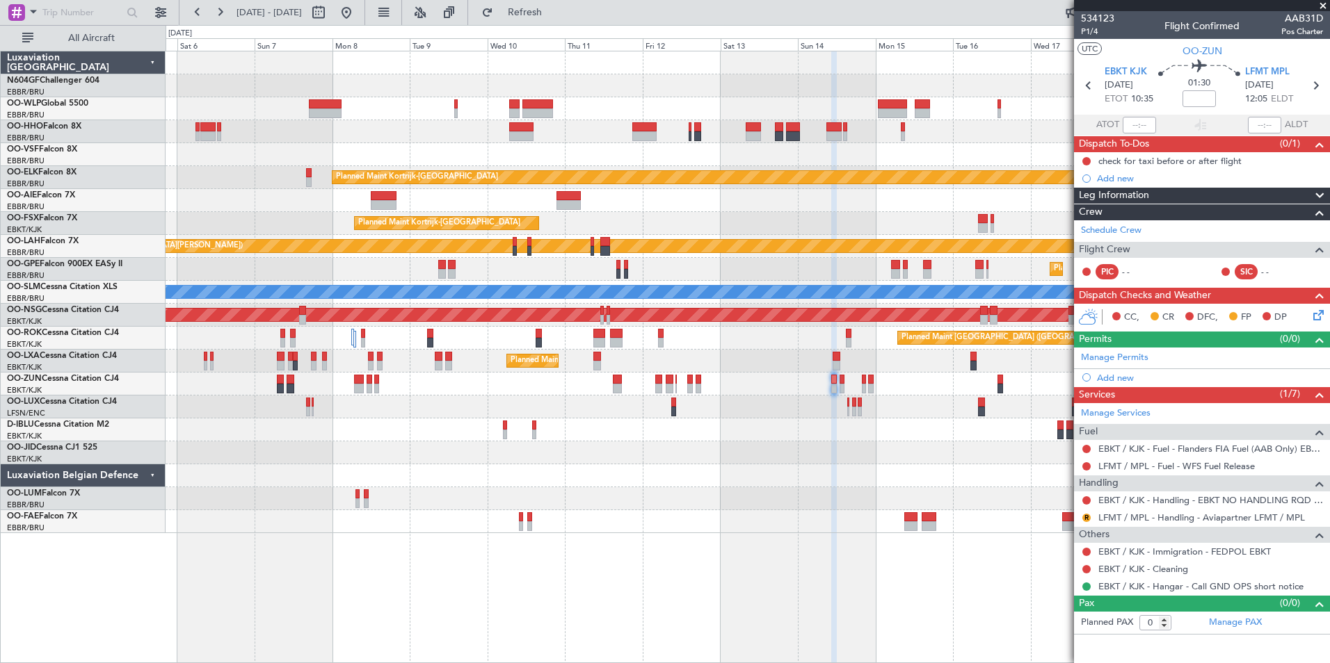
click at [693, 425] on div "No Crew [GEOGRAPHIC_DATA] ([GEOGRAPHIC_DATA] National)" at bounding box center [748, 430] width 1164 height 23
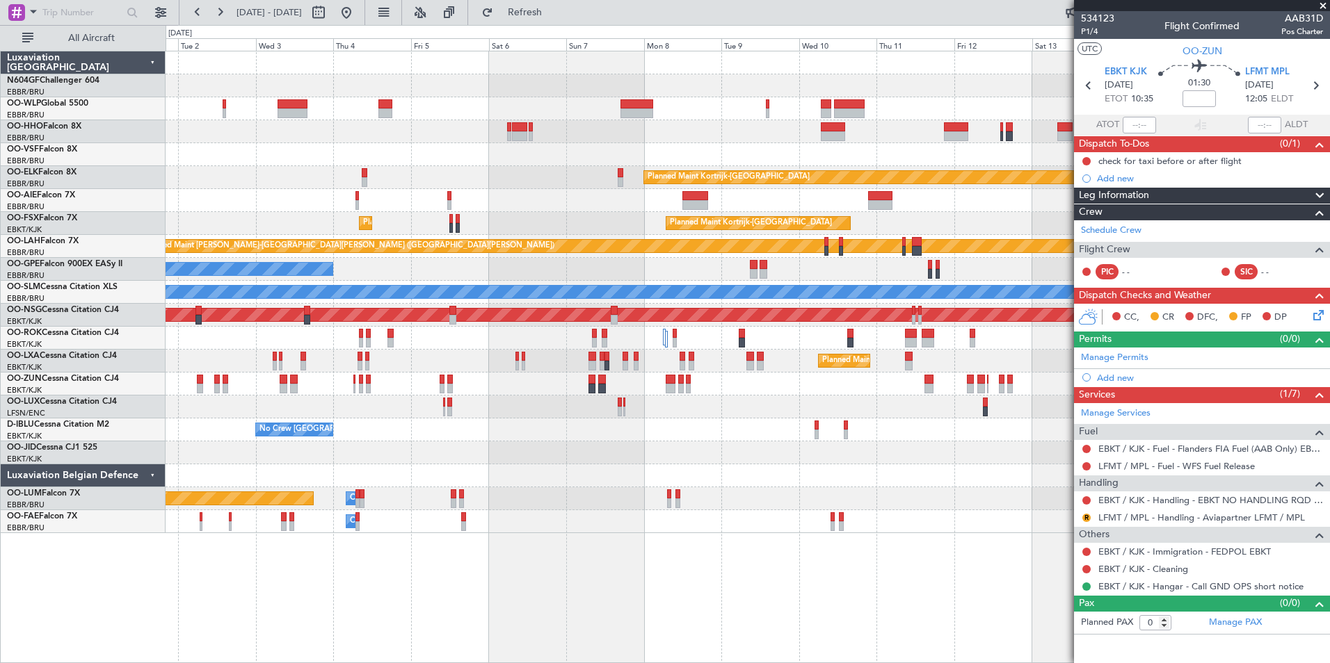
click at [666, 433] on div "No Crew [GEOGRAPHIC_DATA] ([GEOGRAPHIC_DATA] National)" at bounding box center [748, 430] width 1164 height 23
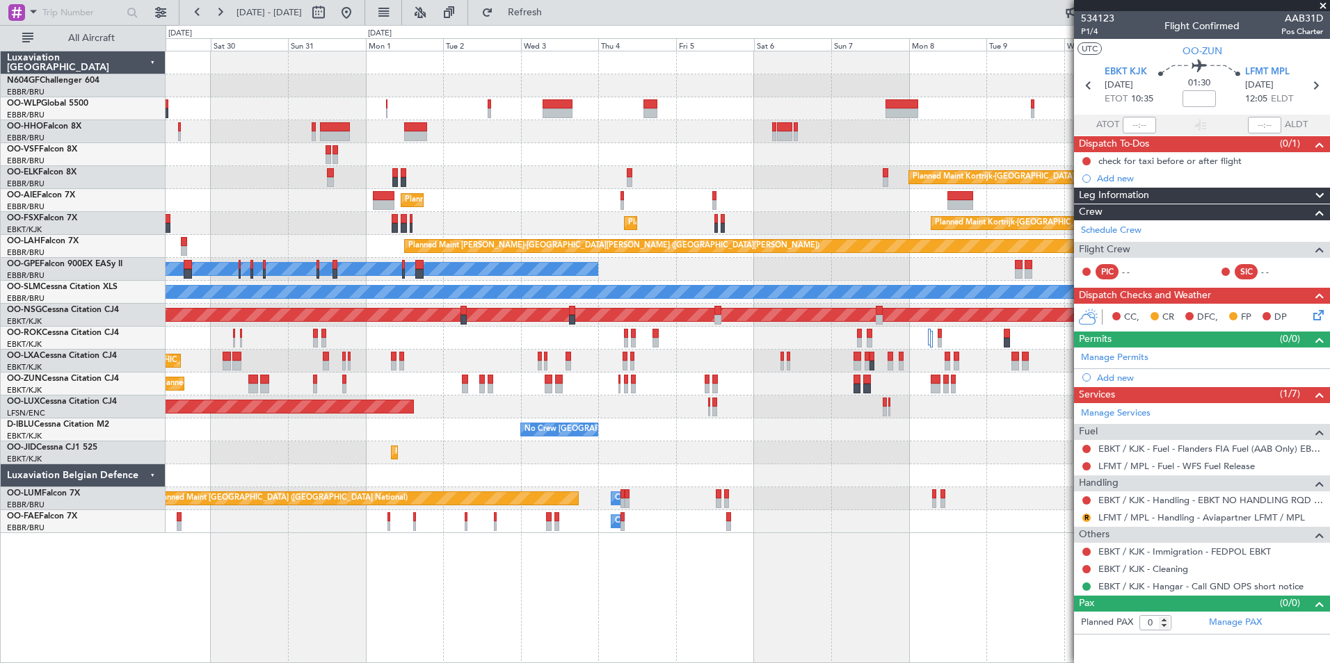
click at [665, 423] on div "Planned Maint Berlin (Brandenburg) Planned Maint Kortrijk-Wevelgem Planned Main…" at bounding box center [748, 292] width 1164 height 482
click at [689, 432] on div "Planned Maint Berlin (Brandenburg) Planned Maint Kortrijk-Wevelgem Planned Main…" at bounding box center [748, 292] width 1164 height 482
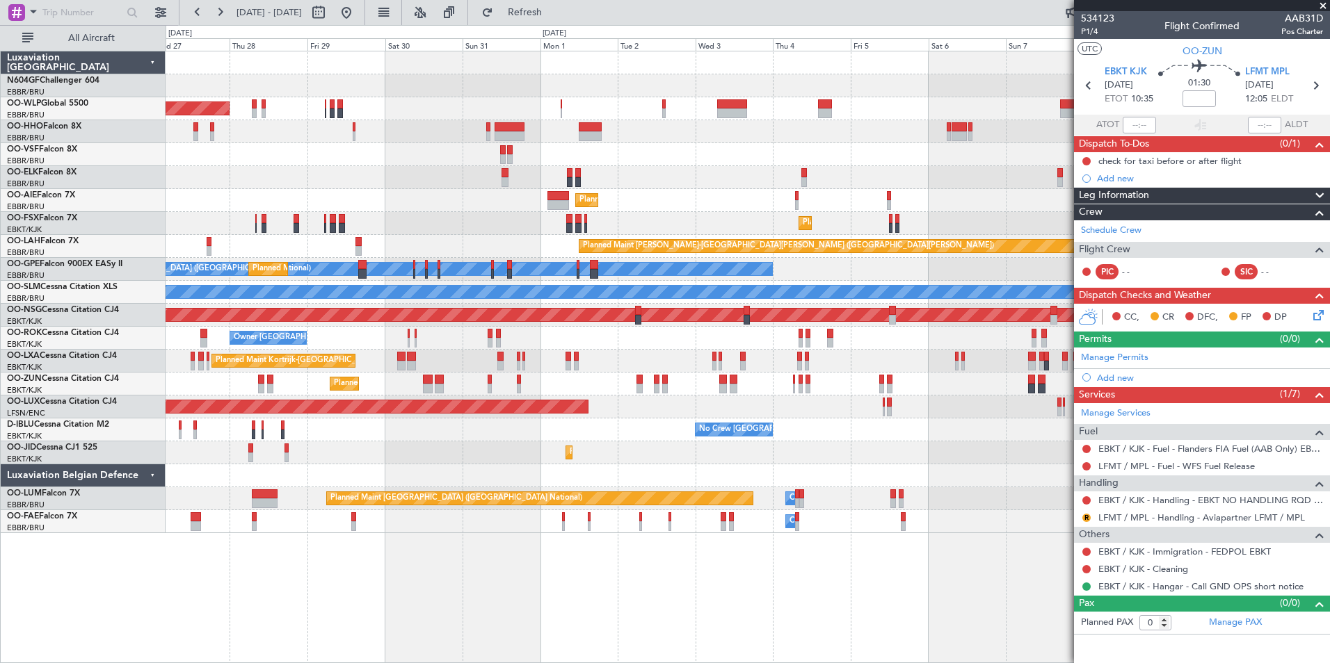
click at [663, 227] on div "Planned Maint Berlin (Brandenburg) Planned Maint Kortrijk-Wevelgem Planned Main…" at bounding box center [748, 292] width 1164 height 482
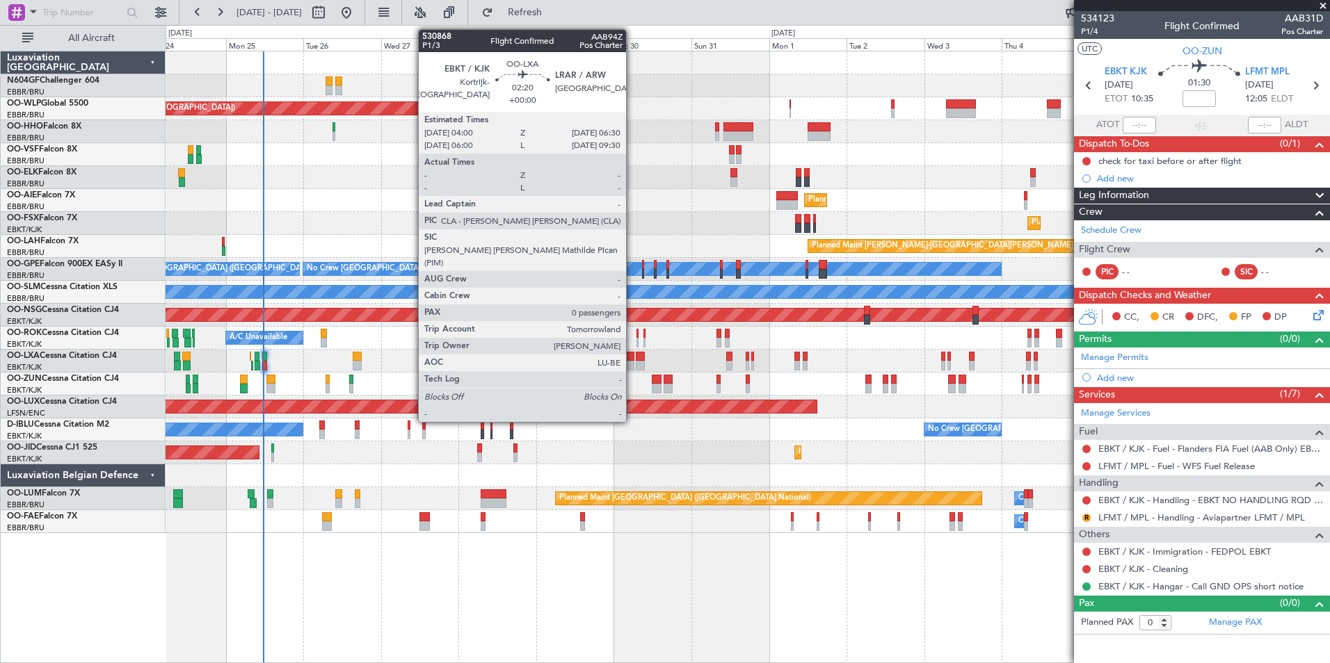
click at [632, 357] on div at bounding box center [630, 357] width 8 height 10
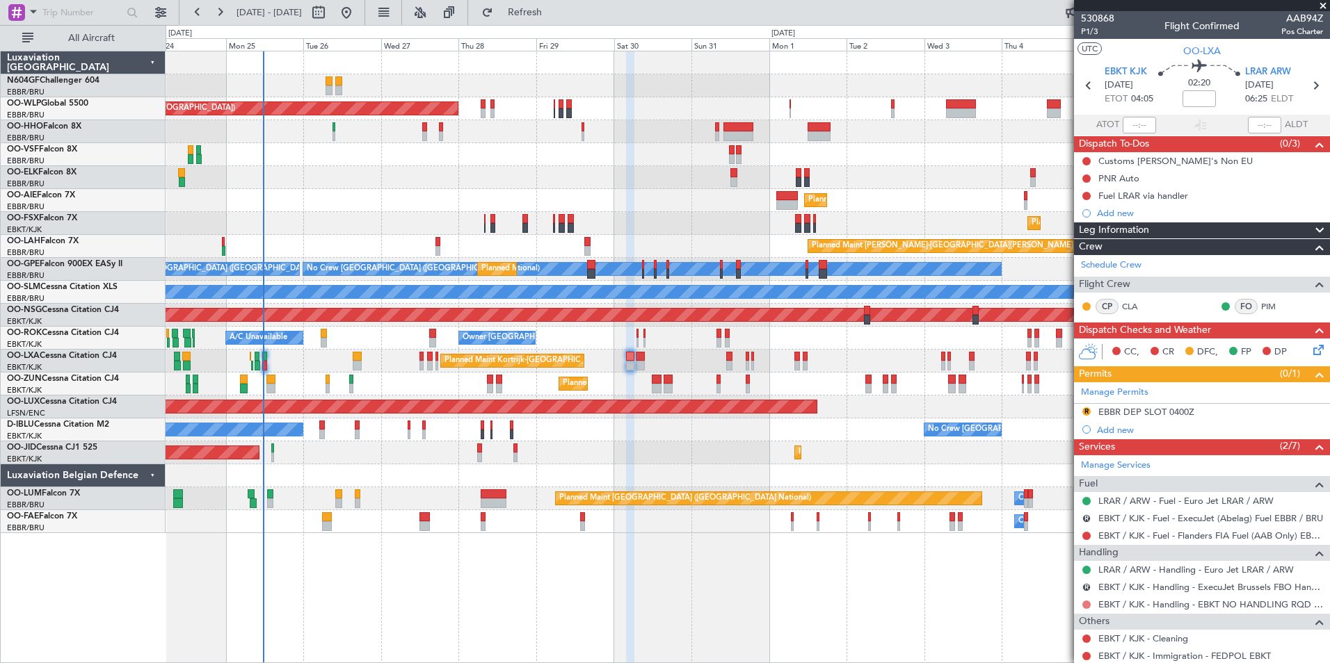
click at [1086, 606] on button at bounding box center [1086, 605] width 8 height 8
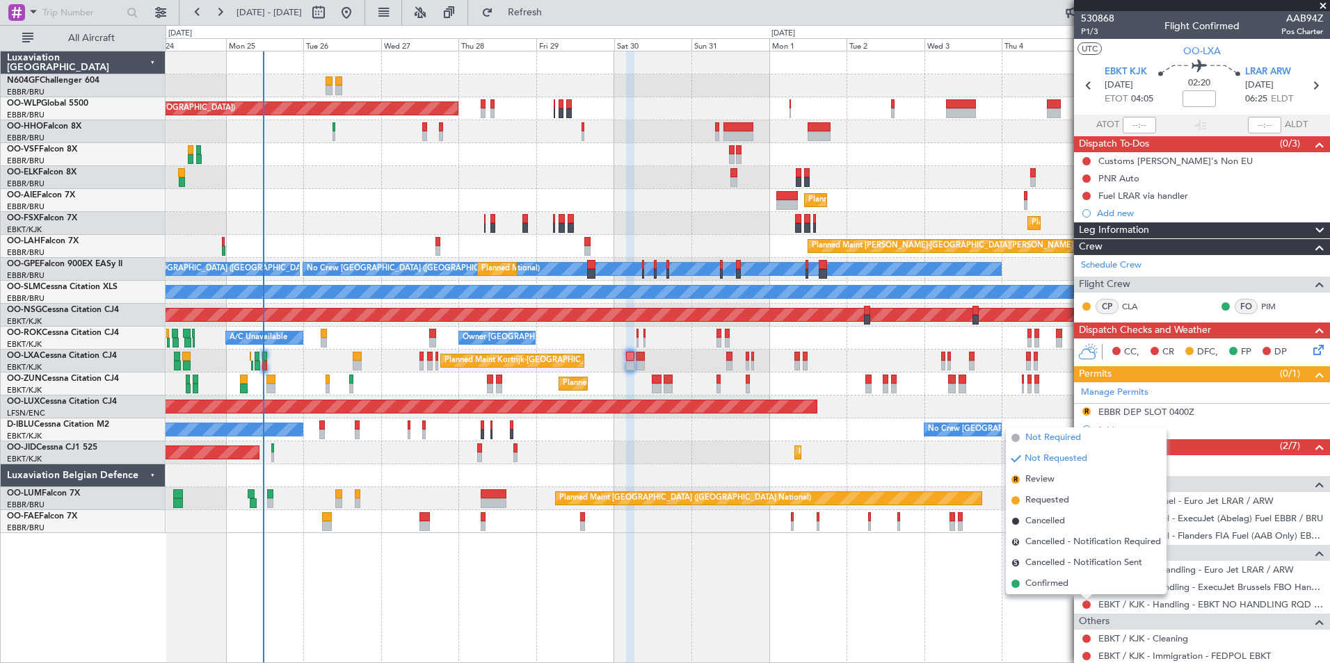
click at [1079, 444] on span "Not Required" at bounding box center [1053, 438] width 56 height 14
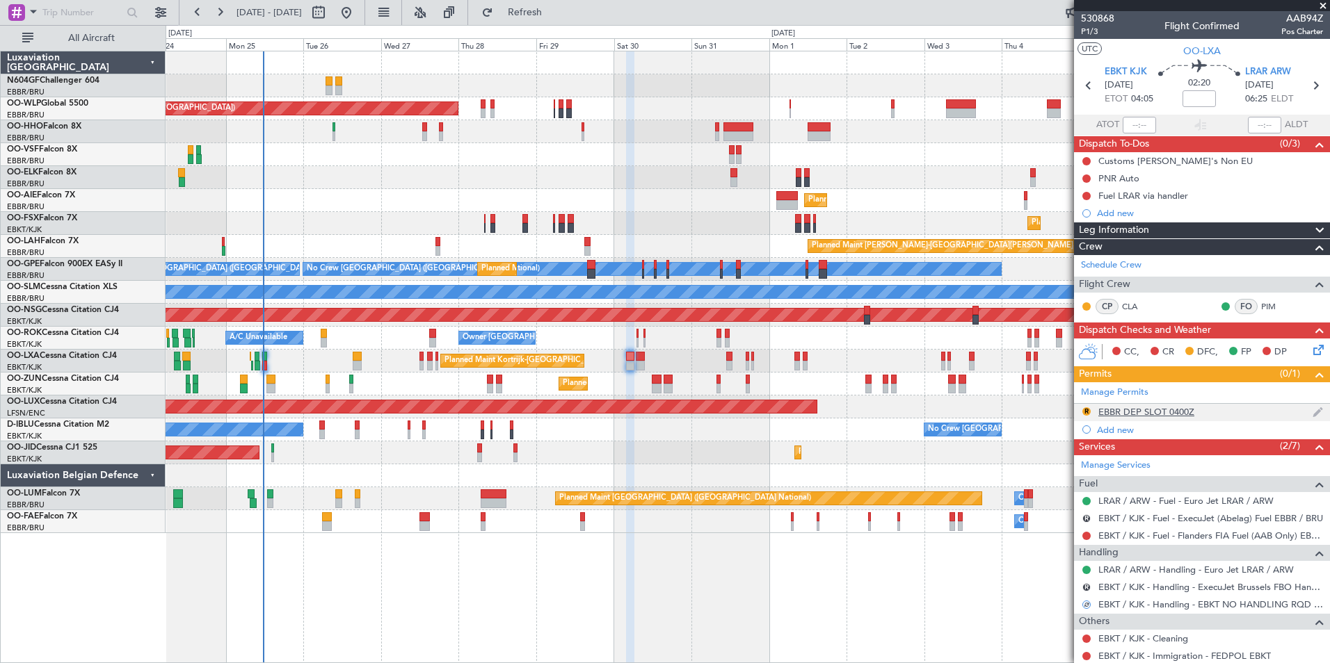
scroll to position [58, 0]
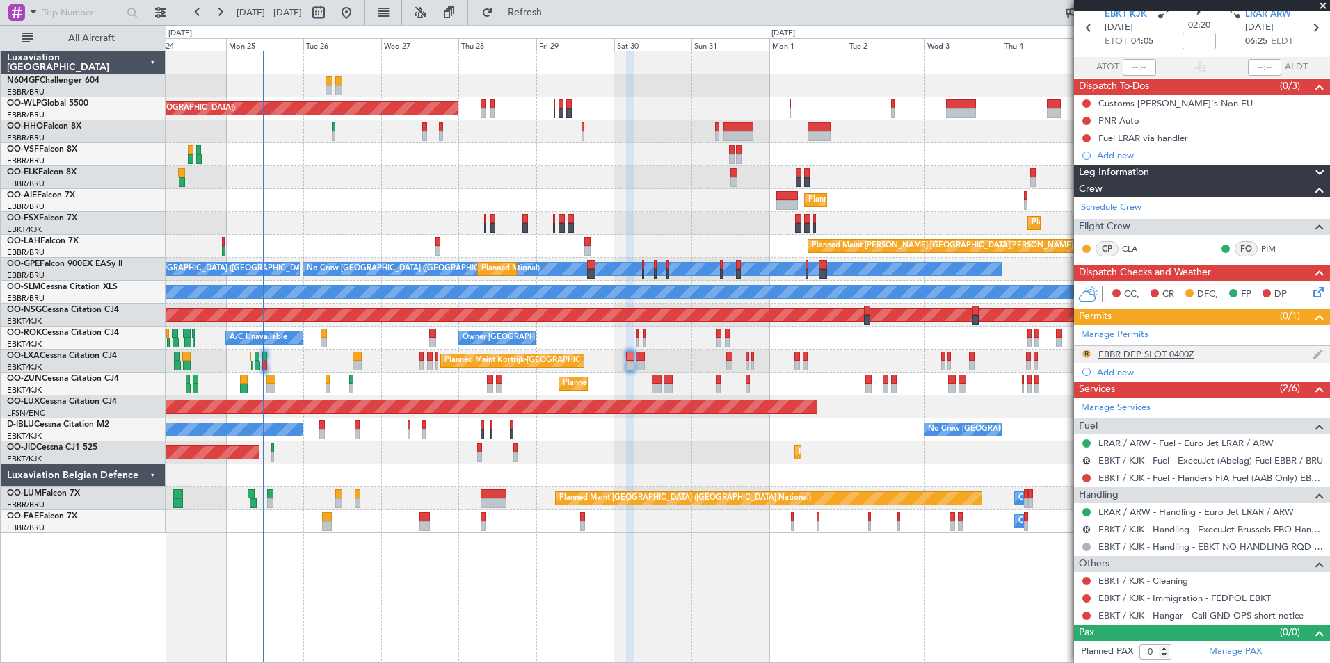
click at [1088, 351] on button "R" at bounding box center [1086, 354] width 8 height 8
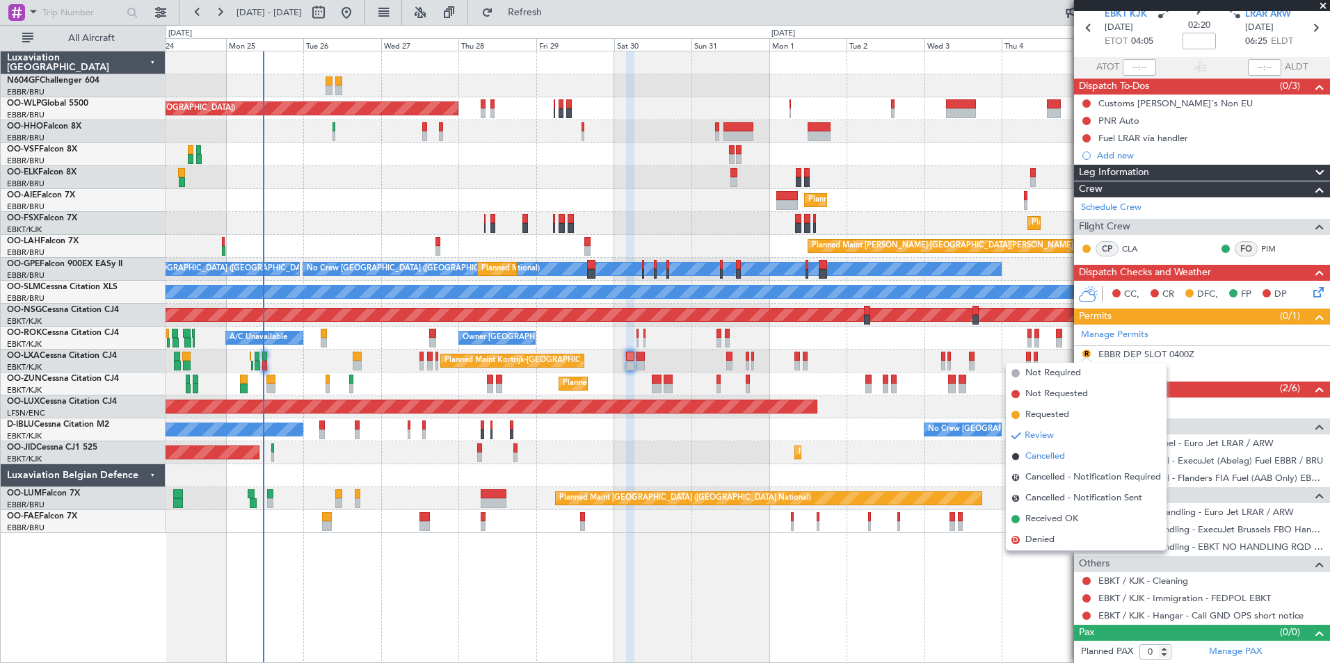
click at [1064, 459] on span "Cancelled" at bounding box center [1045, 457] width 40 height 14
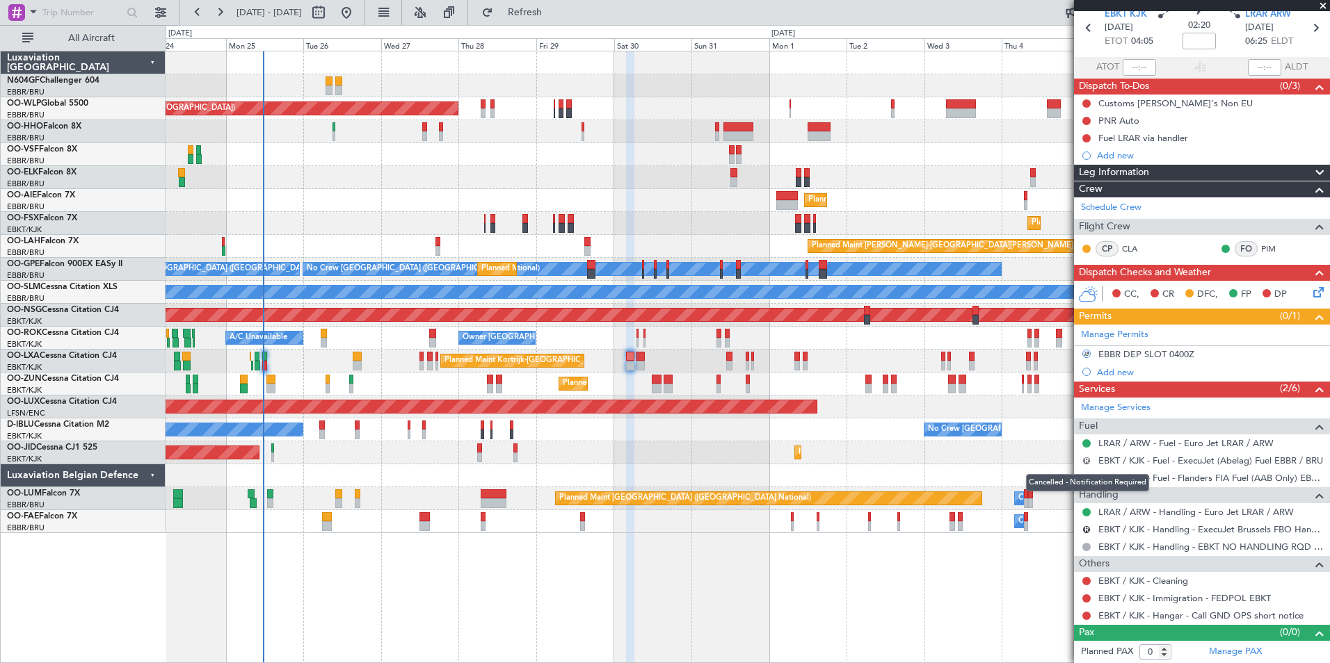
click at [1086, 462] on button "R" at bounding box center [1086, 461] width 8 height 8
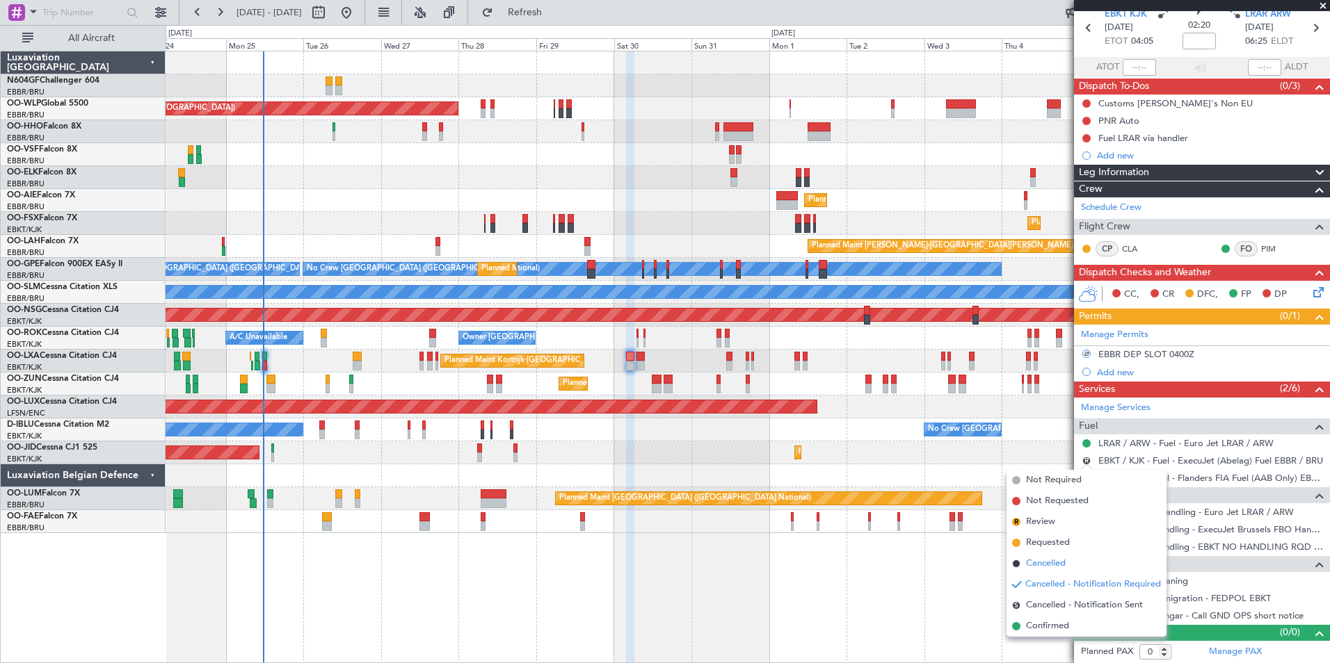
click at [1079, 563] on li "Cancelled" at bounding box center [1086, 564] width 160 height 21
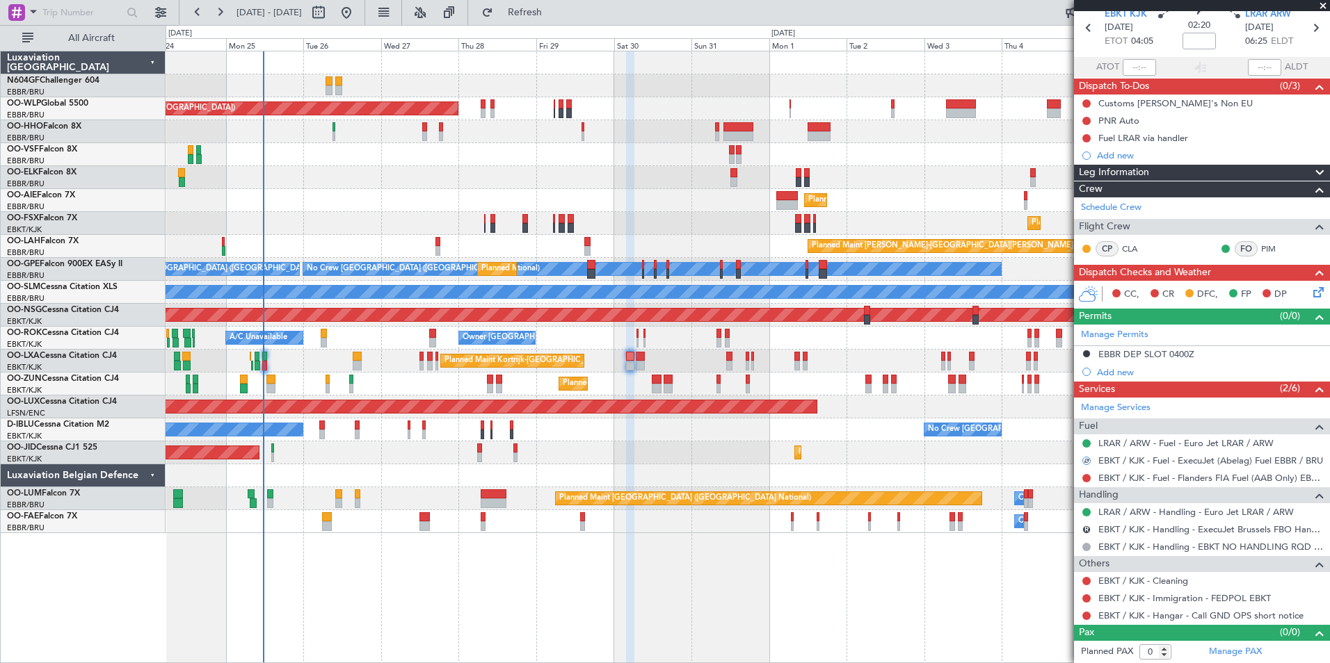
click at [1088, 534] on div "R" at bounding box center [1086, 529] width 11 height 11
click at [1086, 530] on button "R" at bounding box center [1086, 530] width 8 height 8
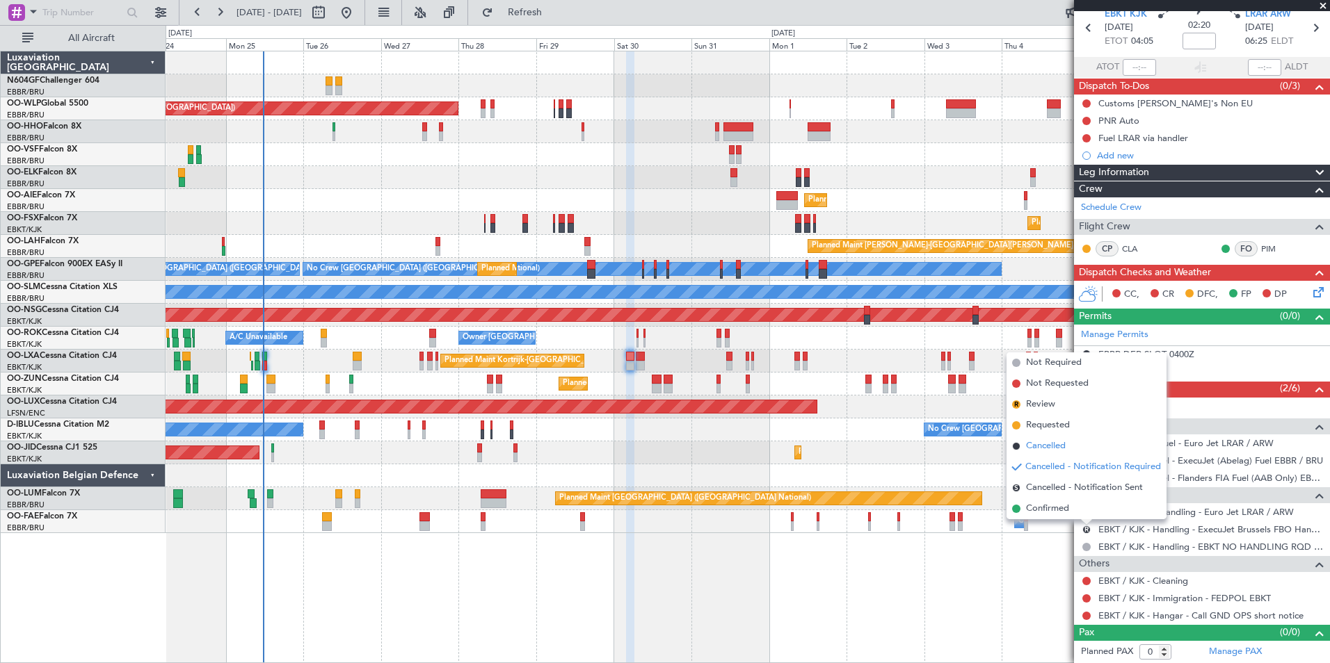
click at [1081, 453] on li "Cancelled" at bounding box center [1086, 446] width 160 height 21
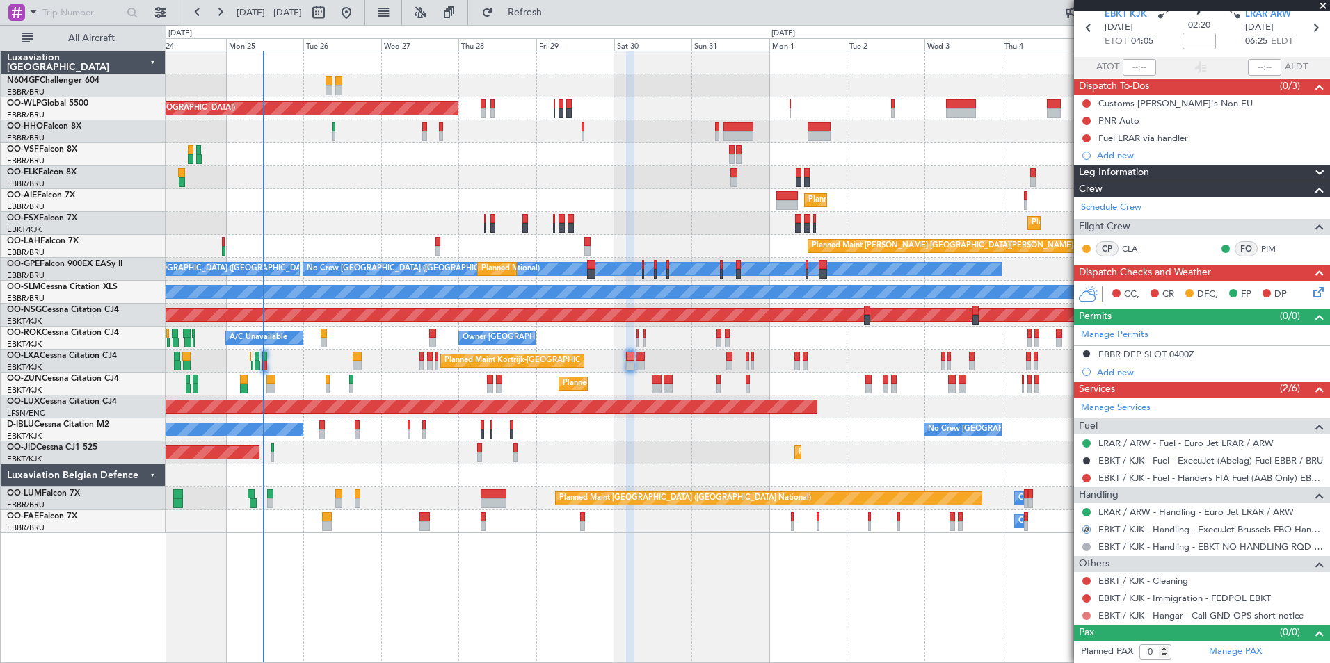
click at [1086, 615] on button at bounding box center [1086, 616] width 8 height 8
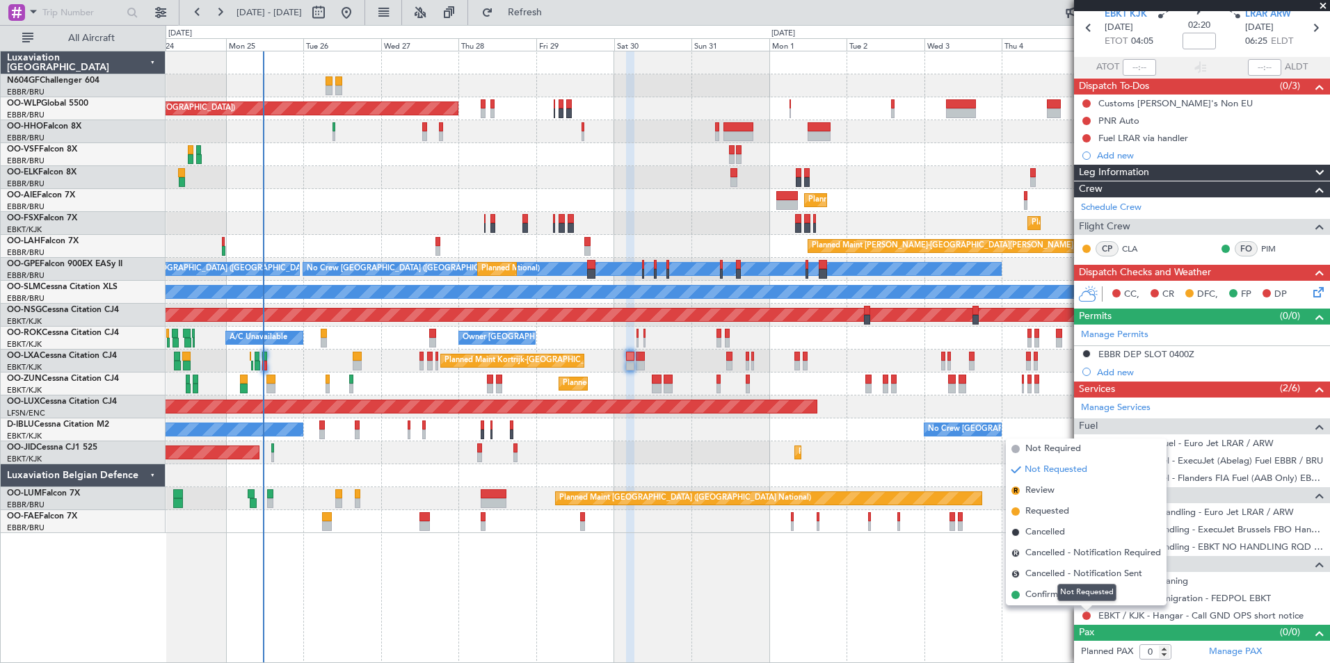
click at [1058, 595] on div "Not Requested" at bounding box center [1086, 592] width 59 height 17
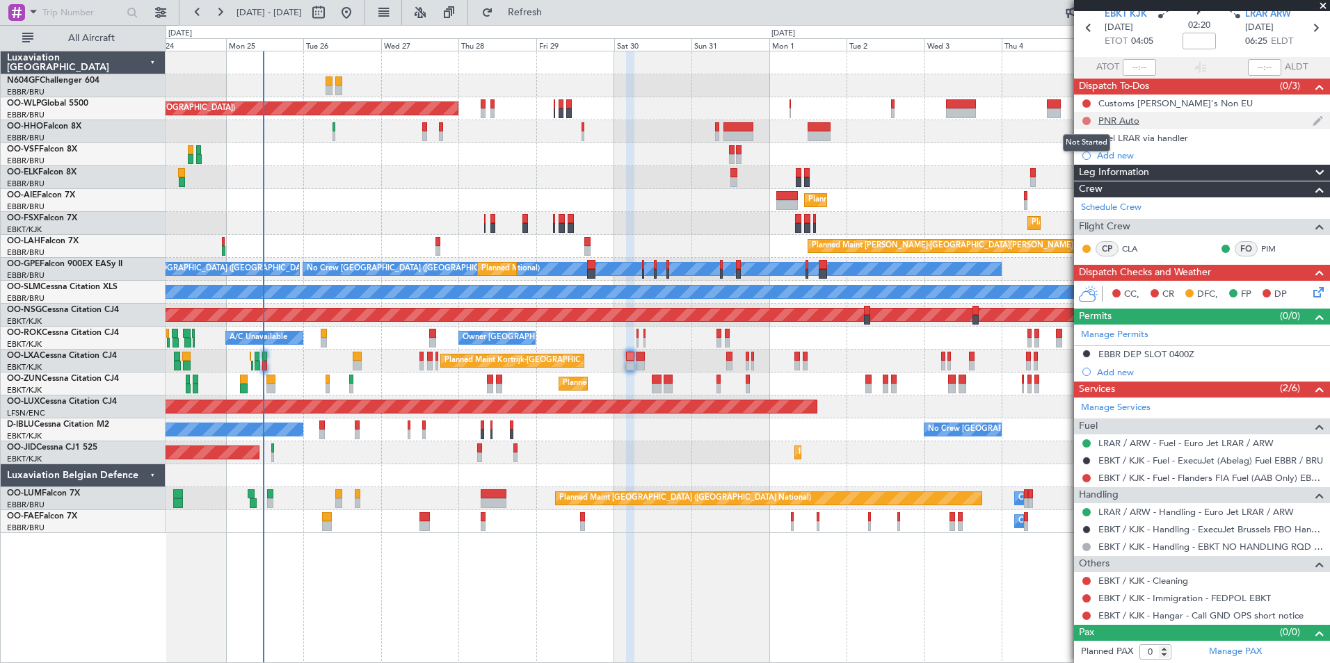
click at [1086, 117] on button at bounding box center [1086, 121] width 8 height 8
click at [1086, 198] on span "Cancelled" at bounding box center [1090, 203] width 40 height 14
click at [1084, 99] on button at bounding box center [1086, 103] width 8 height 8
click at [1087, 185] on span "Cancelled" at bounding box center [1090, 186] width 40 height 14
click at [1086, 117] on button at bounding box center [1086, 121] width 8 height 8
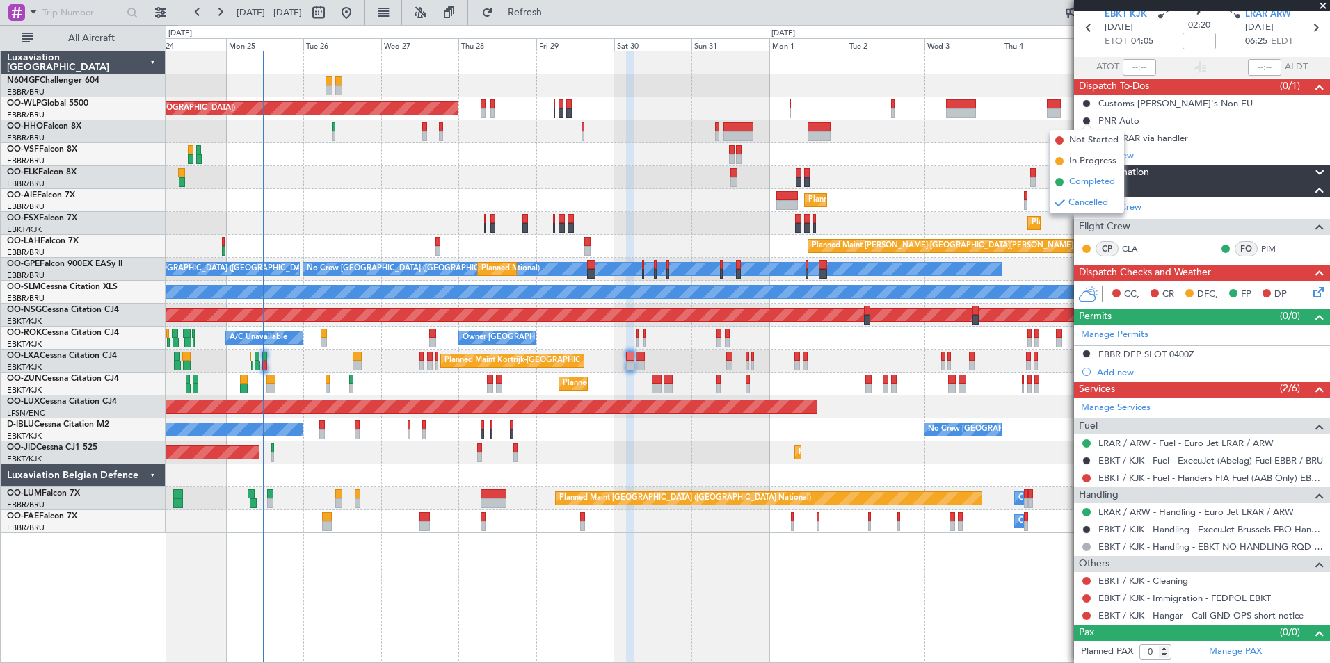
click at [1077, 187] on span "Completed" at bounding box center [1092, 182] width 46 height 14
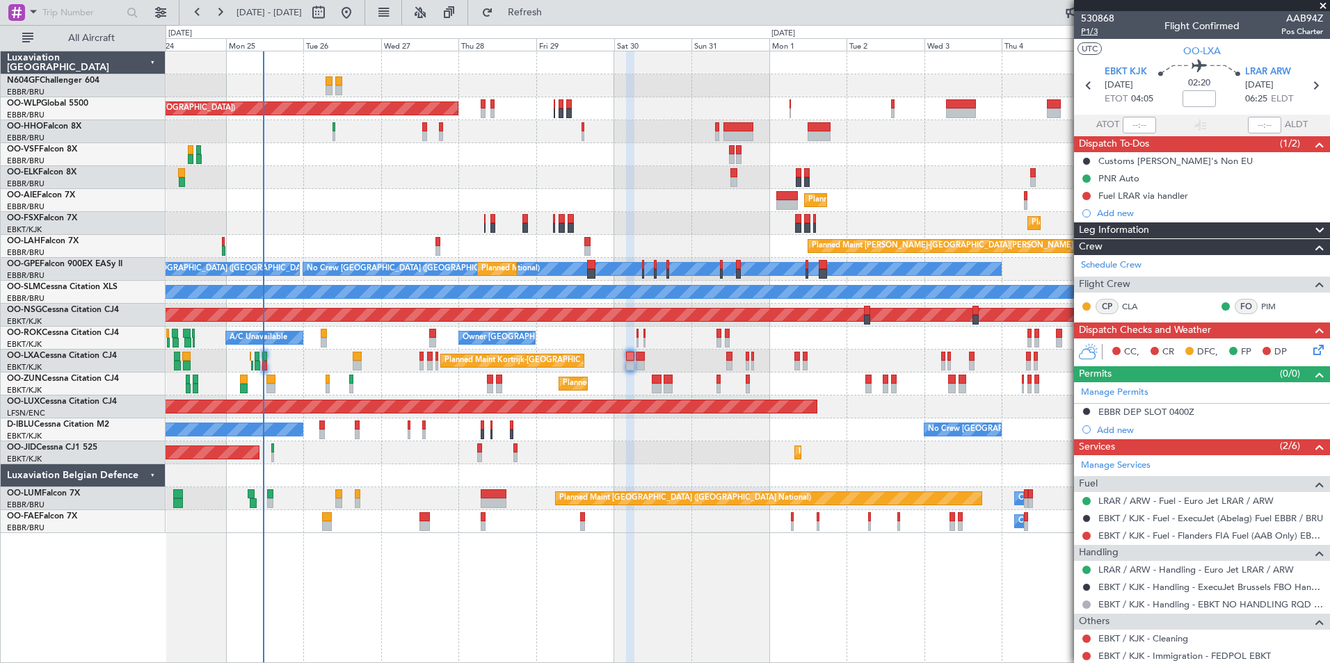
click at [1096, 32] on span "P1/3" at bounding box center [1097, 32] width 33 height 12
click at [554, 15] on span "Refresh" at bounding box center [525, 13] width 58 height 10
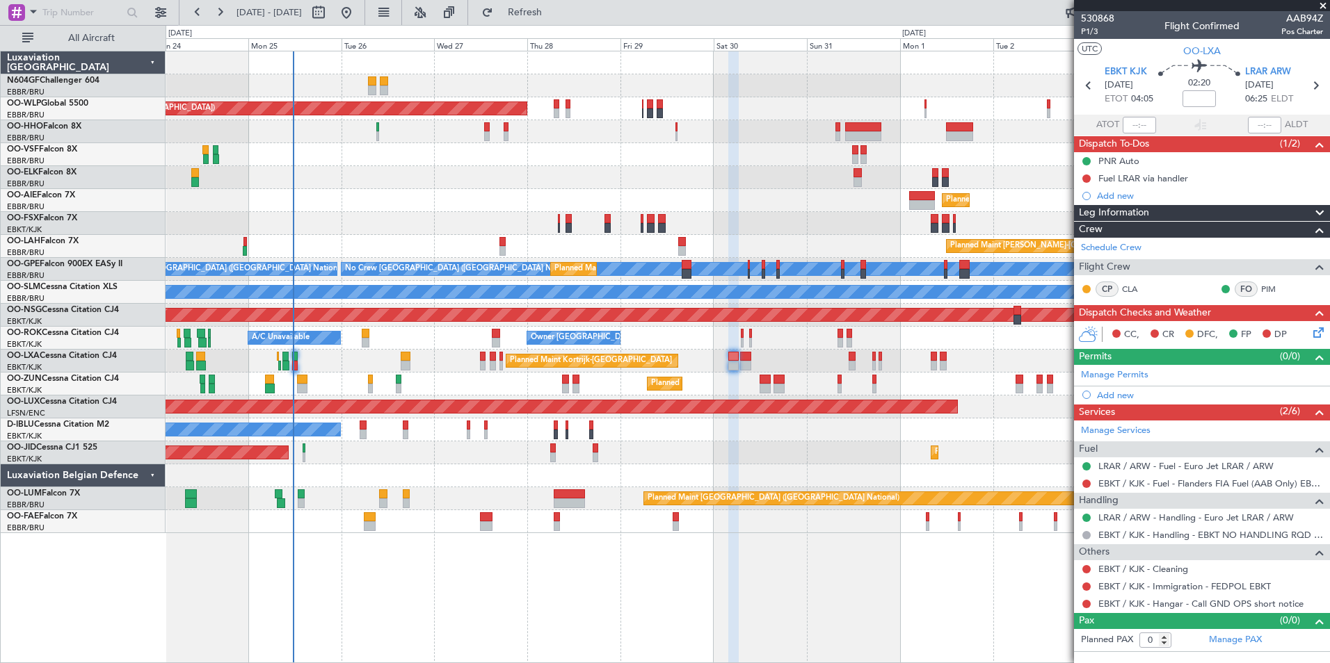
click at [393, 390] on div "Planned Maint Kortrijk-[GEOGRAPHIC_DATA]" at bounding box center [748, 384] width 1164 height 23
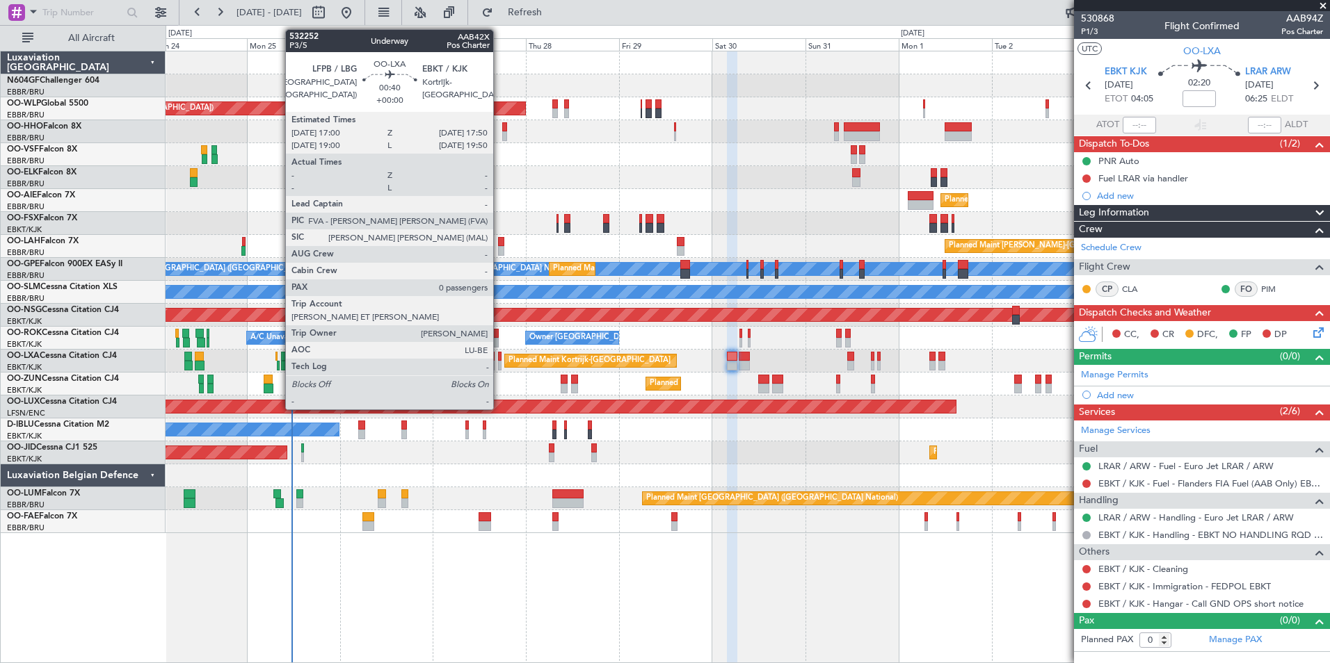
click at [499, 364] on div at bounding box center [499, 366] width 3 height 10
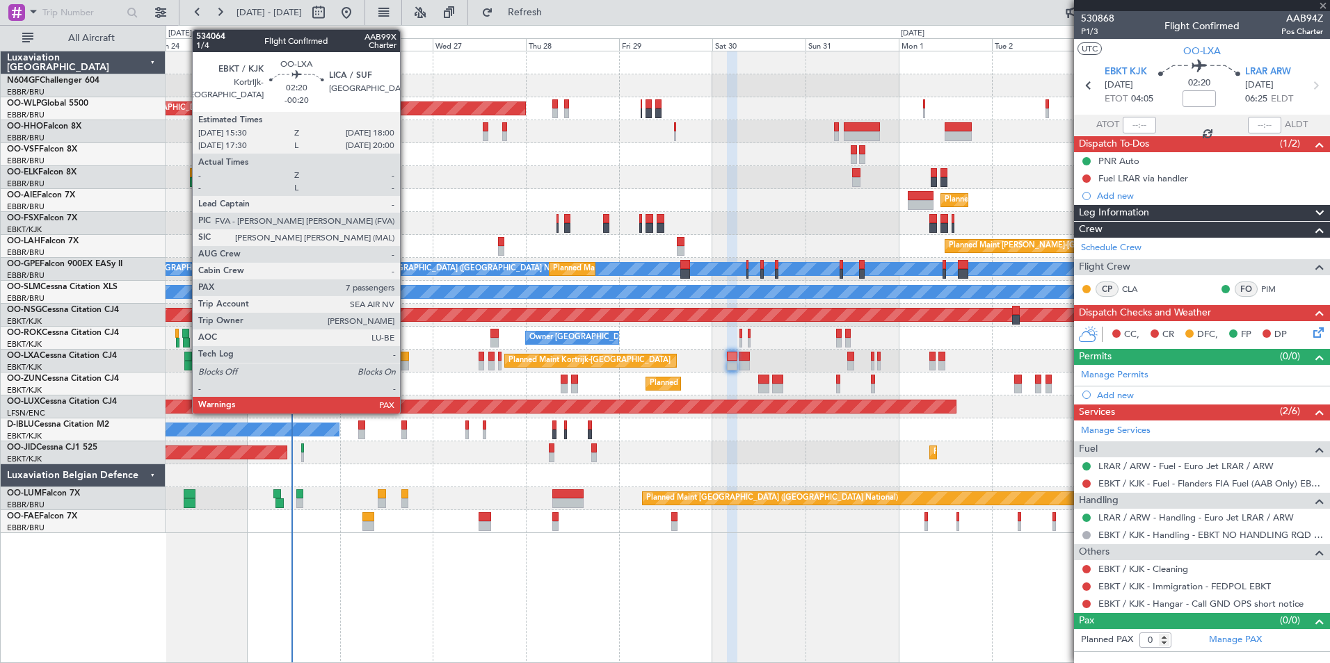
click at [404, 359] on div at bounding box center [404, 357] width 10 height 10
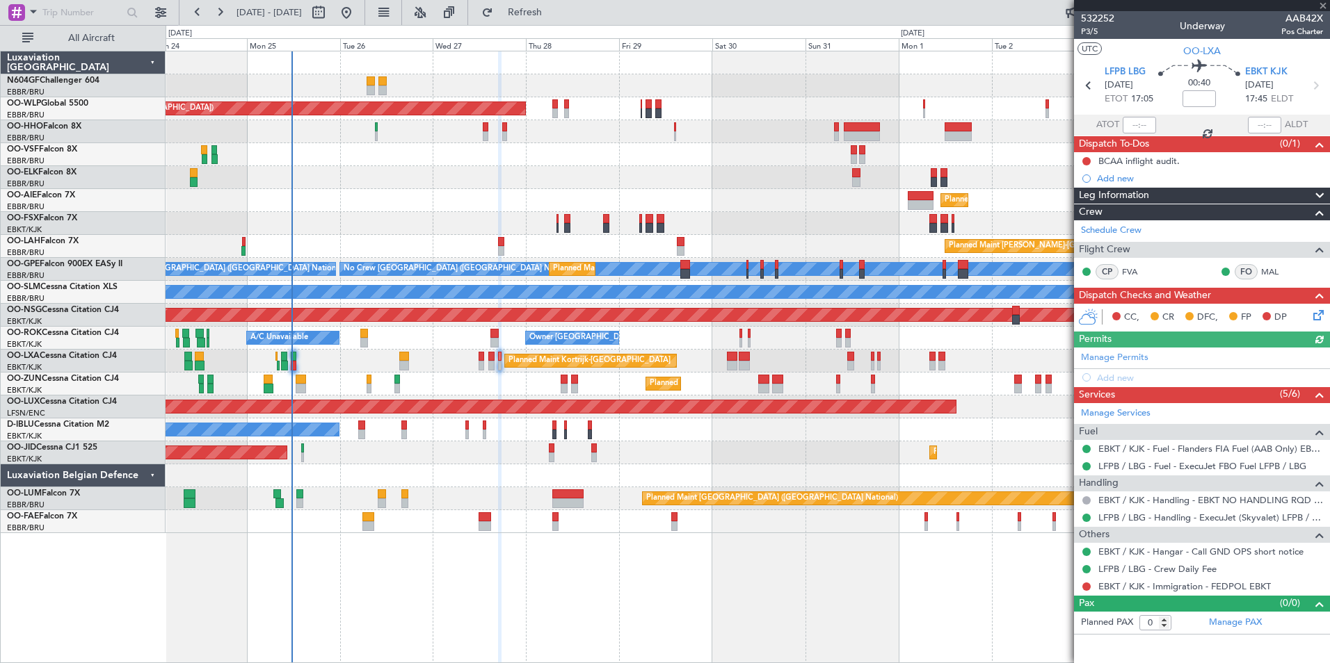
type input "-00:20"
type input "7"
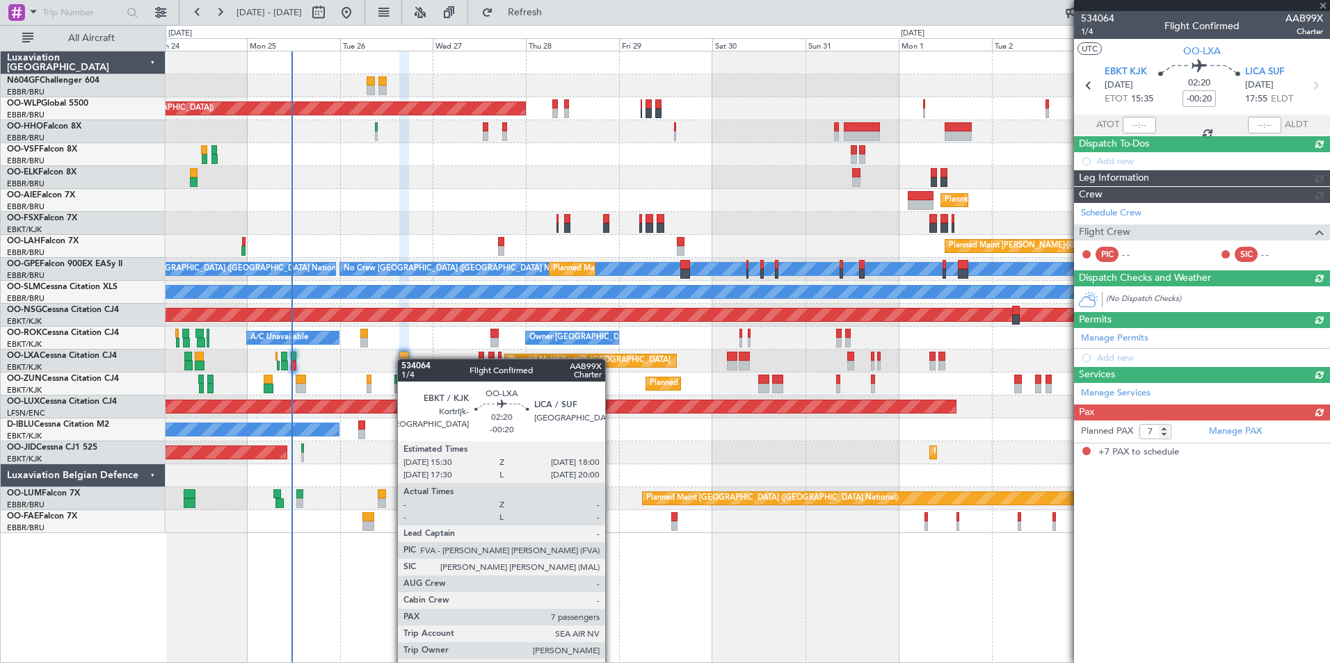
click at [404, 359] on div at bounding box center [404, 357] width 10 height 10
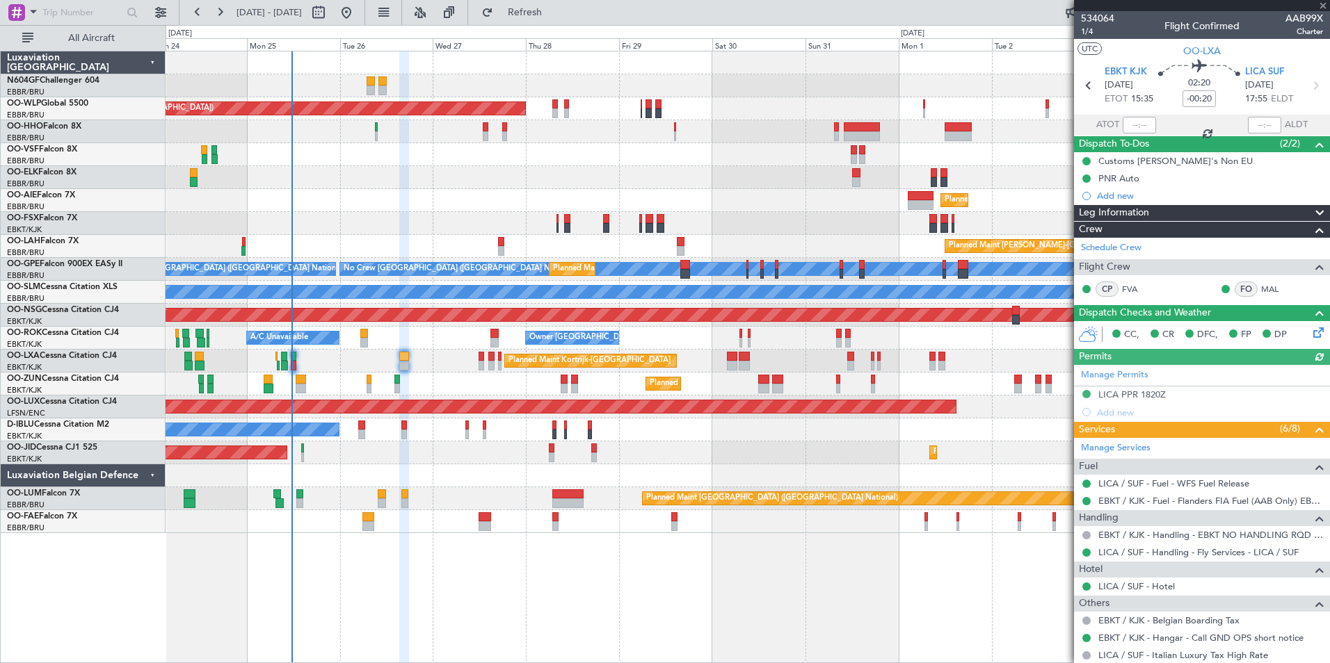
scroll to position [328, 0]
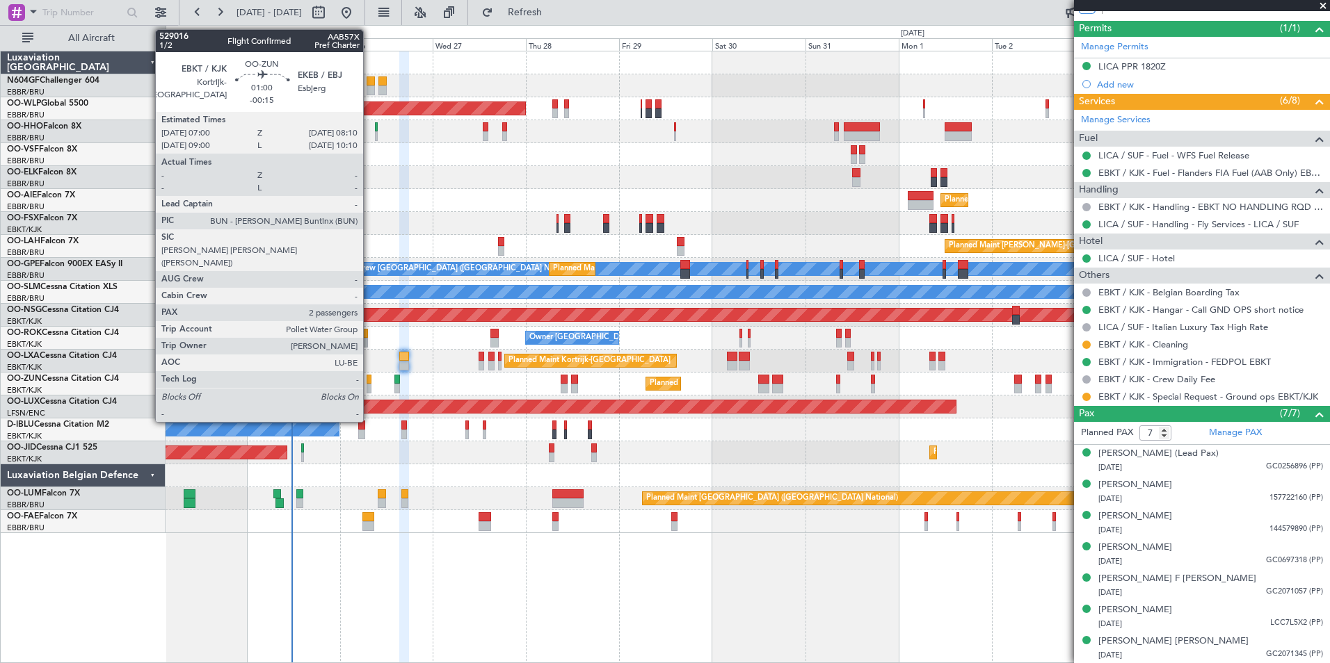
click at [369, 386] on div at bounding box center [369, 389] width 5 height 10
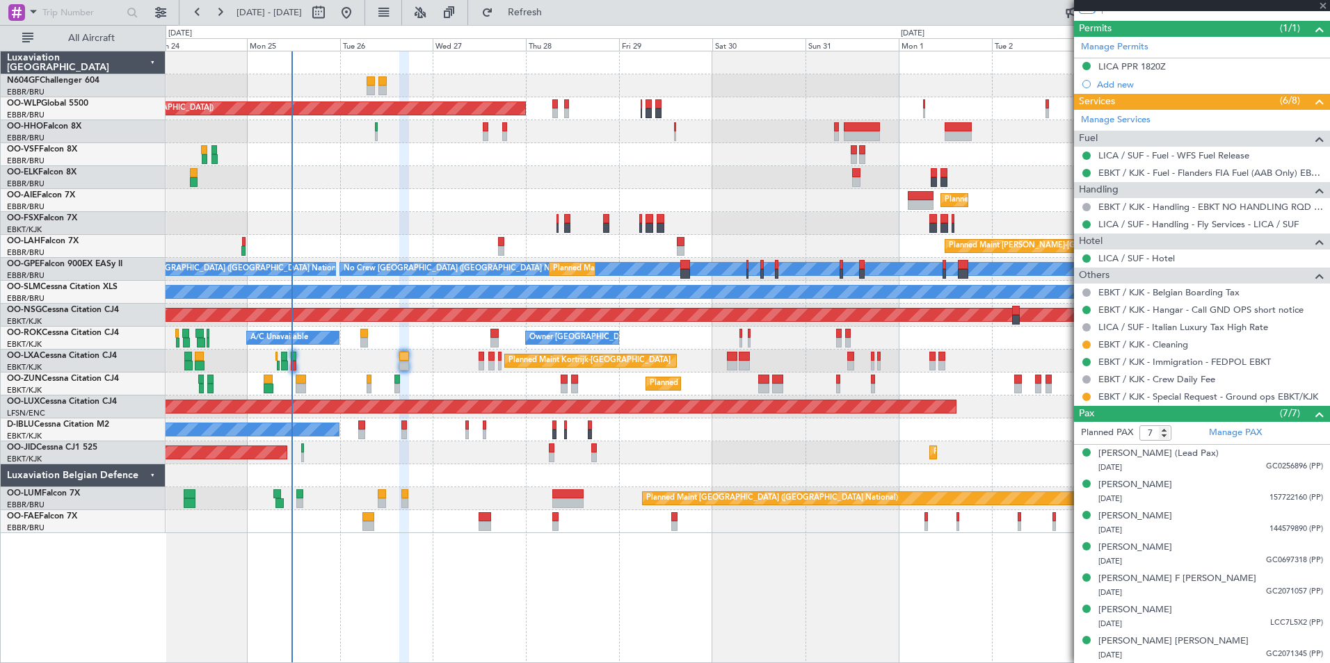
type input "-00:15"
type input "2"
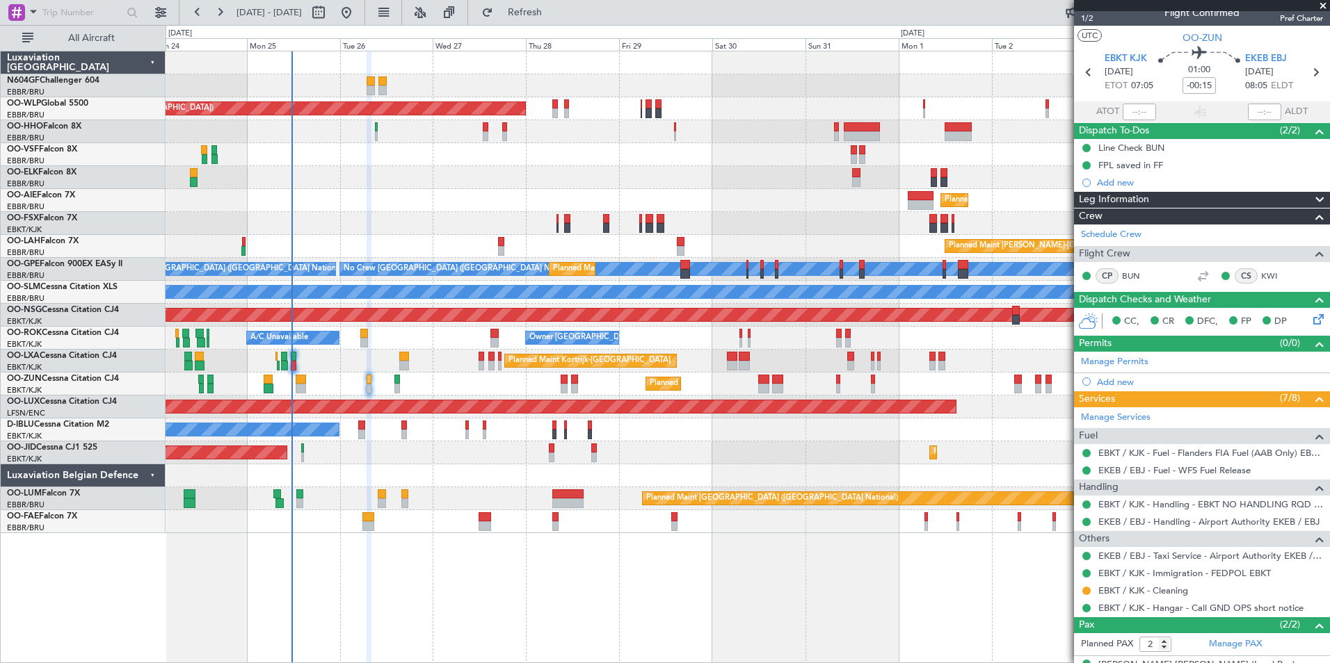
scroll to position [0, 0]
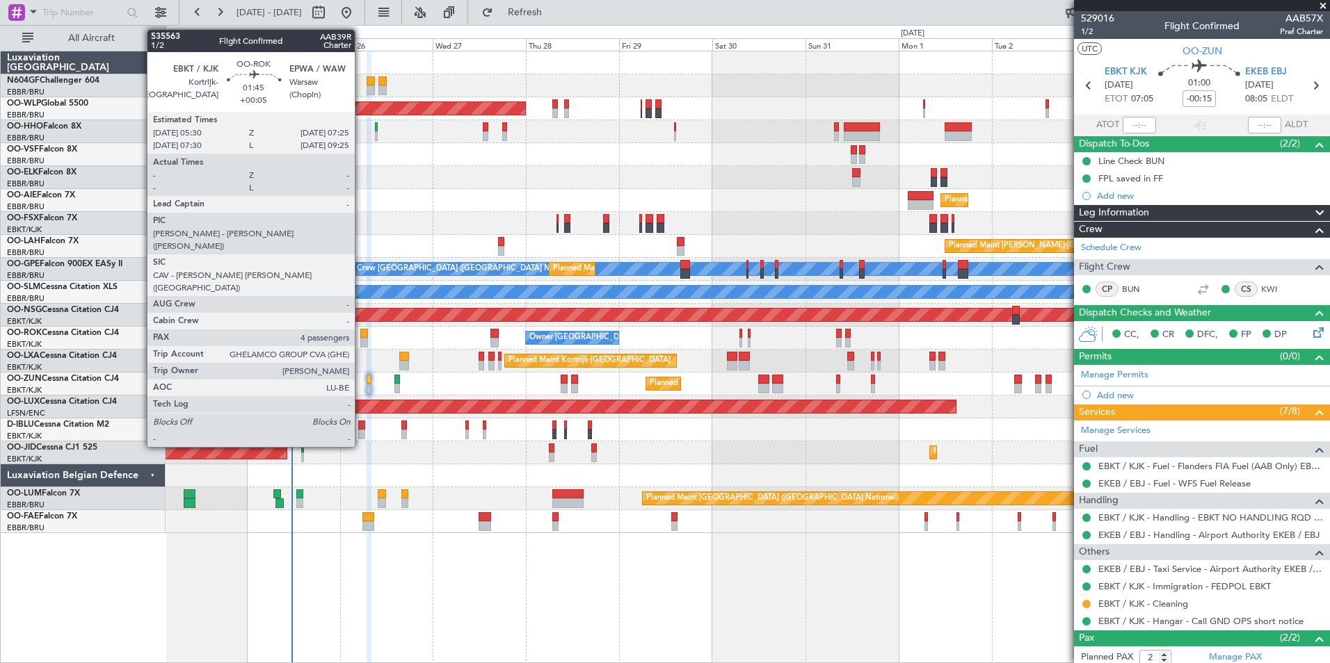
click at [364, 341] on div at bounding box center [364, 343] width 8 height 10
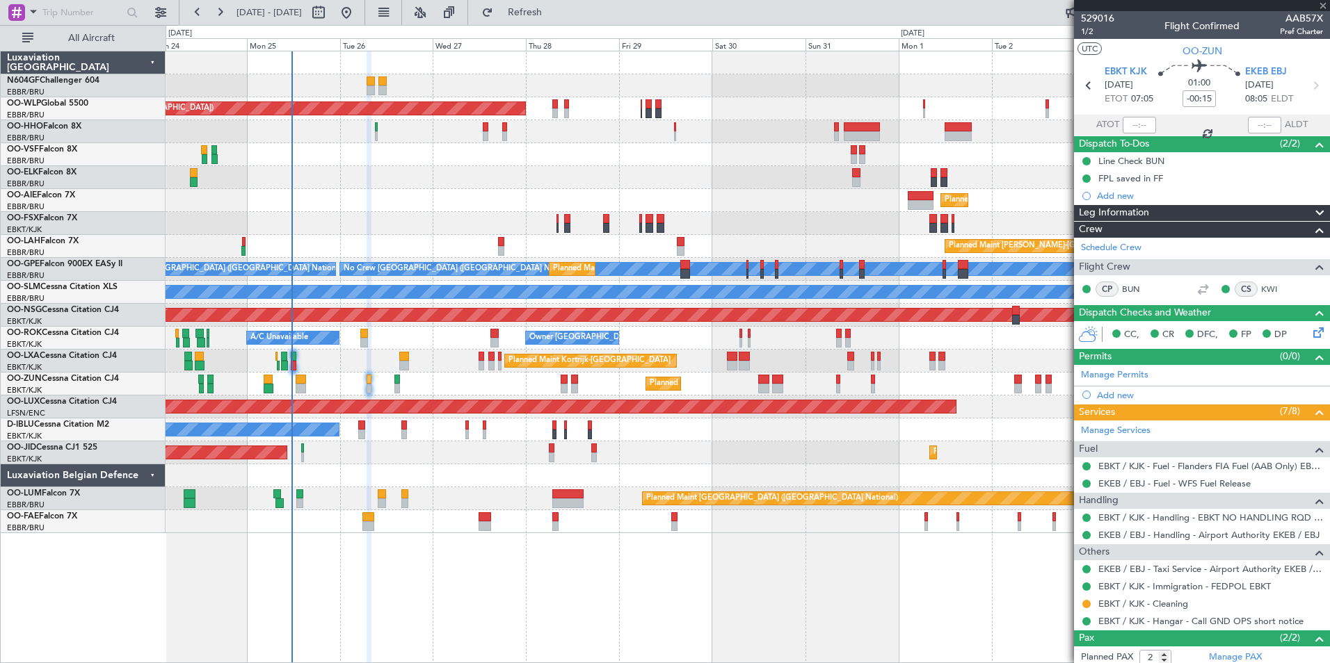
type input "+00:05"
type input "4"
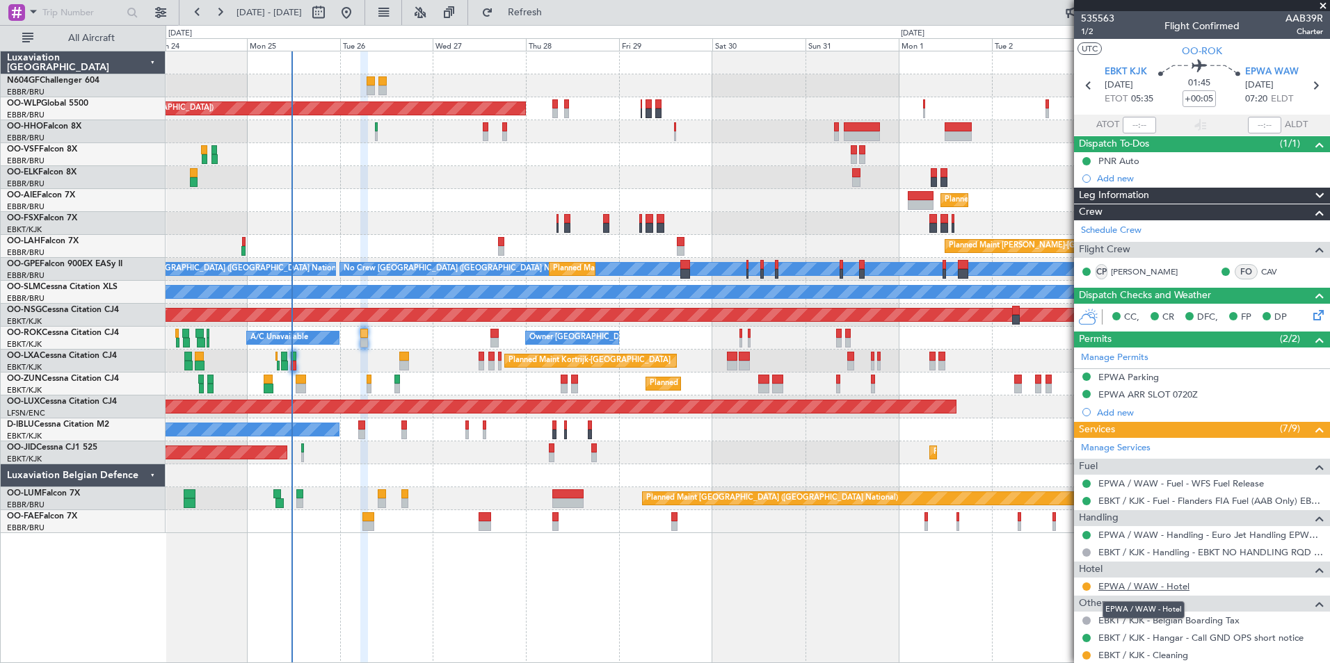
click at [1132, 588] on link "EPWA / WAW - Hotel" at bounding box center [1143, 587] width 91 height 12
click at [558, 5] on button "Refresh" at bounding box center [516, 12] width 83 height 22
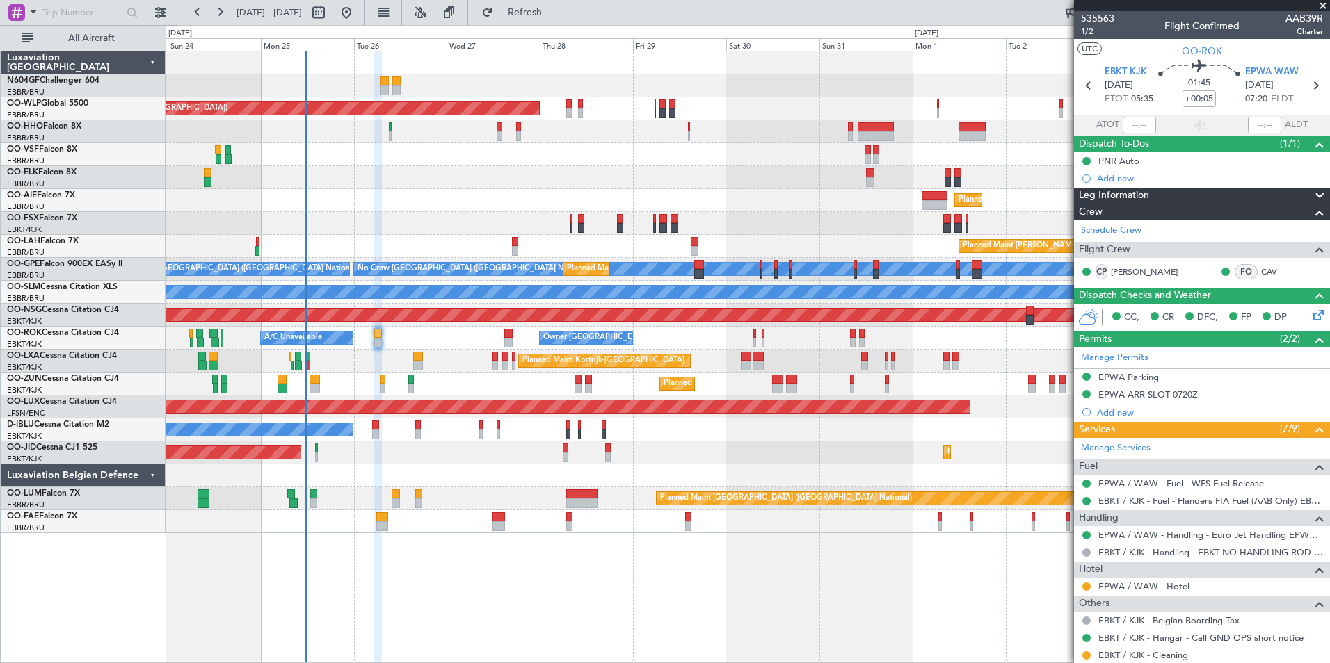
click at [392, 203] on div "Planned Maint [GEOGRAPHIC_DATA] ([GEOGRAPHIC_DATA]) Planned Maint [GEOGRAPHIC_D…" at bounding box center [748, 292] width 1164 height 482
click at [1014, 404] on div "Planned Maint [GEOGRAPHIC_DATA] ([GEOGRAPHIC_DATA]) Planned Maint [GEOGRAPHIC_D…" at bounding box center [748, 292] width 1164 height 482
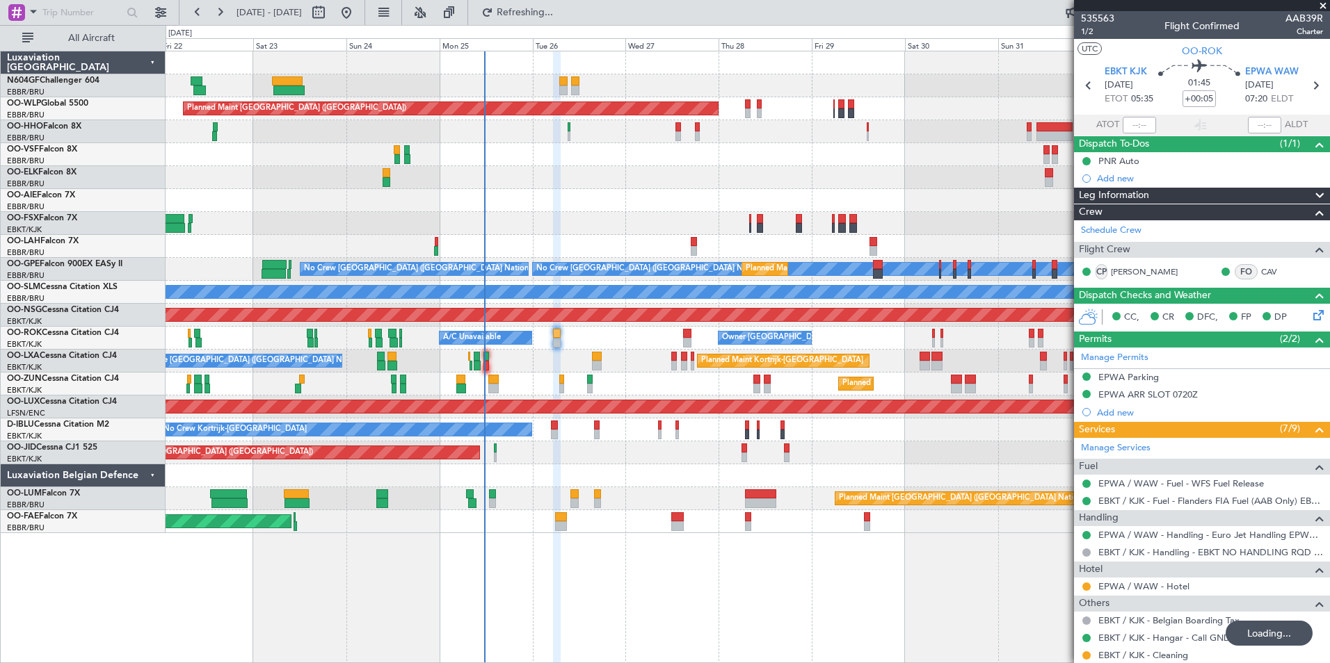
click at [676, 370] on div "Planned Maint Kortrijk-[GEOGRAPHIC_DATA] A/C Unavailable [GEOGRAPHIC_DATA] ([GE…" at bounding box center [748, 361] width 1164 height 23
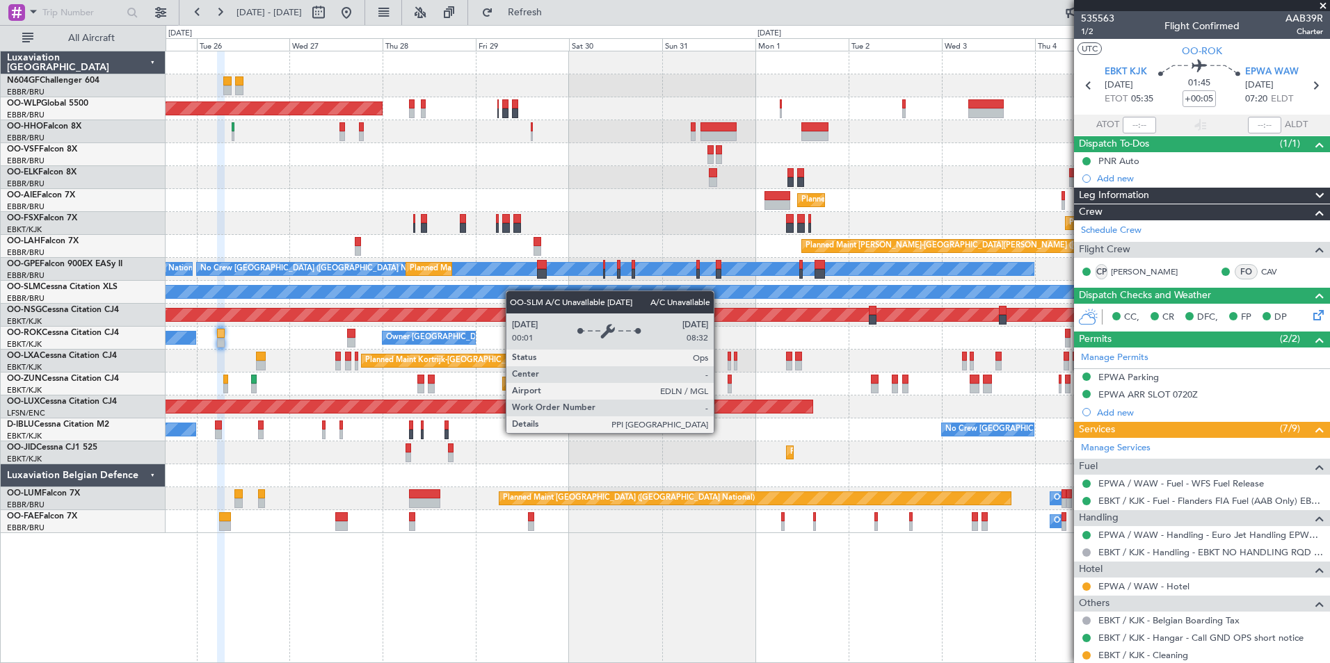
click at [414, 286] on div "A/C Unavailable [GEOGRAPHIC_DATA]" at bounding box center [972, 292] width 3042 height 14
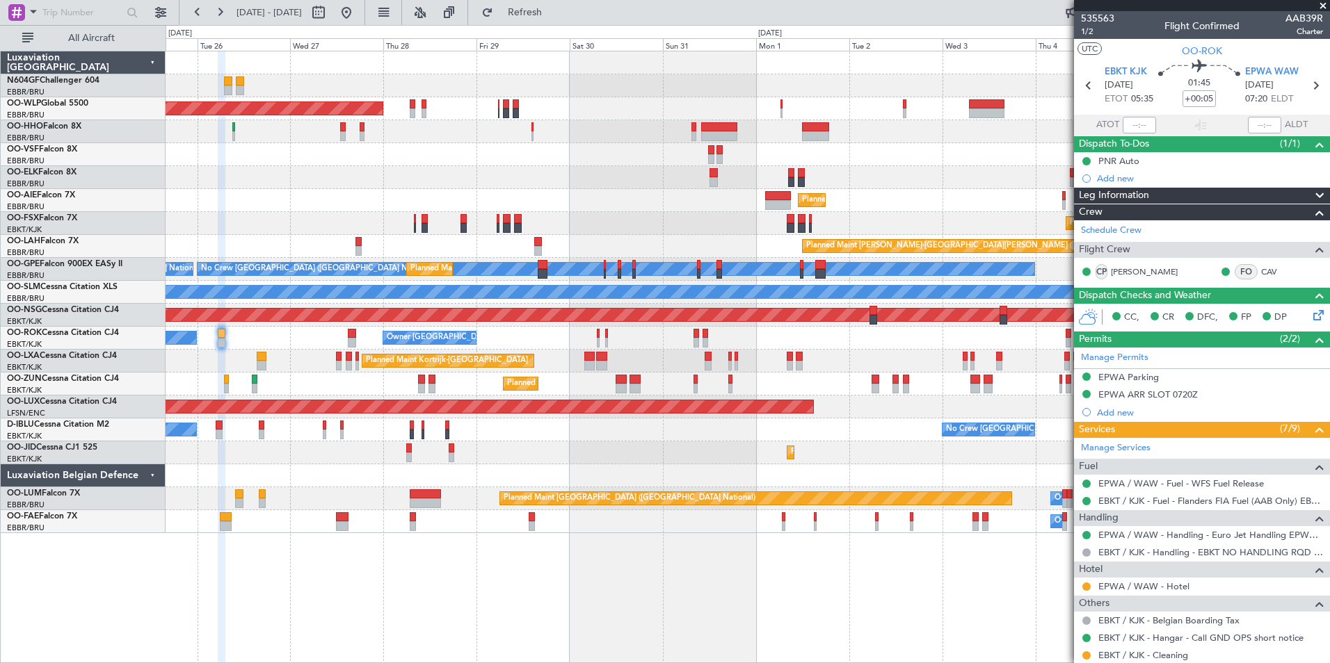
click at [207, 272] on div "Planned Maint [GEOGRAPHIC_DATA] ([GEOGRAPHIC_DATA]) Planned Maint [GEOGRAPHIC_D…" at bounding box center [748, 292] width 1164 height 482
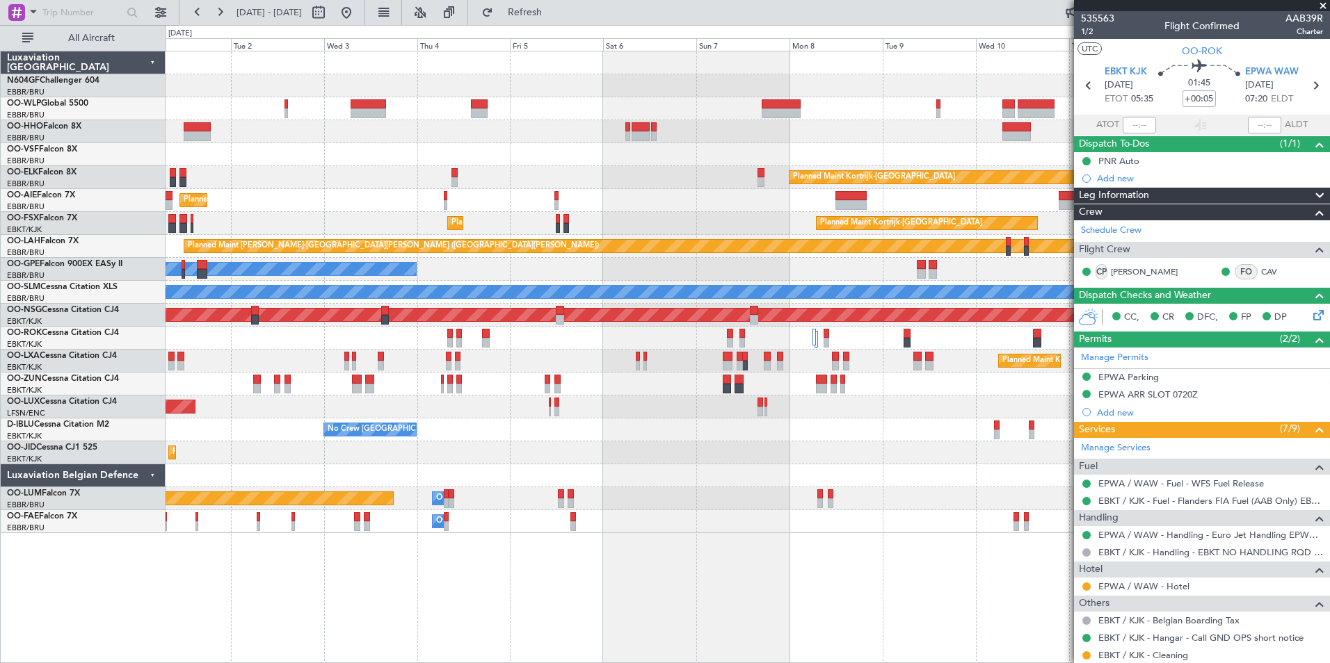
click at [317, 334] on div "Planned Maint [GEOGRAPHIC_DATA] ([GEOGRAPHIC_DATA])" at bounding box center [748, 338] width 1164 height 23
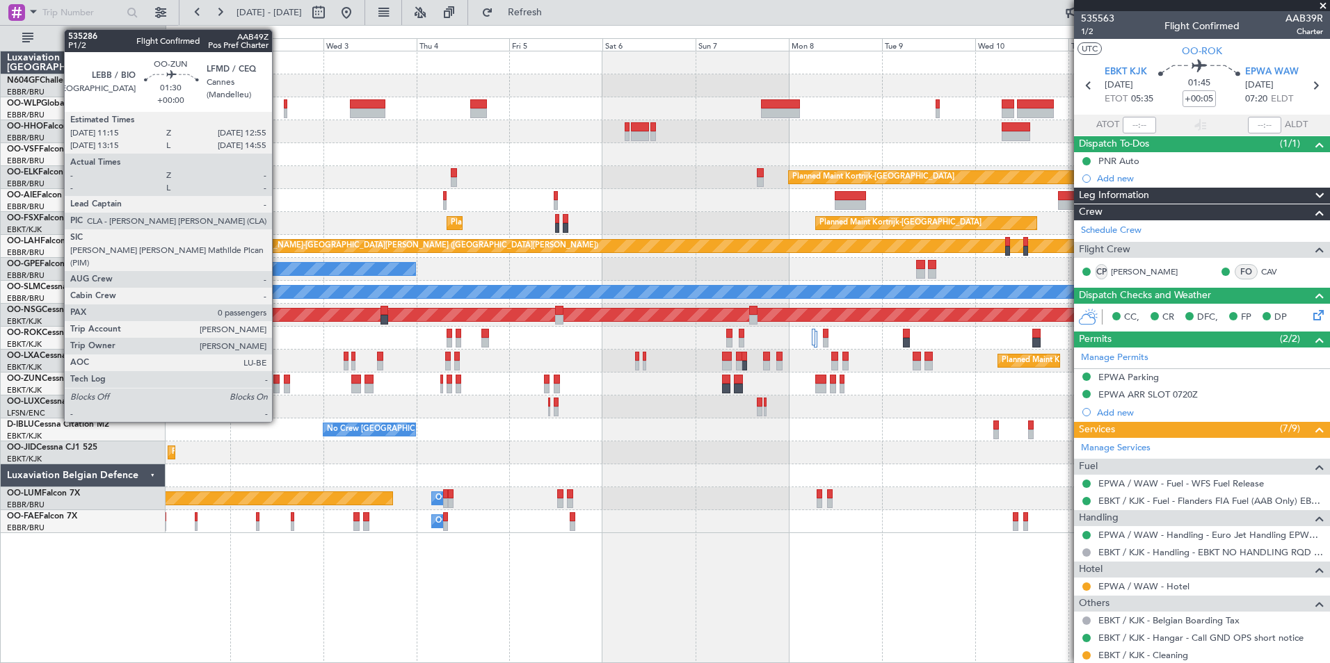
click at [278, 384] on div at bounding box center [276, 389] width 7 height 10
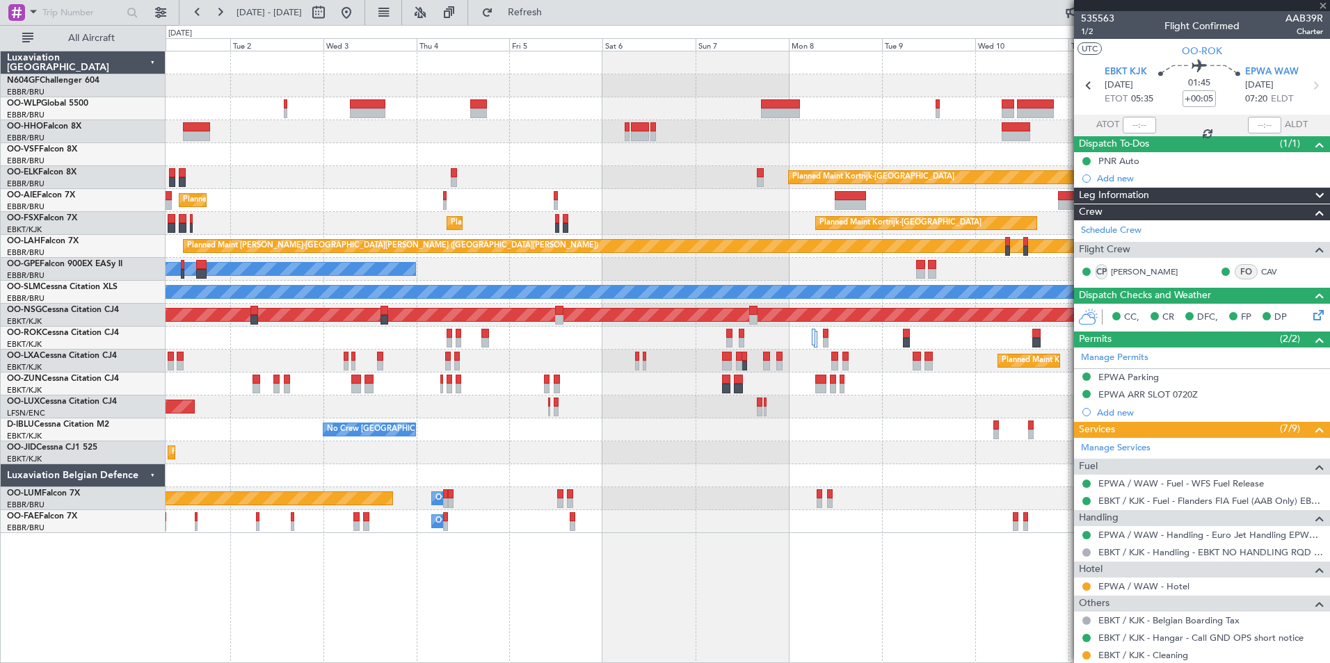
type input "0"
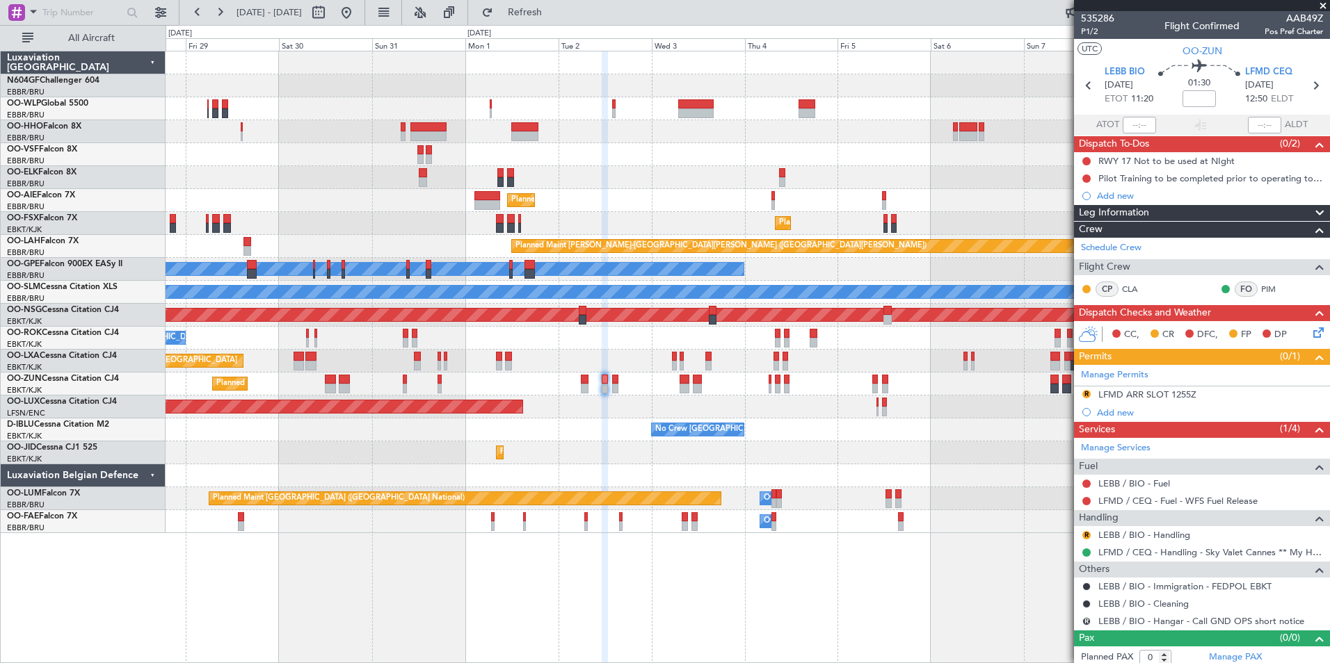
click at [720, 552] on div "Planned Maint [GEOGRAPHIC_DATA] ([GEOGRAPHIC_DATA]) Planned Maint [GEOGRAPHIC_D…" at bounding box center [748, 357] width 1164 height 613
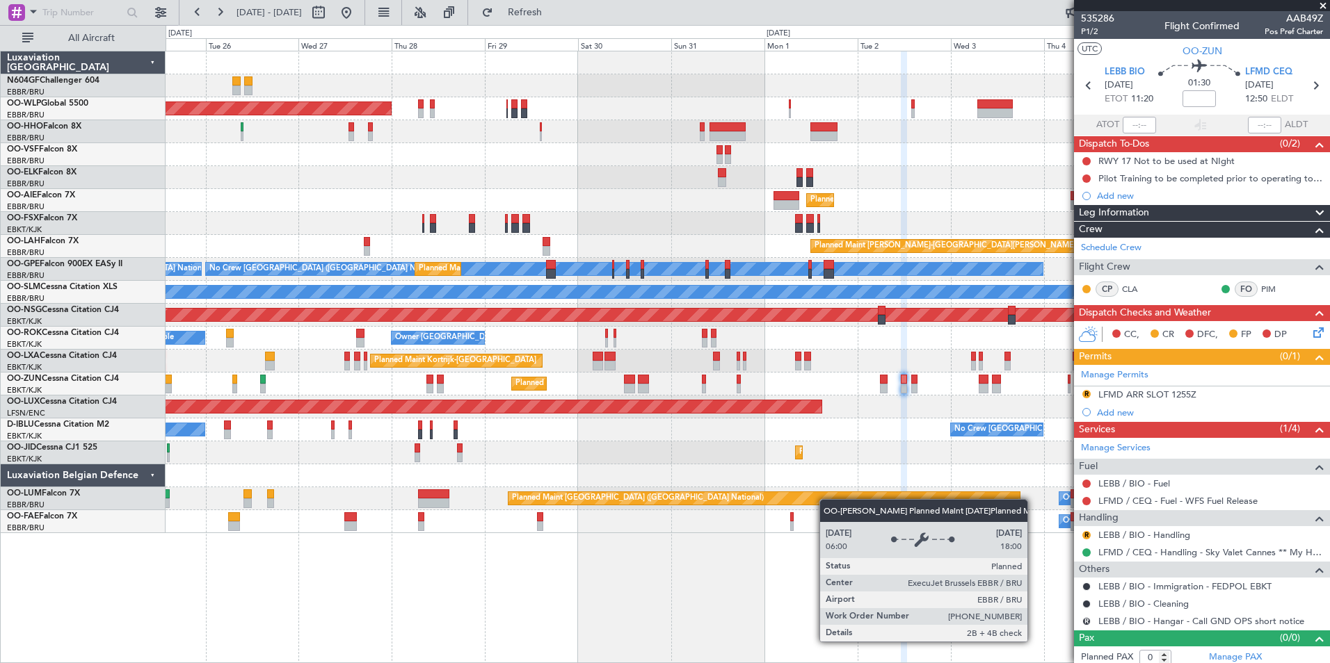
click at [837, 501] on div "Planned Maint [GEOGRAPHIC_DATA] ([GEOGRAPHIC_DATA]) Planned Maint [GEOGRAPHIC_D…" at bounding box center [748, 292] width 1164 height 482
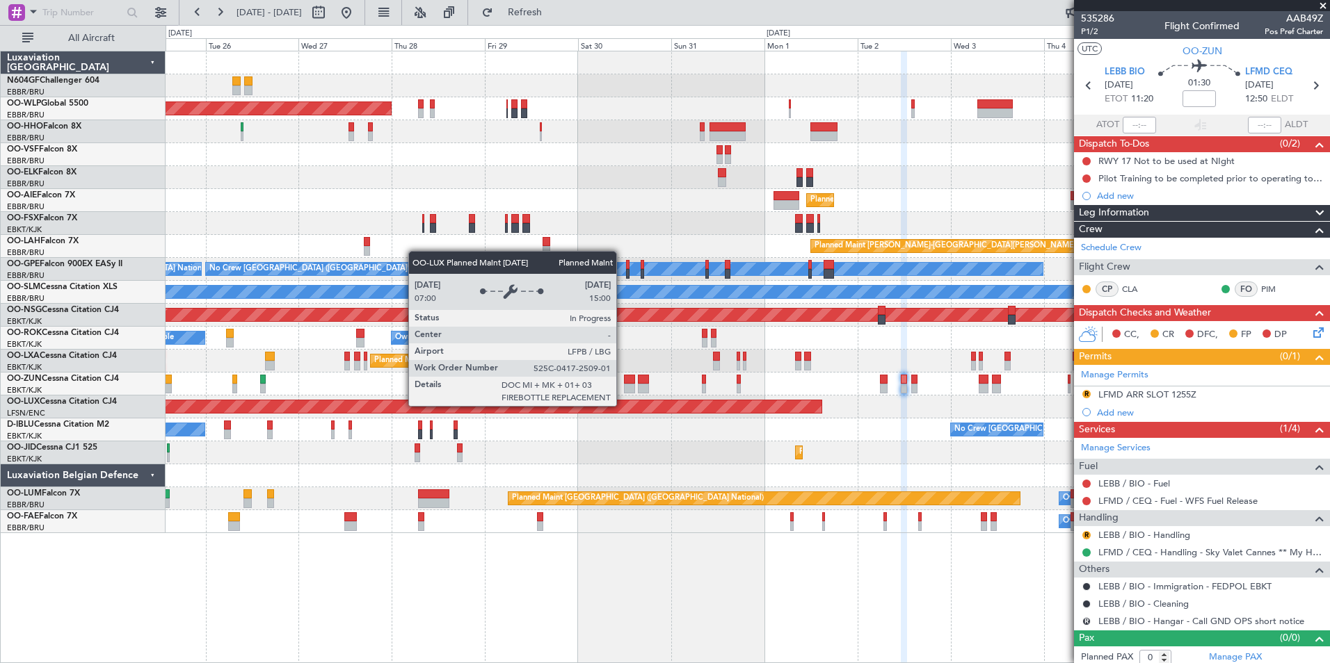
click at [816, 472] on div "Planned Maint [GEOGRAPHIC_DATA] ([GEOGRAPHIC_DATA]) Planned Maint [GEOGRAPHIC_D…" at bounding box center [748, 292] width 1164 height 482
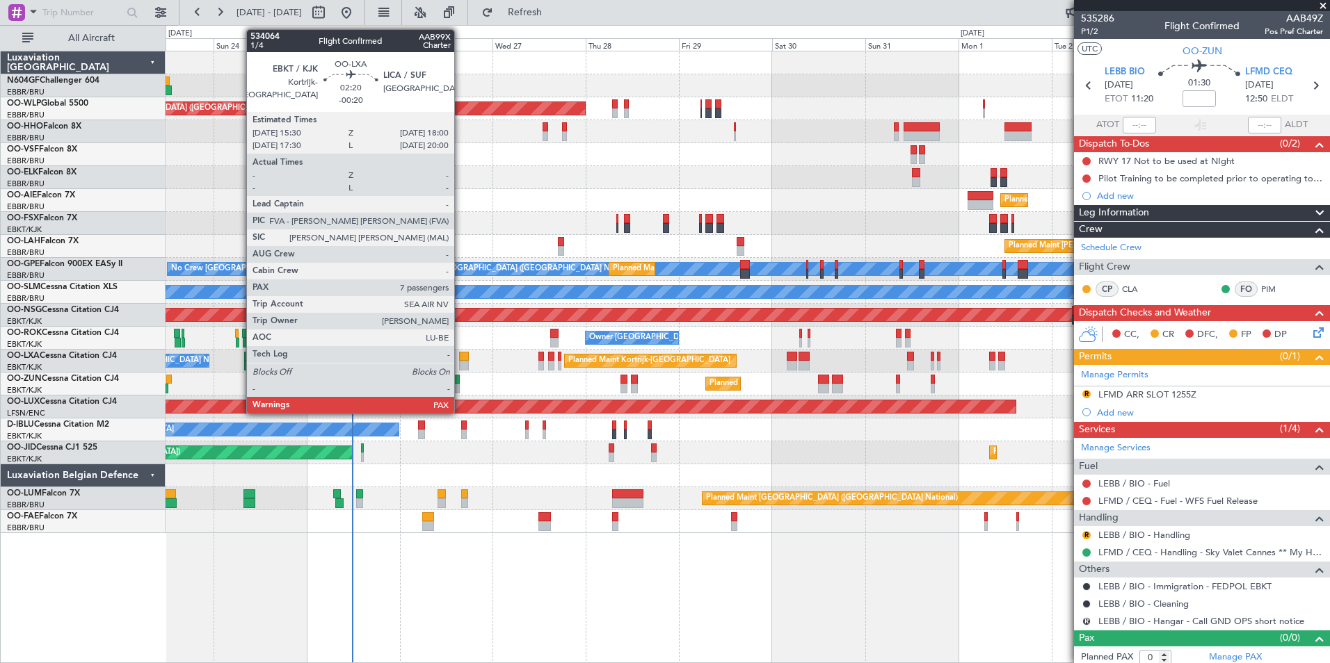
click at [460, 363] on div at bounding box center [464, 366] width 10 height 10
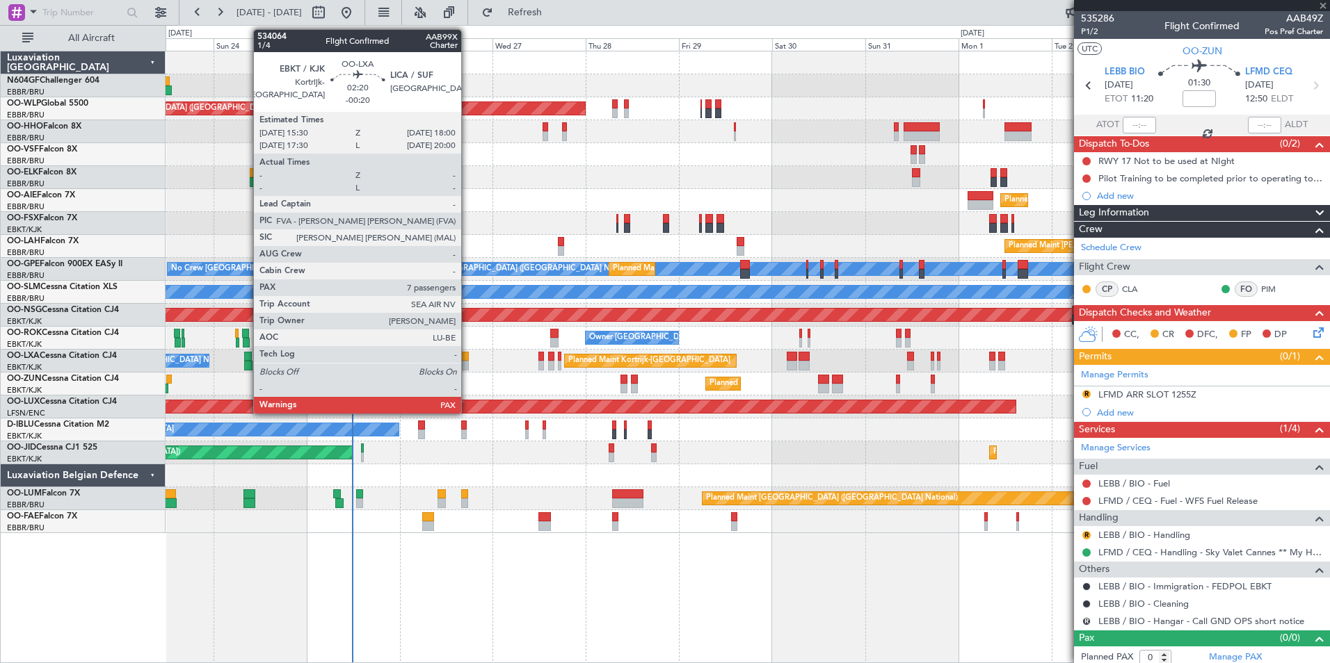
type input "-00:20"
type input "7"
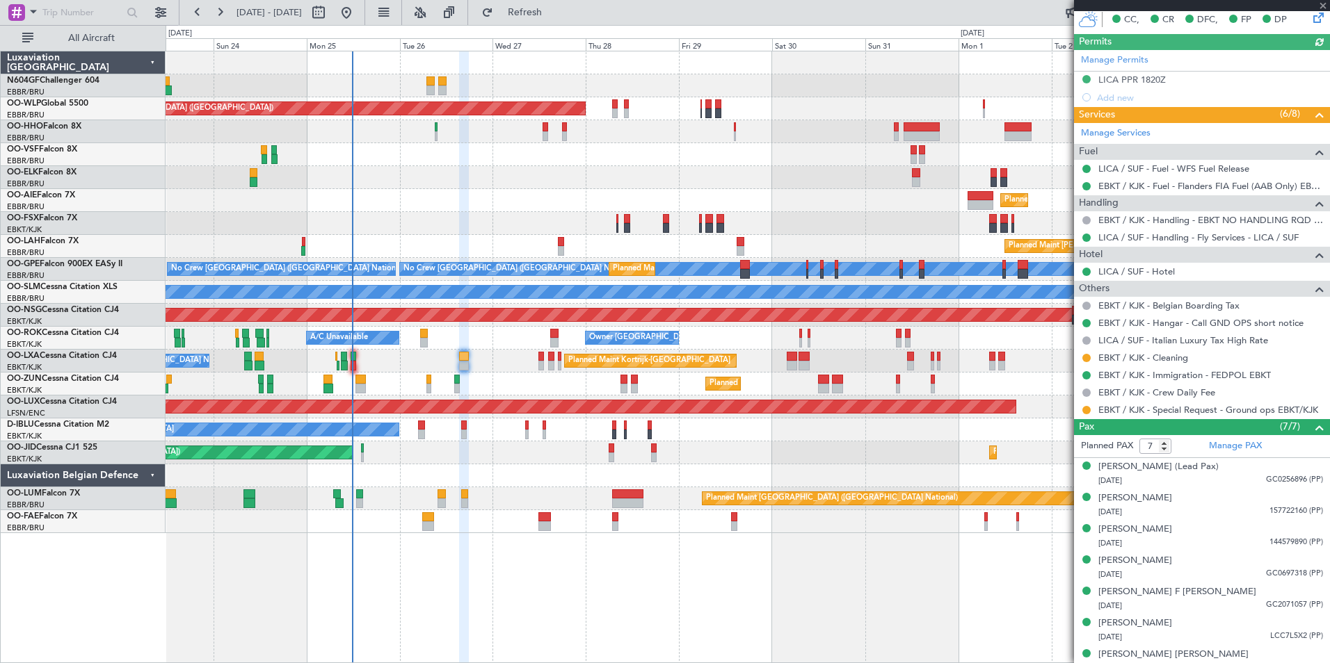
scroll to position [328, 0]
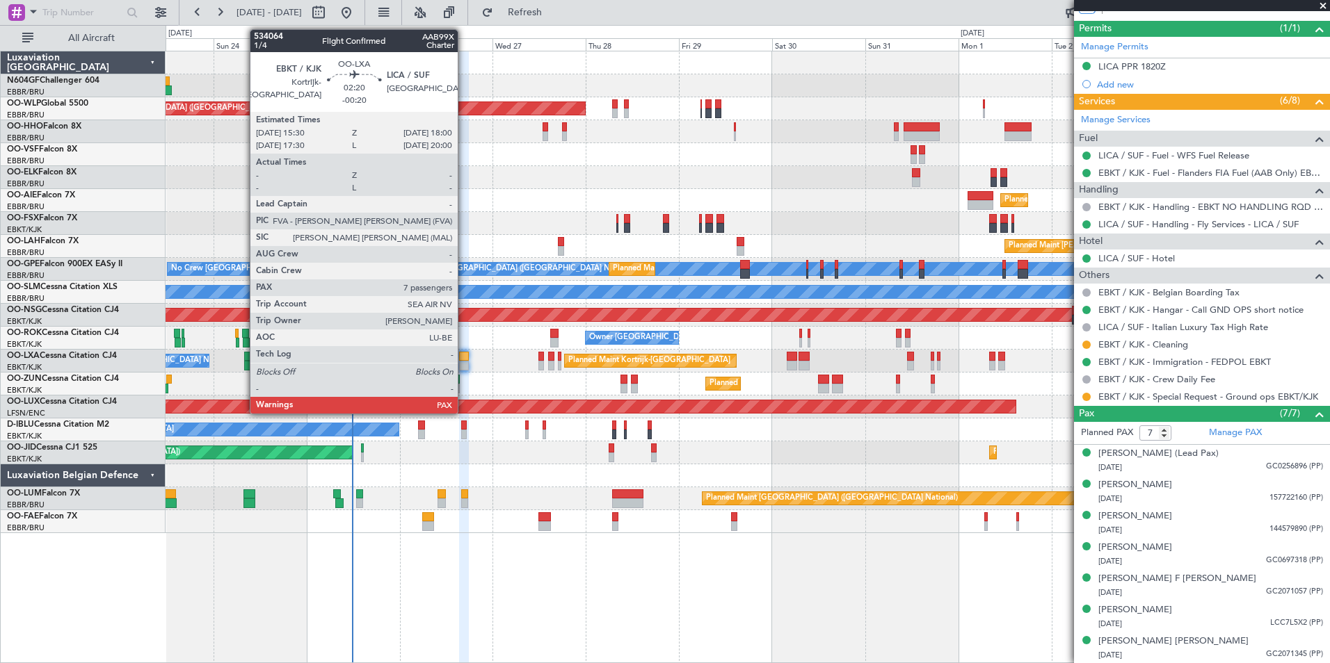
click at [464, 364] on div at bounding box center [464, 366] width 10 height 10
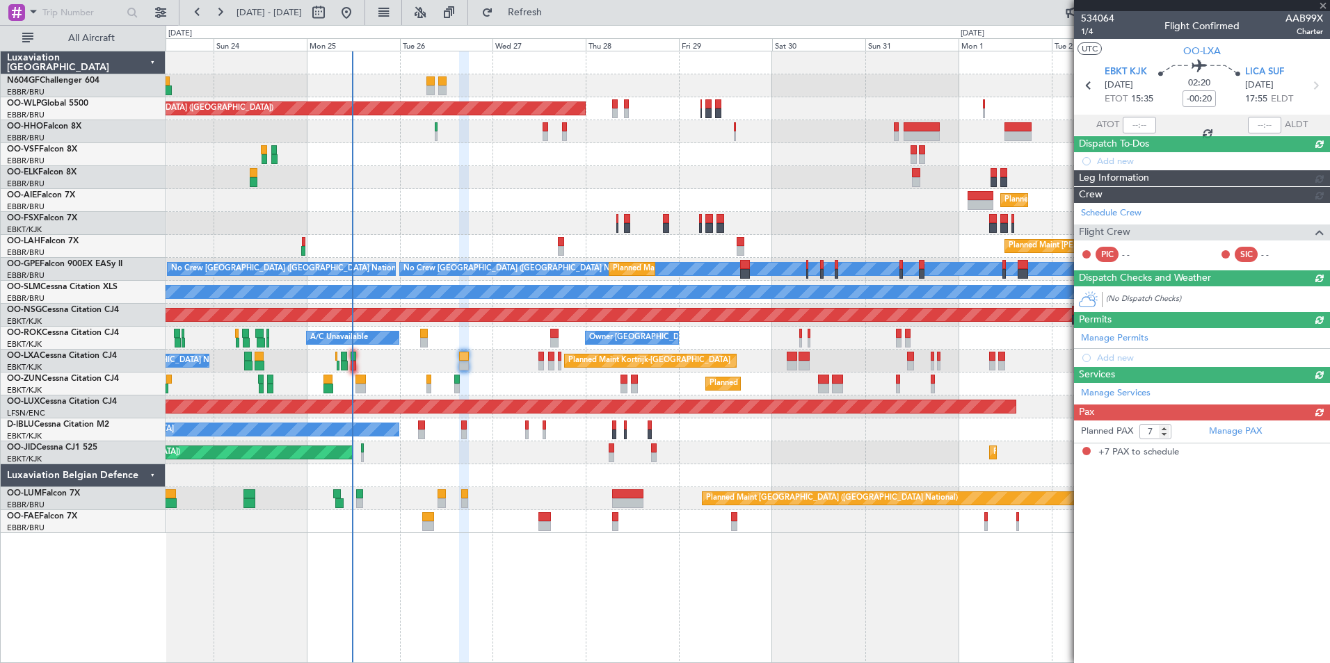
scroll to position [0, 0]
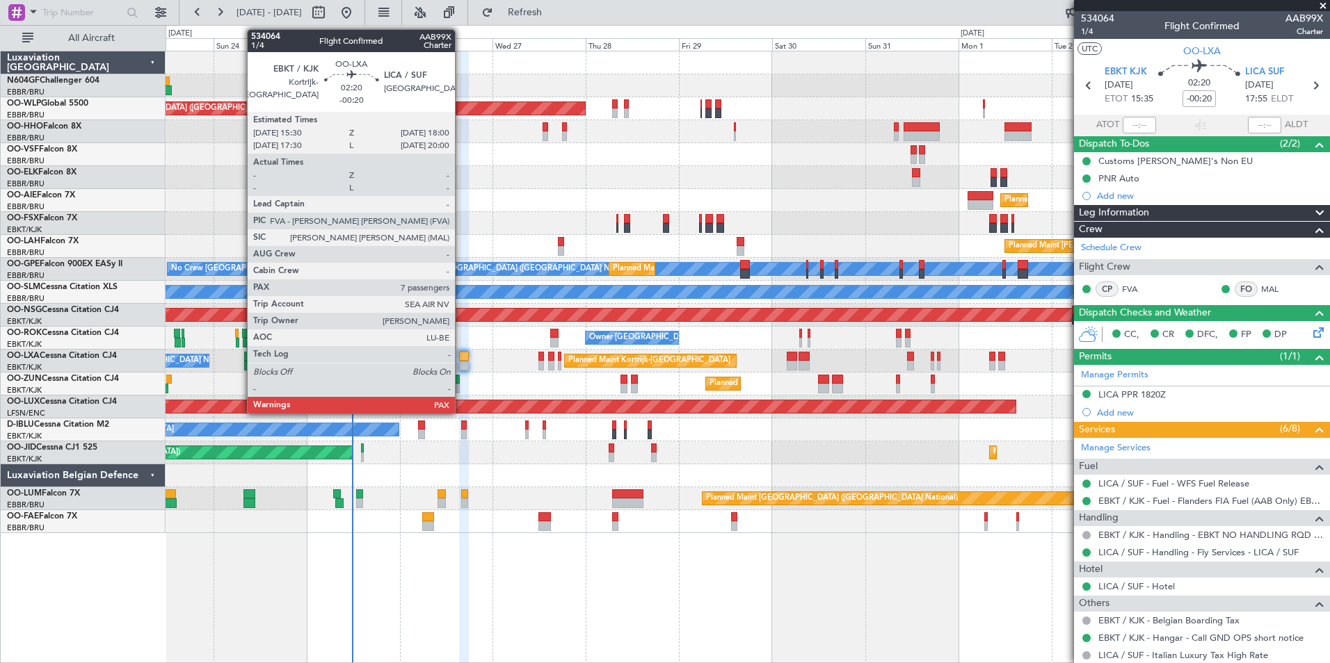
click at [461, 361] on div at bounding box center [464, 366] width 10 height 10
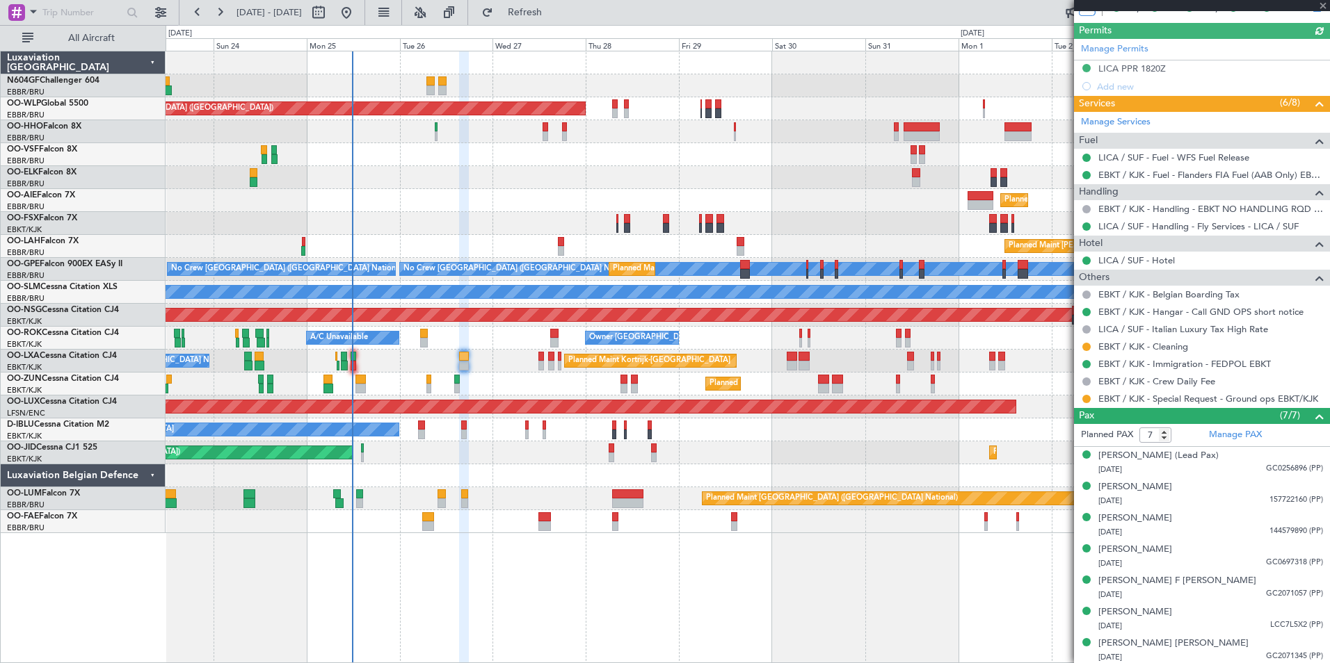
scroll to position [328, 0]
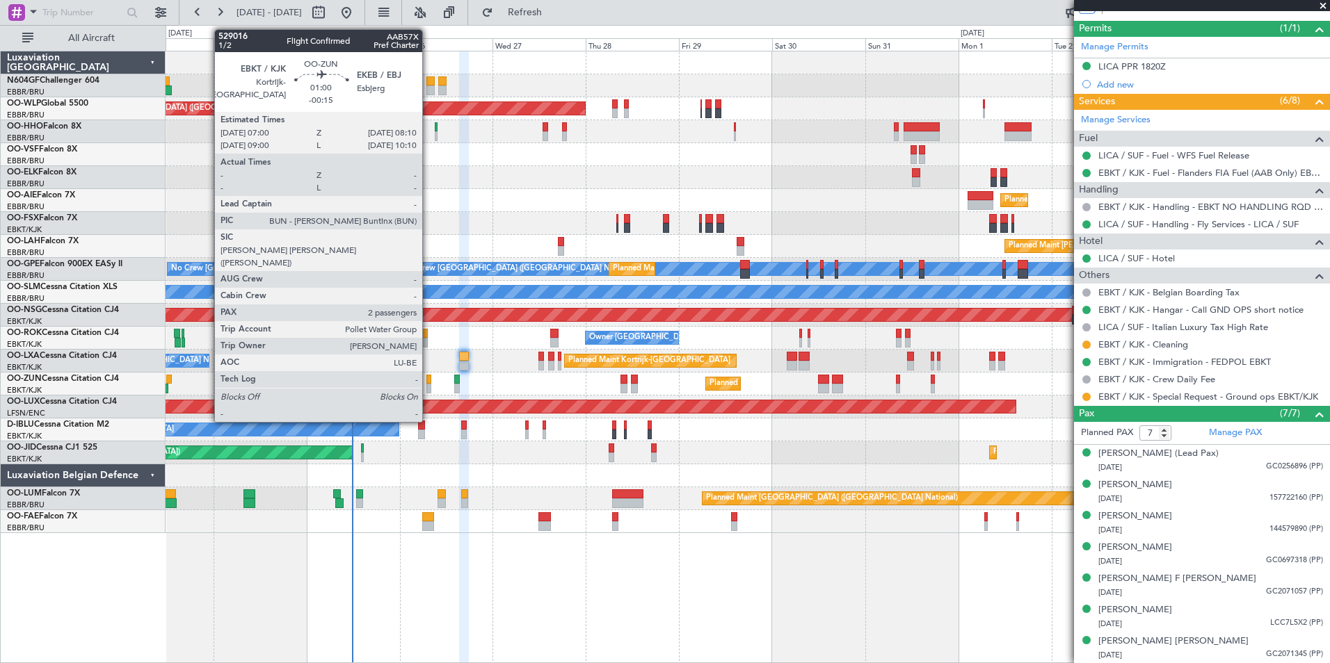
click at [428, 390] on div at bounding box center [428, 389] width 5 height 10
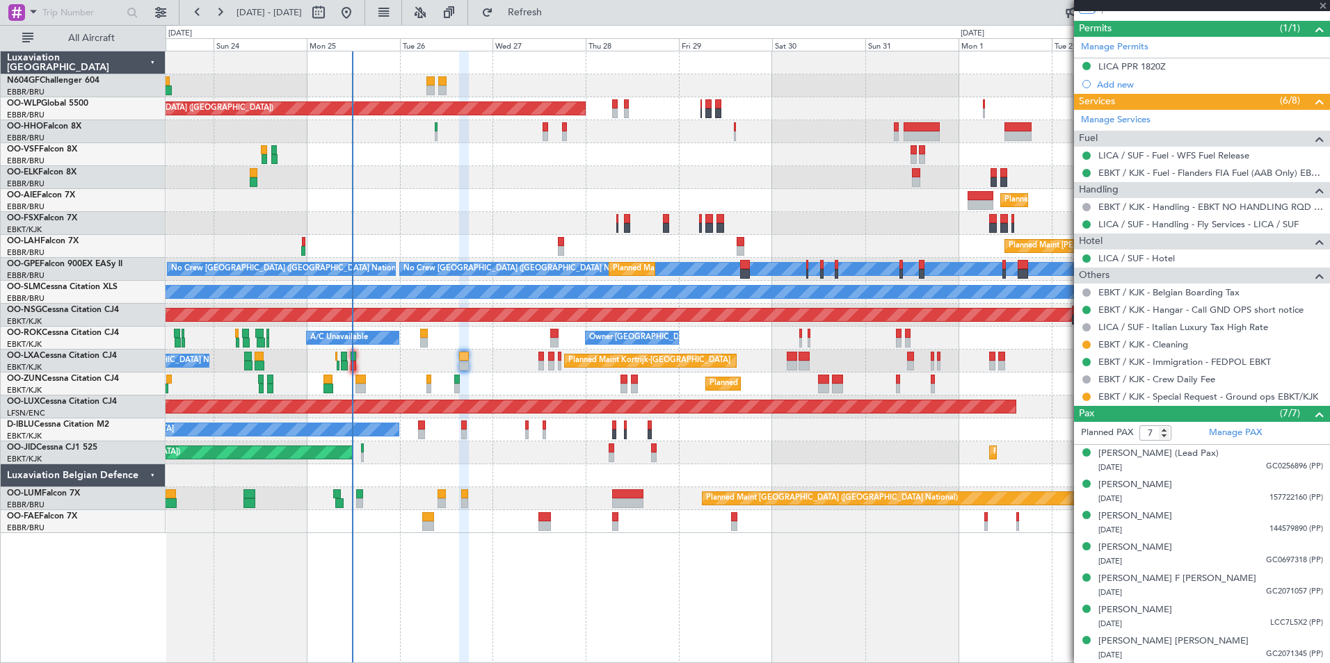
type input "-00:15"
type input "2"
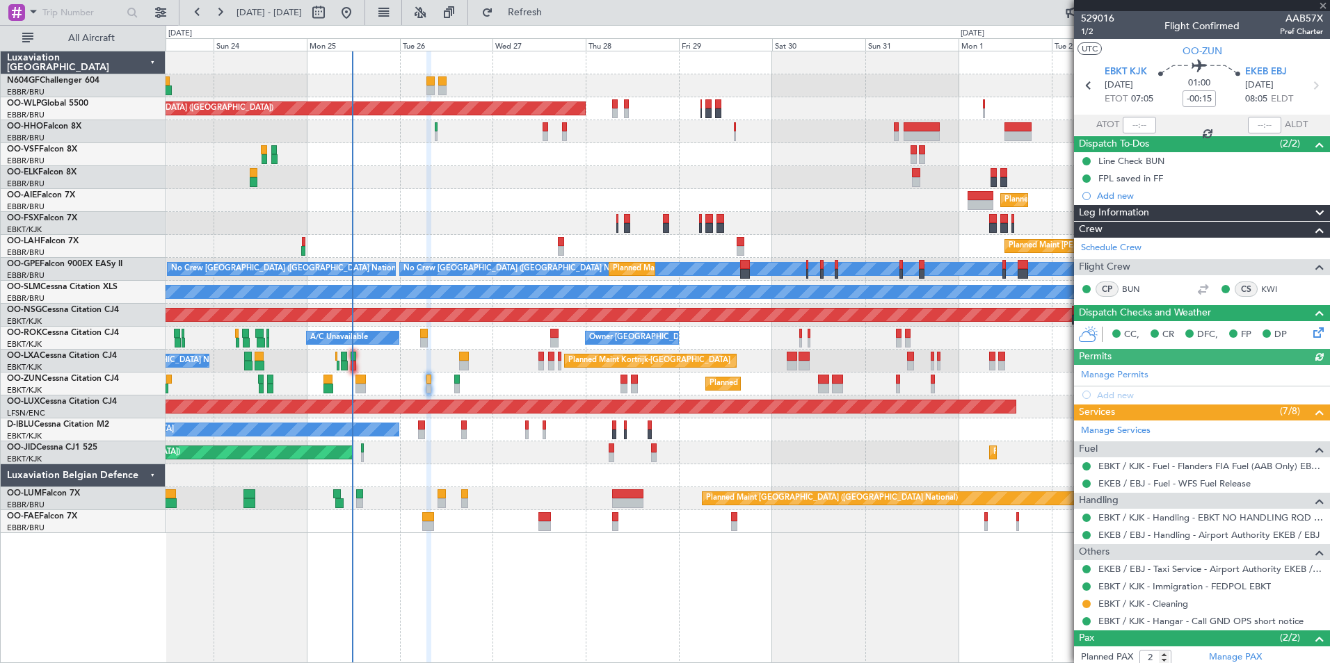
scroll to position [68, 0]
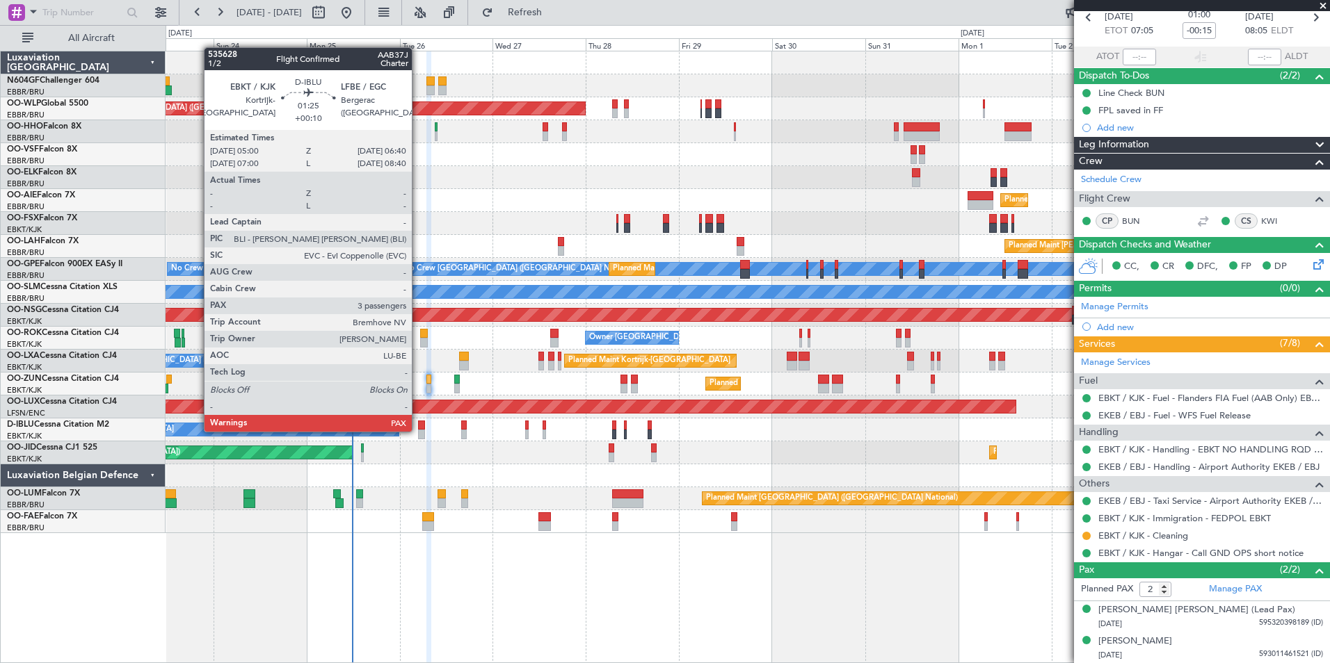
click at [419, 430] on div at bounding box center [421, 435] width 7 height 10
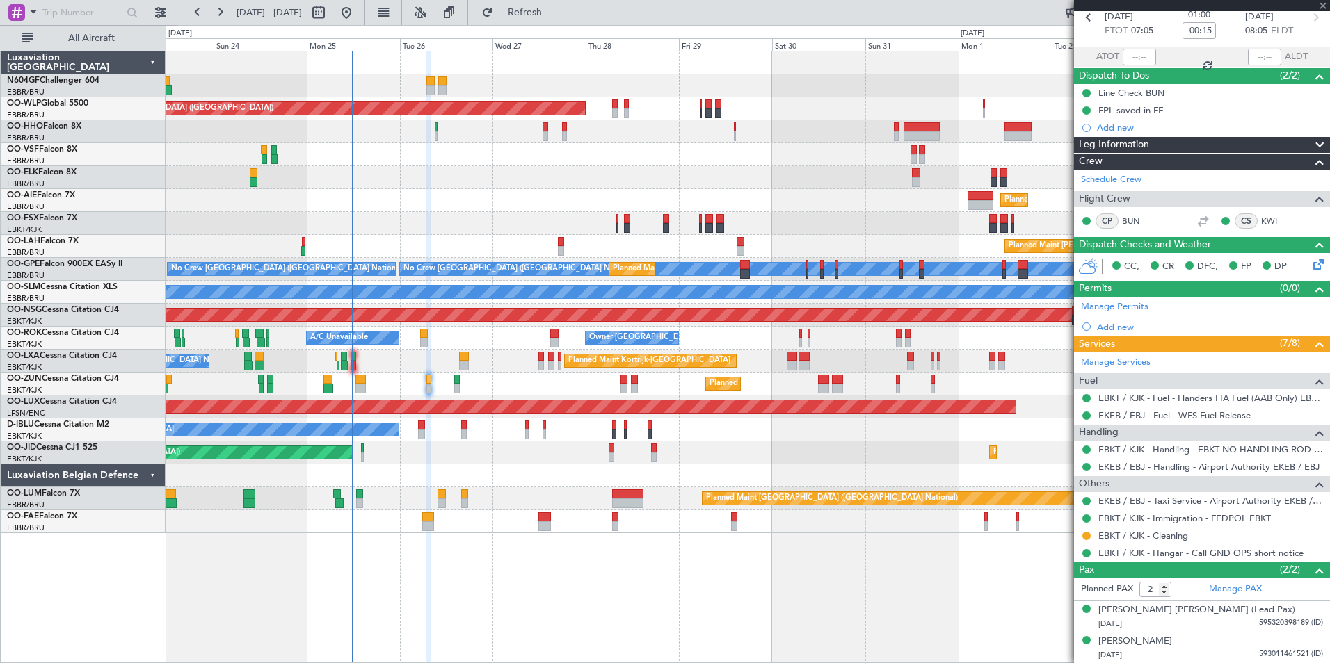
type input "+00:10"
type input "3"
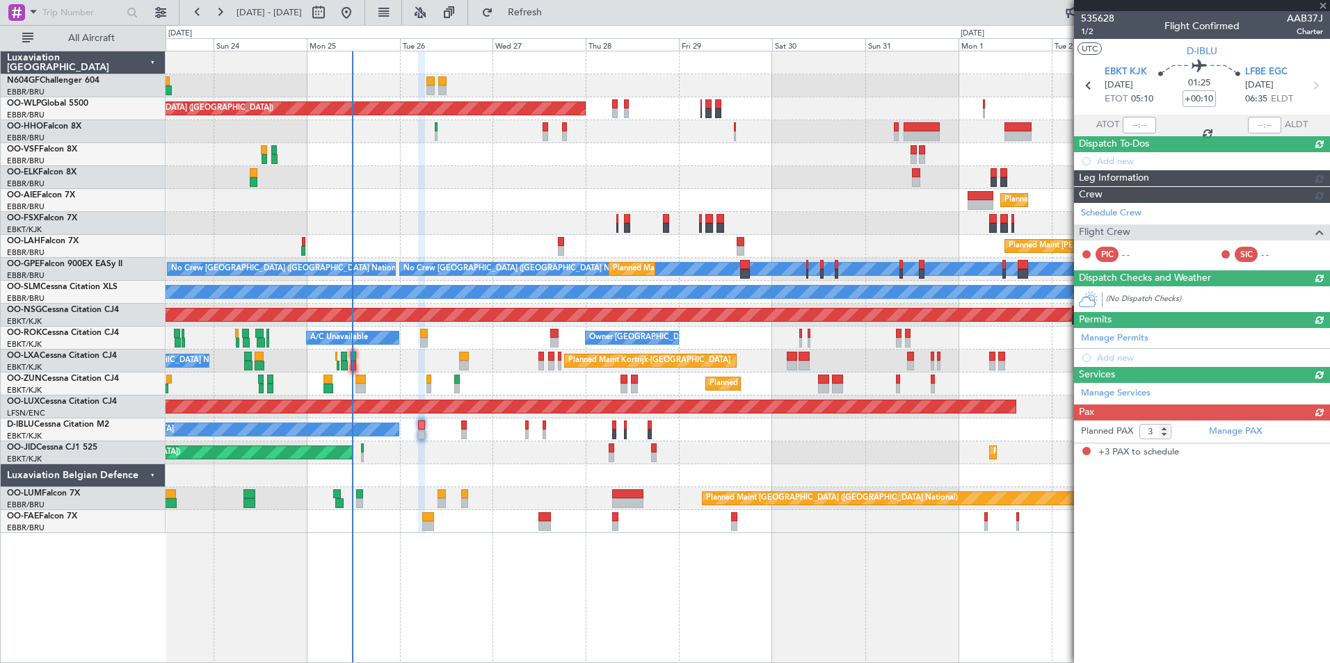
scroll to position [0, 0]
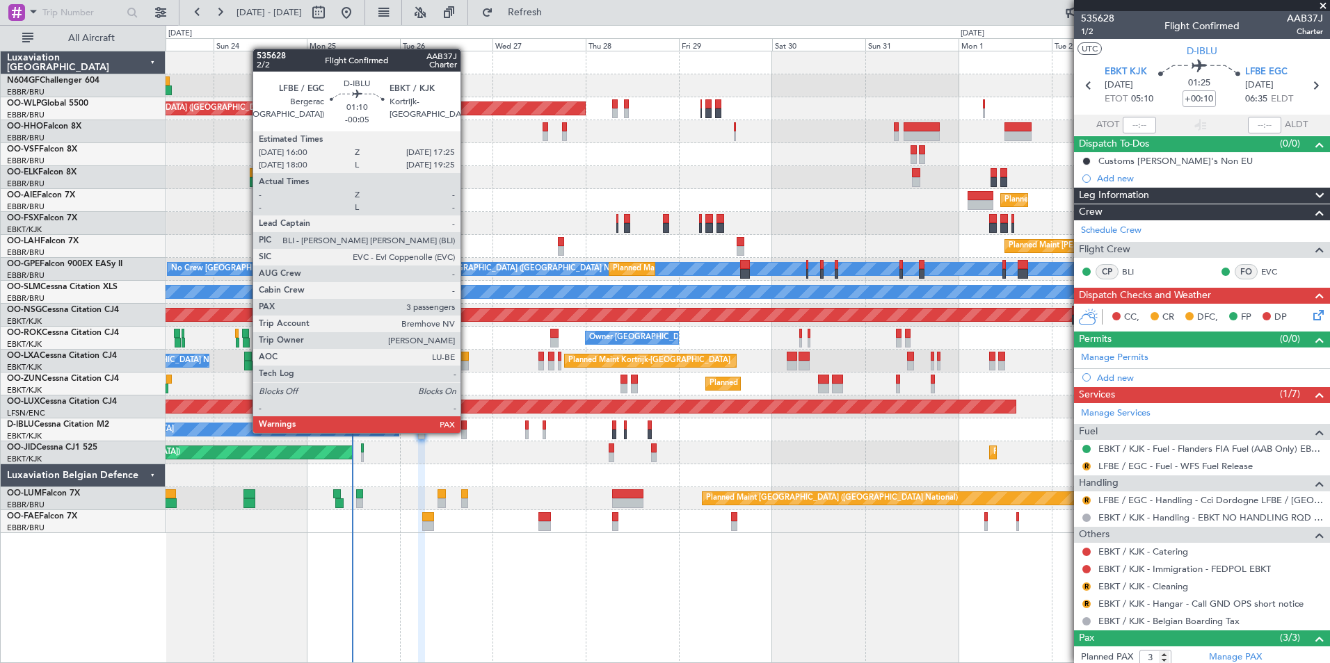
click at [467, 431] on div at bounding box center [464, 435] width 6 height 10
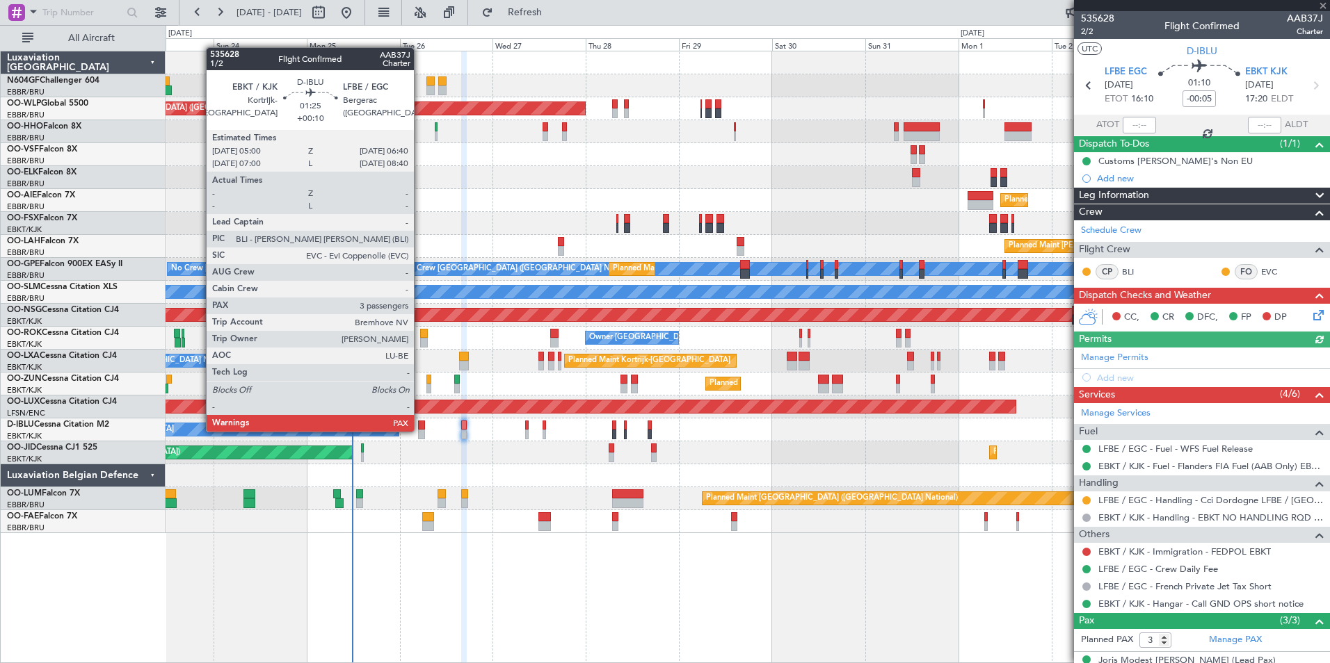
click at [420, 430] on div at bounding box center [421, 435] width 7 height 10
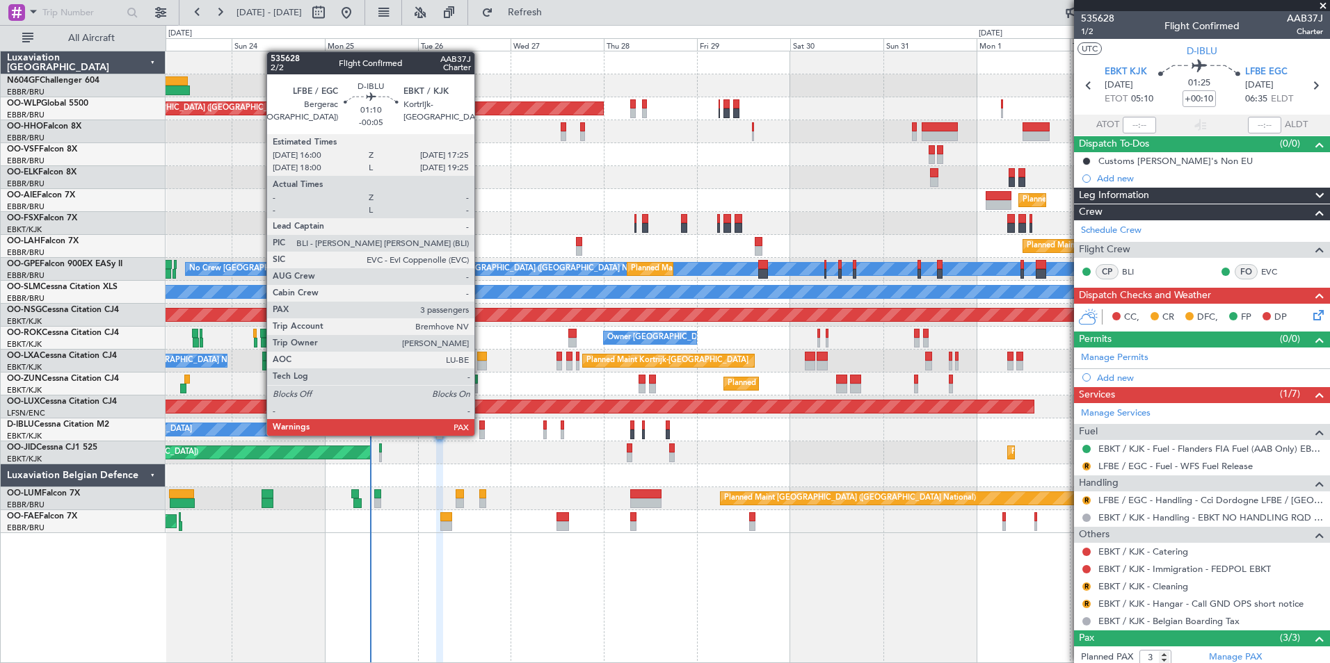
click at [481, 435] on div at bounding box center [482, 435] width 6 height 10
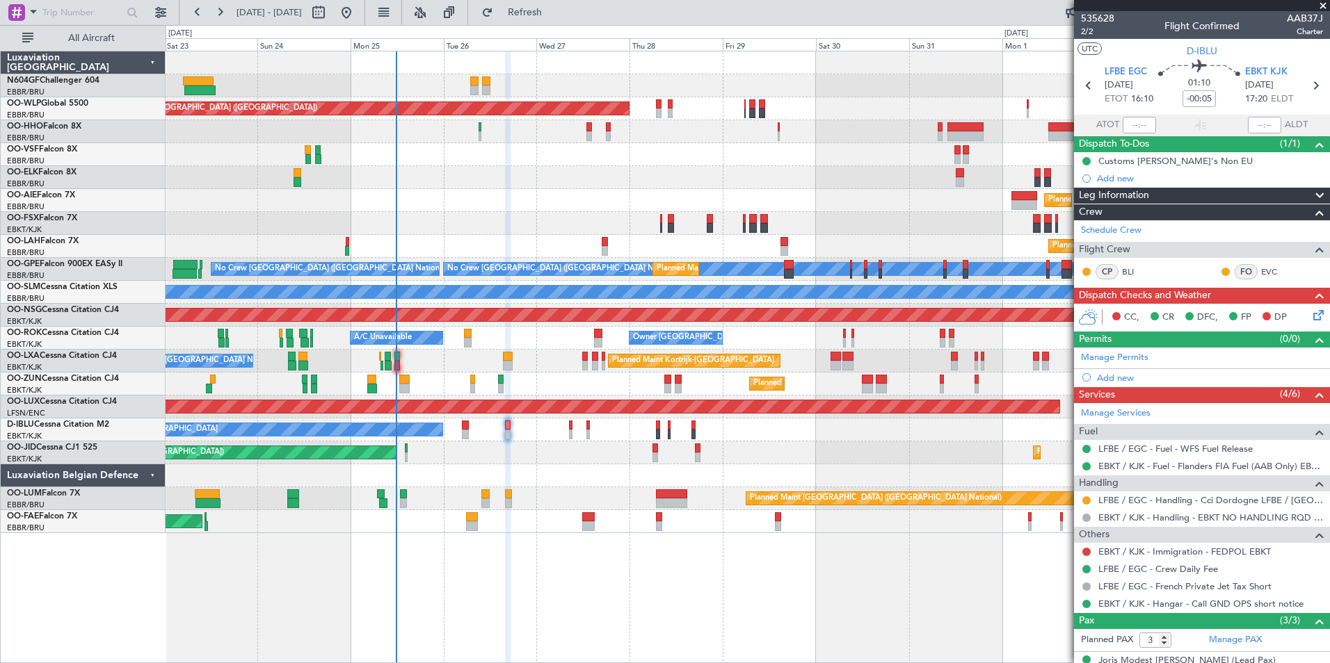
click at [506, 444] on div "Planned Maint [GEOGRAPHIC_DATA] ([GEOGRAPHIC_DATA]) Planned Maint [GEOGRAPHIC_D…" at bounding box center [748, 292] width 1164 height 482
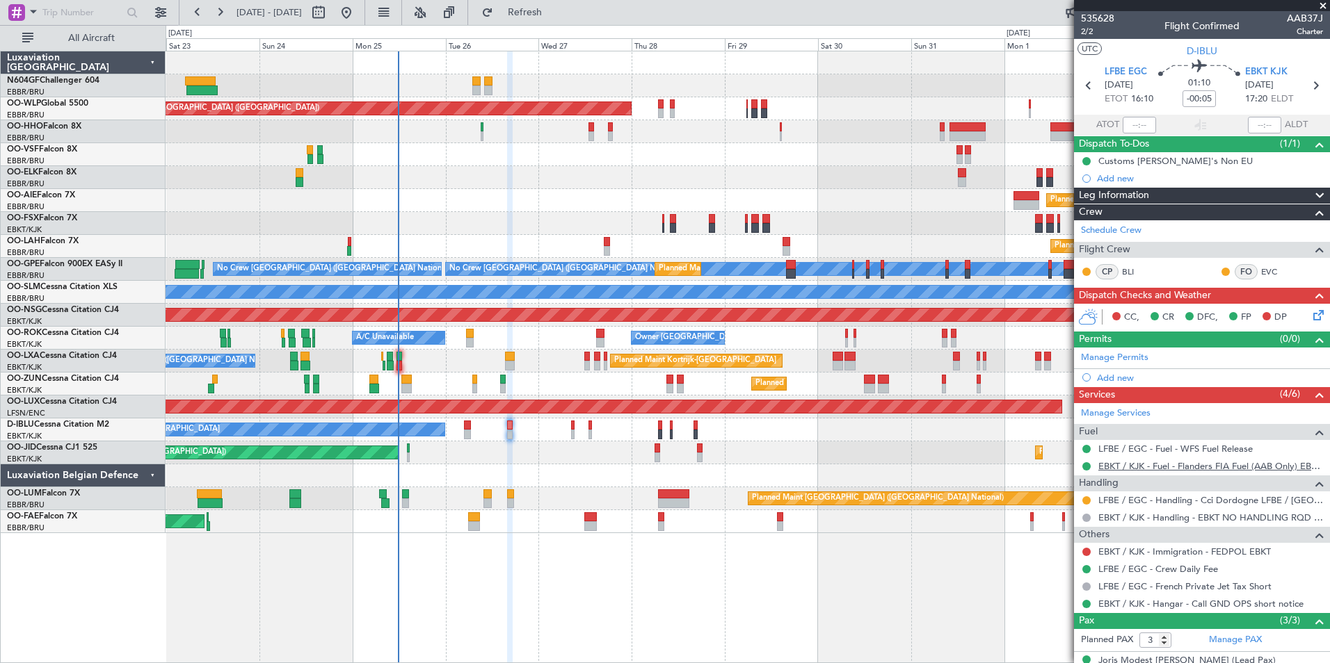
scroll to position [82, 0]
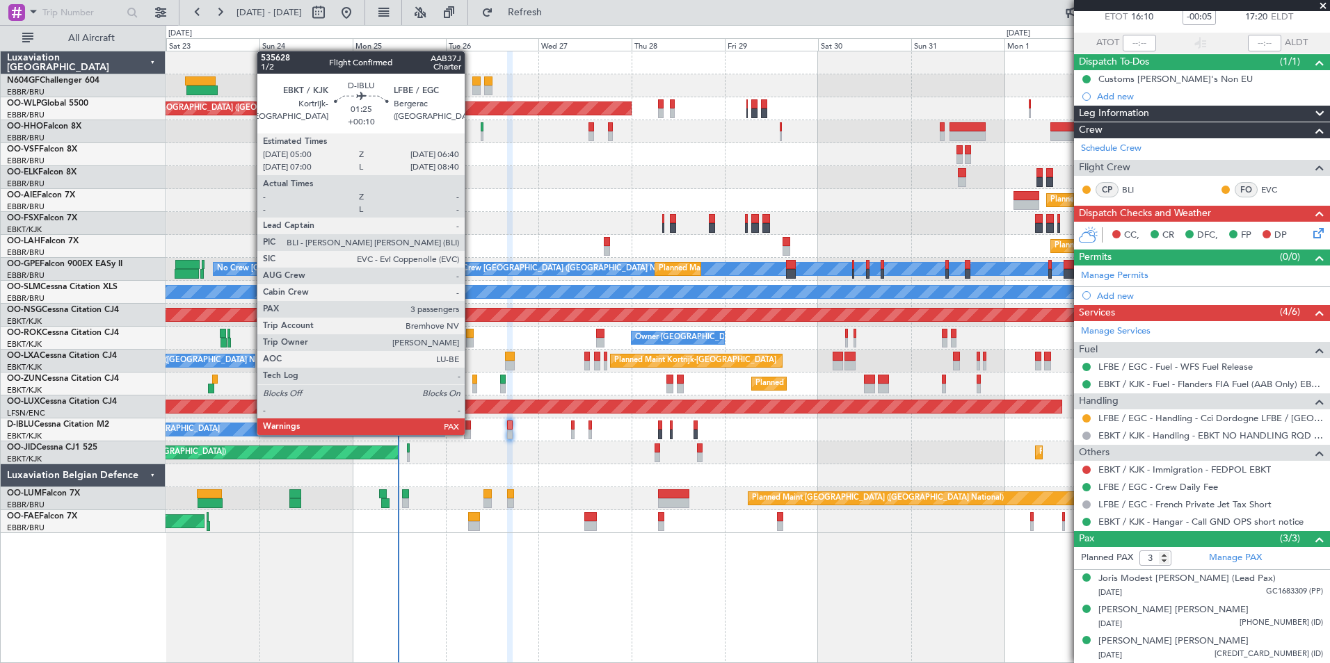
click at [471, 433] on div at bounding box center [467, 435] width 7 height 10
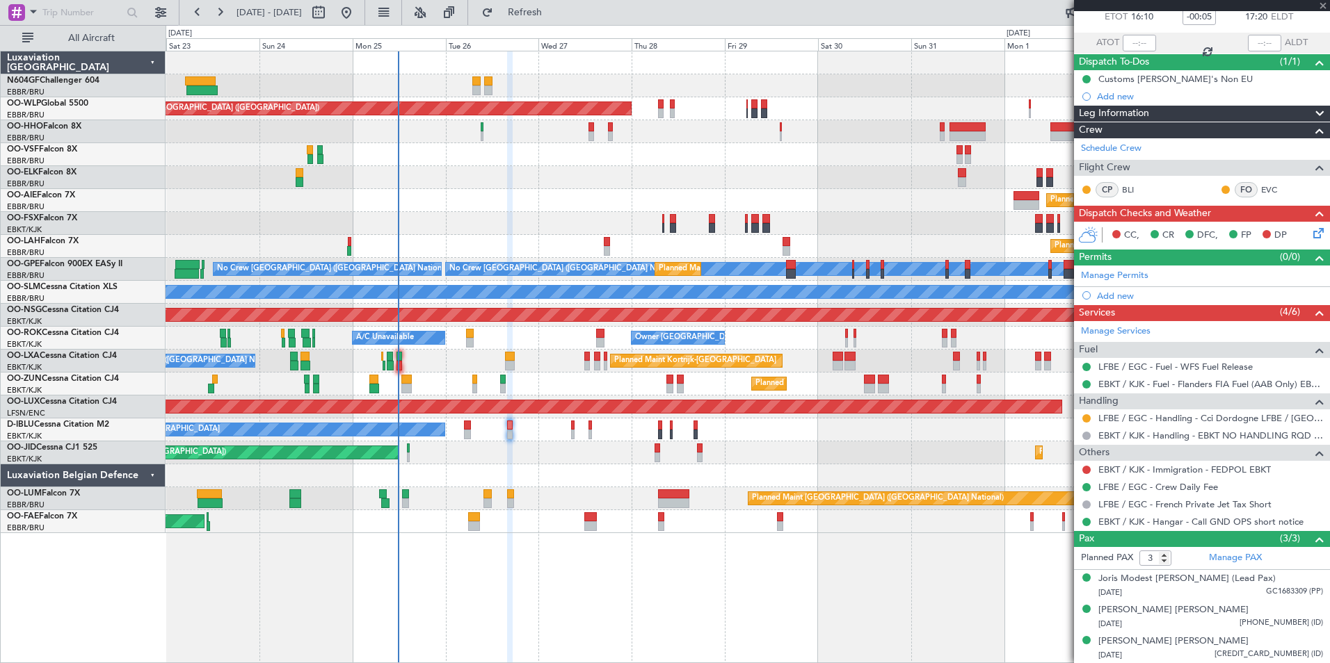
type input "+00:10"
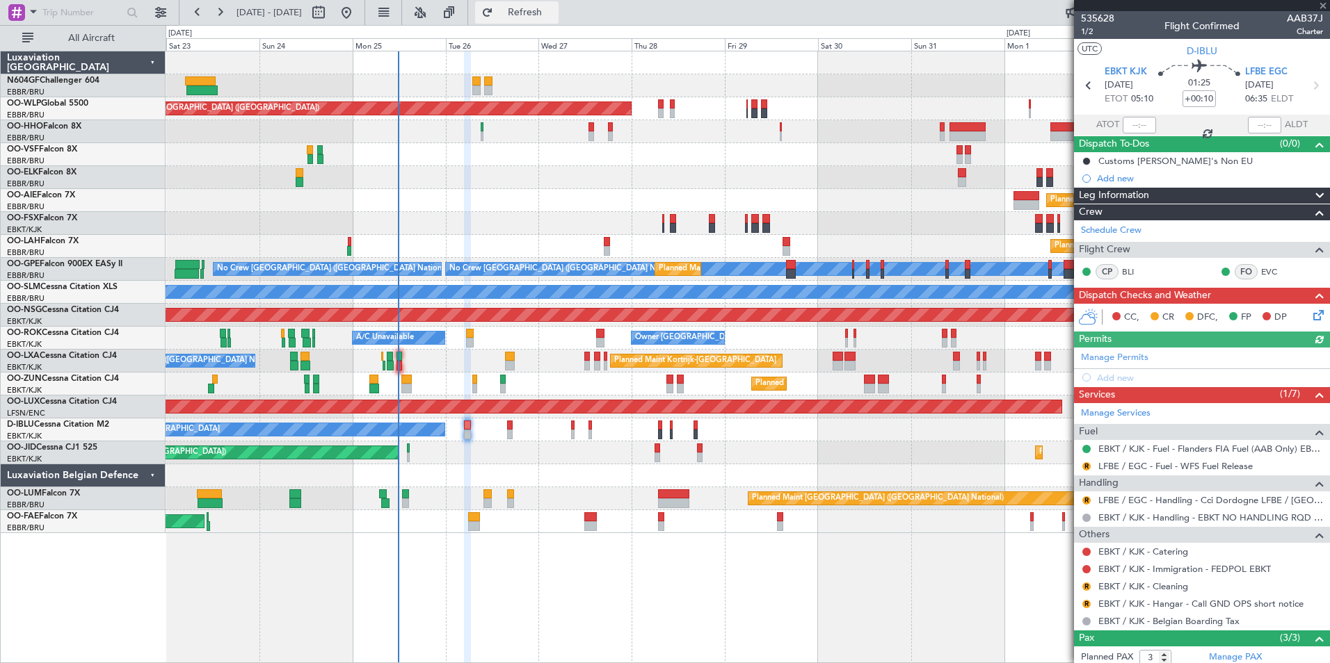
click at [554, 12] on span "Refresh" at bounding box center [525, 13] width 58 height 10
